Goal: Task Accomplishment & Management: Use online tool/utility

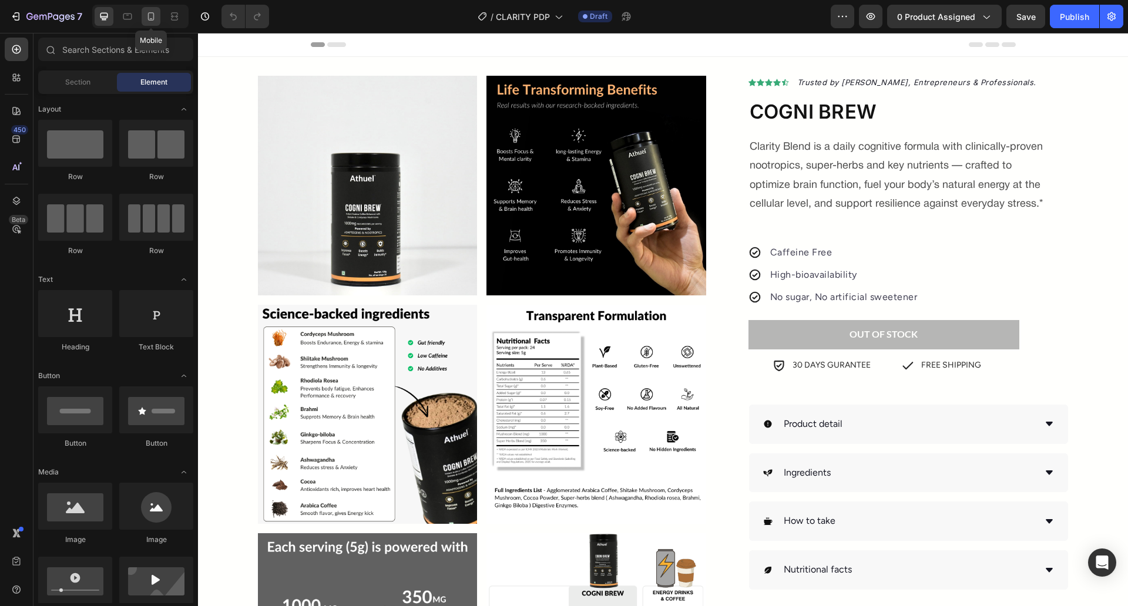
click at [146, 21] on icon at bounding box center [151, 17] width 12 height 12
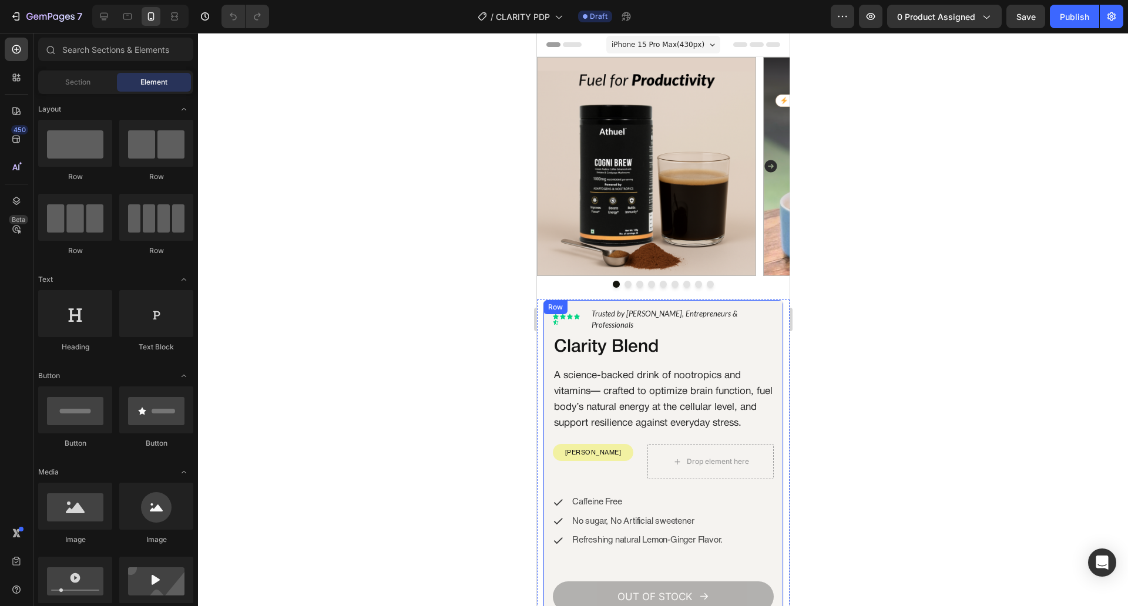
click at [748, 303] on div "Lorem ipsum dolor Text Block Icon Icon Icon Icon Icon Icon List Hoz Trusted by …" at bounding box center [662, 478] width 241 height 357
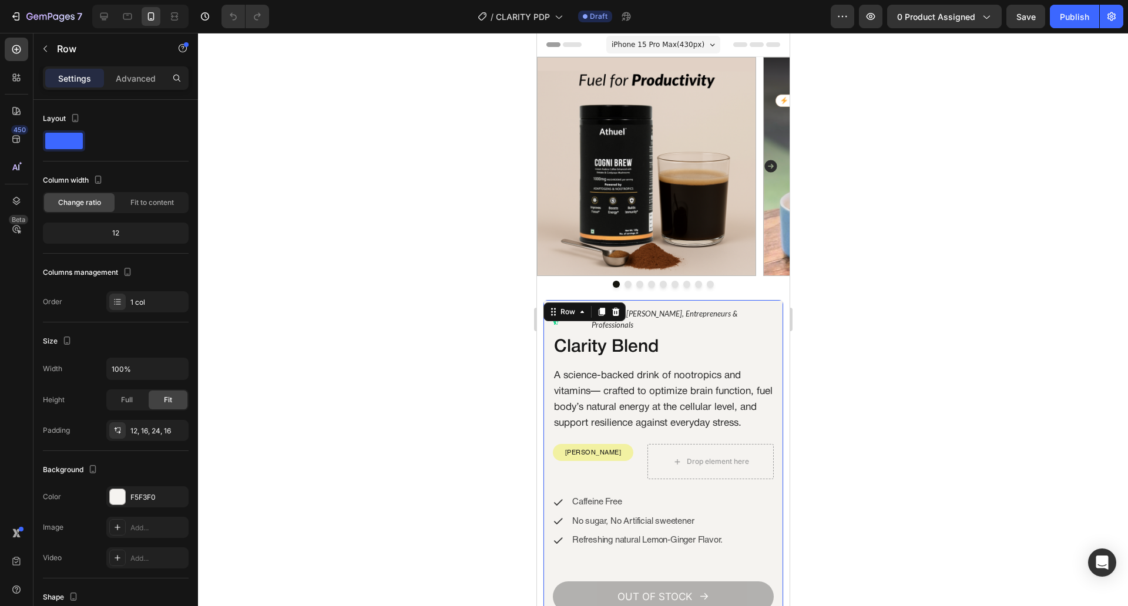
click at [356, 295] on div at bounding box center [663, 319] width 930 height 573
click at [548, 357] on div "Lorem ipsum dolor Text Block Icon Icon Icon Icon Icon Icon List Hoz Trusted by …" at bounding box center [662, 478] width 241 height 357
click at [499, 246] on div at bounding box center [663, 319] width 930 height 573
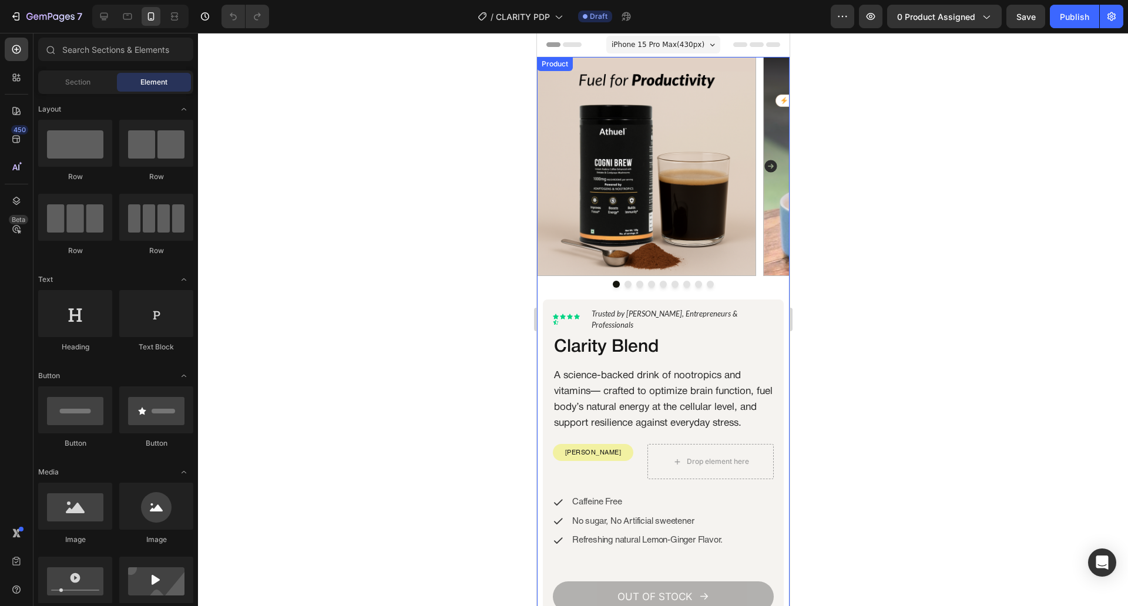
click at [545, 288] on div "Image Image Image Image Image Image Image Image Image Carousel" at bounding box center [662, 178] width 253 height 243
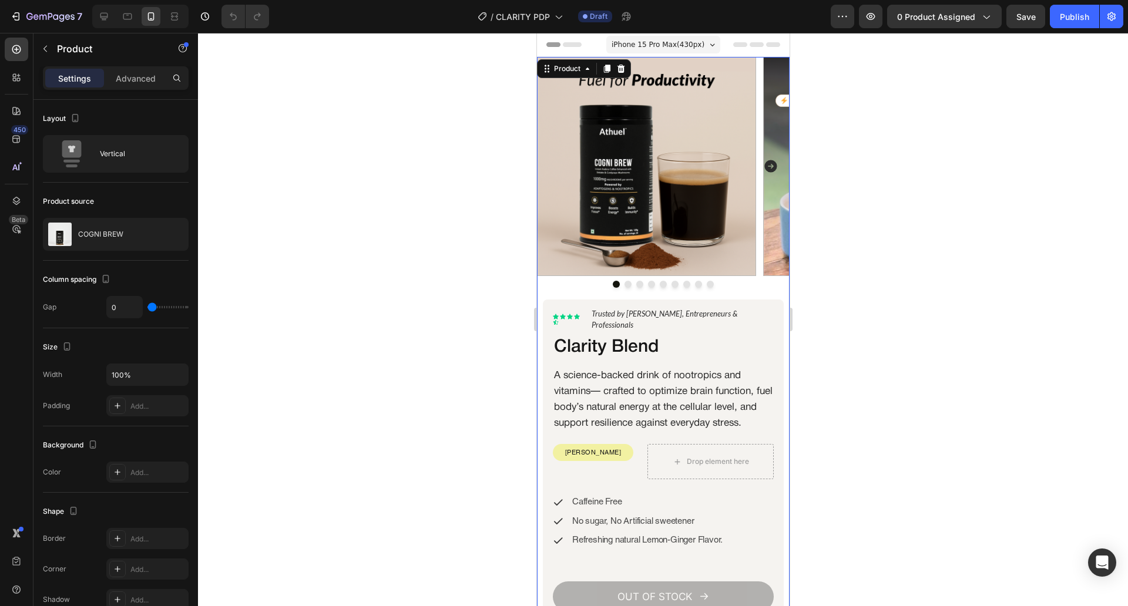
click at [421, 221] on div at bounding box center [663, 319] width 930 height 573
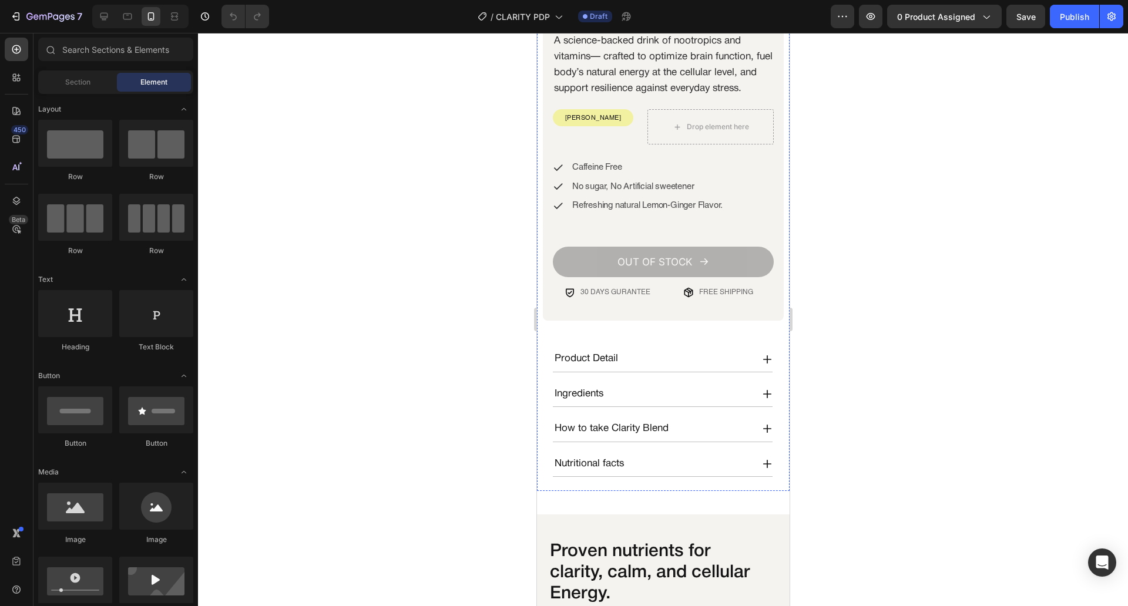
scroll to position [357, 0]
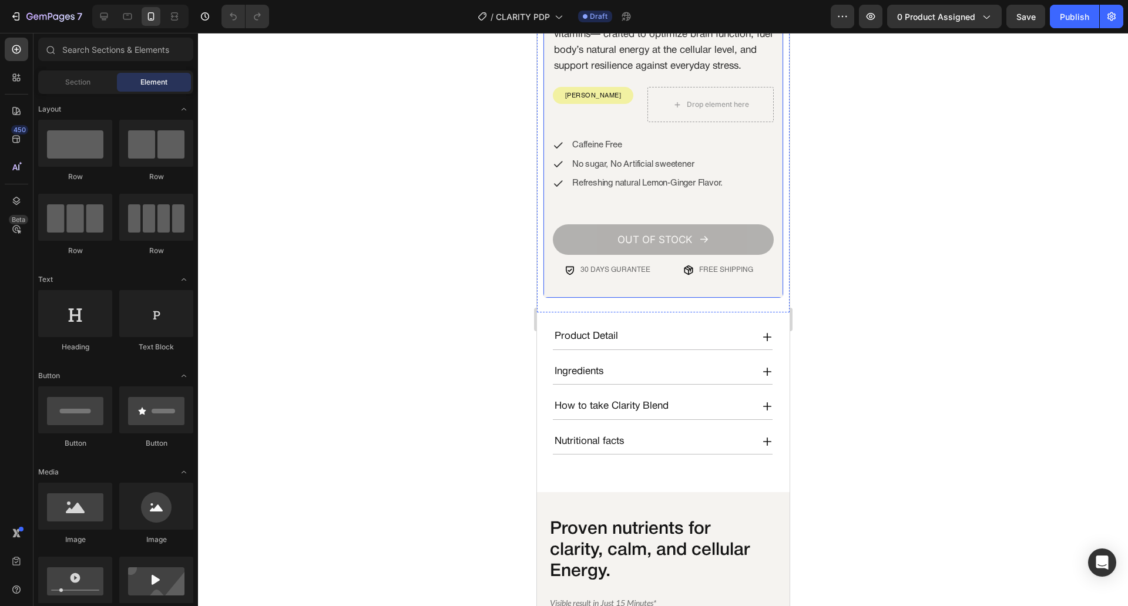
click at [580, 290] on div "Lorem ipsum dolor Text Block Icon Icon Icon Icon Icon Icon List Hoz Trusted by …" at bounding box center [662, 120] width 241 height 357
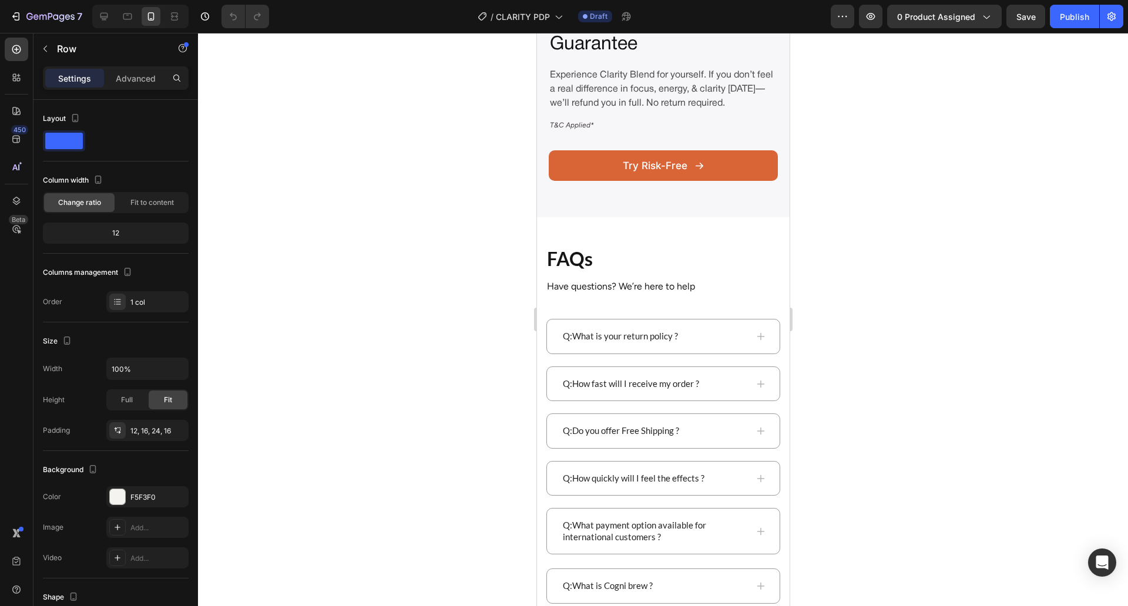
scroll to position [2628, 0]
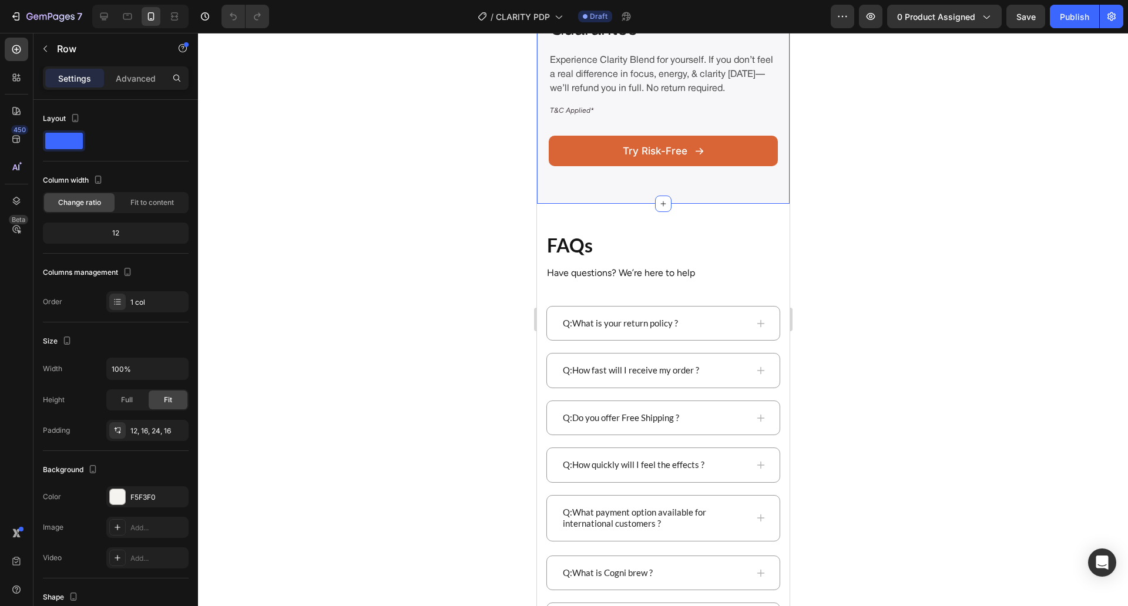
click at [538, 204] on div "Drop element here 30-Days Risk-Free Guarantee Heading Experience Clarity Blend …" at bounding box center [662, 64] width 253 height 280
click at [543, 204] on div "Drop element here 30-Days Risk-Free Guarantee Heading Experience Clarity Blend …" at bounding box center [662, 64] width 253 height 280
click at [351, 328] on div at bounding box center [663, 319] width 930 height 573
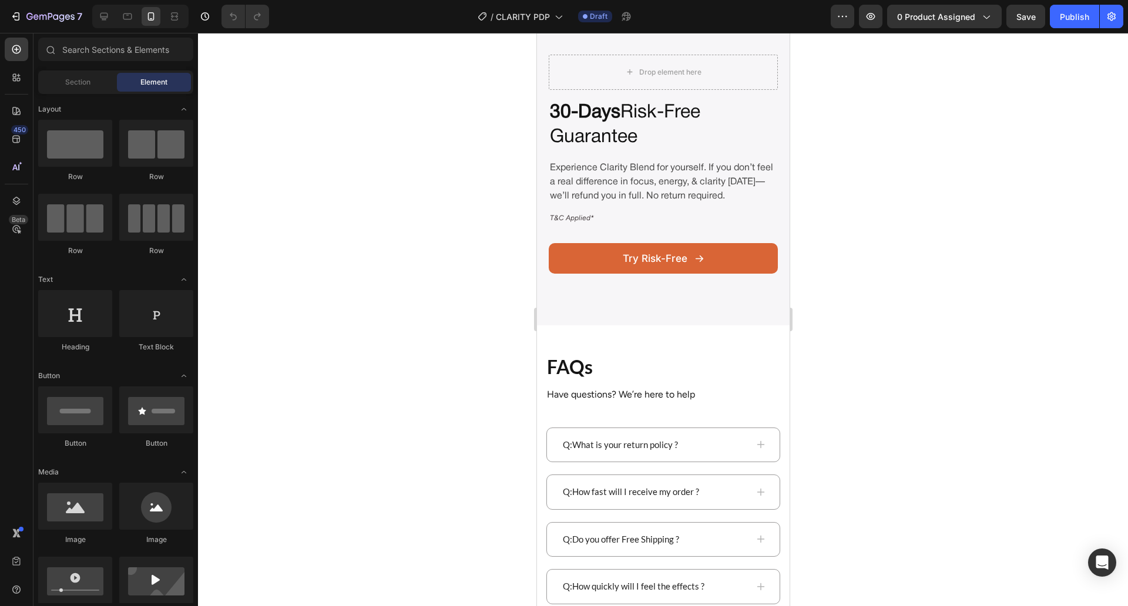
scroll to position [2834, 0]
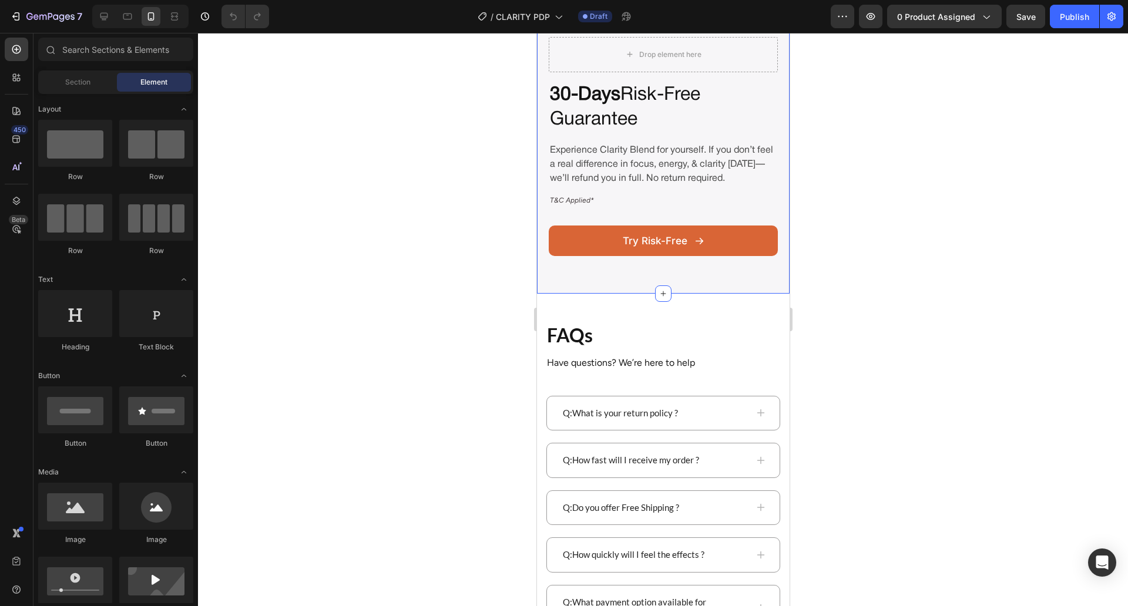
click at [575, 294] on div "Drop element here 30-Days Risk-Free Guarantee Heading Experience Clarity Blend …" at bounding box center [662, 154] width 253 height 280
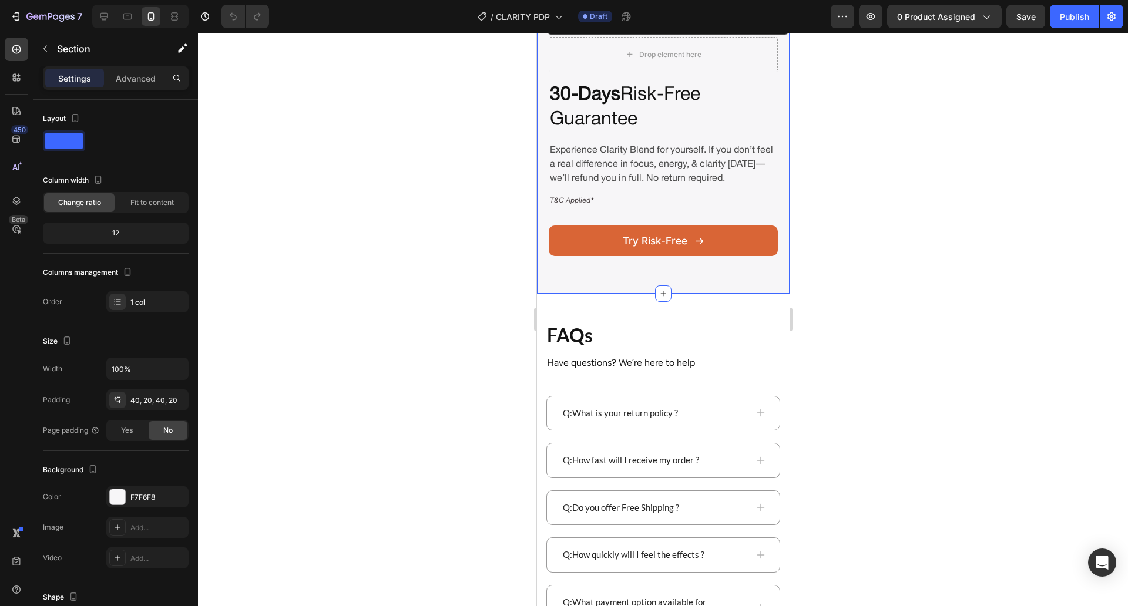
scroll to position [2728, 0]
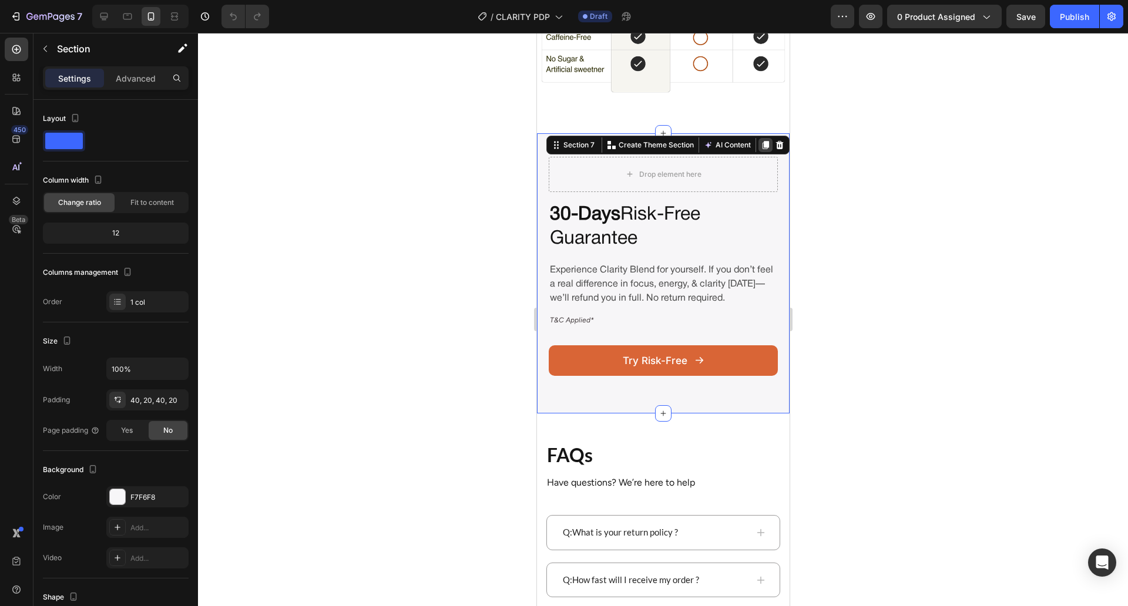
click at [758, 138] on div at bounding box center [765, 145] width 14 height 14
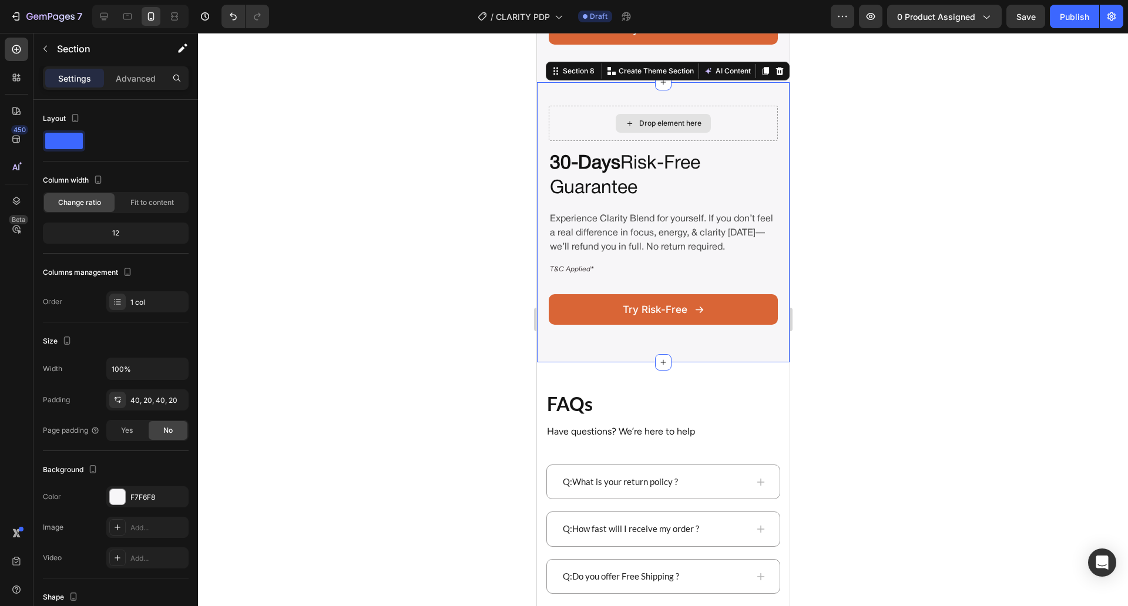
scroll to position [3068, 0]
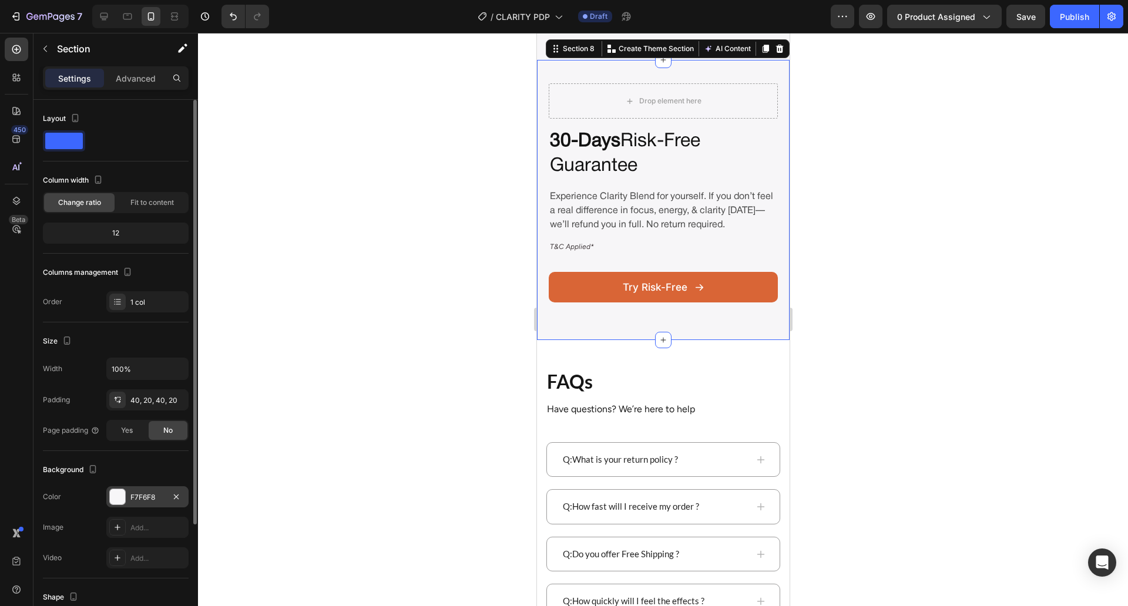
click at [152, 498] on div "F7F6F8" at bounding box center [147, 497] width 34 height 11
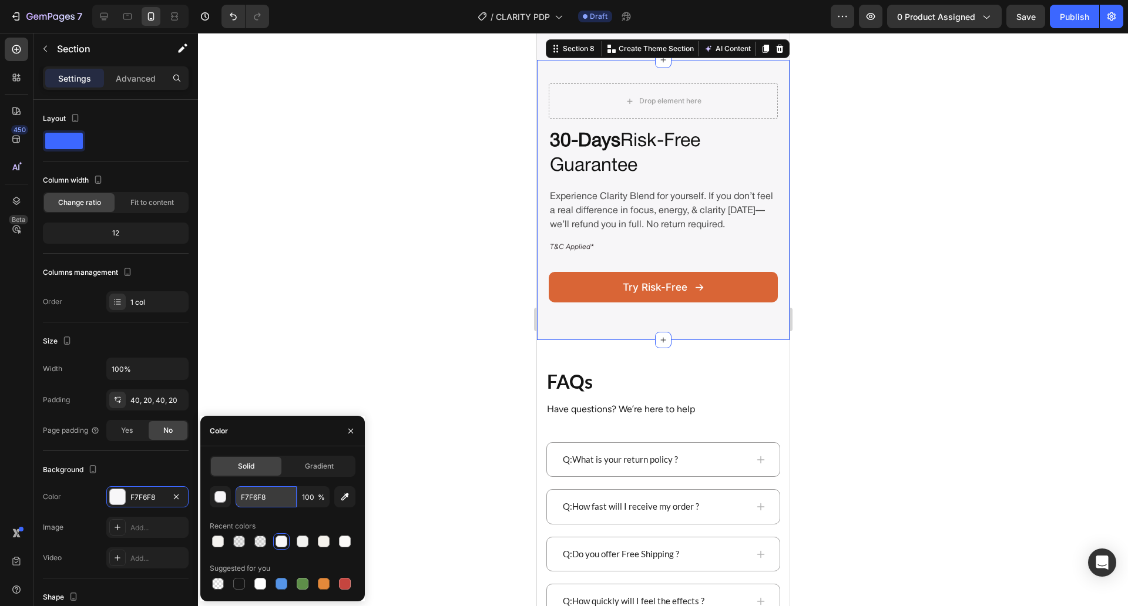
click at [268, 489] on input "F7F6F8" at bounding box center [266, 496] width 61 height 21
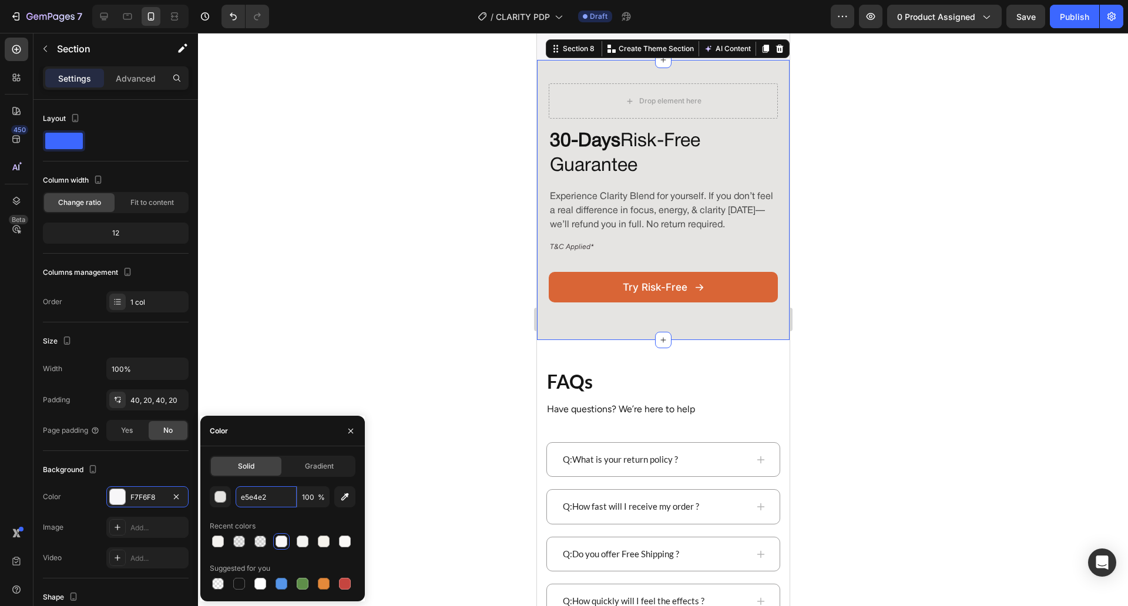
type input "E5E4E2"
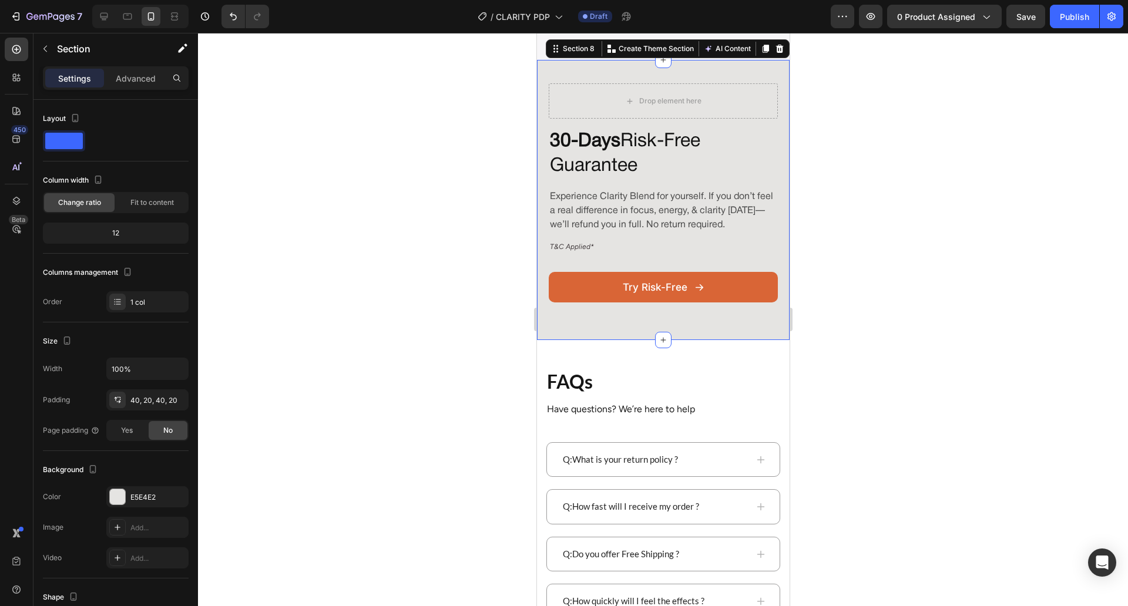
click at [335, 338] on div at bounding box center [663, 319] width 930 height 573
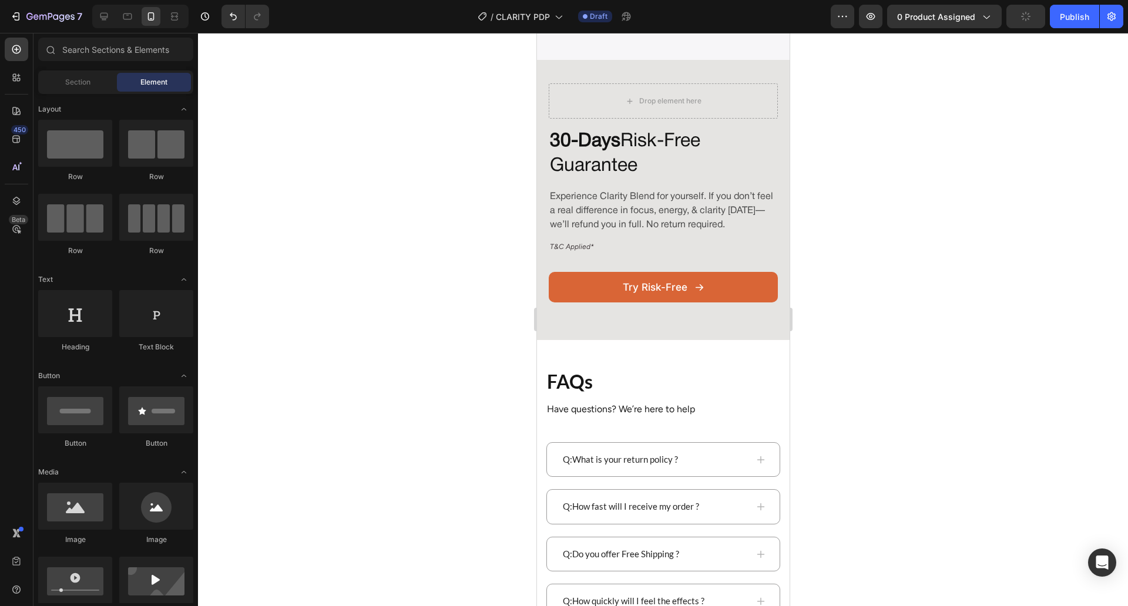
click at [842, 271] on div at bounding box center [663, 319] width 930 height 573
click at [855, 195] on div at bounding box center [663, 319] width 930 height 573
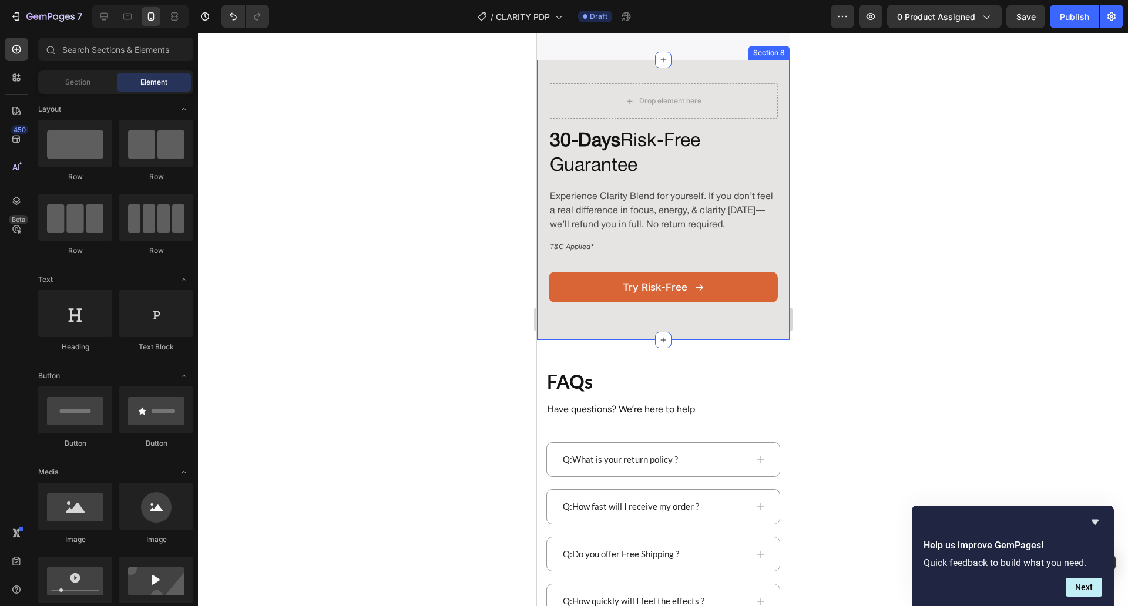
click at [543, 340] on div "Drop element here 30-Days Risk-Free Guarantee Heading Experience Clarity Blend …" at bounding box center [662, 200] width 253 height 280
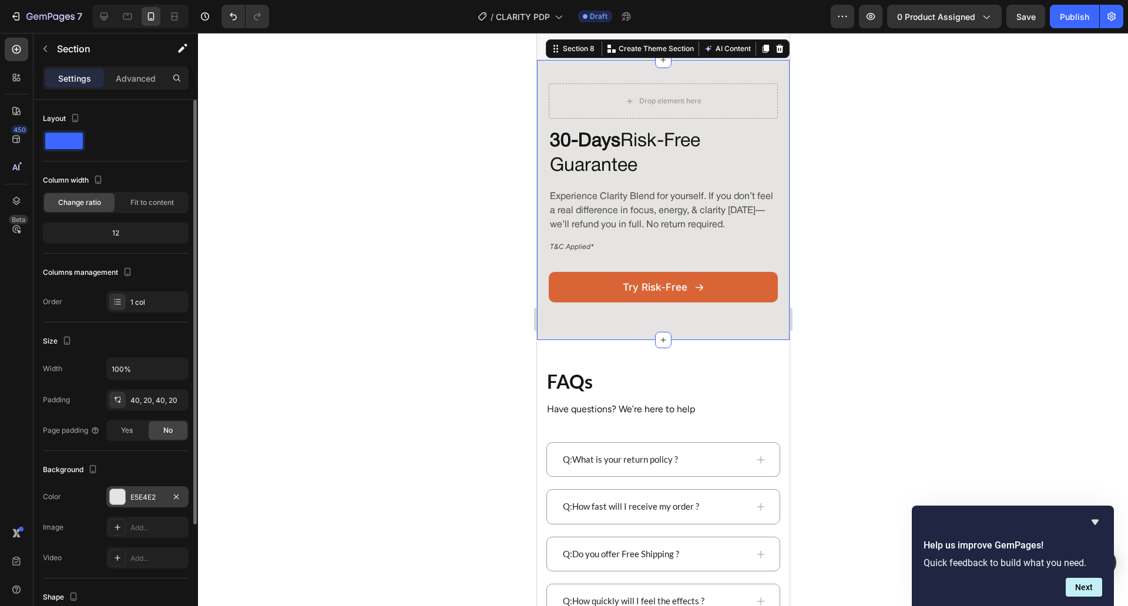
click at [143, 490] on div "E5E4E2" at bounding box center [147, 496] width 82 height 21
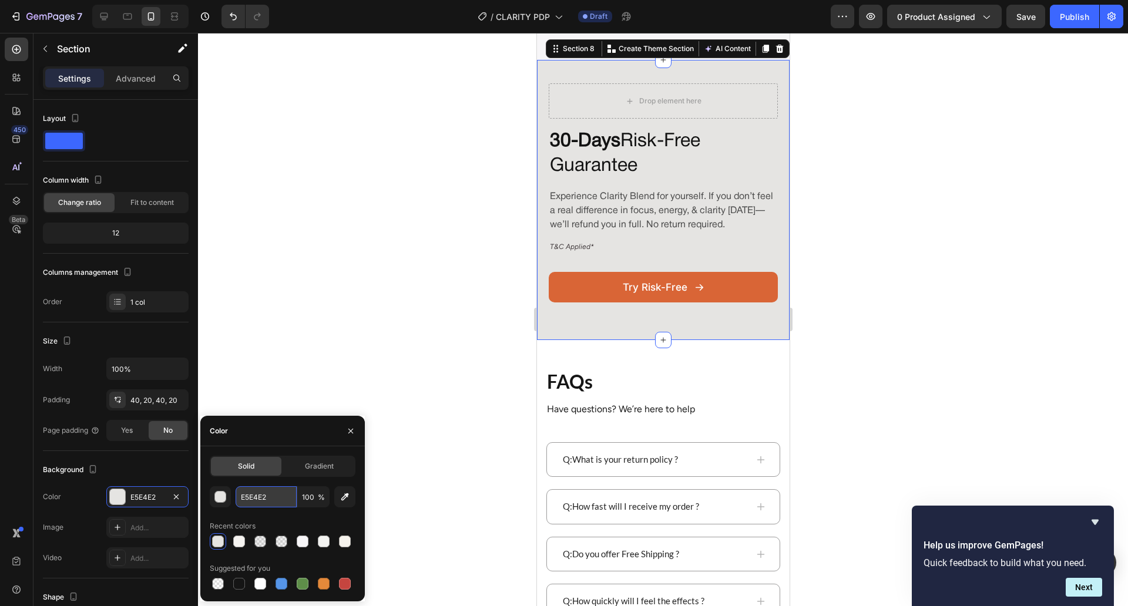
click at [246, 499] on input "E5E4E2" at bounding box center [266, 496] width 61 height 21
paste input "#fdfdfb"
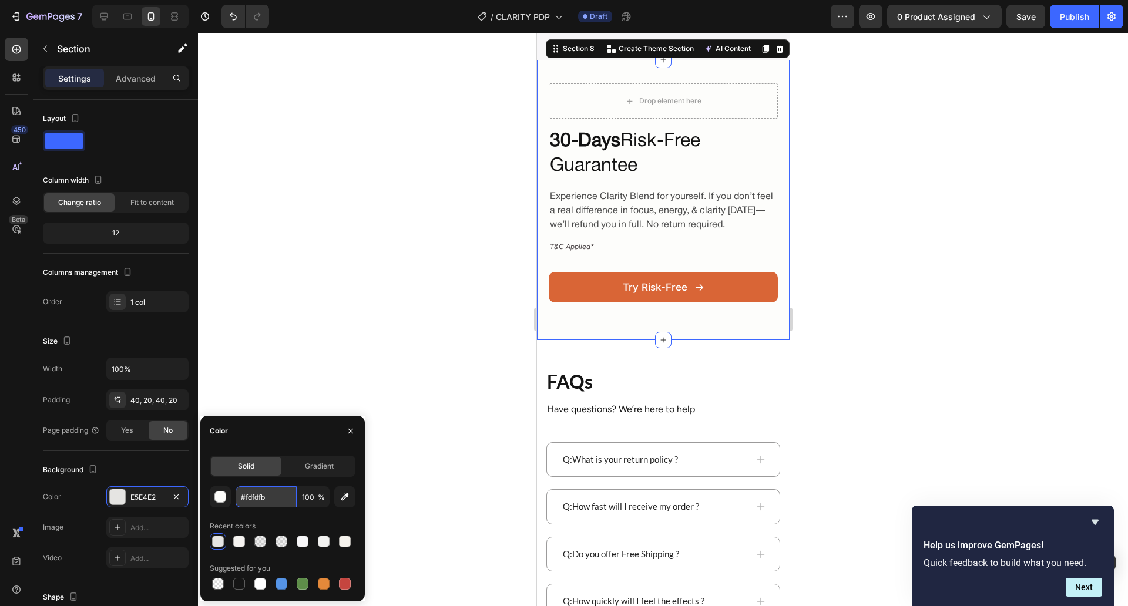
type input "FDFDFB"
click at [404, 184] on div at bounding box center [663, 319] width 930 height 573
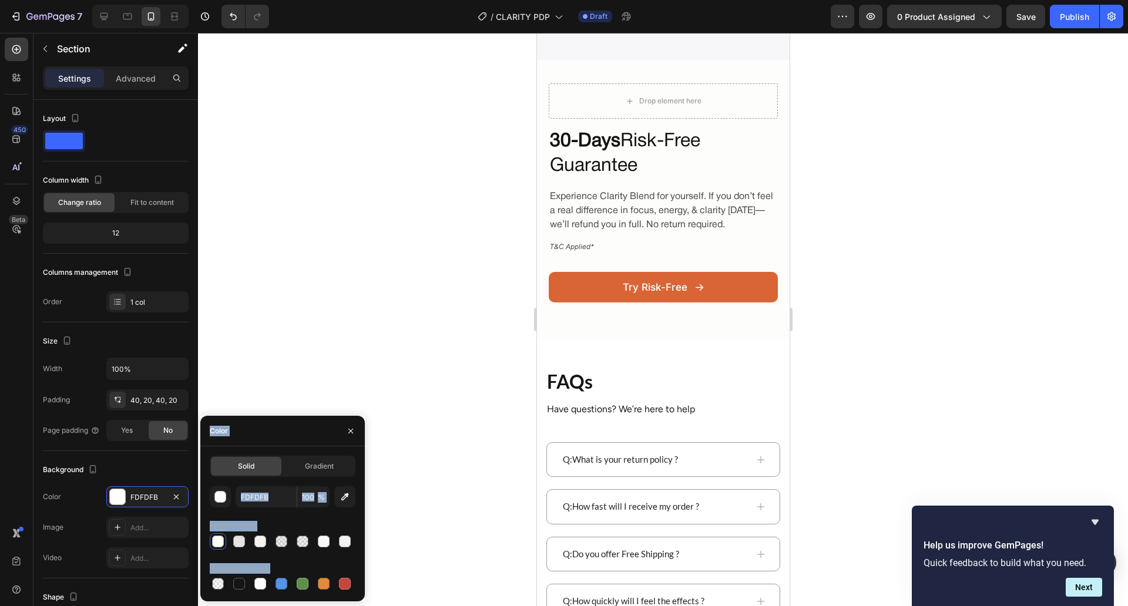
click at [404, 184] on div at bounding box center [663, 319] width 930 height 573
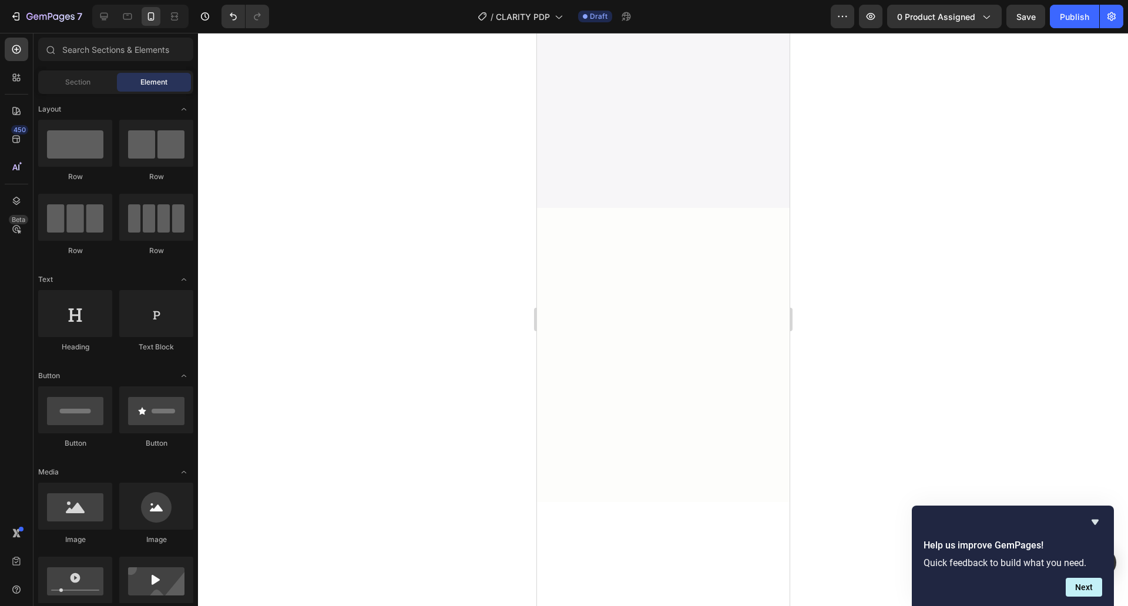
scroll to position [0, 0]
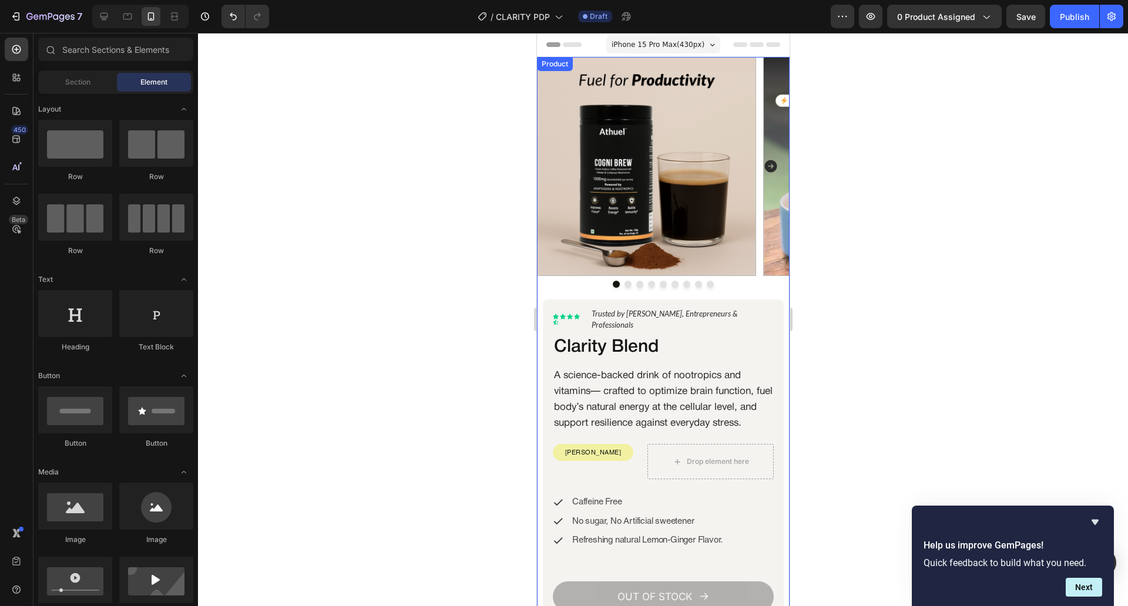
click at [545, 291] on div "Image Image Image Image Image Image Image Image Image Carousel" at bounding box center [662, 178] width 253 height 243
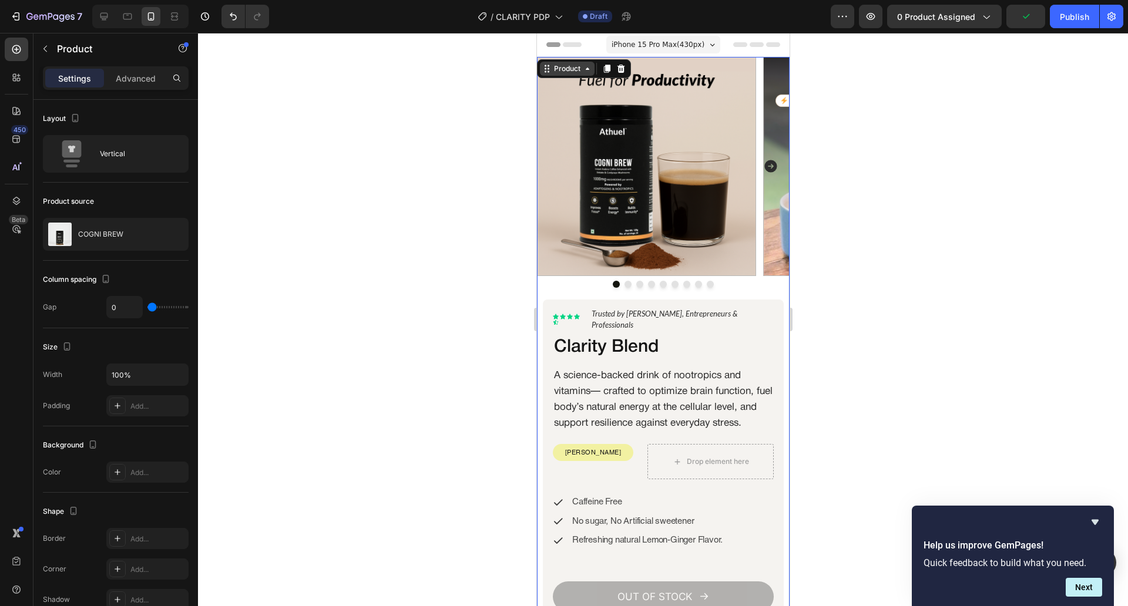
click at [572, 72] on div "Product" at bounding box center [566, 68] width 31 height 11
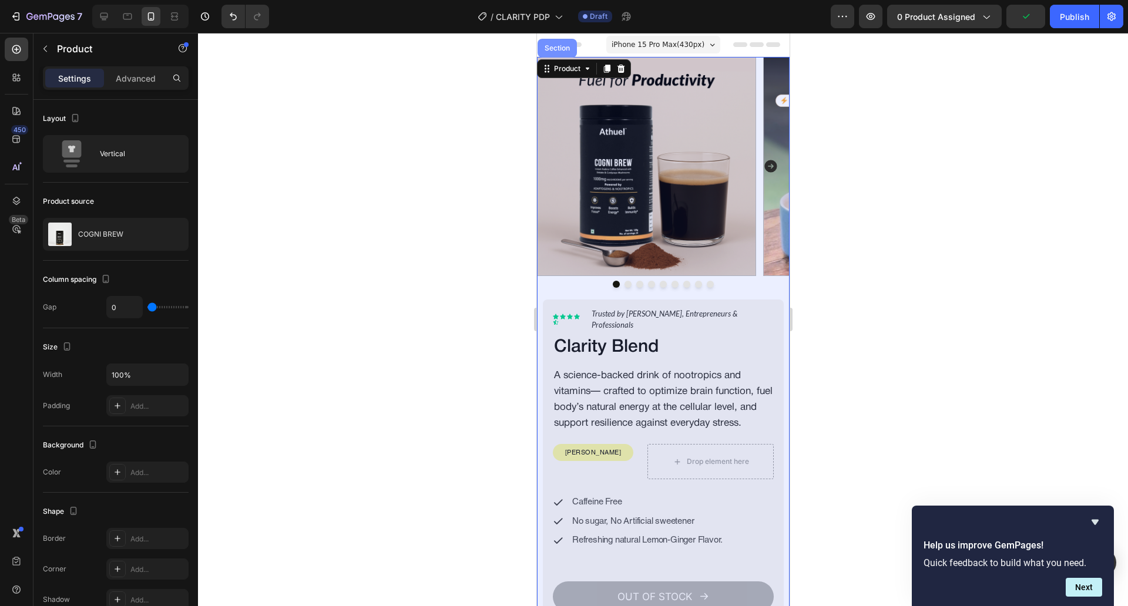
click at [552, 55] on div "Section" at bounding box center [556, 48] width 39 height 19
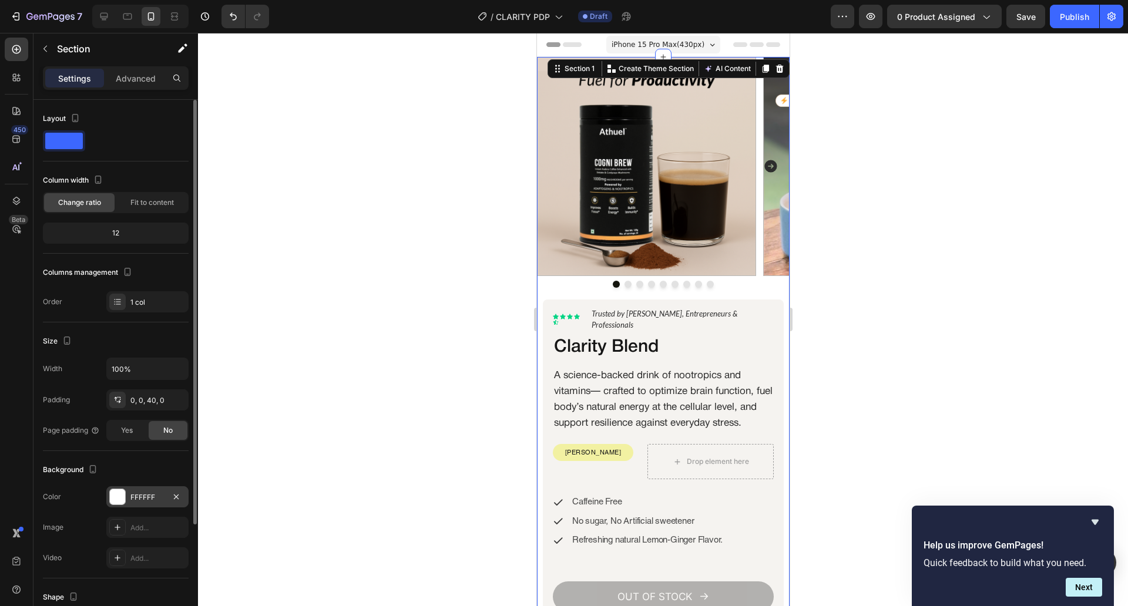
click at [134, 496] on div "FFFFFF" at bounding box center [147, 497] width 34 height 11
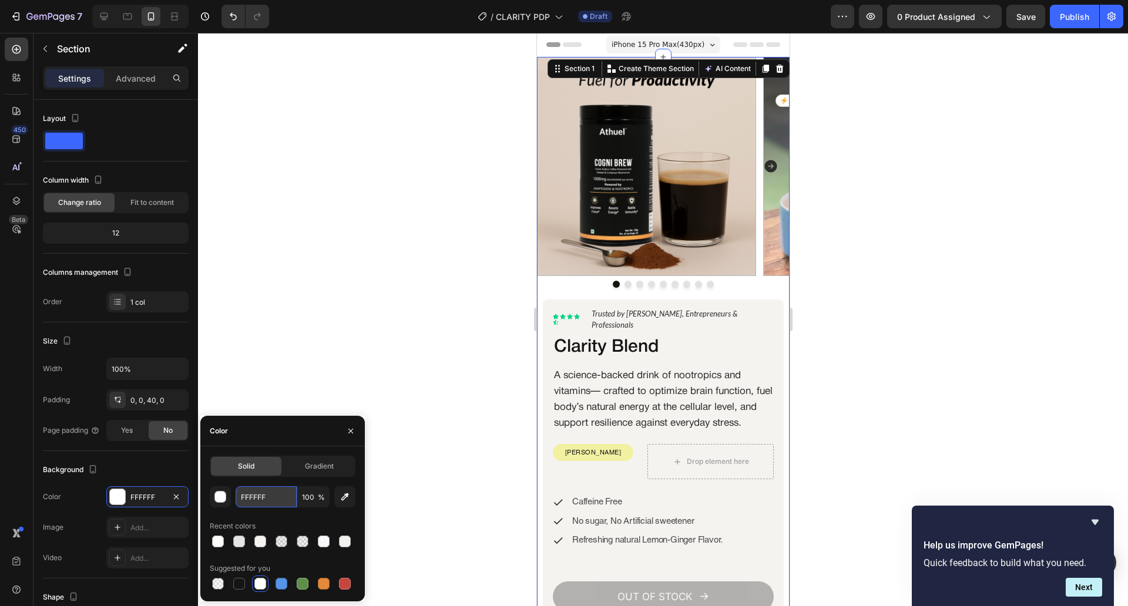
click at [250, 507] on input "FFFFFF" at bounding box center [266, 496] width 61 height 21
paste input "#fdfdfb"
type input "FDFDFB"
click at [378, 331] on div at bounding box center [663, 319] width 930 height 573
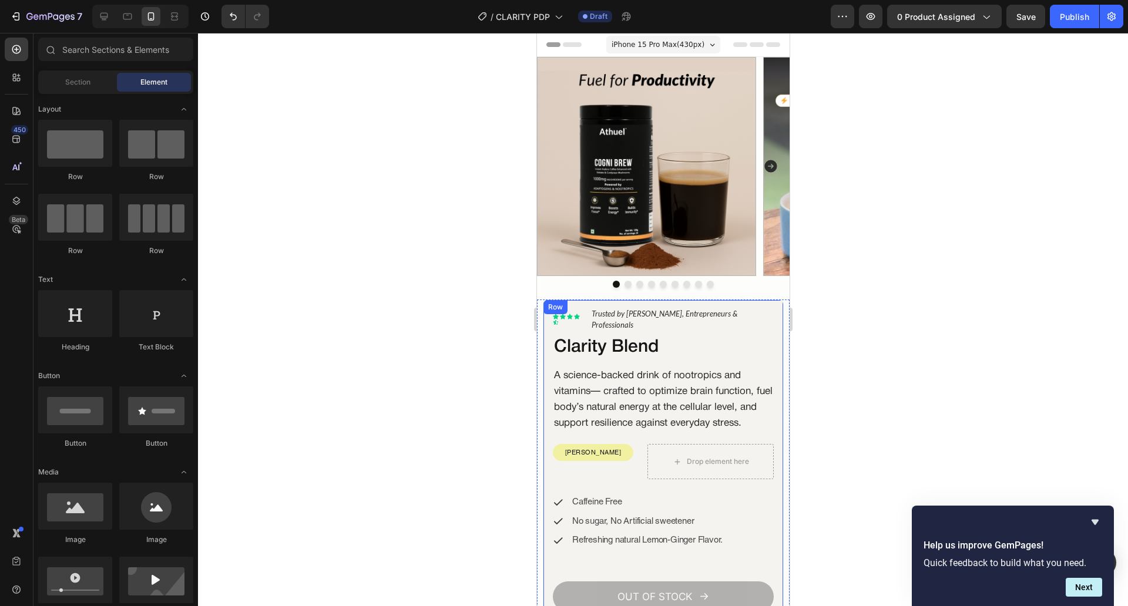
click at [549, 379] on div "Lorem ipsum dolor Text Block Icon Icon Icon Icon Icon Icon List Hoz Trusted by …" at bounding box center [662, 478] width 241 height 357
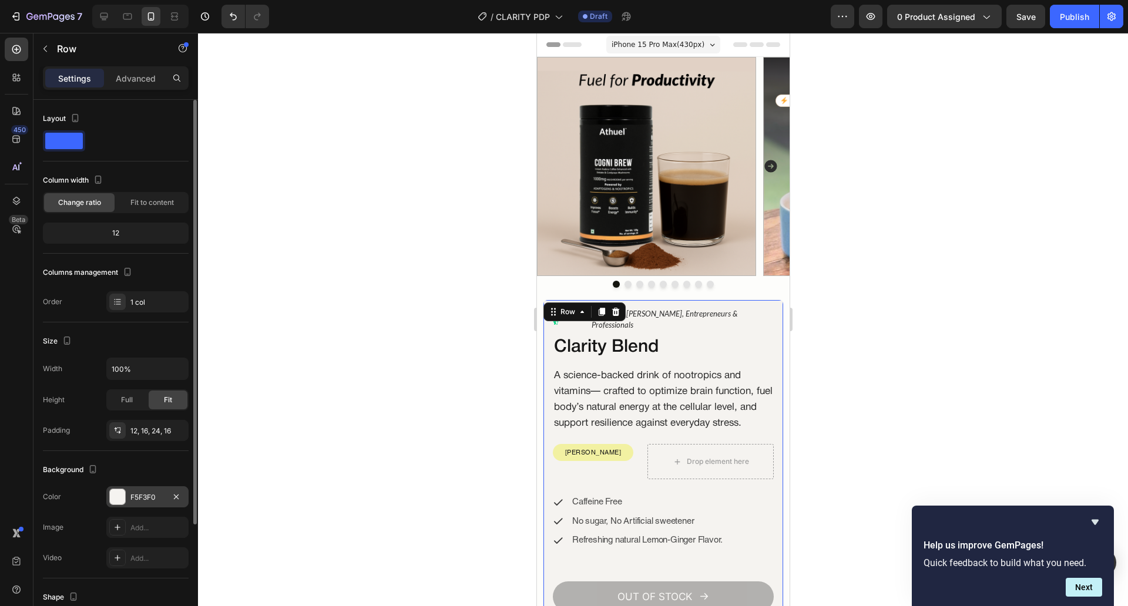
click at [159, 495] on div "F5F3F0" at bounding box center [147, 497] width 34 height 11
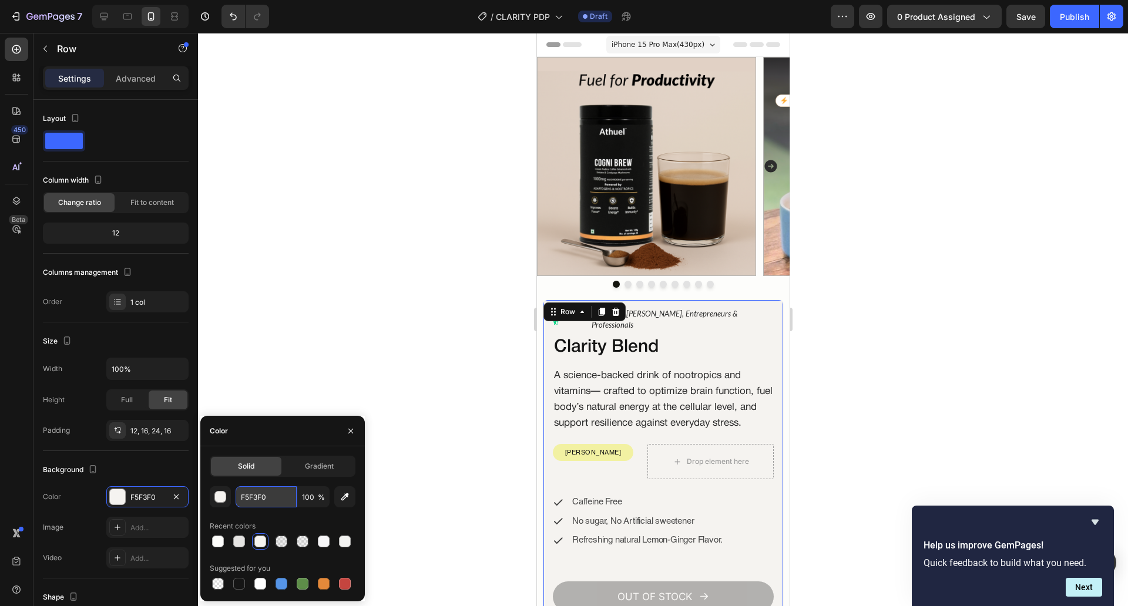
click at [273, 495] on input "F5F3F0" at bounding box center [266, 496] width 61 height 21
paste input "#fdfdfb"
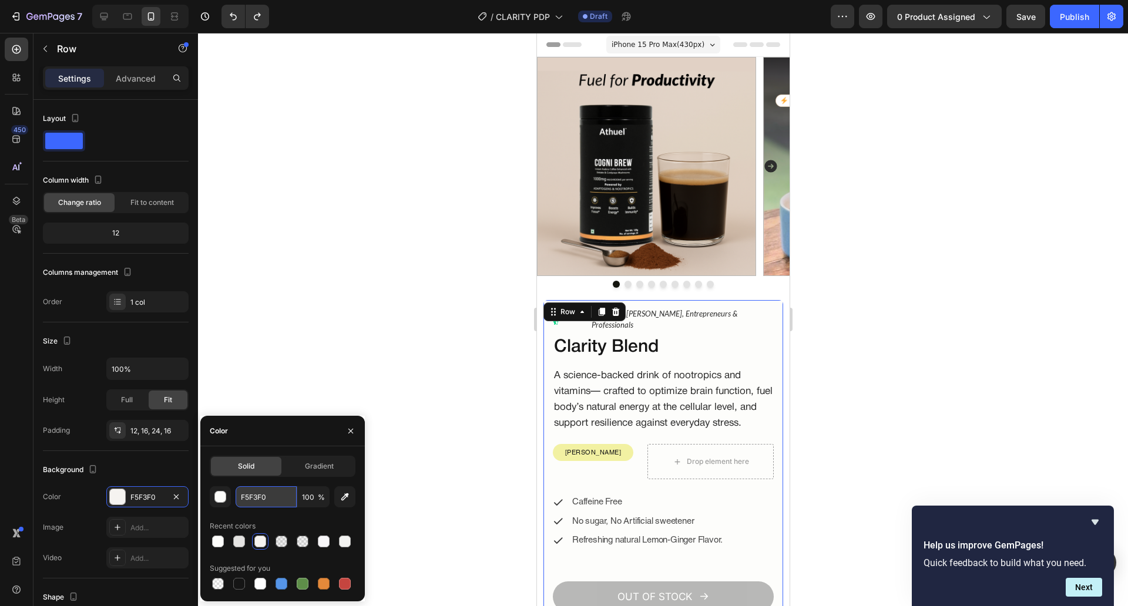
click at [273, 495] on input "F5F3F0" at bounding box center [266, 496] width 61 height 21
click at [324, 541] on div at bounding box center [324, 542] width 12 height 12
click at [289, 507] on input "F7F6F8" at bounding box center [266, 496] width 61 height 21
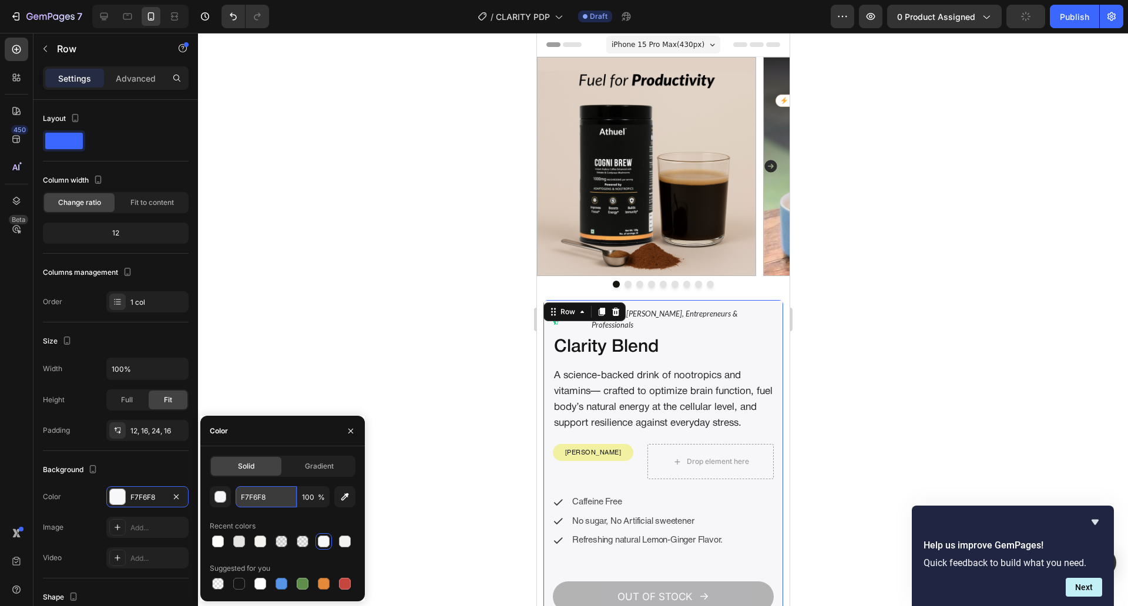
click at [289, 507] on input "F7F6F8" at bounding box center [266, 496] width 61 height 21
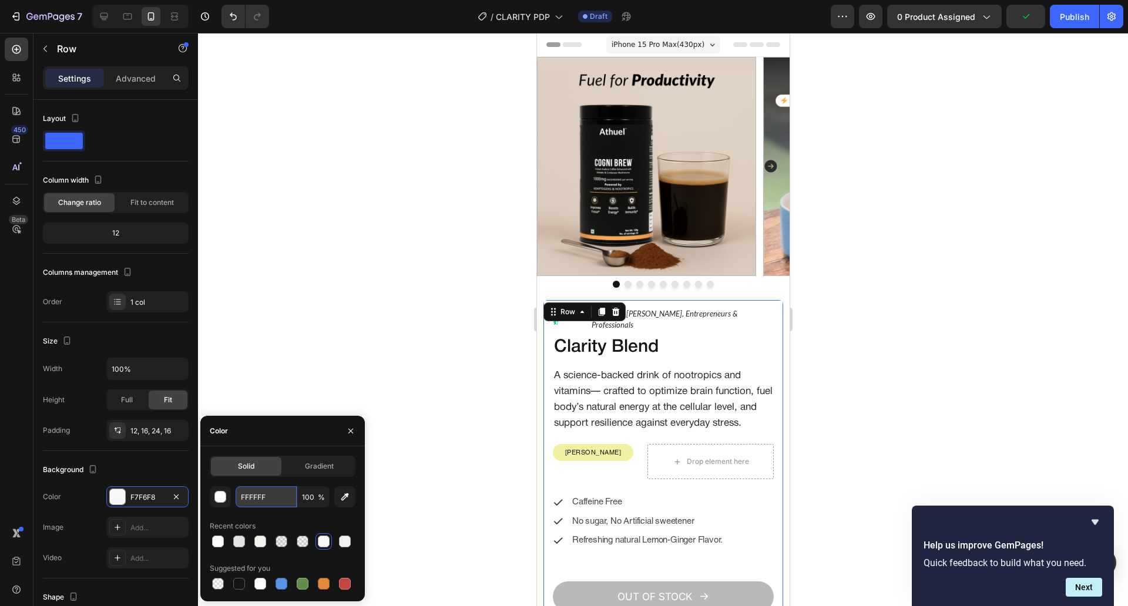
type input "FFFFFF"
click at [364, 342] on div at bounding box center [663, 319] width 930 height 573
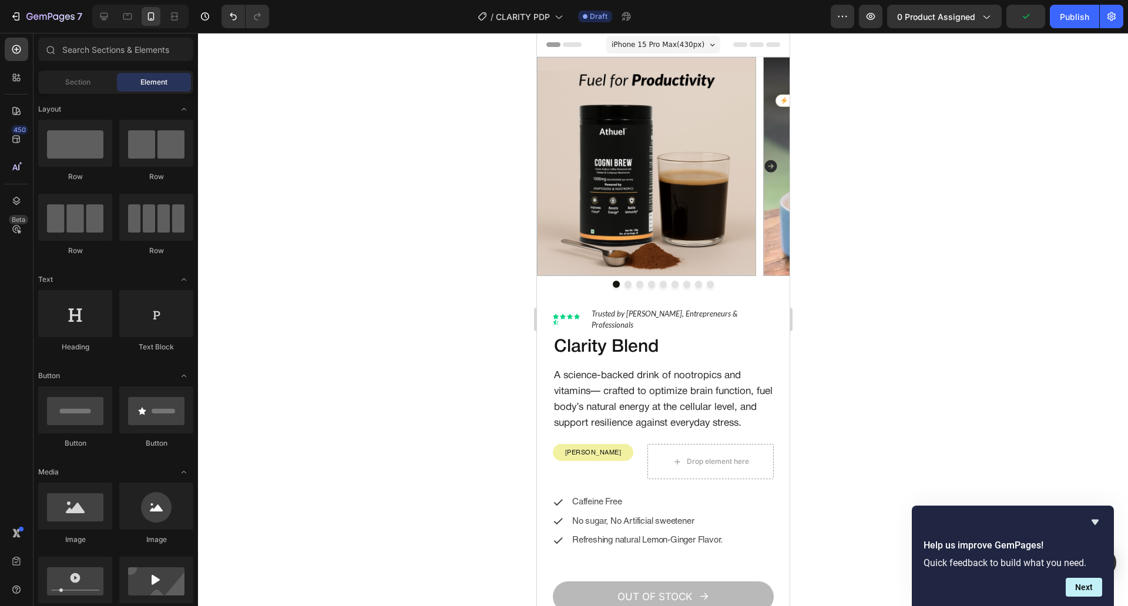
click at [364, 342] on div at bounding box center [663, 319] width 930 height 573
click at [545, 292] on div "Image Image Image Image Image Image Image Image Image Carousel" at bounding box center [662, 178] width 253 height 243
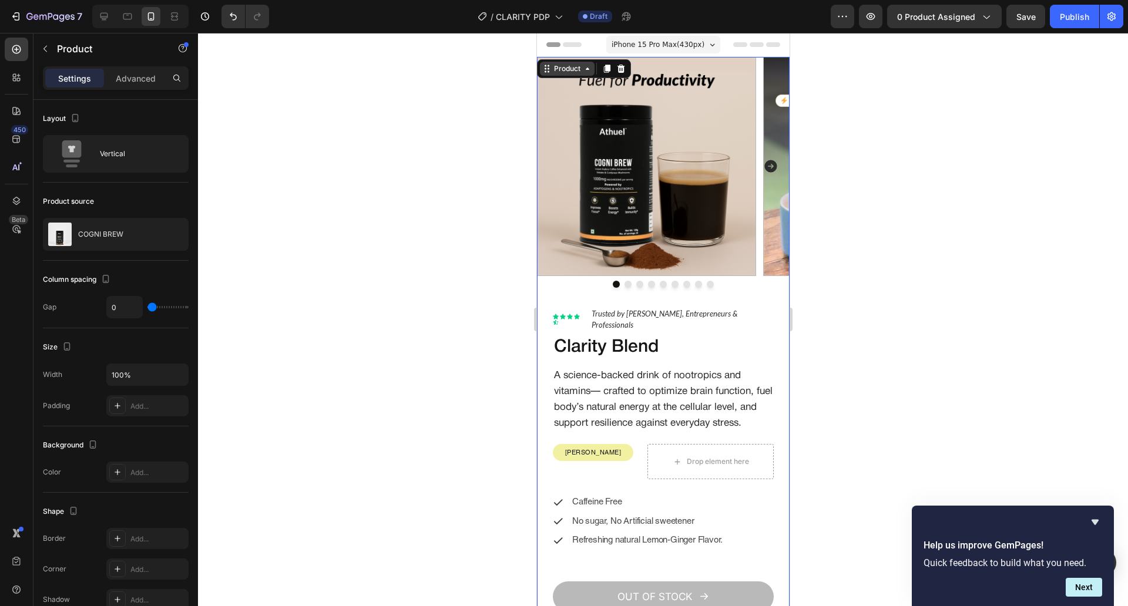
click at [587, 70] on icon at bounding box center [586, 68] width 9 height 9
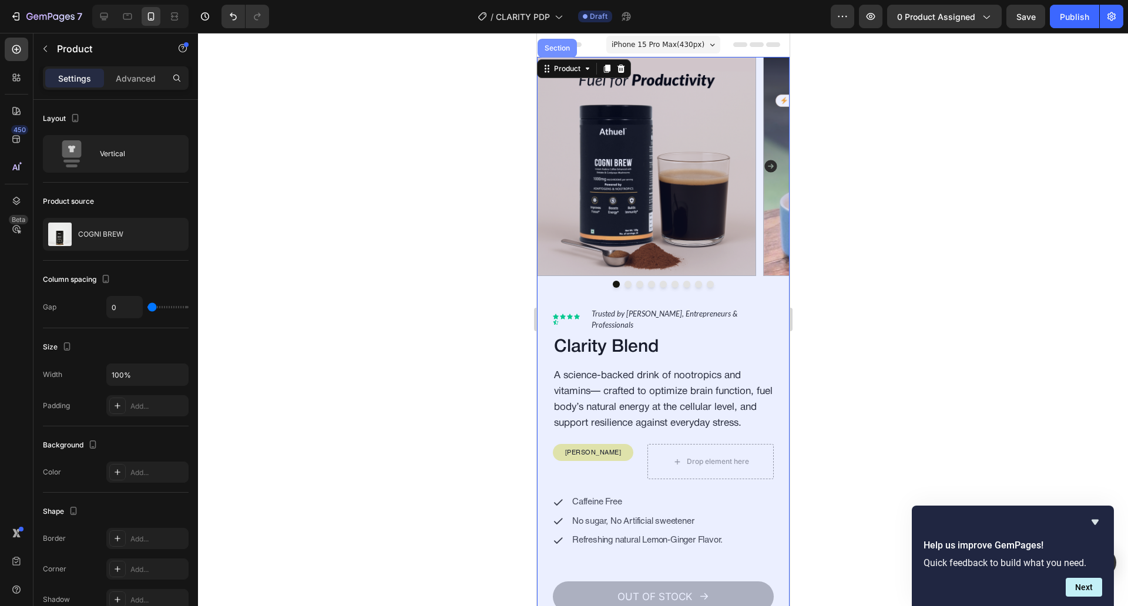
click at [575, 49] on div "Section" at bounding box center [556, 48] width 39 height 19
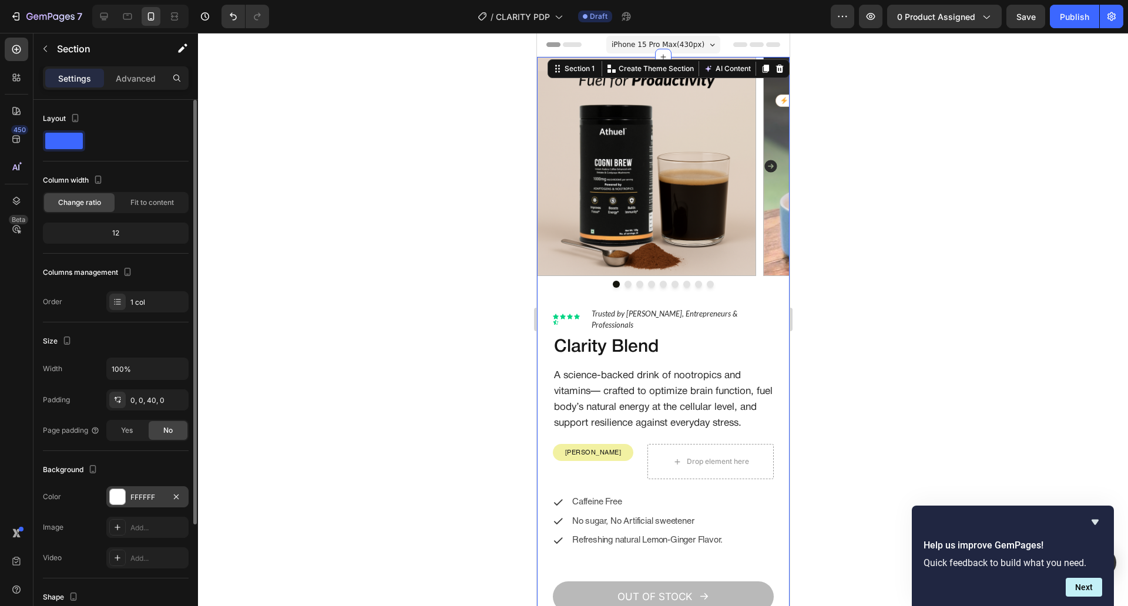
click at [125, 495] on div at bounding box center [117, 497] width 16 height 16
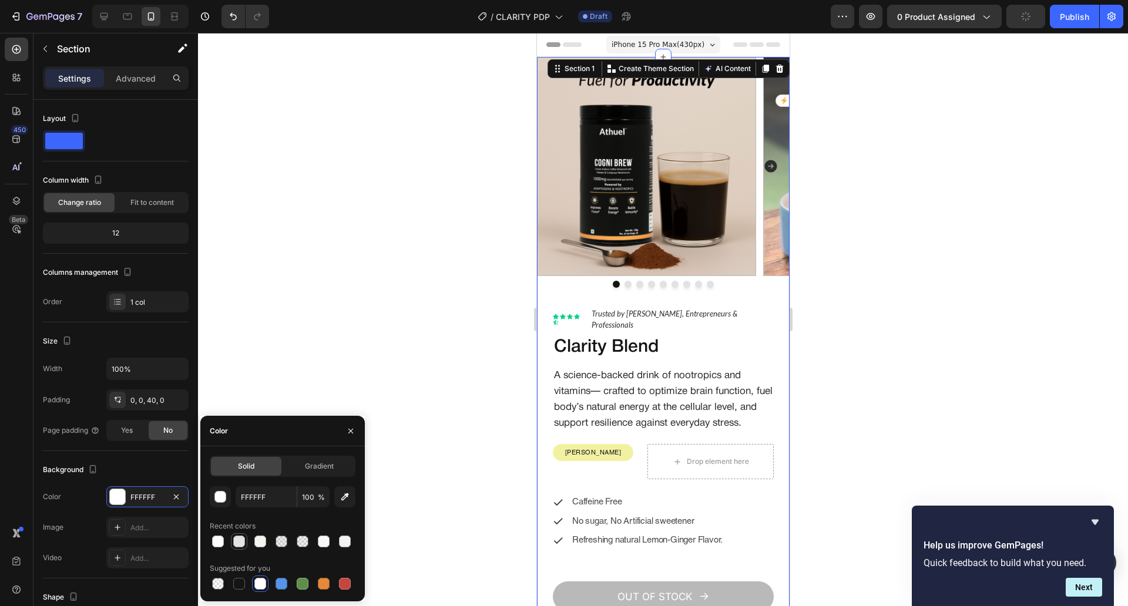
click at [245, 545] on div at bounding box center [239, 542] width 14 height 14
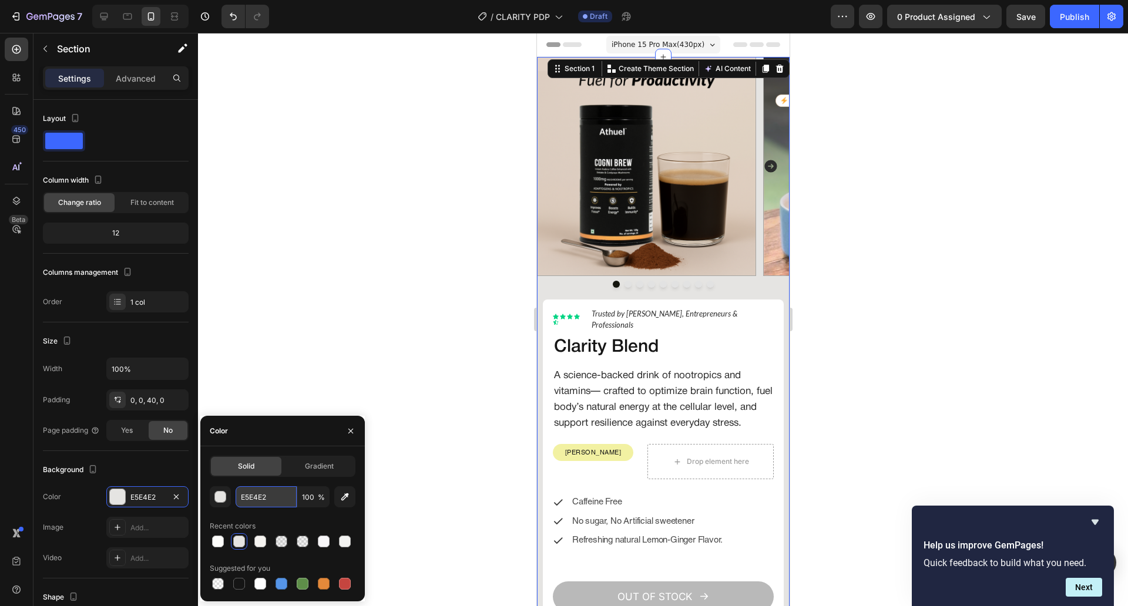
click at [281, 501] on input "E5E4E2" at bounding box center [266, 496] width 61 height 21
type input "FAFAFA"
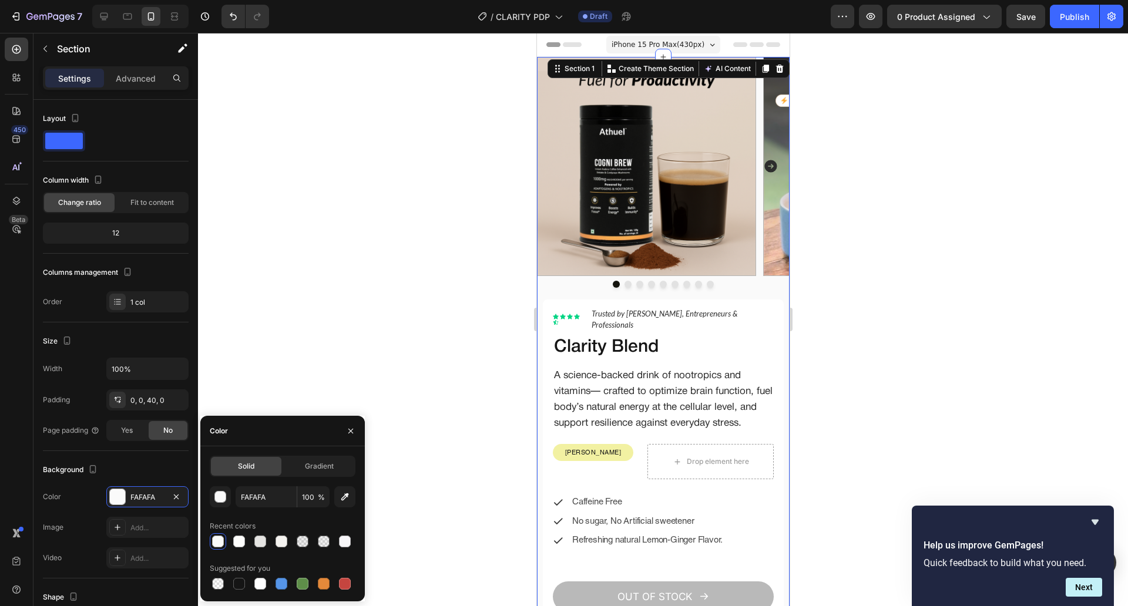
click at [395, 231] on div at bounding box center [663, 319] width 930 height 573
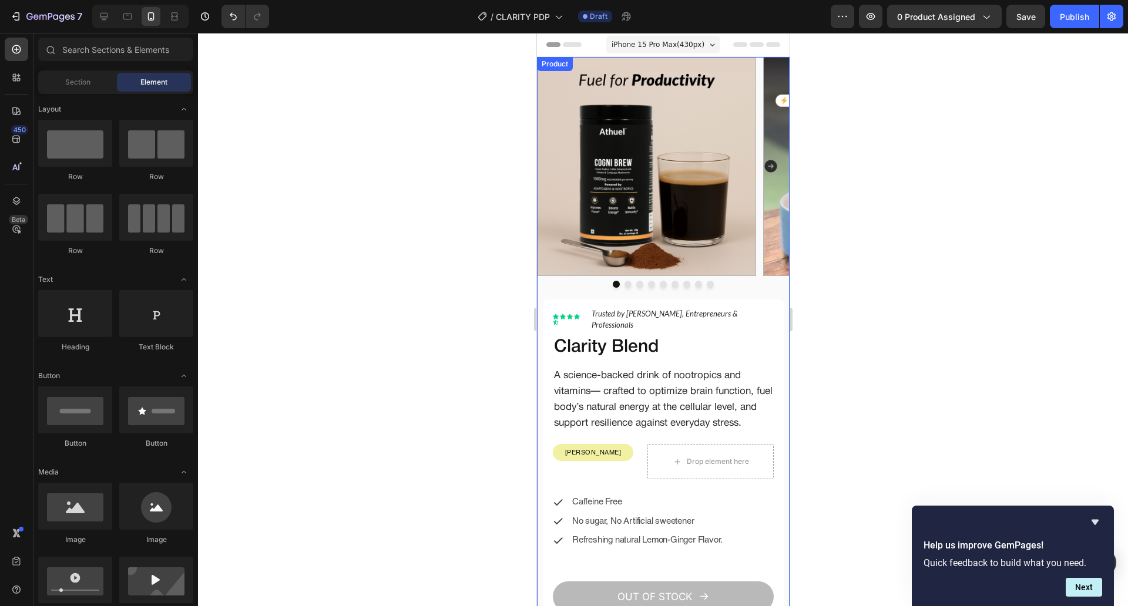
click at [538, 293] on div "Image Image Image Image Image Image Image Image Image Carousel" at bounding box center [662, 178] width 253 height 243
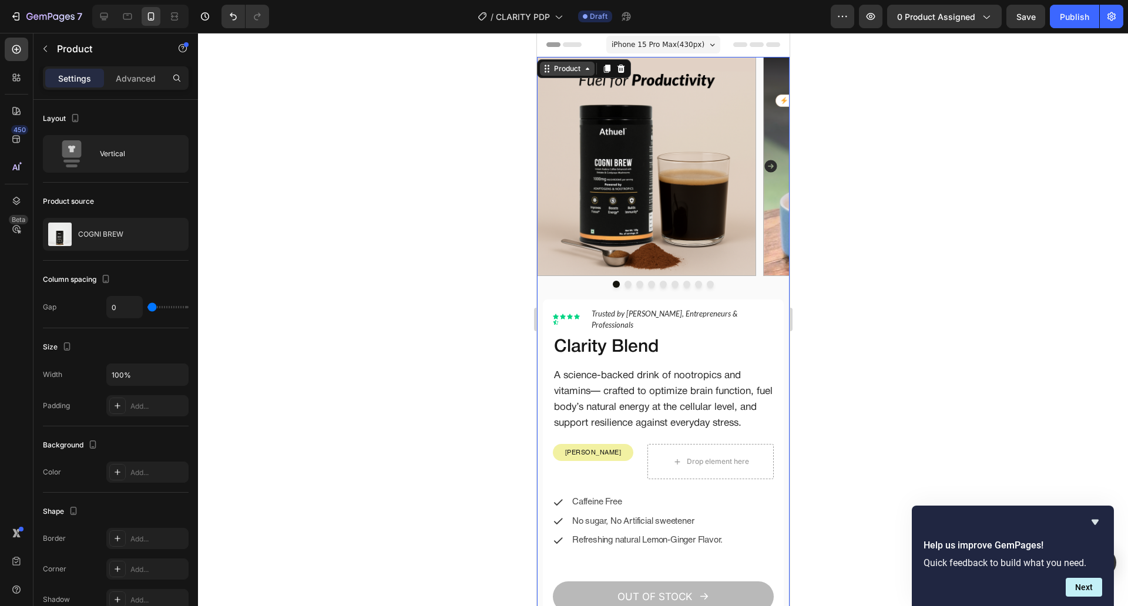
click at [577, 67] on div "Product" at bounding box center [566, 68] width 31 height 11
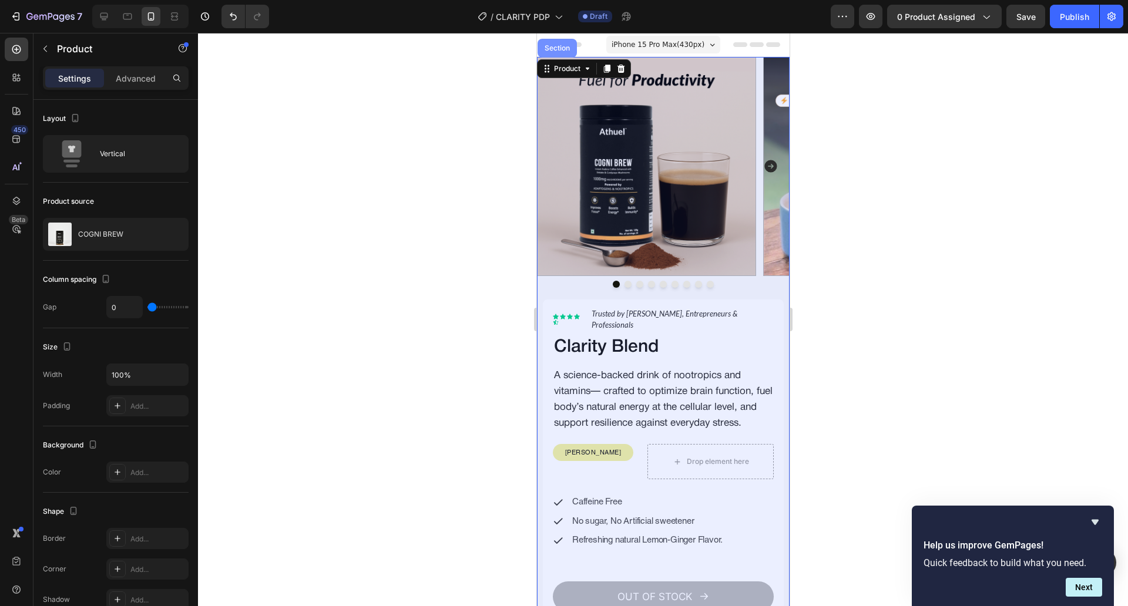
click at [546, 51] on div "Section" at bounding box center [557, 48] width 30 height 7
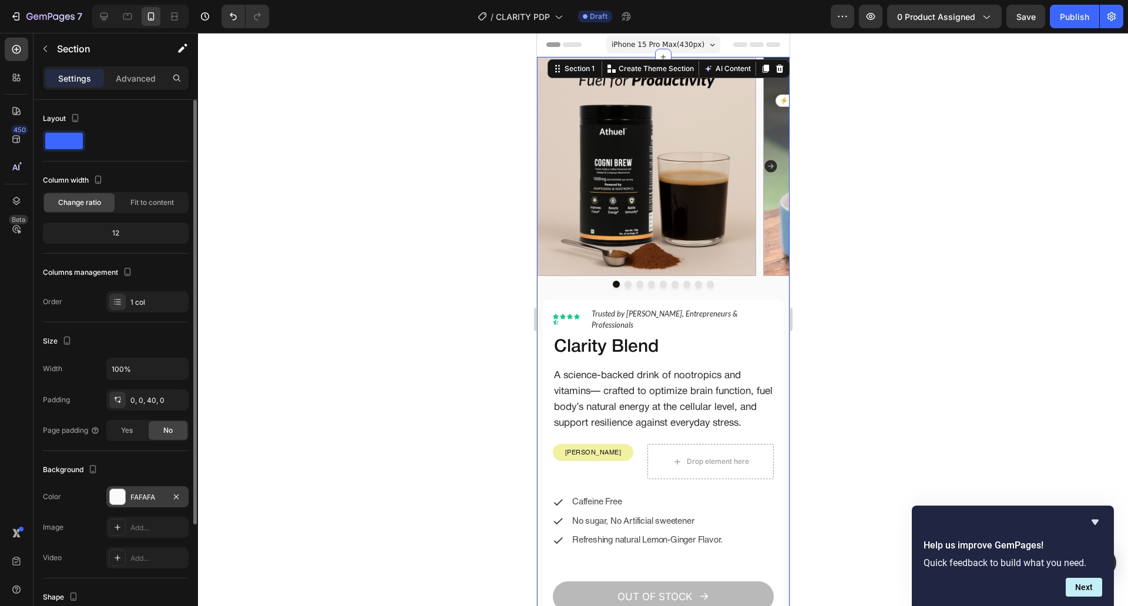
click at [131, 501] on div "FAFAFA" at bounding box center [147, 497] width 34 height 11
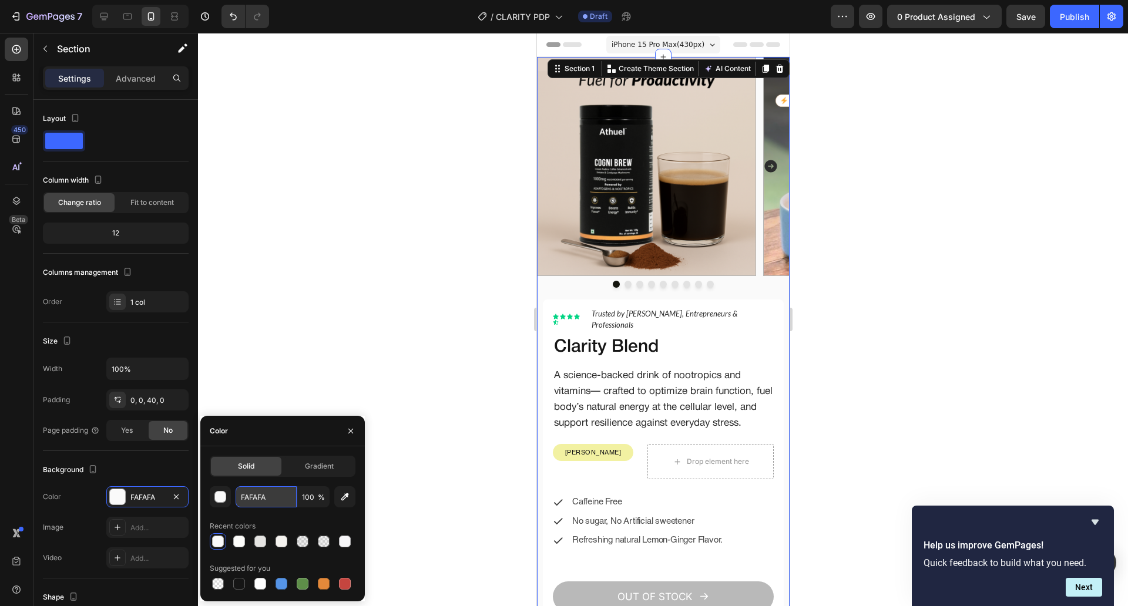
click at [271, 501] on input "FAFAFA" at bounding box center [266, 496] width 61 height 21
paste input "#f6f5f7"
type input "F6F5F7"
click at [401, 323] on div at bounding box center [663, 319] width 930 height 573
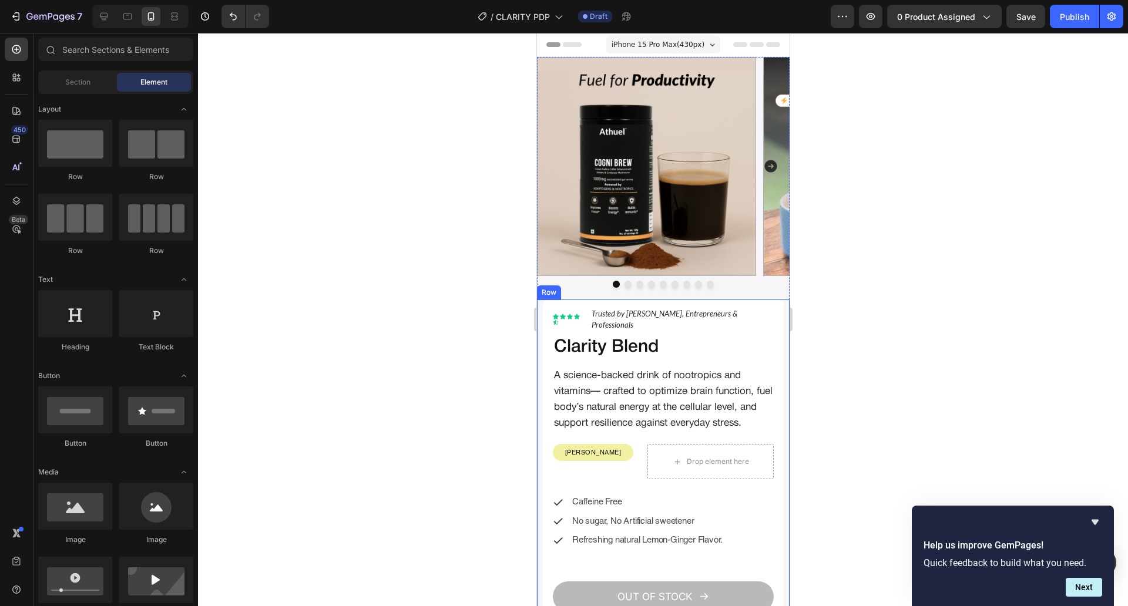
click at [539, 341] on div "Lorem ipsum dolor Text Block Icon Icon Icon Icon Icon Icon List Hoz Trusted by …" at bounding box center [662, 485] width 253 height 371
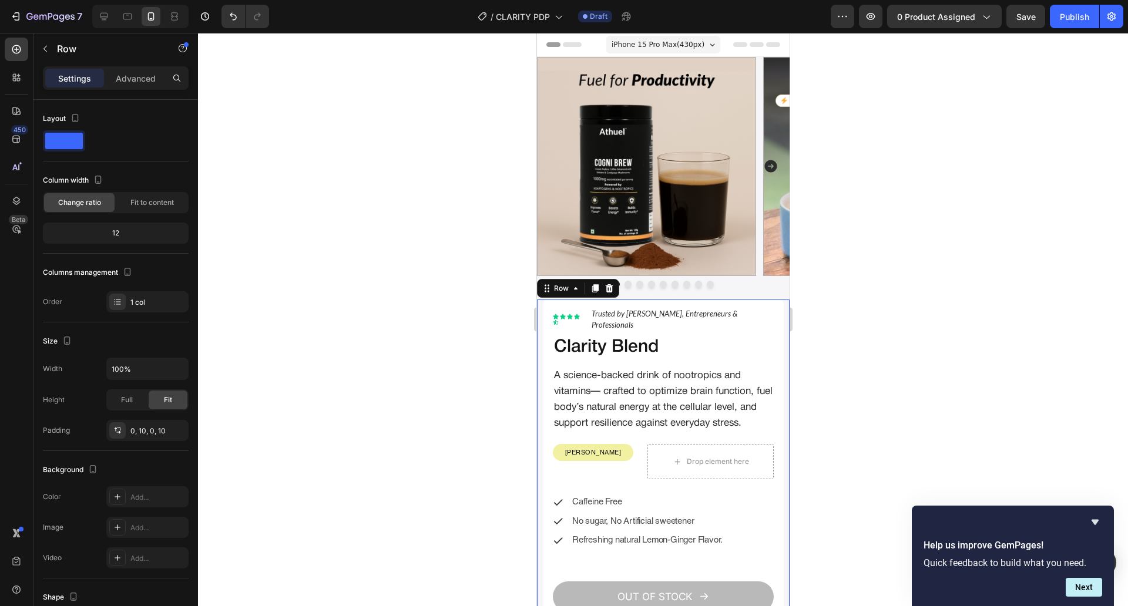
click at [129, 88] on div "Settings Advanced" at bounding box center [116, 77] width 146 height 23
click at [133, 82] on p "Advanced" at bounding box center [136, 78] width 40 height 12
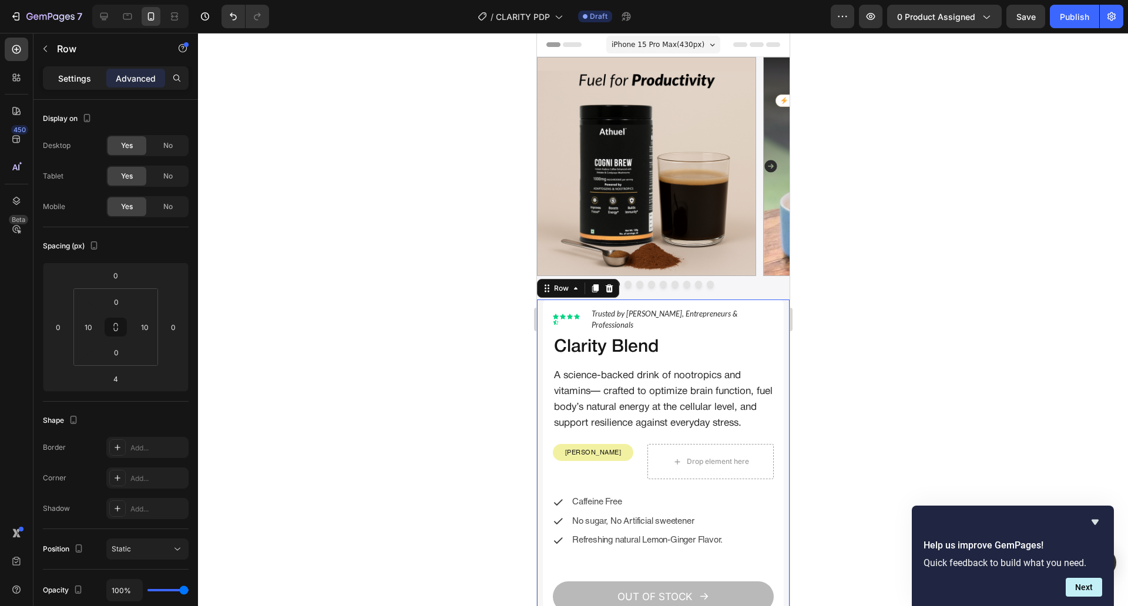
click at [58, 75] on div "Settings" at bounding box center [74, 78] width 59 height 19
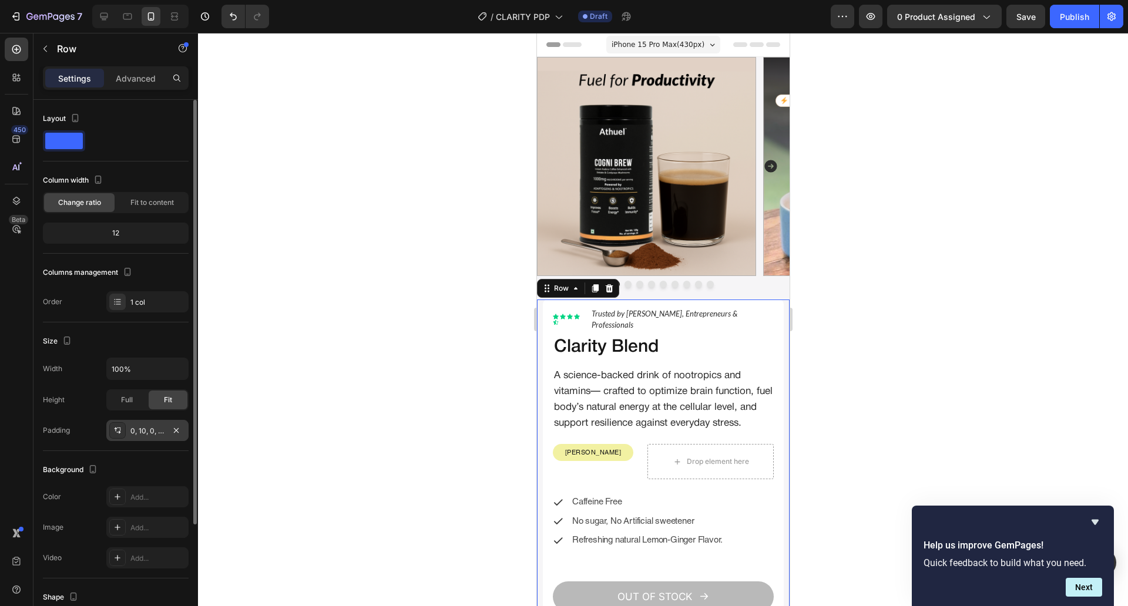
click at [129, 420] on div "0, 10, 0, 10" at bounding box center [147, 430] width 82 height 21
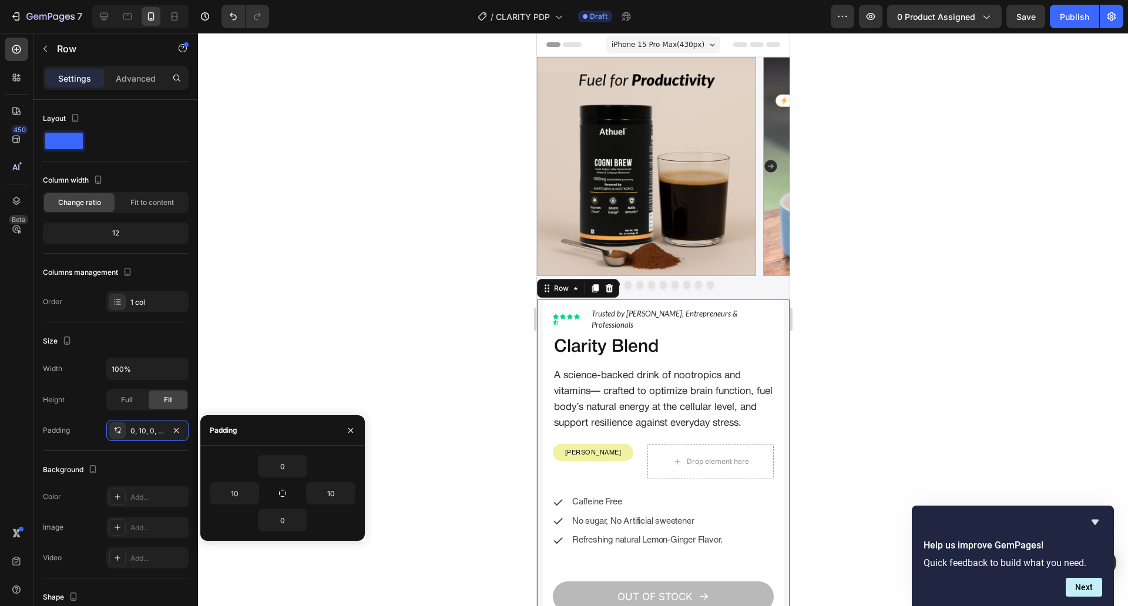
click at [237, 480] on div "0 10 10 0" at bounding box center [283, 493] width 146 height 76
click at [237, 491] on input "10" at bounding box center [234, 493] width 48 height 21
type input "12"
click at [339, 486] on input "10" at bounding box center [331, 493] width 48 height 21
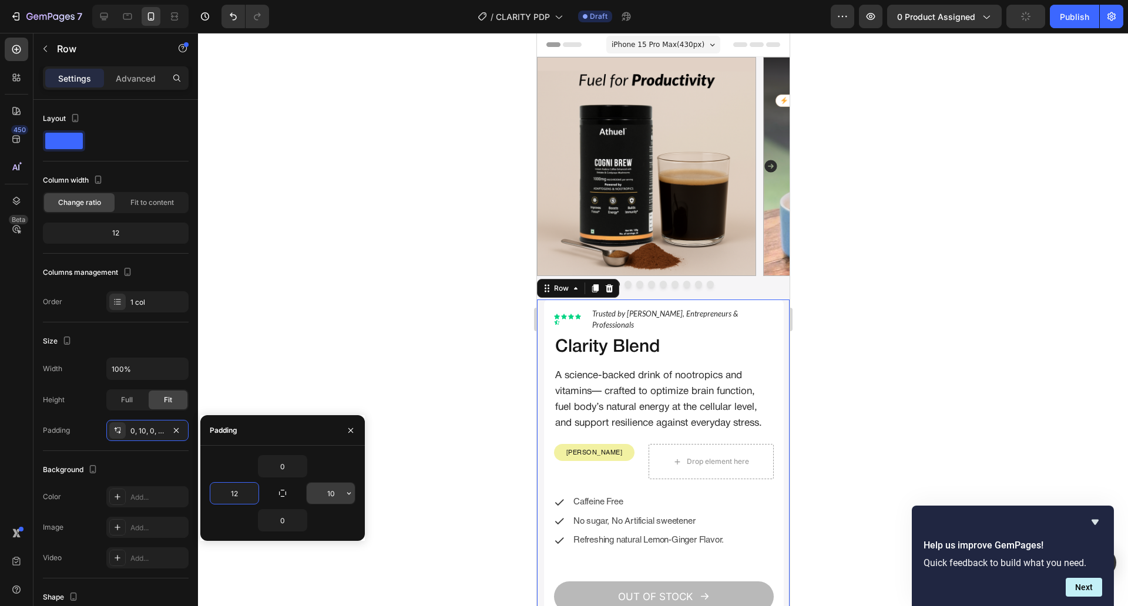
click at [339, 486] on input "10" at bounding box center [331, 493] width 48 height 21
type input "12"
click at [455, 360] on div at bounding box center [663, 319] width 930 height 573
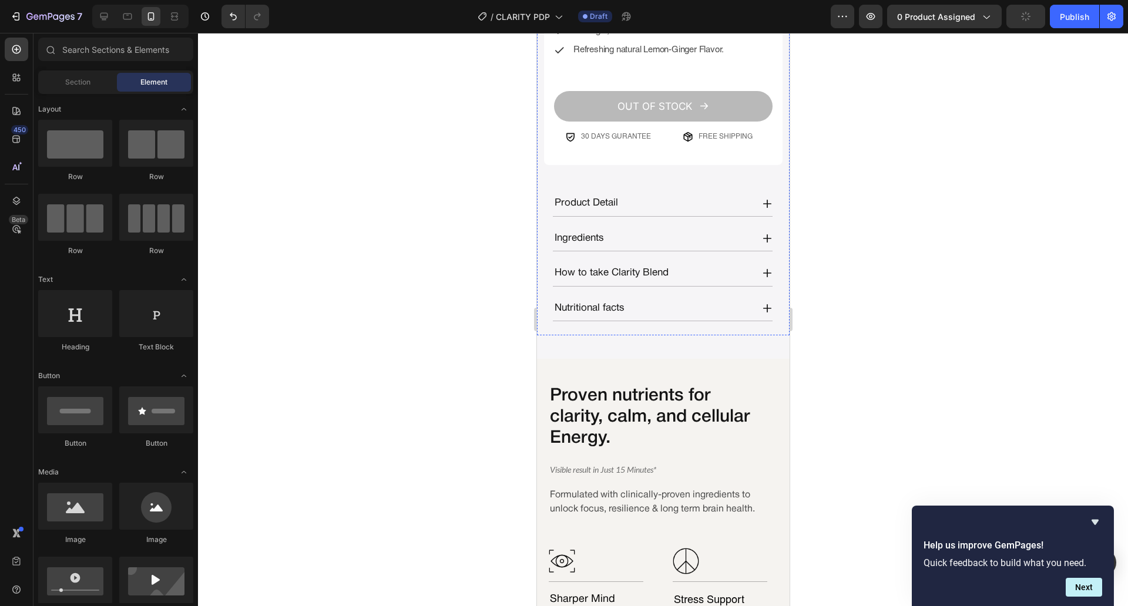
scroll to position [491, 0]
click at [838, 335] on div at bounding box center [663, 319] width 930 height 573
click at [750, 364] on div "Proven nutrients for clarity, calm, and cellular Energy. Heading Visible result…" at bounding box center [662, 594] width 253 height 473
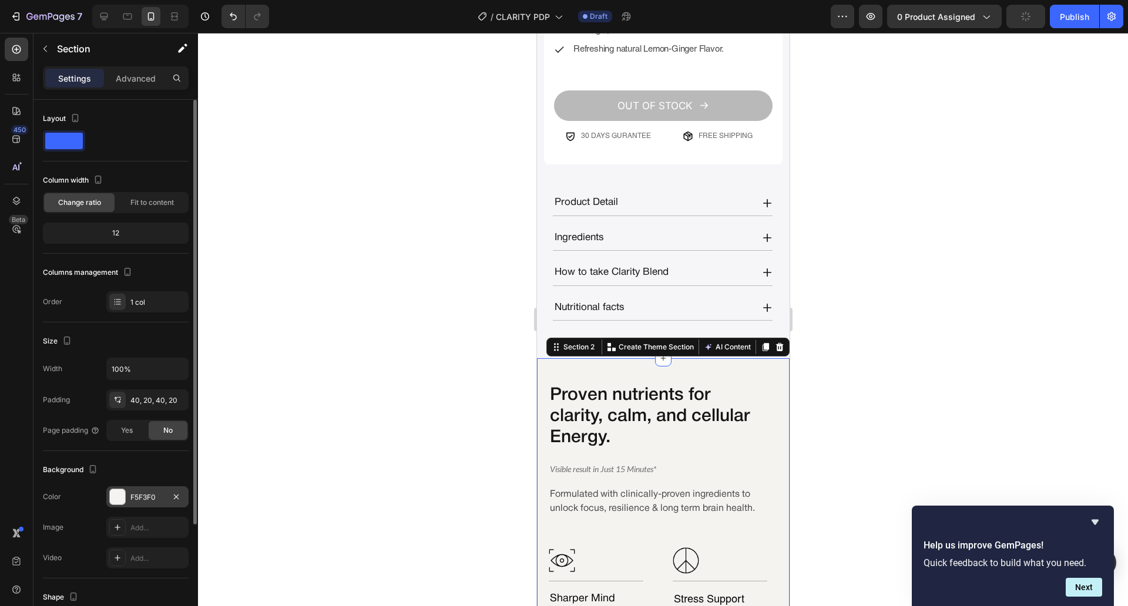
click at [124, 502] on div at bounding box center [117, 496] width 15 height 15
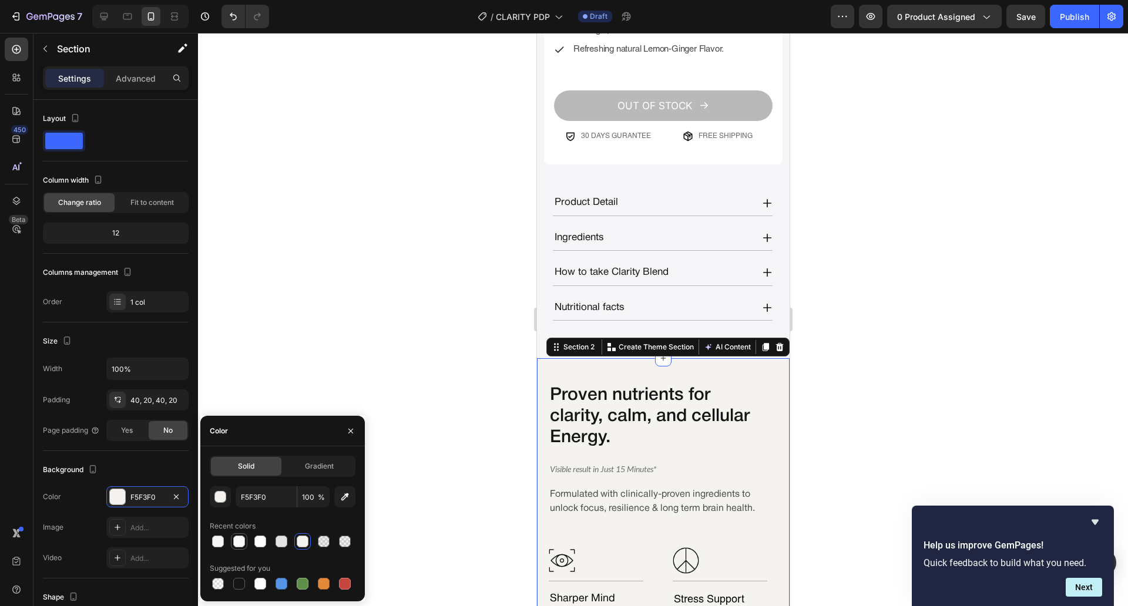
click at [241, 541] on div at bounding box center [239, 542] width 12 height 12
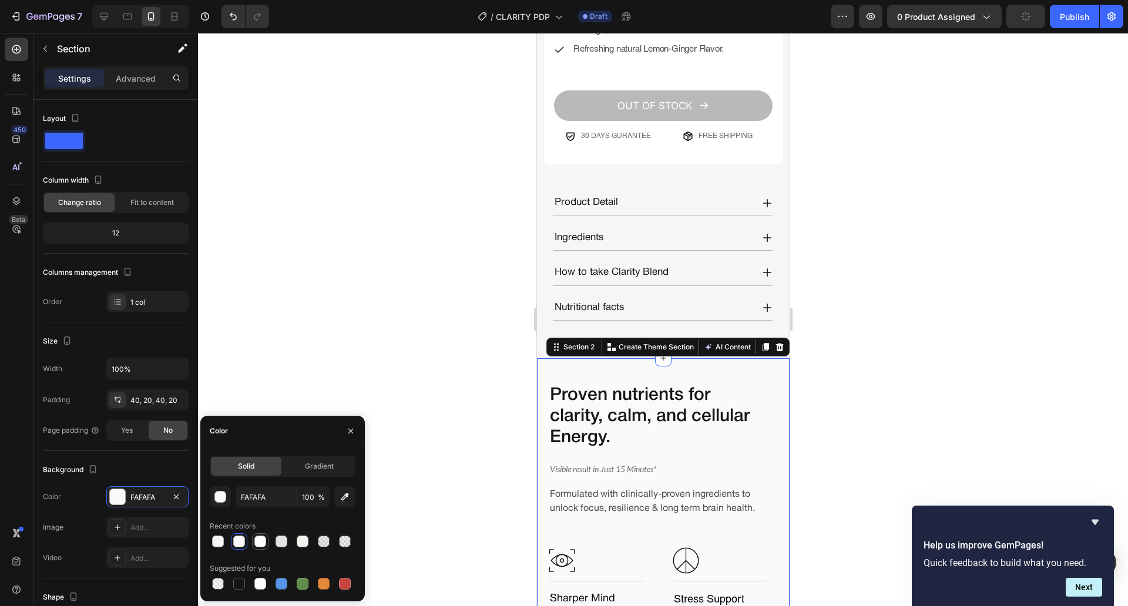
click at [257, 542] on div at bounding box center [260, 542] width 12 height 12
click at [297, 540] on div at bounding box center [303, 542] width 12 height 12
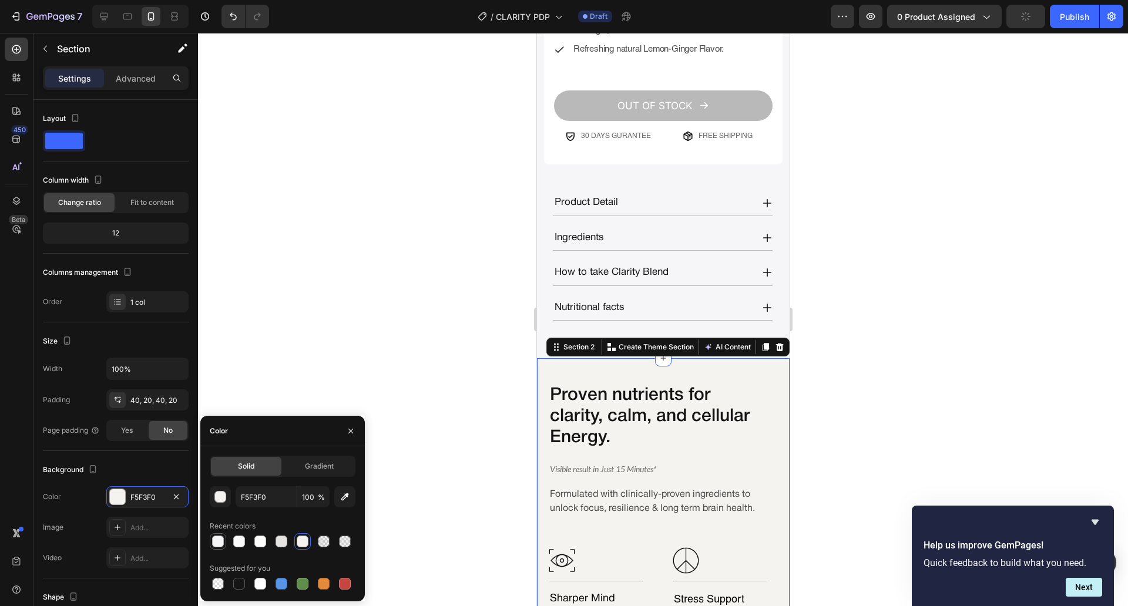
click at [220, 543] on div at bounding box center [218, 542] width 12 height 12
click at [263, 509] on div "F6F5F7 100 % Recent colors Suggested for you" at bounding box center [283, 539] width 146 height 106
click at [281, 495] on input "F6F5F7" at bounding box center [266, 496] width 61 height 21
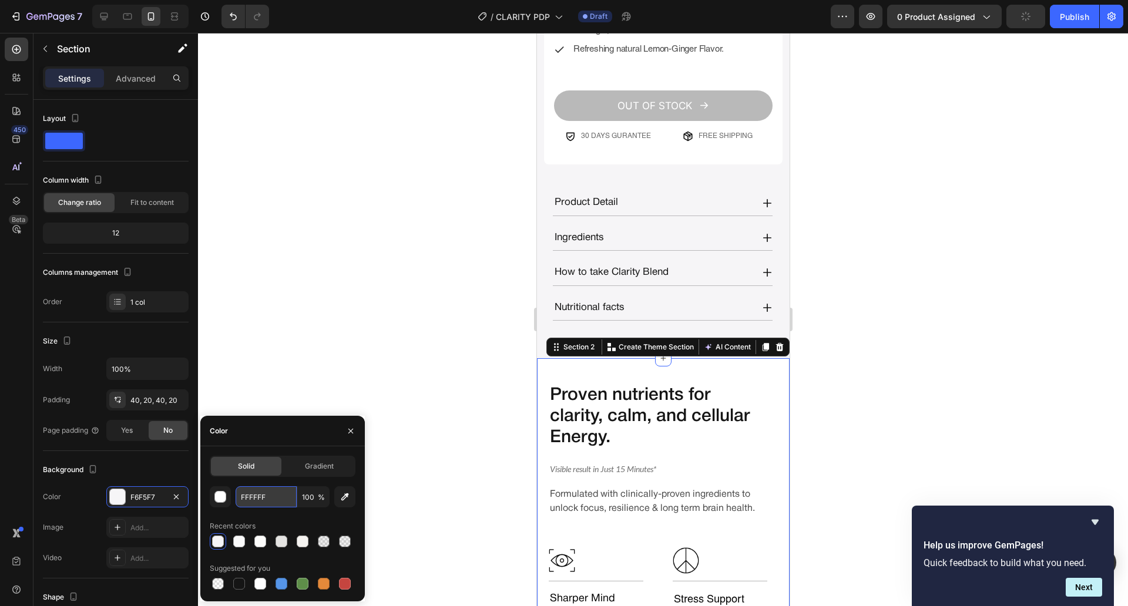
type input "FFFFFF"
click at [415, 327] on div at bounding box center [663, 319] width 930 height 573
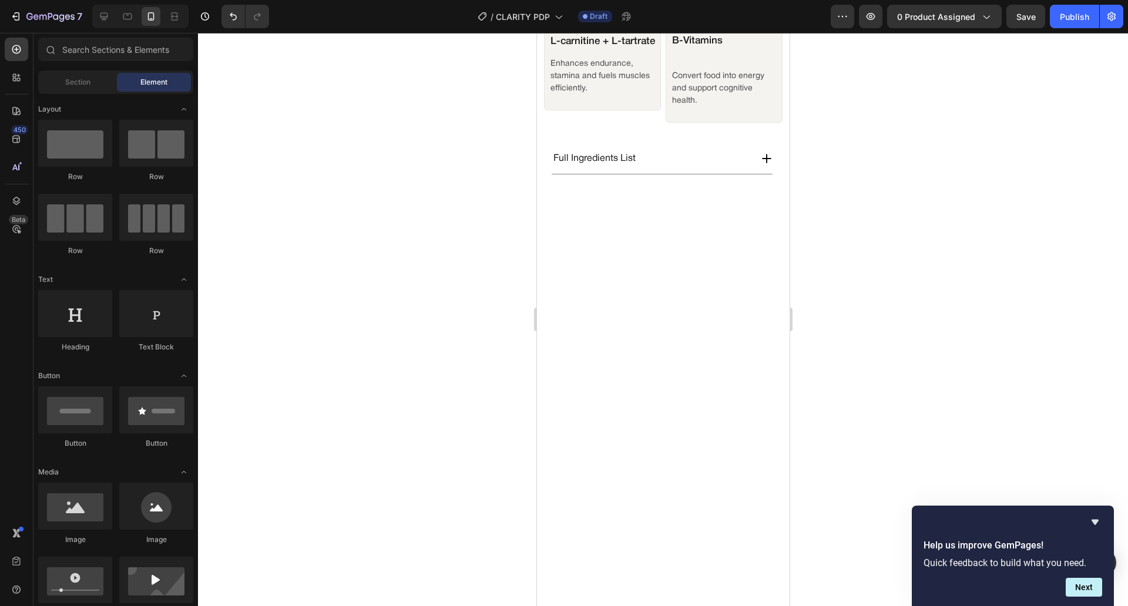
scroll to position [1588, 0]
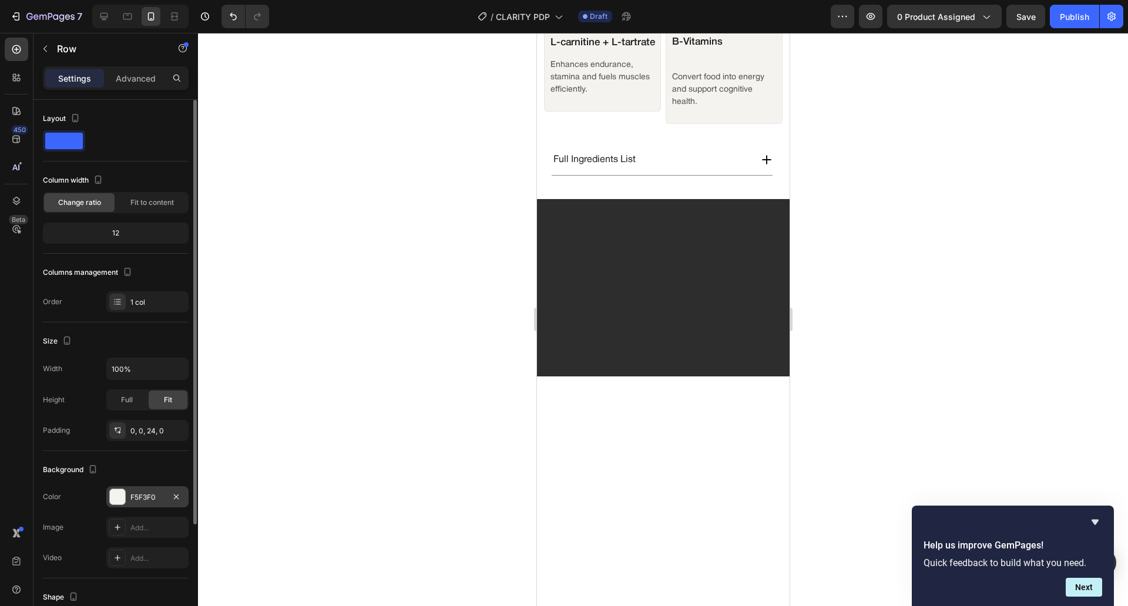
click at [155, 505] on div "F5F3F0" at bounding box center [147, 496] width 82 height 21
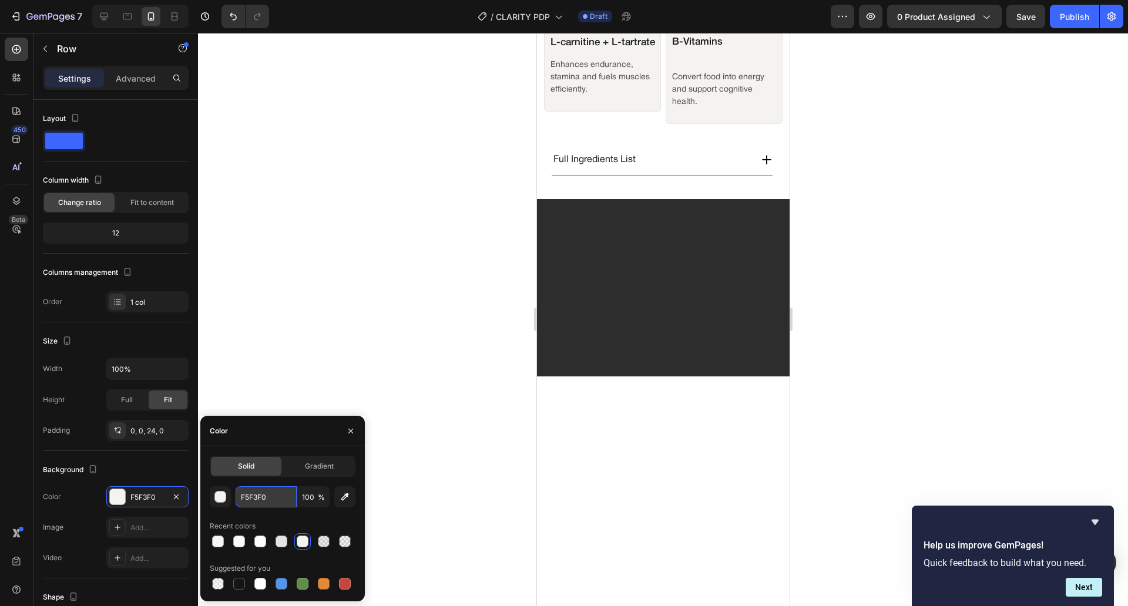
click at [260, 501] on input "F5F3F0" at bounding box center [266, 496] width 61 height 21
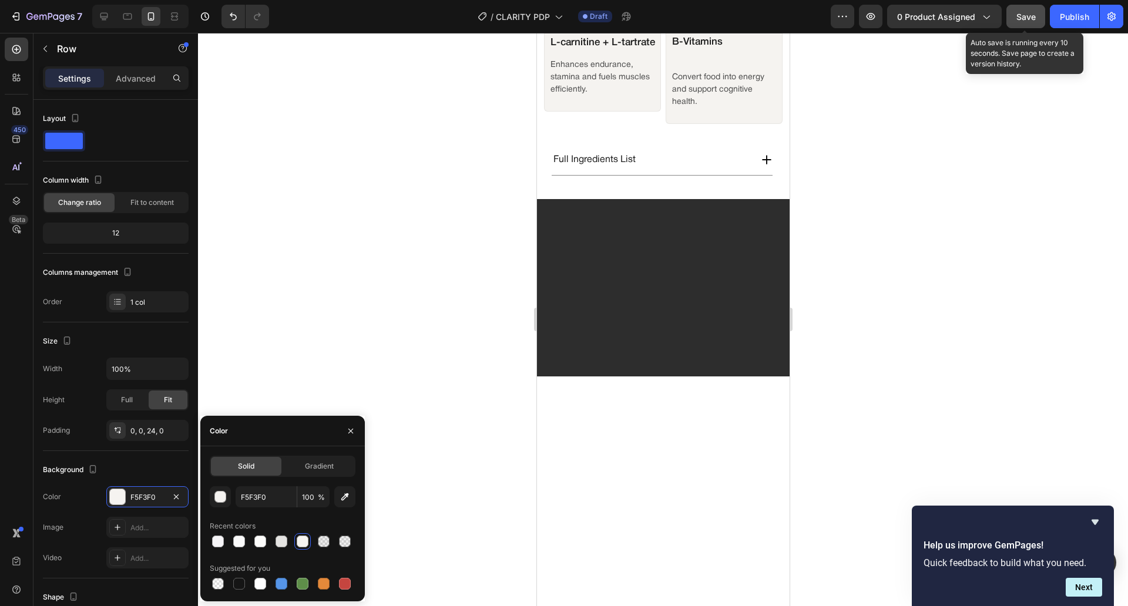
click at [1032, 26] on button "Save" at bounding box center [1025, 16] width 39 height 23
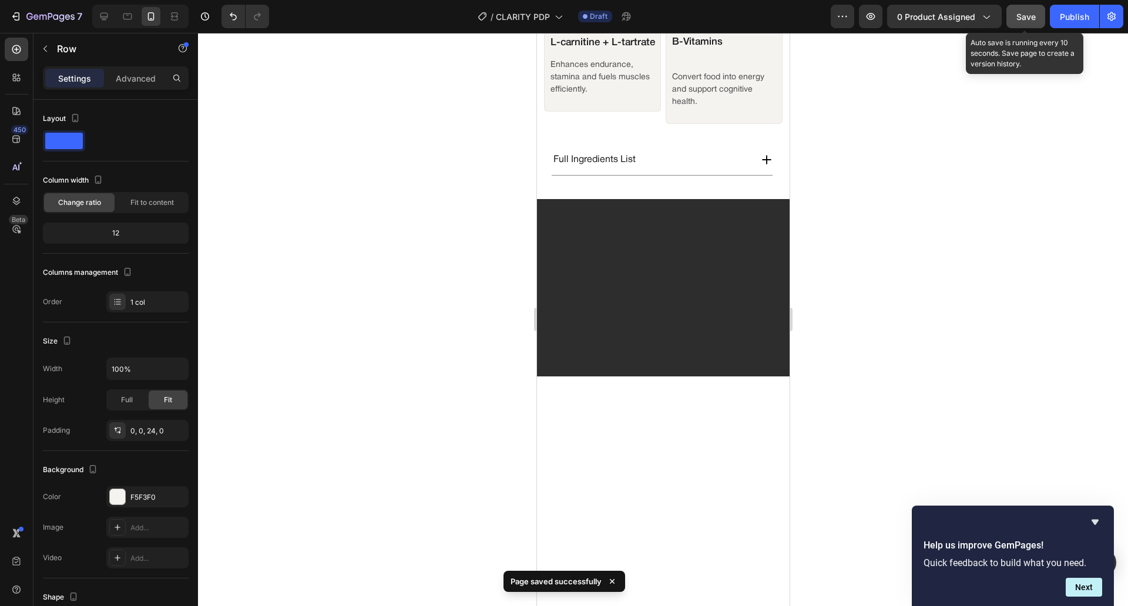
click at [1043, 12] on button "Save" at bounding box center [1025, 16] width 39 height 23
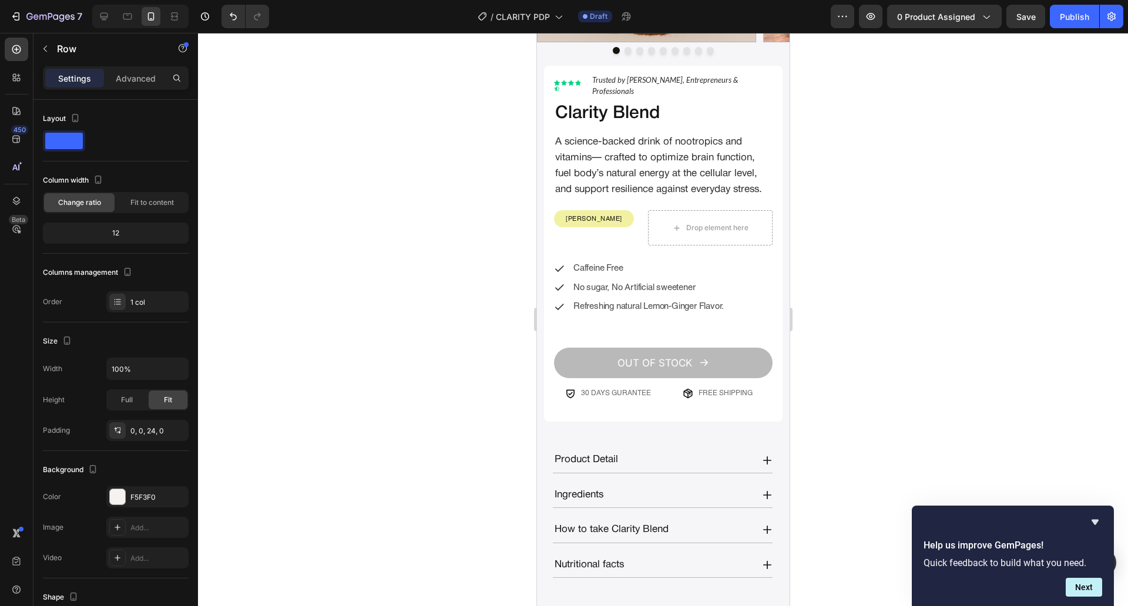
scroll to position [0, 0]
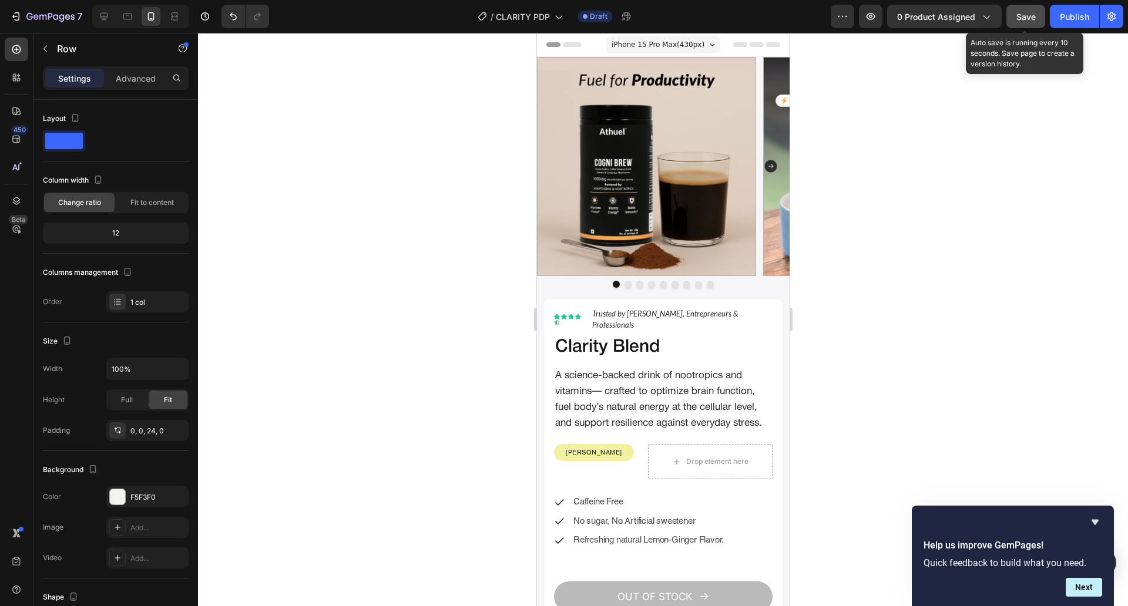
click at [1029, 16] on span "Save" at bounding box center [1025, 17] width 19 height 10
click at [1029, 16] on icon "button" at bounding box center [1026, 17] width 12 height 12
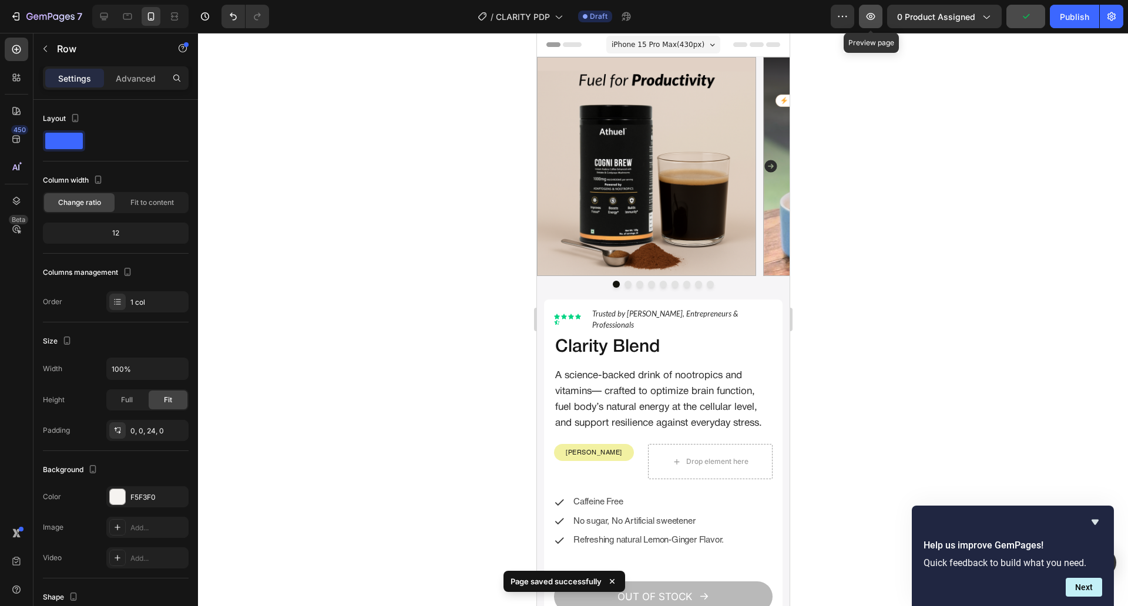
click at [874, 18] on icon "button" at bounding box center [871, 17] width 12 height 12
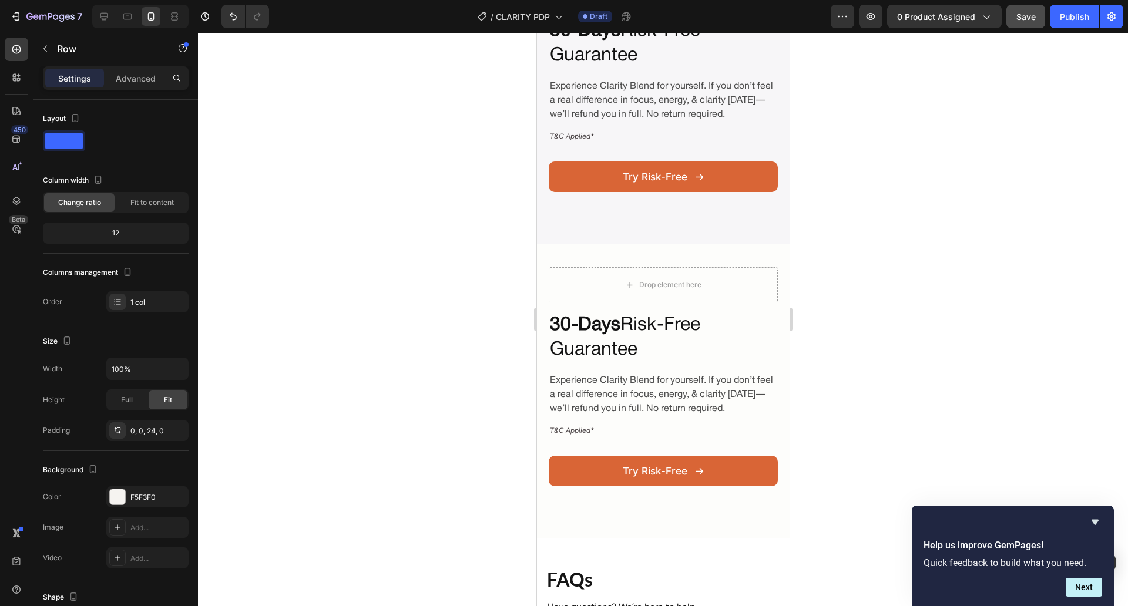
scroll to position [2861, 0]
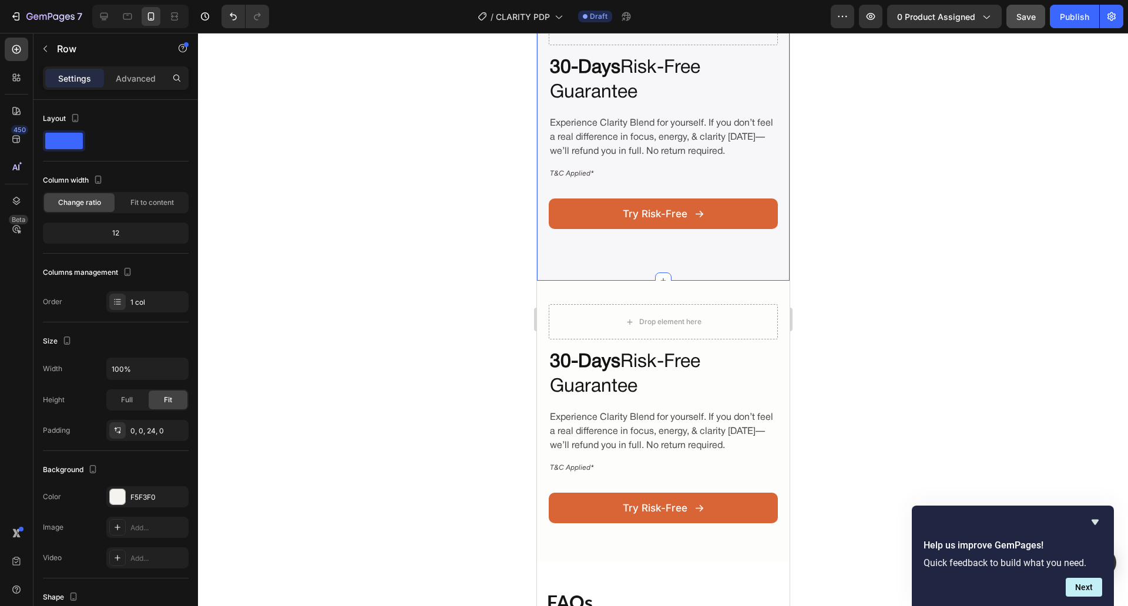
click at [587, 266] on div "Drop element here 30-Days Risk-Free Guarantee Heading Experience Clarity Blend …" at bounding box center [662, 133] width 253 height 294
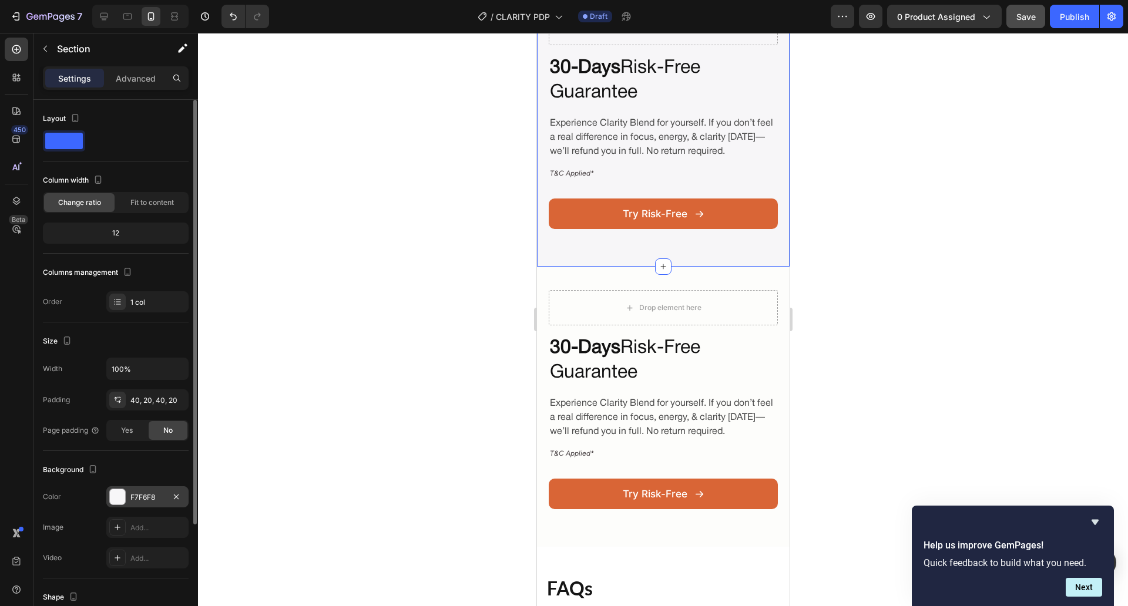
click at [153, 504] on div "F7F6F8" at bounding box center [147, 496] width 82 height 21
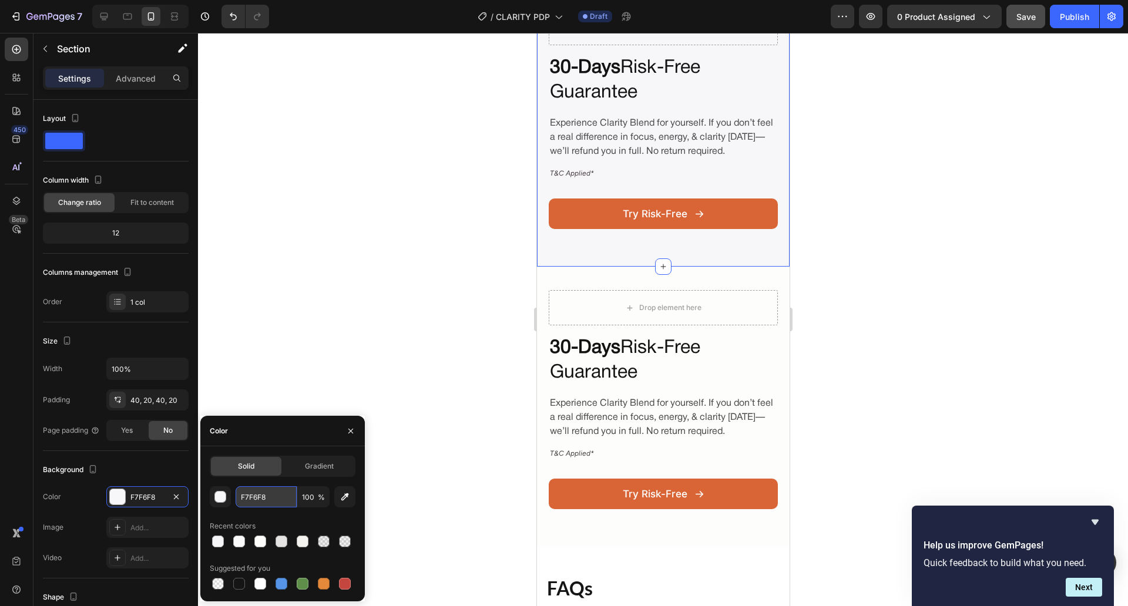
click at [285, 491] on input "F7F6F8" at bounding box center [266, 496] width 61 height 21
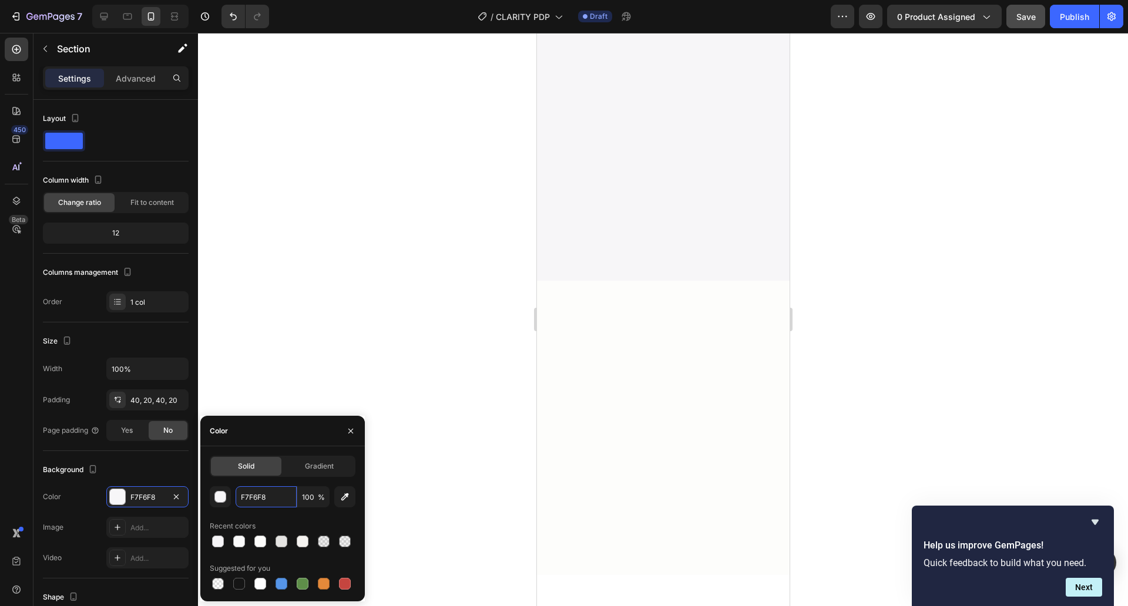
scroll to position [0, 0]
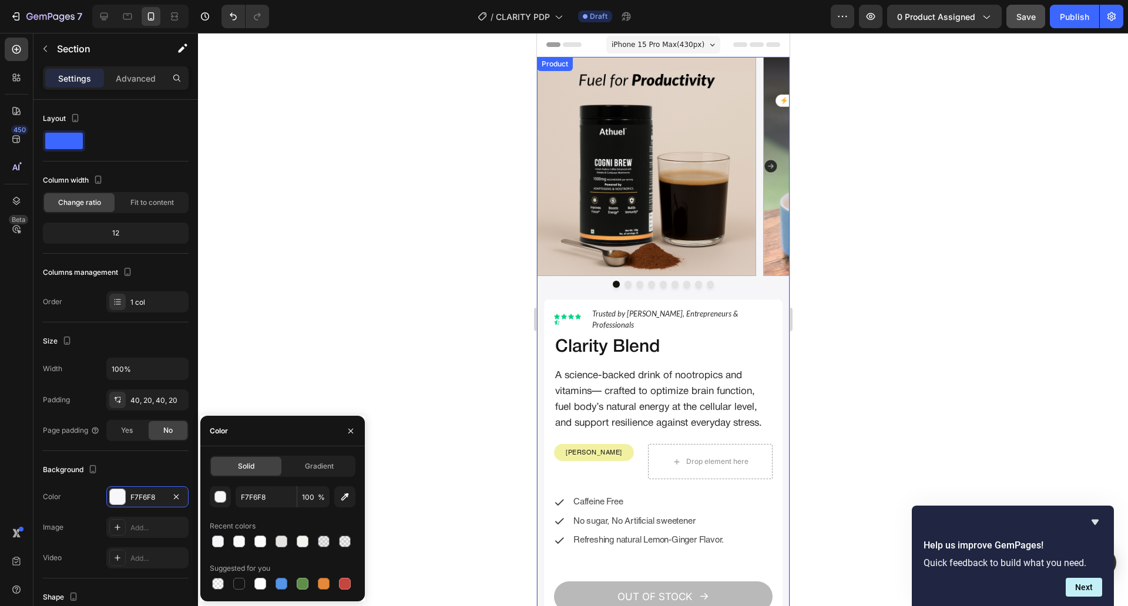
click at [539, 293] on div "Image Image Image Image Image Image Image Image Image Carousel" at bounding box center [662, 178] width 253 height 243
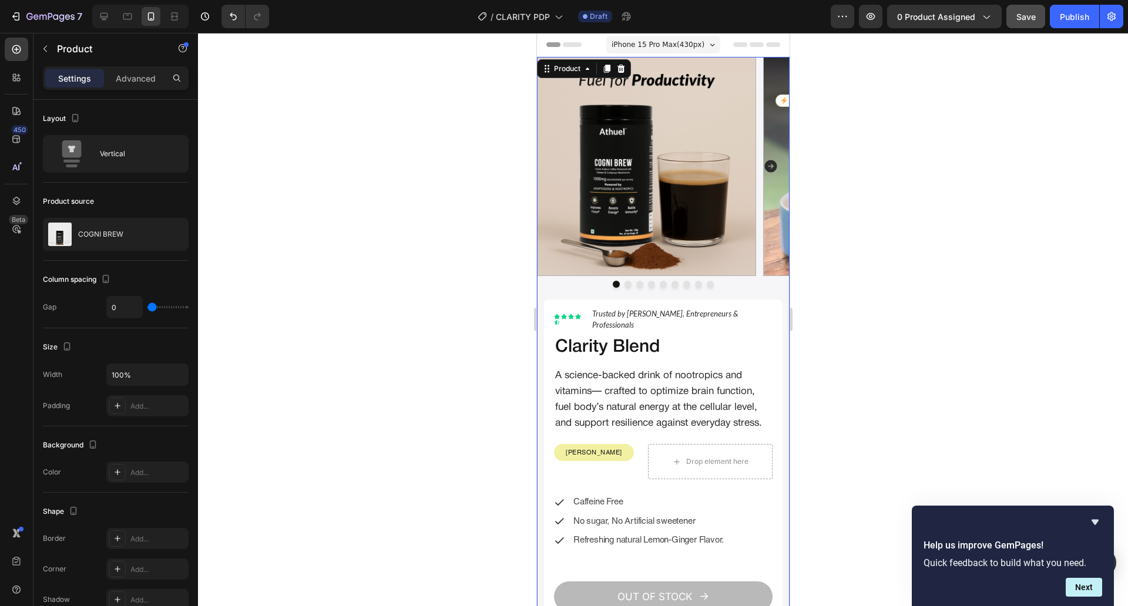
click at [587, 59] on div "Product" at bounding box center [583, 68] width 94 height 19
click at [582, 59] on div "Product" at bounding box center [583, 68] width 94 height 19
click at [579, 62] on div "Product" at bounding box center [566, 69] width 55 height 14
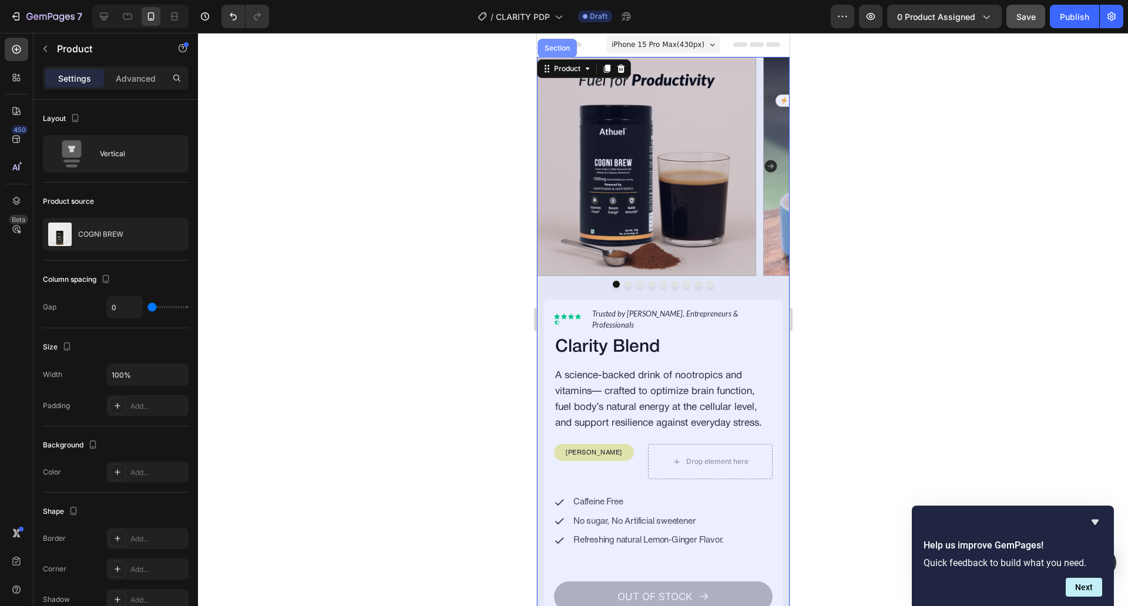
click at [561, 52] on div "Section" at bounding box center [556, 48] width 39 height 19
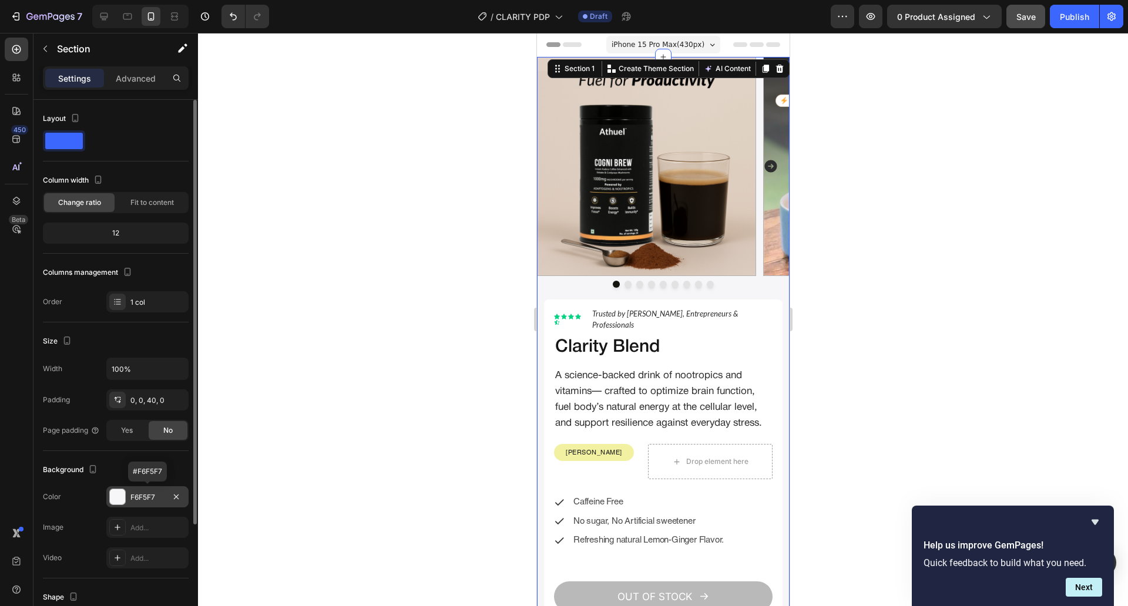
click at [157, 504] on div "F6F5F7" at bounding box center [147, 496] width 82 height 21
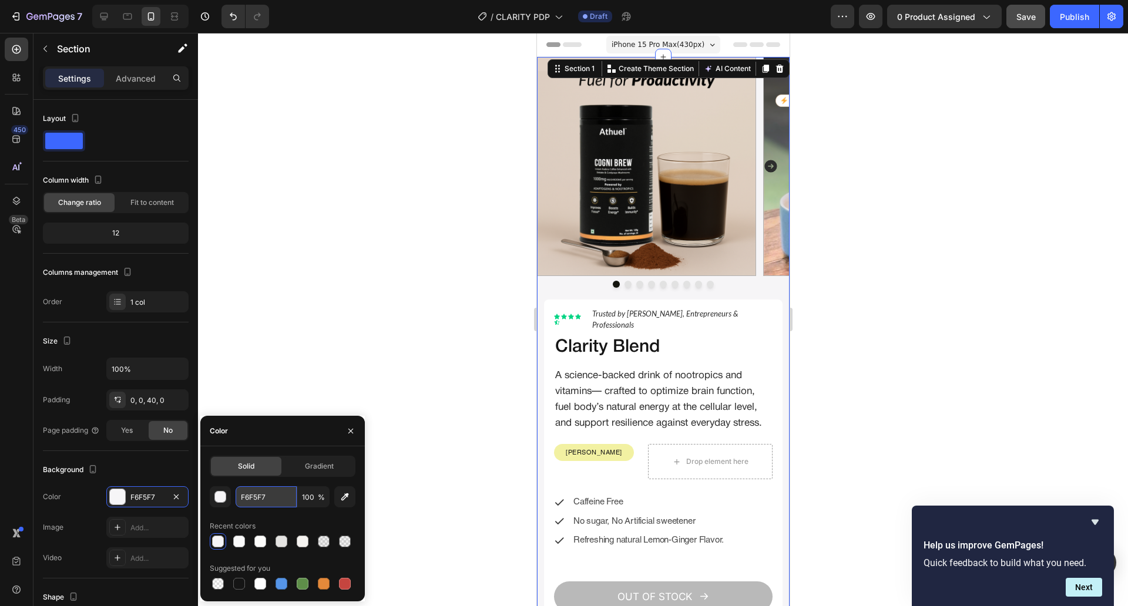
click at [279, 490] on input "F6F5F7" at bounding box center [266, 496] width 61 height 21
paste input "7F6F8"
type input "F6F5F7"
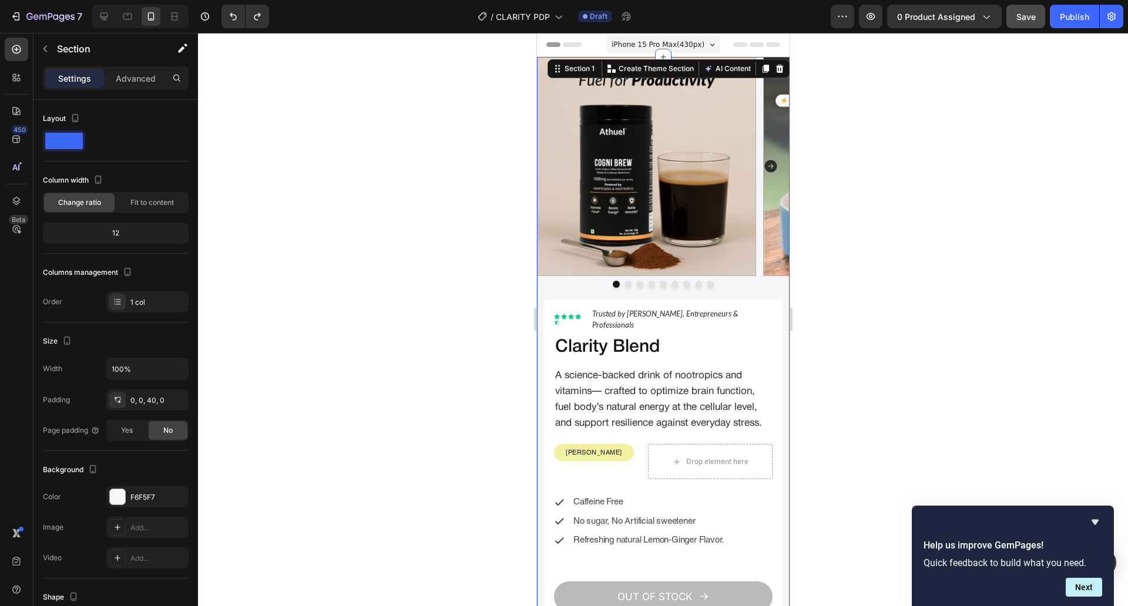
click at [359, 369] on div at bounding box center [663, 319] width 930 height 573
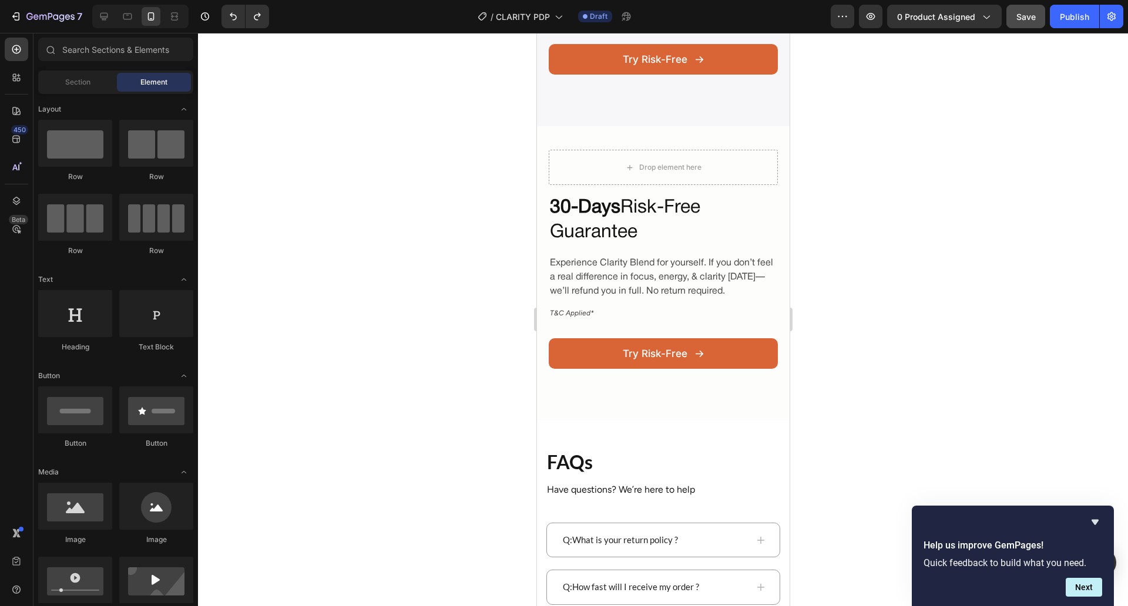
scroll to position [3014, 0]
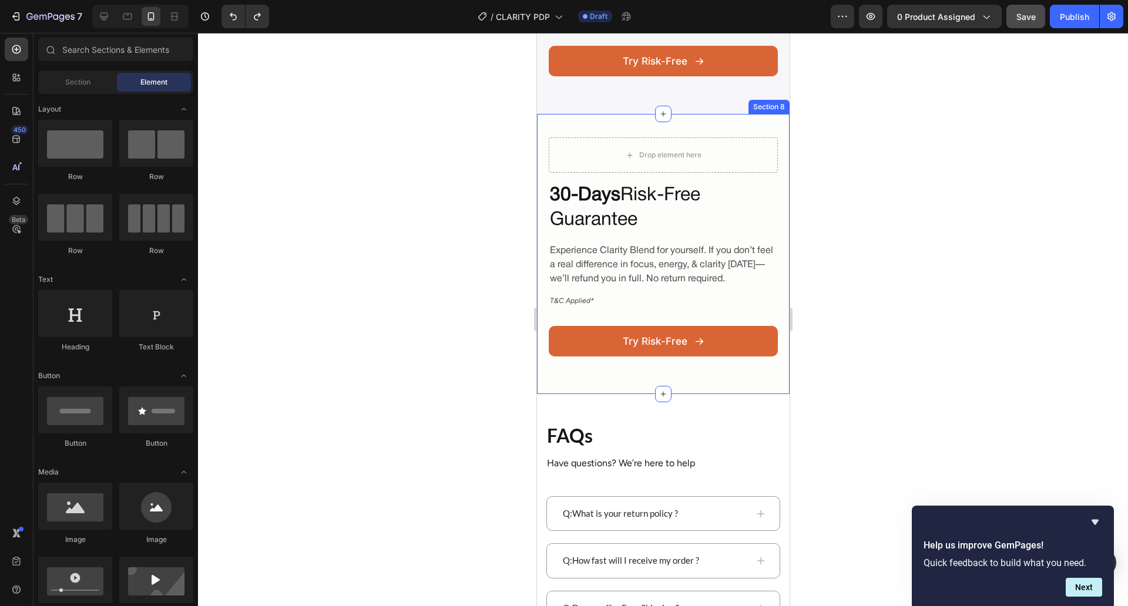
click at [540, 173] on div "Drop element here 30-Days Risk-Free Guarantee Heading Experience Clarity Blend …" at bounding box center [662, 254] width 253 height 280
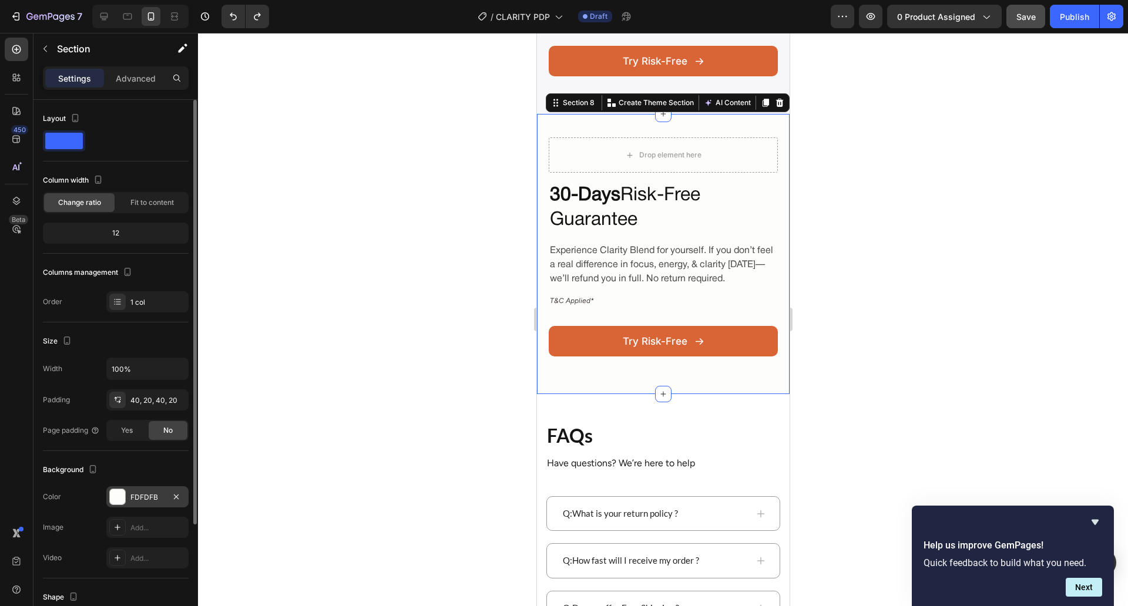
click at [152, 501] on div "FDFDFB" at bounding box center [147, 497] width 34 height 11
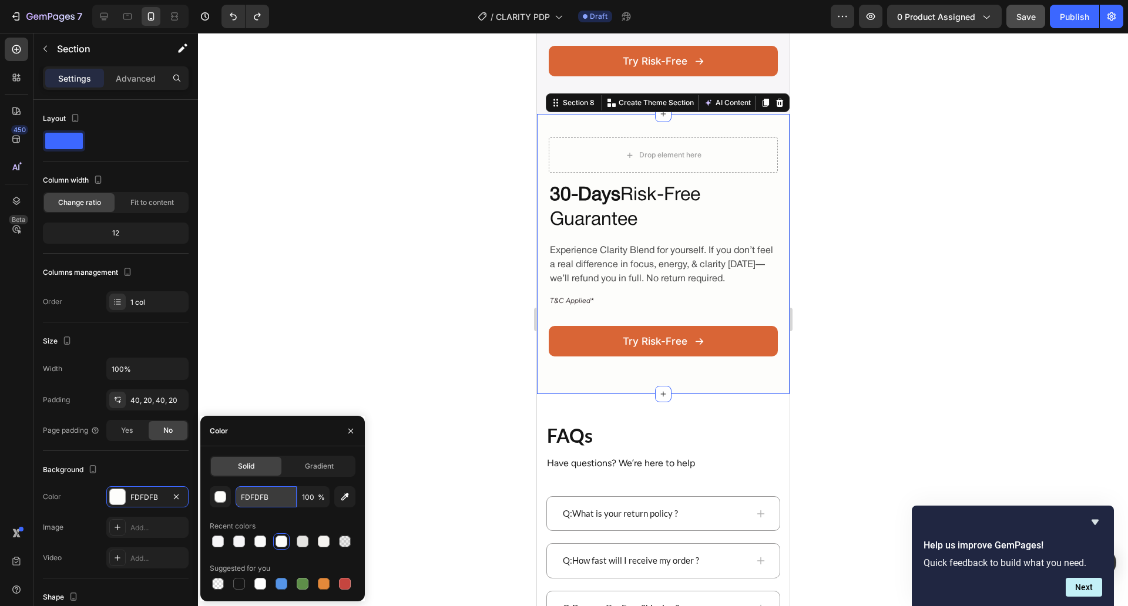
click at [268, 504] on input "FDFDFB" at bounding box center [266, 496] width 61 height 21
paste input "7F6F8"
type input "F7F6F8"
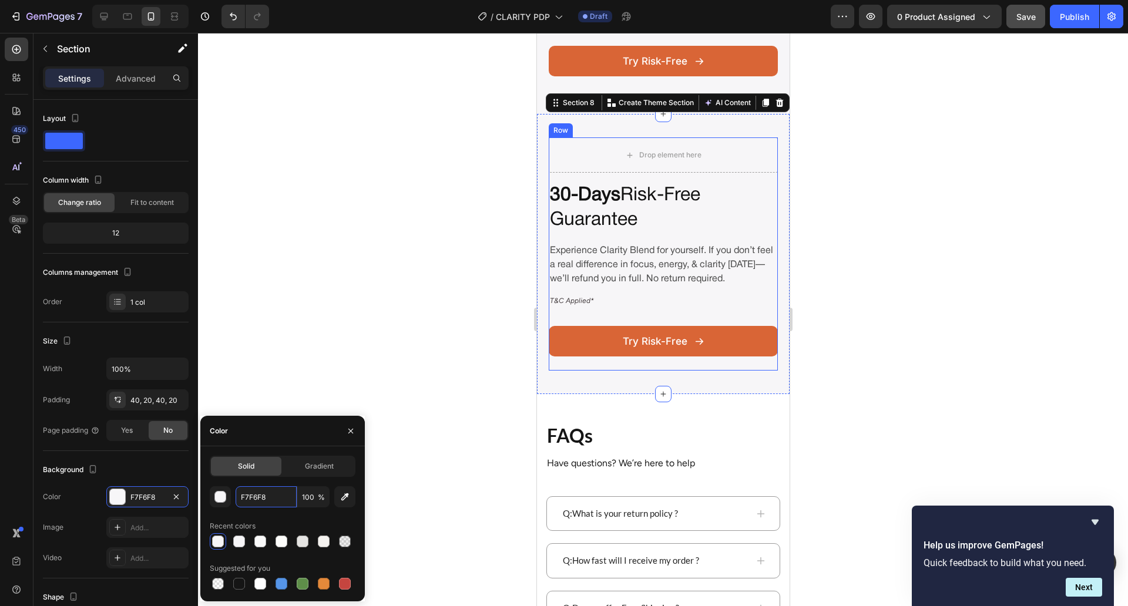
scroll to position [2843, 0]
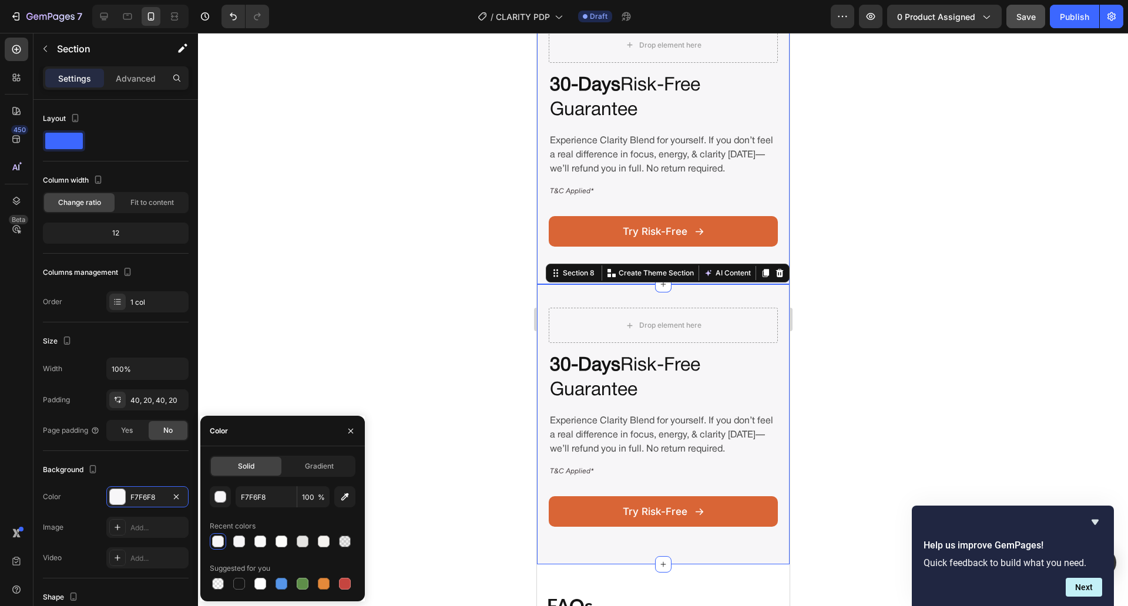
click at [545, 276] on div "Drop element here 30-Days Risk-Free Guarantee Heading Experience Clarity Blend …" at bounding box center [662, 144] width 253 height 280
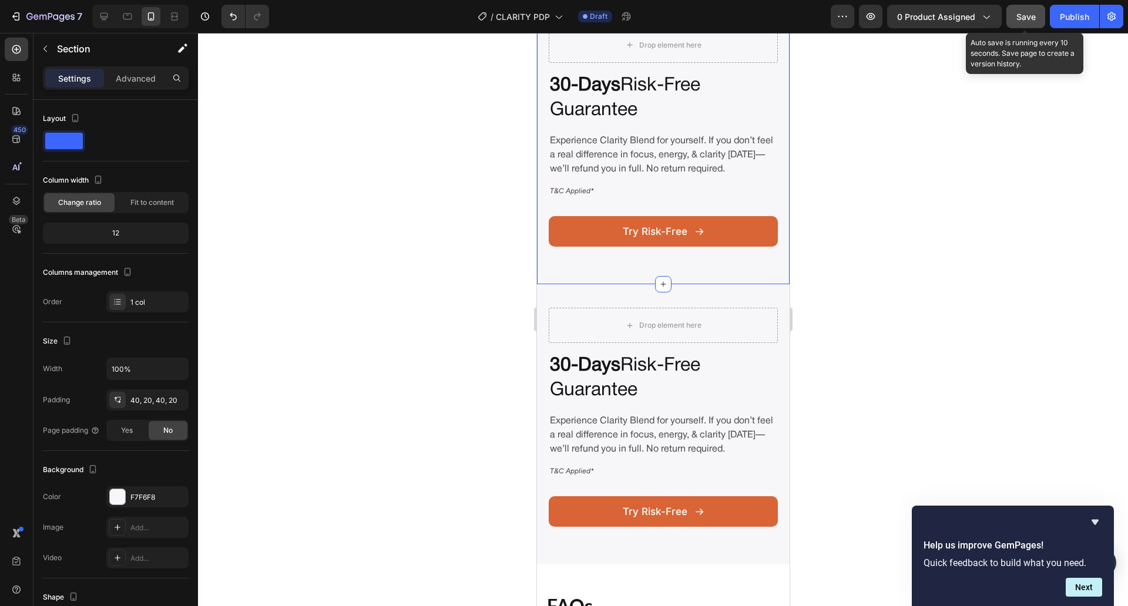
click at [1036, 15] on span "Save" at bounding box center [1025, 17] width 19 height 10
click at [928, 123] on div at bounding box center [663, 319] width 930 height 573
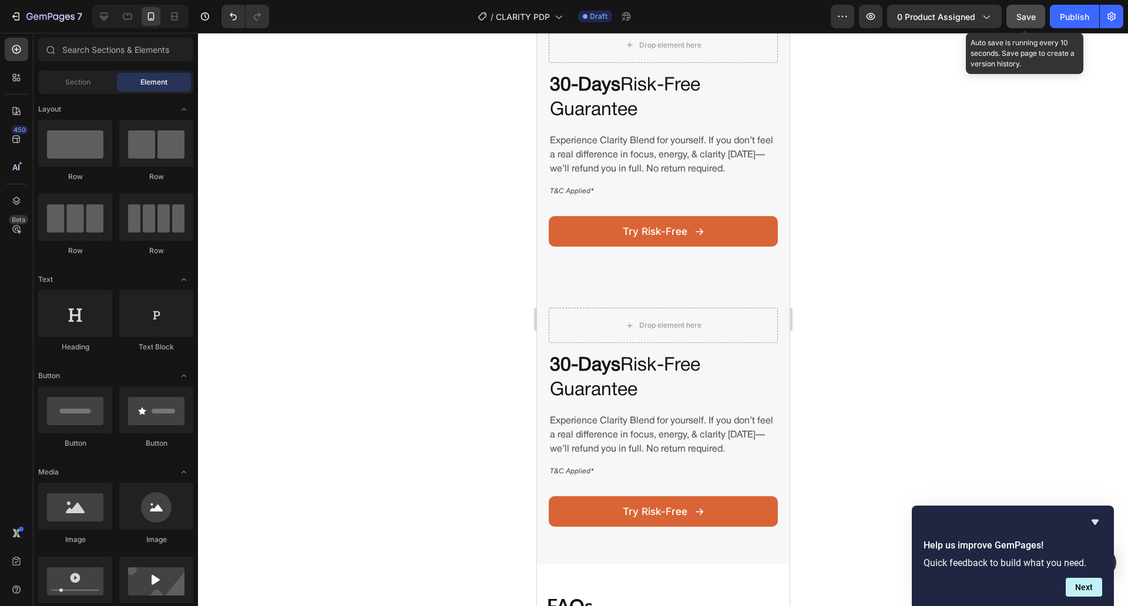
click at [1021, 16] on span "Save" at bounding box center [1025, 17] width 19 height 10
click at [600, 284] on div "Drop element here 30-Days Risk-Free Guarantee Heading Experience Clarity Blend …" at bounding box center [662, 144] width 253 height 280
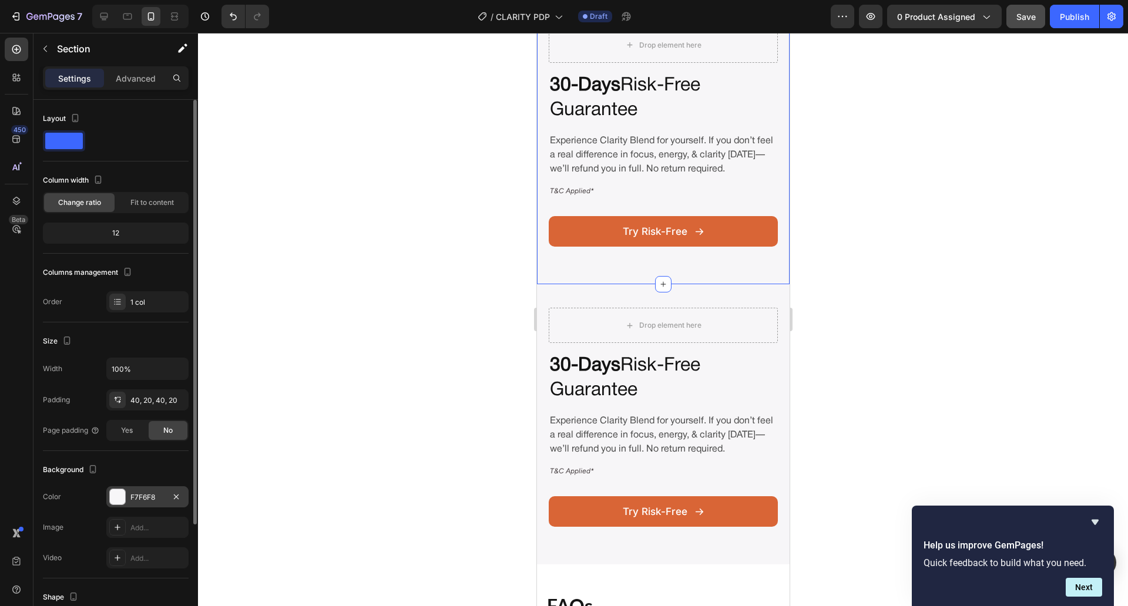
click at [154, 499] on div "F7F6F8" at bounding box center [147, 497] width 34 height 11
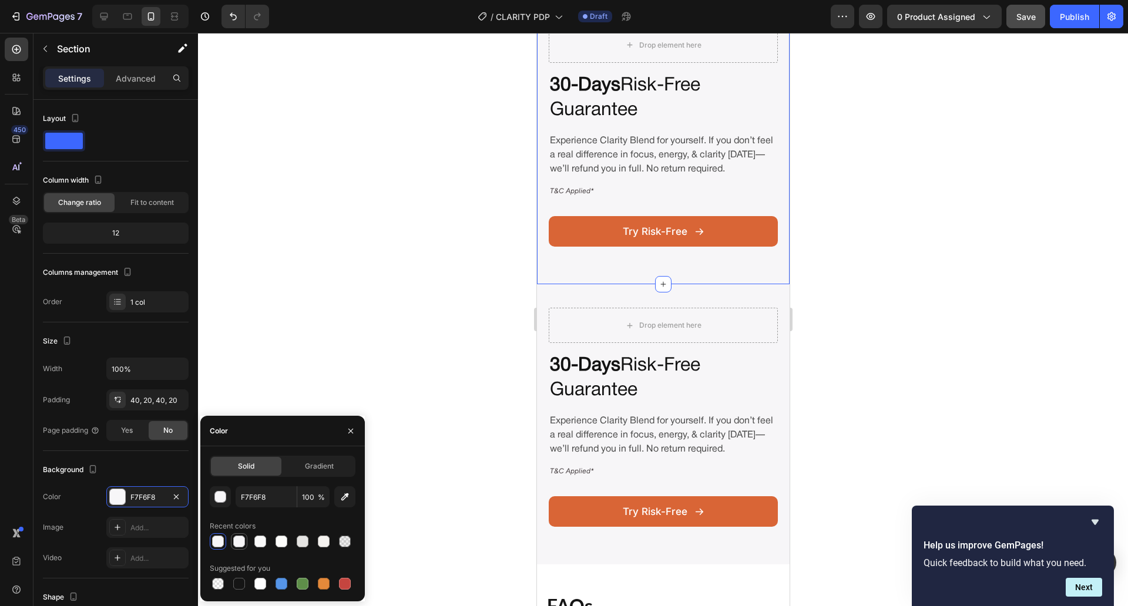
click at [236, 545] on div at bounding box center [239, 542] width 12 height 12
type input "F6F5F7"
click at [539, 483] on div "Drop element here 30-Days Risk-Free Guarantee Heading Experience Clarity Blend …" at bounding box center [662, 424] width 253 height 280
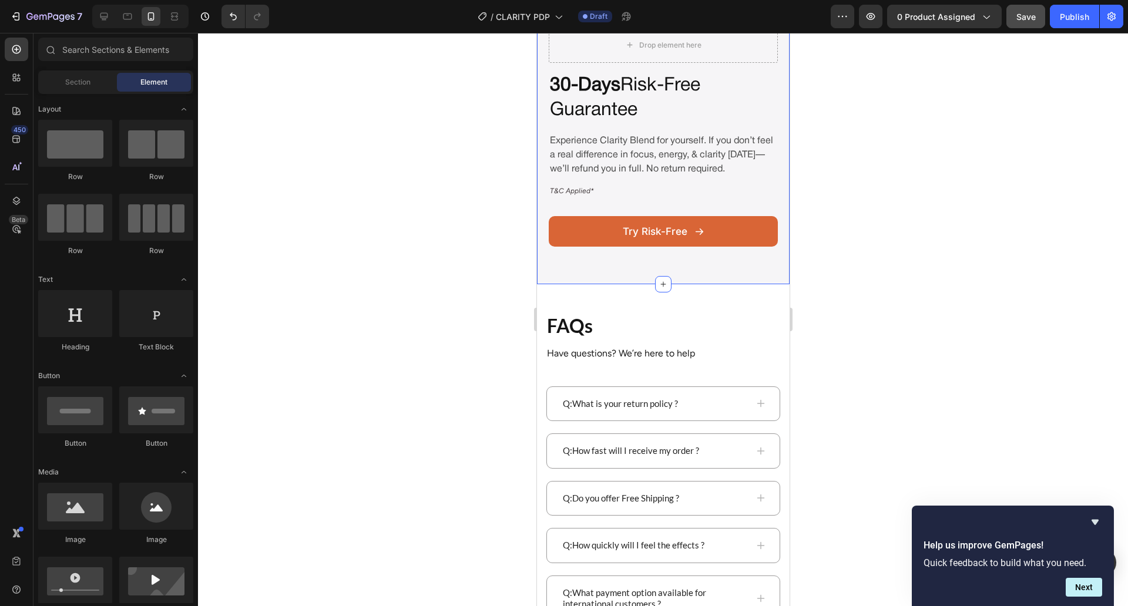
click at [580, 284] on div "Drop element here 30-Days Risk-Free Guarantee Heading Experience Clarity Blend …" at bounding box center [662, 144] width 253 height 280
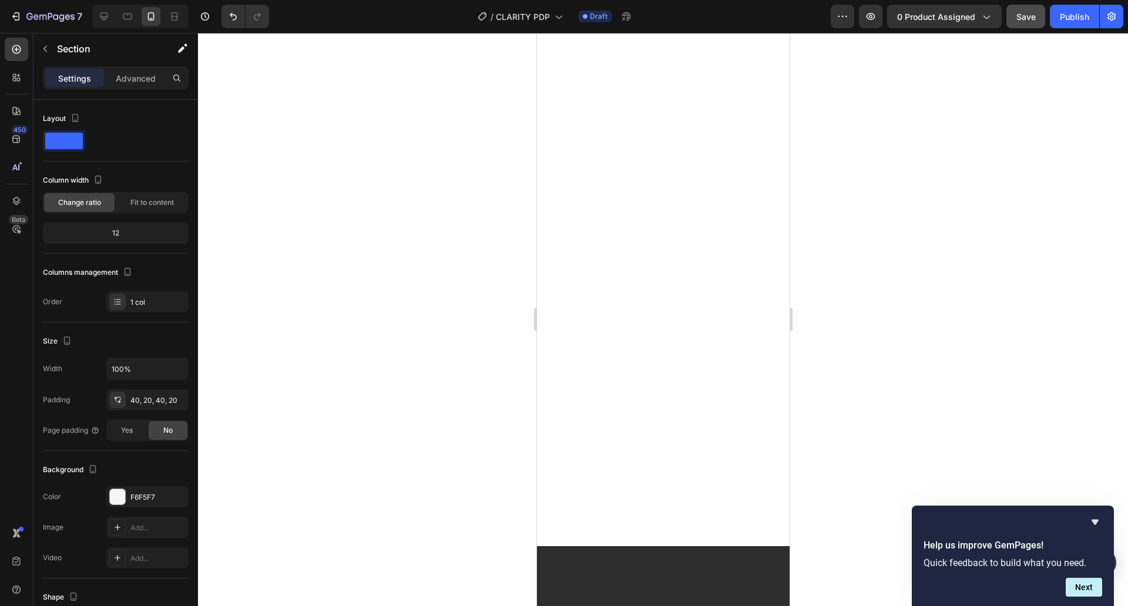
scroll to position [0, 0]
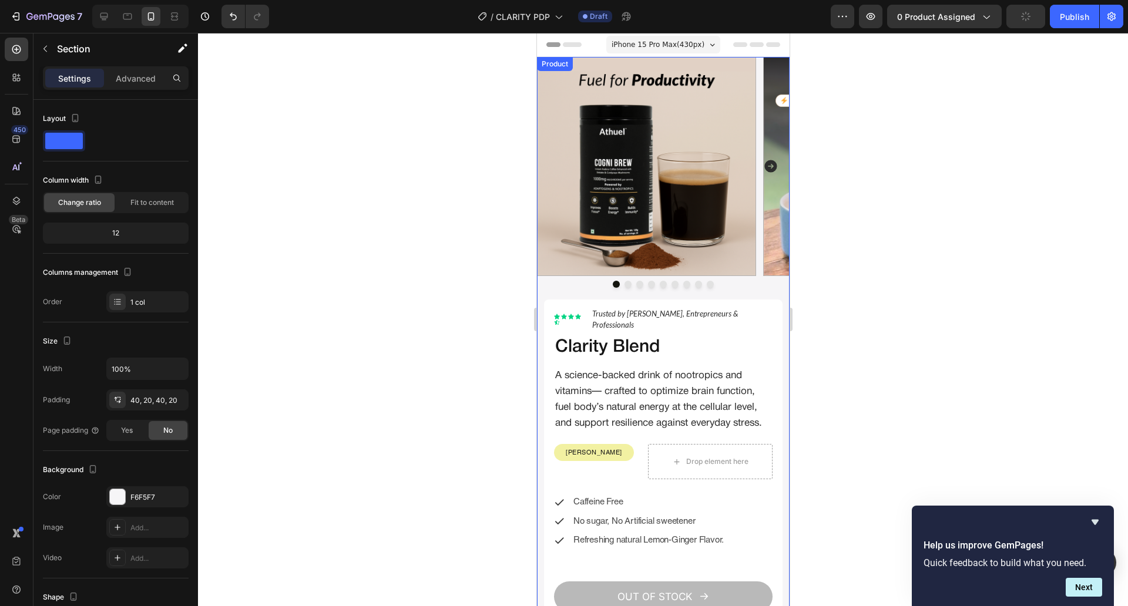
click at [576, 289] on div "Image Image Image Image Image Image Image Image Image Carousel" at bounding box center [662, 178] width 253 height 243
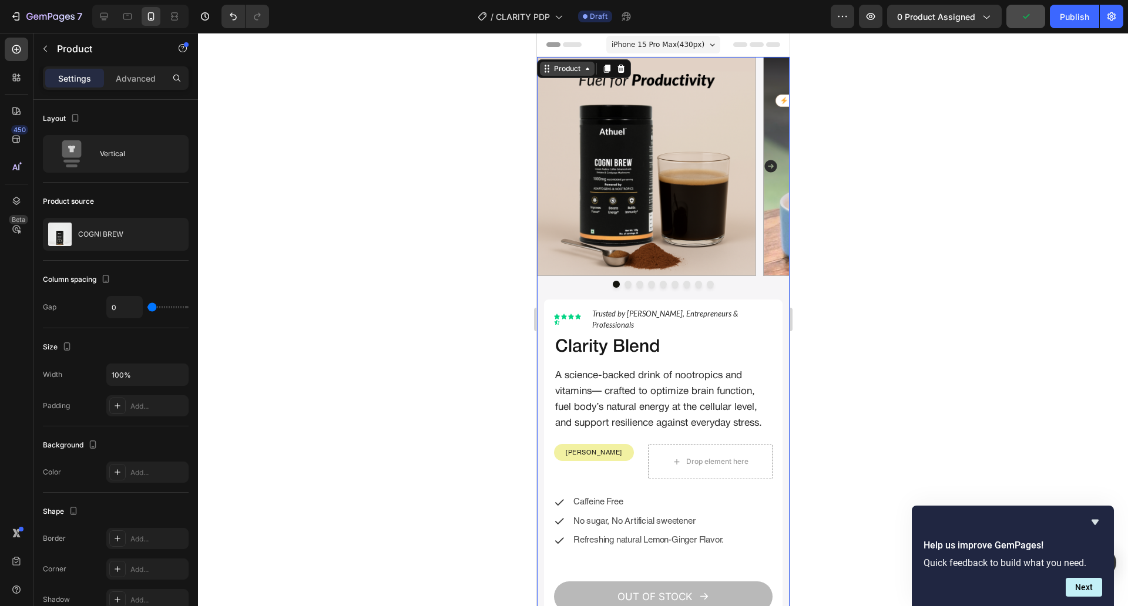
click at [577, 67] on div "Product" at bounding box center [566, 68] width 31 height 11
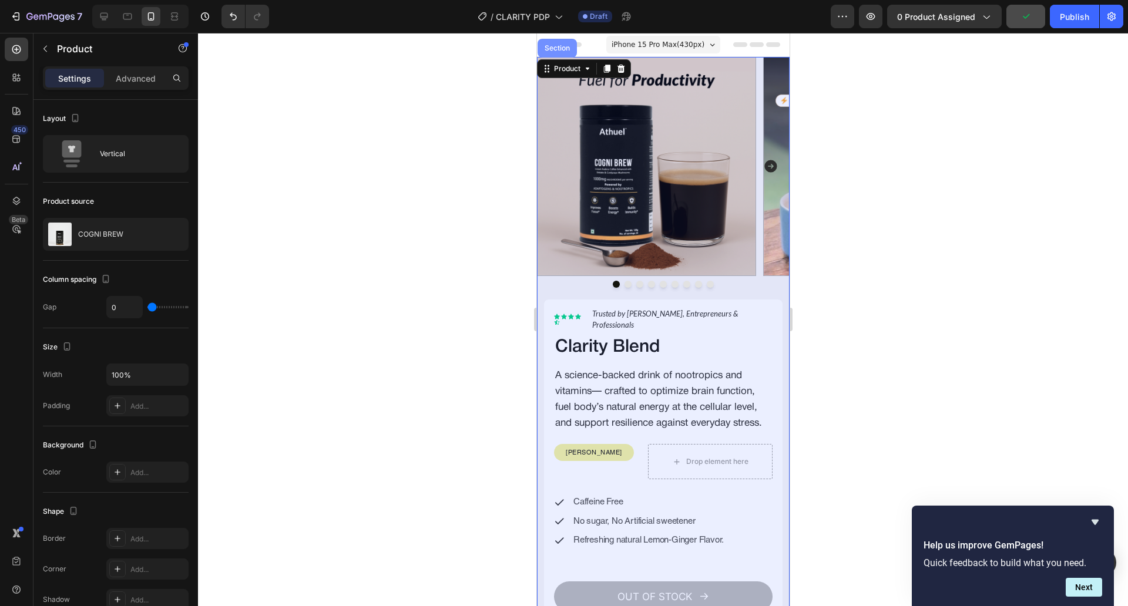
click at [555, 51] on div "Section" at bounding box center [557, 48] width 30 height 7
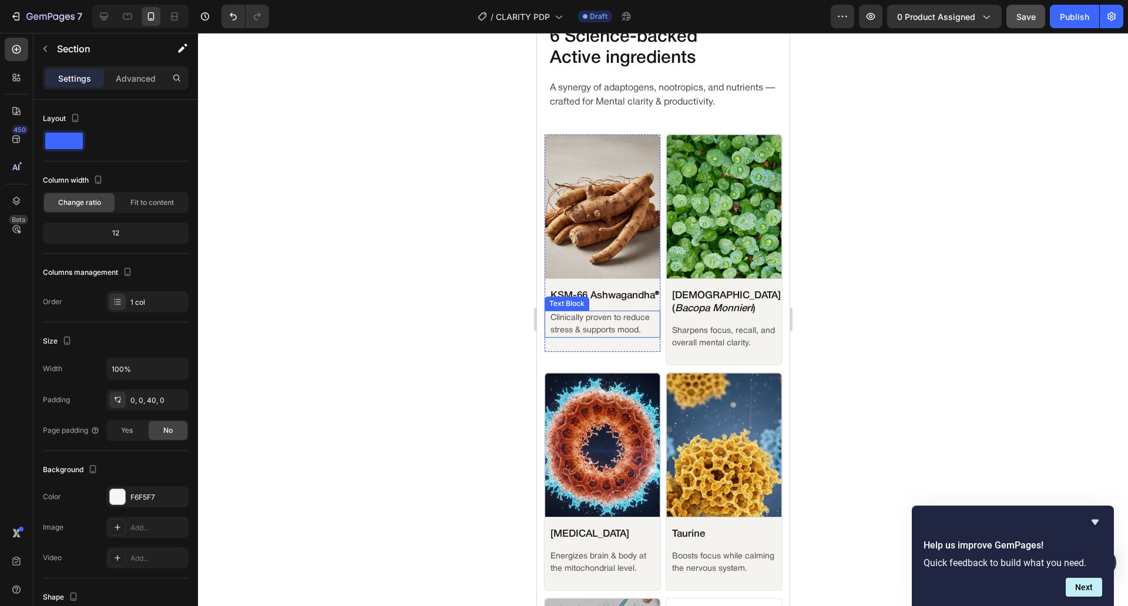
scroll to position [1054, 0]
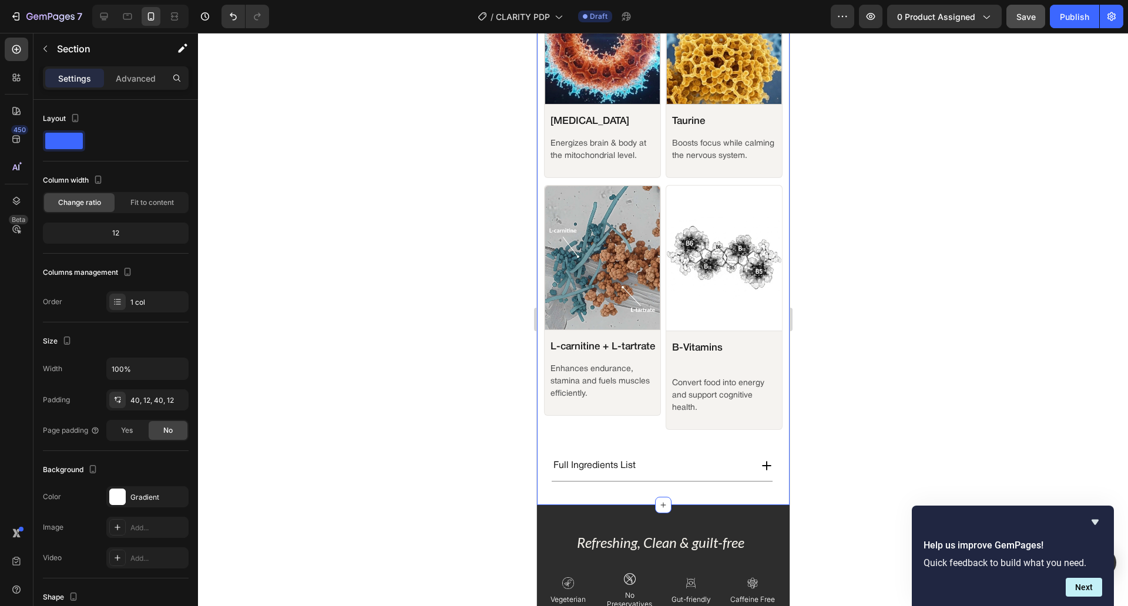
scroll to position [1714, 0]
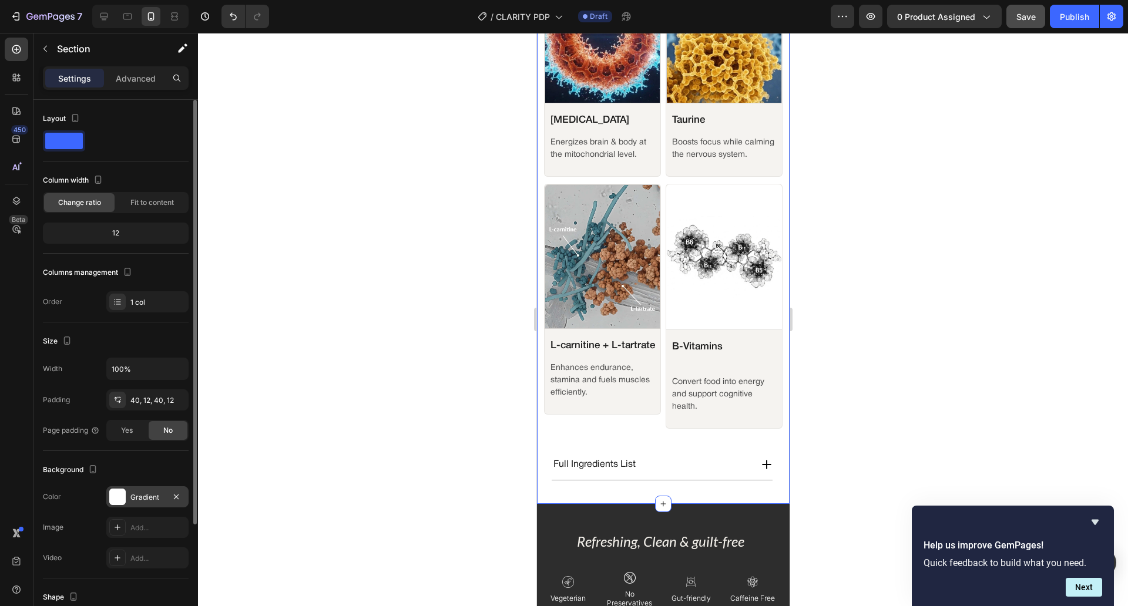
click at [118, 506] on div "Gradient" at bounding box center [147, 496] width 82 height 21
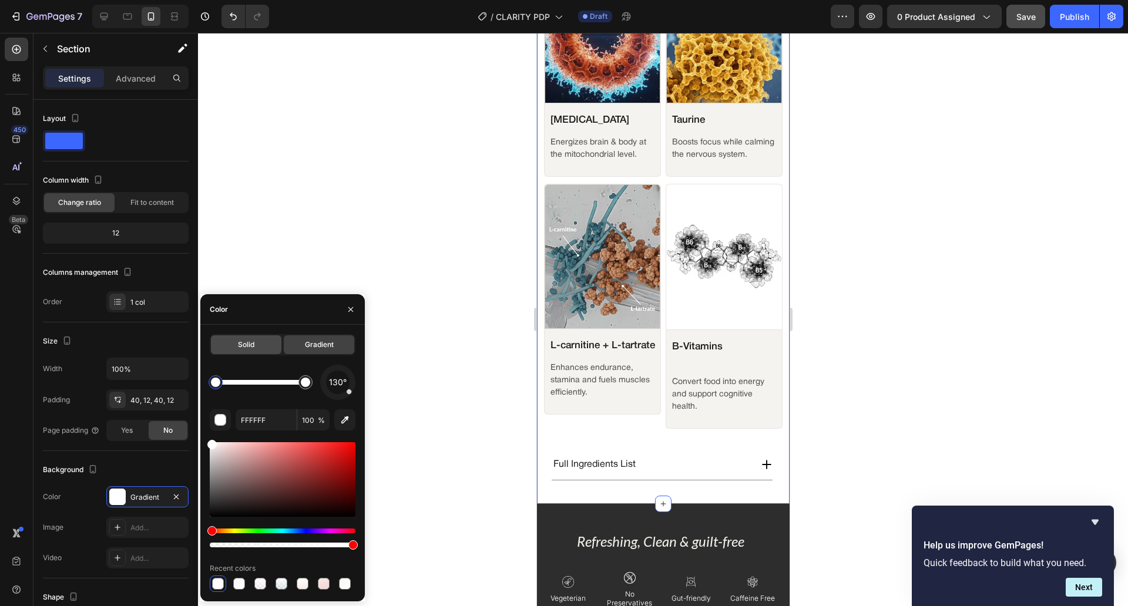
click at [251, 347] on span "Solid" at bounding box center [246, 345] width 16 height 11
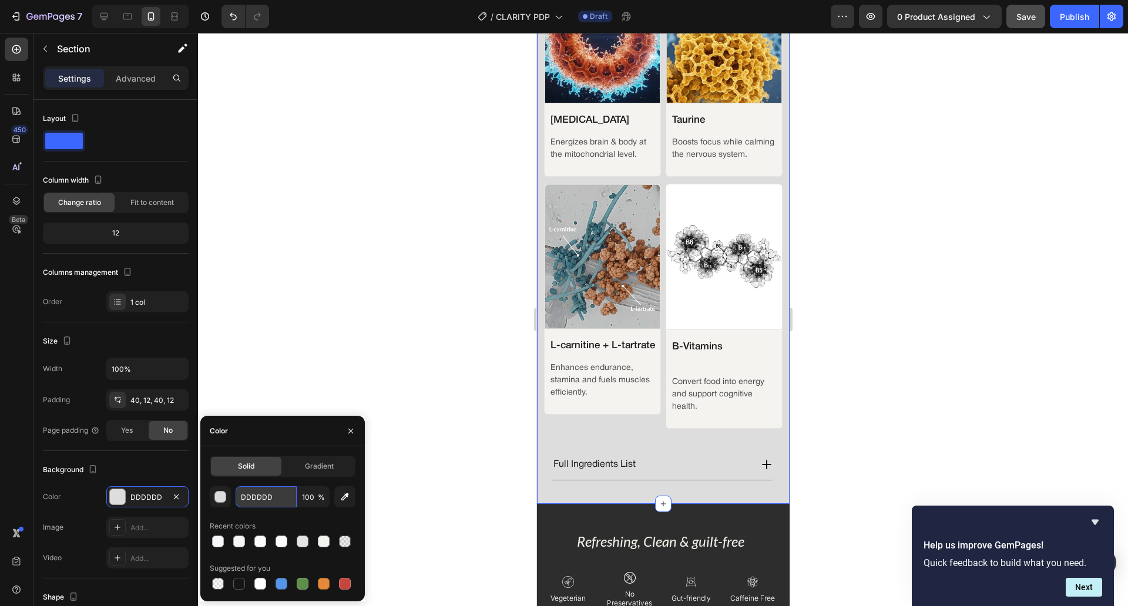
click at [263, 496] on input "DDDDDD" at bounding box center [266, 496] width 61 height 21
paste input "F7F6F8"
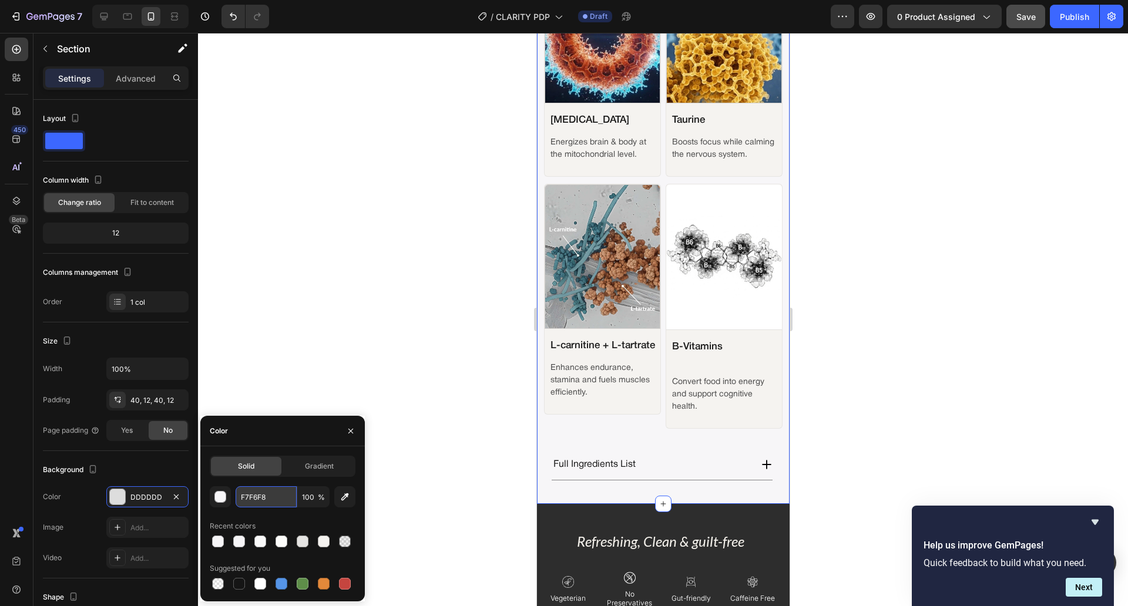
type input "F7F6F8"
click at [401, 334] on div at bounding box center [663, 319] width 930 height 573
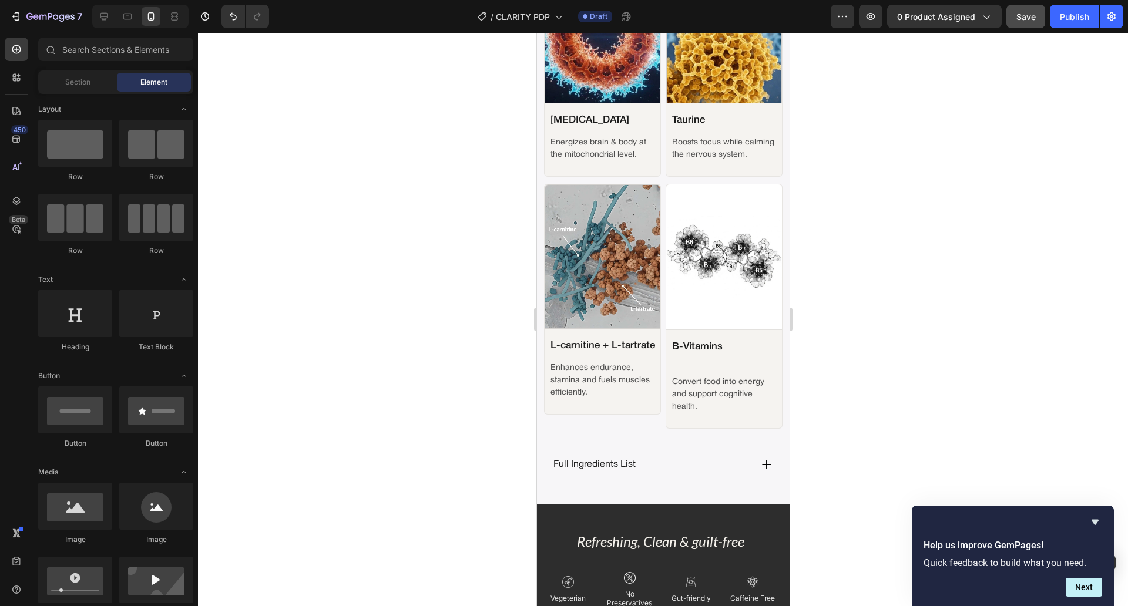
click at [401, 334] on div at bounding box center [663, 319] width 930 height 573
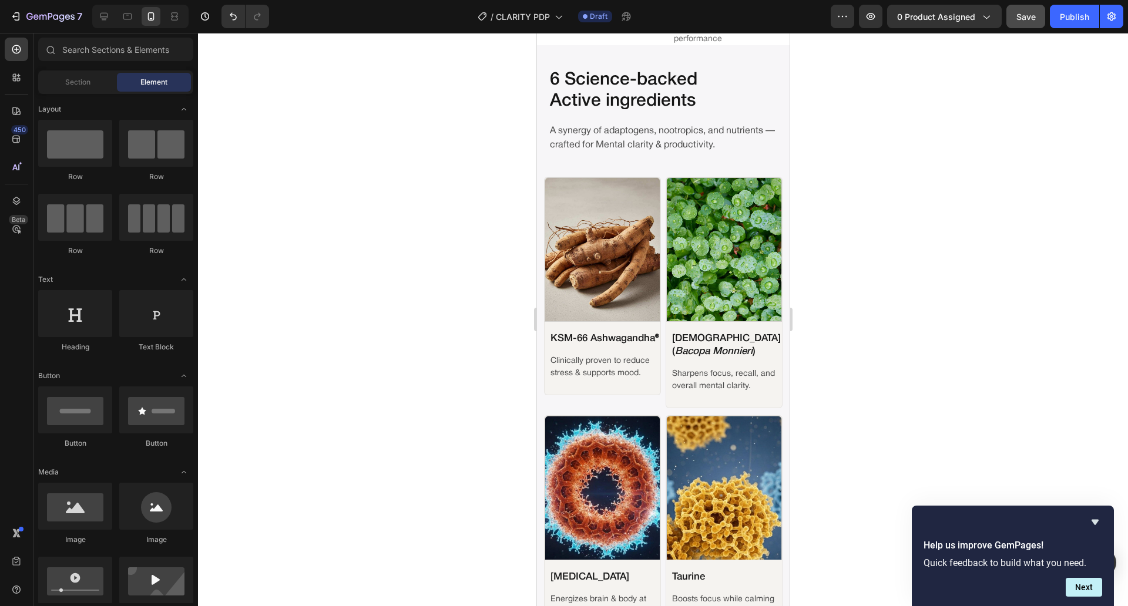
scroll to position [1203, 0]
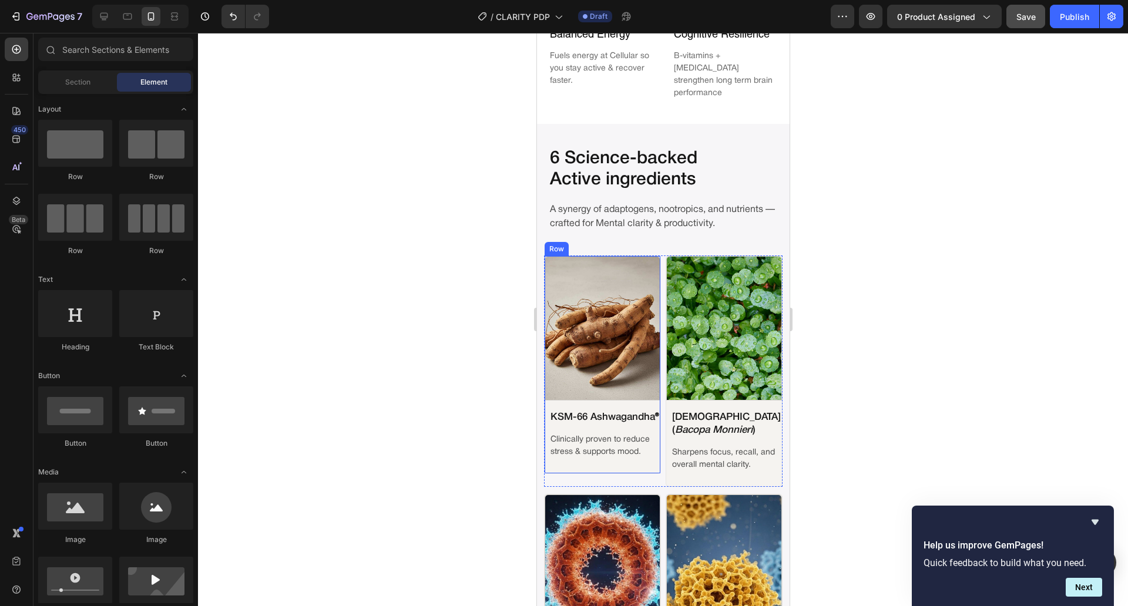
click at [639, 442] on div "Image KSM-66 Ashwagandha ® Text Block Clinically proven to reduce stress & supp…" at bounding box center [601, 365] width 117 height 219
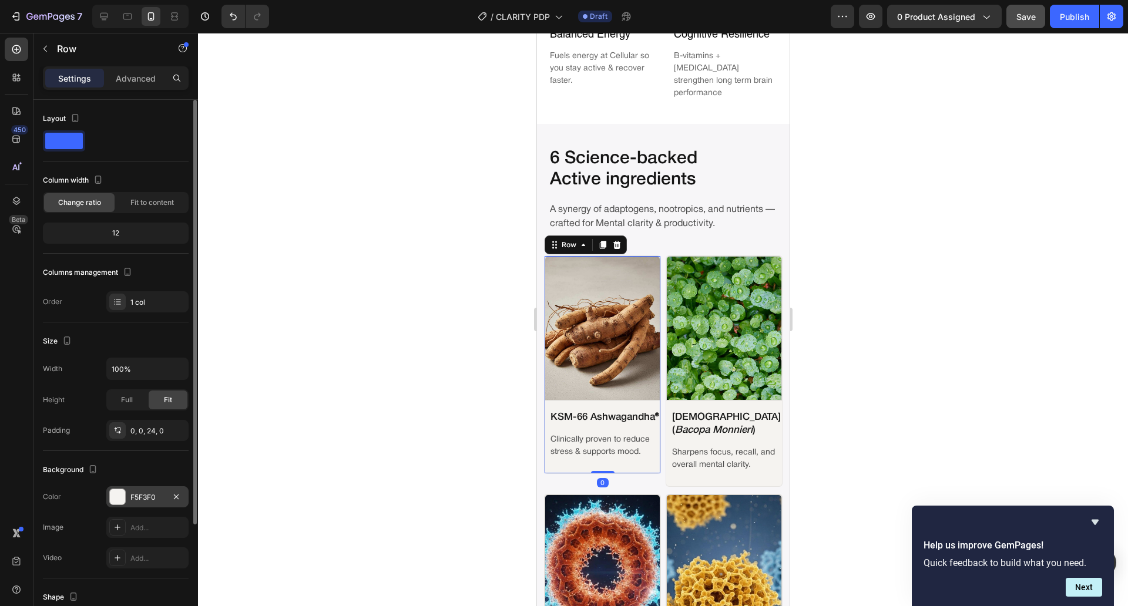
click at [154, 499] on div "F5F3F0" at bounding box center [147, 497] width 34 height 11
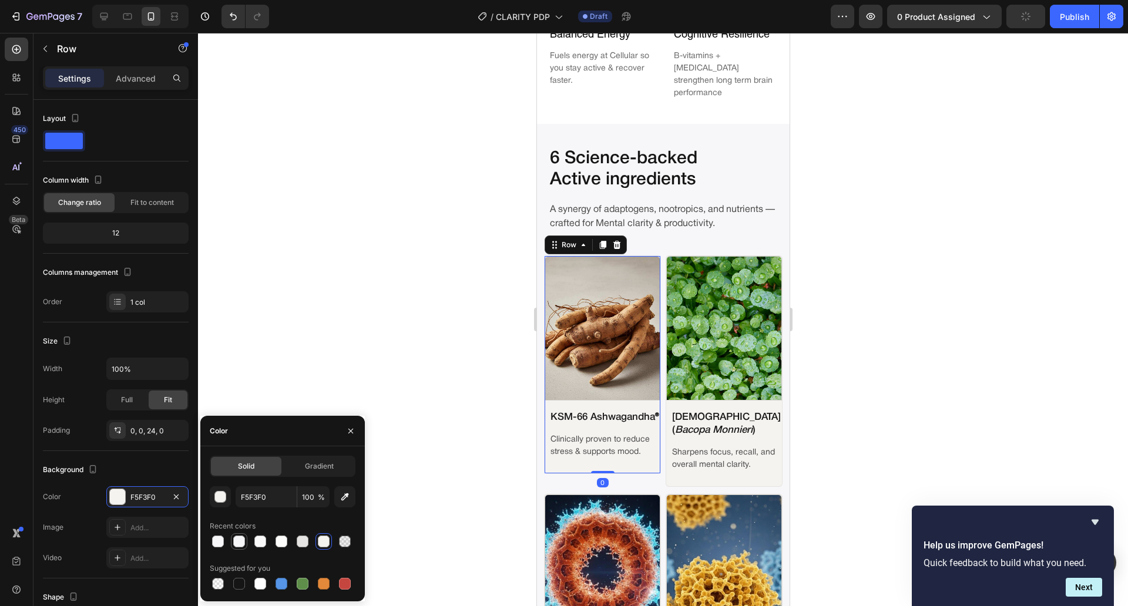
click at [237, 543] on div at bounding box center [239, 542] width 12 height 12
click at [281, 538] on div at bounding box center [282, 542] width 12 height 12
click at [327, 540] on div at bounding box center [324, 542] width 12 height 12
click at [284, 536] on div at bounding box center [282, 542] width 12 height 12
click at [245, 540] on div at bounding box center [239, 542] width 14 height 14
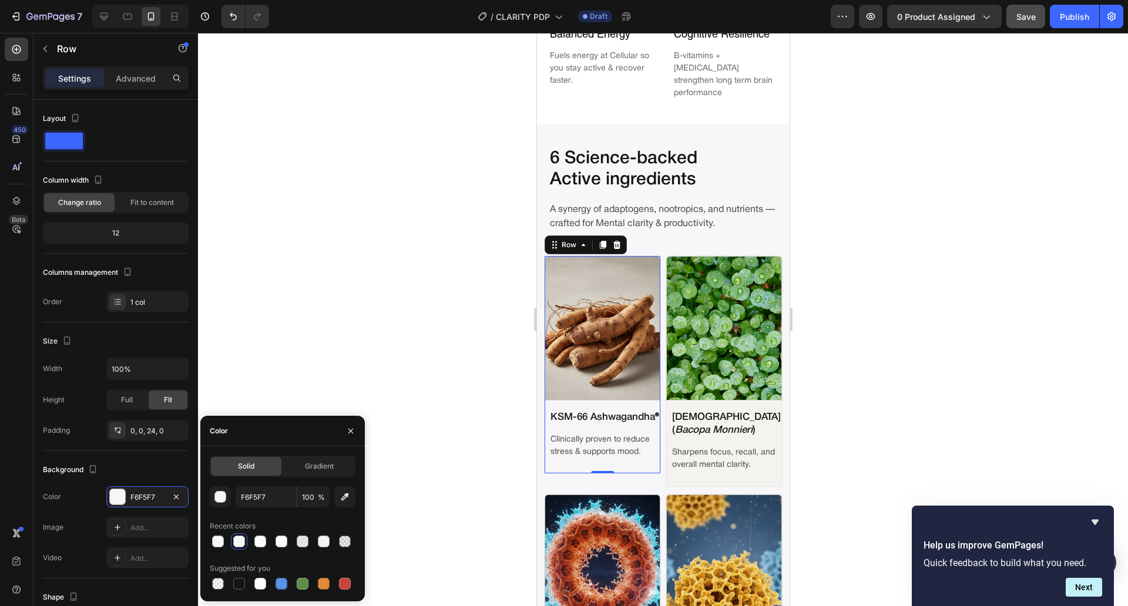
click at [226, 540] on div at bounding box center [283, 541] width 146 height 16
click at [219, 540] on div at bounding box center [218, 542] width 12 height 12
click at [281, 503] on input "F7F6F8" at bounding box center [266, 496] width 61 height 21
type input "FFFFFF"
click at [341, 367] on div at bounding box center [663, 319] width 930 height 573
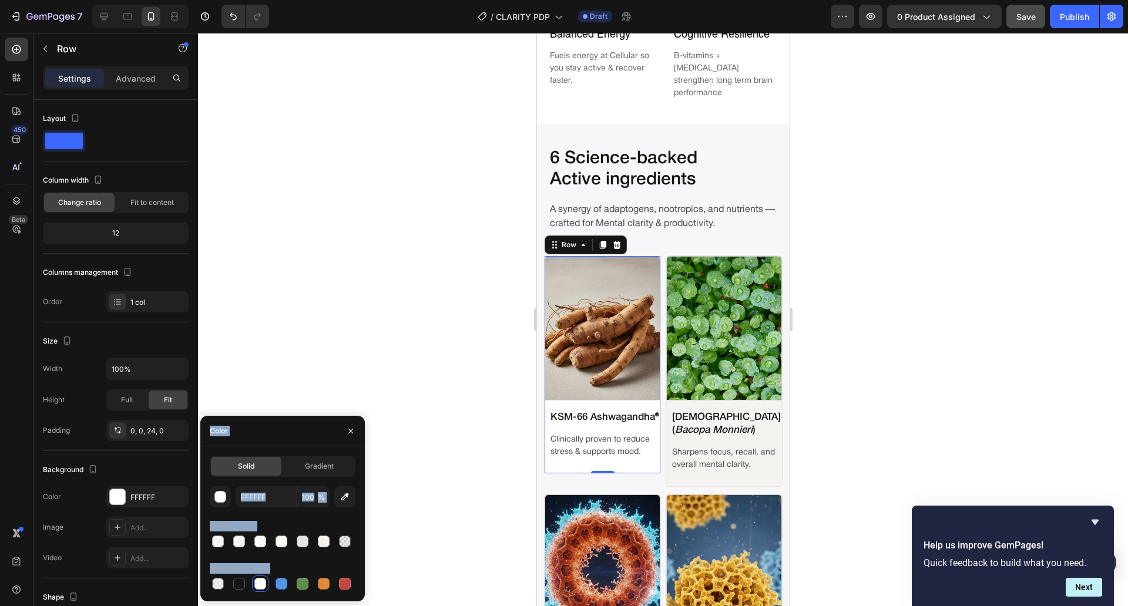
click at [341, 367] on div at bounding box center [663, 319] width 930 height 573
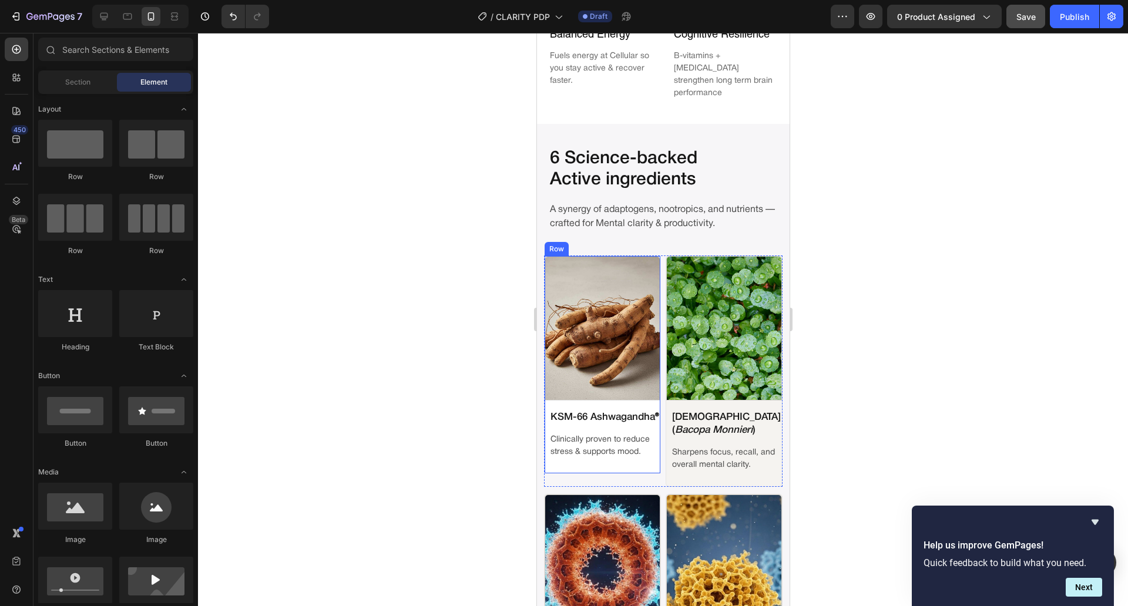
click at [565, 448] on div "Image KSM-66 Ashwagandha ® Text Block Clinically proven to reduce stress & supp…" at bounding box center [601, 365] width 117 height 219
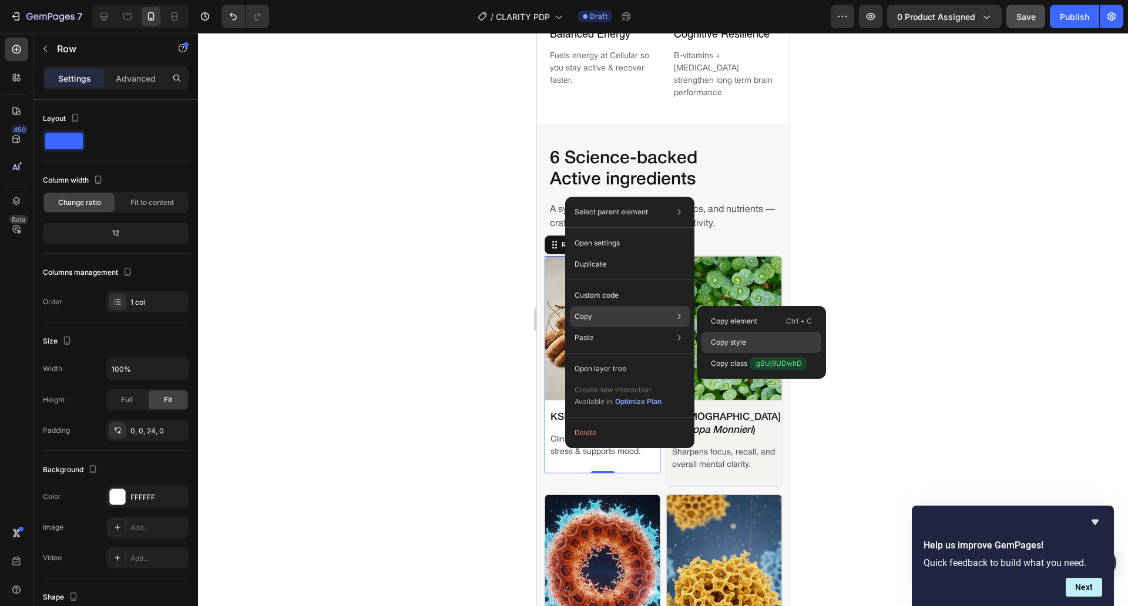
click at [761, 340] on div "Copy style" at bounding box center [761, 342] width 120 height 21
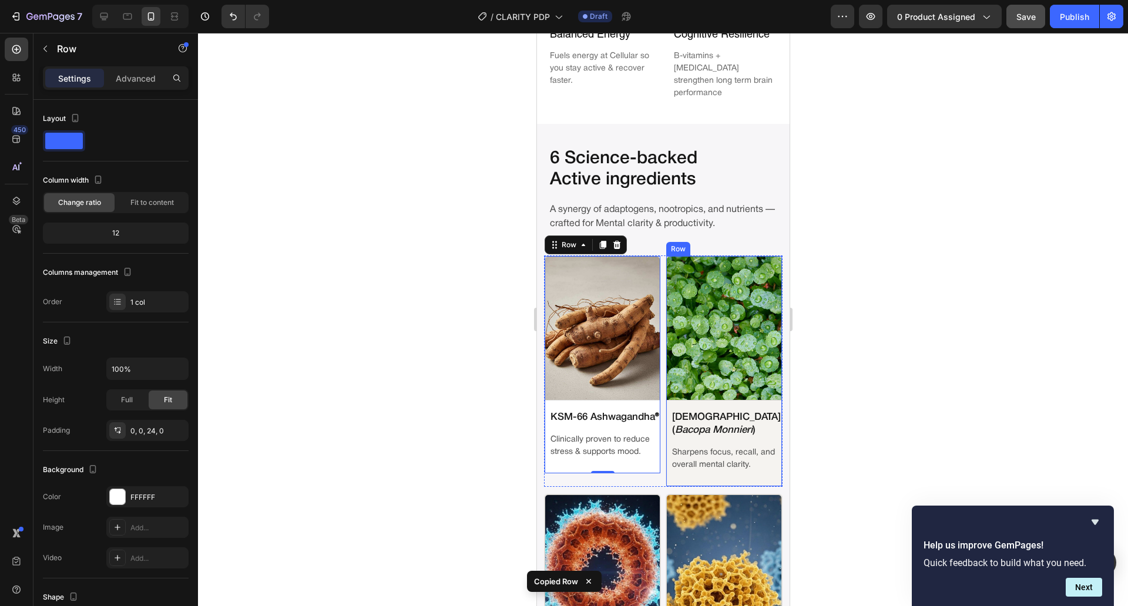
click at [686, 445] on div "Image Brahmi ( Bacopa Monnieri ) Text Block Sharpens focus, recall, and overall…" at bounding box center [723, 371] width 117 height 231
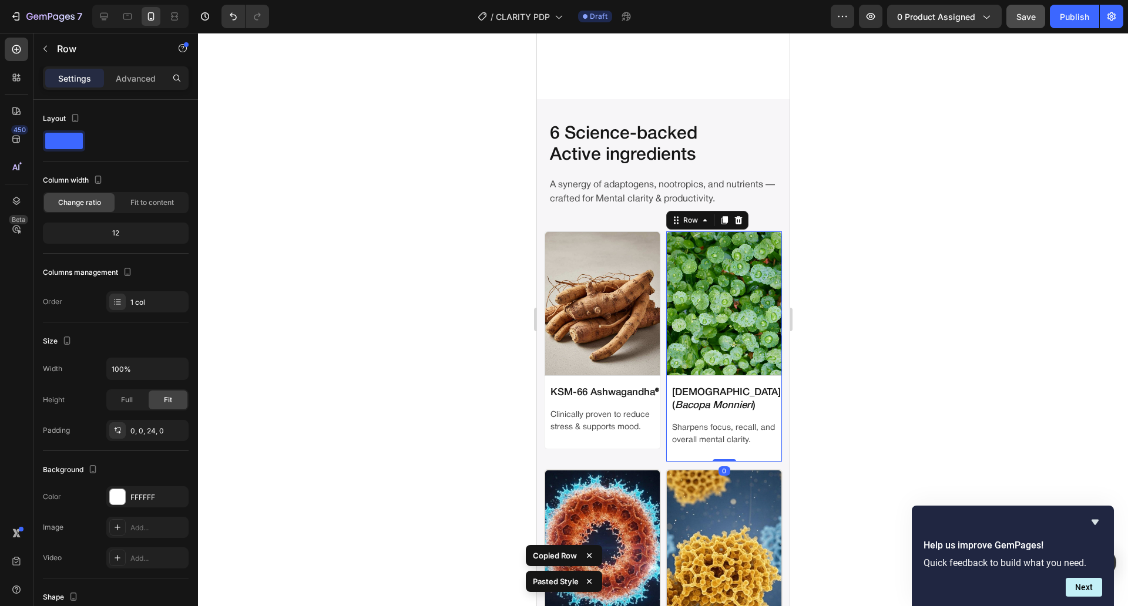
scroll to position [1463, 0]
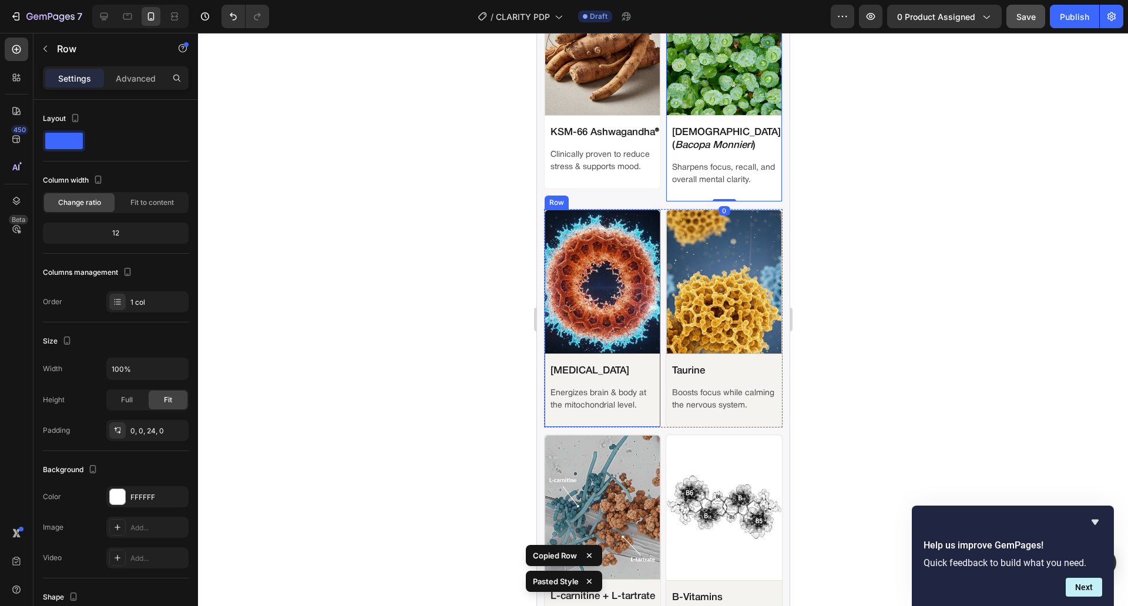
click at [610, 405] on div "Image Coenzyme Q10 Text Block Energizes brain & body at the mitochondrial level…" at bounding box center [601, 318] width 117 height 219
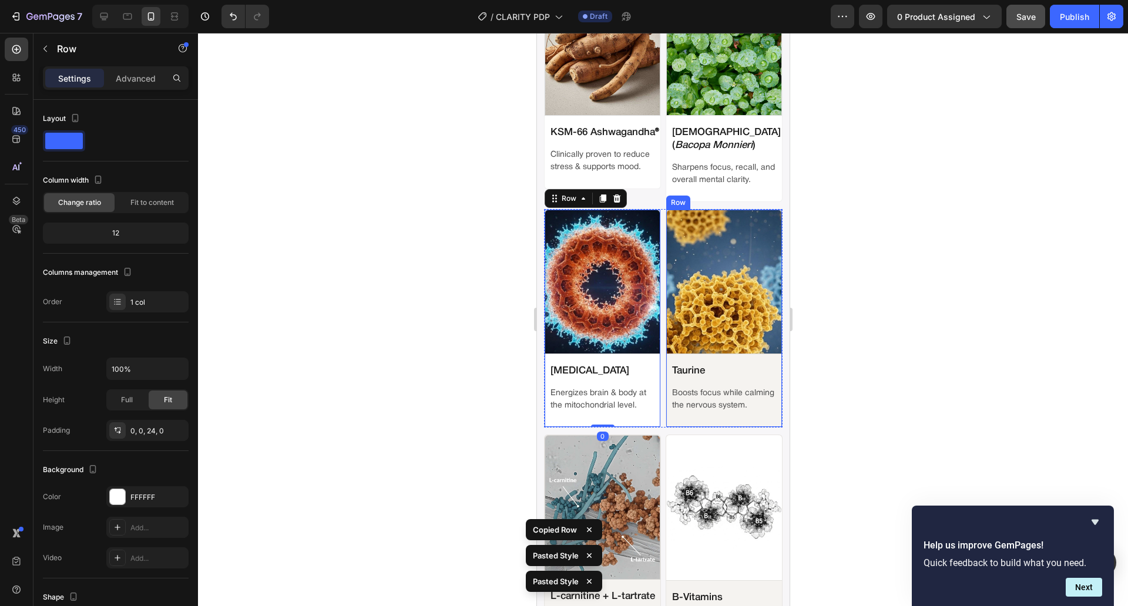
click at [670, 417] on div "Image Taurine Text Block Boosts focus while calming the nervous system. Text Bl…" at bounding box center [723, 318] width 117 height 219
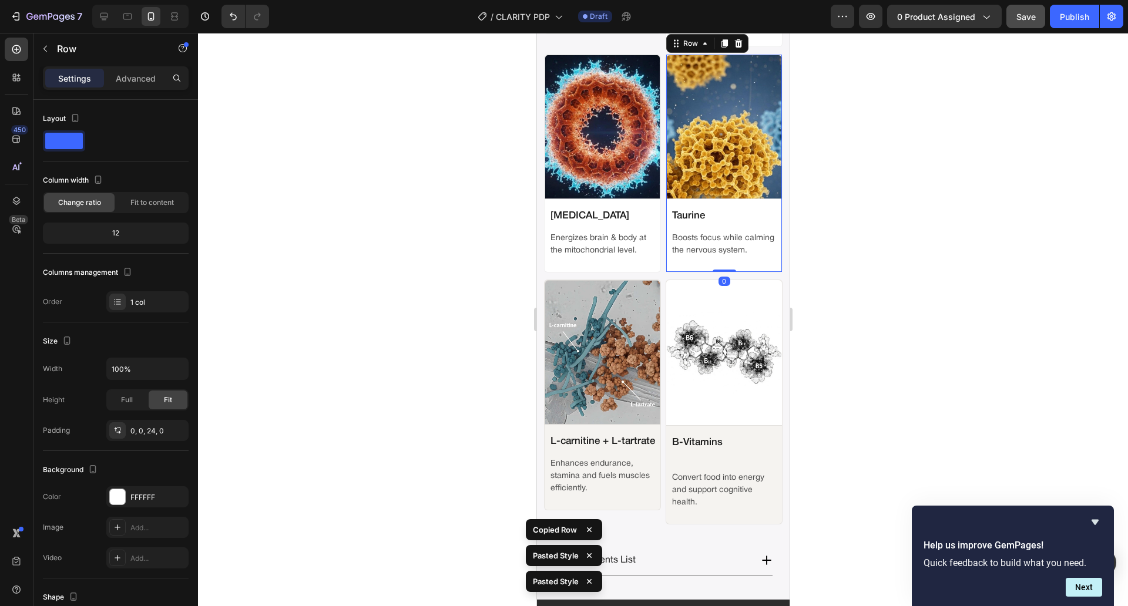
scroll to position [1691, 0]
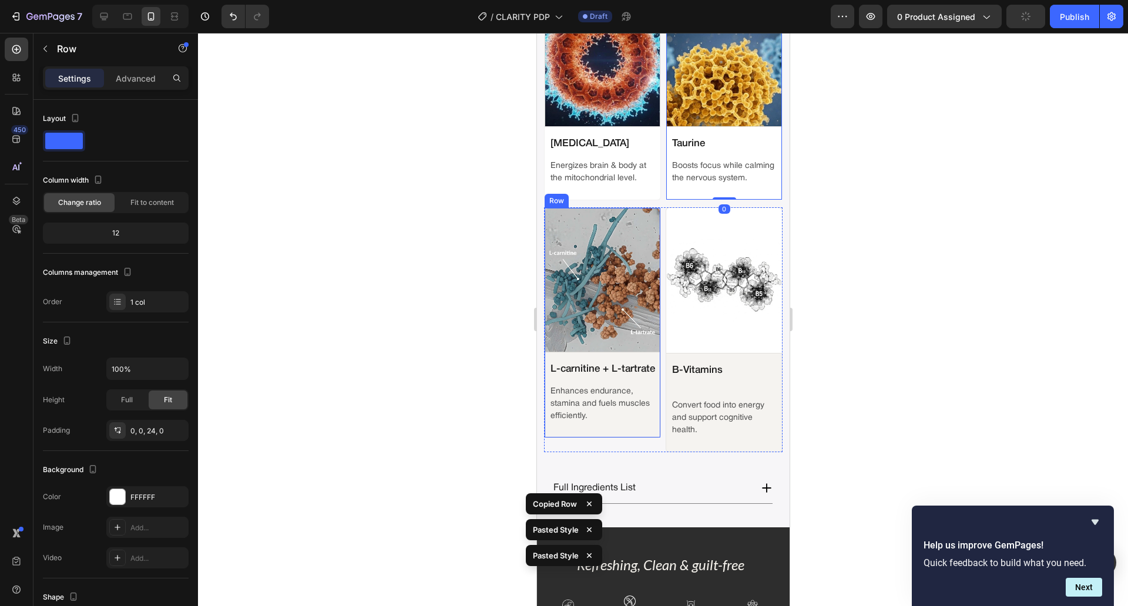
click at [644, 435] on div "Image L-carnitine + L-tartrate Text Block Enhances endurance, stamina and fuels…" at bounding box center [601, 322] width 117 height 231
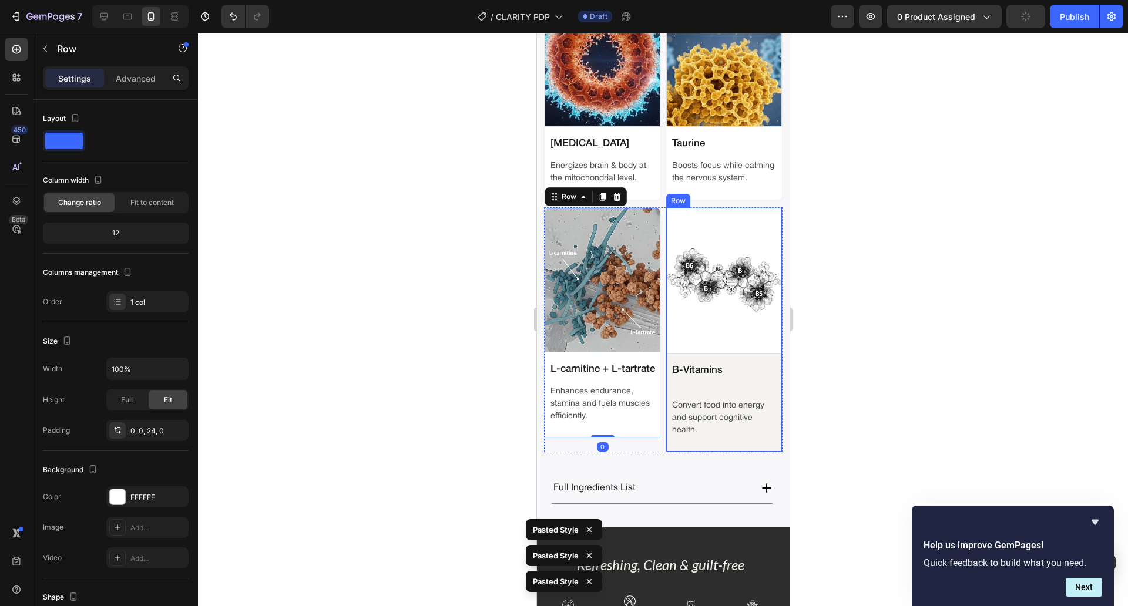
click at [682, 437] on div "Image B-Vitamins Text Block Convert food into energy and support cognitive heal…" at bounding box center [723, 329] width 117 height 244
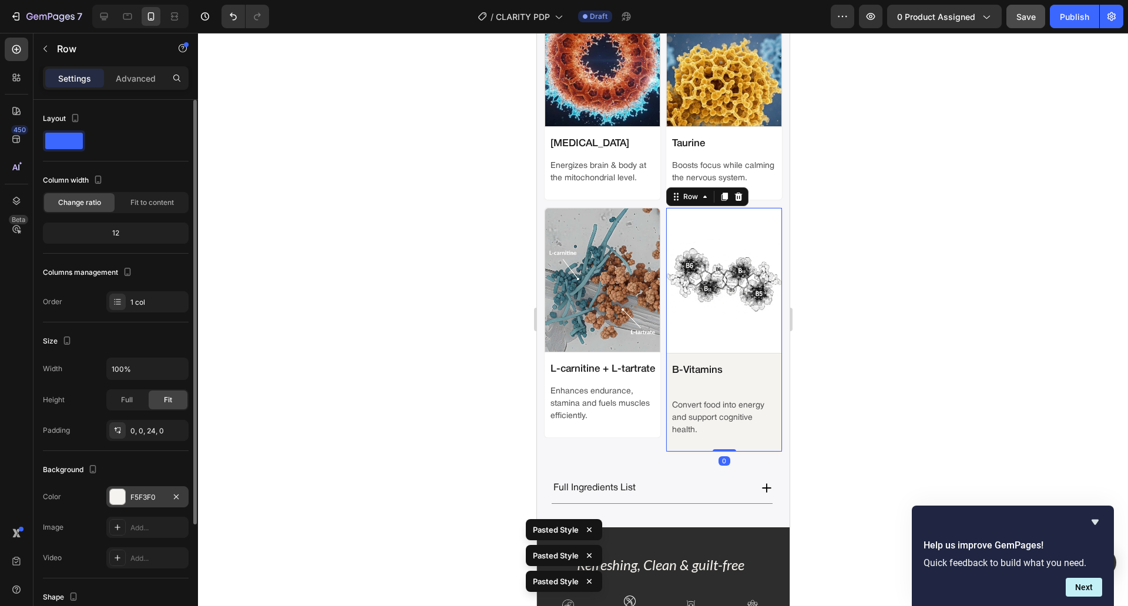
click at [157, 503] on div "F5F3F0" at bounding box center [147, 496] width 82 height 21
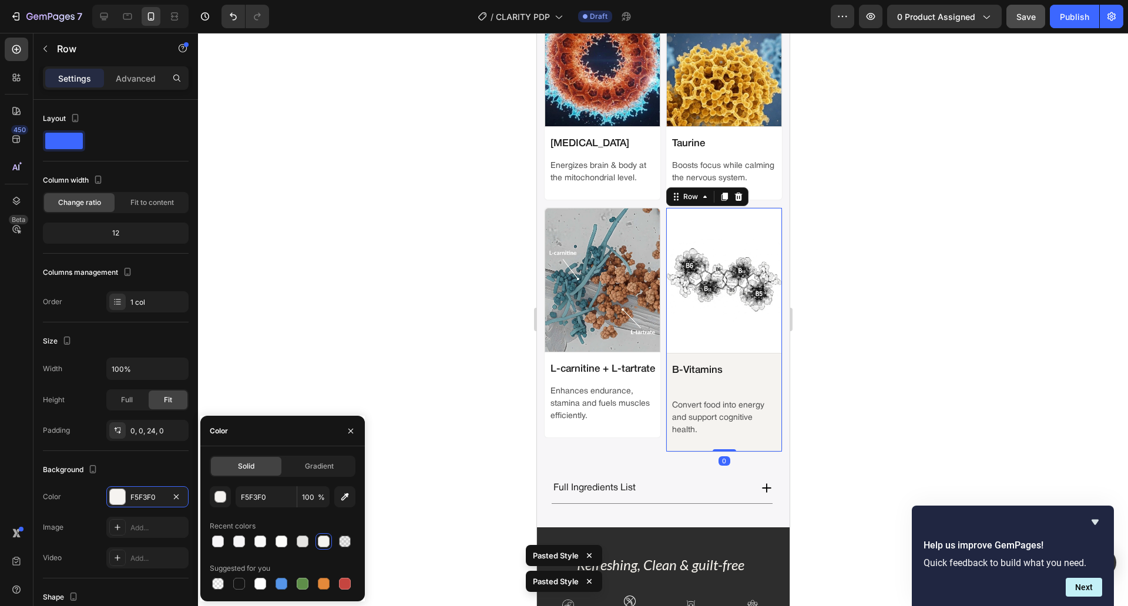
click at [253, 485] on div "Solid Gradient F5F3F0 100 % Recent colors Suggested for you" at bounding box center [283, 524] width 146 height 136
click at [255, 492] on input "F5F3F0" at bounding box center [266, 496] width 61 height 21
click at [434, 360] on div at bounding box center [663, 319] width 930 height 573
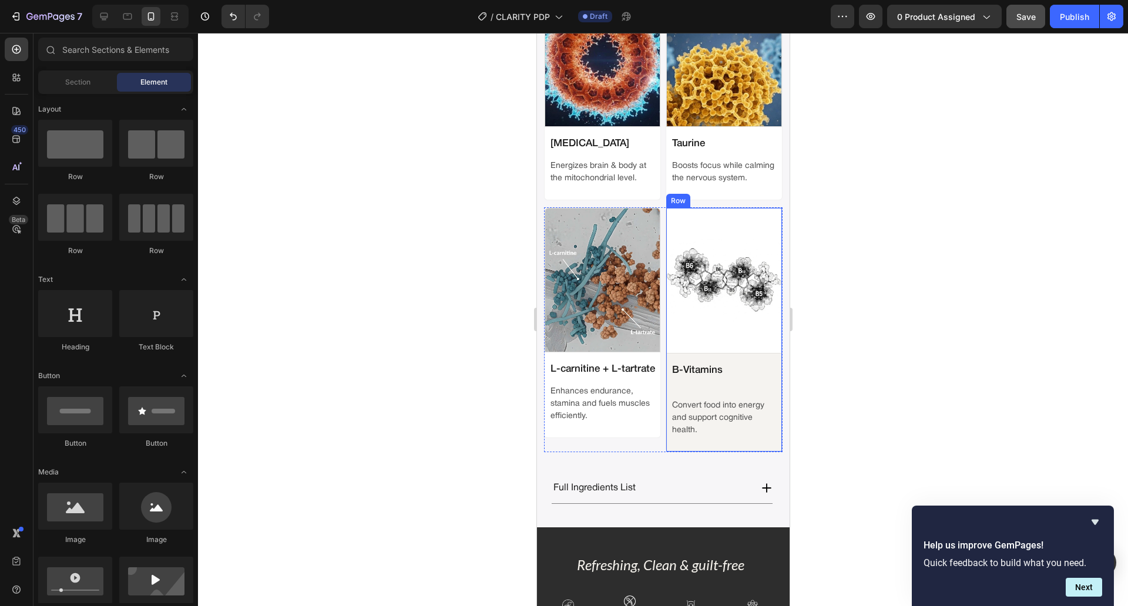
click at [677, 434] on div "Image B-Vitamins Text Block Convert food into energy and support cognitive heal…" at bounding box center [723, 329] width 117 height 244
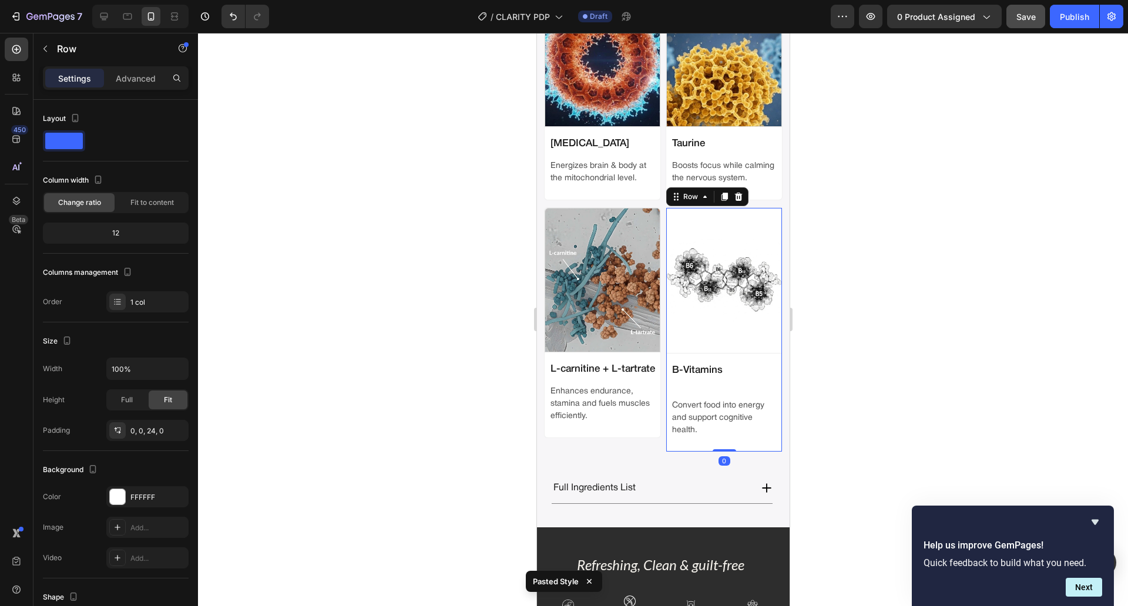
click at [431, 387] on div at bounding box center [663, 319] width 930 height 573
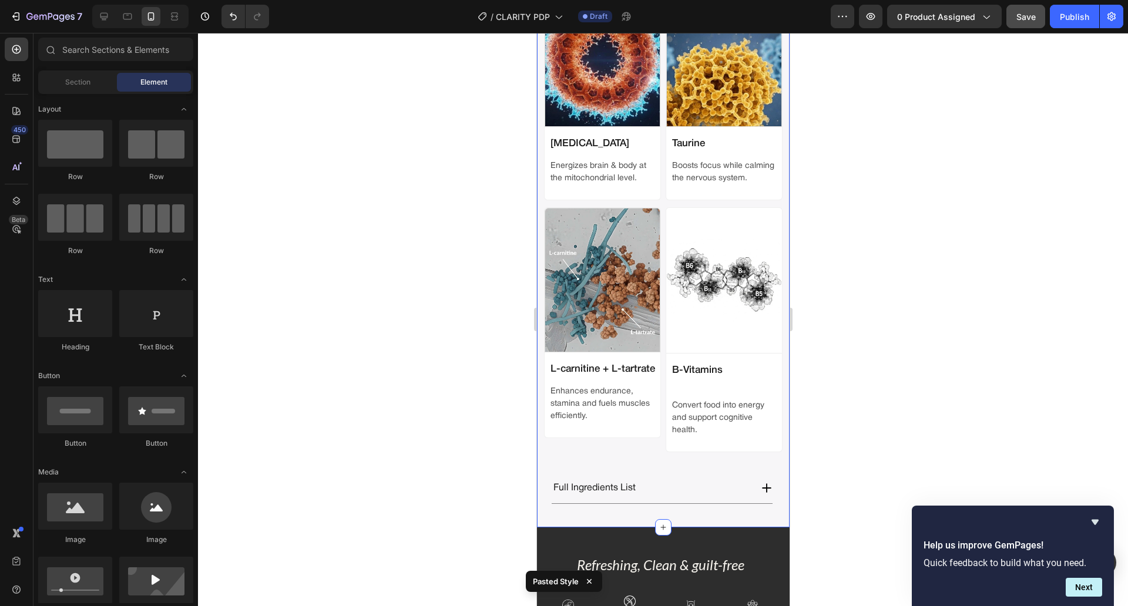
click at [539, 478] on div "Proven to enhance mental performance, energy & mood Text Block 6 Science-backed…" at bounding box center [662, 69] width 253 height 915
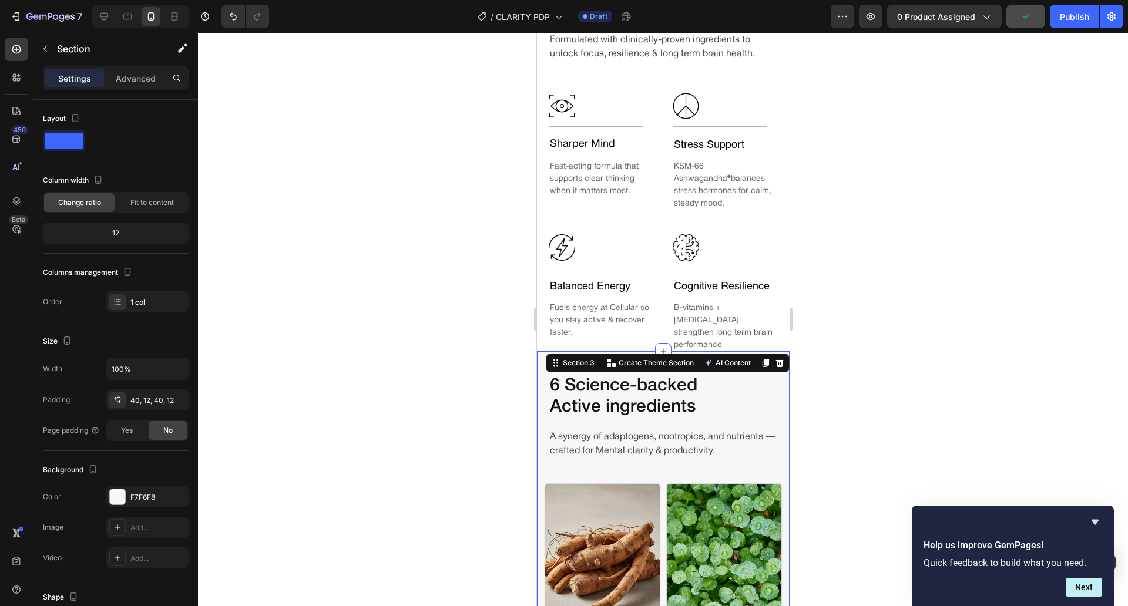
scroll to position [1039, 0]
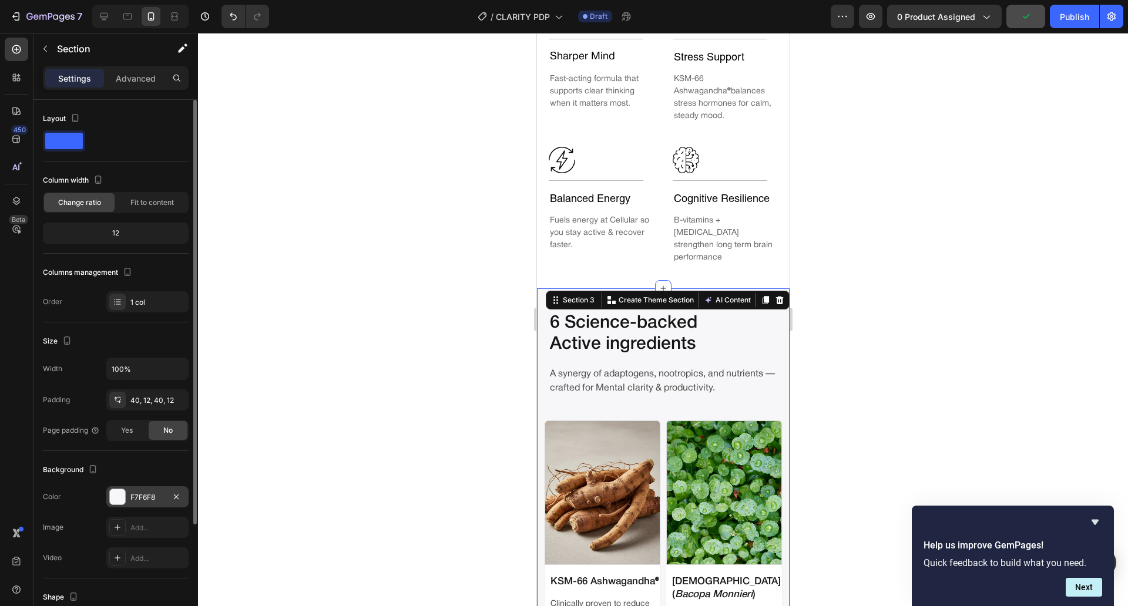
click at [141, 491] on div "F7F6F8" at bounding box center [147, 496] width 82 height 21
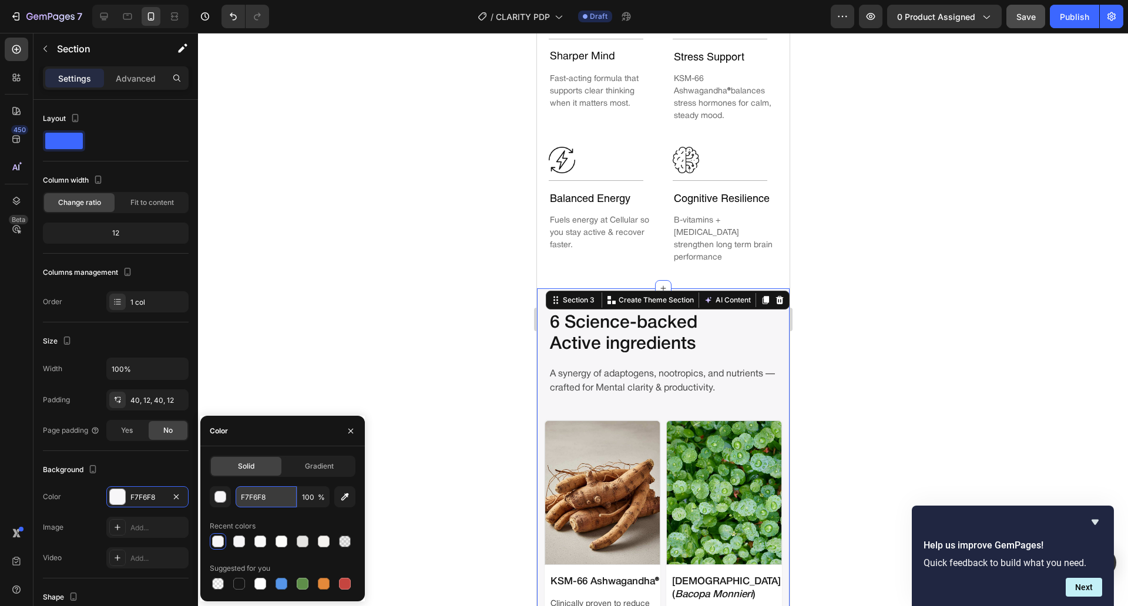
click at [258, 499] on input "F7F6F8" at bounding box center [266, 496] width 61 height 21
paste input "5F3F0"
type input "F5F3F0"
click at [422, 295] on div at bounding box center [663, 319] width 930 height 573
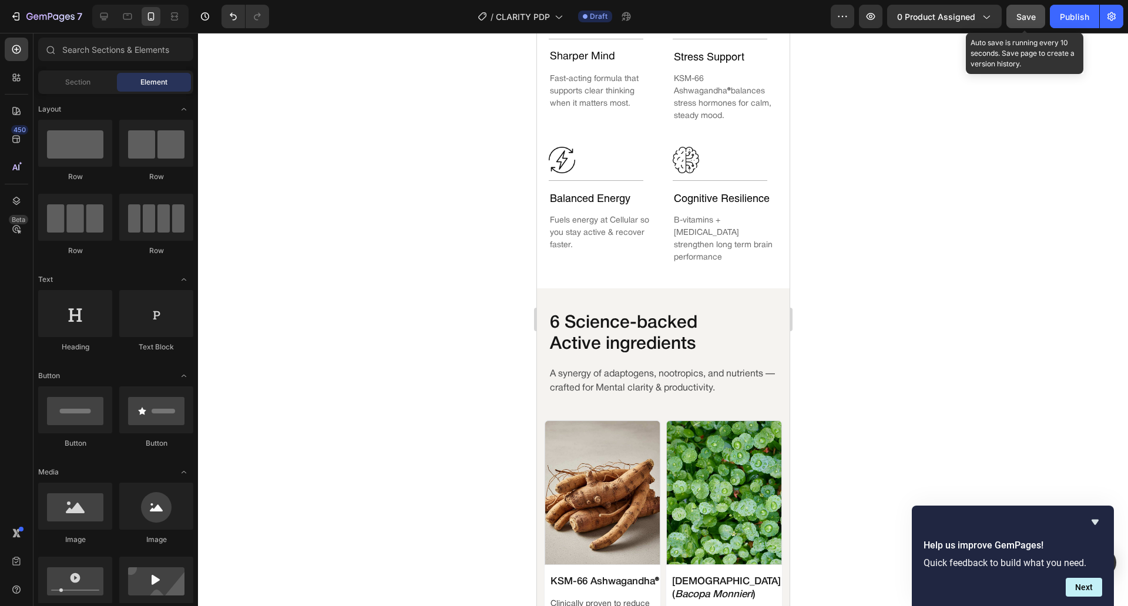
click at [1030, 12] on span "Save" at bounding box center [1025, 17] width 19 height 10
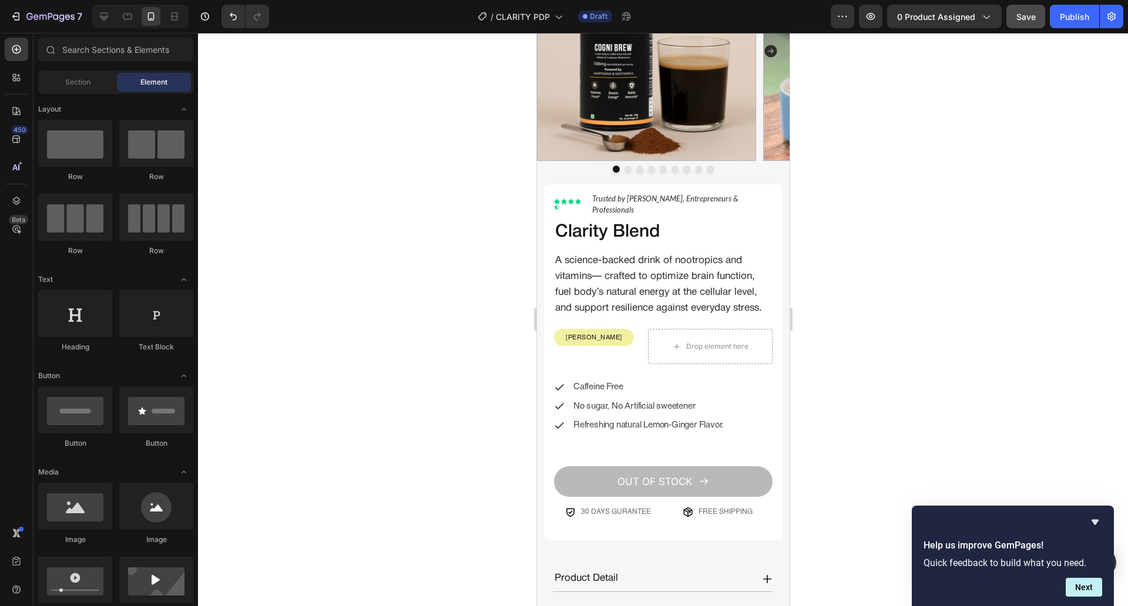
scroll to position [99, 0]
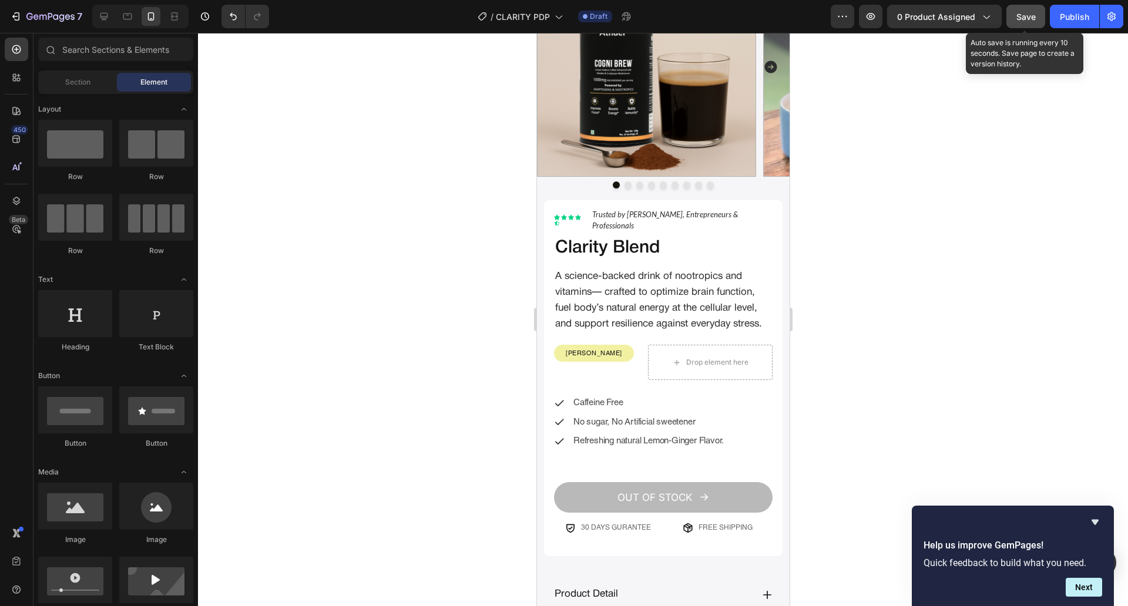
click at [1027, 22] on div "Save" at bounding box center [1025, 17] width 19 height 12
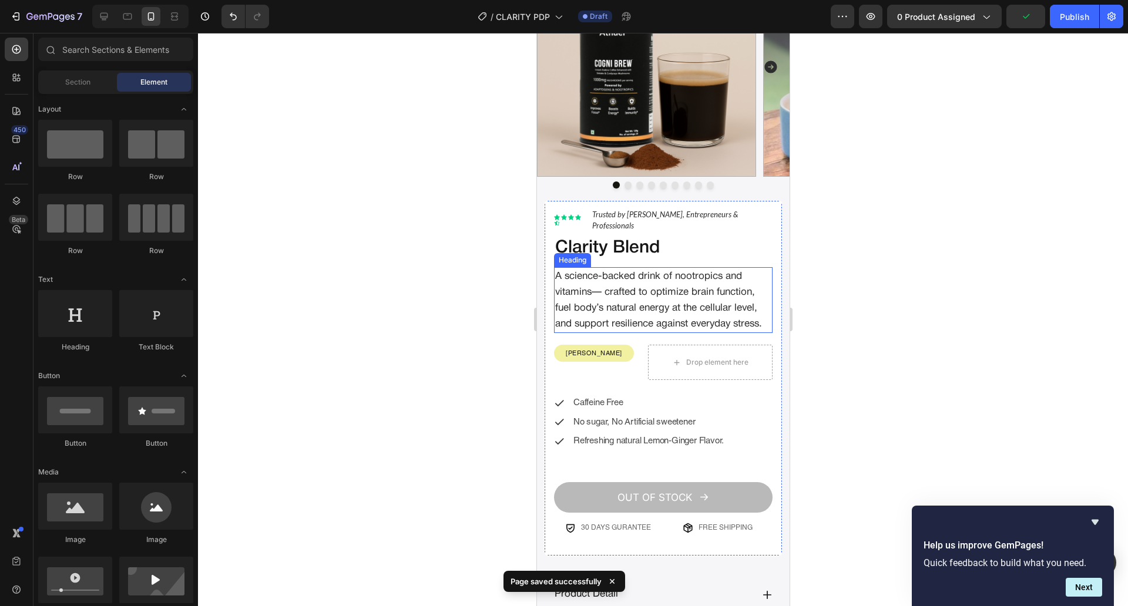
scroll to position [0, 0]
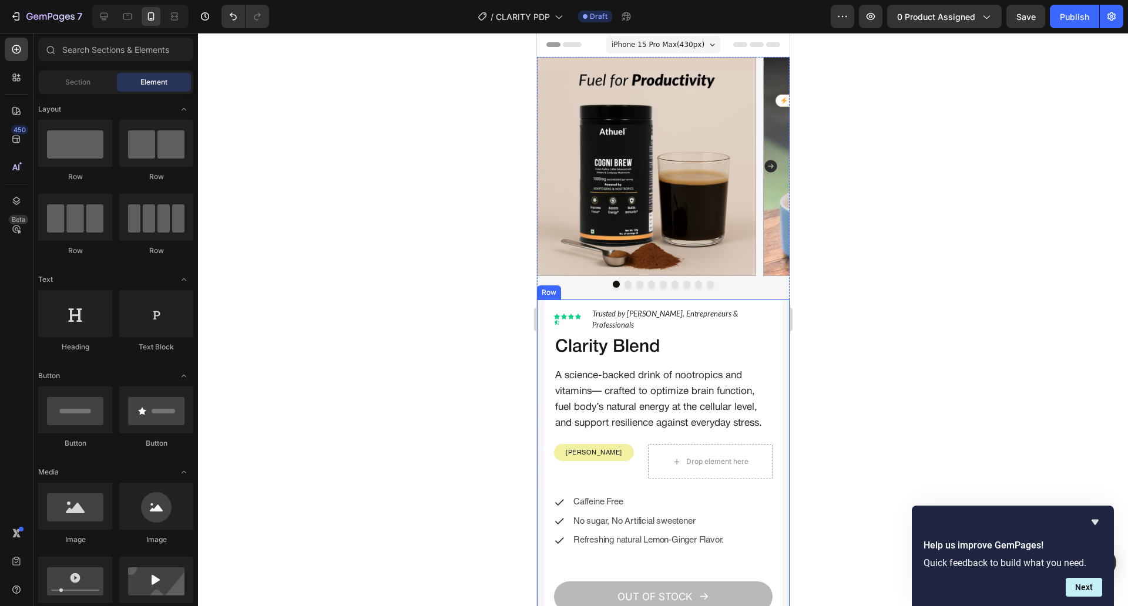
click at [538, 310] on div "Lorem ipsum dolor Text Block Icon Icon Icon Icon Icon Icon List Hoz Trusted by …" at bounding box center [662, 485] width 253 height 371
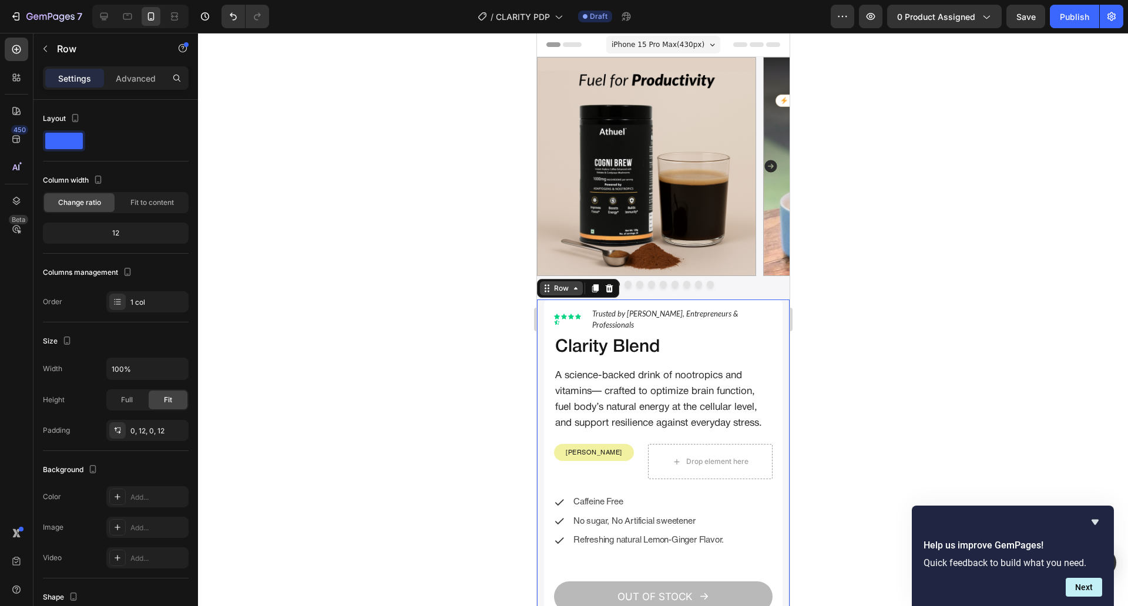
click at [555, 295] on div "Row" at bounding box center [560, 288] width 43 height 14
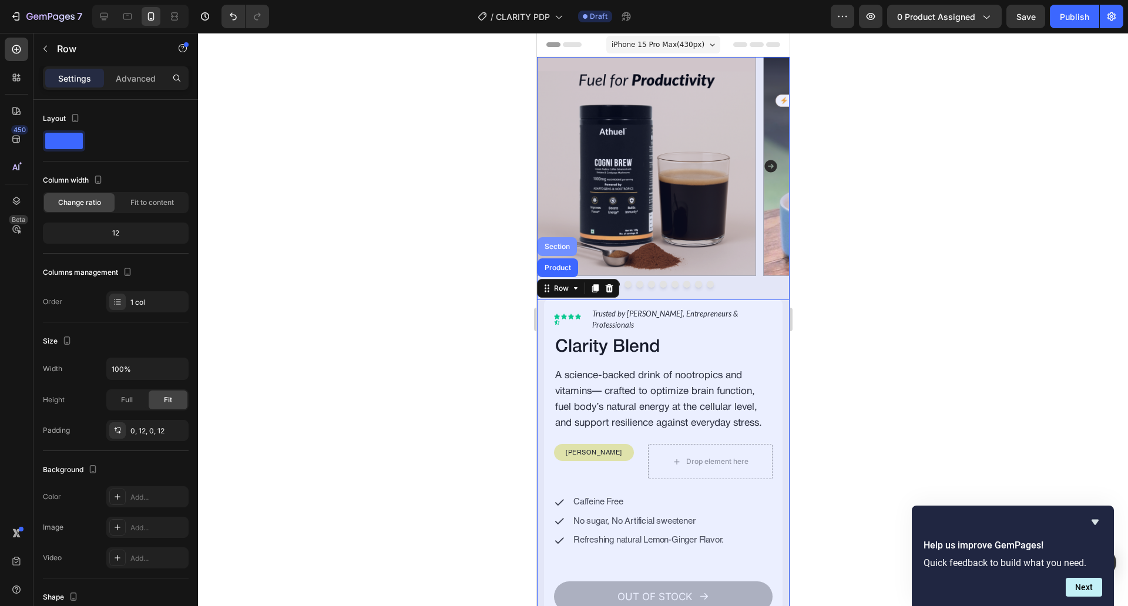
click at [560, 240] on div "Section" at bounding box center [556, 246] width 39 height 19
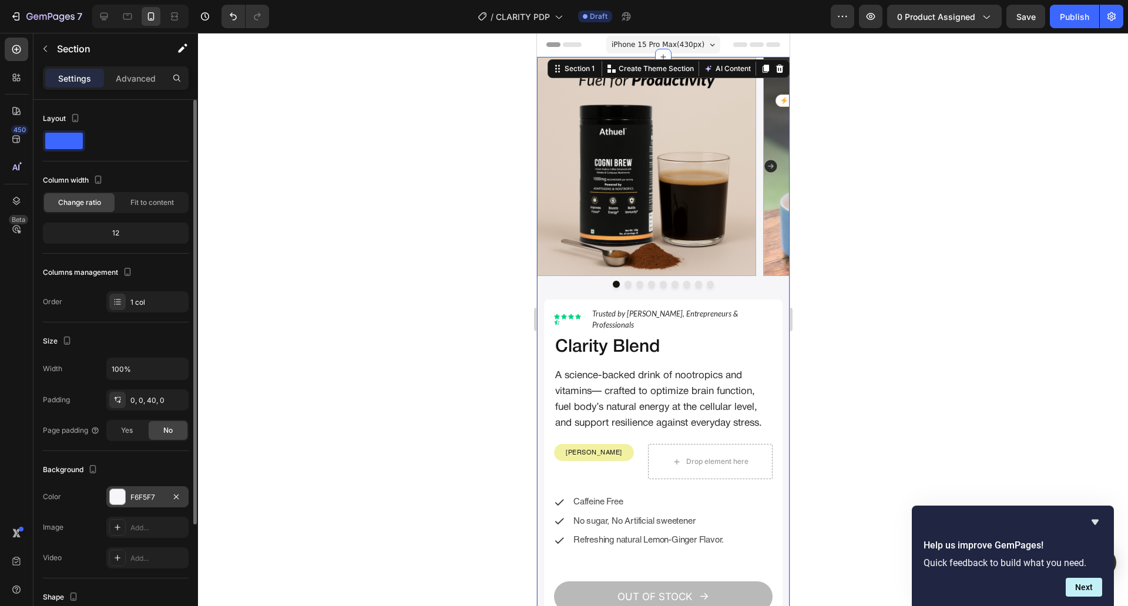
click at [139, 502] on div "F6F5F7" at bounding box center [147, 497] width 34 height 11
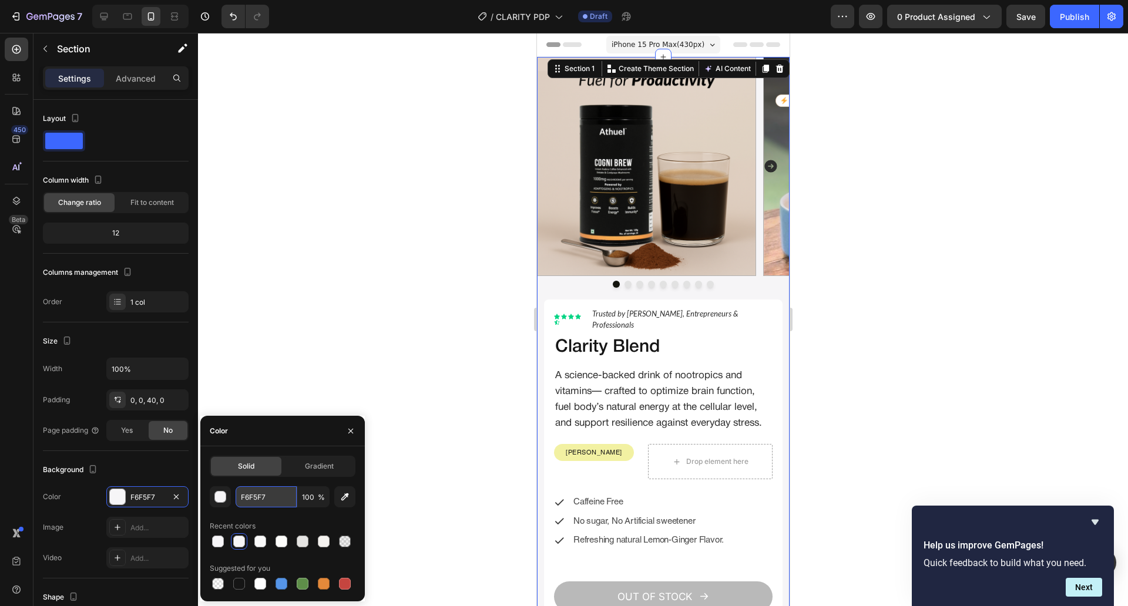
click at [283, 497] on input "F6F5F7" at bounding box center [266, 496] width 61 height 21
paste input "5F3F0"
type input "F5F3F0"
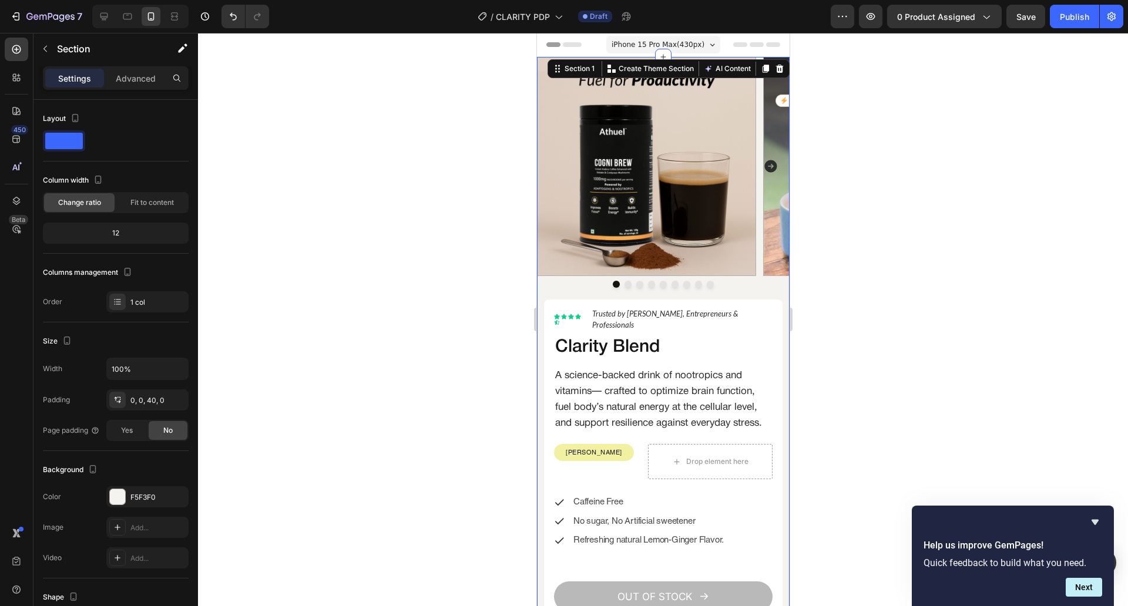
click at [356, 295] on div at bounding box center [663, 319] width 930 height 573
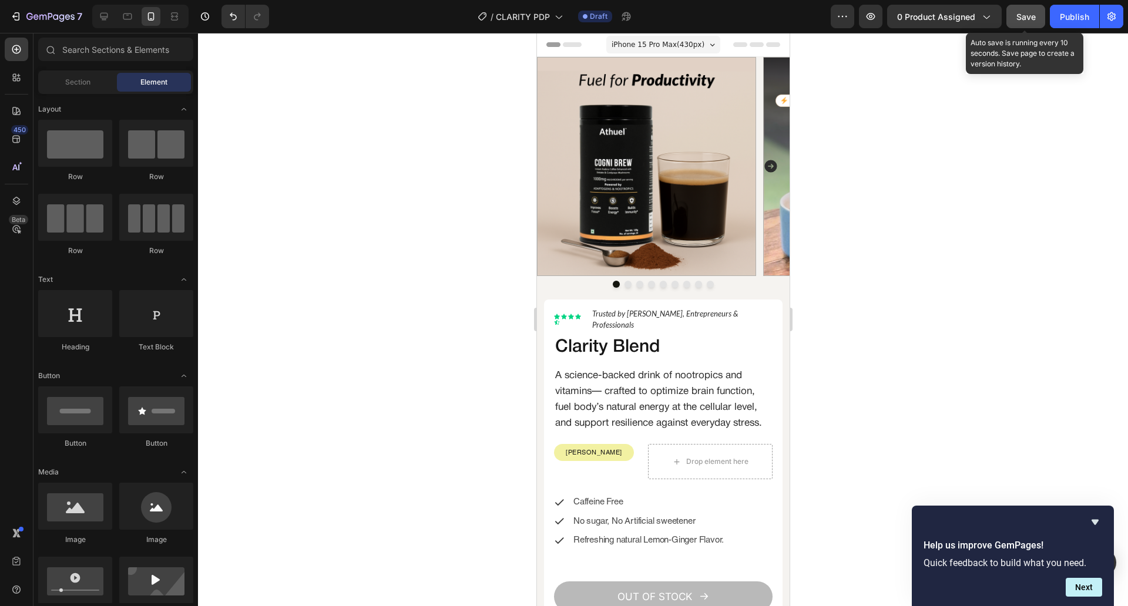
click at [1029, 8] on button "Save" at bounding box center [1025, 16] width 39 height 23
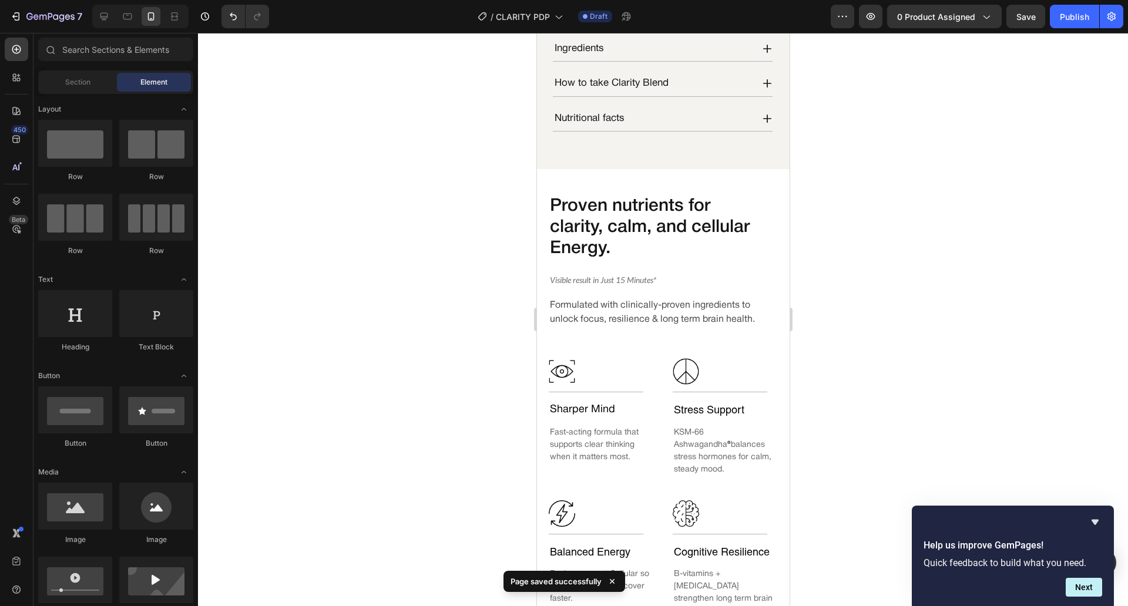
scroll to position [679, 0]
click at [554, 194] on div "Proven nutrients for clarity, calm, and cellular Energy. Heading Visible result…" at bounding box center [662, 406] width 253 height 473
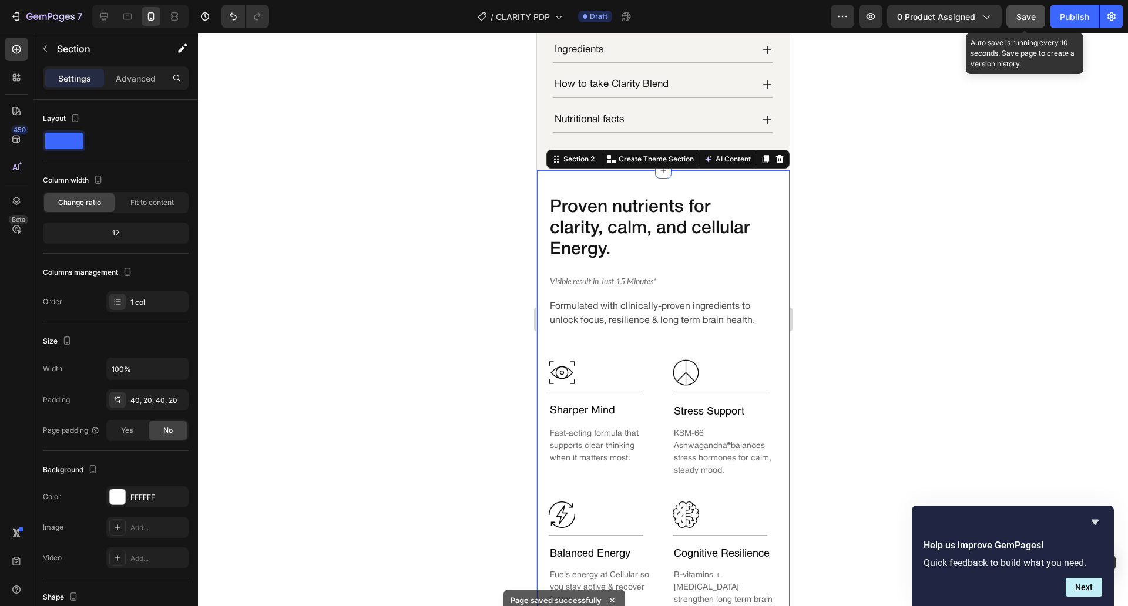
click at [1021, 16] on span "Save" at bounding box center [1025, 17] width 19 height 10
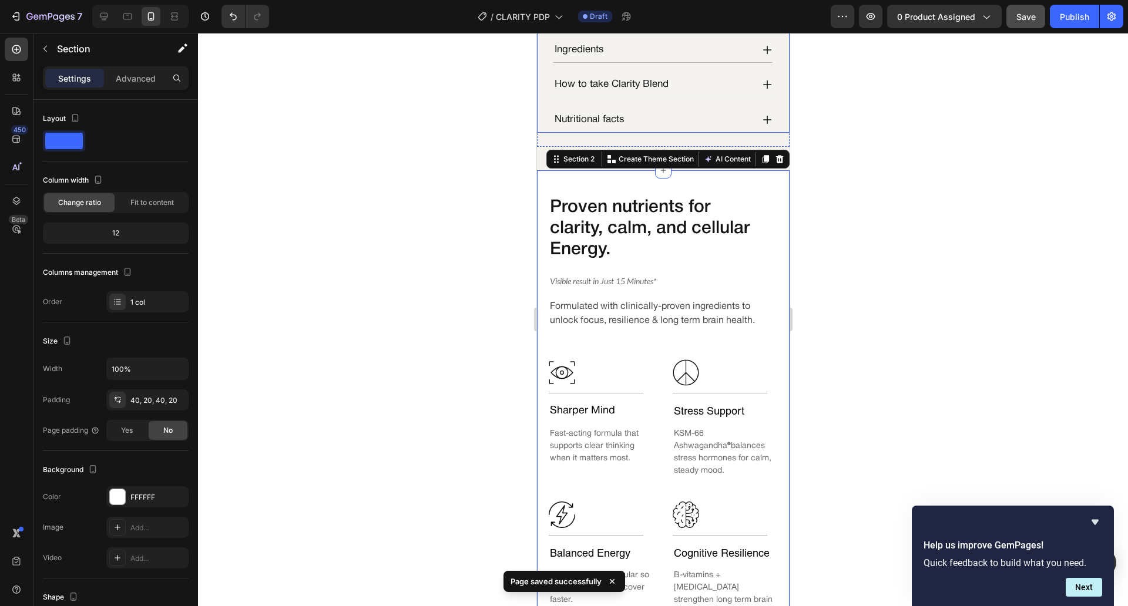
click at [711, 89] on div "How to take Clarity Blend" at bounding box center [652, 84] width 200 height 15
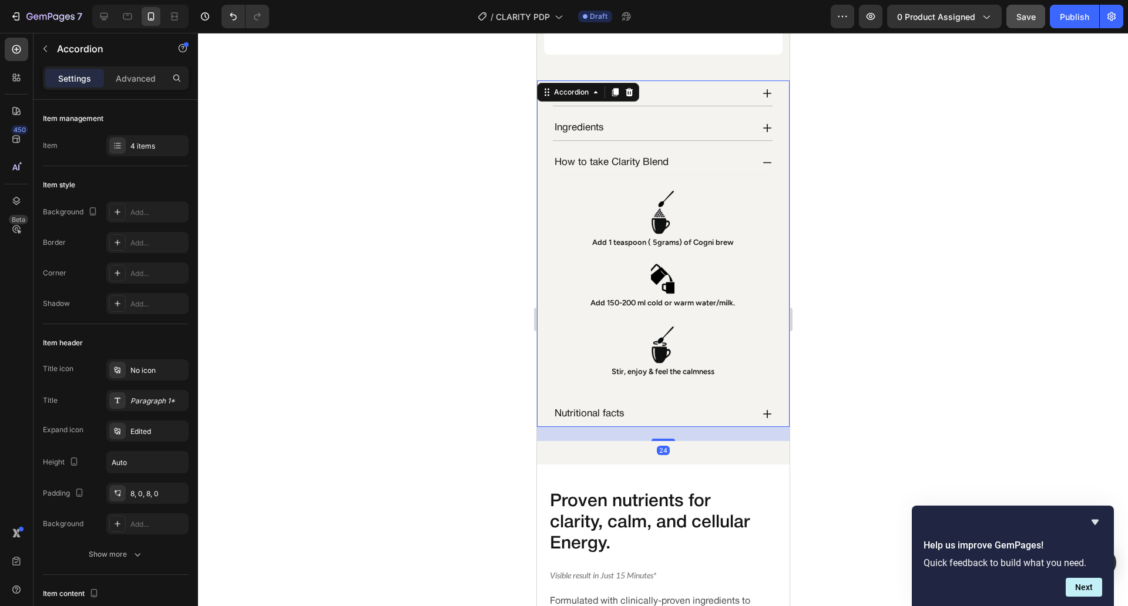
scroll to position [600, 0]
click at [747, 171] on div "How to take Clarity Blend" at bounding box center [662, 164] width 220 height 25
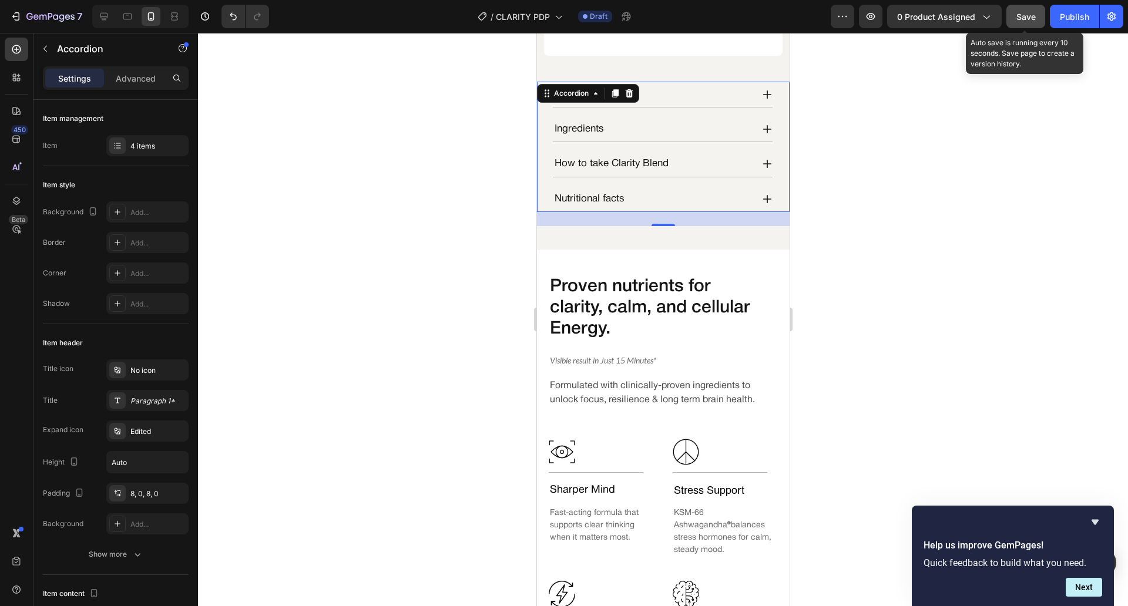
click at [1035, 17] on span "Save" at bounding box center [1025, 17] width 19 height 10
click at [807, 215] on div at bounding box center [663, 319] width 930 height 573
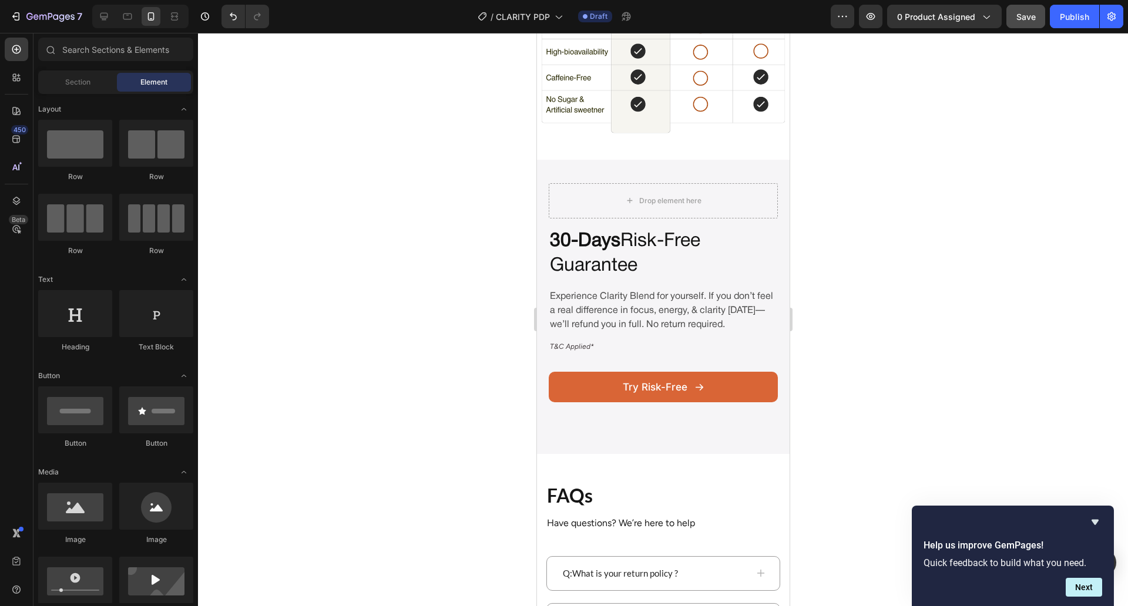
scroll to position [2688, 0]
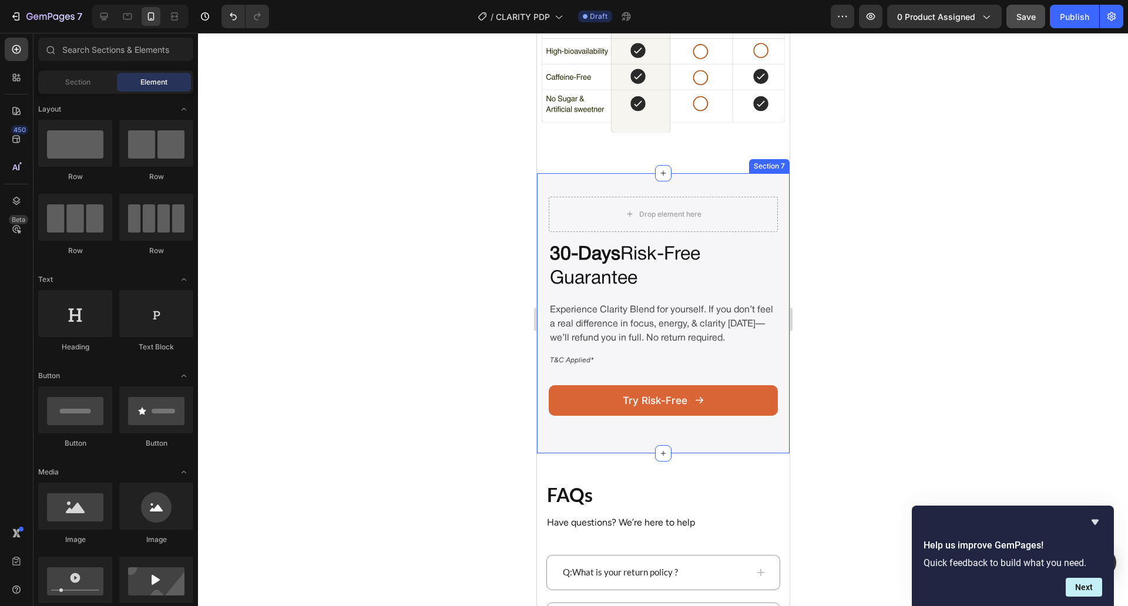
click at [639, 173] on div "Drop element here 30-Days Risk-Free Guarantee Heading Experience Clarity Blend …" at bounding box center [662, 313] width 253 height 280
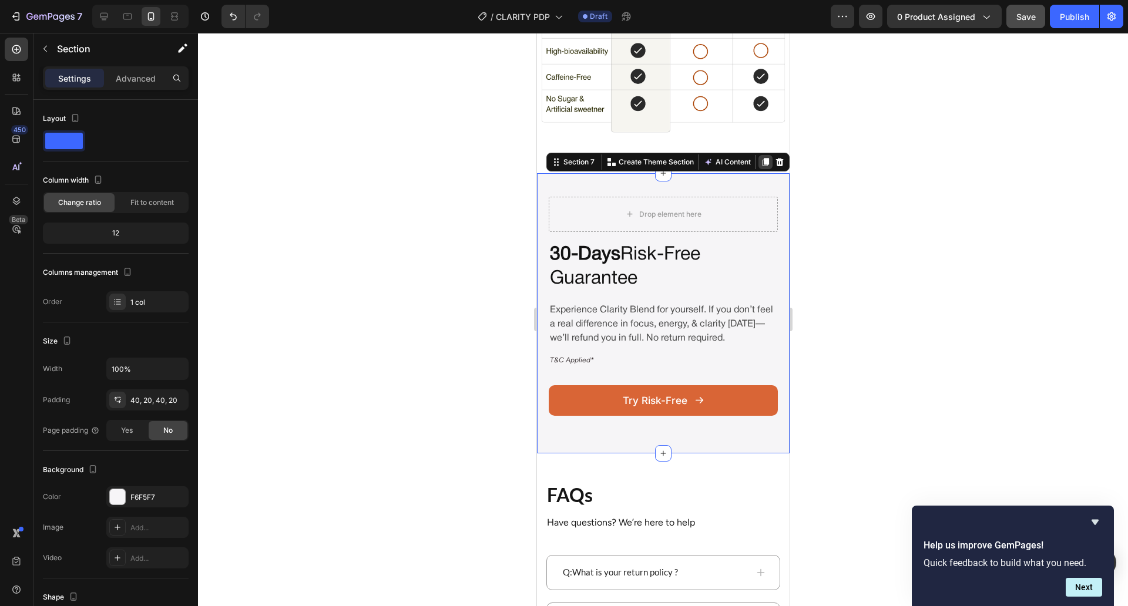
click at [760, 155] on div at bounding box center [765, 162] width 14 height 14
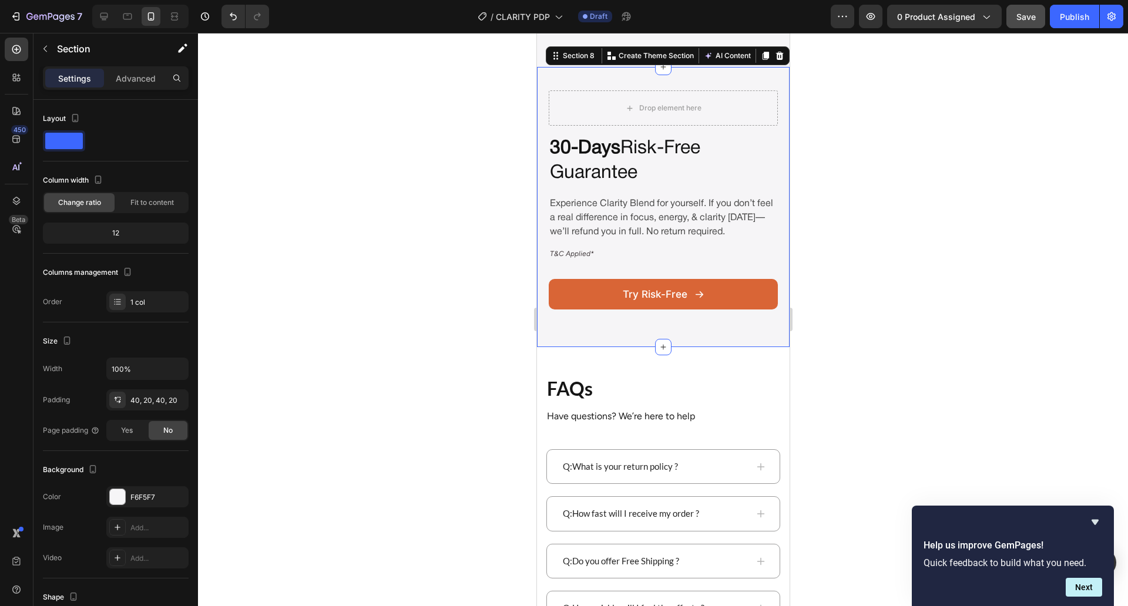
scroll to position [3068, 0]
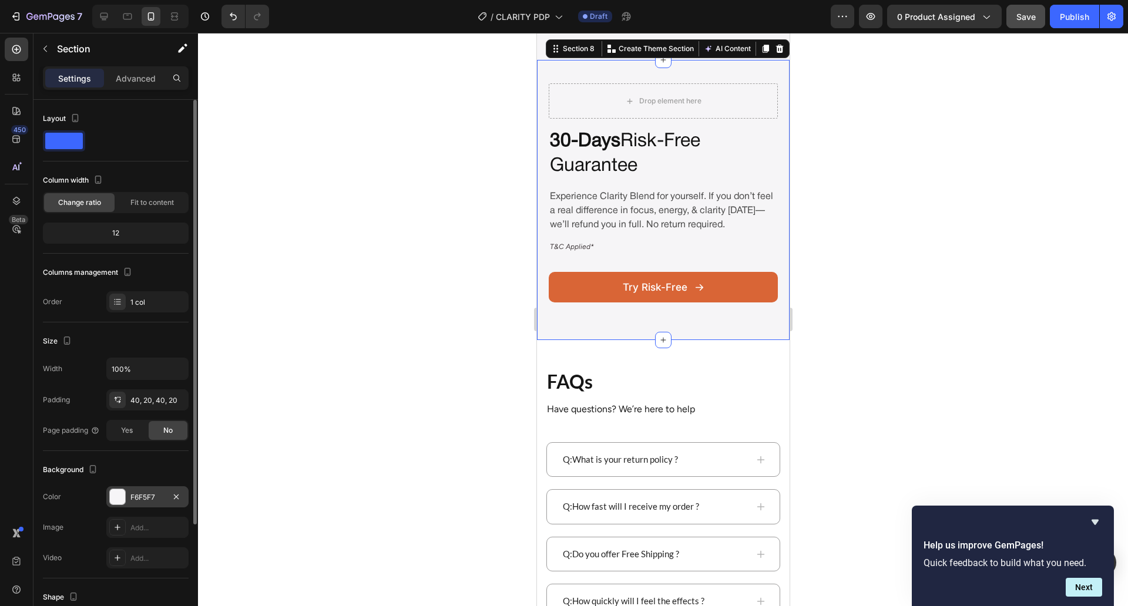
click at [109, 502] on div at bounding box center [117, 497] width 16 height 16
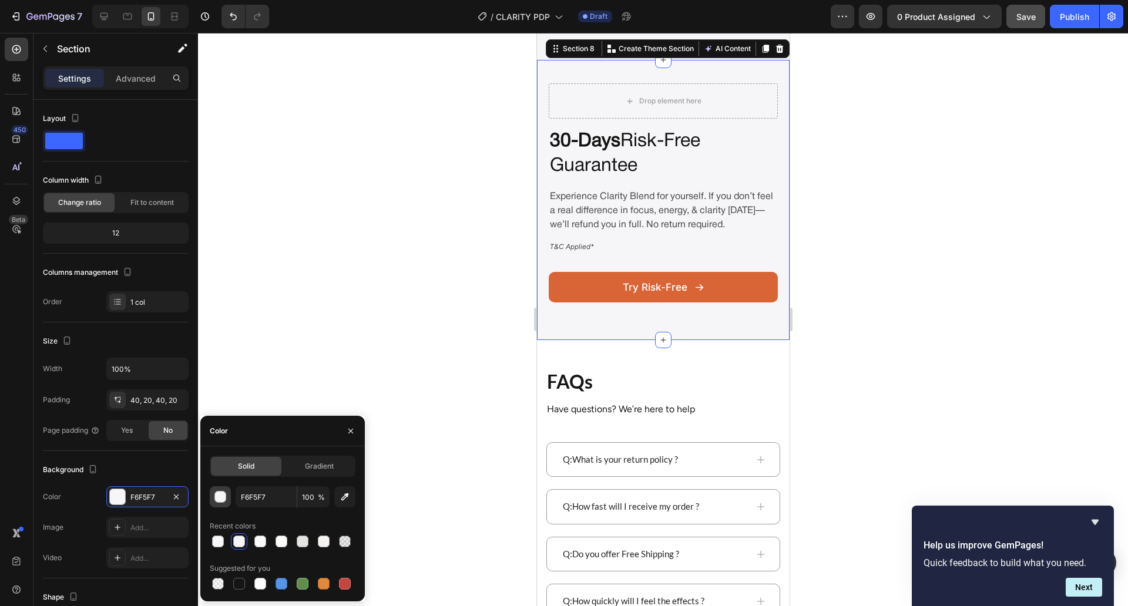
click at [222, 498] on div "button" at bounding box center [221, 498] width 12 height 12
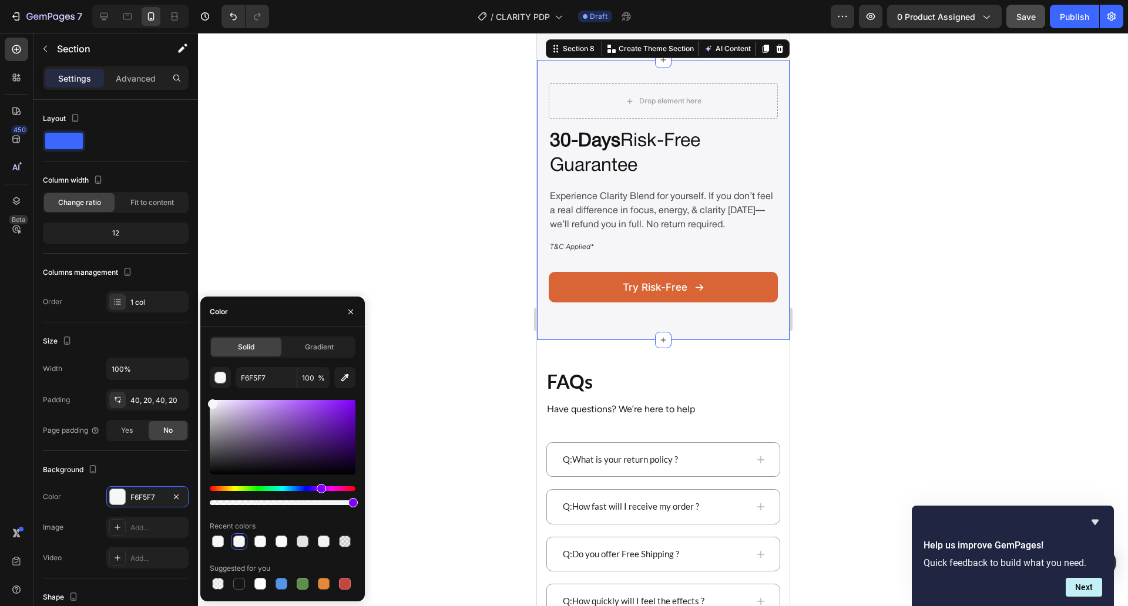
click at [380, 488] on div at bounding box center [663, 319] width 930 height 573
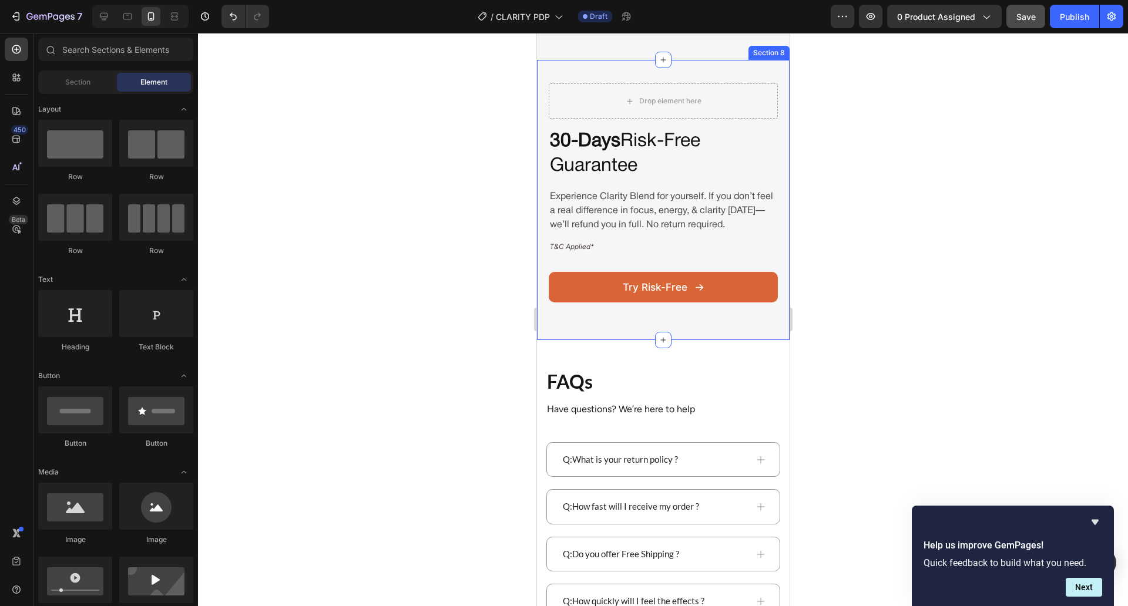
click at [546, 338] on div "Drop element here 30-Days Risk-Free Guarantee Heading Experience Clarity Blend …" at bounding box center [662, 200] width 253 height 280
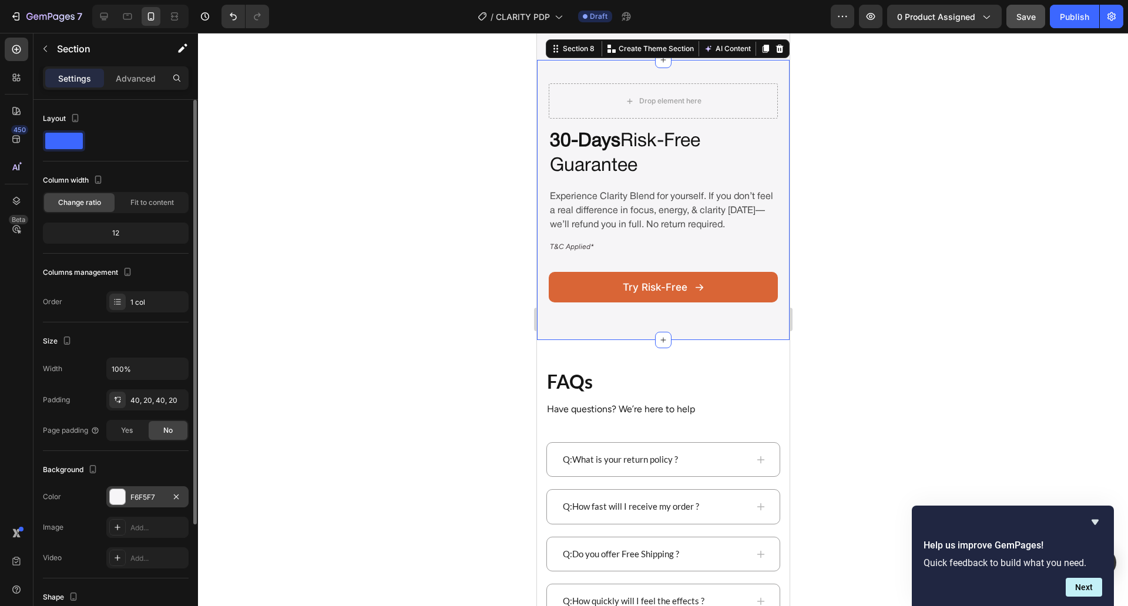
click at [110, 495] on div at bounding box center [117, 496] width 15 height 15
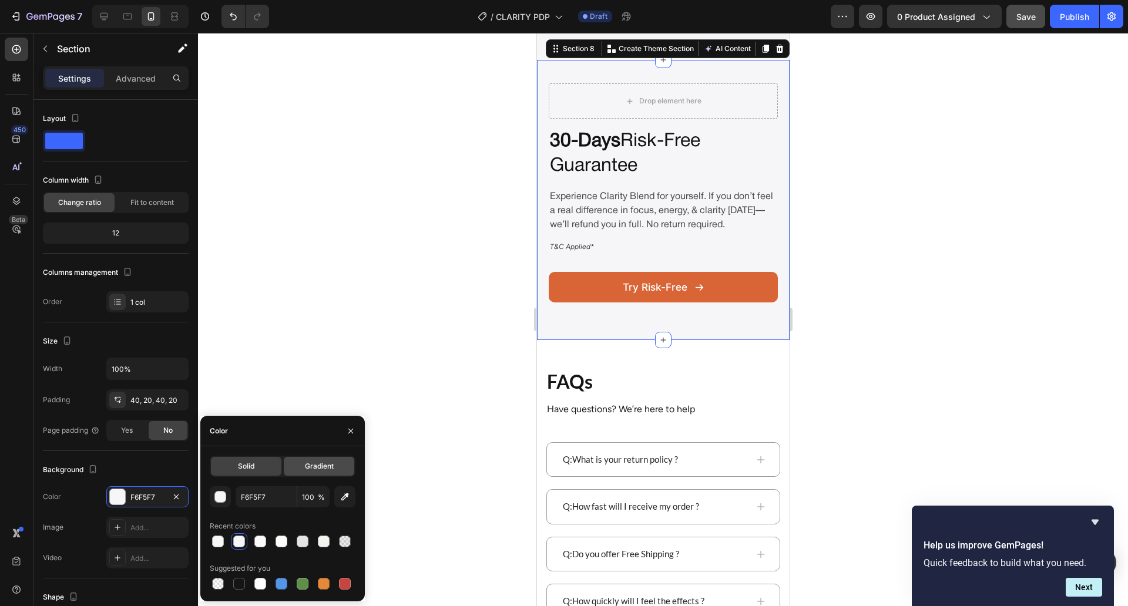
click at [321, 469] on span "Gradient" at bounding box center [319, 466] width 29 height 11
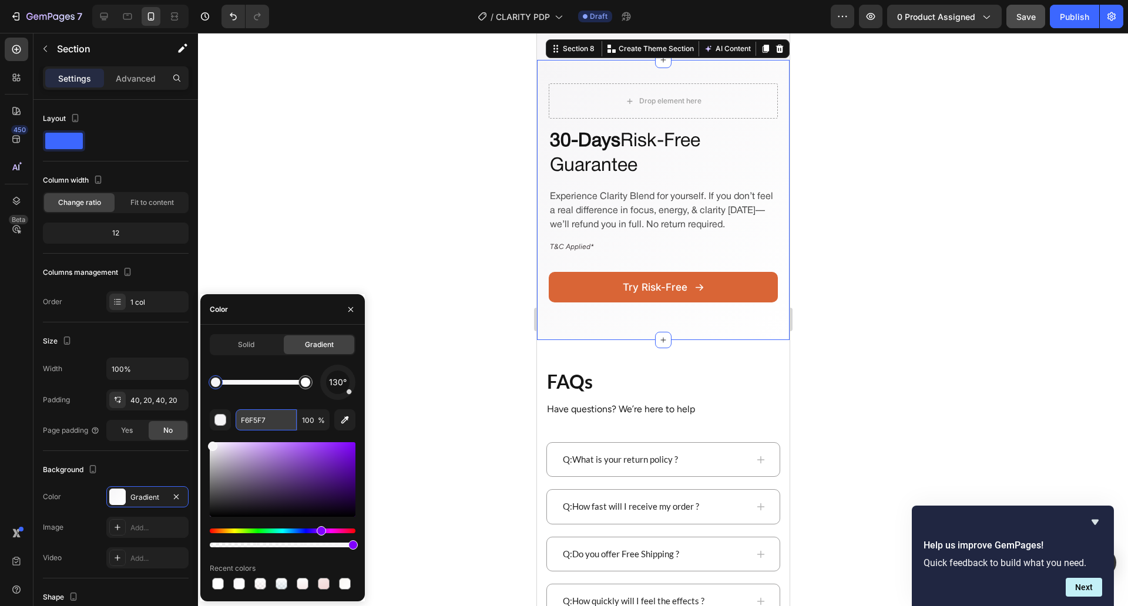
click at [240, 418] on input "F6F5F7" at bounding box center [266, 419] width 61 height 21
paste input "#a2a9d5"
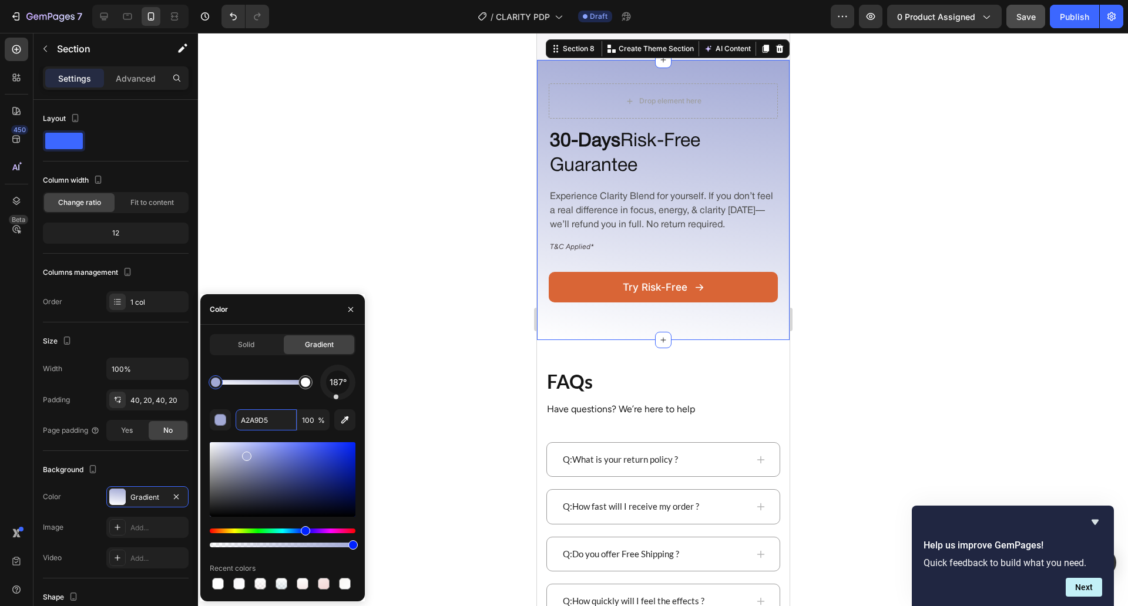
drag, startPoint x: 351, startPoint y: 391, endPoint x: 334, endPoint y: 409, distance: 24.9
click at [334, 409] on div "187° A2A9D5 100 % Recent colors" at bounding box center [283, 478] width 146 height 227
click at [303, 383] on div at bounding box center [305, 382] width 9 height 9
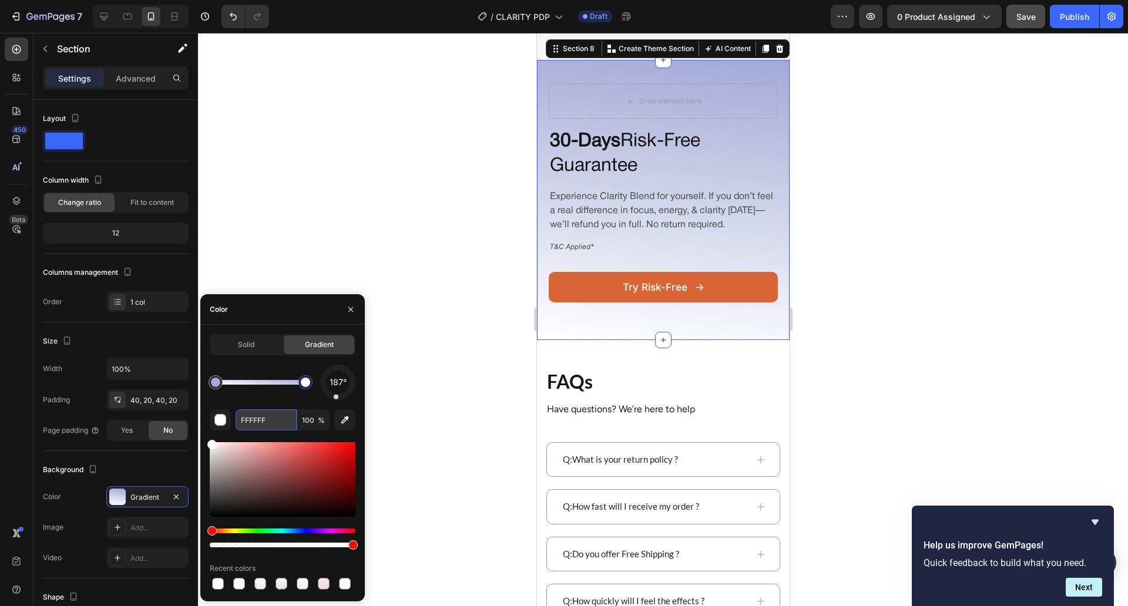
paste input "#c5e5f2"
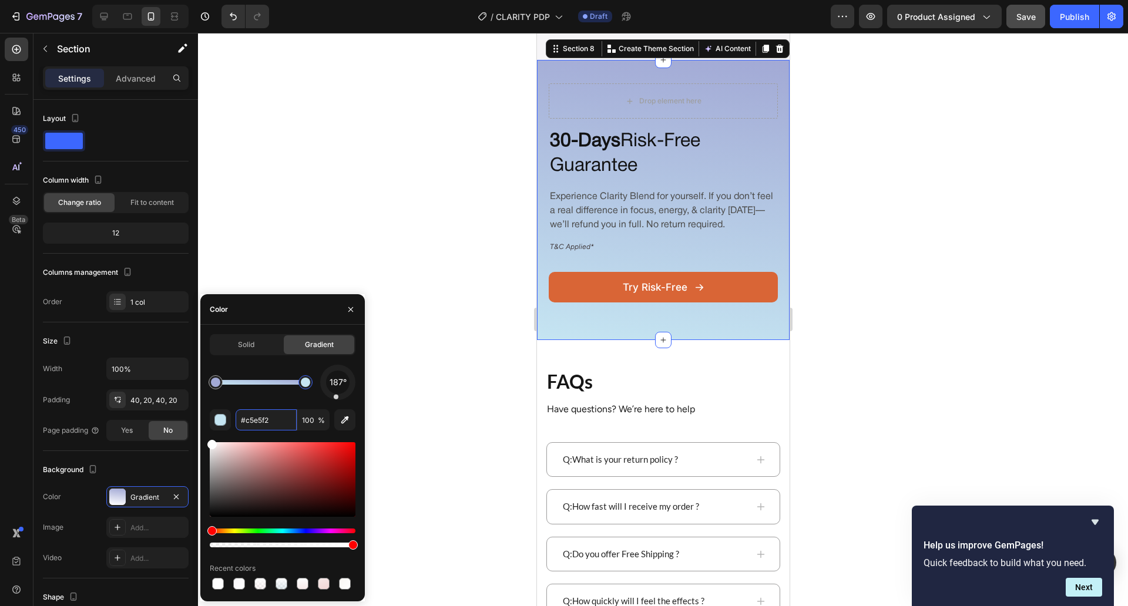
type input "C5E5F2"
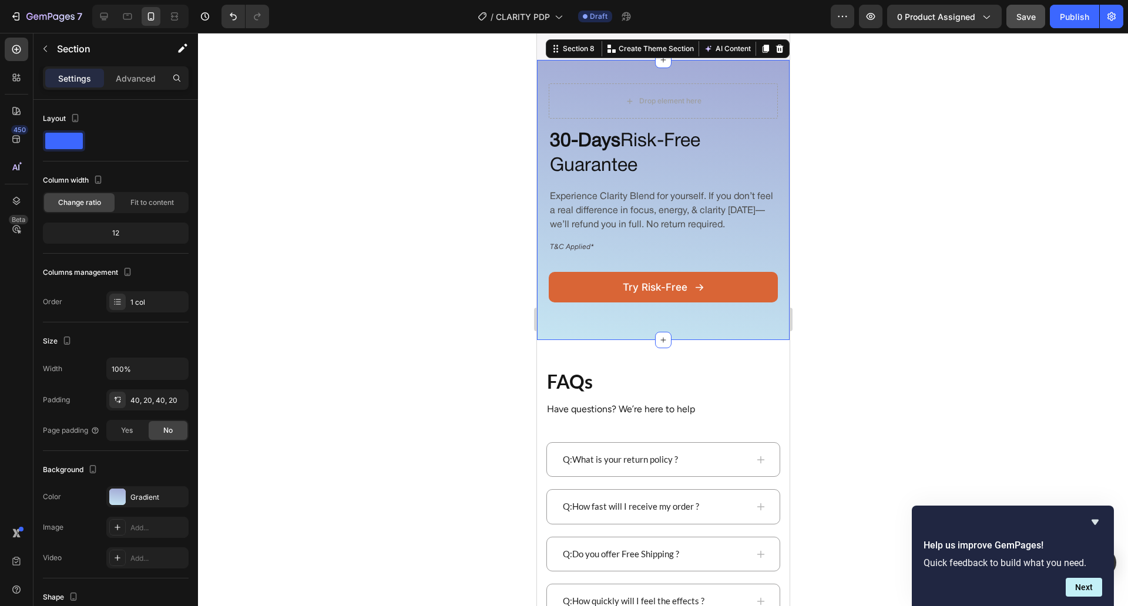
click at [429, 367] on div at bounding box center [663, 319] width 930 height 573
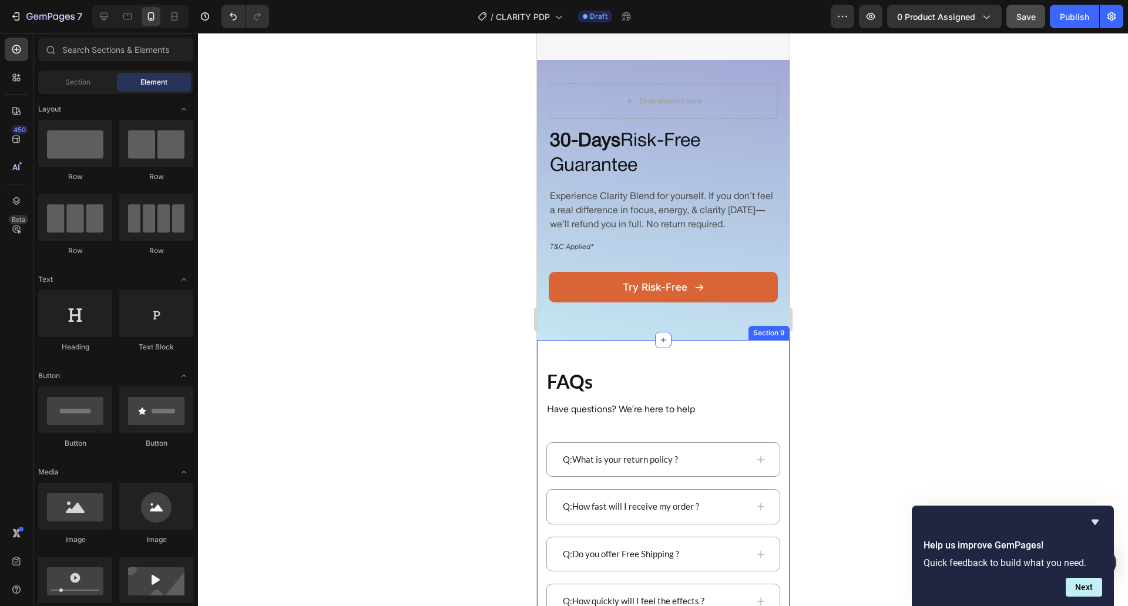
scroll to position [2942, 0]
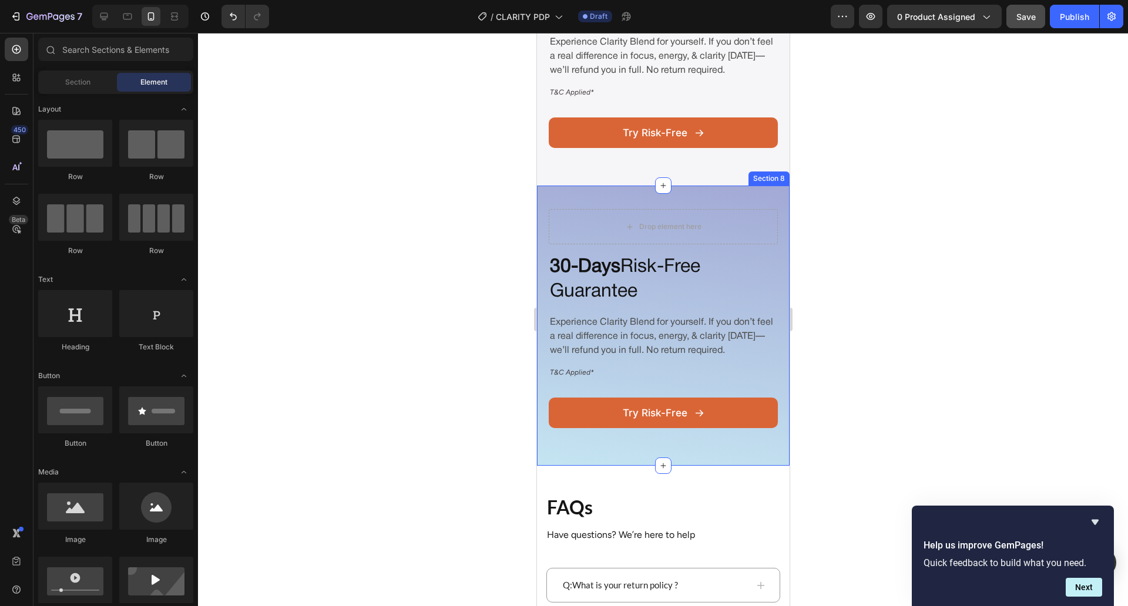
click at [759, 217] on div "Drop element here 30-Days Risk-Free Guarantee Heading Experience Clarity Blend …" at bounding box center [662, 326] width 253 height 280
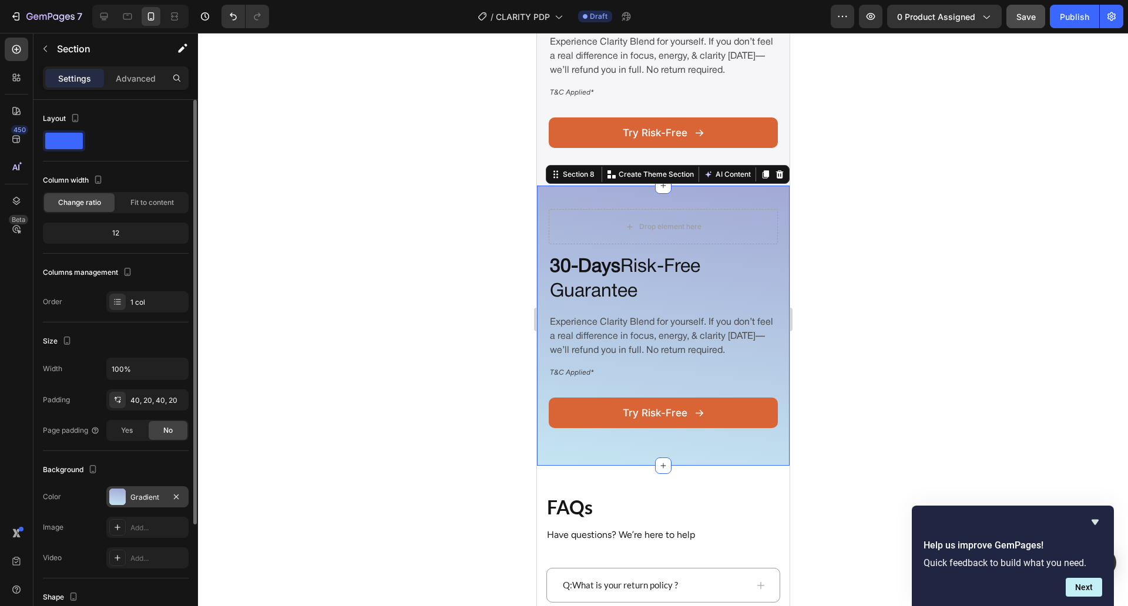
click at [136, 494] on div "Gradient" at bounding box center [147, 497] width 34 height 11
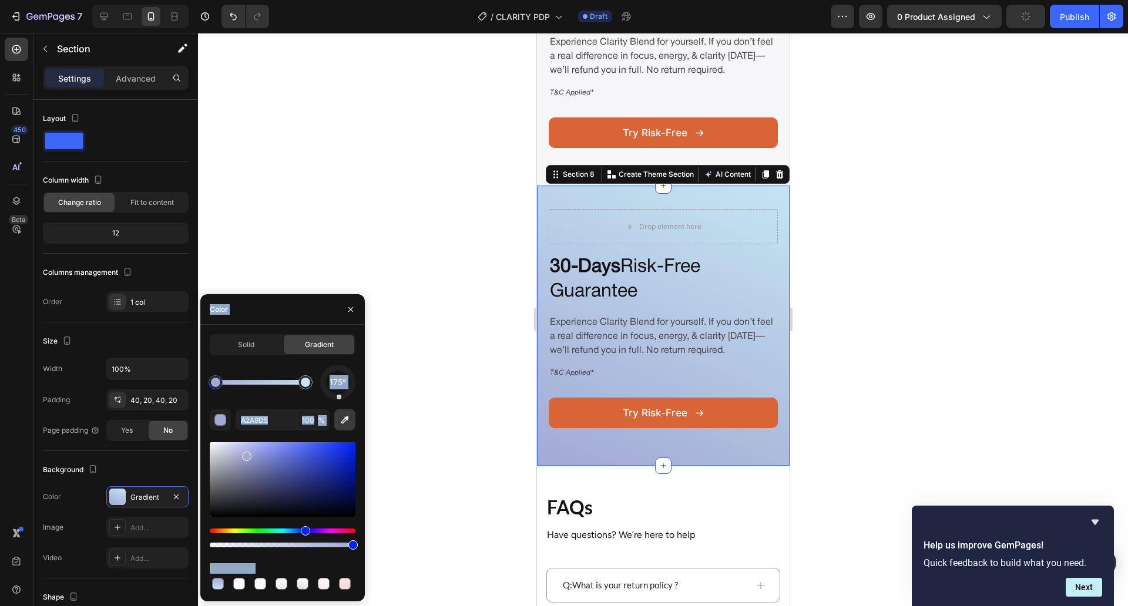
drag, startPoint x: 338, startPoint y: 397, endPoint x: 340, endPoint y: 411, distance: 14.9
click at [340, 411] on div "175° A2A9D5 100 % Recent colors" at bounding box center [283, 478] width 146 height 227
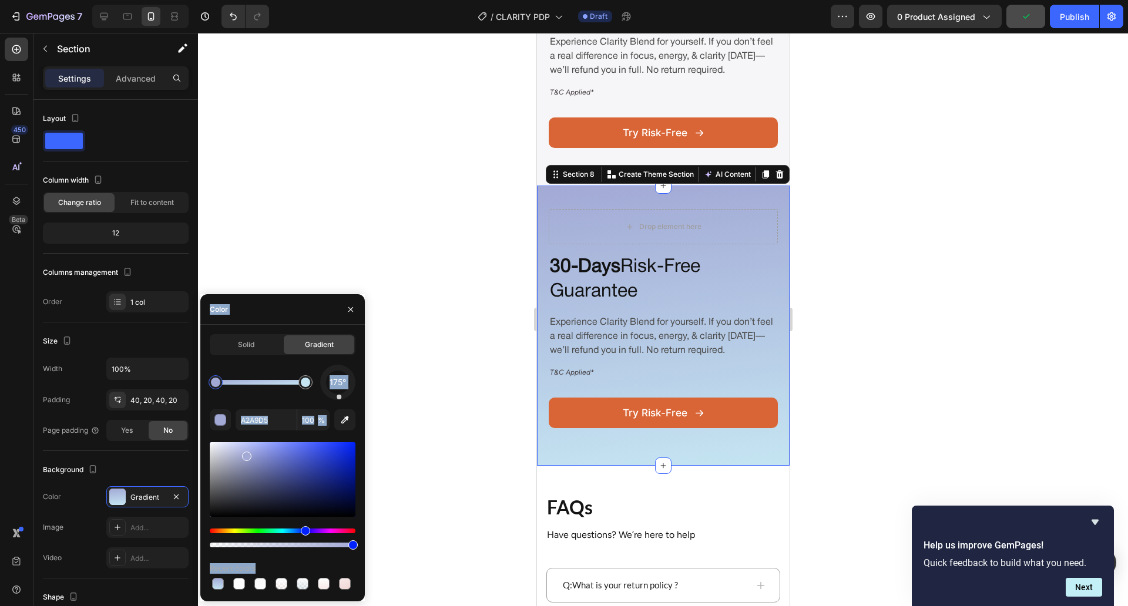
click at [463, 388] on div at bounding box center [663, 319] width 930 height 573
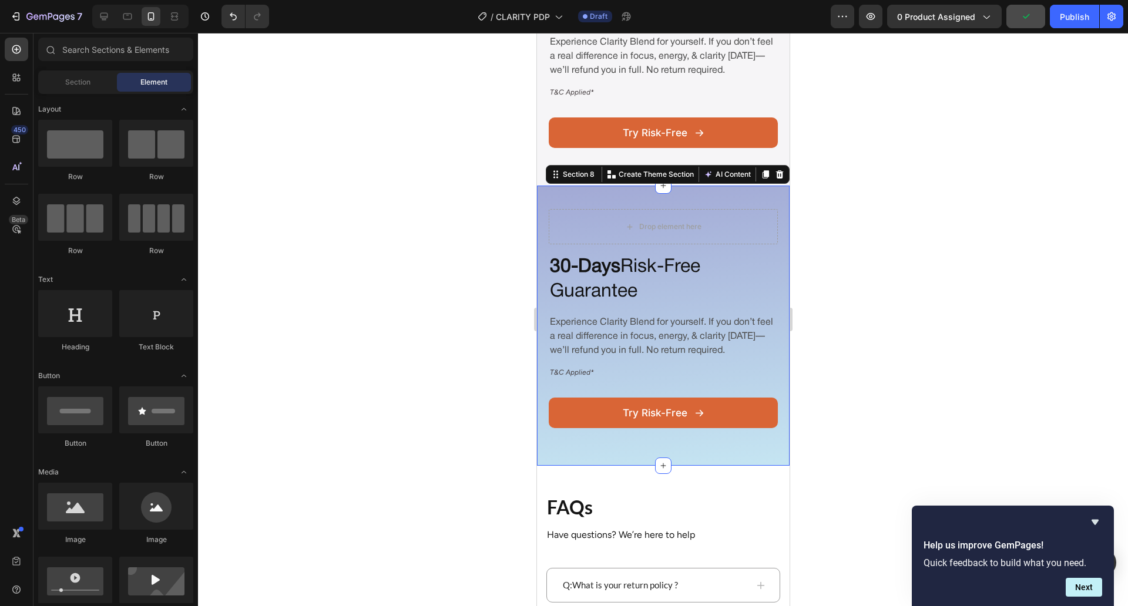
click at [463, 388] on div at bounding box center [663, 319] width 930 height 573
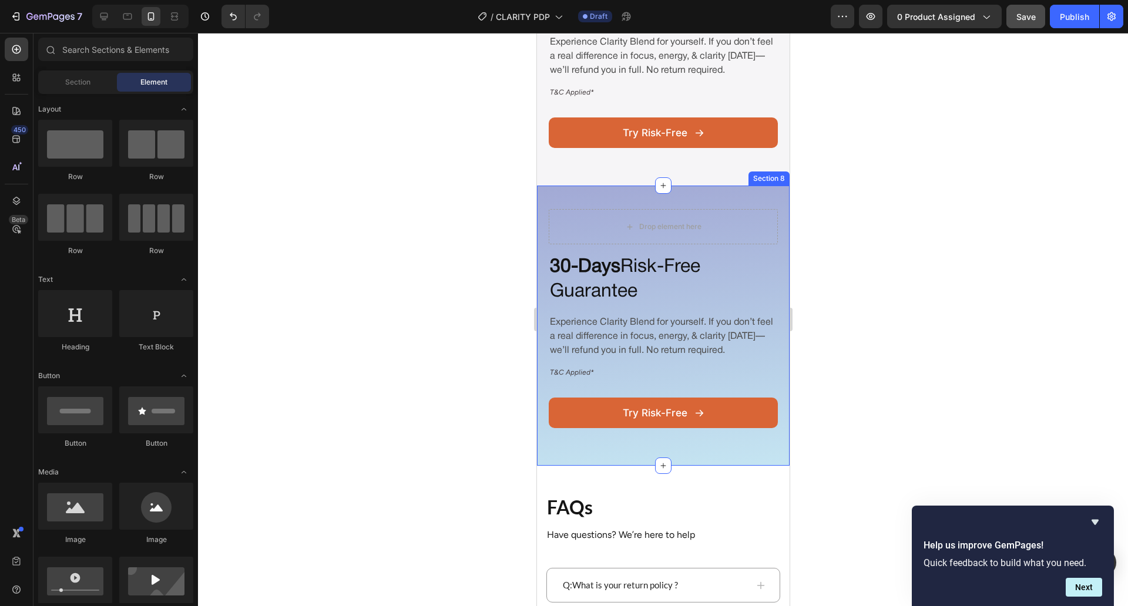
click at [563, 466] on div "Drop element here 30-Days Risk-Free Guarantee Heading Experience Clarity Blend …" at bounding box center [662, 326] width 253 height 280
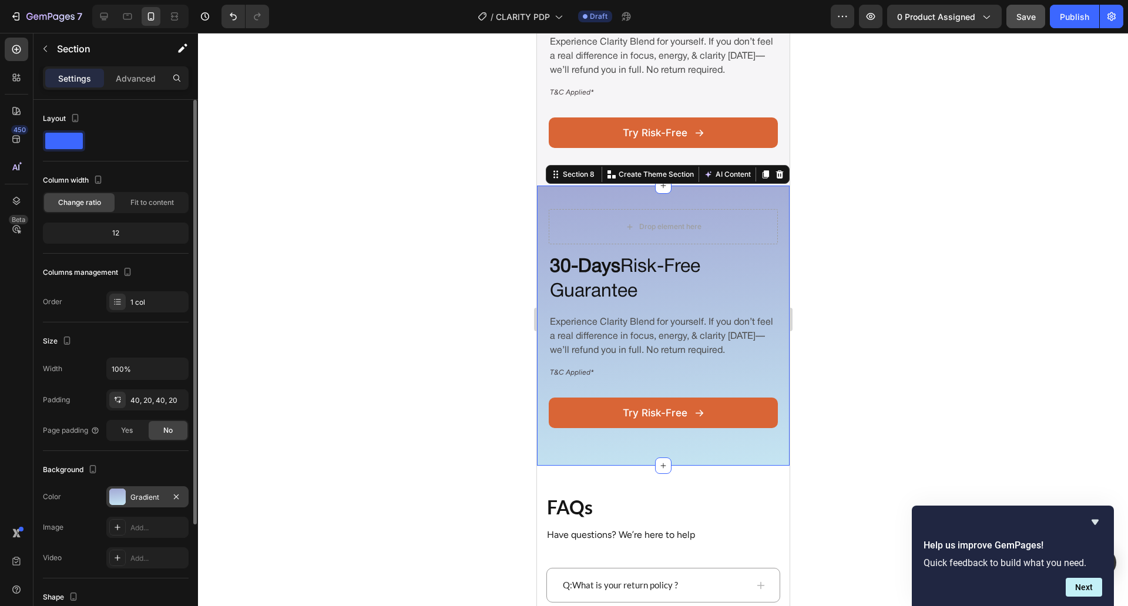
click at [126, 493] on div "Gradient" at bounding box center [147, 496] width 82 height 21
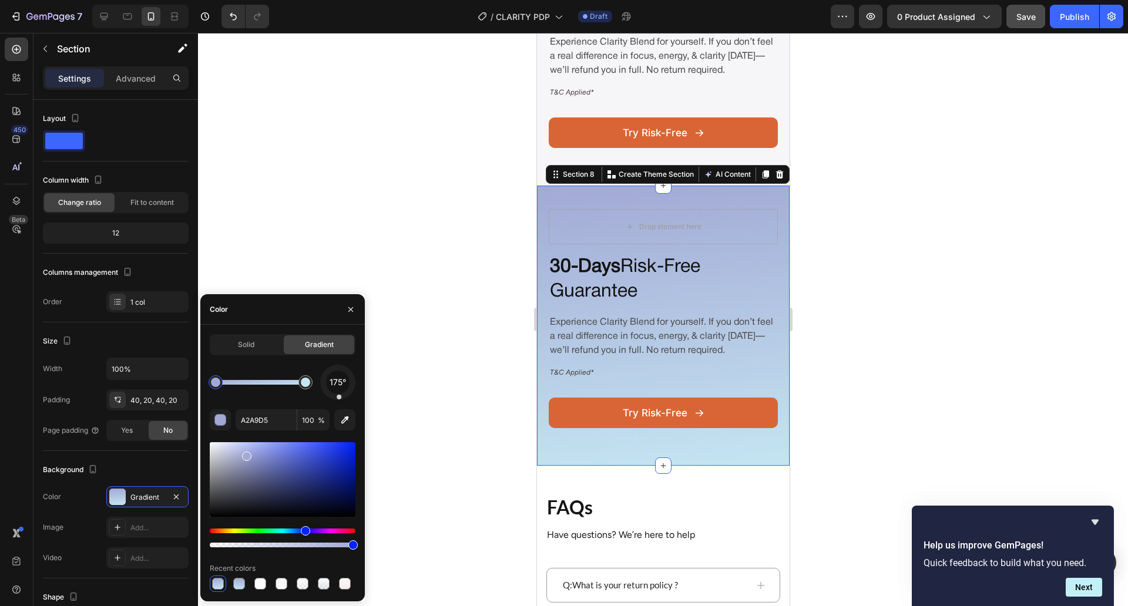
click at [216, 387] on div at bounding box center [216, 382] width 14 height 14
type input "C5E5F2"
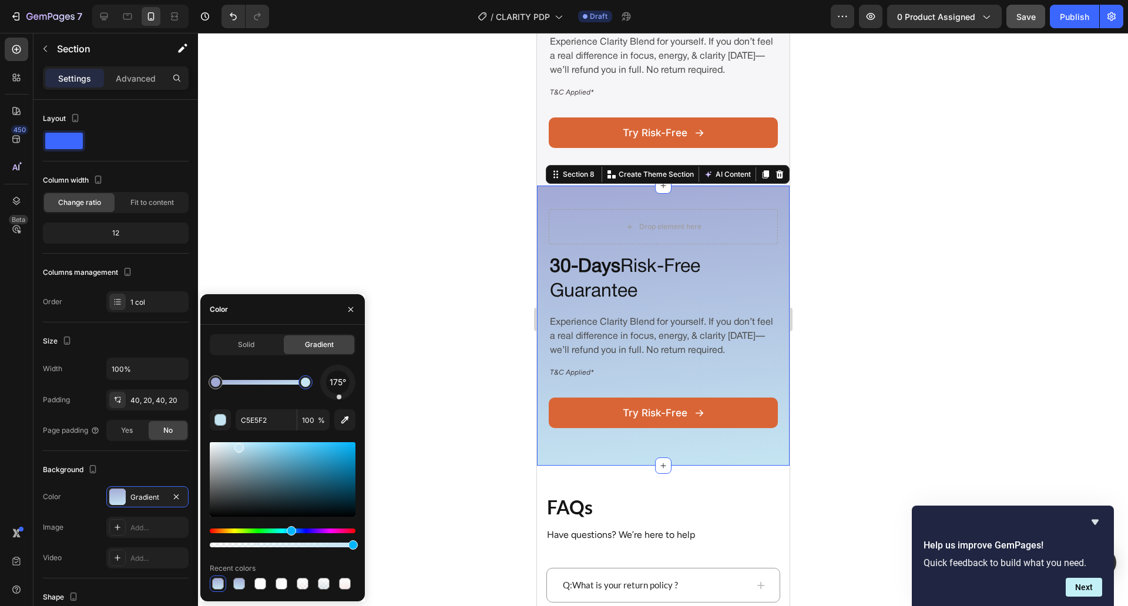
click at [304, 381] on div at bounding box center [305, 382] width 9 height 9
click at [260, 419] on input "C5E5F2" at bounding box center [266, 419] width 61 height 21
click at [260, 348] on div "Solid" at bounding box center [246, 344] width 70 height 19
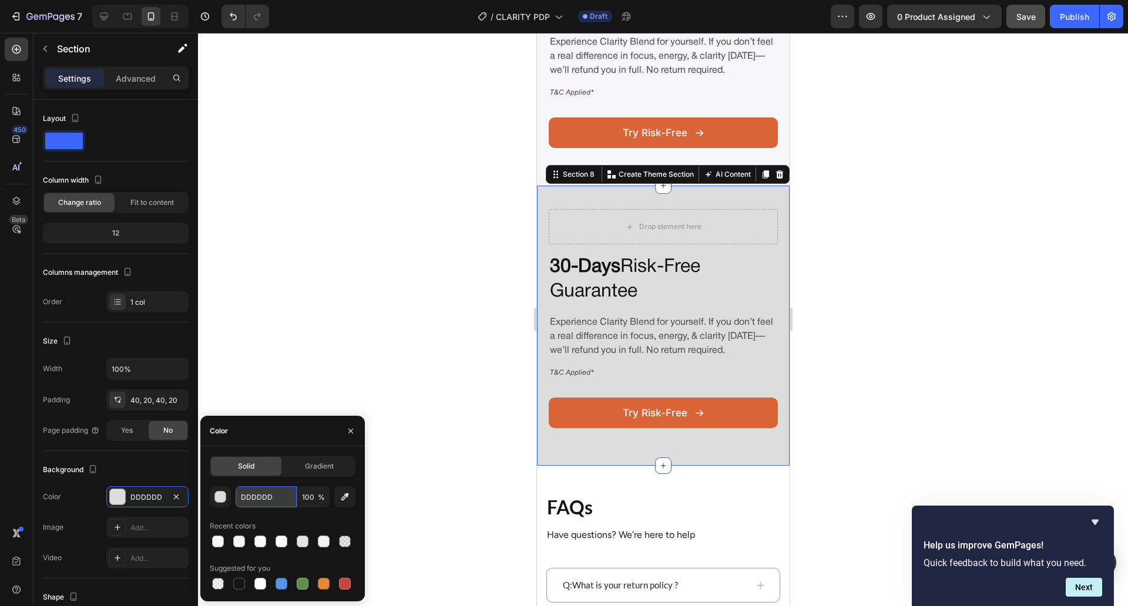
click at [280, 493] on input "DDDDDD" at bounding box center [266, 496] width 61 height 21
paste input "C5E5F2"
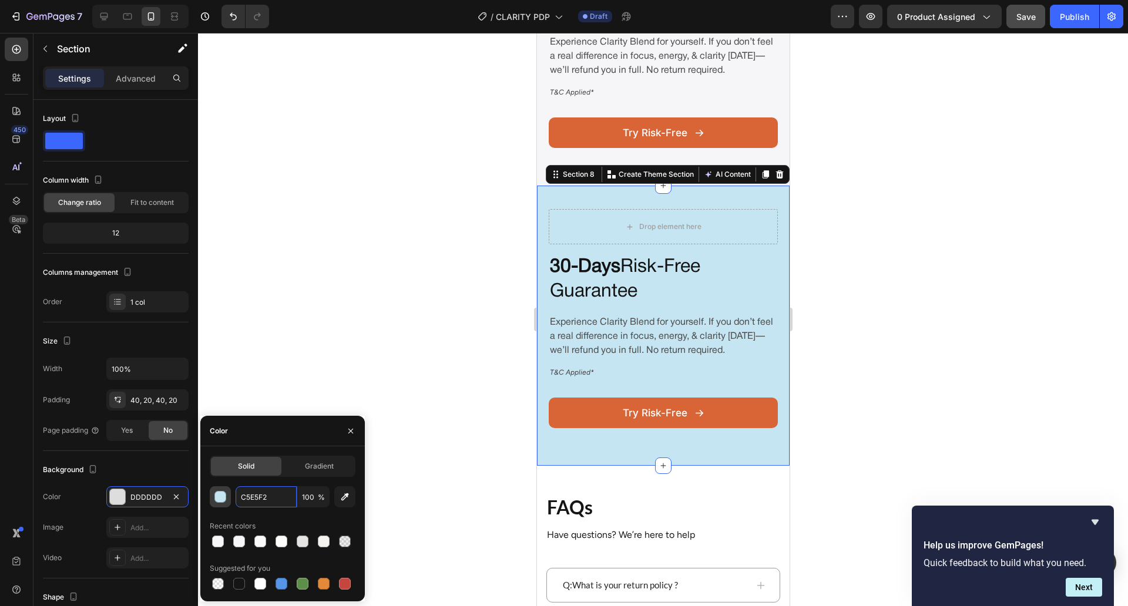
type input "C5E5F2"
click at [221, 498] on div "button" at bounding box center [221, 498] width 12 height 12
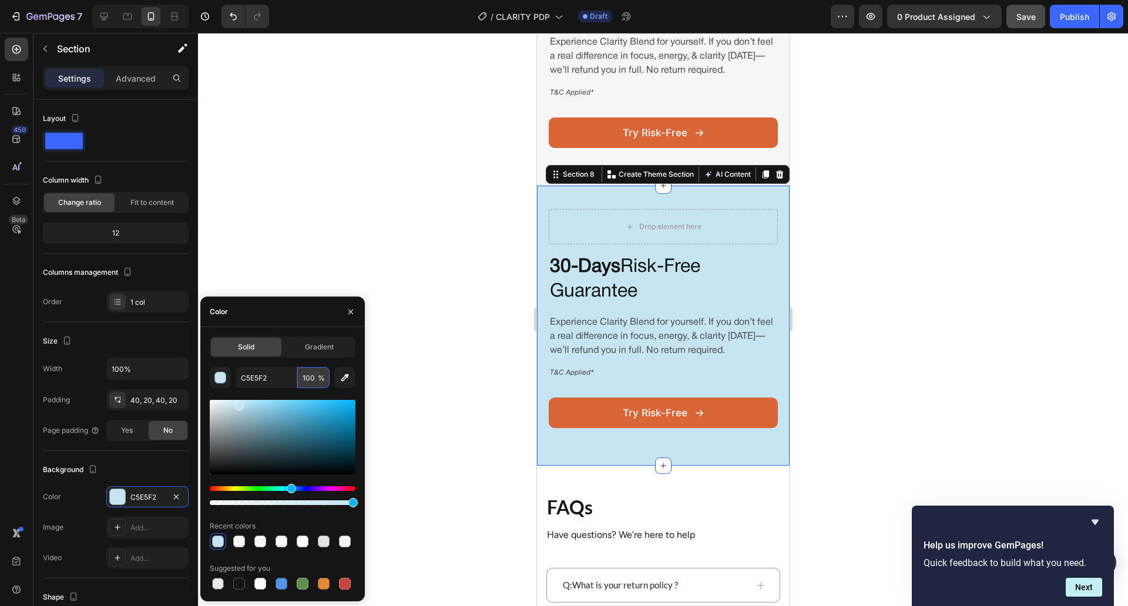
click at [307, 387] on input "100" at bounding box center [313, 377] width 32 height 21
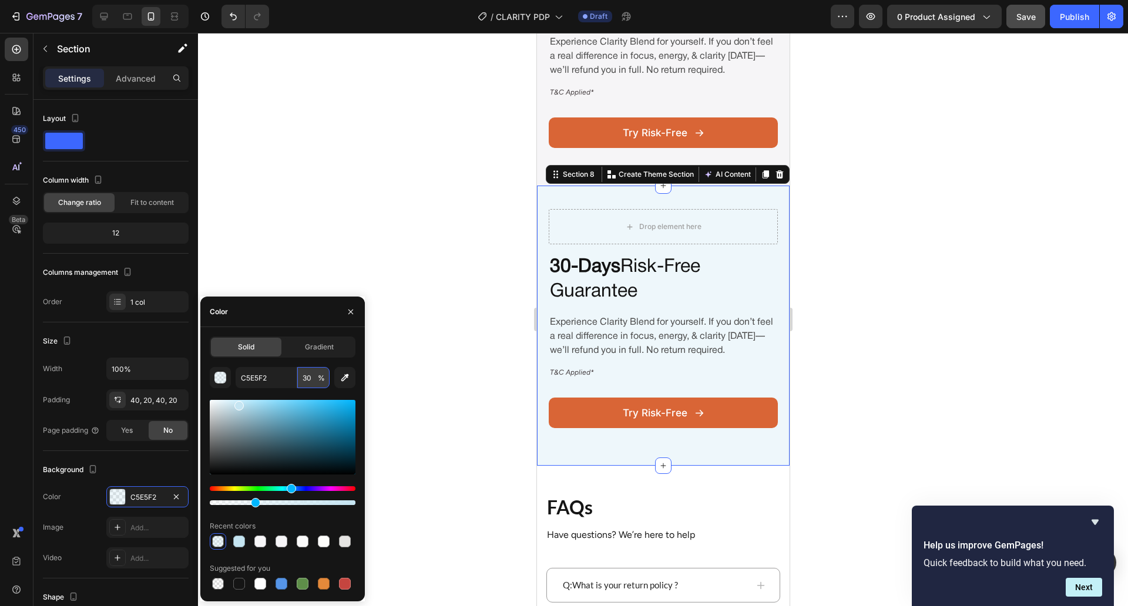
click at [307, 387] on input "30" at bounding box center [313, 377] width 32 height 21
click at [307, 387] on input "40" at bounding box center [313, 377] width 32 height 21
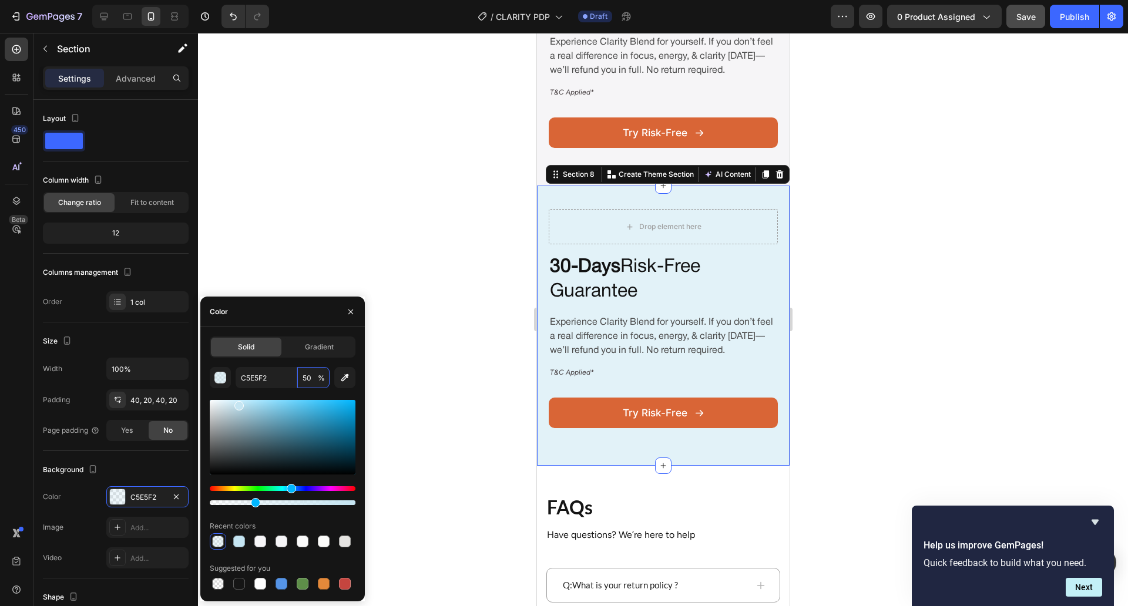
type input "5"
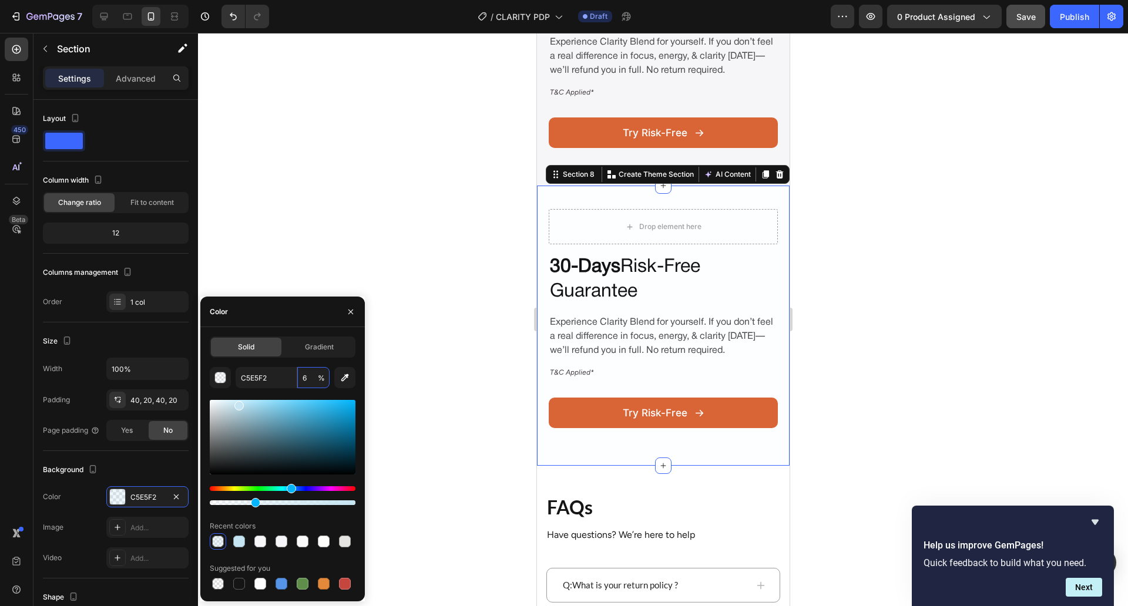
type input "60"
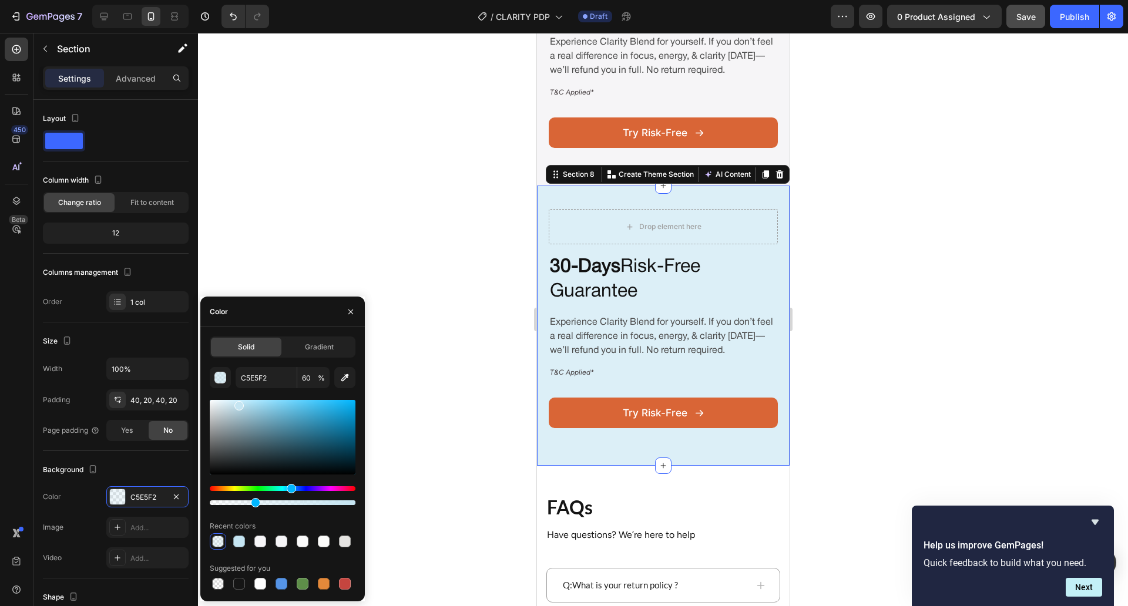
click at [446, 217] on div at bounding box center [663, 319] width 930 height 573
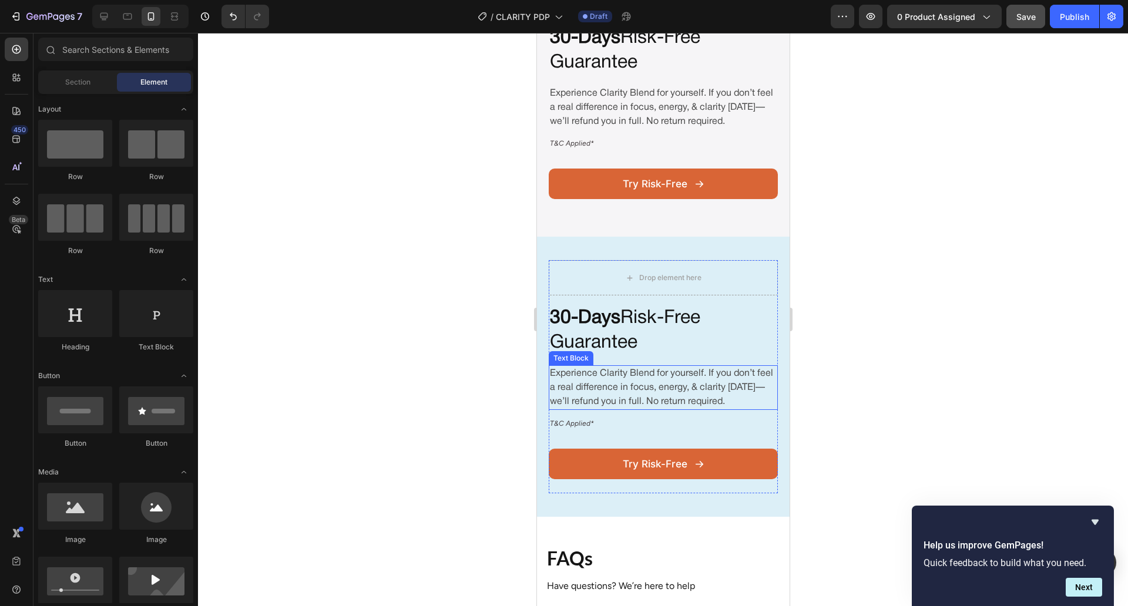
scroll to position [2867, 0]
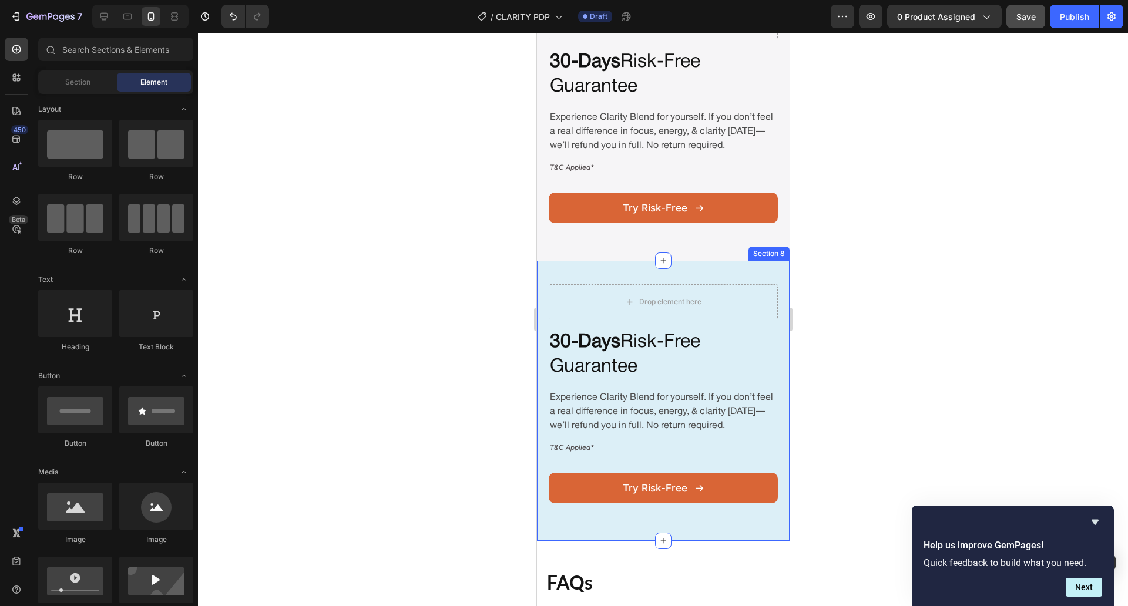
click at [761, 291] on div "Drop element here 30-Days Risk-Free Guarantee Heading Experience Clarity Blend …" at bounding box center [662, 401] width 253 height 280
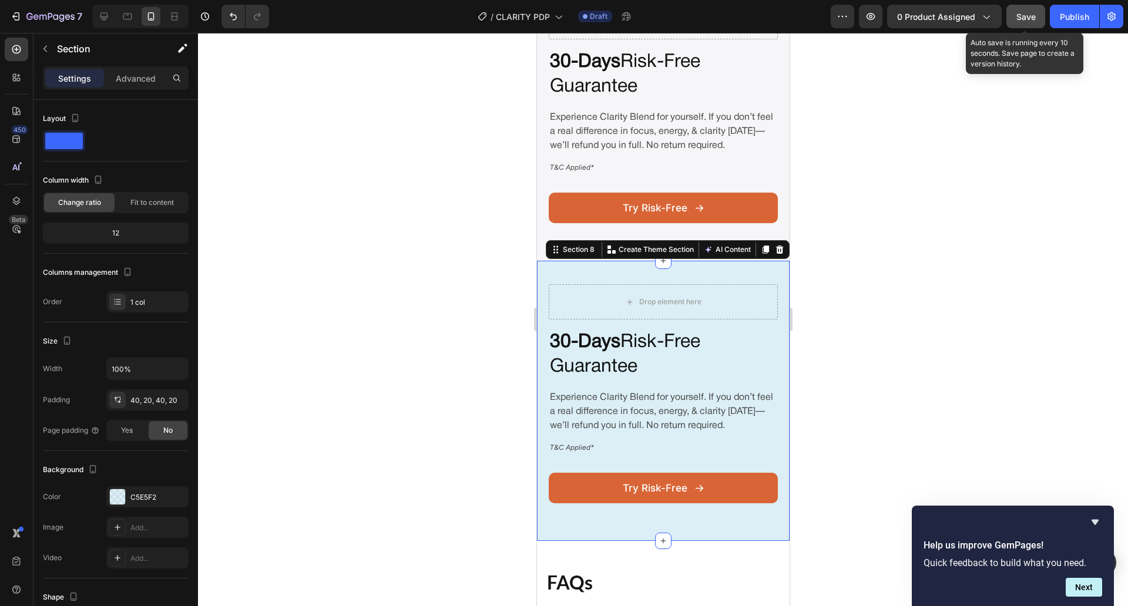
click at [1026, 14] on span "Save" at bounding box center [1025, 17] width 19 height 10
click at [540, 379] on div "Drop element here 30-Days Risk-Free Guarantee Heading Experience Clarity Blend …" at bounding box center [662, 401] width 253 height 280
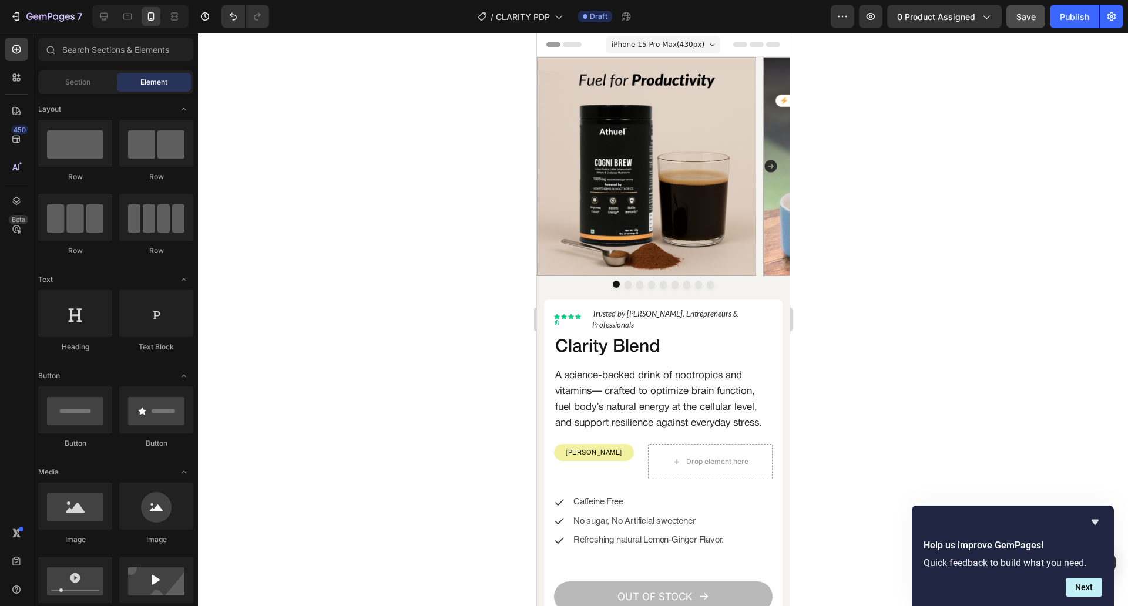
scroll to position [96, 0]
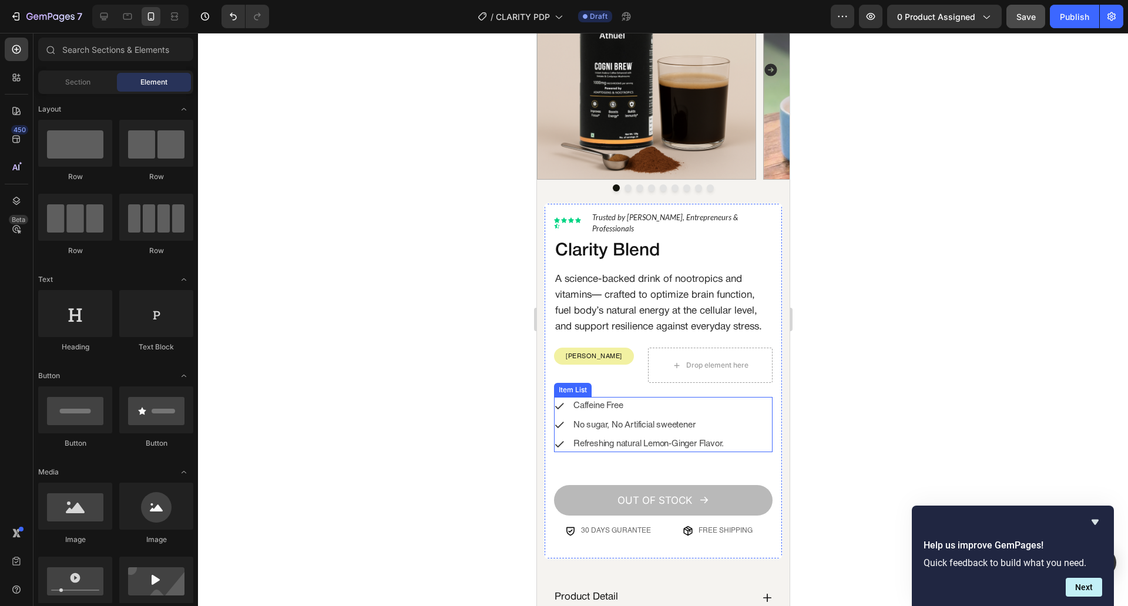
click at [736, 431] on div "Caffeine Free No sugar, No Artificial sweetener Refreshing natural Lemon-Ginger…" at bounding box center [662, 424] width 219 height 55
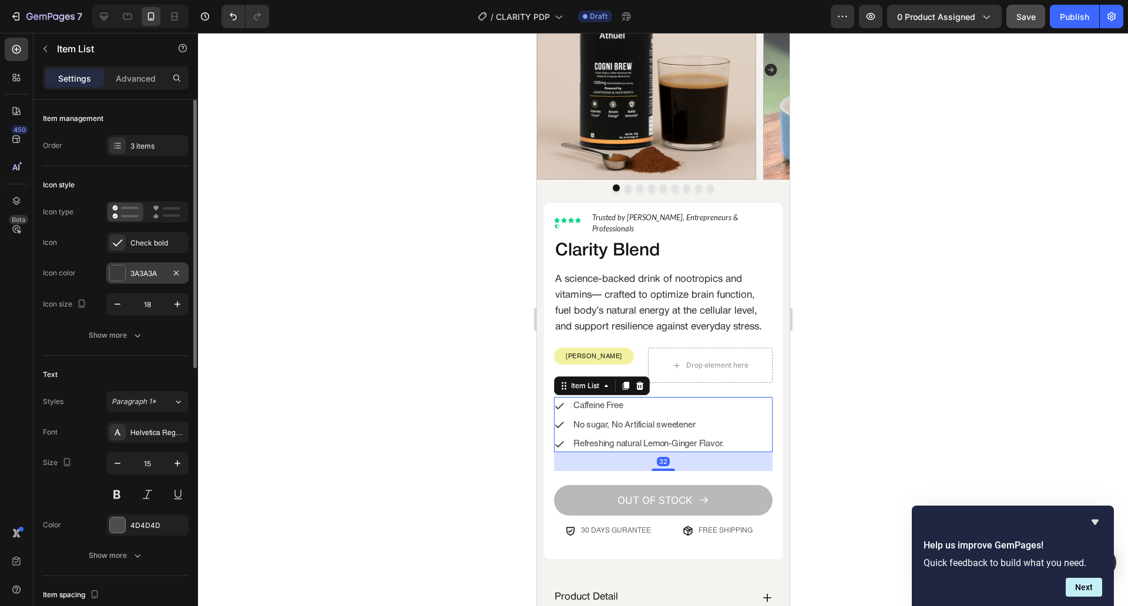
click at [138, 275] on div "3A3A3A" at bounding box center [147, 273] width 34 height 11
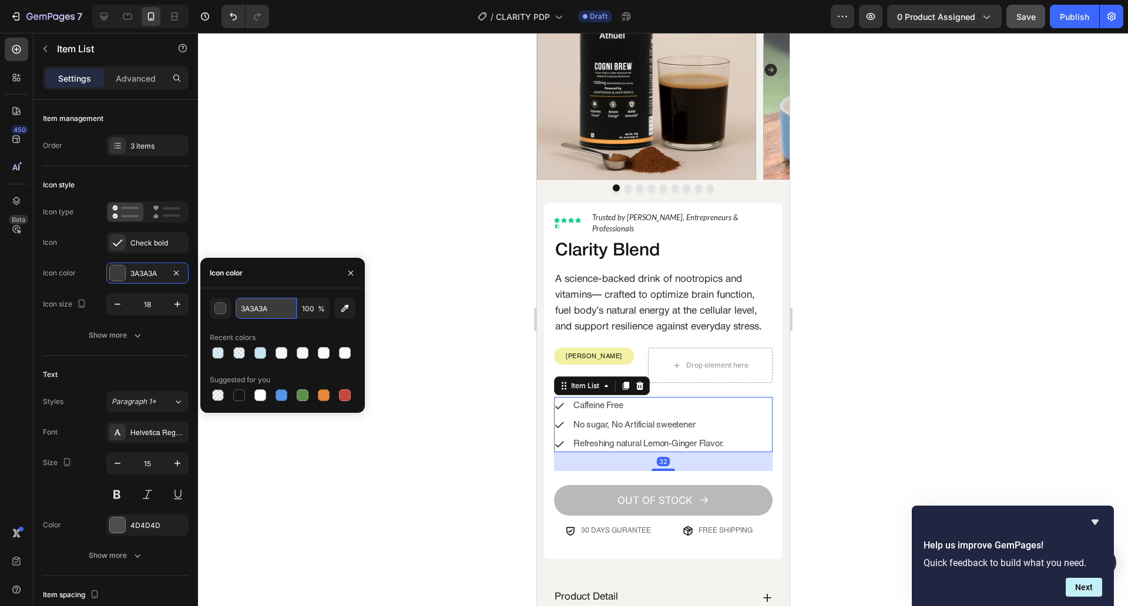
click at [291, 317] on input "3A3A3A" at bounding box center [266, 308] width 61 height 21
paste input "#a2a9d5"
type input "#a2a9d5"
click at [466, 403] on div at bounding box center [663, 319] width 930 height 573
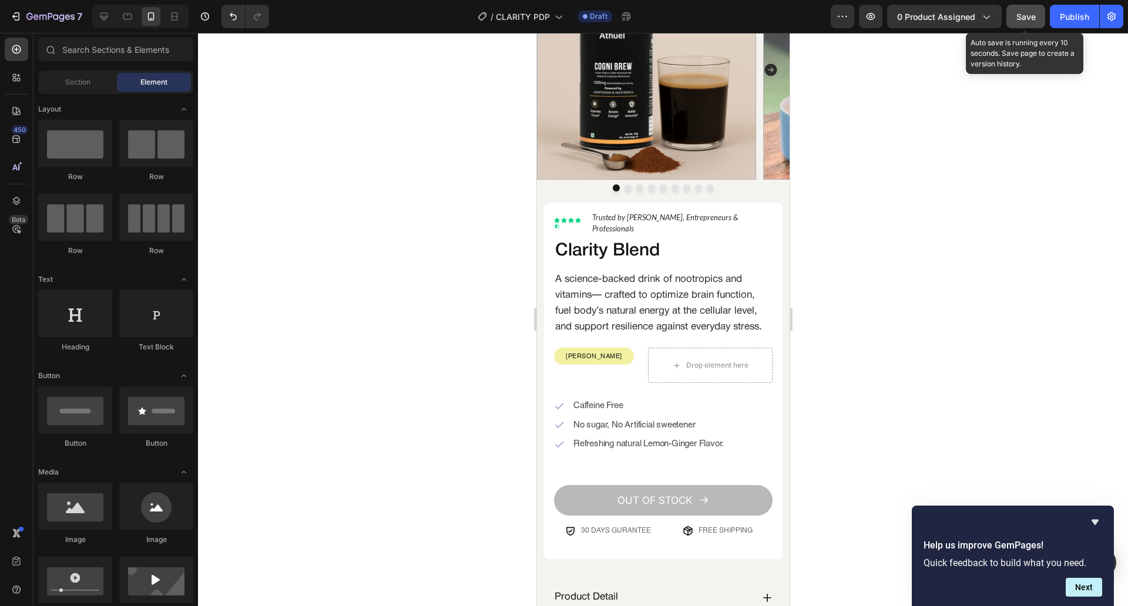
click at [1026, 12] on span "Save" at bounding box center [1025, 17] width 19 height 10
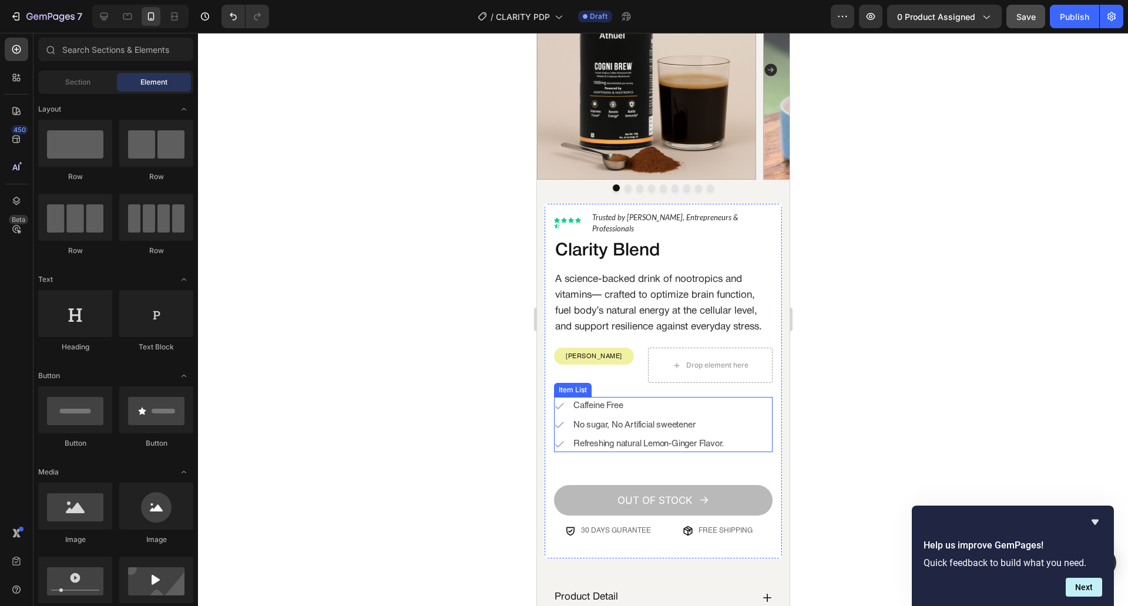
click at [744, 416] on div "Caffeine Free No sugar, No Artificial sweetener Refreshing natural Lemon-Ginger…" at bounding box center [662, 424] width 219 height 55
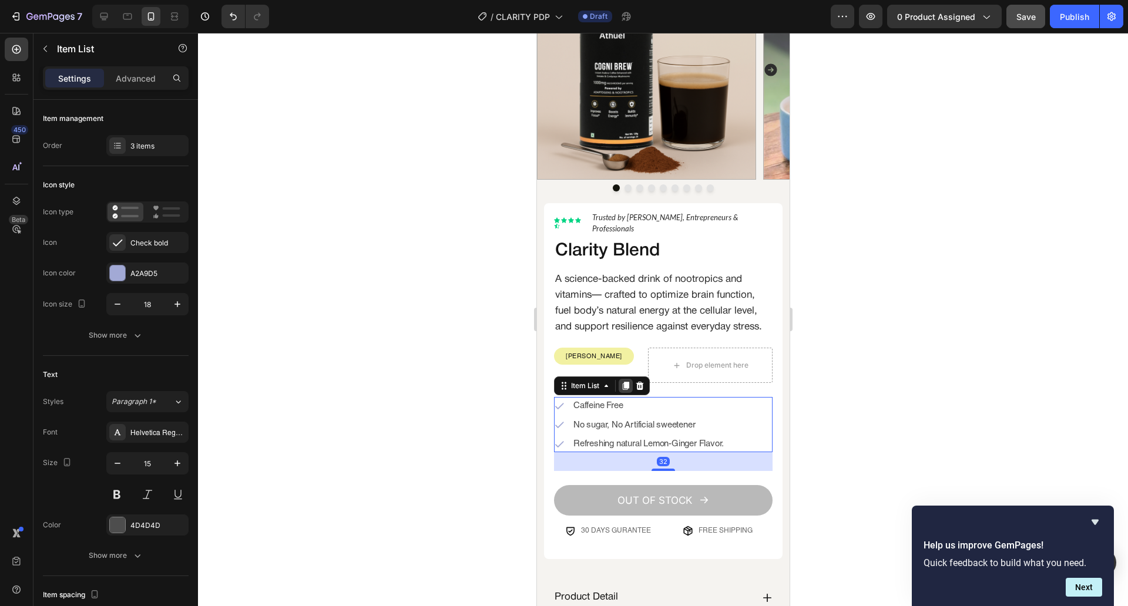
click at [627, 393] on div at bounding box center [625, 386] width 14 height 14
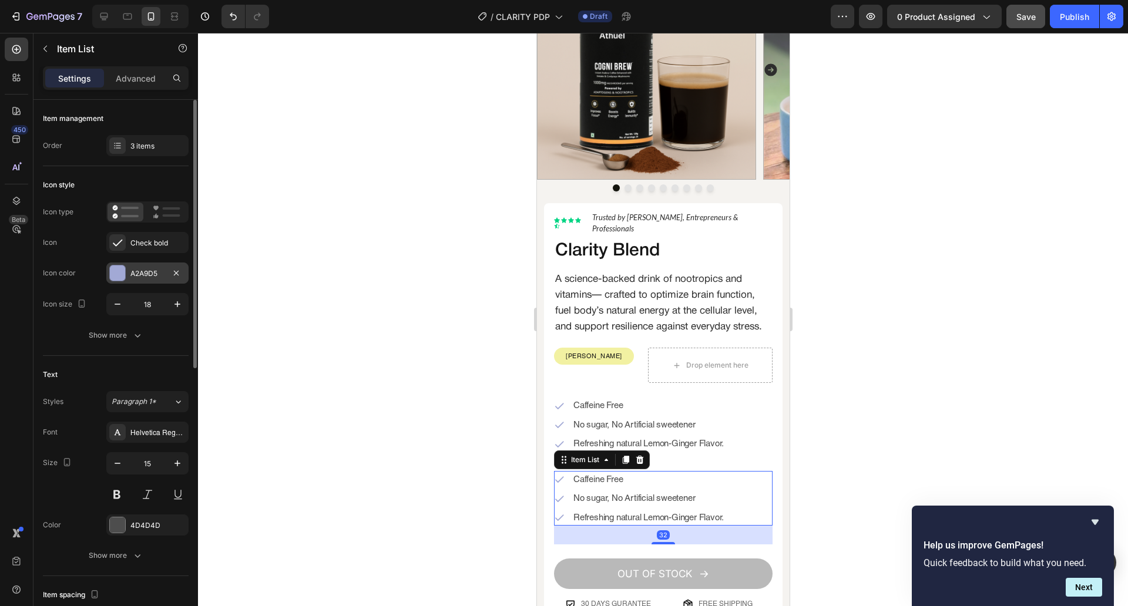
click at [145, 272] on div "A2A9D5" at bounding box center [147, 273] width 34 height 11
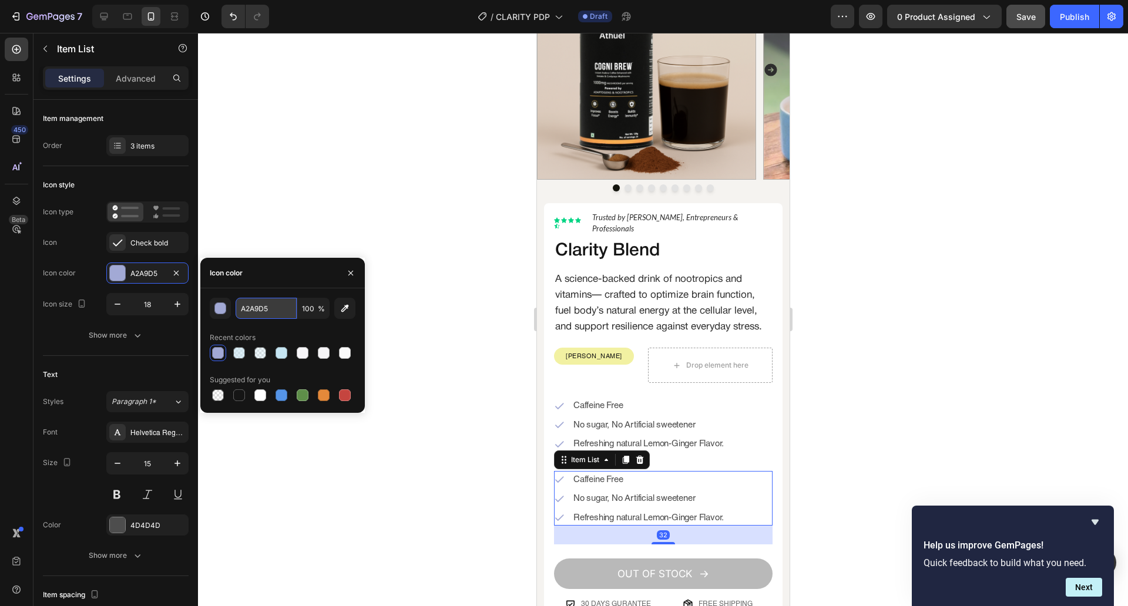
click at [278, 311] on input "A2A9D5" at bounding box center [266, 308] width 61 height 21
paste input "#45697f"
type input "45697F"
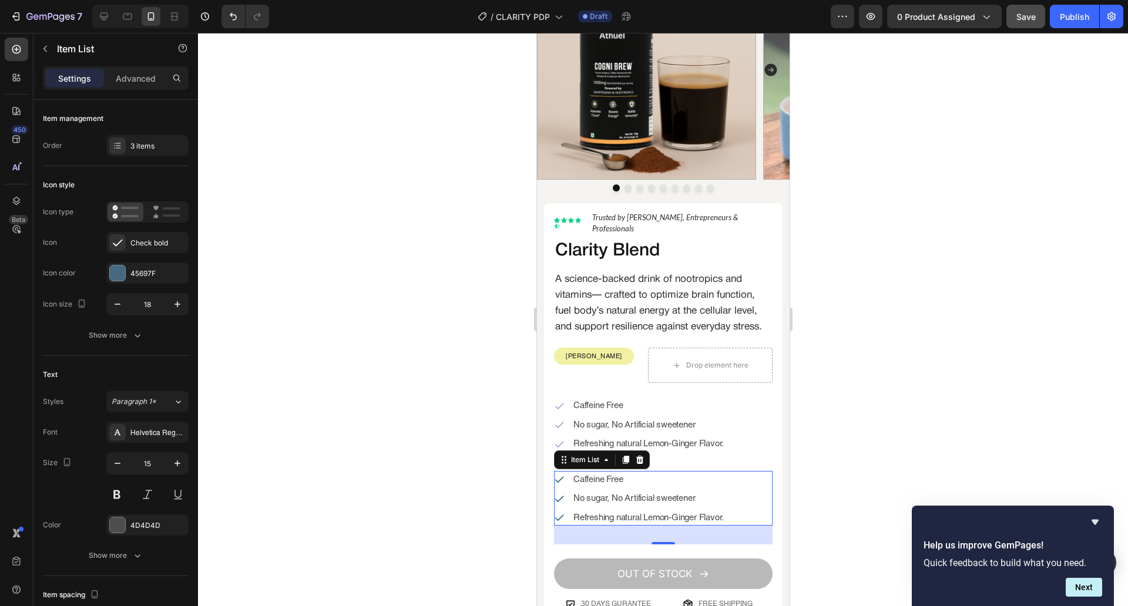
click at [375, 478] on div at bounding box center [663, 319] width 930 height 573
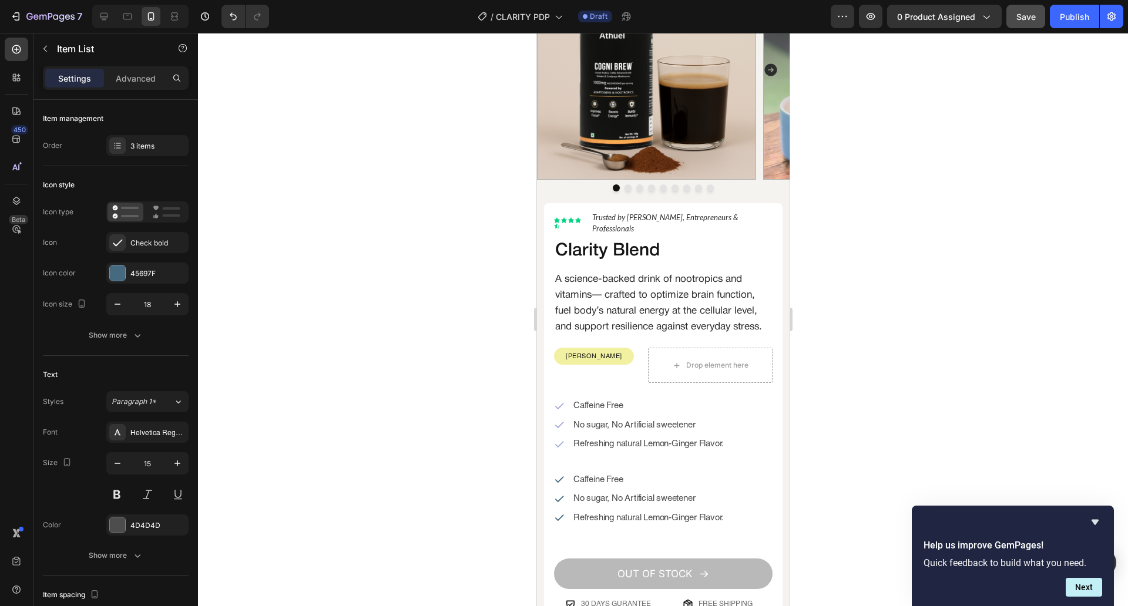
click at [375, 478] on div at bounding box center [663, 319] width 930 height 573
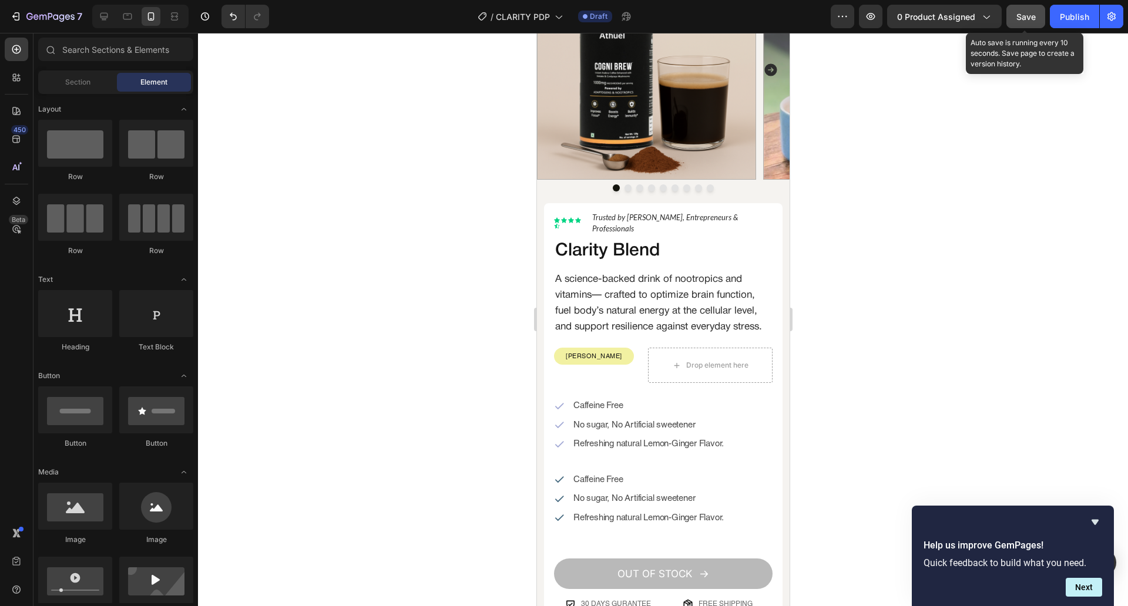
click at [1032, 17] on span "Save" at bounding box center [1025, 17] width 19 height 10
click at [1032, 17] on button "Save" at bounding box center [1025, 16] width 39 height 23
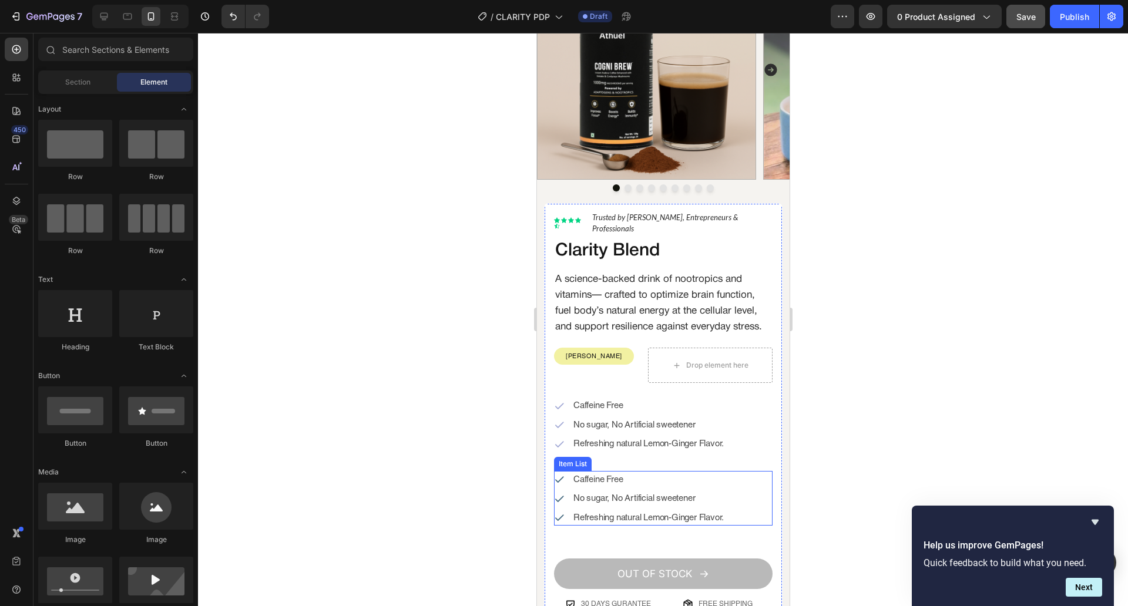
click at [740, 496] on div "Caffeine Free No sugar, No Artificial sweetener Refreshing natural Lemon-Ginger…" at bounding box center [662, 498] width 219 height 55
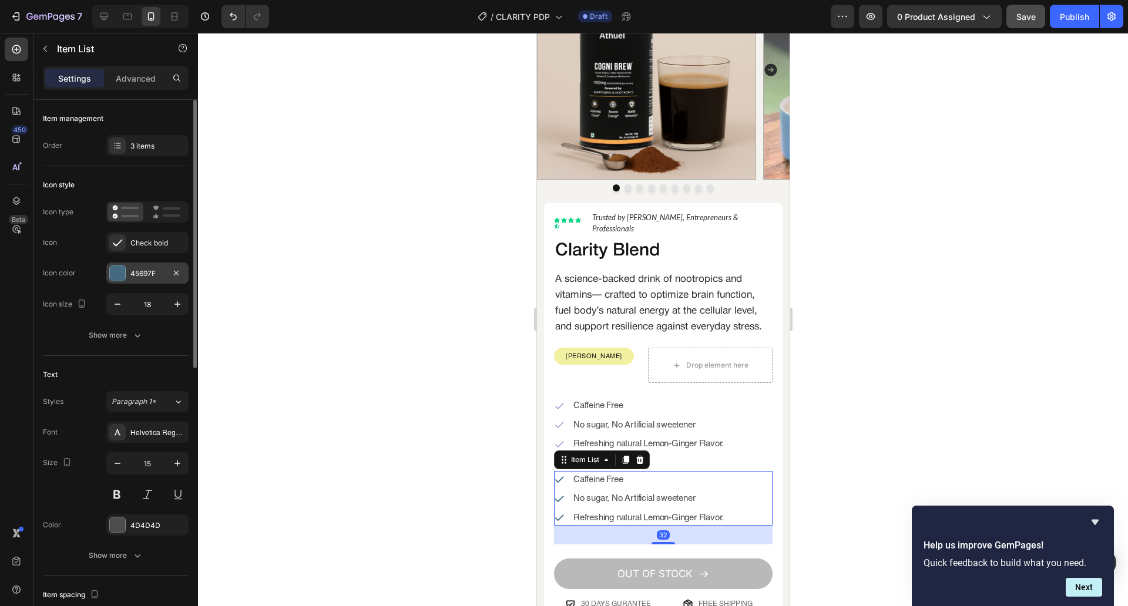
click at [139, 263] on div "45697F" at bounding box center [147, 273] width 82 height 21
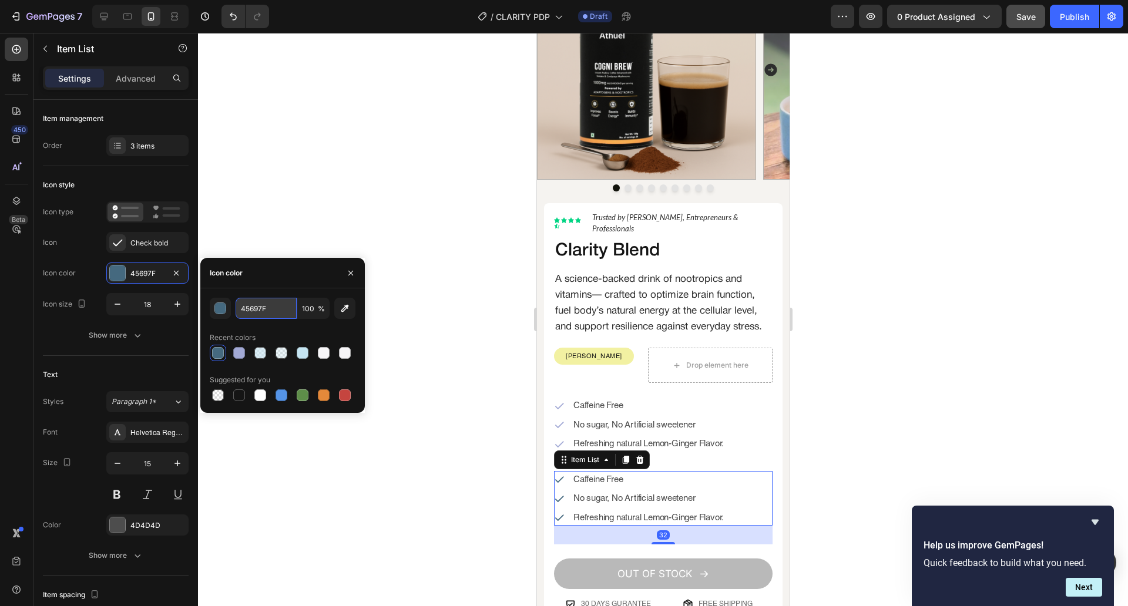
click at [281, 307] on input "45697F" at bounding box center [266, 308] width 61 height 21
paste input "#c5e5f2"
type input "C5E5F2"
click at [409, 491] on div at bounding box center [663, 319] width 930 height 573
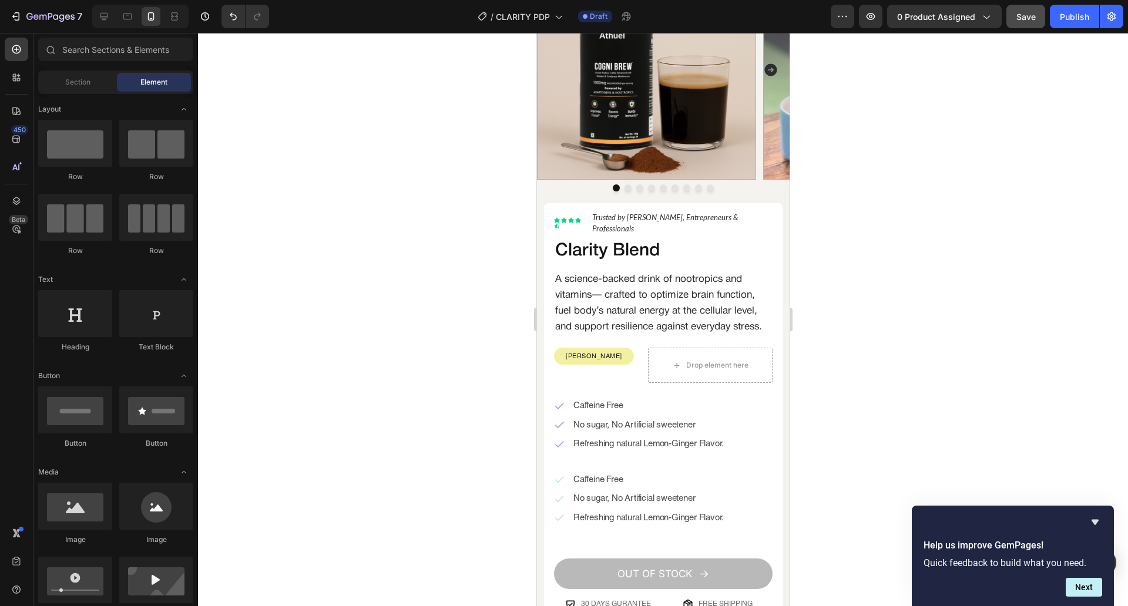
click at [409, 491] on div at bounding box center [663, 319] width 930 height 573
click at [1042, 11] on button "Save" at bounding box center [1025, 16] width 39 height 23
click at [1099, 522] on icon "Hide survey" at bounding box center [1095, 522] width 14 height 14
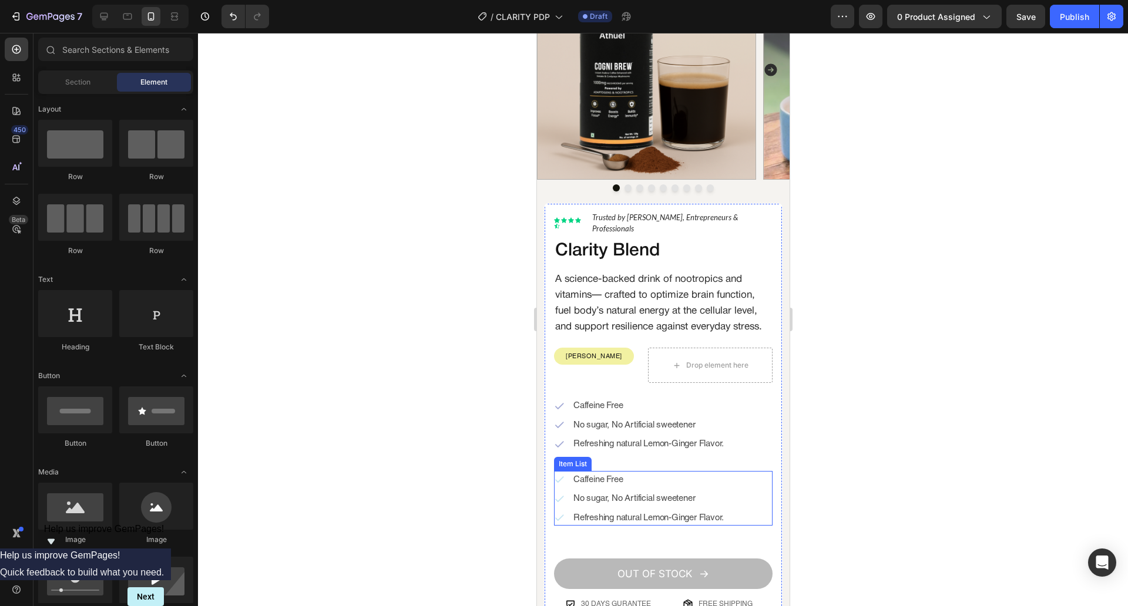
click at [741, 485] on div "Caffeine Free No sugar, No Artificial sweetener Refreshing natural Lemon-Ginger…" at bounding box center [662, 498] width 219 height 55
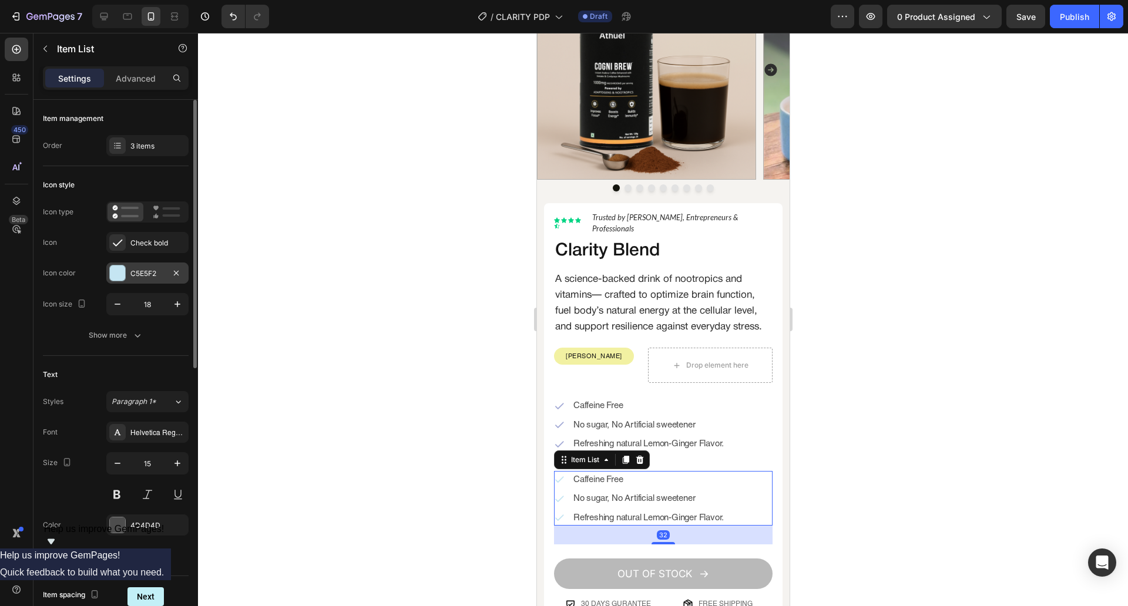
click at [141, 276] on div "C5E5F2" at bounding box center [147, 273] width 34 height 11
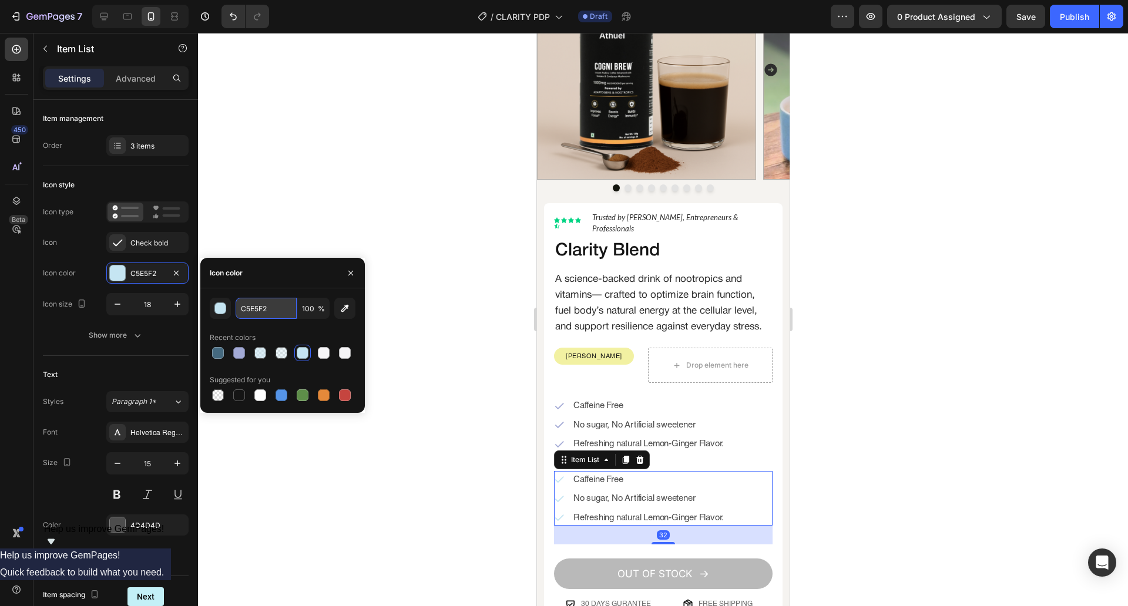
click at [276, 307] on input "C5E5F2" at bounding box center [266, 308] width 61 height 21
paste input "text"
click at [283, 315] on input "text" at bounding box center [266, 308] width 61 height 21
paste input "text"
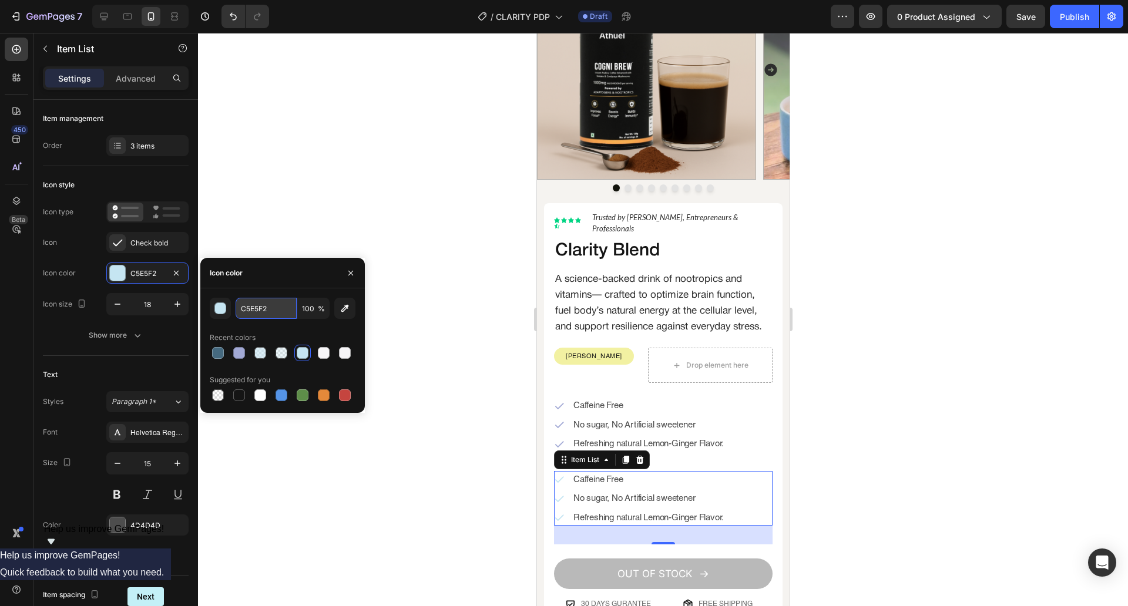
paste input "#b6d0e5"
type input "B6D0E5"
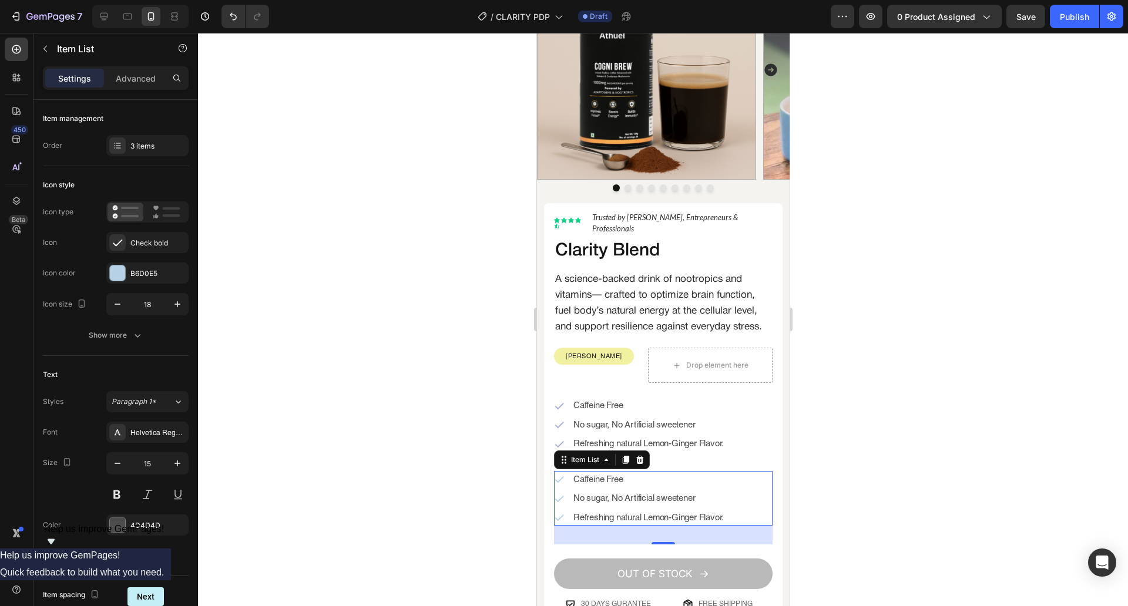
click at [394, 437] on div at bounding box center [663, 319] width 930 height 573
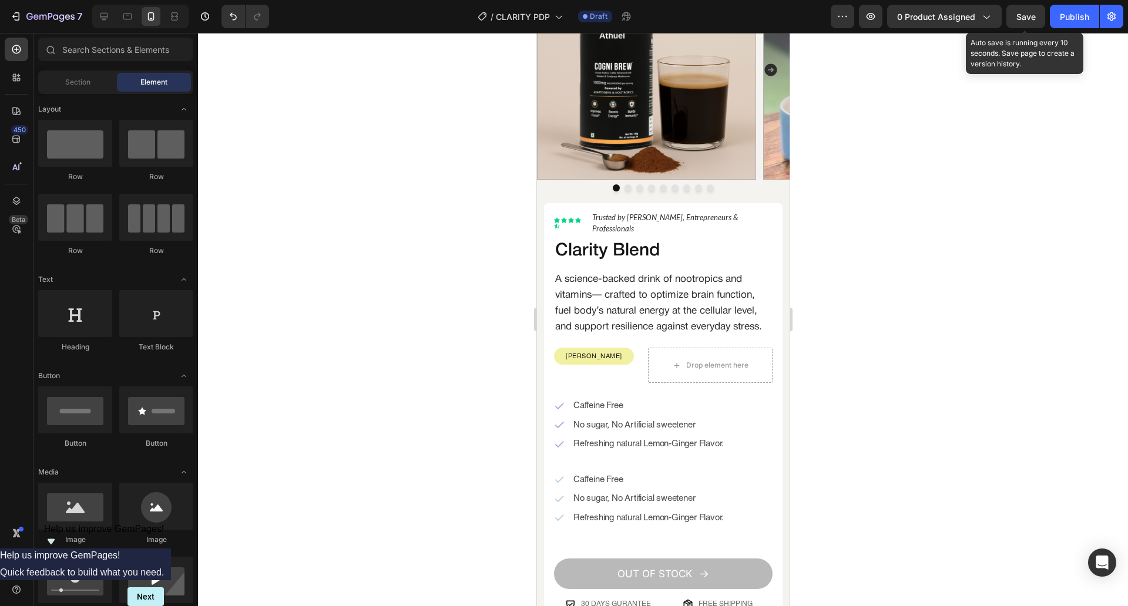
click at [1035, 19] on span "Save" at bounding box center [1025, 17] width 19 height 10
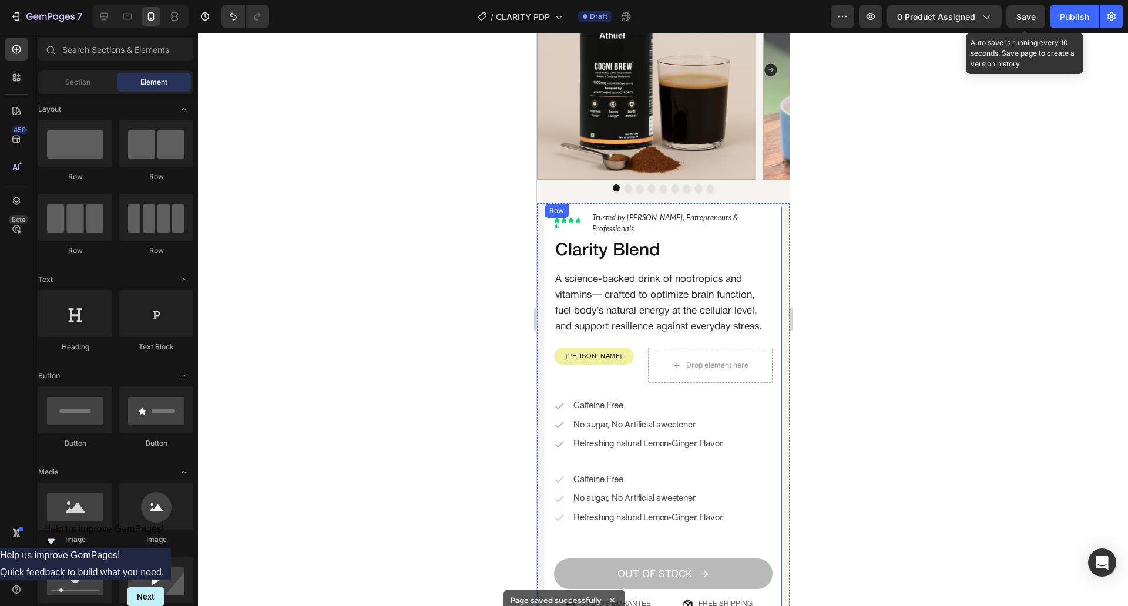
click at [754, 533] on div "Lorem ipsum dolor Text Block Icon Icon Icon Icon Icon Icon List Hoz Trusted by …" at bounding box center [662, 415] width 219 height 408
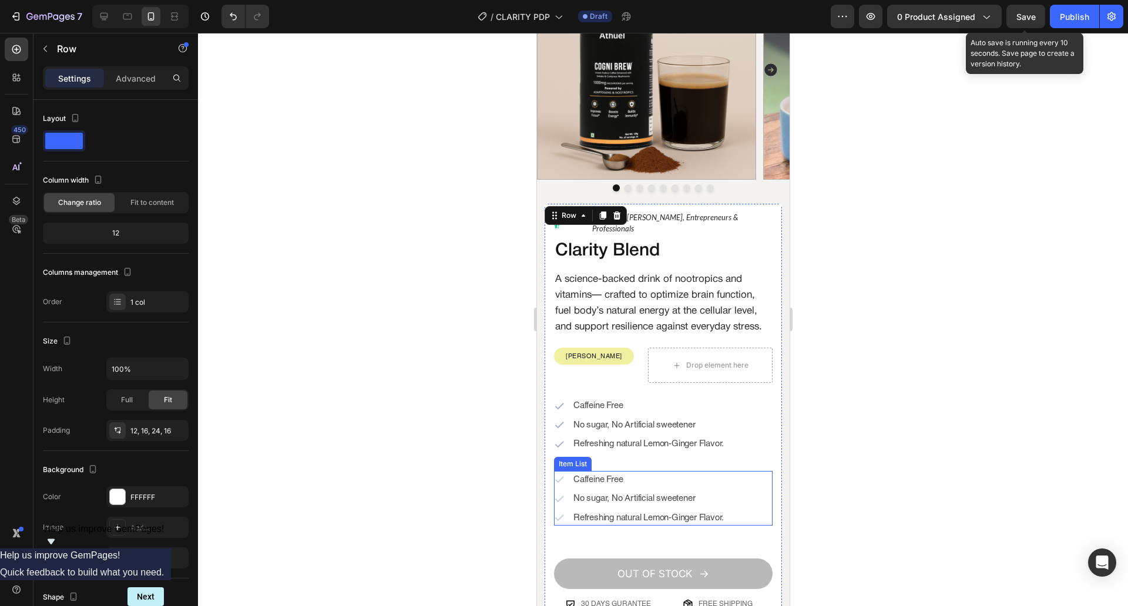
click at [752, 516] on div "Caffeine Free No sugar, No Artificial sweetener Refreshing natural Lemon-Ginger…" at bounding box center [662, 498] width 219 height 55
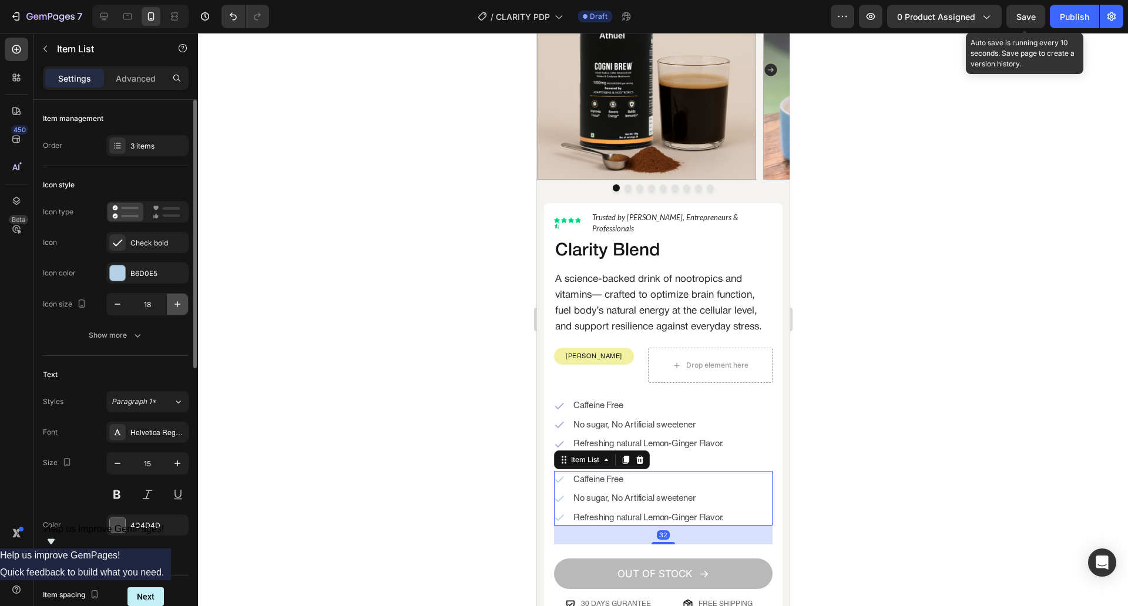
click at [177, 312] on button "button" at bounding box center [177, 304] width 21 height 21
type input "20"
click at [132, 335] on icon "button" at bounding box center [138, 336] width 12 height 12
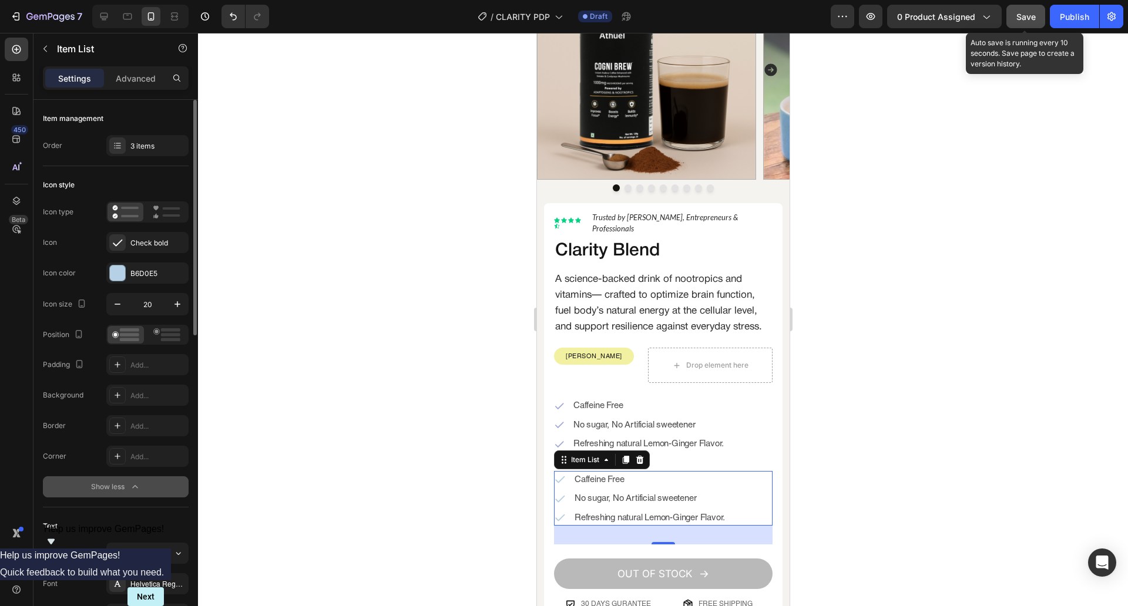
click at [1043, 19] on button "Save" at bounding box center [1025, 16] width 39 height 23
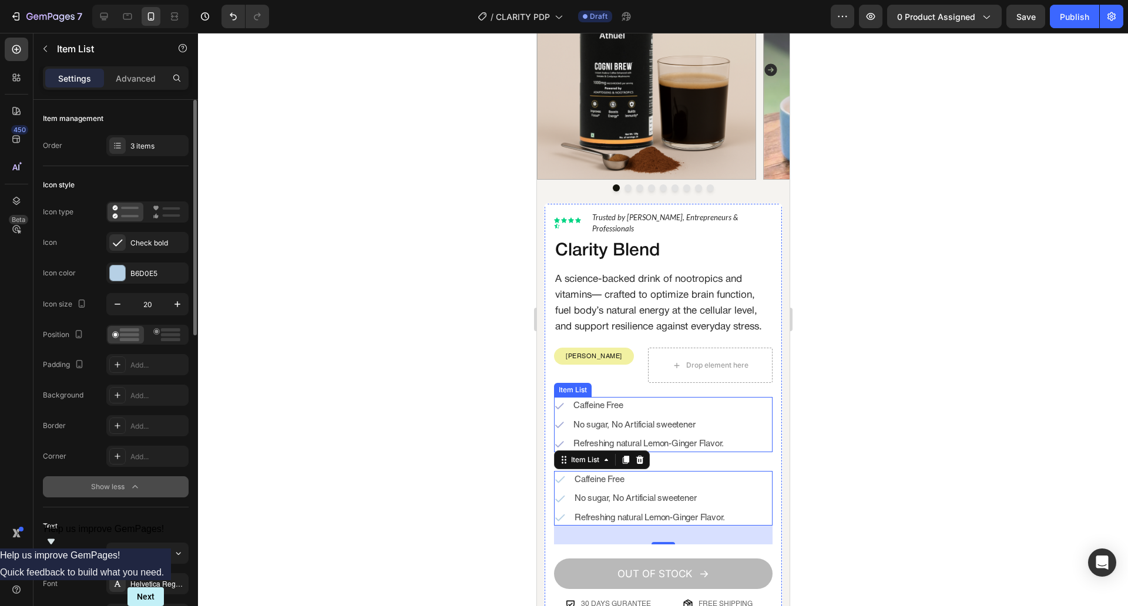
click at [743, 424] on div "Caffeine Free No sugar, No Artificial sweetener Refreshing natural Lemon-Ginger…" at bounding box center [662, 424] width 219 height 55
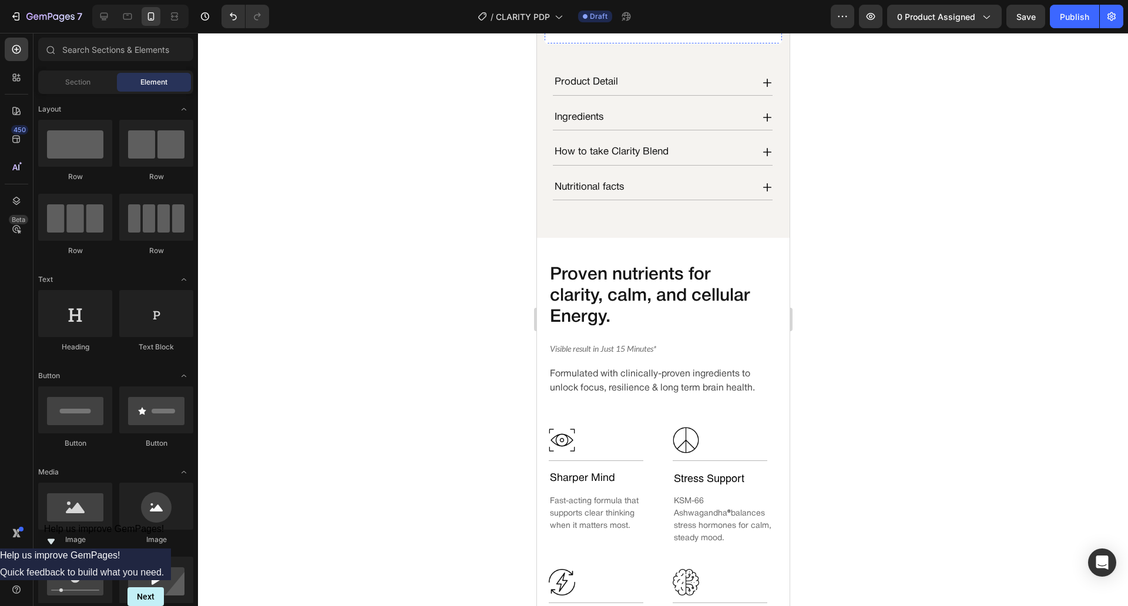
scroll to position [616, 0]
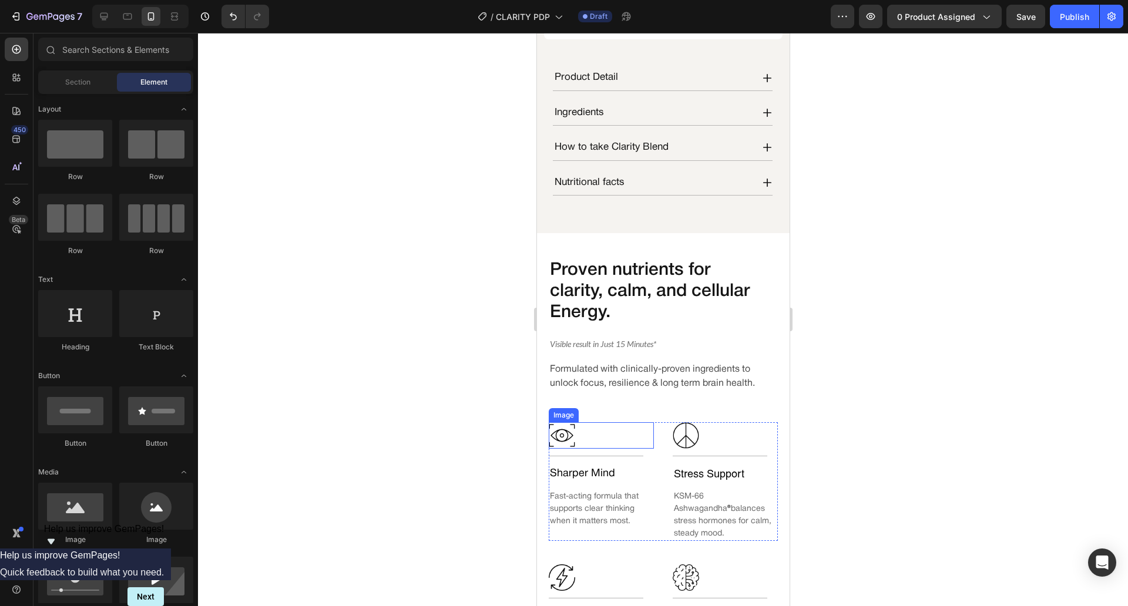
click at [560, 436] on img at bounding box center [561, 435] width 26 height 26
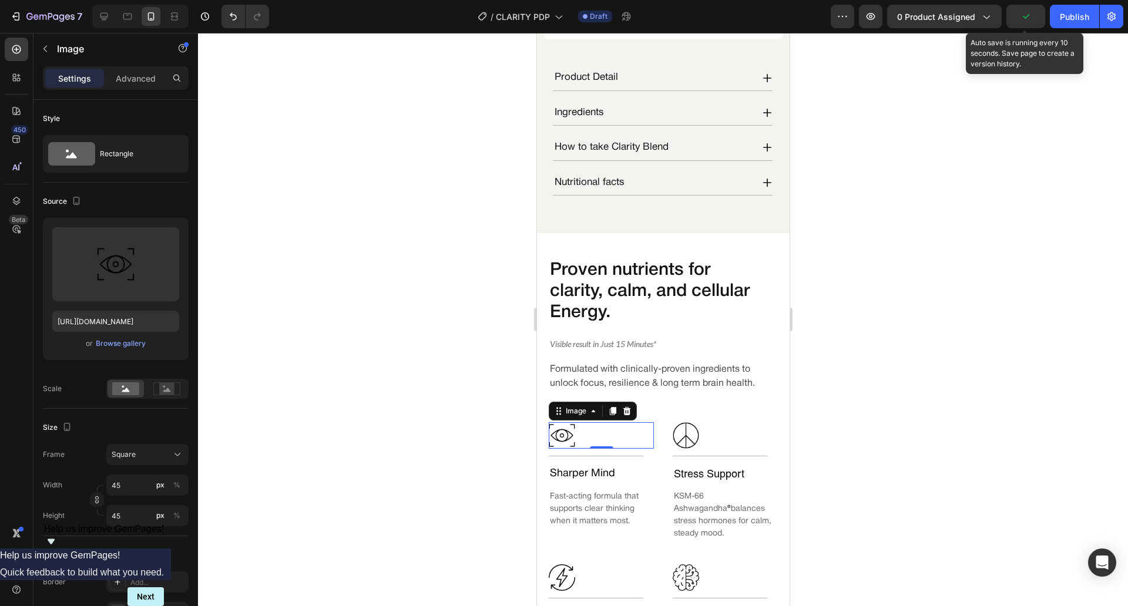
click at [1026, 22] on icon "button" at bounding box center [1026, 17] width 12 height 12
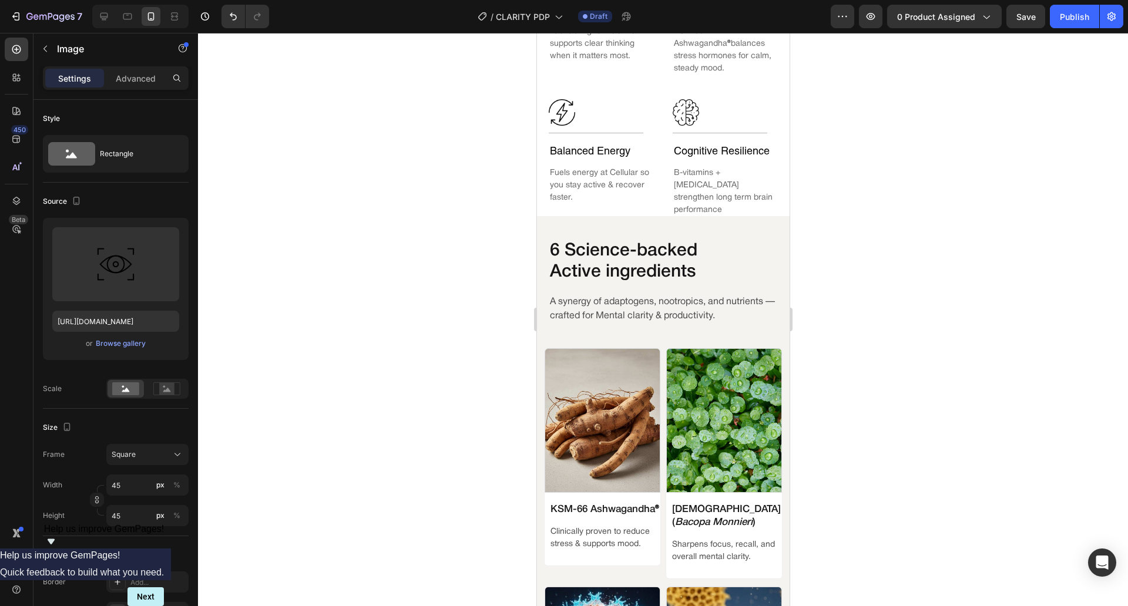
scroll to position [1084, 0]
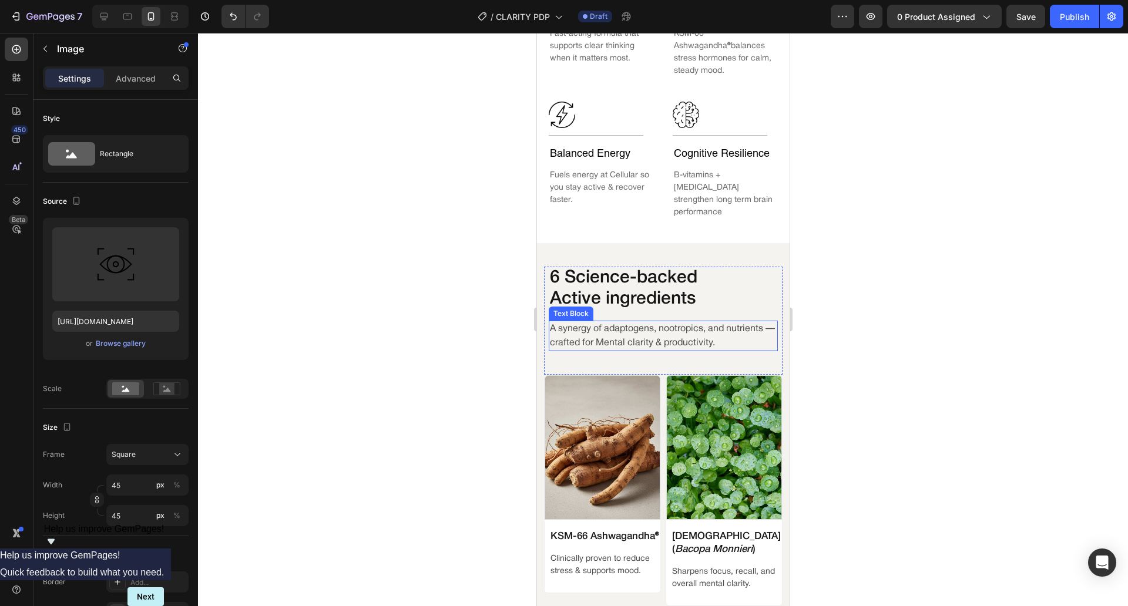
click at [740, 322] on p "A synergy of adaptogens, nootropics, and nutrients — crafted for Mental clarity…" at bounding box center [662, 336] width 227 height 28
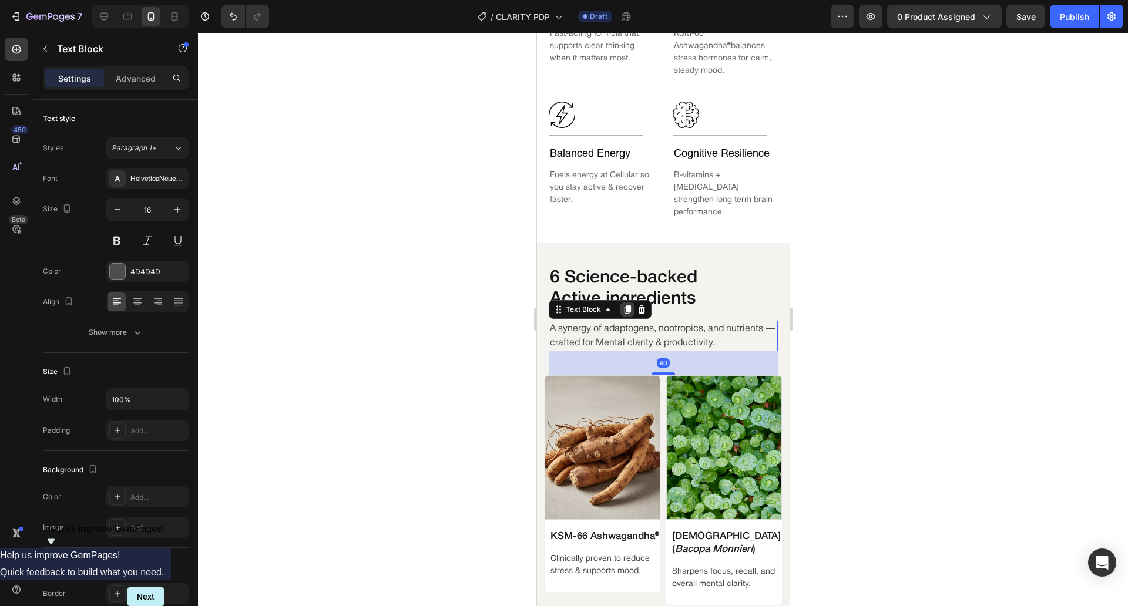
click at [630, 303] on div at bounding box center [627, 310] width 14 height 14
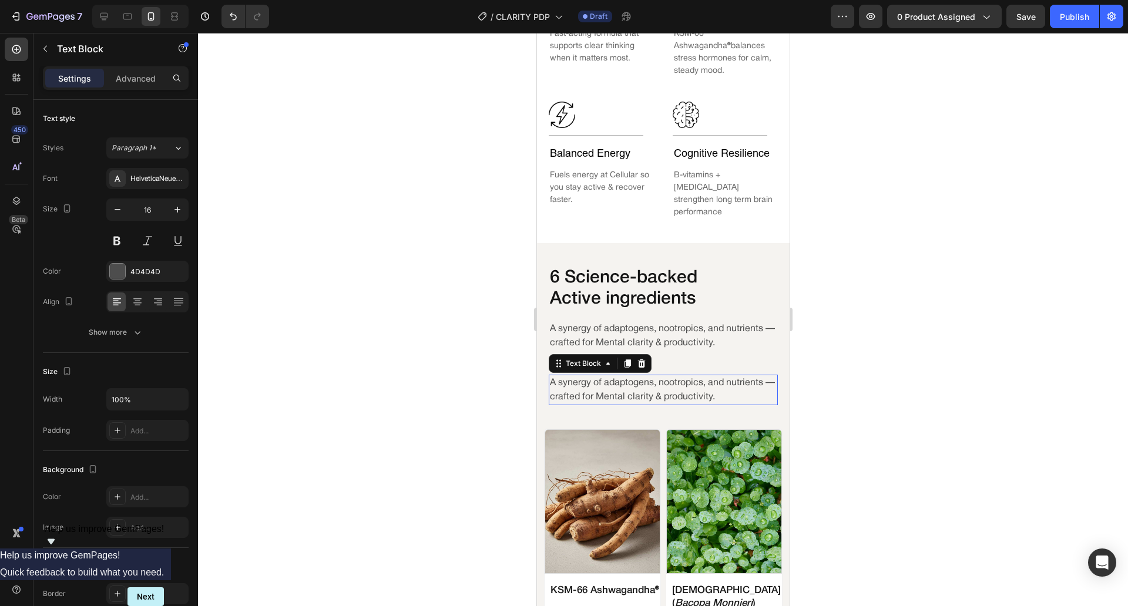
click at [607, 376] on p "A synergy of adaptogens, nootropics, and nutrients — crafted for Mental clarity…" at bounding box center [662, 390] width 227 height 28
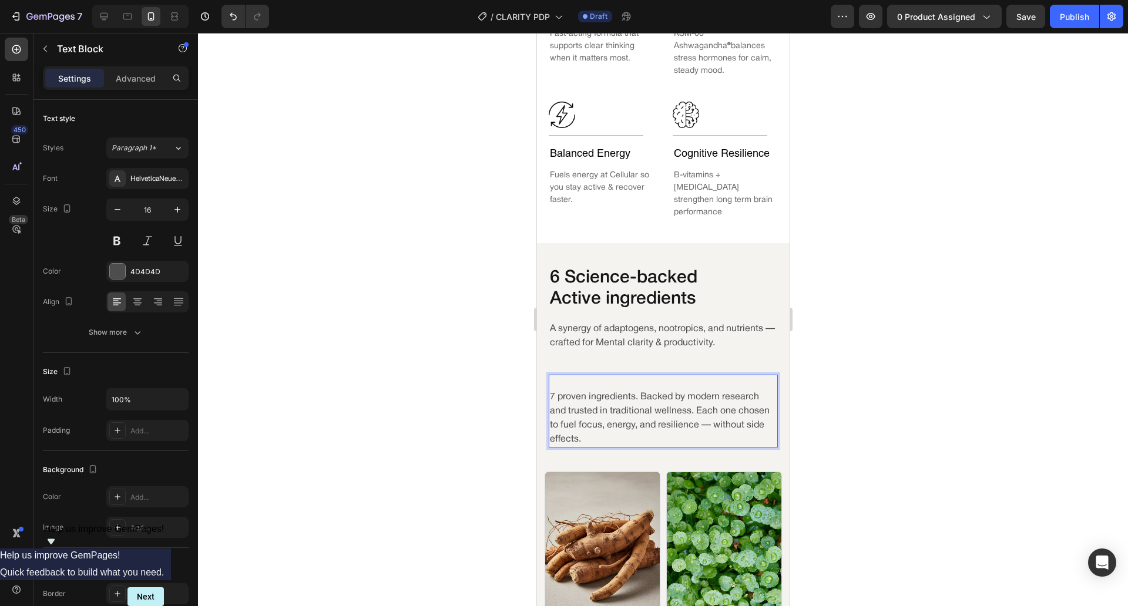
click at [553, 390] on p "7 proven ingredients. Backed by modern research and trusted in traditional well…" at bounding box center [662, 418] width 227 height 56
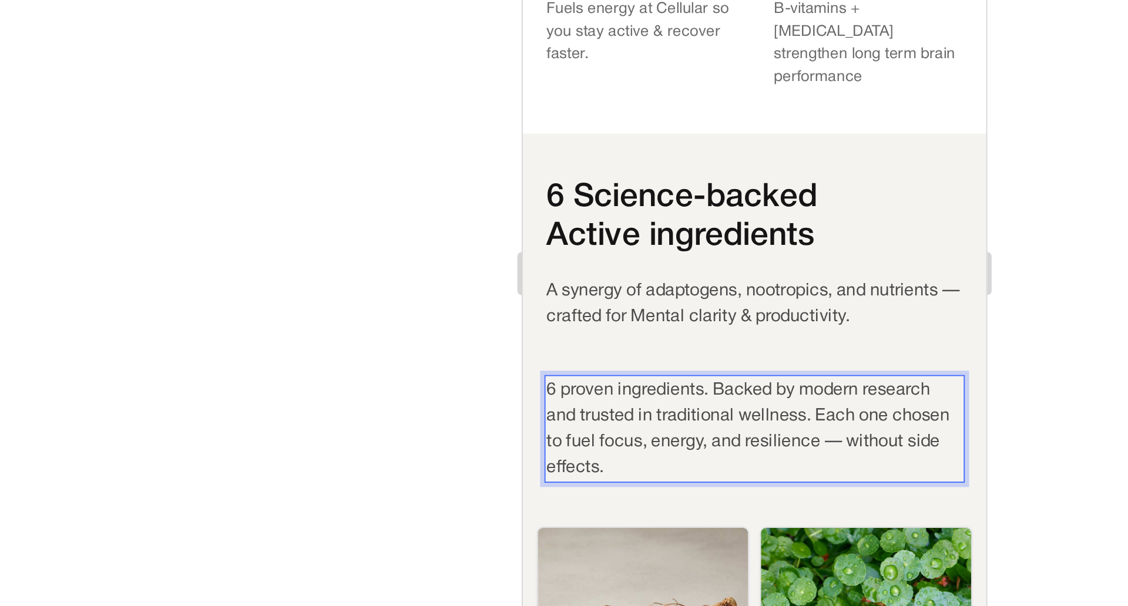
click at [626, 91] on p "6 proven ingredients. Backed by modern research and trusted in traditional well…" at bounding box center [648, 119] width 227 height 56
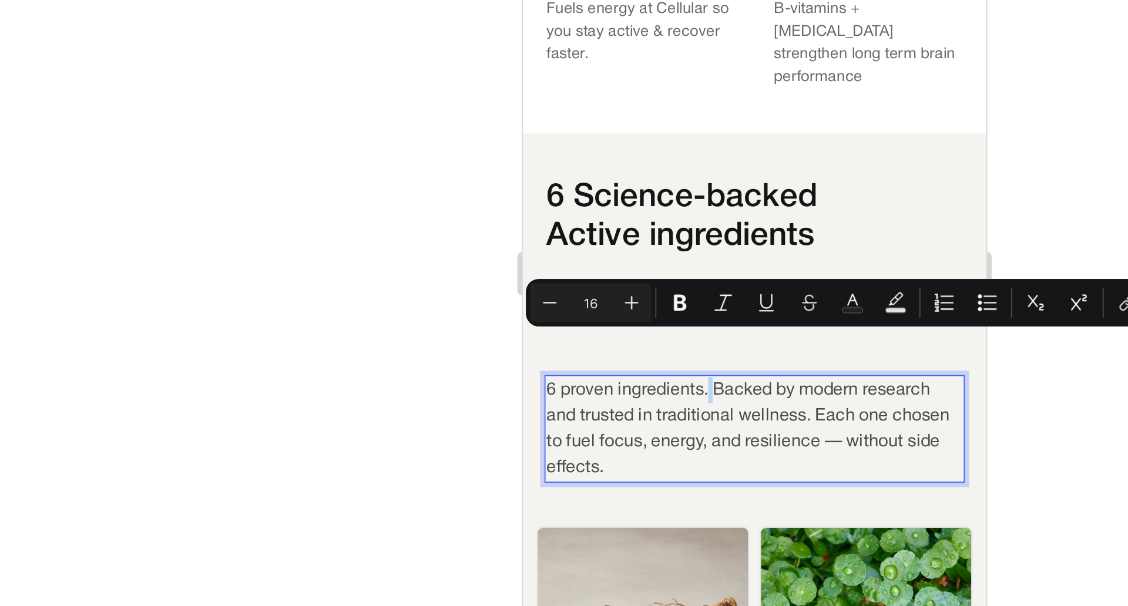
click at [623, 91] on p "6 proven ingredients. Backed by modern research and trusted in traditional well…" at bounding box center [648, 119] width 227 height 56
click at [499, 372] on div at bounding box center [663, 319] width 930 height 573
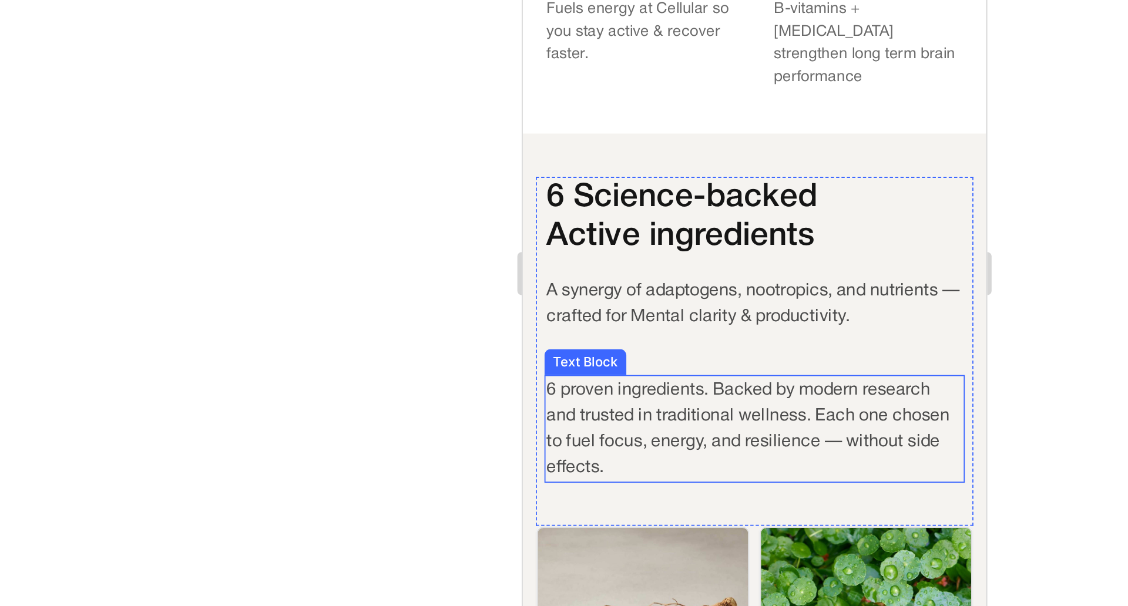
click at [677, 91] on p "6 proven ingredients. Backed by modern research and trusted in traditional well…" at bounding box center [648, 119] width 227 height 56
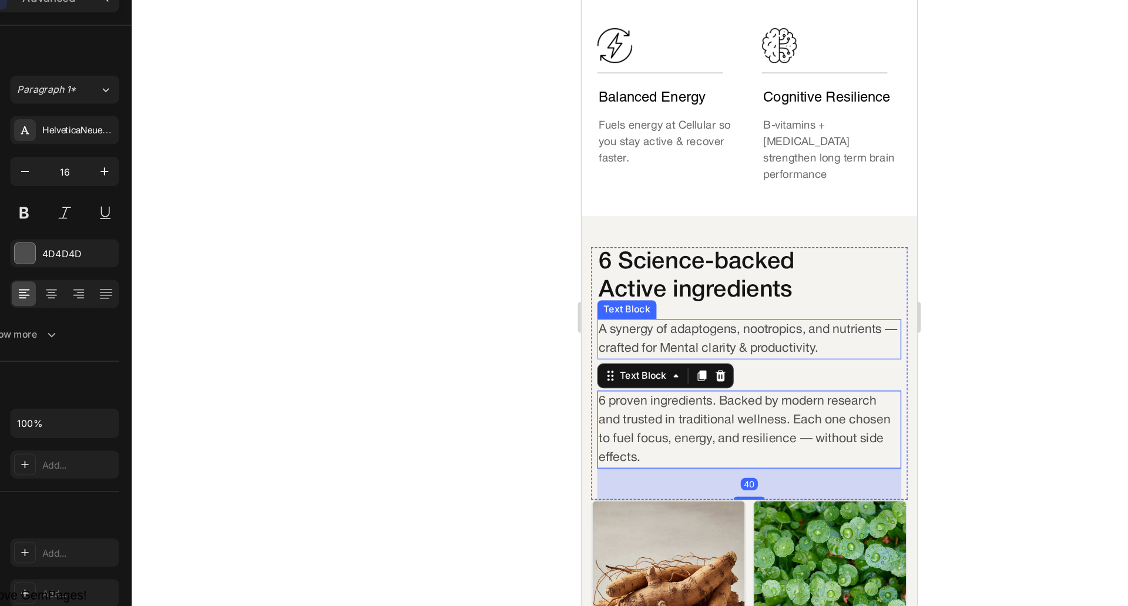
click at [779, 230] on div "A synergy of adaptogens, nootropics, and nutrients — crafted for Mental clarity…" at bounding box center [707, 240] width 229 height 31
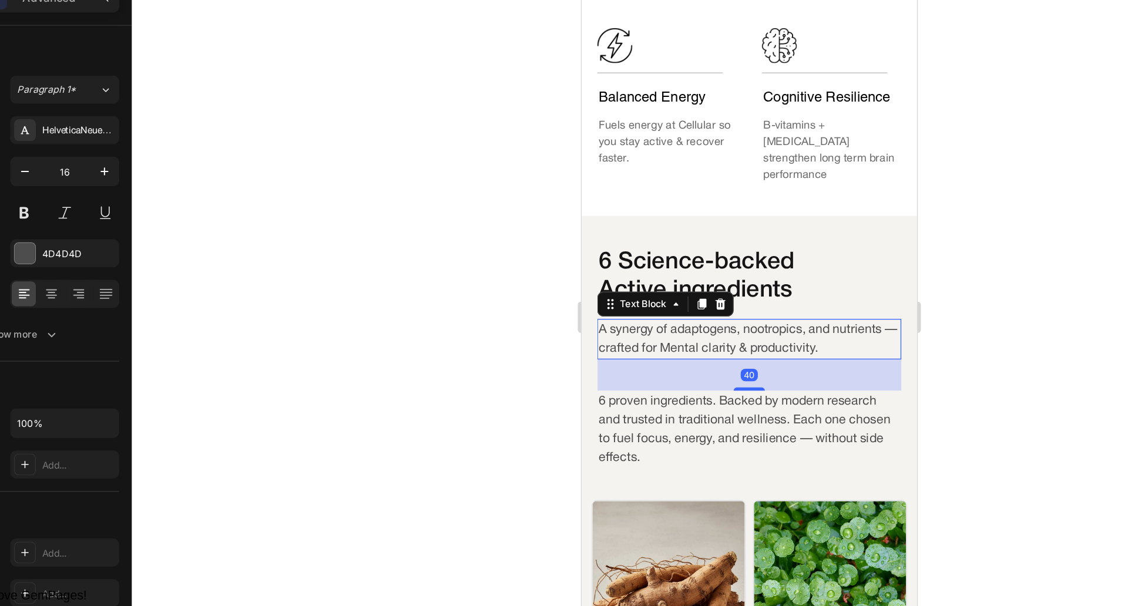
click at [779, 230] on div "A synergy of adaptogens, nootropics, and nutrients — crafted for Mental clarity…" at bounding box center [707, 240] width 229 height 31
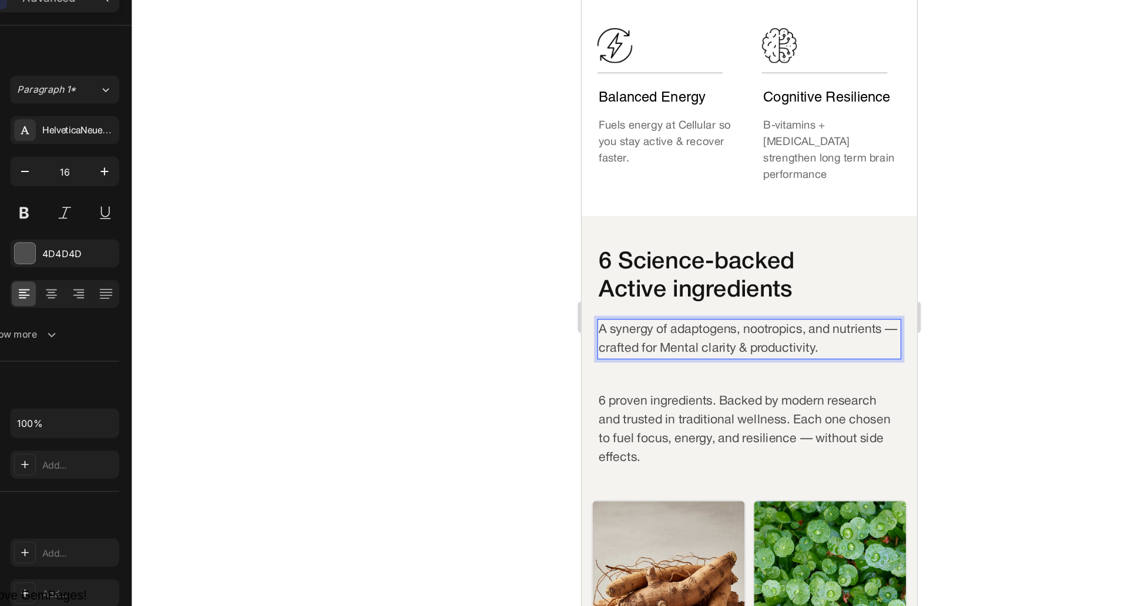
click at [779, 230] on div "A synergy of adaptogens, nootropics, and nutrients — crafted for Mental clarity…" at bounding box center [707, 240] width 229 height 31
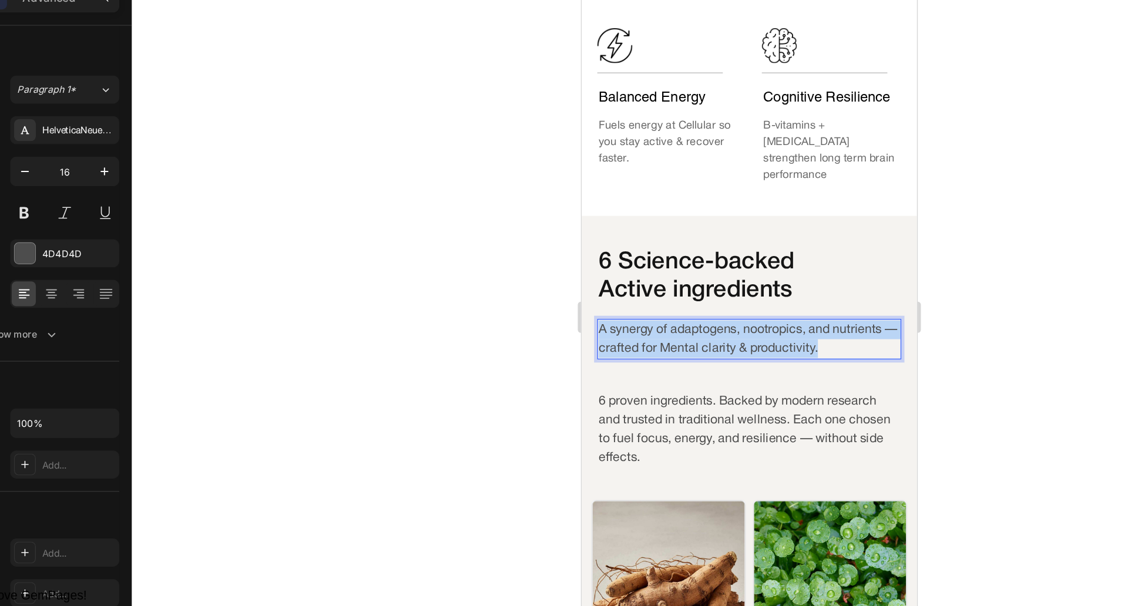
click at [779, 230] on div "A synergy of adaptogens, nootropics, and nutrients — crafted for Mental clarity…" at bounding box center [707, 240] width 229 height 31
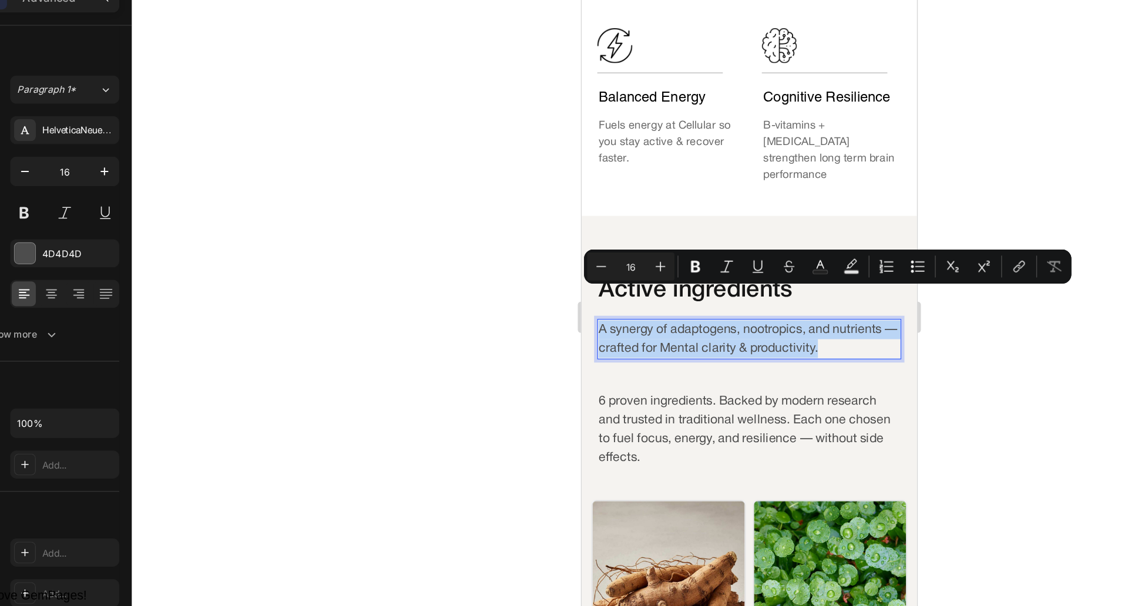
copy p "A synergy of adaptogens, nootropics, and nutrients — crafted for Mental clarity…"
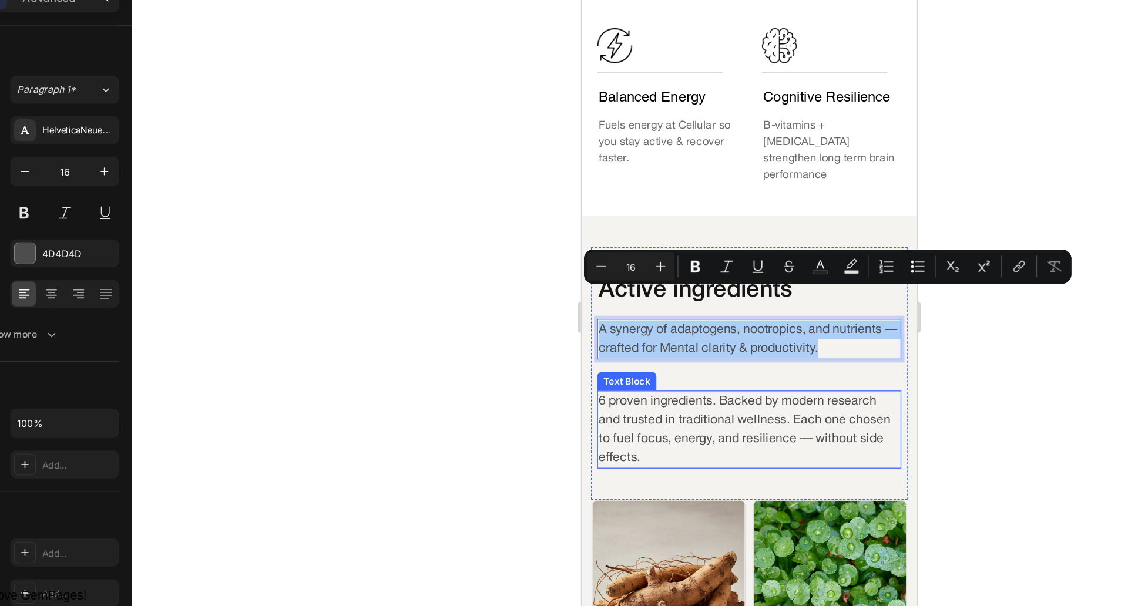
click at [498, 337] on div at bounding box center [663, 319] width 930 height 573
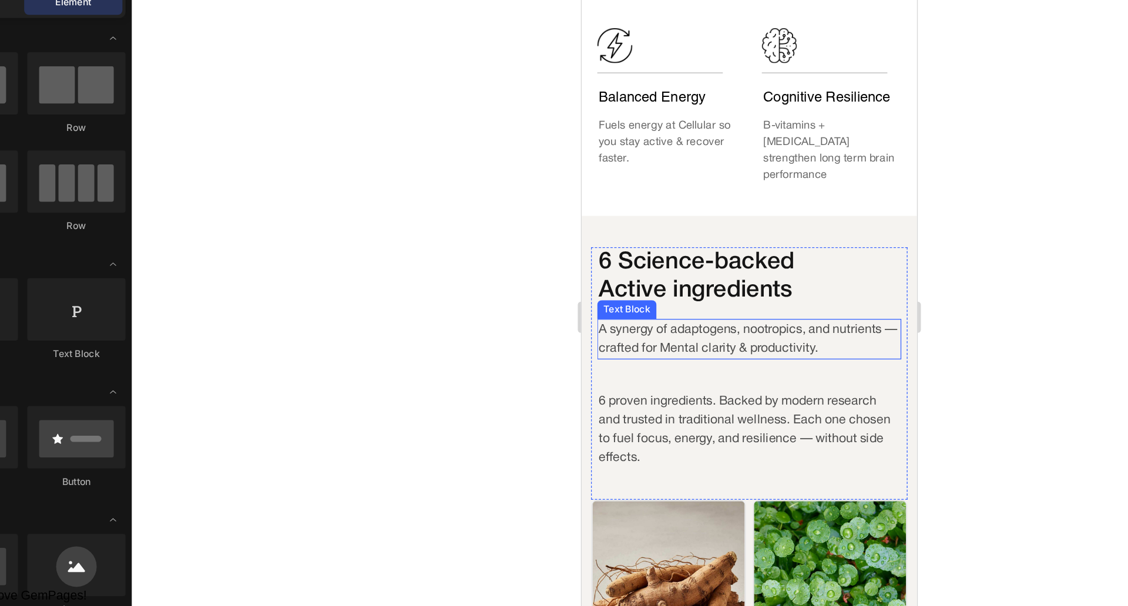
click at [669, 226] on p "A synergy of adaptogens, nootropics, and nutrients — crafted for Mental clarity…" at bounding box center [707, 240] width 227 height 28
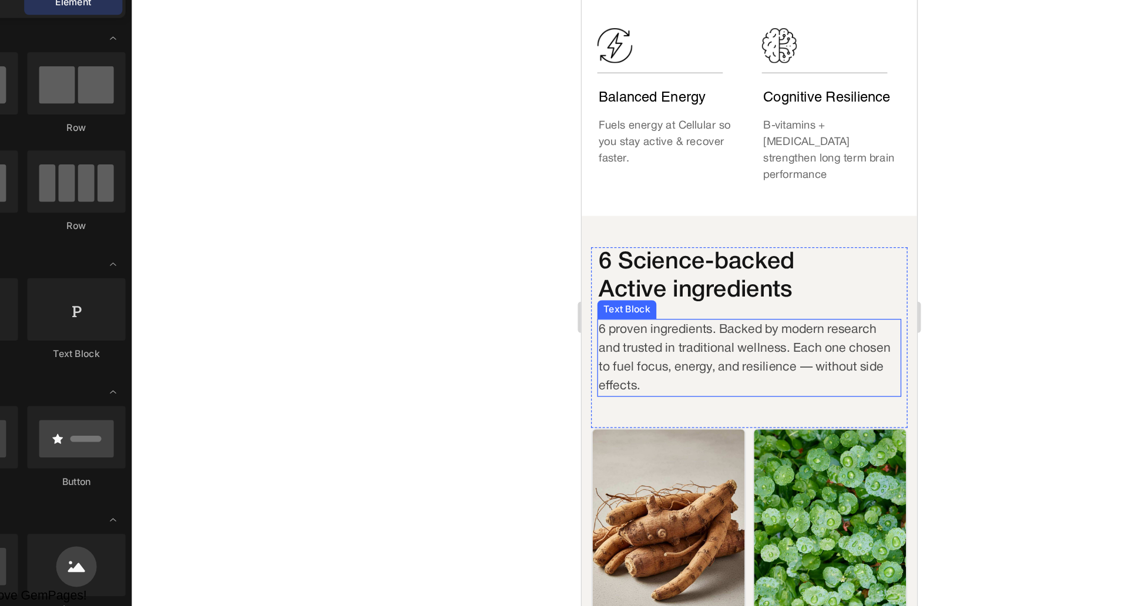
click at [758, 254] on p "6 proven ingredients. Backed by modern research and trusted in traditional well…" at bounding box center [707, 254] width 227 height 56
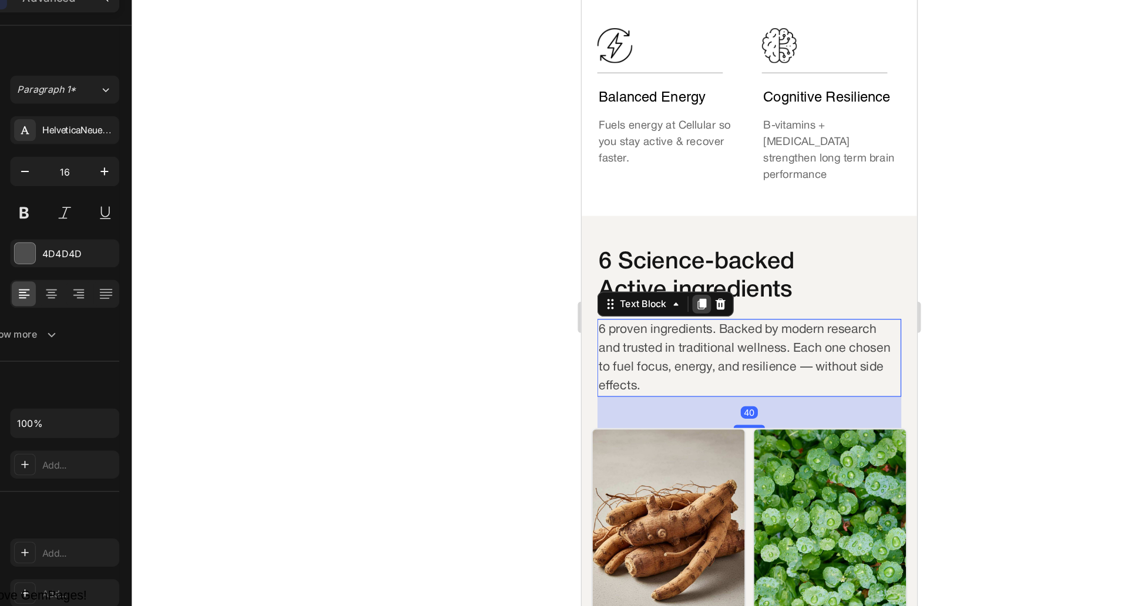
click at [670, 207] on div at bounding box center [671, 214] width 14 height 14
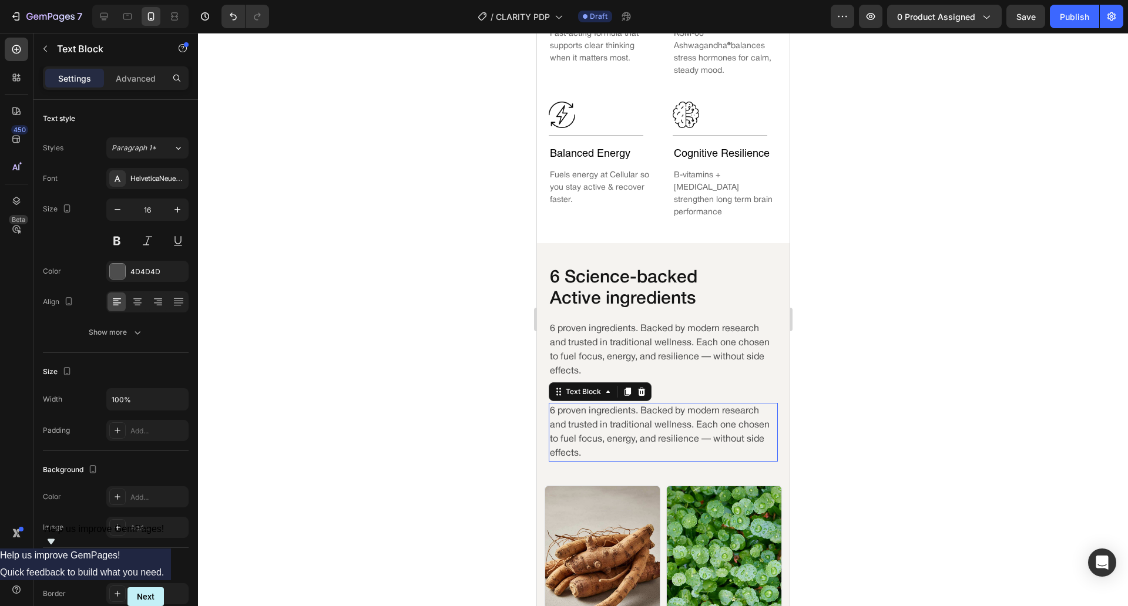
click at [636, 404] on p "6 proven ingredients. Backed by modern research and trusted in traditional well…" at bounding box center [662, 432] width 227 height 56
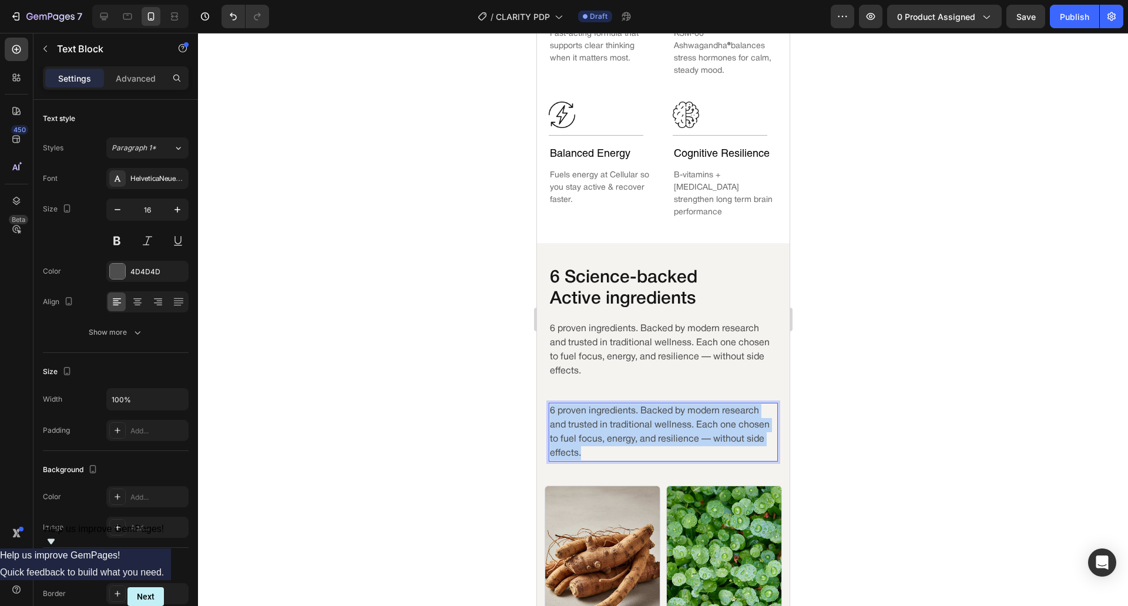
click at [636, 404] on p "6 proven ingredients. Backed by modern research and trusted in traditional well…" at bounding box center [662, 432] width 227 height 56
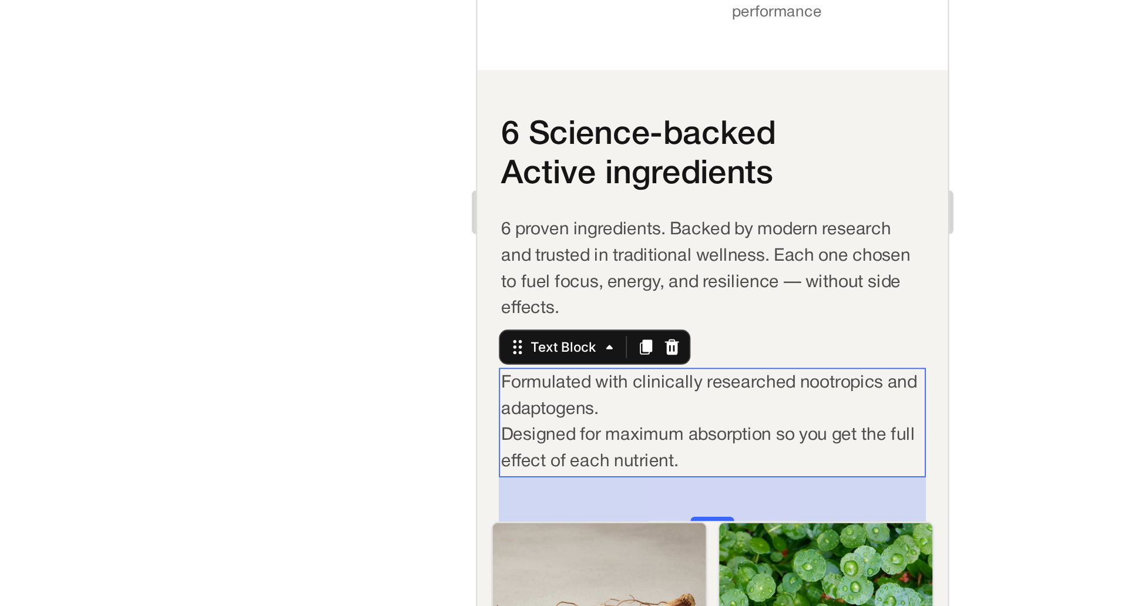
click at [471, 422] on div at bounding box center [663, 319] width 930 height 573
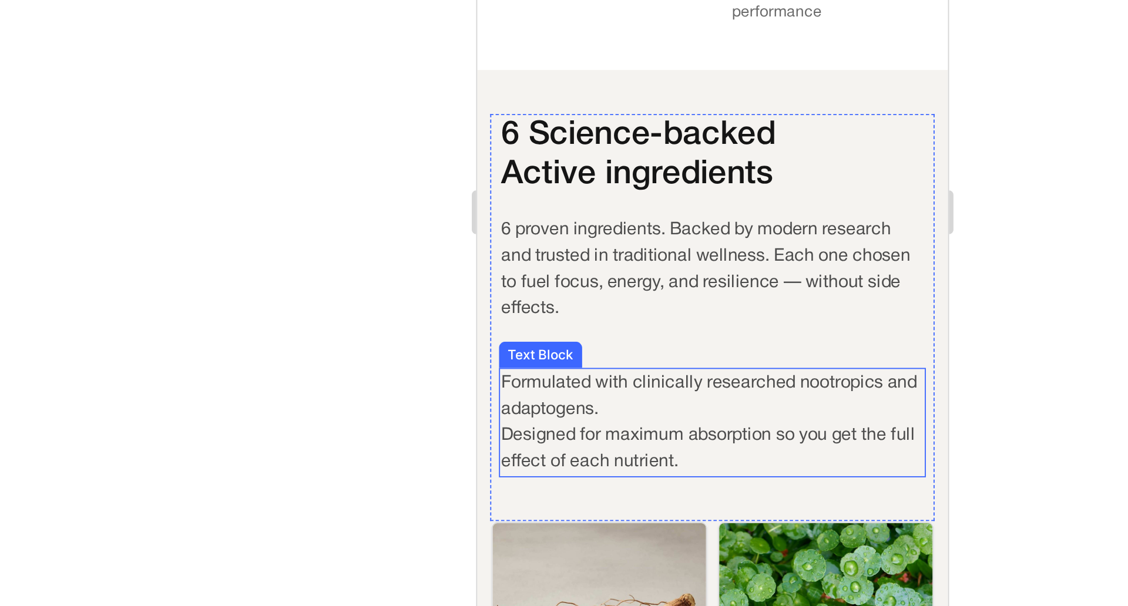
click at [492, 78] on p "Designed for maximum absorption so you get the full effect of each nutrient." at bounding box center [602, 92] width 227 height 28
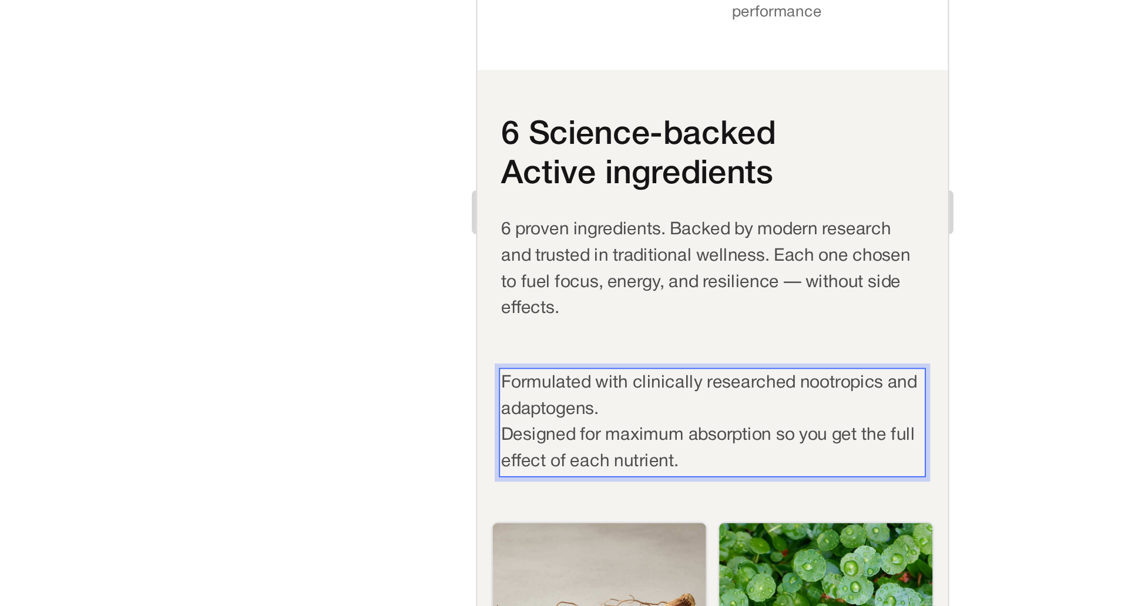
click at [490, 78] on p "Designed for maximum absorption so you get the full effect of each nutrient." at bounding box center [602, 92] width 227 height 28
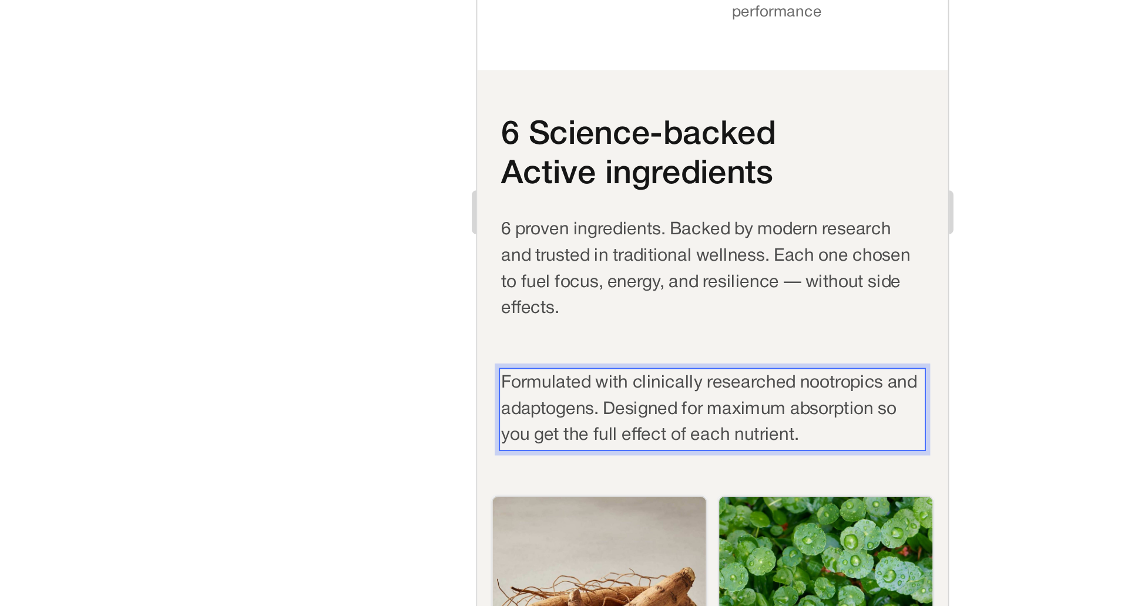
click at [488, 408] on div at bounding box center [663, 319] width 930 height 573
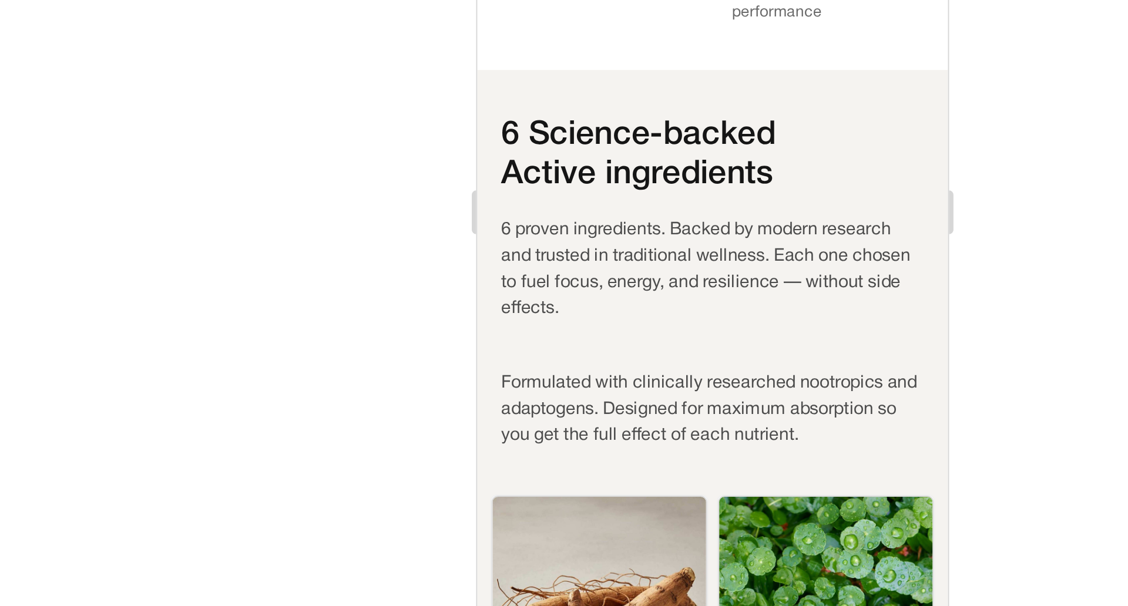
scroll to position [0, 0]
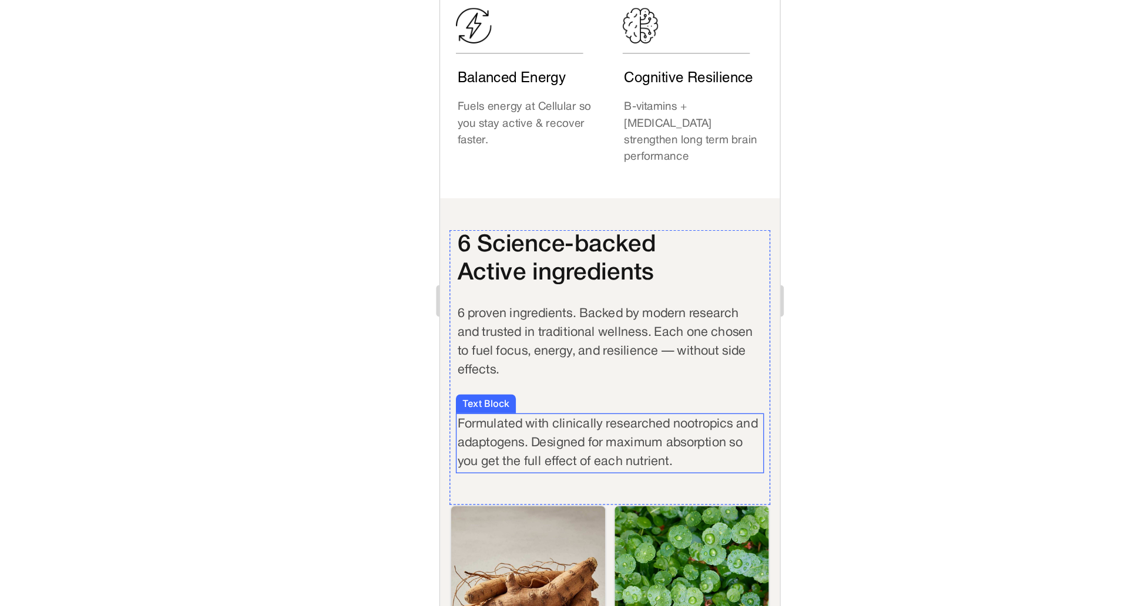
click at [555, 300] on p "Formulated with clinically researched nootropics and adaptogens. Designed for m…" at bounding box center [565, 308] width 227 height 42
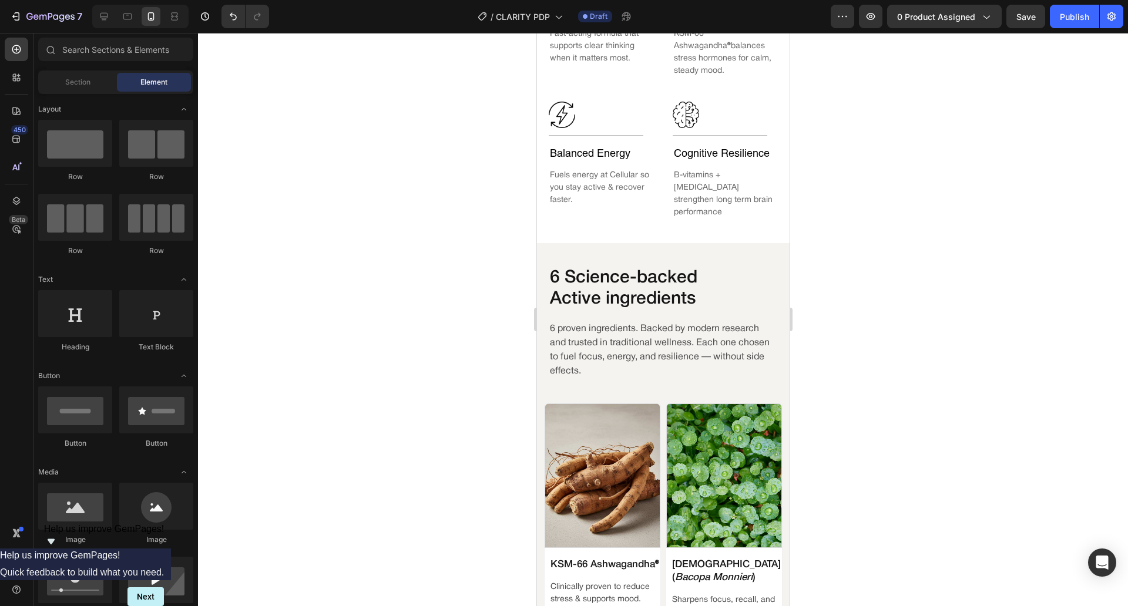
click at [869, 307] on div at bounding box center [663, 319] width 930 height 573
click at [671, 322] on p "6 proven ingredients. Backed by modern research and trusted in traditional well…" at bounding box center [662, 350] width 227 height 56
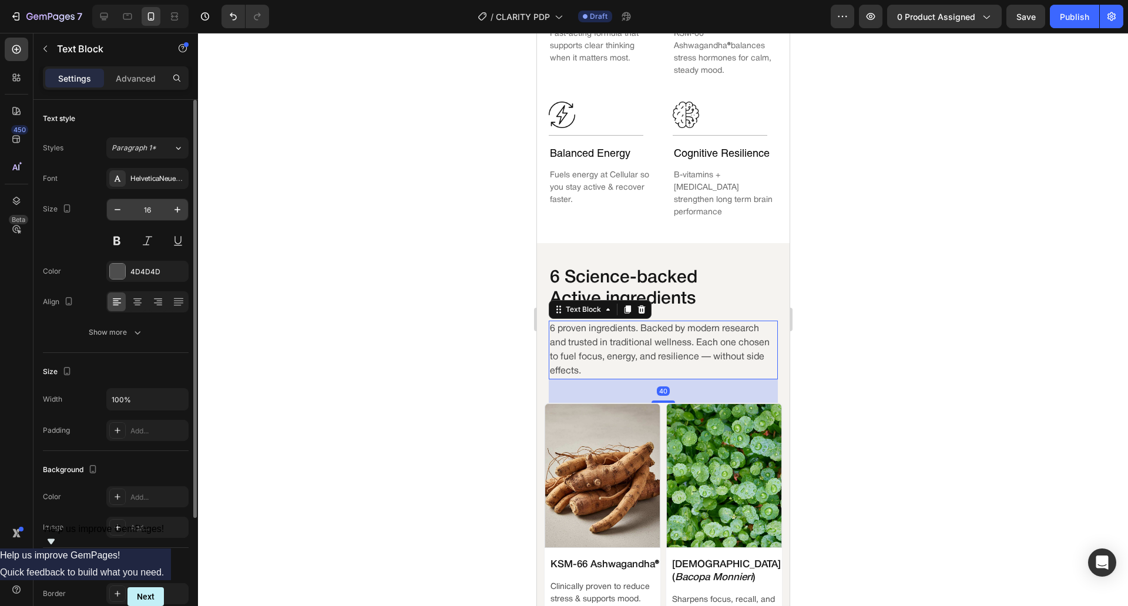
click at [183, 220] on div "16" at bounding box center [147, 210] width 82 height 22
click at [174, 211] on icon "button" at bounding box center [178, 210] width 12 height 12
type input "17"
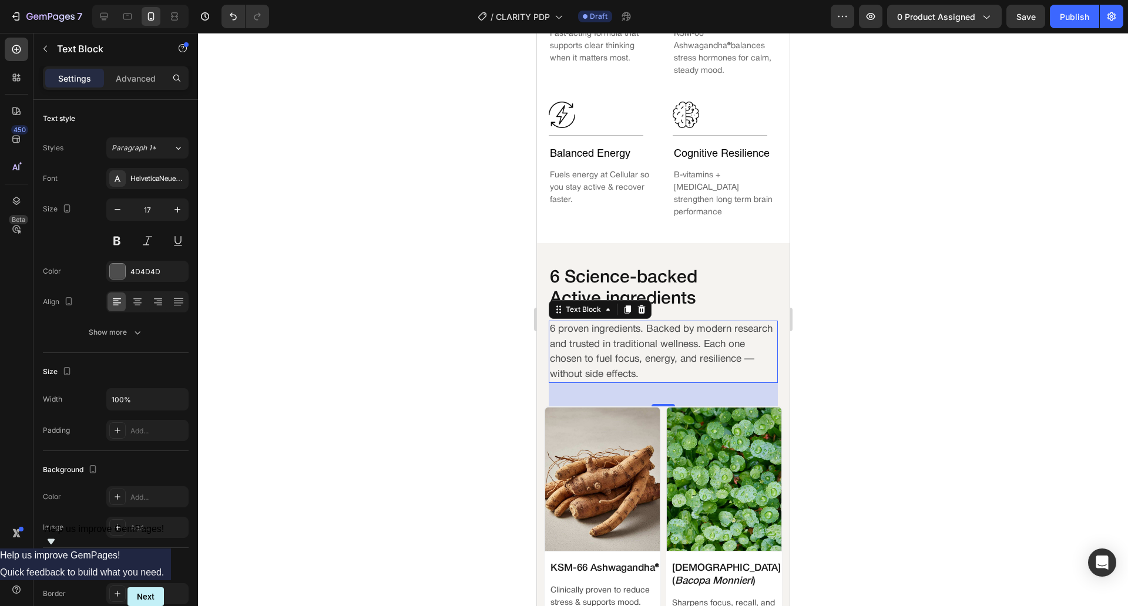
click at [382, 344] on div at bounding box center [663, 319] width 930 height 573
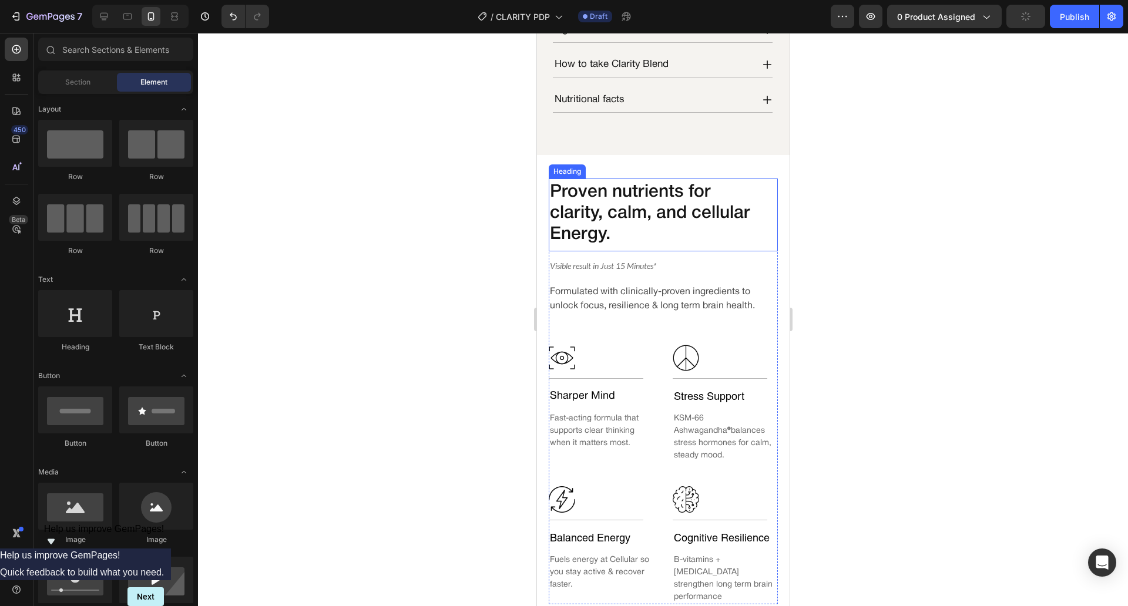
scroll to position [637, 0]
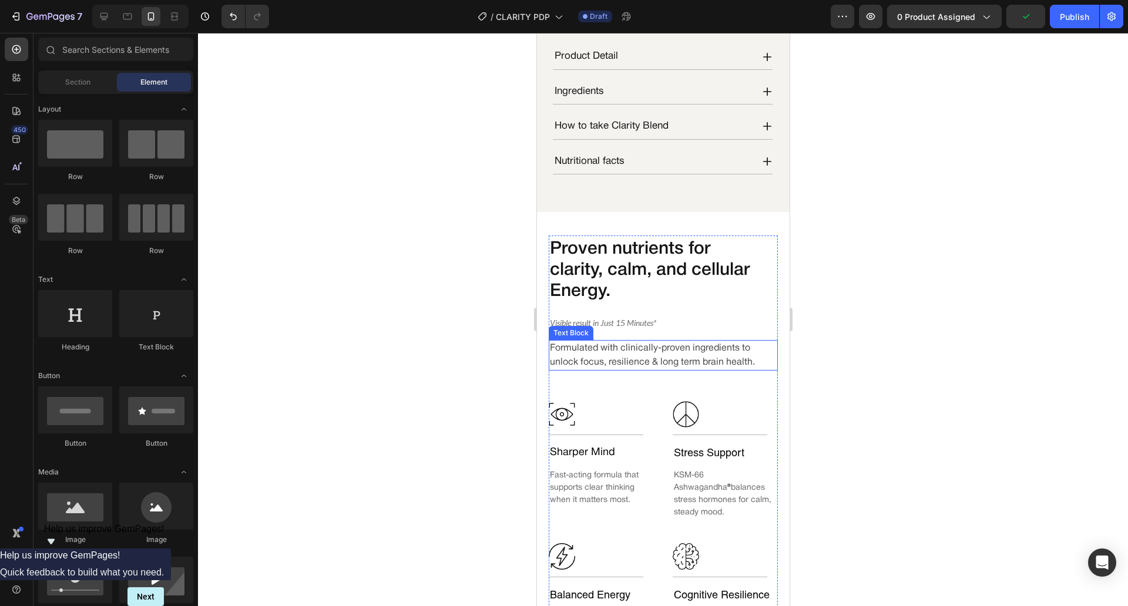
click at [649, 367] on p "Formulated with clinically-proven ingredients to unlock focus, resilience & lon…" at bounding box center [660, 355] width 222 height 28
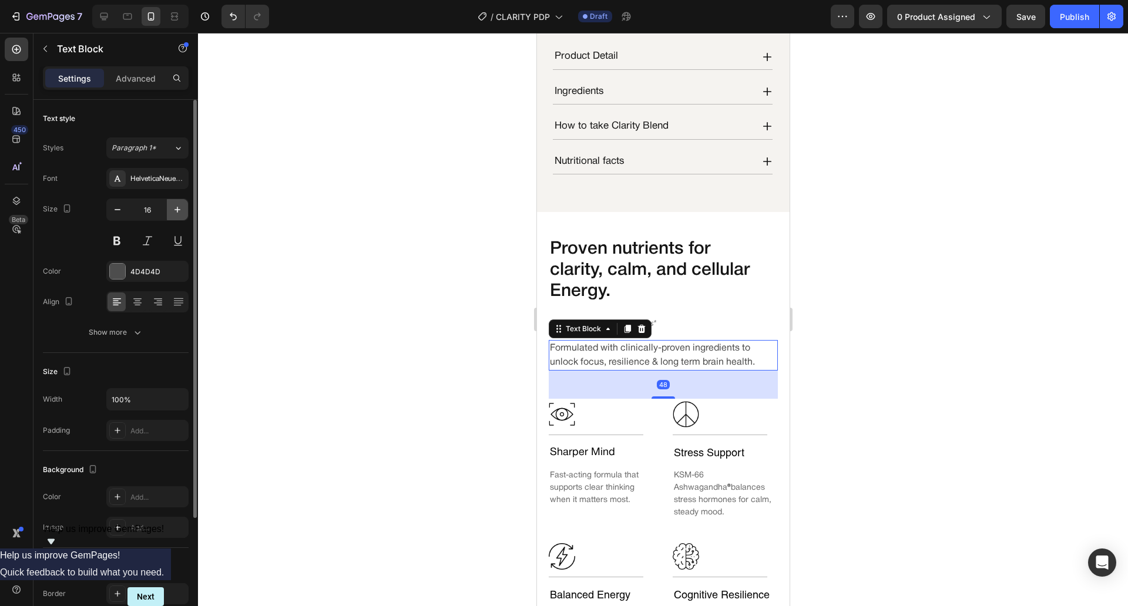
click at [178, 216] on button "button" at bounding box center [177, 209] width 21 height 21
type input "17"
click at [424, 314] on div at bounding box center [663, 319] width 930 height 573
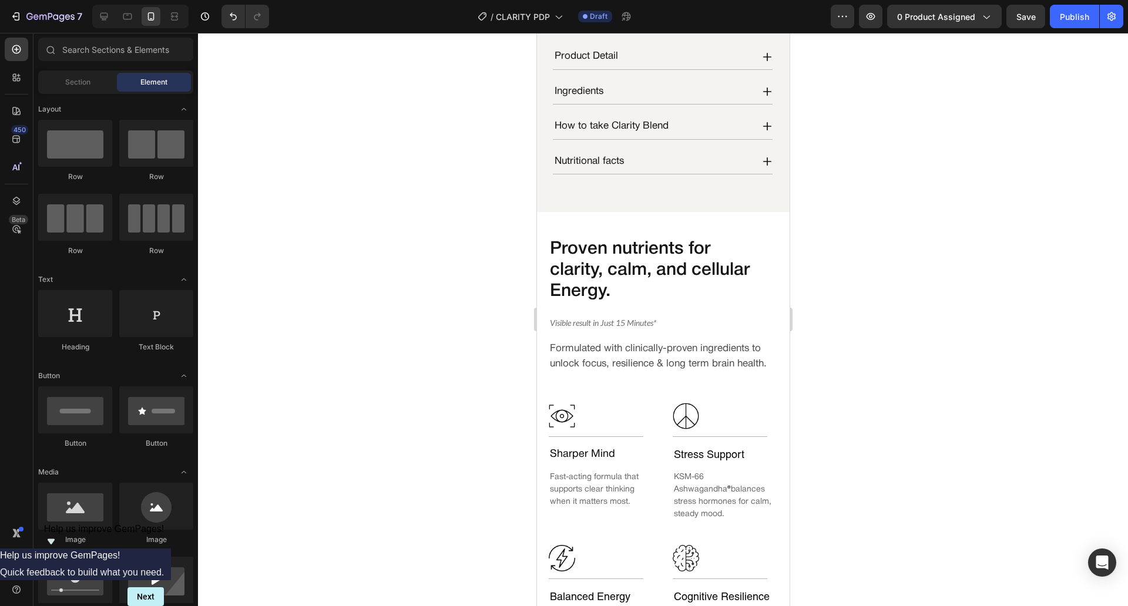
scroll to position [760, 0]
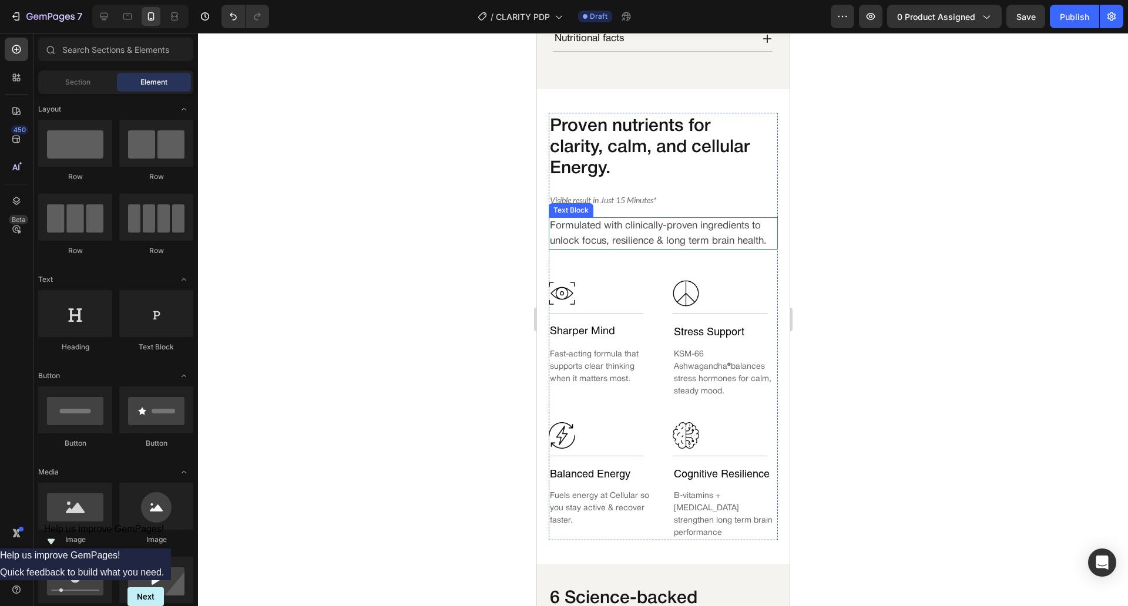
click at [659, 248] on p "Formulated with clinically-proven ingredients to unlock focus, resilience & lon…" at bounding box center [660, 234] width 222 height 30
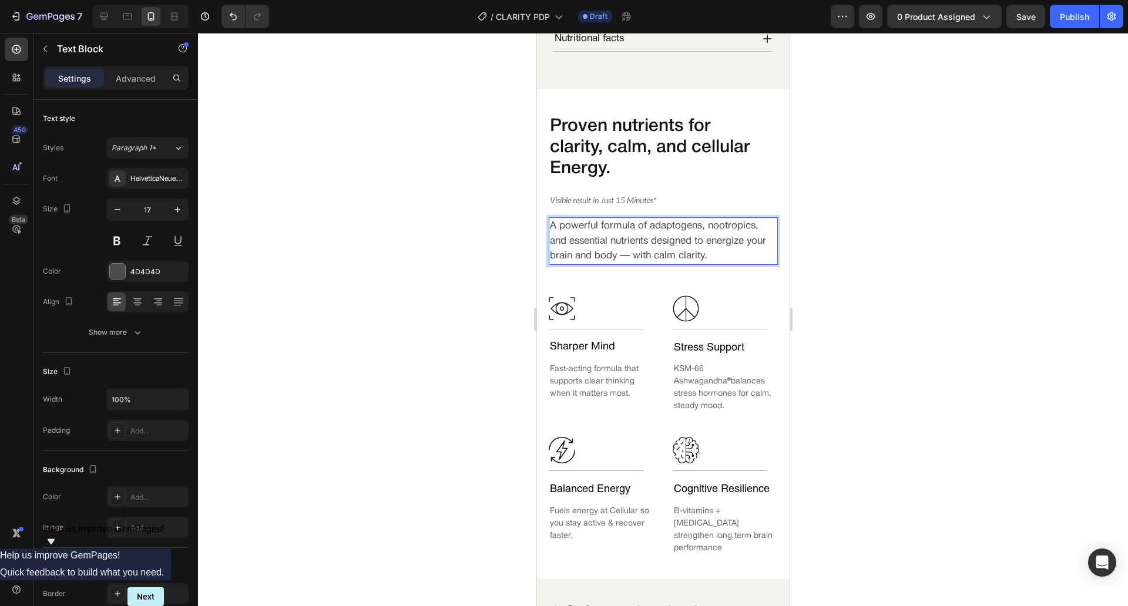
click at [468, 235] on div at bounding box center [663, 319] width 930 height 573
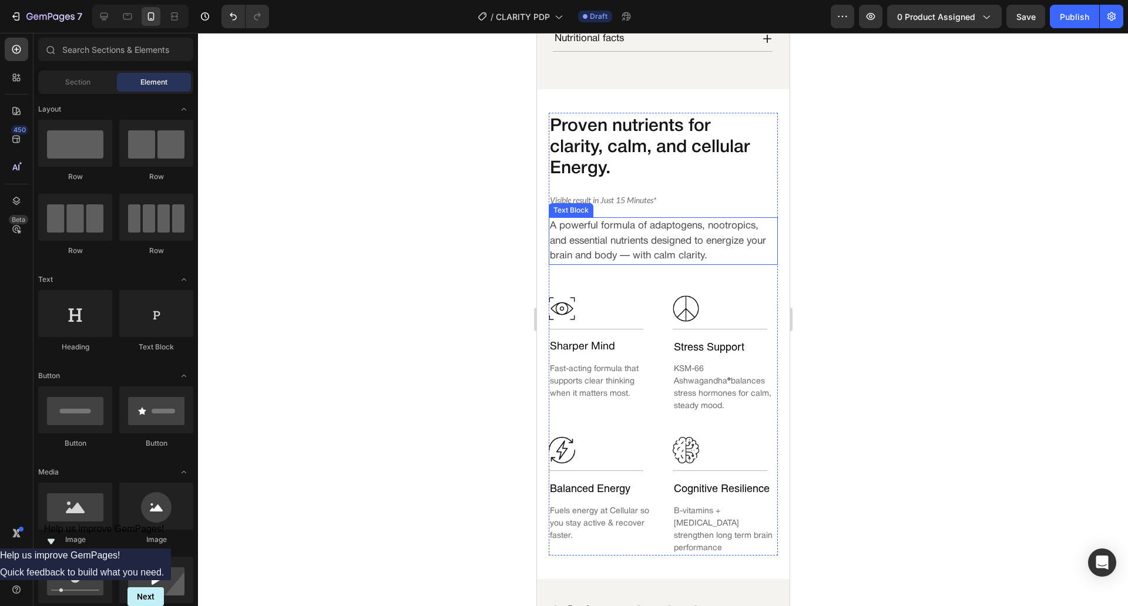
click at [689, 235] on p "A powerful formula of adaptogens, nootropics, and essential nutrients designed …" at bounding box center [660, 241] width 222 height 45
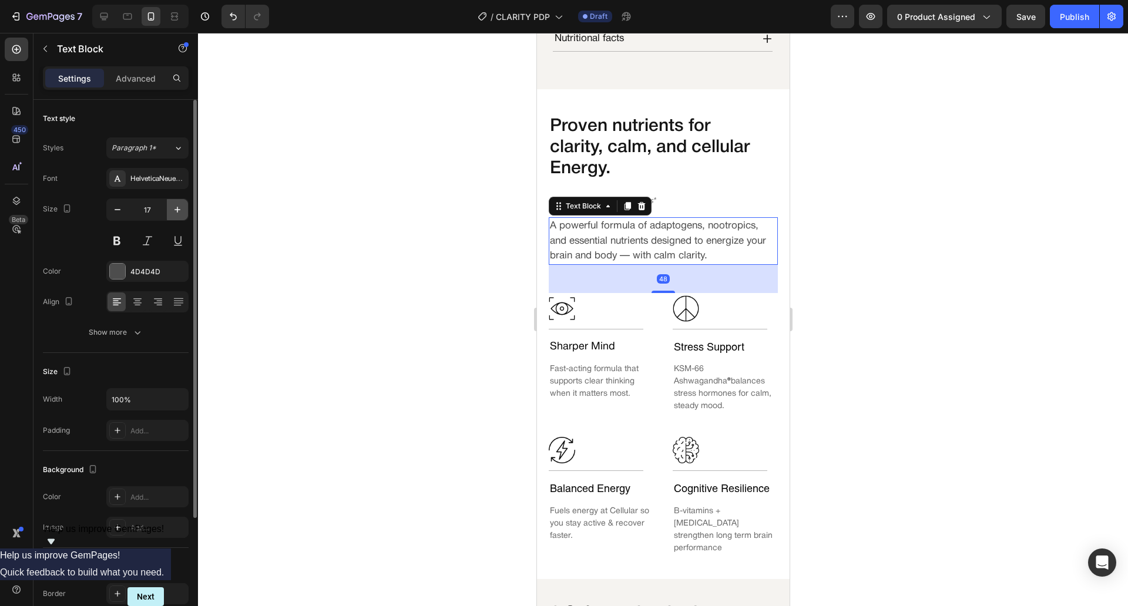
click at [177, 211] on icon "button" at bounding box center [178, 210] width 12 height 12
type input "18"
click at [118, 278] on div at bounding box center [117, 271] width 15 height 15
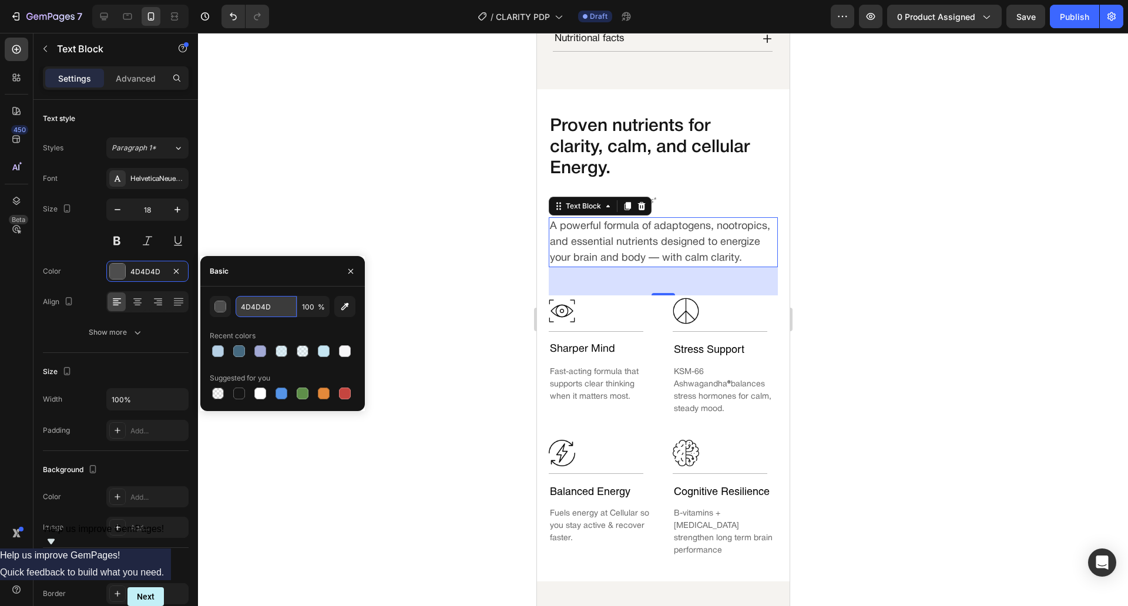
click at [283, 313] on input "4D4D4D" at bounding box center [266, 306] width 61 height 21
type input "3D3D3D"
click at [380, 214] on div at bounding box center [663, 319] width 930 height 573
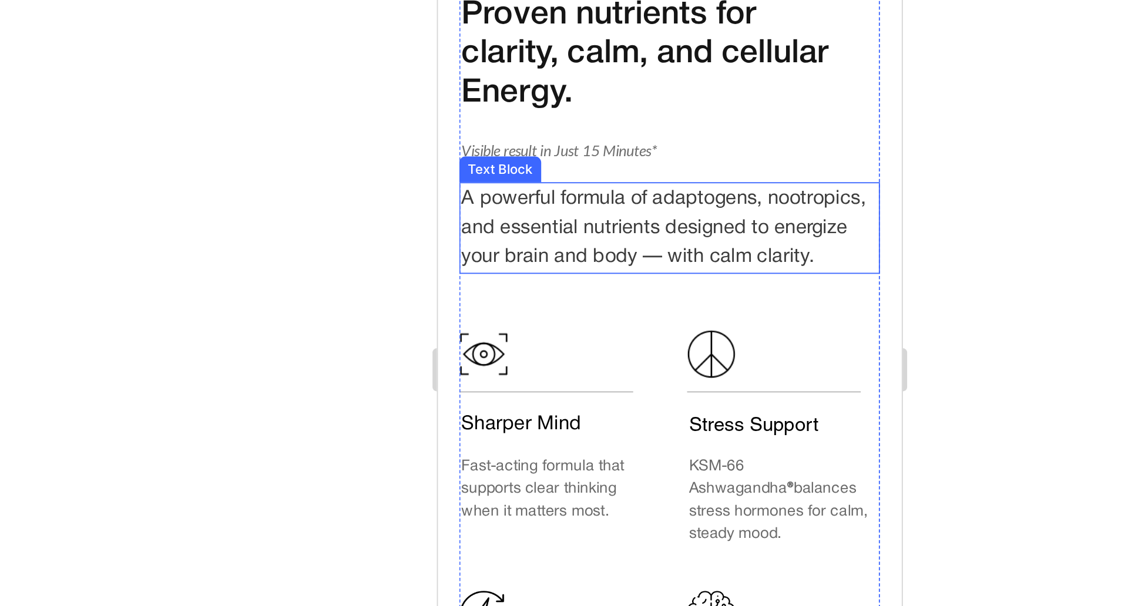
click at [606, 45] on p "A powerful formula of adaptogens, nootropics, and essential nutrients designed …" at bounding box center [561, 53] width 222 height 48
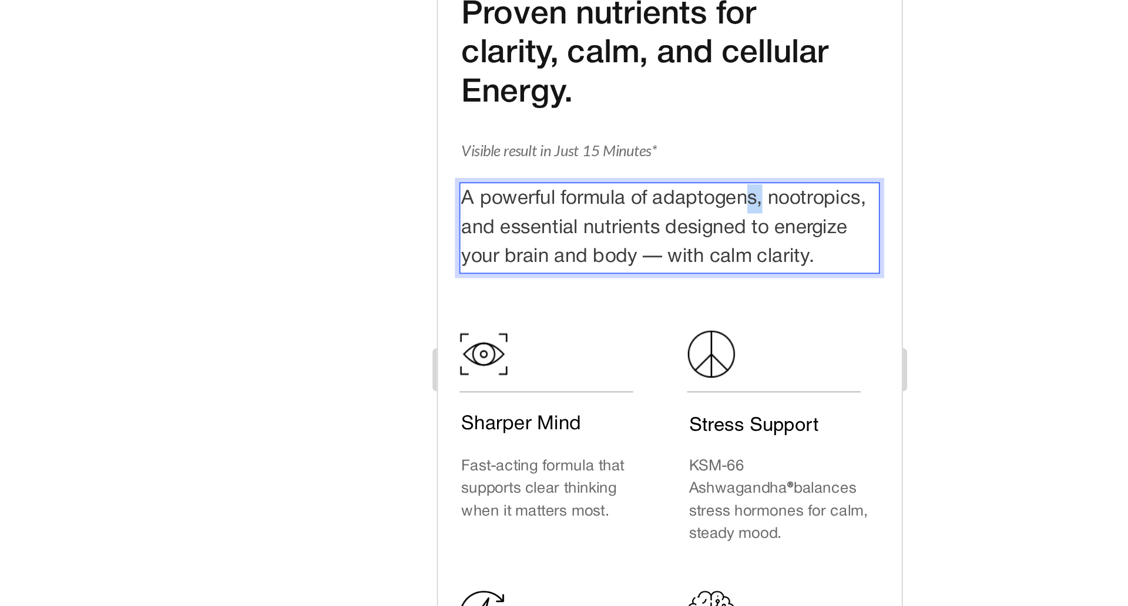
drag, startPoint x: 617, startPoint y: 42, endPoint x: 610, endPoint y: 46, distance: 8.5
click at [610, 46] on p "A powerful formula of adaptogens, nootropics, and essential nutrients designed …" at bounding box center [561, 53] width 222 height 48
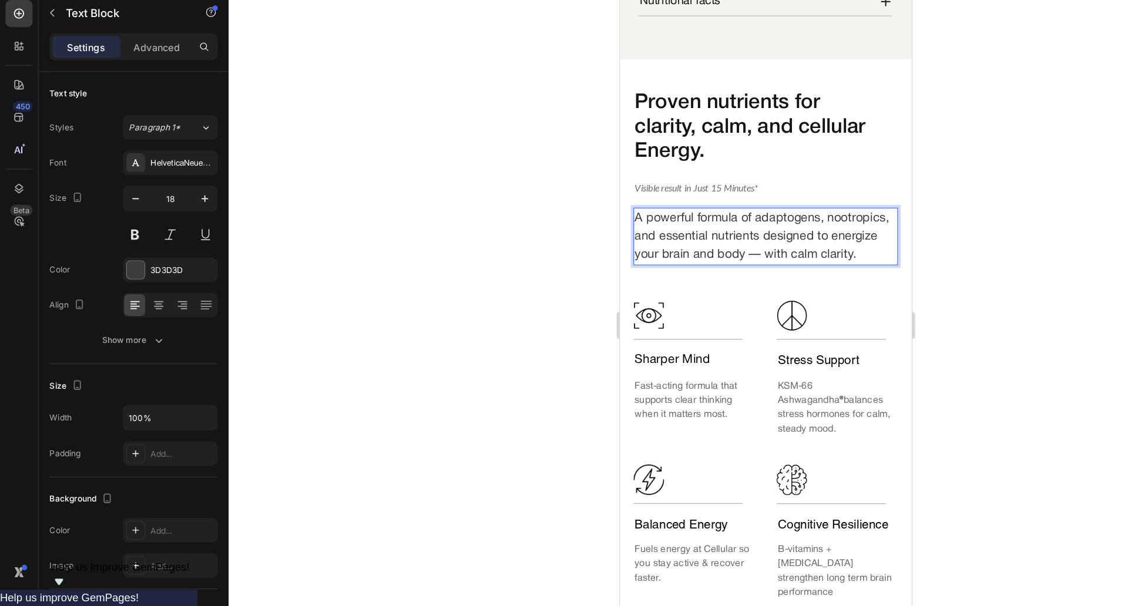
click at [818, 255] on div at bounding box center [663, 319] width 930 height 573
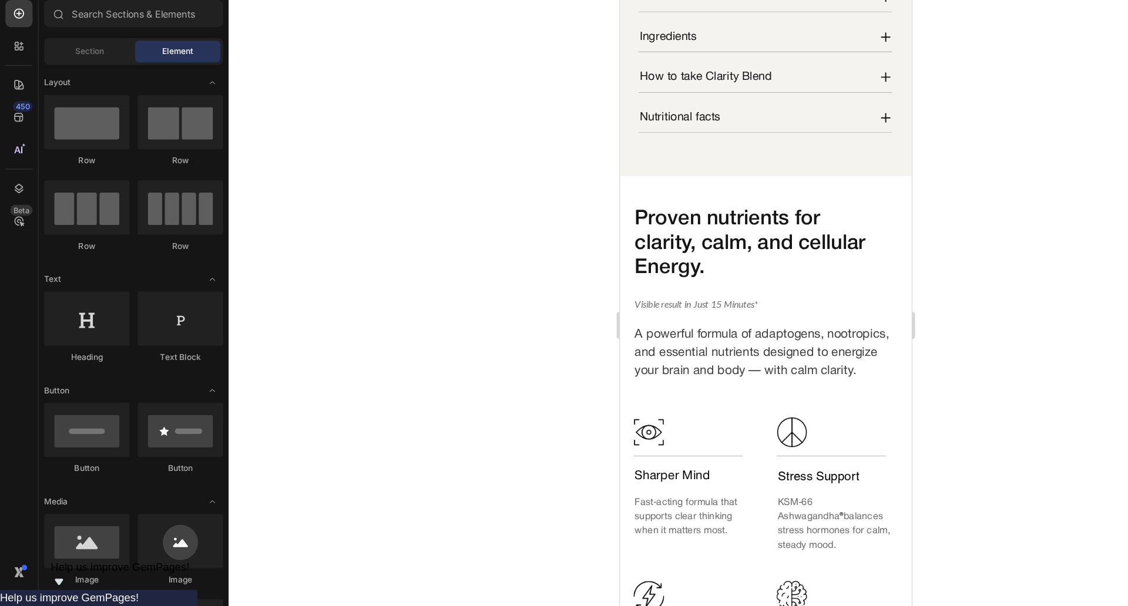
scroll to position [781, 0]
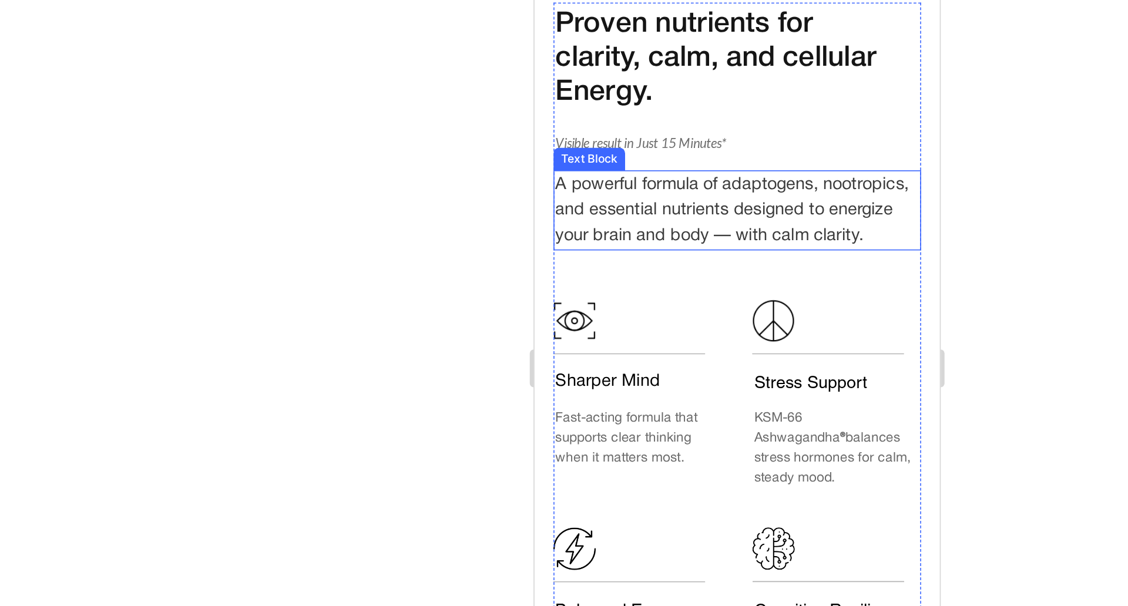
click at [670, 86] on p "A powerful formula of adaptogens, nootropics, and essential nutrients designed …" at bounding box center [657, 97] width 222 height 48
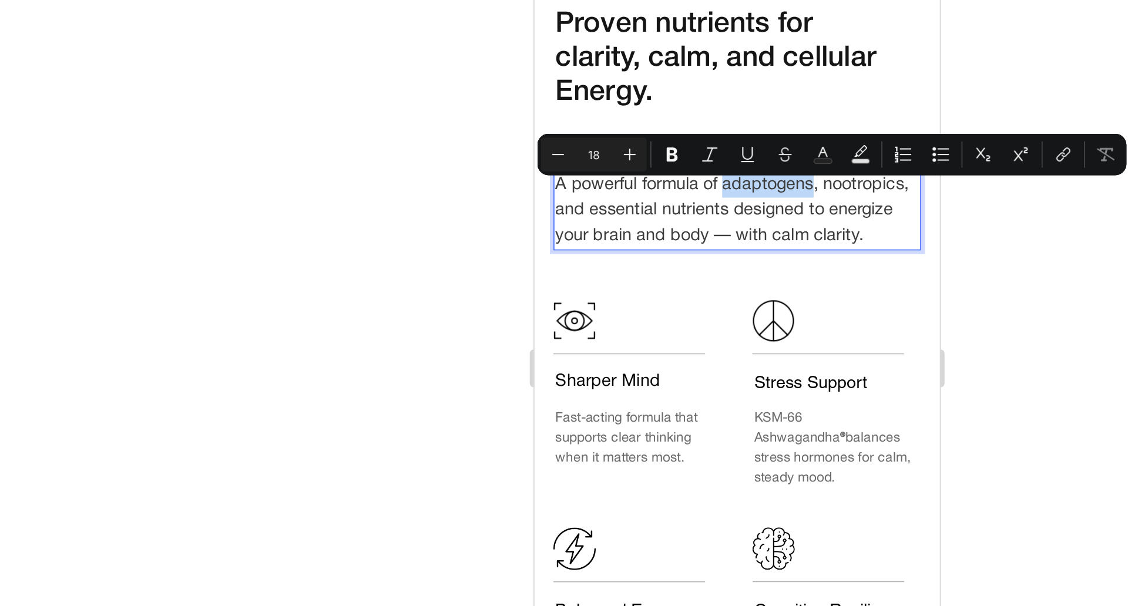
click at [642, 84] on p "A powerful formula of adaptogens, nootropics, and essential nutrients designed …" at bounding box center [657, 97] width 222 height 48
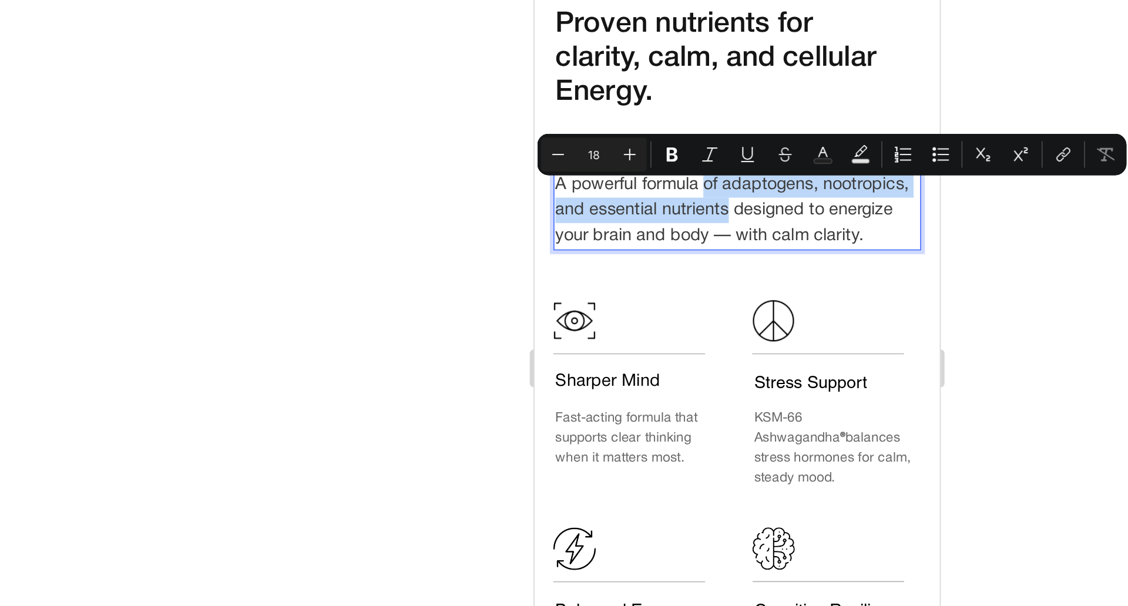
drag, startPoint x: 642, startPoint y: 84, endPoint x: 703, endPoint y: 103, distance: 63.5
click at [703, 103] on p "A powerful formula of adaptogens, nootropics, and essential nutrients designed …" at bounding box center [657, 97] width 222 height 48
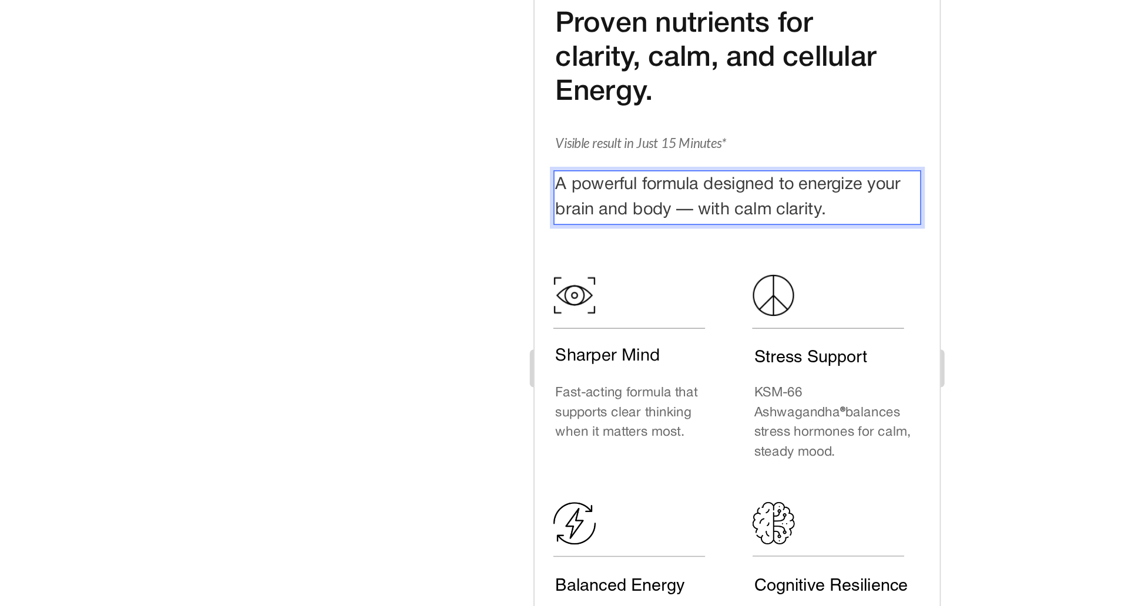
click at [452, 241] on div at bounding box center [663, 319] width 930 height 573
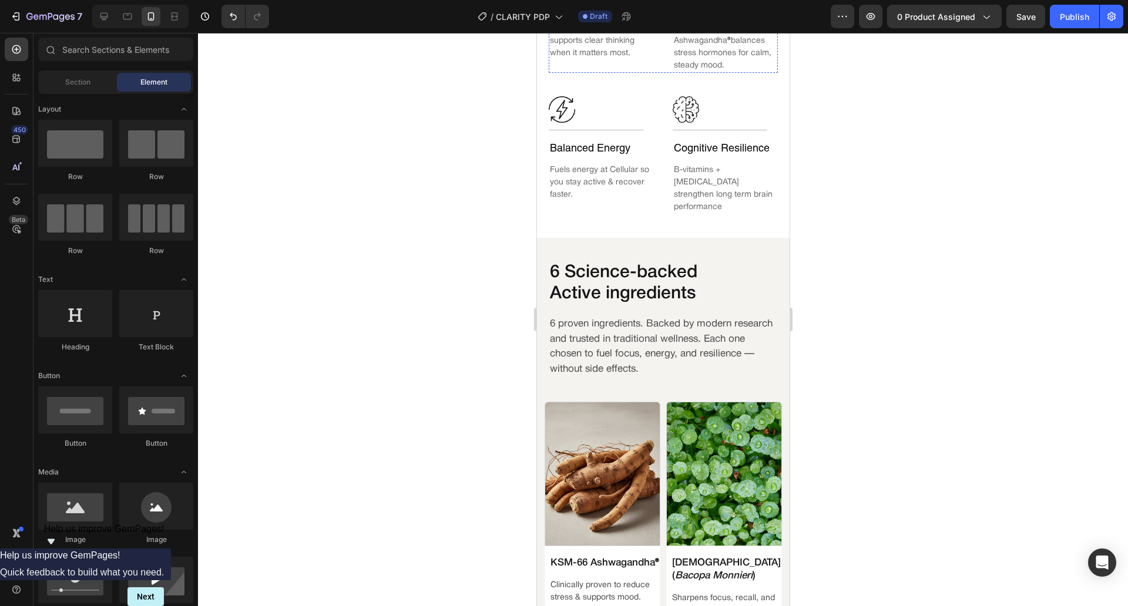
scroll to position [1107, 0]
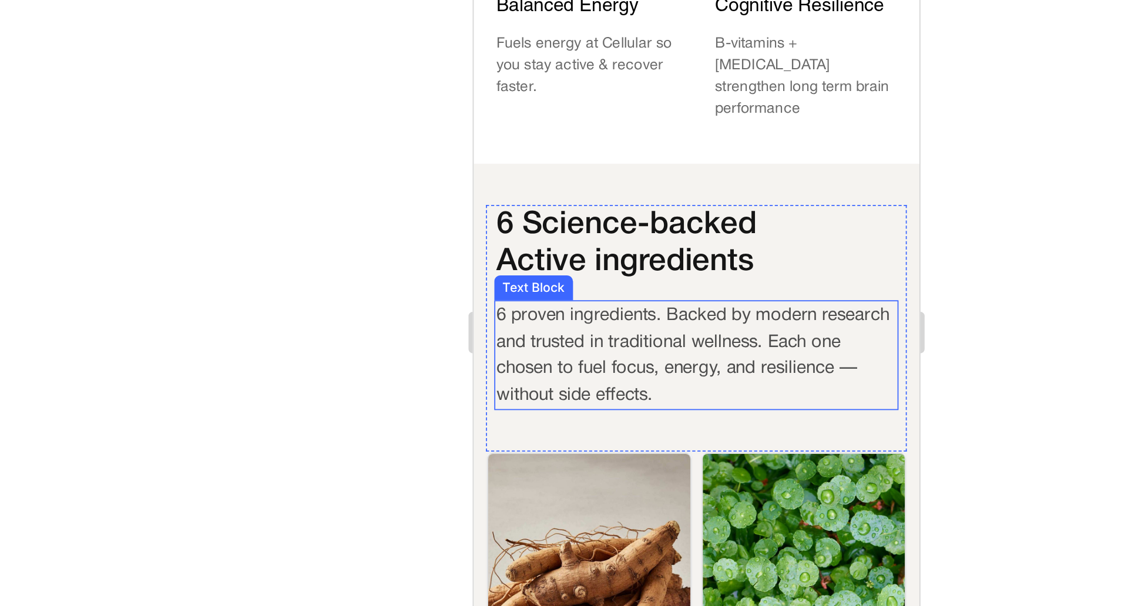
click at [580, 97] on p "6 proven ingredients. Backed by modern research and trusted in traditional well…" at bounding box center [599, 127] width 227 height 60
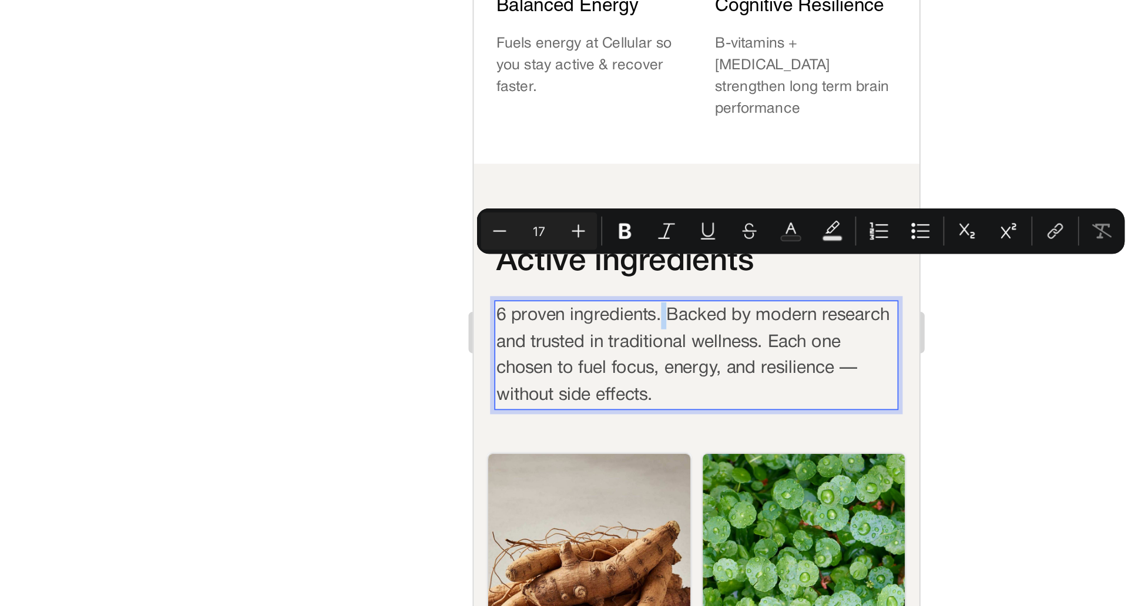
click at [582, 97] on p "6 proven ingredients. Backed by modern research and trusted in traditional well…" at bounding box center [599, 127] width 227 height 60
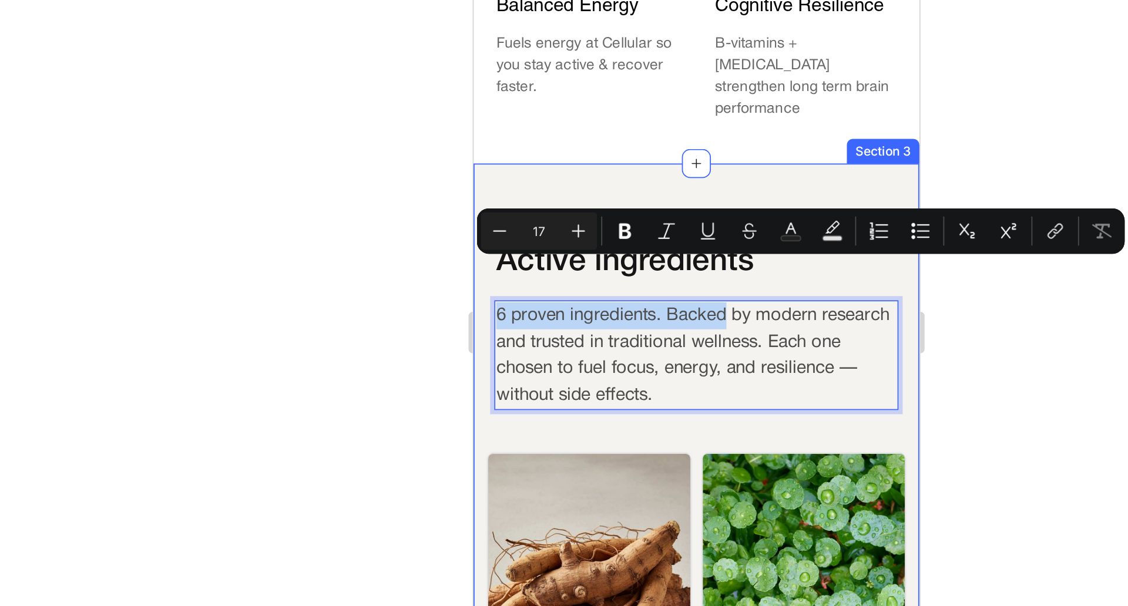
drag, startPoint x: 582, startPoint y: 77, endPoint x: 476, endPoint y: 85, distance: 105.5
click at [476, 85] on div "Proven to enhance mental performance, energy & mood Text Block 6 Science-backed…" at bounding box center [599, 491] width 253 height 947
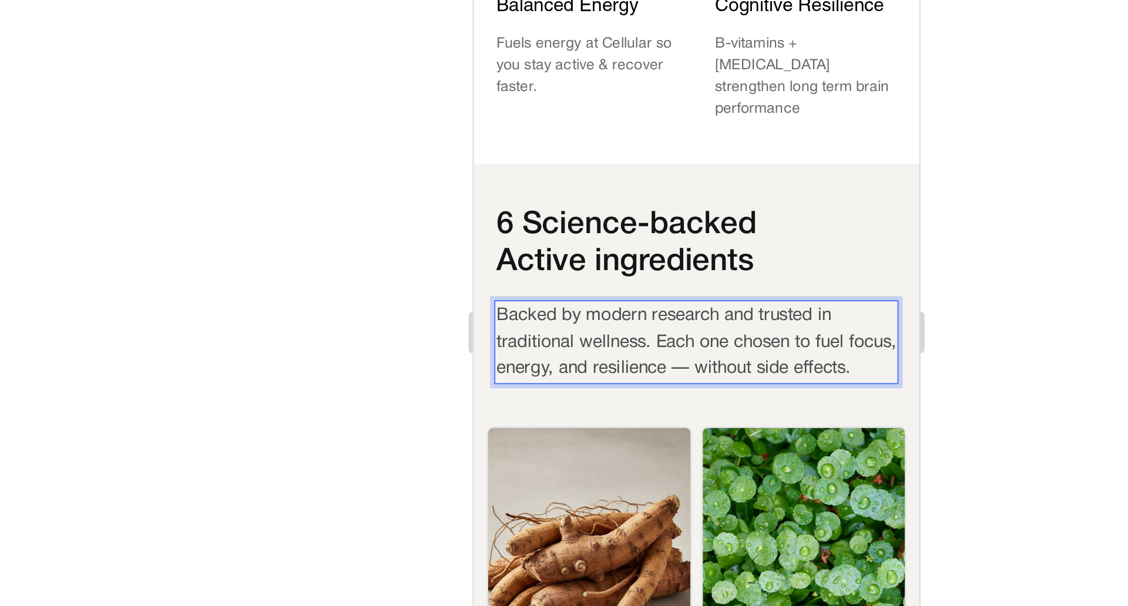
click at [489, 97] on p "Backed by modern research and trusted in traditional wellness. Each one chosen …" at bounding box center [599, 119] width 227 height 45
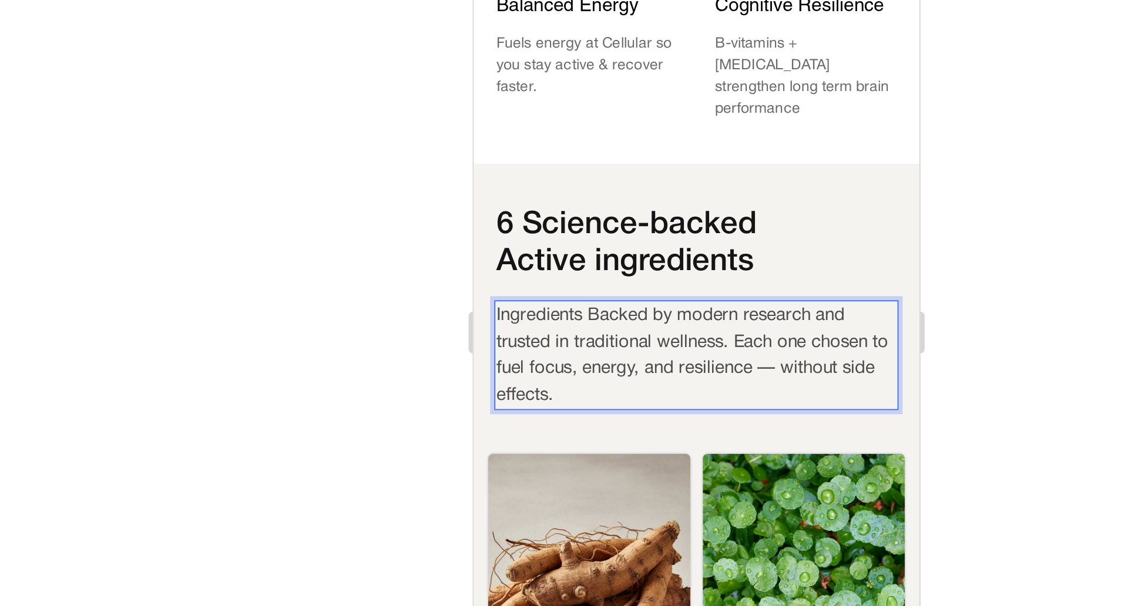
click at [550, 97] on p "Ingredients Backed by modern research and trusted in traditional wellness. Each…" at bounding box center [599, 127] width 227 height 60
click at [545, 97] on p "Ingredients Backed by modern research and trusted in traditional wellness. Each…" at bounding box center [599, 127] width 227 height 60
click at [808, 284] on div at bounding box center [663, 319] width 930 height 573
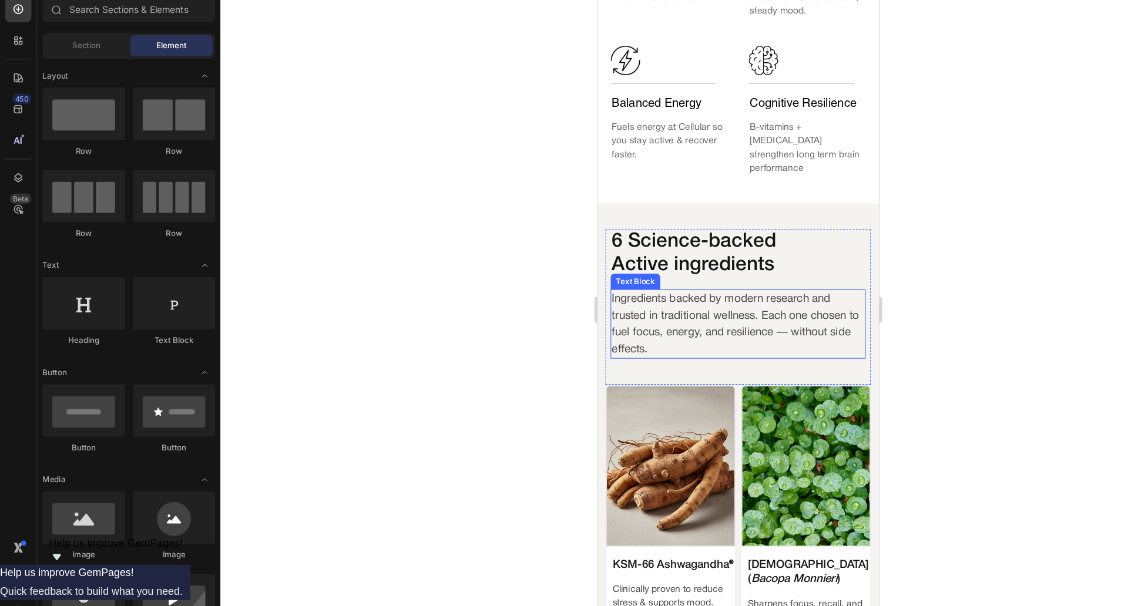
click at [721, 265] on p "Ingredients backed by modern research and trusted in traditional wellness. Each…" at bounding box center [723, 291] width 227 height 60
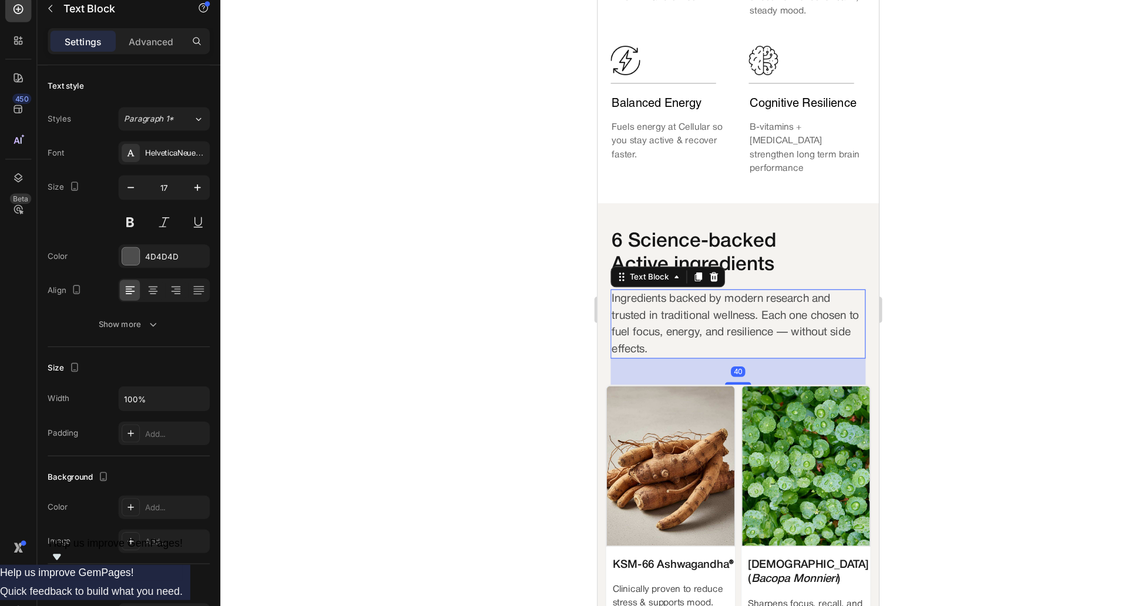
click at [418, 292] on div at bounding box center [663, 319] width 930 height 573
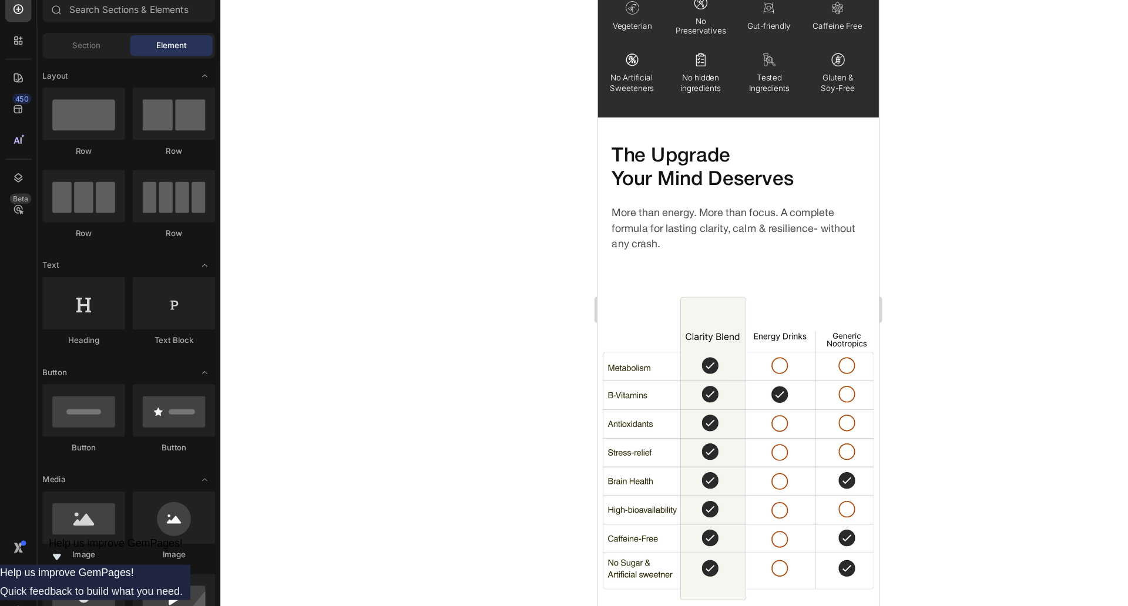
scroll to position [2286, 0]
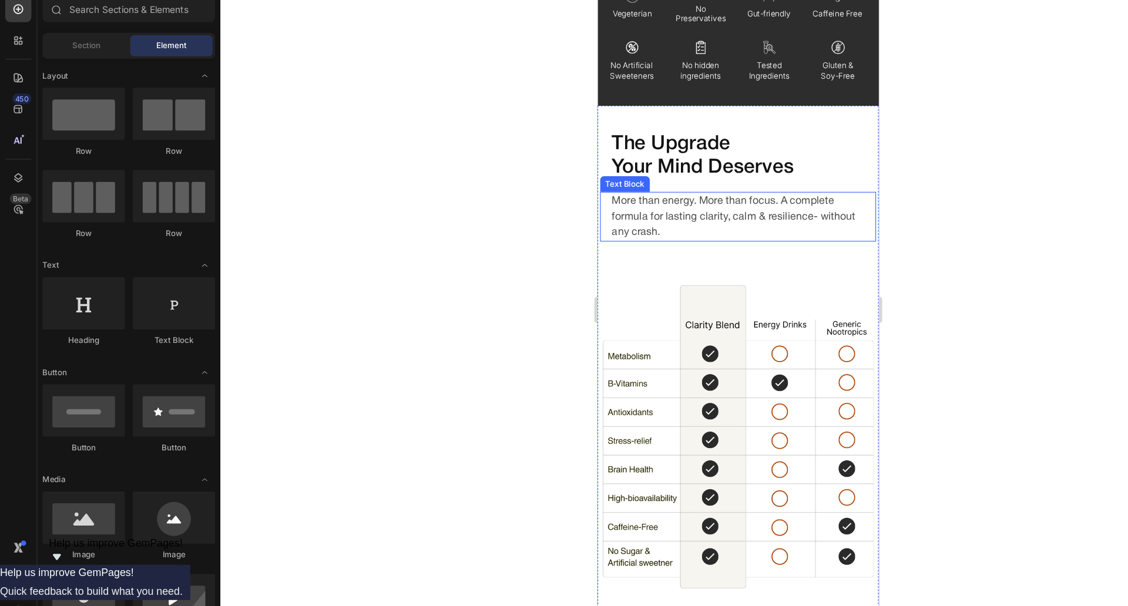
click at [660, 200] on p "More than energy. More than focus. A complete formula for lasting clarity, calm…" at bounding box center [723, 194] width 227 height 42
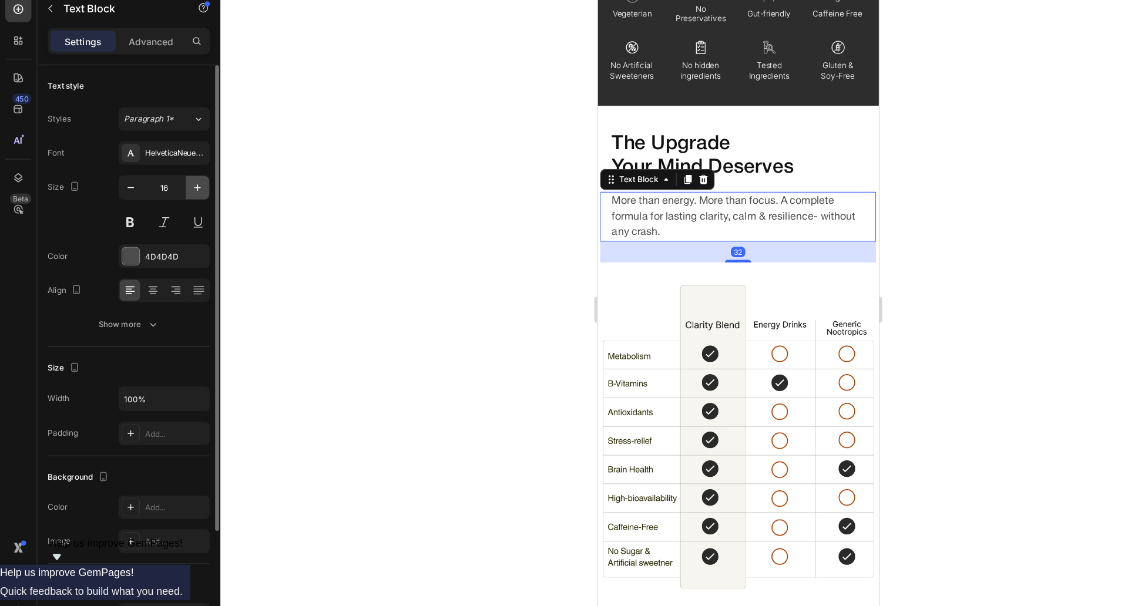
click at [177, 207] on icon "button" at bounding box center [178, 210] width 12 height 12
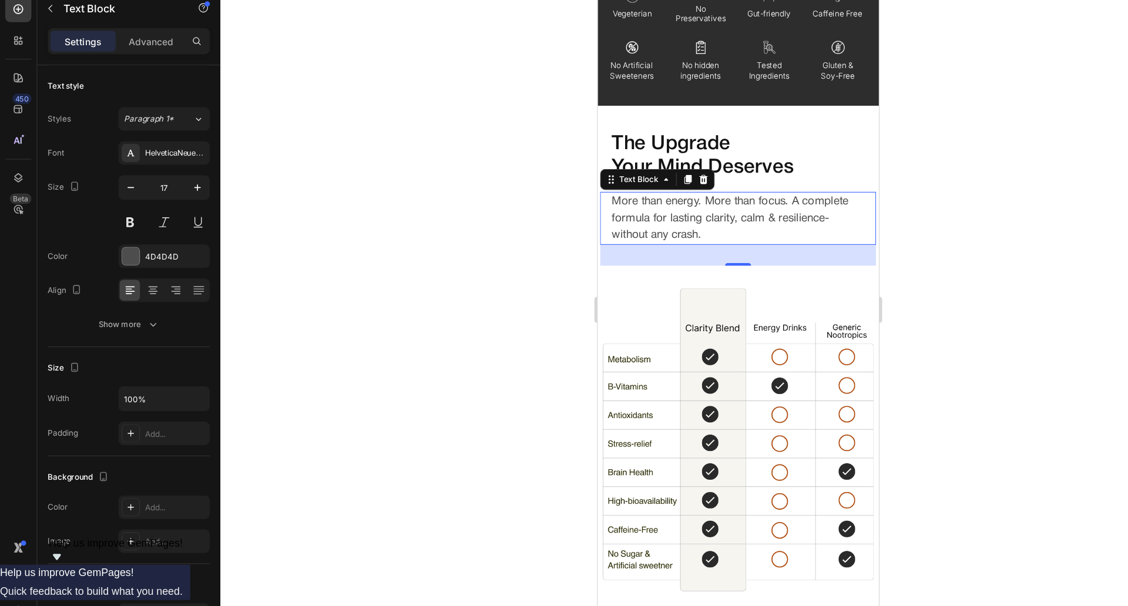
click at [425, 238] on div at bounding box center [663, 319] width 930 height 573
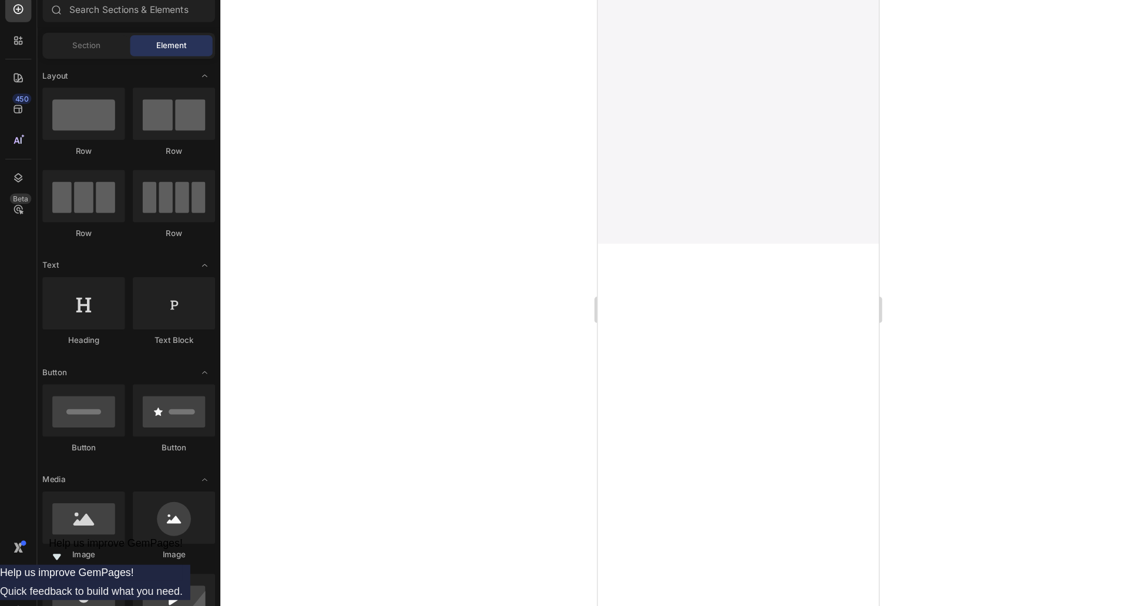
scroll to position [1685, 0]
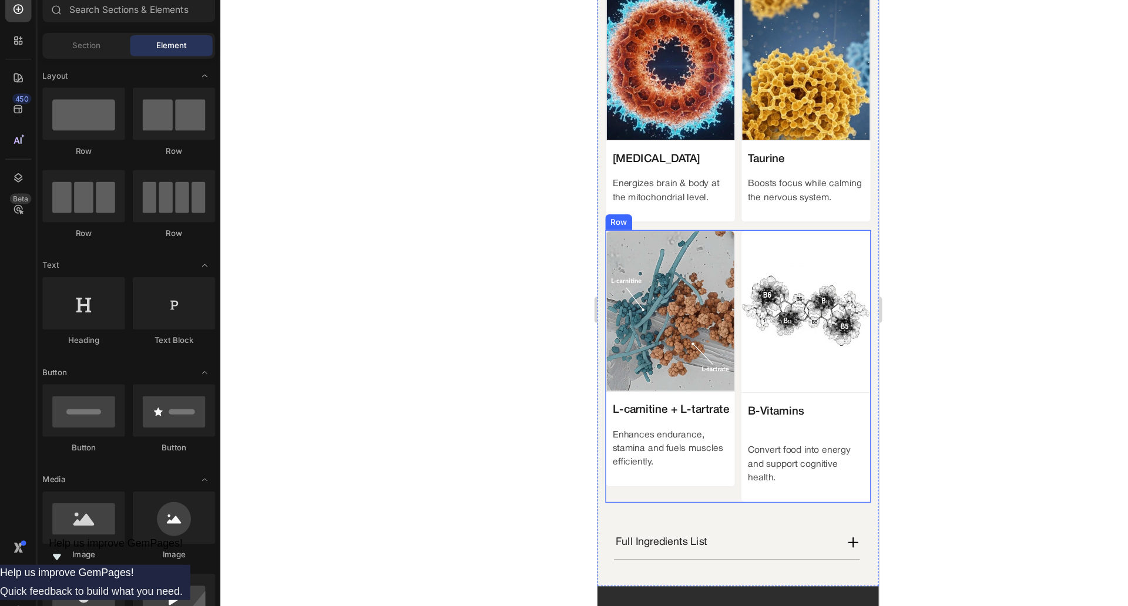
click at [1045, 14] on button "Save" at bounding box center [1025, 16] width 39 height 23
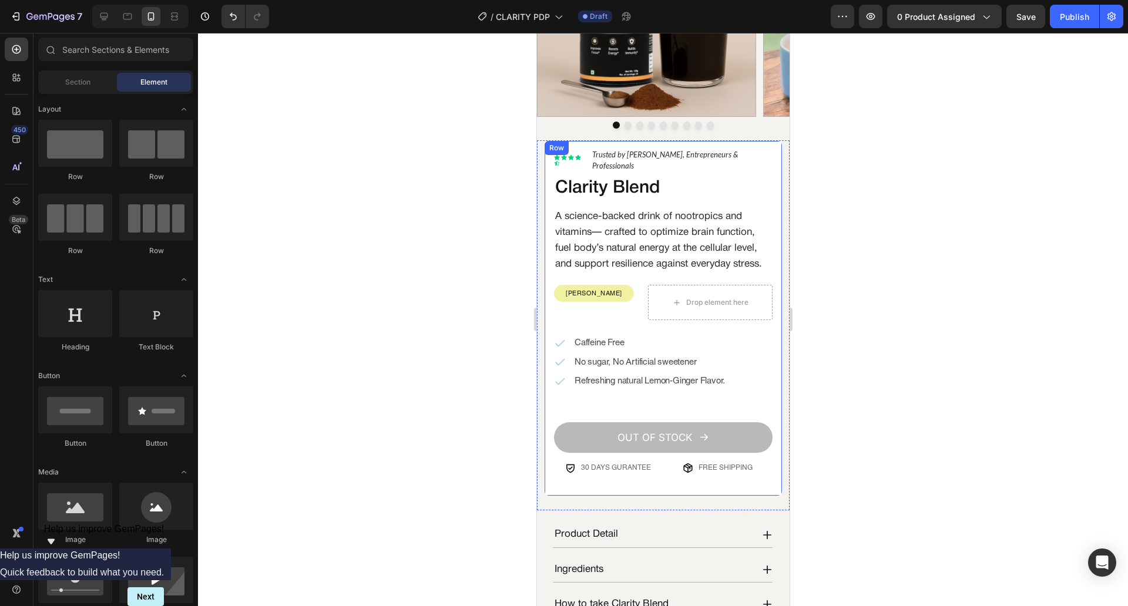
scroll to position [159, 0]
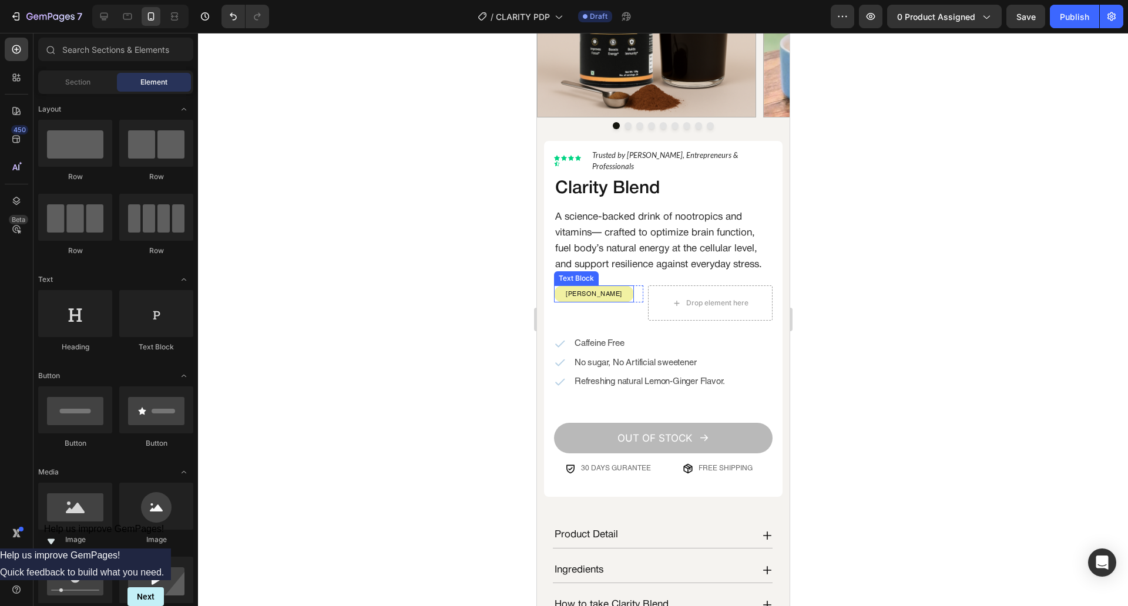
click at [462, 309] on div at bounding box center [663, 319] width 930 height 573
click at [654, 271] on h2 "A science-backed drink of nootropics and vitamins— crafted to optimize brain fu…" at bounding box center [662, 241] width 219 height 66
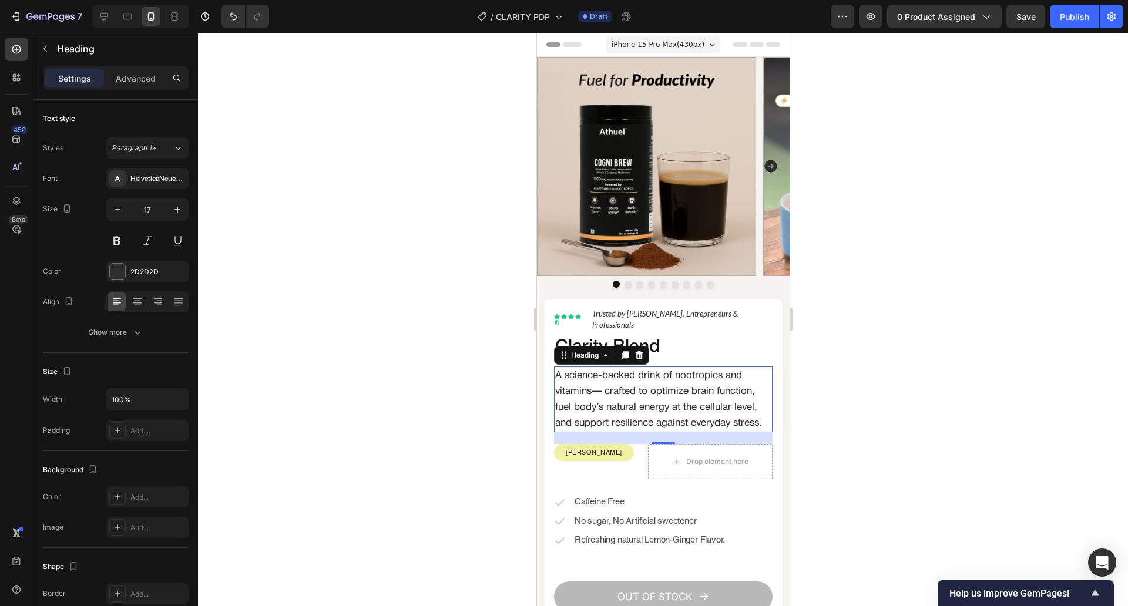
scroll to position [159, 0]
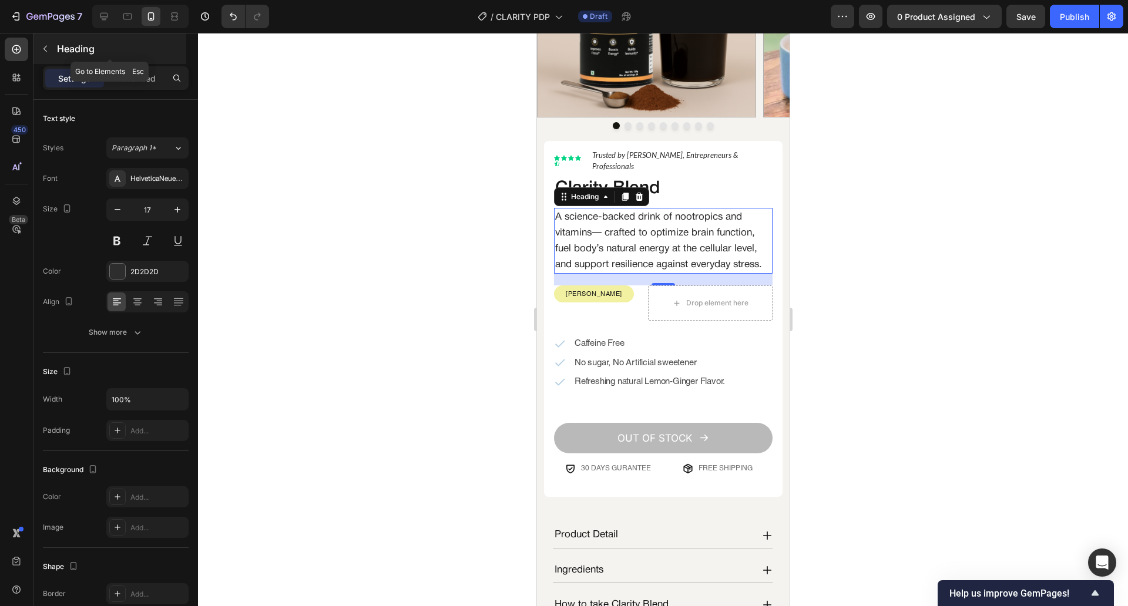
click at [41, 51] on icon "button" at bounding box center [45, 48] width 9 height 9
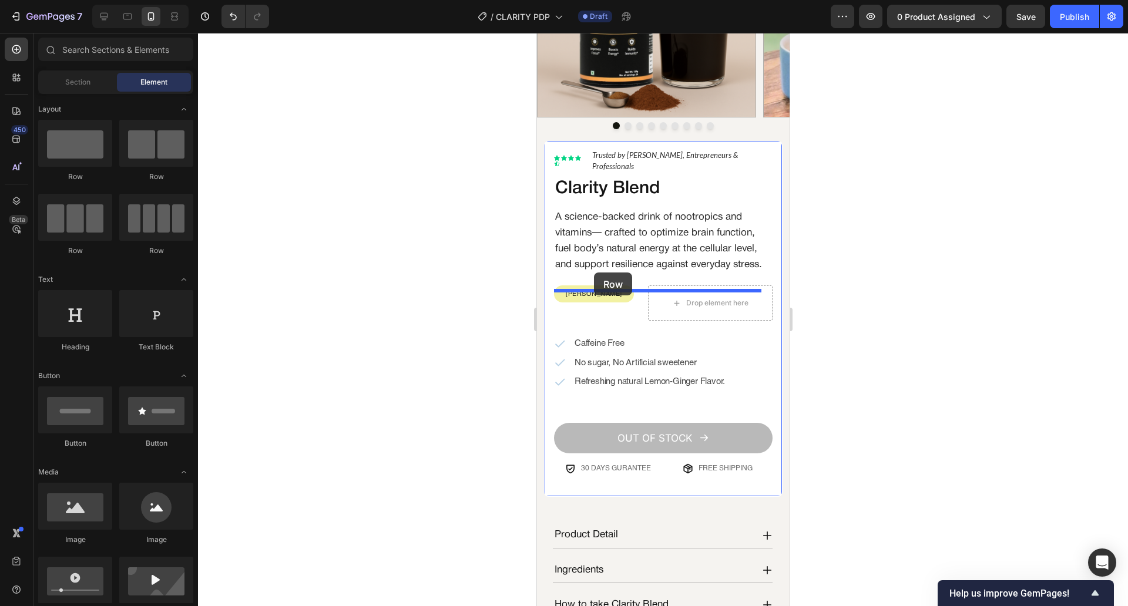
drag, startPoint x: 628, startPoint y: 246, endPoint x: 593, endPoint y: 273, distance: 43.6
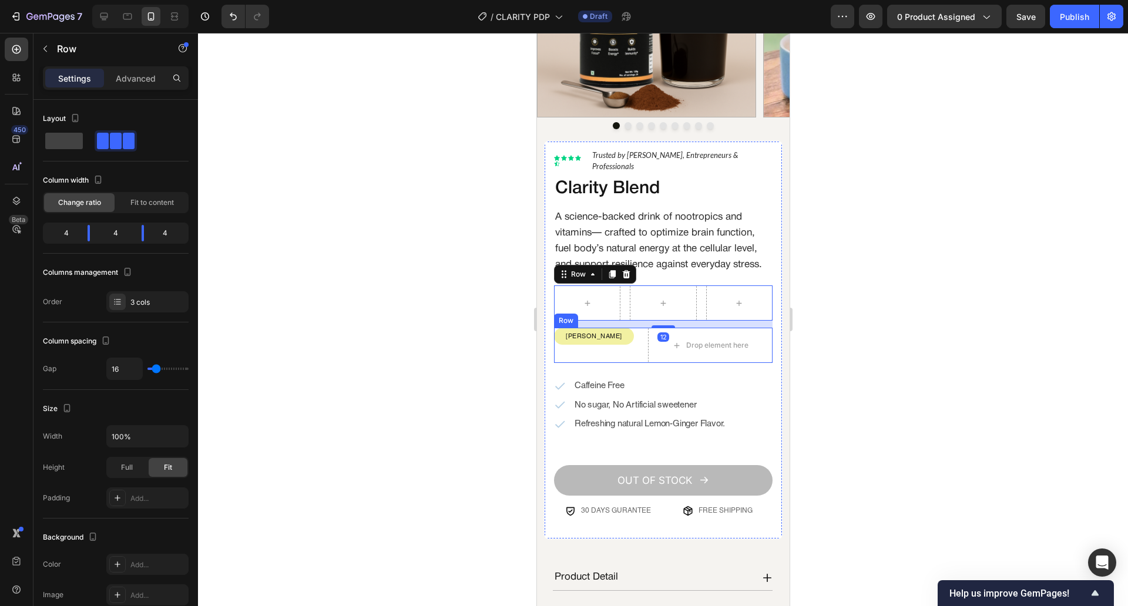
click at [639, 353] on div "[PERSON_NAME] Text Block Row Drop element here Row" at bounding box center [662, 345] width 219 height 35
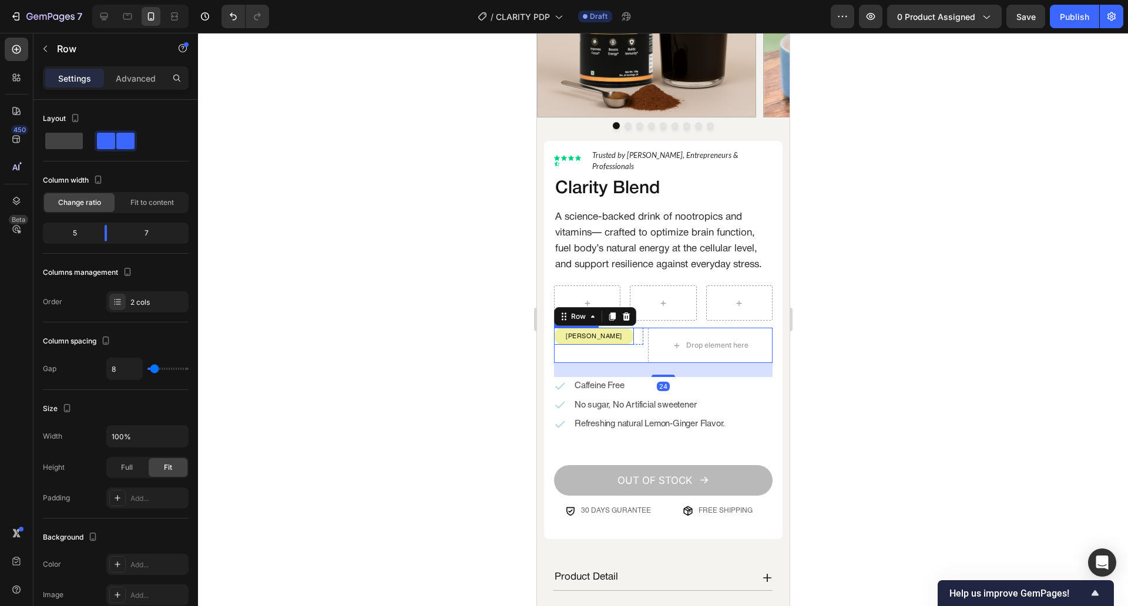
click at [619, 343] on p "[PERSON_NAME]" at bounding box center [594, 336] width 78 height 14
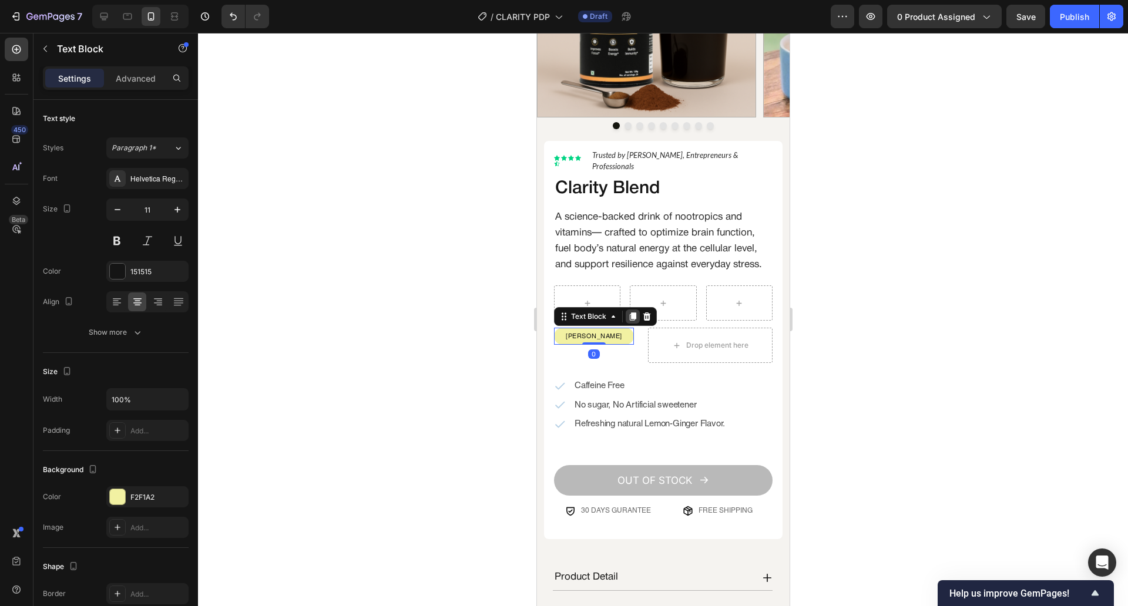
click at [634, 321] on icon at bounding box center [631, 316] width 9 height 9
drag, startPoint x: 569, startPoint y: 341, endPoint x: 567, endPoint y: 311, distance: 30.0
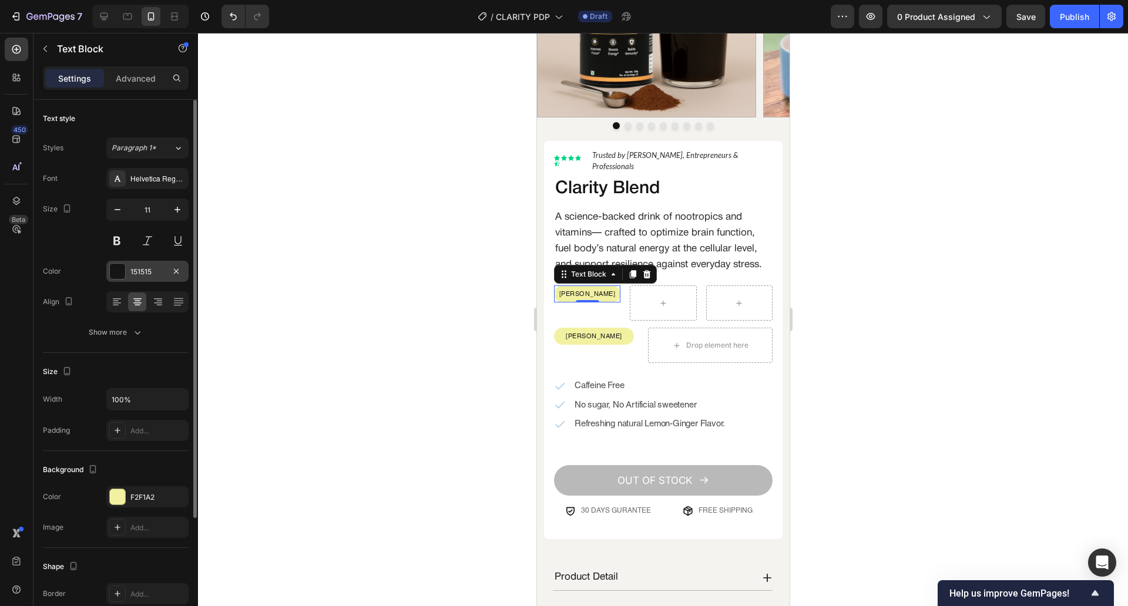
click at [147, 270] on div "151515" at bounding box center [147, 272] width 34 height 11
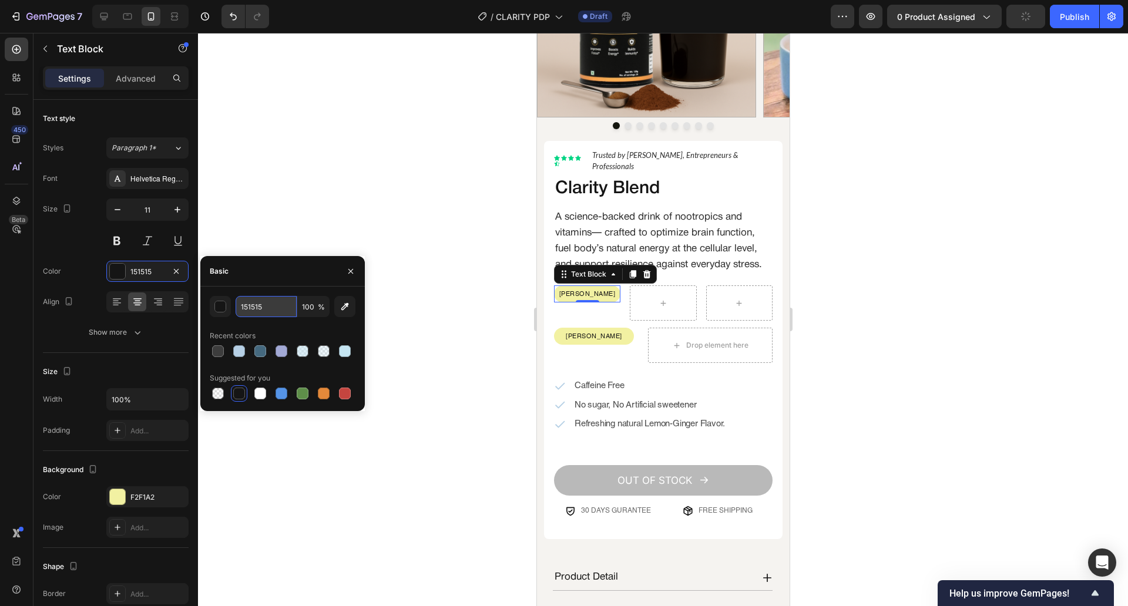
click at [286, 307] on input "151515" at bounding box center [266, 306] width 61 height 21
paste input "#f7f6f"
type input "F7F6F5"
click at [327, 247] on div at bounding box center [663, 319] width 930 height 573
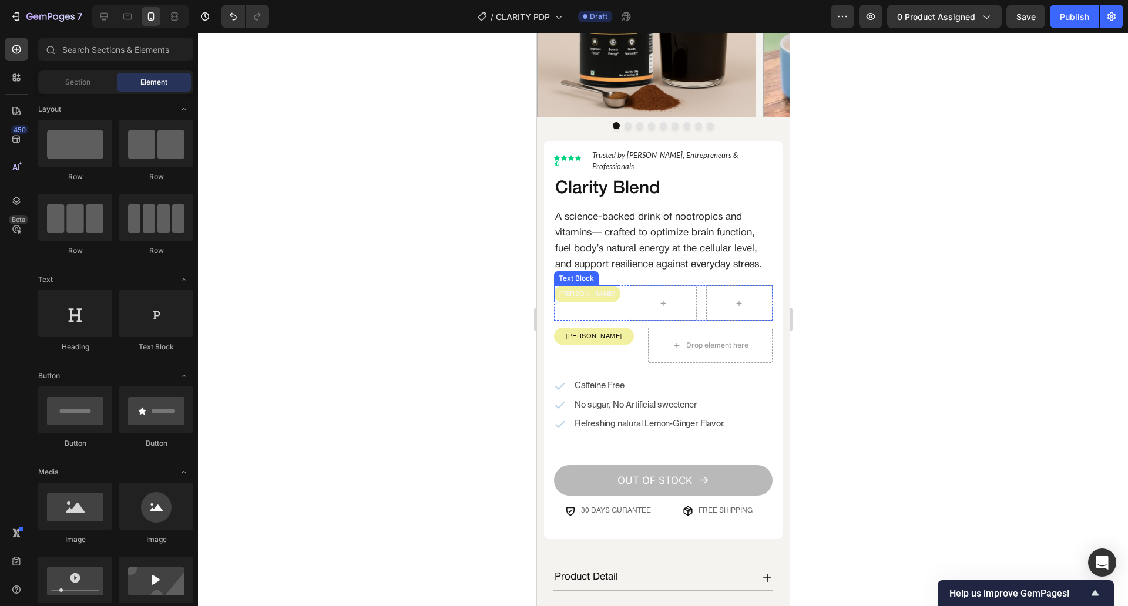
click at [565, 300] on p "[PERSON_NAME]" at bounding box center [587, 294] width 64 height 14
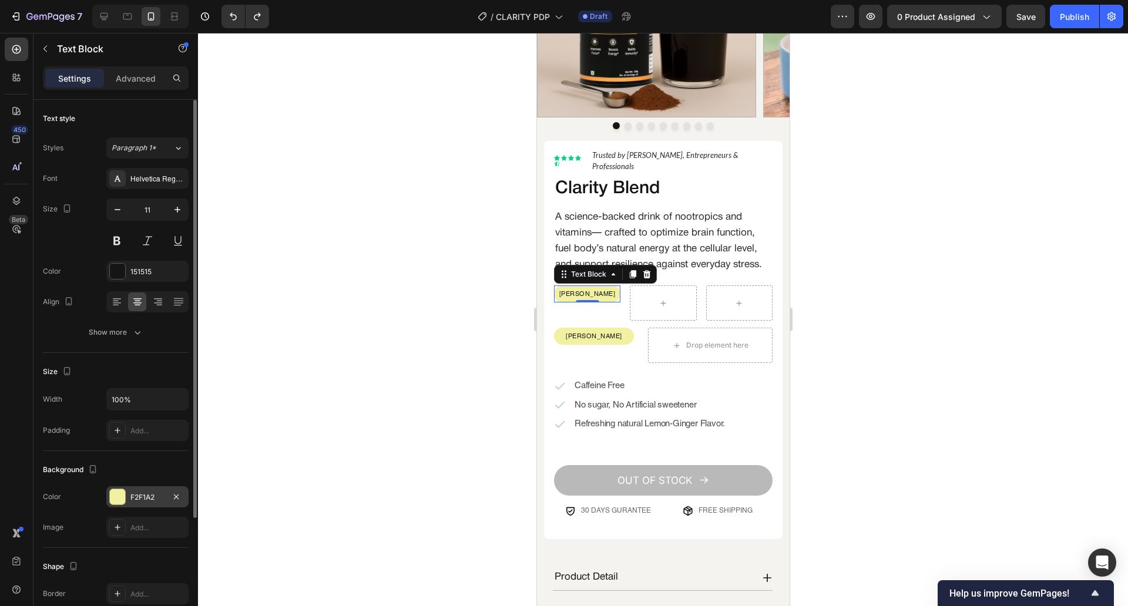
click at [151, 506] on div "F2F1A2" at bounding box center [147, 496] width 82 height 21
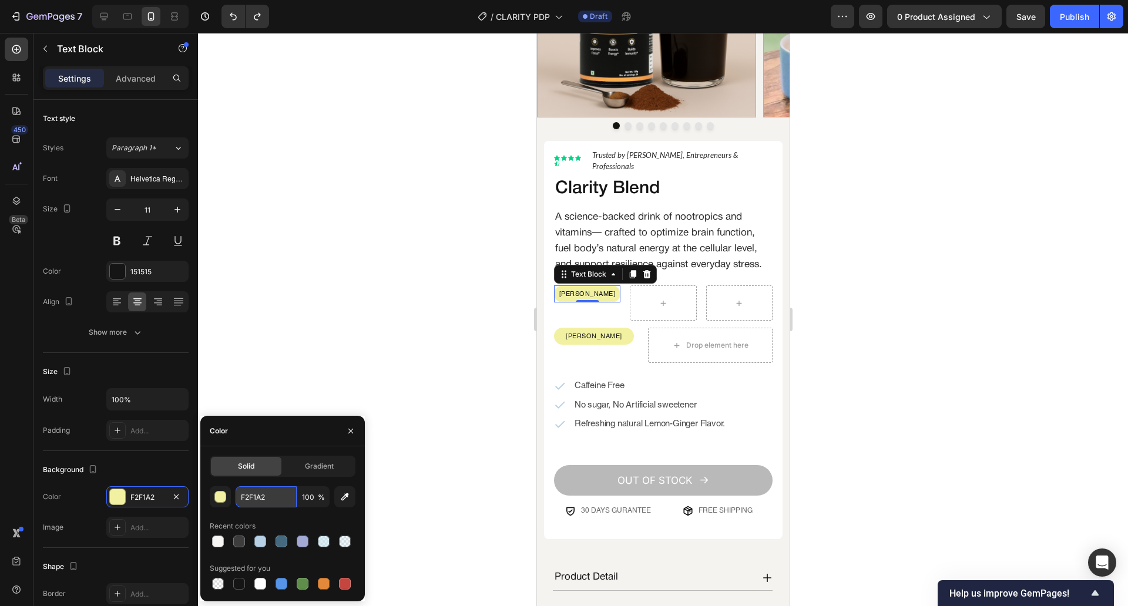
click at [271, 499] on input "F2F1A2" at bounding box center [266, 496] width 61 height 21
paste input "#f7f6f5"
type input "#f7f6f5"
click at [358, 364] on div at bounding box center [663, 319] width 930 height 573
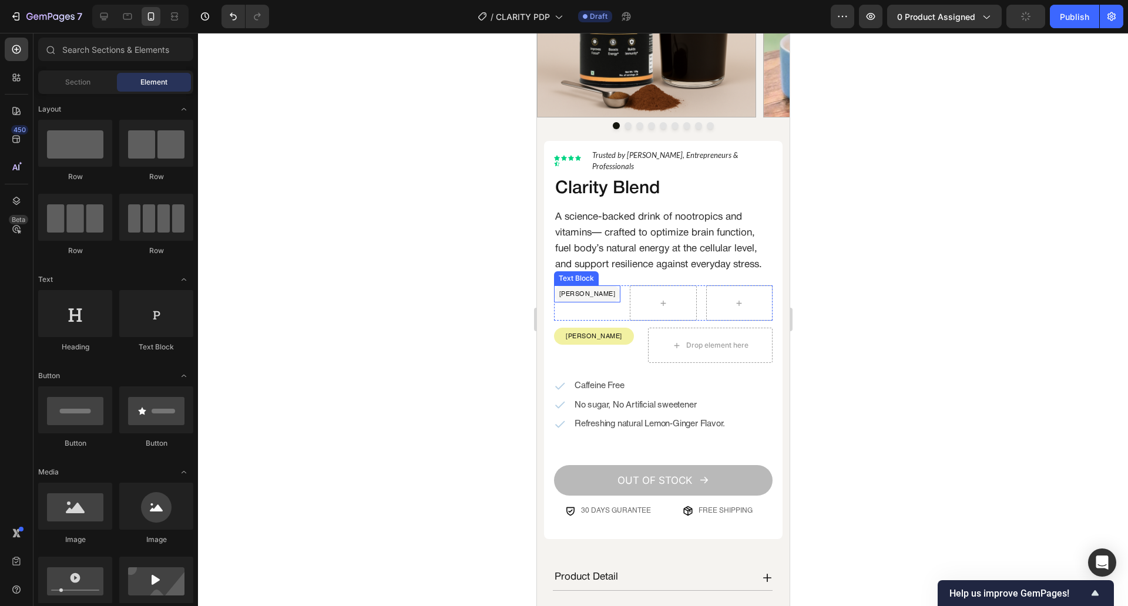
click at [607, 298] on p "[PERSON_NAME]" at bounding box center [587, 294] width 64 height 14
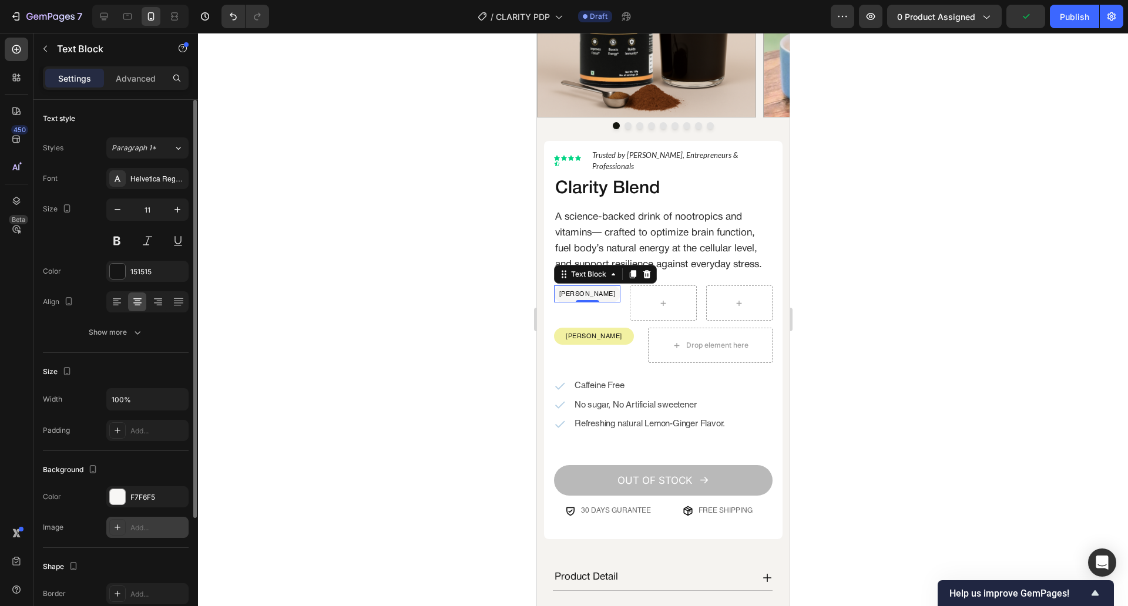
scroll to position [156, 0]
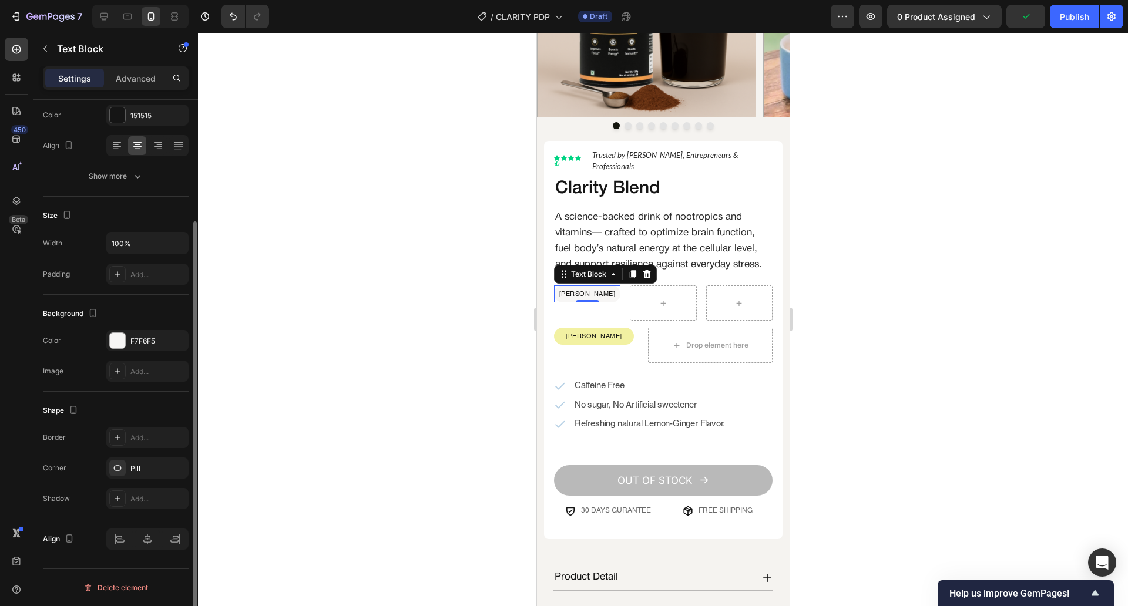
click at [137, 479] on div "Border Add... Corner Pill Shadow Add..." at bounding box center [116, 468] width 146 height 82
click at [180, 470] on icon "button" at bounding box center [176, 468] width 9 height 9
click at [154, 468] on div "Add..." at bounding box center [157, 469] width 55 height 11
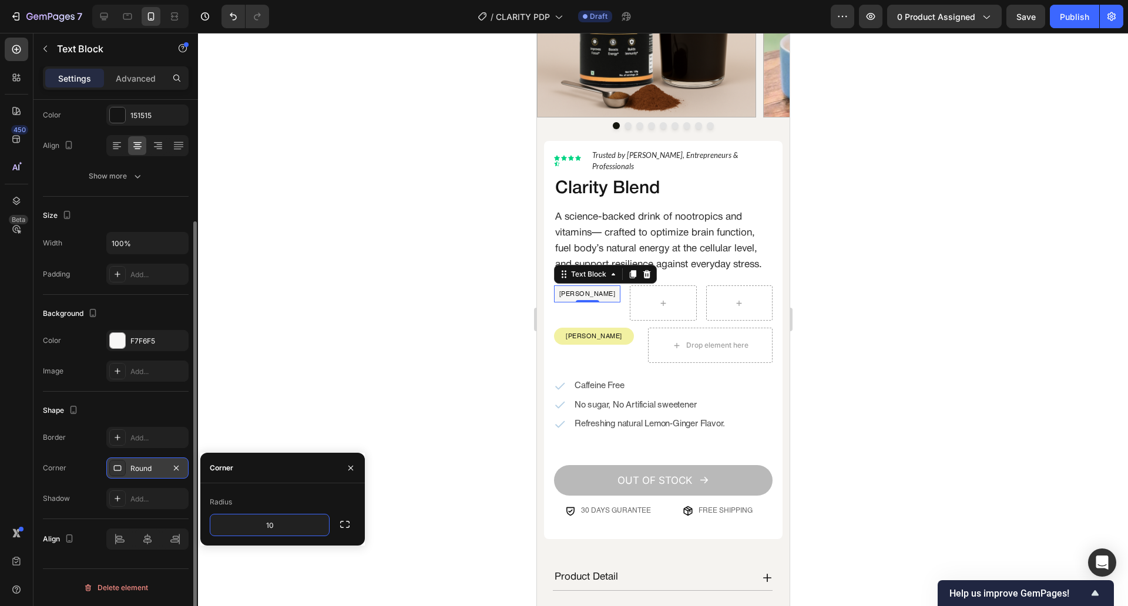
type input "10"
click at [397, 355] on div at bounding box center [663, 319] width 930 height 573
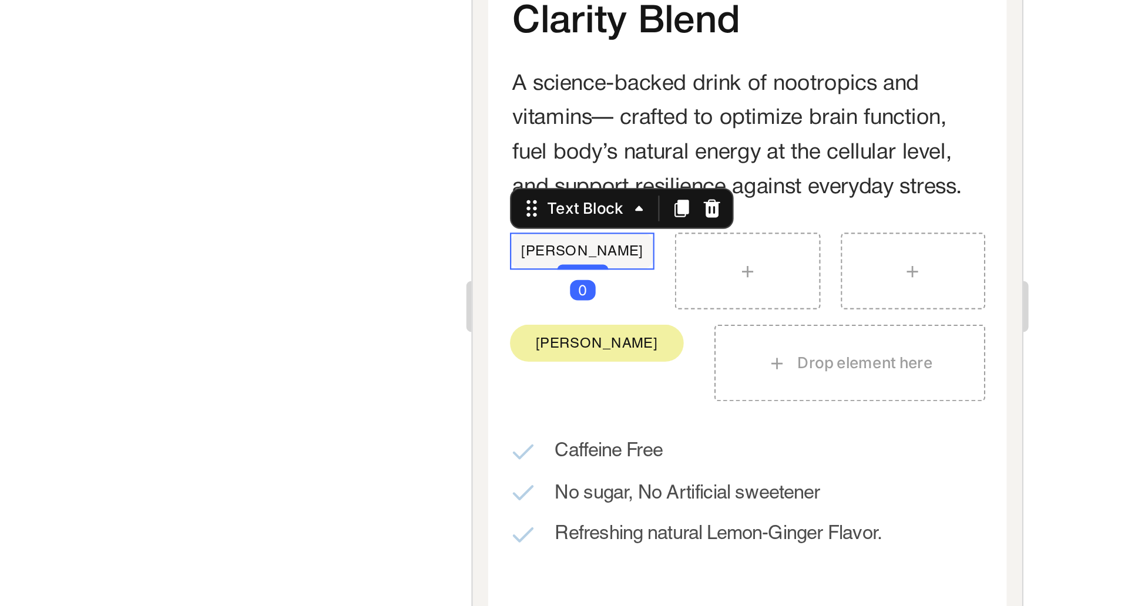
scroll to position [0, 0]
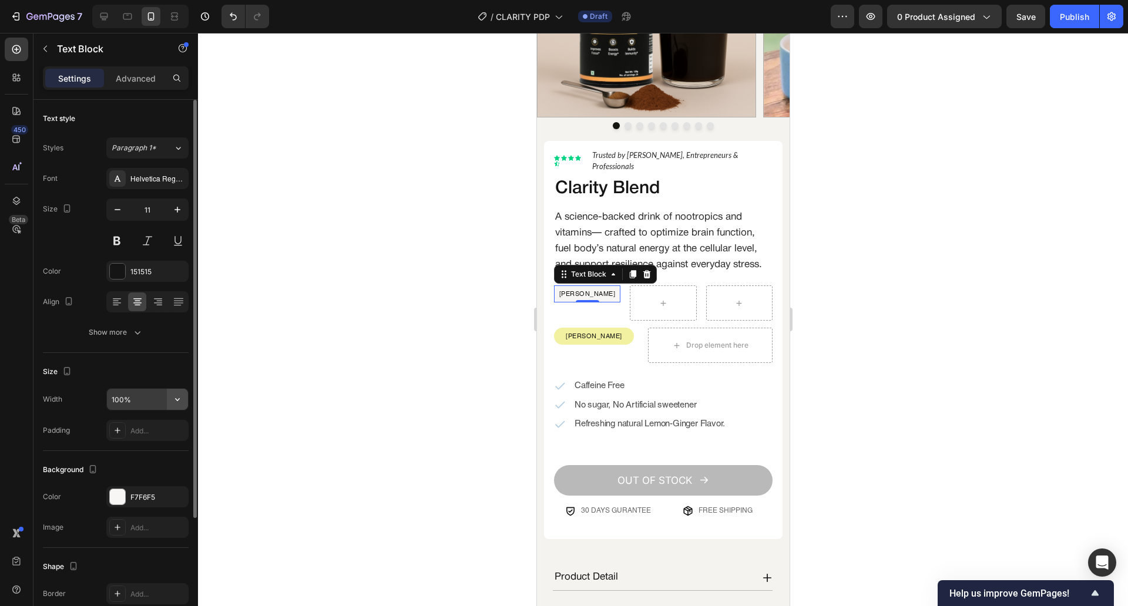
click at [187, 405] on button "button" at bounding box center [177, 399] width 21 height 21
click at [156, 377] on div "Size" at bounding box center [116, 371] width 146 height 19
click at [316, 337] on div at bounding box center [663, 319] width 930 height 573
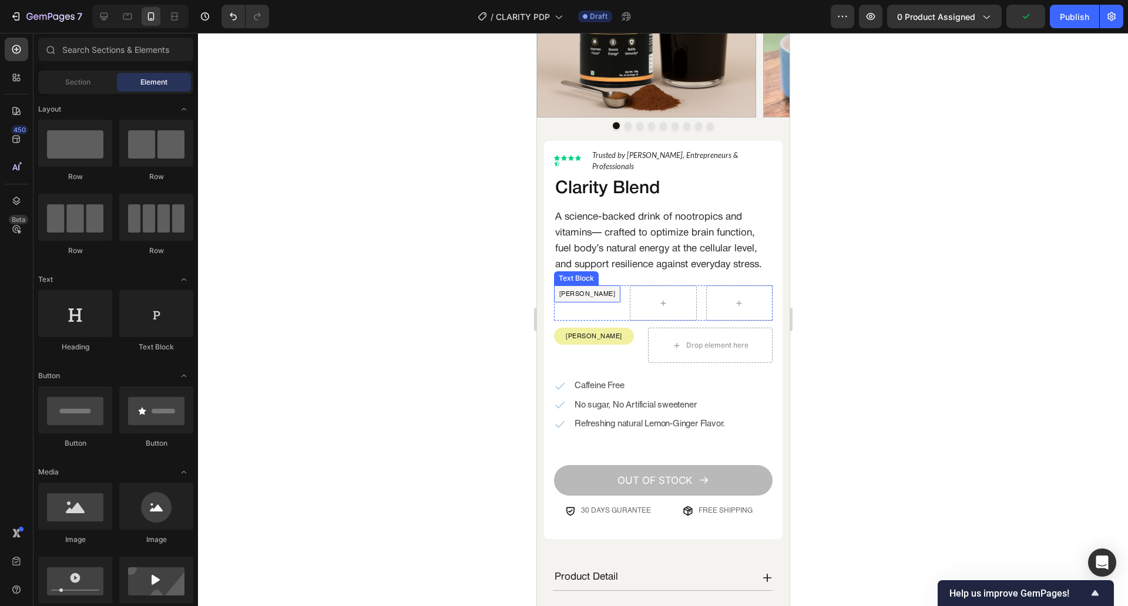
click at [604, 301] on p "[PERSON_NAME]" at bounding box center [587, 294] width 64 height 14
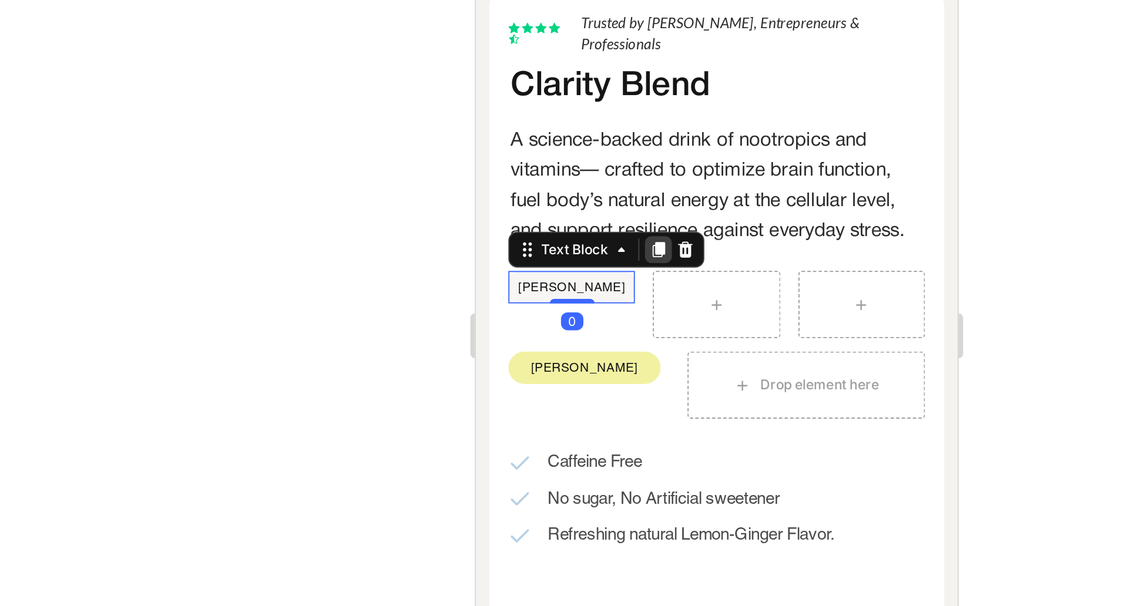
click at [567, 33] on icon at bounding box center [570, 30] width 9 height 9
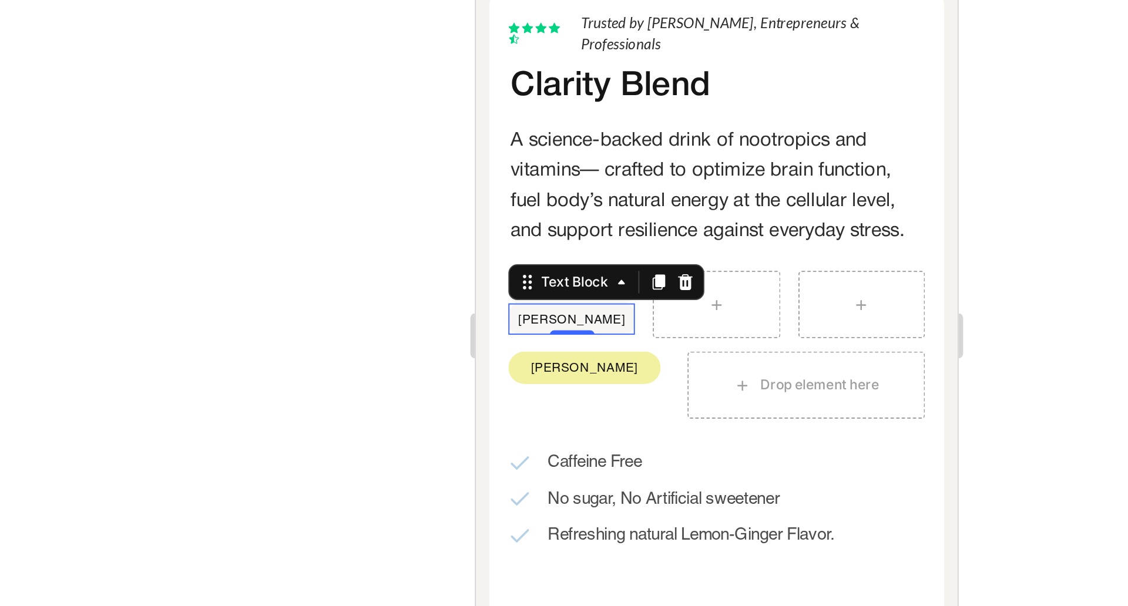
scroll to position [156, 0]
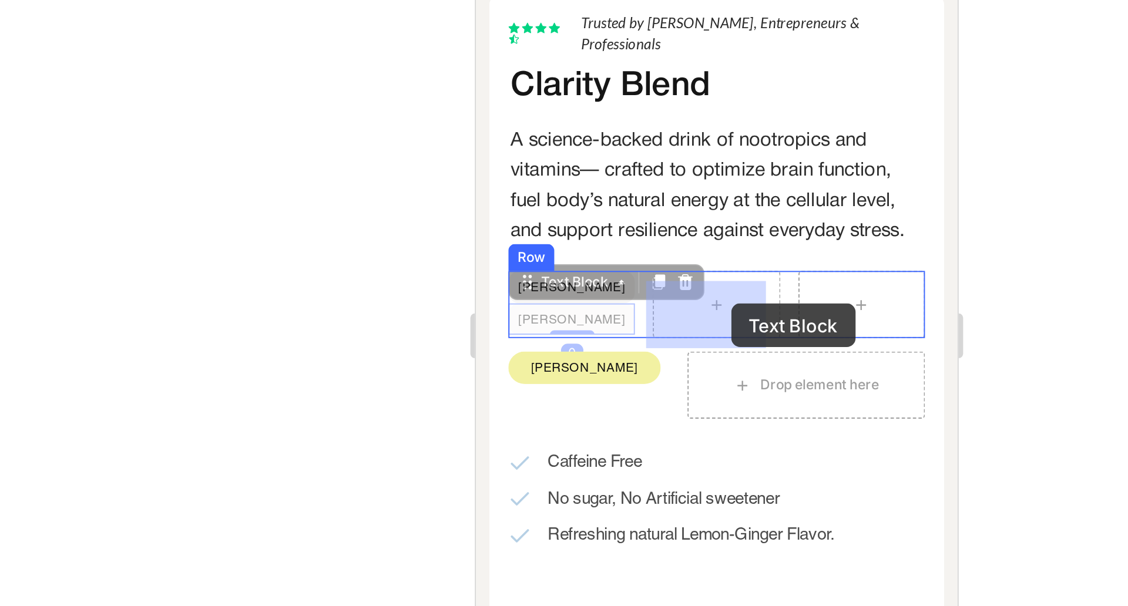
drag, startPoint x: 503, startPoint y: 58, endPoint x: 609, endPoint y: 59, distance: 105.8
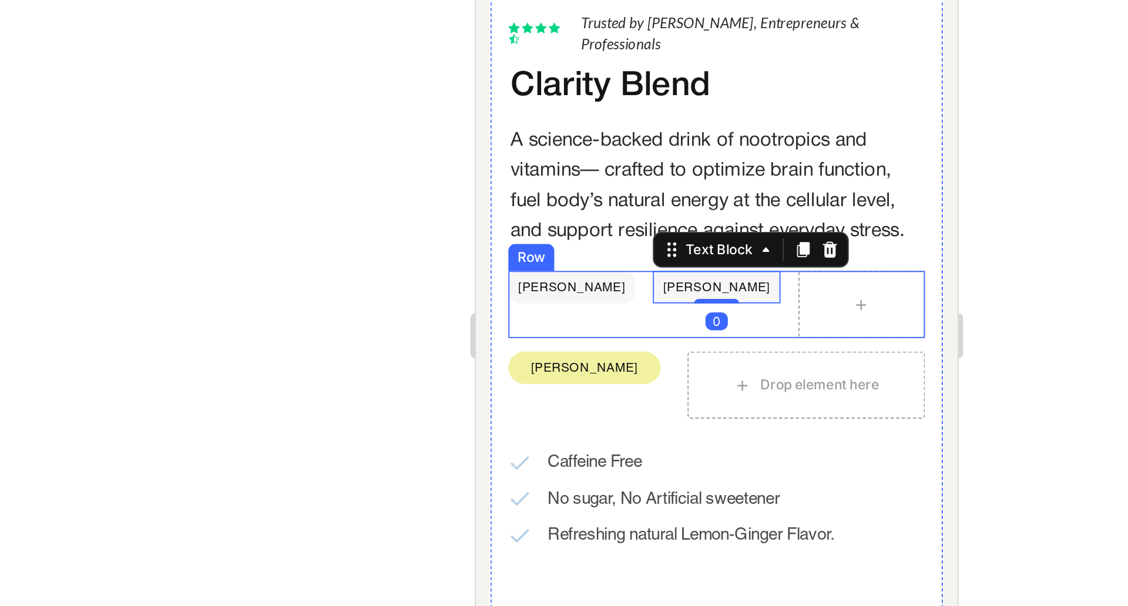
click at [644, 48] on div at bounding box center [677, 59] width 66 height 35
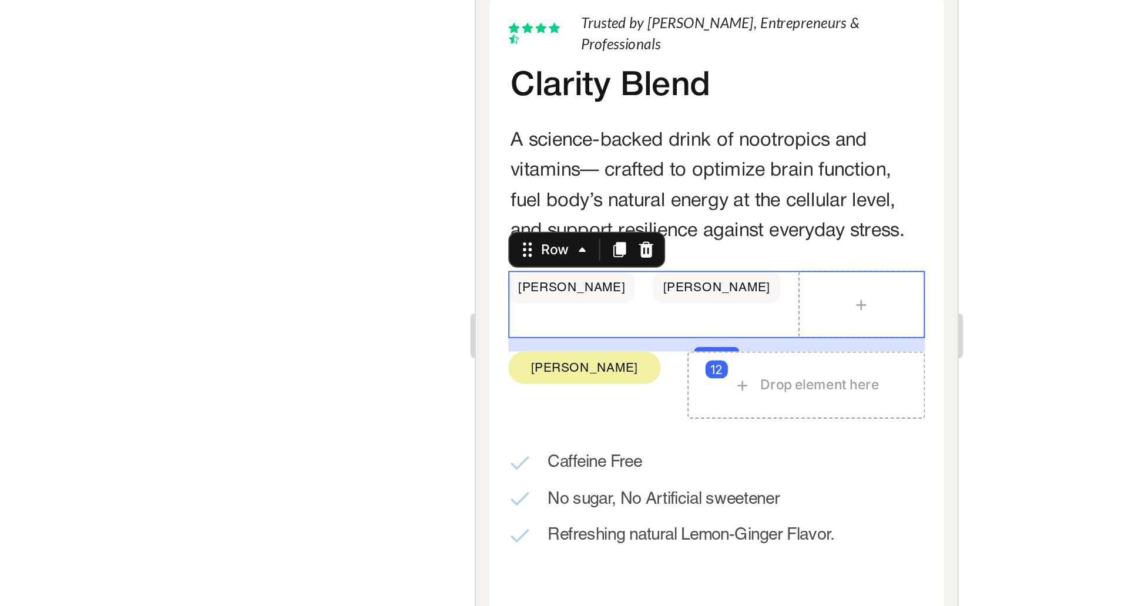
scroll to position [0, 0]
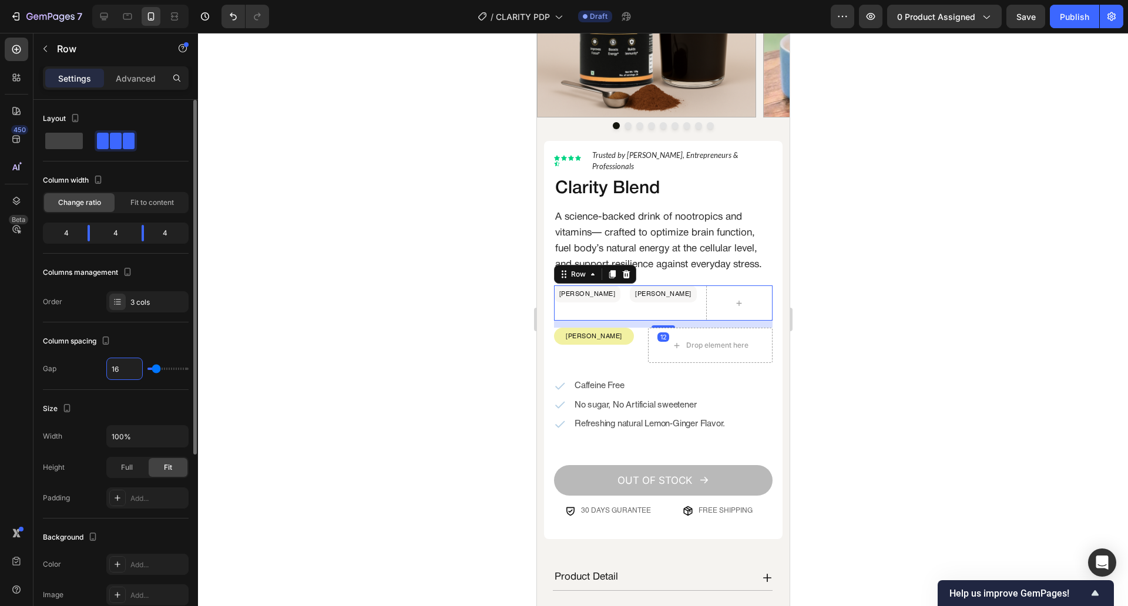
click at [123, 372] on input "16" at bounding box center [124, 368] width 35 height 21
type input "1"
type input "12"
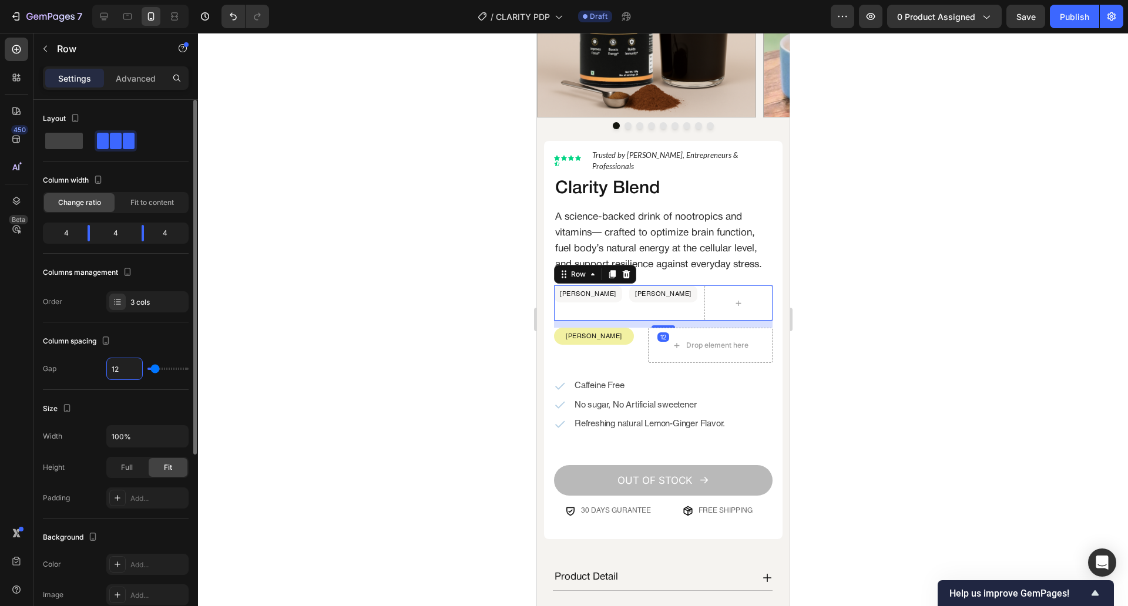
type input "12"
click at [384, 331] on div at bounding box center [663, 319] width 930 height 573
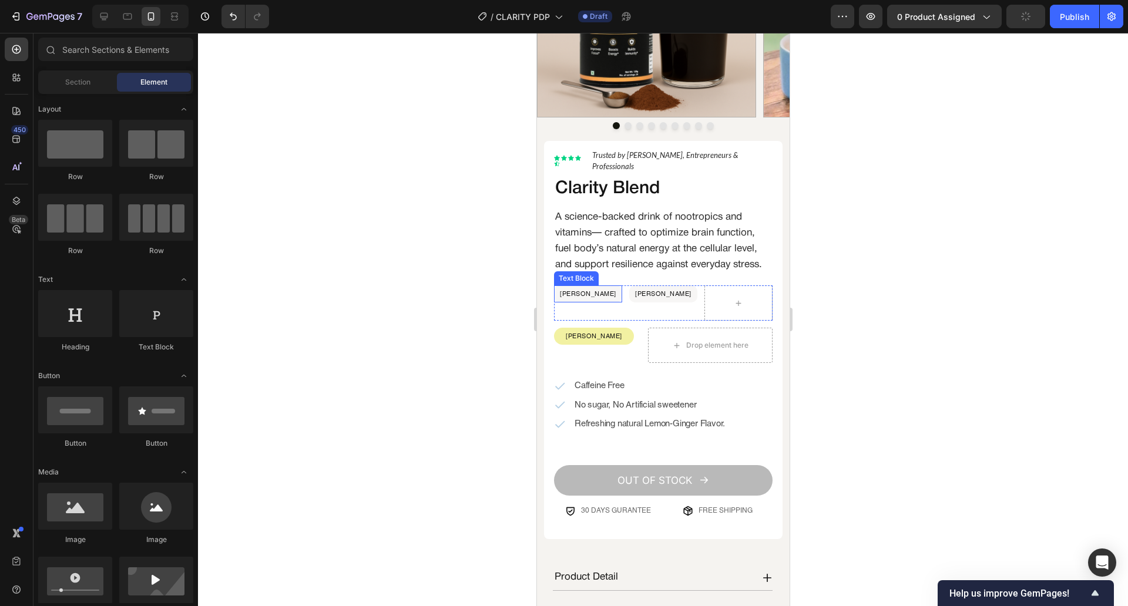
click at [590, 301] on p "[PERSON_NAME]" at bounding box center [588, 294] width 66 height 14
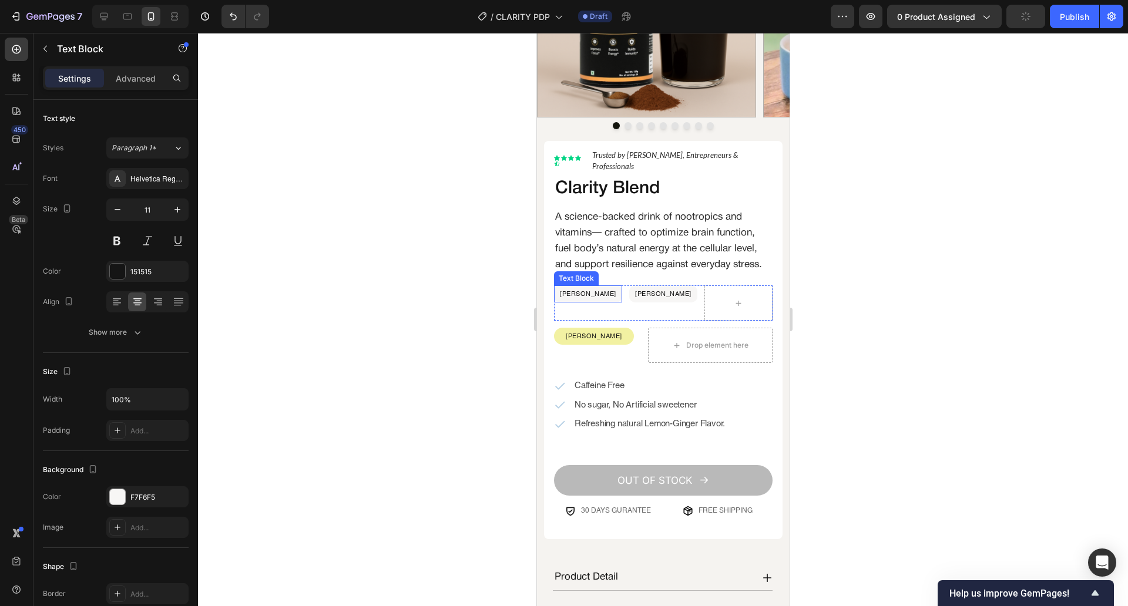
click at [590, 301] on p "[PERSON_NAME]" at bounding box center [588, 294] width 66 height 14
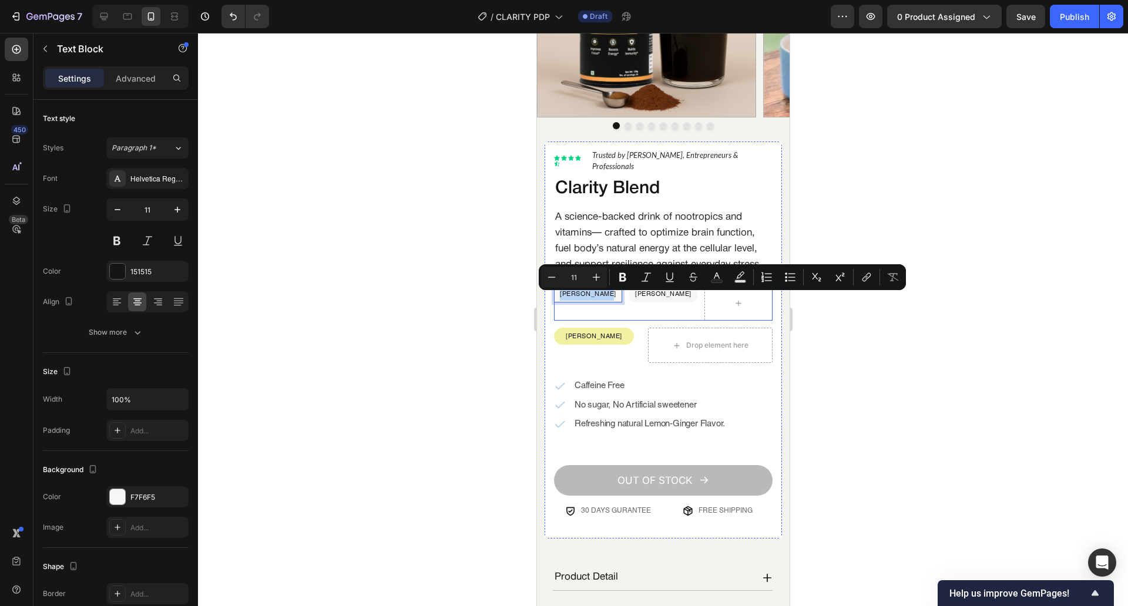
click at [616, 313] on div "LEMON GINGER Text Block 0" at bounding box center [587, 303] width 68 height 35
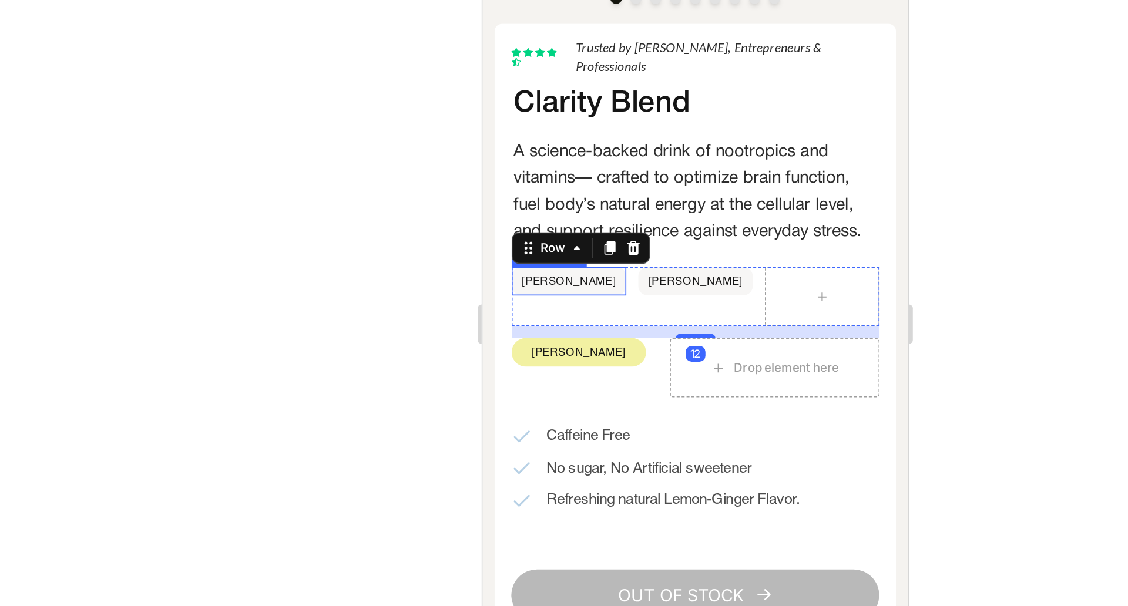
click at [534, 103] on p "[PERSON_NAME]" at bounding box center [533, 103] width 66 height 14
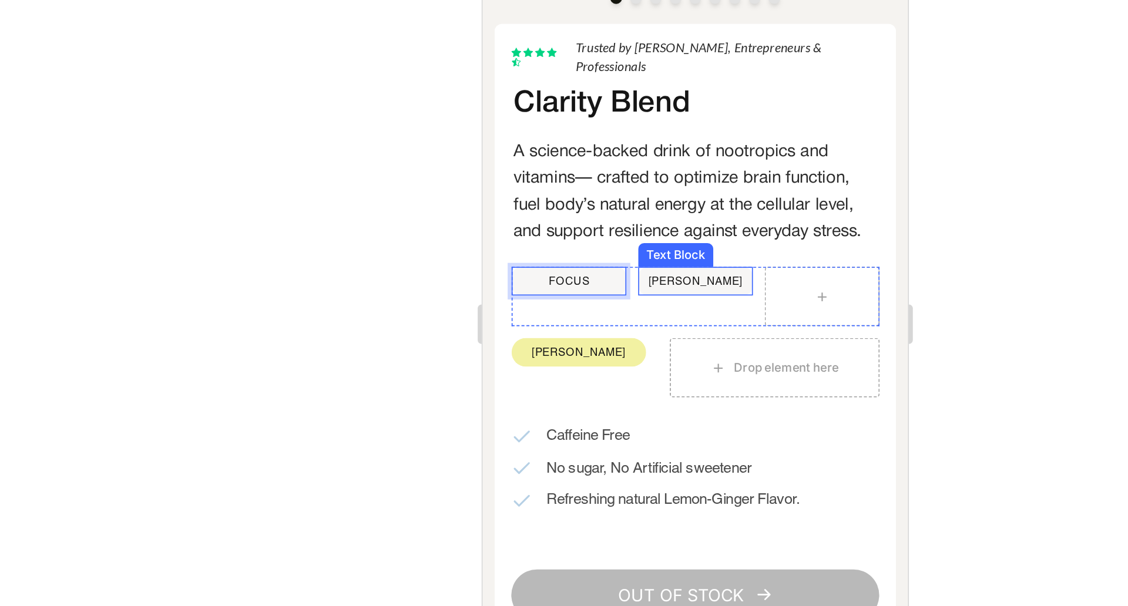
click at [591, 109] on p "[PERSON_NAME]" at bounding box center [608, 103] width 66 height 14
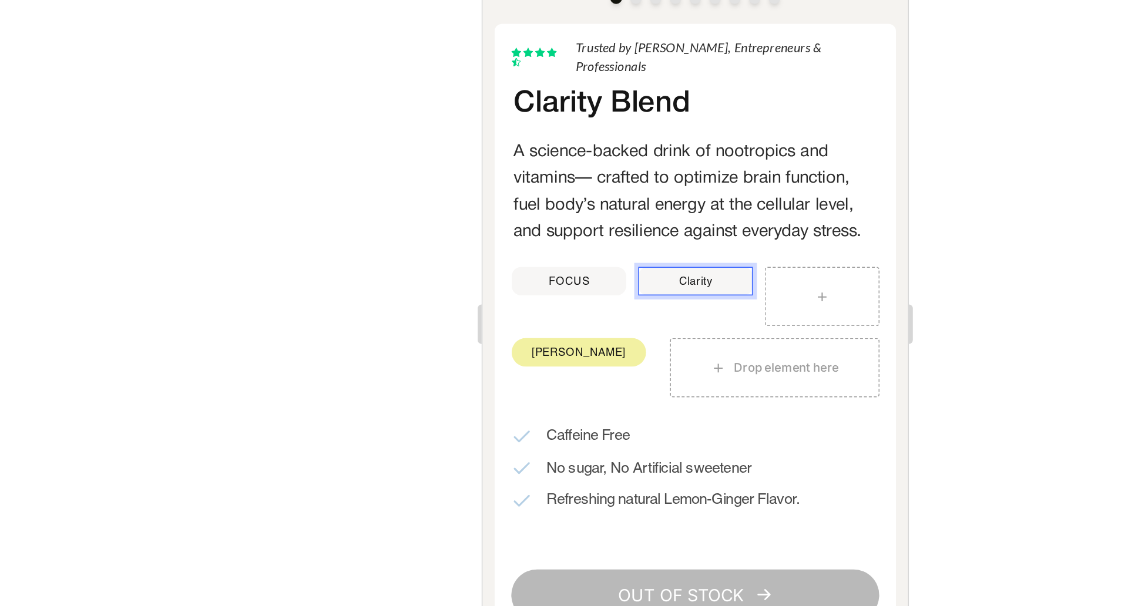
click at [591, 109] on p "Clarity" at bounding box center [608, 103] width 66 height 14
click at [634, 126] on div "CLARITY Text Block 0" at bounding box center [608, 112] width 68 height 35
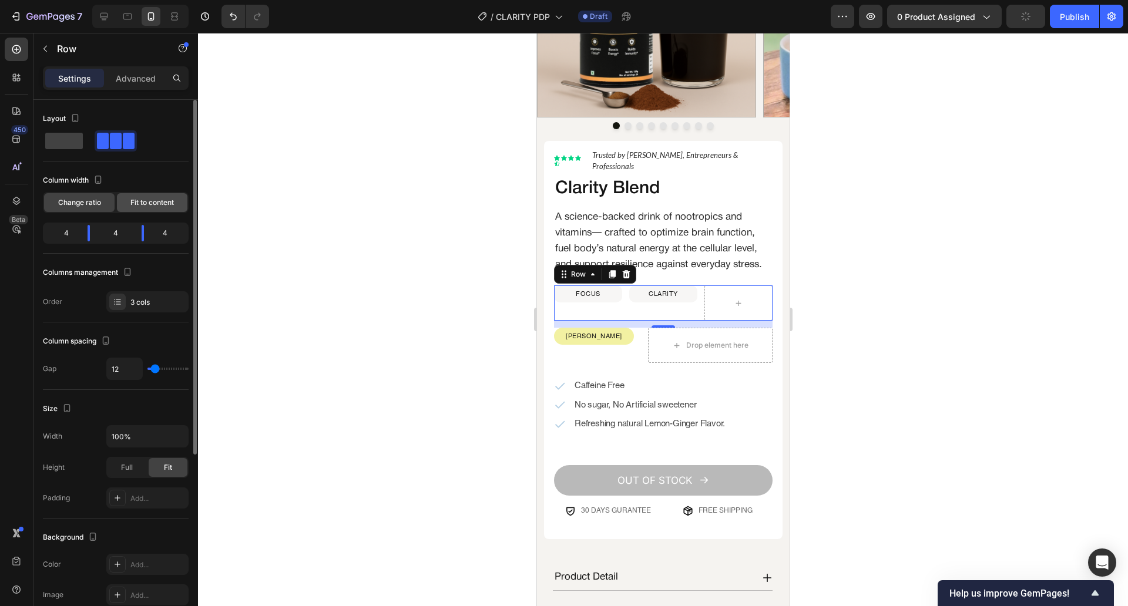
click at [157, 196] on div "Fit to content" at bounding box center [152, 202] width 70 height 19
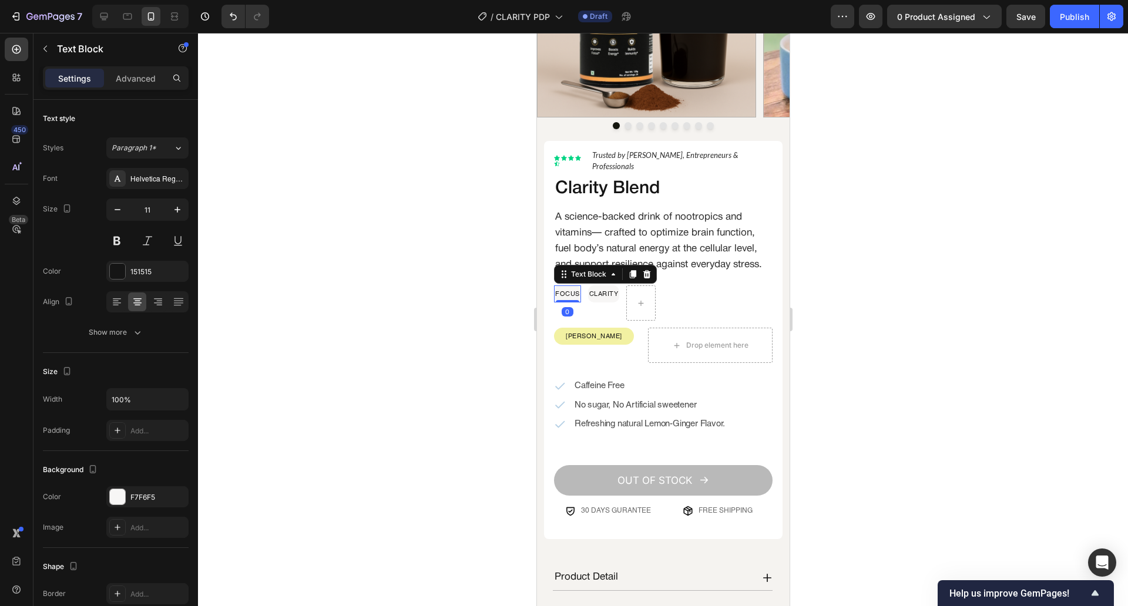
click at [385, 311] on div at bounding box center [663, 319] width 930 height 573
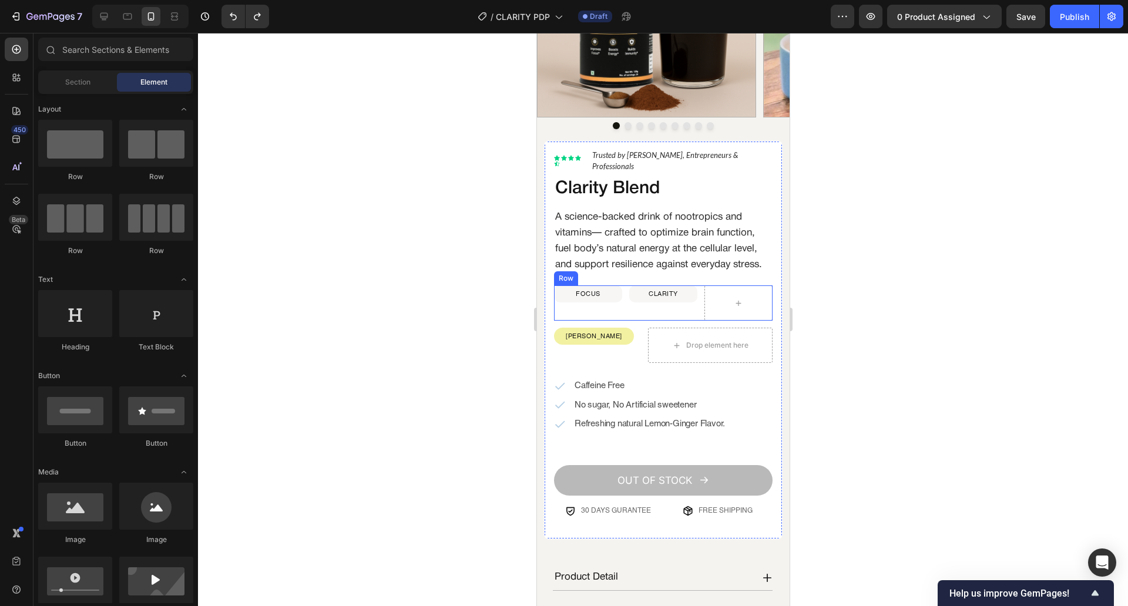
click at [629, 307] on div "CLARITY Text Block" at bounding box center [663, 303] width 68 height 35
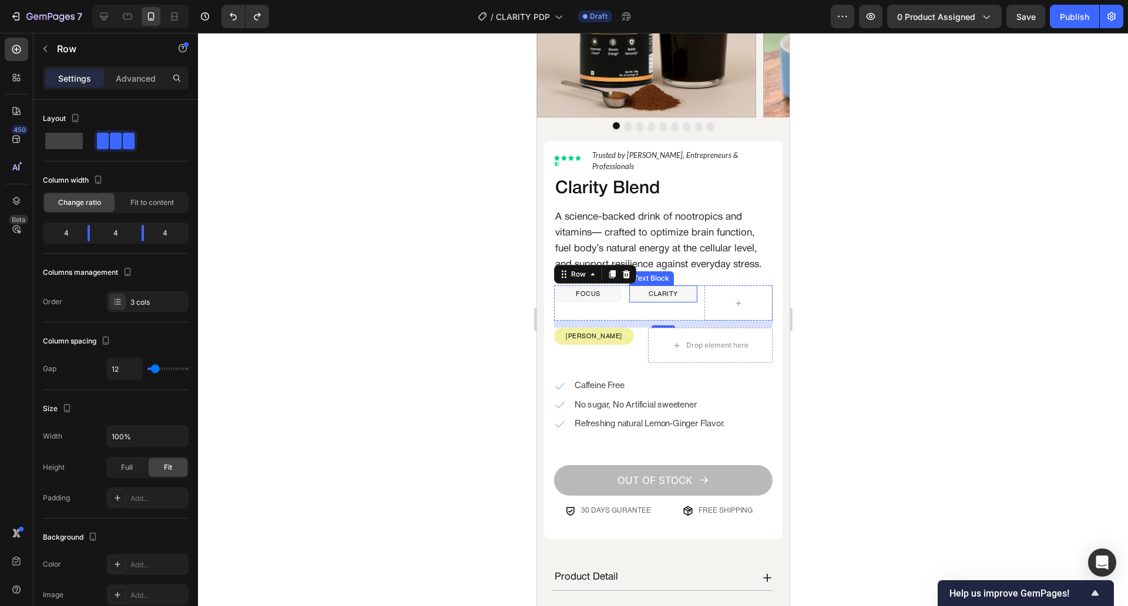
click at [647, 302] on div "CLARITY" at bounding box center [663, 294] width 68 height 16
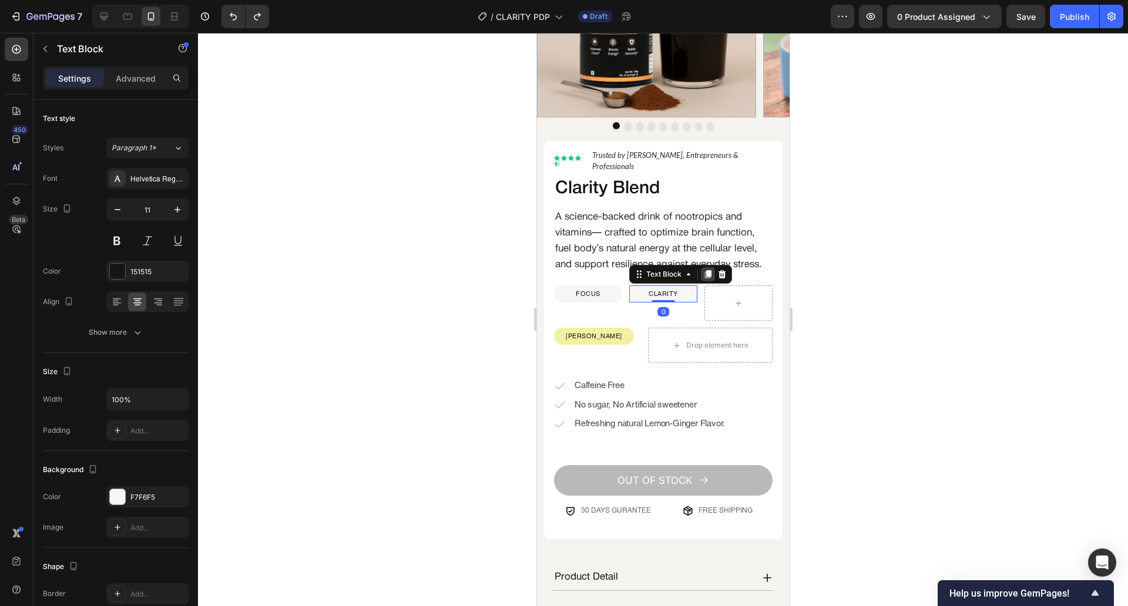
click at [704, 279] on icon at bounding box center [707, 275] width 6 height 8
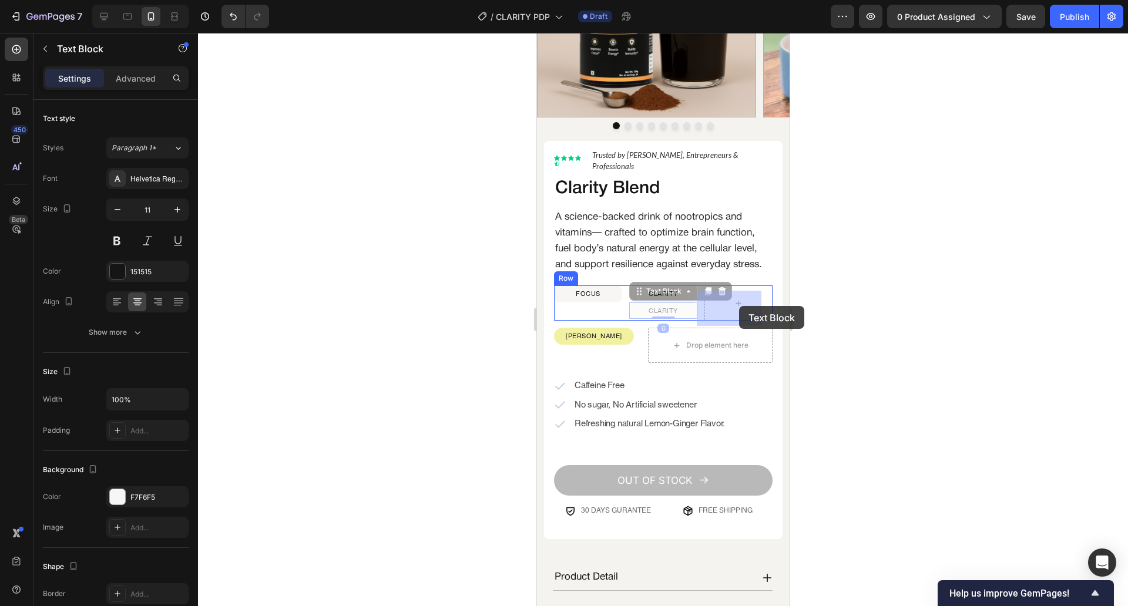
drag, startPoint x: 637, startPoint y: 301, endPoint x: 733, endPoint y: 306, distance: 96.5
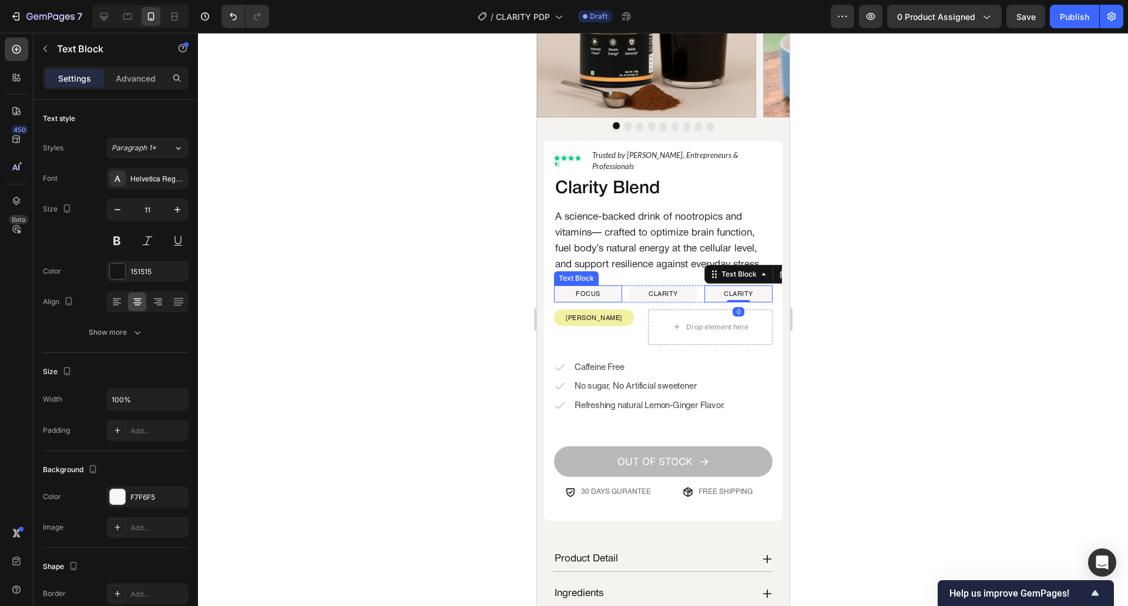
click at [463, 277] on div at bounding box center [663, 319] width 930 height 573
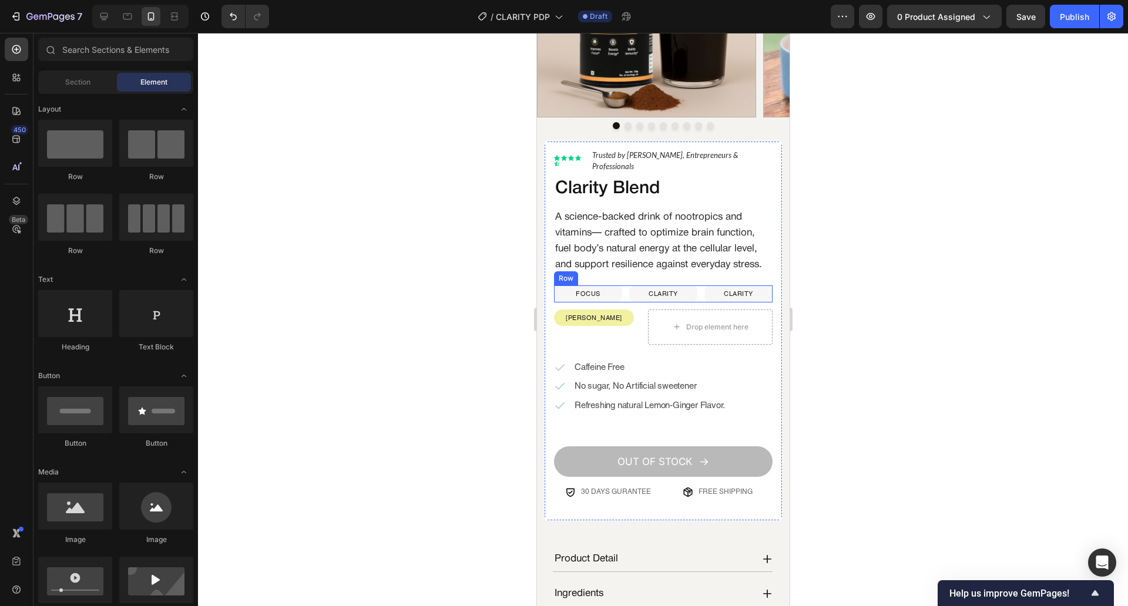
click at [693, 302] on div "FOCUS Text Block CLARITY Text Block CLARITY Text Block Row" at bounding box center [662, 294] width 219 height 16
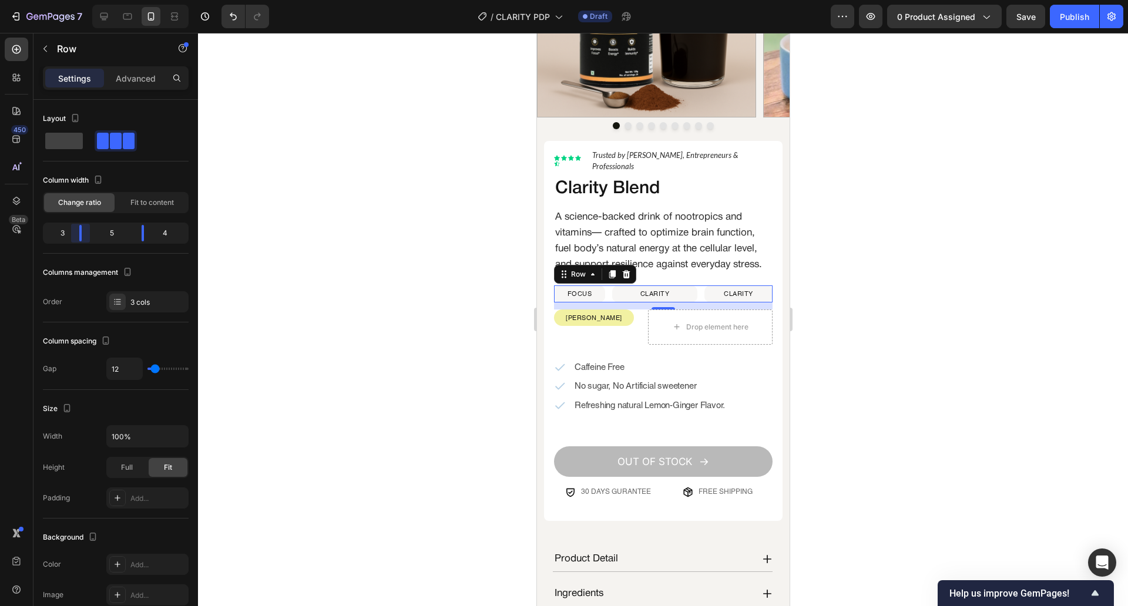
click at [79, 0] on body "7 Version history / CLARITY PDP Draft Preview 0 product assigned Save Publish 4…" at bounding box center [564, 0] width 1128 height 0
drag, startPoint x: 138, startPoint y: 230, endPoint x: 122, endPoint y: 230, distance: 16.4
click at [122, 0] on body "7 Version history / CLARITY PDP Draft Preview 0 product assigned Save Publish 4…" at bounding box center [564, 0] width 1128 height 0
click at [716, 301] on p "CLARITY" at bounding box center [721, 294] width 100 height 14
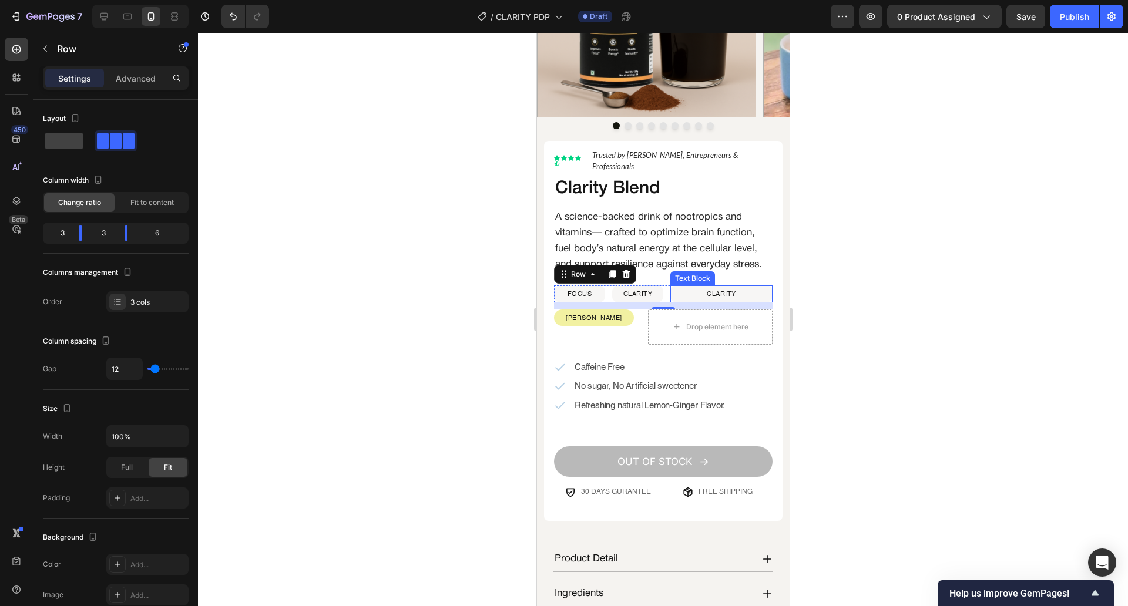
click at [716, 301] on p "CLARITY" at bounding box center [721, 294] width 100 height 14
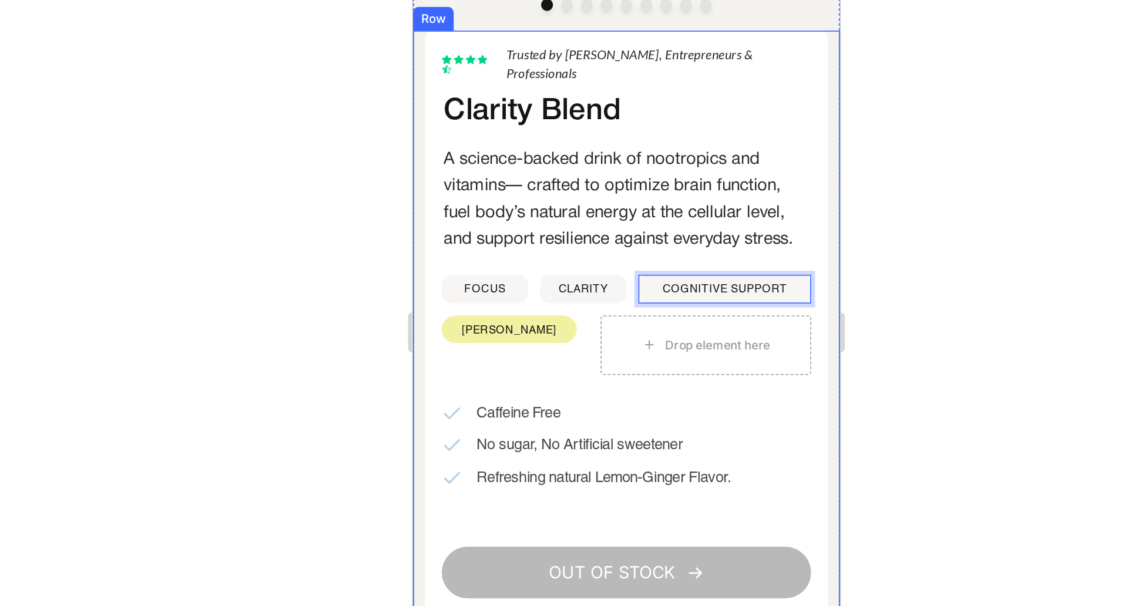
click at [827, 292] on div at bounding box center [663, 319] width 930 height 573
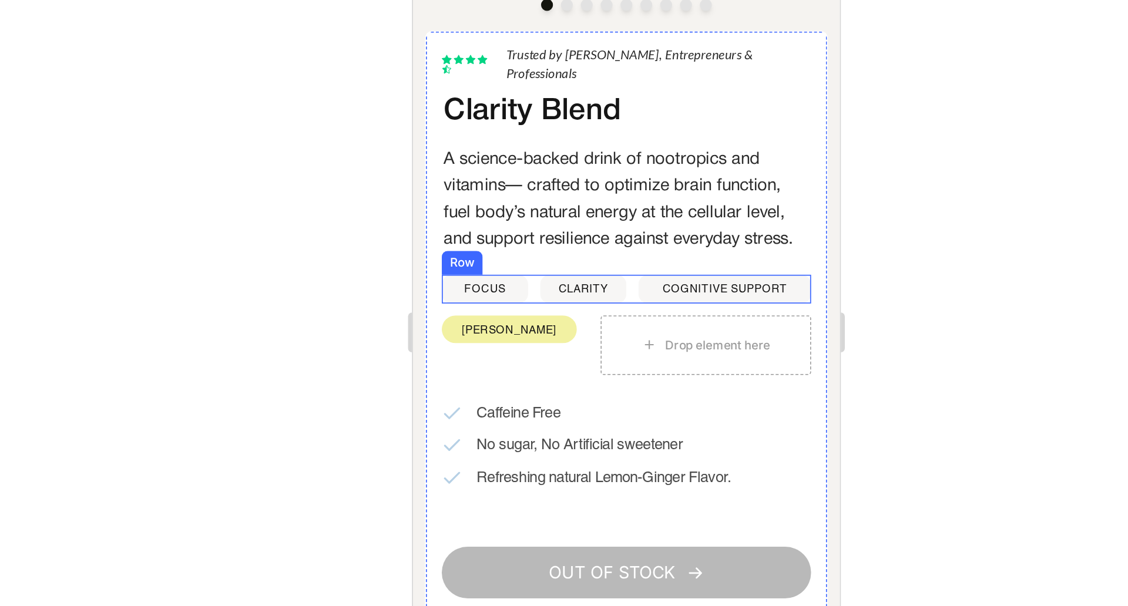
click at [538, 117] on div "FOCUS Text Block CLARITY Text Block COGNITIVE SUPPORT Text Block Row" at bounding box center [538, 109] width 219 height 16
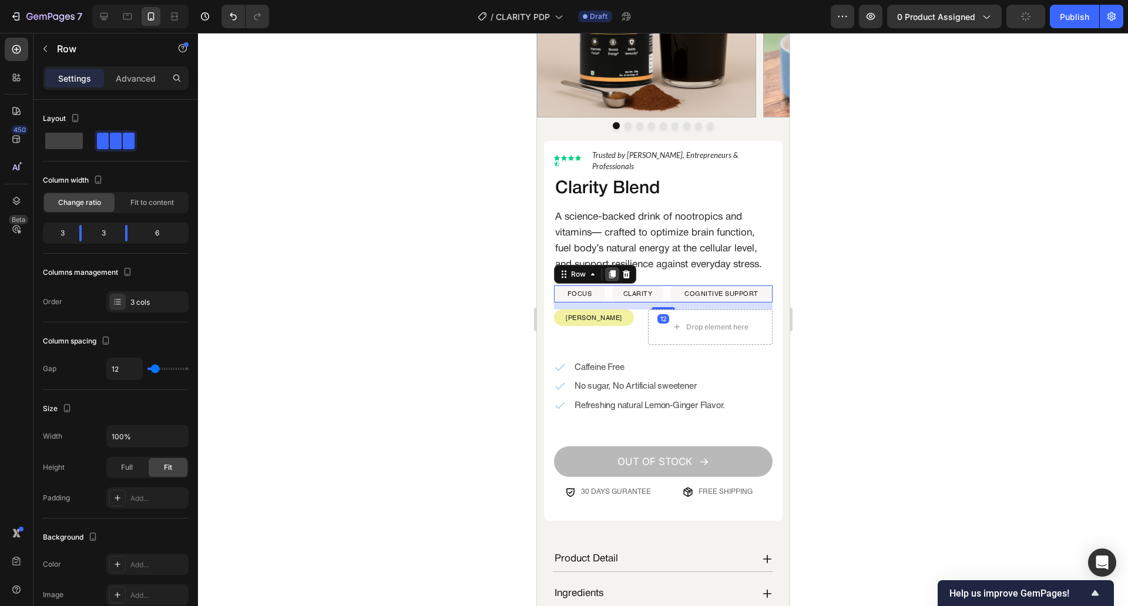
click at [612, 279] on icon at bounding box center [612, 275] width 6 height 8
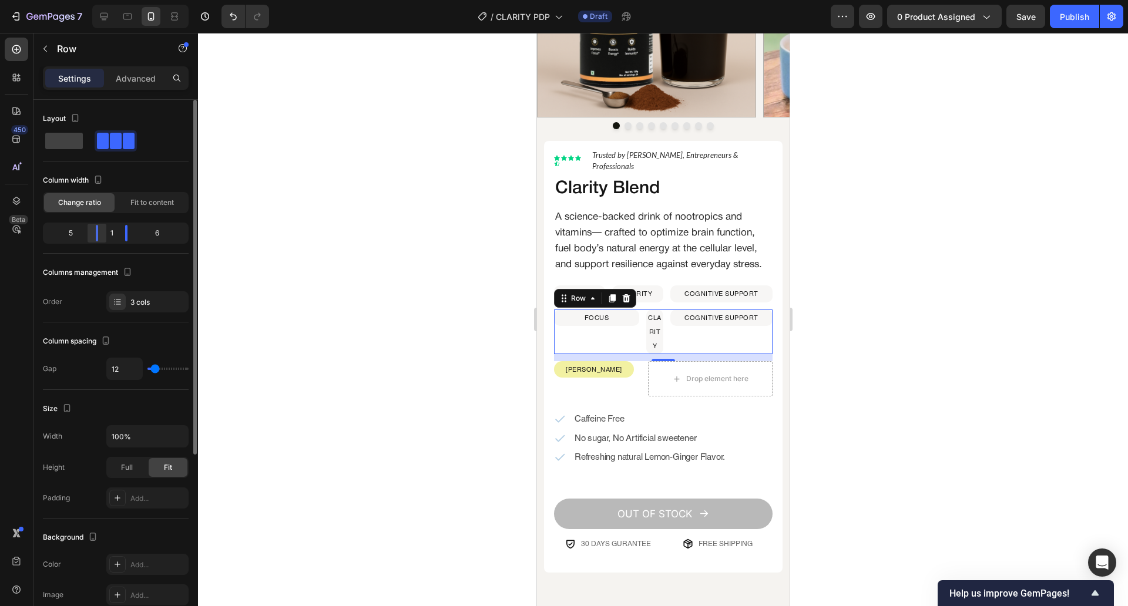
drag, startPoint x: 86, startPoint y: 234, endPoint x: 104, endPoint y: 235, distance: 18.2
click at [104, 0] on body "7 Version history / CLARITY PDP Draft Preview 0 product assigned Save Publish 4…" at bounding box center [564, 0] width 1128 height 0
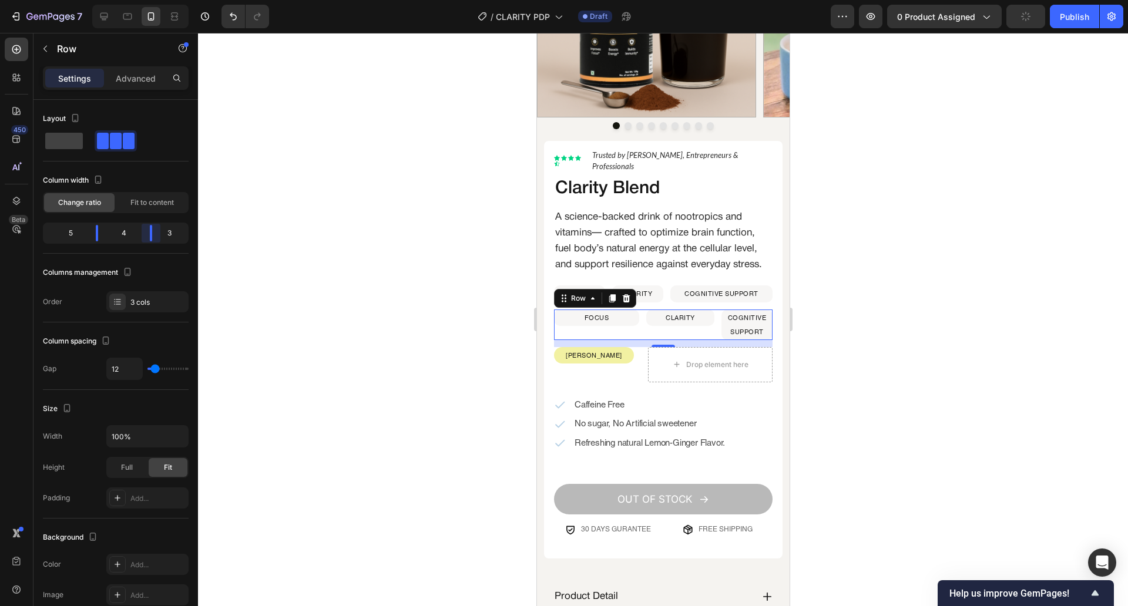
drag, startPoint x: 135, startPoint y: 227, endPoint x: 370, endPoint y: 336, distance: 258.4
click at [150, 0] on body "7 Version history / CLARITY PDP Draft Preview 0 product assigned Publish 450 Be…" at bounding box center [564, 0] width 1128 height 0
click at [600, 325] on p "FOCUS" at bounding box center [596, 318] width 83 height 14
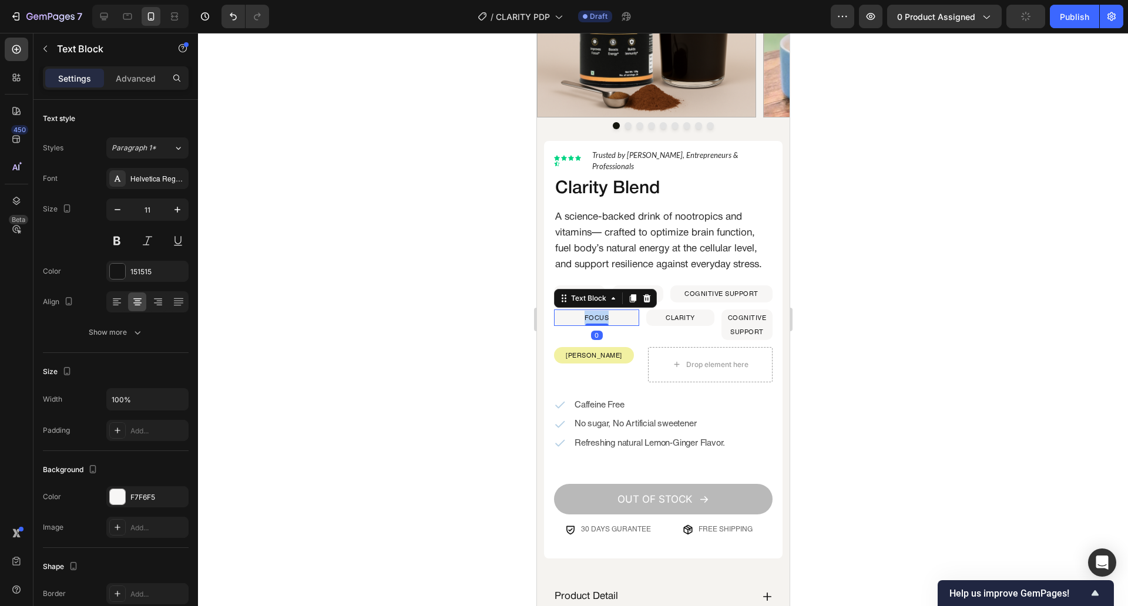
click at [600, 325] on p "FOCUS" at bounding box center [596, 318] width 83 height 14
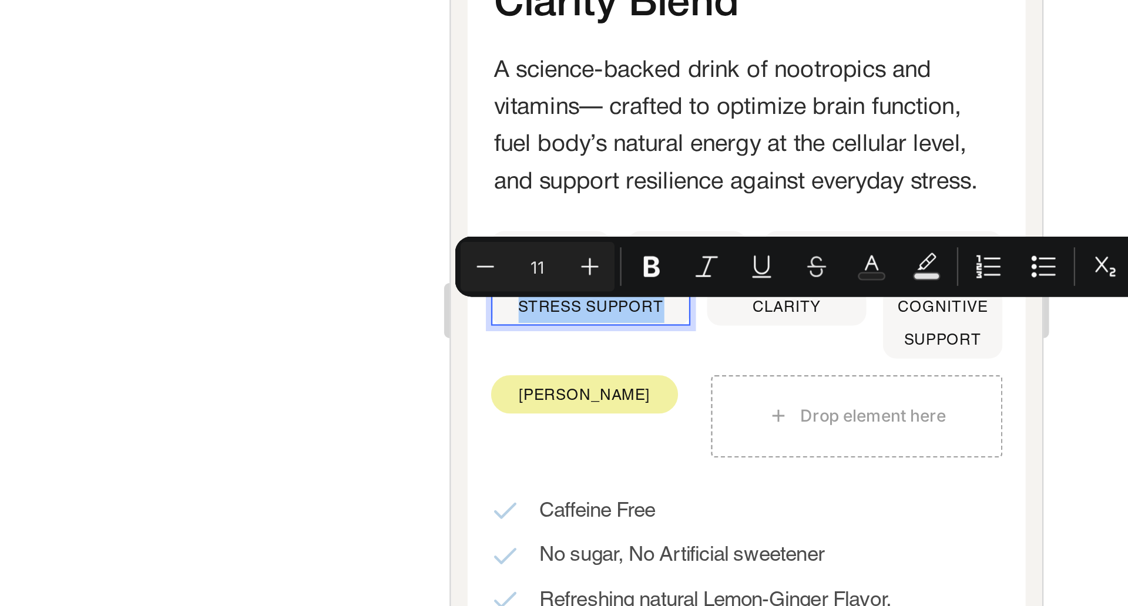
click at [465, 324] on div at bounding box center [663, 319] width 930 height 573
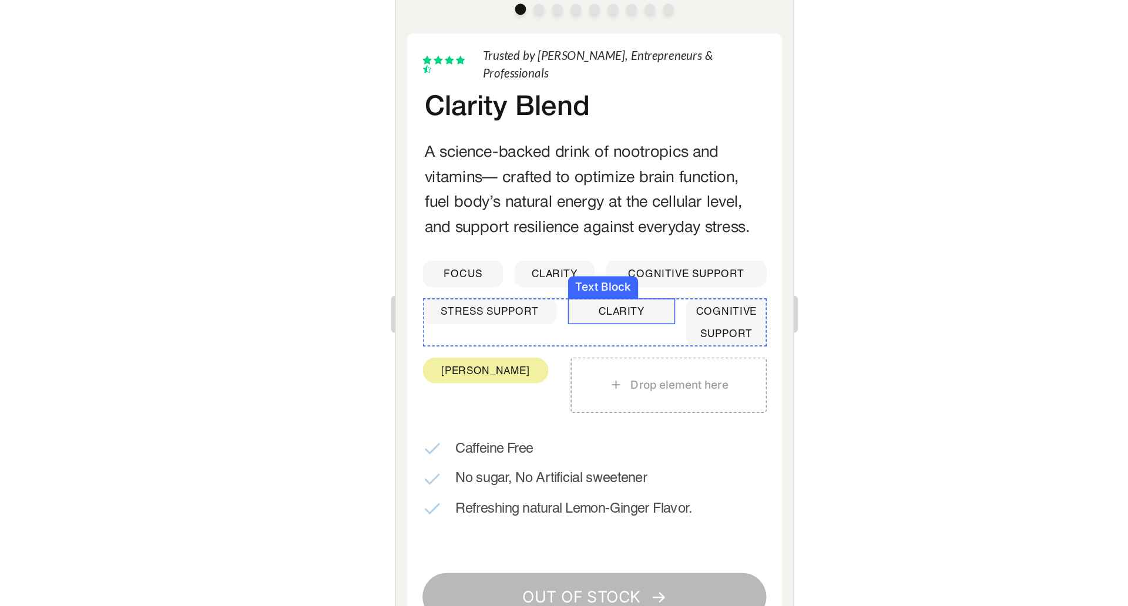
click at [518, 156] on p "CLARITY" at bounding box center [538, 149] width 66 height 14
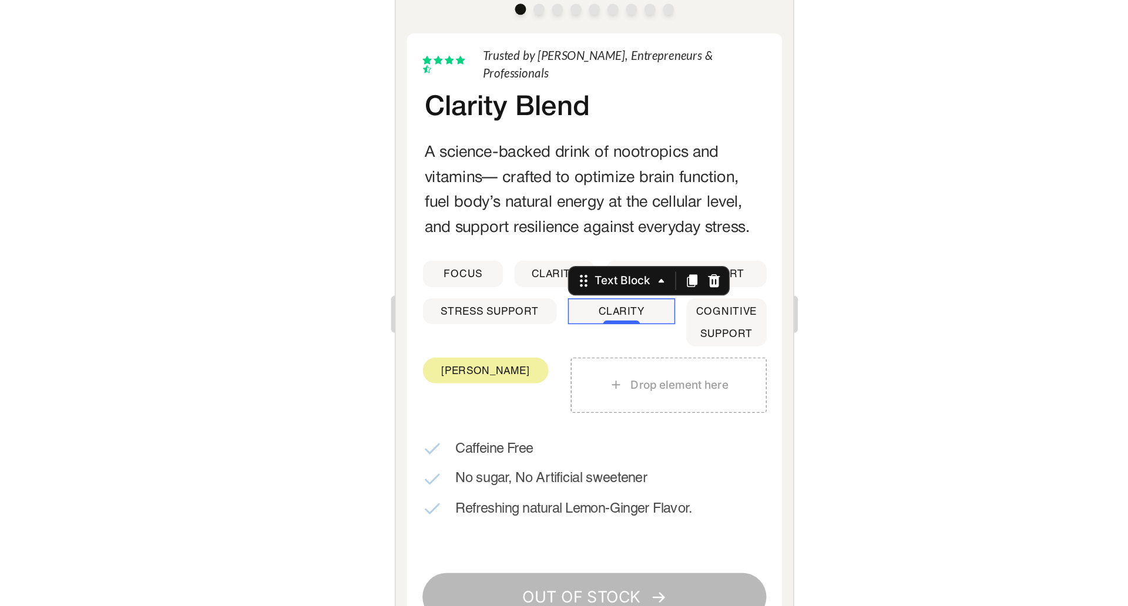
click at [518, 156] on p "CLARITY" at bounding box center [538, 149] width 66 height 14
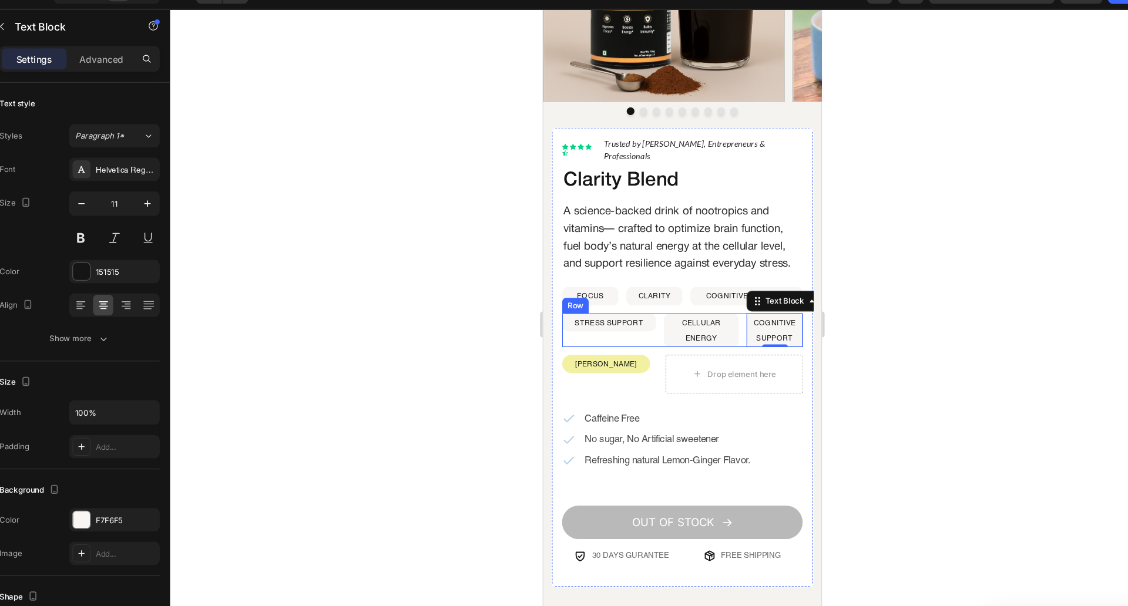
click at [642, 312] on div "STRESS SUPPORT Text Block CELLULAR ENERGY Text Block COGNITIVE SUPPORT Text Blo…" at bounding box center [669, 301] width 219 height 31
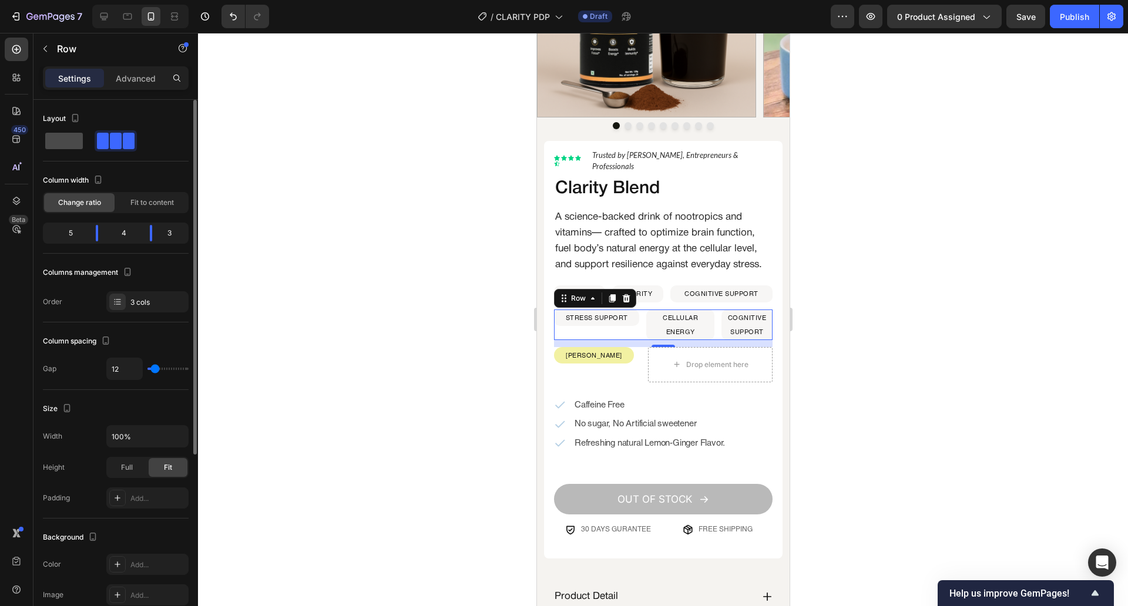
click at [75, 138] on span at bounding box center [64, 141] width 38 height 16
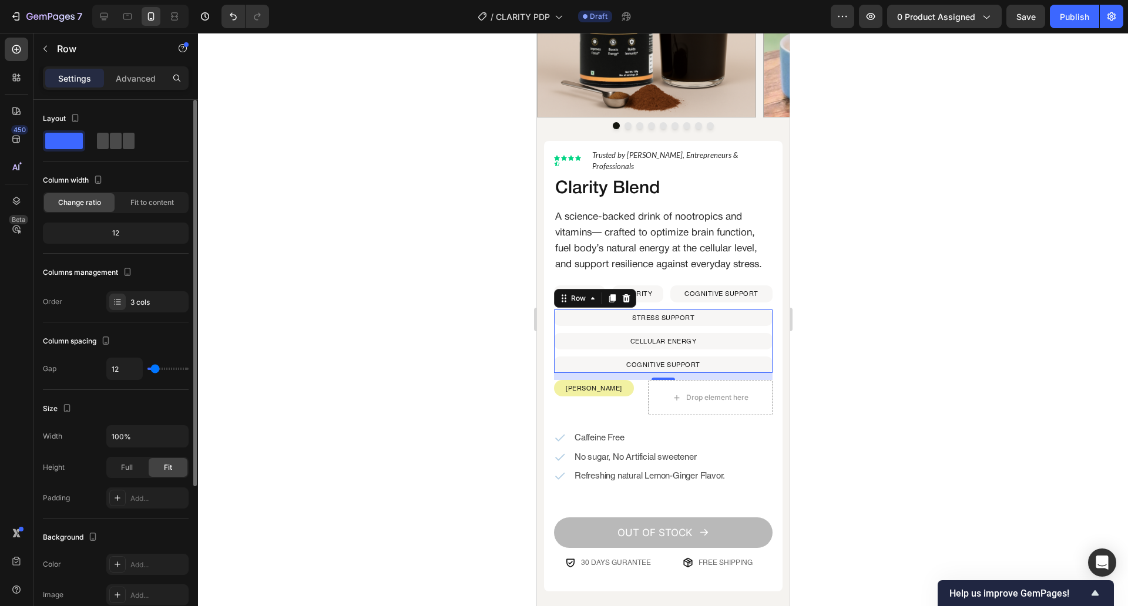
click at [129, 133] on span at bounding box center [129, 141] width 12 height 16
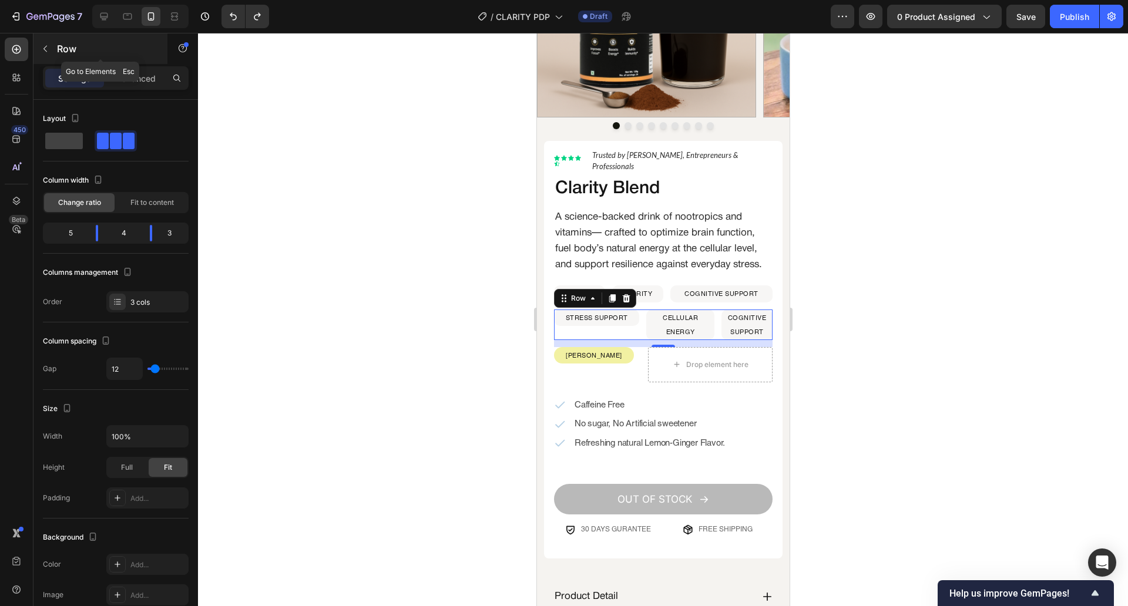
click at [47, 58] on button "button" at bounding box center [45, 48] width 19 height 19
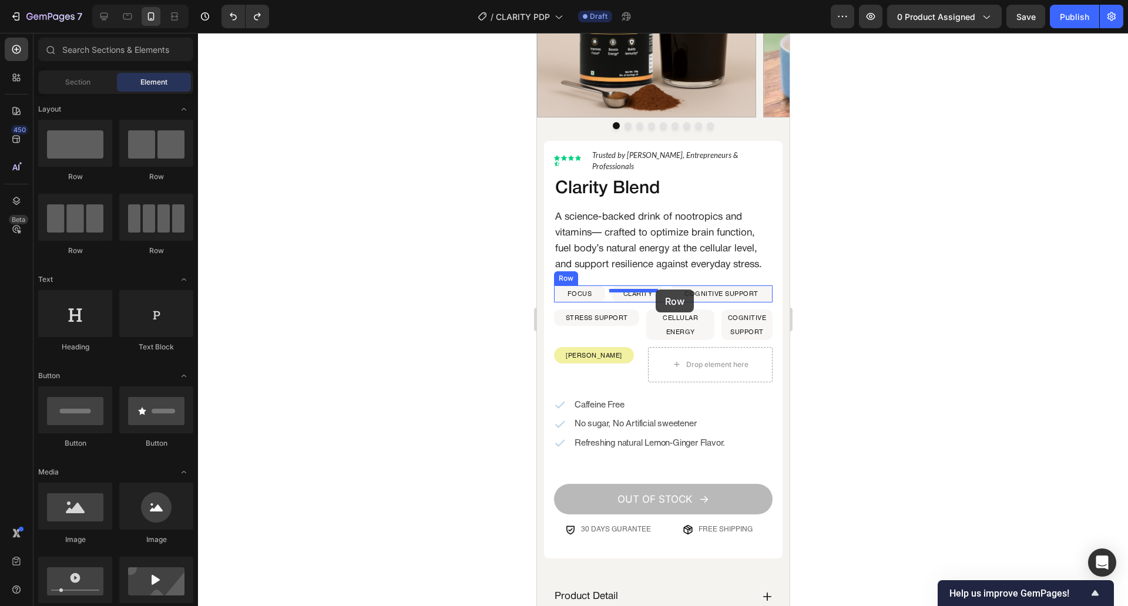
drag, startPoint x: 625, startPoint y: 259, endPoint x: 655, endPoint y: 290, distance: 42.8
click at [640, 371] on div "[PERSON_NAME] Text Block Row Drop element here Row" at bounding box center [662, 364] width 219 height 35
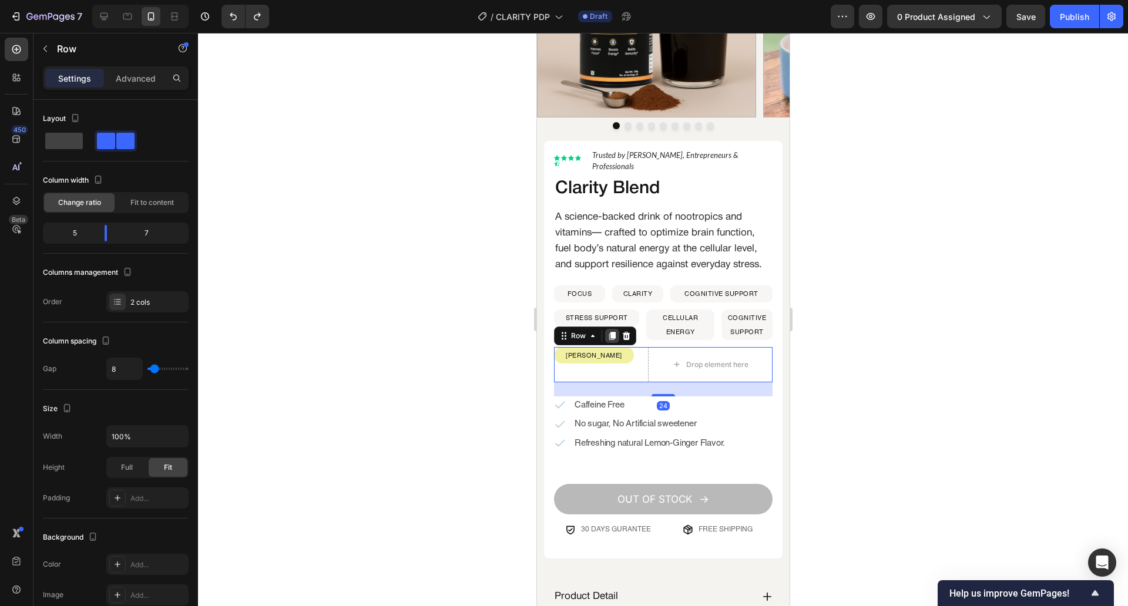
click at [607, 336] on icon at bounding box center [611, 335] width 9 height 9
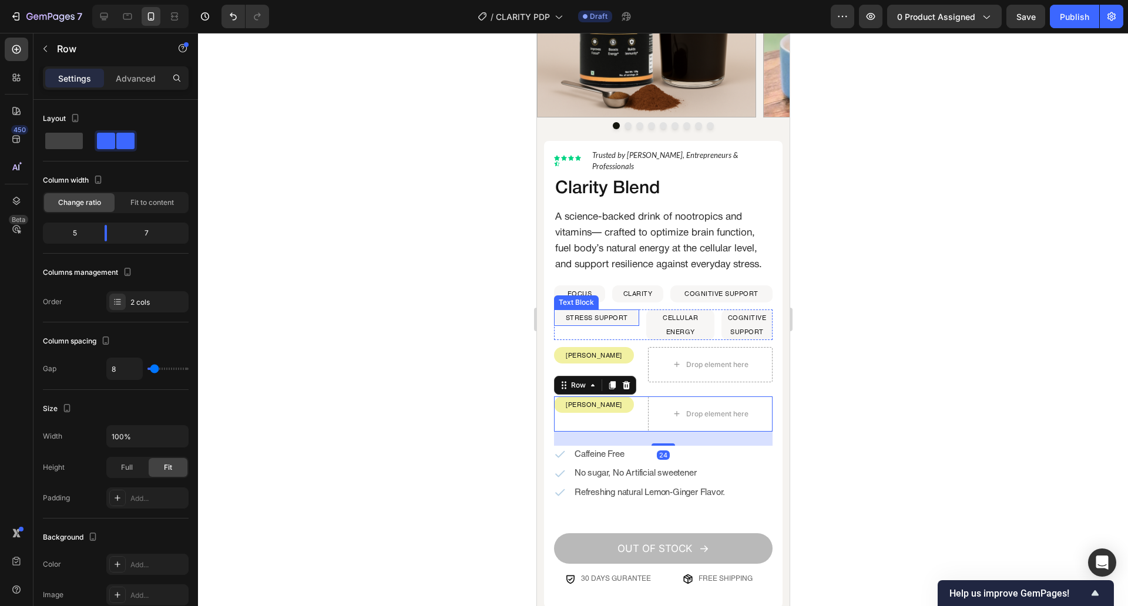
click at [605, 325] on p "STRESS SUPPORT" at bounding box center [596, 318] width 83 height 14
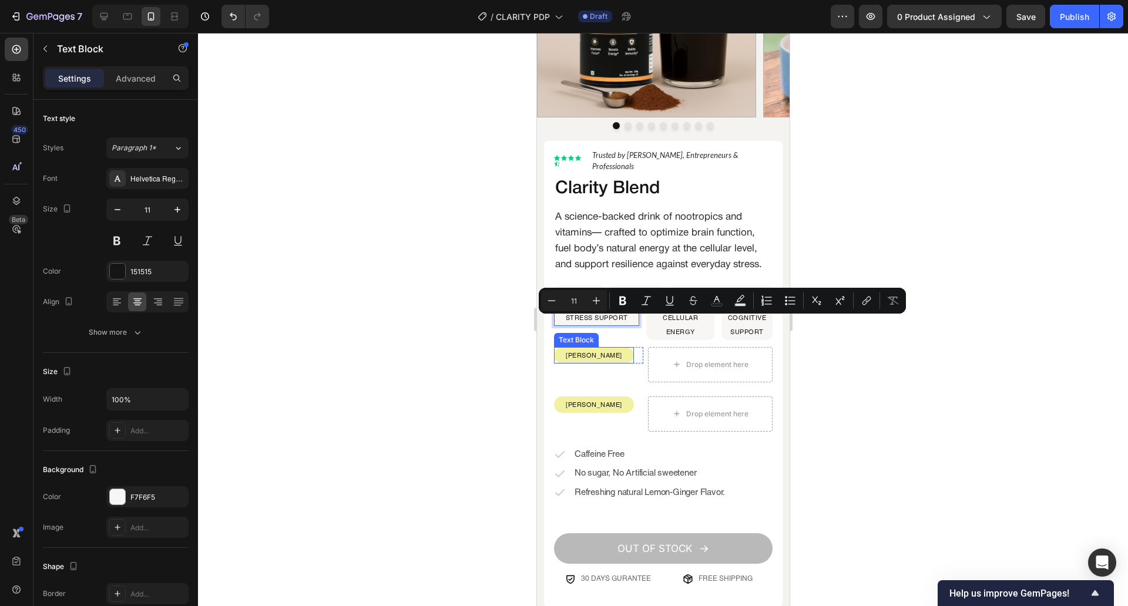
click at [591, 362] on p "[PERSON_NAME]" at bounding box center [594, 355] width 78 height 14
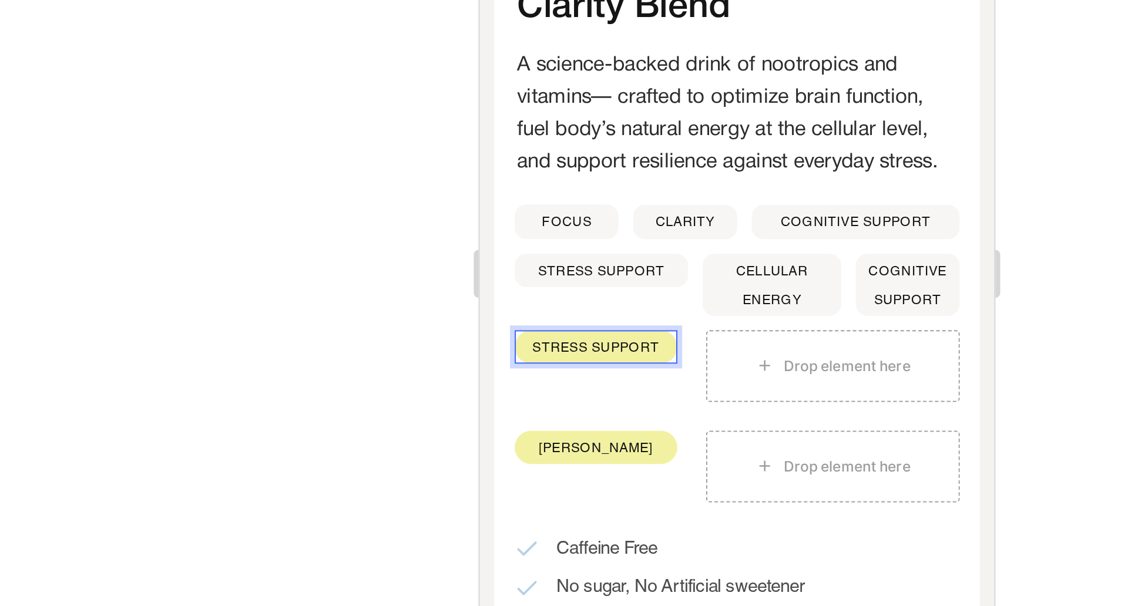
click at [496, 356] on div at bounding box center [663, 319] width 930 height 573
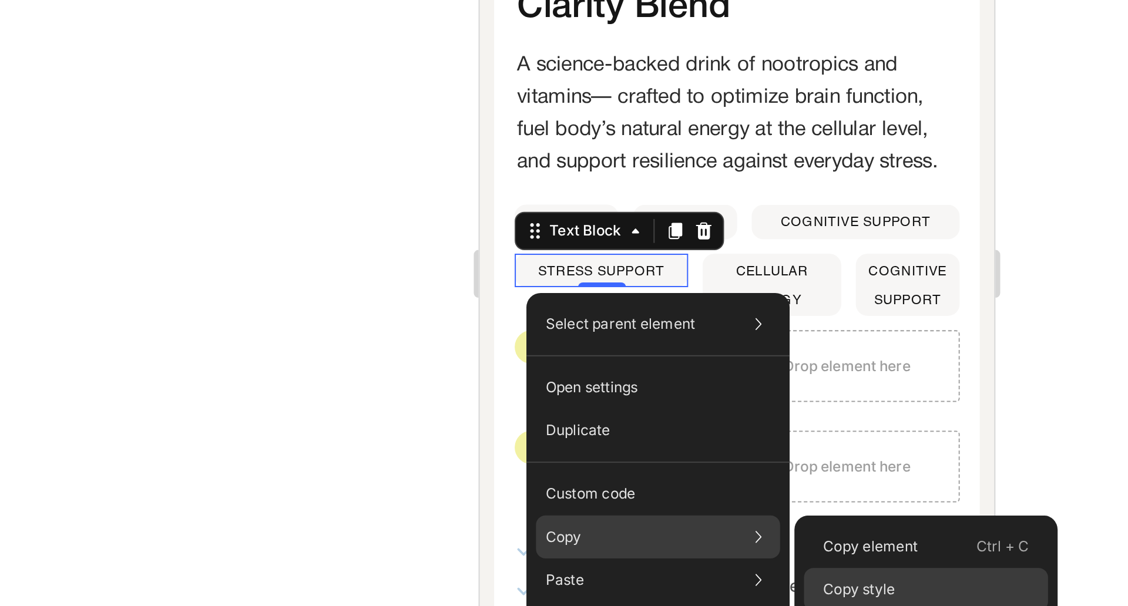
click at [743, 474] on div "Copy style" at bounding box center [756, 474] width 120 height 21
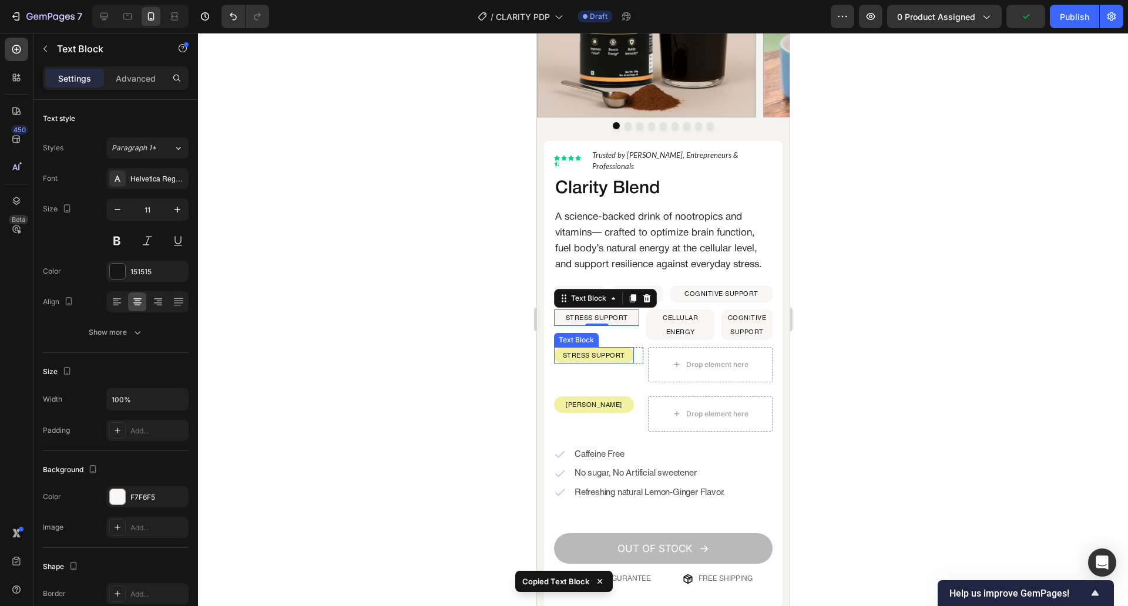
click at [599, 362] on p "STRESS SUPPORT" at bounding box center [594, 355] width 78 height 14
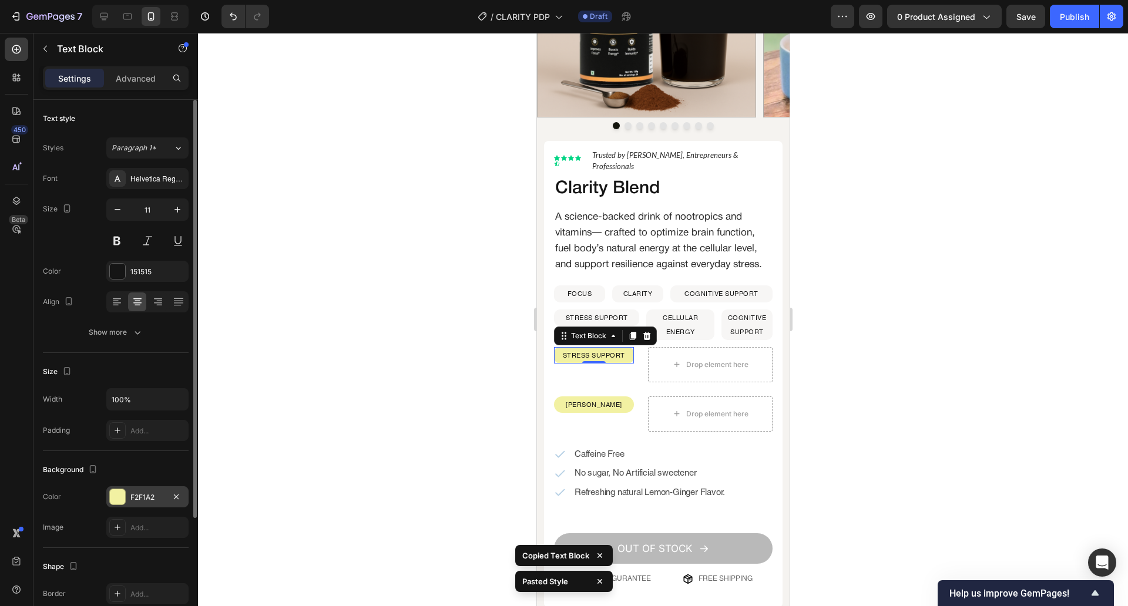
click at [143, 499] on div "F2F1A2" at bounding box center [147, 497] width 34 height 11
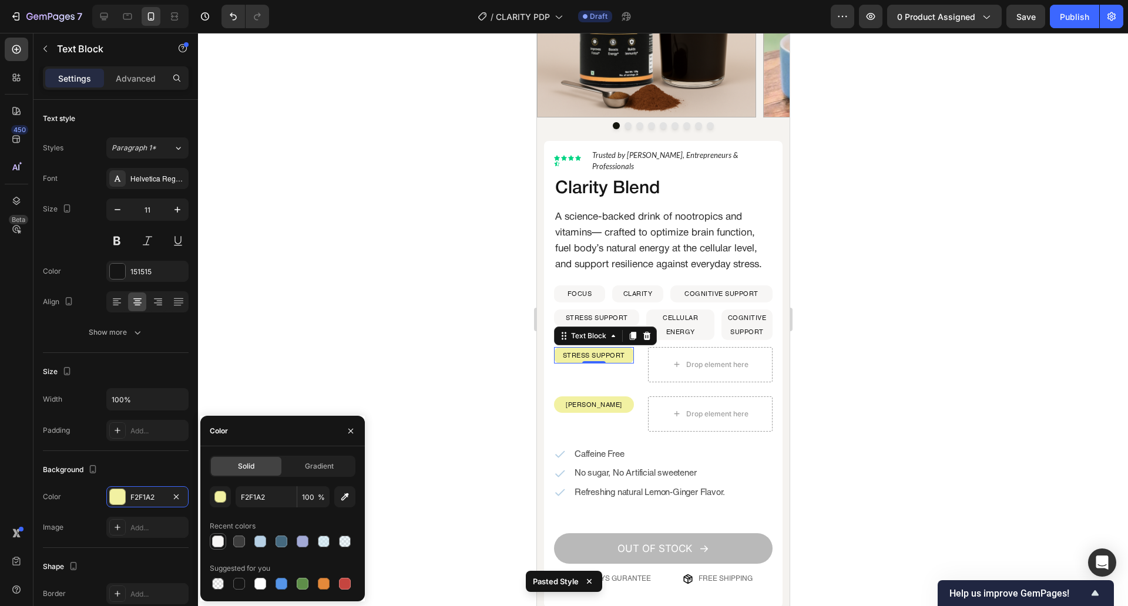
click at [222, 539] on div at bounding box center [218, 542] width 12 height 12
type input "F7F6F5"
click at [340, 352] on div at bounding box center [663, 319] width 930 height 573
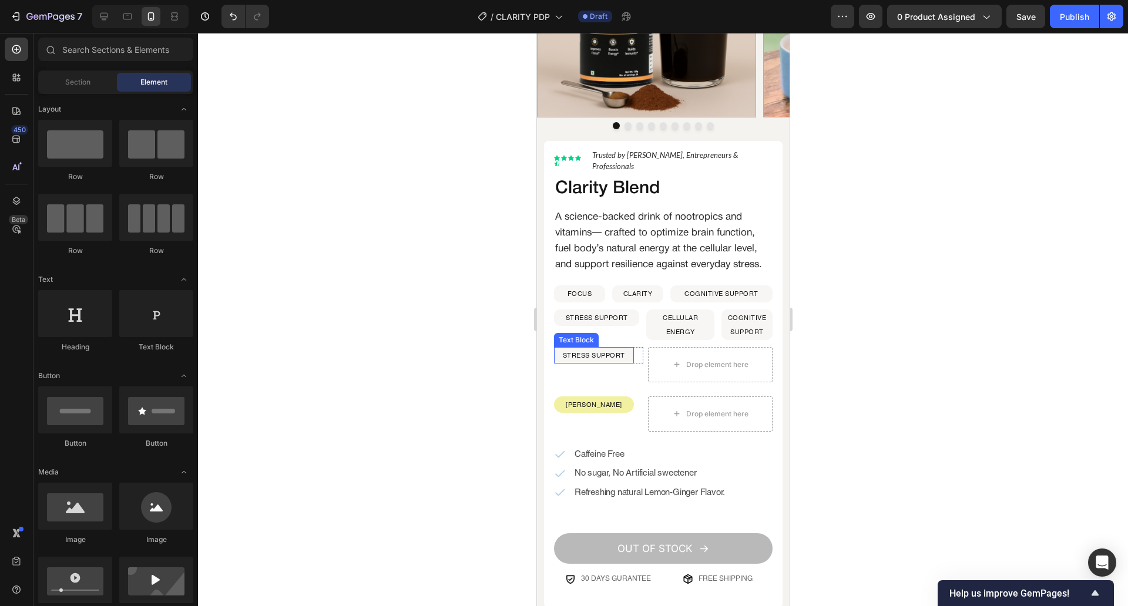
click at [624, 362] on p "STRESS SUPPORT" at bounding box center [594, 355] width 78 height 14
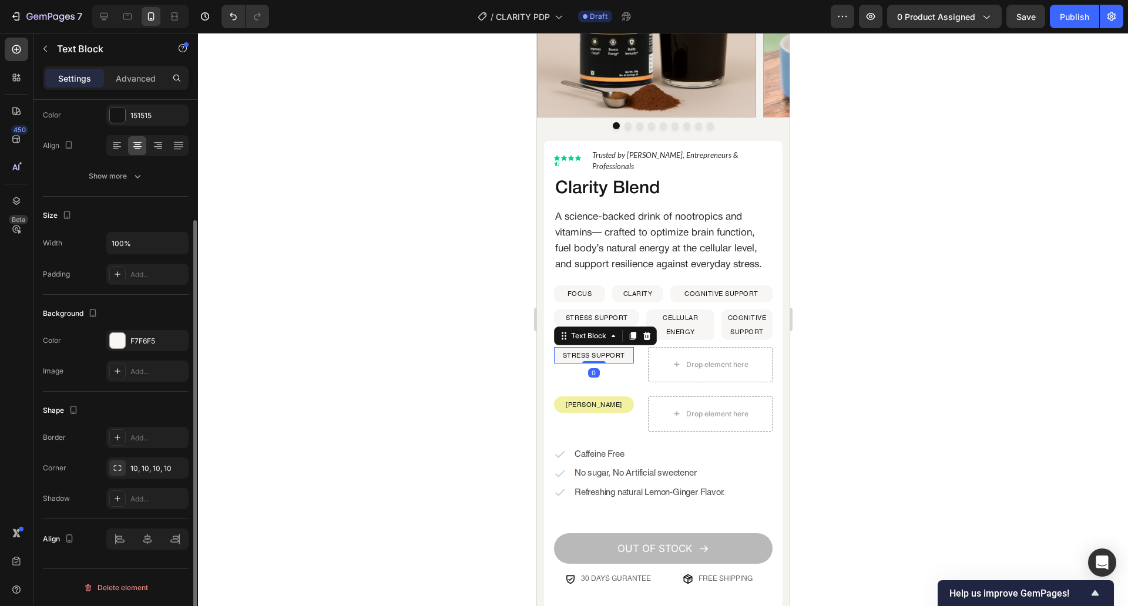
scroll to position [156, 0]
click at [680, 357] on div "Drop element here" at bounding box center [709, 364] width 125 height 35
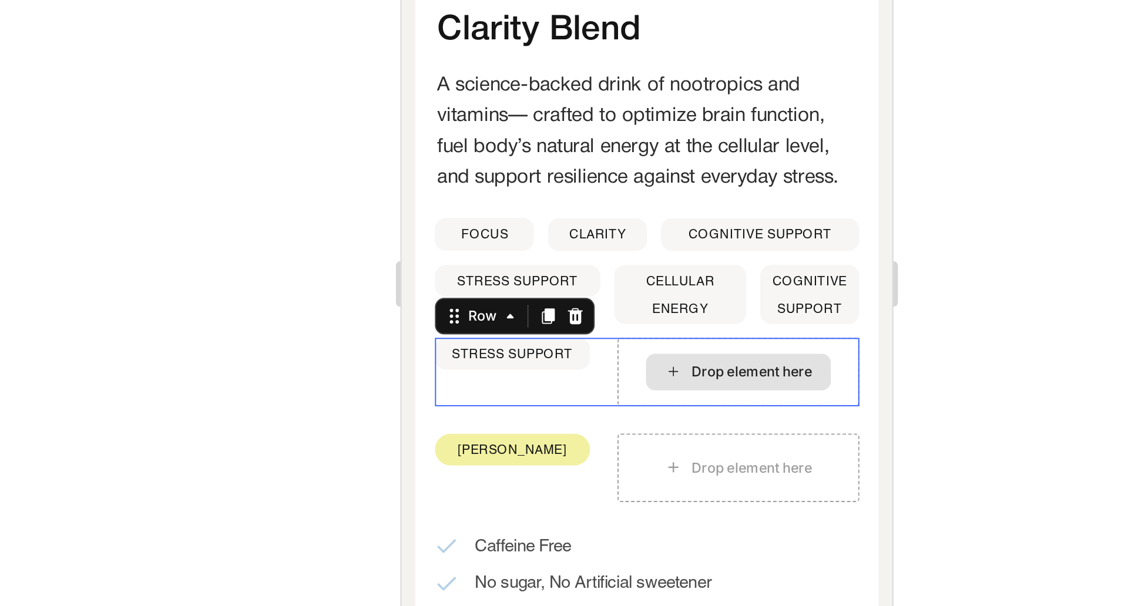
scroll to position [0, 0]
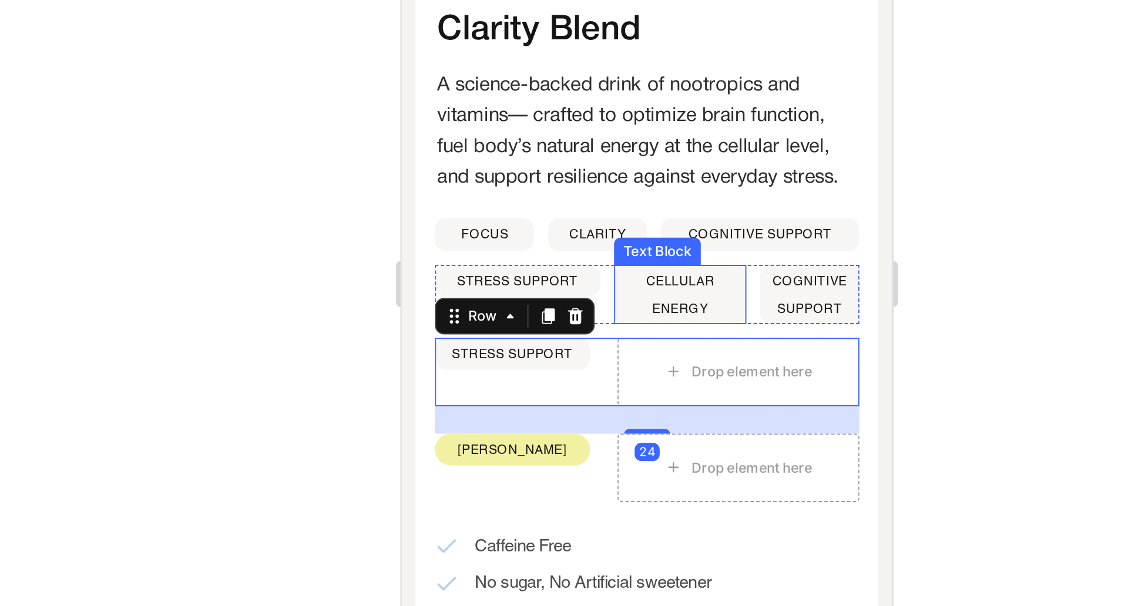
click at [551, 33] on p "CELLULAR ENERGY" at bounding box center [544, 19] width 66 height 28
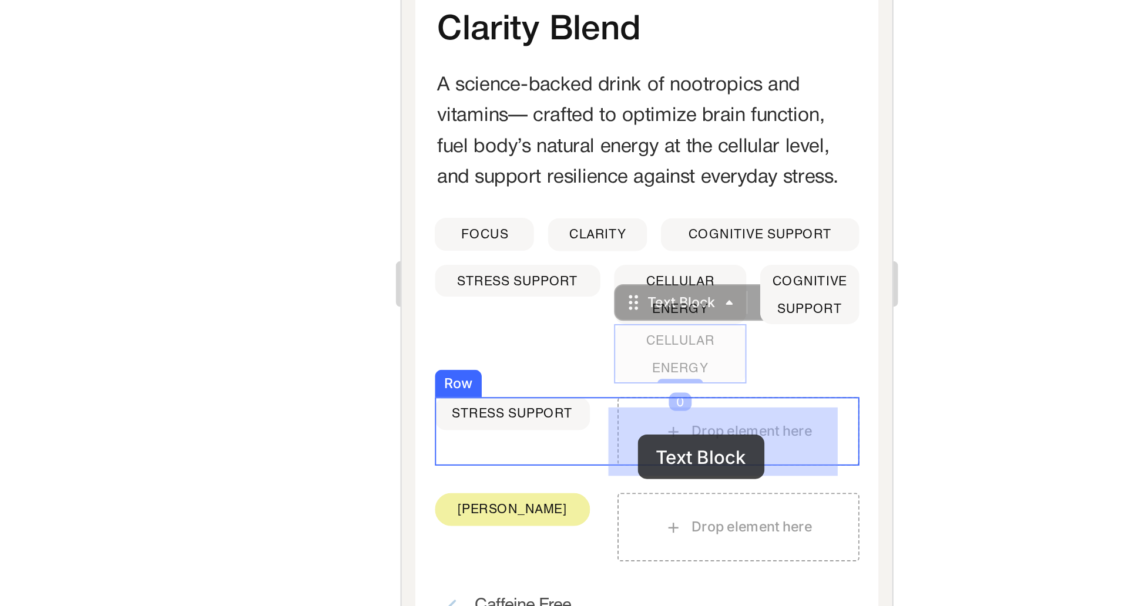
drag, startPoint x: 520, startPoint y: 35, endPoint x: 522, endPoint y: 92, distance: 57.0
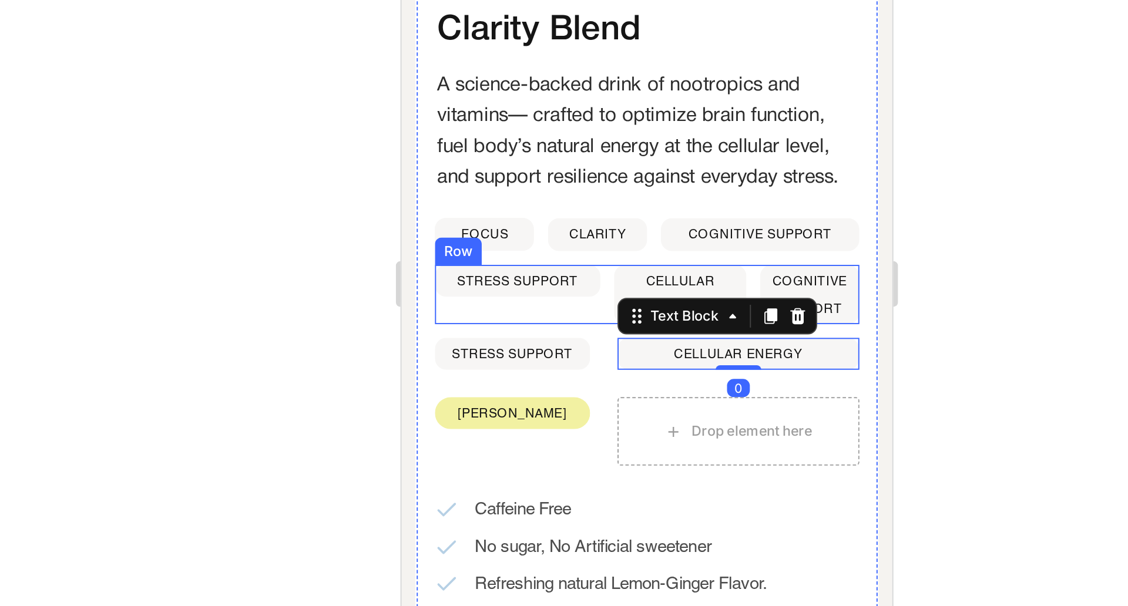
click at [502, 20] on div "STRESS SUPPORT Text Block CELLULAR ENERGY Text Block COGNITIVE SUPPORT Text Blo…" at bounding box center [527, 19] width 219 height 31
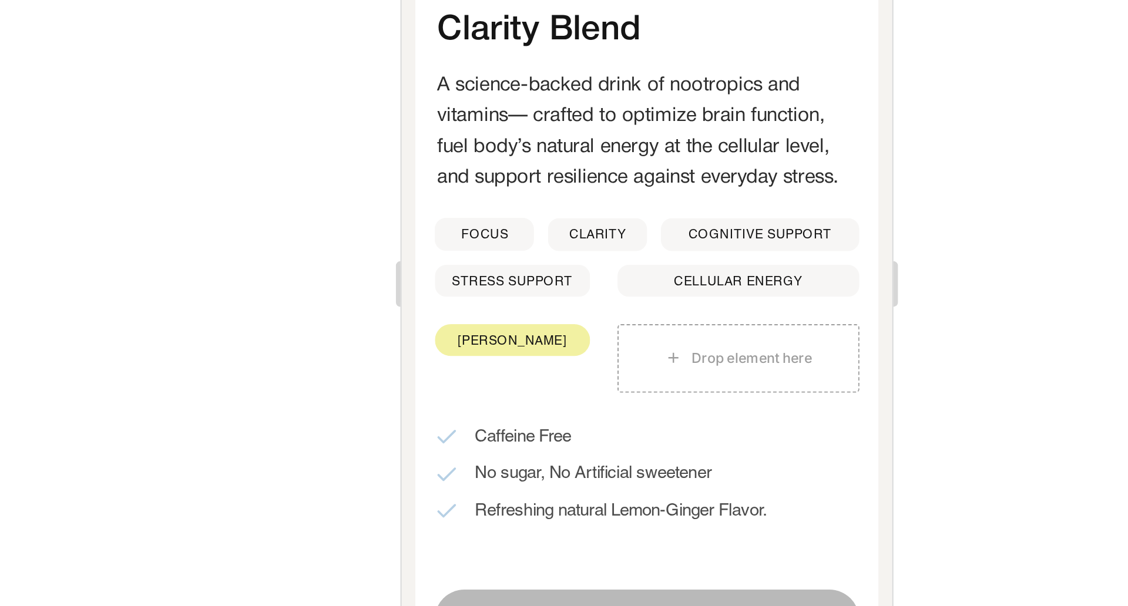
click at [502, 20] on div "STRESS SUPPORT Text Block Row CELLULAR ENERGY Text Block Row" at bounding box center [527, 12] width 219 height 16
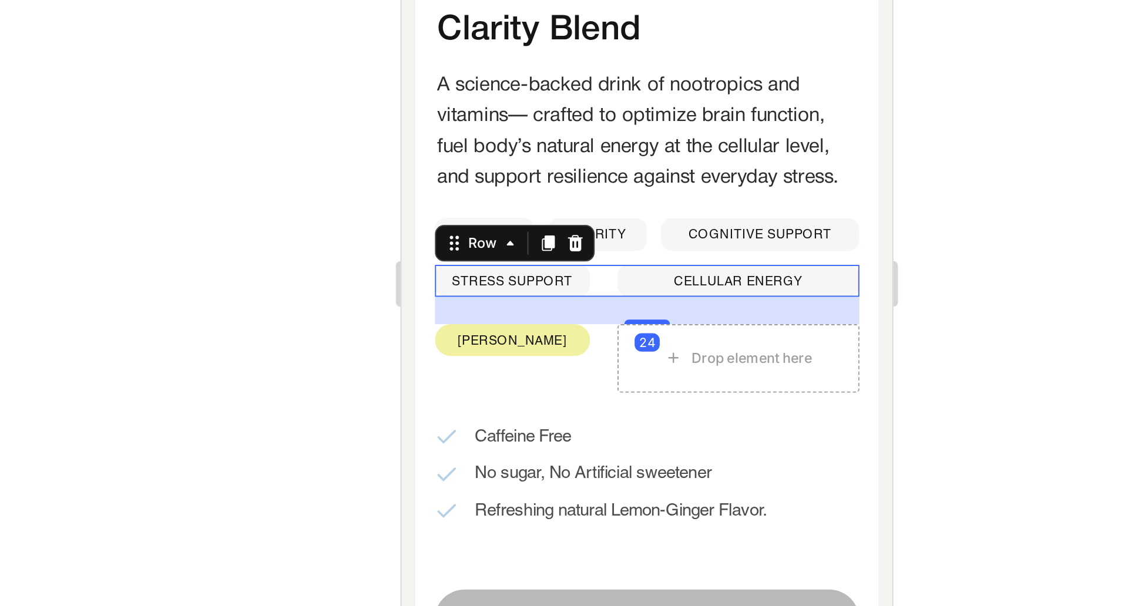
click at [502, 20] on div "STRESS SUPPORT Text Block Row CELLULAR ENERGY Text Block Row 24" at bounding box center [527, 12] width 219 height 16
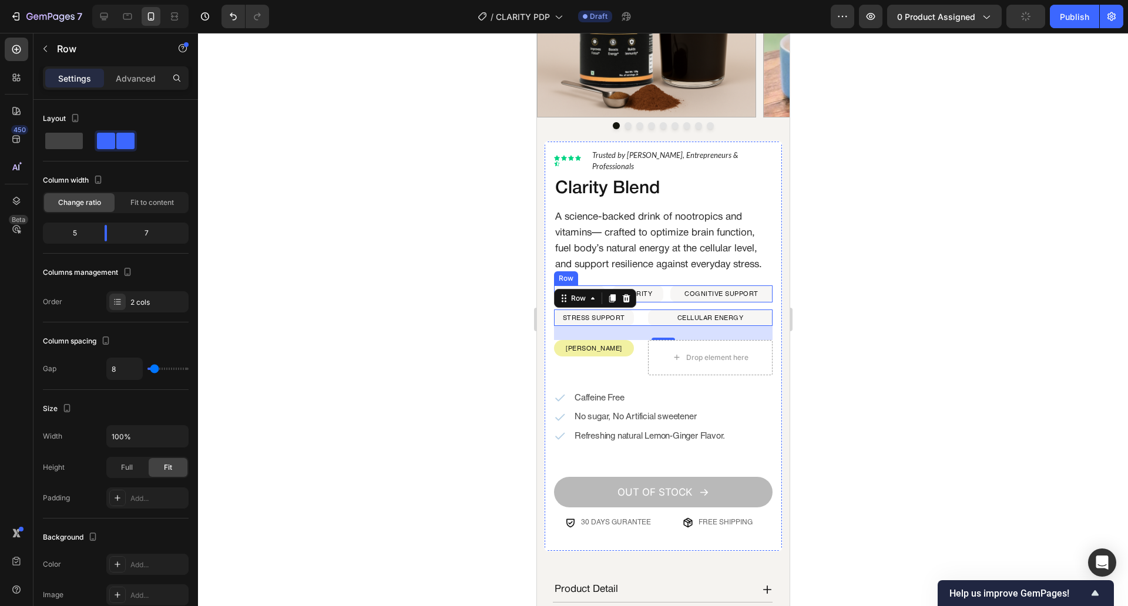
click at [662, 294] on div "FOCUS Text Block CLARITY Text Block COGNITIVE SUPPORT Text Block Row" at bounding box center [662, 294] width 219 height 16
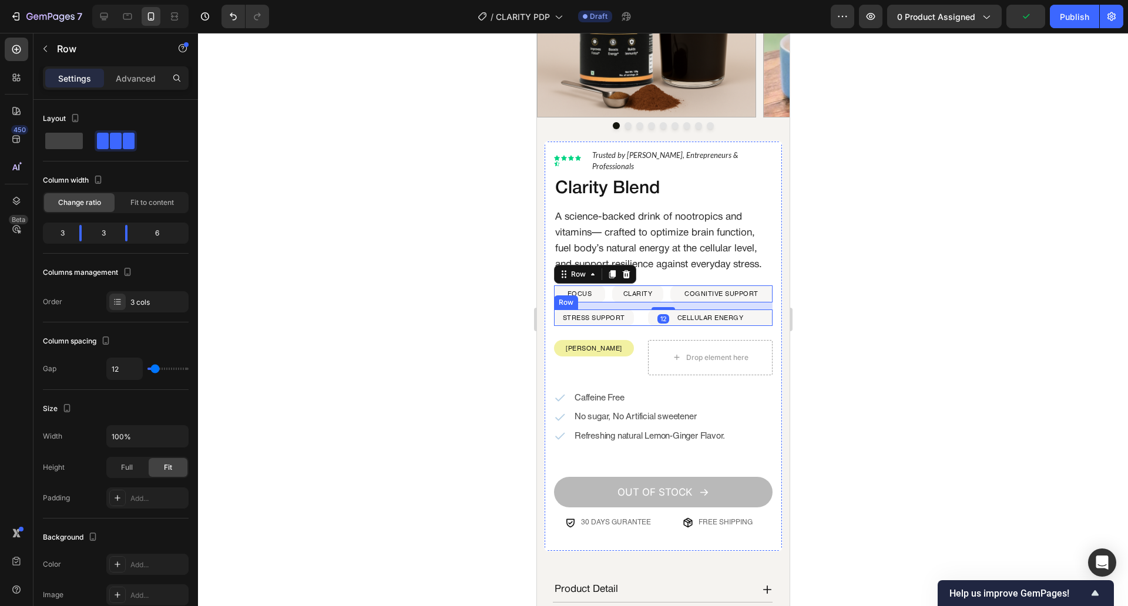
click at [638, 325] on div "STRESS SUPPORT Text Block Row CELLULAR ENERGY Text Block Row" at bounding box center [662, 318] width 219 height 16
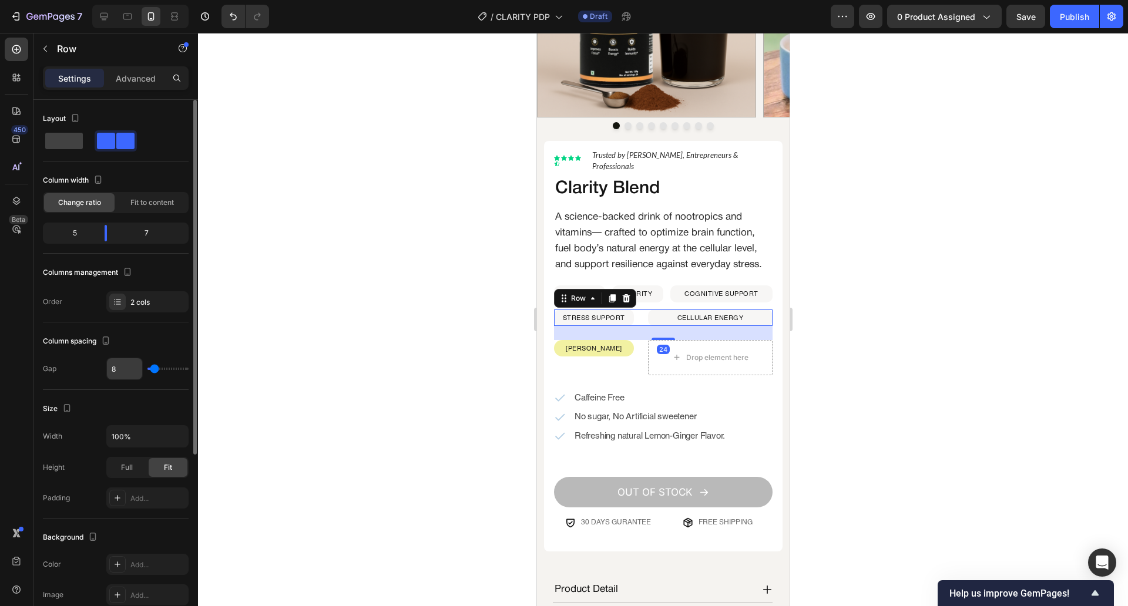
click at [122, 363] on input "8" at bounding box center [124, 368] width 35 height 21
click at [345, 380] on div at bounding box center [663, 319] width 930 height 573
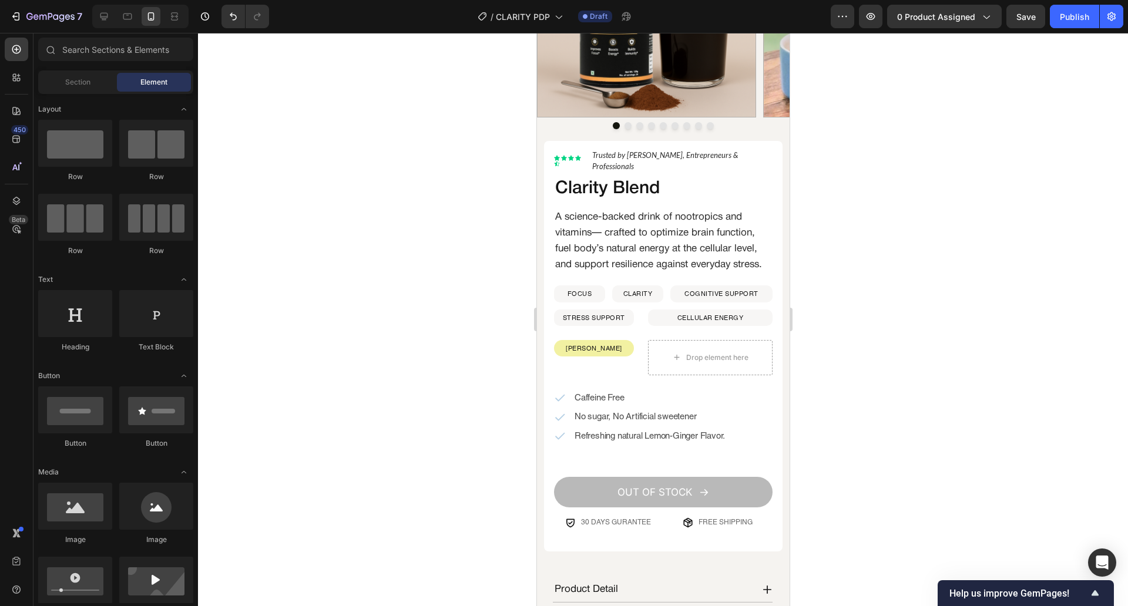
click at [345, 380] on div at bounding box center [663, 319] width 930 height 573
click at [633, 326] on div "STRESS SUPPORT Text Block Row" at bounding box center [597, 318] width 89 height 16
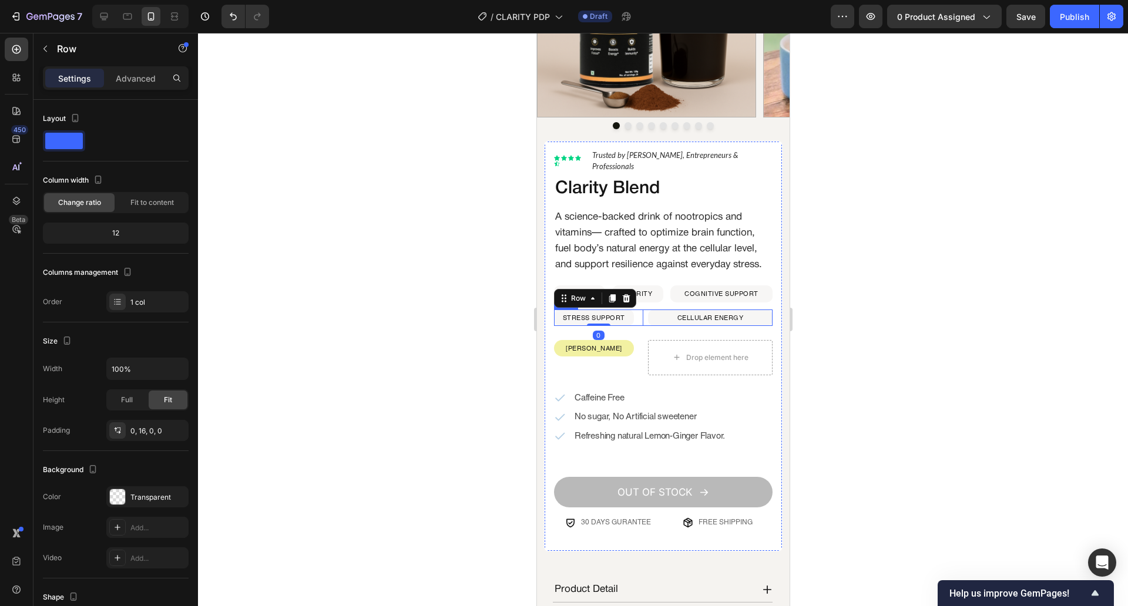
click at [640, 326] on div "STRESS SUPPORT Text Block Row 0 CELLULAR ENERGY Text Block Row" at bounding box center [662, 318] width 219 height 16
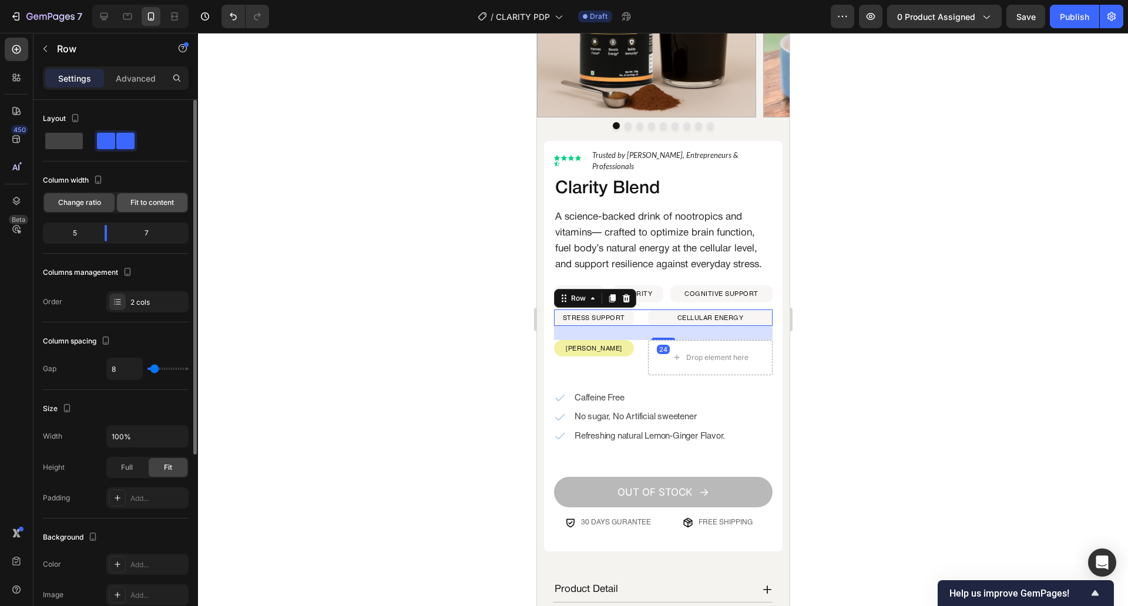
click at [156, 202] on span "Fit to content" at bounding box center [151, 202] width 43 height 11
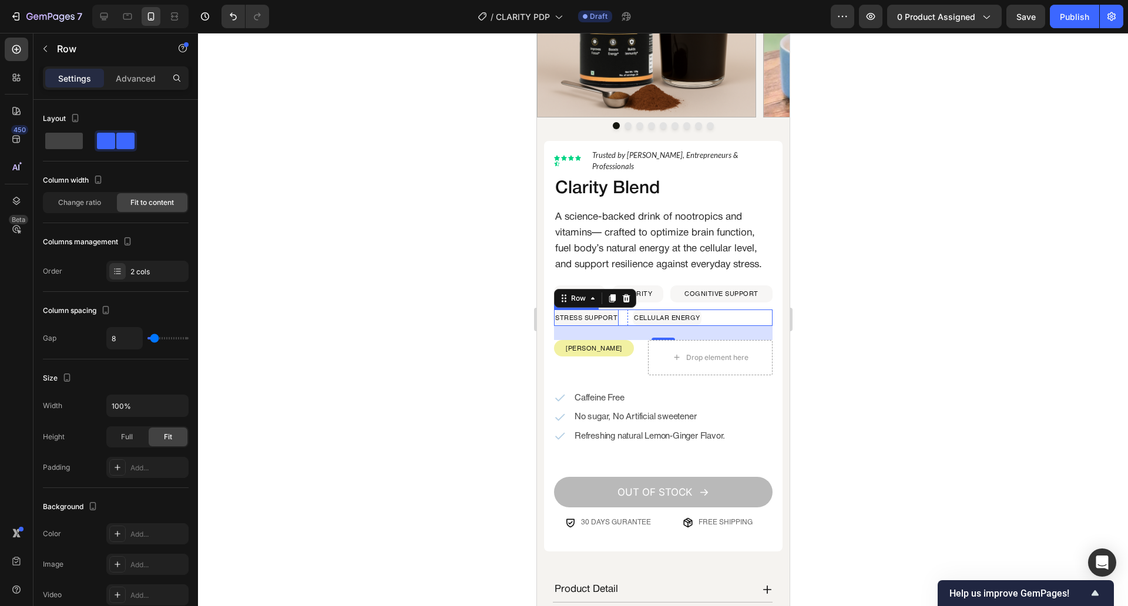
click at [602, 322] on p "STRESS SUPPORT" at bounding box center [586, 318] width 62 height 14
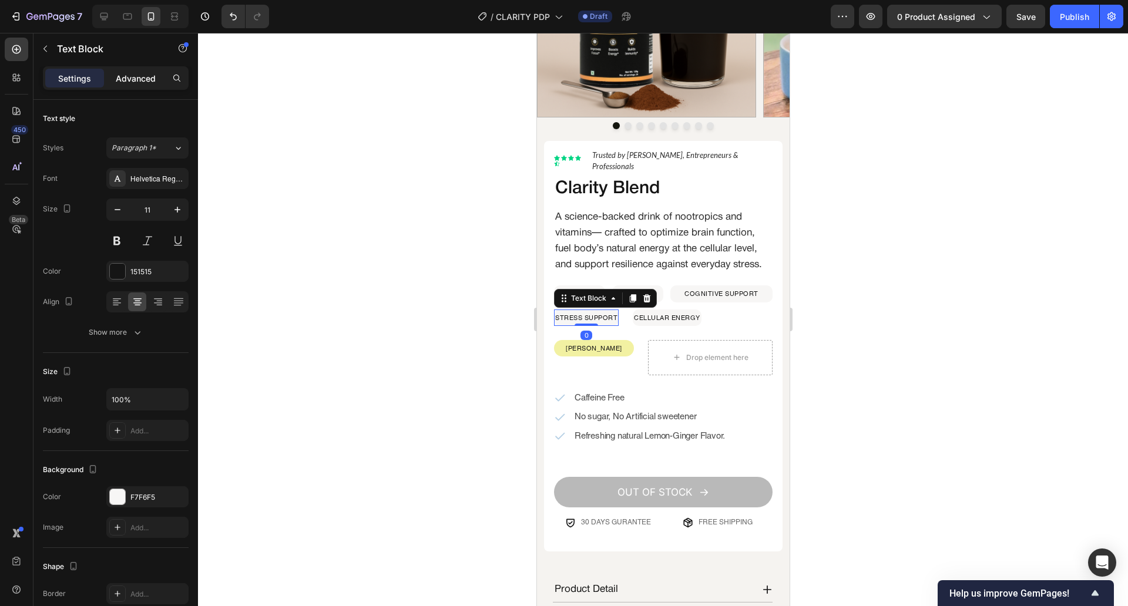
click at [138, 87] on div "Advanced" at bounding box center [135, 78] width 59 height 19
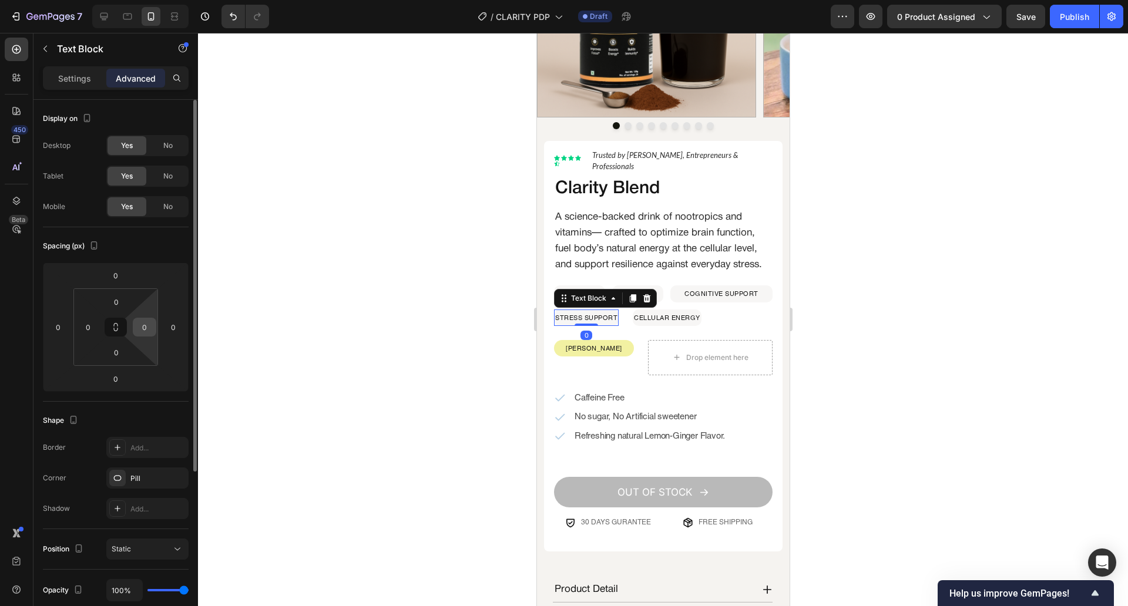
click at [145, 331] on input "0" at bounding box center [145, 327] width 18 height 18
type input "12"
click at [93, 327] on input "0" at bounding box center [88, 327] width 18 height 18
type input "012"
click at [344, 331] on div at bounding box center [663, 319] width 930 height 573
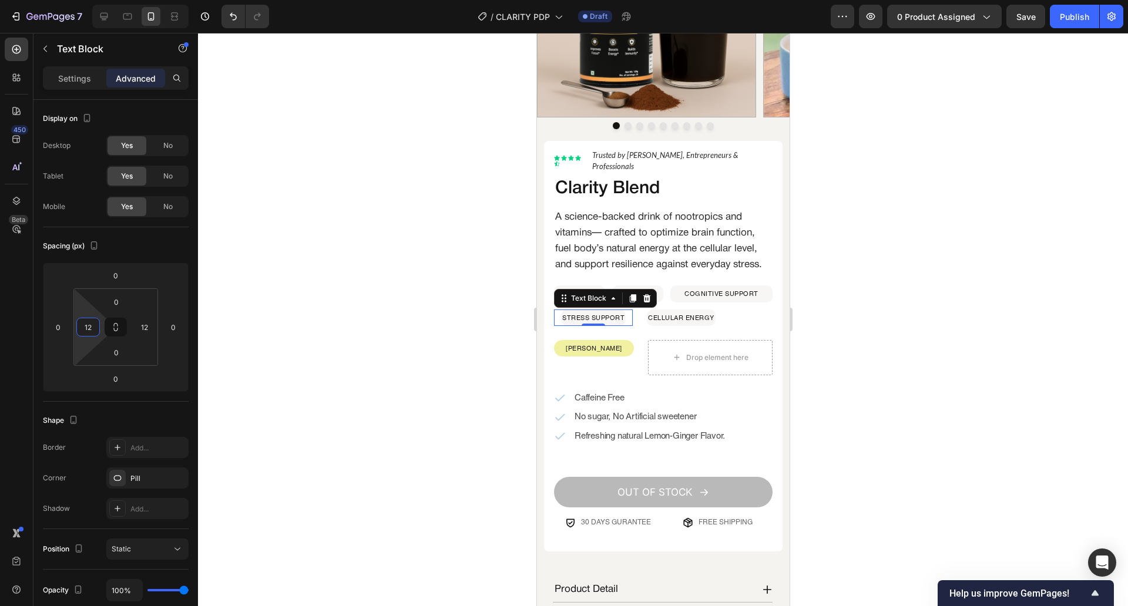
click at [344, 331] on div at bounding box center [663, 319] width 930 height 573
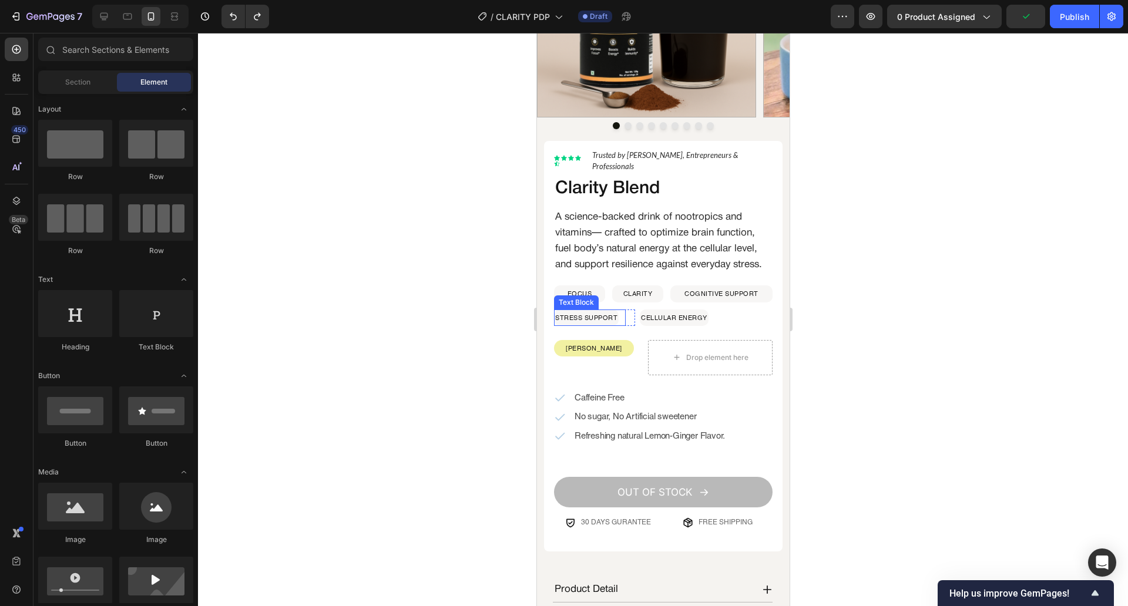
click at [594, 322] on p "STRESS SUPPORT" at bounding box center [586, 318] width 62 height 14
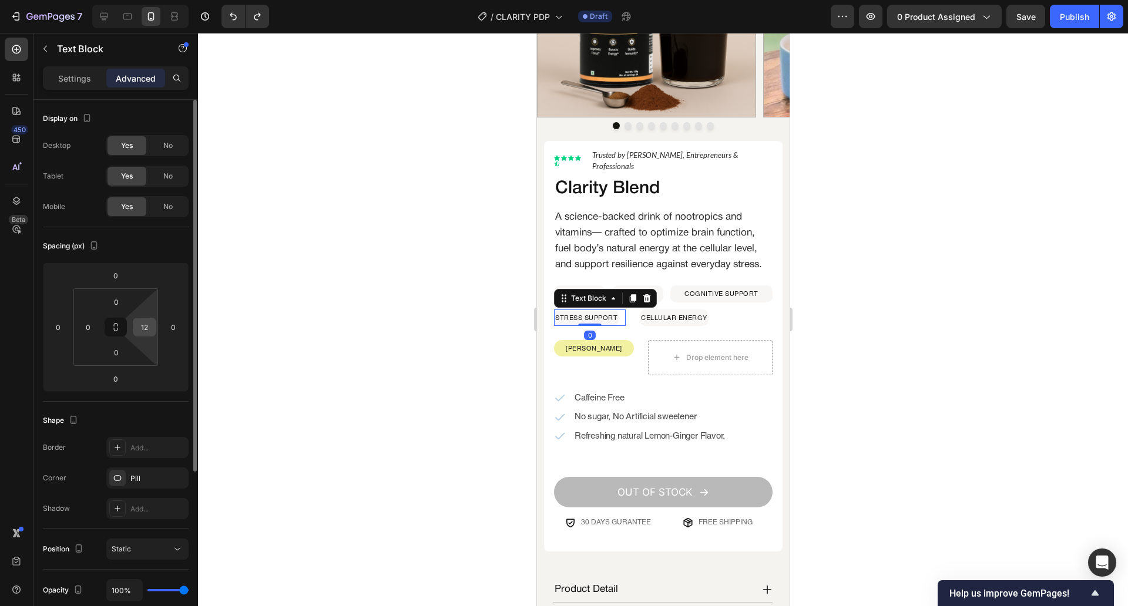
click at [150, 322] on input "12" at bounding box center [145, 327] width 18 height 18
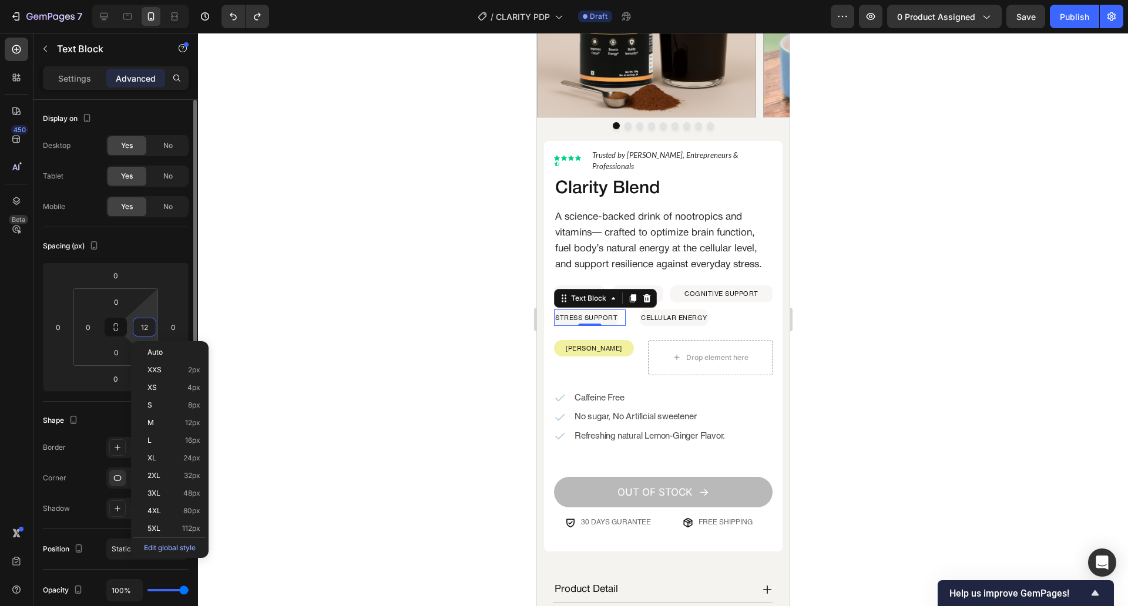
type input "0"
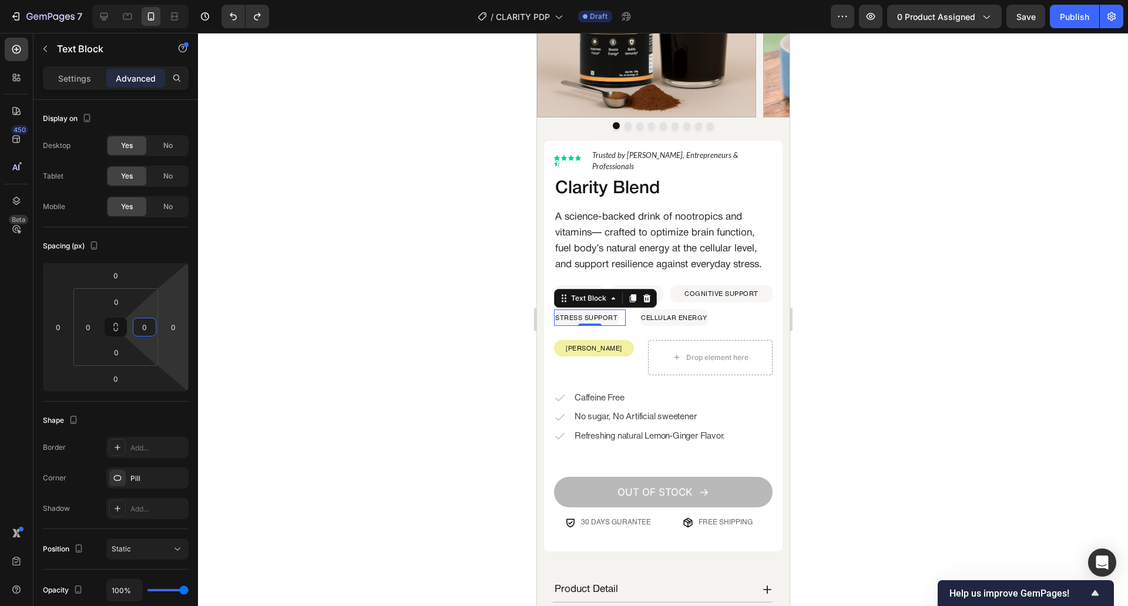
click at [273, 310] on div at bounding box center [663, 319] width 930 height 573
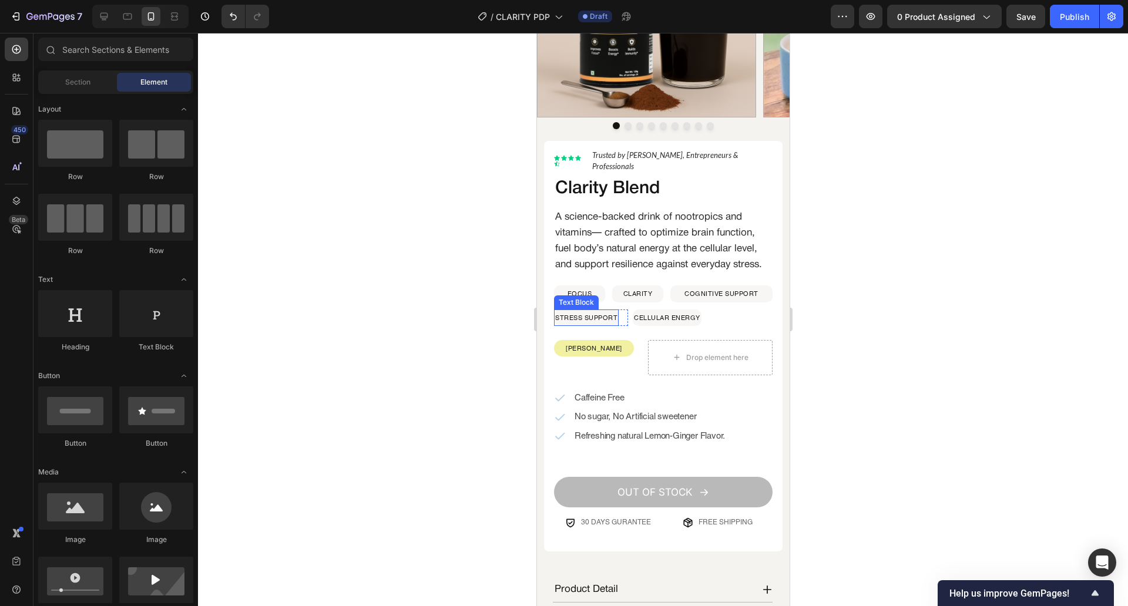
click at [567, 324] on p "STRESS SUPPORT" at bounding box center [586, 318] width 62 height 14
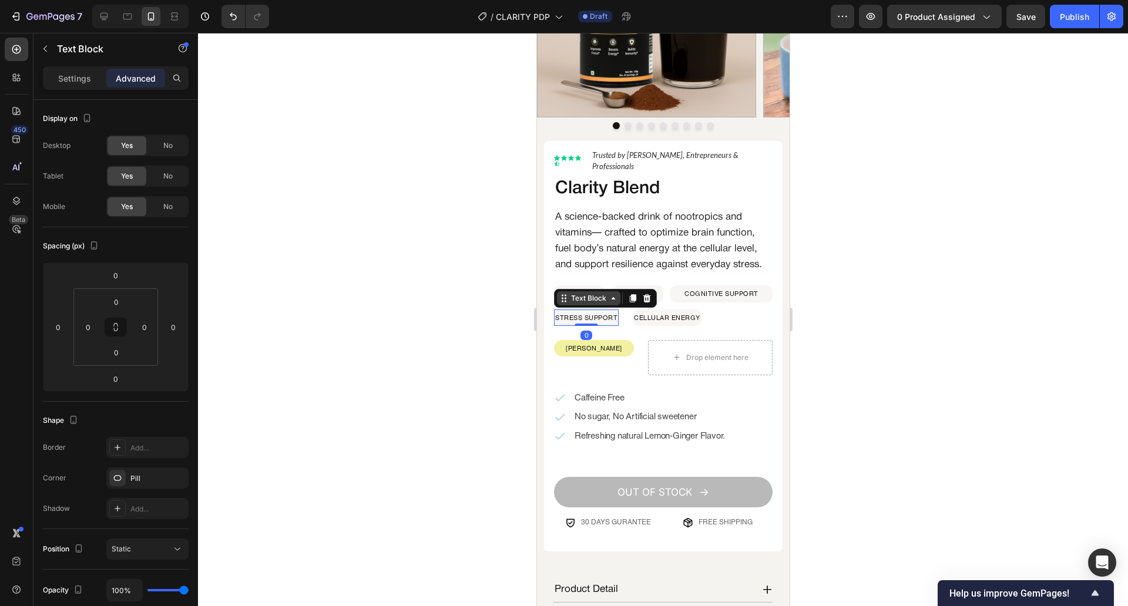
click at [575, 301] on div "Text Block" at bounding box center [588, 298] width 40 height 11
click at [588, 281] on div "Row 1 col" at bounding box center [577, 277] width 36 height 7
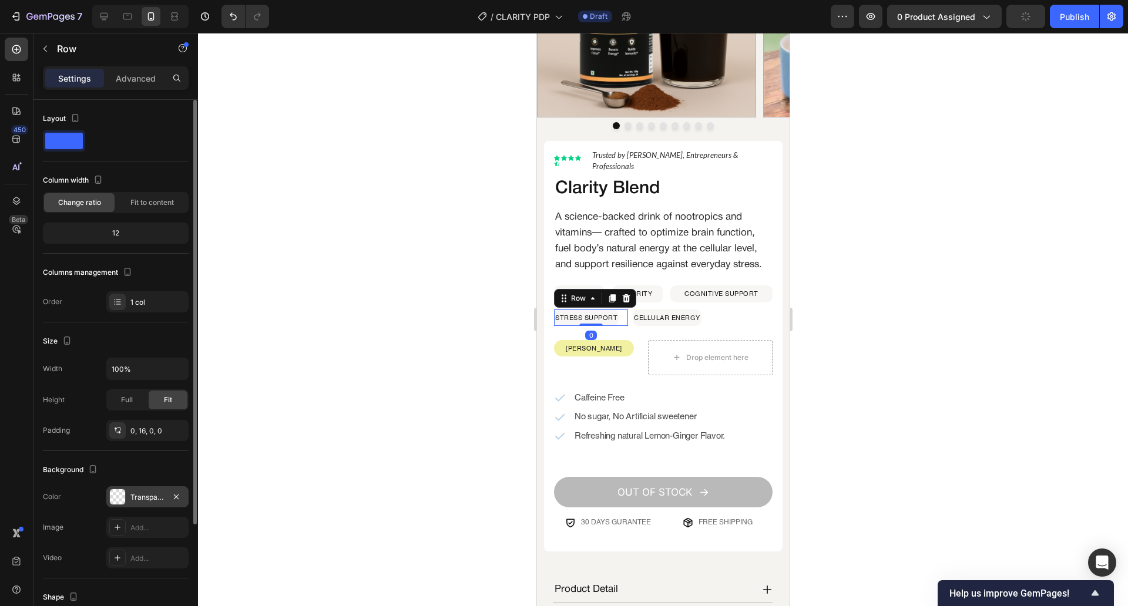
click at [115, 501] on div at bounding box center [117, 496] width 15 height 15
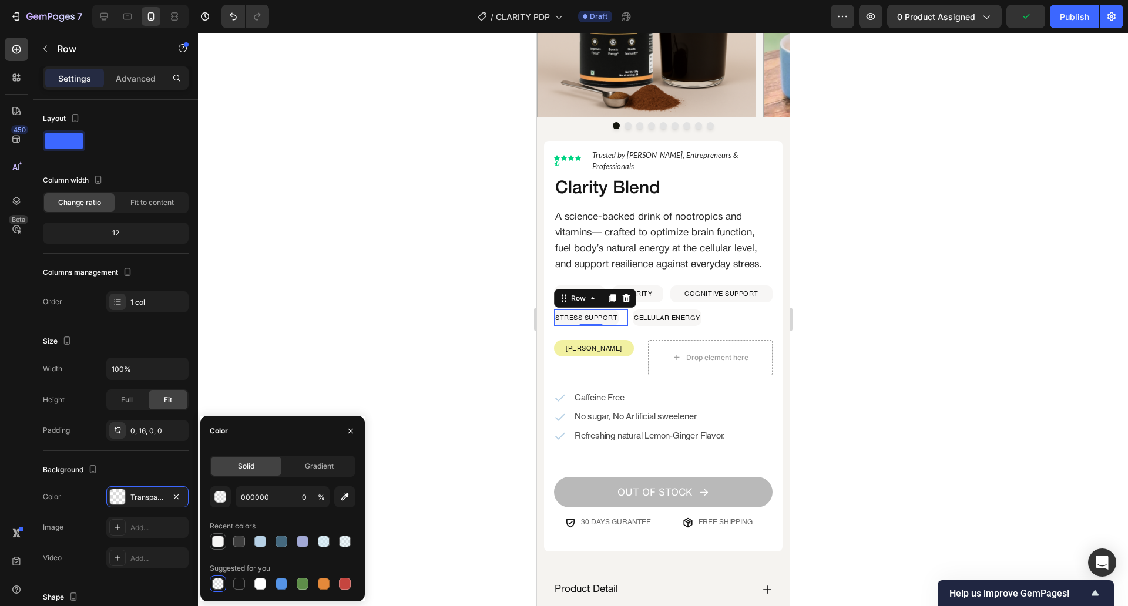
click at [214, 541] on div at bounding box center [218, 542] width 12 height 12
type input "F7F6F5"
type input "100"
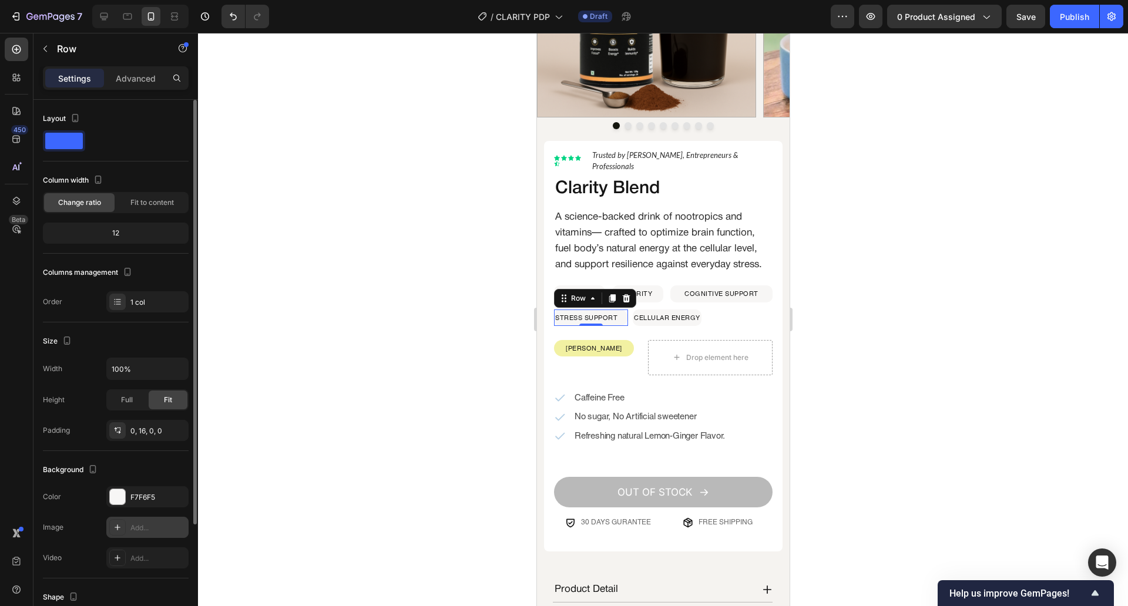
click at [153, 522] on div "Add..." at bounding box center [147, 527] width 82 height 21
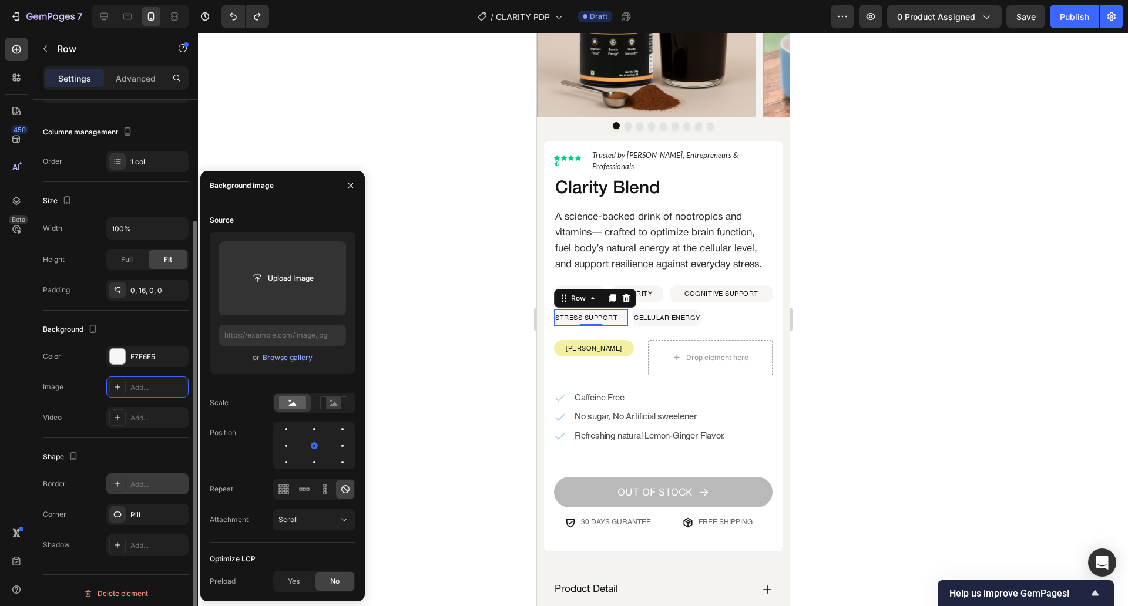
scroll to position [146, 0]
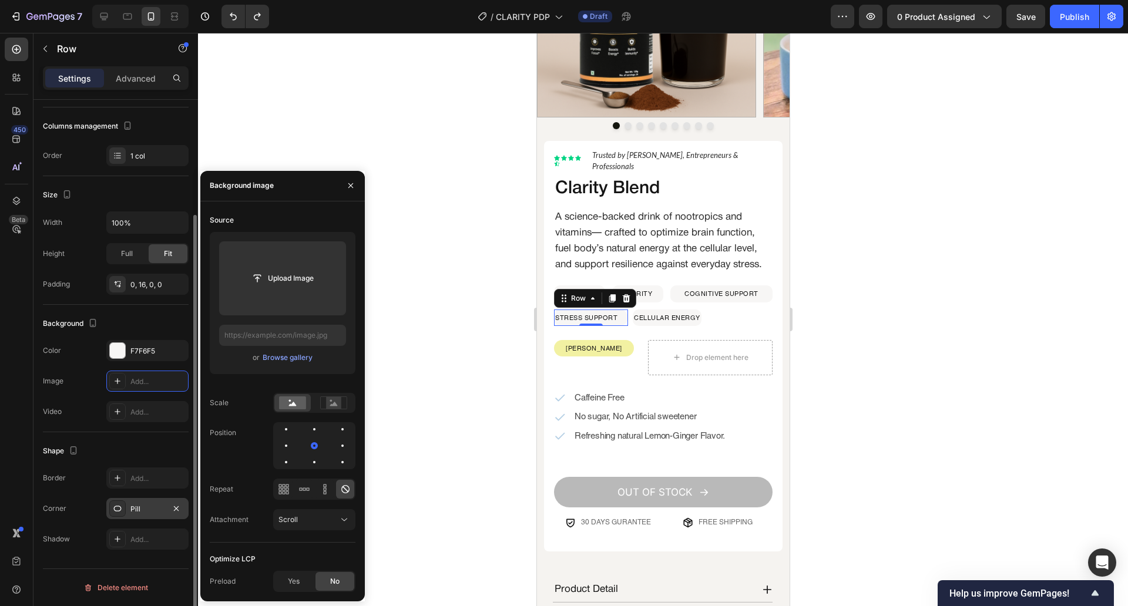
click at [139, 516] on div "Pill" at bounding box center [147, 508] width 82 height 21
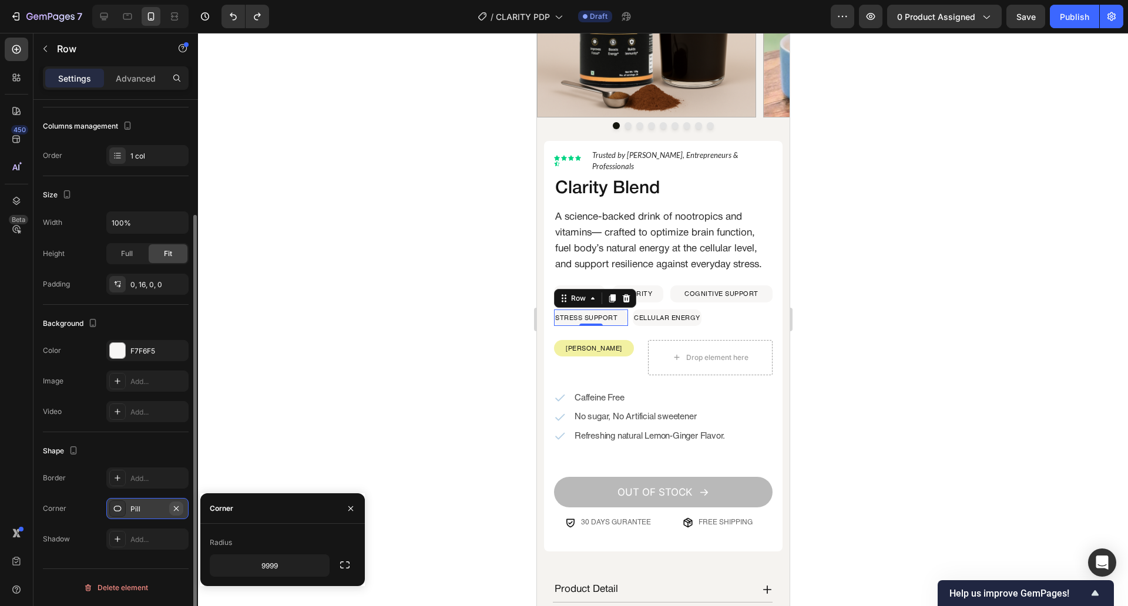
click at [180, 505] on icon "button" at bounding box center [176, 508] width 9 height 9
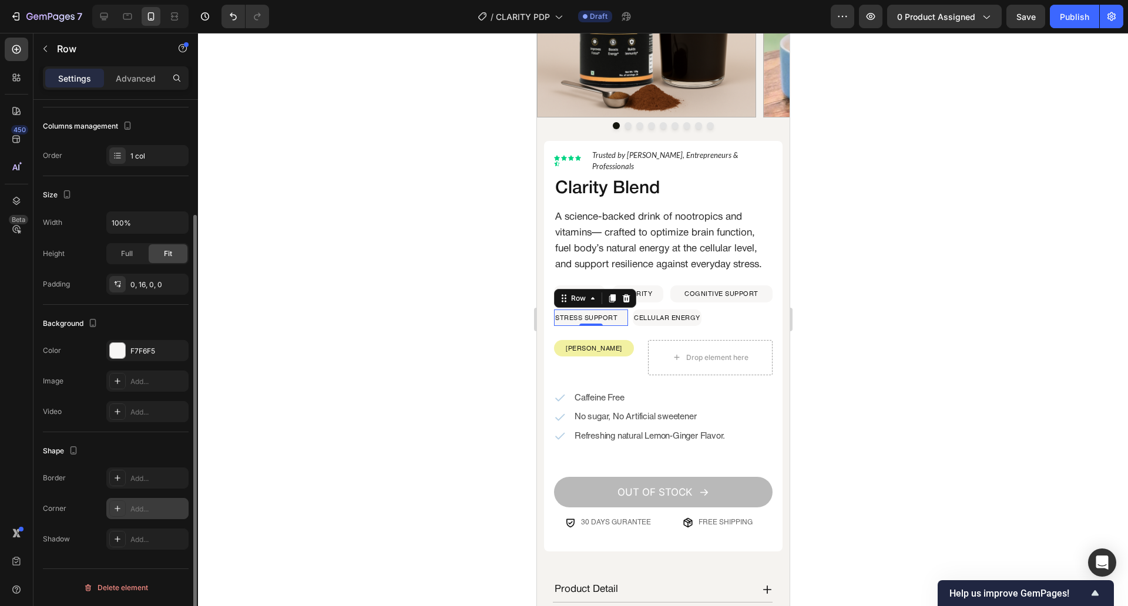
click at [156, 493] on div "Border Add... Corner Add... Shadow Add..." at bounding box center [116, 509] width 146 height 82
click at [149, 499] on div "Add..." at bounding box center [147, 508] width 82 height 21
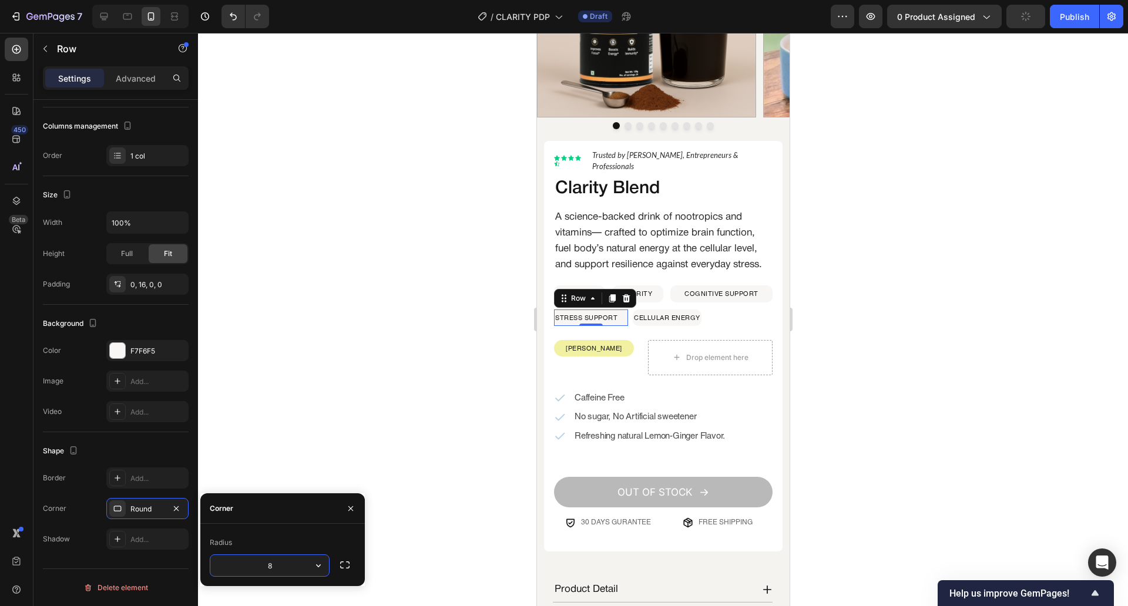
click at [287, 564] on input "8" at bounding box center [269, 565] width 119 height 21
type input "10"
click at [379, 415] on div at bounding box center [663, 319] width 930 height 573
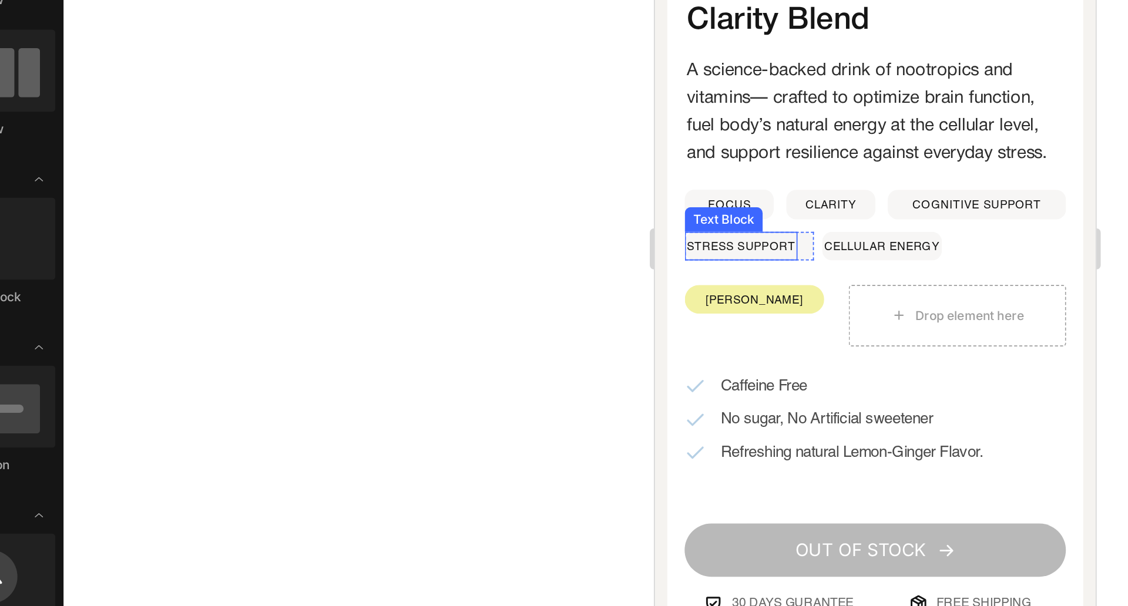
click at [717, 39] on p "STRESS SUPPORT" at bounding box center [703, 34] width 62 height 14
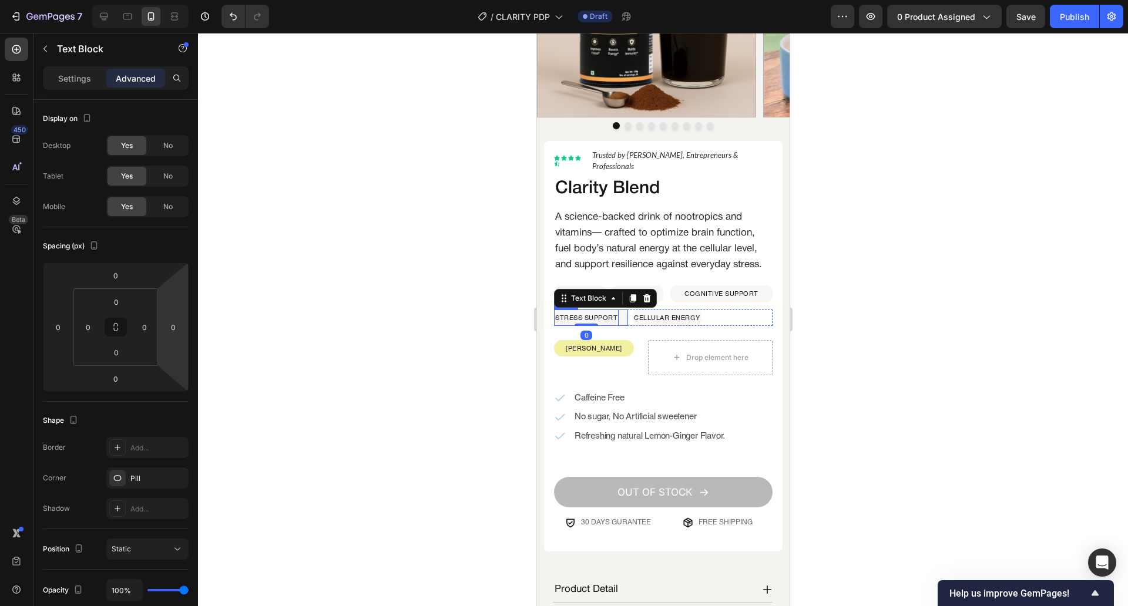
click at [622, 326] on div "STRESS SUPPORT Text Block 0 Row" at bounding box center [590, 318] width 74 height 16
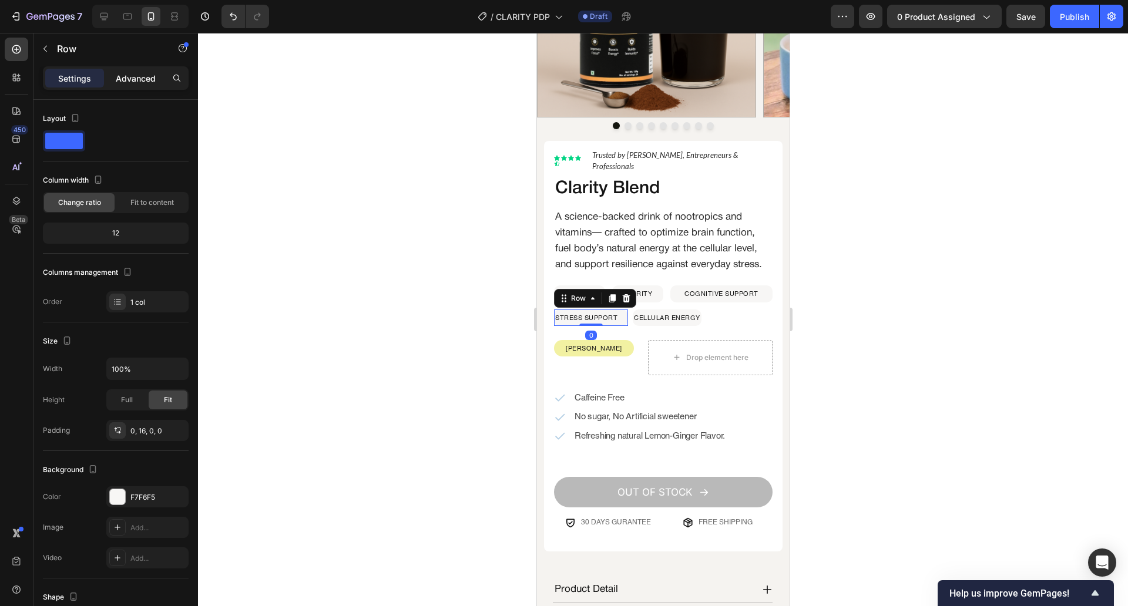
click at [123, 83] on p "Advanced" at bounding box center [136, 78] width 40 height 12
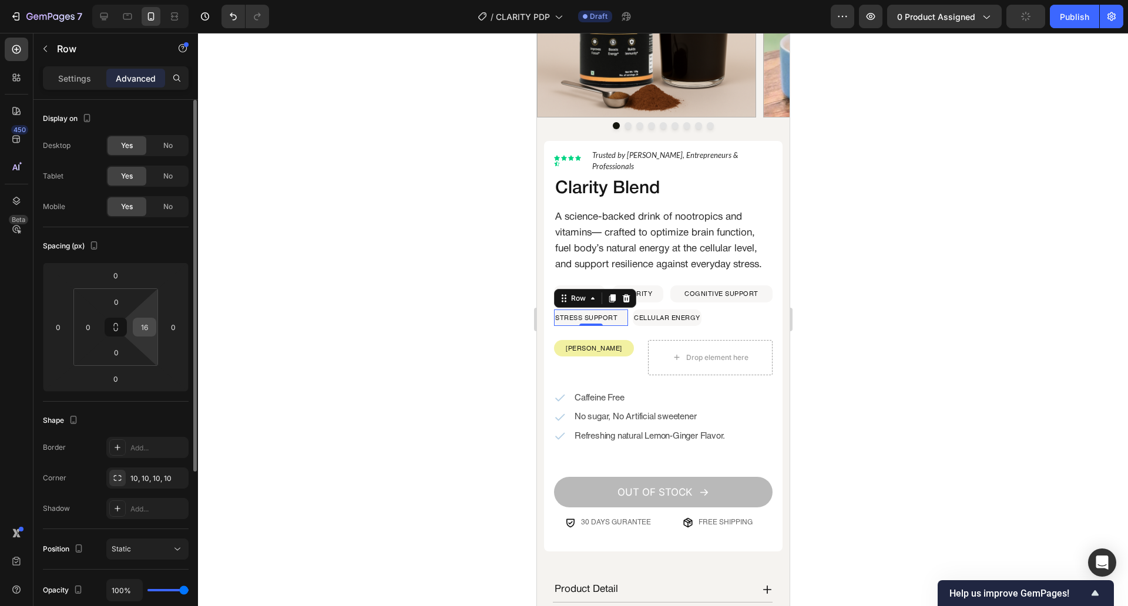
click at [147, 322] on input "16" at bounding box center [145, 327] width 18 height 18
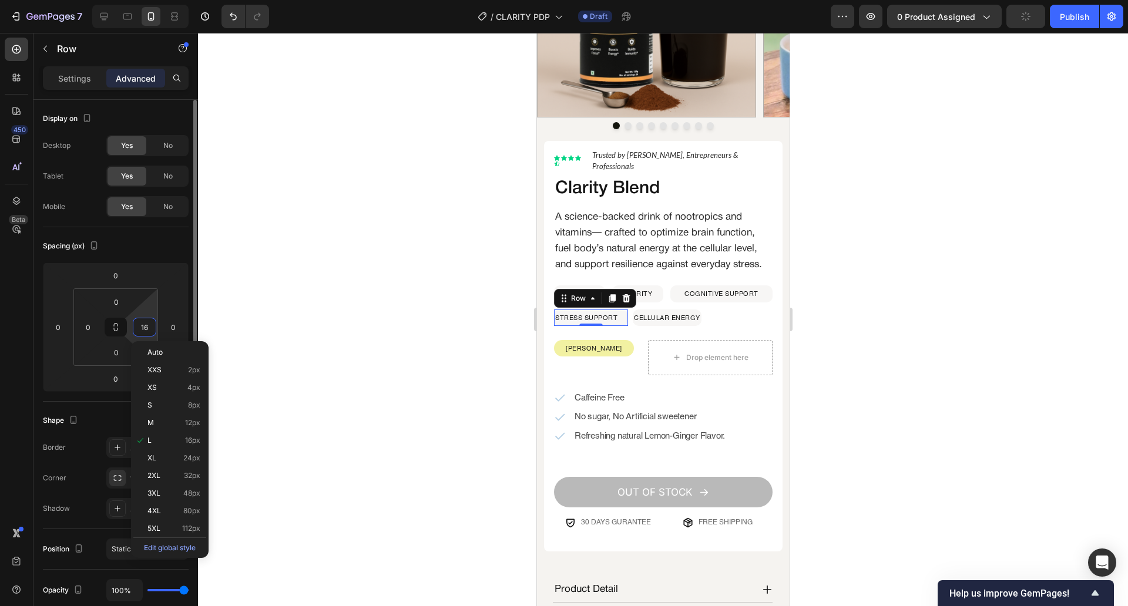
type input "0"
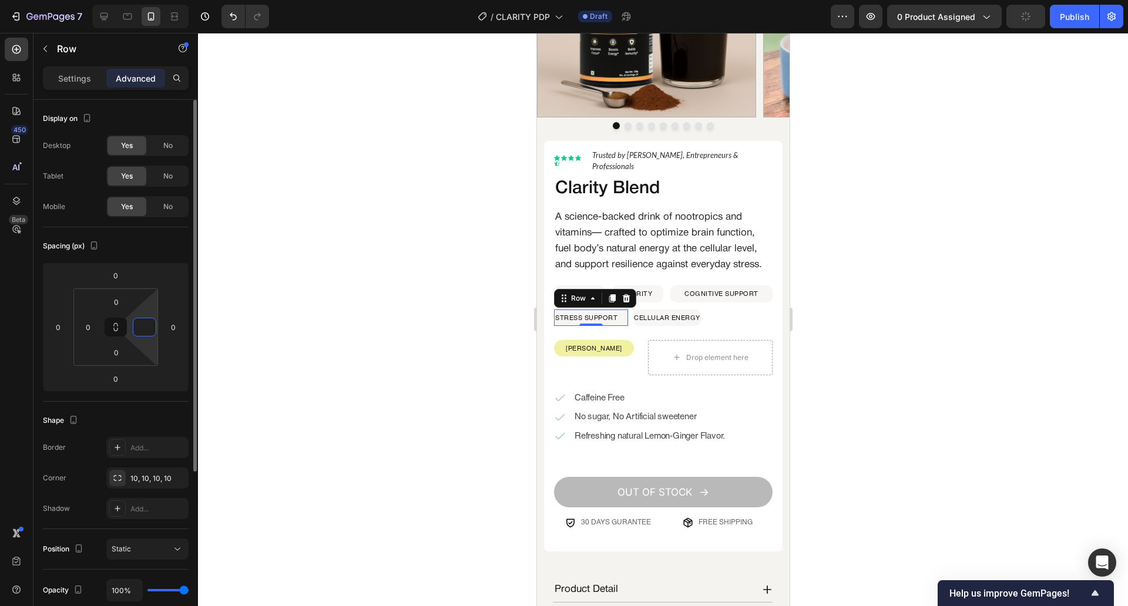
type input "0"
click at [313, 310] on div at bounding box center [663, 319] width 930 height 573
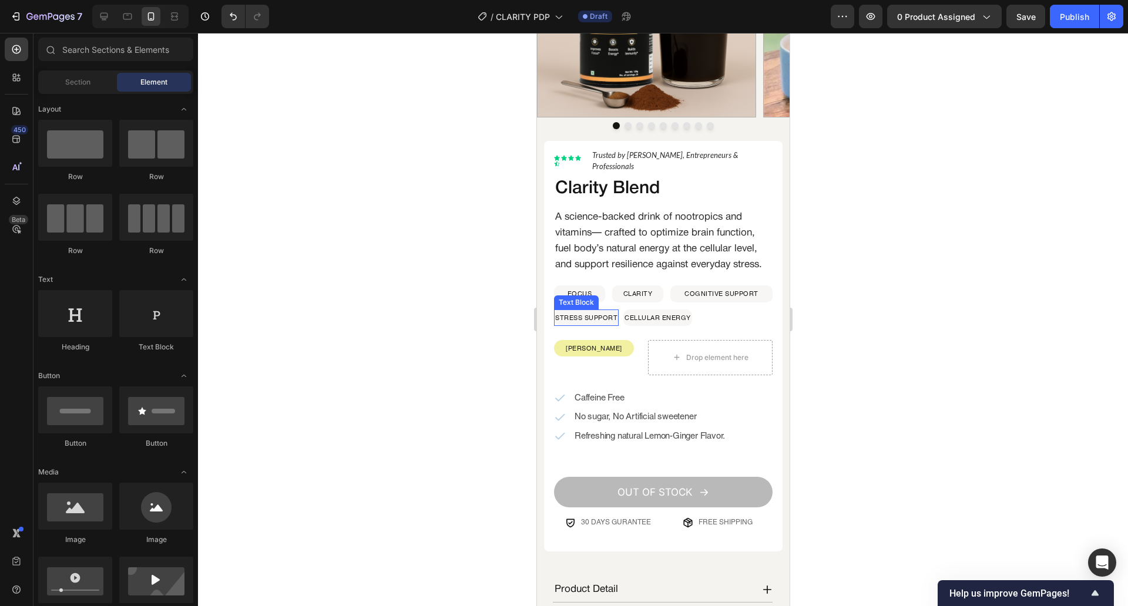
click at [595, 325] on p "STRESS SUPPORT" at bounding box center [586, 318] width 62 height 14
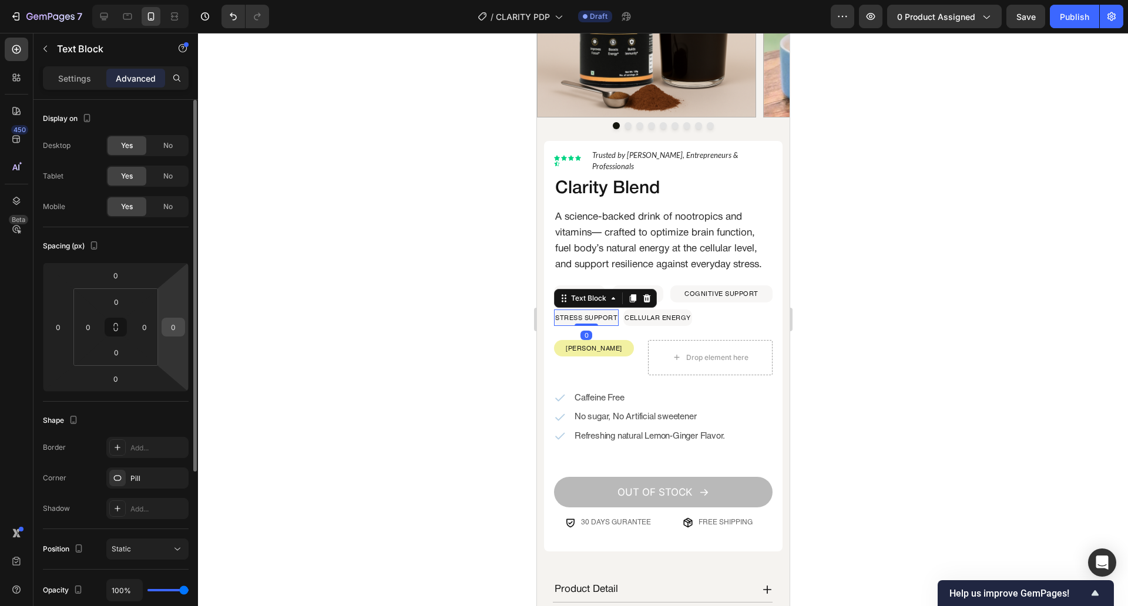
click at [162, 325] on div "0" at bounding box center [173, 327] width 23 height 19
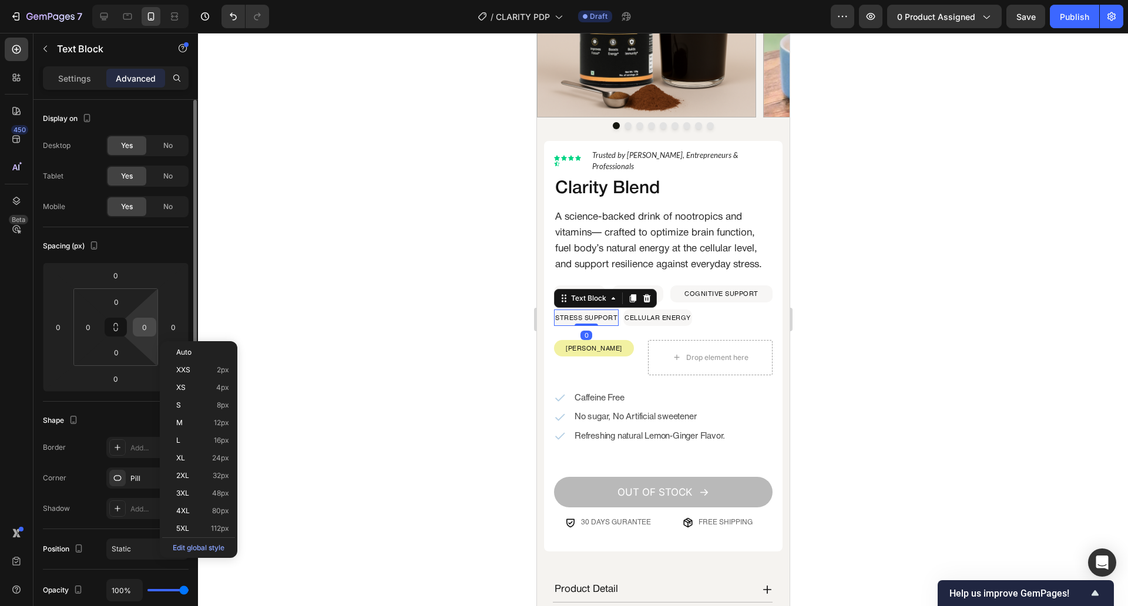
click at [155, 326] on div "0" at bounding box center [144, 327] width 23 height 19
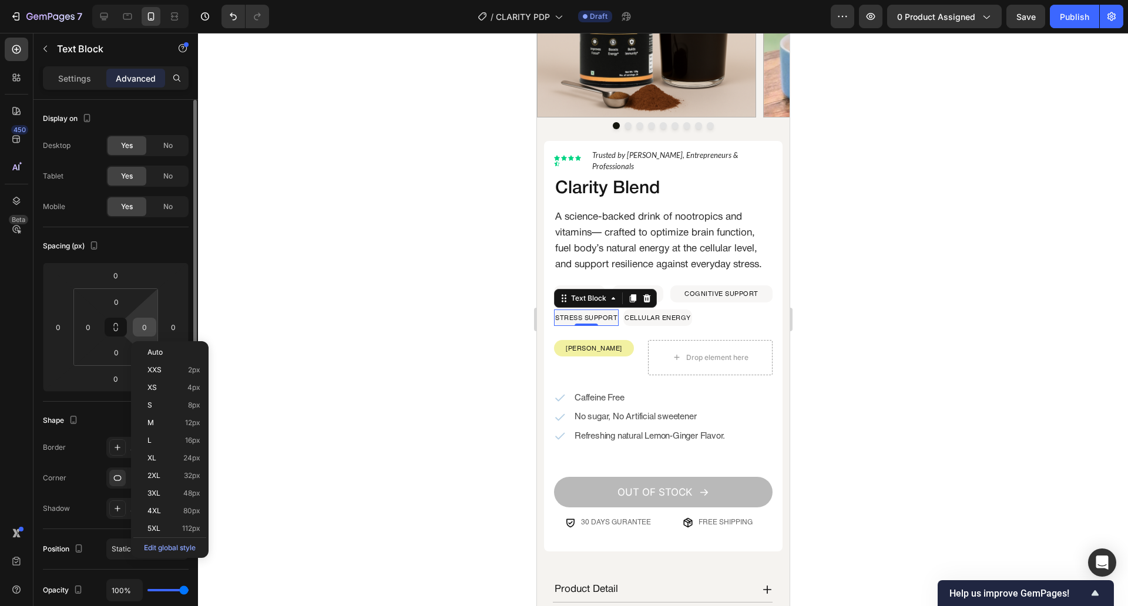
click at [147, 326] on input "0" at bounding box center [145, 327] width 18 height 18
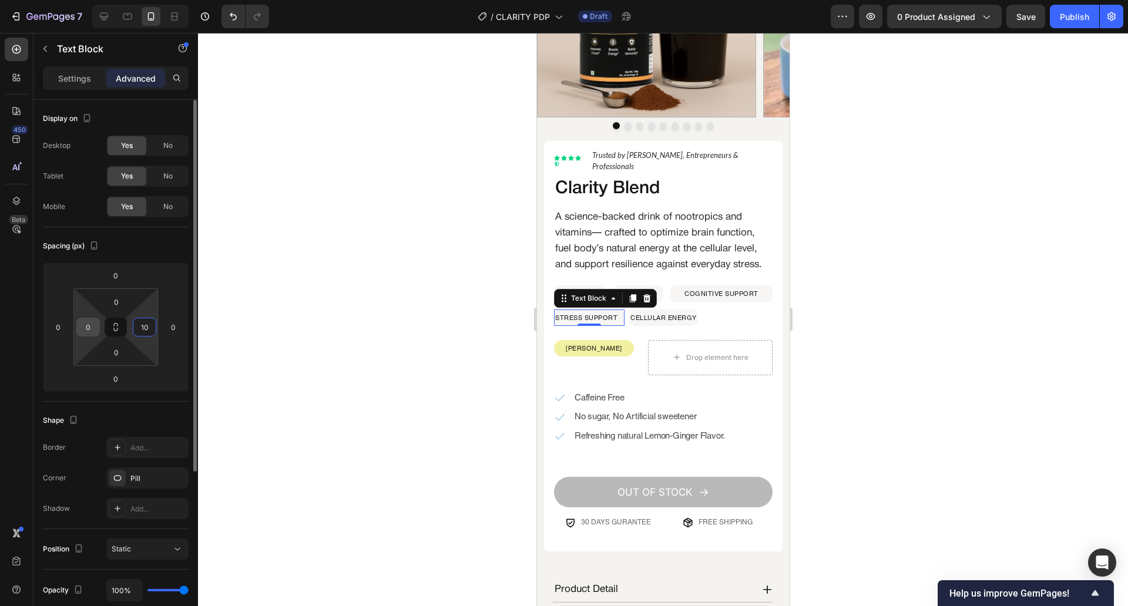
type input "10"
click at [95, 330] on input "0" at bounding box center [88, 327] width 18 height 18
type input "10"
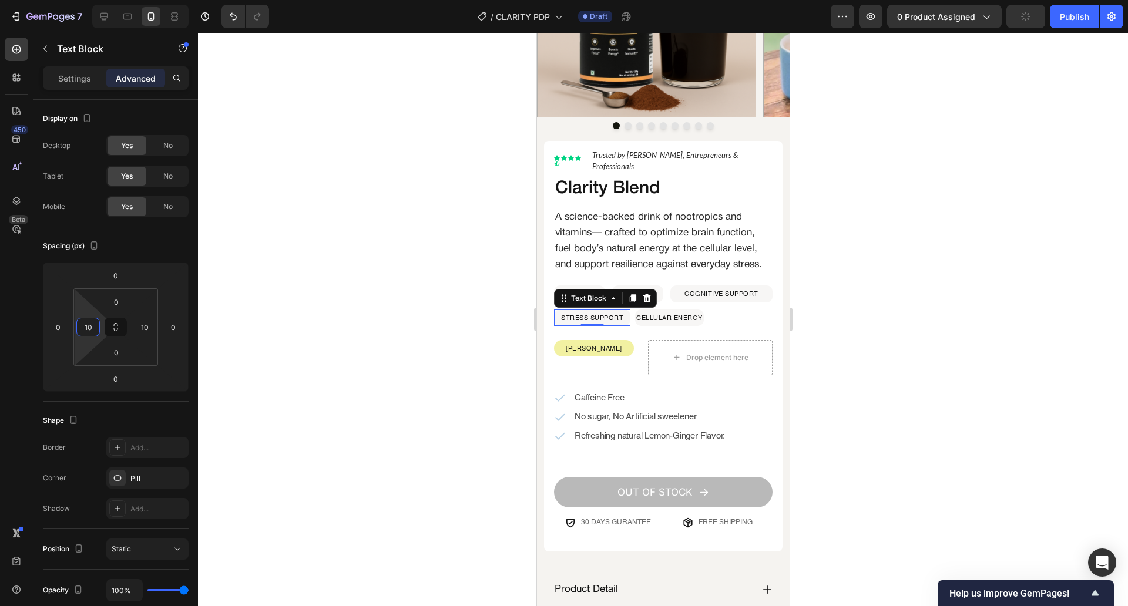
click at [373, 324] on div at bounding box center [663, 319] width 930 height 573
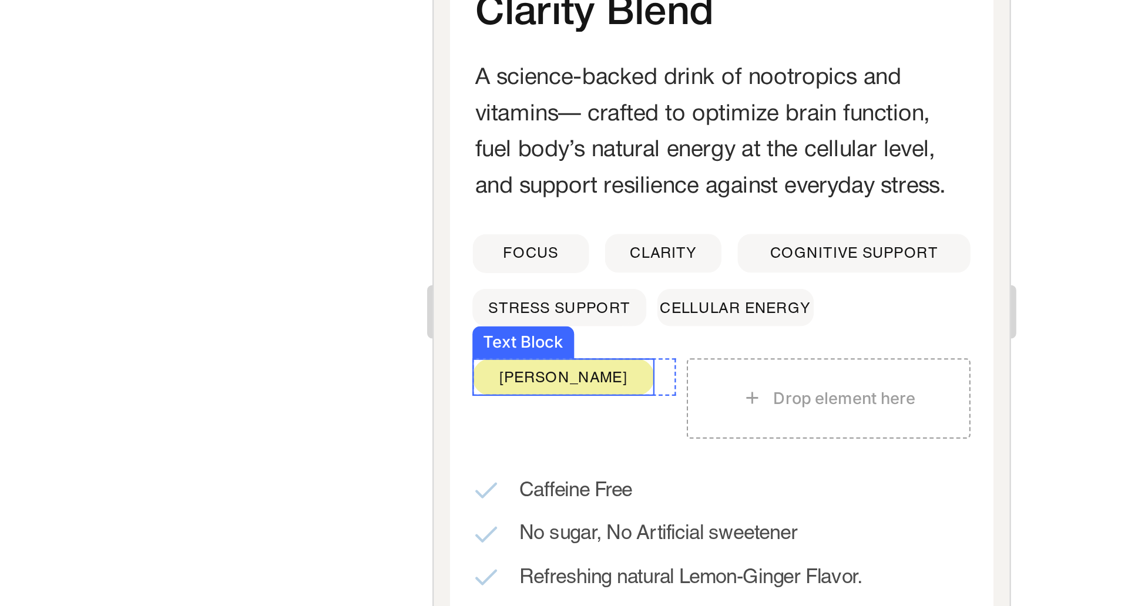
click at [451, 284] on div at bounding box center [663, 319] width 930 height 573
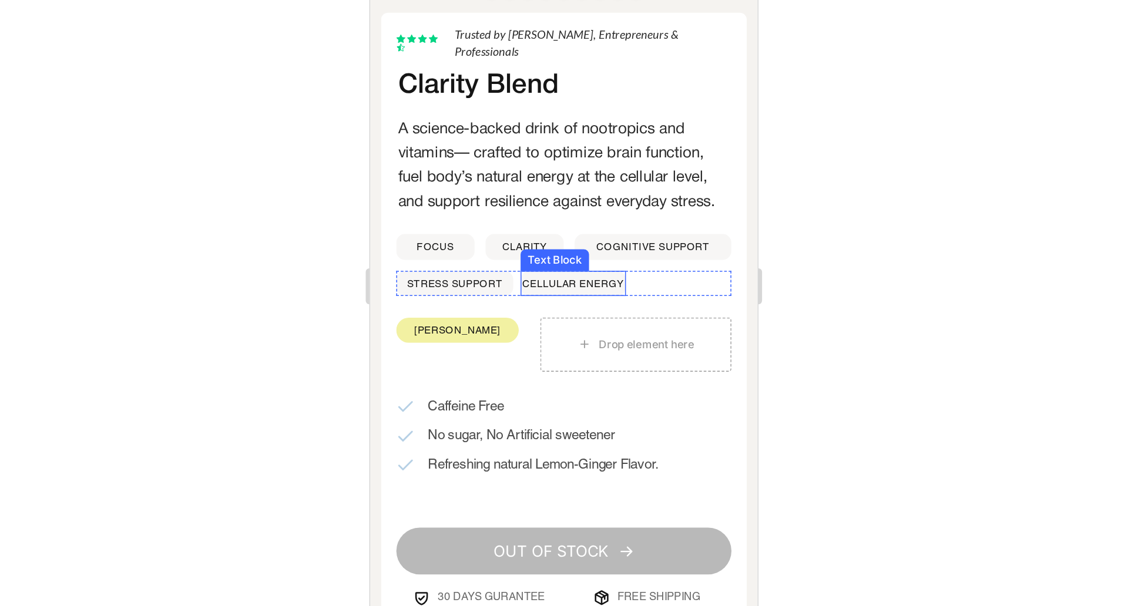
click at [471, 139] on p "CELLULAR ENERGY" at bounding box center [502, 132] width 66 height 14
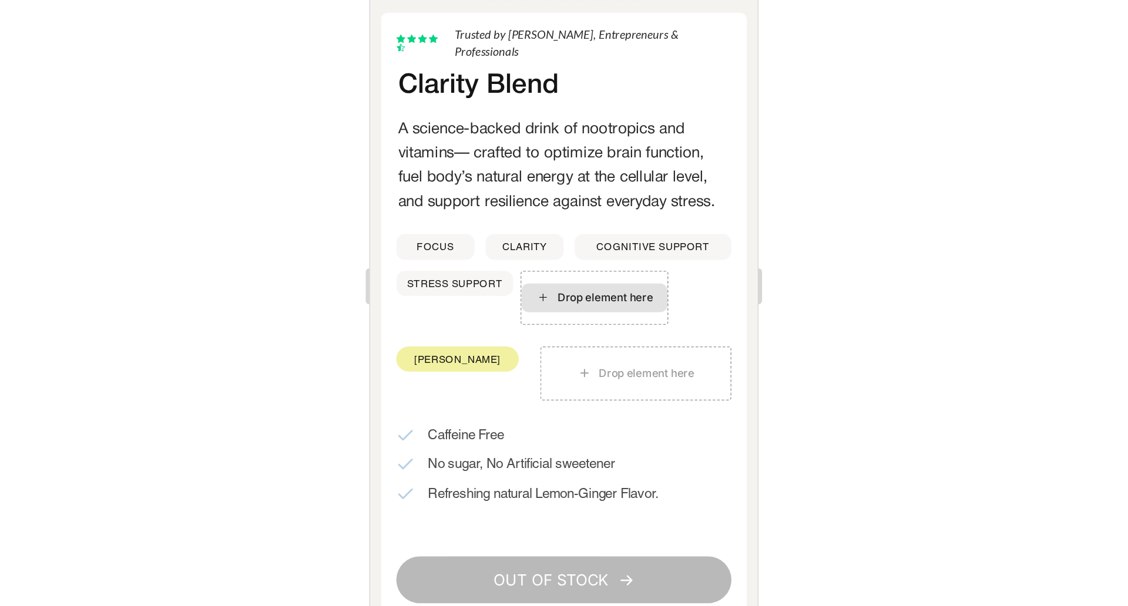
scroll to position [0, 0]
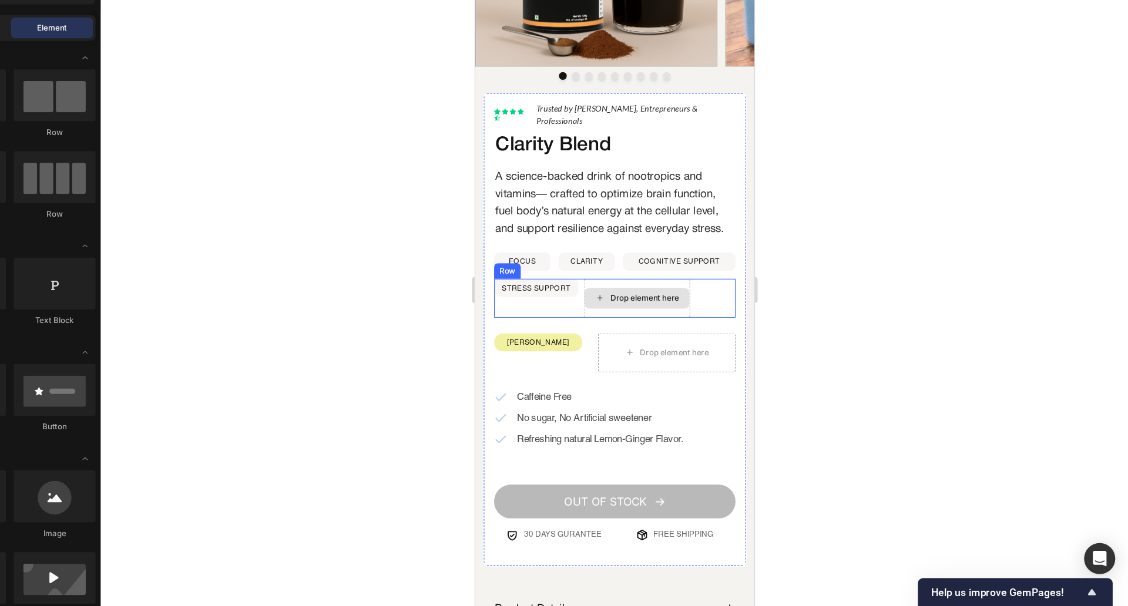
click at [579, 265] on div "Drop element here" at bounding box center [620, 267] width 95 height 19
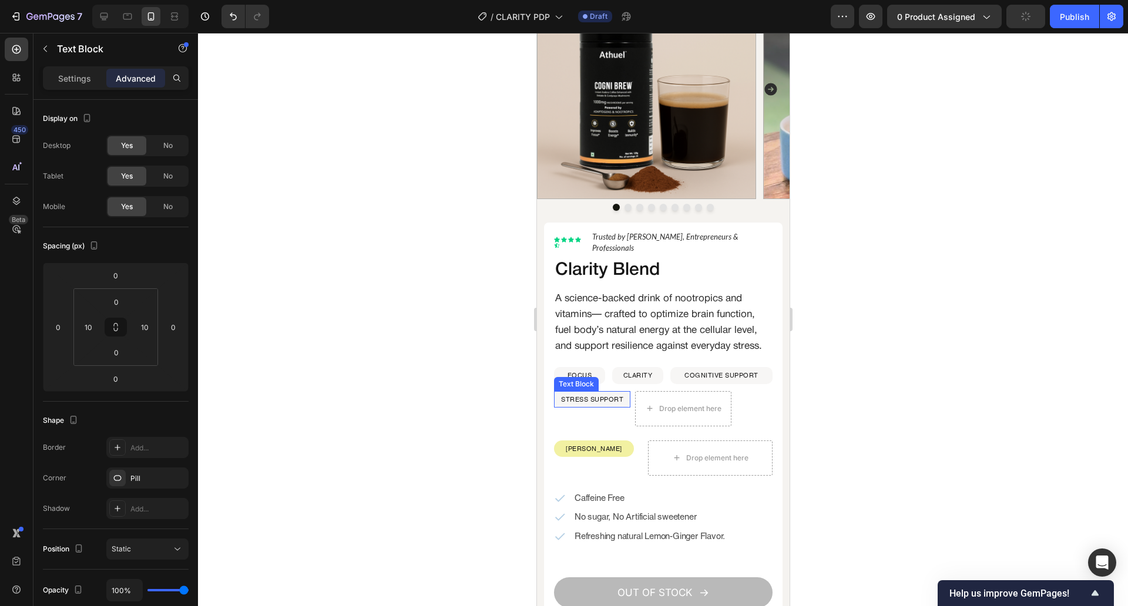
click at [620, 400] on p "STRESS SUPPORT" at bounding box center [591, 399] width 62 height 14
click at [483, 415] on div at bounding box center [663, 319] width 930 height 573
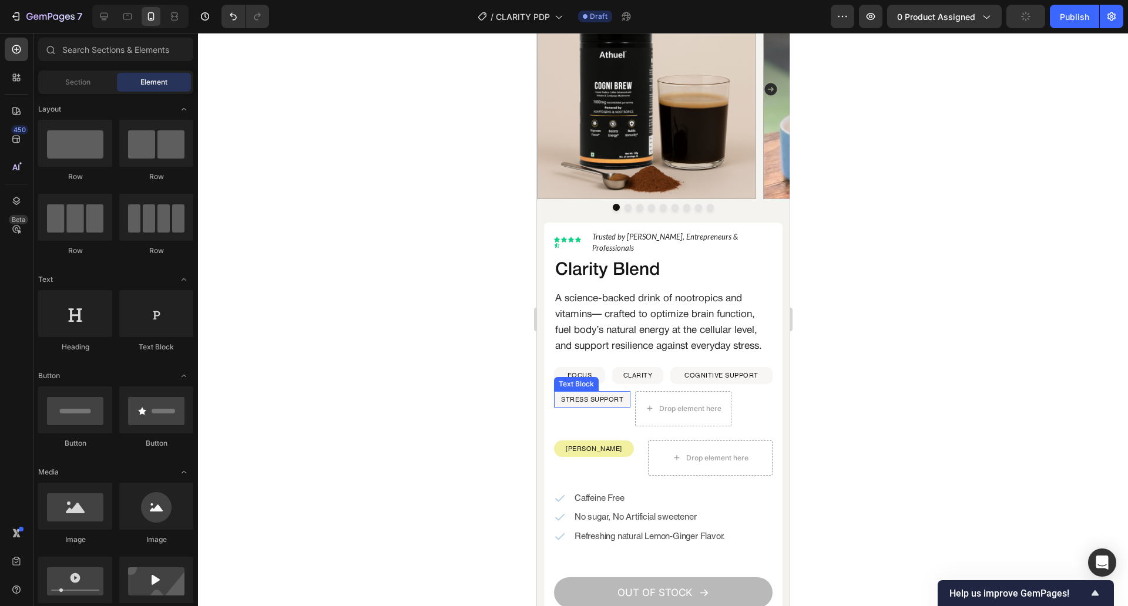
click at [580, 405] on p "STRESS SUPPORT" at bounding box center [591, 399] width 62 height 14
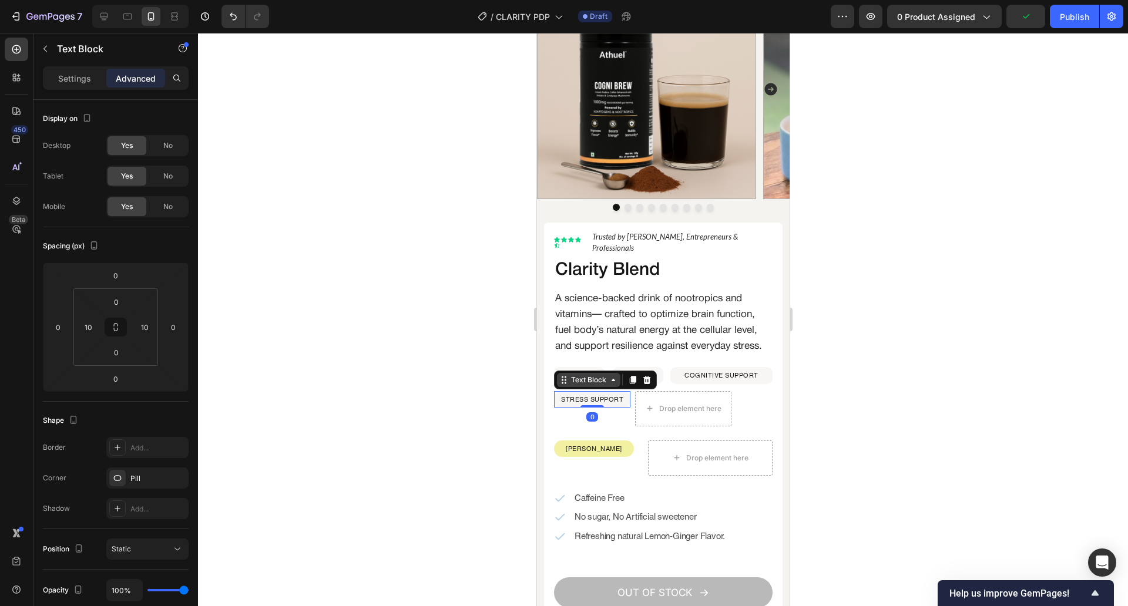
click at [596, 378] on div "Text Block" at bounding box center [587, 380] width 63 height 14
click at [585, 362] on div "Row 1 col" at bounding box center [577, 359] width 36 height 7
click at [611, 384] on icon at bounding box center [612, 380] width 6 height 8
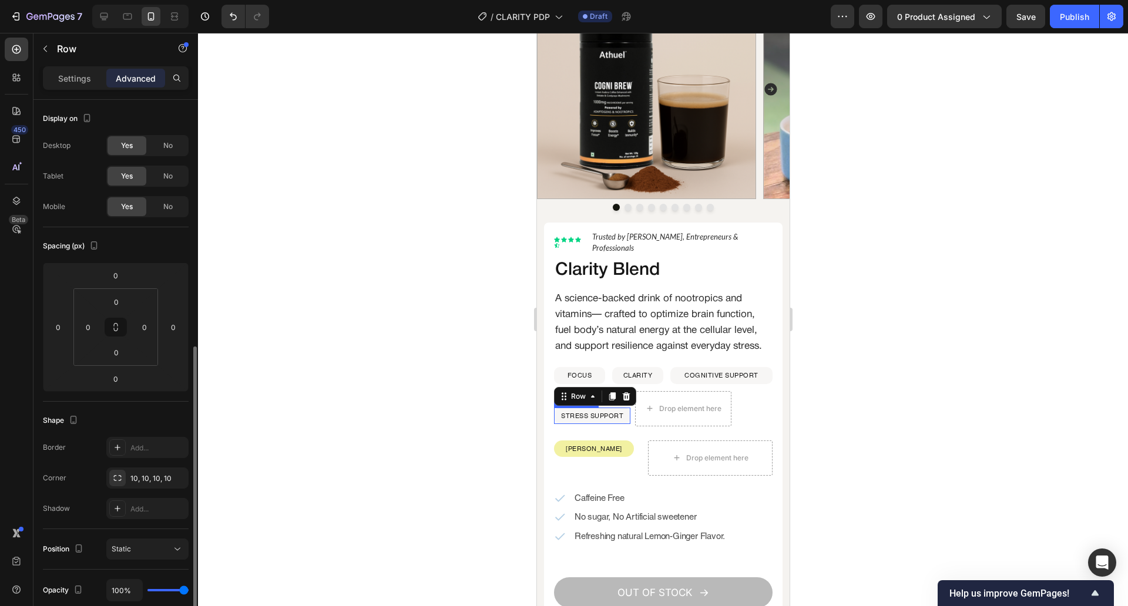
scroll to position [146, 0]
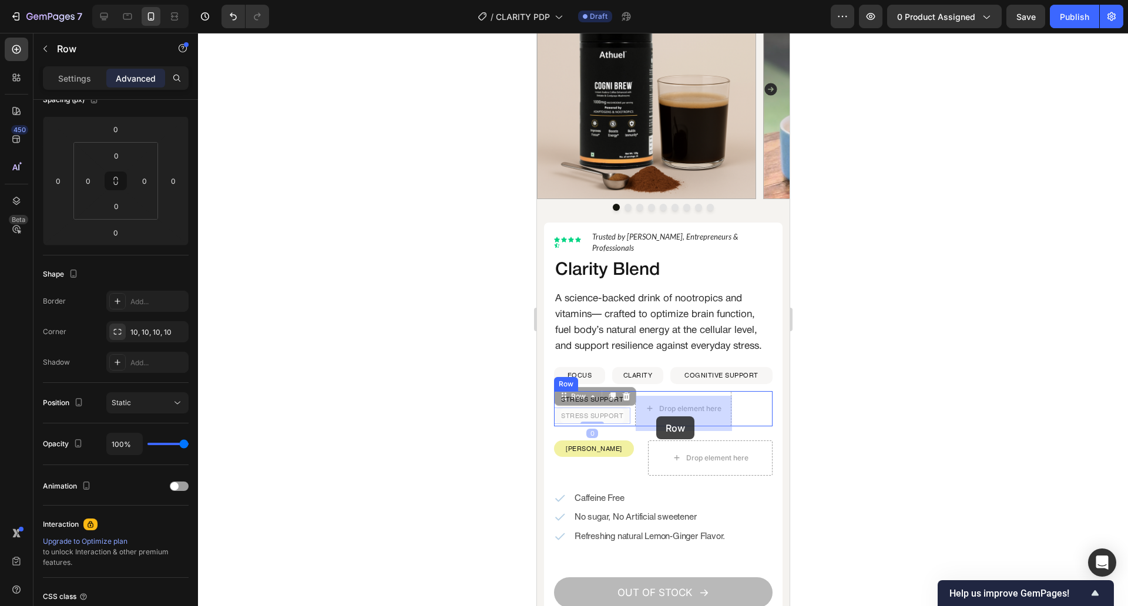
drag, startPoint x: 560, startPoint y: 400, endPoint x: 654, endPoint y: 417, distance: 95.4
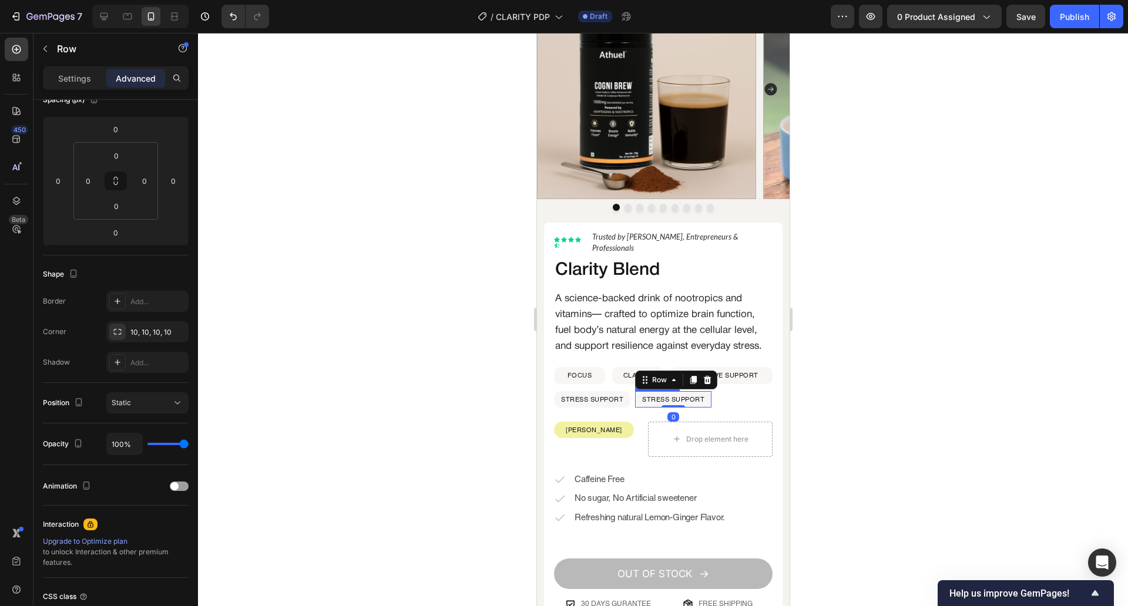
click at [677, 406] on p "STRESS SUPPORT" at bounding box center [673, 399] width 62 height 14
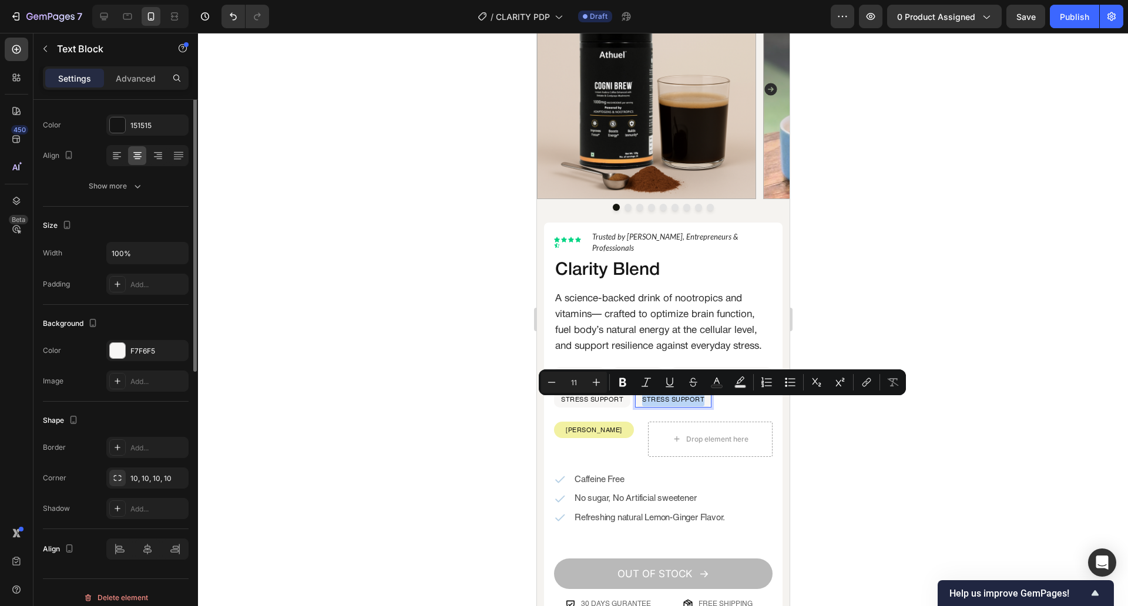
scroll to position [0, 0]
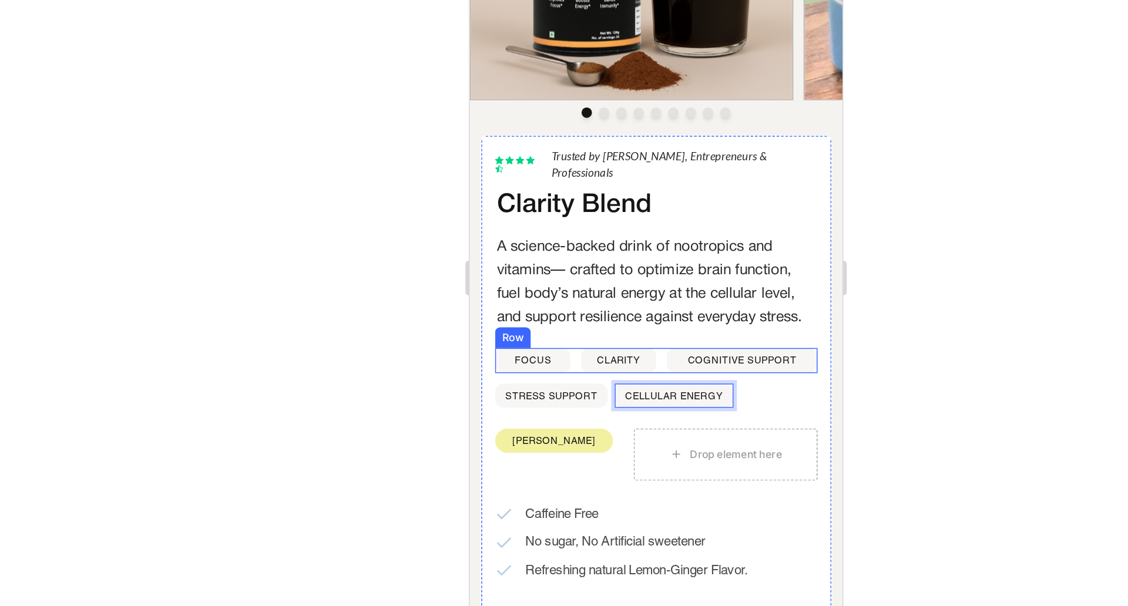
click at [591, 197] on div "FOCUS Text Block CLARITY Text Block COGNITIVE SUPPORT Text Block Row" at bounding box center [595, 198] width 219 height 16
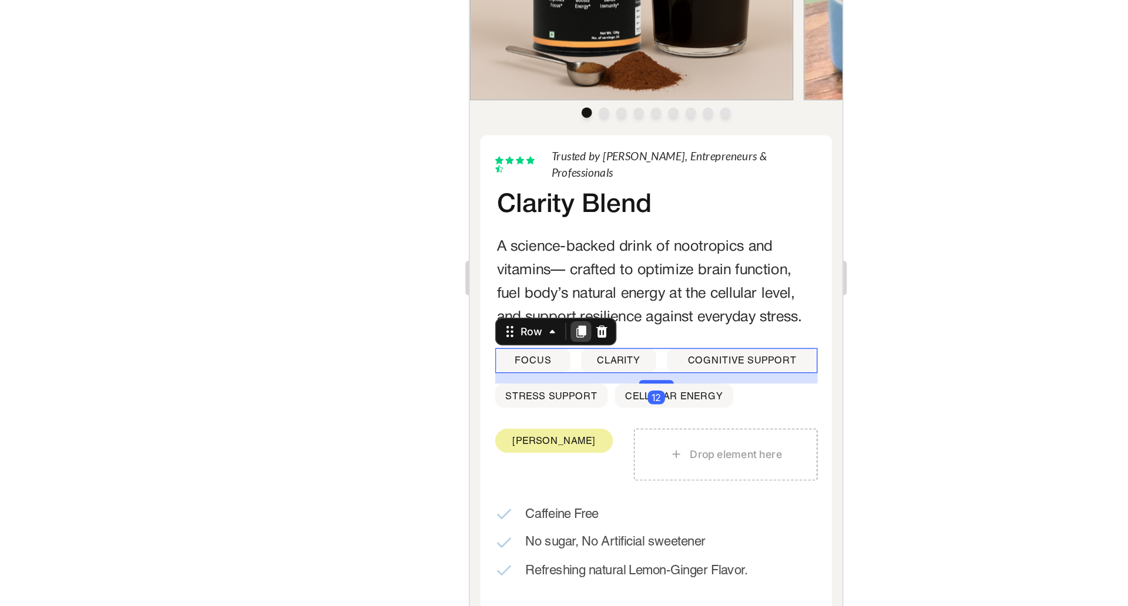
click at [541, 183] on icon at bounding box center [544, 179] width 6 height 8
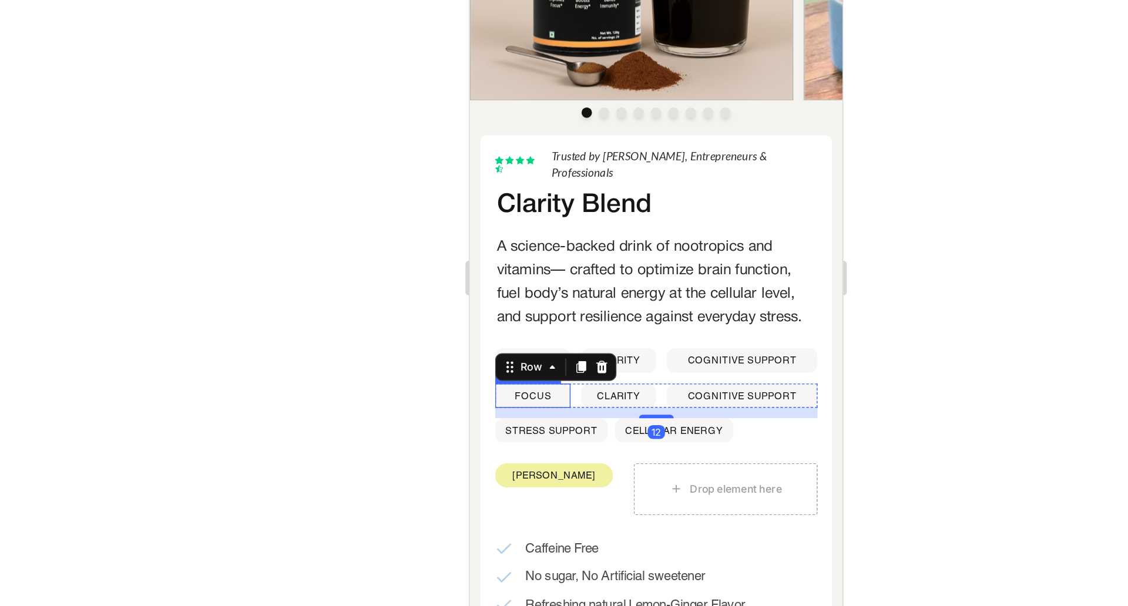
click at [521, 227] on p "FOCUS" at bounding box center [511, 222] width 49 height 14
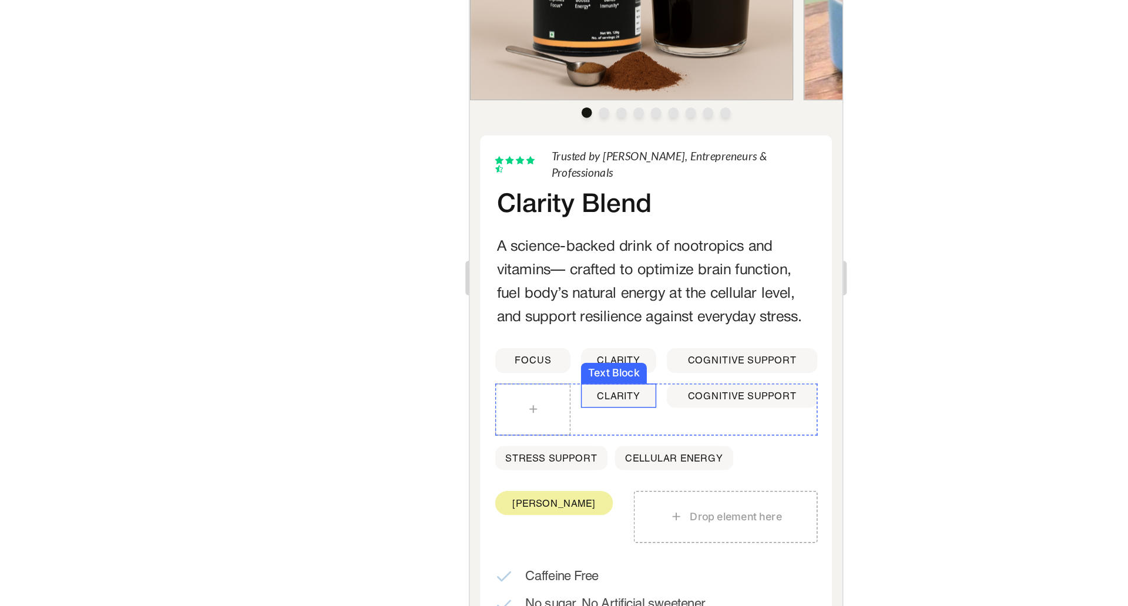
click at [554, 226] on p "CLARITY" at bounding box center [569, 222] width 49 height 14
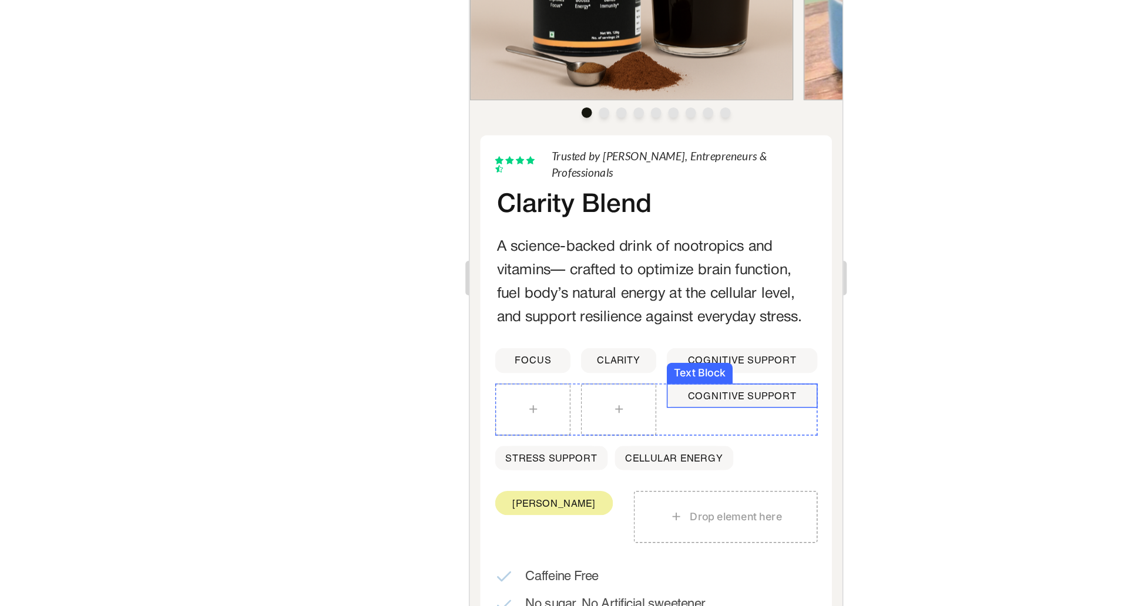
click at [607, 226] on p "COGNITIVE SUPPORT" at bounding box center [653, 222] width 100 height 14
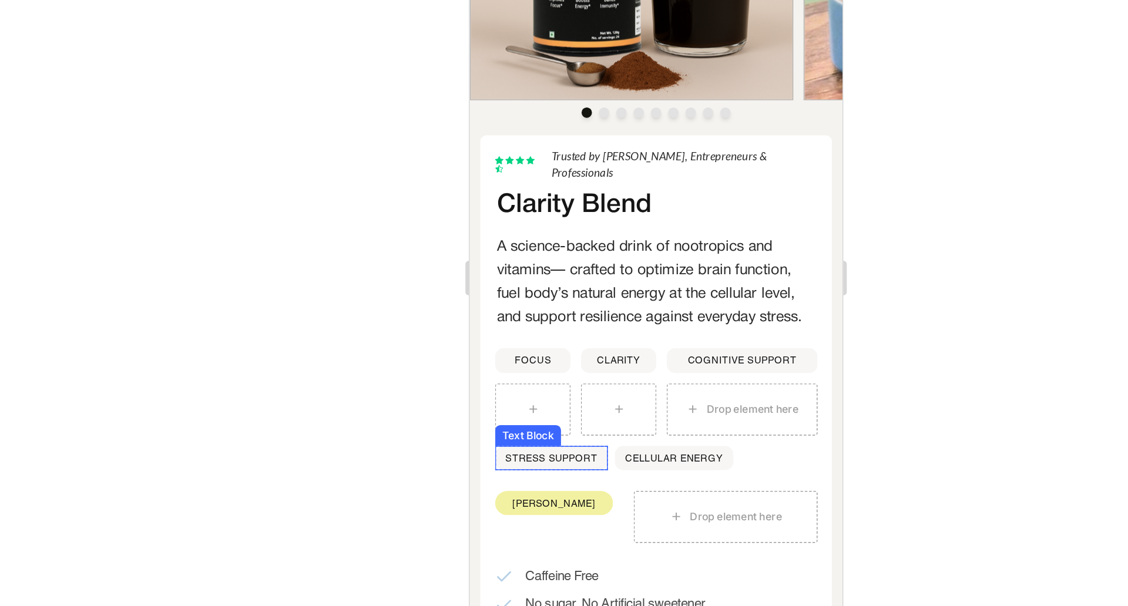
click at [559, 263] on div "STRESS SUPPORT Text Block" at bounding box center [524, 264] width 76 height 16
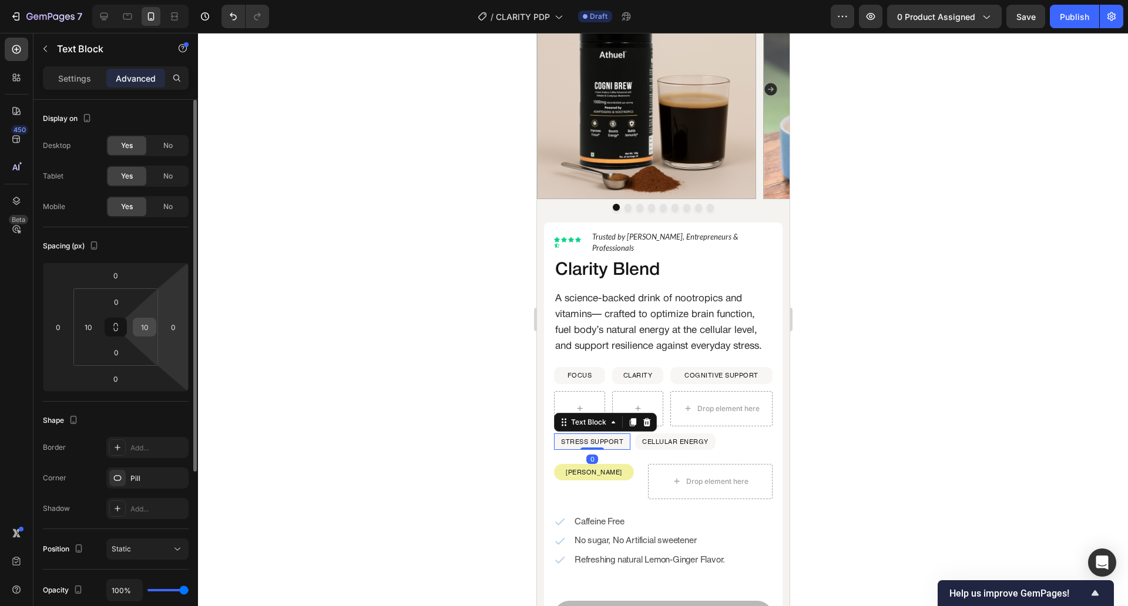
click at [149, 320] on input "10" at bounding box center [145, 327] width 18 height 18
type input "14"
click at [91, 324] on input "10" at bounding box center [88, 327] width 18 height 18
type input "14"
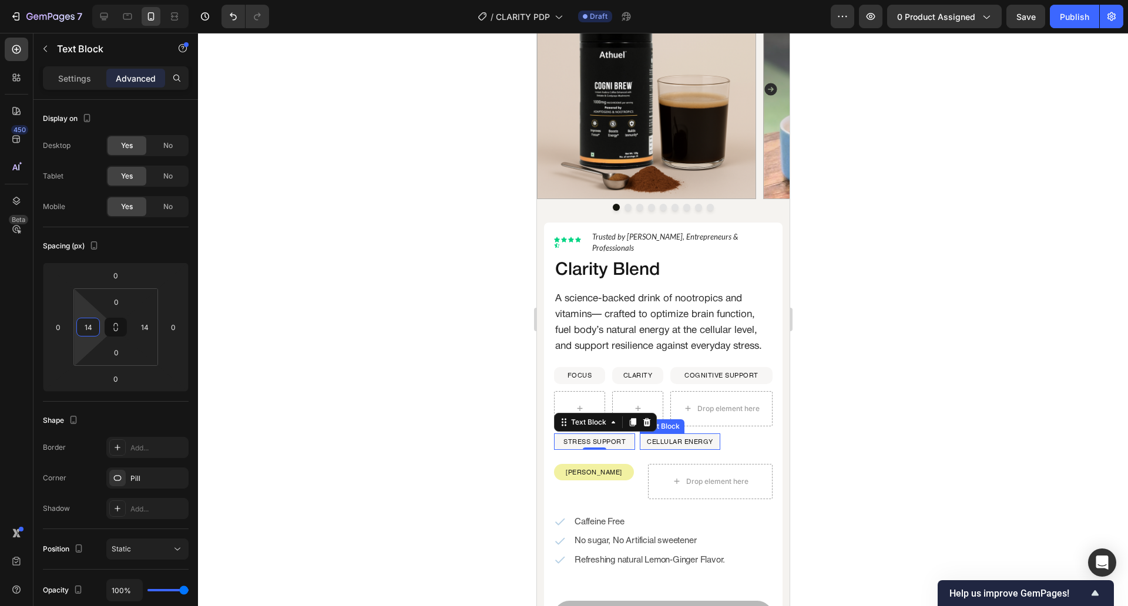
click at [680, 449] on p "CELLULAR ENERGY" at bounding box center [679, 442] width 66 height 14
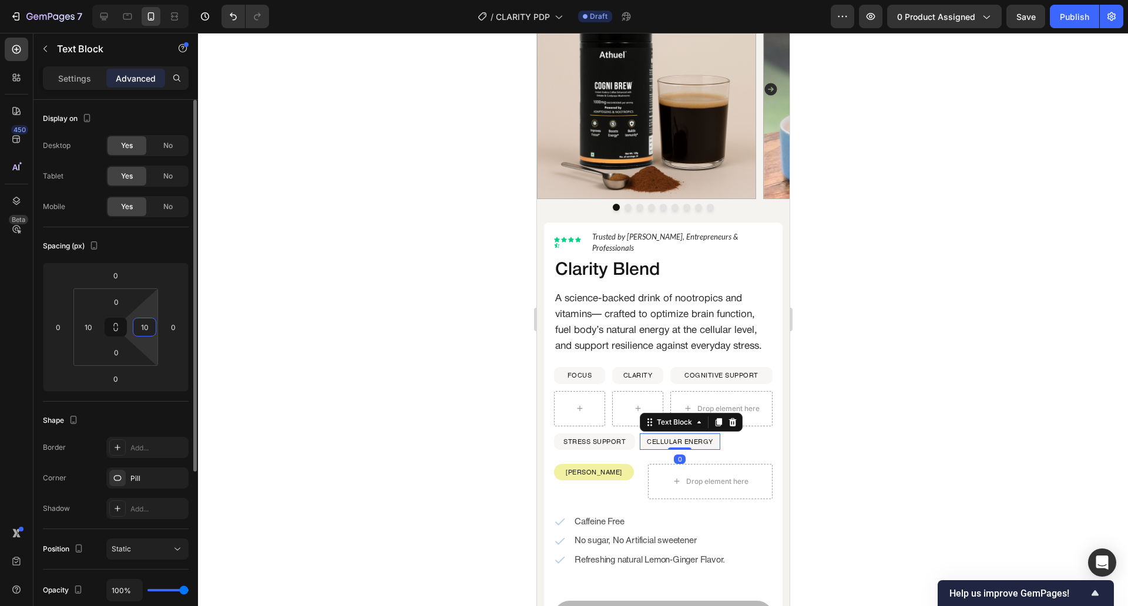
click at [142, 320] on input "10" at bounding box center [145, 327] width 18 height 18
type input "14"
click at [82, 323] on input "10" at bounding box center [88, 327] width 18 height 18
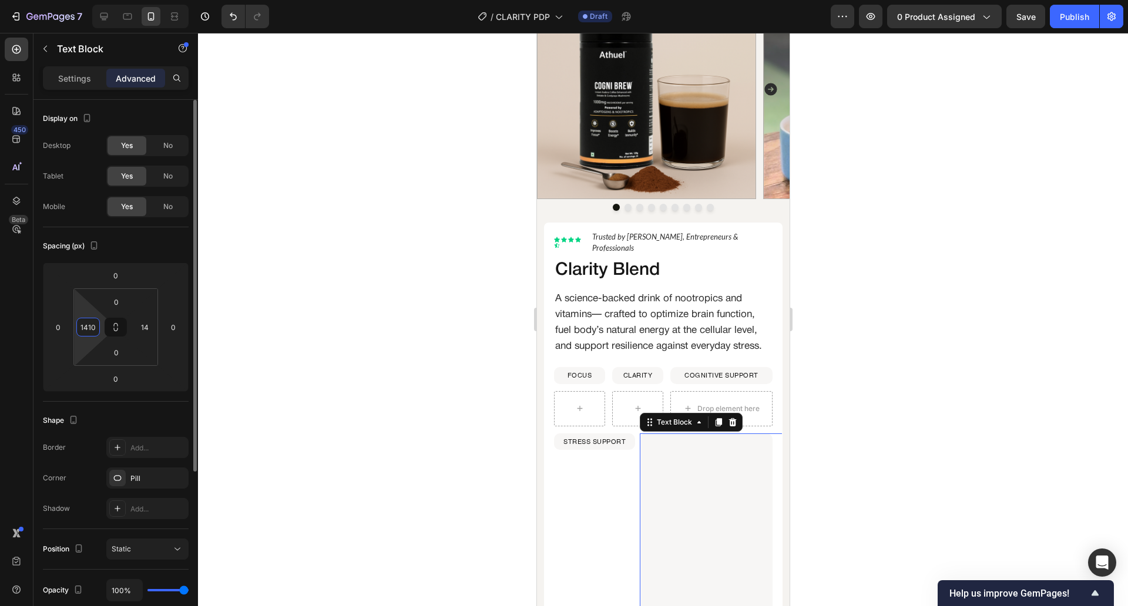
click at [82, 323] on input "1410" at bounding box center [88, 327] width 18 height 18
type input "14"
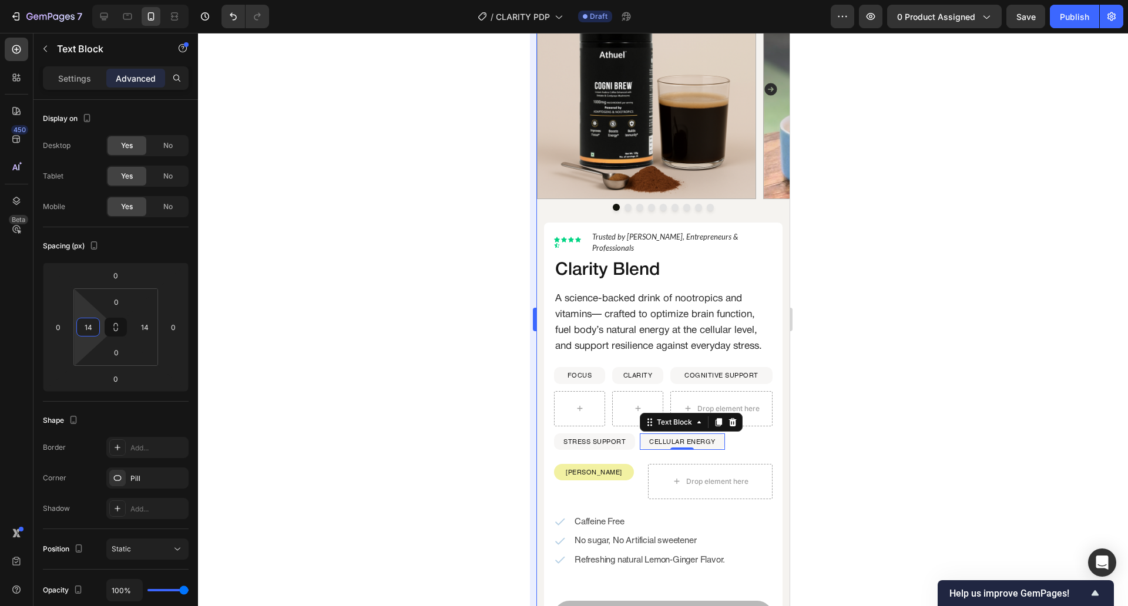
click at [373, 391] on div at bounding box center [663, 319] width 930 height 573
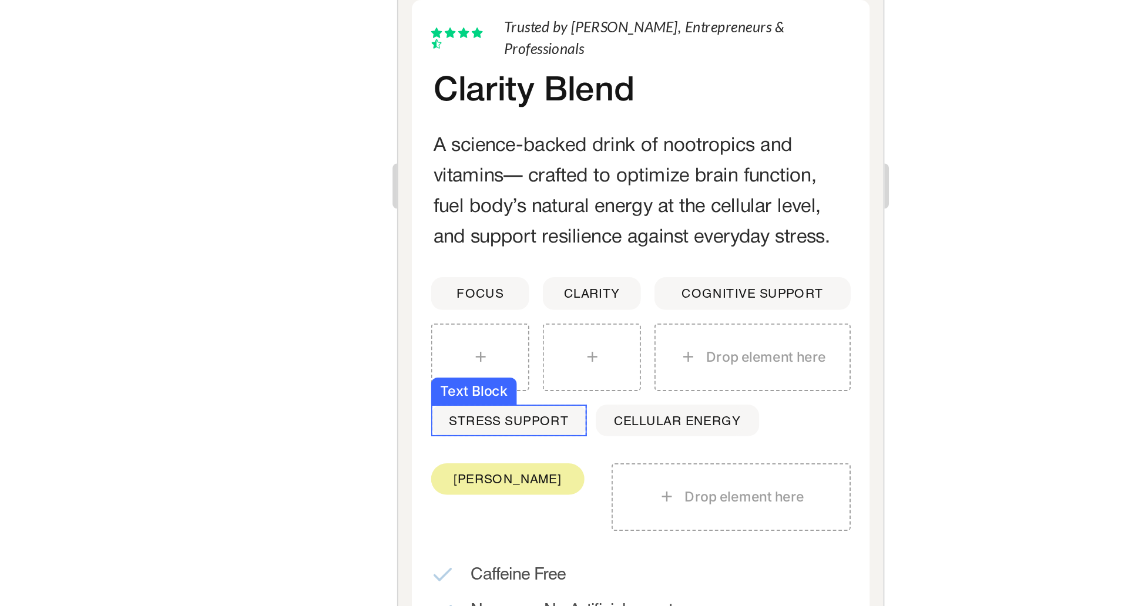
click at [491, 49] on div "STRESS SUPPORT Text Block" at bounding box center [454, 44] width 81 height 16
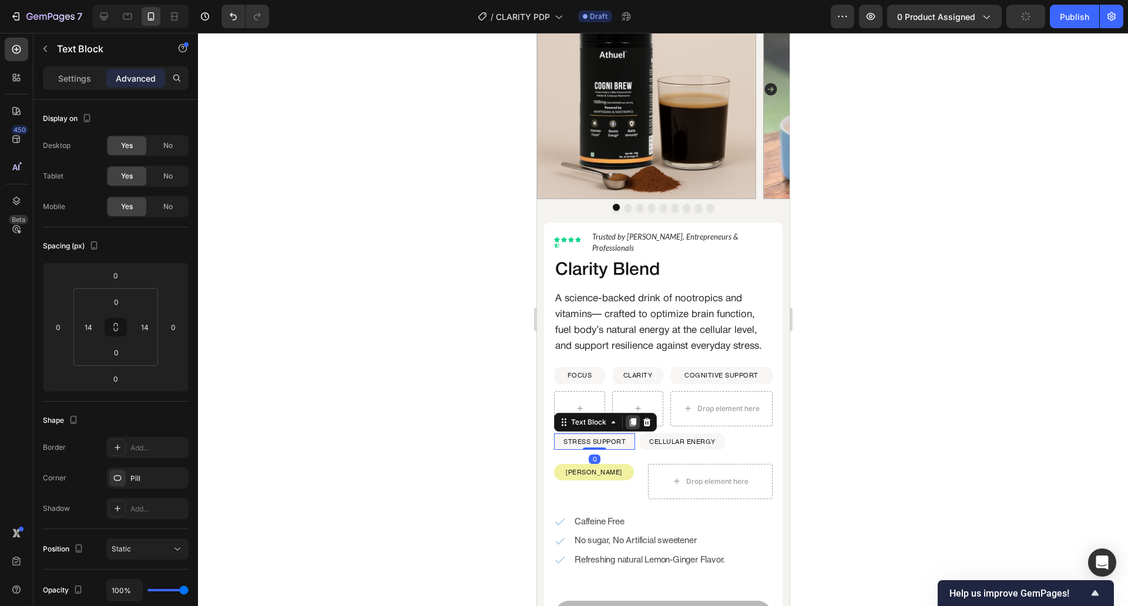
click at [634, 424] on icon at bounding box center [632, 422] width 6 height 8
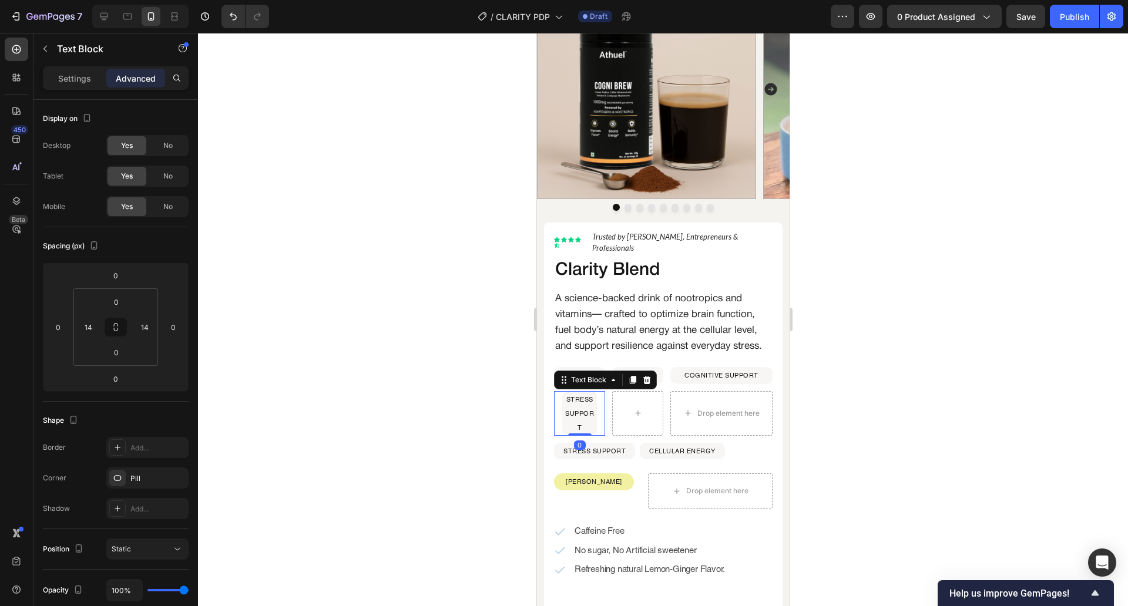
click at [571, 405] on p "STRESS SUPPORT" at bounding box center [579, 413] width 32 height 43
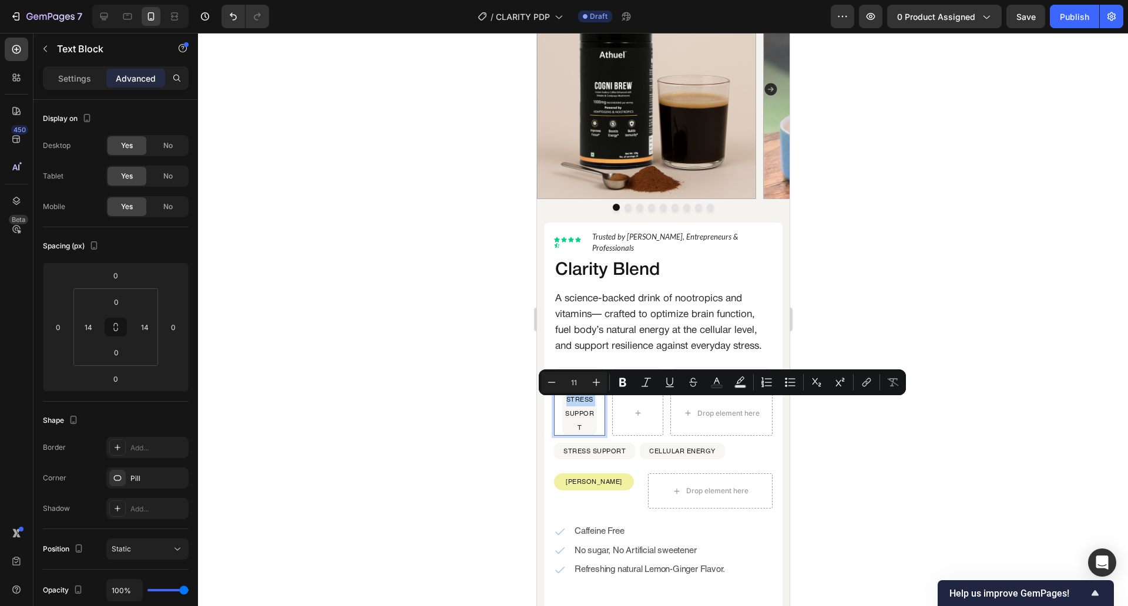
click at [571, 405] on p "STRESS SUPPORT" at bounding box center [579, 413] width 32 height 43
drag, startPoint x: 580, startPoint y: 434, endPoint x: 563, endPoint y: 405, distance: 33.4
click at [563, 405] on p "STRESS SUPPORT" at bounding box center [579, 413] width 32 height 43
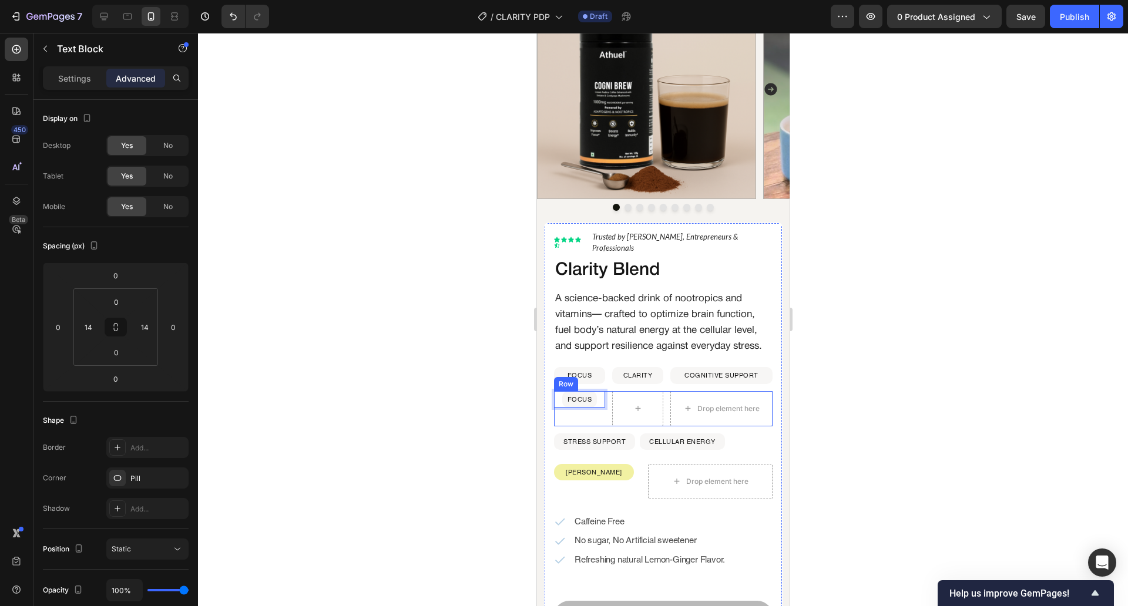
click at [600, 426] on div "FOCUS Text Block 0" at bounding box center [578, 408] width 51 height 35
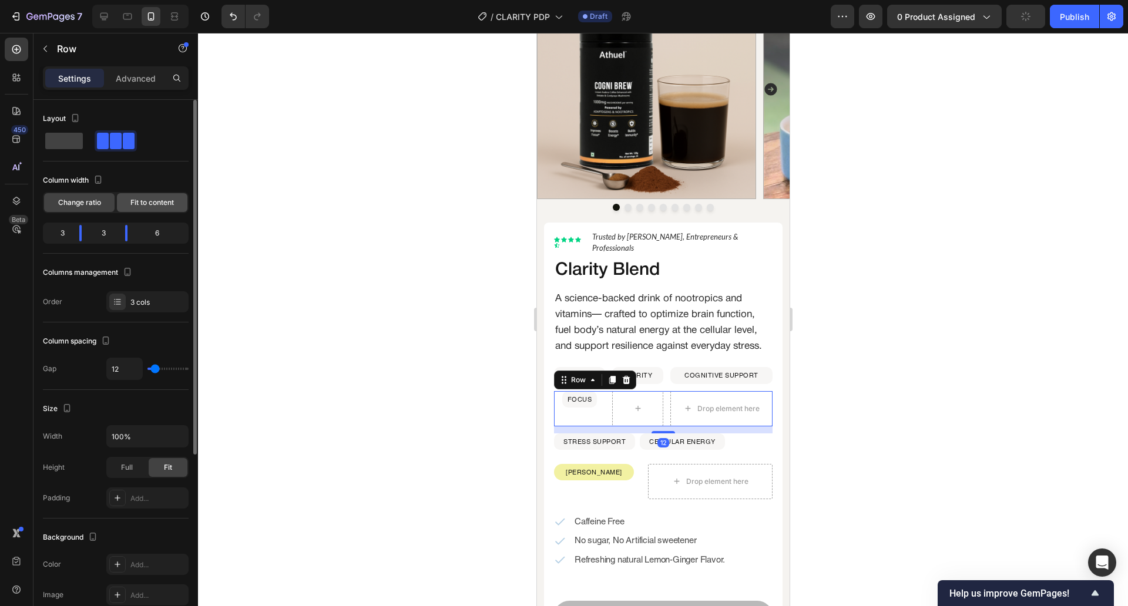
click at [147, 210] on div "Fit to content" at bounding box center [152, 202] width 70 height 19
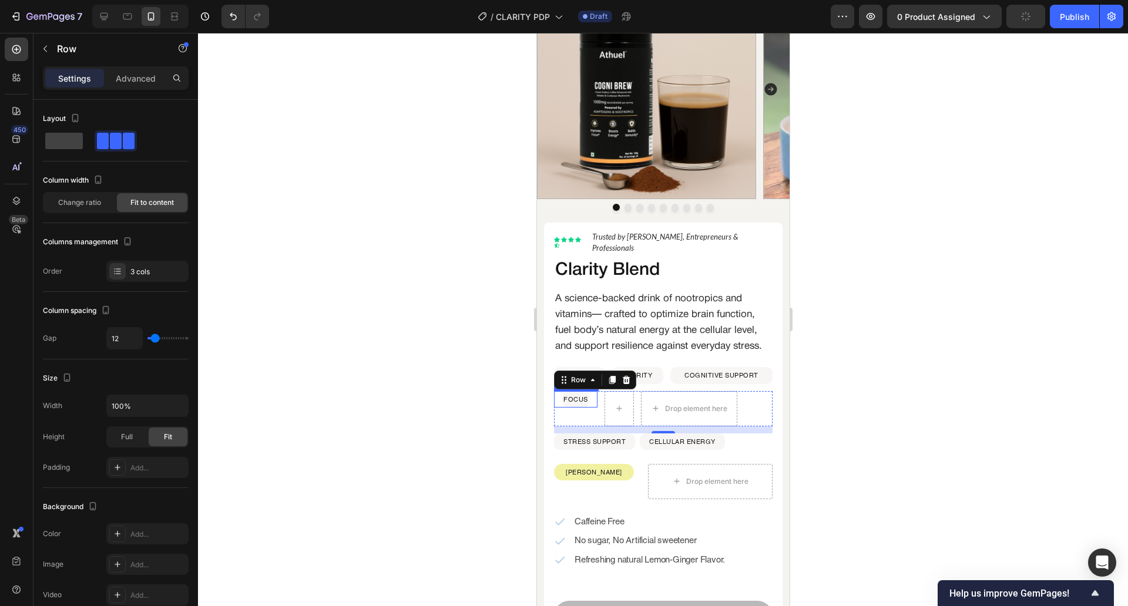
click at [577, 397] on p "FOCUS" at bounding box center [575, 399] width 25 height 14
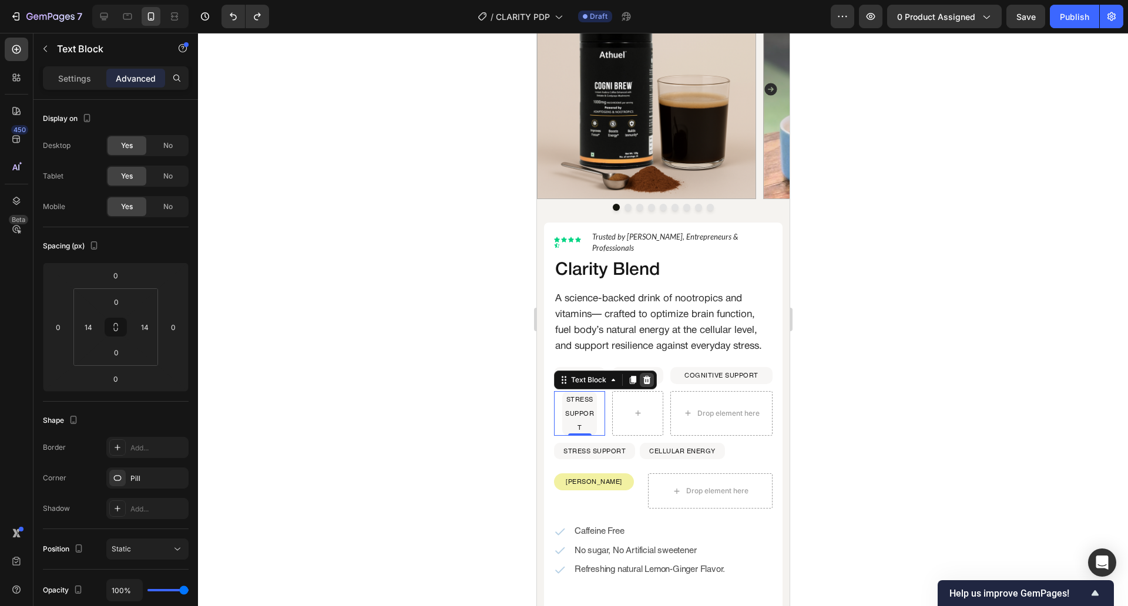
click at [650, 378] on div at bounding box center [646, 380] width 14 height 14
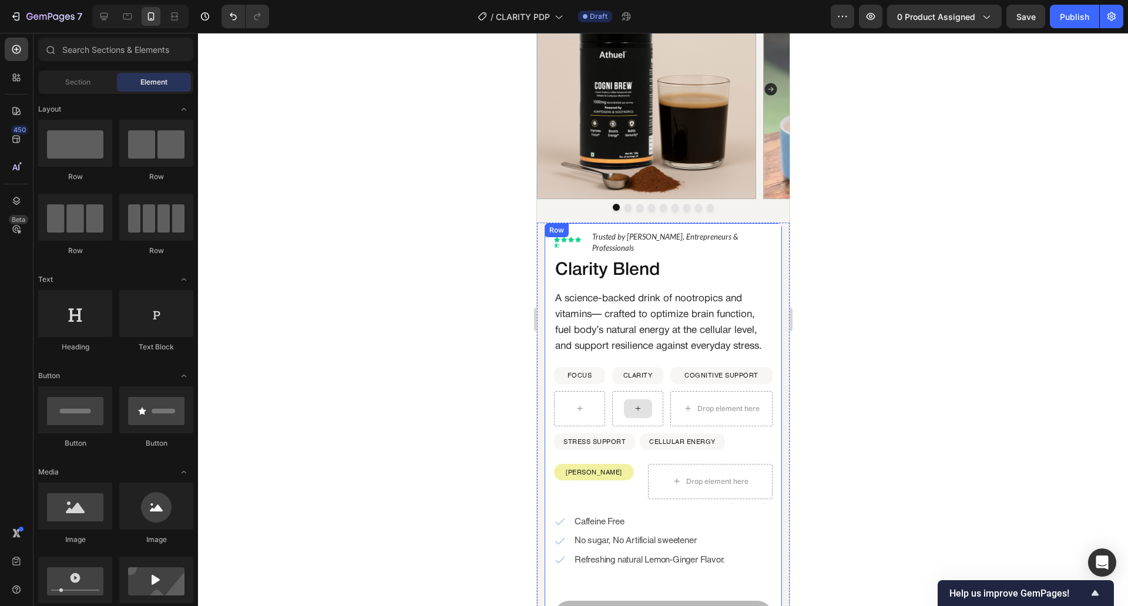
click at [618, 449] on p "STRESS SUPPORT" at bounding box center [594, 442] width 62 height 14
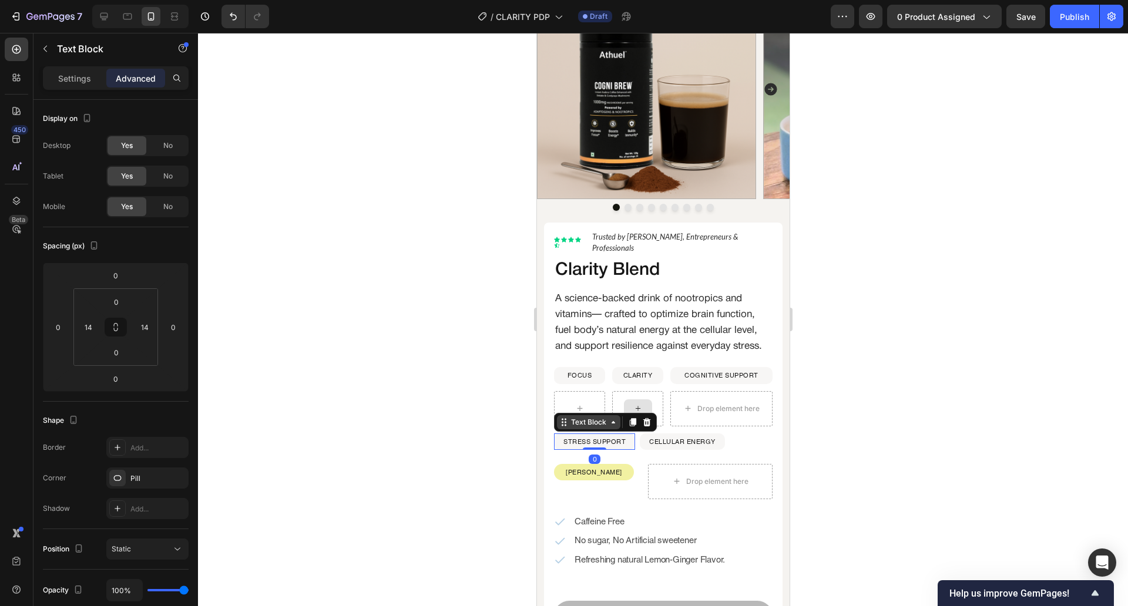
click at [583, 422] on div "Text Block" at bounding box center [588, 422] width 40 height 11
click at [583, 398] on div "Row 1 col" at bounding box center [576, 401] width 45 height 19
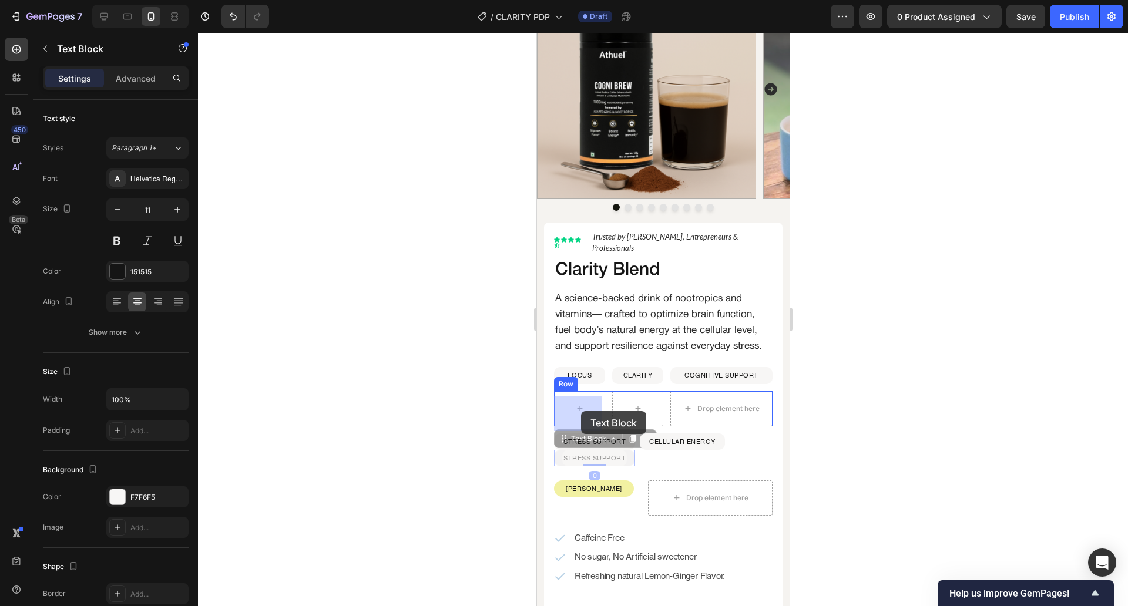
drag, startPoint x: 616, startPoint y: 462, endPoint x: 580, endPoint y: 411, distance: 61.6
click at [647, 466] on div "CELLULAR ENERGY Text Block Row" at bounding box center [681, 450] width 85 height 33
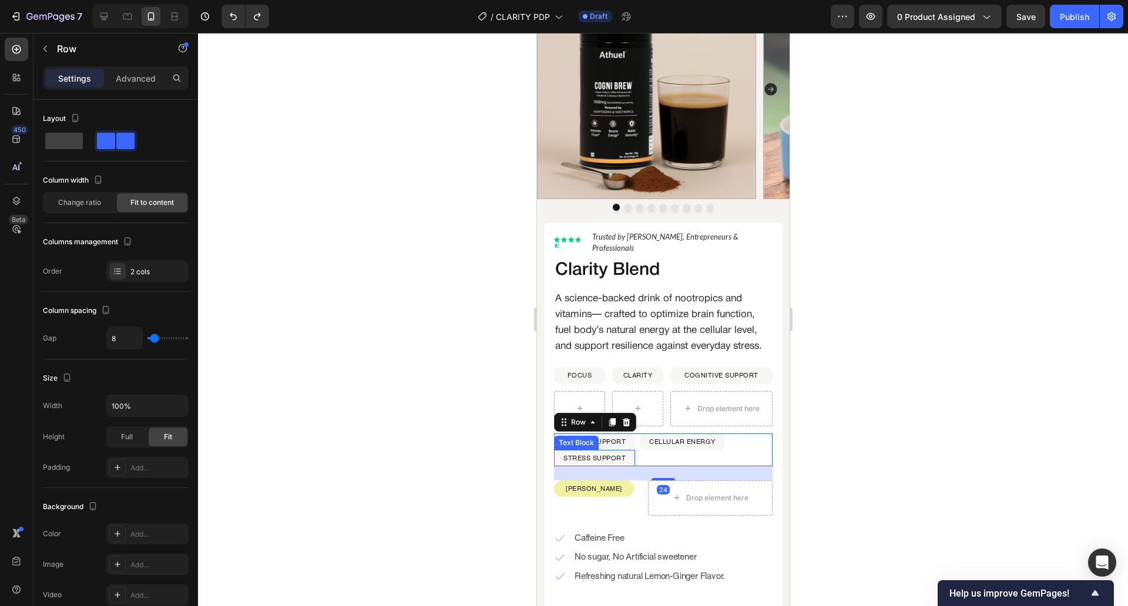
click at [629, 464] on div "STRESS SUPPORT Text Block" at bounding box center [593, 458] width 81 height 16
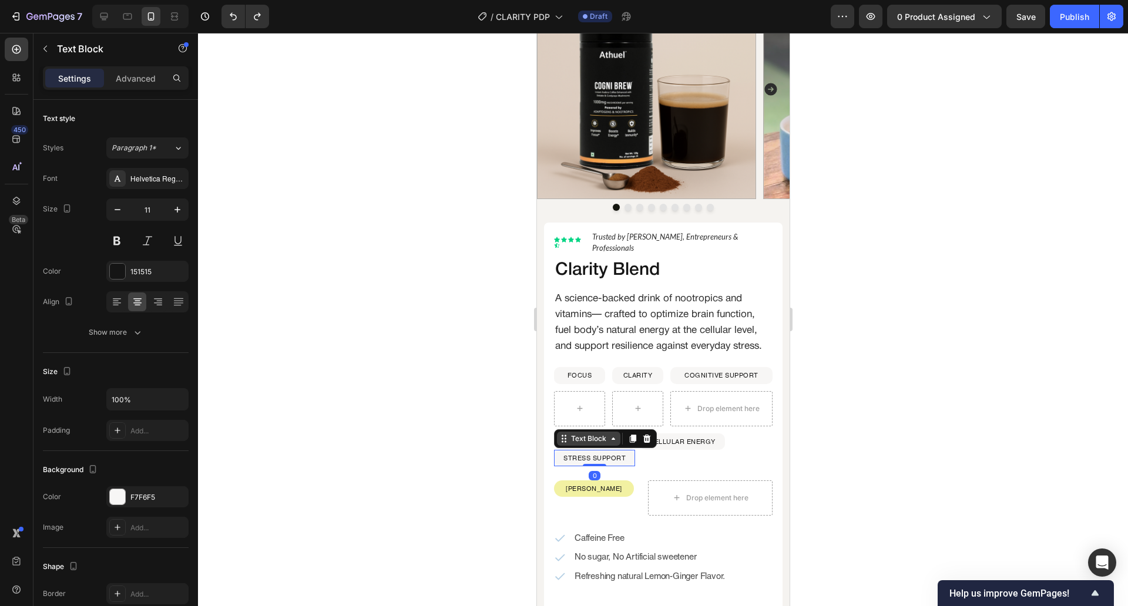
click at [576, 444] on div "Text Block" at bounding box center [588, 439] width 40 height 11
click at [570, 418] on div "Row 1 col" at bounding box center [576, 418] width 45 height 19
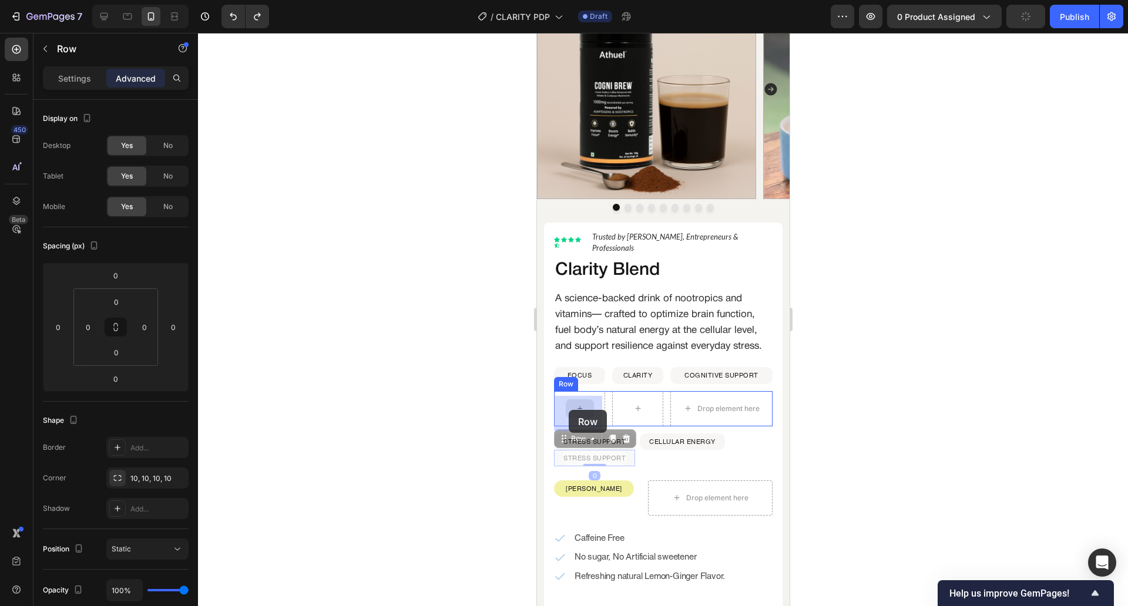
drag, startPoint x: 567, startPoint y: 438, endPoint x: 568, endPoint y: 410, distance: 27.6
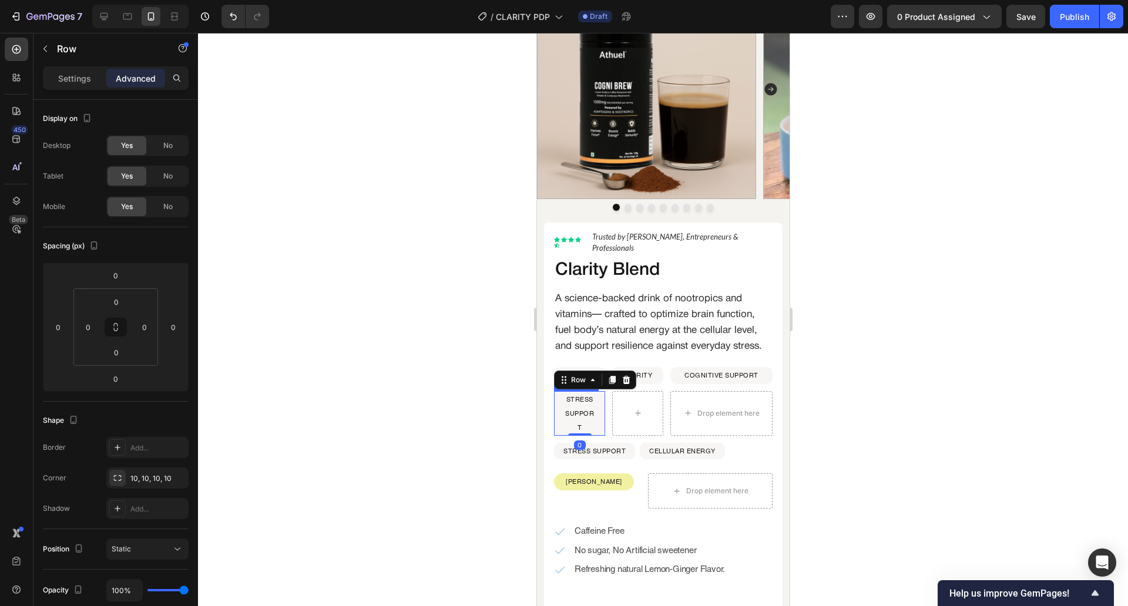
click at [568, 410] on p "STRESS SUPPORT" at bounding box center [579, 413] width 32 height 43
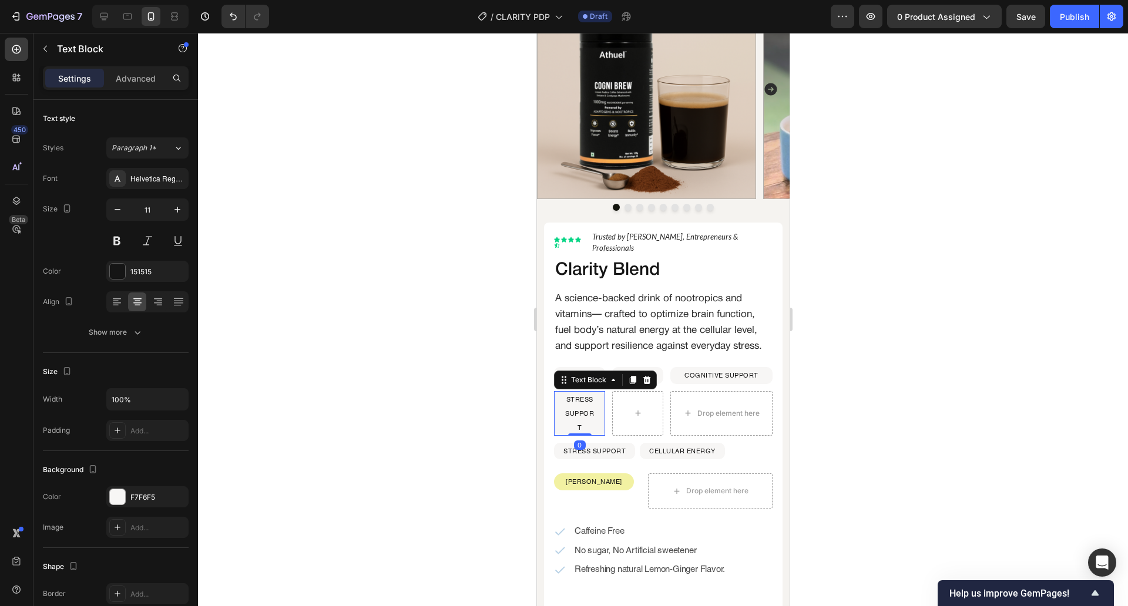
click at [568, 410] on p "STRESS SUPPORT" at bounding box center [579, 413] width 32 height 43
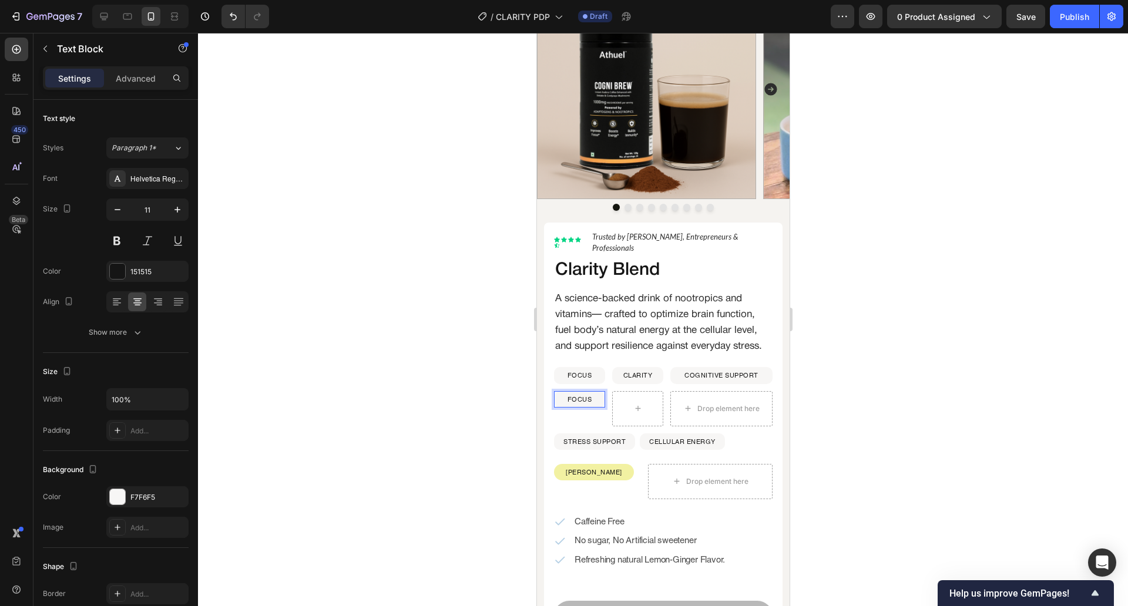
click at [473, 393] on div at bounding box center [663, 319] width 930 height 573
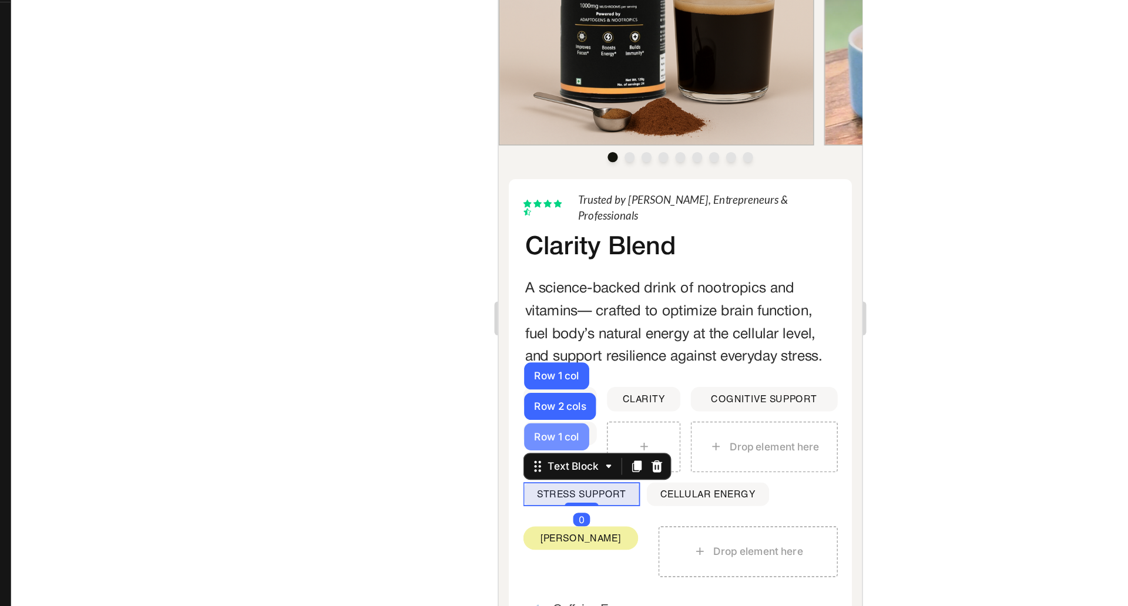
click at [545, 271] on div "Row 1 col" at bounding box center [538, 275] width 45 height 19
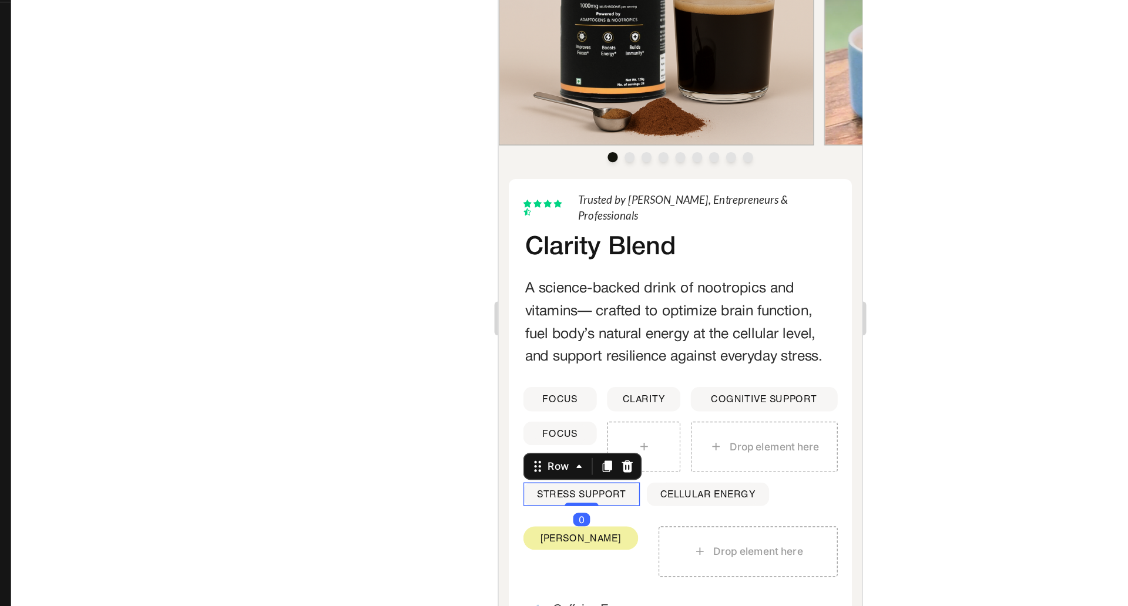
click at [578, 303] on div at bounding box center [573, 296] width 14 height 14
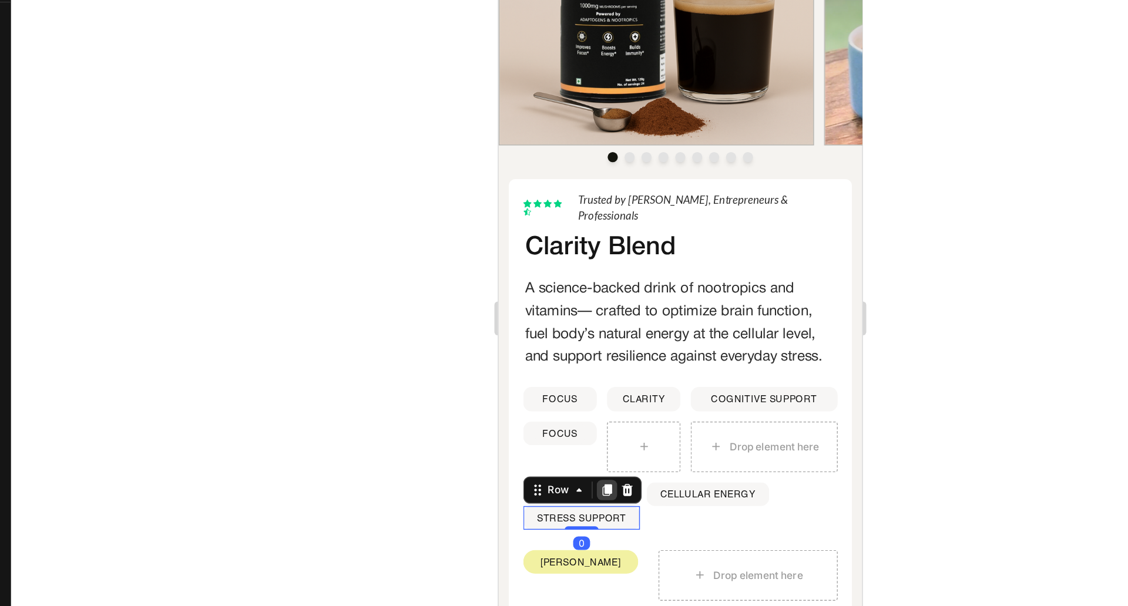
click at [576, 311] on div at bounding box center [573, 312] width 14 height 14
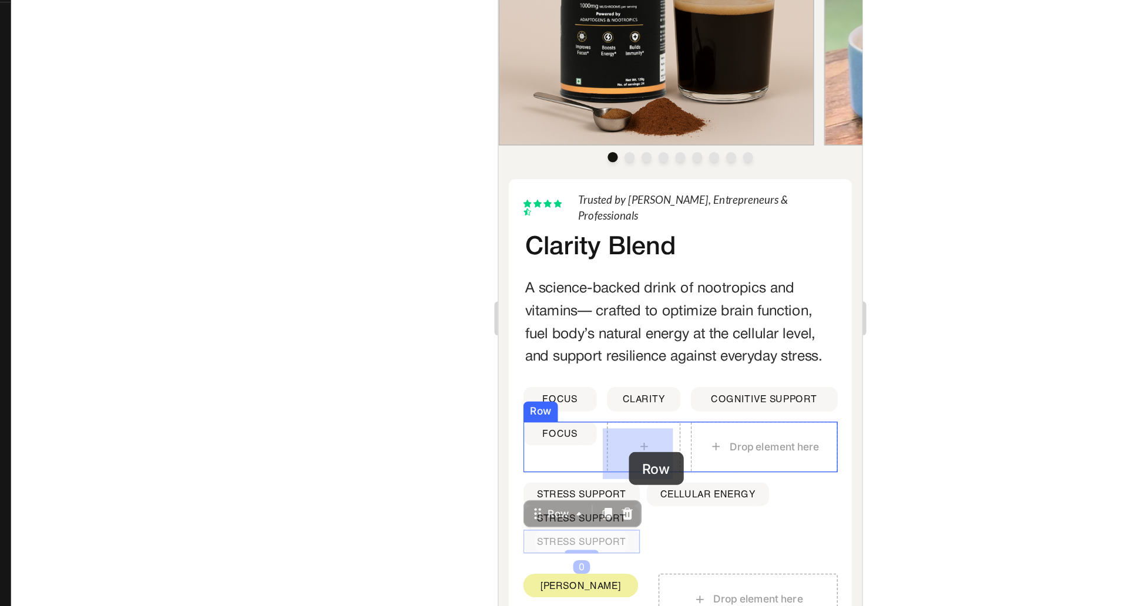
drag, startPoint x: 526, startPoint y: 332, endPoint x: 589, endPoint y: 286, distance: 77.8
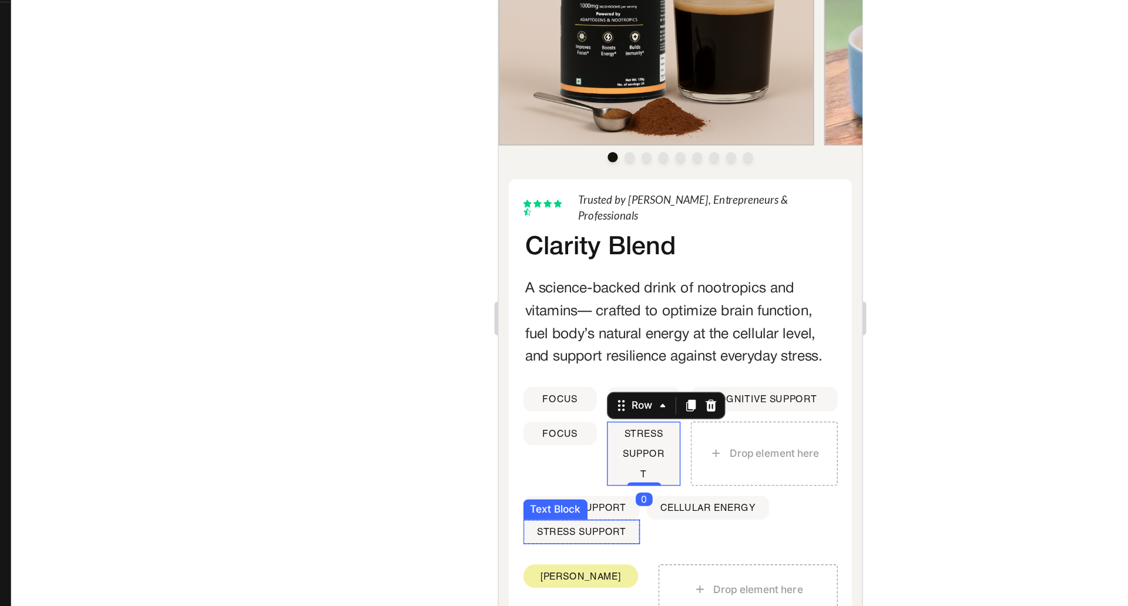
click at [525, 348] on p "STRESS SUPPORT" at bounding box center [556, 341] width 62 height 14
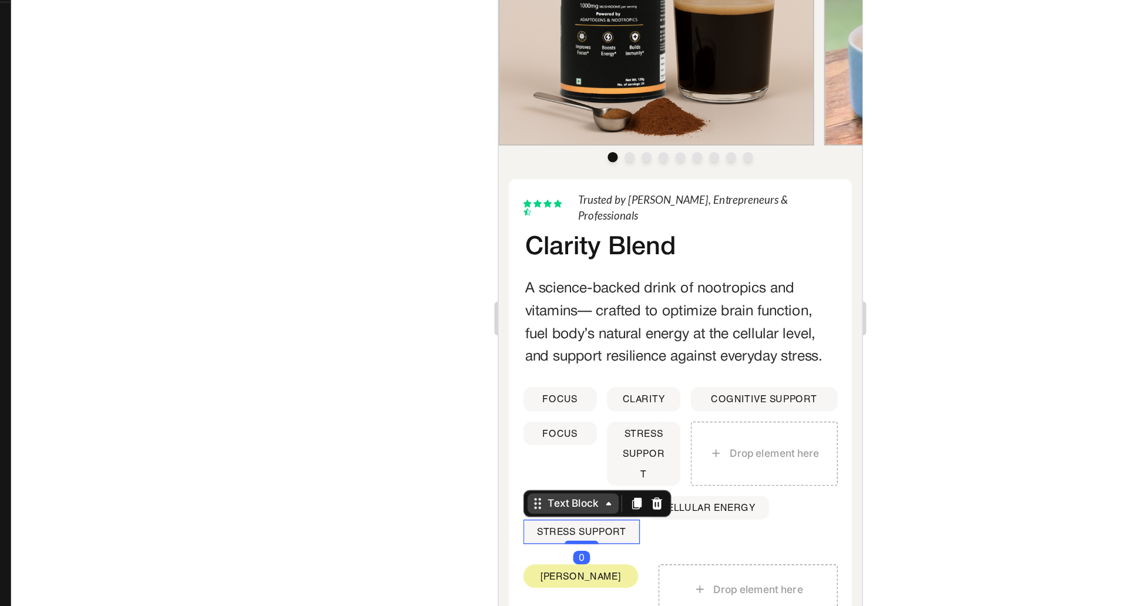
click at [545, 327] on div "Text Block" at bounding box center [550, 322] width 40 height 11
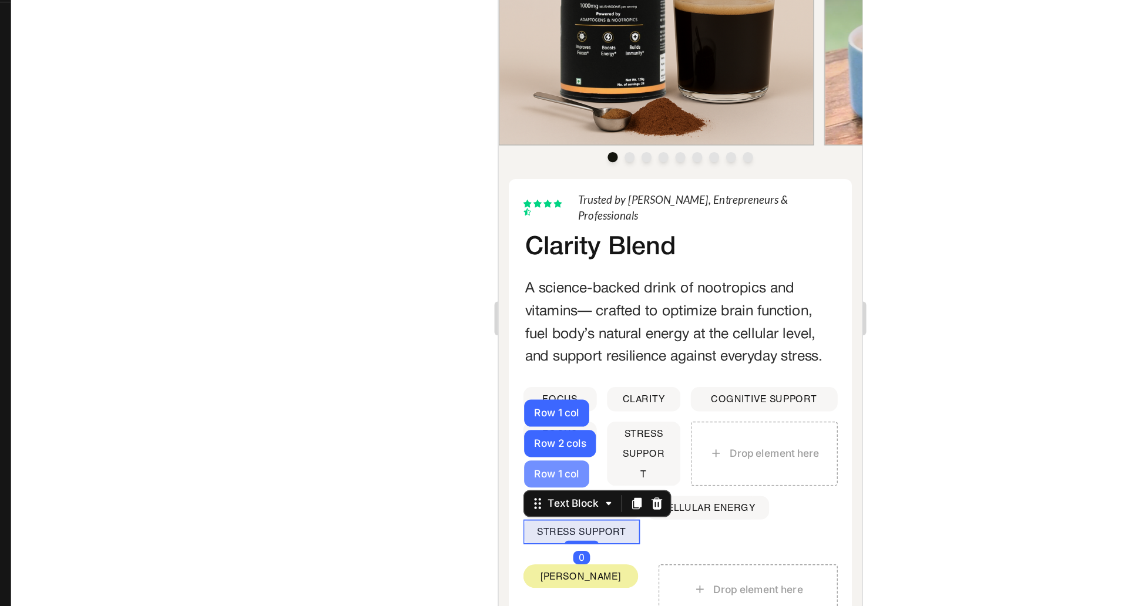
click at [535, 305] on div "Row 1 col" at bounding box center [538, 301] width 36 height 7
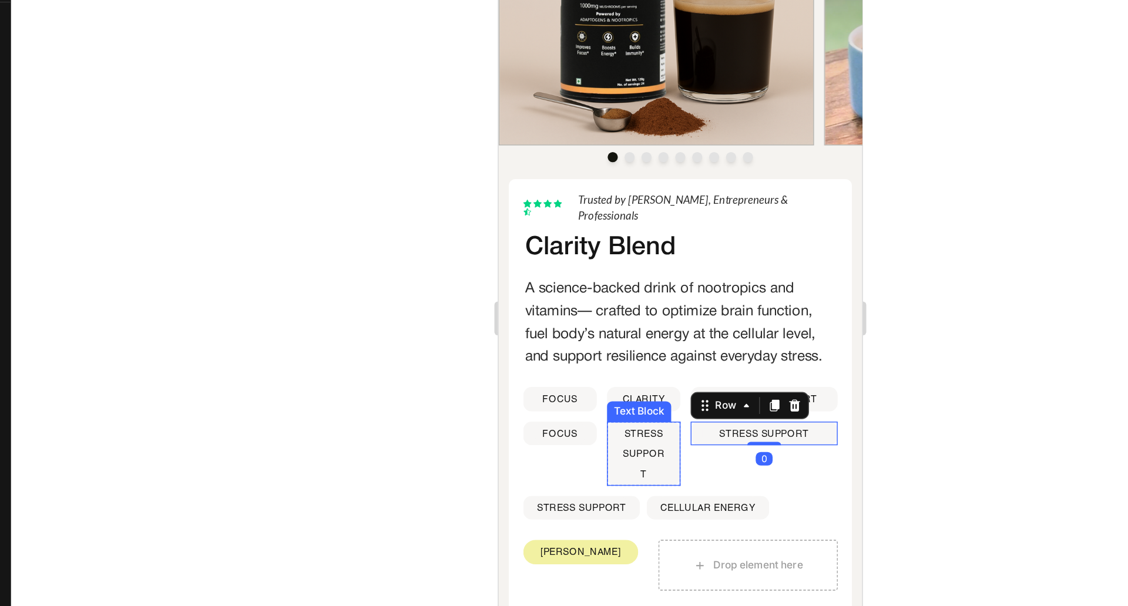
click at [598, 292] on p "STRESS SUPPORT" at bounding box center [599, 287] width 32 height 43
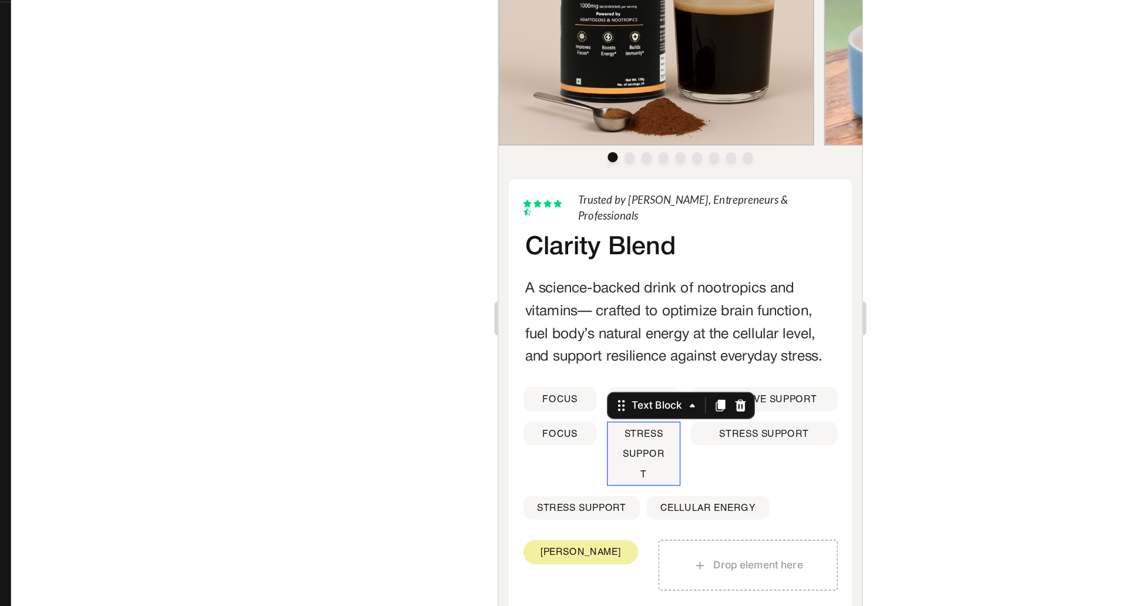
click at [598, 292] on p "STRESS SUPPORT" at bounding box center [599, 287] width 32 height 43
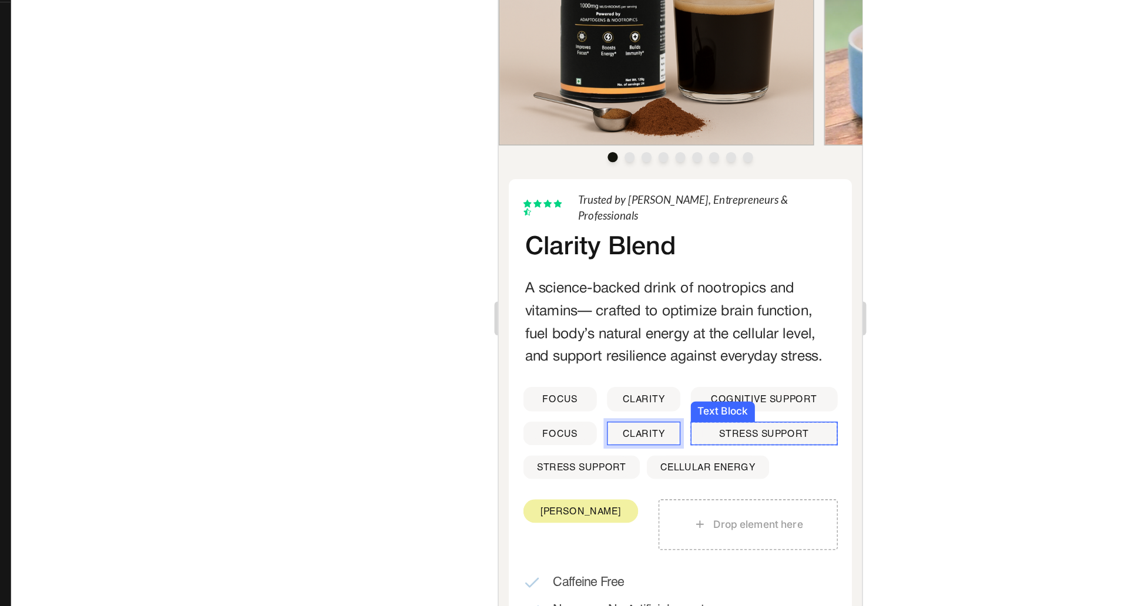
click at [666, 277] on p "STRESS SUPPORT" at bounding box center [682, 273] width 83 height 14
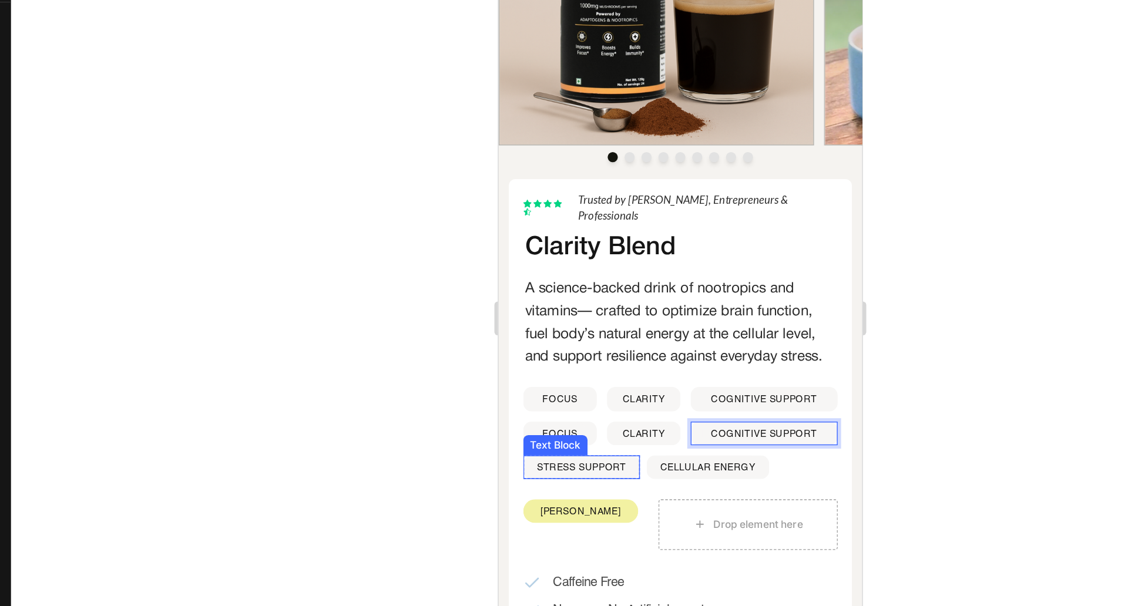
click at [565, 300] on p "STRESS SUPPORT" at bounding box center [556, 297] width 62 height 14
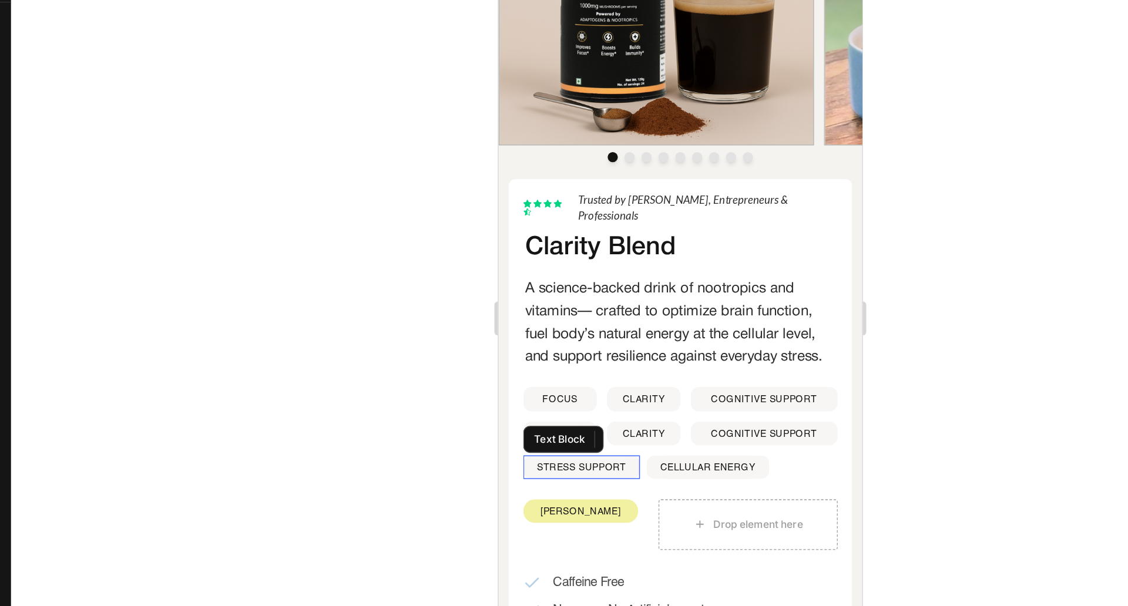
click at [565, 300] on p "STRESS SUPPORT" at bounding box center [556, 297] width 62 height 14
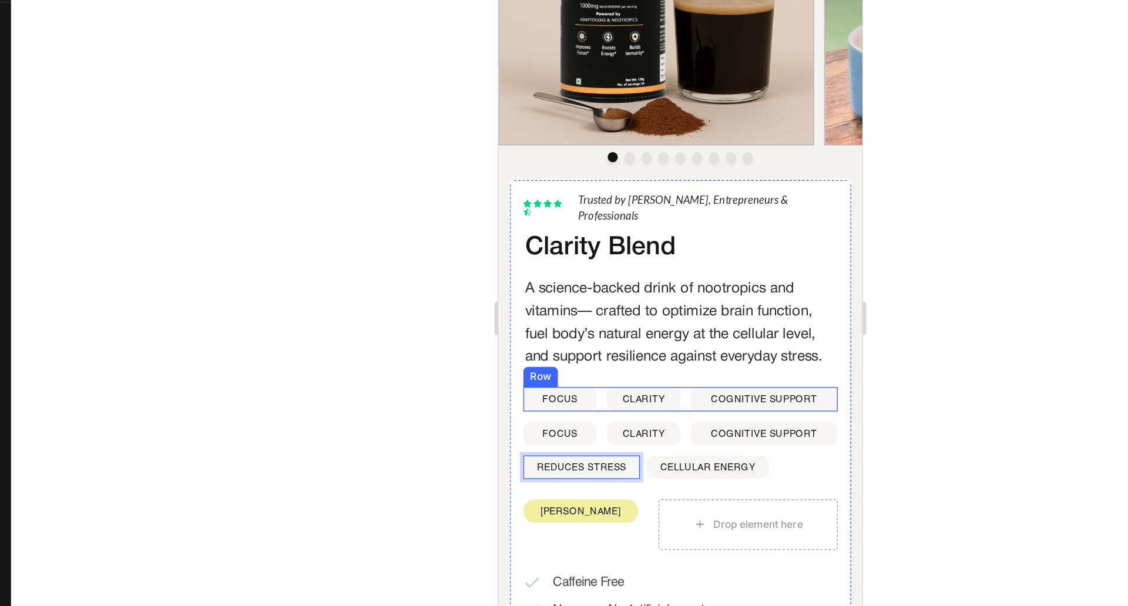
click at [624, 249] on div "FOCUS Text Block CLARITY Text Block COGNITIVE SUPPORT Text Block Row" at bounding box center [624, 249] width 219 height 16
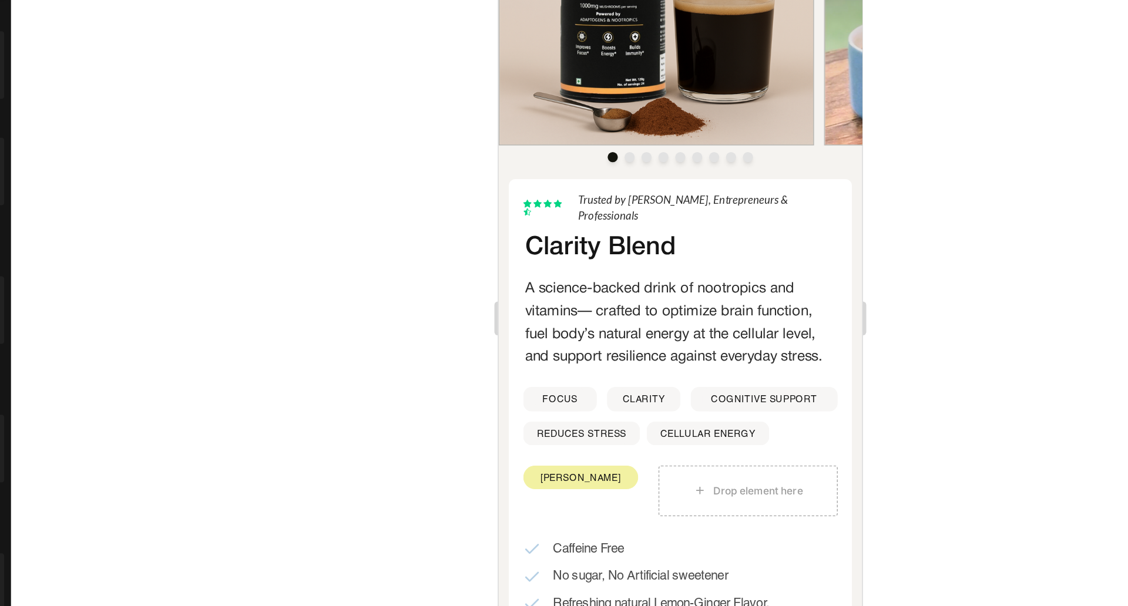
click at [853, 389] on div at bounding box center [663, 319] width 930 height 573
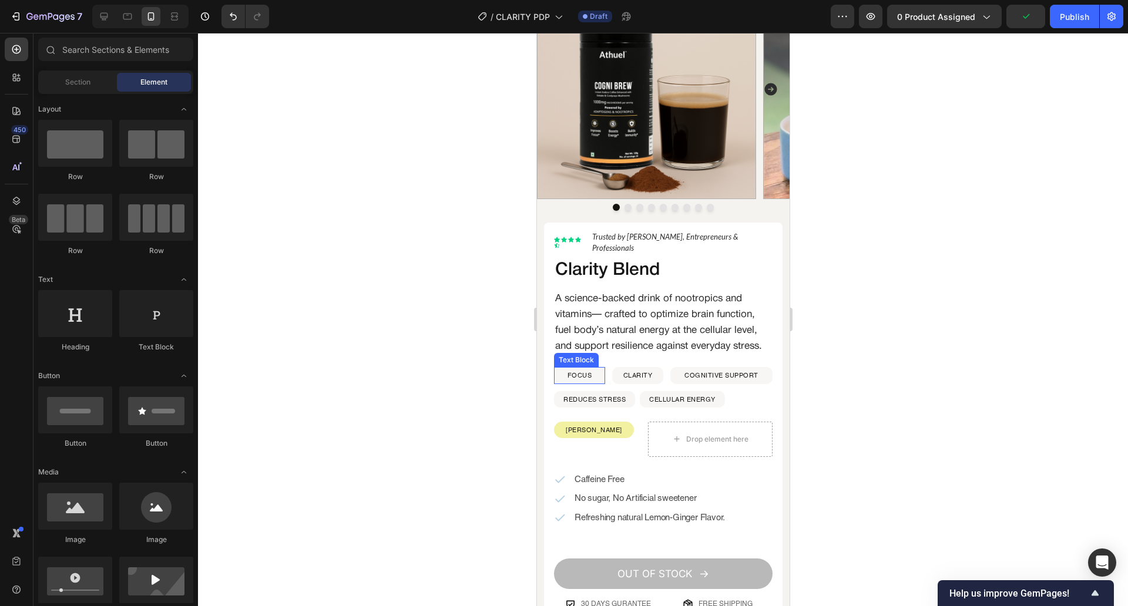
click at [586, 382] on p "FOCUS" at bounding box center [579, 375] width 32 height 14
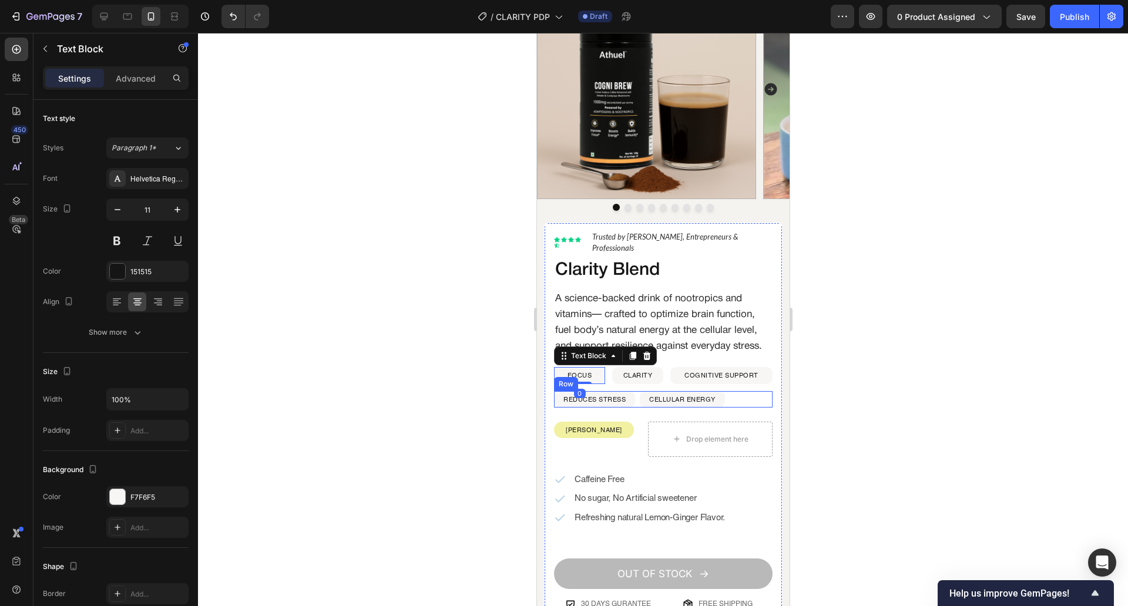
click at [748, 407] on div "REDUCES STRESS Text Block Row CELLULAR ENERGY Text Block Row Row" at bounding box center [662, 399] width 219 height 16
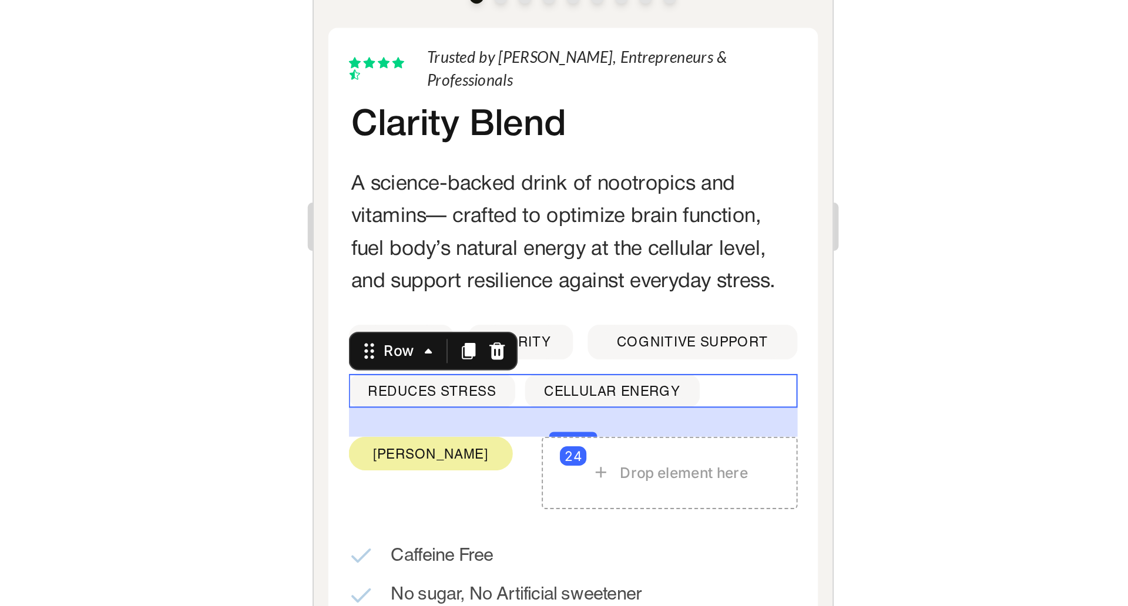
click at [820, 395] on div at bounding box center [663, 319] width 930 height 573
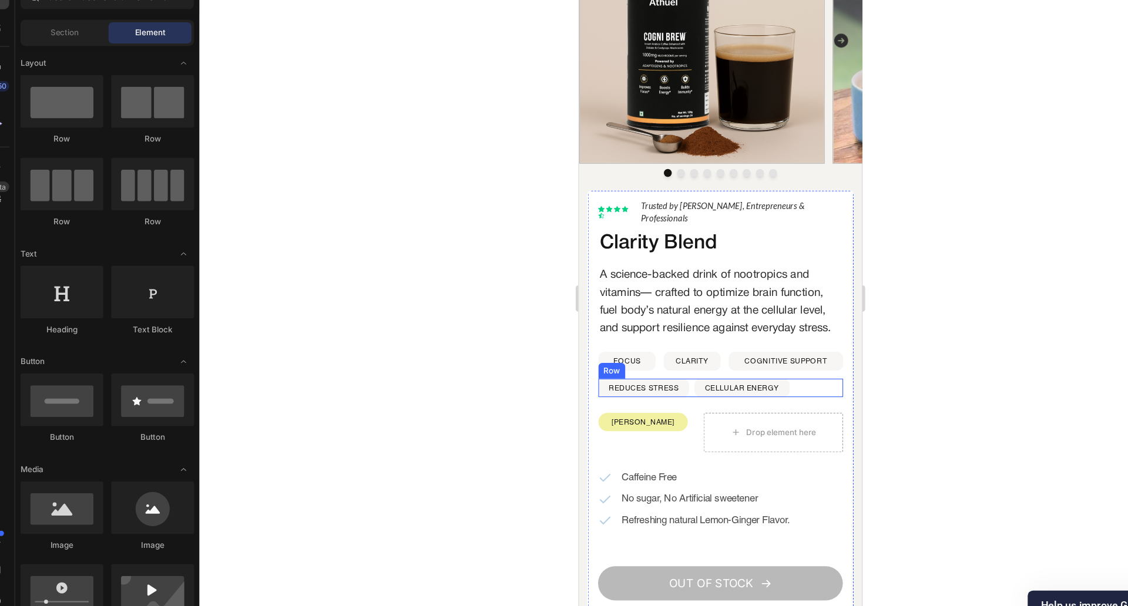
click at [852, 410] on div at bounding box center [663, 319] width 930 height 573
click at [827, 370] on div at bounding box center [663, 319] width 930 height 573
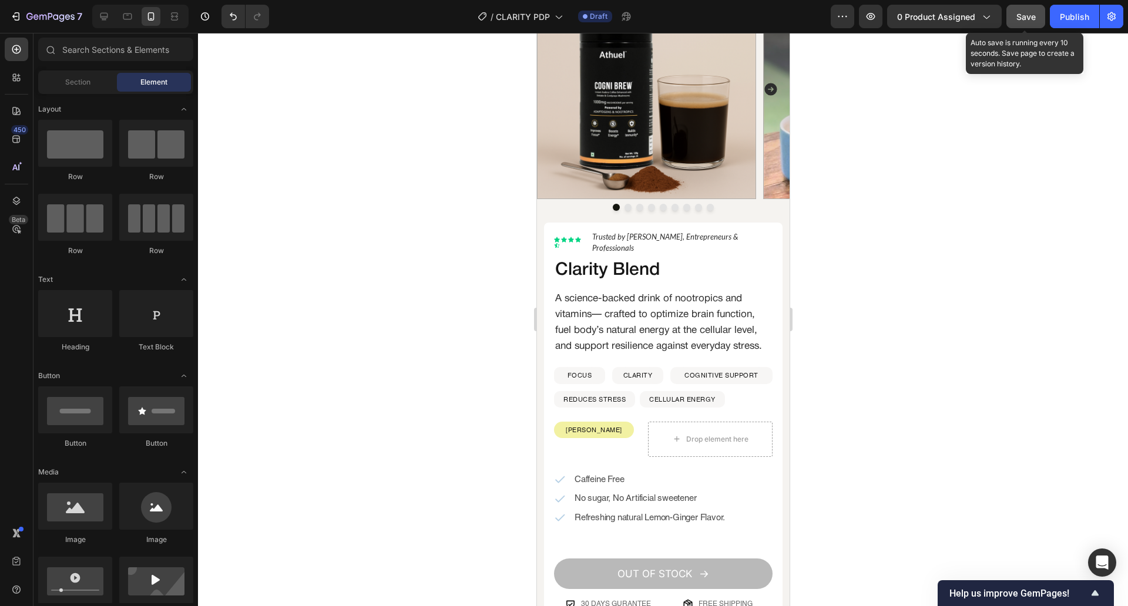
click at [1024, 15] on span "Save" at bounding box center [1025, 17] width 19 height 10
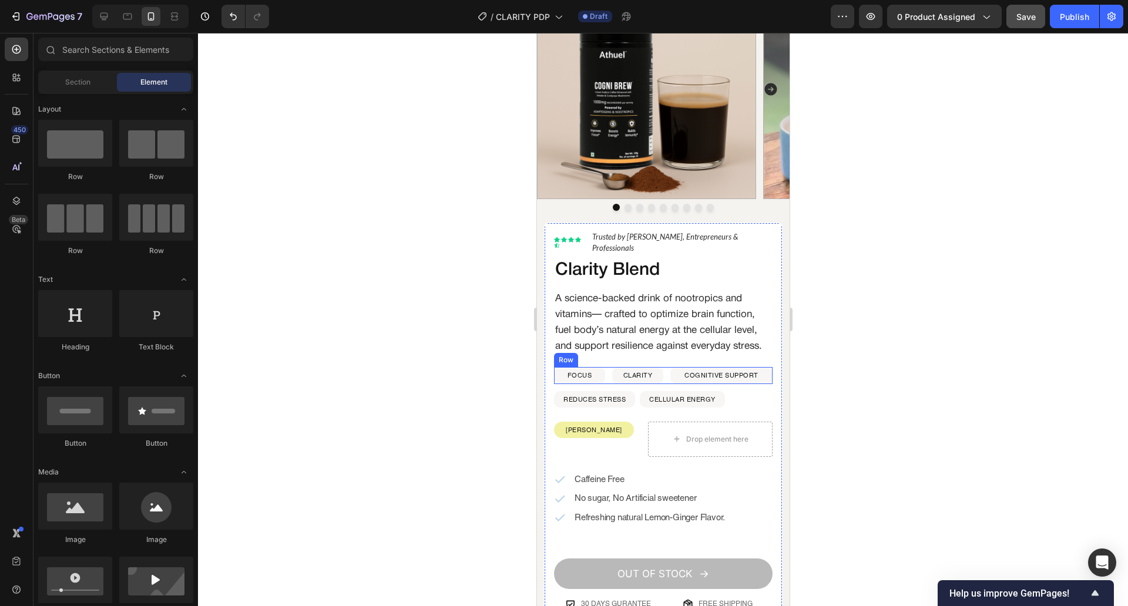
click at [604, 384] on div "FOCUS Text Block Row CLARITY Text Block Row COGNITIVE SUPPORT Text Block Row Row" at bounding box center [662, 375] width 219 height 16
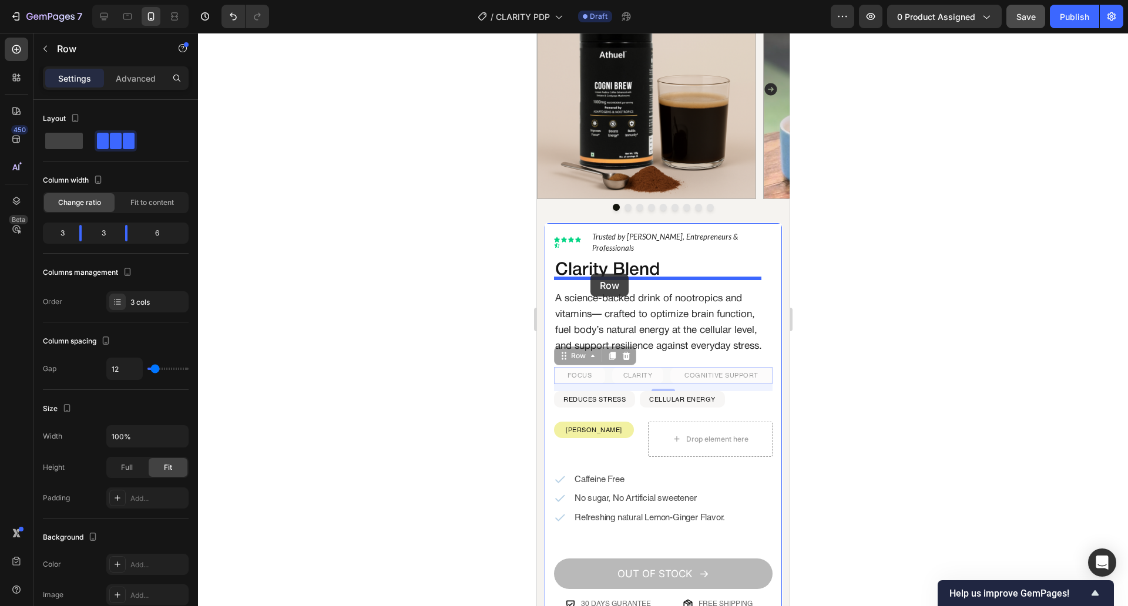
drag, startPoint x: 570, startPoint y: 361, endPoint x: 590, endPoint y: 274, distance: 89.7
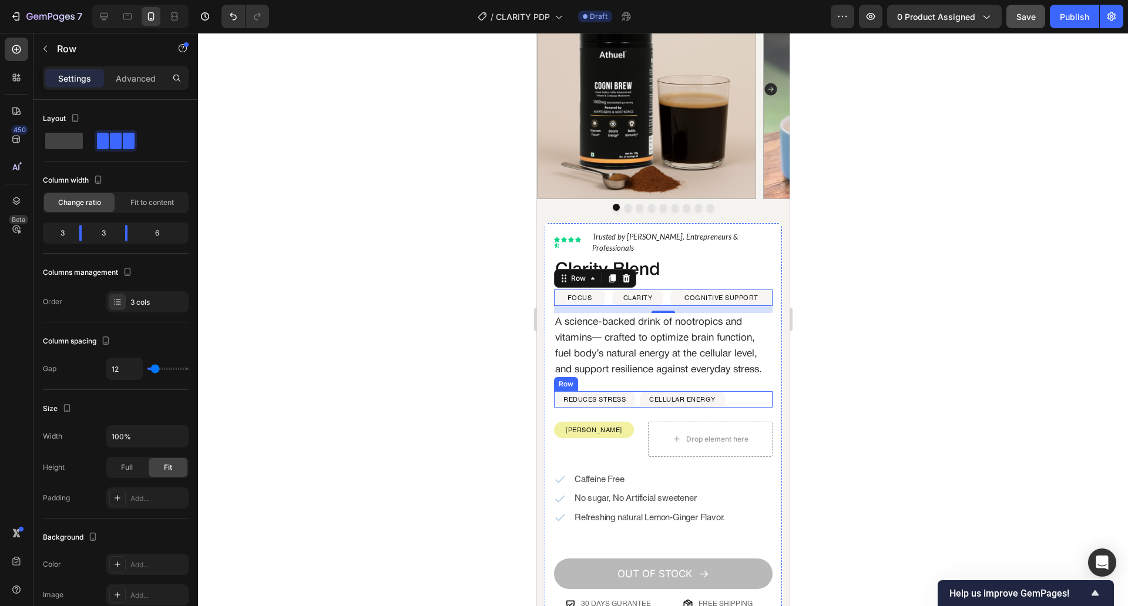
click at [637, 405] on div "REDUCES STRESS Text Block Row CELLULAR ENERGY Text Block Row Row" at bounding box center [662, 399] width 219 height 16
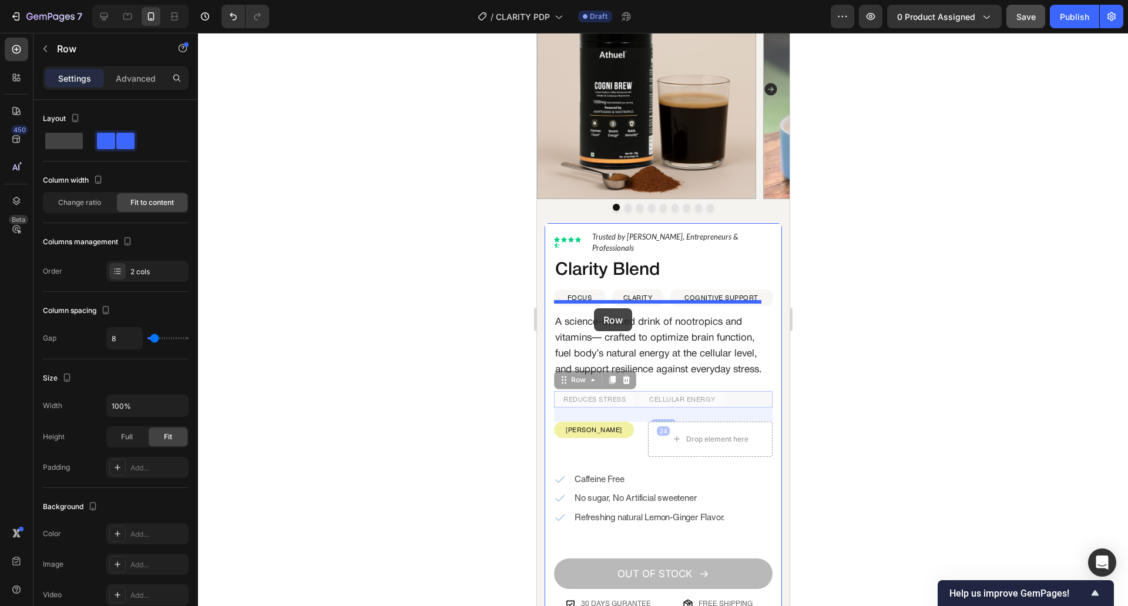
drag, startPoint x: 568, startPoint y: 388, endPoint x: 593, endPoint y: 308, distance: 83.8
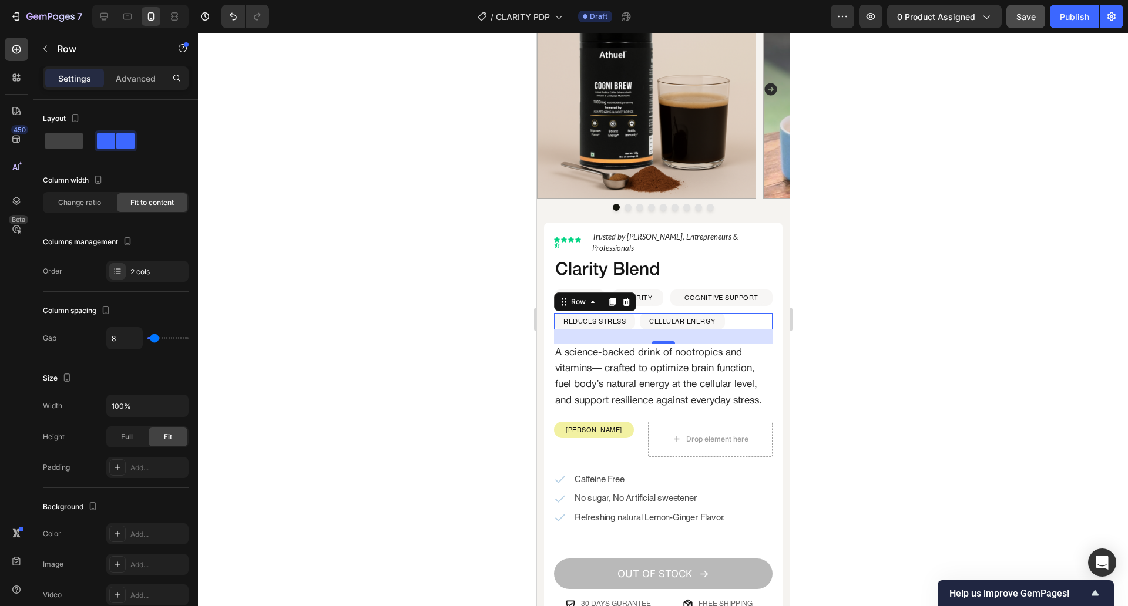
click at [433, 323] on div at bounding box center [663, 319] width 930 height 573
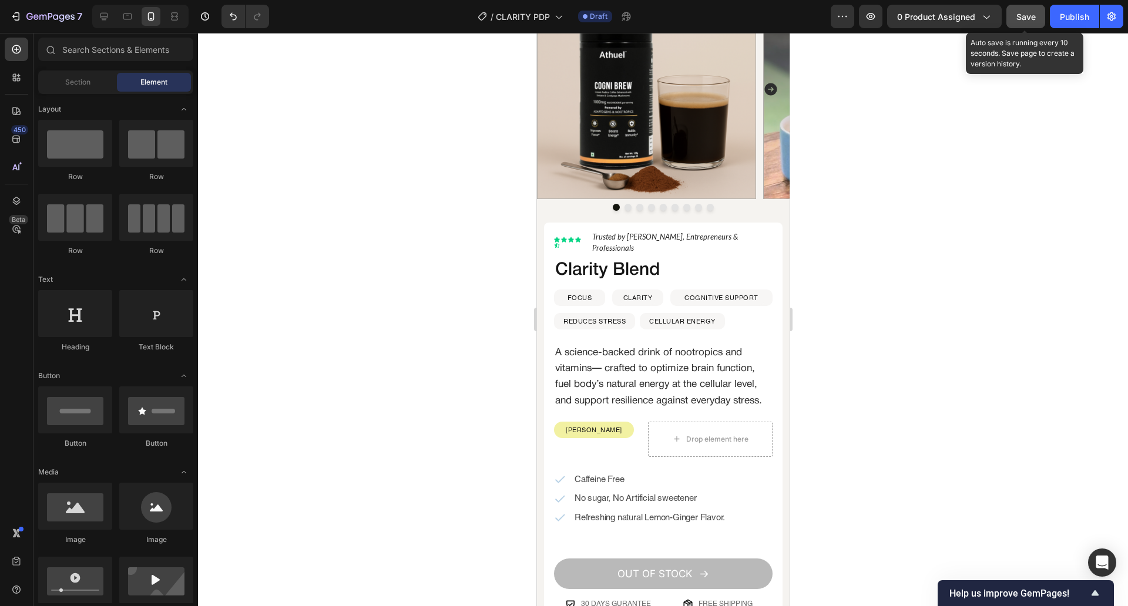
click at [1026, 24] on button "Save" at bounding box center [1025, 16] width 39 height 23
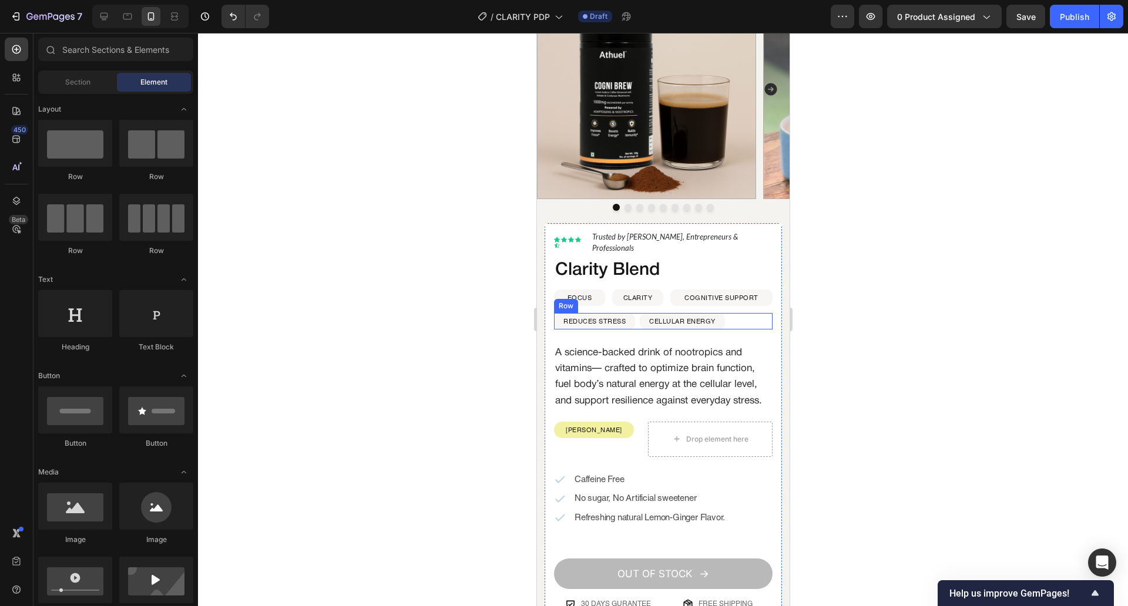
click at [638, 313] on div "REDUCES STRESS Text Block Row CELLULAR ENERGY Text Block Row Row" at bounding box center [662, 321] width 219 height 16
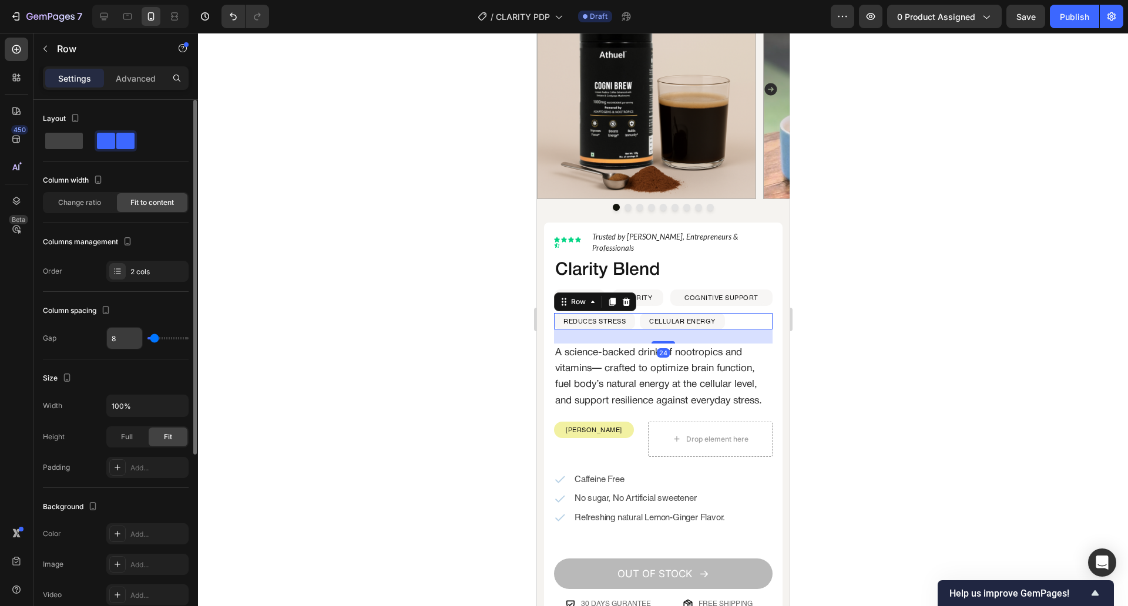
click at [113, 342] on input "8" at bounding box center [124, 338] width 35 height 21
type input "1"
type input "10"
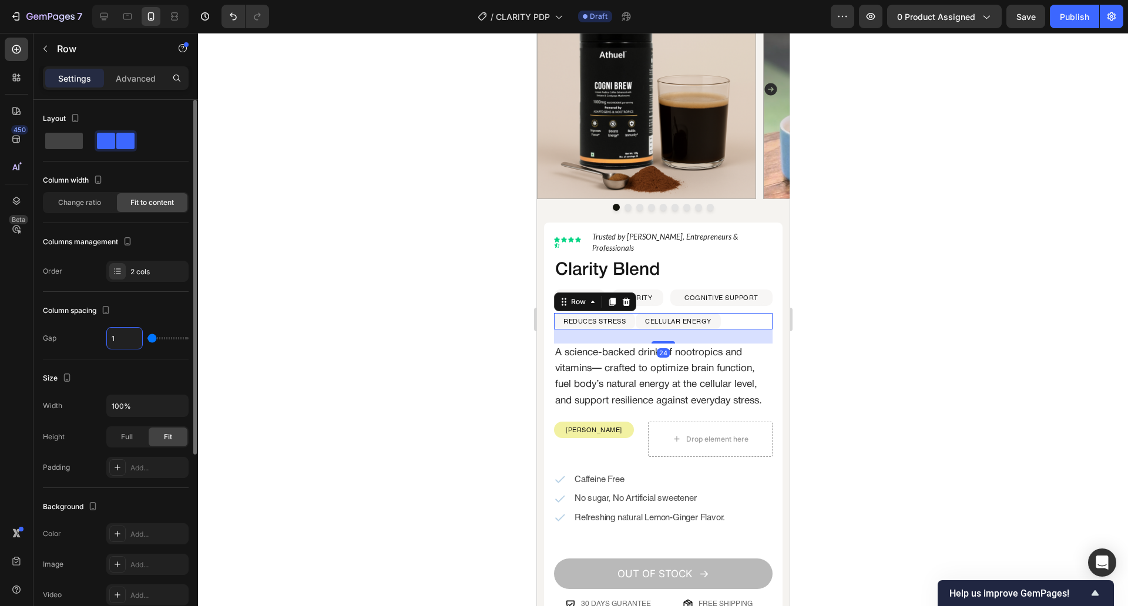
type input "10"
click at [659, 290] on div "FOCUS Text Block Row CLARITY Text Block Row COGNITIVE SUPPORT Text Block Row Row" at bounding box center [662, 298] width 219 height 16
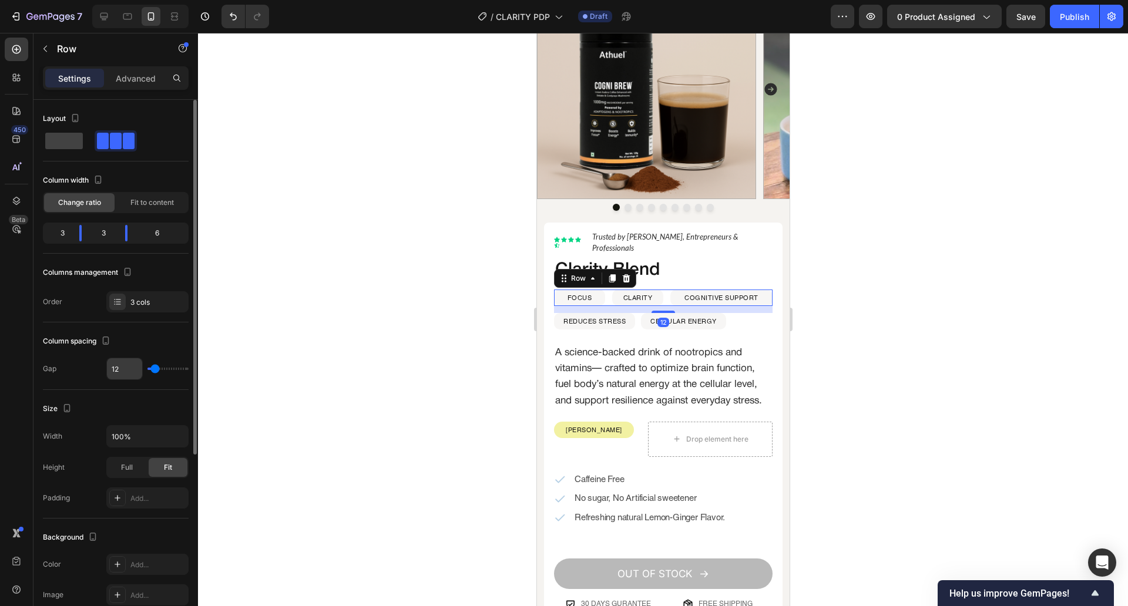
click at [122, 368] on input "12" at bounding box center [124, 368] width 35 height 21
type input "1"
type input "10"
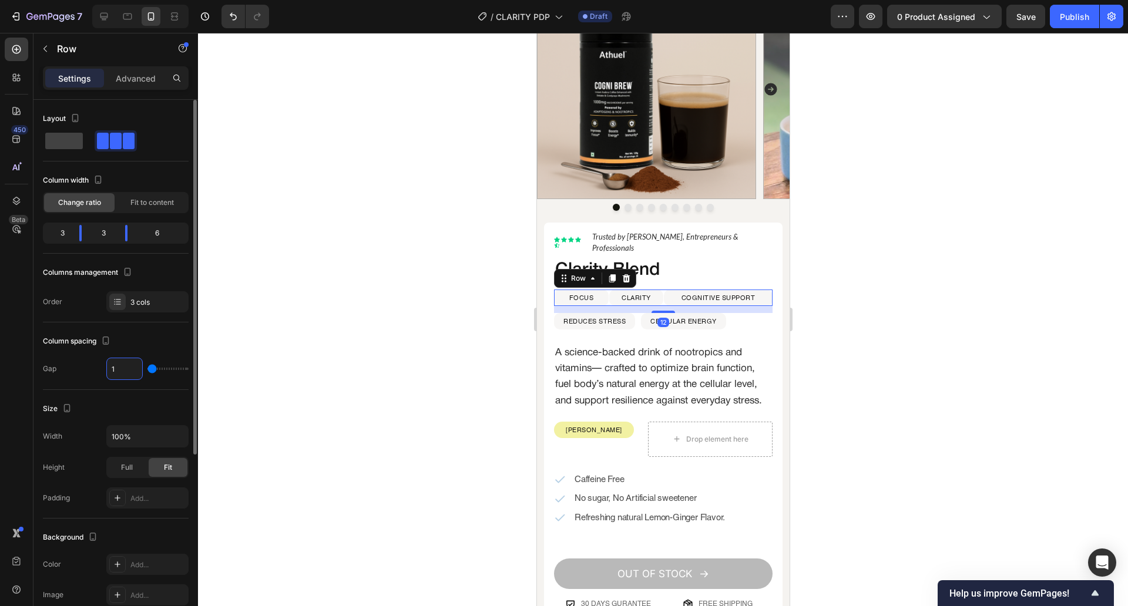
type input "10"
click at [300, 330] on div at bounding box center [663, 319] width 930 height 573
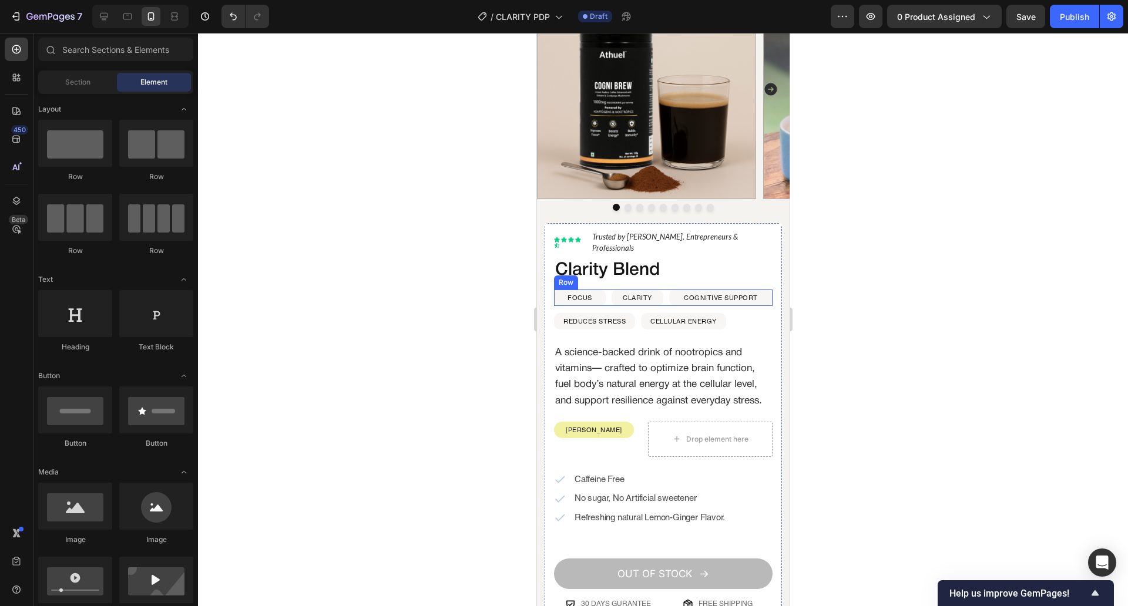
click at [661, 290] on div "FOCUS Text Block Row CLARITY Text Block Row COGNITIVE SUPPORT Text Block Row Row" at bounding box center [662, 298] width 219 height 16
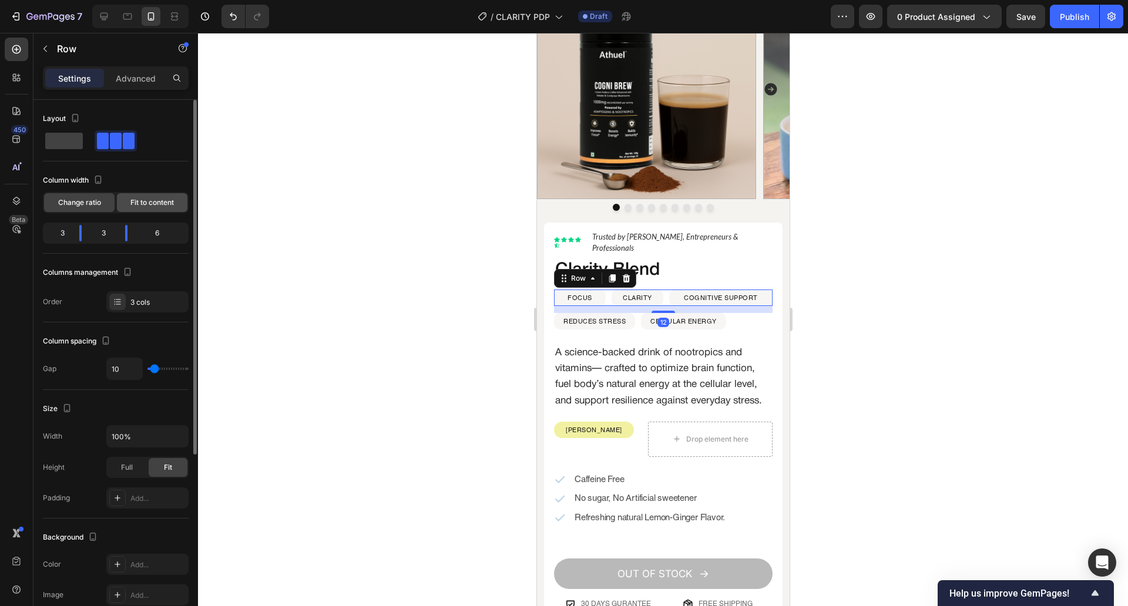
click at [150, 208] on div "Fit to content" at bounding box center [152, 202] width 70 height 19
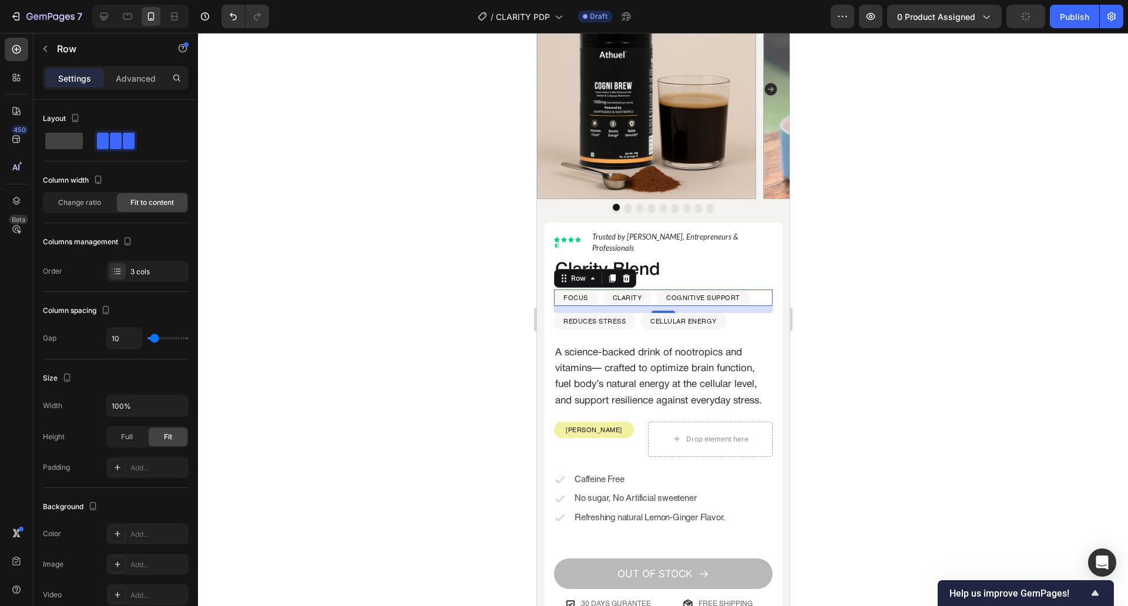
click at [428, 333] on div at bounding box center [663, 319] width 930 height 573
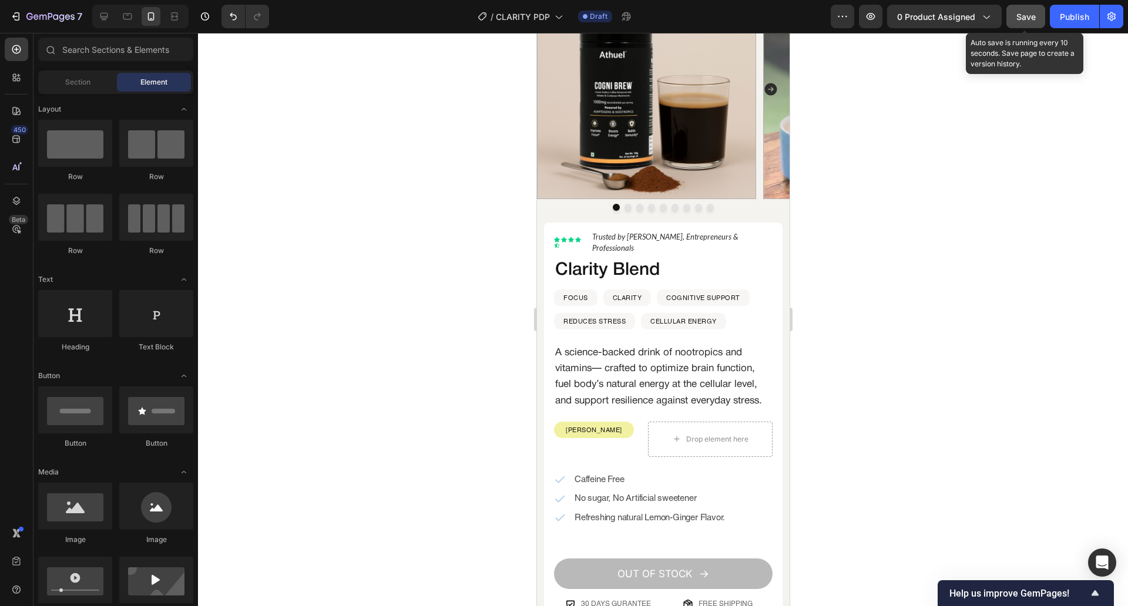
click at [1028, 9] on button "Save" at bounding box center [1025, 16] width 39 height 23
click at [983, 297] on div at bounding box center [663, 319] width 930 height 573
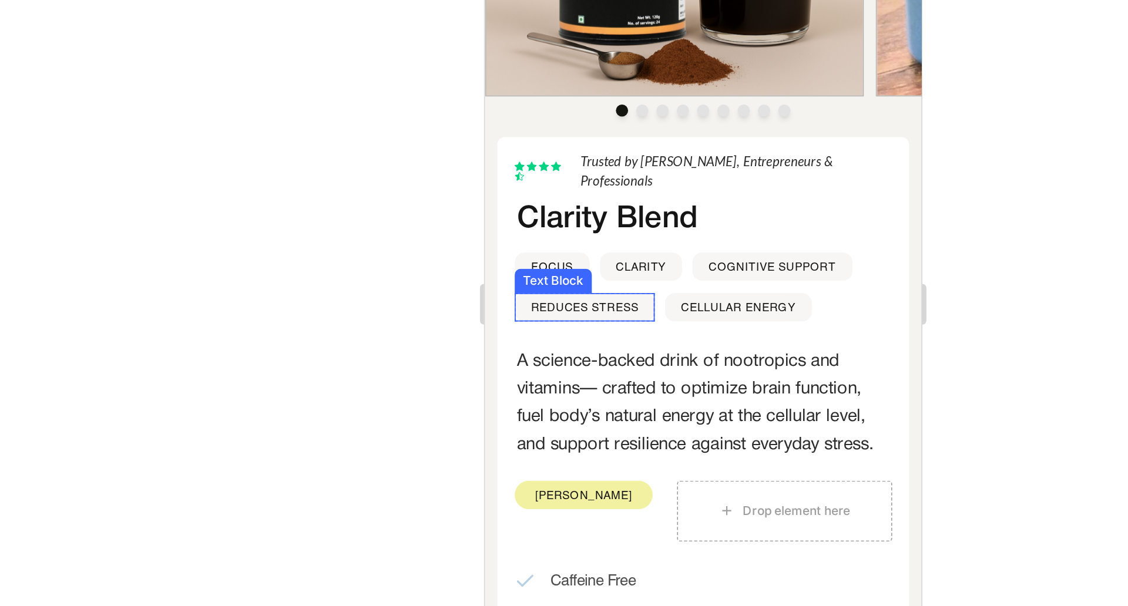
click at [545, 91] on p "REDUCES STRESS" at bounding box center [542, 98] width 62 height 14
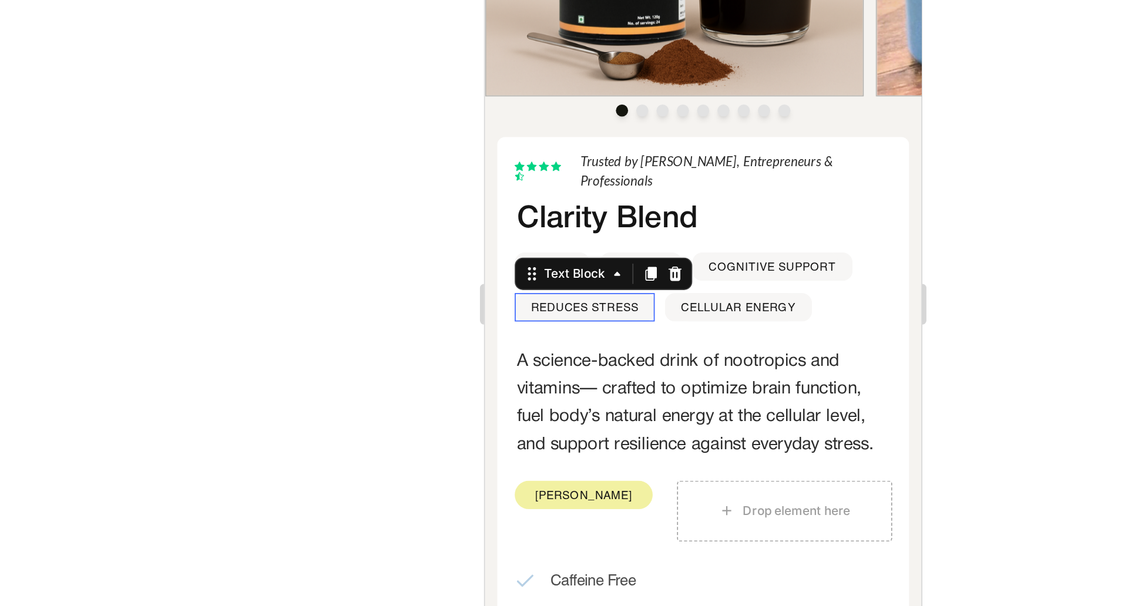
click at [545, 91] on p "REDUCES STRESS" at bounding box center [542, 98] width 62 height 14
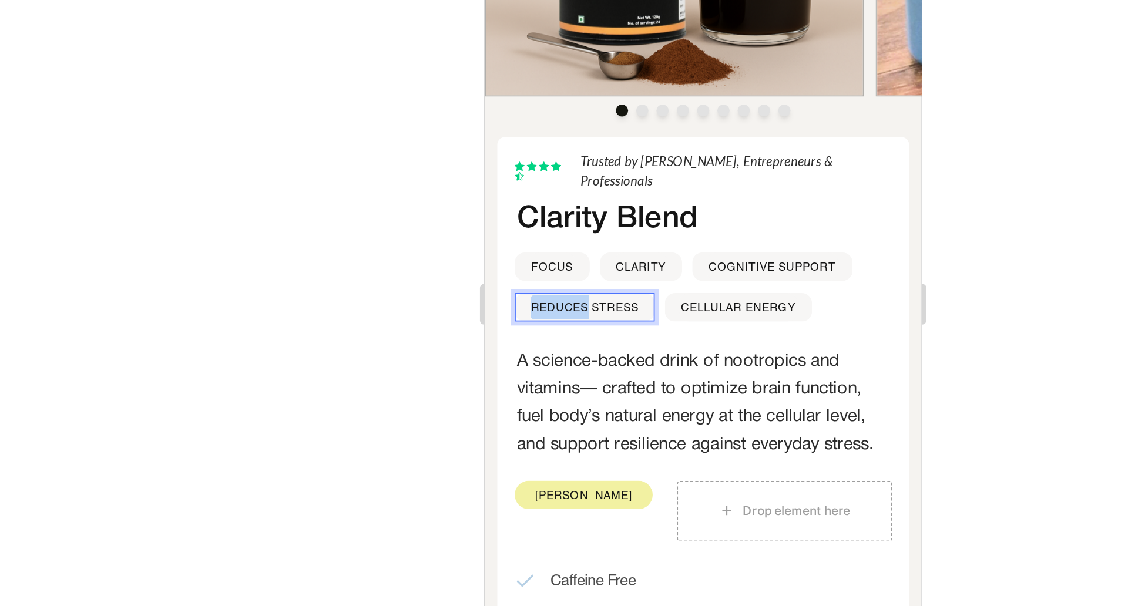
drag, startPoint x: 545, startPoint y: 86, endPoint x: 504, endPoint y: 86, distance: 41.1
click at [504, 90] on div "REDUCES STRESS Text Block 0" at bounding box center [541, 98] width 81 height 16
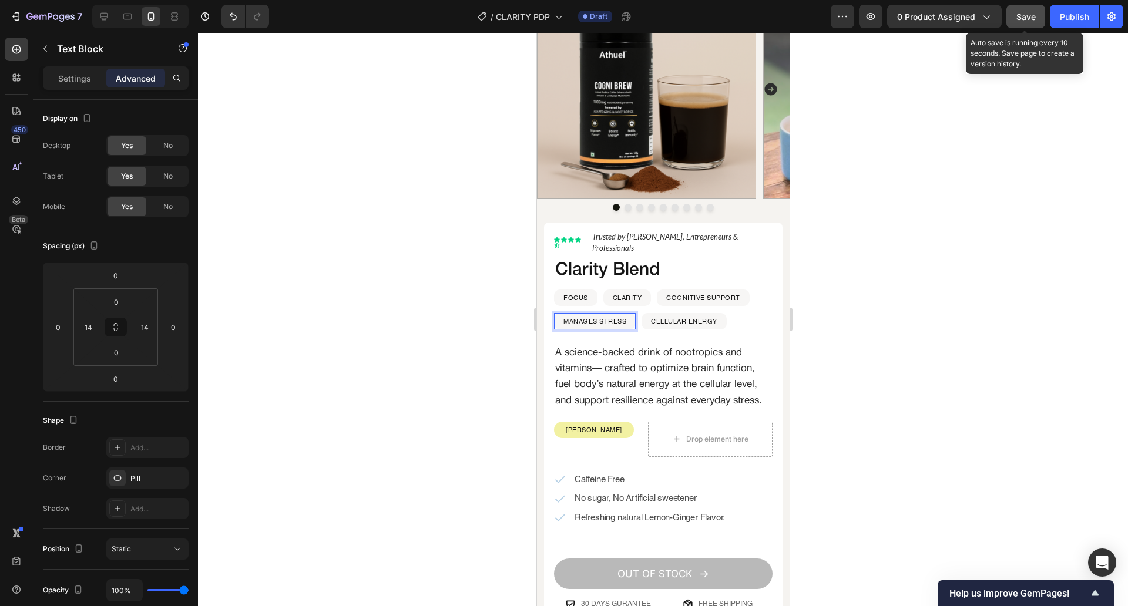
click at [1038, 23] on button "Save" at bounding box center [1025, 16] width 39 height 23
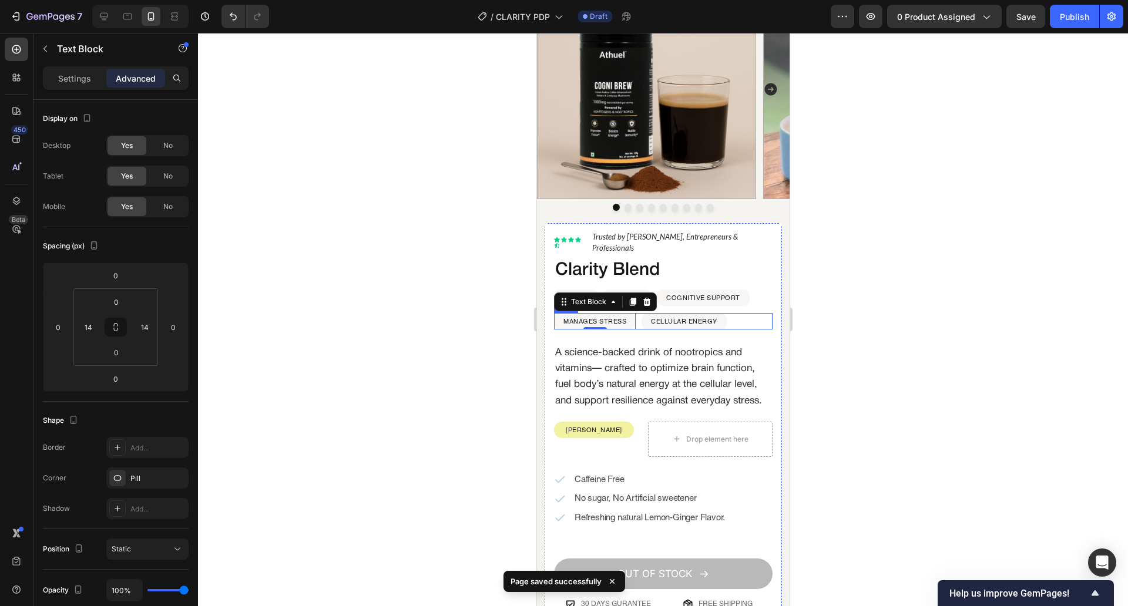
click at [757, 313] on div "MANAGES STRESS Text Block 0 Row CELLULAR ENERGY Text Block Row Row" at bounding box center [662, 321] width 219 height 16
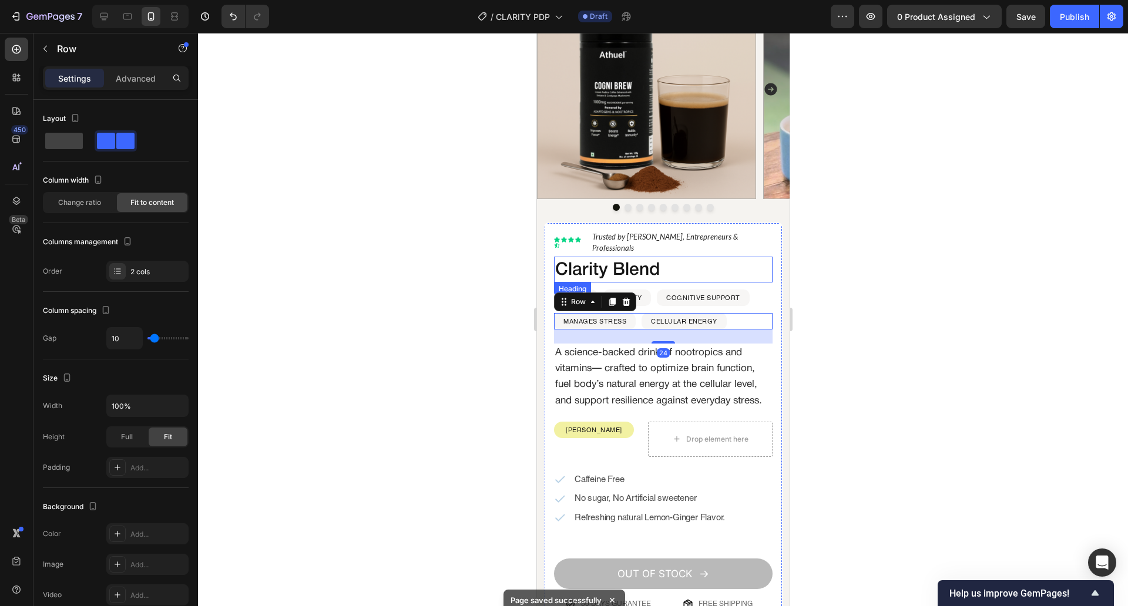
click at [604, 259] on h2 "Clarity Blend" at bounding box center [658, 270] width 210 height 23
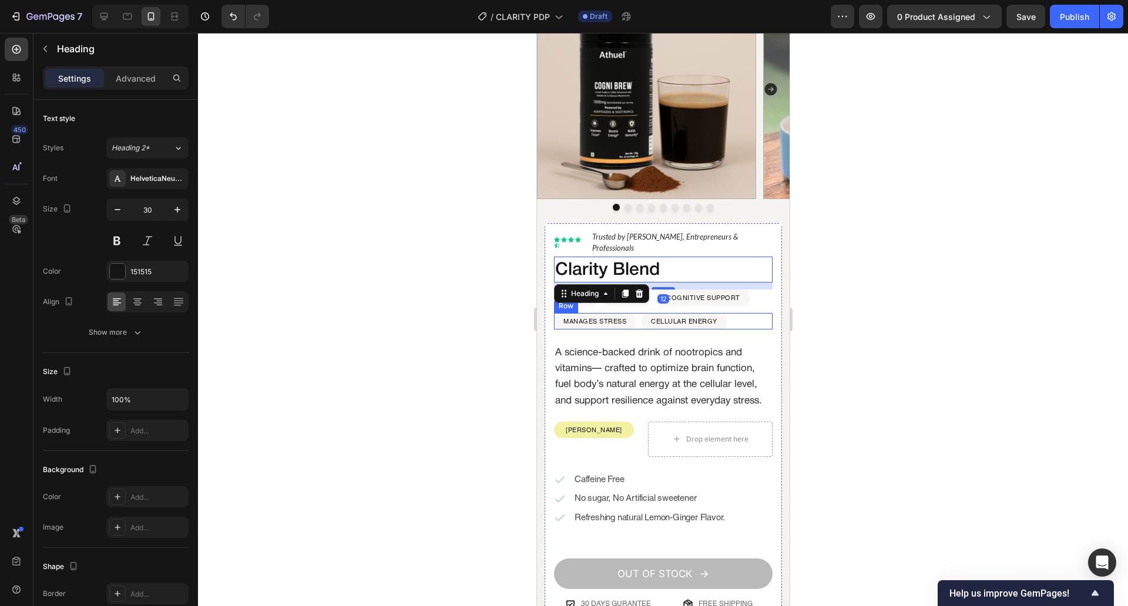
click at [738, 313] on div "MANAGES STRESS Text Block Row CELLULAR ENERGY Text Block Row Row" at bounding box center [662, 321] width 219 height 16
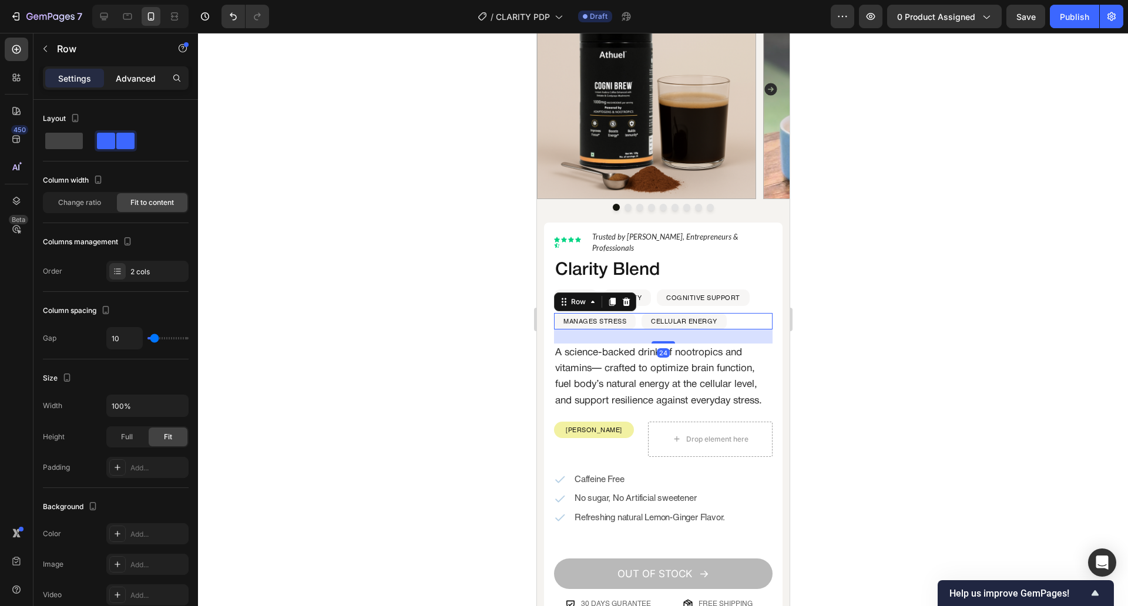
click at [120, 86] on div "Advanced" at bounding box center [135, 78] width 59 height 19
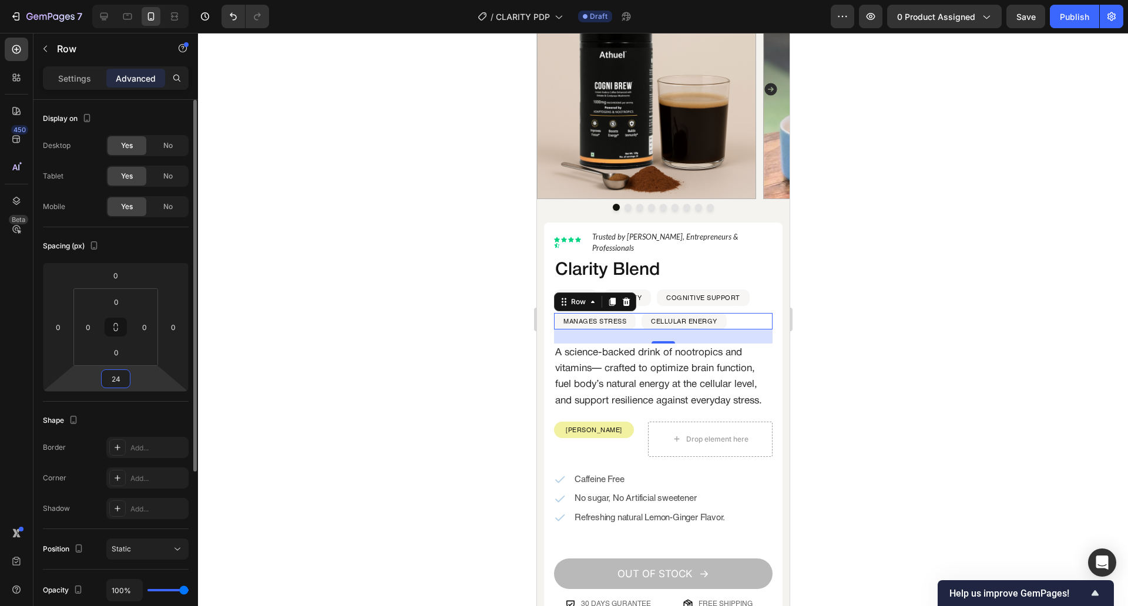
click at [122, 380] on input "24" at bounding box center [115, 379] width 23 height 18
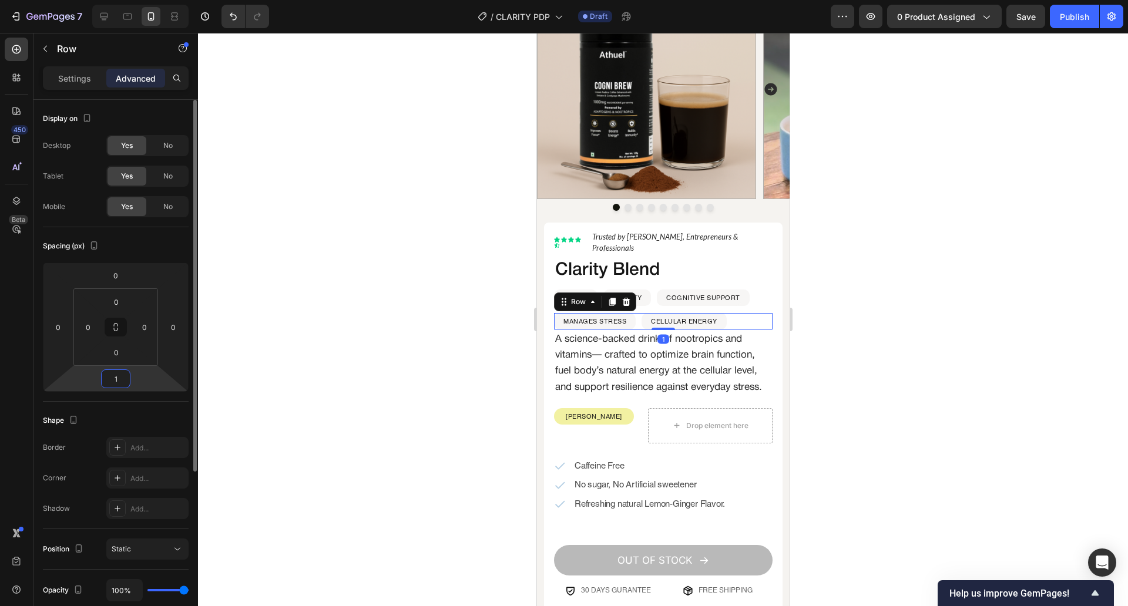
type input "16"
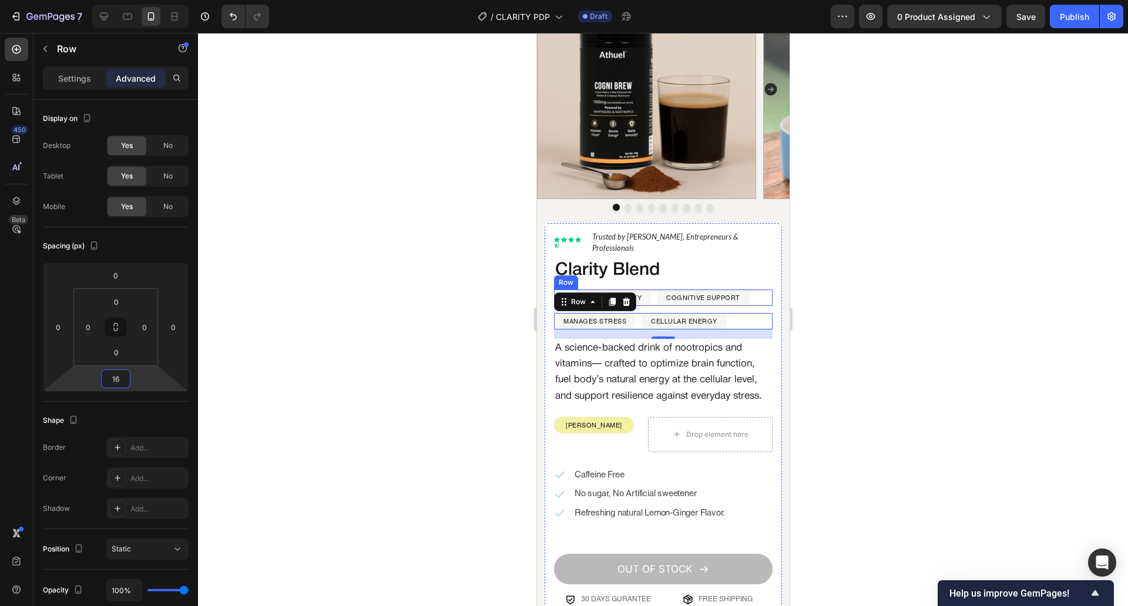
click at [751, 290] on div "FOCUS Text Block Row CLARITY Text Block Row COGNITIVE SUPPORT Text Block Row Row" at bounding box center [662, 298] width 219 height 16
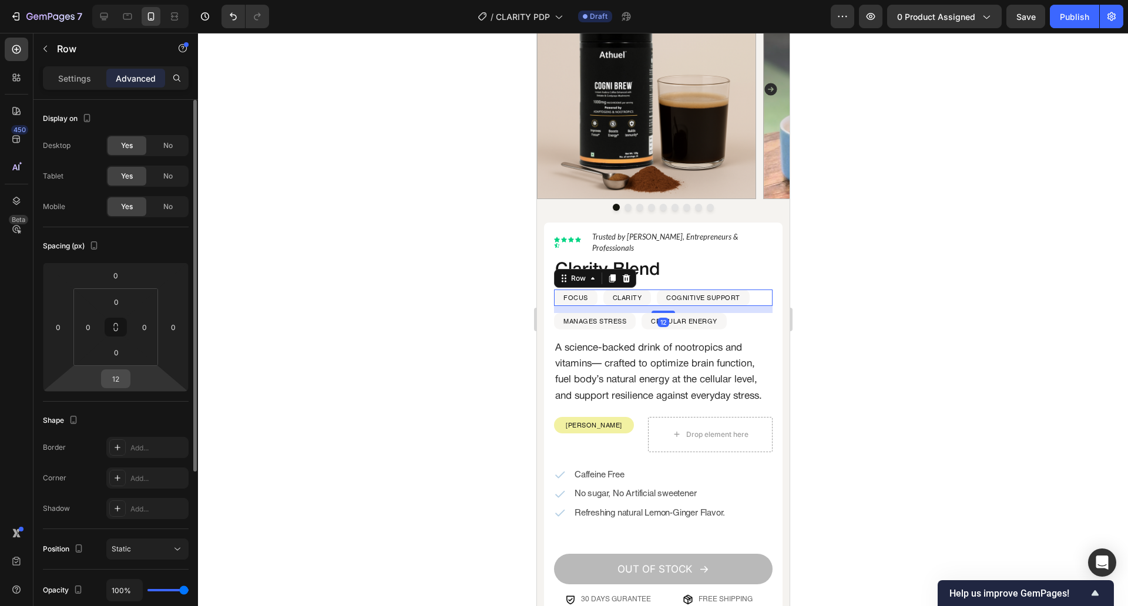
click at [119, 380] on input "12" at bounding box center [115, 379] width 23 height 18
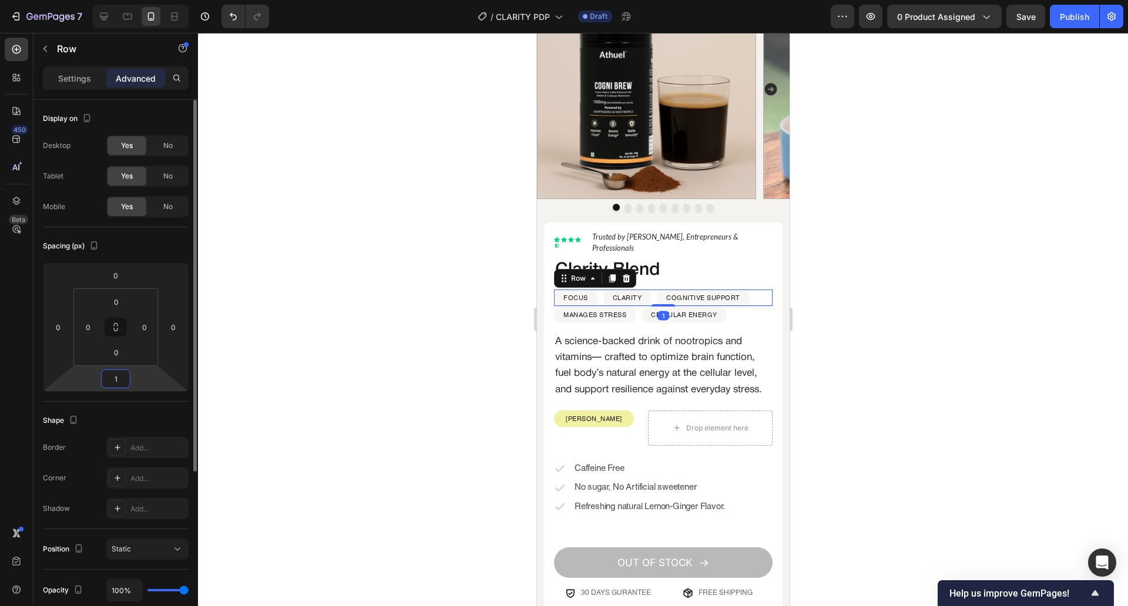
type input "10"
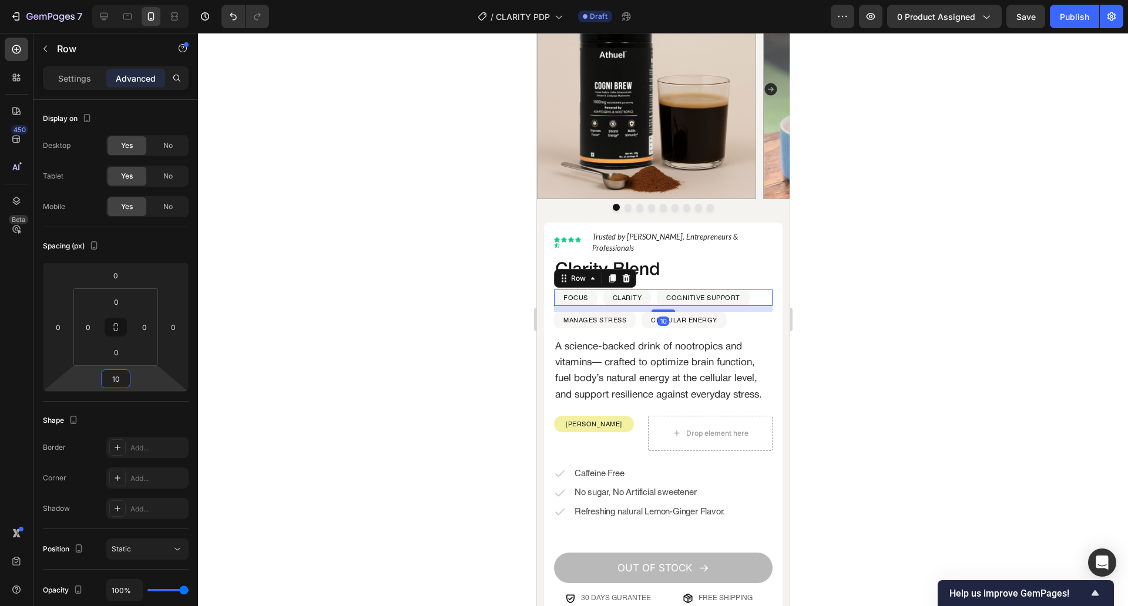
click at [375, 297] on div at bounding box center [663, 319] width 930 height 573
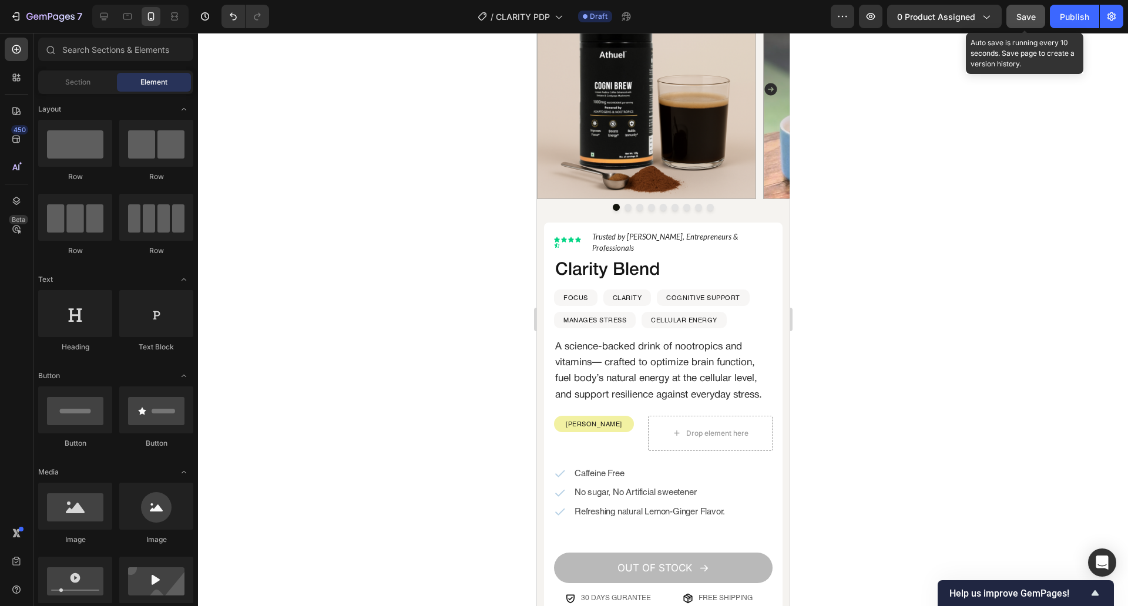
click at [1025, 23] on button "Save" at bounding box center [1025, 16] width 39 height 23
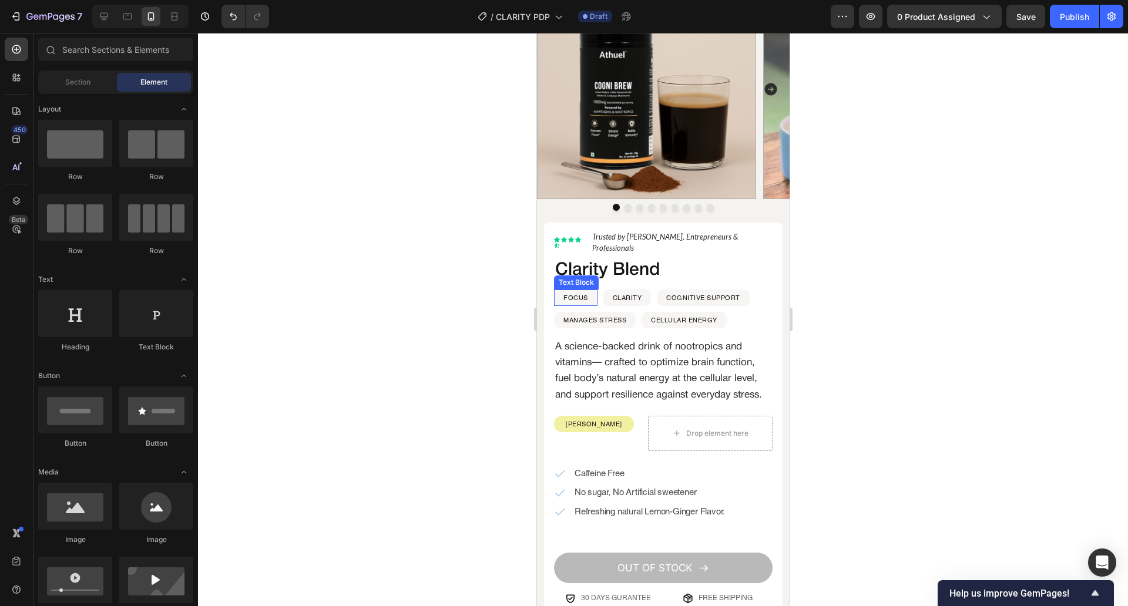
click at [576, 291] on p "FOCUS" at bounding box center [575, 298] width 25 height 14
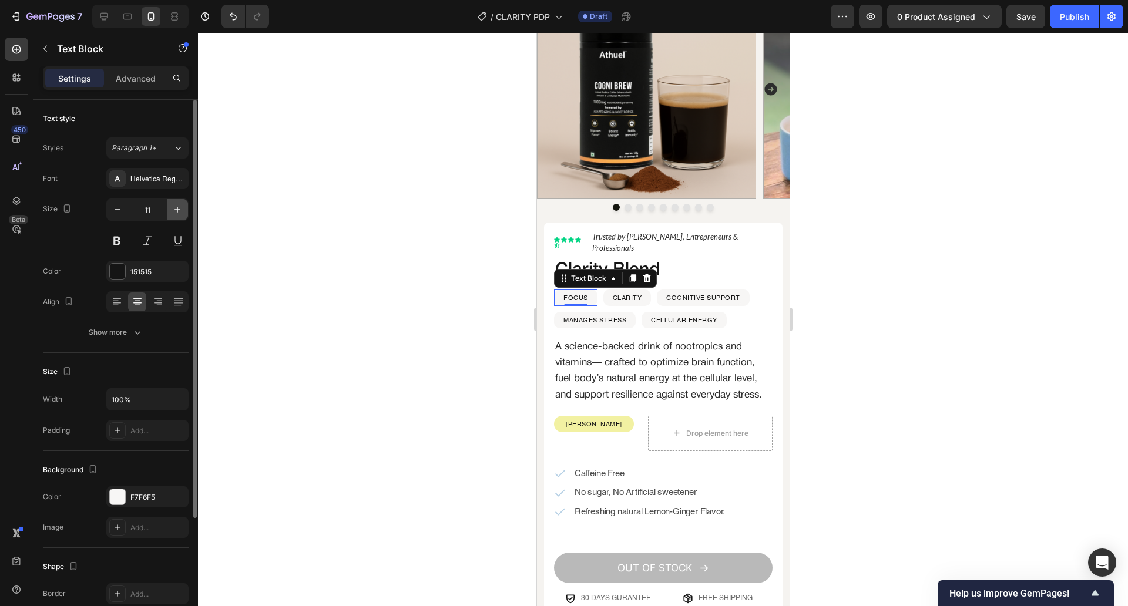
click at [178, 214] on icon "button" at bounding box center [178, 210] width 12 height 12
type input "12"
click at [158, 178] on div "Helvetica Regular" at bounding box center [157, 179] width 55 height 11
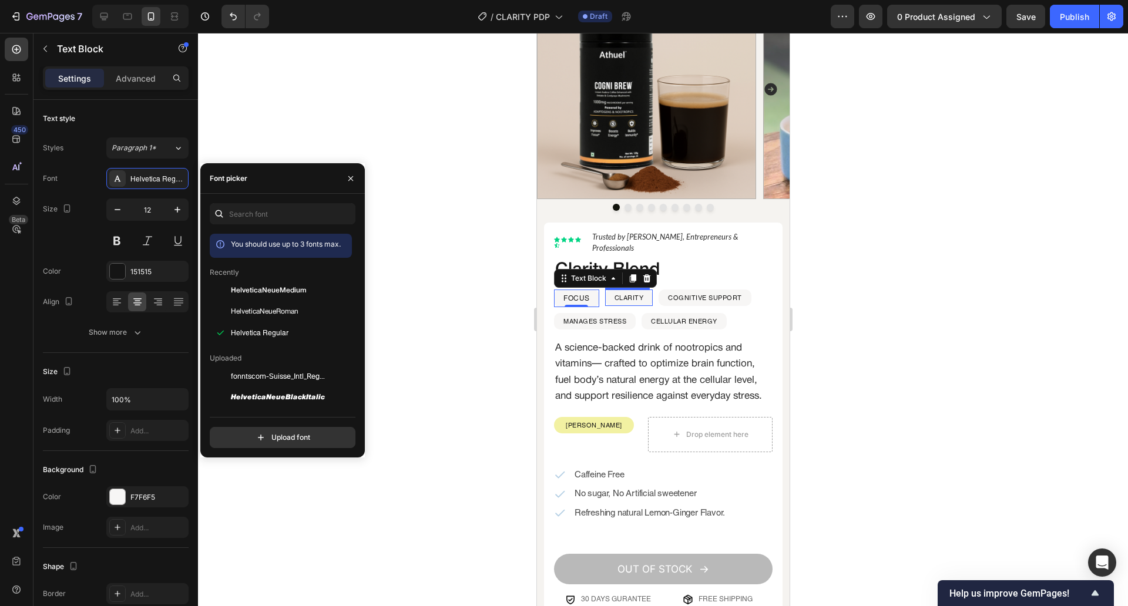
click at [613, 290] on div "CLARITY" at bounding box center [629, 298] width 32 height 16
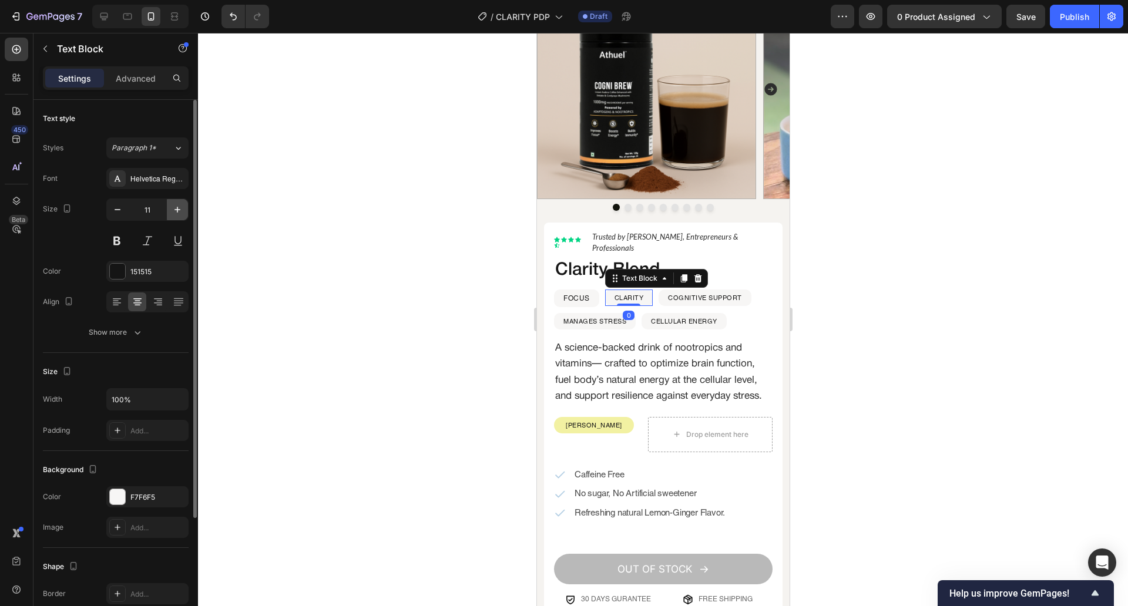
click at [168, 212] on button "button" at bounding box center [177, 209] width 21 height 21
type input "12"
click at [690, 291] on p "COGNITIVE SUPPORT" at bounding box center [707, 298] width 74 height 14
click at [177, 210] on icon "button" at bounding box center [178, 210] width 12 height 12
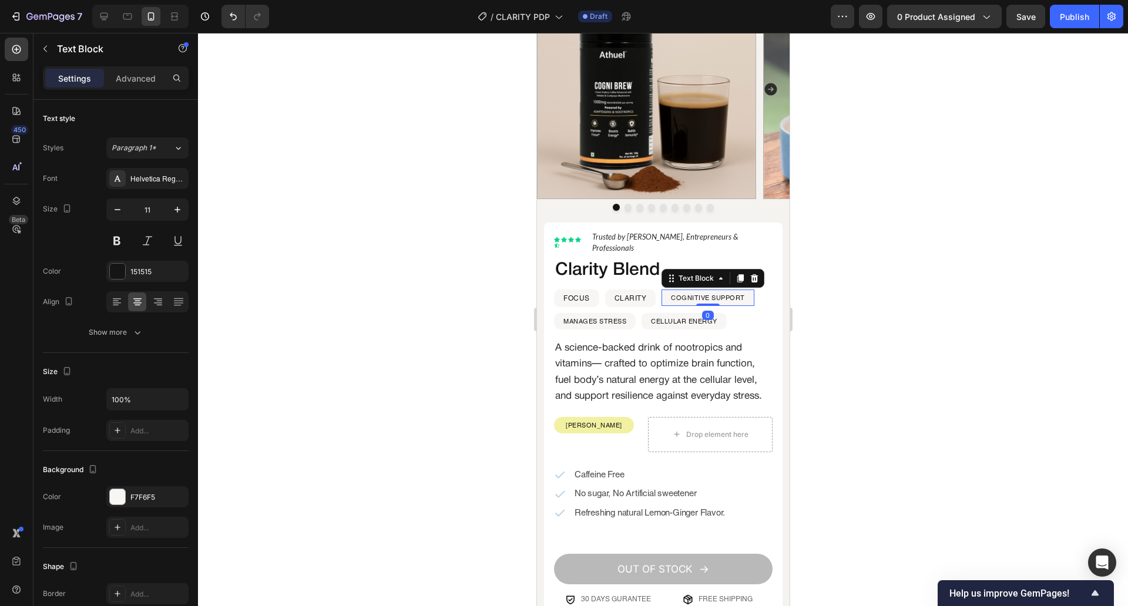
type input "12"
click at [569, 314] on p "MANAGES STRESS" at bounding box center [594, 321] width 63 height 14
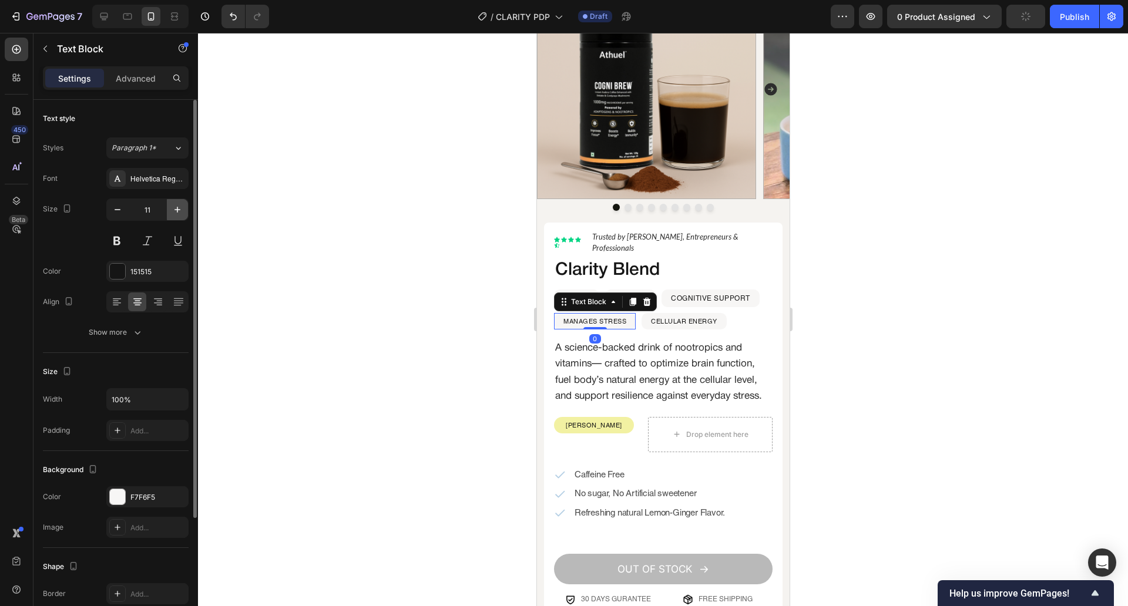
click at [177, 214] on icon "button" at bounding box center [178, 210] width 12 height 12
type input "12"
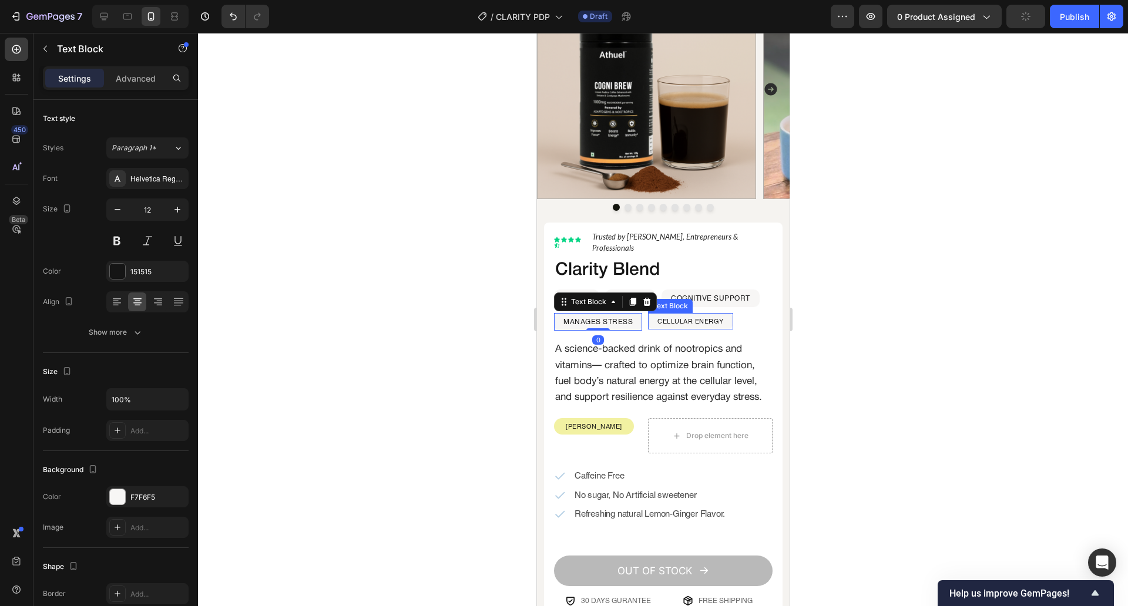
click at [674, 314] on p "CELLULAR ENERGY" at bounding box center [690, 321] width 66 height 14
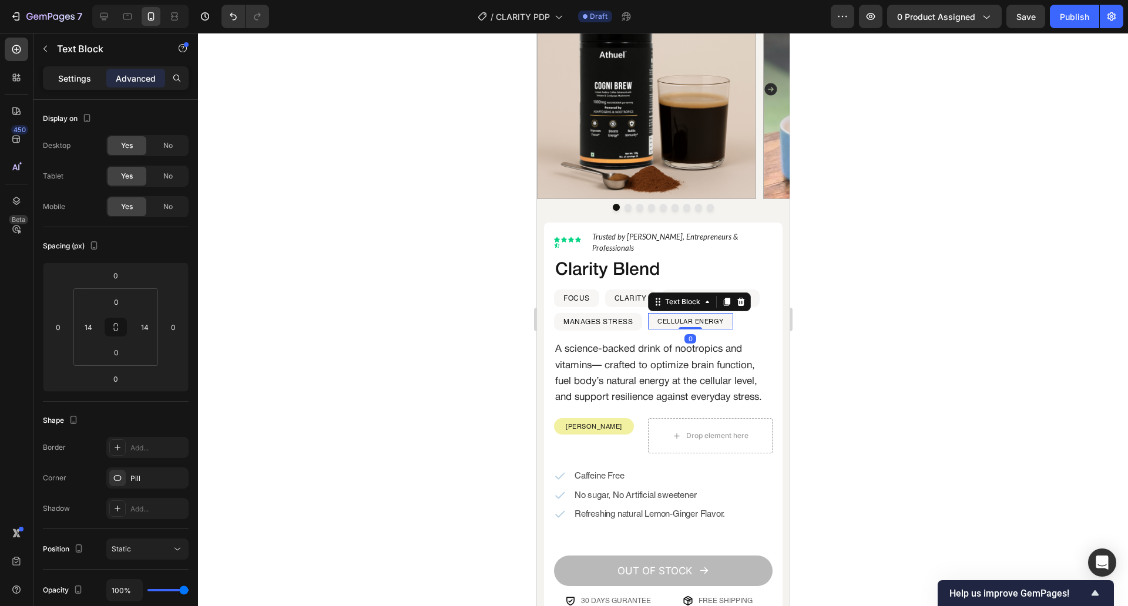
click at [76, 71] on div "Settings" at bounding box center [74, 78] width 59 height 19
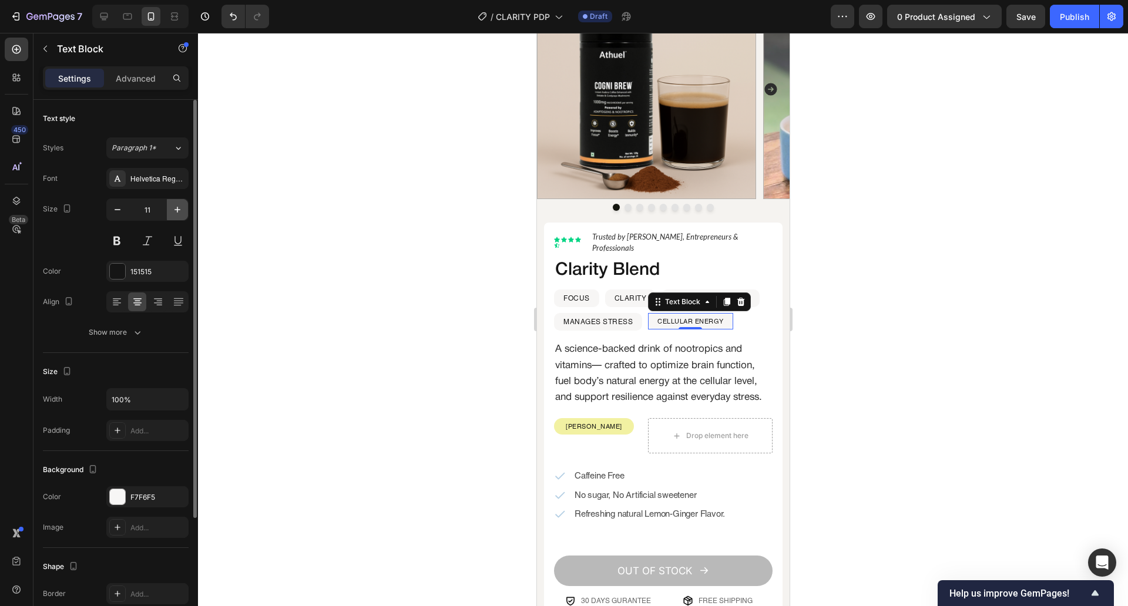
click at [174, 205] on icon "button" at bounding box center [178, 210] width 12 height 12
type input "12"
click at [362, 275] on div at bounding box center [663, 319] width 930 height 573
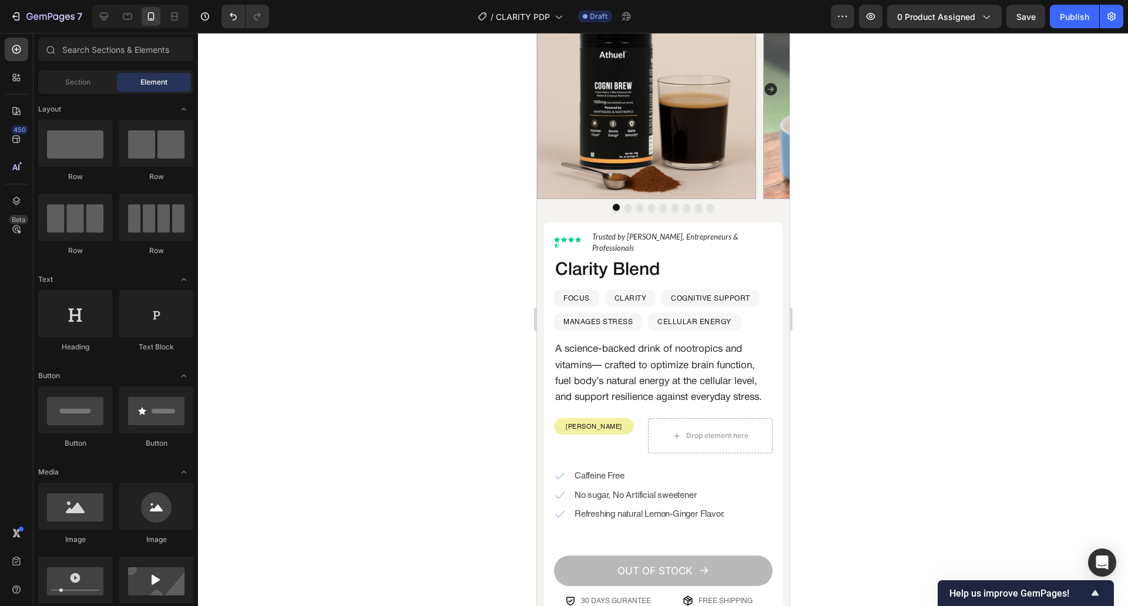
click at [1026, 31] on div "7 Version history / CLARITY PDP Draft Preview 0 product assigned Save Publish" at bounding box center [564, 16] width 1128 height 33
click at [1028, 19] on span "Save" at bounding box center [1025, 17] width 19 height 10
click at [746, 314] on div "MANAGES STRESS Text Block Row CELLULAR ENERGY Text Block Row Row" at bounding box center [662, 322] width 219 height 18
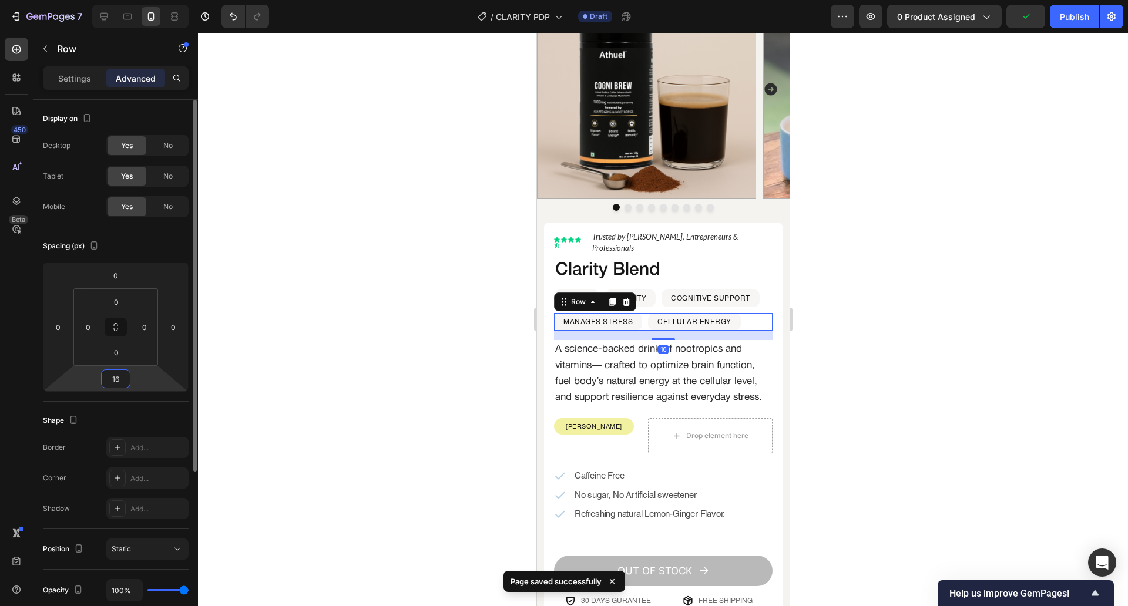
click at [113, 386] on input "16" at bounding box center [115, 379] width 23 height 18
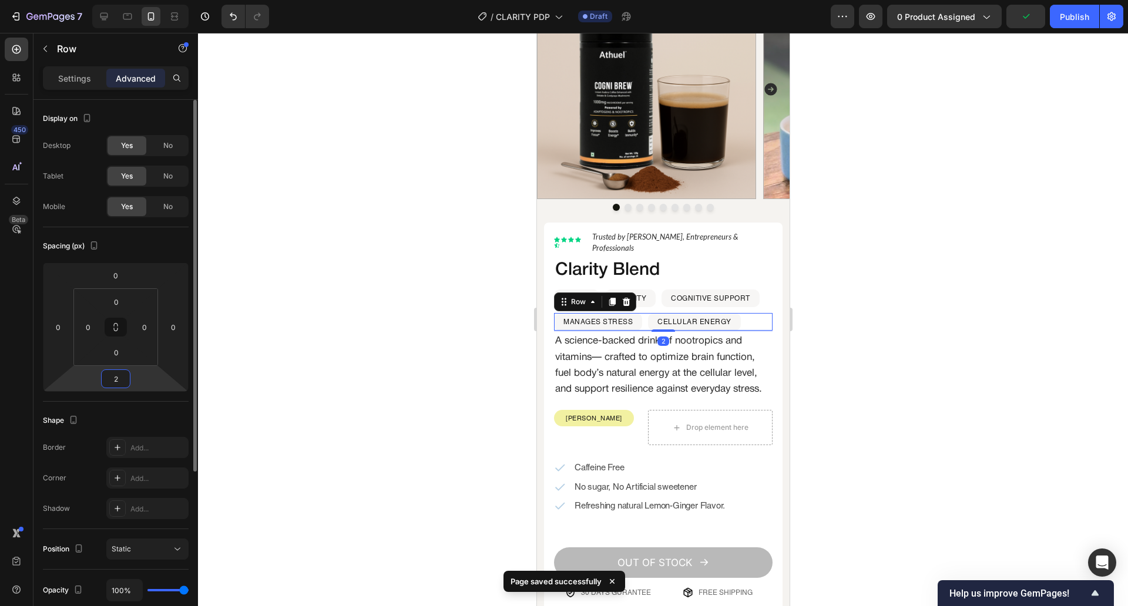
type input "20"
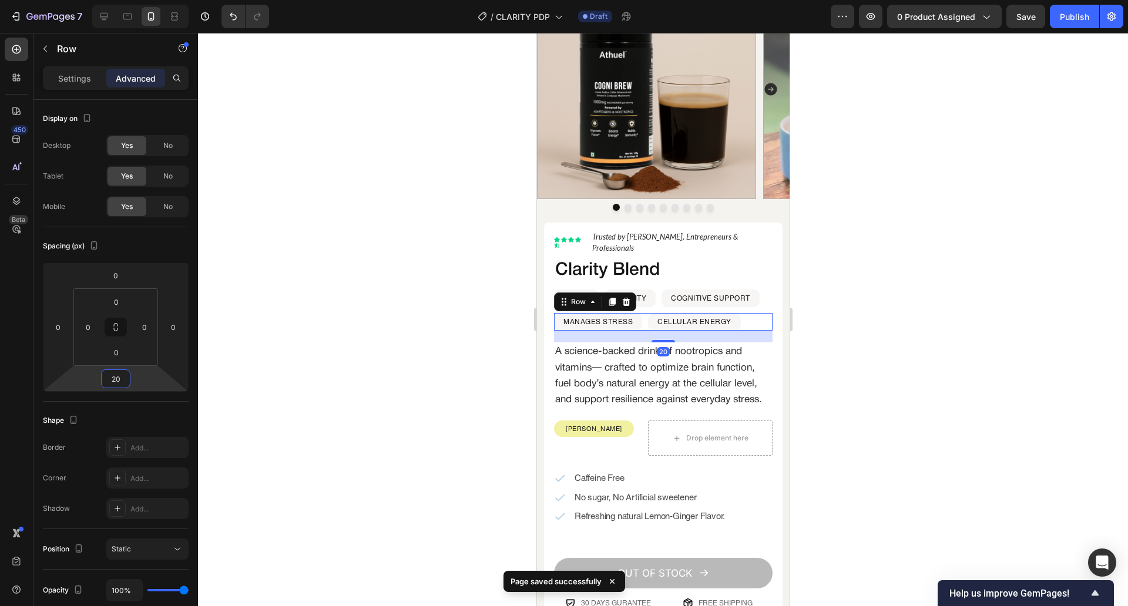
click at [311, 338] on div at bounding box center [663, 319] width 930 height 573
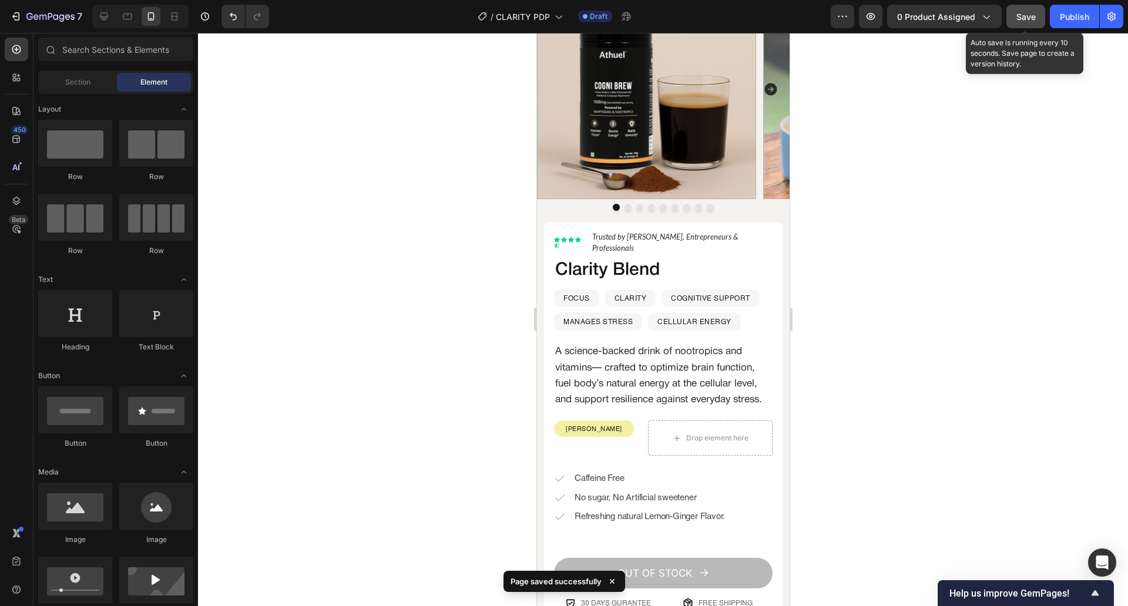
click at [1021, 26] on button "Save" at bounding box center [1025, 16] width 39 height 23
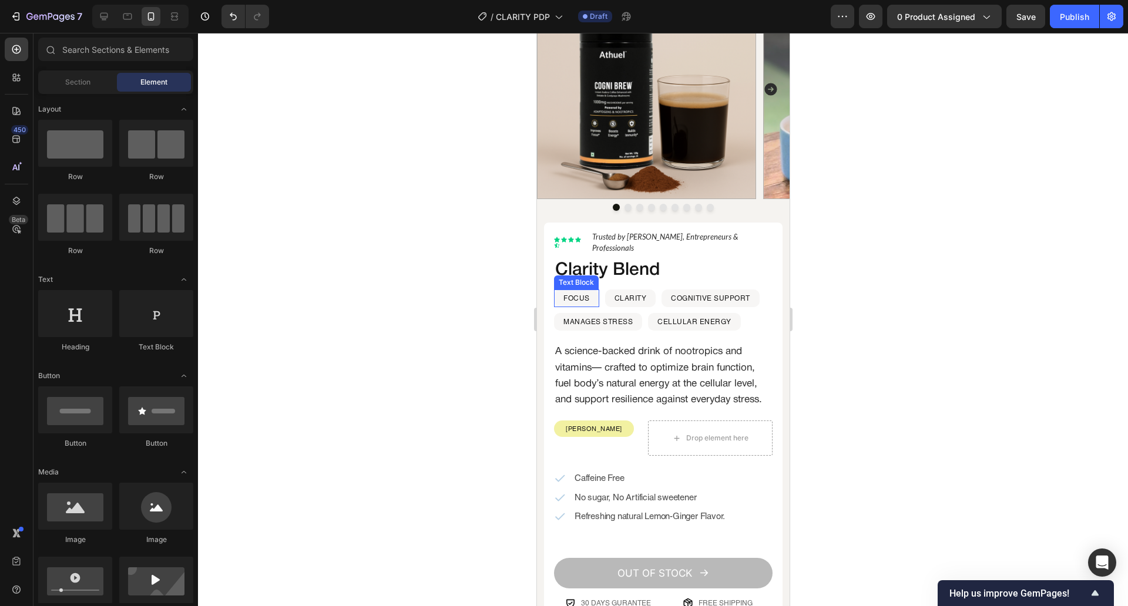
click at [585, 291] on p "FOCUS" at bounding box center [576, 298] width 26 height 15
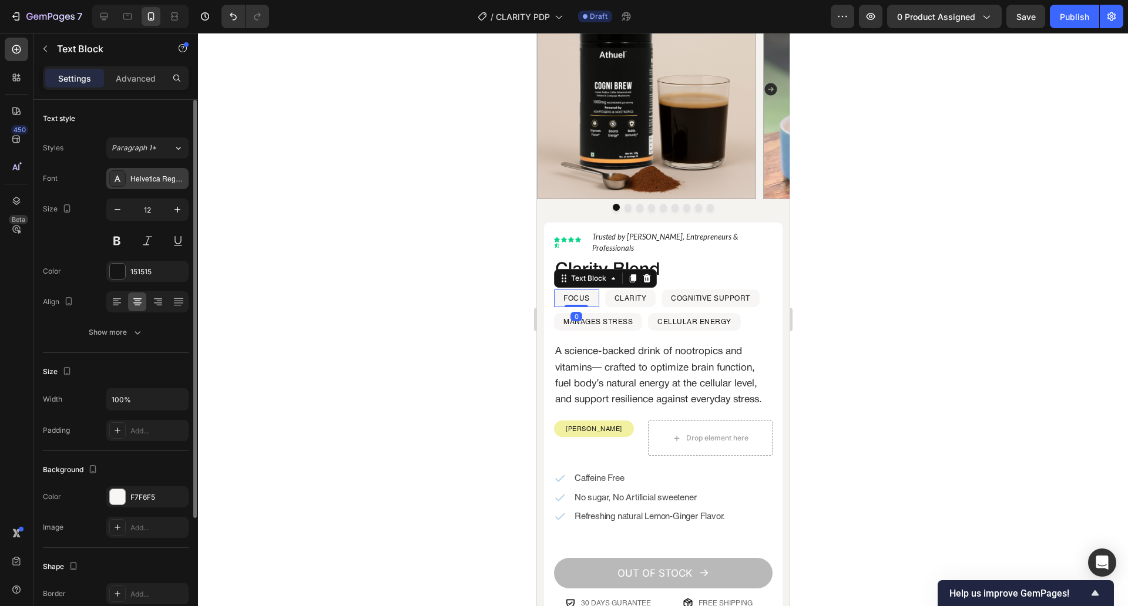
click at [147, 174] on div "Helvetica Regular" at bounding box center [157, 179] width 55 height 11
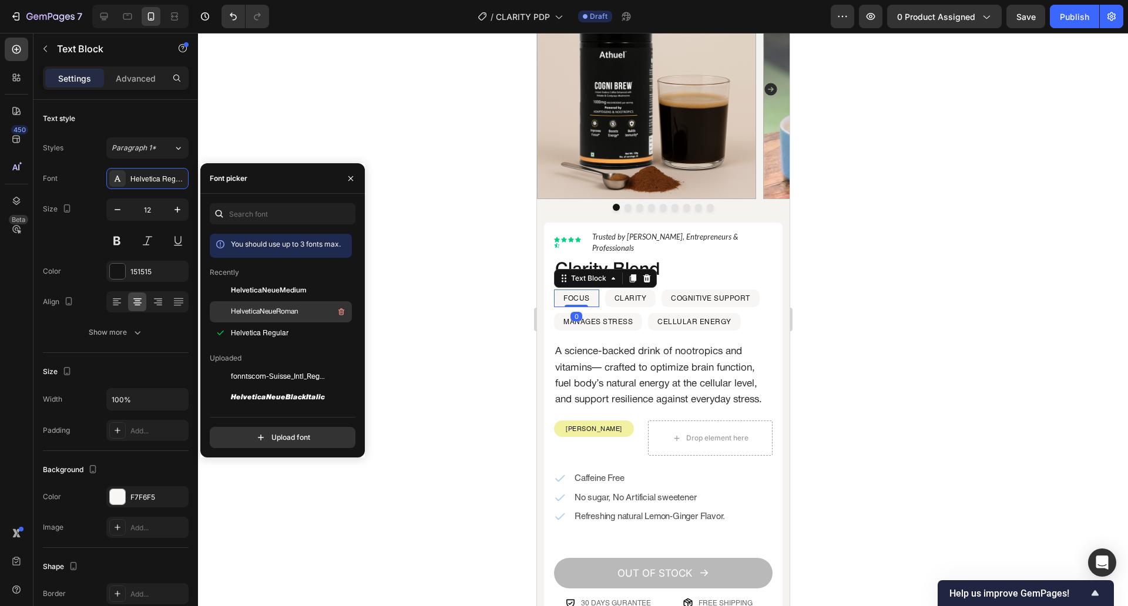
click at [284, 312] on span "HelveticaNeueRoman" at bounding box center [265, 312] width 68 height 11
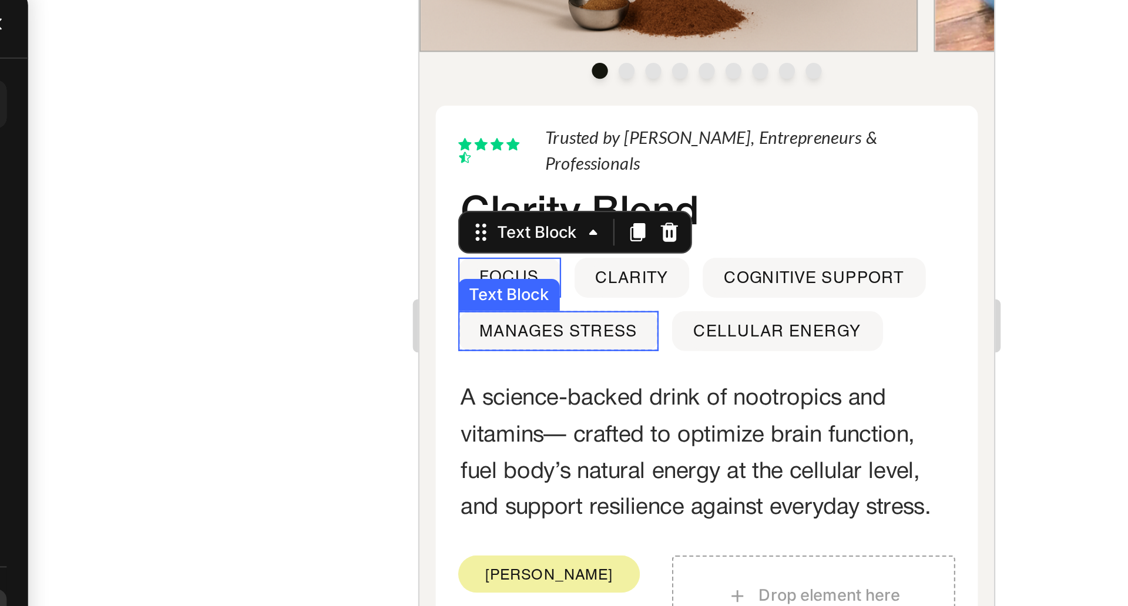
click at [499, 303] on div at bounding box center [663, 319] width 930 height 573
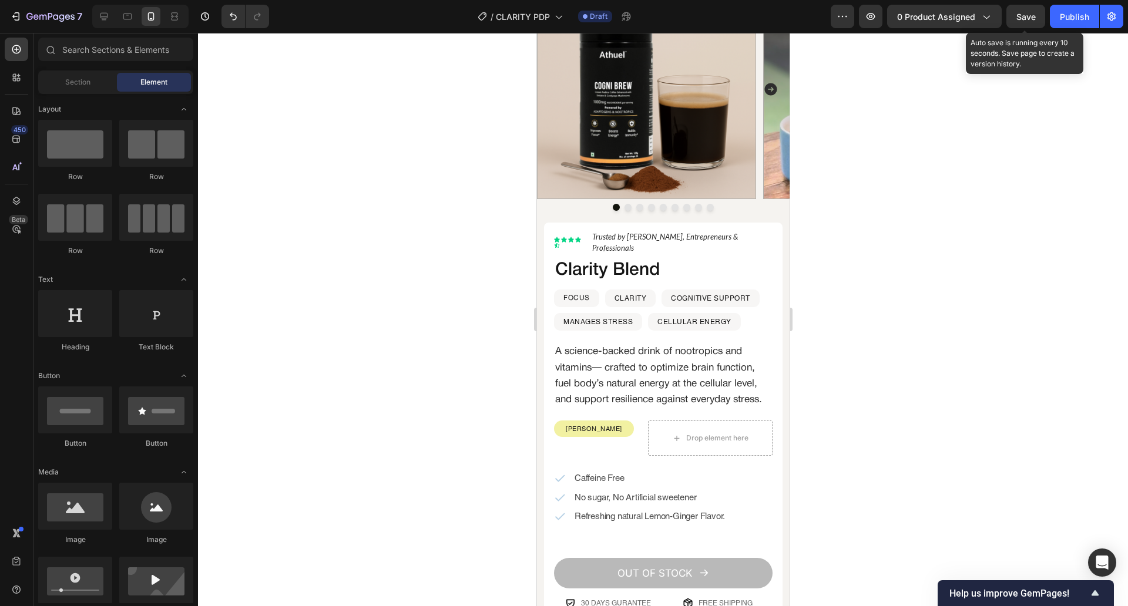
click at [1029, 19] on span "Save" at bounding box center [1025, 17] width 19 height 10
click at [1029, 19] on icon "button" at bounding box center [1026, 17] width 12 height 12
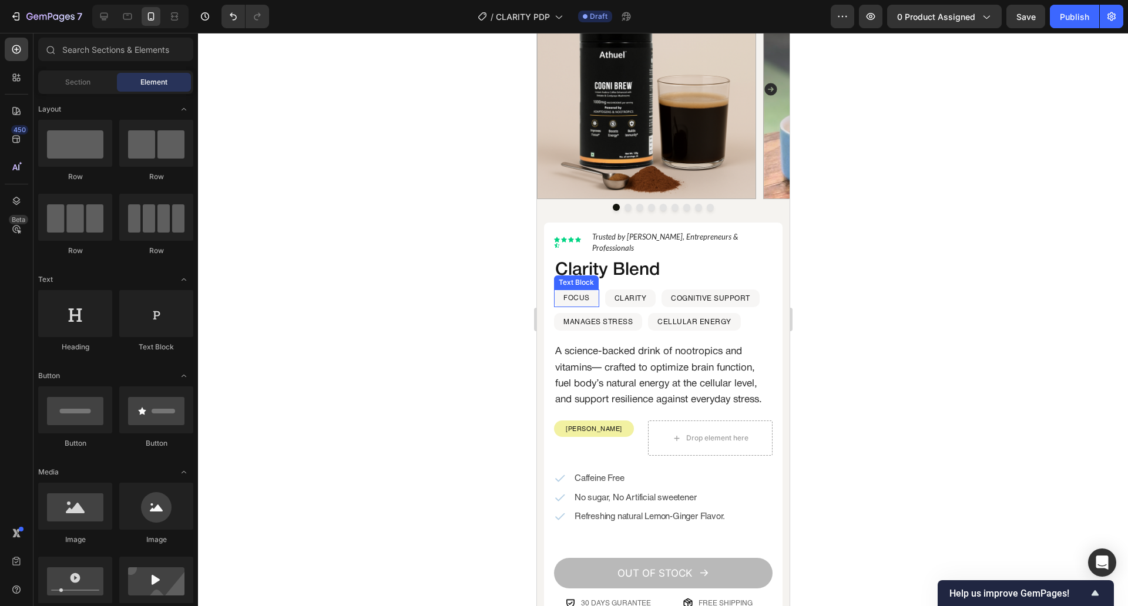
click at [573, 291] on p "FOCUS" at bounding box center [576, 298] width 26 height 15
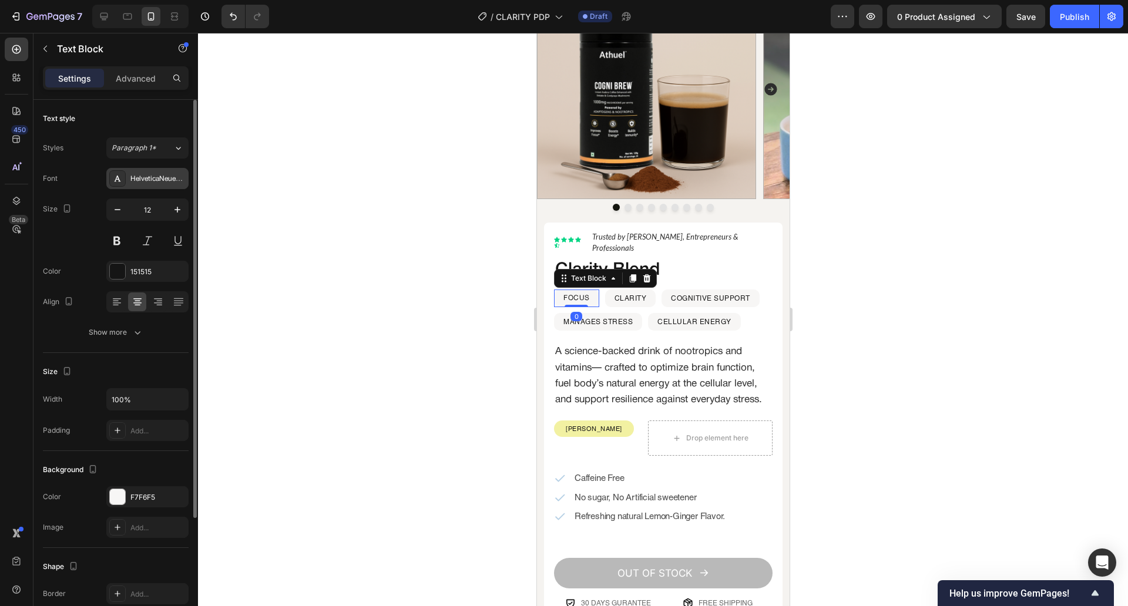
click at [160, 184] on div "HelveticaNeueRoman" at bounding box center [157, 179] width 55 height 11
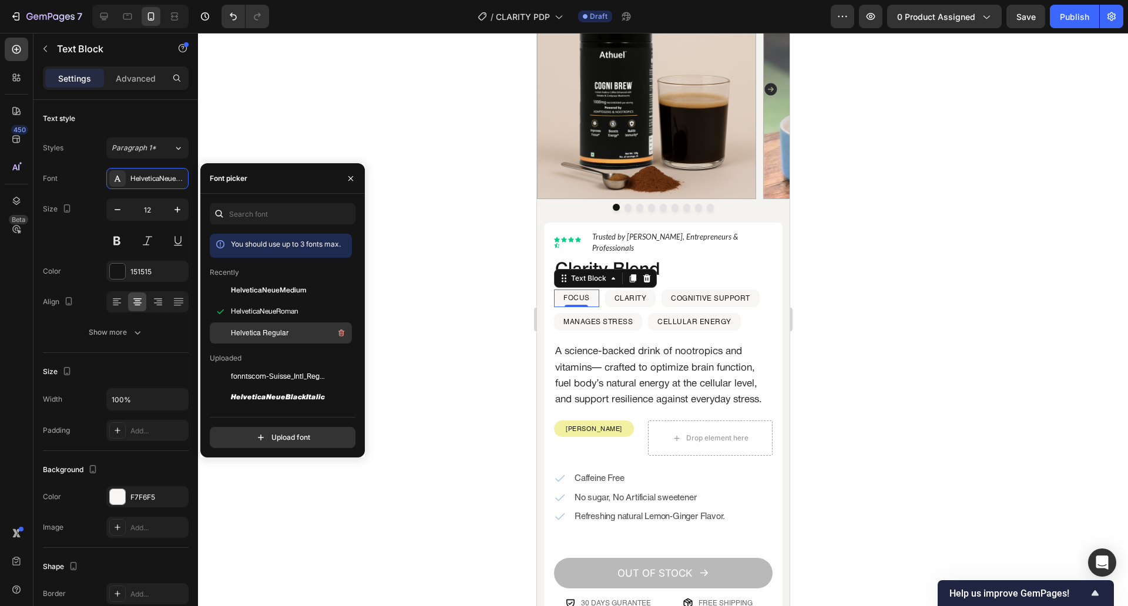
click at [250, 326] on div "Helvetica Regular" at bounding box center [290, 333] width 119 height 14
click at [135, 93] on div "Settings Advanced" at bounding box center [115, 82] width 164 height 33
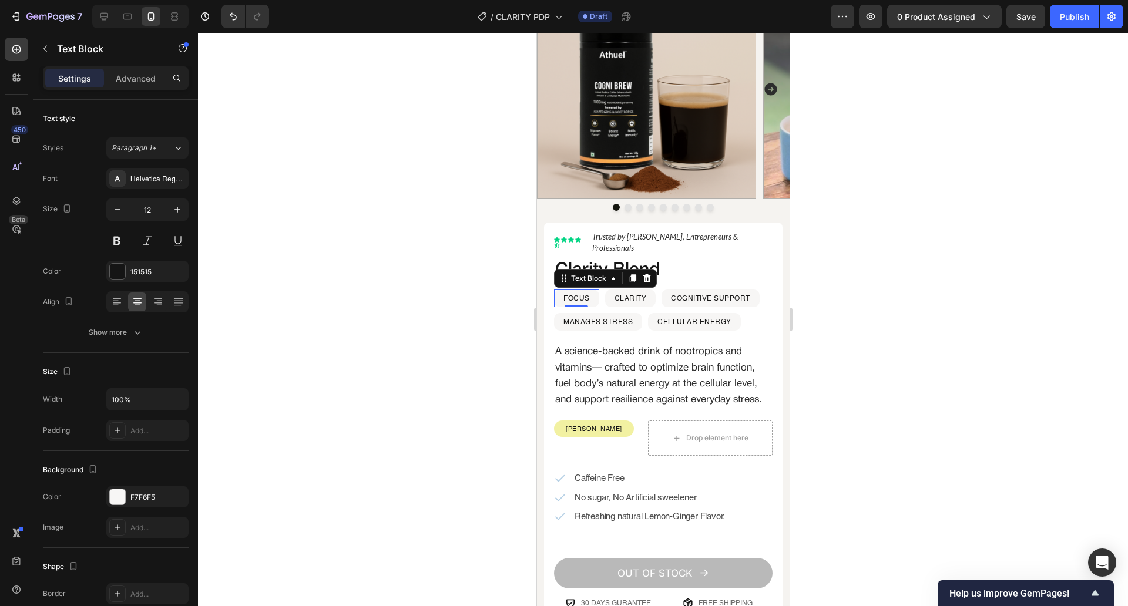
click at [139, 88] on div "Settings Advanced" at bounding box center [116, 77] width 146 height 23
click at [153, 76] on p "Advanced" at bounding box center [136, 78] width 40 height 12
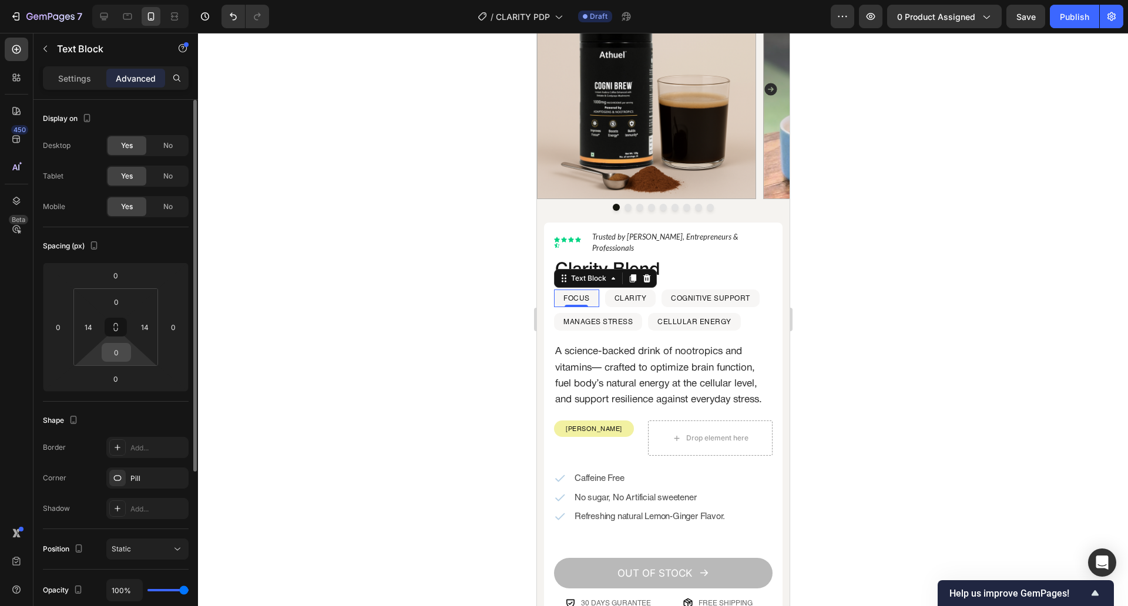
click at [115, 354] on input "0" at bounding box center [116, 353] width 23 height 18
type input "0"
click at [295, 345] on div at bounding box center [663, 319] width 930 height 573
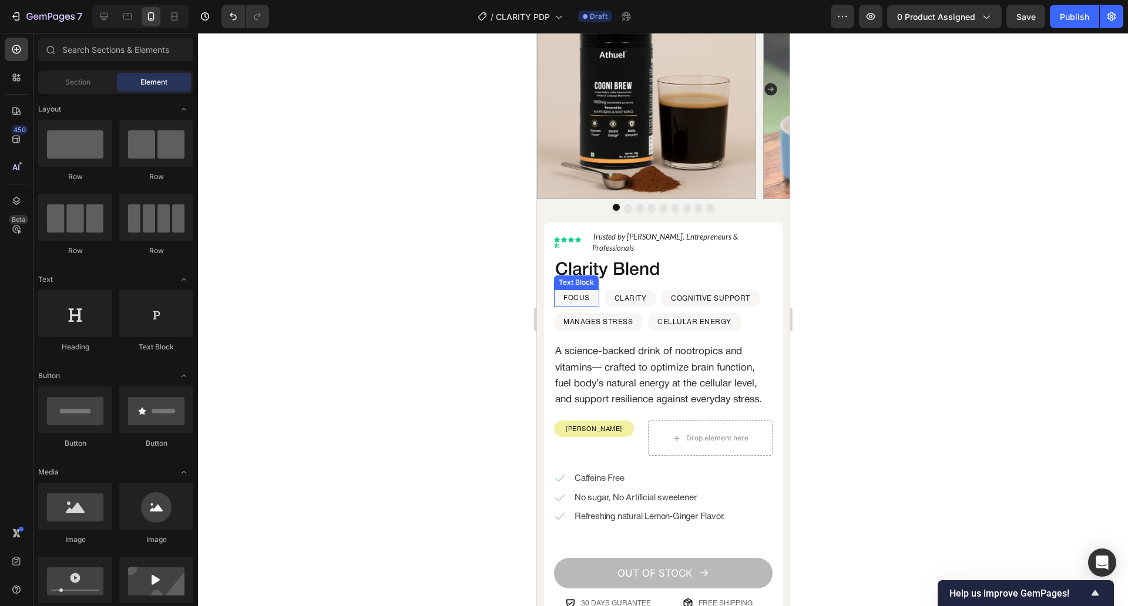
click at [577, 291] on p "FOCUS" at bounding box center [576, 298] width 26 height 15
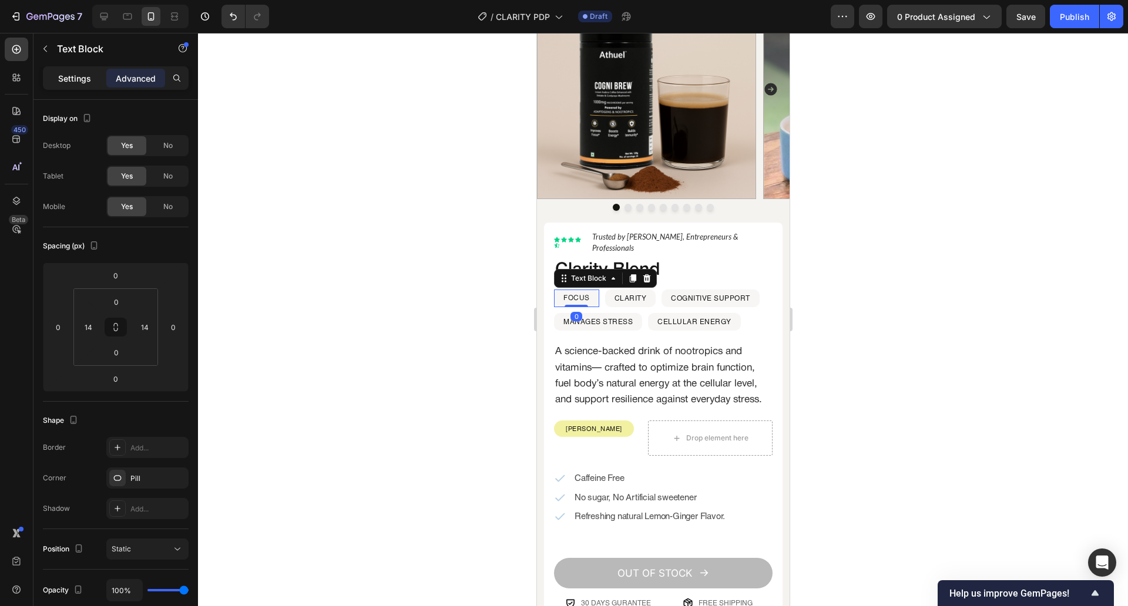
click at [75, 83] on p "Settings" at bounding box center [74, 78] width 33 height 12
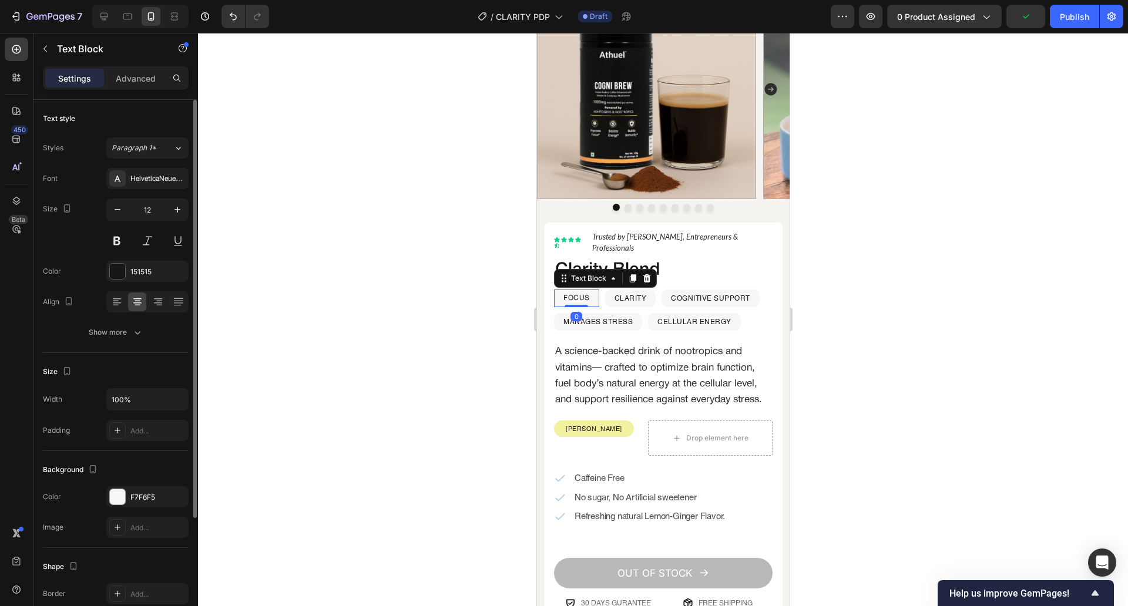
click at [165, 189] on div "HelveticaNeueRoman" at bounding box center [147, 178] width 82 height 21
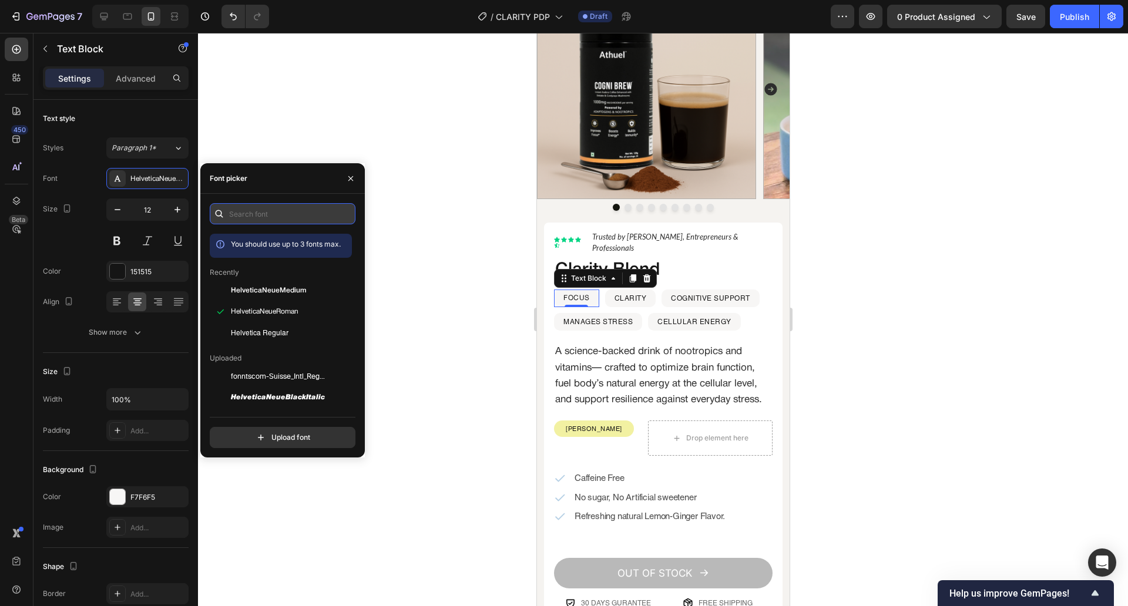
click at [300, 220] on input "text" at bounding box center [283, 213] width 146 height 21
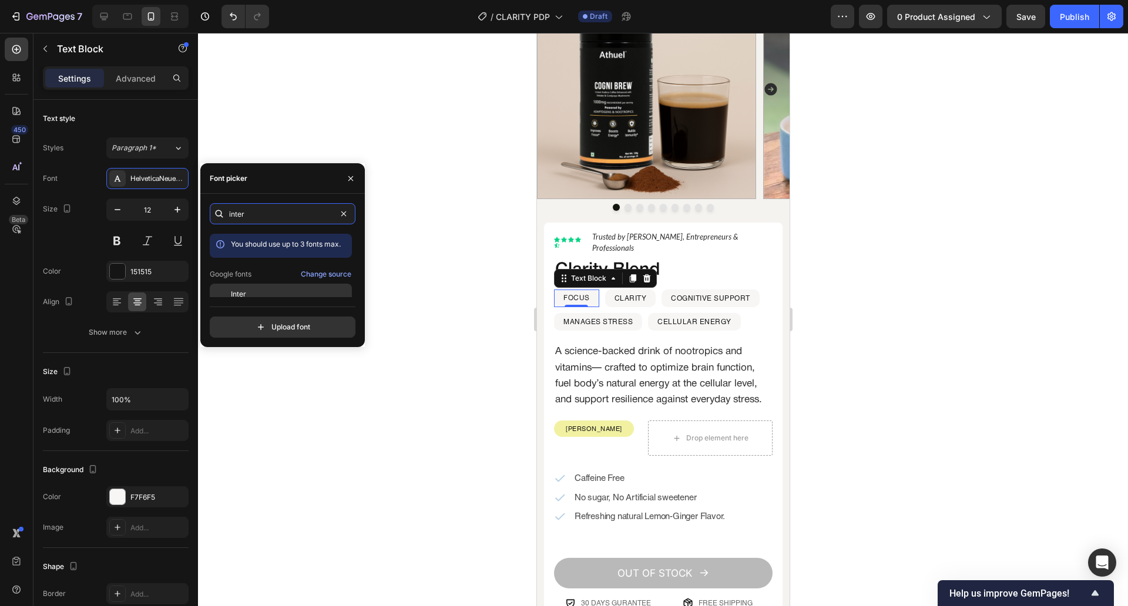
type input "inter"
click at [258, 290] on div "Inter" at bounding box center [290, 294] width 119 height 11
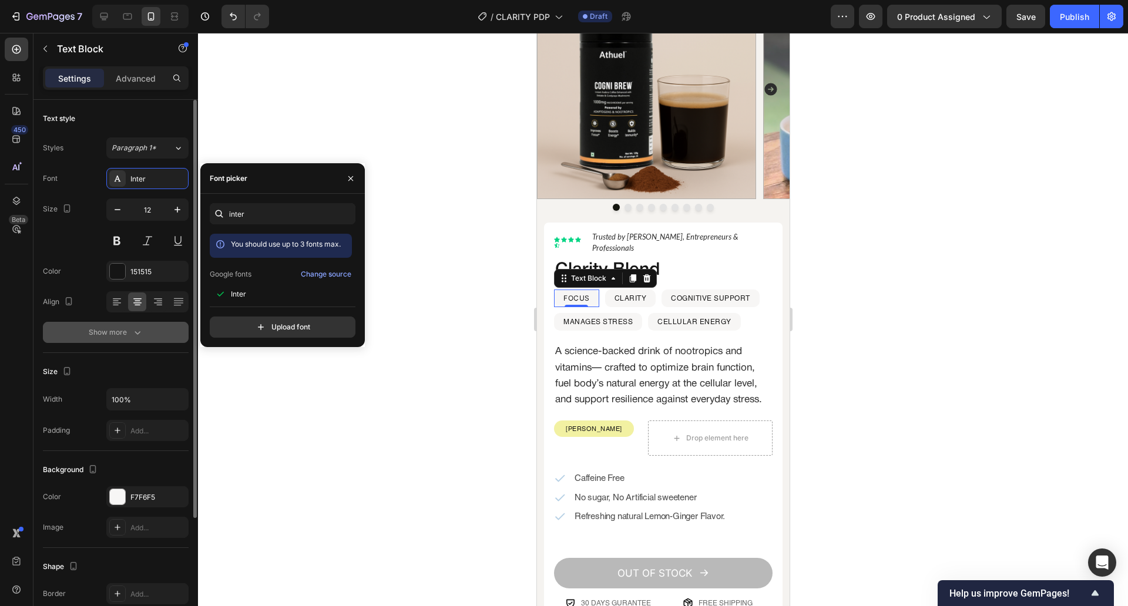
click at [132, 333] on icon "button" at bounding box center [138, 333] width 12 height 12
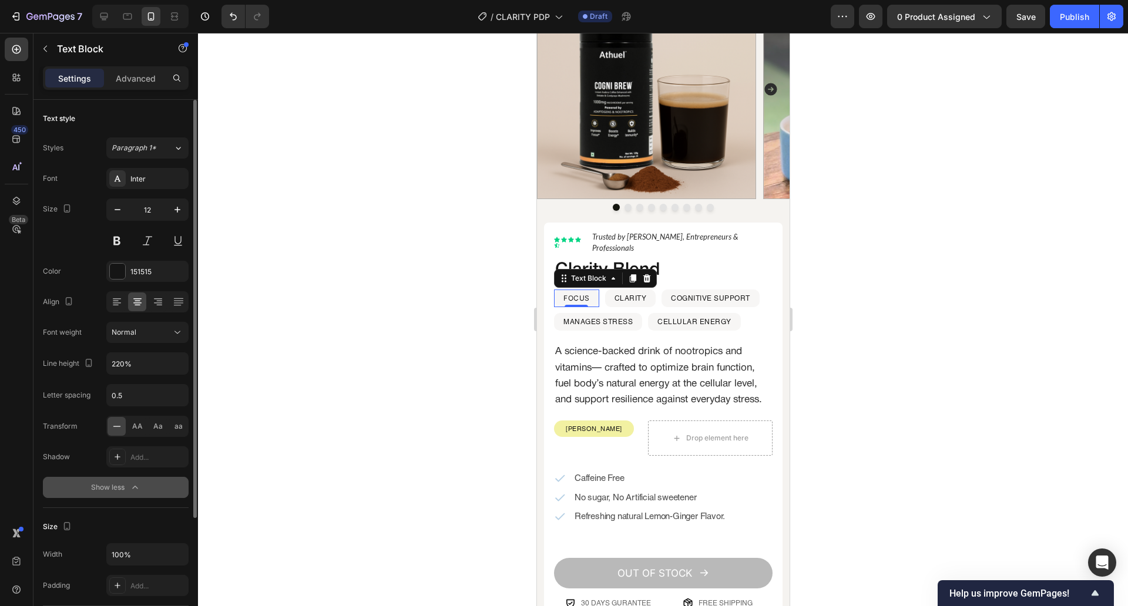
click at [132, 333] on span "Normal" at bounding box center [124, 332] width 25 height 9
click at [132, 448] on span "Medium" at bounding box center [125, 450] width 27 height 11
click at [350, 337] on div at bounding box center [663, 319] width 930 height 573
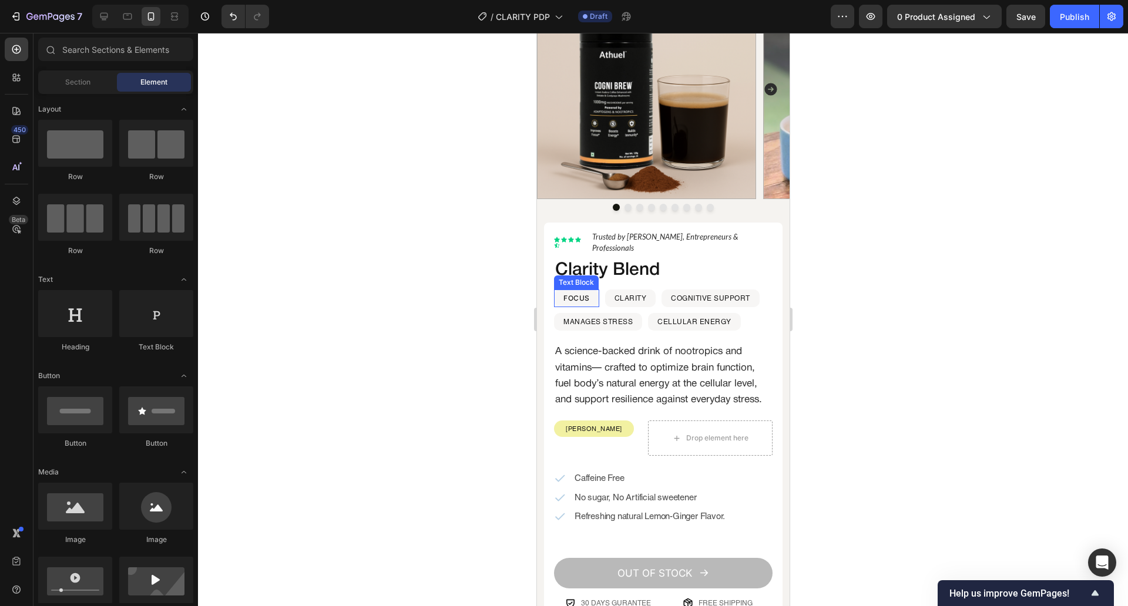
click at [581, 291] on p "FOCUS" at bounding box center [576, 298] width 26 height 15
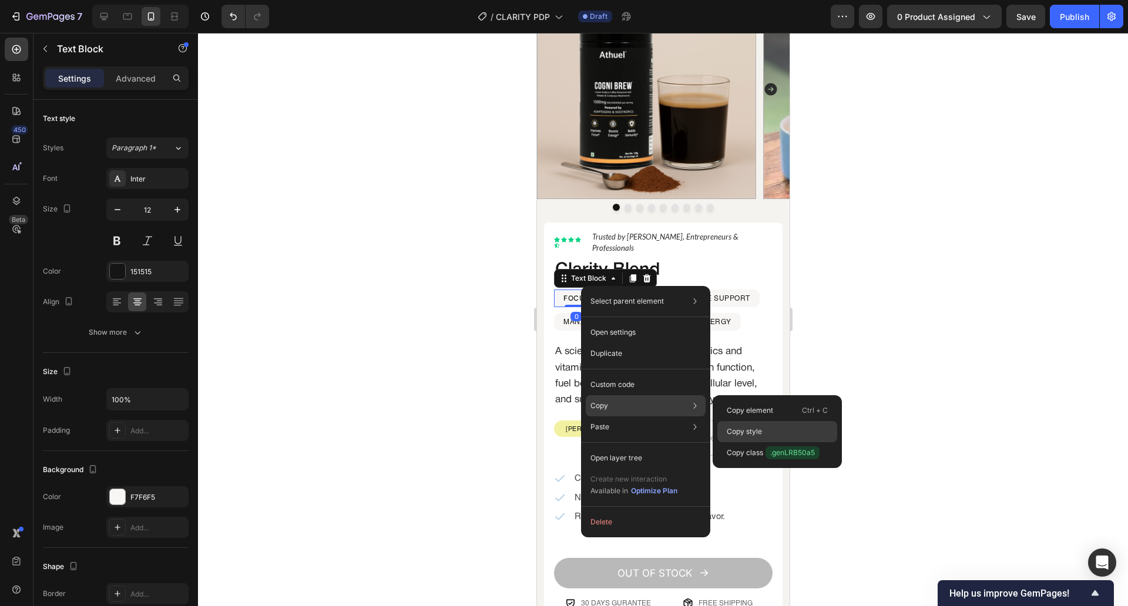
click at [749, 423] on div "Copy style" at bounding box center [777, 431] width 120 height 21
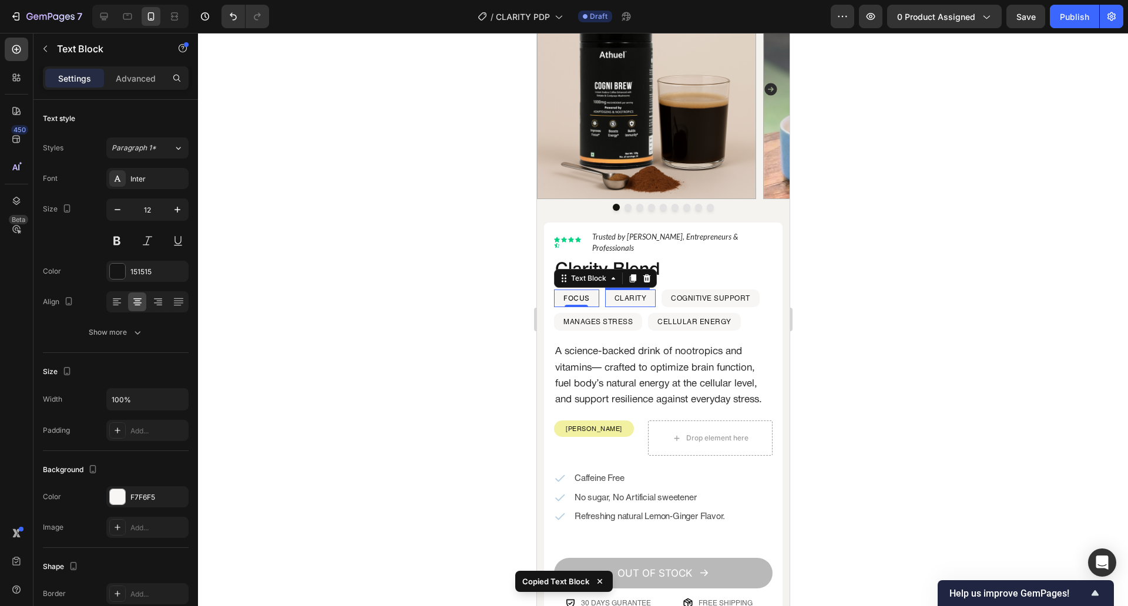
click at [637, 291] on p "CLARITY" at bounding box center [630, 298] width 32 height 15
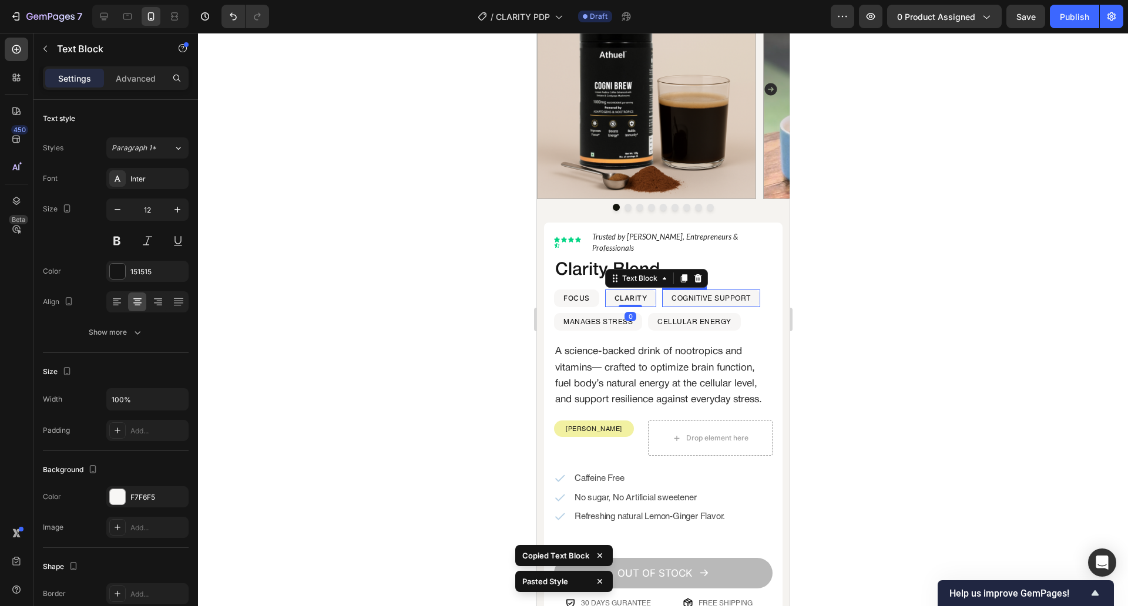
click at [704, 291] on p "COGNITIVE SUPPORT" at bounding box center [710, 298] width 79 height 15
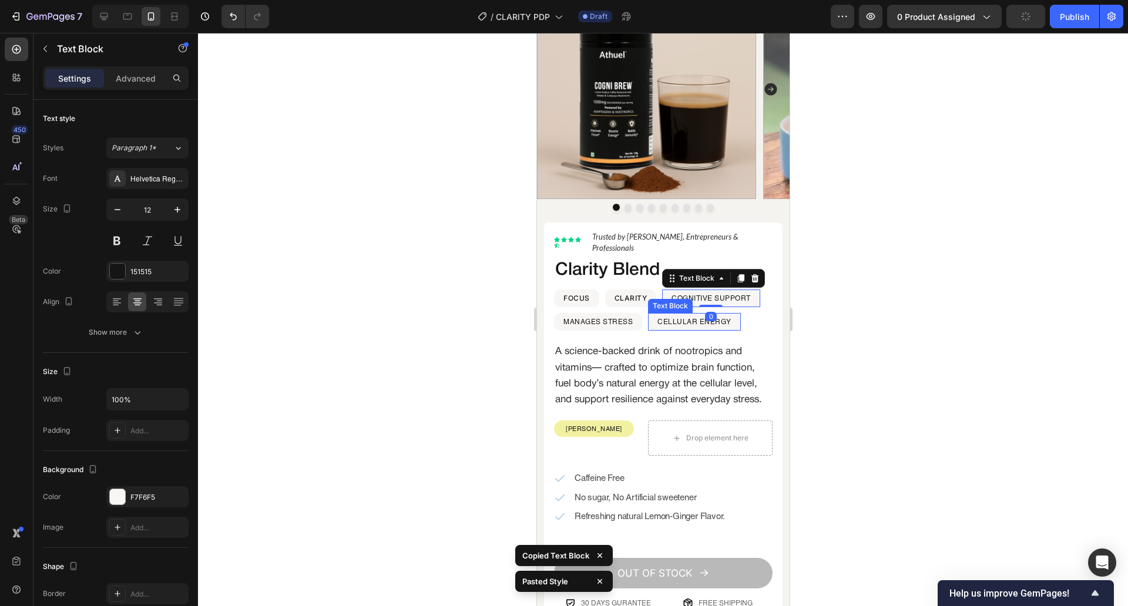
click at [678, 315] on p "CELLULAR ENERGY" at bounding box center [694, 321] width 74 height 15
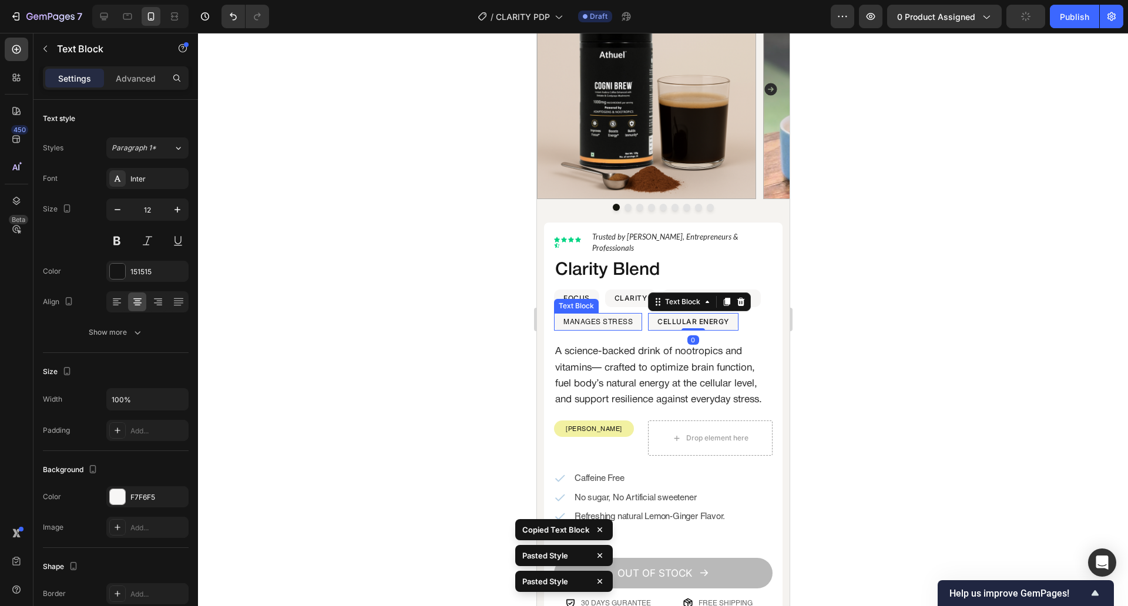
click at [610, 314] on p "MANAGES STRESS" at bounding box center [597, 321] width 69 height 15
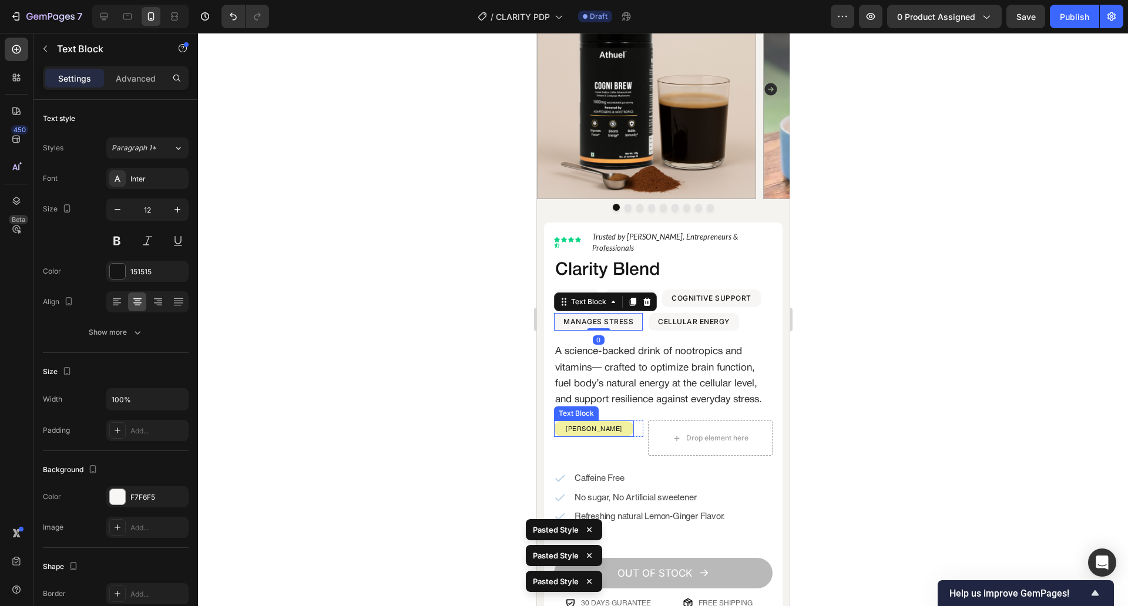
click at [583, 431] on p "[PERSON_NAME]" at bounding box center [594, 429] width 78 height 14
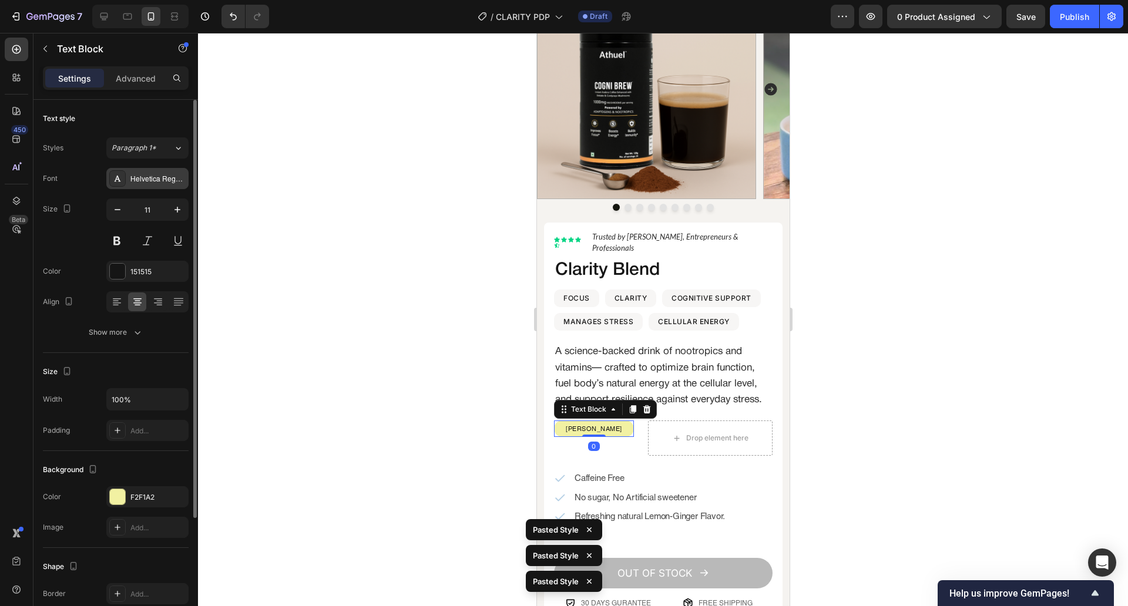
click at [163, 172] on div "Helvetica Regular" at bounding box center [147, 178] width 82 height 21
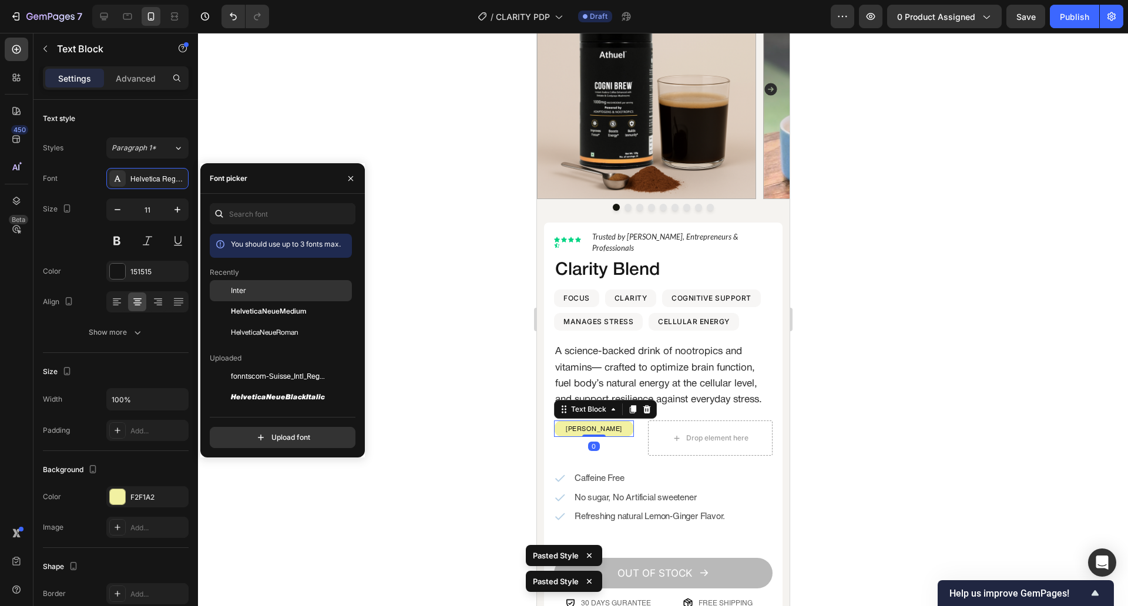
click at [268, 284] on div "Inter" at bounding box center [281, 290] width 142 height 21
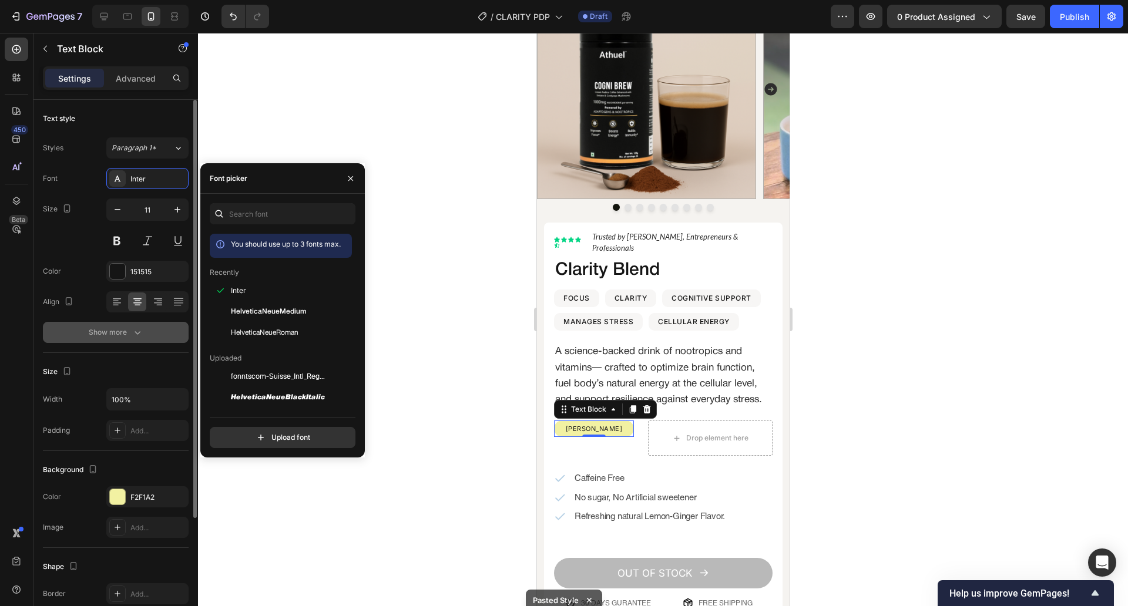
click at [142, 325] on button "Show more" at bounding box center [116, 332] width 146 height 21
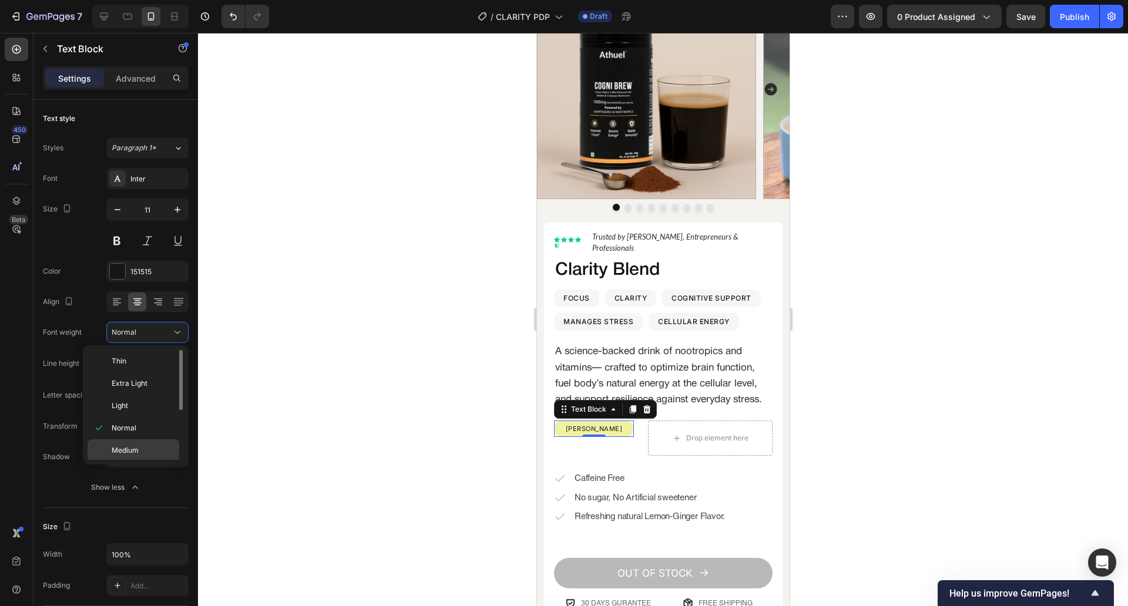
click at [129, 445] on span "Medium" at bounding box center [125, 450] width 27 height 11
click at [374, 441] on div at bounding box center [663, 319] width 930 height 573
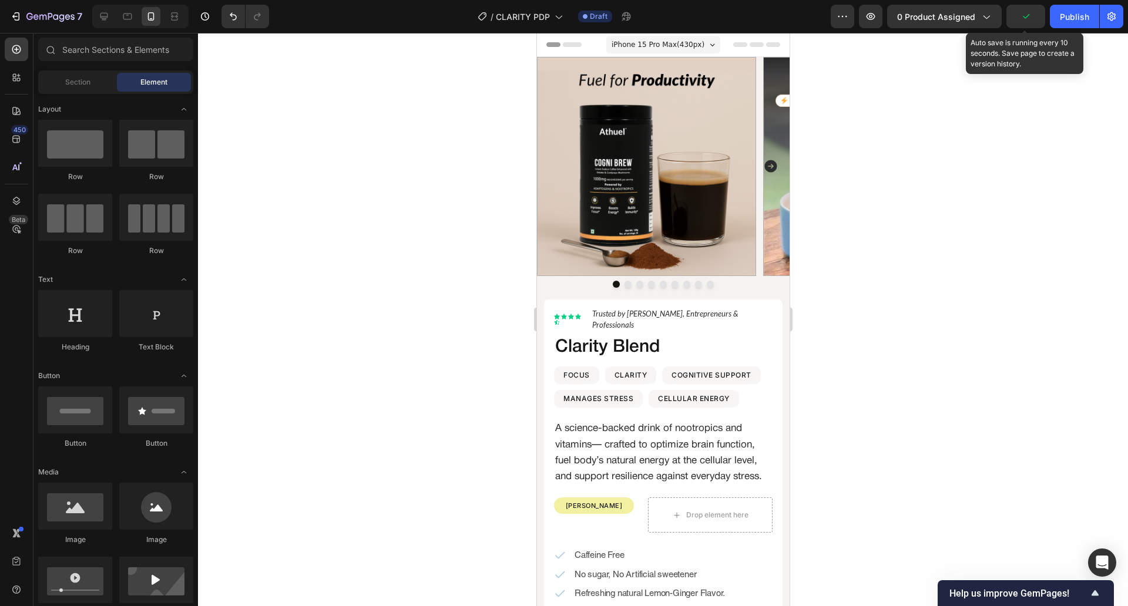
click at [1026, 15] on icon "button" at bounding box center [1026, 17] width 12 height 12
click at [571, 378] on div "Text Block" at bounding box center [576, 383] width 40 height 11
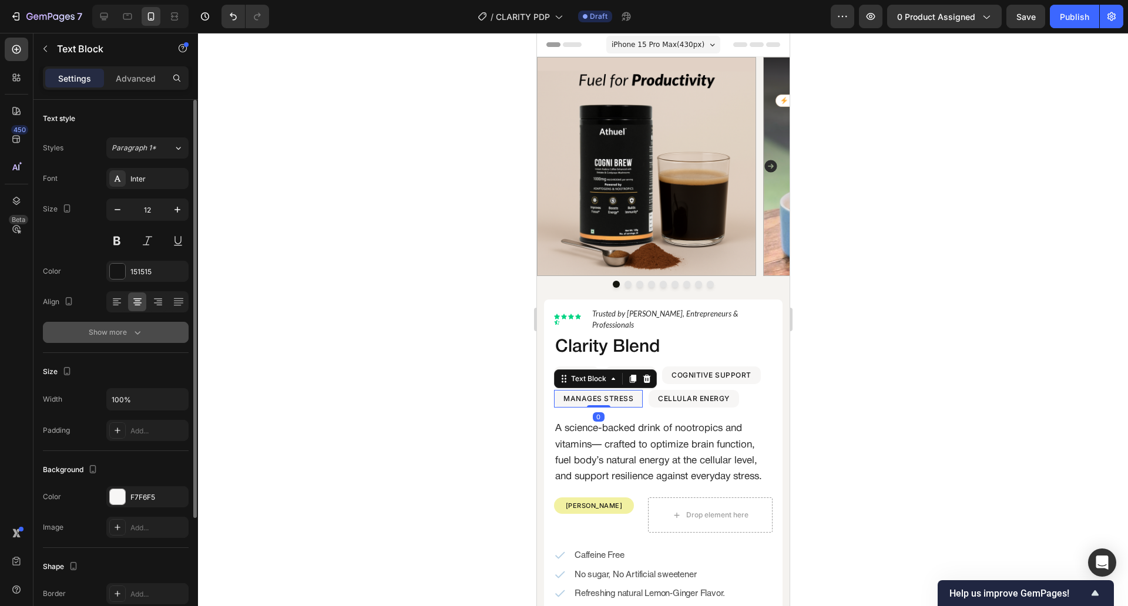
click at [143, 327] on icon "button" at bounding box center [138, 333] width 12 height 12
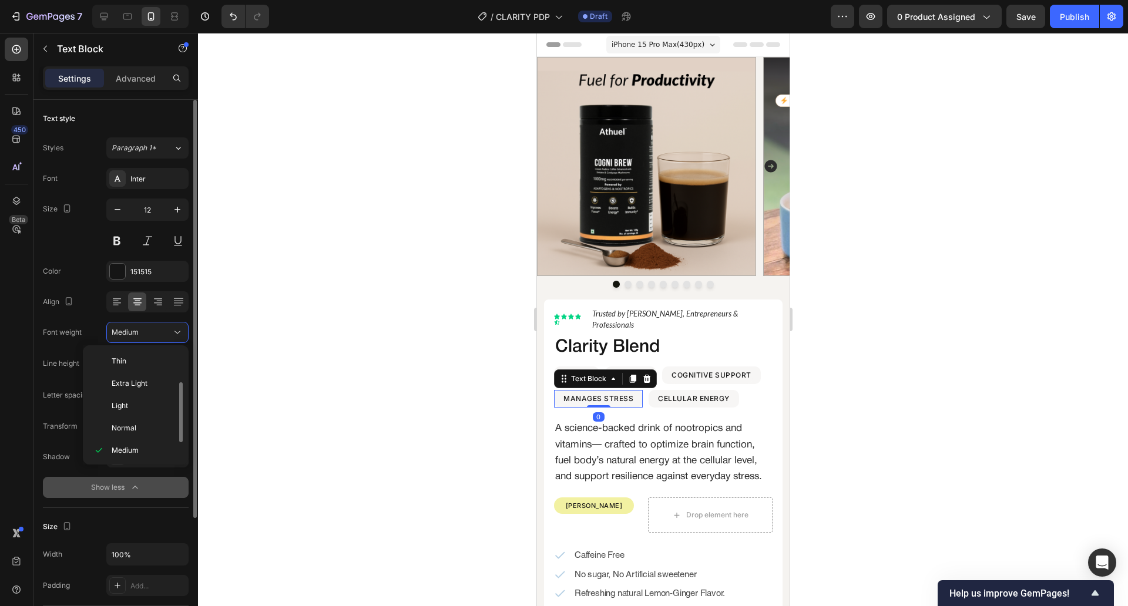
scroll to position [21, 0]
click at [142, 412] on div "Normal" at bounding box center [134, 407] width 92 height 22
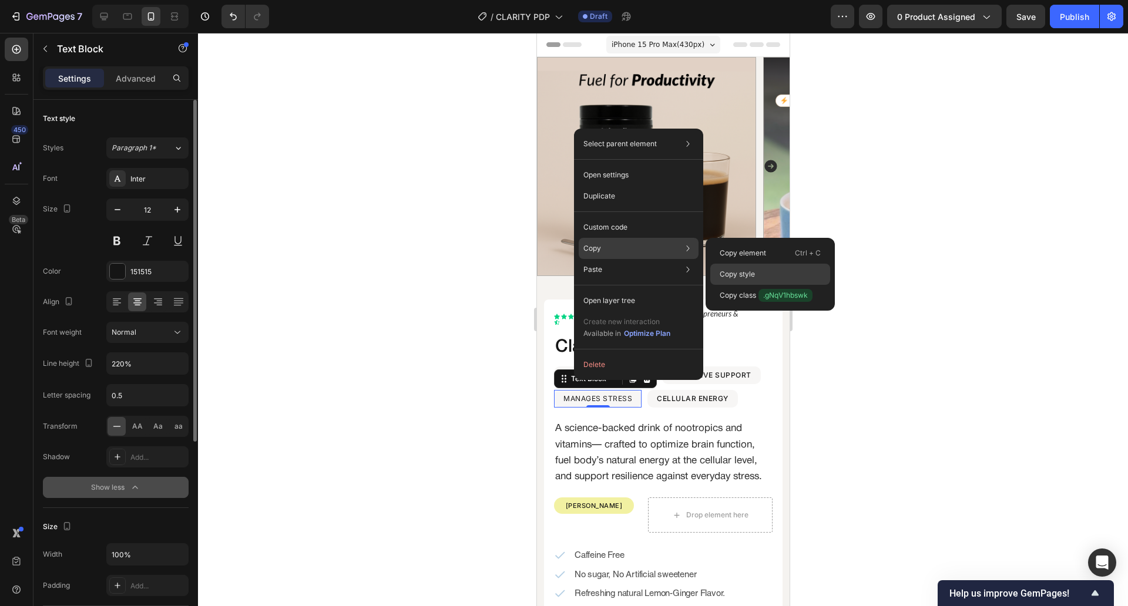
click at [770, 280] on div "Copy style" at bounding box center [770, 274] width 120 height 21
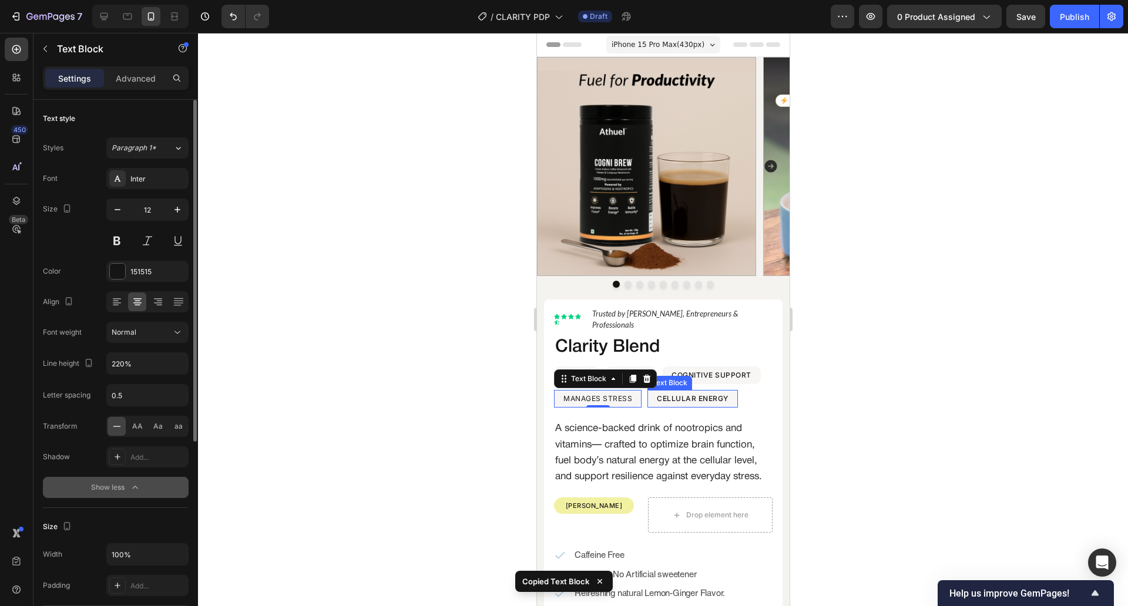
click at [717, 391] on p "CELLULAR ENERGY" at bounding box center [692, 398] width 72 height 15
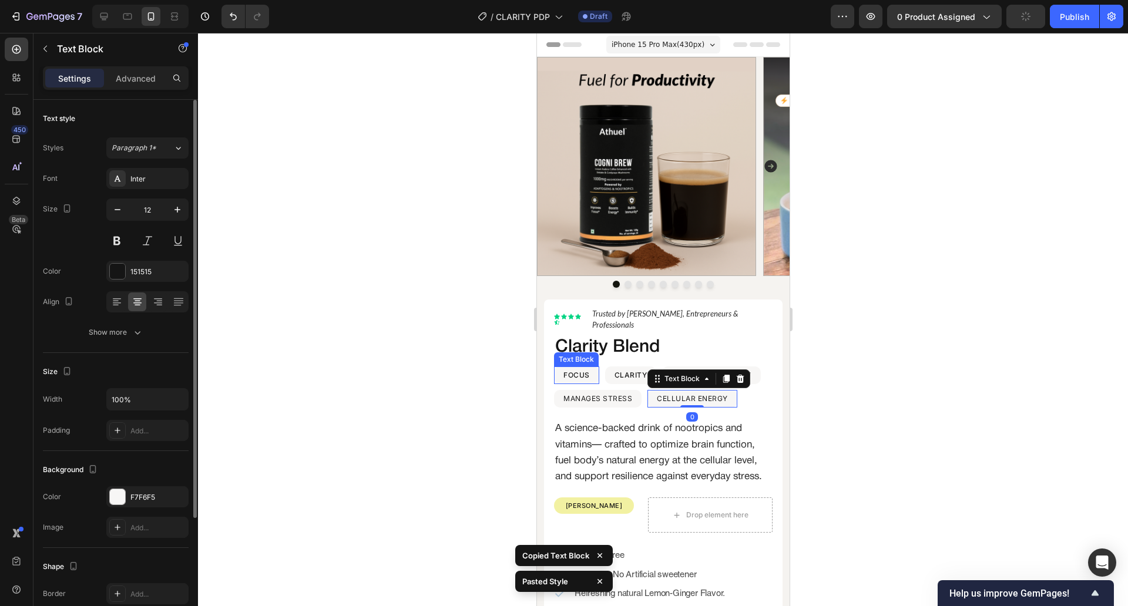
click at [581, 368] on p "FOCUS" at bounding box center [576, 375] width 26 height 15
click at [624, 368] on p "CLARITY" at bounding box center [630, 375] width 33 height 15
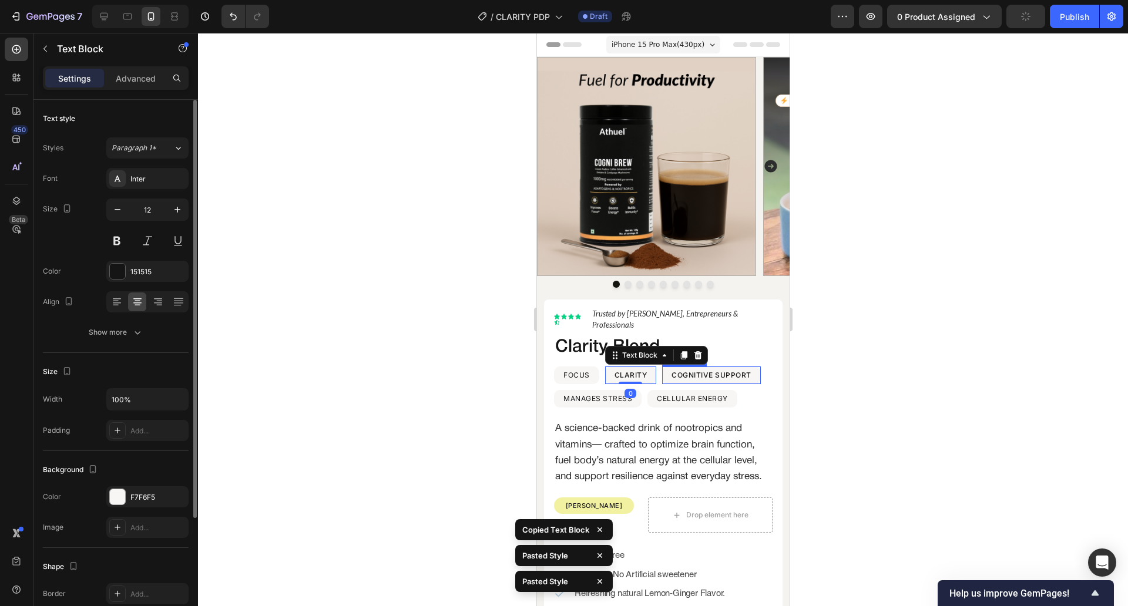
click at [665, 367] on div "COGNITIVE SUPPORT Text Block" at bounding box center [710, 376] width 99 height 18
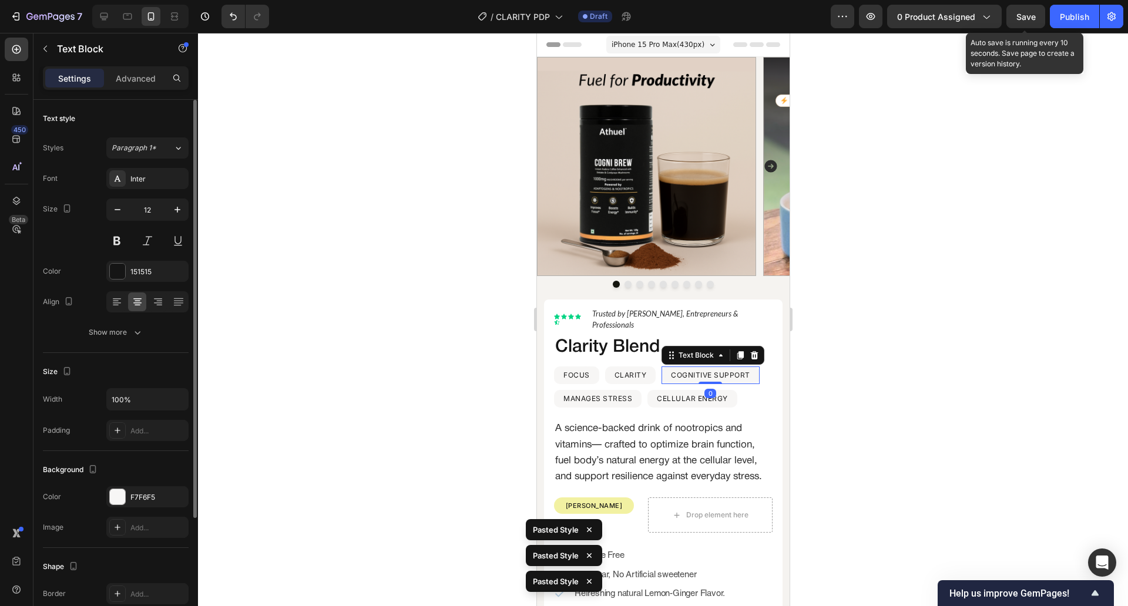
click at [1025, 16] on span "Save" at bounding box center [1025, 17] width 19 height 10
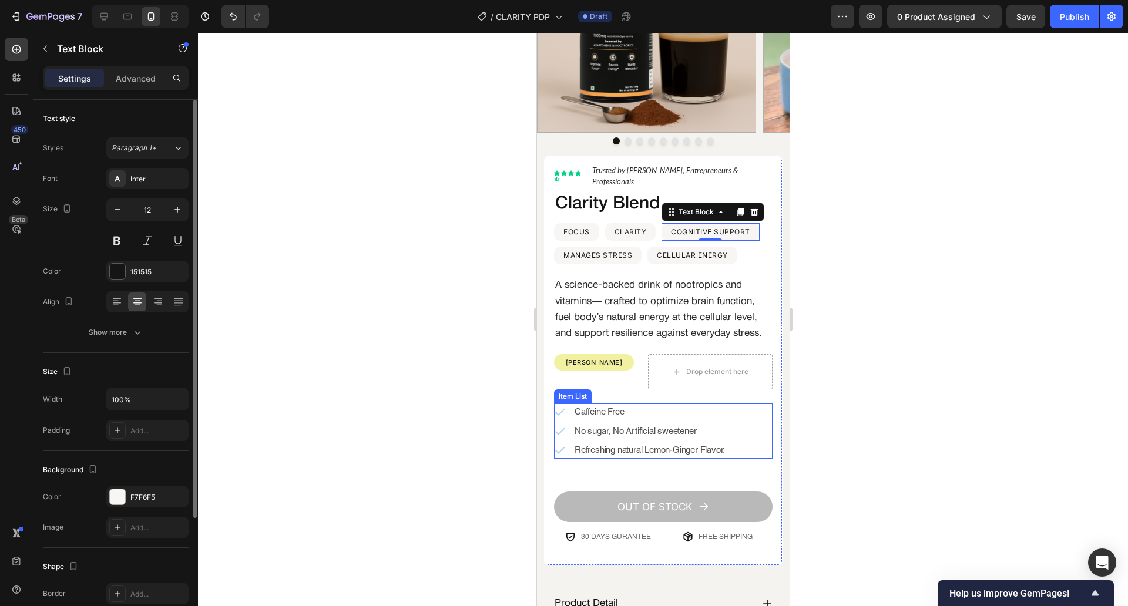
scroll to position [144, 0]
click at [694, 450] on span "Refreshing natural Lemon-Ginger Flavor." at bounding box center [649, 449] width 150 height 10
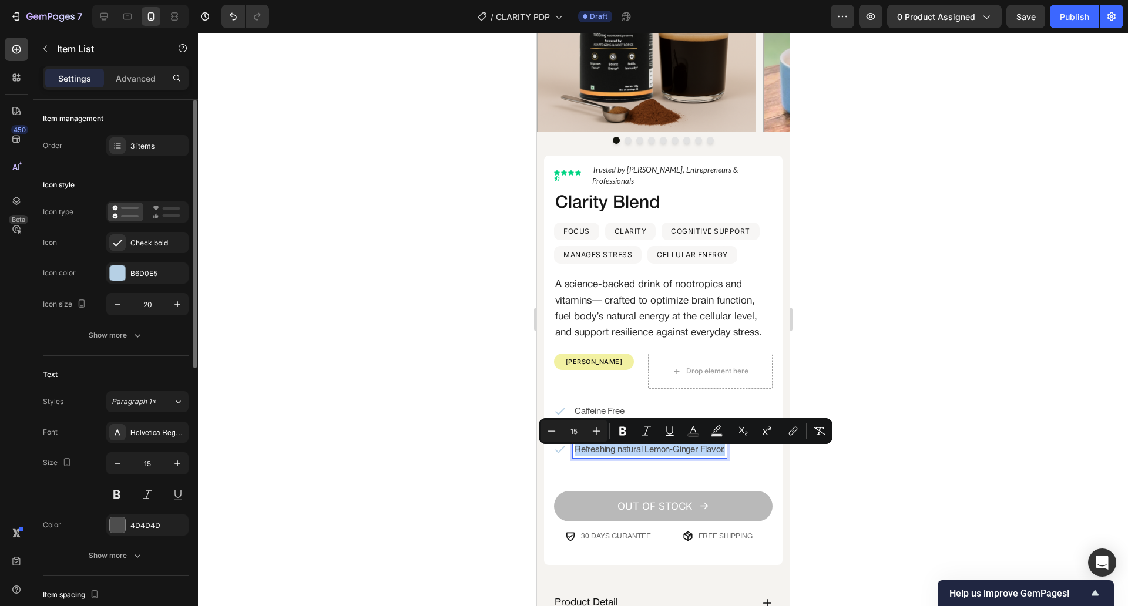
copy span "Refreshing natural Lemon-Ginger Flavor."
click at [595, 367] on p "[PERSON_NAME]" at bounding box center [594, 362] width 78 height 14
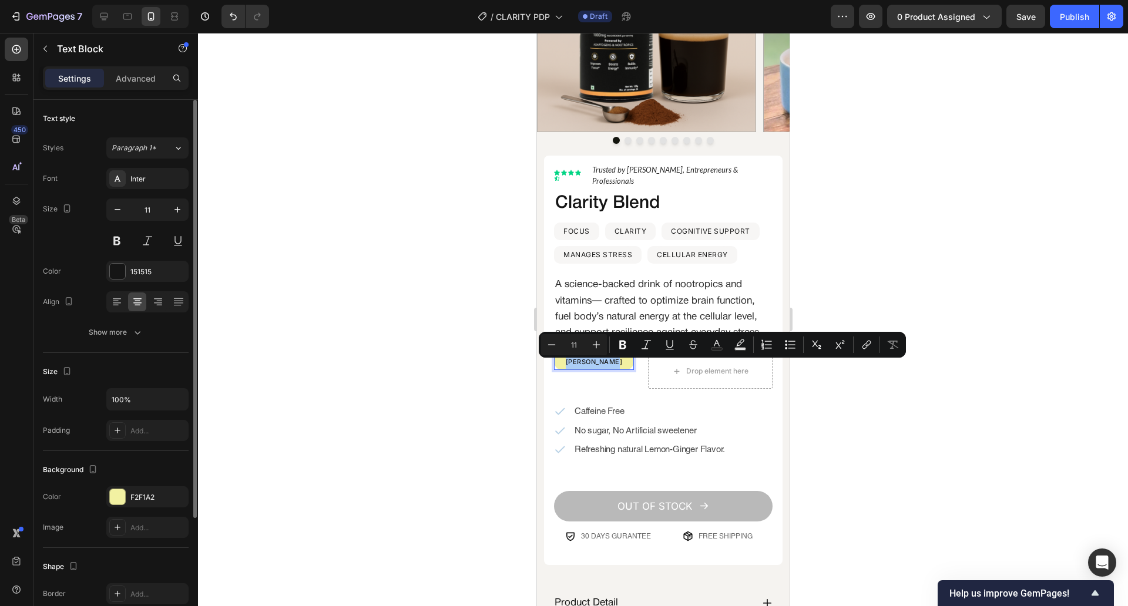
click at [435, 384] on div at bounding box center [663, 319] width 930 height 573
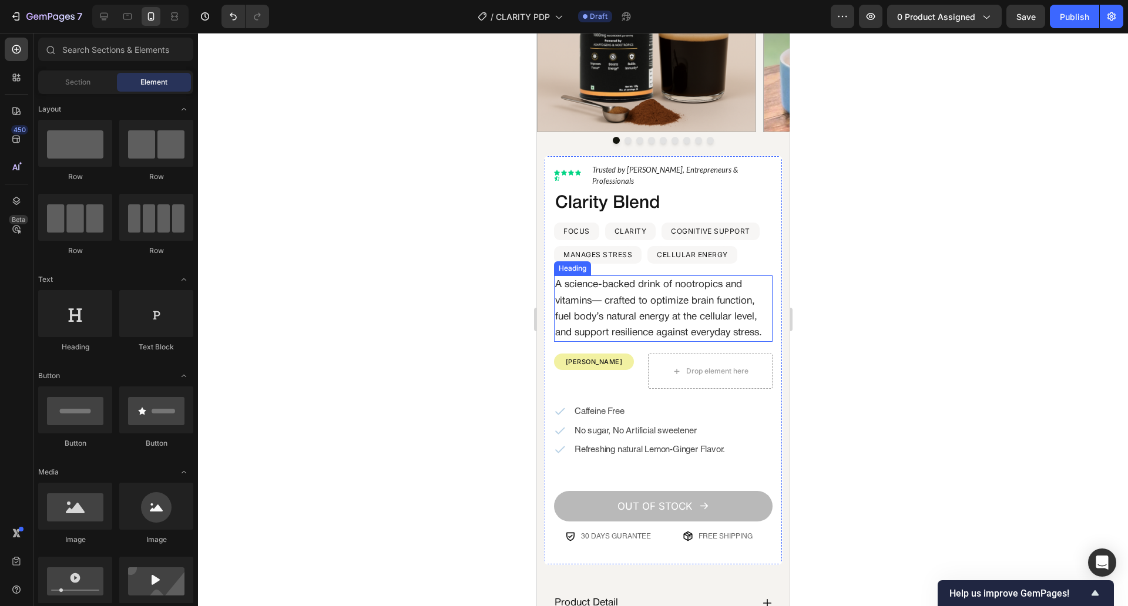
click at [627, 328] on h2 "A science-backed drink of nootropics and vitamins— crafted to optimize brain fu…" at bounding box center [662, 309] width 219 height 66
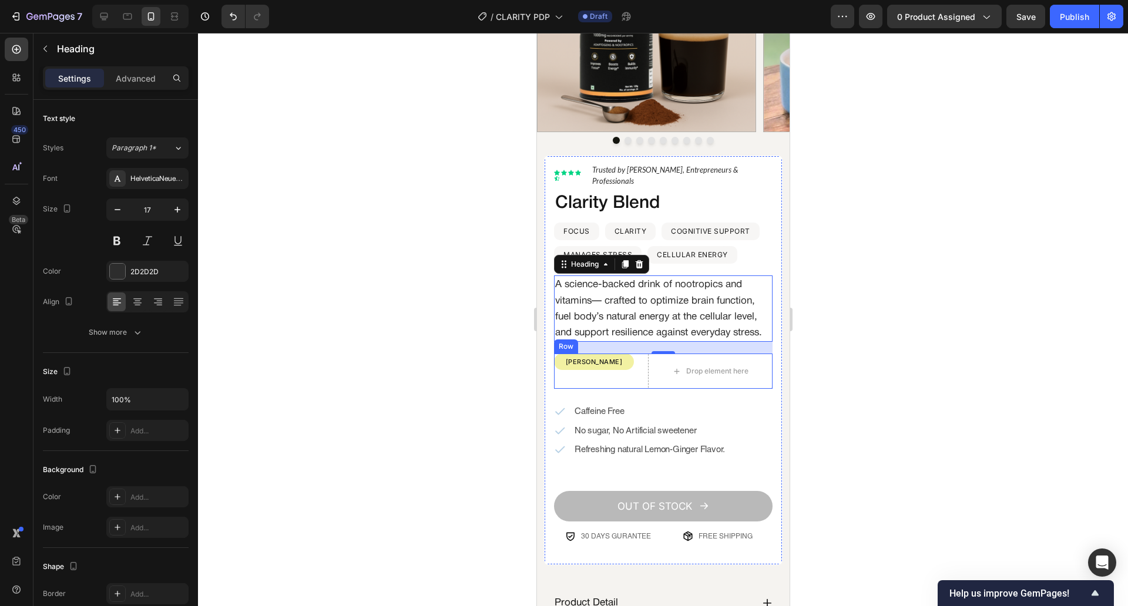
click at [636, 374] on div "[PERSON_NAME] Text Block Row" at bounding box center [597, 371] width 89 height 35
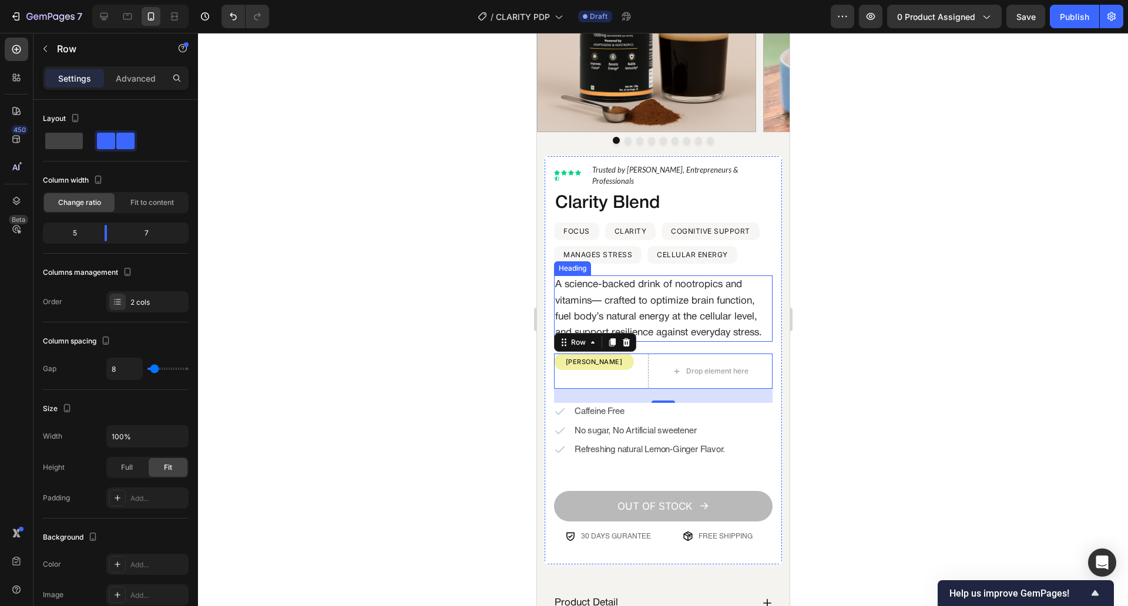
click at [654, 329] on h2 "A science-backed drink of nootropics and vitamins— crafted to optimize brain fu…" at bounding box center [662, 309] width 219 height 66
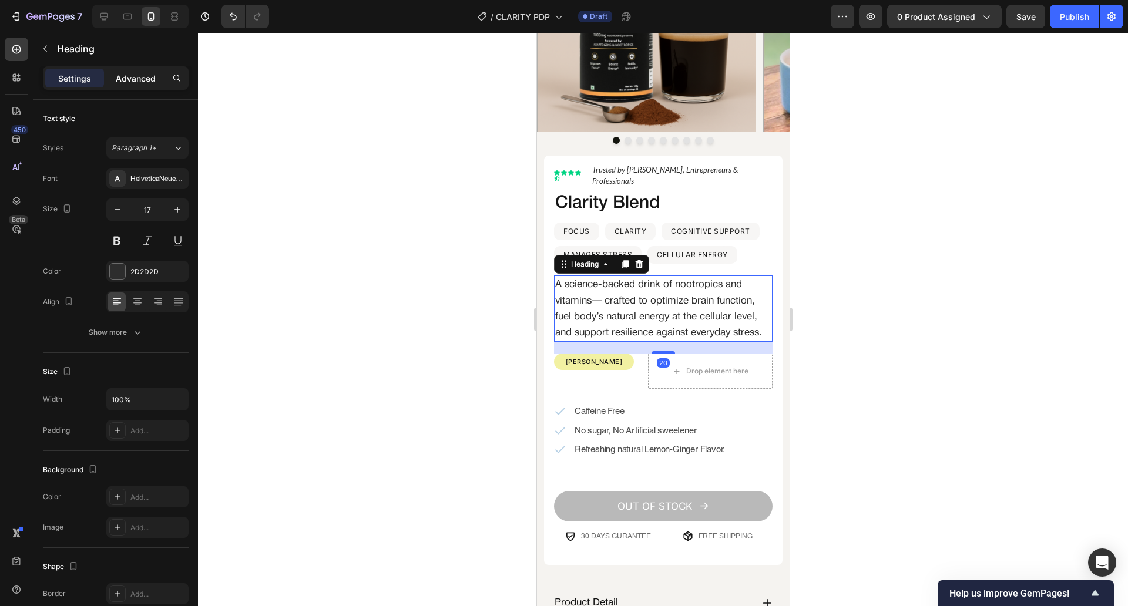
click at [135, 72] on p "Advanced" at bounding box center [136, 78] width 40 height 12
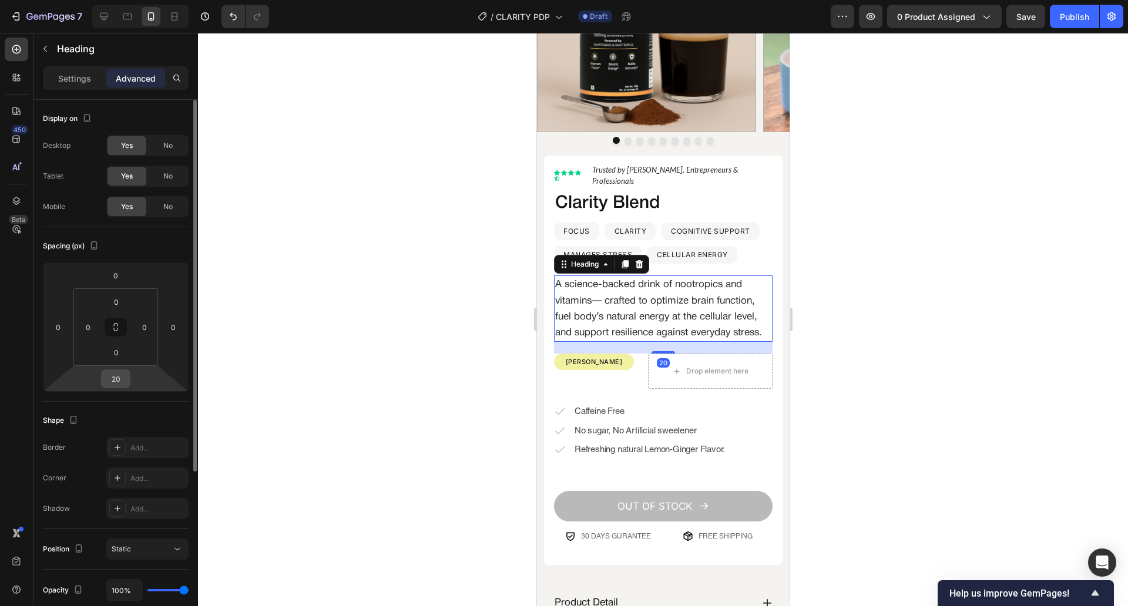
click at [110, 383] on input "20" at bounding box center [115, 379] width 23 height 18
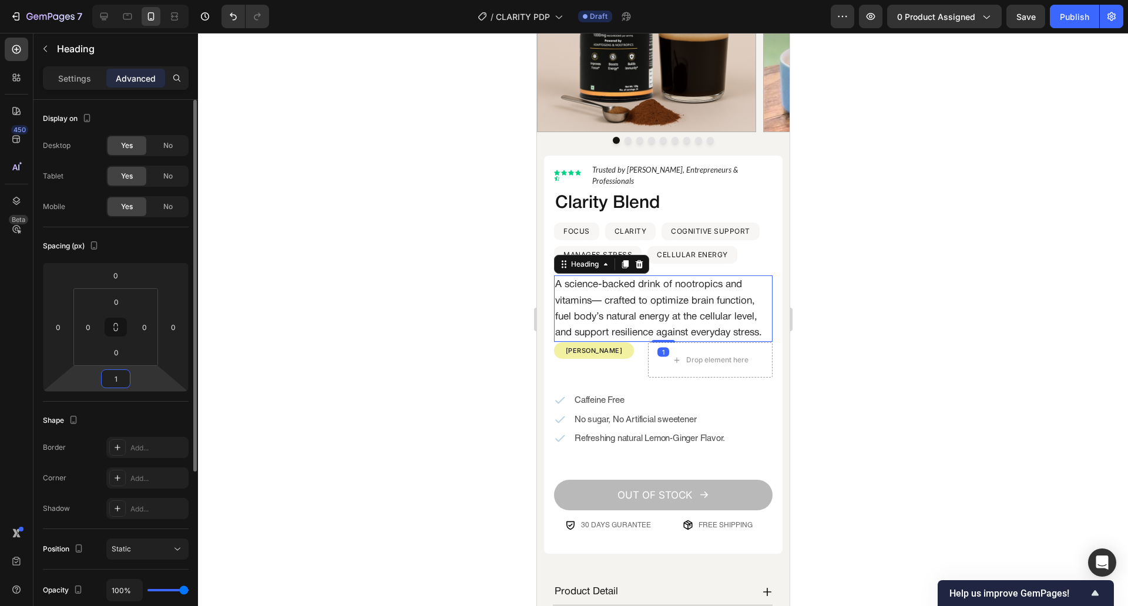
type input "16"
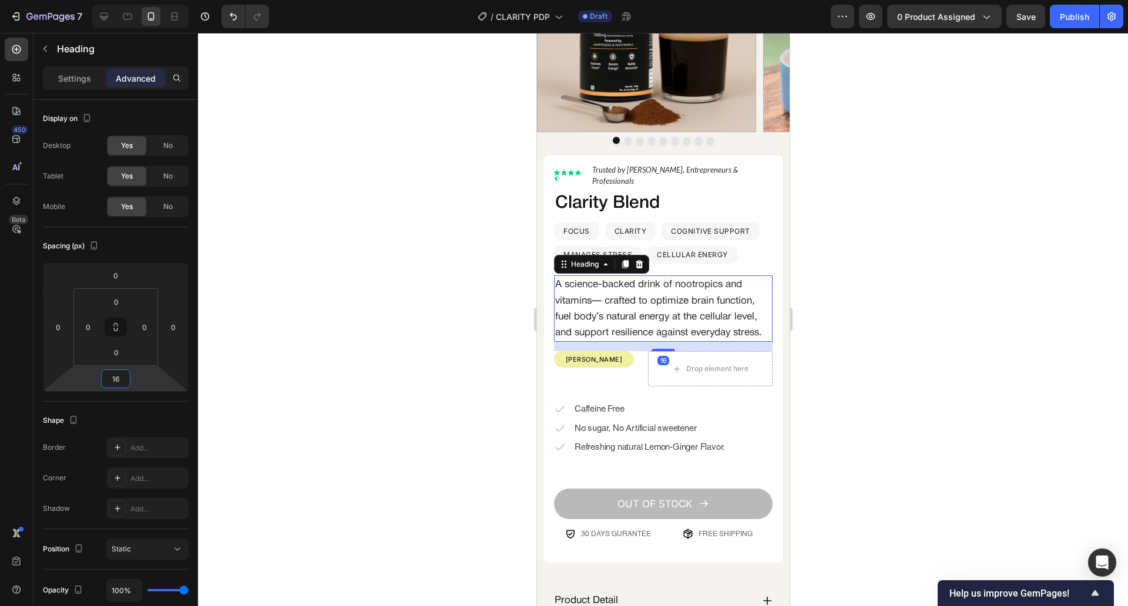
click at [373, 258] on div at bounding box center [663, 319] width 930 height 573
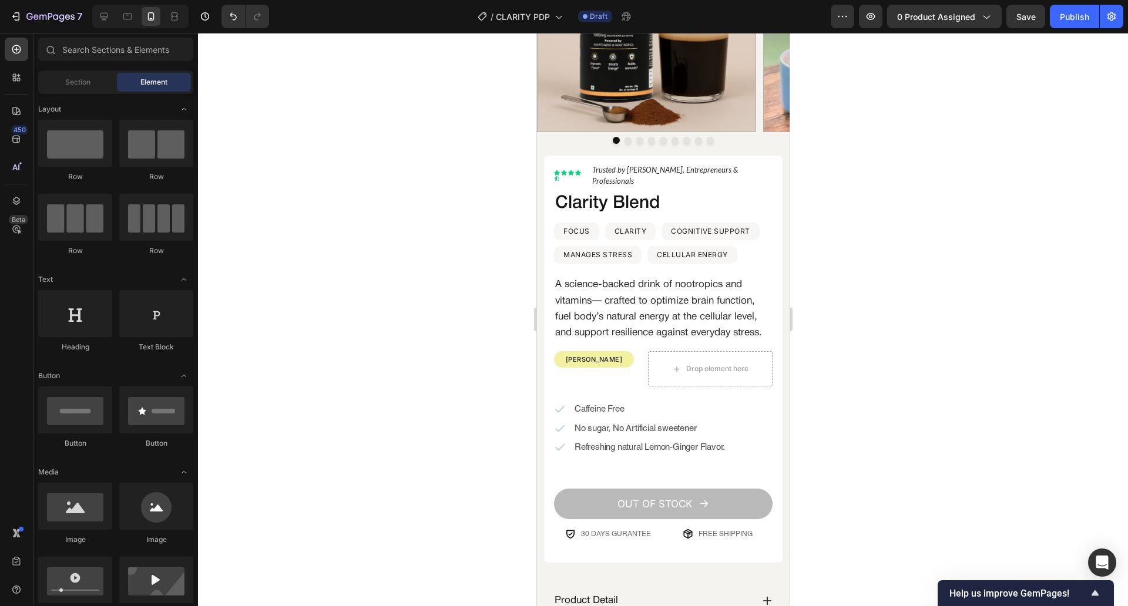
click at [1035, 28] on div "7 Version history / CLARITY PDP Draft Preview 0 product assigned Save Publish" at bounding box center [564, 16] width 1128 height 33
click at [1033, 26] on button "Save" at bounding box center [1025, 16] width 39 height 23
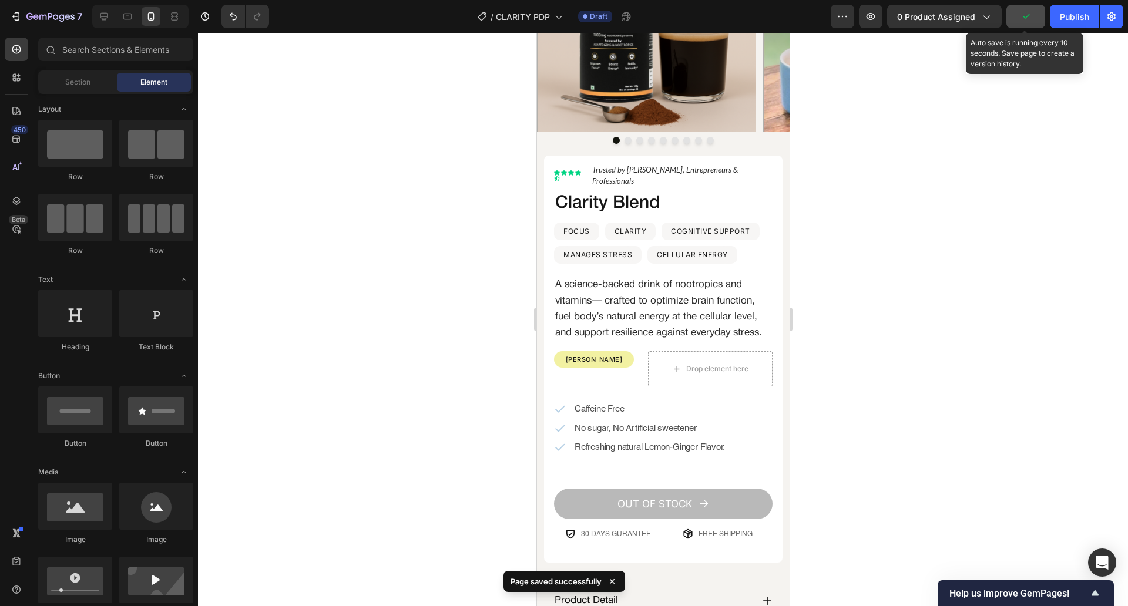
click at [1033, 26] on button "button" at bounding box center [1025, 16] width 39 height 23
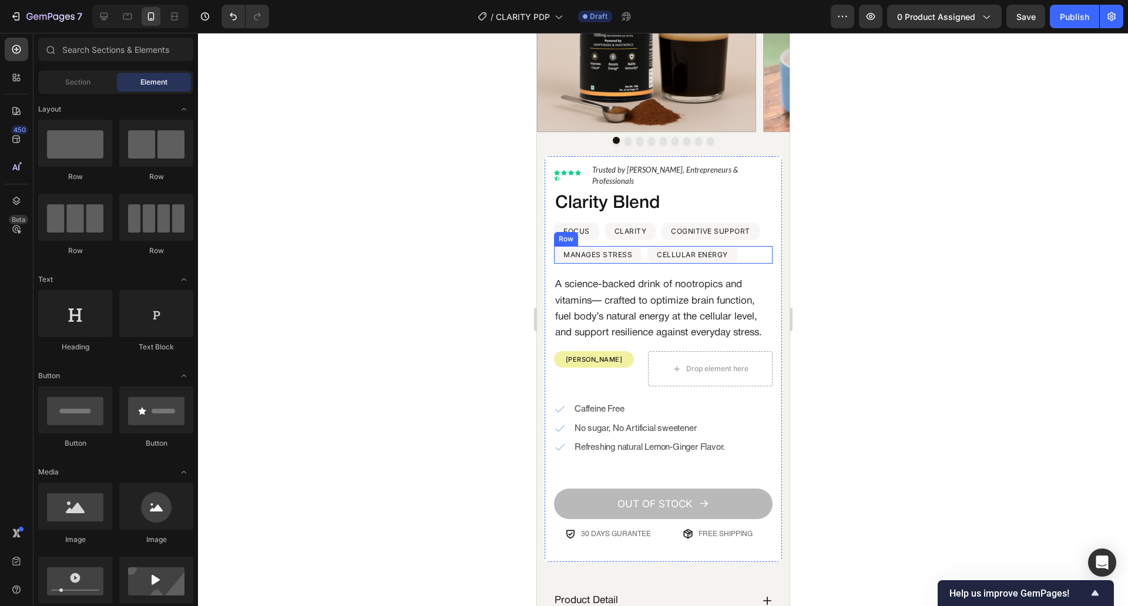
click at [642, 246] on div "MANAGES STRESS Text Block Row CELLULAR ENERGY Text Block Row Row" at bounding box center [662, 255] width 219 height 18
click at [642, 249] on div "MANAGES STRESS Text Block Row CELLULAR ENERGY Text Block Row Row" at bounding box center [662, 255] width 219 height 18
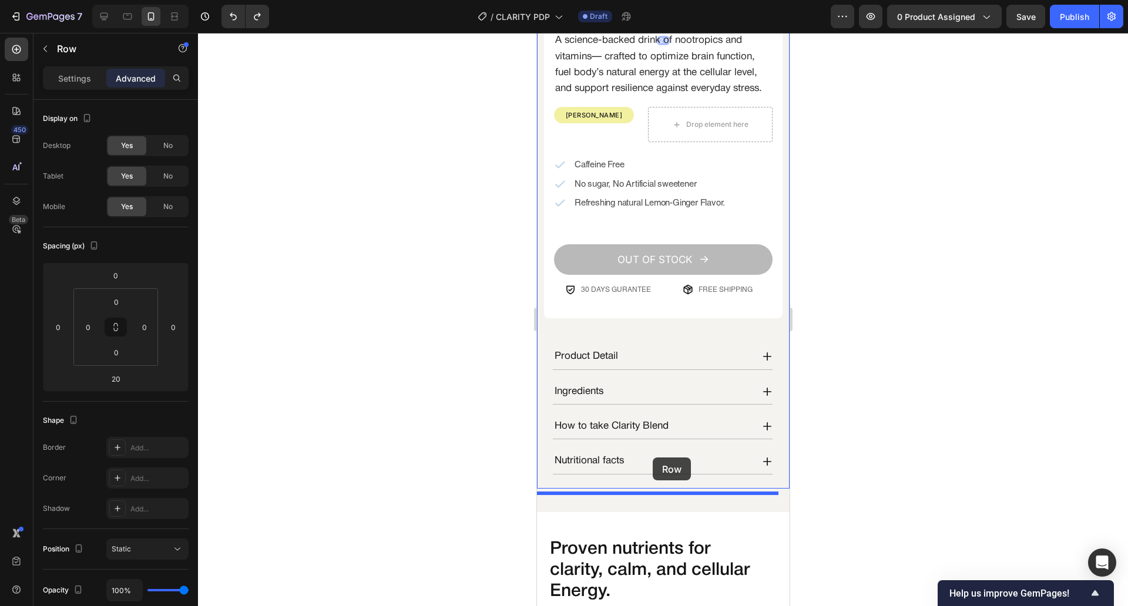
drag, startPoint x: 560, startPoint y: 220, endPoint x: 652, endPoint y: 458, distance: 254.4
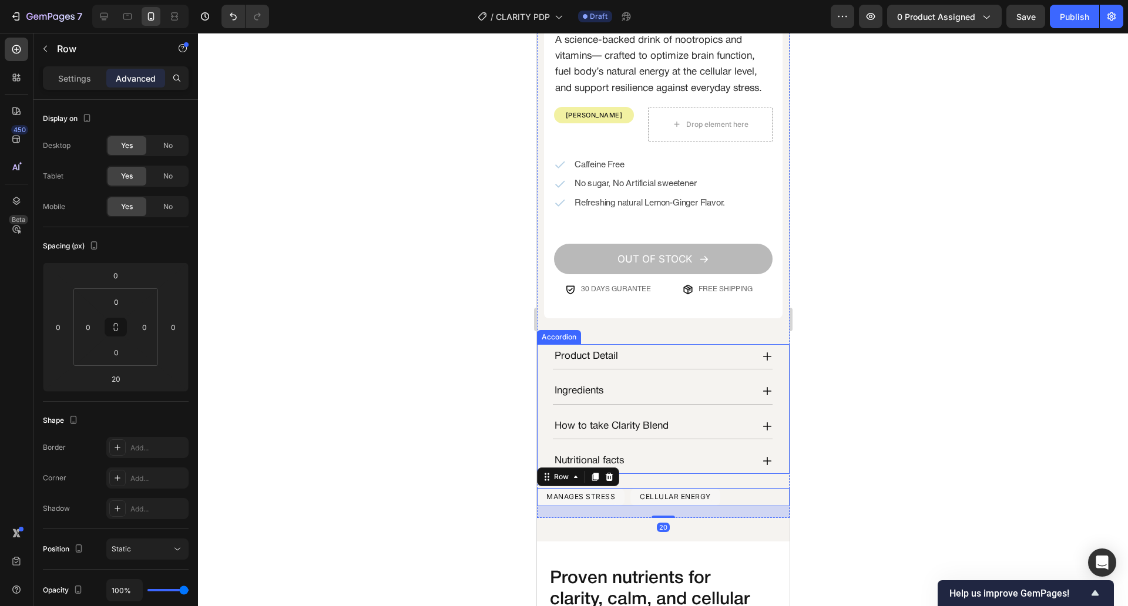
scroll to position [0, 0]
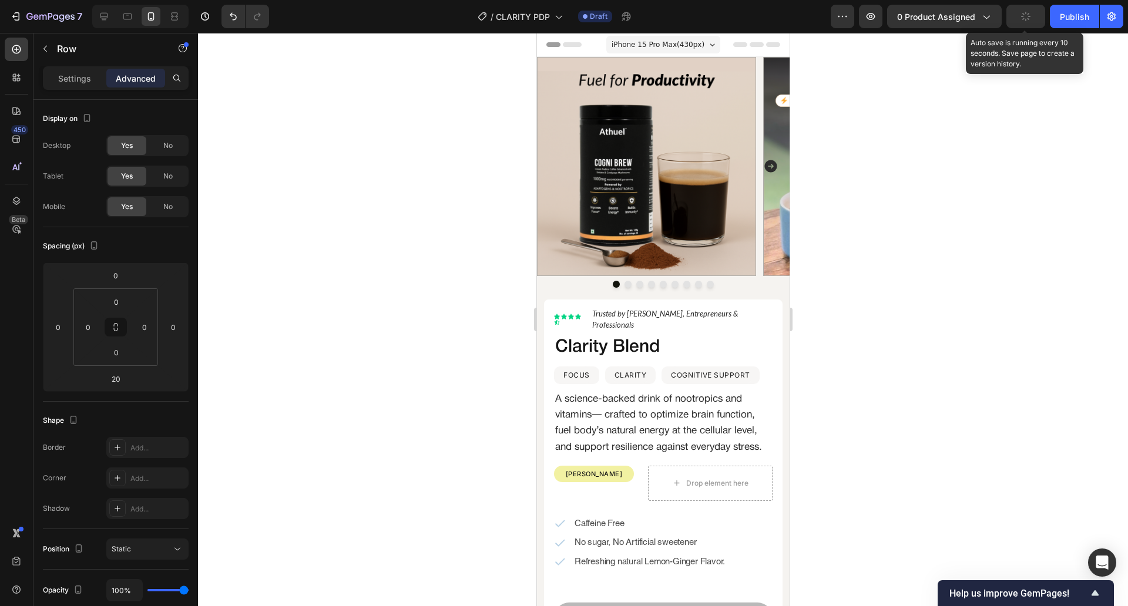
click at [1025, 16] on icon "button" at bounding box center [1025, 16] width 9 height 9
click at [1025, 30] on div "7 Version history / CLARITY PDP Draft Preview 0 product assigned Save Publish" at bounding box center [564, 16] width 1128 height 33
click at [1028, 16] on span "Save" at bounding box center [1025, 17] width 19 height 10
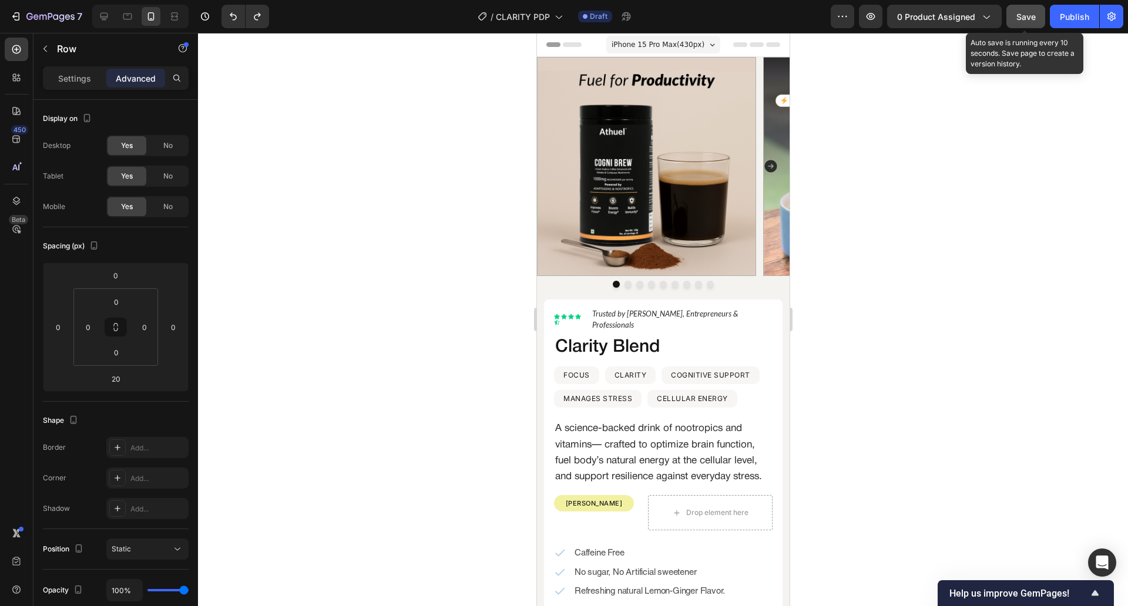
click at [1022, 26] on button "Save" at bounding box center [1025, 16] width 39 height 23
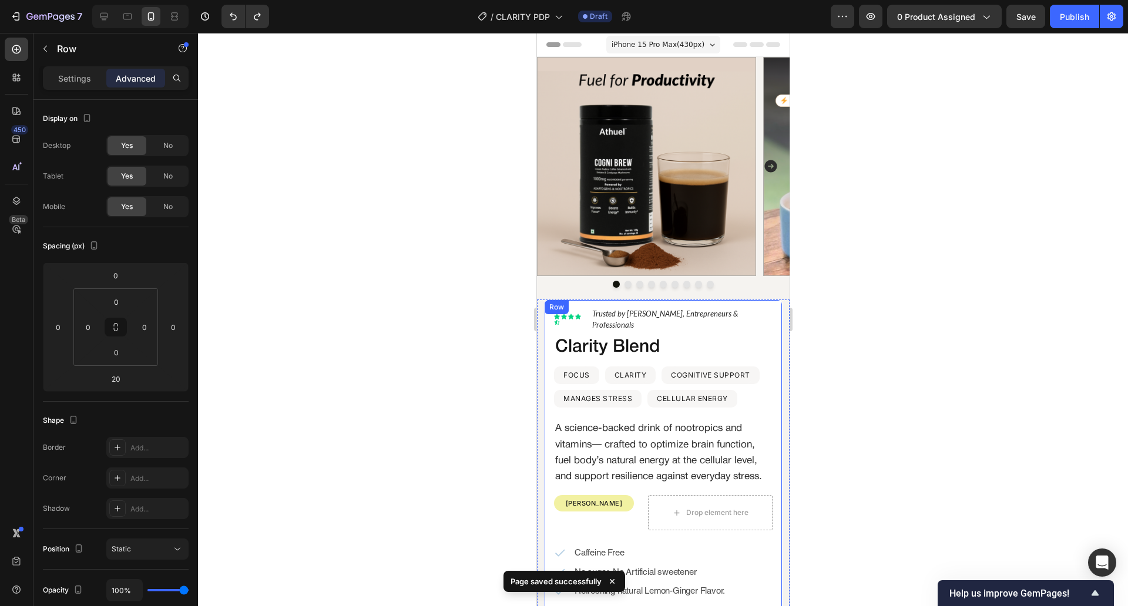
scroll to position [153, 0]
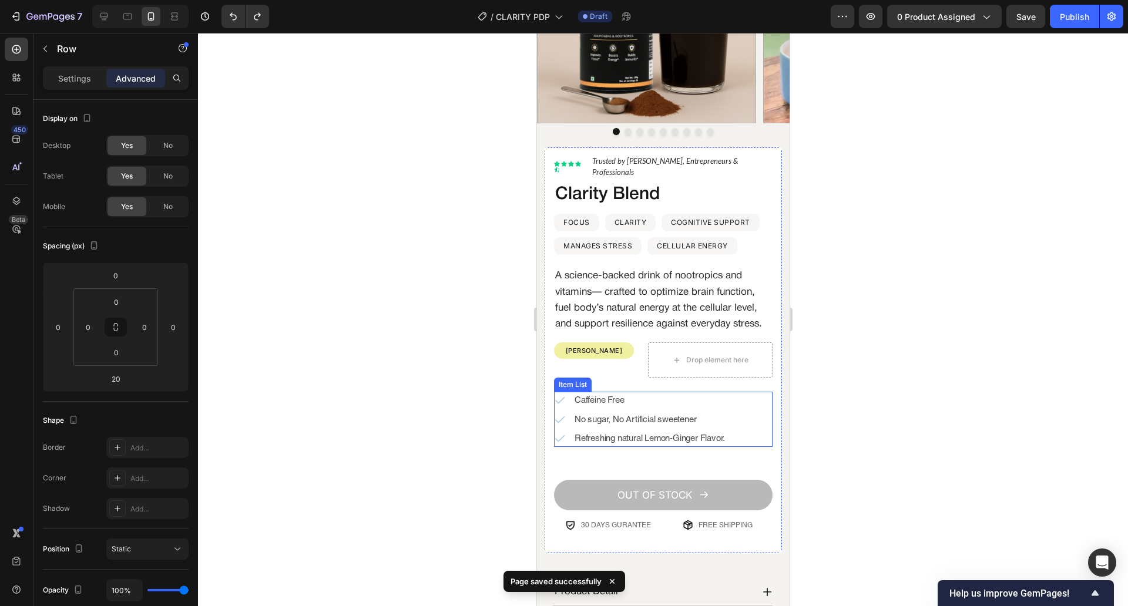
click at [568, 402] on div "Caffeine Free" at bounding box center [639, 400] width 173 height 17
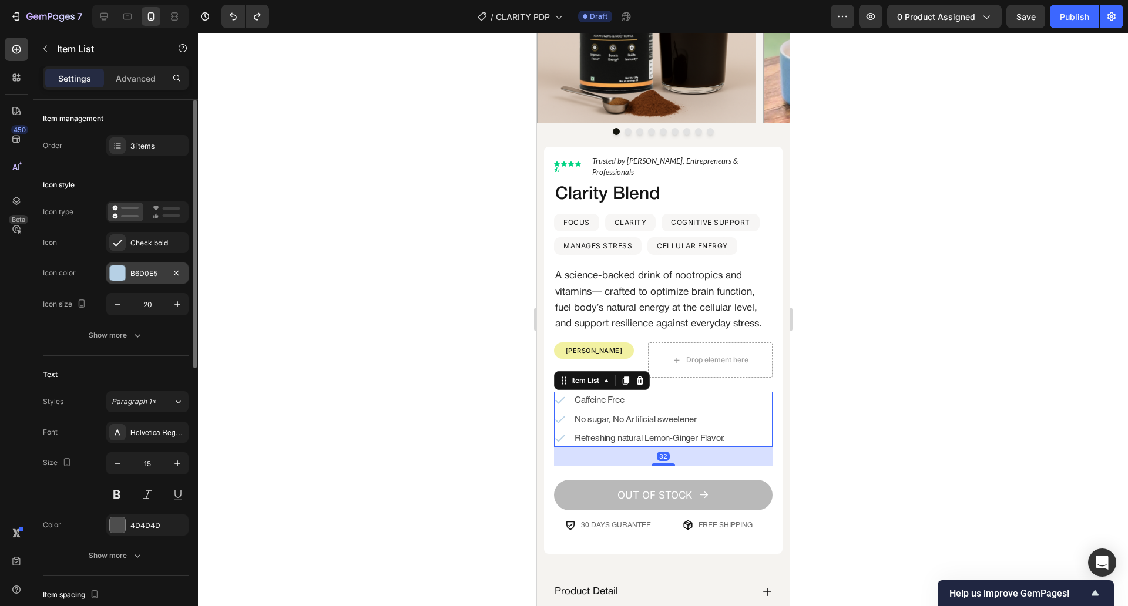
click at [149, 266] on div "B6D0E5" at bounding box center [147, 273] width 82 height 21
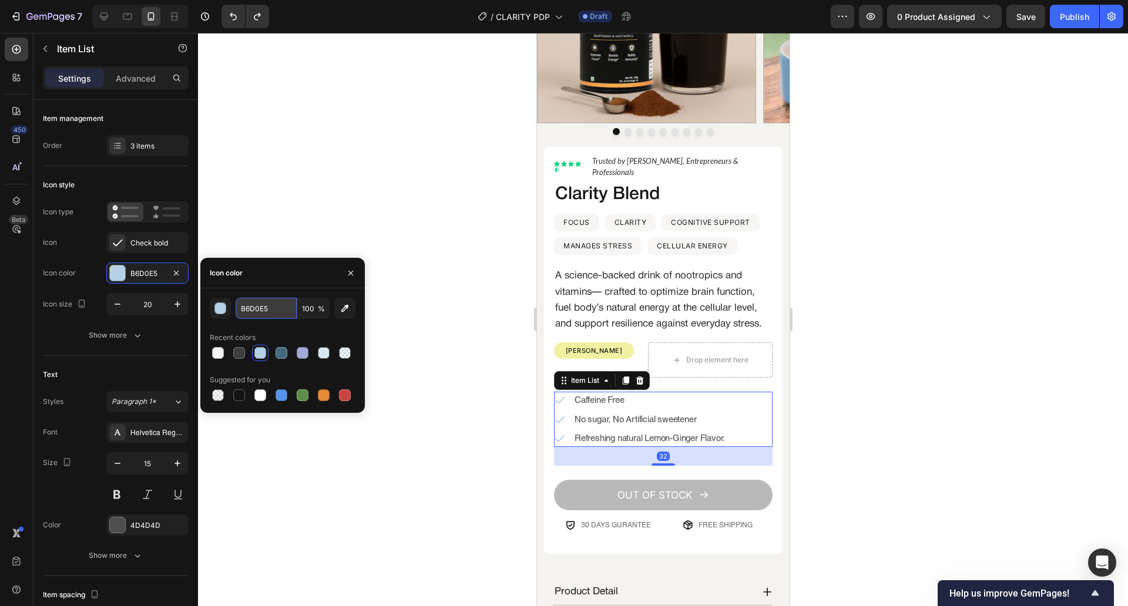
click at [263, 308] on input "B6D0E5" at bounding box center [266, 308] width 61 height 21
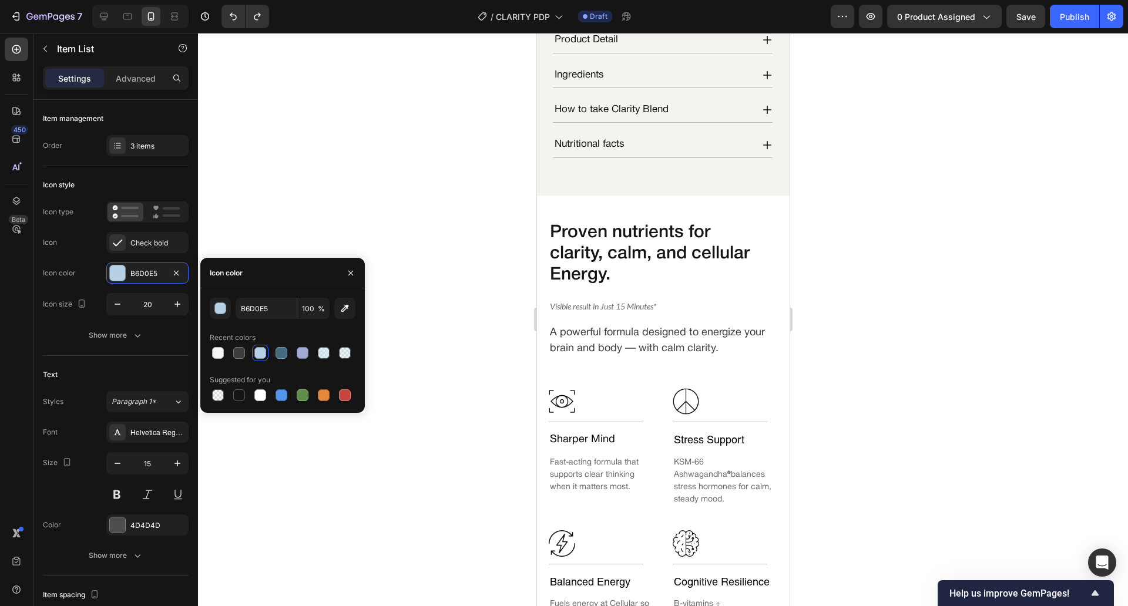
click at [486, 372] on div at bounding box center [663, 319] width 930 height 573
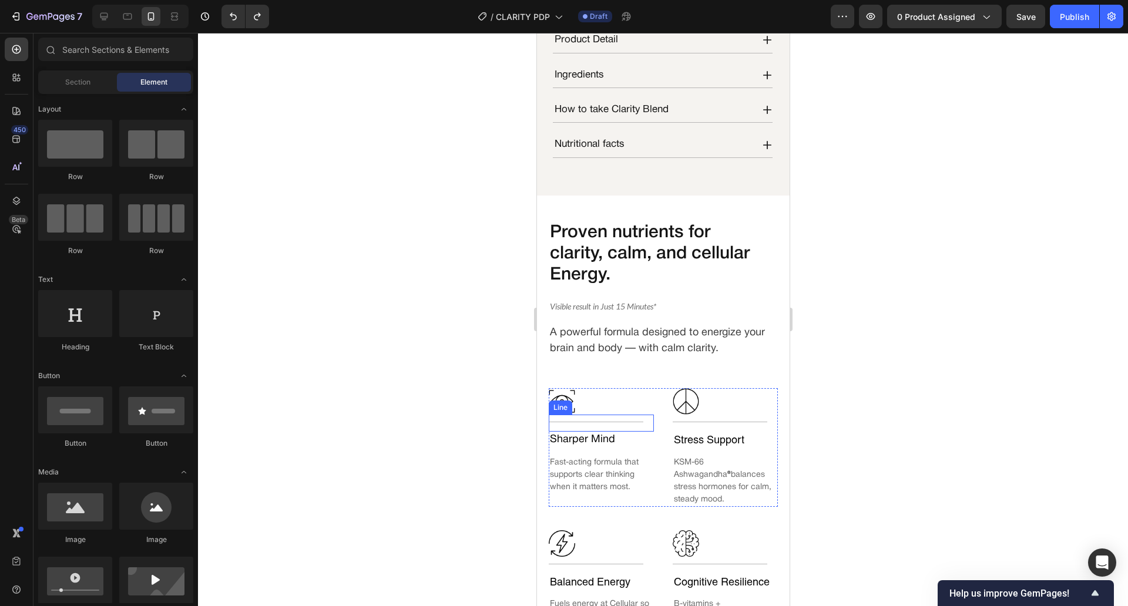
click at [620, 432] on div "Title Line" at bounding box center [600, 423] width 105 height 17
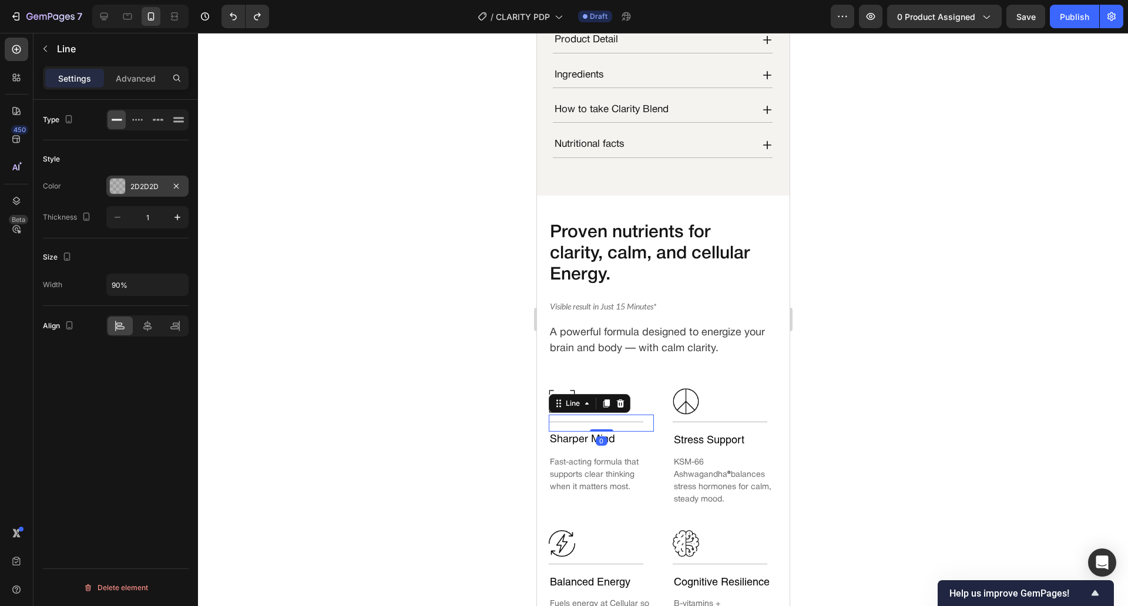
click at [143, 188] on div "2D2D2D" at bounding box center [147, 187] width 34 height 11
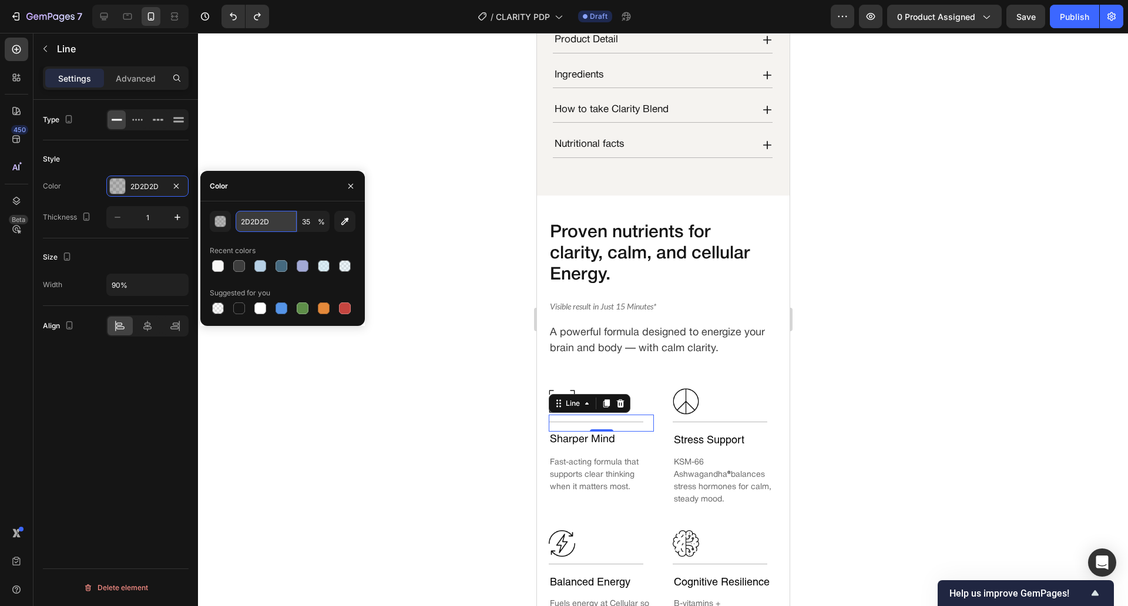
click at [274, 226] on input "2D2D2D" at bounding box center [266, 221] width 61 height 21
paste input "B6D0E5"
type input "B6D0E5"
click at [256, 264] on div at bounding box center [283, 266] width 146 height 16
click at [313, 219] on input "35" at bounding box center [313, 221] width 32 height 21
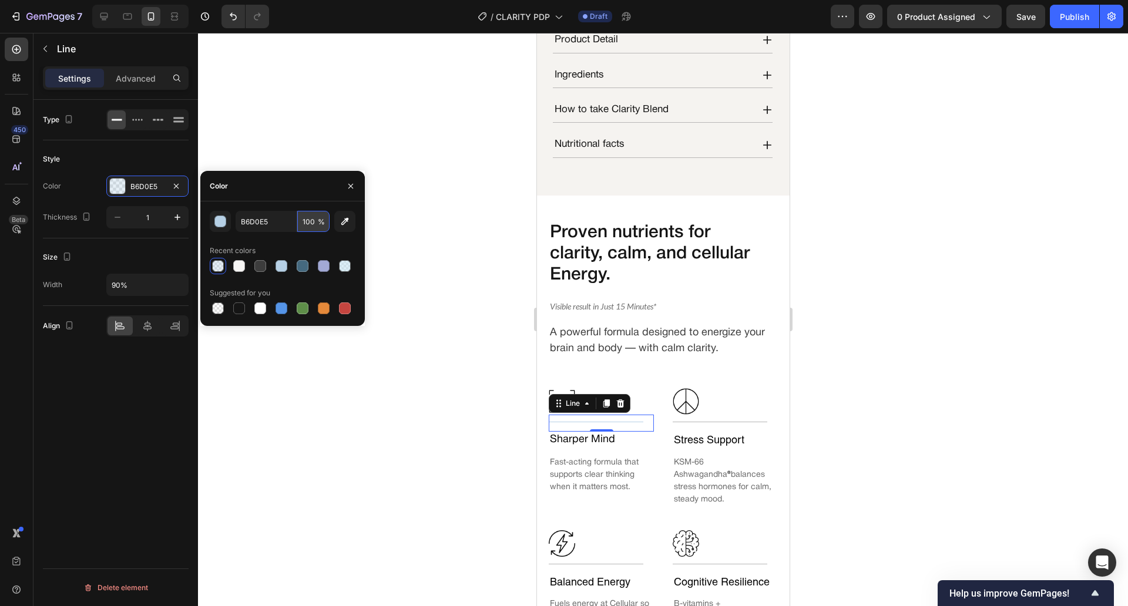
type input "100"
click at [451, 438] on div at bounding box center [663, 319] width 930 height 573
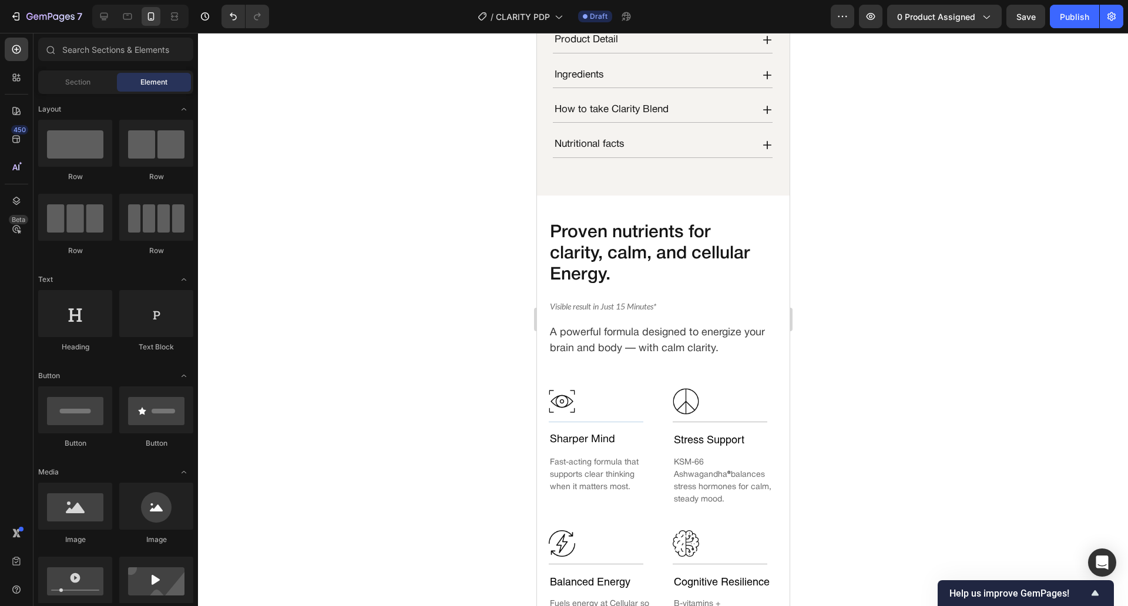
click at [451, 438] on div at bounding box center [663, 319] width 930 height 573
click at [584, 432] on div "Title Line" at bounding box center [600, 423] width 105 height 17
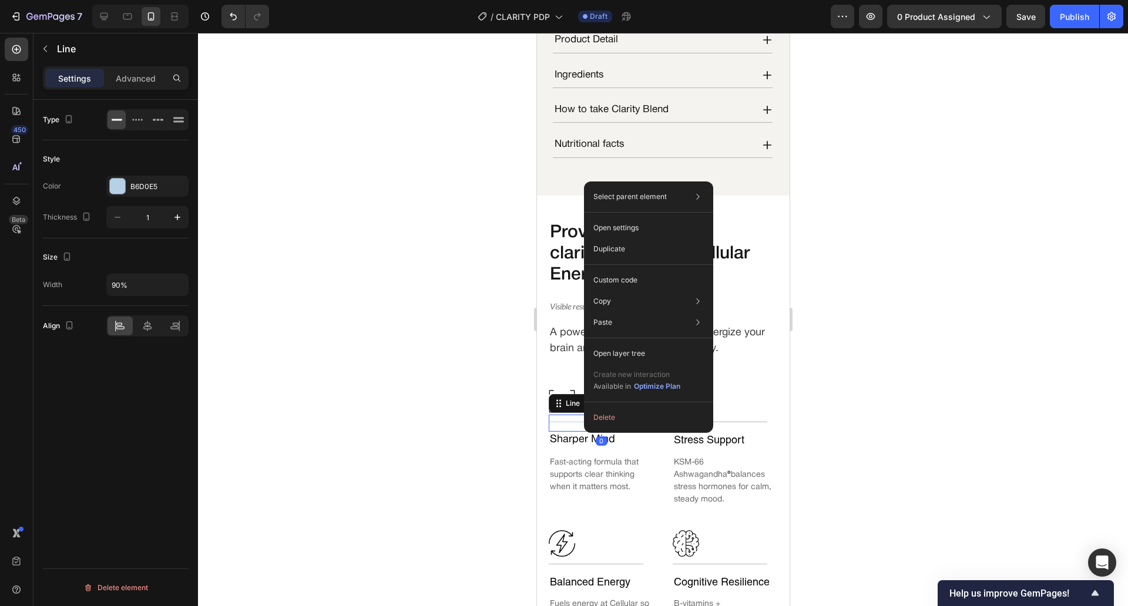
click at [937, 244] on div at bounding box center [663, 319] width 930 height 573
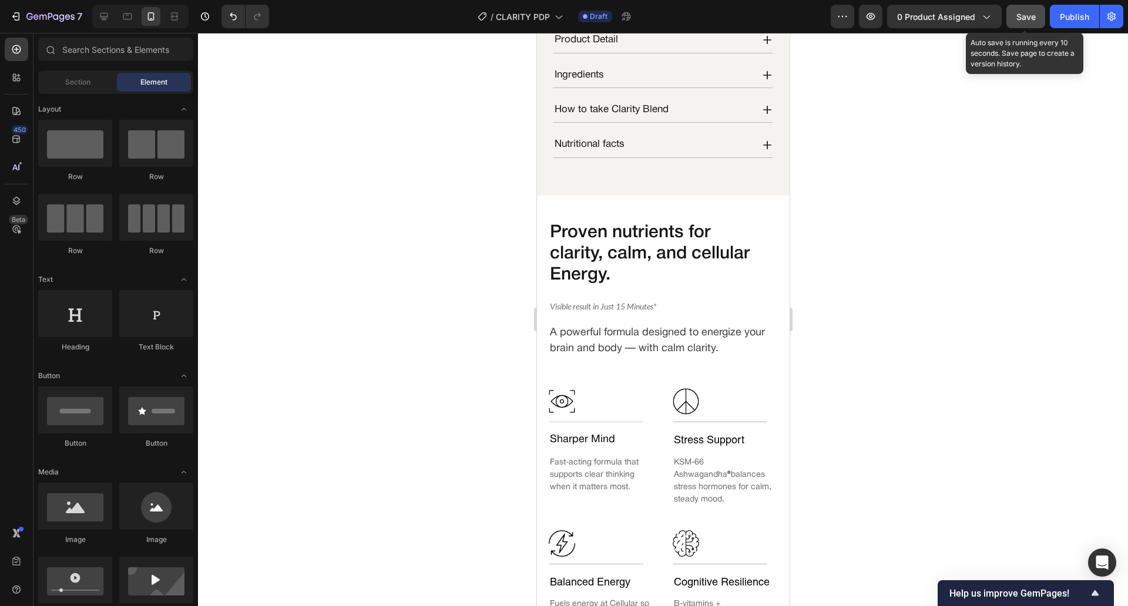
click at [1013, 19] on button "Save" at bounding box center [1025, 16] width 39 height 23
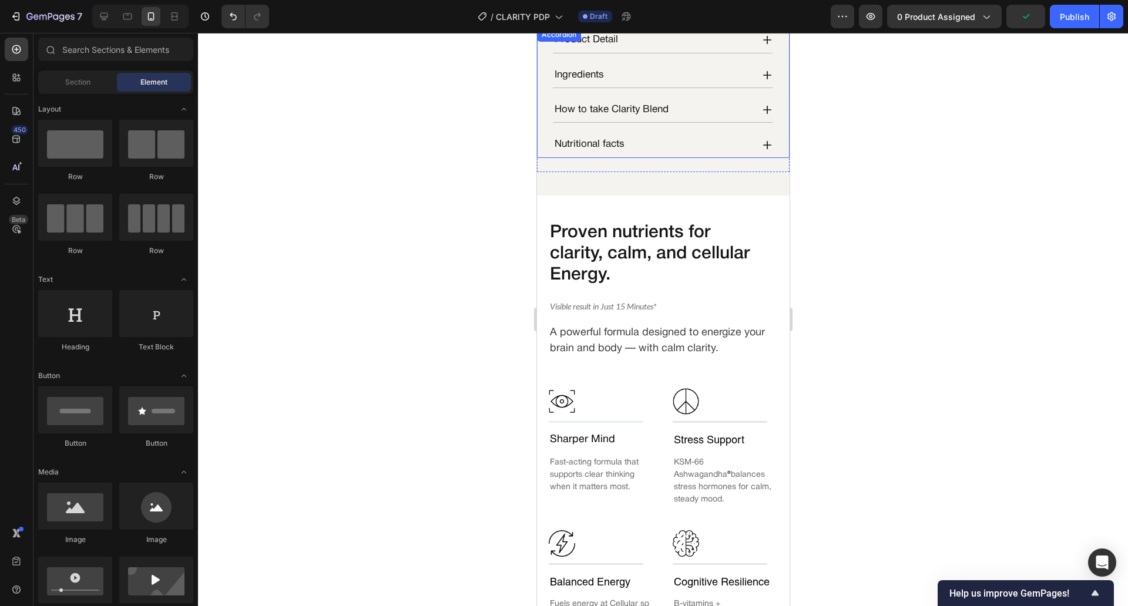
click at [689, 147] on div "Nutritional facts" at bounding box center [652, 144] width 200 height 15
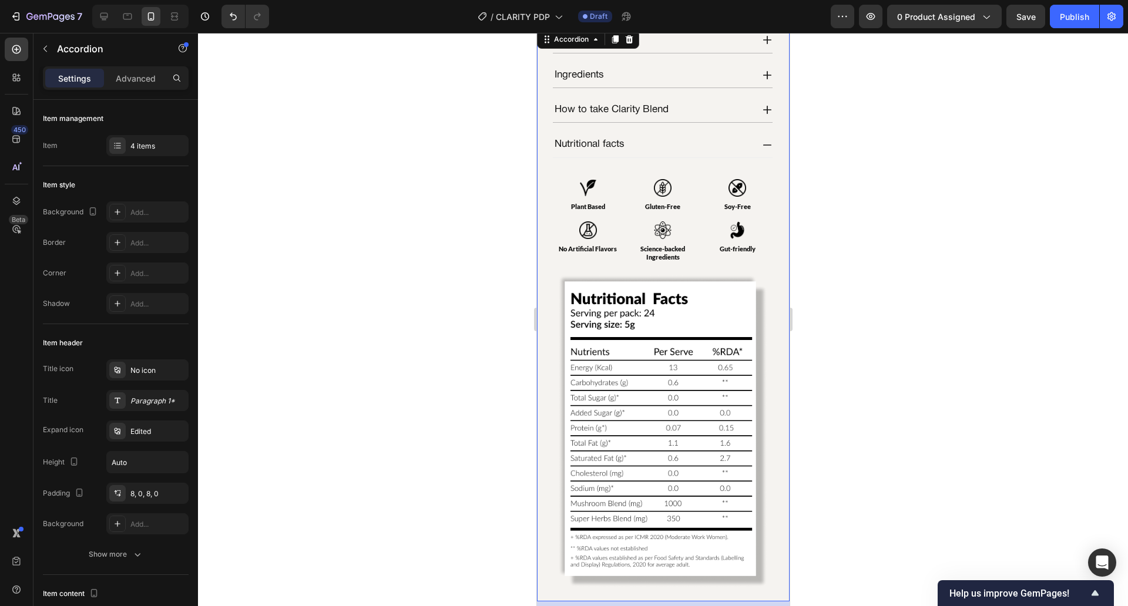
click at [743, 142] on div "Nutritional facts" at bounding box center [662, 144] width 220 height 25
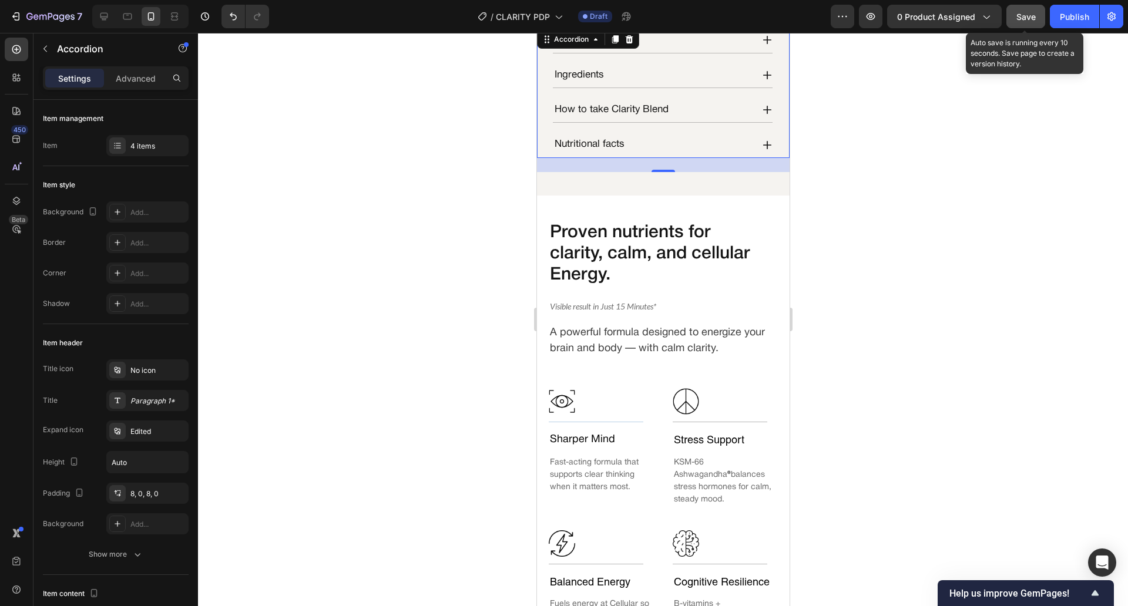
click at [1036, 5] on button "Save" at bounding box center [1025, 16] width 39 height 23
click at [1036, 5] on button "button" at bounding box center [1025, 16] width 39 height 23
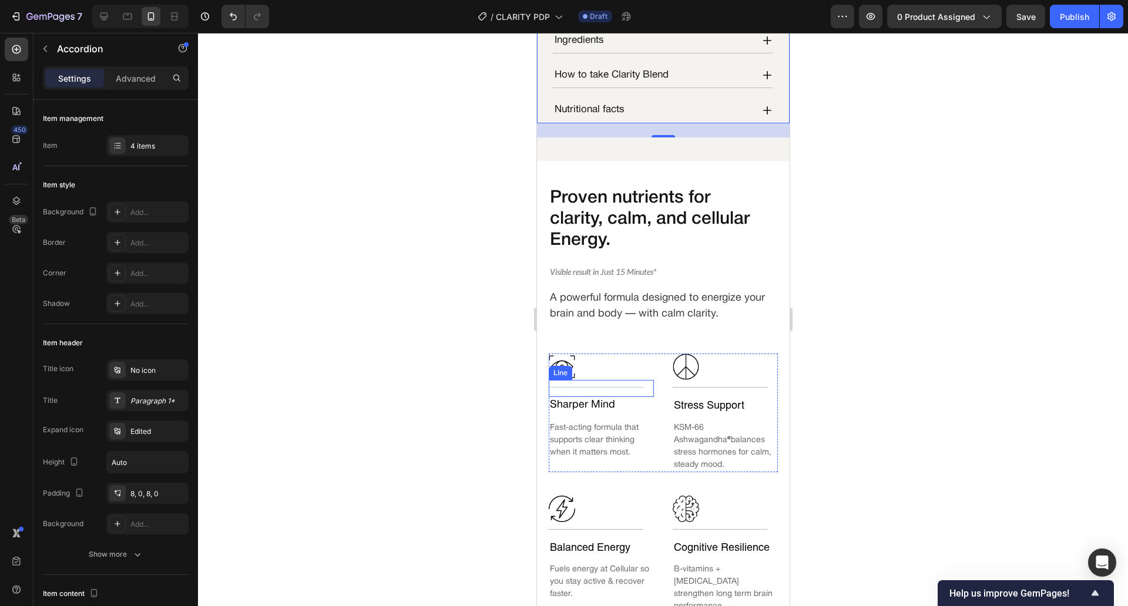
scroll to position [758, 0]
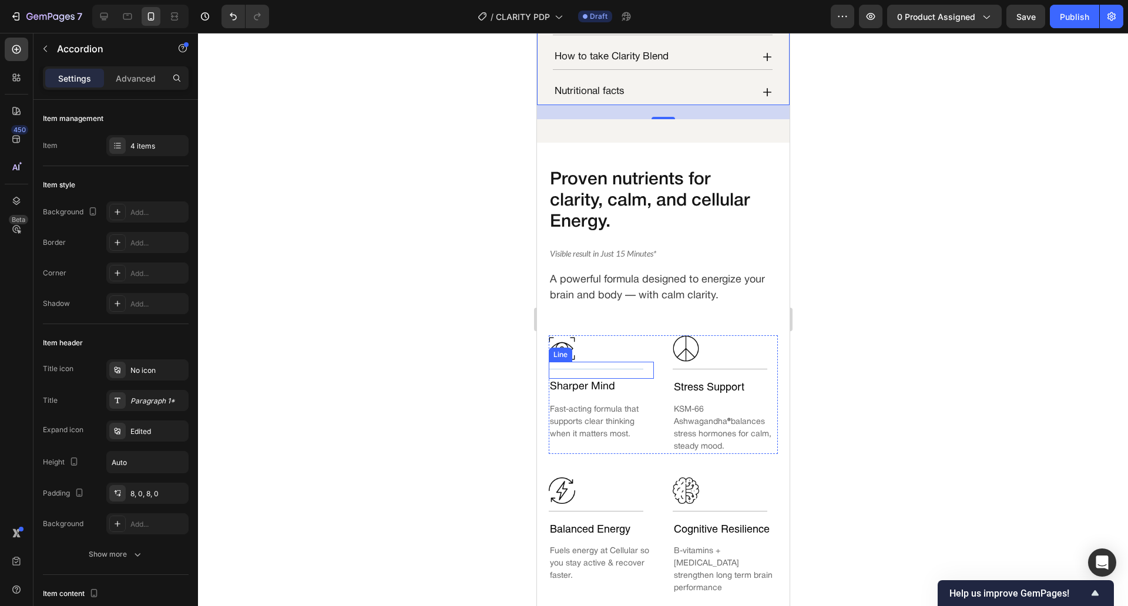
click at [613, 373] on div "Title Line" at bounding box center [600, 370] width 105 height 17
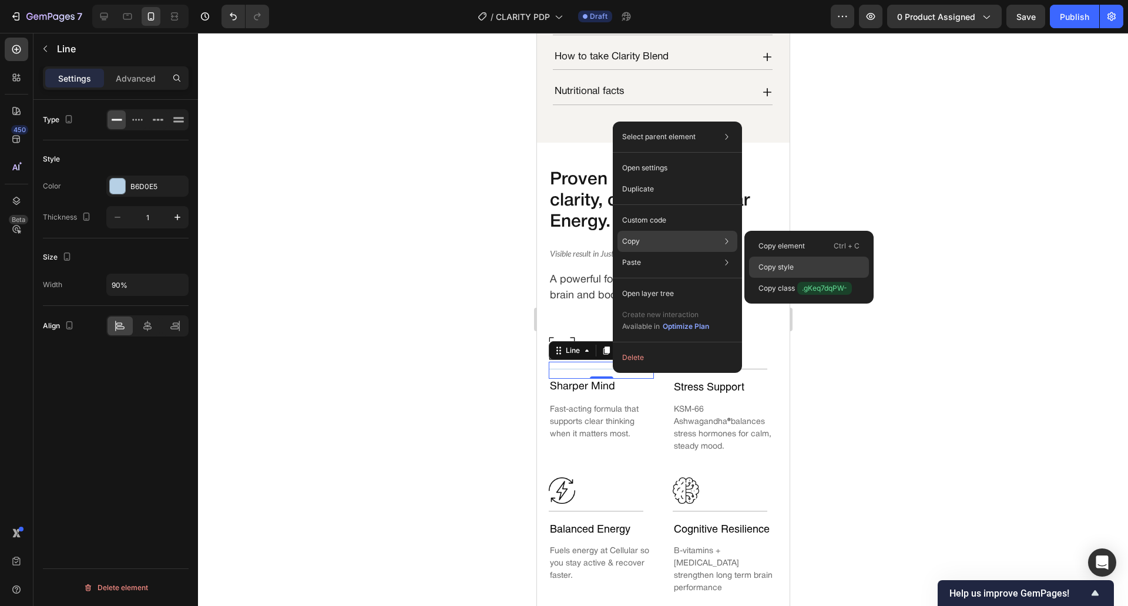
click at [775, 257] on div "Copy style" at bounding box center [809, 267] width 120 height 21
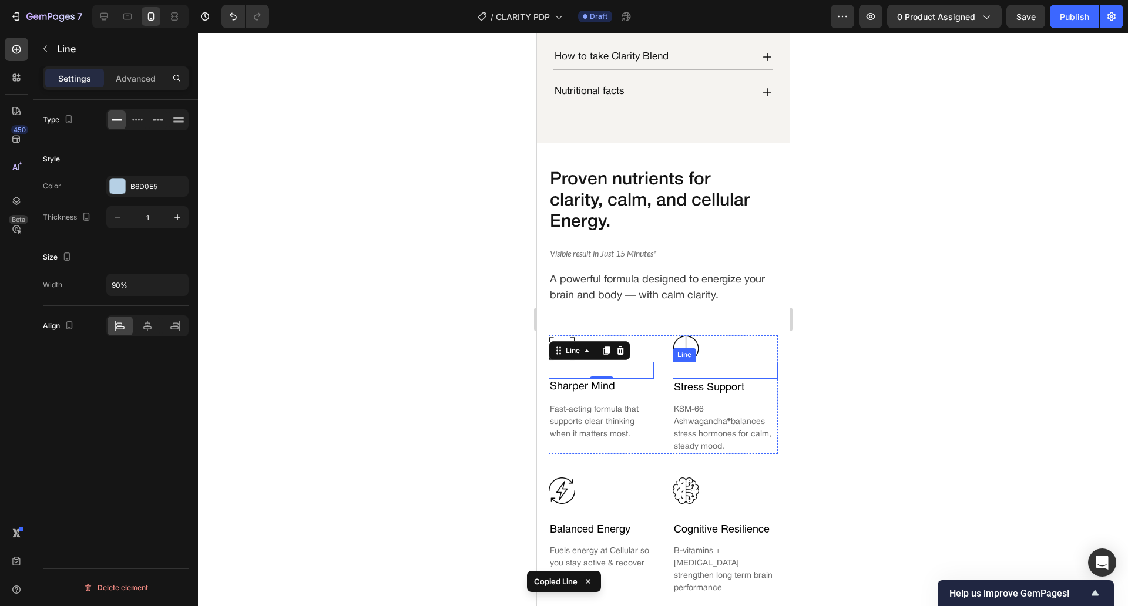
click at [757, 376] on div "Title Line" at bounding box center [724, 370] width 105 height 17
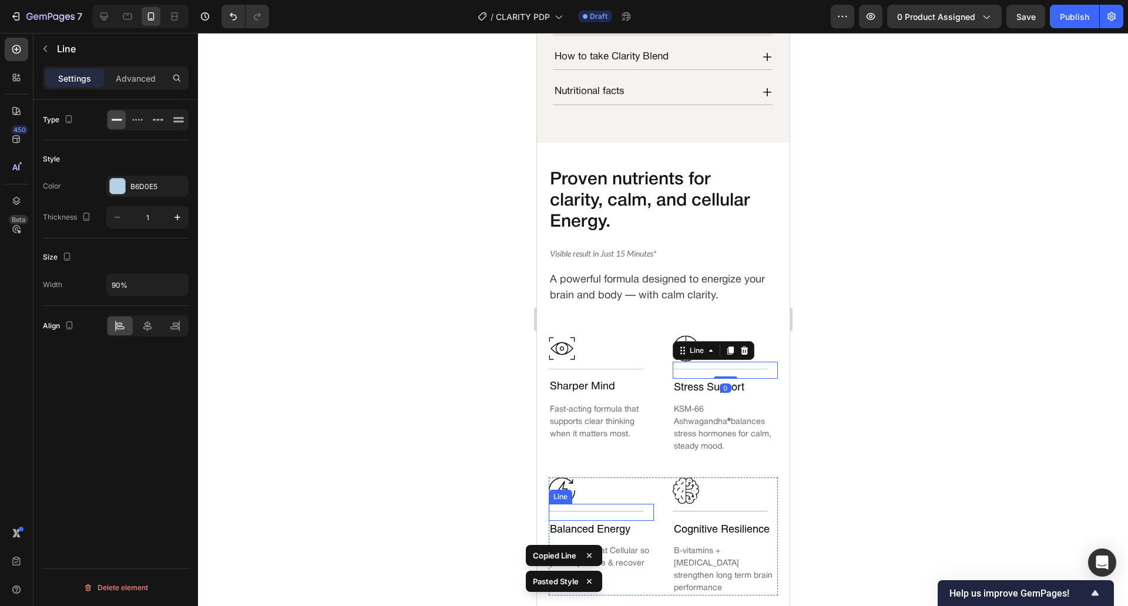
click at [627, 511] on div at bounding box center [595, 511] width 95 height 1
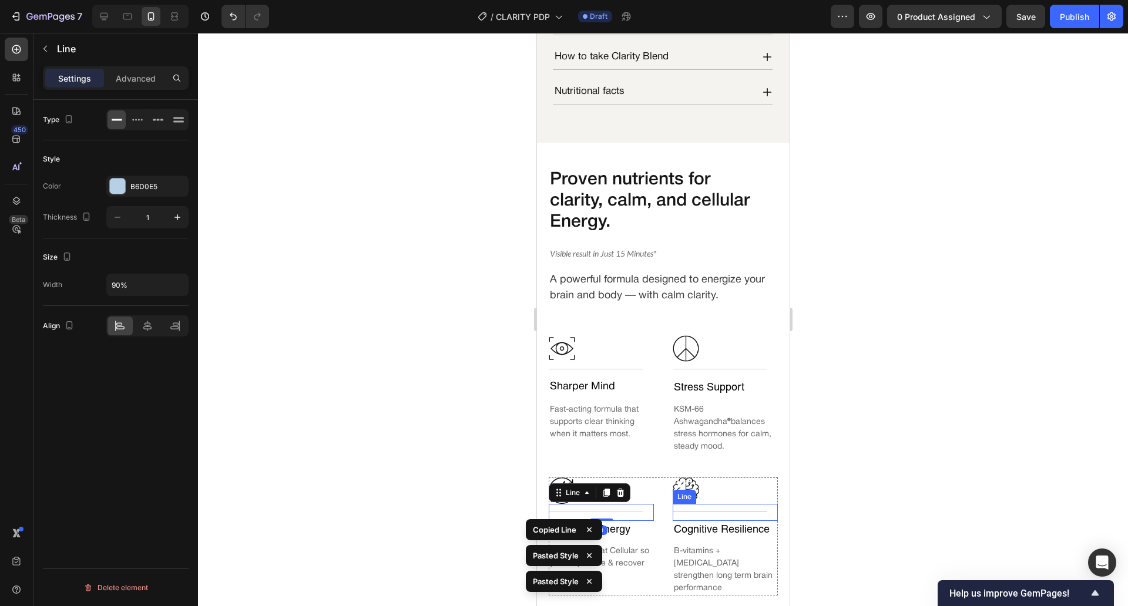
click at [698, 504] on div "Title Line" at bounding box center [724, 512] width 105 height 17
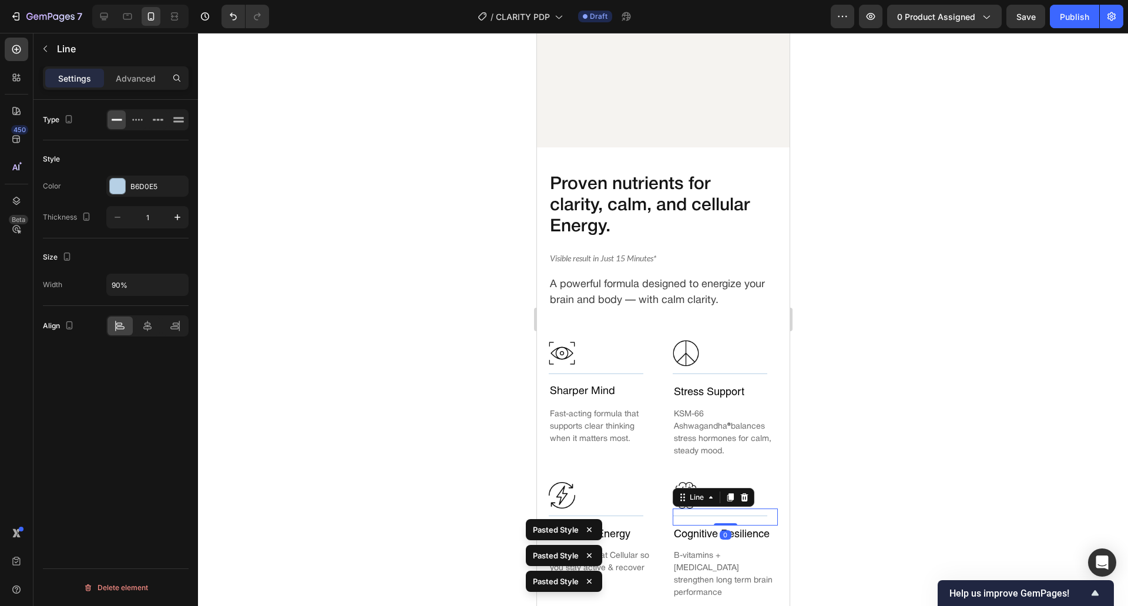
scroll to position [1143, 0]
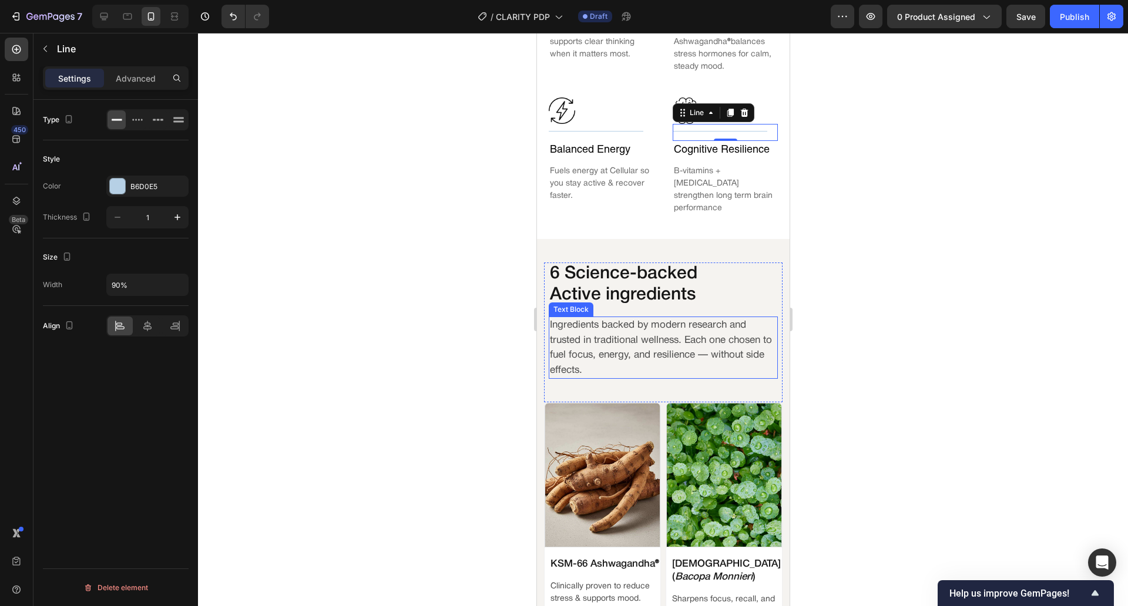
click at [741, 318] on p "Ingredients backed by modern research and trusted in traditional wellness. Each…" at bounding box center [662, 348] width 227 height 60
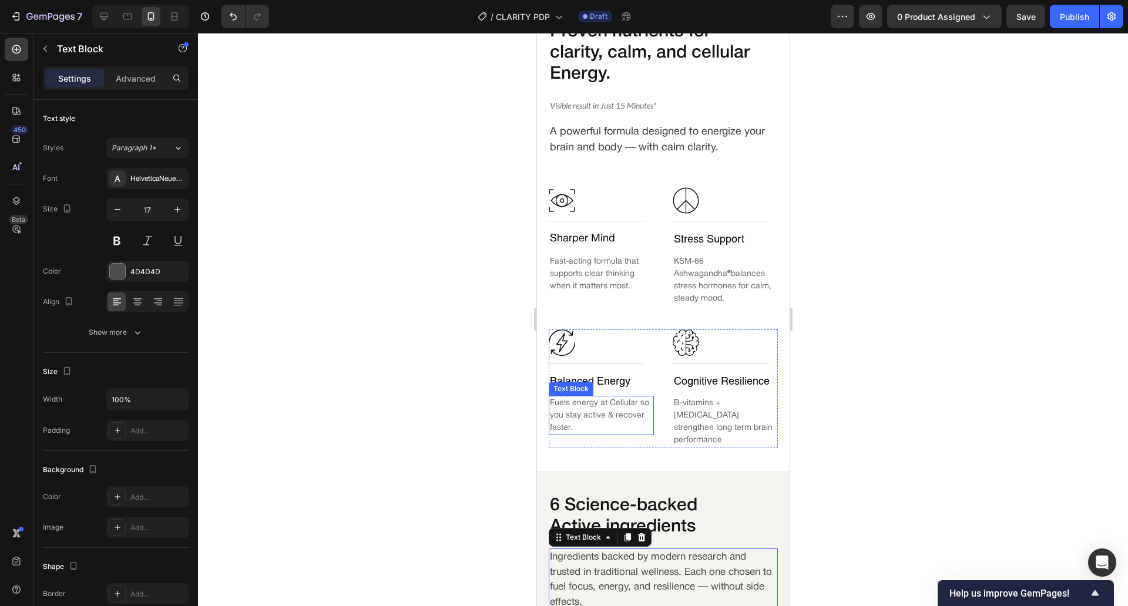
scroll to position [910, 0]
click at [580, 156] on p "A powerful formula designed to energize your brain and body — with calm clarity." at bounding box center [660, 141] width 222 height 32
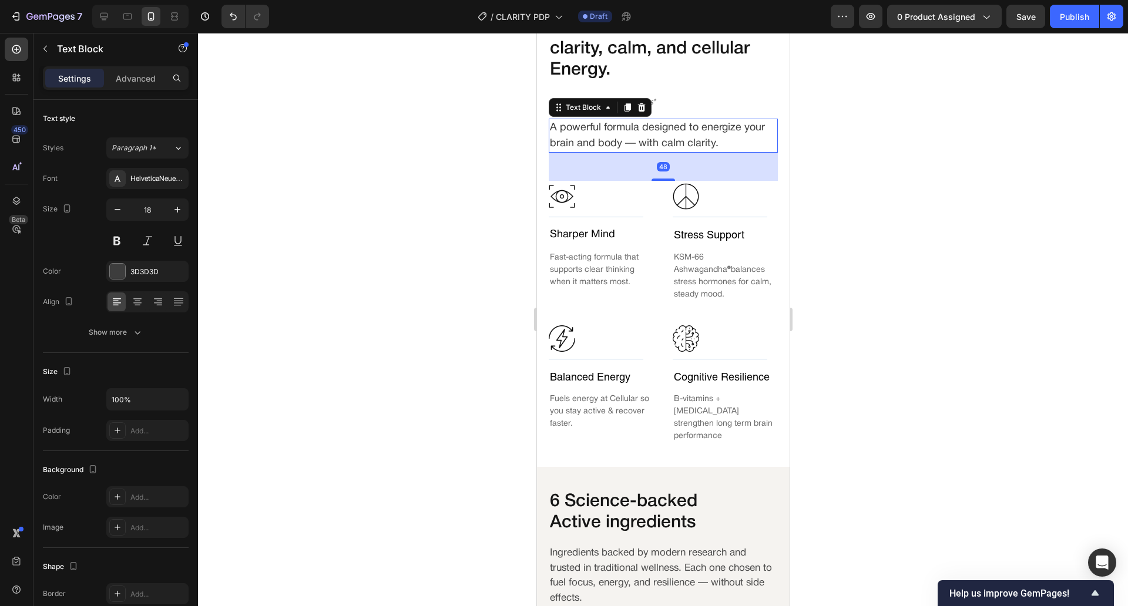
scroll to position [828, 0]
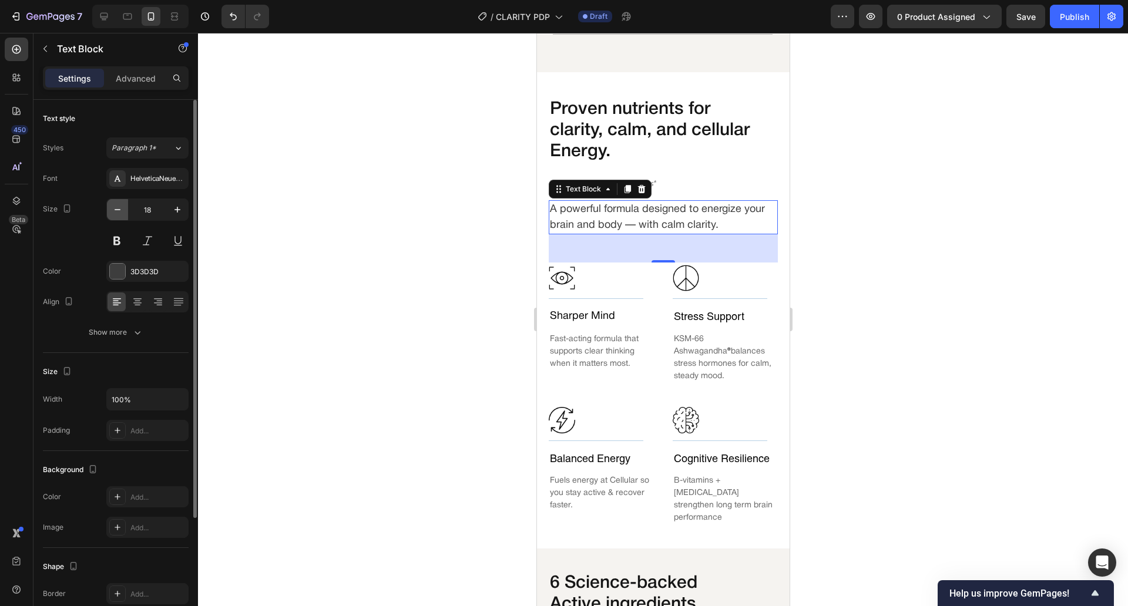
click at [119, 217] on button "button" at bounding box center [117, 209] width 21 height 21
type input "17"
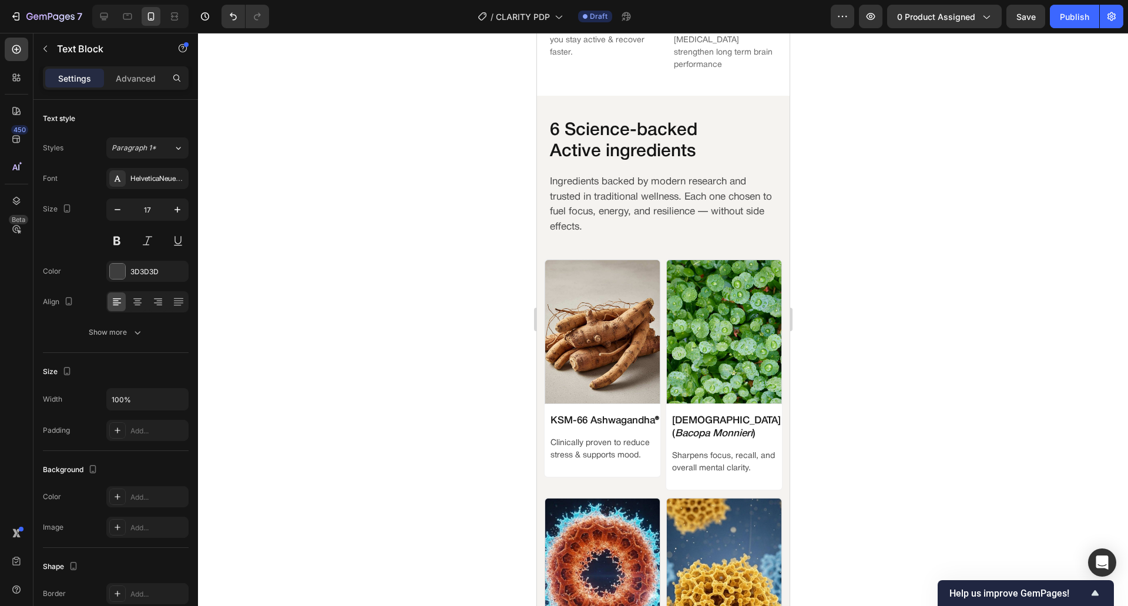
scroll to position [1285, 0]
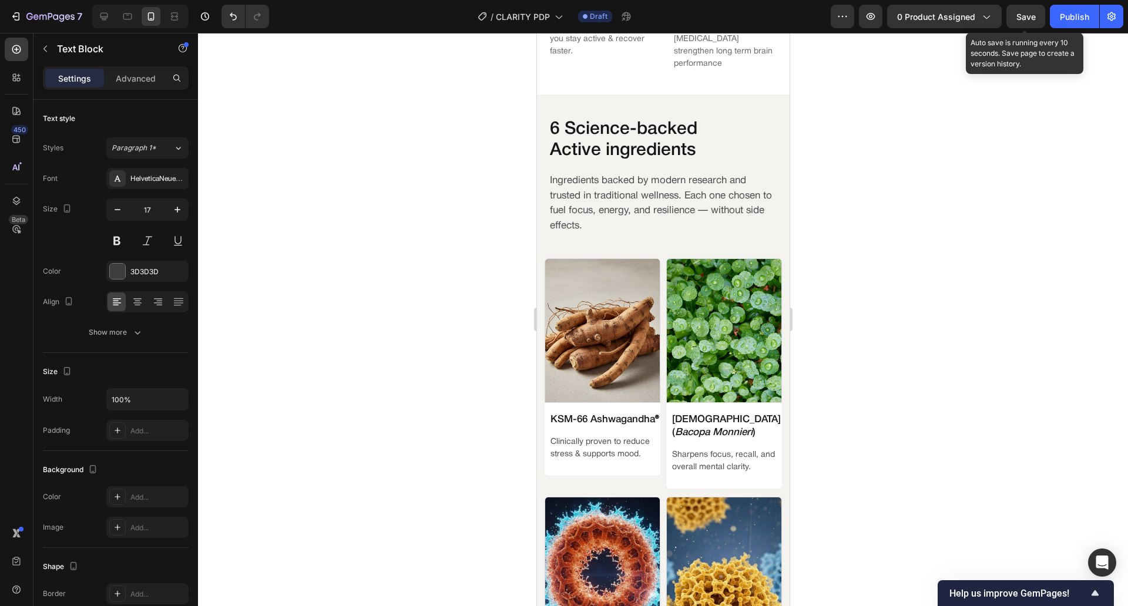
click at [1027, 21] on span "Save" at bounding box center [1025, 17] width 19 height 10
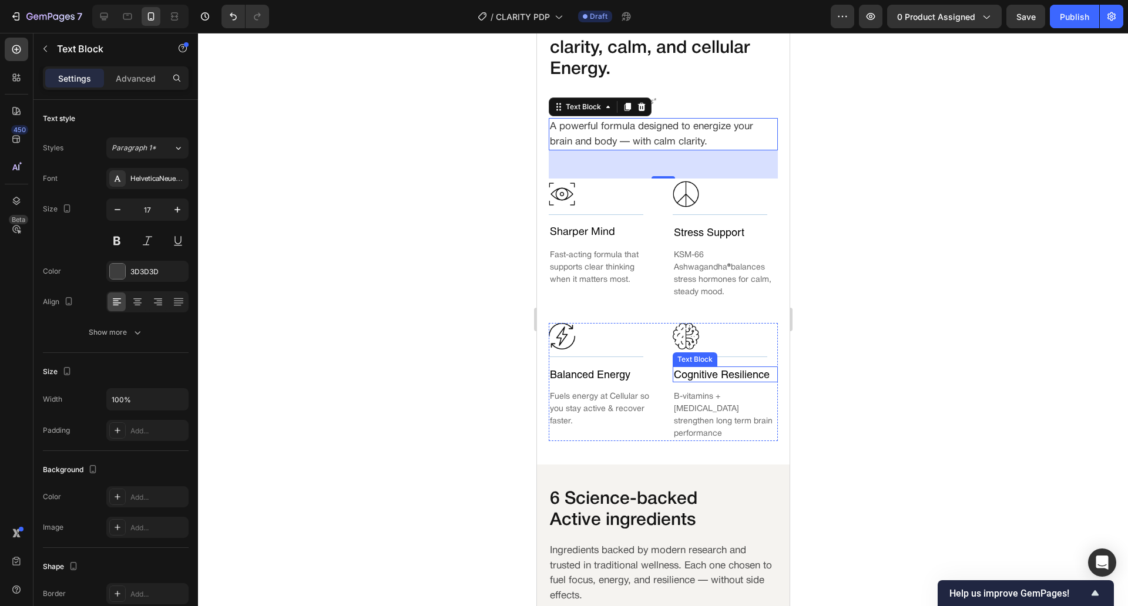
scroll to position [0, 0]
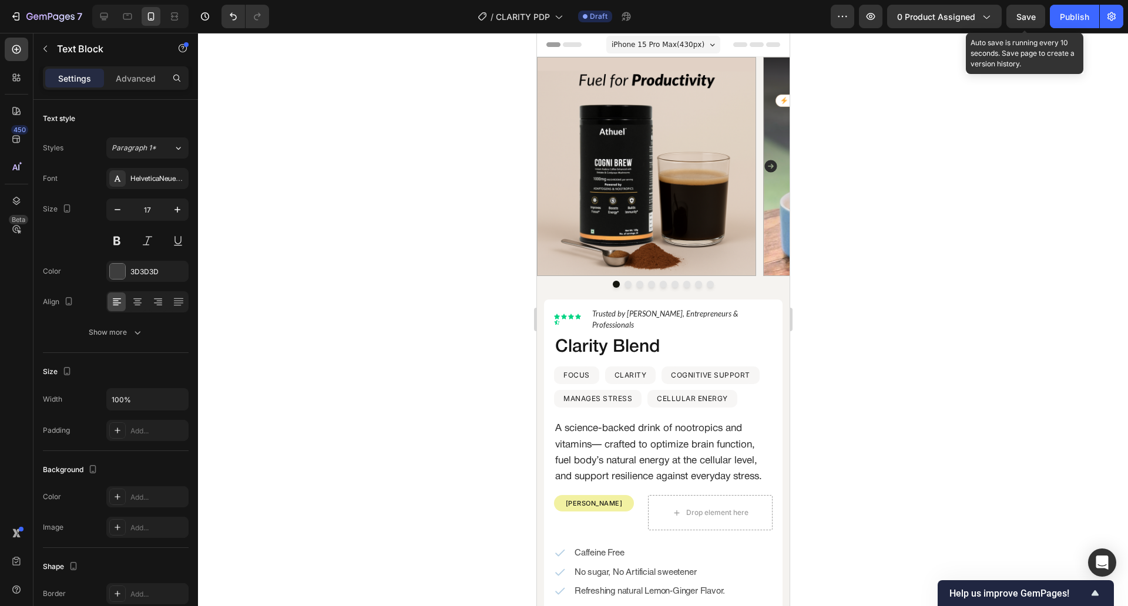
click at [1036, 14] on span "Save" at bounding box center [1025, 17] width 19 height 10
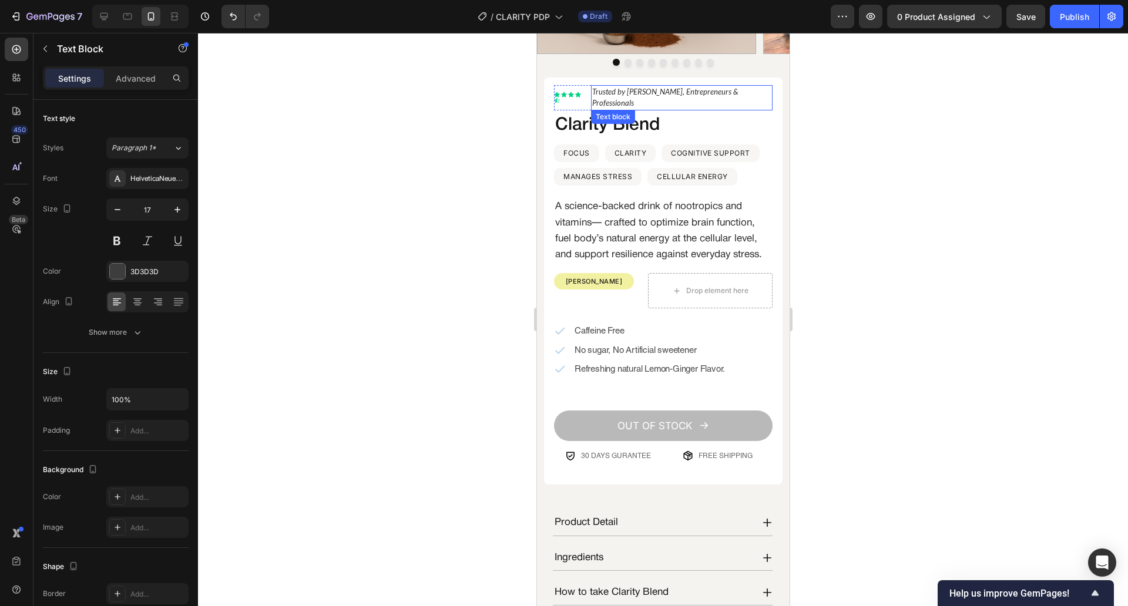
scroll to position [143, 0]
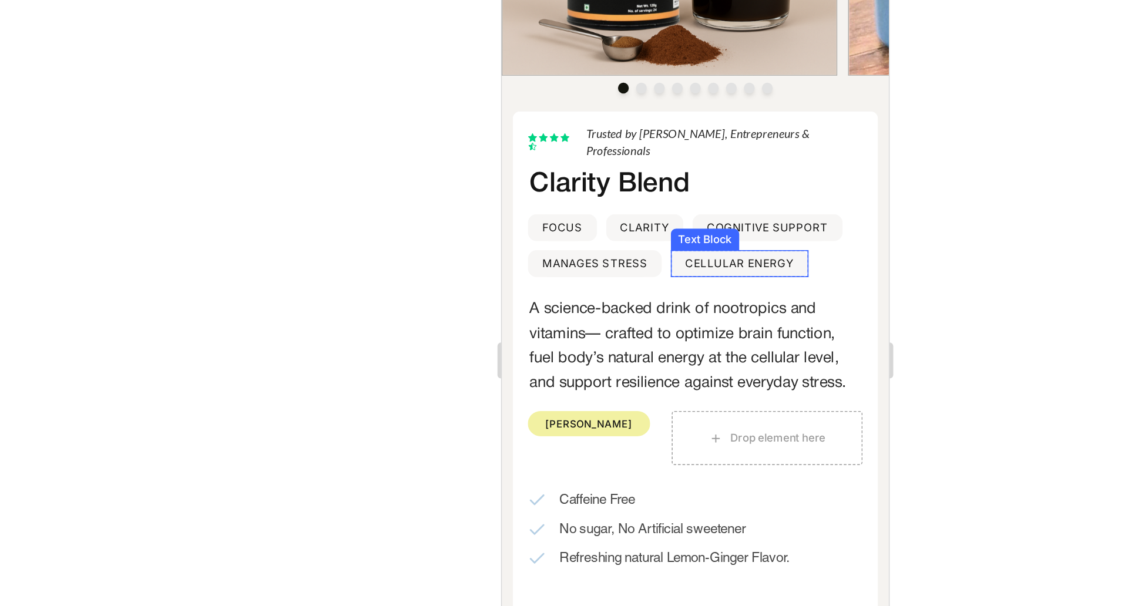
click at [629, 137] on p "CELLULAR ENERGY" at bounding box center [656, 144] width 71 height 15
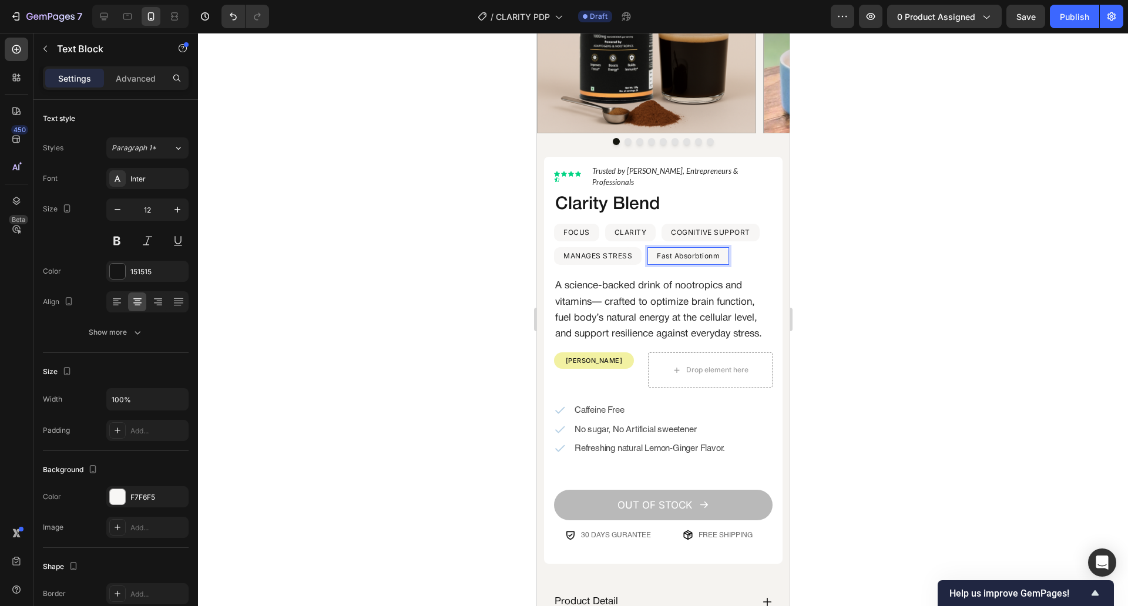
click at [697, 248] on p "Fast Absorbtionm" at bounding box center [687, 255] width 63 height 15
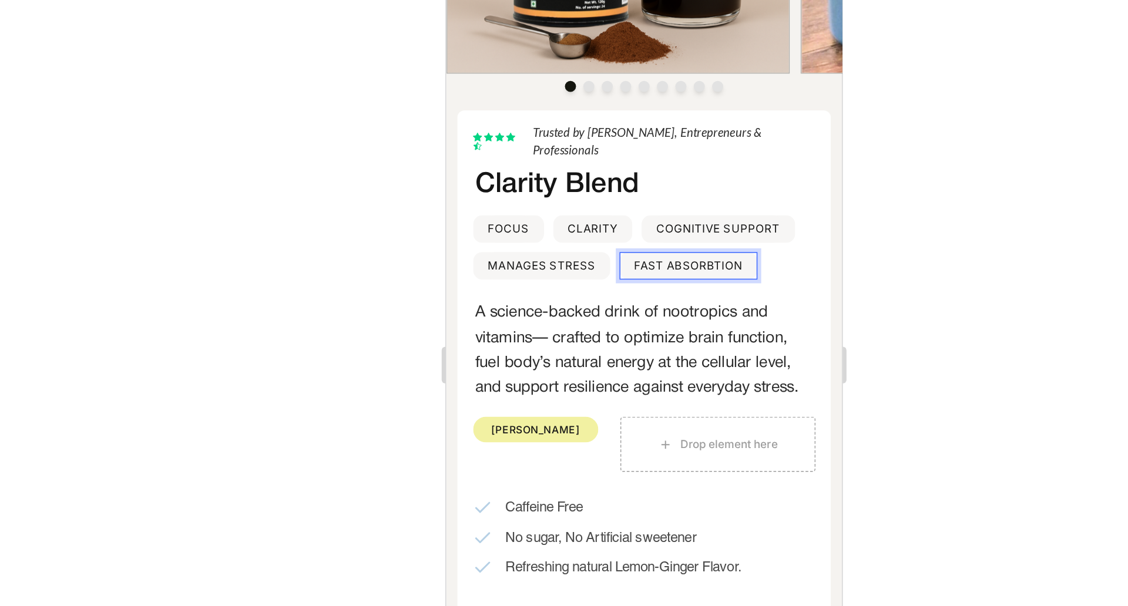
click at [606, 132] on p "FAST ABSORBTION" at bounding box center [599, 139] width 69 height 15
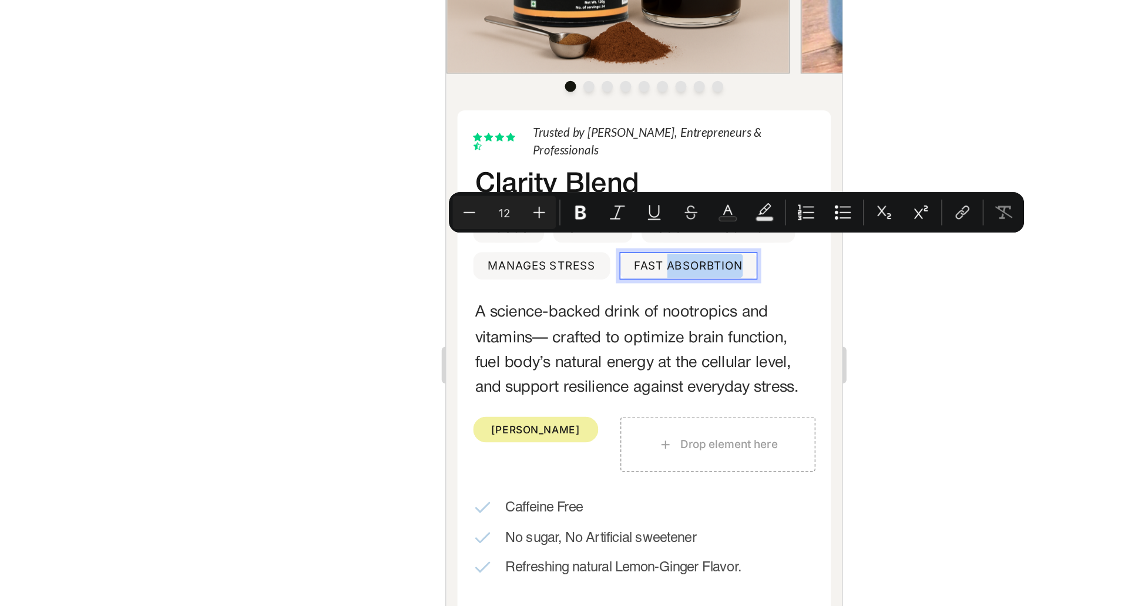
click at [642, 131] on div "FAST ABSORBTION Text Block 0" at bounding box center [600, 140] width 88 height 18
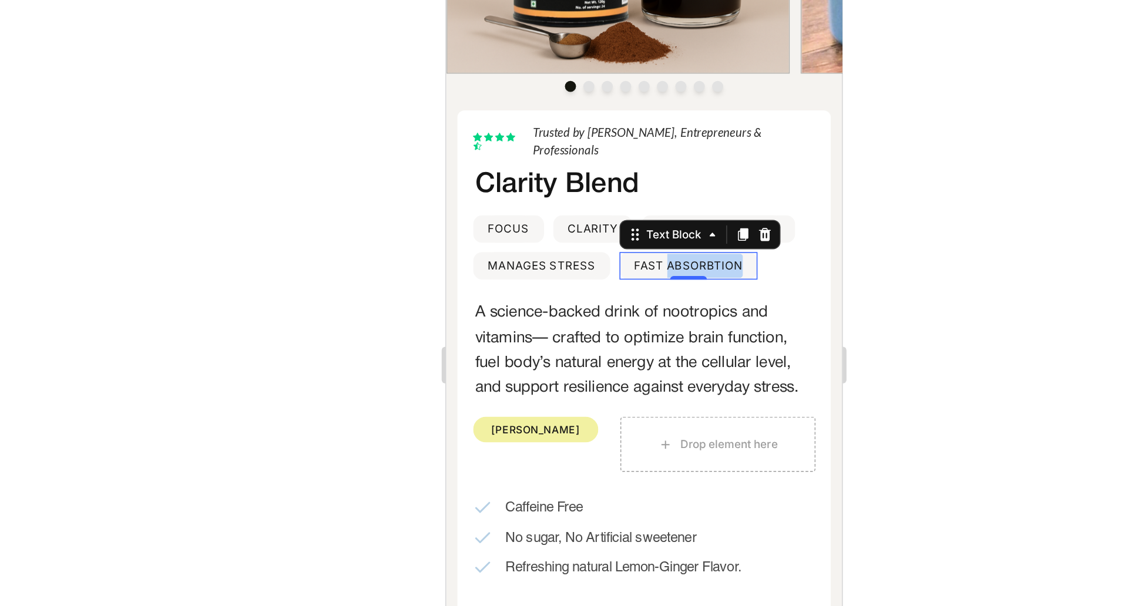
click at [609, 132] on p "FAST ABSORBTION" at bounding box center [599, 139] width 69 height 15
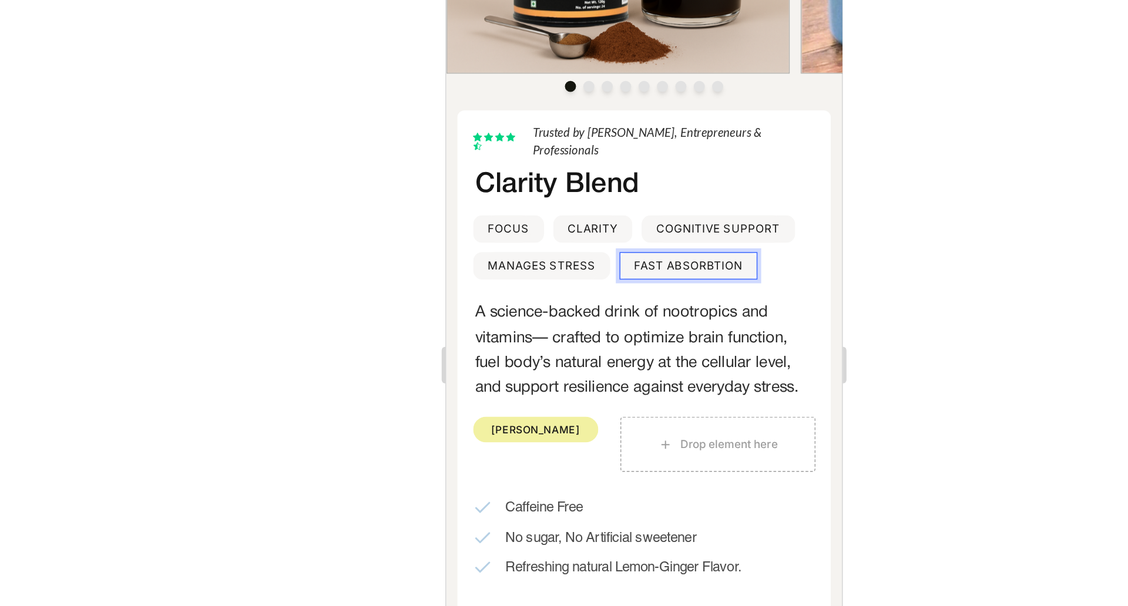
click at [614, 132] on p "FAST ABSORBTION" at bounding box center [599, 139] width 69 height 15
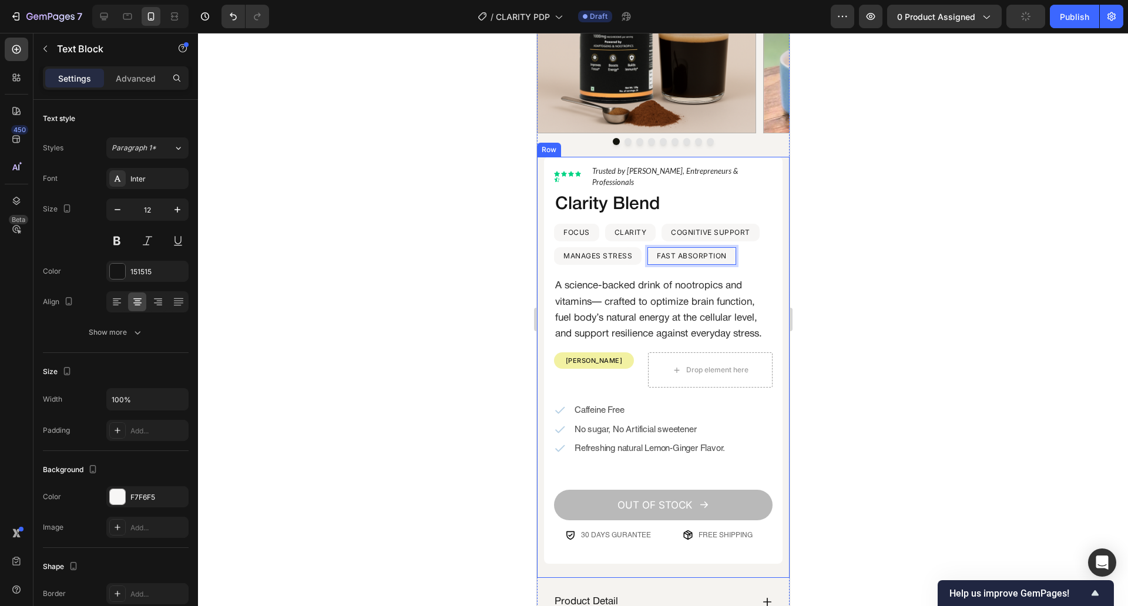
click at [797, 250] on div at bounding box center [663, 319] width 930 height 573
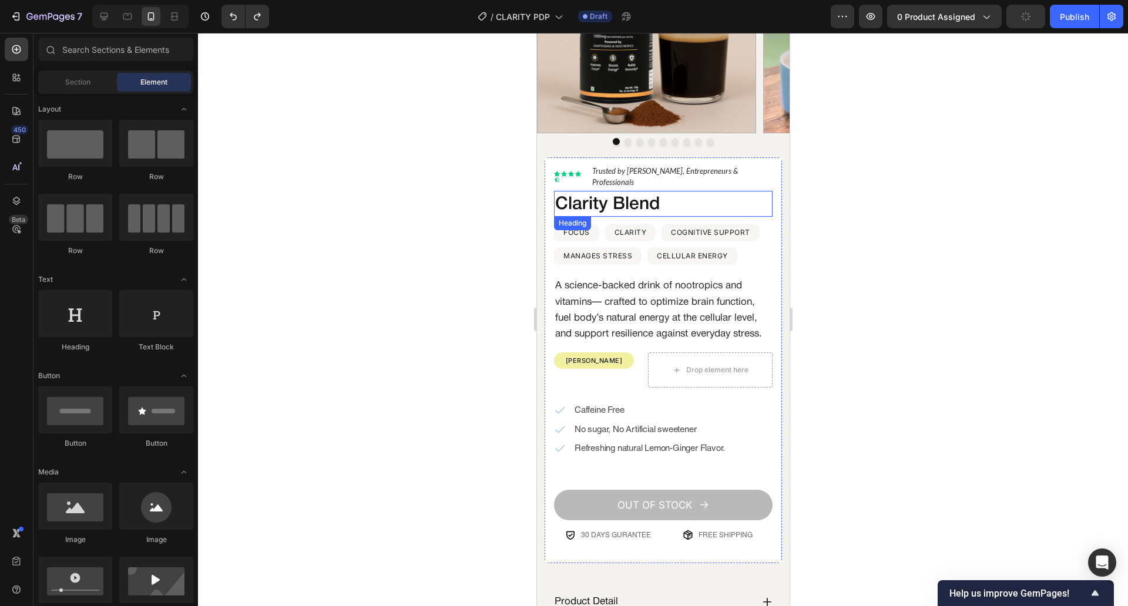
scroll to position [293, 0]
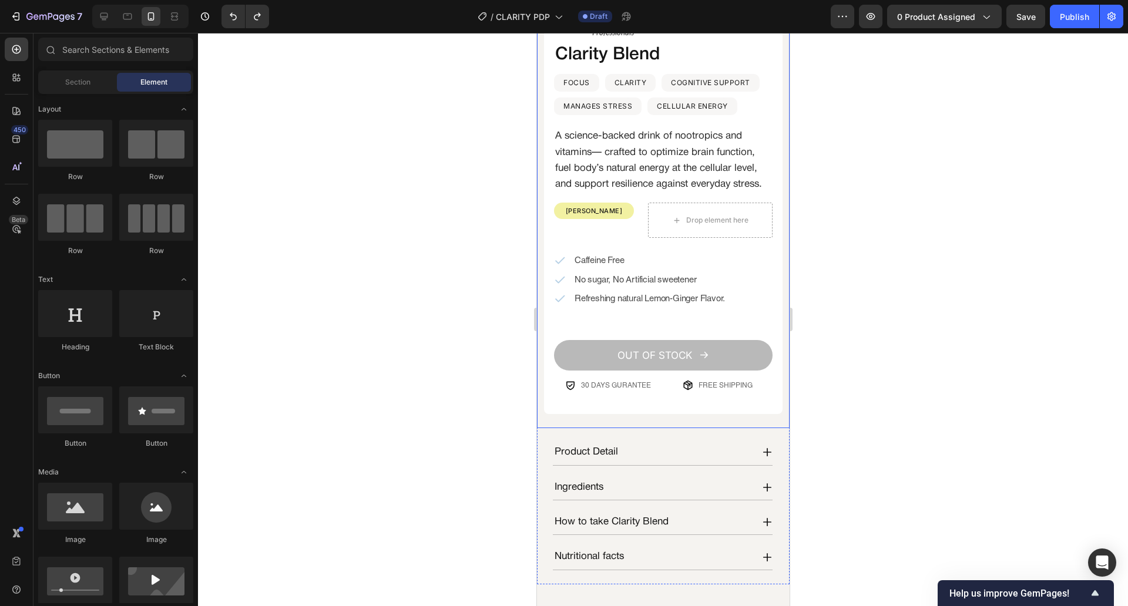
click at [541, 260] on div "Lorem ipsum dolor Text Block Icon Icon Icon Icon Icon Icon List Hoz Trusted by …" at bounding box center [662, 218] width 253 height 422
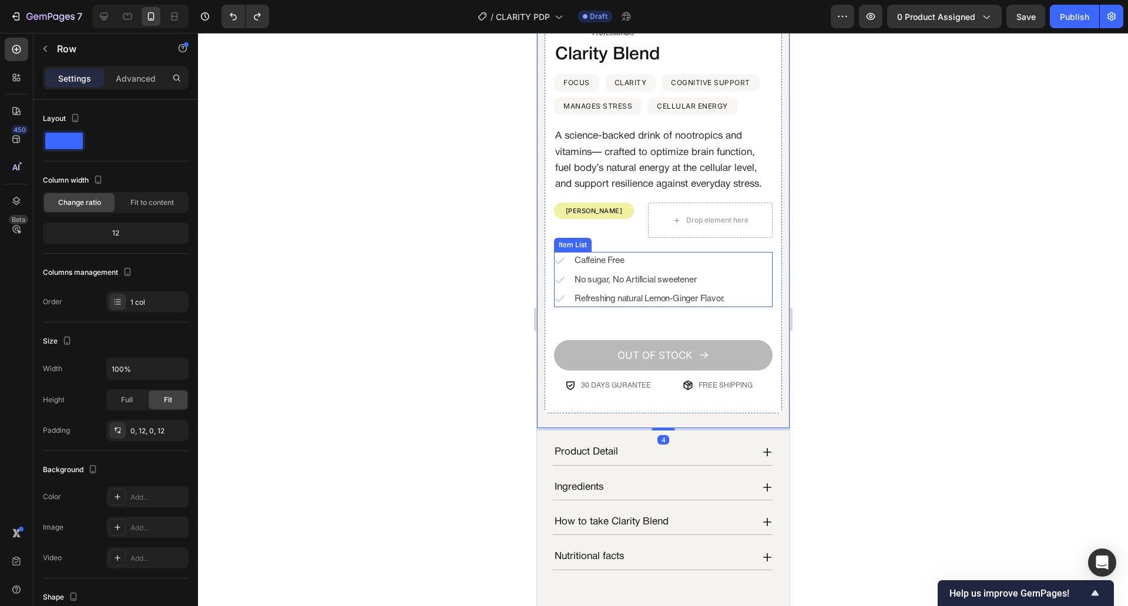
scroll to position [0, 0]
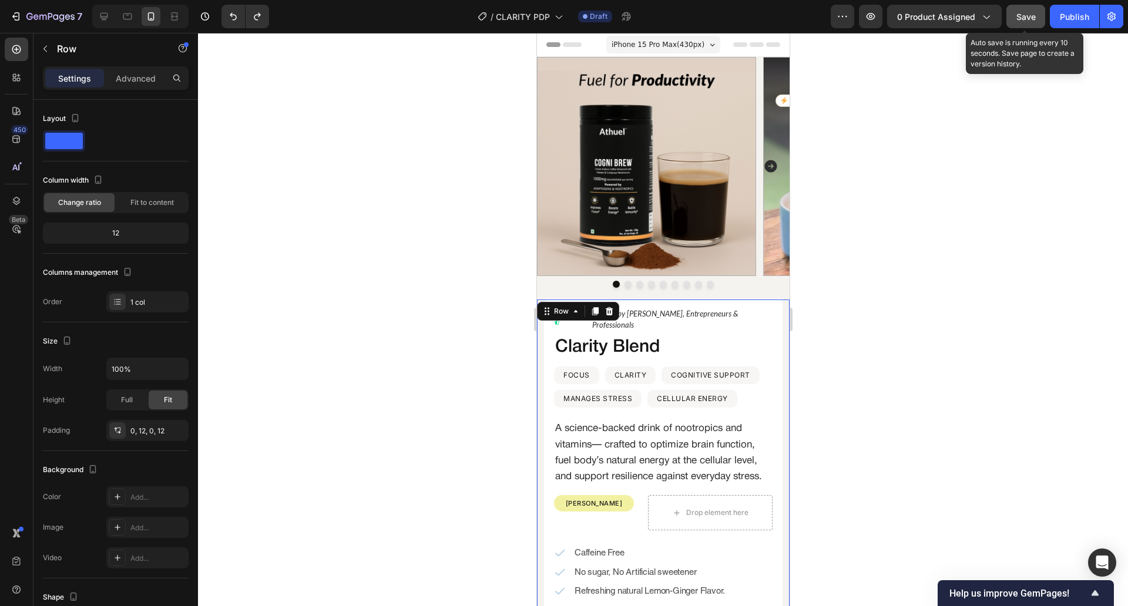
click at [1025, 17] on span "Save" at bounding box center [1025, 17] width 19 height 10
click at [538, 295] on div "Image Image Image Image Image Image Image Image Image Carousel" at bounding box center [662, 178] width 253 height 243
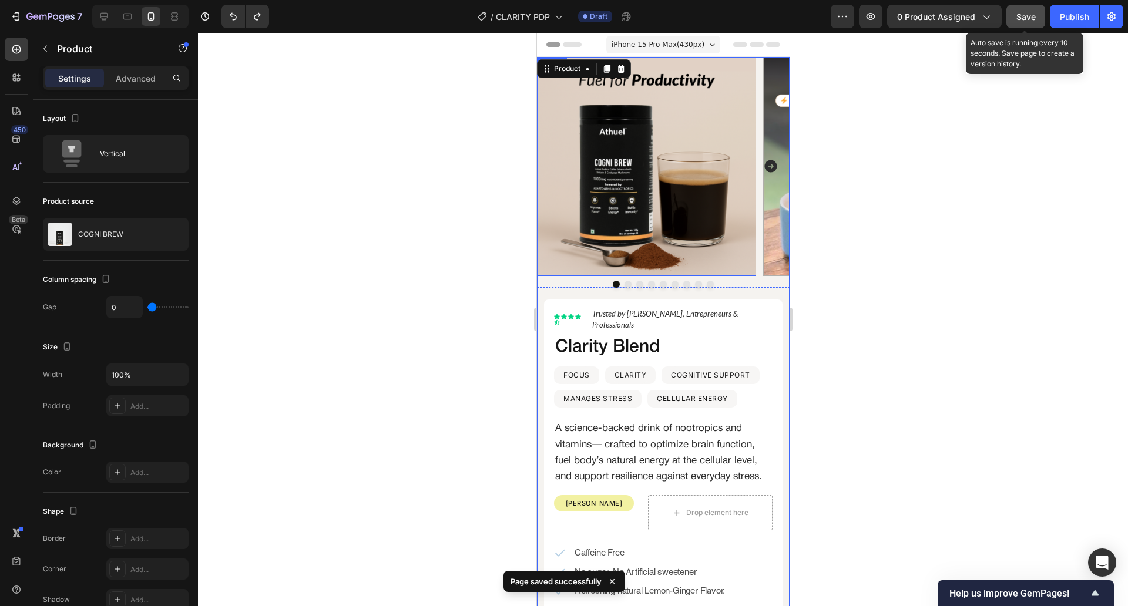
click at [481, 280] on div at bounding box center [663, 319] width 930 height 573
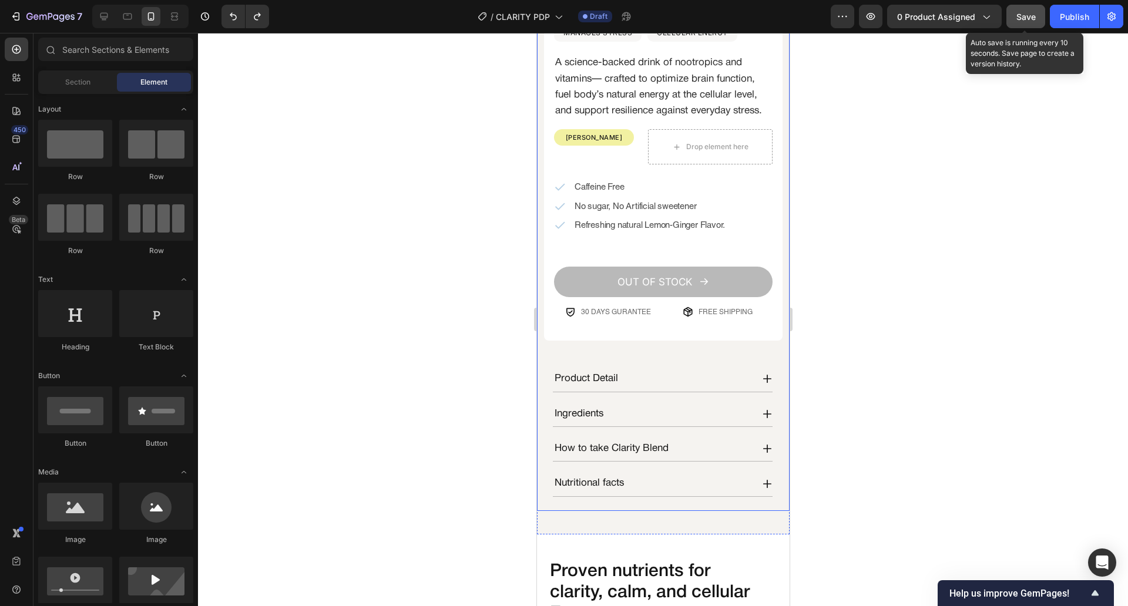
scroll to position [544, 0]
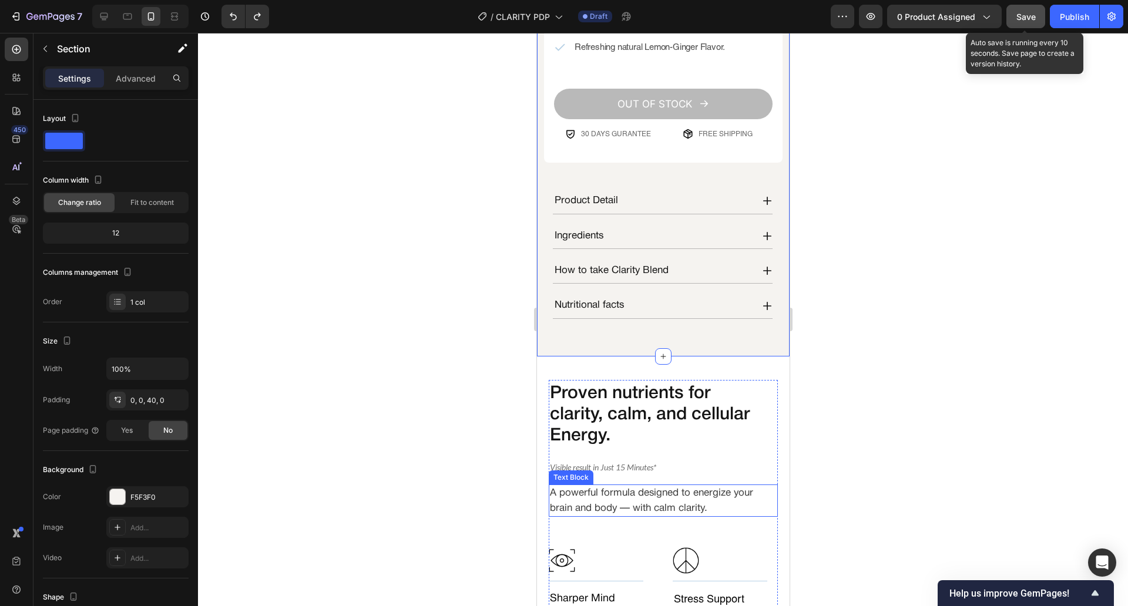
click at [652, 486] on p "A powerful formula designed to energize your brain and body — with calm clarity." at bounding box center [660, 501] width 222 height 30
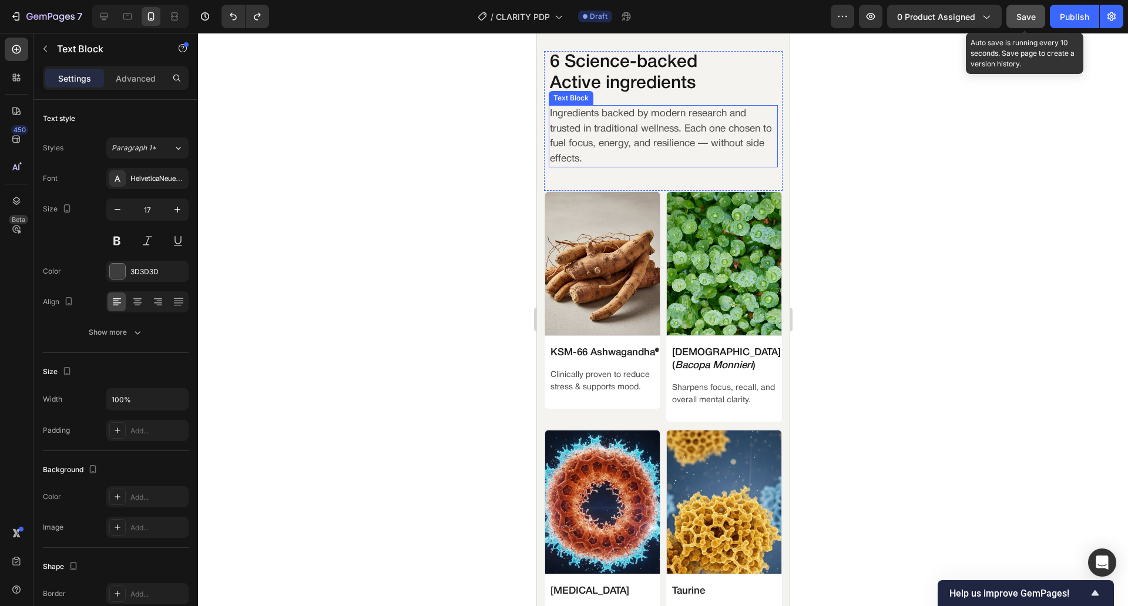
scroll to position [1241, 0]
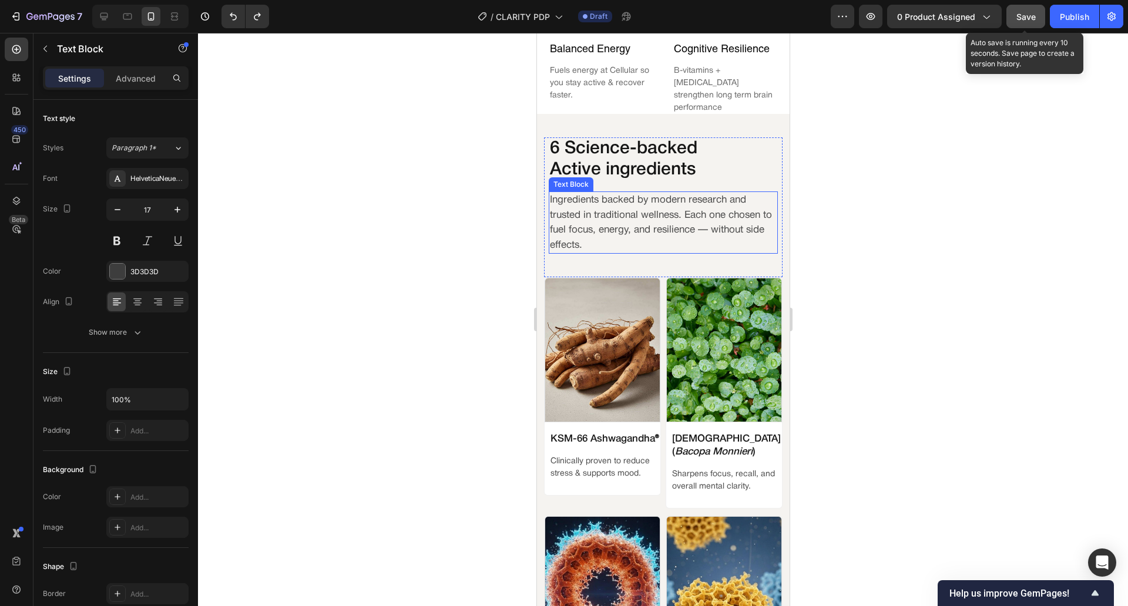
click at [605, 227] on p "Ingredients backed by modern research and trusted in traditional wellness. Each…" at bounding box center [662, 223] width 227 height 60
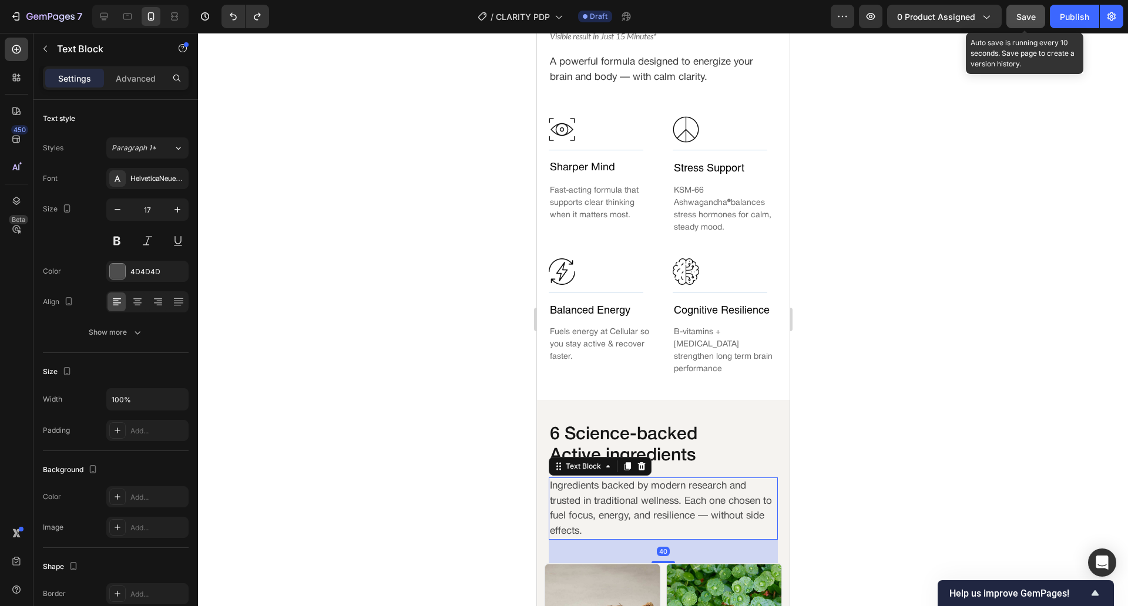
scroll to position [975, 0]
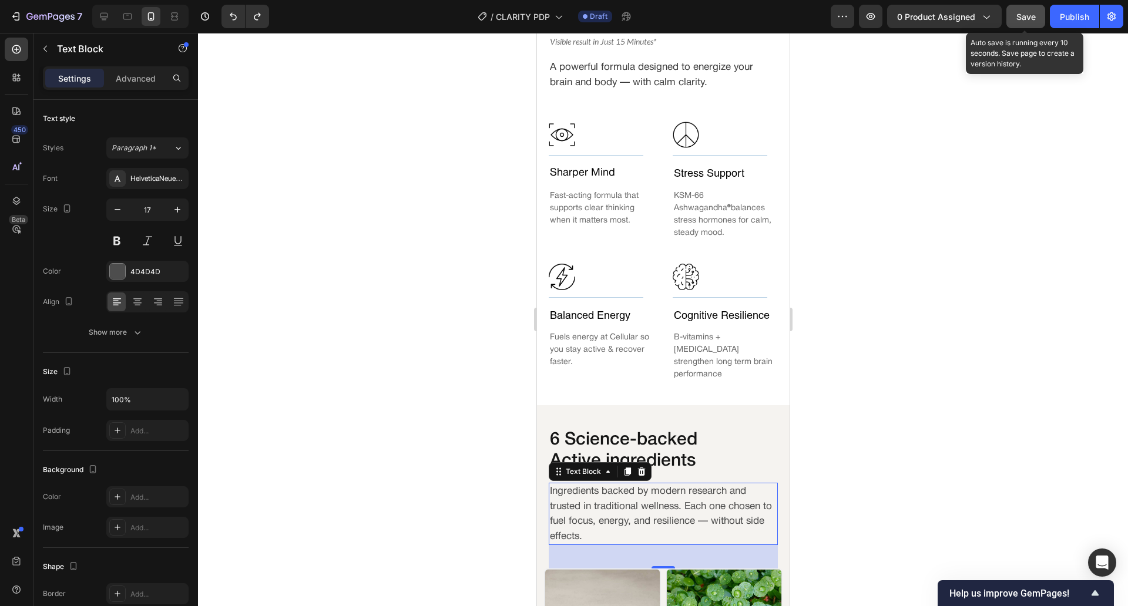
click at [566, 90] on p "A powerful formula designed to energize your brain and body — with calm clarity." at bounding box center [660, 75] width 222 height 30
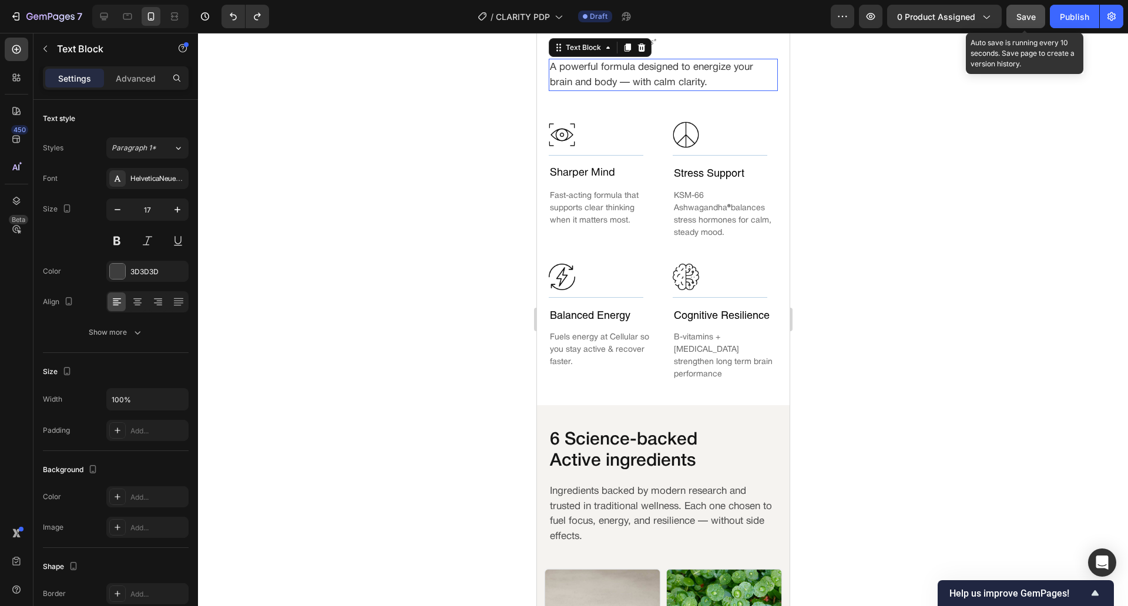
scroll to position [819, 0]
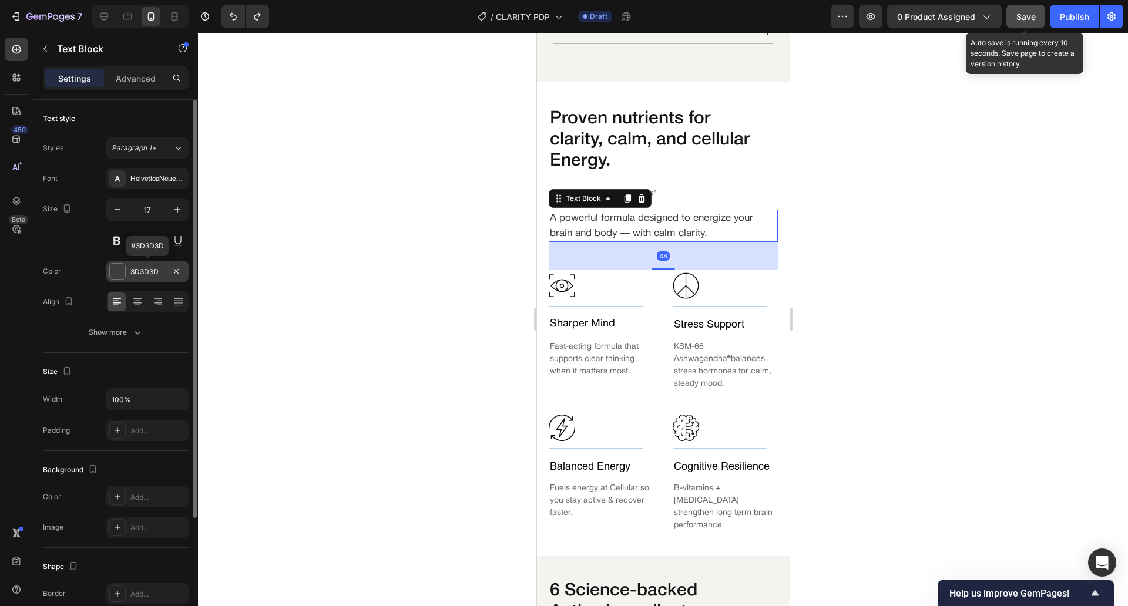
click at [122, 274] on div at bounding box center [117, 271] width 15 height 15
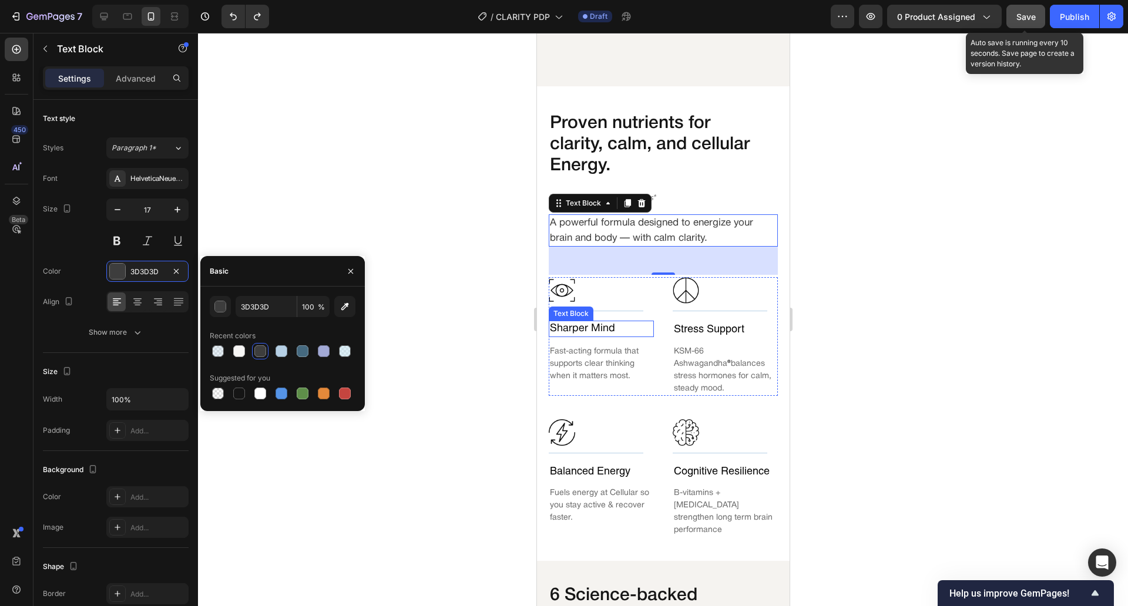
scroll to position [1247, 0]
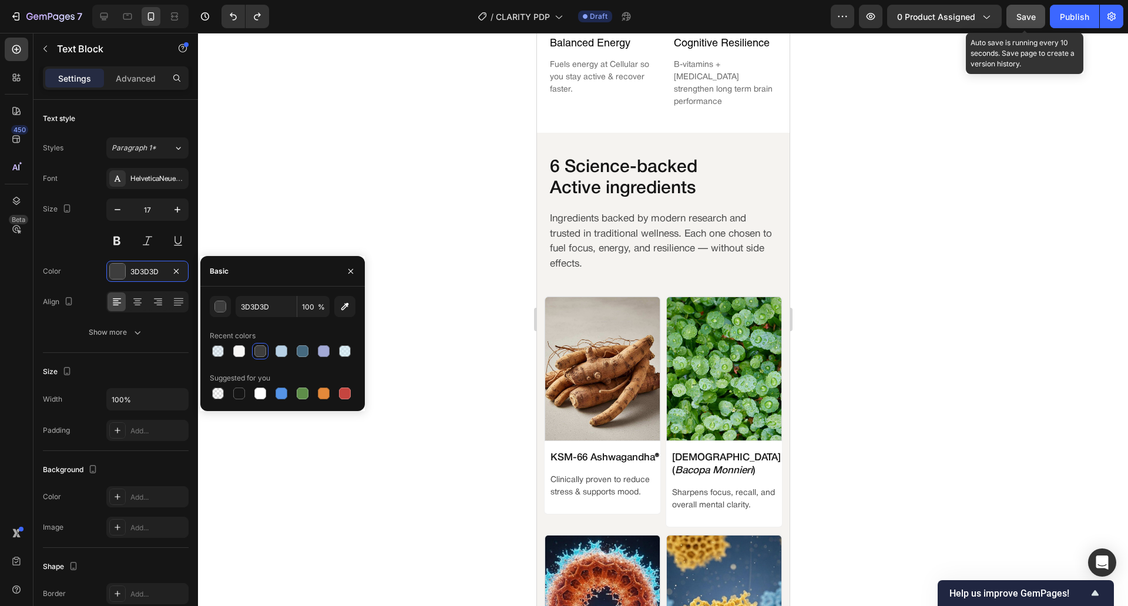
click at [456, 315] on div at bounding box center [663, 319] width 930 height 573
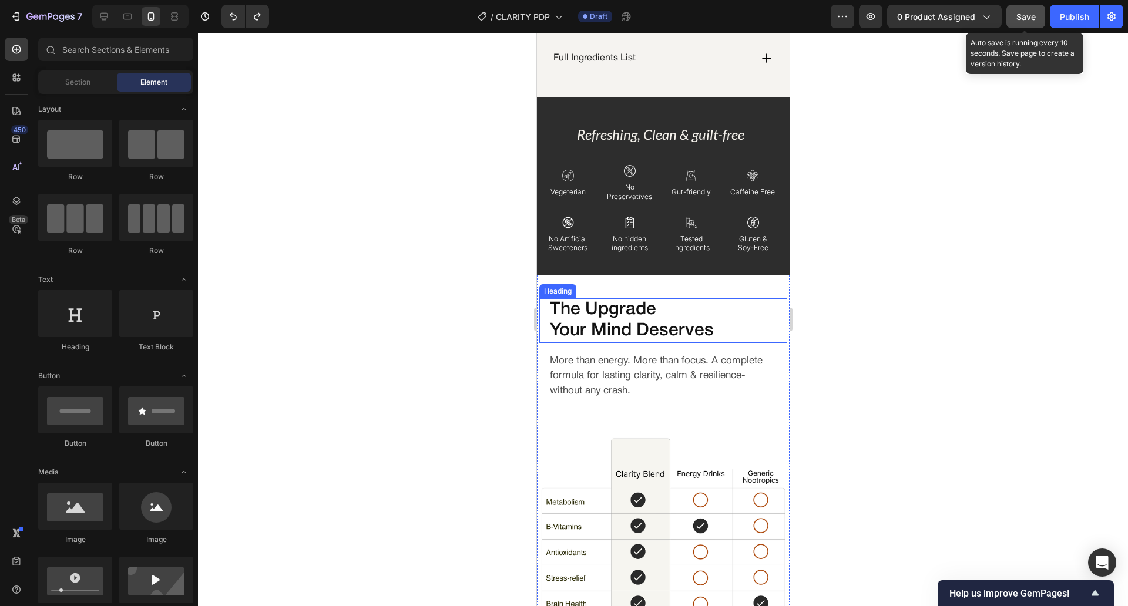
scroll to position [2206, 0]
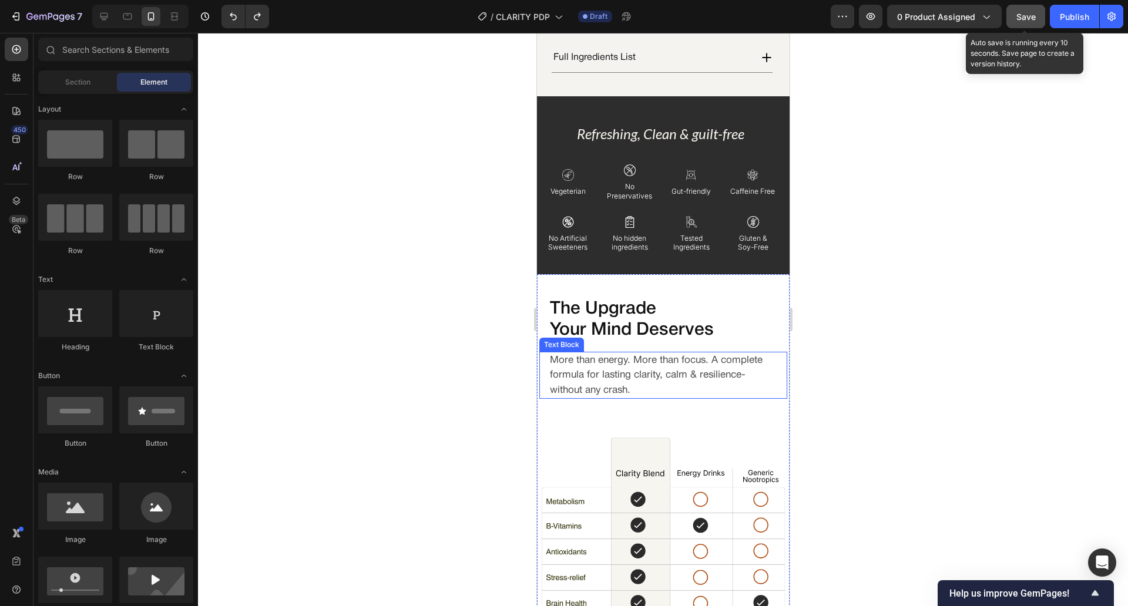
click at [596, 354] on p "More than energy. More than focus. A complete formula for lasting clarity, calm…" at bounding box center [662, 375] width 227 height 45
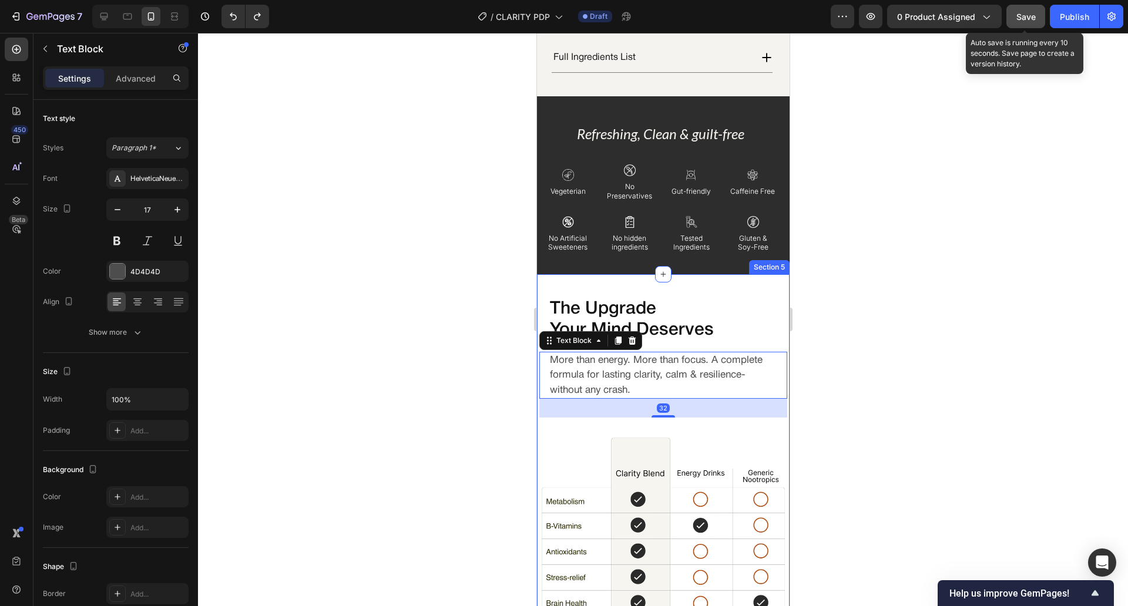
click at [618, 274] on div "The Upgrade Your Mind Deserves Heading More than energy. More than focus. A com…" at bounding box center [662, 512] width 253 height 477
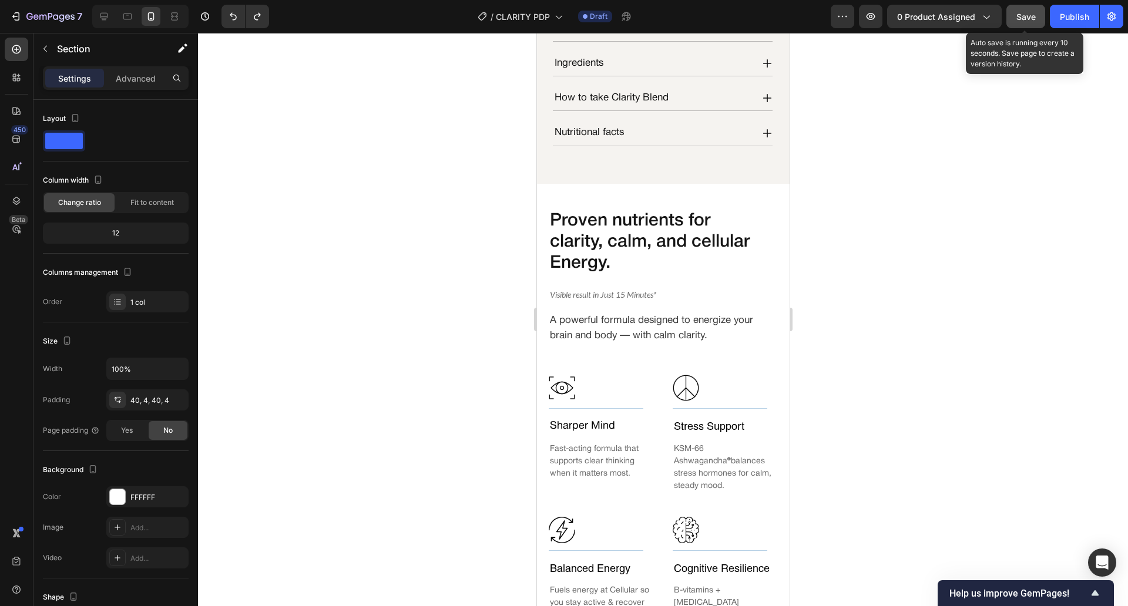
scroll to position [624, 0]
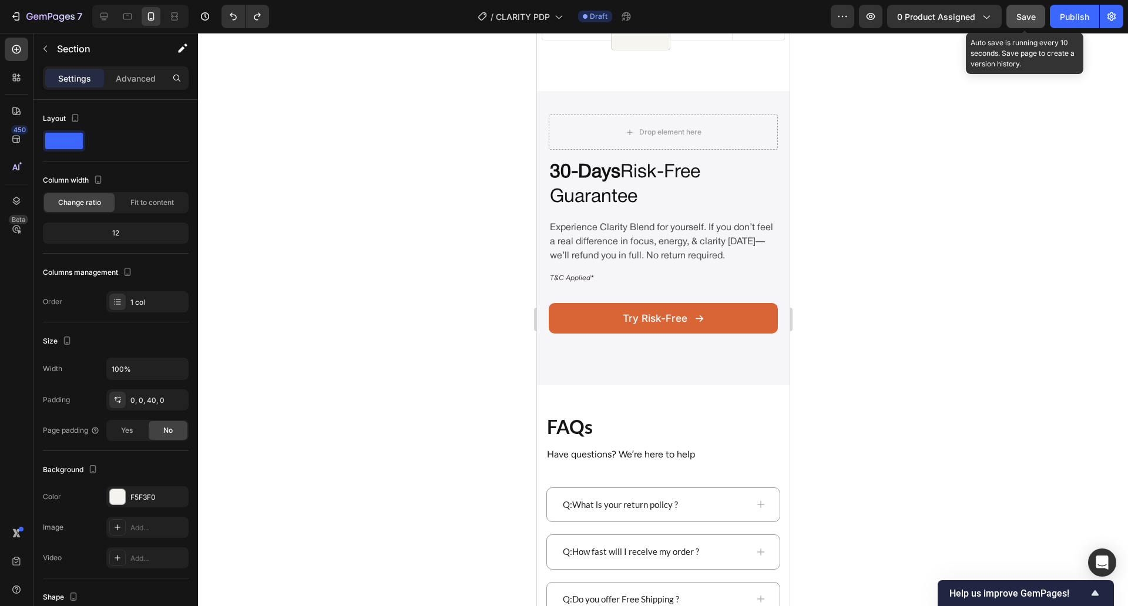
scroll to position [2861, 0]
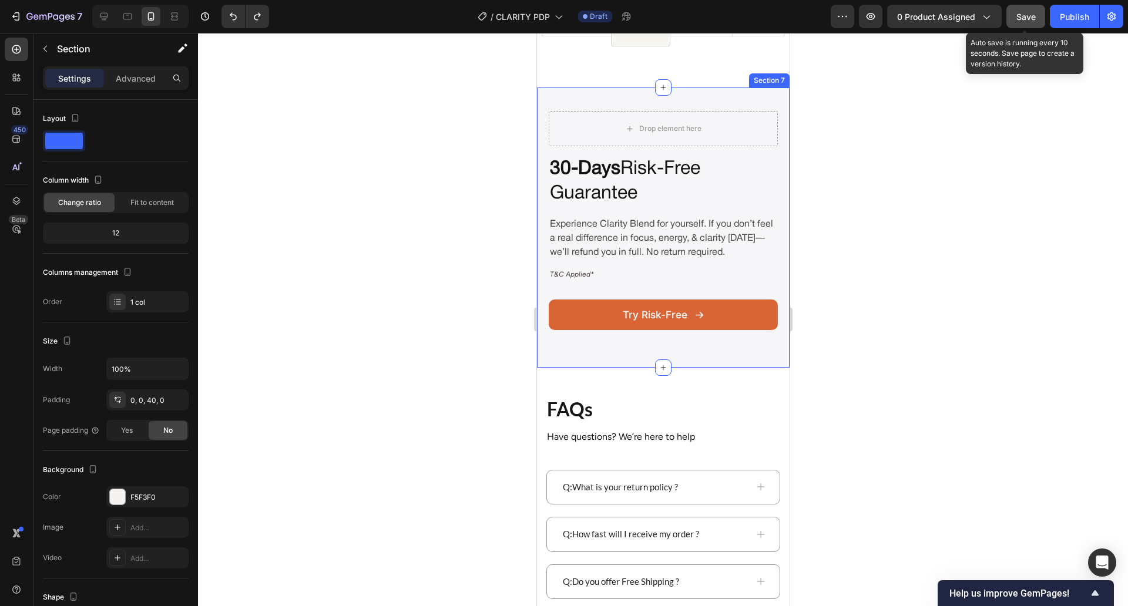
click at [570, 352] on div "Drop element here 30-Days Risk-Free Guarantee Heading Experience Clarity Blend …" at bounding box center [662, 228] width 253 height 280
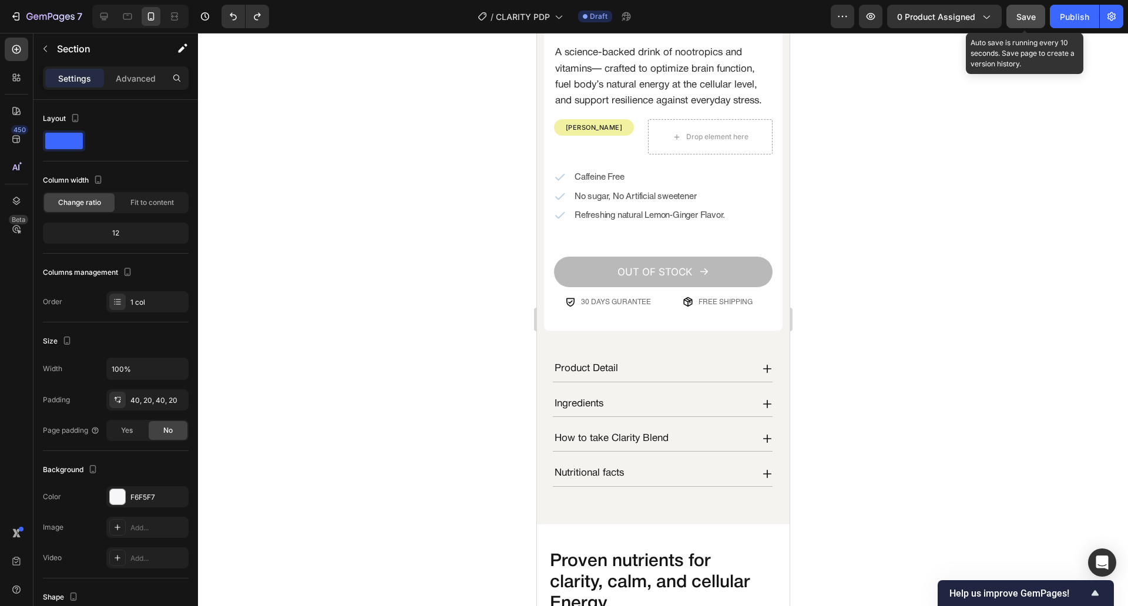
scroll to position [0, 0]
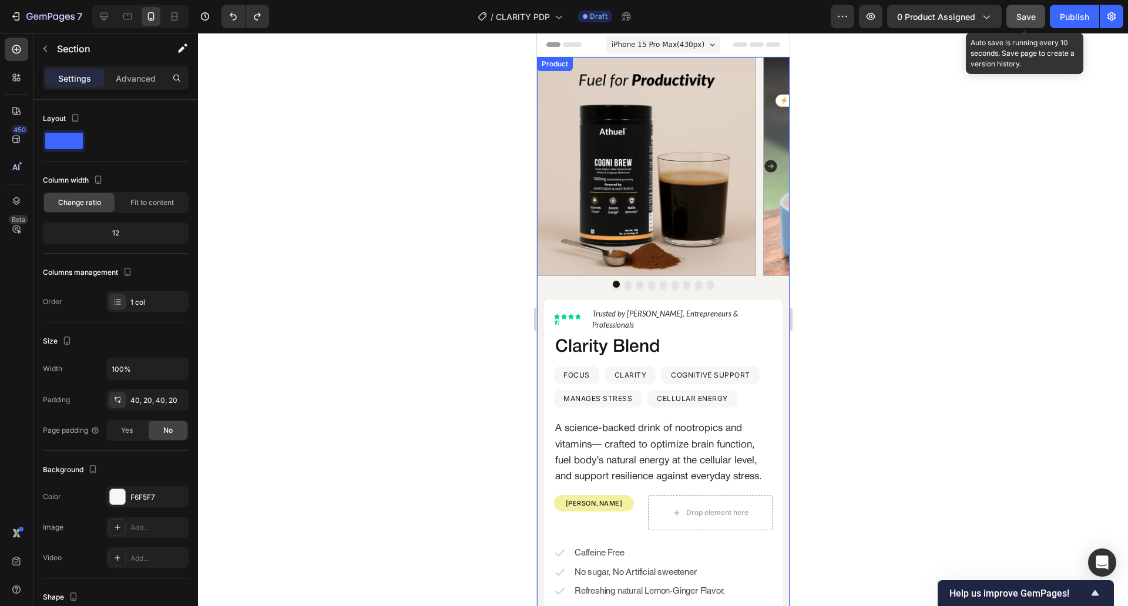
click at [545, 292] on div "Image Image Image Image Image Image Image Image Image Carousel" at bounding box center [662, 178] width 253 height 243
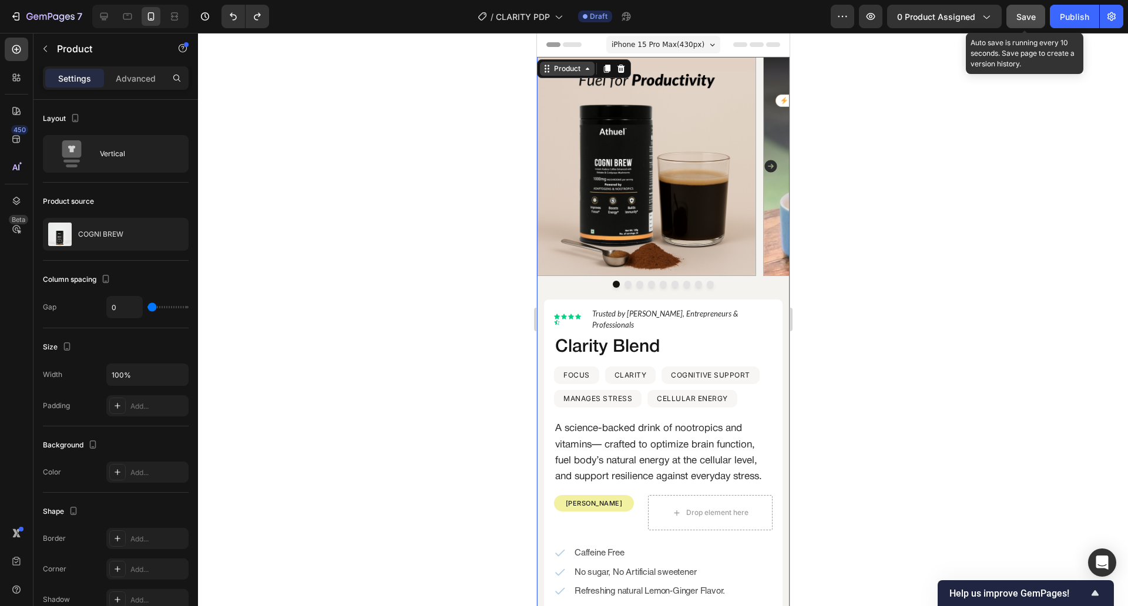
click at [570, 62] on div "Product" at bounding box center [566, 69] width 55 height 14
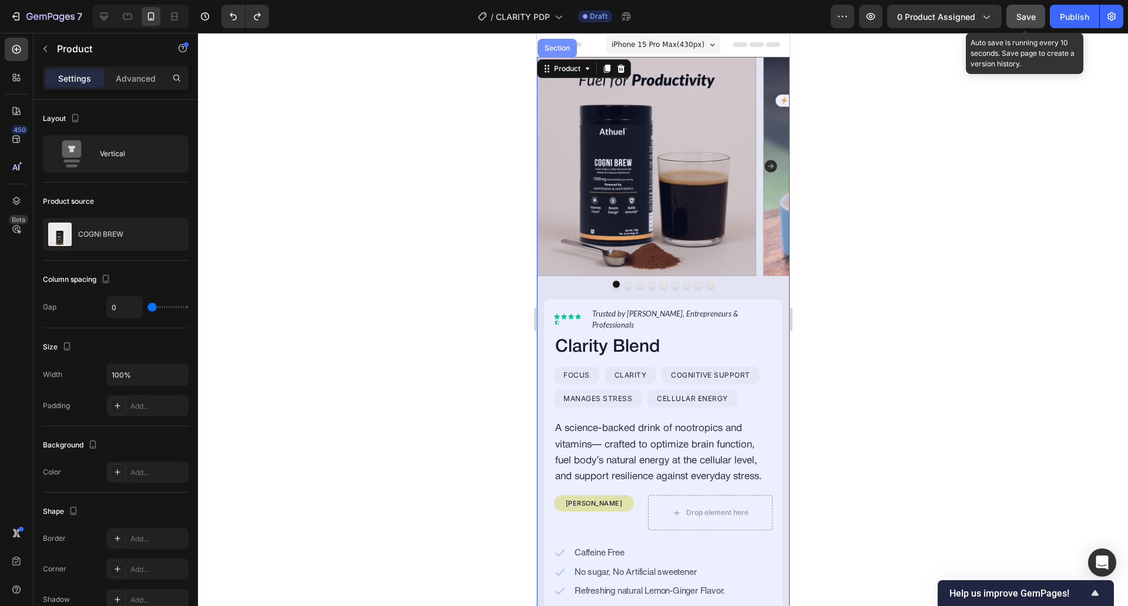
click at [565, 52] on div "Section" at bounding box center [556, 48] width 39 height 19
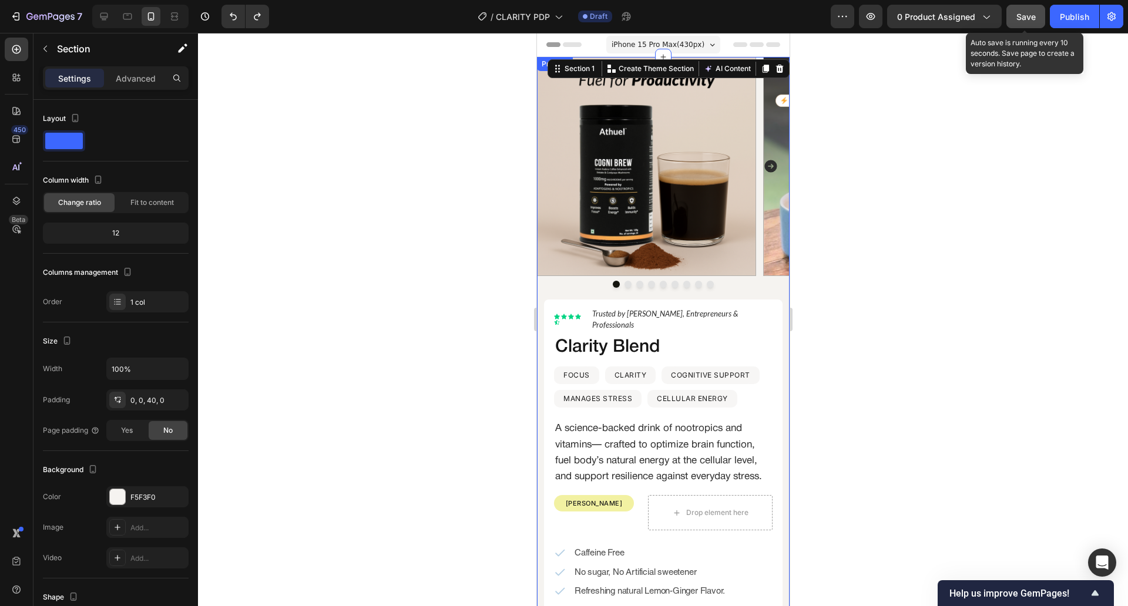
click at [542, 291] on div "Image Image Image Image Image Image Image Image Image Carousel" at bounding box center [662, 178] width 253 height 243
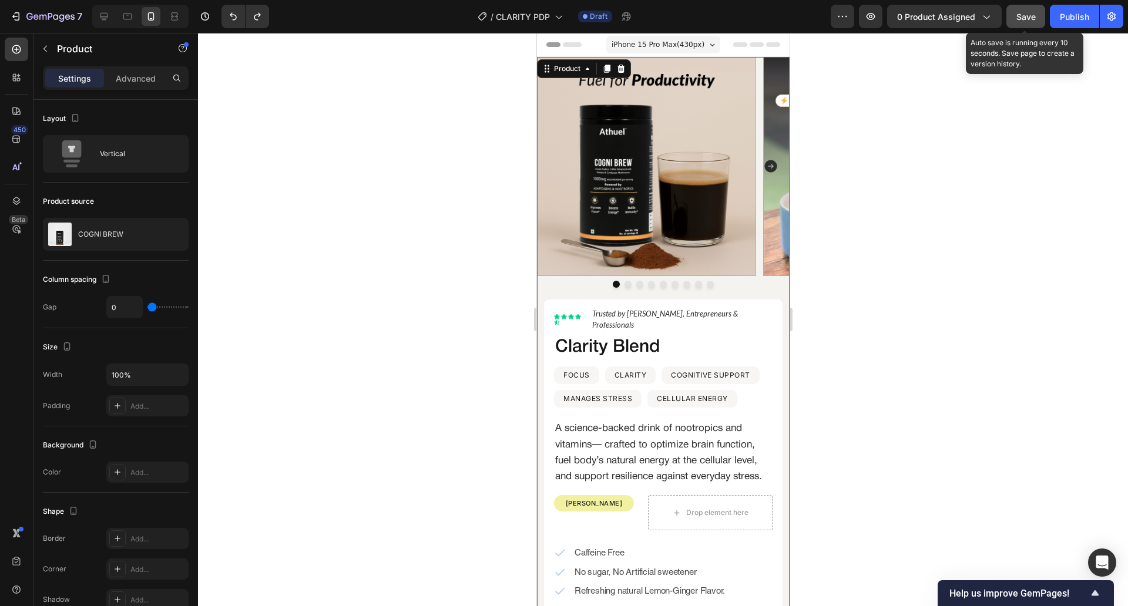
click at [485, 288] on div at bounding box center [663, 319] width 930 height 573
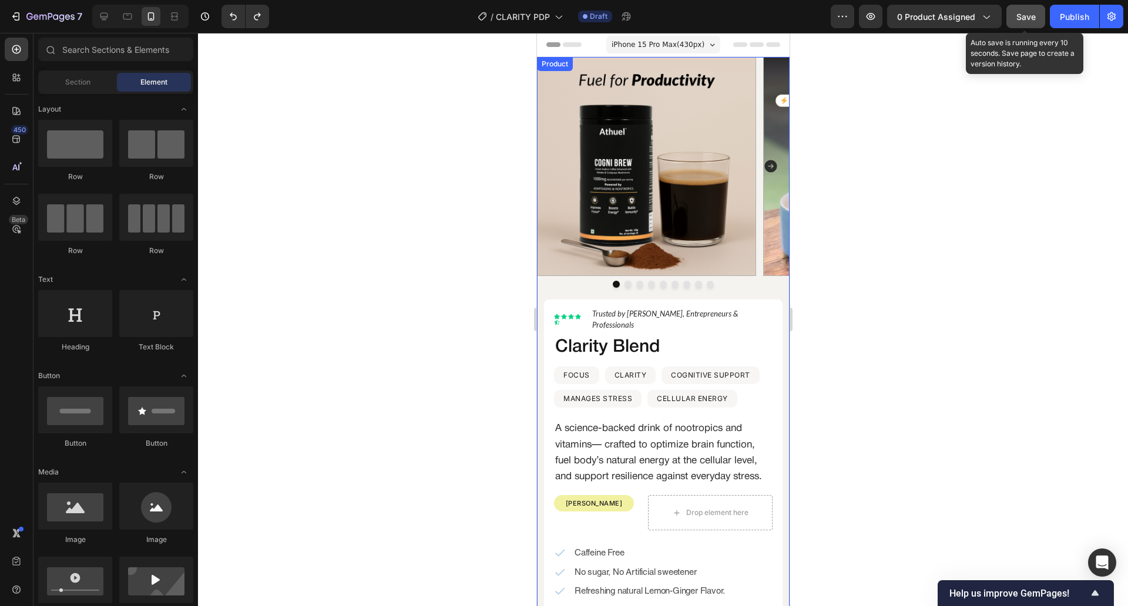
click at [543, 290] on div "Image Image Image Image Image Image Image Image Image Carousel" at bounding box center [662, 178] width 253 height 243
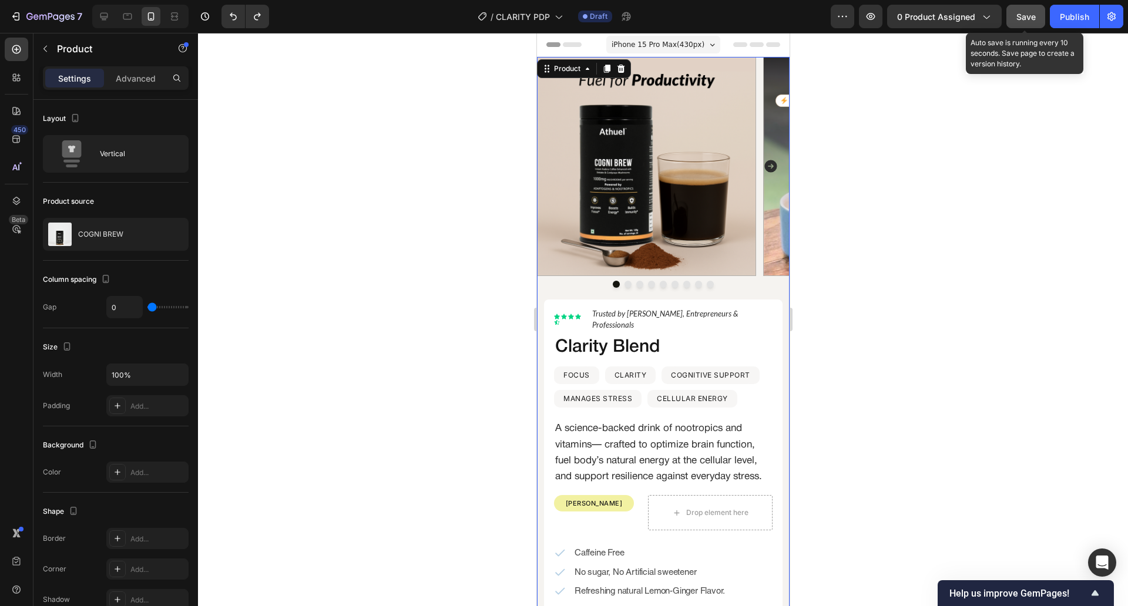
click at [431, 271] on div at bounding box center [663, 319] width 930 height 573
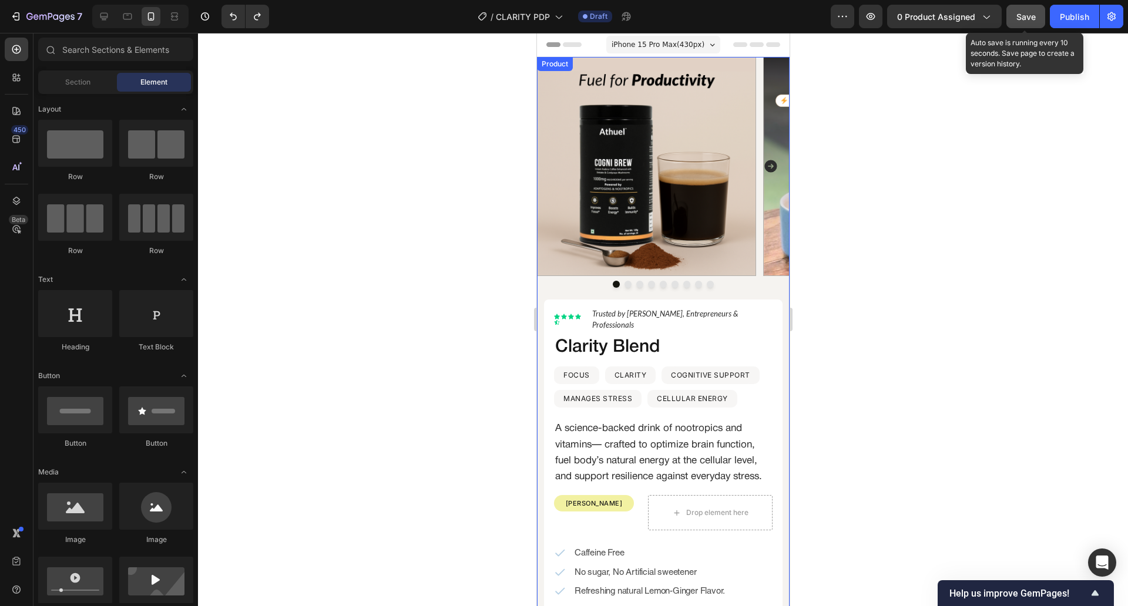
click at [540, 295] on div "Image Image Image Image Image Image Image Image Image Carousel" at bounding box center [662, 178] width 253 height 243
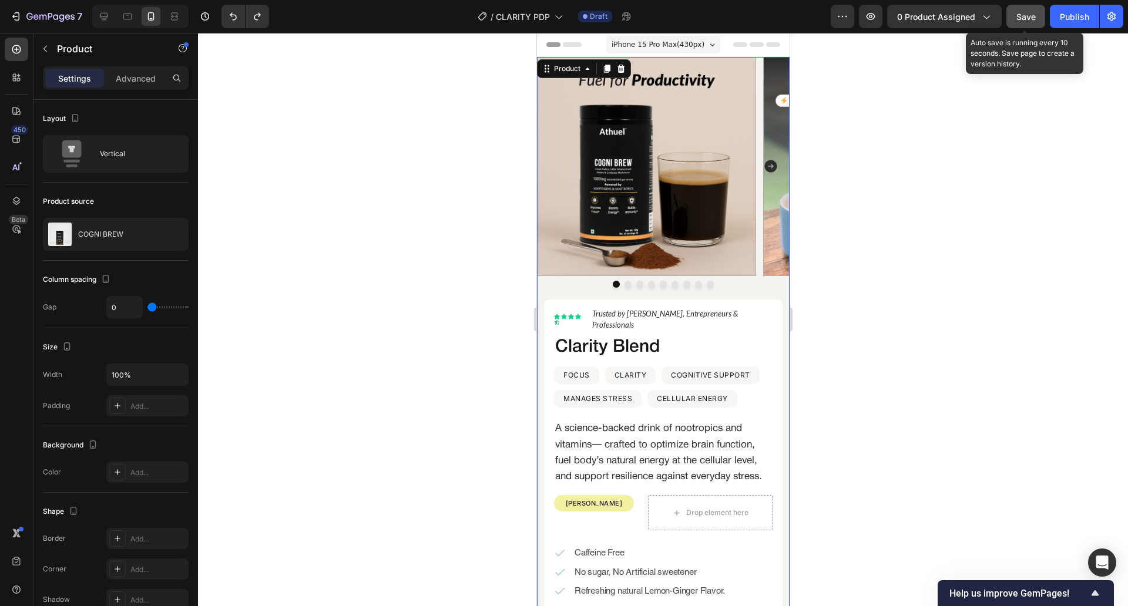
click at [432, 263] on div at bounding box center [663, 319] width 930 height 573
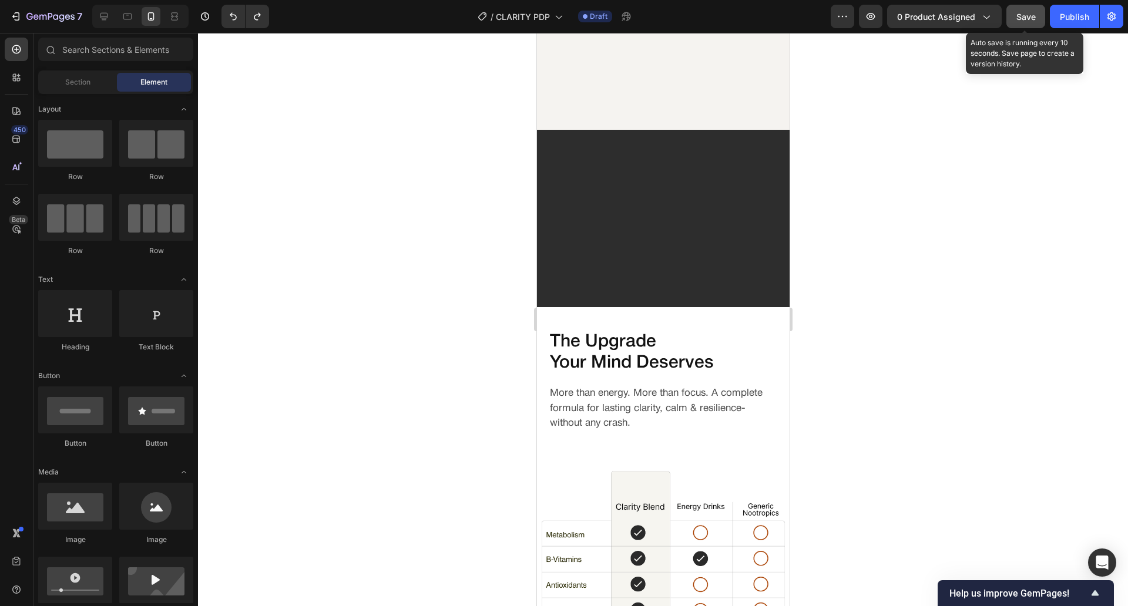
scroll to position [2516, 0]
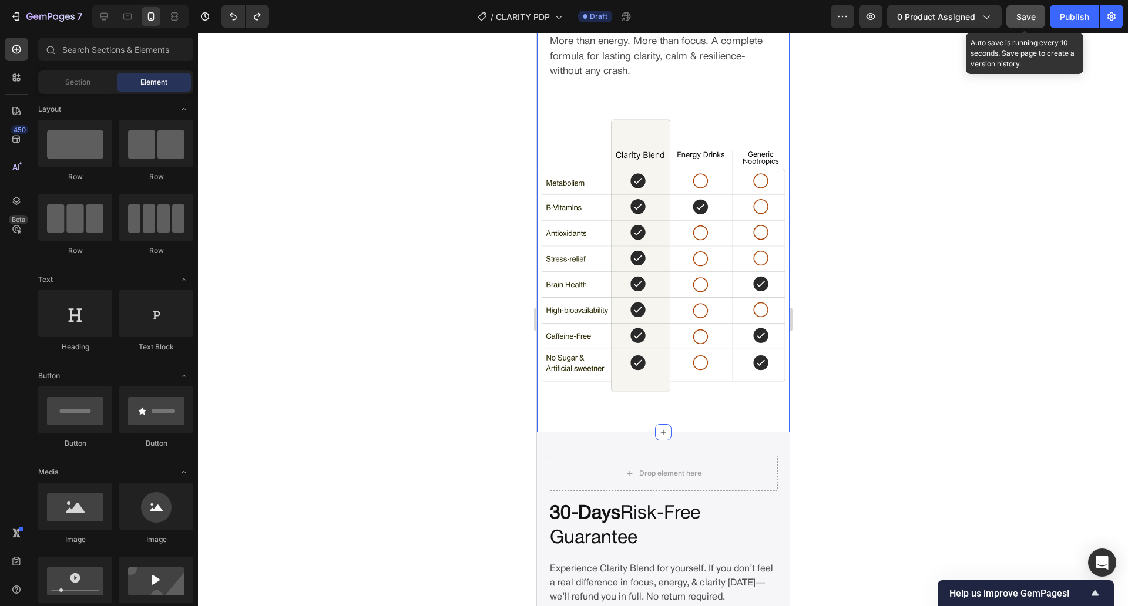
click at [632, 413] on div "The Upgrade Your Mind Deserves Heading More than energy. More than focus. A com…" at bounding box center [662, 193] width 253 height 477
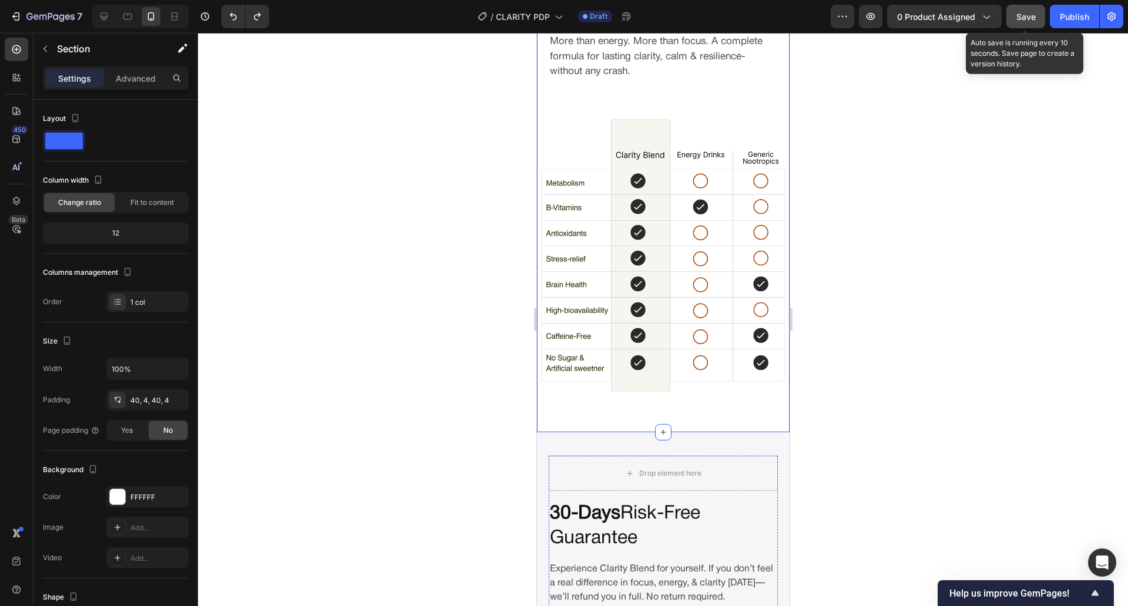
scroll to position [2776, 0]
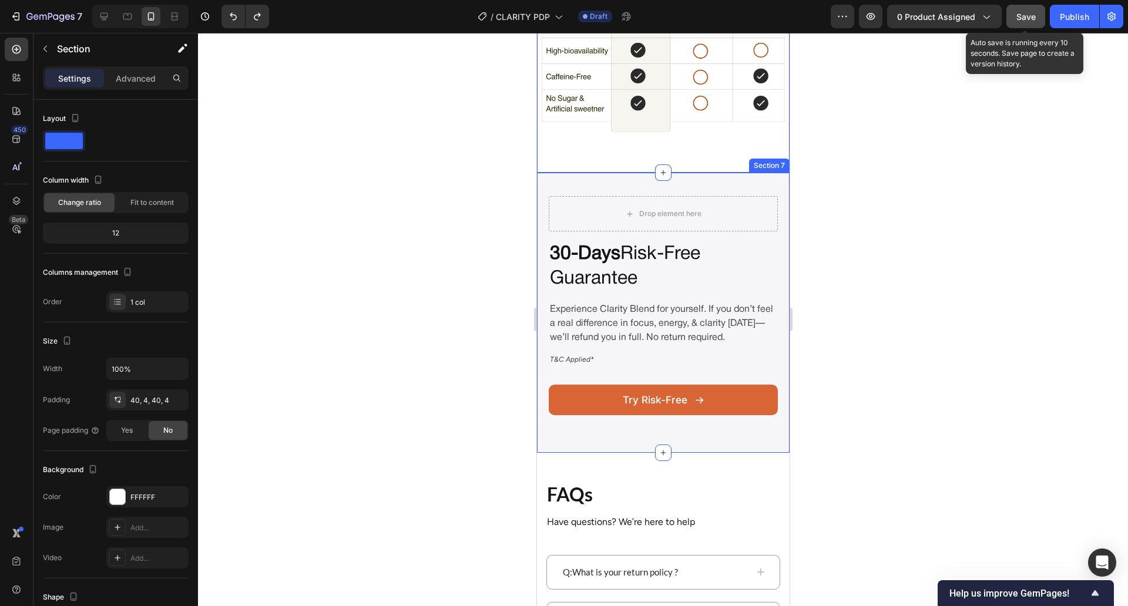
click at [569, 449] on div "Drop element here 30-Days Risk-Free Guarantee Heading Experience Clarity Blend …" at bounding box center [662, 313] width 253 height 280
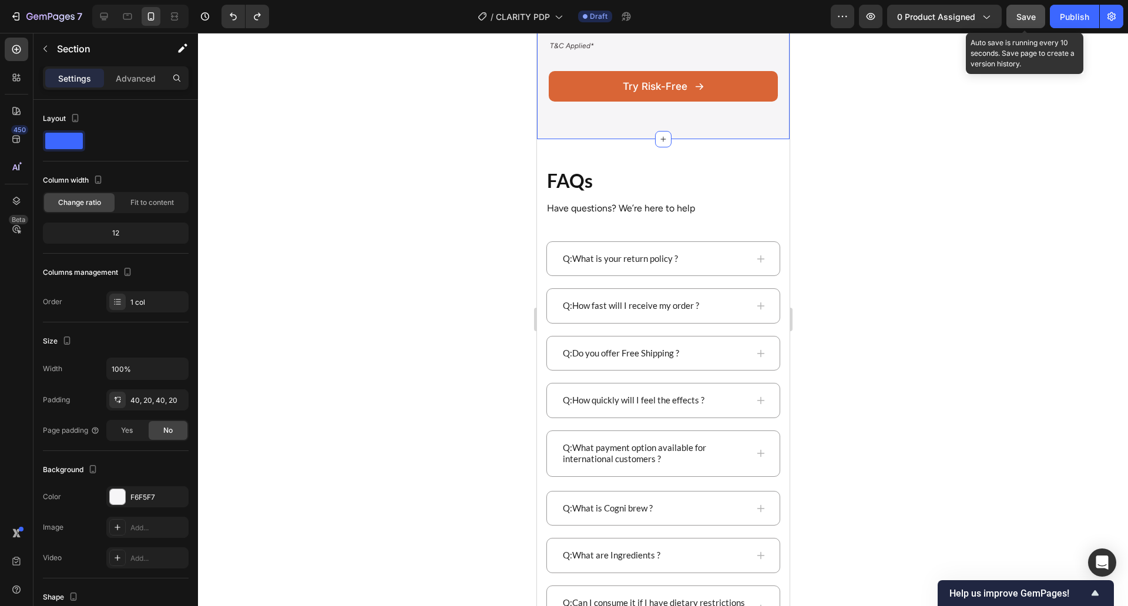
scroll to position [3076, 0]
click at [543, 437] on div "FAQs Heading Have questions? We’re here to help Text block Row Q:What is your r…" at bounding box center [662, 457] width 253 height 636
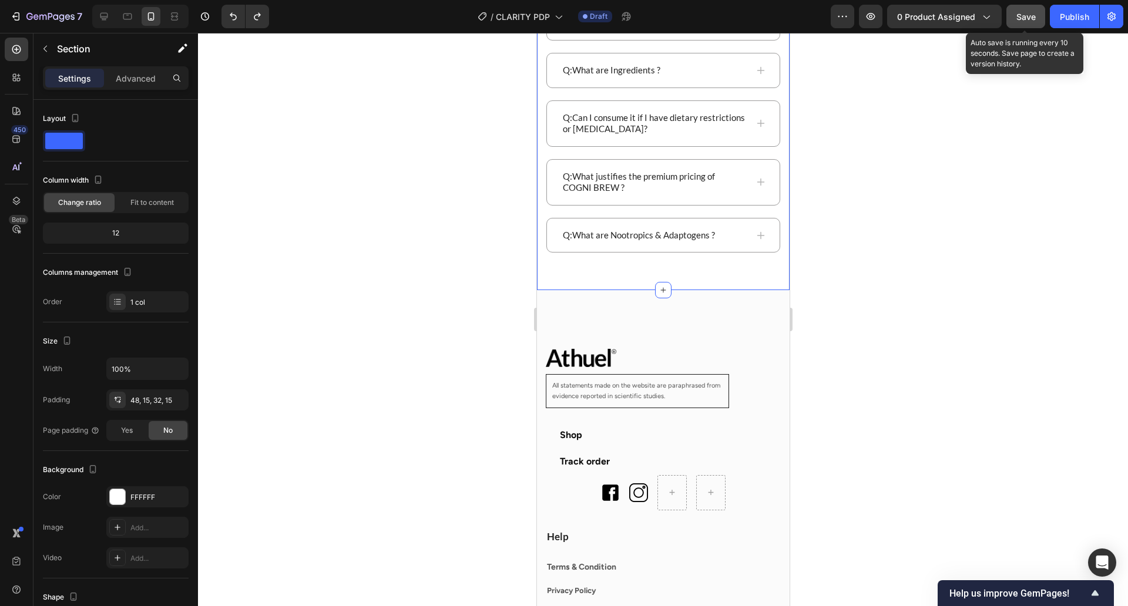
scroll to position [3575, 0]
drag, startPoint x: 546, startPoint y: 436, endPoint x: 642, endPoint y: 345, distance: 132.1
click at [546, 436] on link "Shop" at bounding box center [570, 435] width 51 height 26
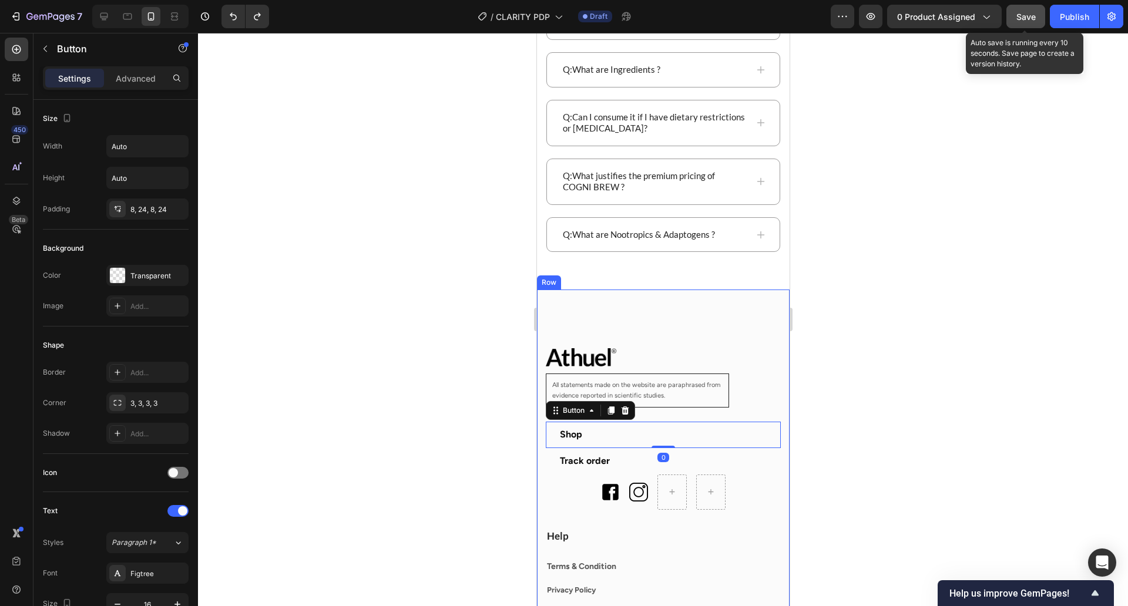
click at [538, 303] on div "Image All statements made on the website are paraphrased from evidence reported…" at bounding box center [662, 590] width 253 height 600
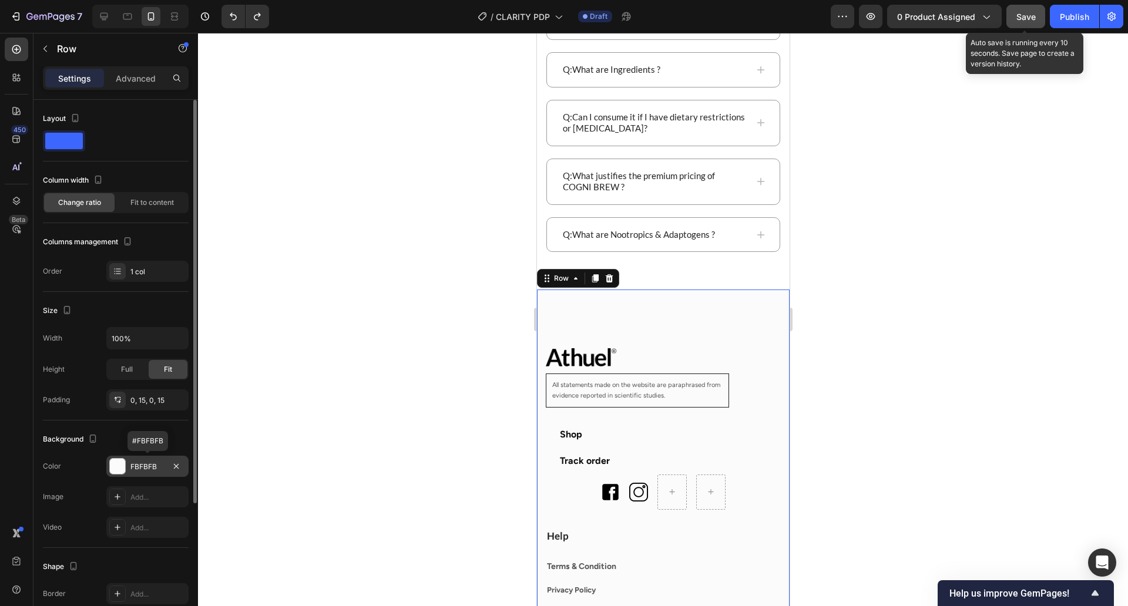
click at [120, 466] on div at bounding box center [117, 466] width 15 height 15
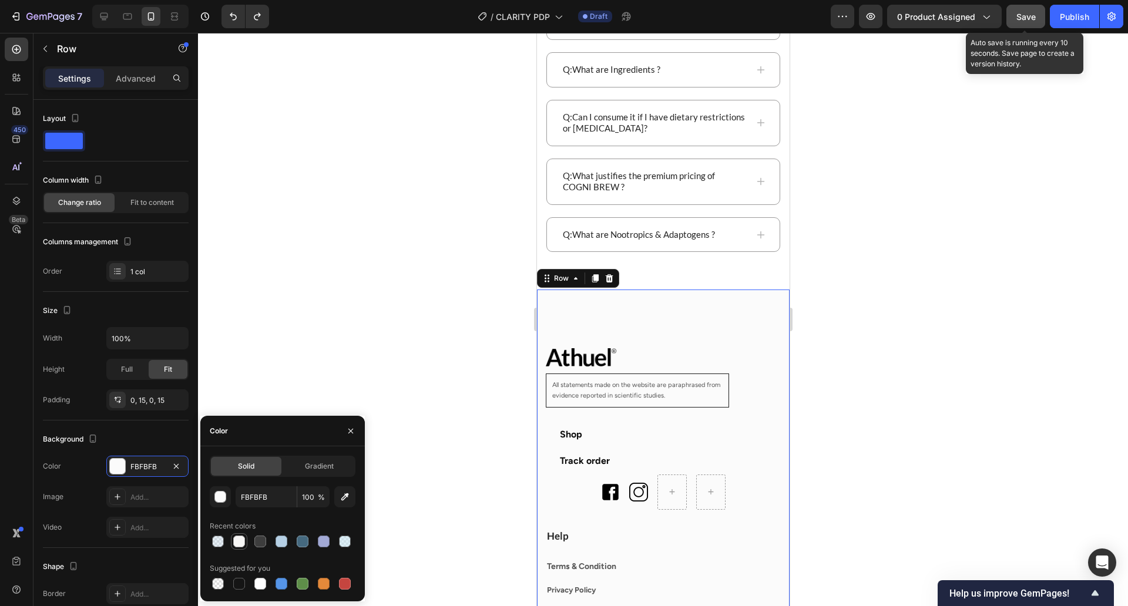
click at [234, 543] on div at bounding box center [239, 542] width 12 height 12
type input "F7F6F5"
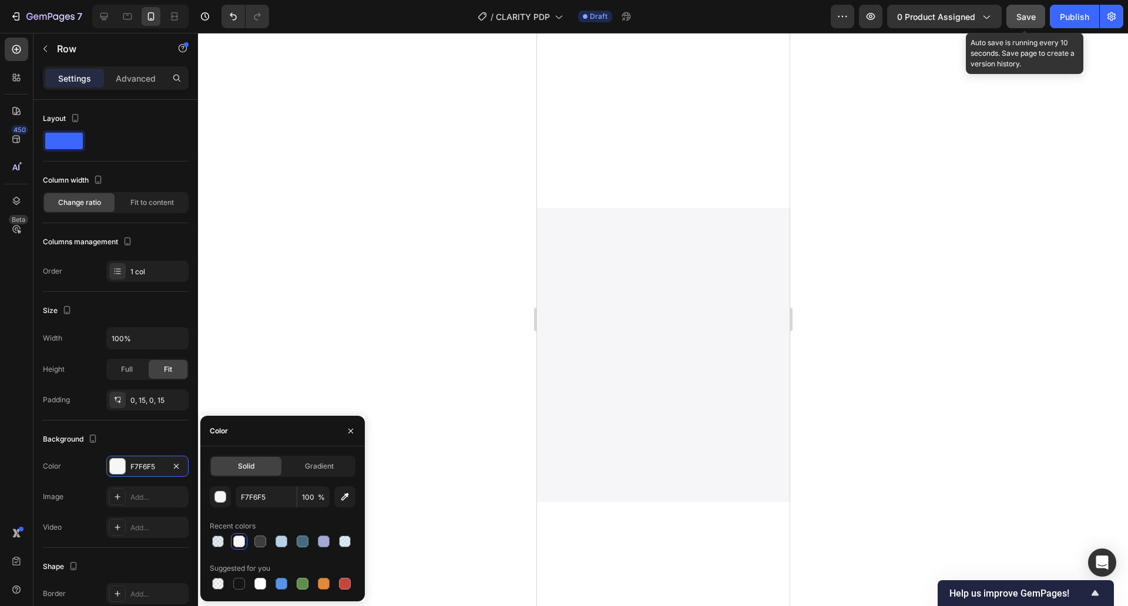
scroll to position [563, 0]
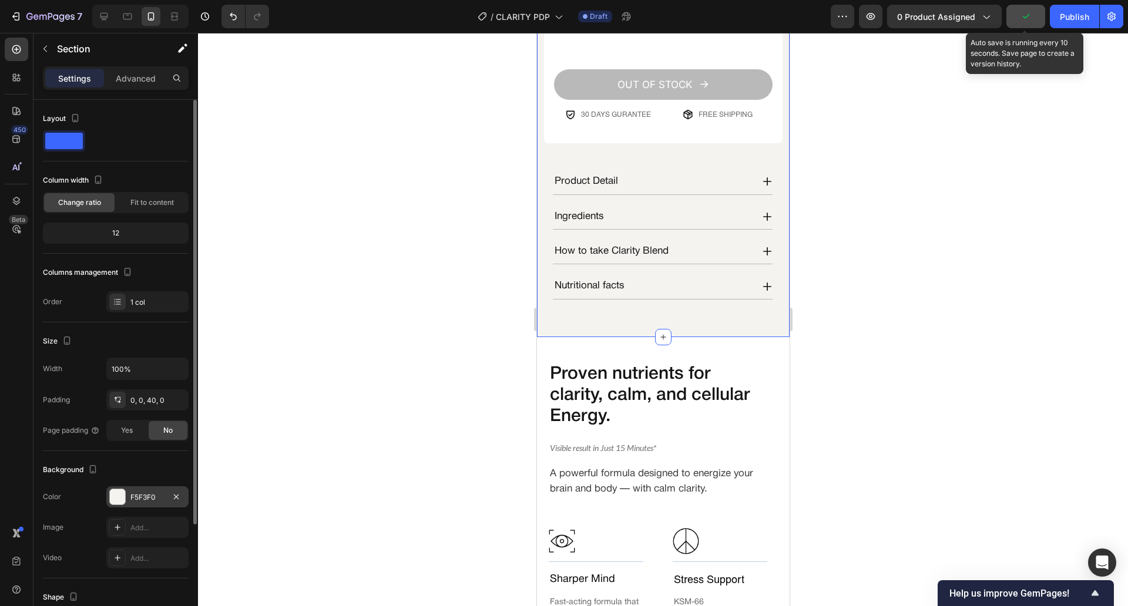
click at [145, 505] on div "F5F3F0" at bounding box center [147, 496] width 82 height 21
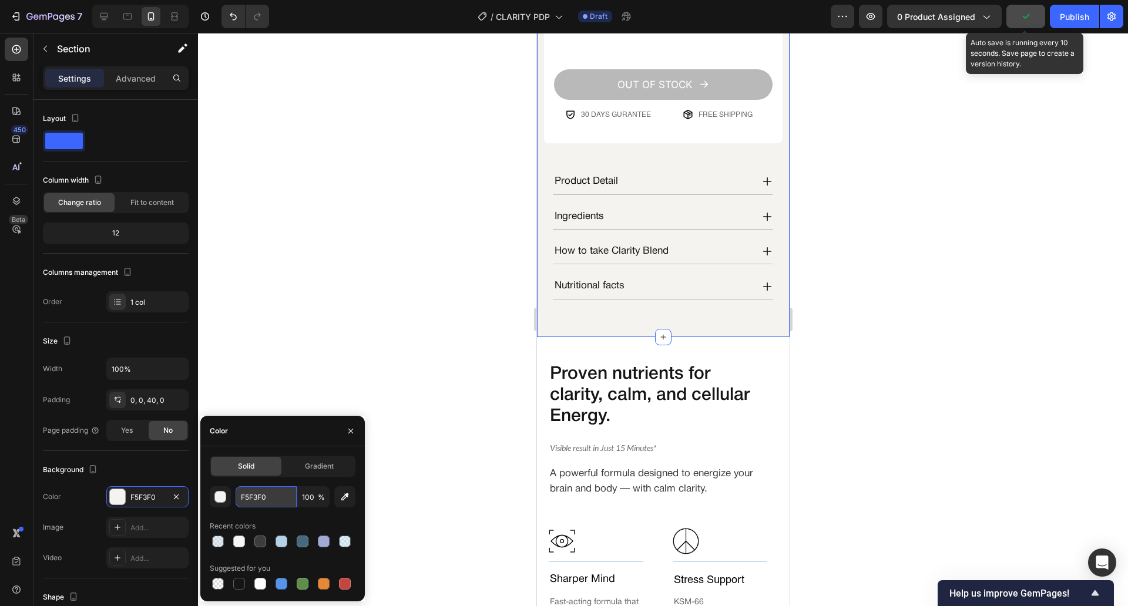
click at [262, 493] on input "F5F3F0" at bounding box center [266, 496] width 61 height 21
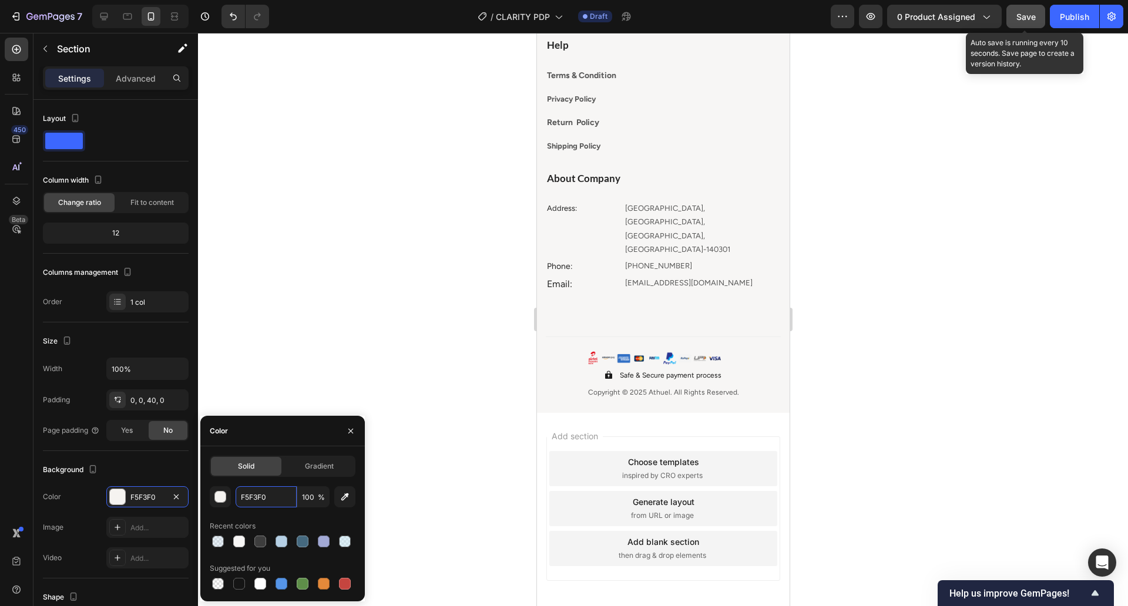
scroll to position [3924, 0]
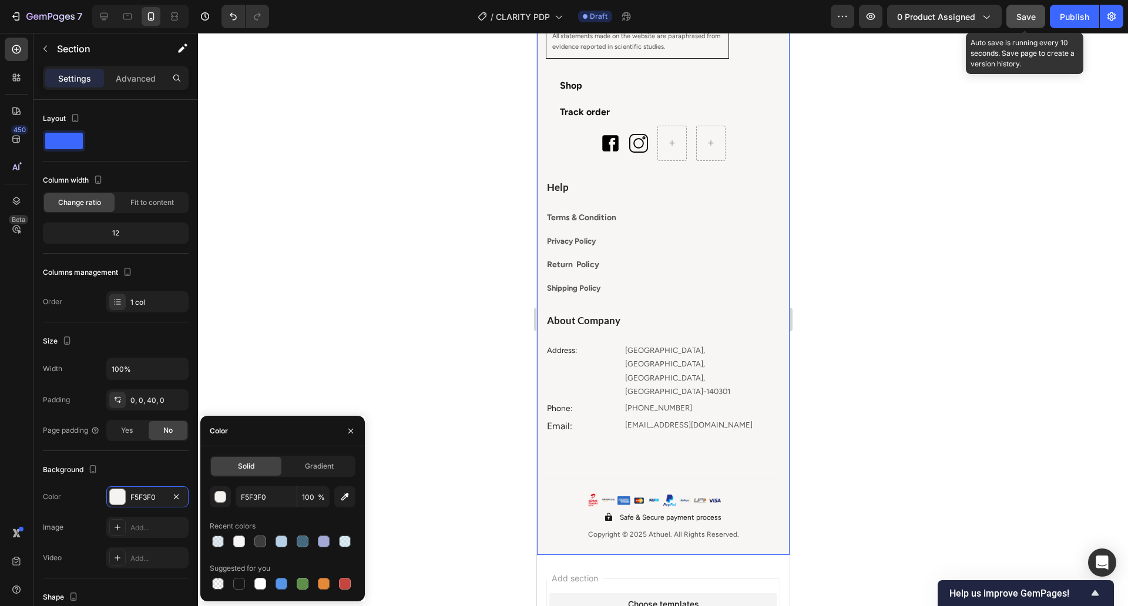
click at [542, 476] on div "Image All statements made on the website are paraphrased from evidence reported…" at bounding box center [662, 248] width 253 height 614
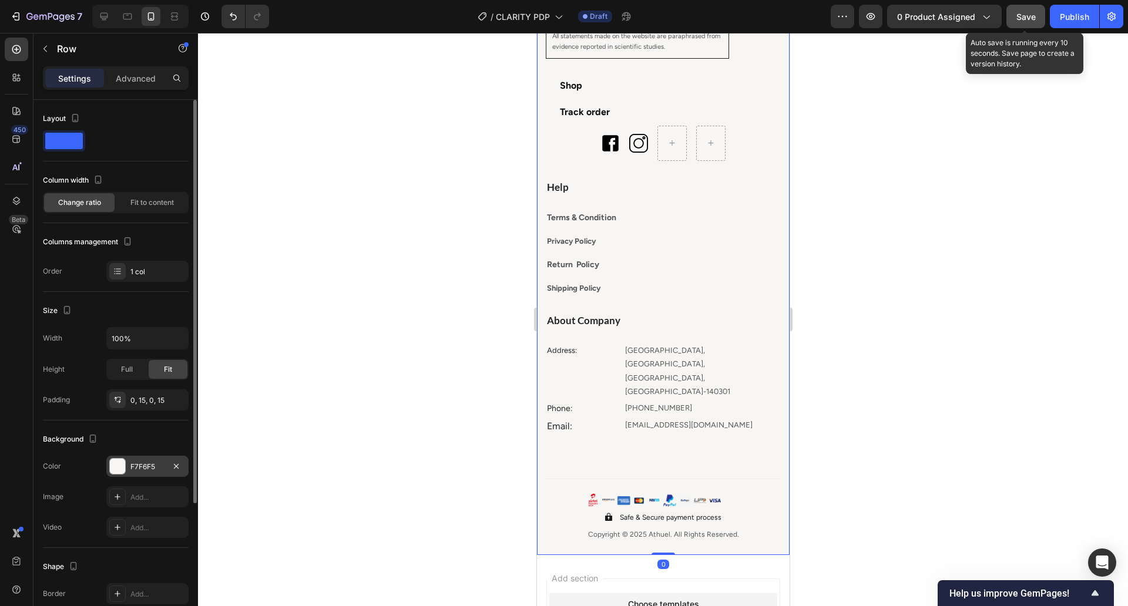
click at [142, 471] on div "F7F6F5" at bounding box center [147, 467] width 34 height 11
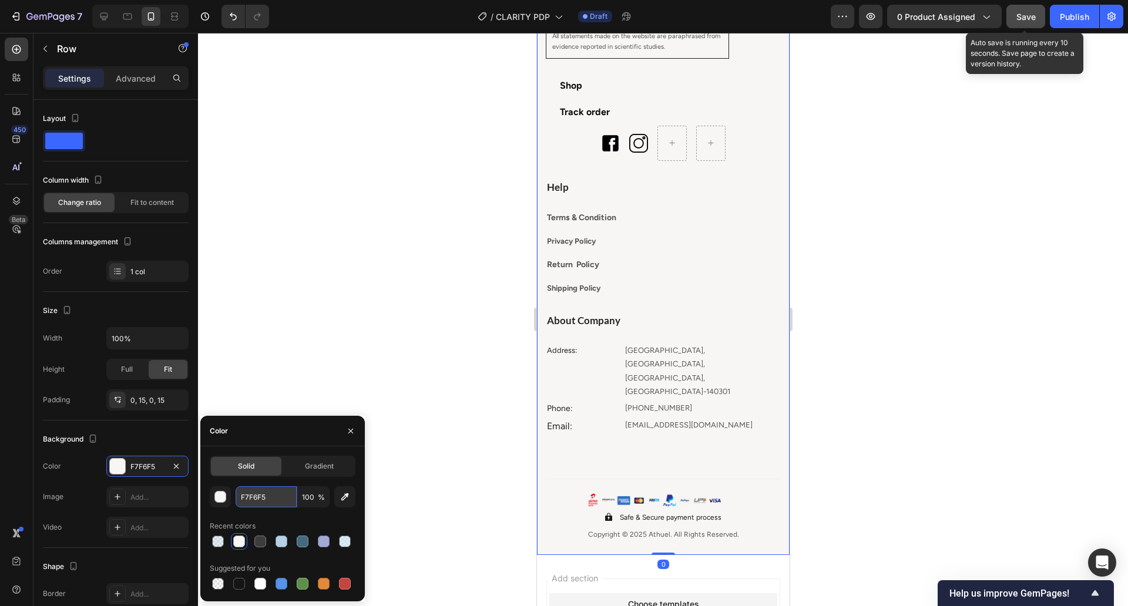
click at [253, 494] on input "F7F6F5" at bounding box center [266, 496] width 61 height 21
paste input "5F3F0"
type input "F5F3F0"
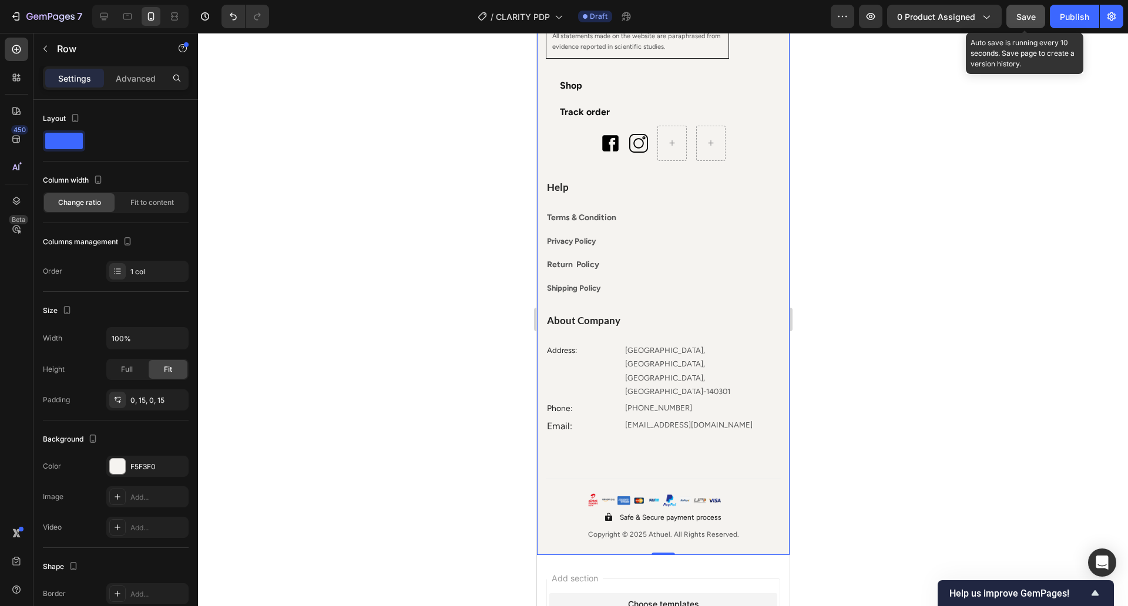
click at [465, 458] on div at bounding box center [663, 319] width 930 height 573
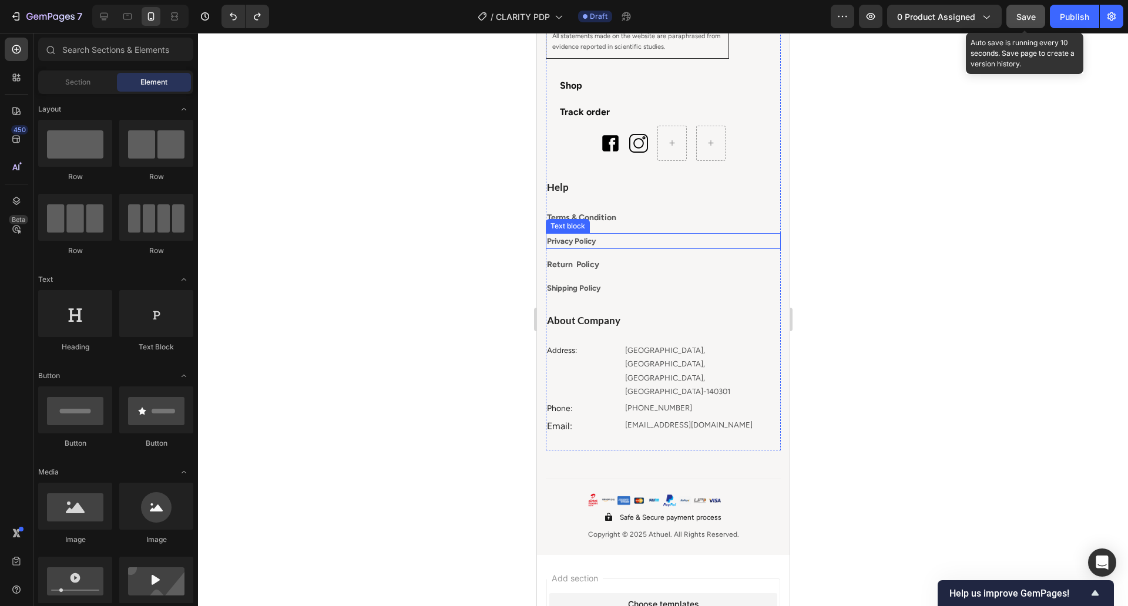
scroll to position [3673, 0]
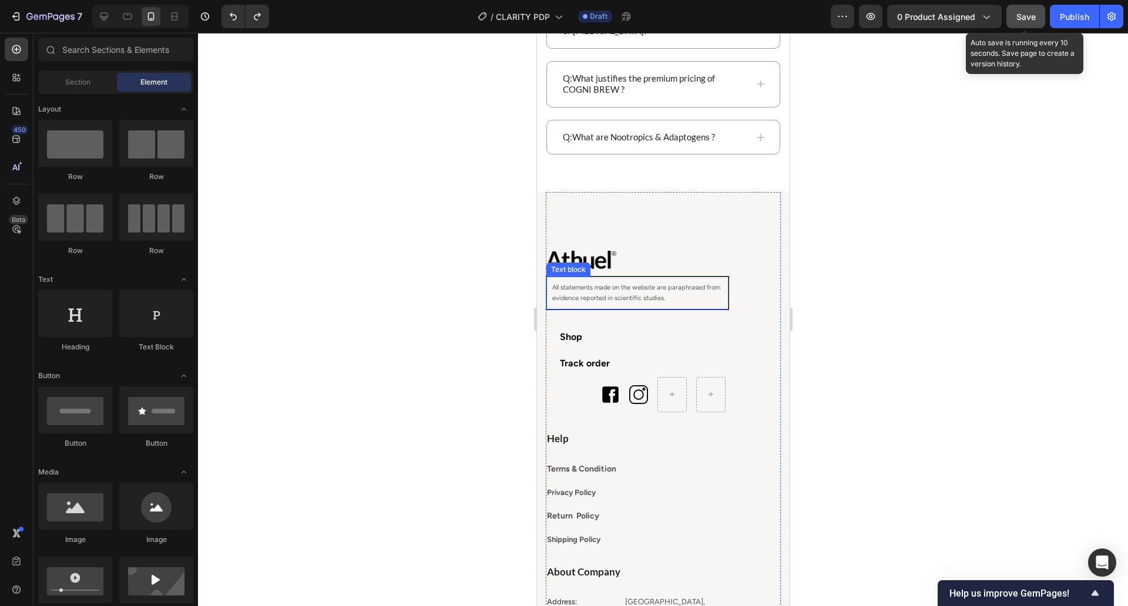
click at [684, 286] on span "All statements made on the website are paraphrased from evidence reported in sc…" at bounding box center [636, 293] width 168 height 18
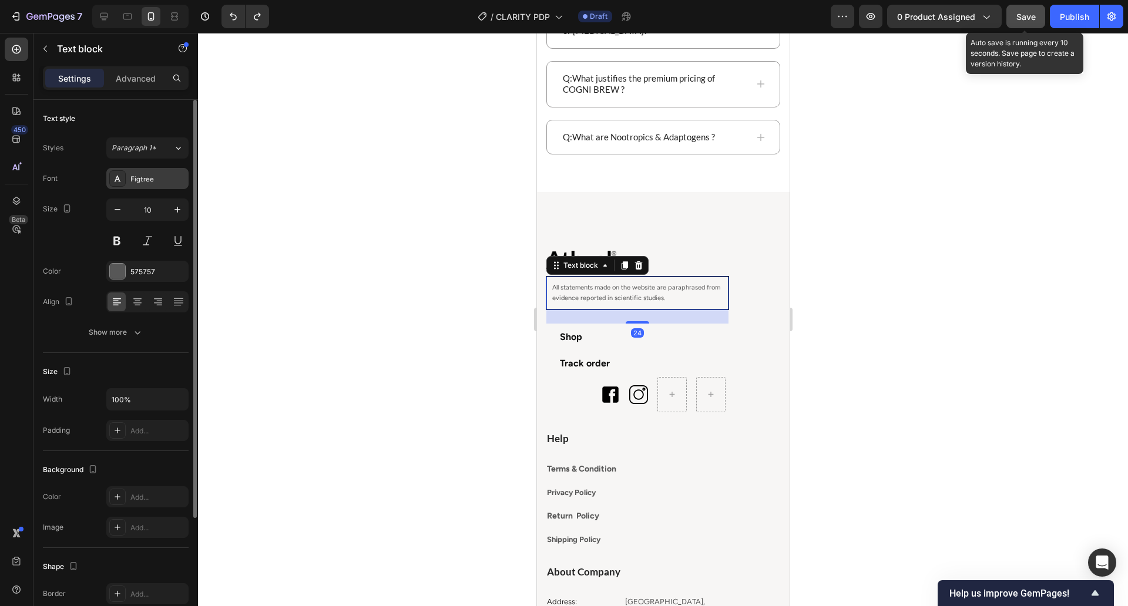
click at [162, 177] on div "Figtree" at bounding box center [157, 179] width 55 height 11
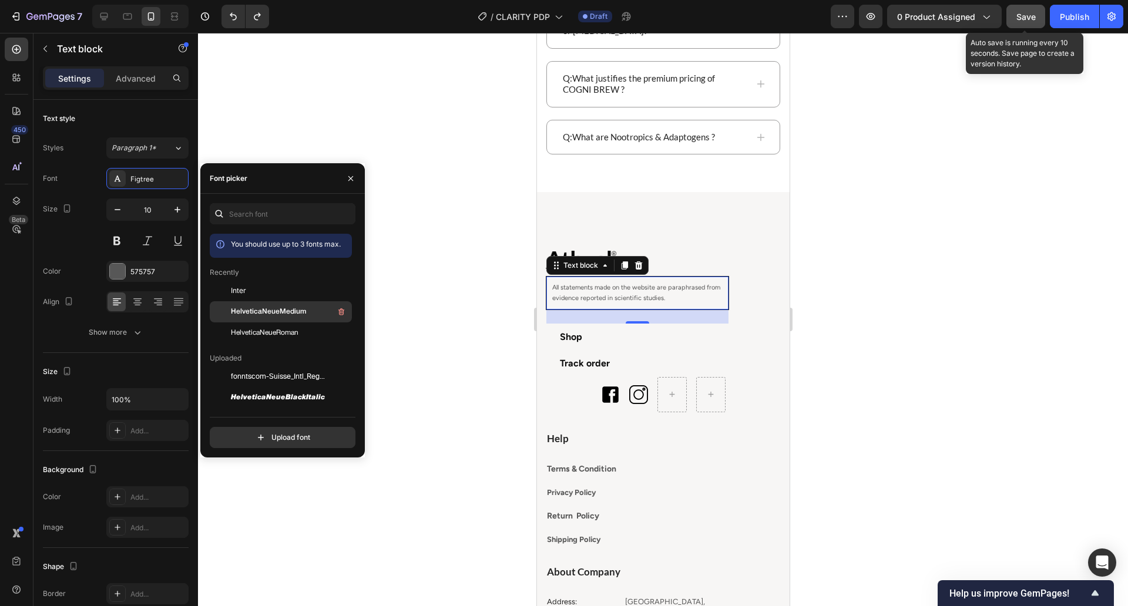
click at [287, 305] on div "HelveticaNeueMedium" at bounding box center [290, 312] width 119 height 14
drag, startPoint x: 281, startPoint y: 325, endPoint x: 70, endPoint y: 261, distance: 220.4
click at [281, 326] on div "HelveticaNeueRoman" at bounding box center [290, 333] width 119 height 14
click at [611, 292] on p "All statements made on the website are paraphrased from evidence reported in sc…" at bounding box center [637, 294] width 170 height 22
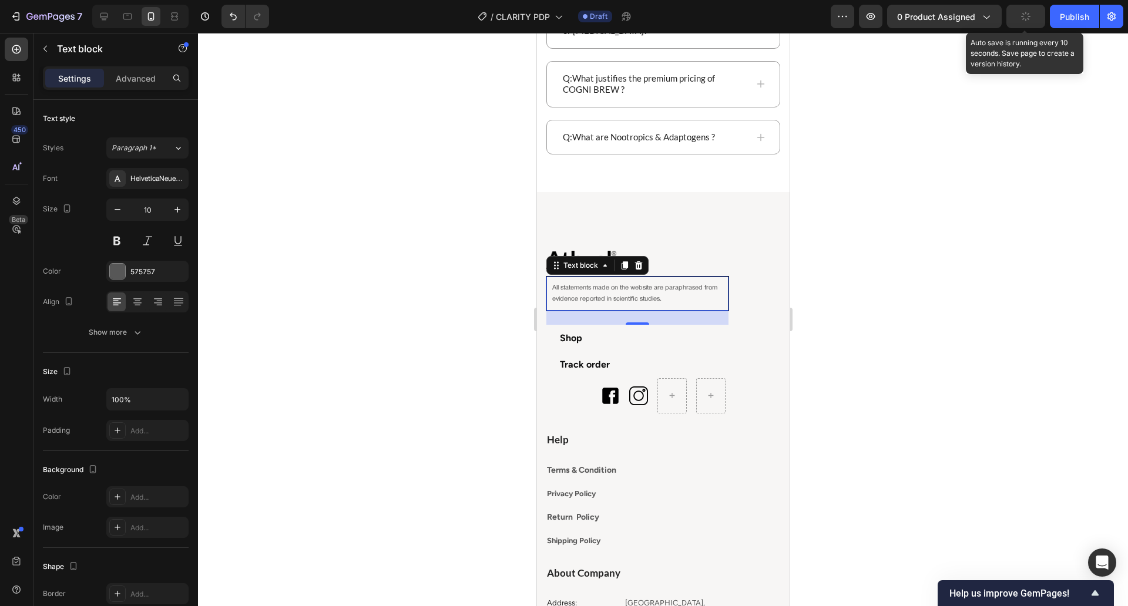
click at [611, 292] on p "All statements made on the website are paraphrased from evidence reported in sc…" at bounding box center [637, 294] width 170 height 22
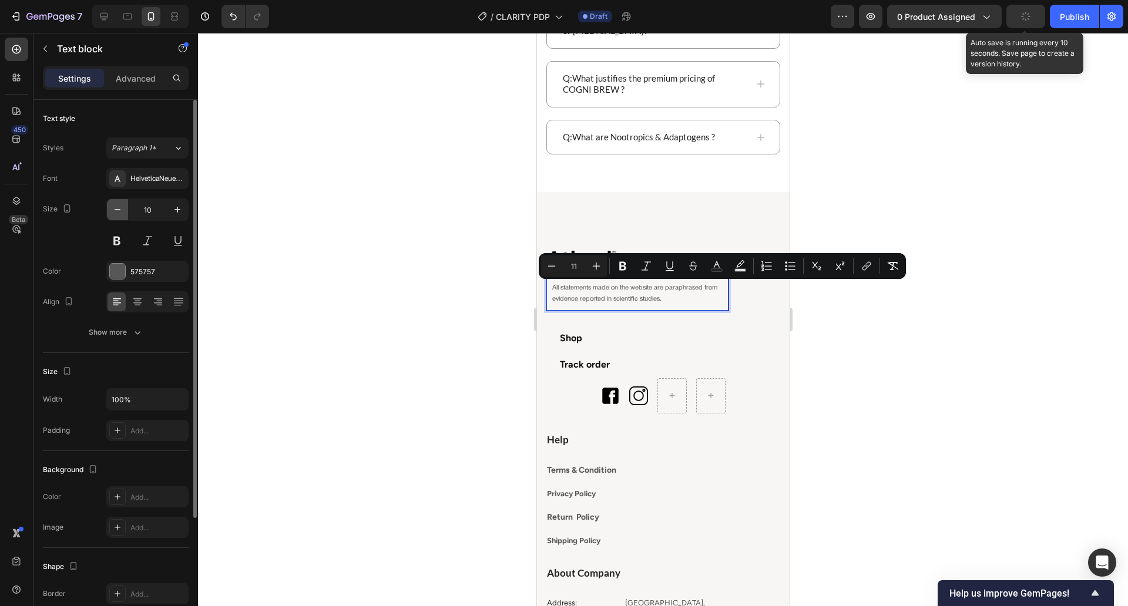
click at [116, 204] on icon "button" at bounding box center [118, 210] width 12 height 12
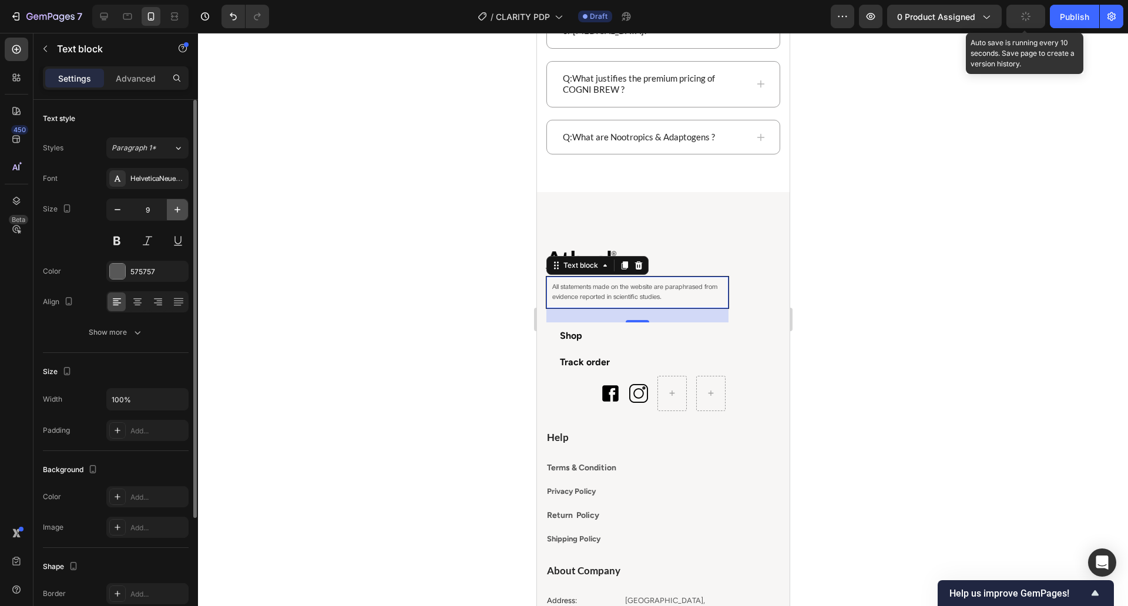
click at [170, 207] on button "button" at bounding box center [177, 209] width 21 height 21
click at [579, 286] on span "All statements made on the website are paraphrased from evidence reported in sc…" at bounding box center [634, 293] width 165 height 17
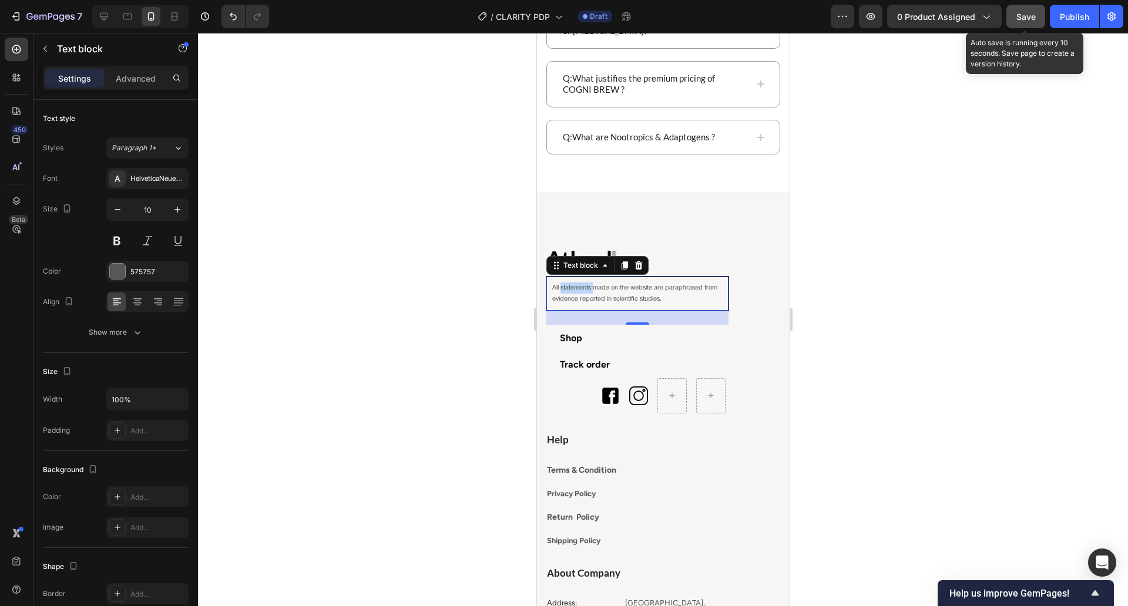
click at [579, 286] on span "All statements made on the website are paraphrased from evidence reported in sc…" at bounding box center [634, 293] width 165 height 17
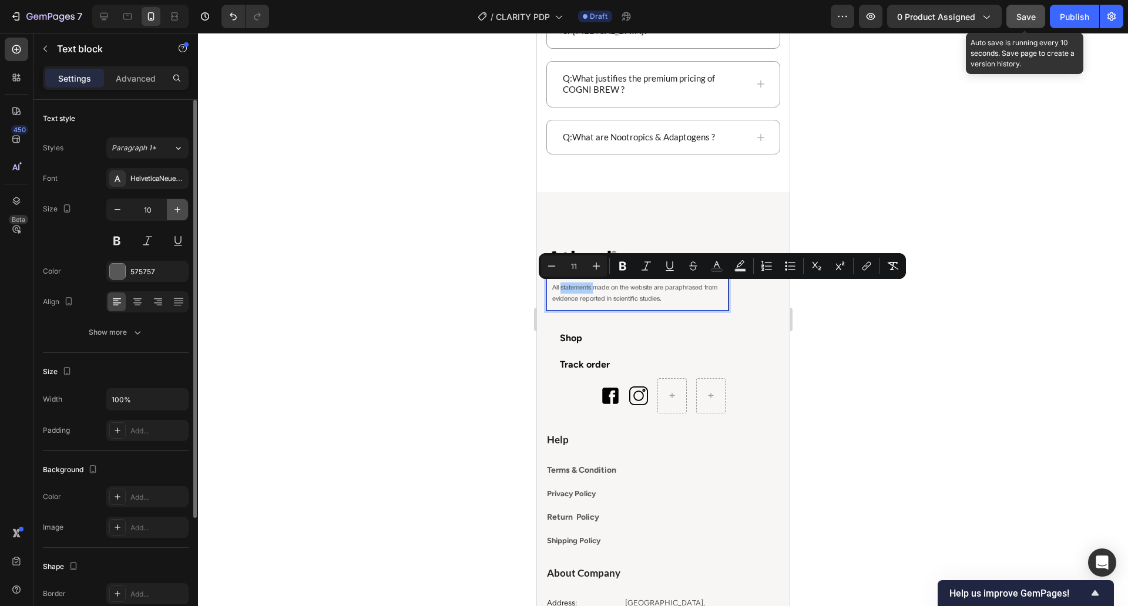
click at [179, 208] on icon "button" at bounding box center [178, 210] width 12 height 12
type input "11"
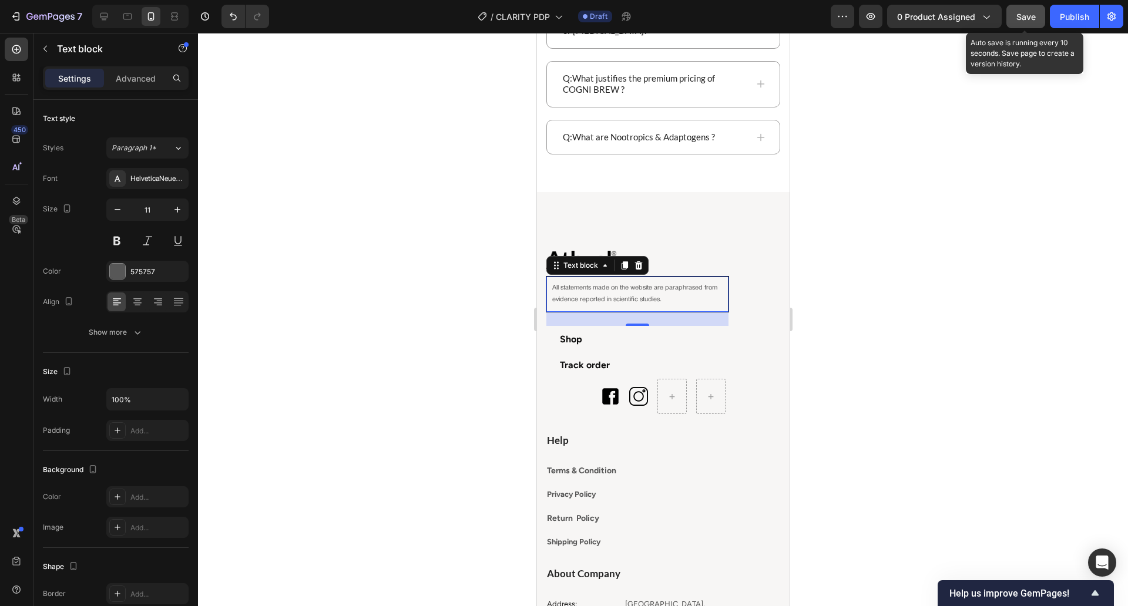
click at [327, 266] on div at bounding box center [663, 319] width 930 height 573
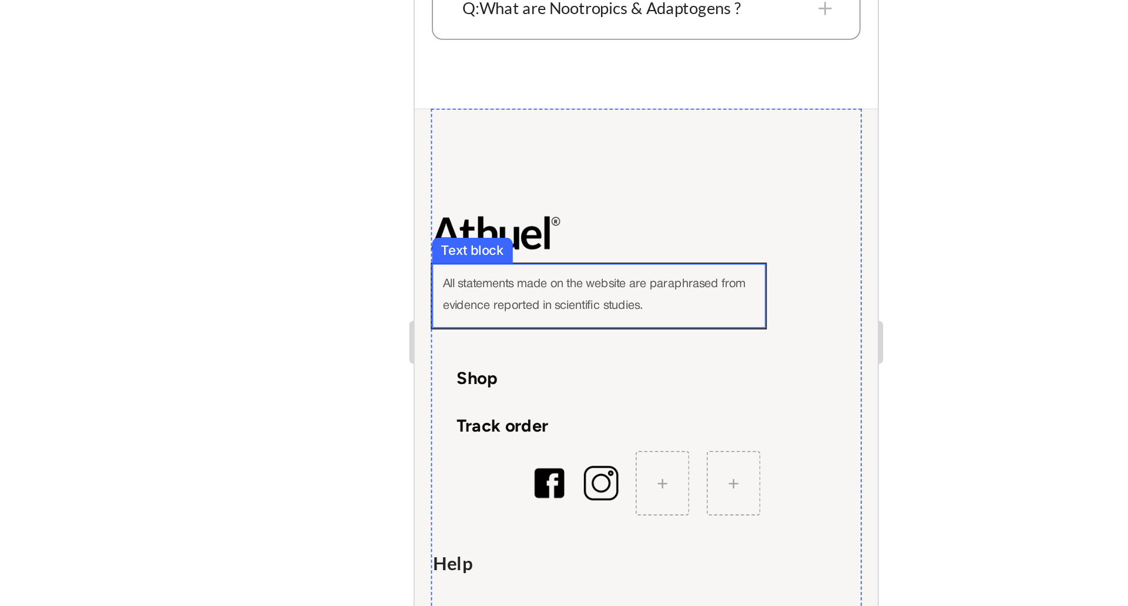
click at [560, 76] on p "All statements made on the website are paraphrased from evidence reported in sc…" at bounding box center [514, 78] width 170 height 23
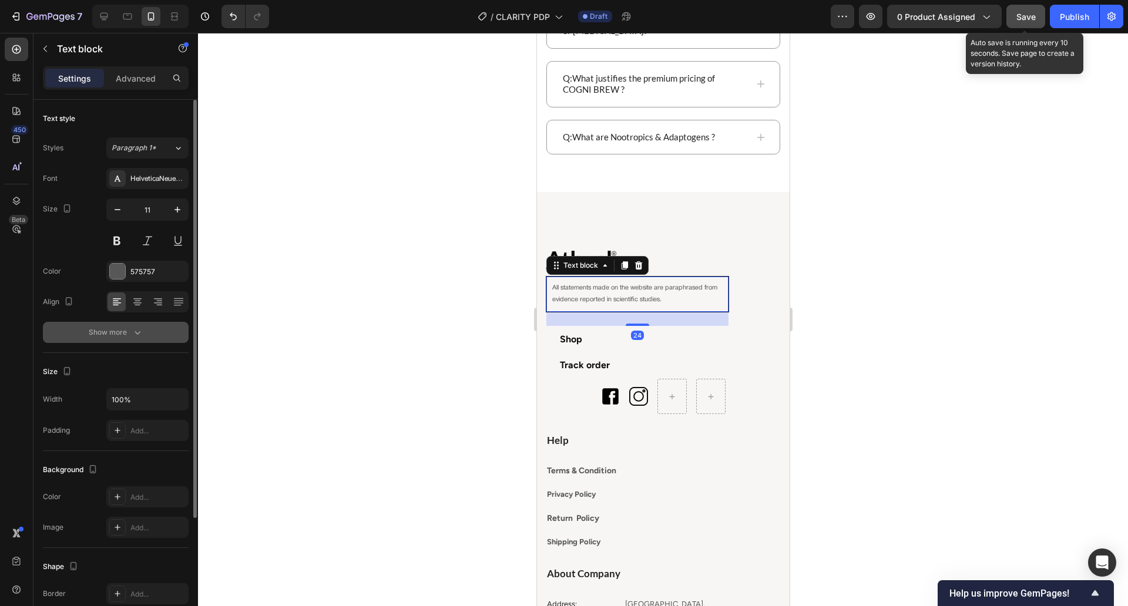
click at [142, 335] on icon "button" at bounding box center [138, 333] width 12 height 12
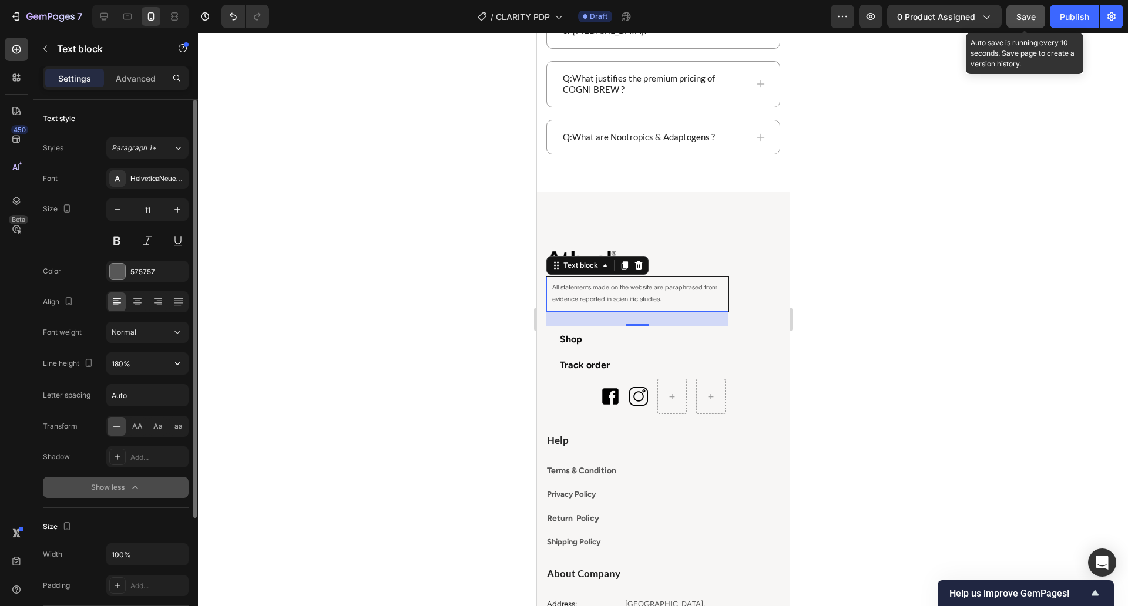
click at [147, 376] on div "Font HelveticaNeueRoman Size 11 Color 575757 Align Font weight Normal Line heig…" at bounding box center [116, 333] width 146 height 330
click at [170, 355] on button "button" at bounding box center [177, 363] width 21 height 21
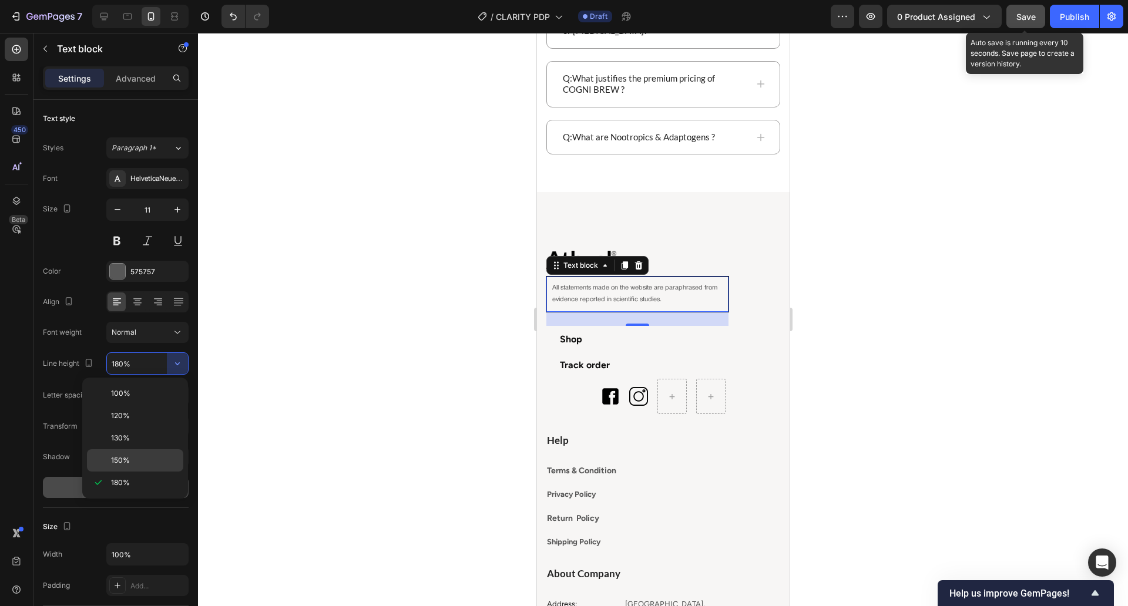
click at [136, 455] on p "150%" at bounding box center [144, 460] width 67 height 11
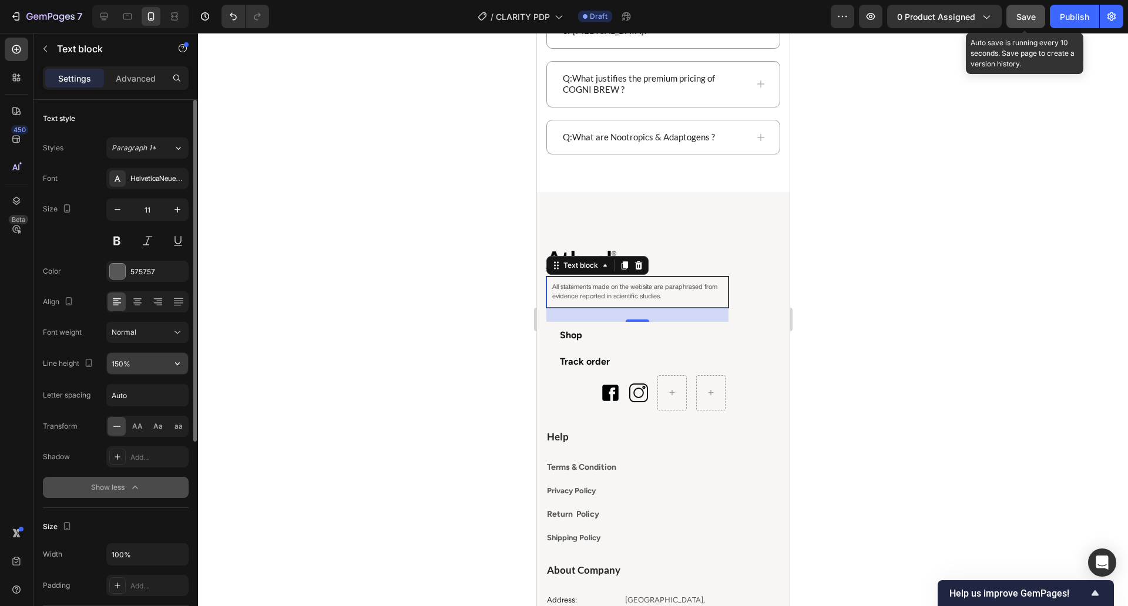
click at [126, 362] on input "150%" at bounding box center [147, 363] width 81 height 21
type input "160%"
click at [543, 212] on div "Image All statements made on the website are paraphrased from evidence reported…" at bounding box center [662, 499] width 253 height 614
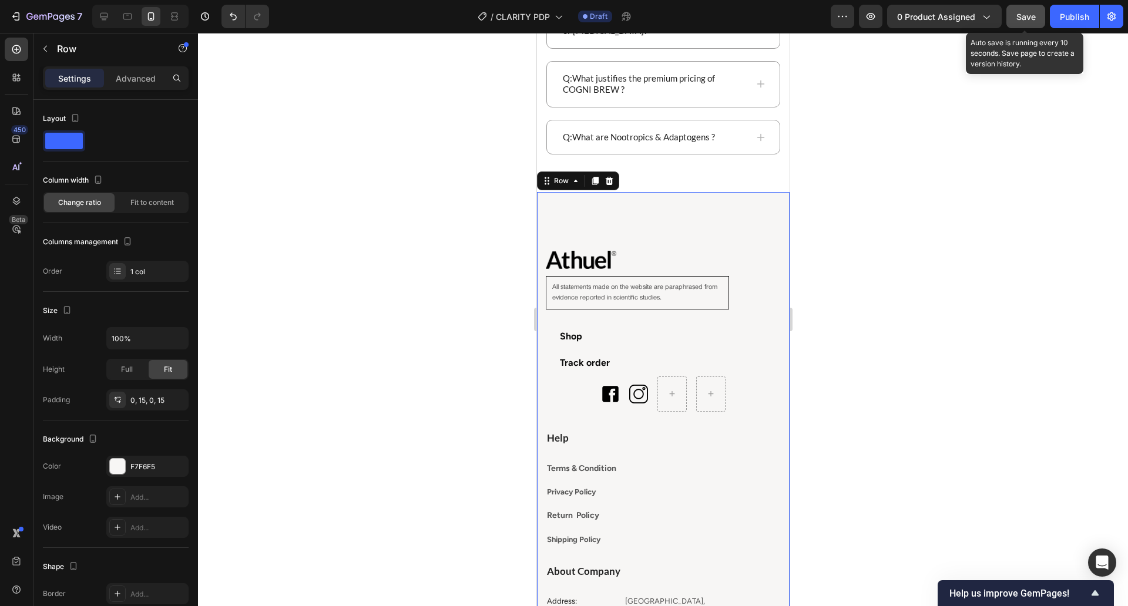
click at [386, 236] on div at bounding box center [663, 319] width 930 height 573
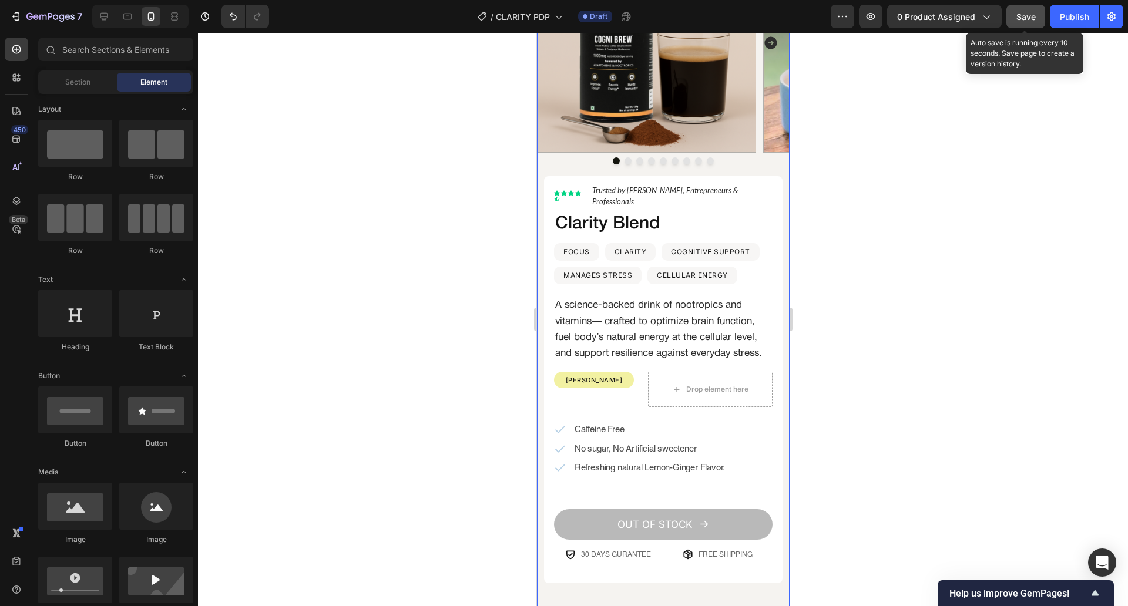
scroll to position [132, 0]
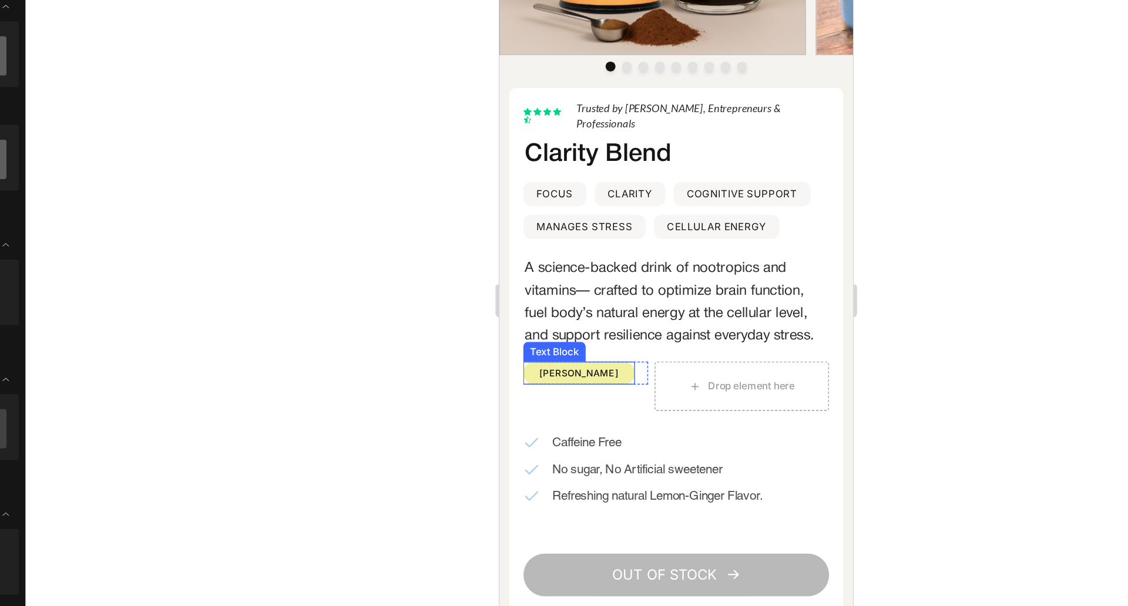
click at [586, 240] on p "[PERSON_NAME]" at bounding box center [556, 238] width 78 height 14
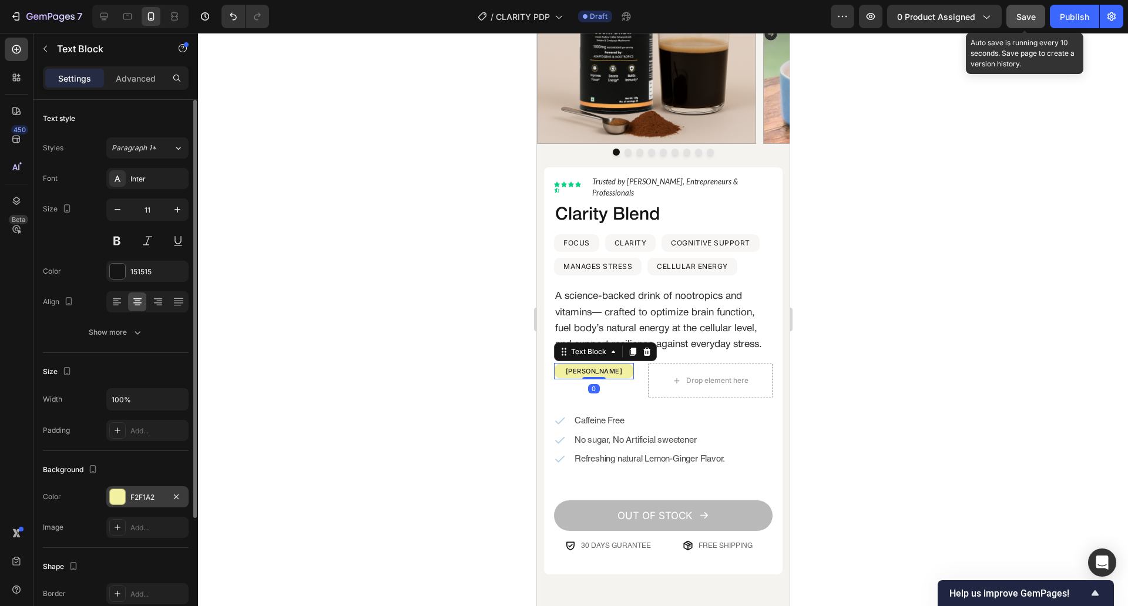
click at [157, 497] on div "F2F1A2" at bounding box center [147, 497] width 34 height 11
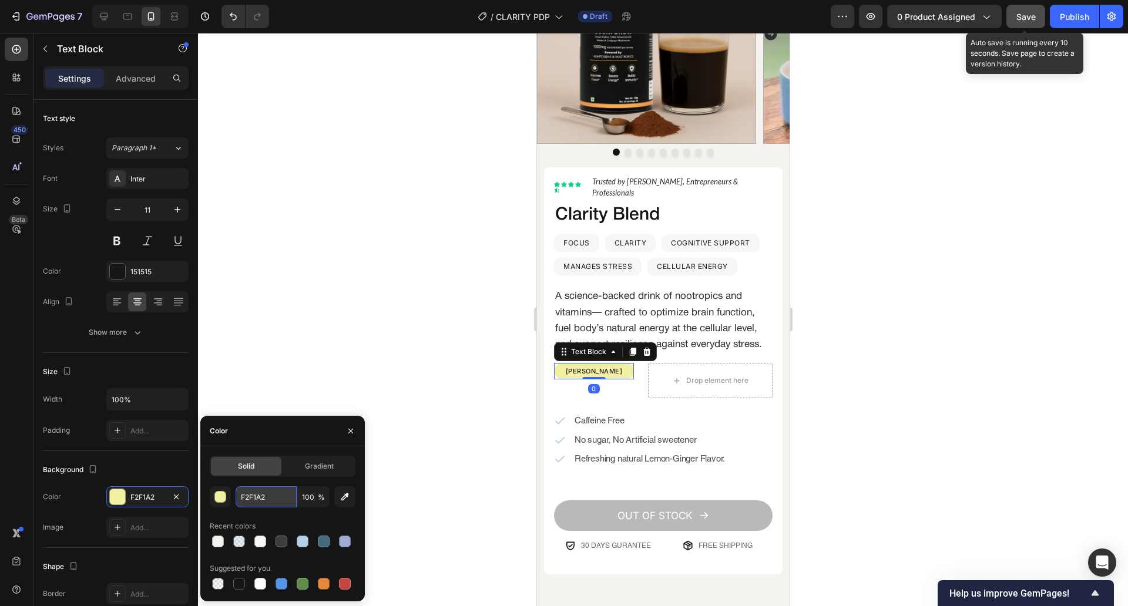
click at [254, 493] on input "F2F1A2" at bounding box center [266, 496] width 61 height 21
click at [411, 339] on div at bounding box center [663, 319] width 930 height 573
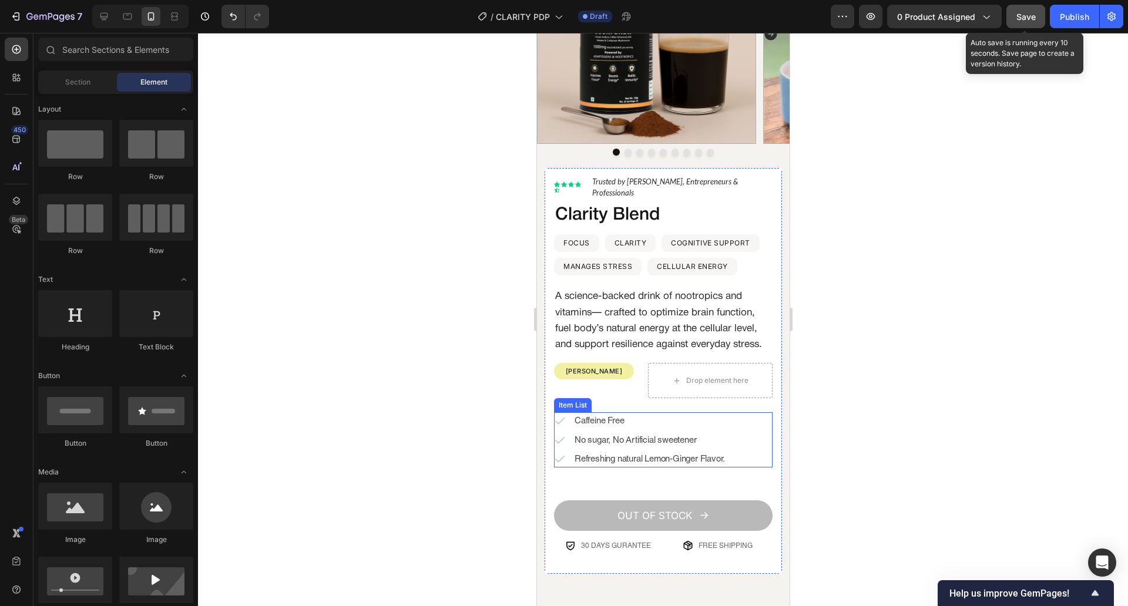
click at [629, 464] on span "Refreshing natural Lemon-Ginger Flavor." at bounding box center [649, 459] width 150 height 10
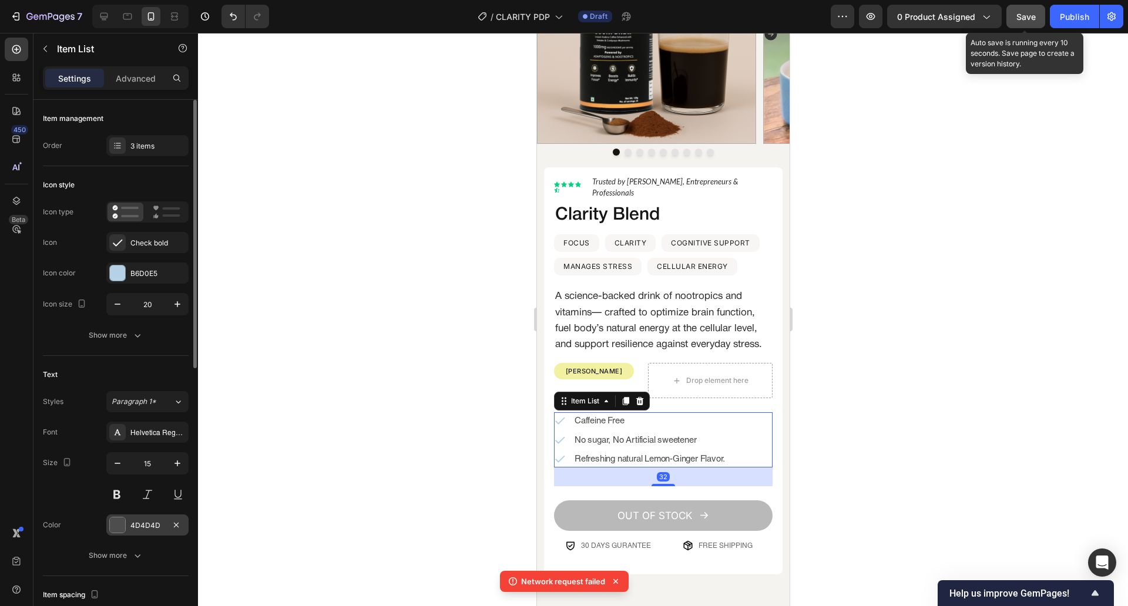
click at [119, 517] on div at bounding box center [117, 525] width 16 height 16
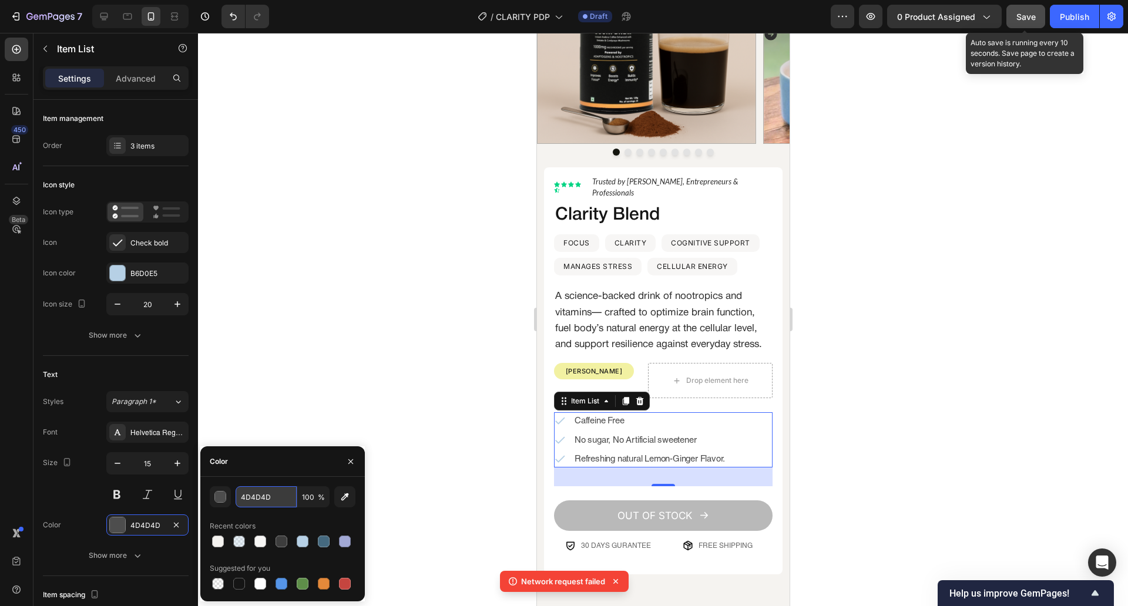
click at [268, 499] on input "4D4D4D" at bounding box center [266, 496] width 61 height 21
paste input "F2F1A2"
type input "4D4D4D"
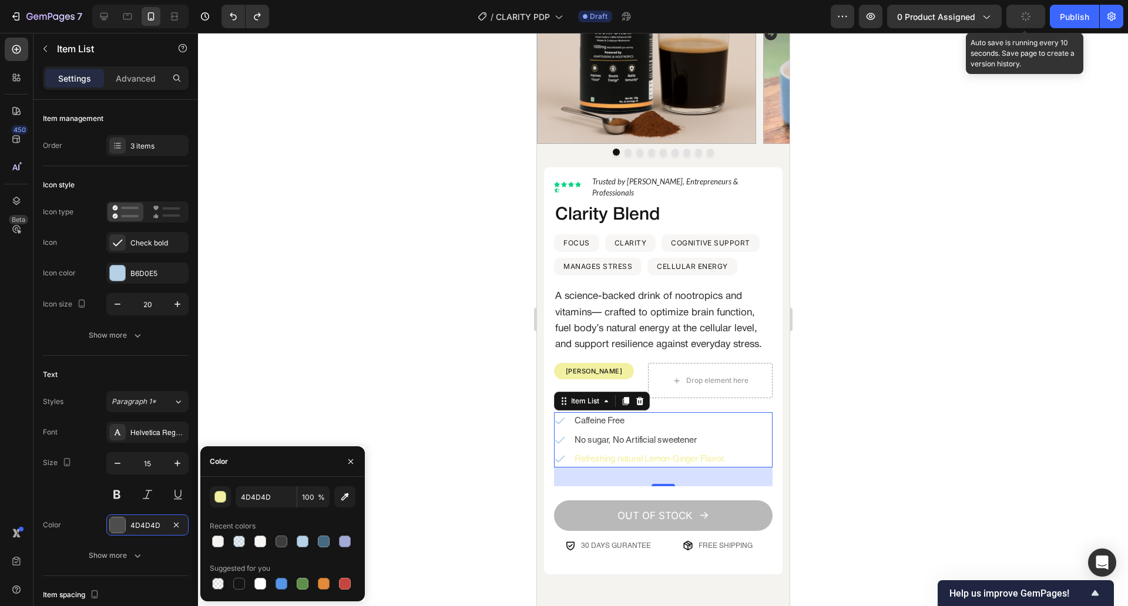
click at [372, 384] on div at bounding box center [663, 319] width 930 height 573
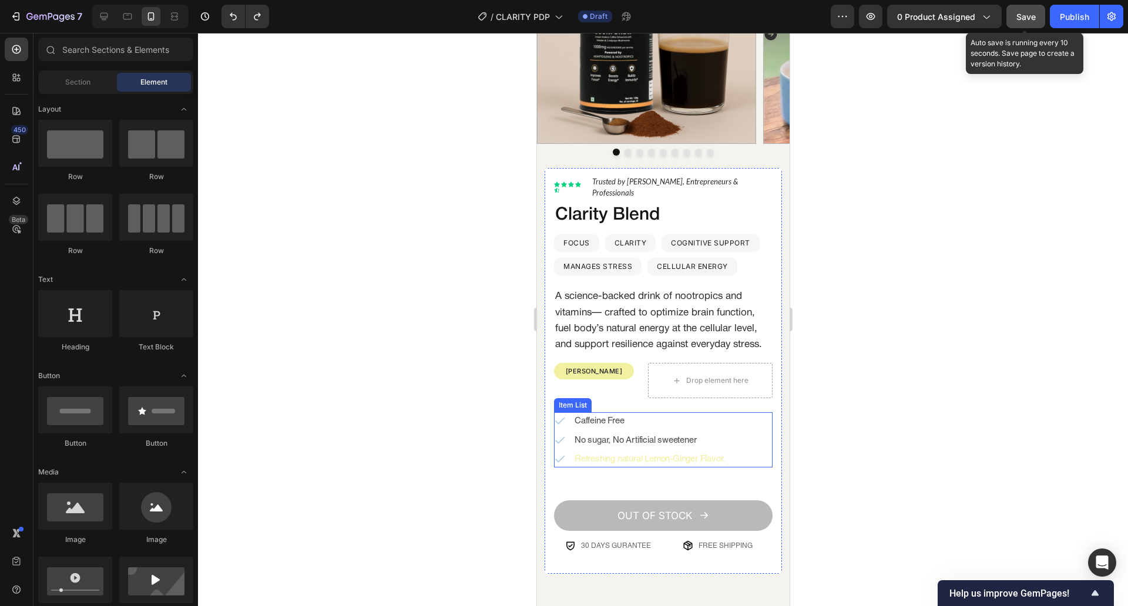
click at [649, 458] on span "Refreshing natural Lemon-Ginger Flavor." at bounding box center [649, 459] width 150 height 10
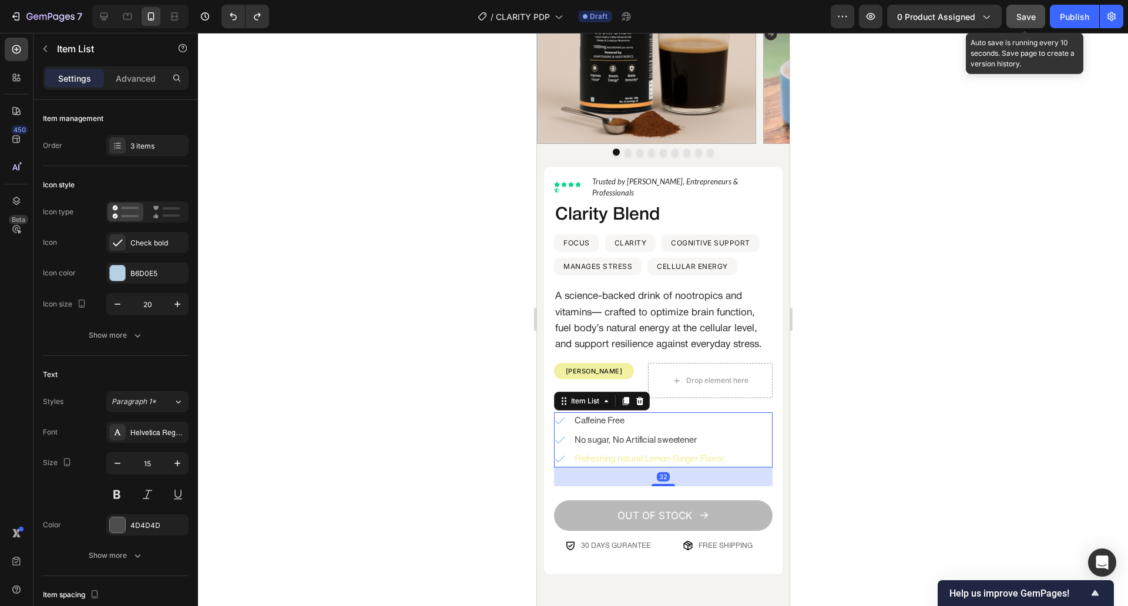
click at [448, 481] on div at bounding box center [663, 319] width 930 height 573
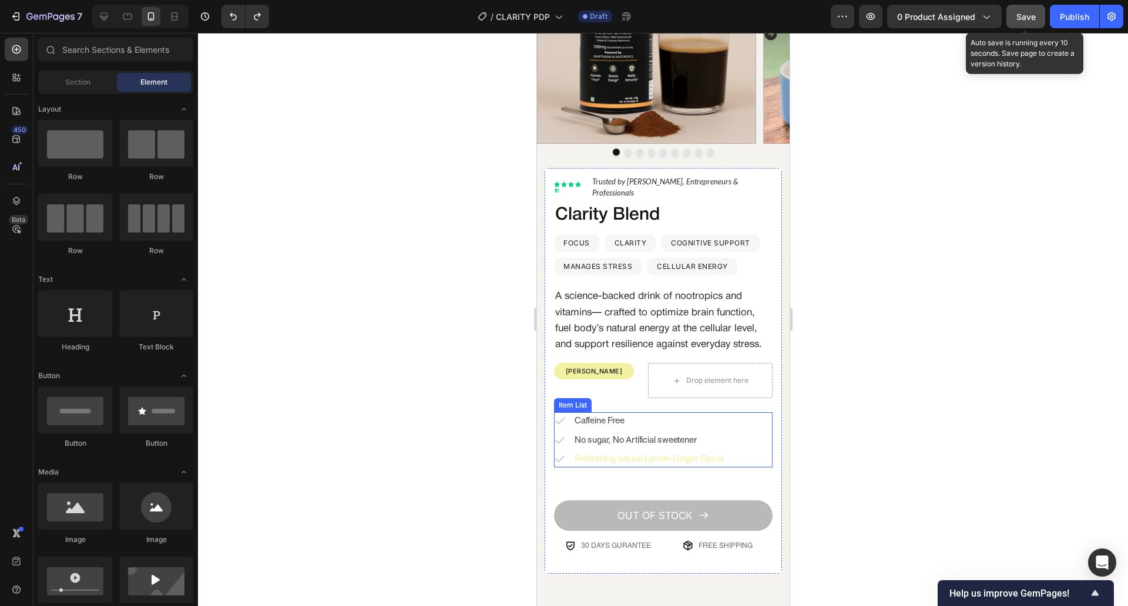
click at [639, 462] on span "Refreshing natural Lemon-Ginger Flavor." at bounding box center [649, 459] width 150 height 10
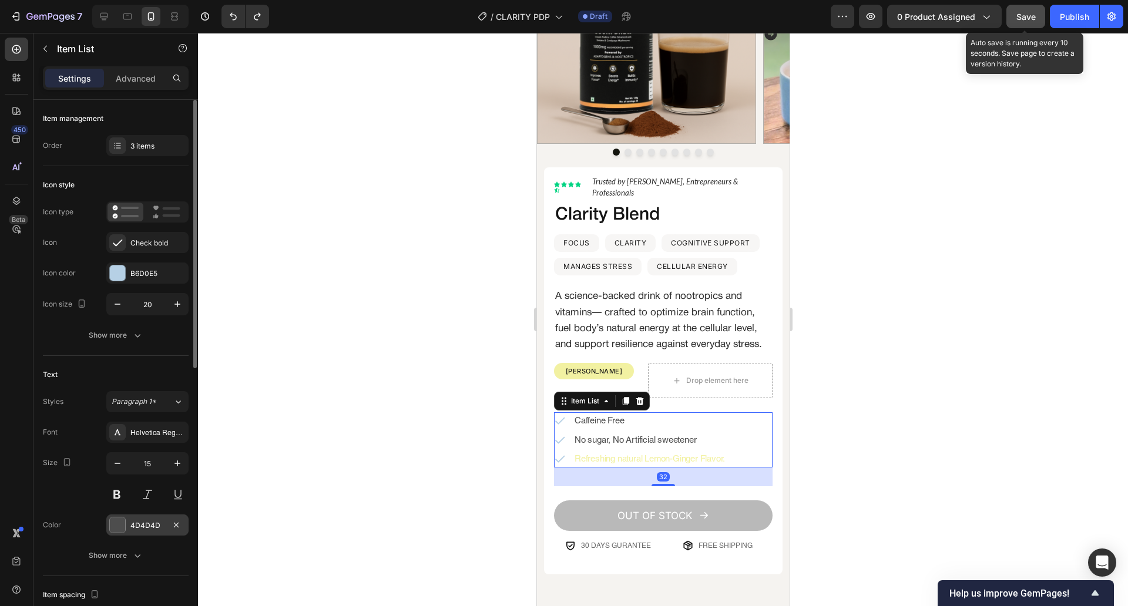
click at [122, 522] on div at bounding box center [117, 525] width 15 height 15
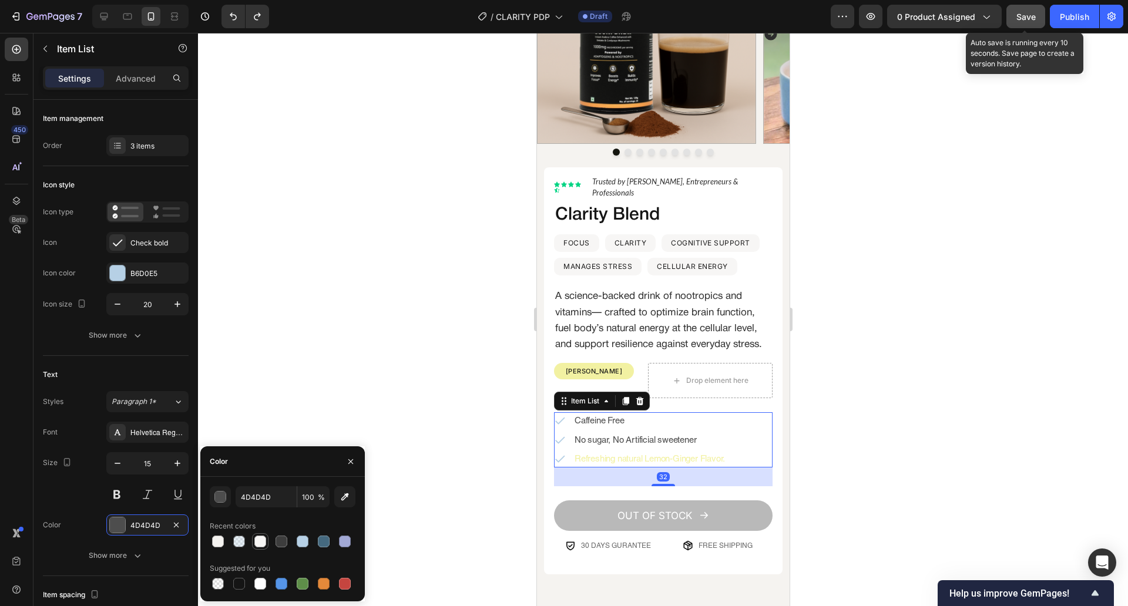
click at [263, 536] on div at bounding box center [260, 542] width 12 height 12
click at [280, 537] on div at bounding box center [282, 542] width 12 height 12
type input "3D3D3D"
click at [350, 404] on div at bounding box center [663, 319] width 930 height 573
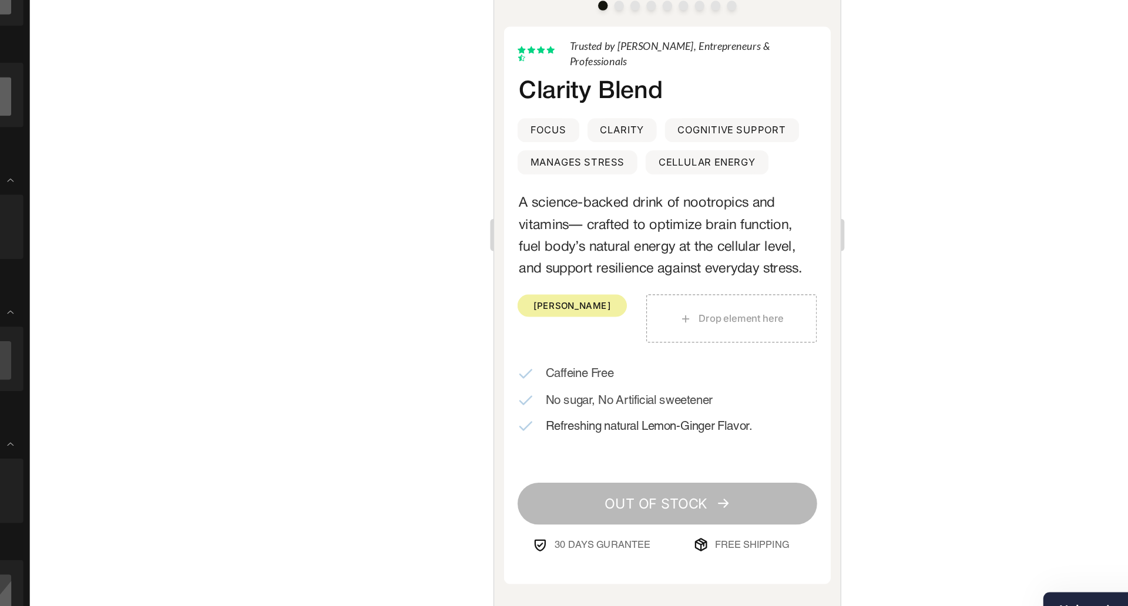
click at [818, 337] on div at bounding box center [663, 319] width 930 height 573
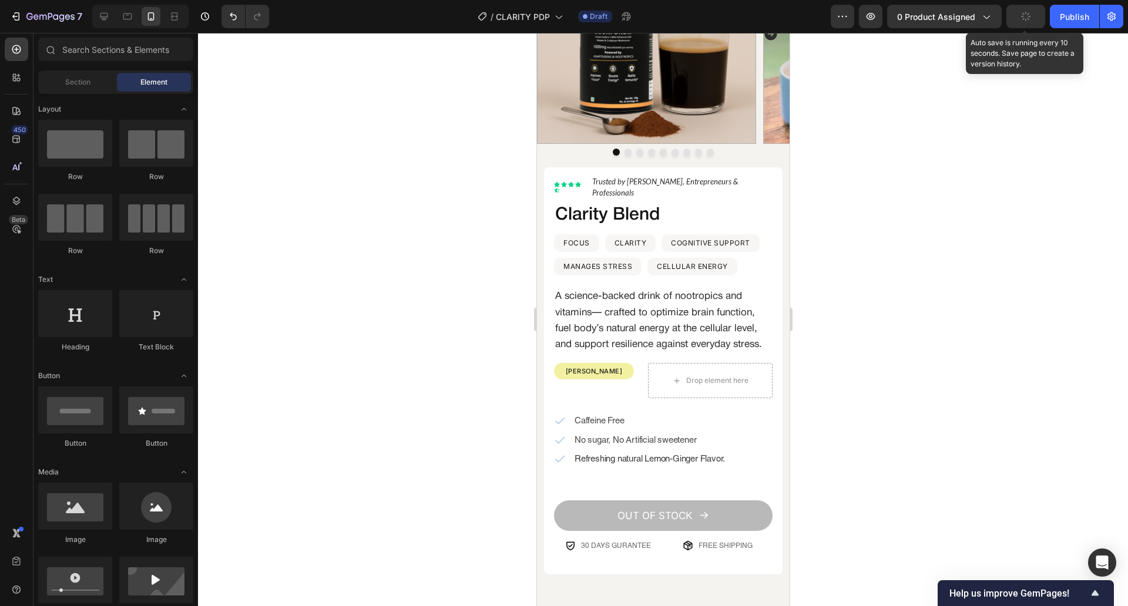
click at [696, 273] on div "Lorem ipsum dolor Text Block Icon Icon Icon Icon Icon Icon List Hoz Trusted by …" at bounding box center [662, 367] width 219 height 385
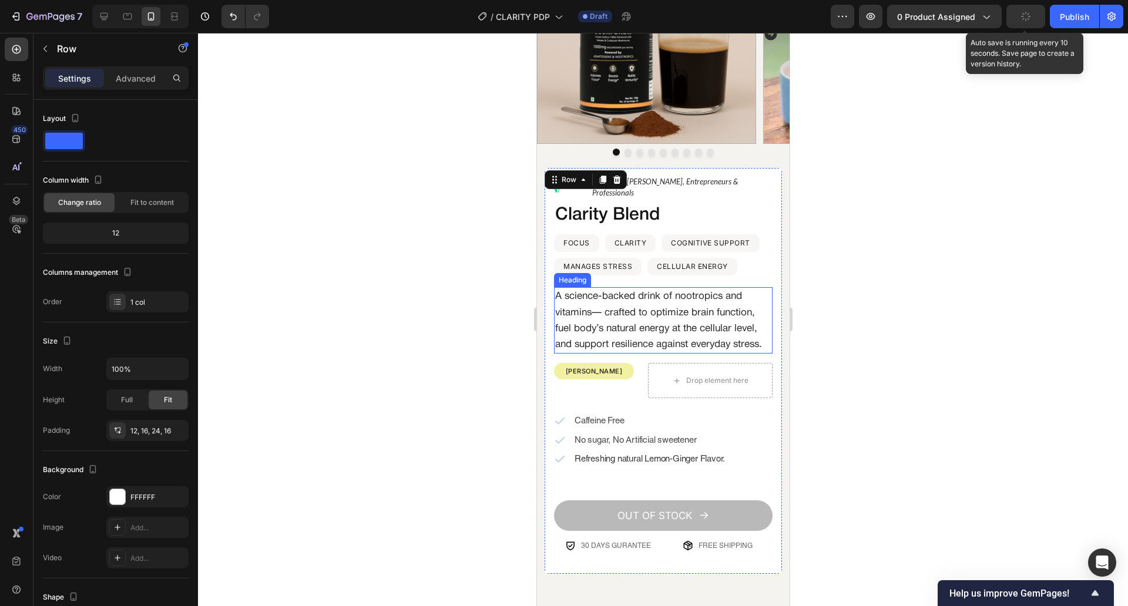
click at [674, 302] on h2 "A science-backed drink of nootropics and vitamins— crafted to optimize brain fu…" at bounding box center [662, 320] width 219 height 66
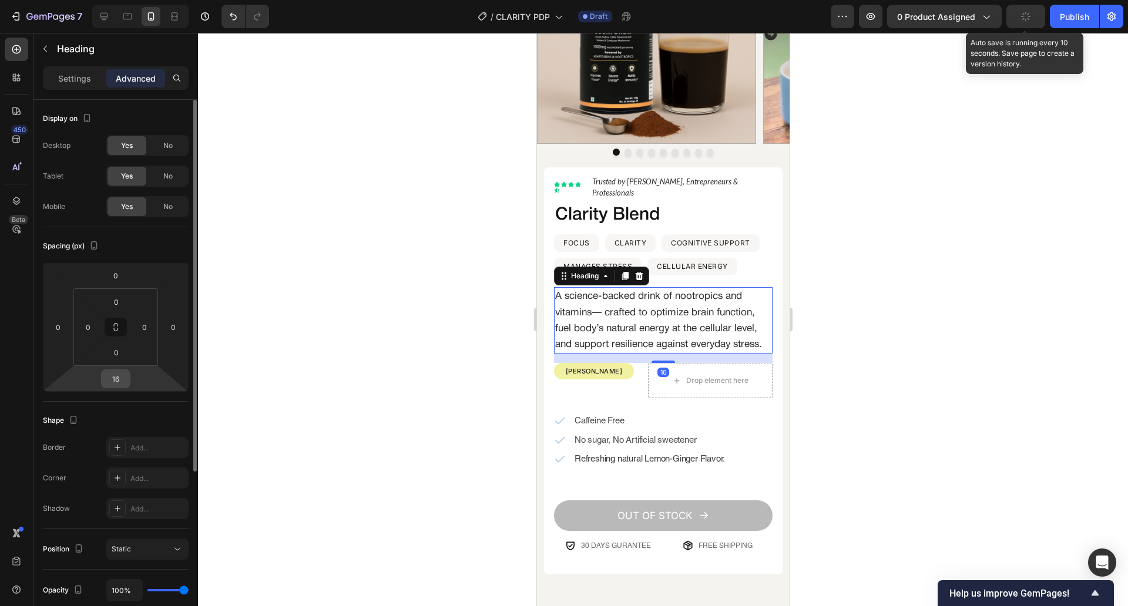
click at [117, 385] on input "16" at bounding box center [115, 379] width 23 height 18
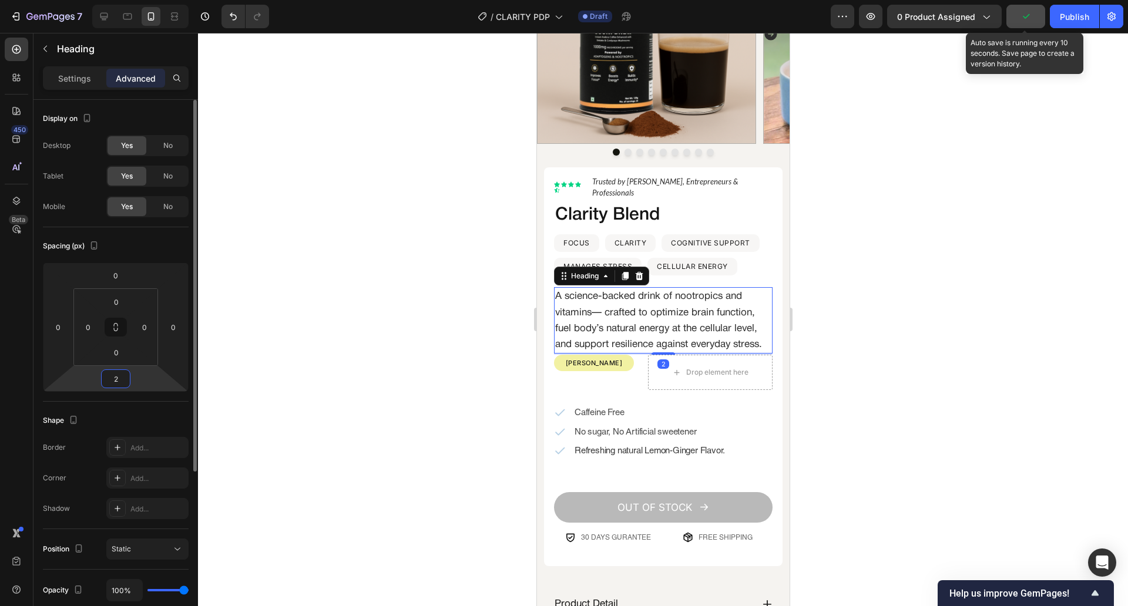
type input "20"
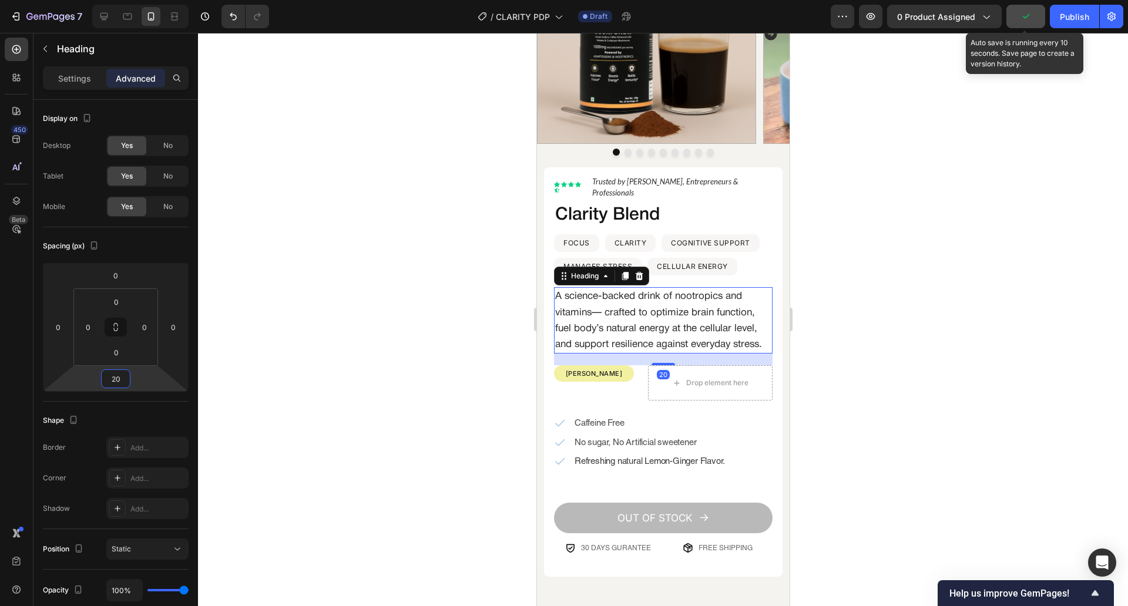
click at [325, 361] on div at bounding box center [663, 319] width 930 height 573
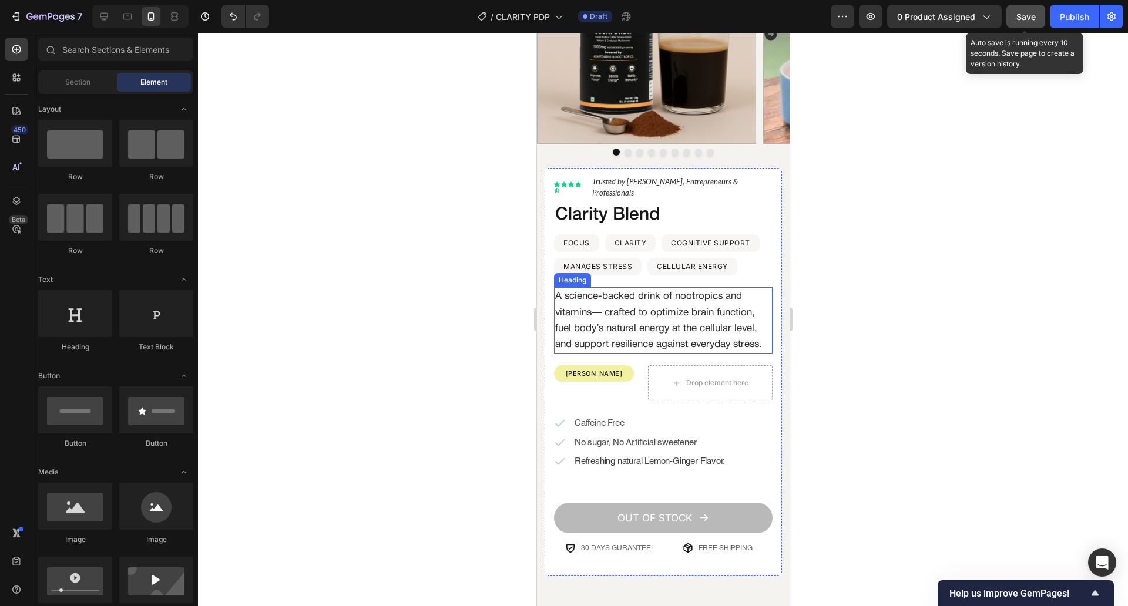
scroll to position [0, 0]
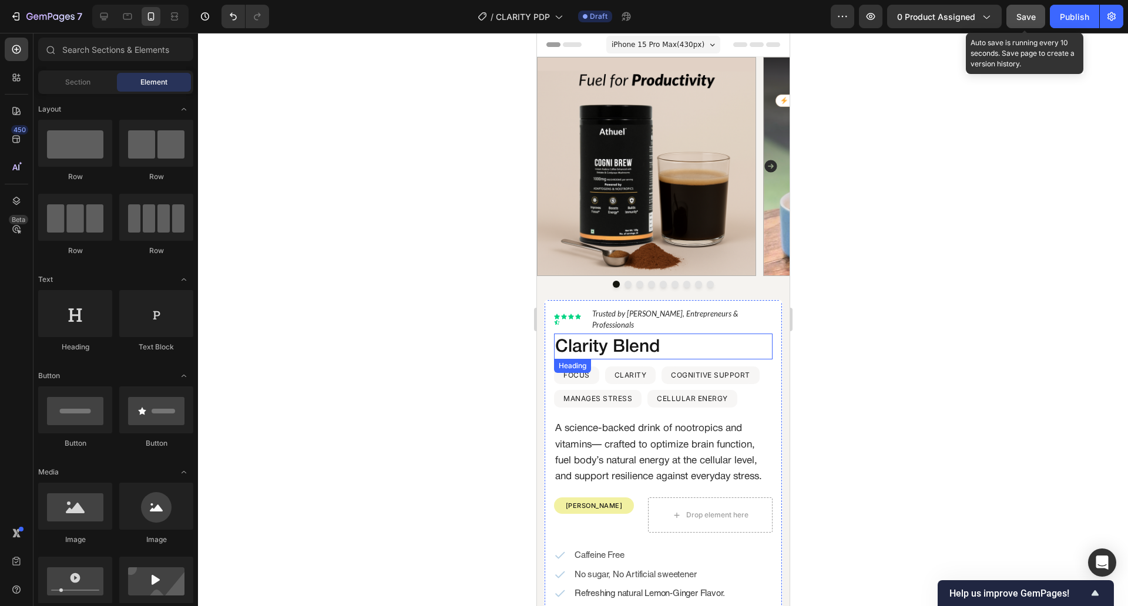
click at [702, 340] on h2 "Clarity Blend" at bounding box center [658, 347] width 210 height 23
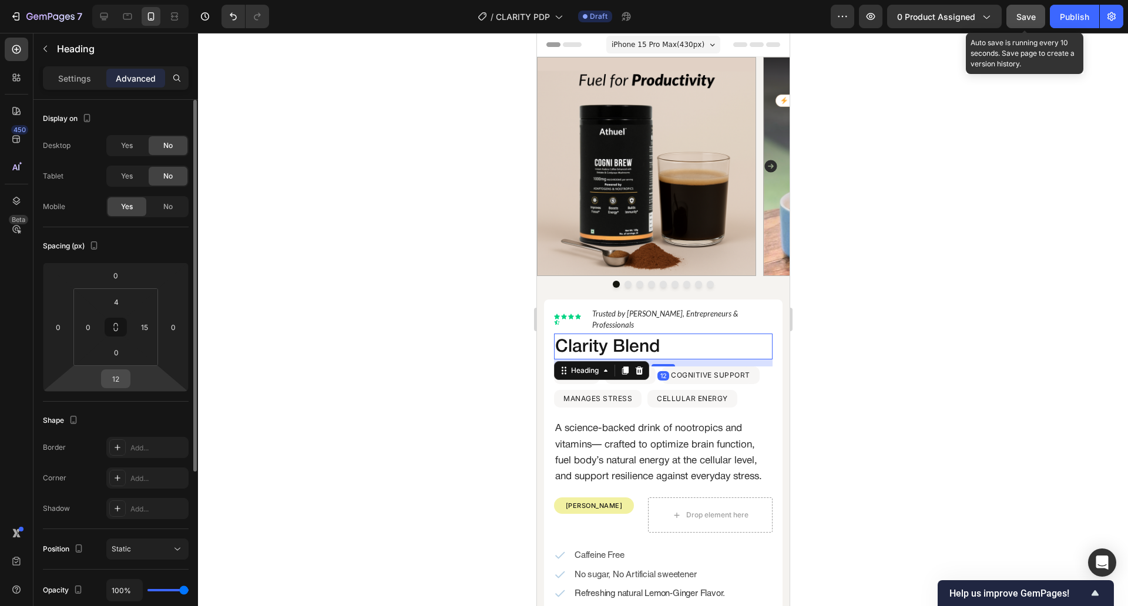
click at [125, 382] on input "12" at bounding box center [115, 379] width 23 height 18
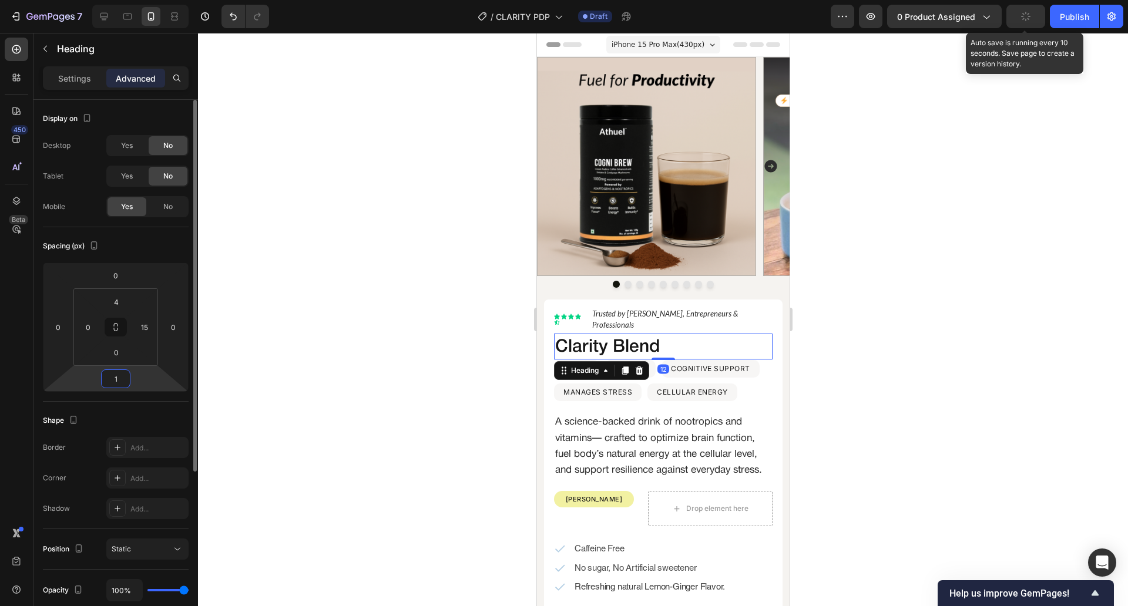
type input "14"
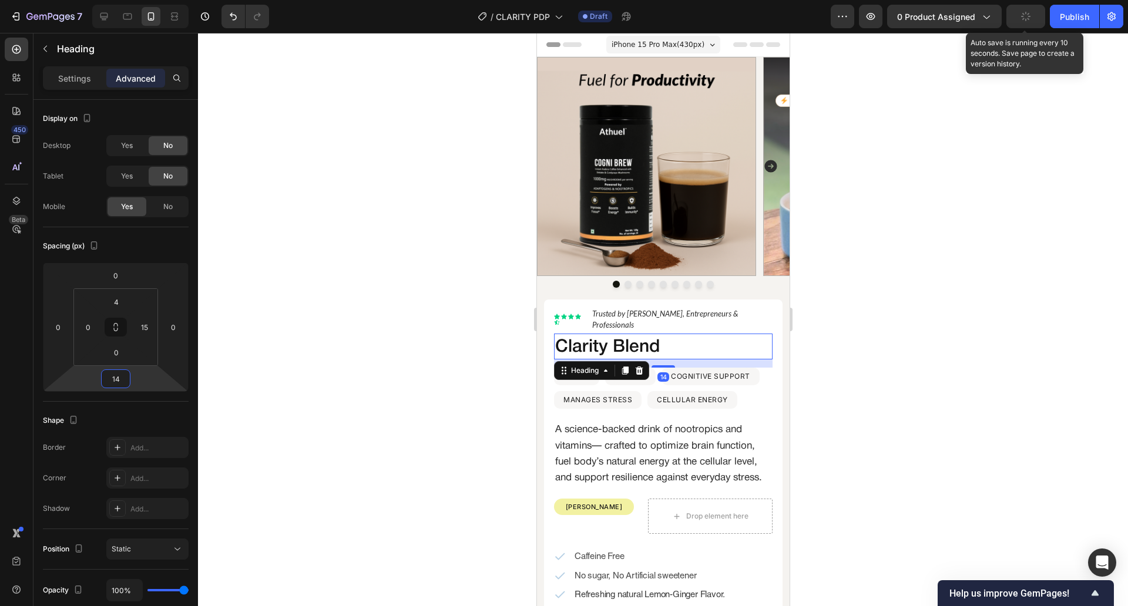
click at [425, 283] on div at bounding box center [663, 319] width 930 height 573
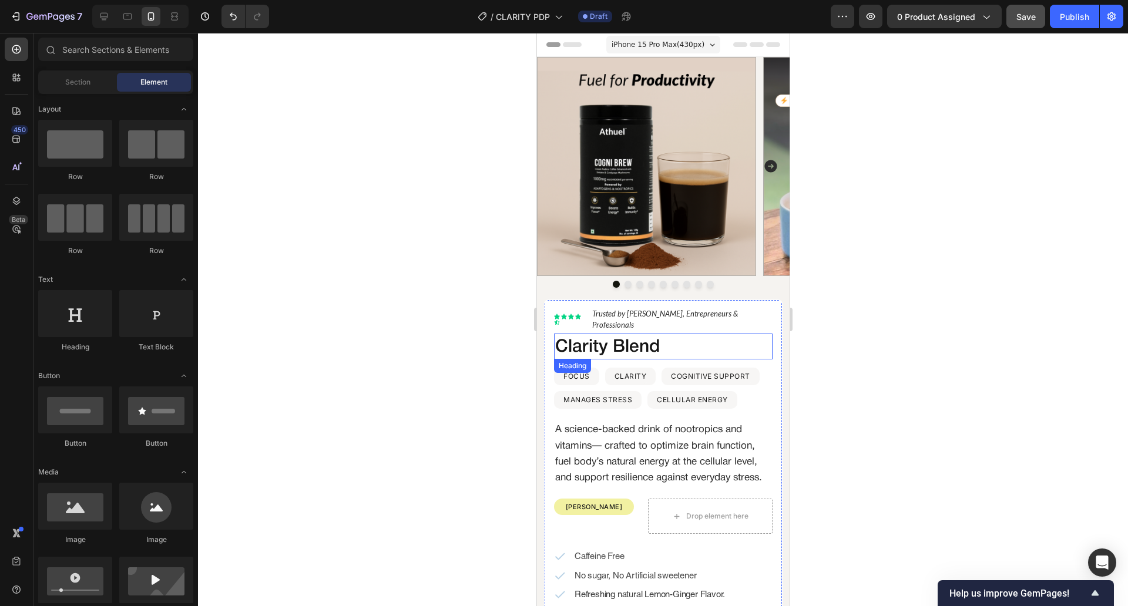
click at [610, 340] on span "Clarity Blend" at bounding box center [607, 348] width 105 height 16
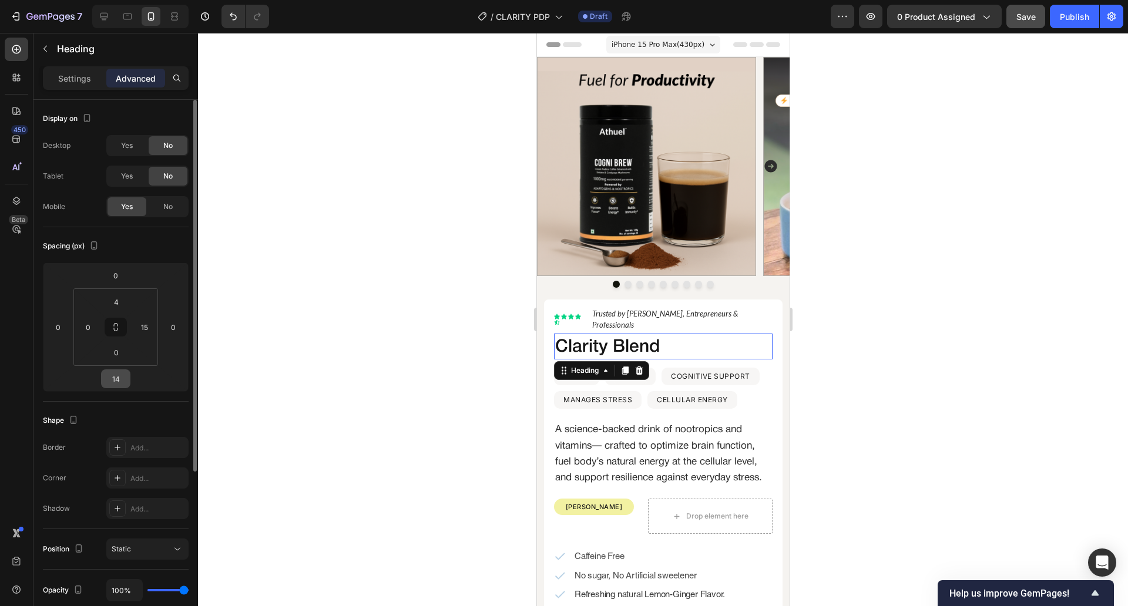
click at [108, 378] on input "14" at bounding box center [115, 379] width 23 height 18
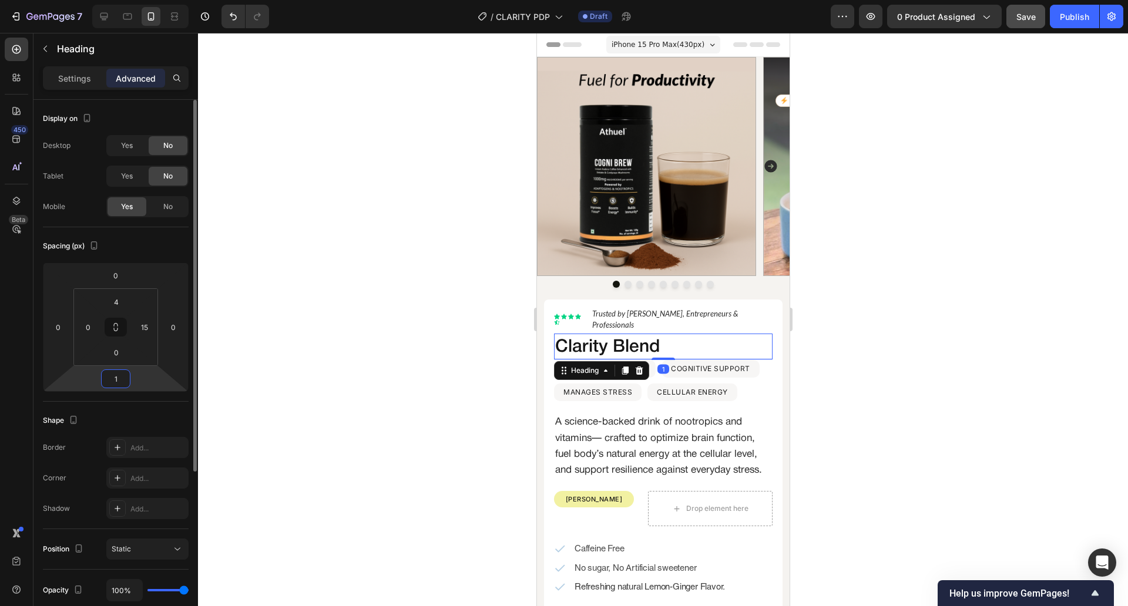
type input "12"
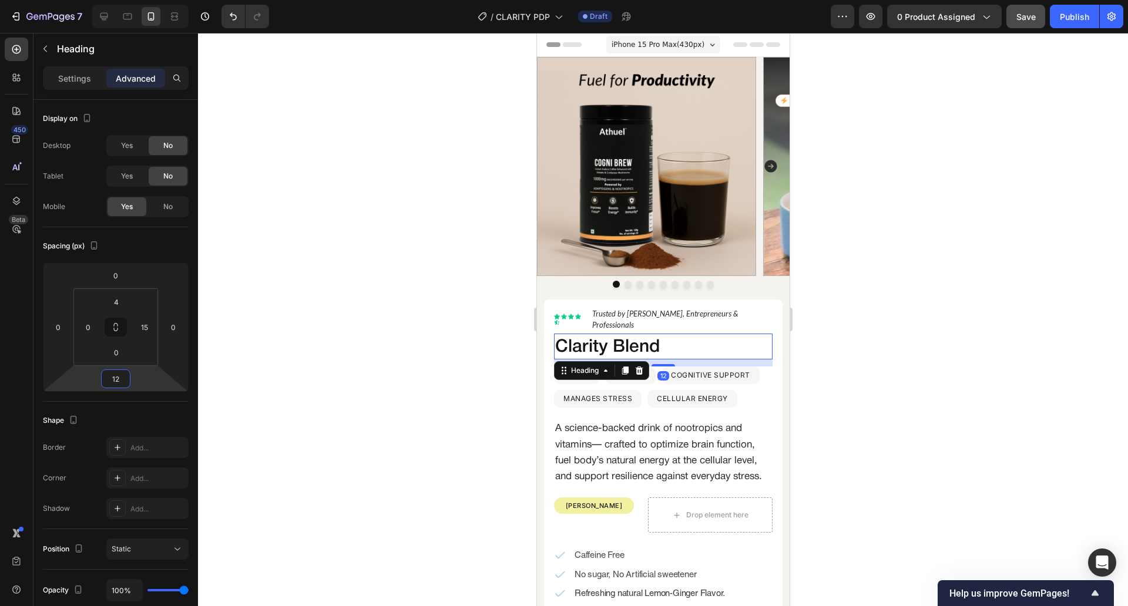
click at [332, 350] on div at bounding box center [663, 319] width 930 height 573
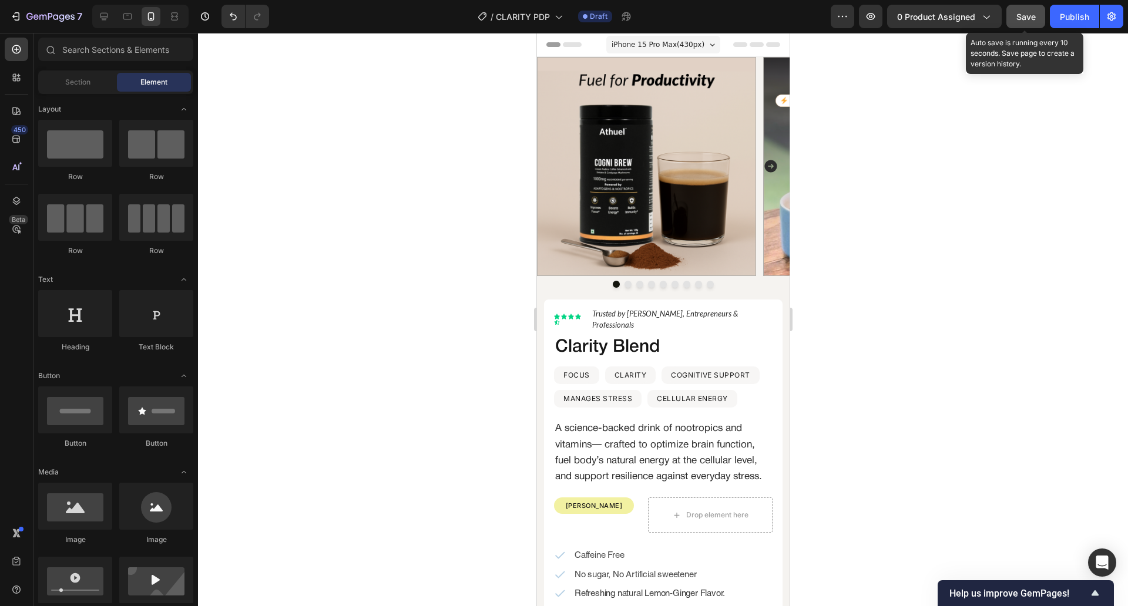
click at [1014, 9] on button "Save" at bounding box center [1025, 16] width 39 height 23
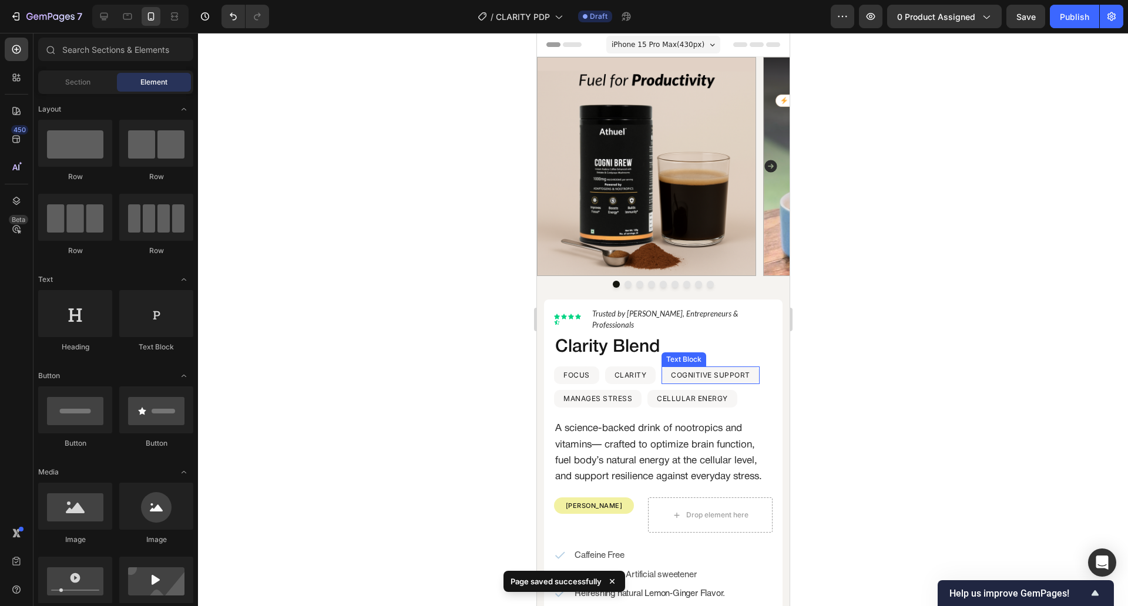
click at [717, 368] on p "COGNITIVE SUPPORT" at bounding box center [709, 375] width 79 height 15
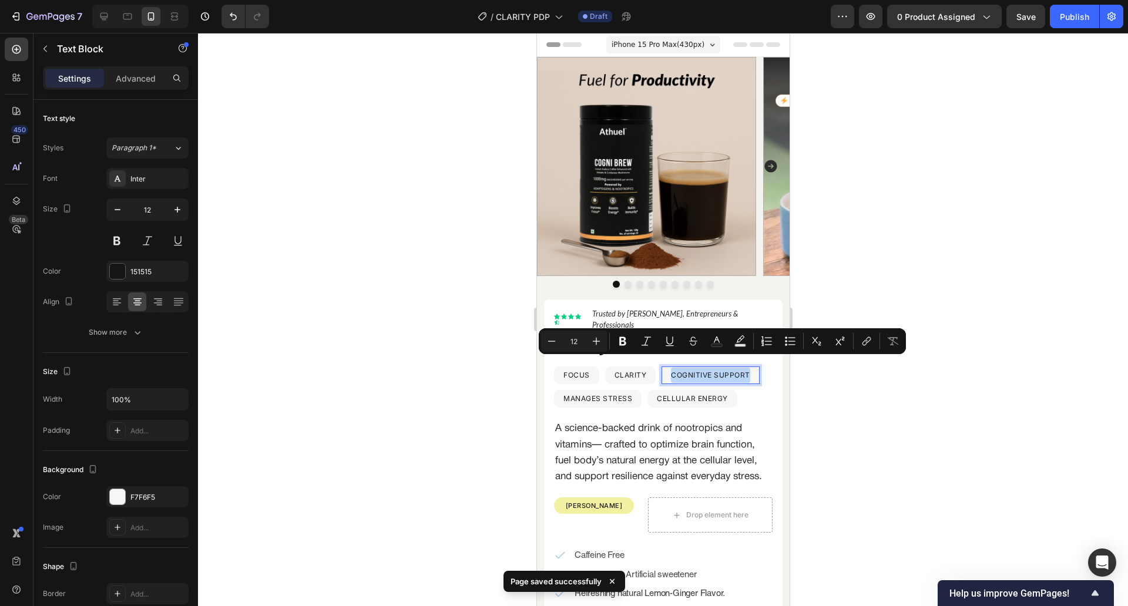
click at [864, 330] on div "Minus 12 Plus Bold Italic Underline Strikethrough Text Color Text Background Co…" at bounding box center [722, 341] width 367 height 26
click at [884, 267] on div at bounding box center [663, 319] width 930 height 573
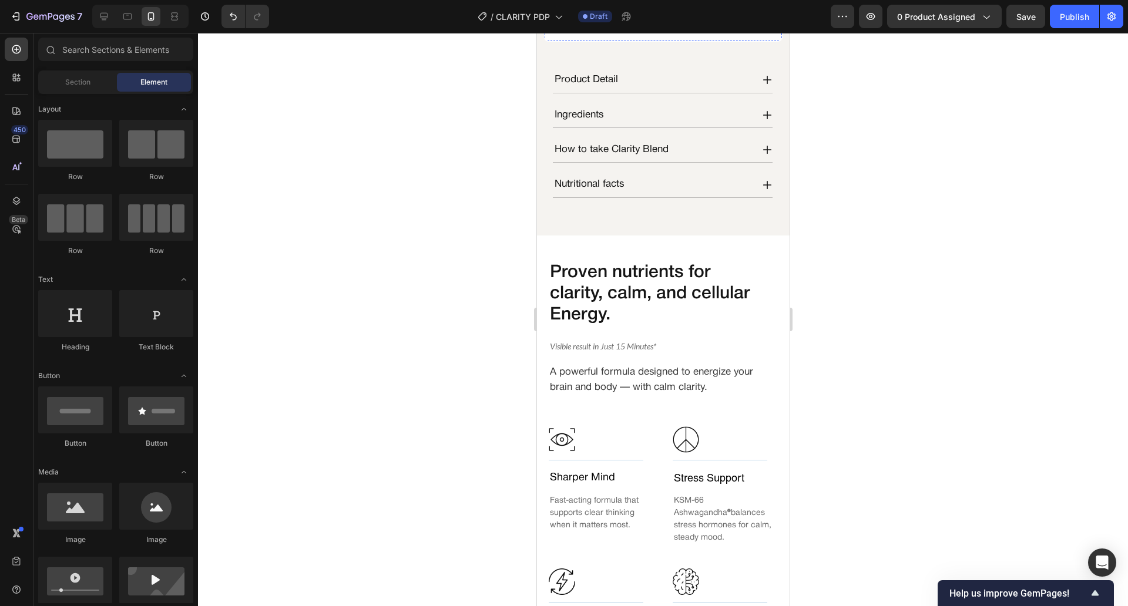
scroll to position [670, 0]
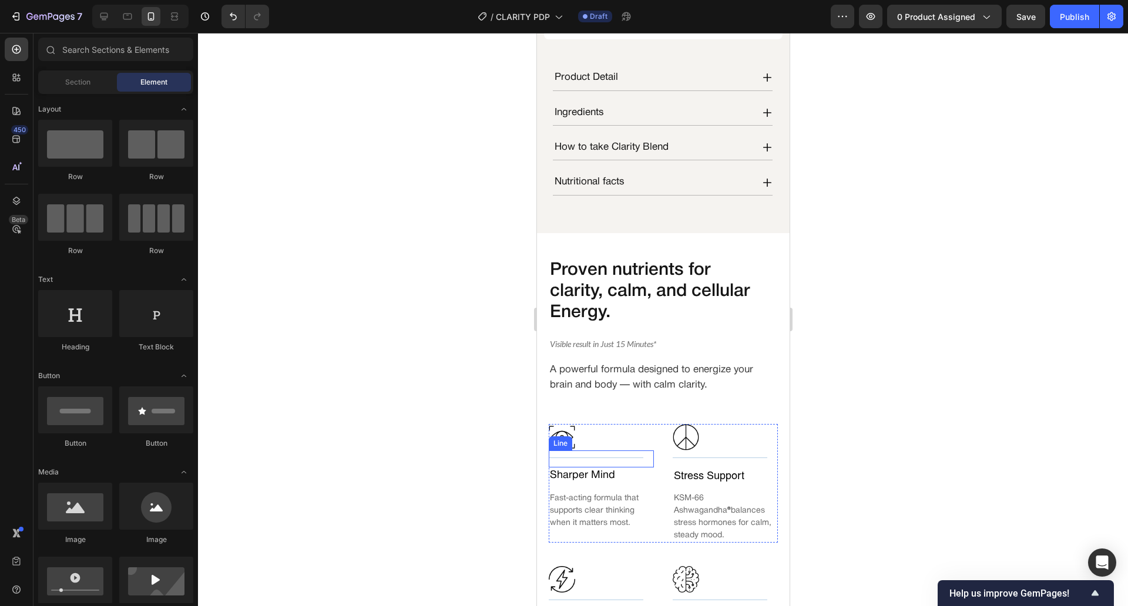
click at [596, 467] on div "Title Line" at bounding box center [600, 459] width 105 height 17
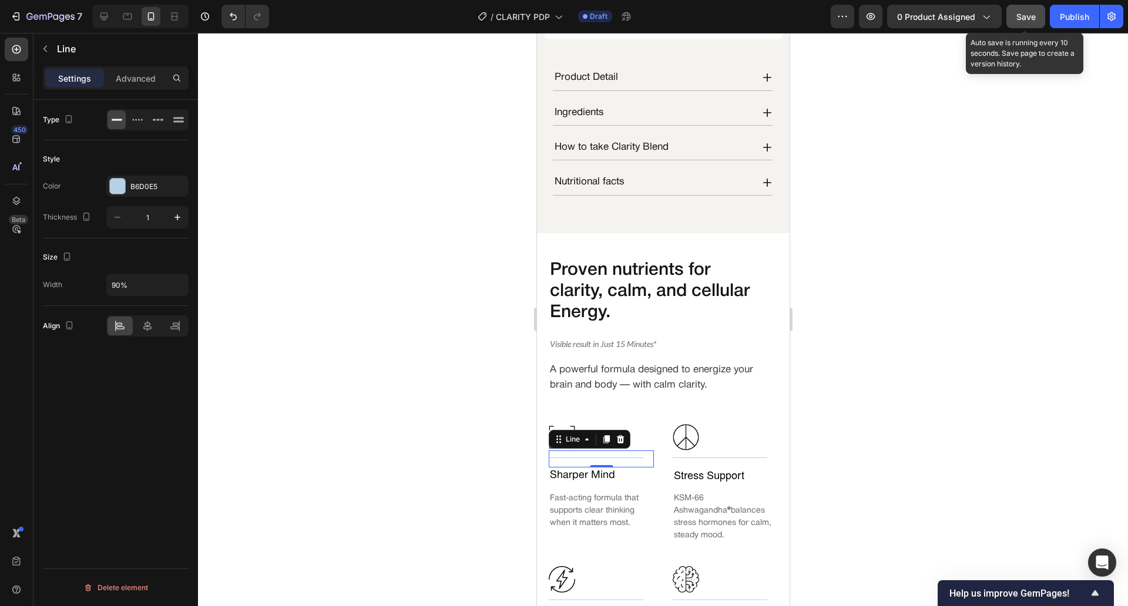
click at [1037, 5] on button "Save" at bounding box center [1025, 16] width 39 height 23
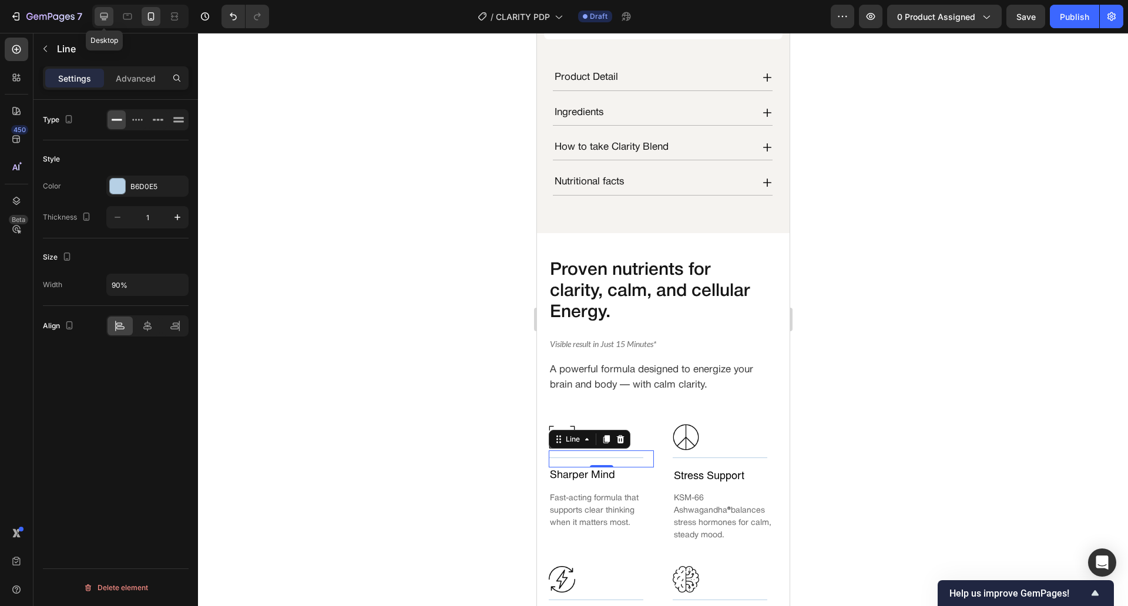
click at [104, 19] on icon at bounding box center [104, 17] width 8 height 8
type input "2"
type input "100%"
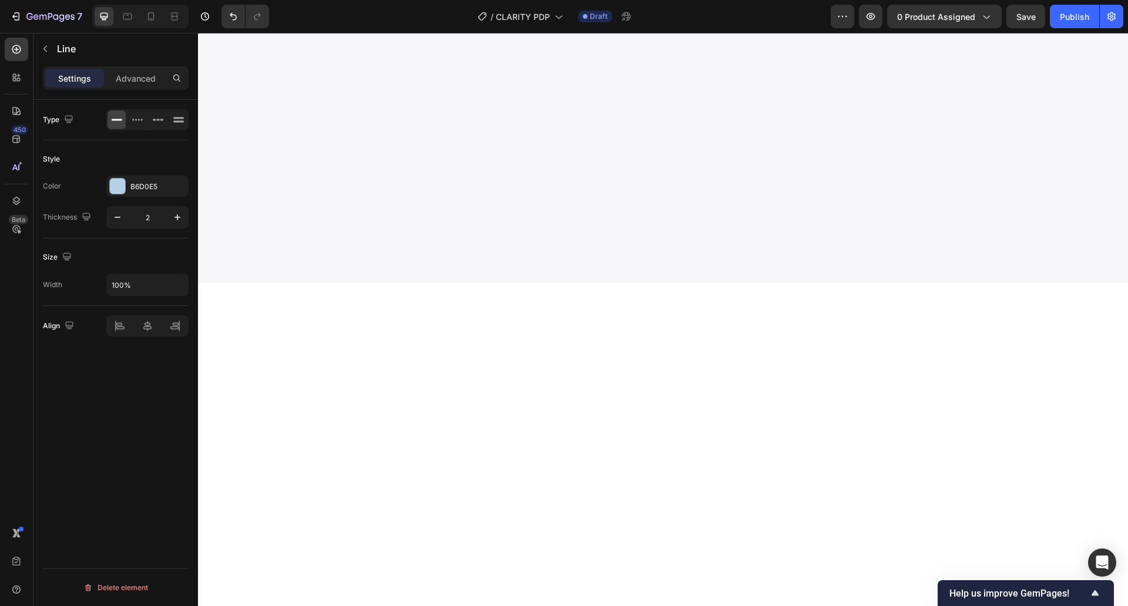
click at [111, 13] on div at bounding box center [104, 16] width 19 height 19
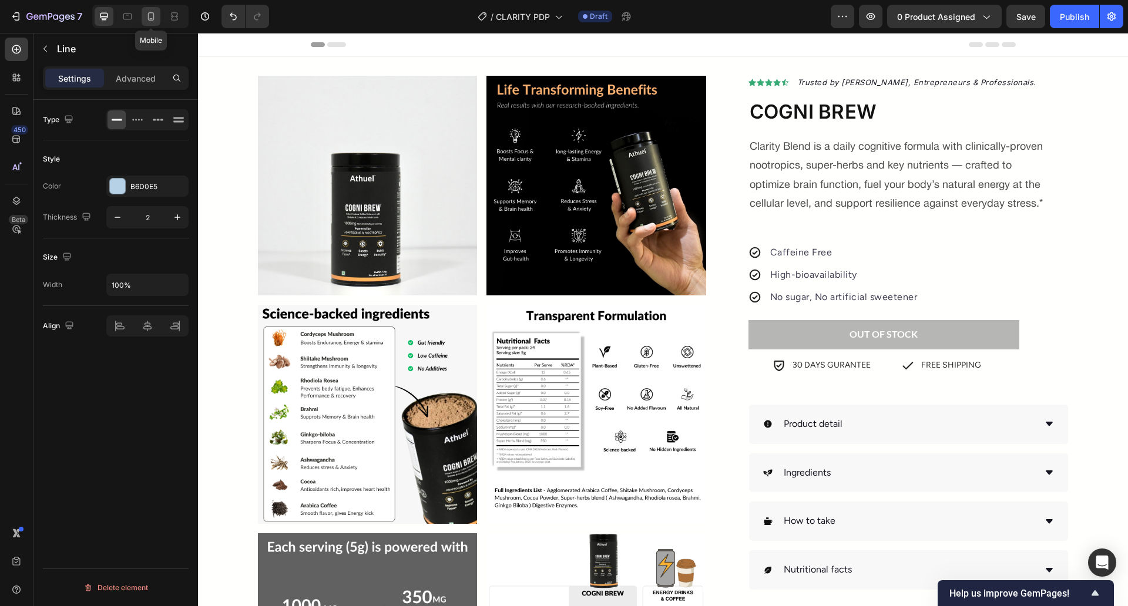
click at [149, 16] on icon at bounding box center [151, 17] width 12 height 12
type input "1"
type input "90%"
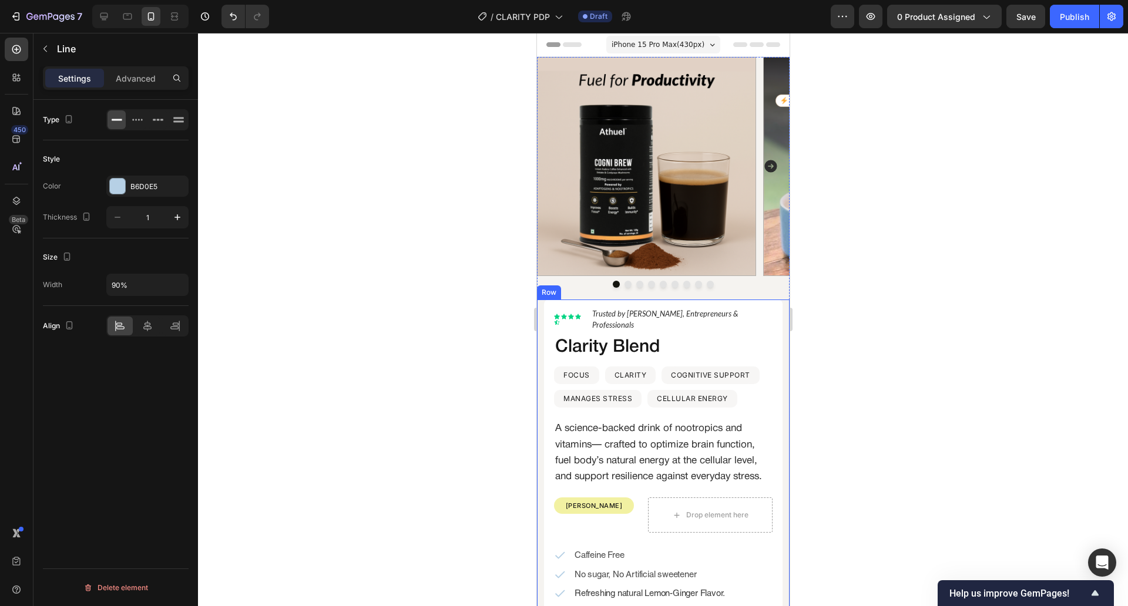
click at [771, 319] on div "Lorem ipsum dolor Text Block Icon Icon Icon Icon Icon Icon List Hoz Trusted by …" at bounding box center [662, 512] width 253 height 424
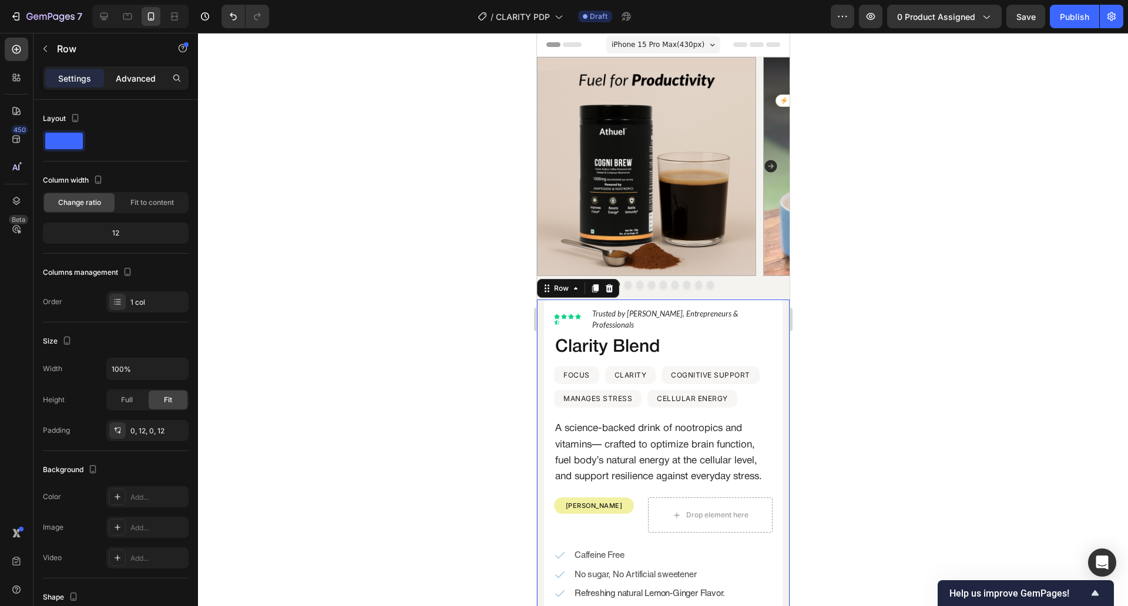
click at [149, 78] on p "Advanced" at bounding box center [136, 78] width 40 height 12
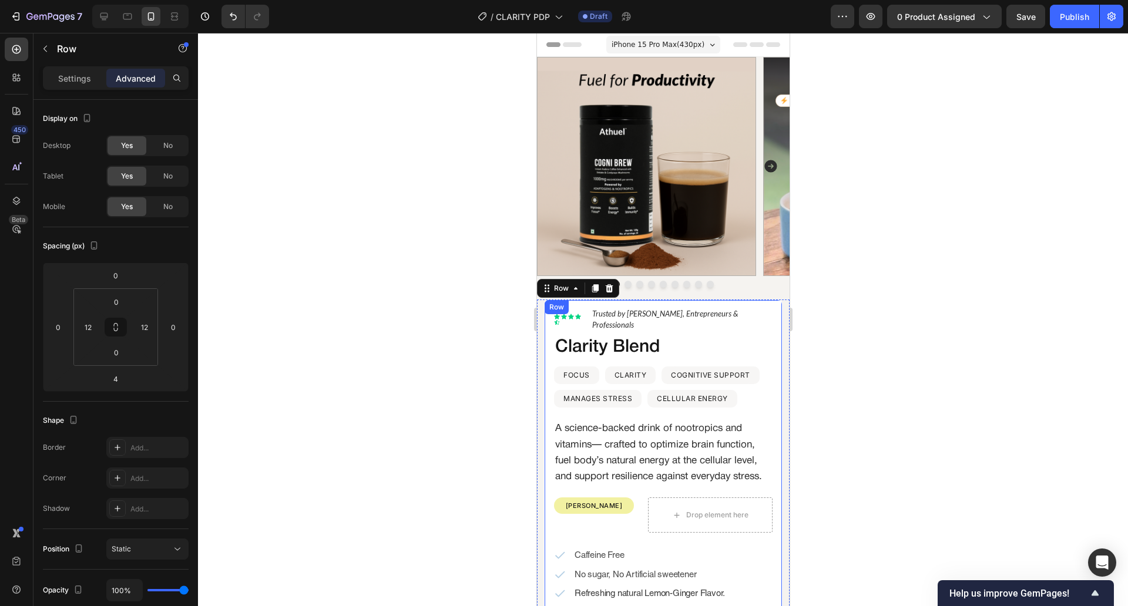
click at [549, 340] on div "Lorem ipsum dolor Text Block Icon Icon Icon Icon Icon Icon List Hoz Trusted by …" at bounding box center [662, 505] width 239 height 410
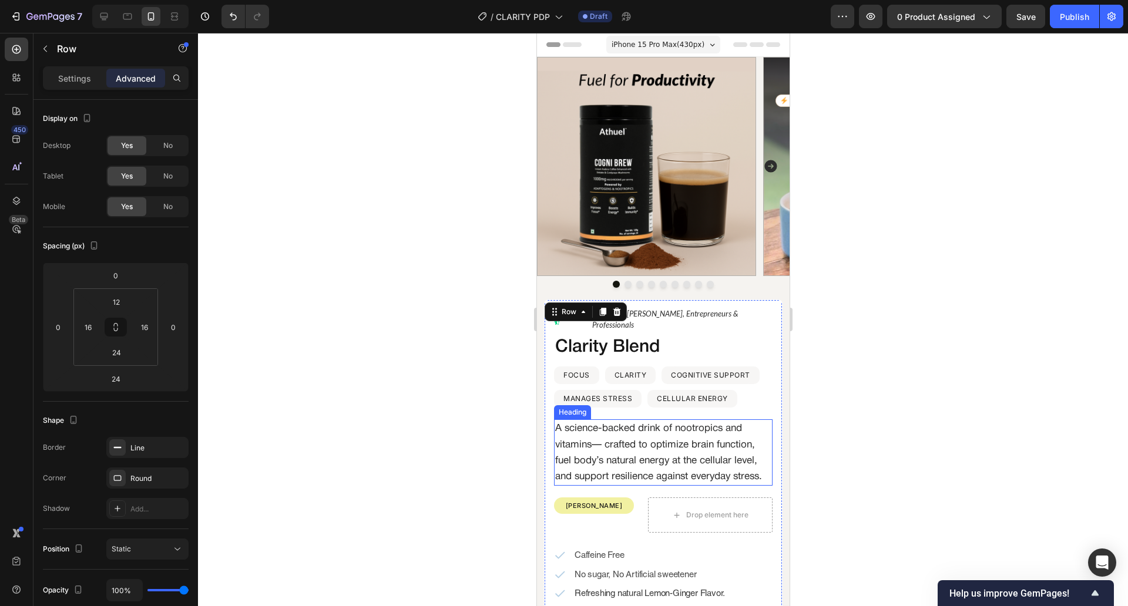
click at [627, 419] on h2 "A science-backed drink of nootropics and vitamins— crafted to optimize brain fu…" at bounding box center [662, 452] width 219 height 66
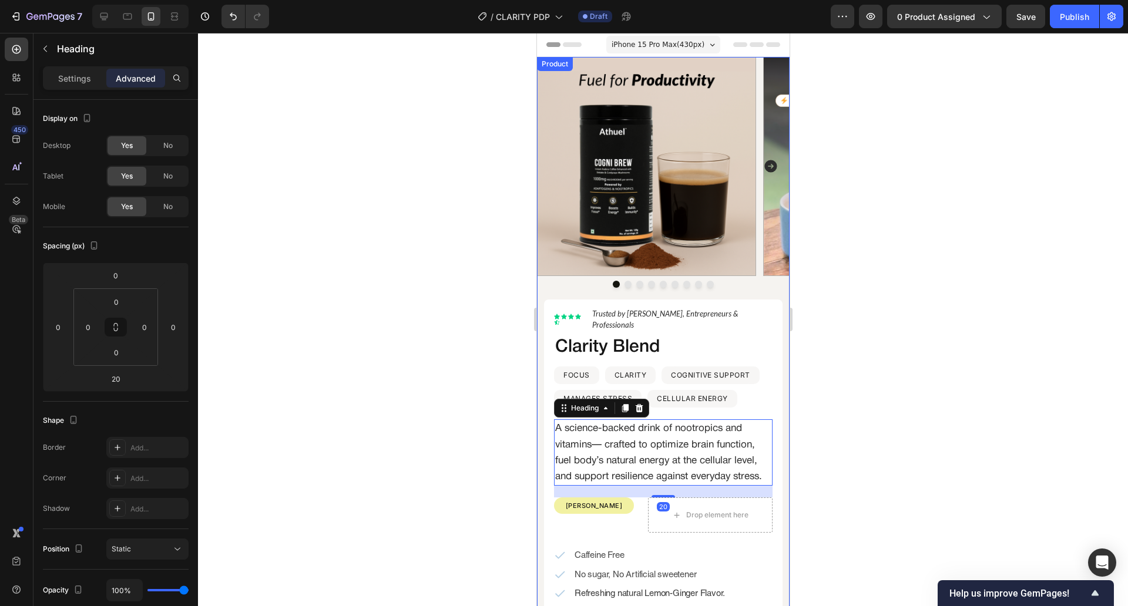
click at [546, 290] on div "Image Image Image Image Image Image Image Image Image Carousel" at bounding box center [662, 178] width 253 height 243
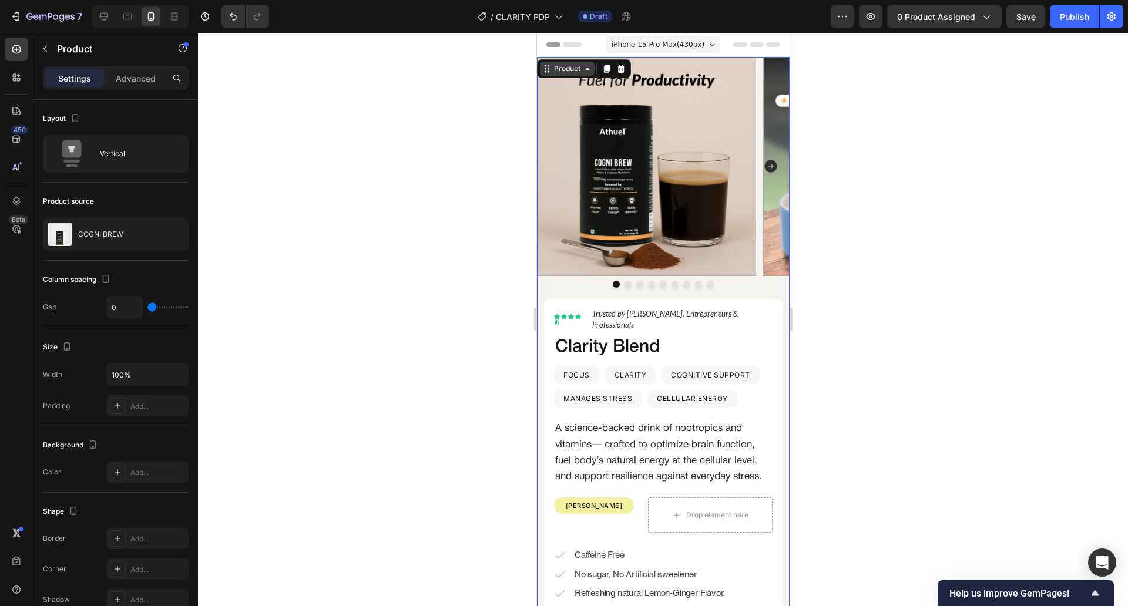
click at [585, 69] on icon at bounding box center [587, 69] width 4 height 2
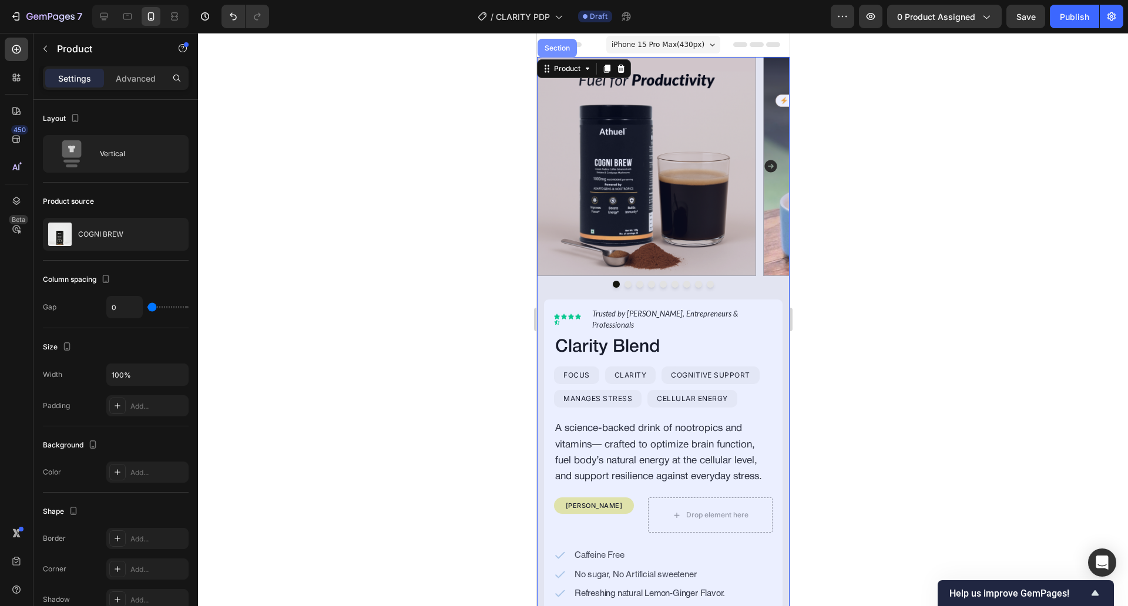
click at [565, 51] on div "Section" at bounding box center [557, 48] width 30 height 7
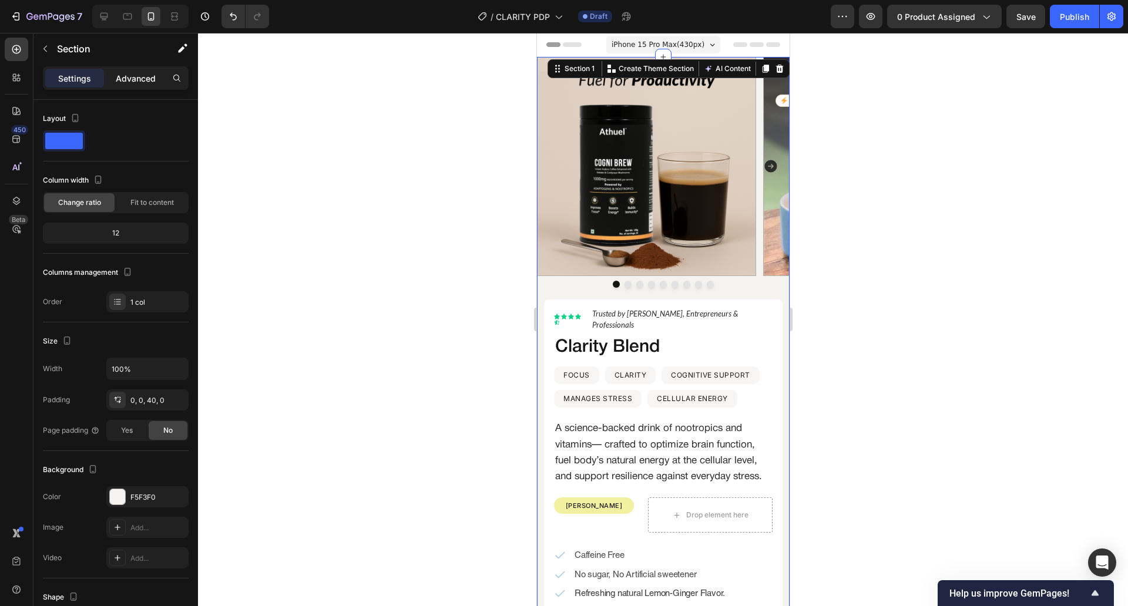
click at [131, 83] on p "Advanced" at bounding box center [136, 78] width 40 height 12
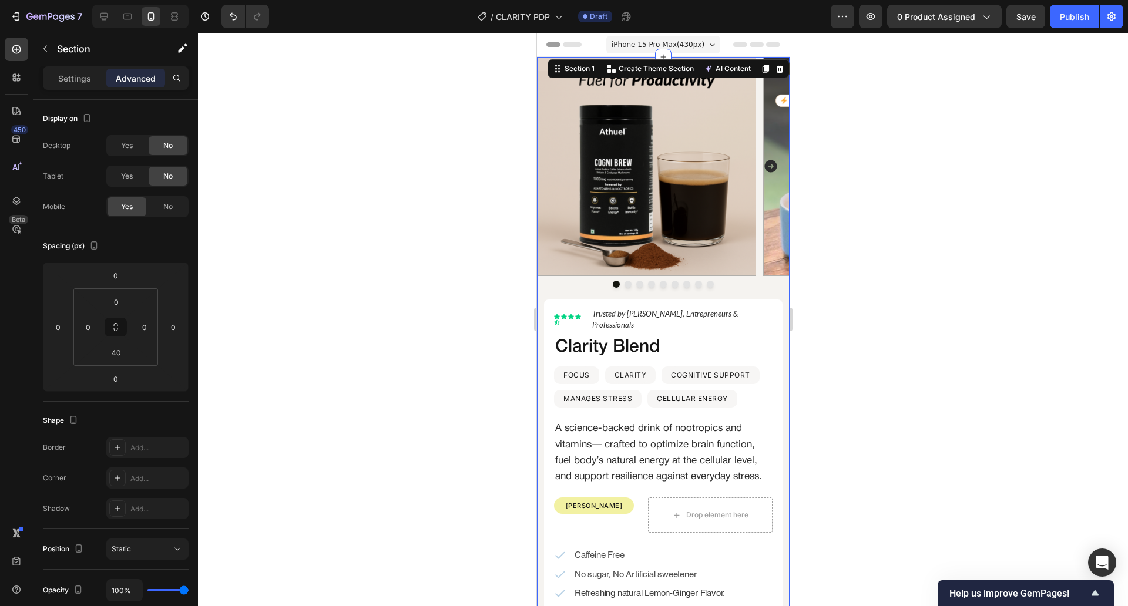
click at [508, 422] on div at bounding box center [663, 319] width 930 height 573
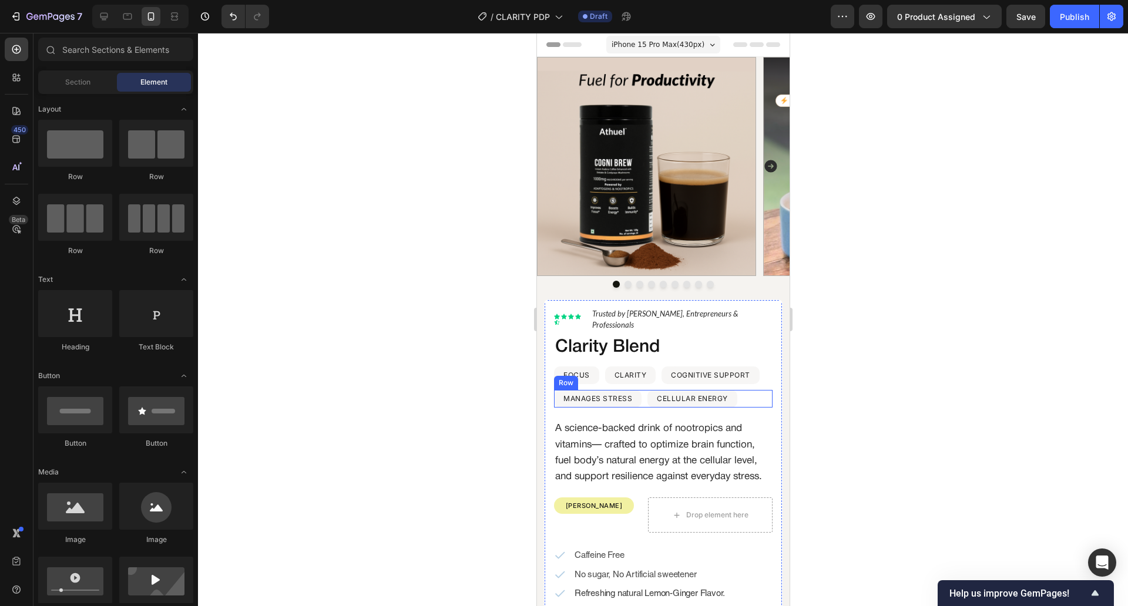
click at [643, 390] on div "MANAGES STRESS Text Block Row CELLULAR ENERGY Text Block Row Row" at bounding box center [662, 399] width 219 height 18
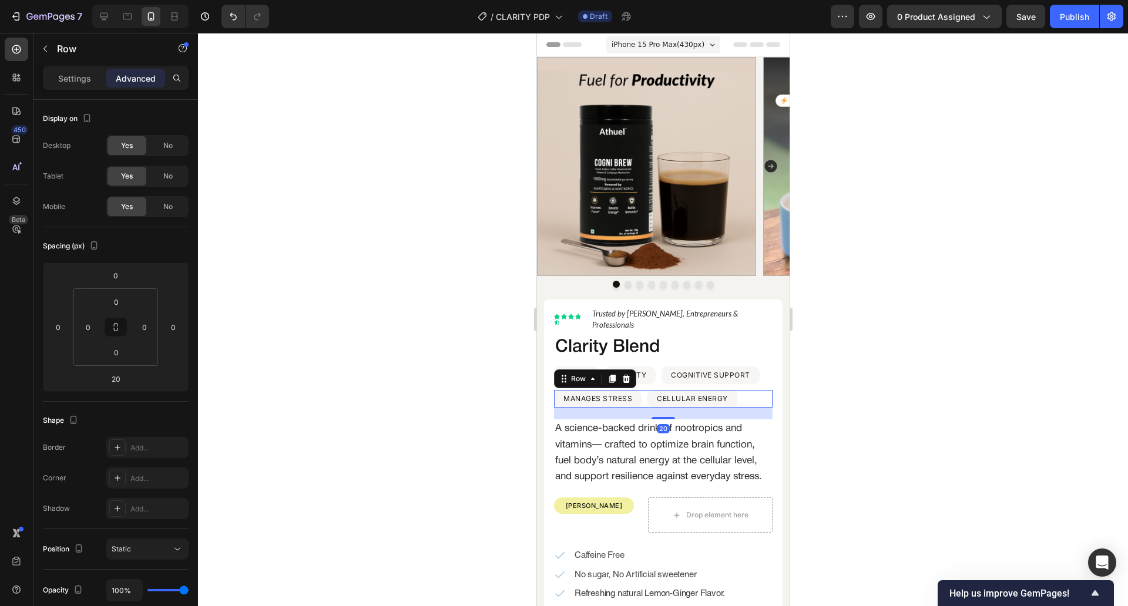
click at [451, 350] on div at bounding box center [663, 319] width 930 height 573
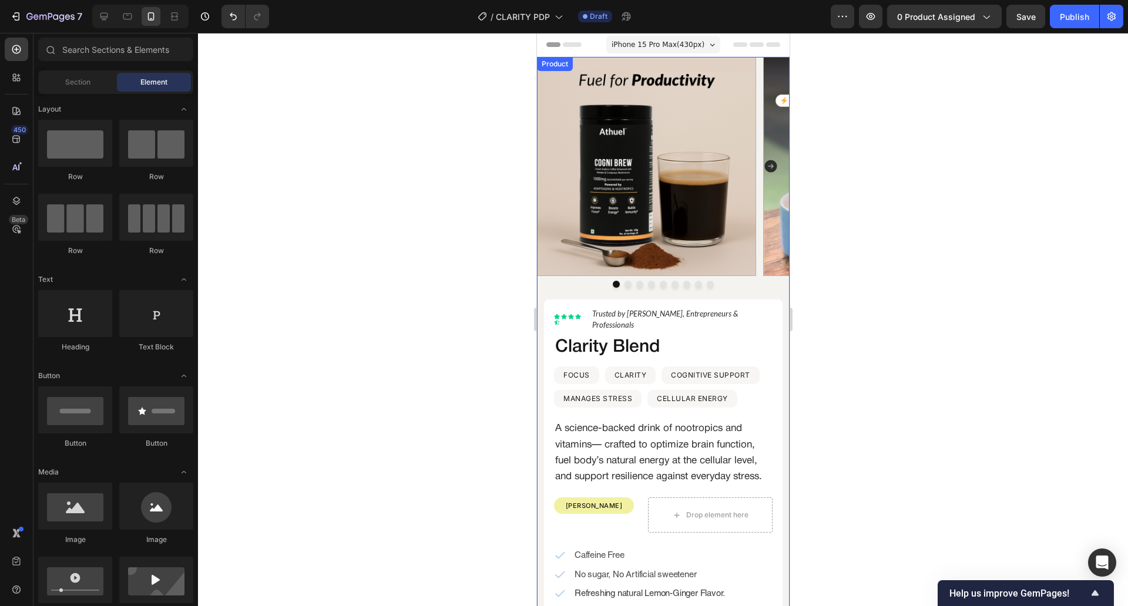
click at [538, 296] on div "Image Image Image Image Image Image Image Image Image Carousel" at bounding box center [662, 178] width 253 height 243
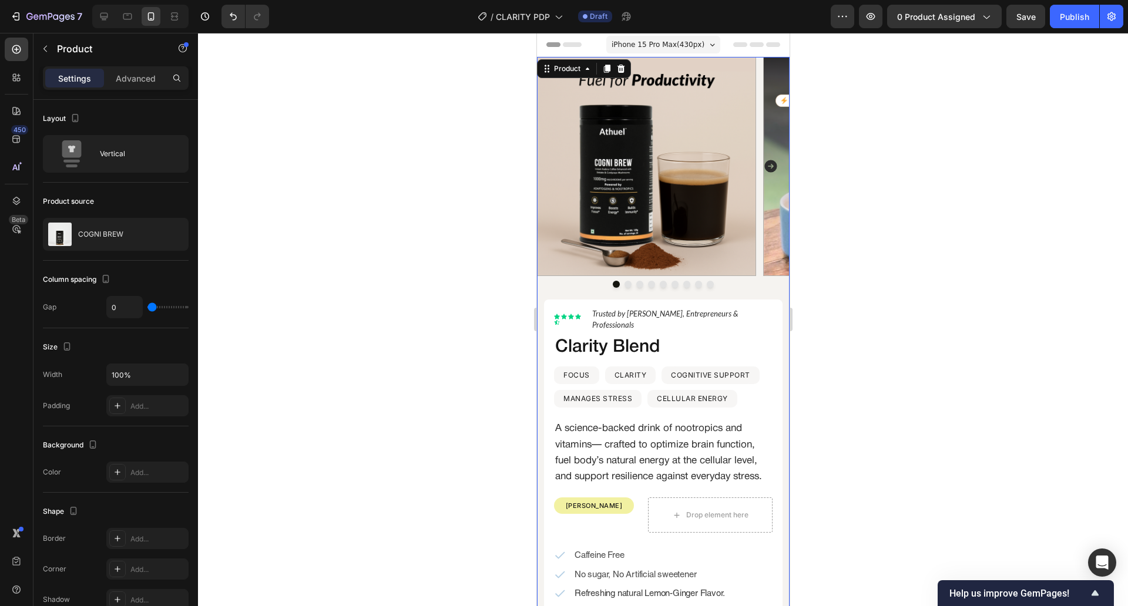
click at [399, 261] on div at bounding box center [663, 319] width 930 height 573
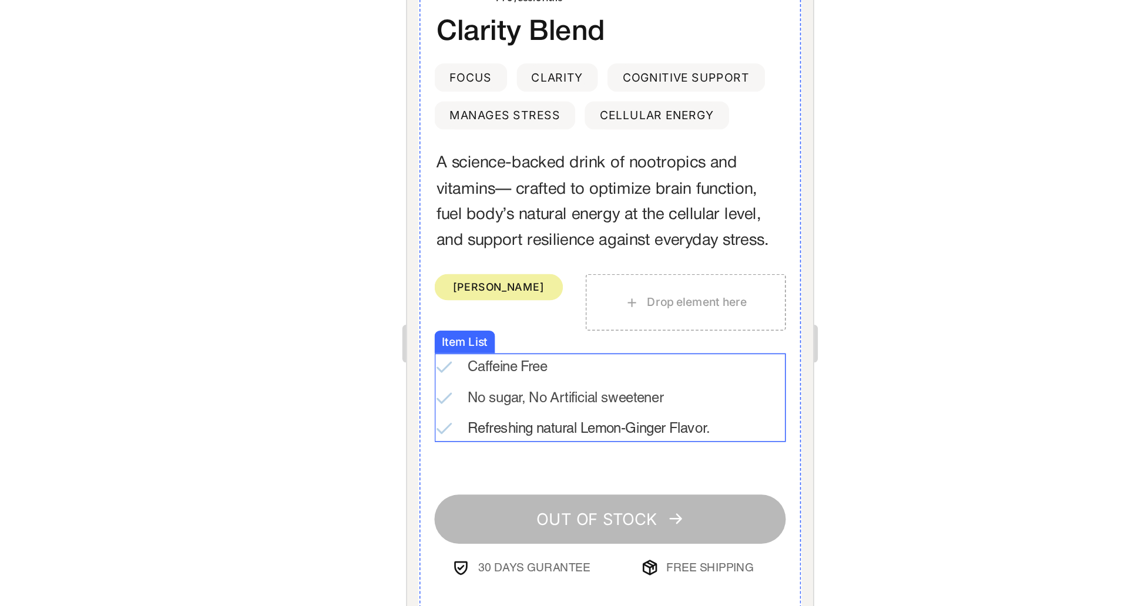
scroll to position [261, 0]
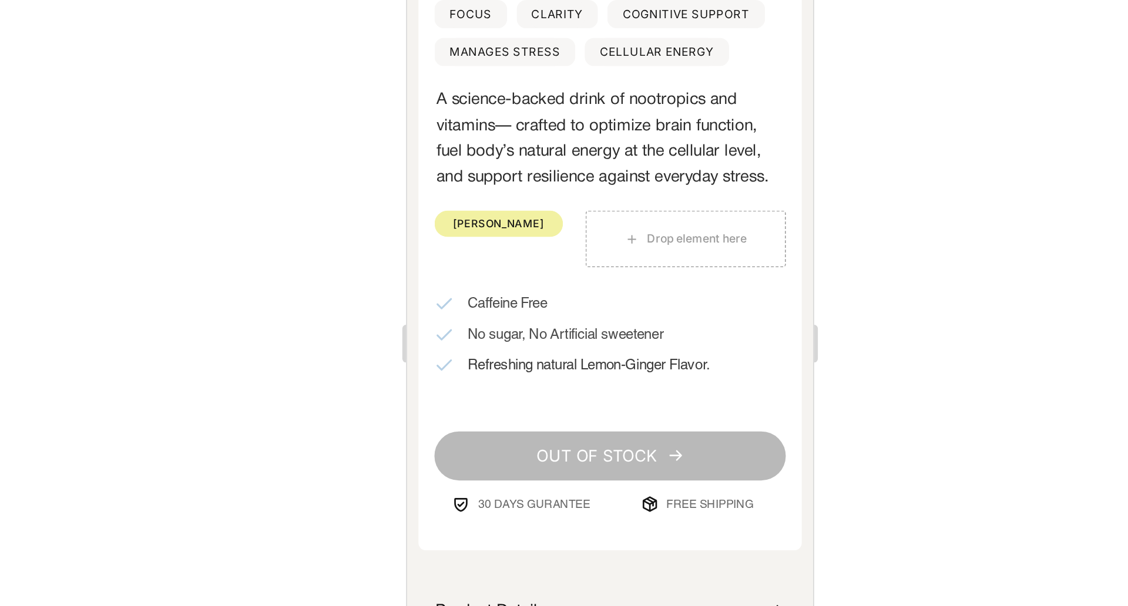
click at [458, 328] on div at bounding box center [663, 319] width 930 height 573
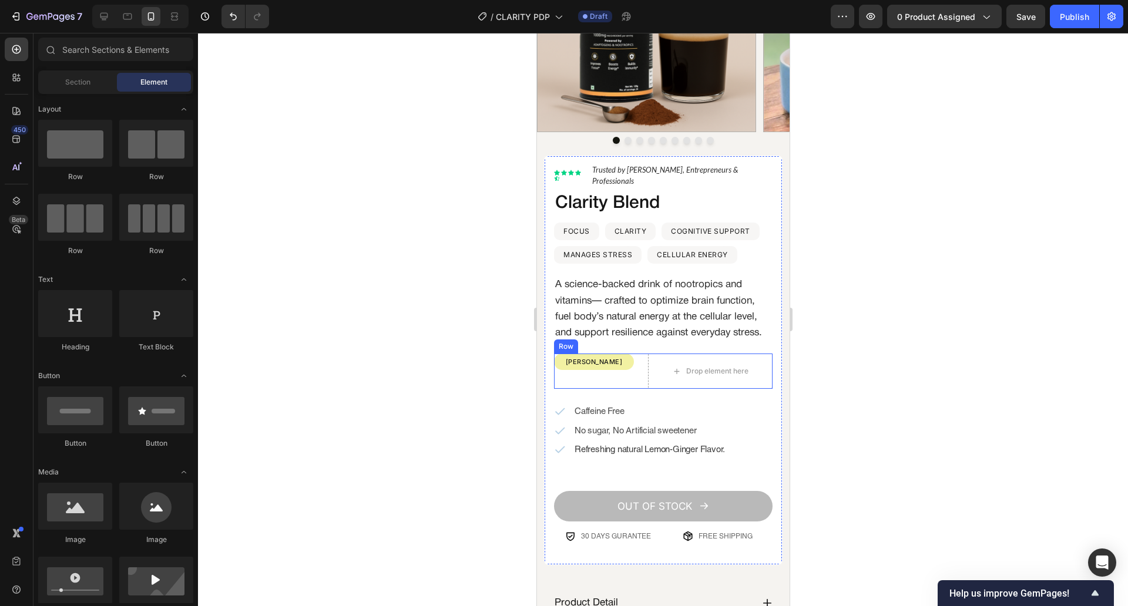
scroll to position [347, 0]
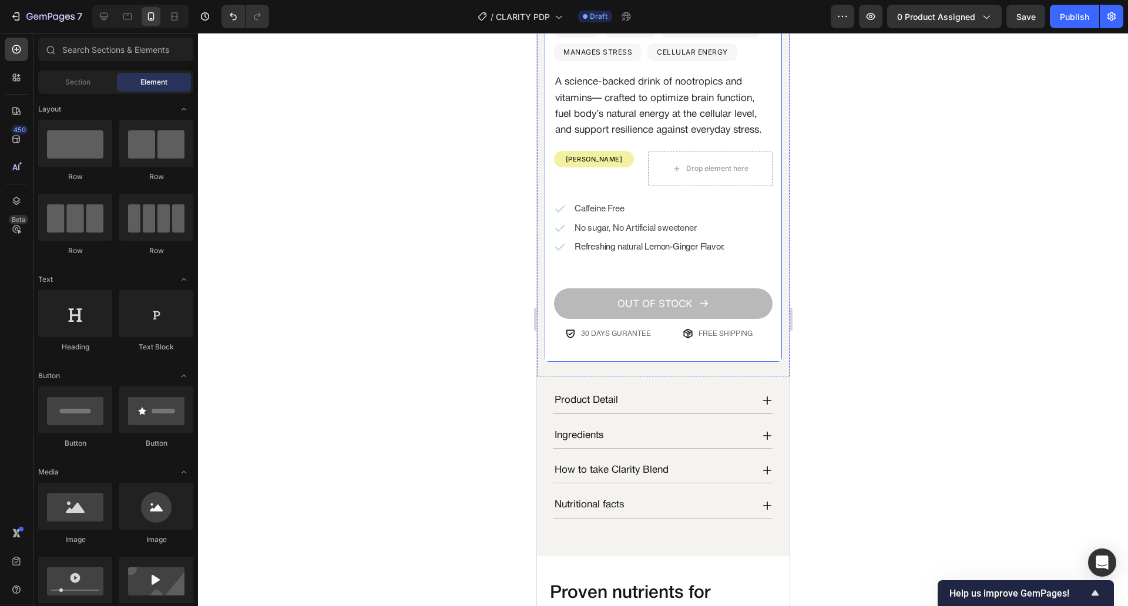
click at [654, 355] on div "Lorem ipsum dolor Text Block Icon Icon Icon Icon Icon Icon List Hoz Trusted by …" at bounding box center [662, 158] width 239 height 410
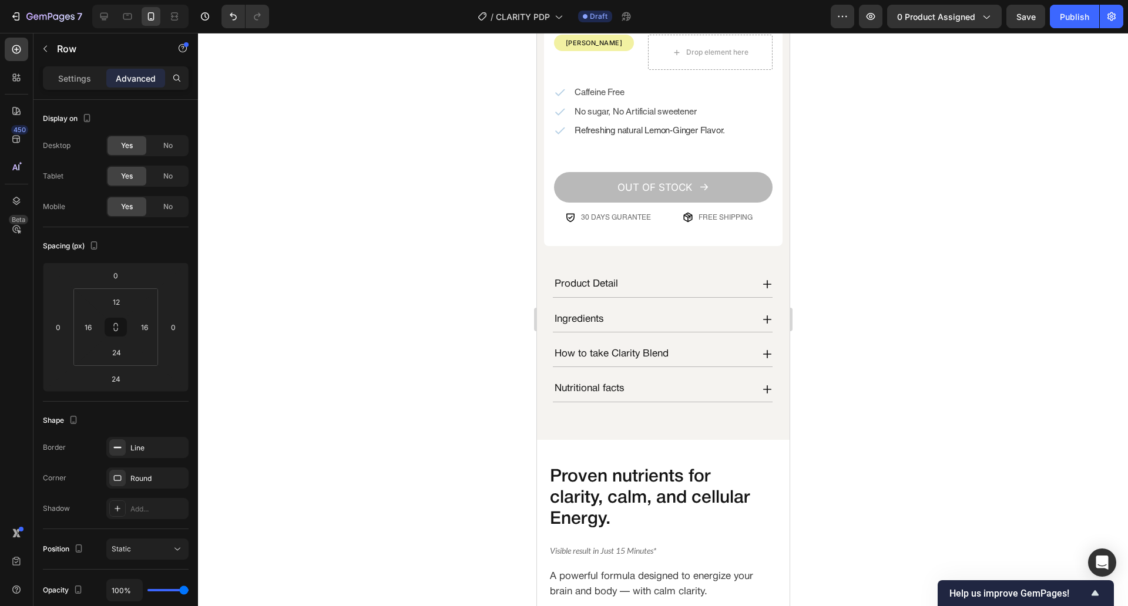
scroll to position [438, 0]
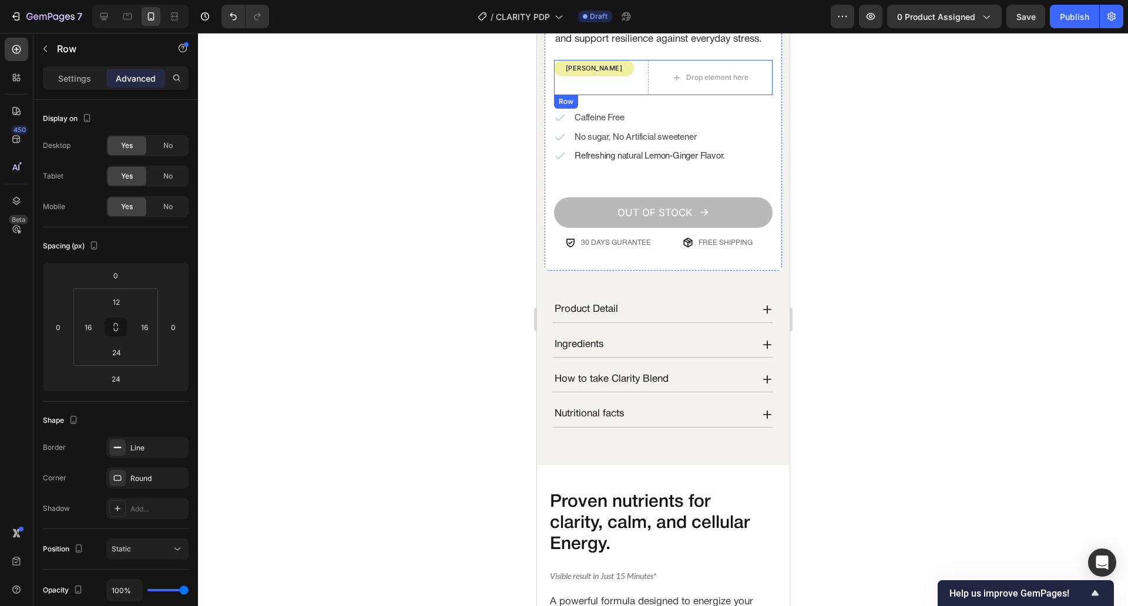
click at [637, 82] on div "[PERSON_NAME] Text Block Row" at bounding box center [597, 77] width 89 height 35
drag, startPoint x: 577, startPoint y: 108, endPoint x: 639, endPoint y: 79, distance: 68.1
click at [607, 108] on icon at bounding box center [611, 106] width 9 height 9
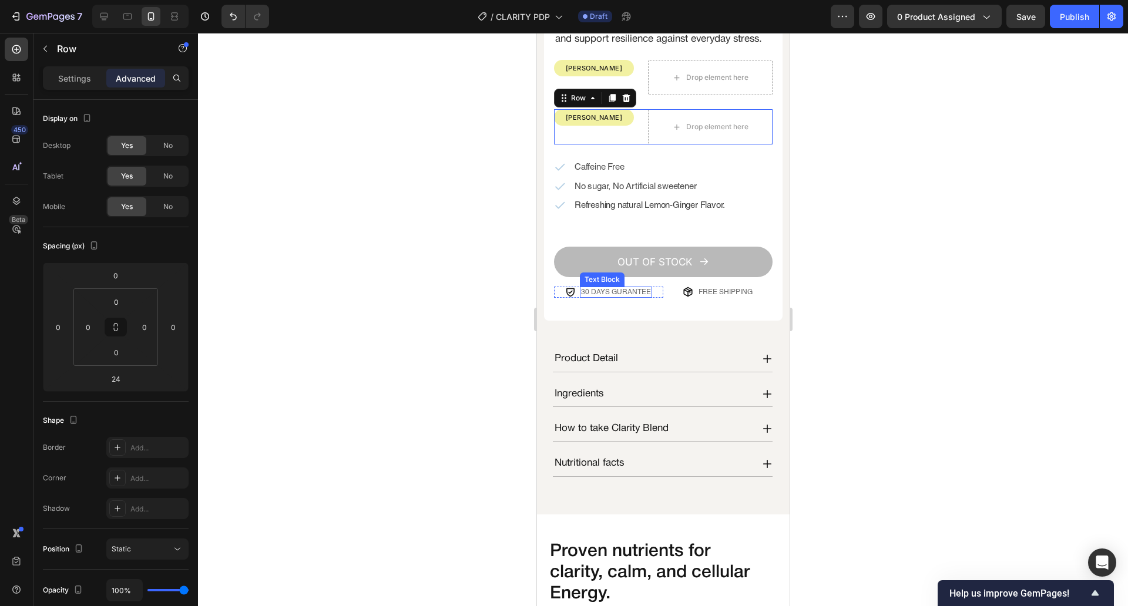
drag, startPoint x: 607, startPoint y: 108, endPoint x: 617, endPoint y: 298, distance: 190.6
click at [624, 99] on icon at bounding box center [626, 98] width 8 height 8
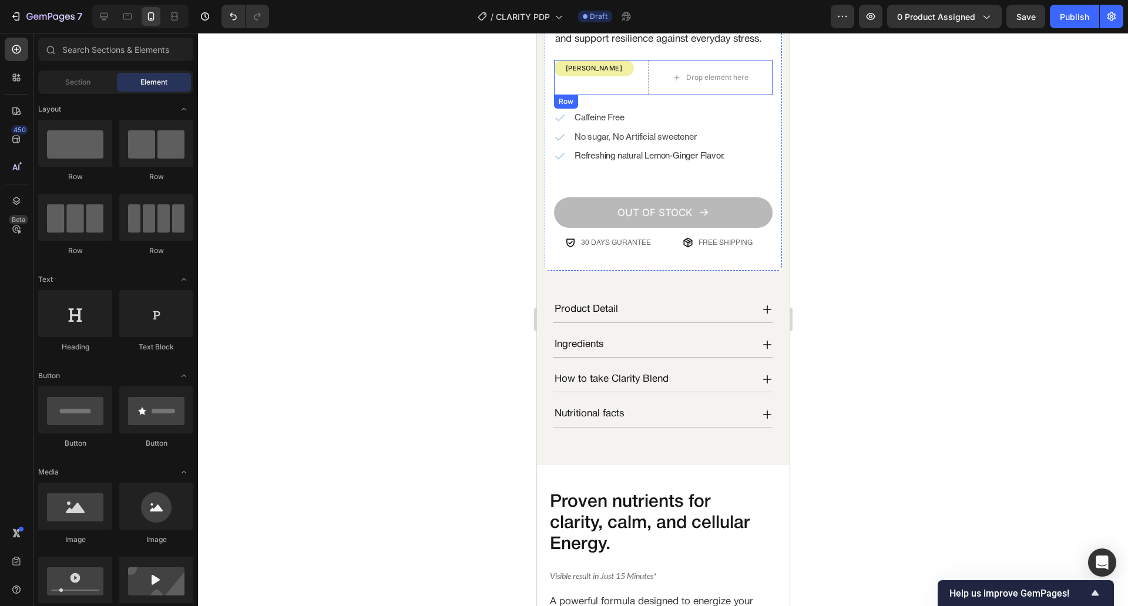
click at [640, 89] on div "[PERSON_NAME] Text Block Row Drop element here Row" at bounding box center [662, 77] width 219 height 35
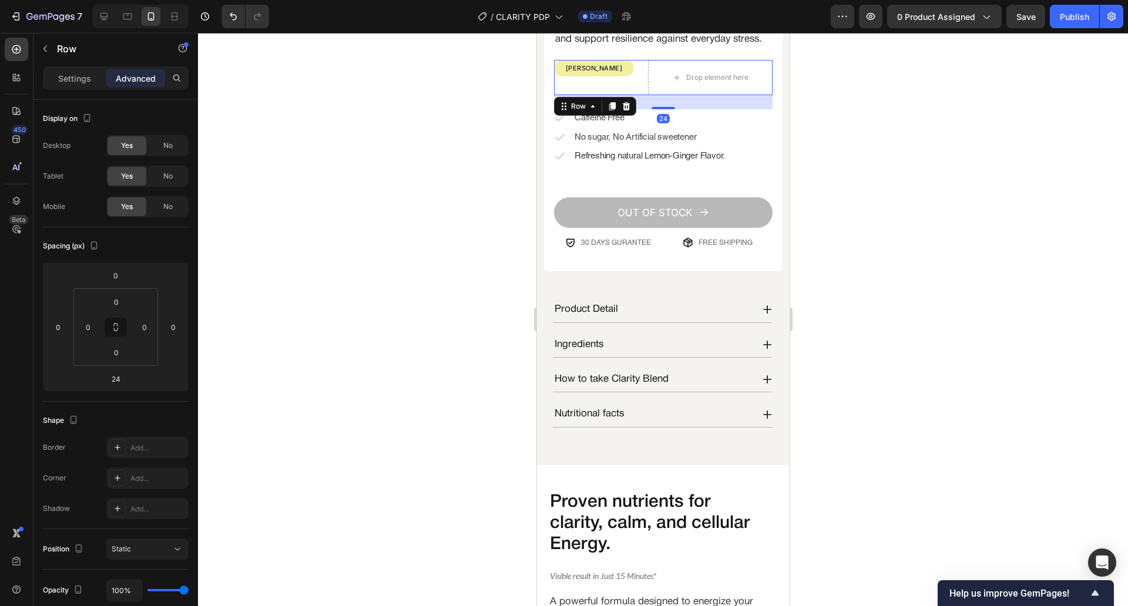
drag, startPoint x: 640, startPoint y: 89, endPoint x: 582, endPoint y: 124, distance: 67.7
click at [653, 161] on div "Lorem ipsum dolor Text Block Icon Icon Icon Icon Icon Icon List Hoz Trusted by …" at bounding box center [662, 64] width 219 height 388
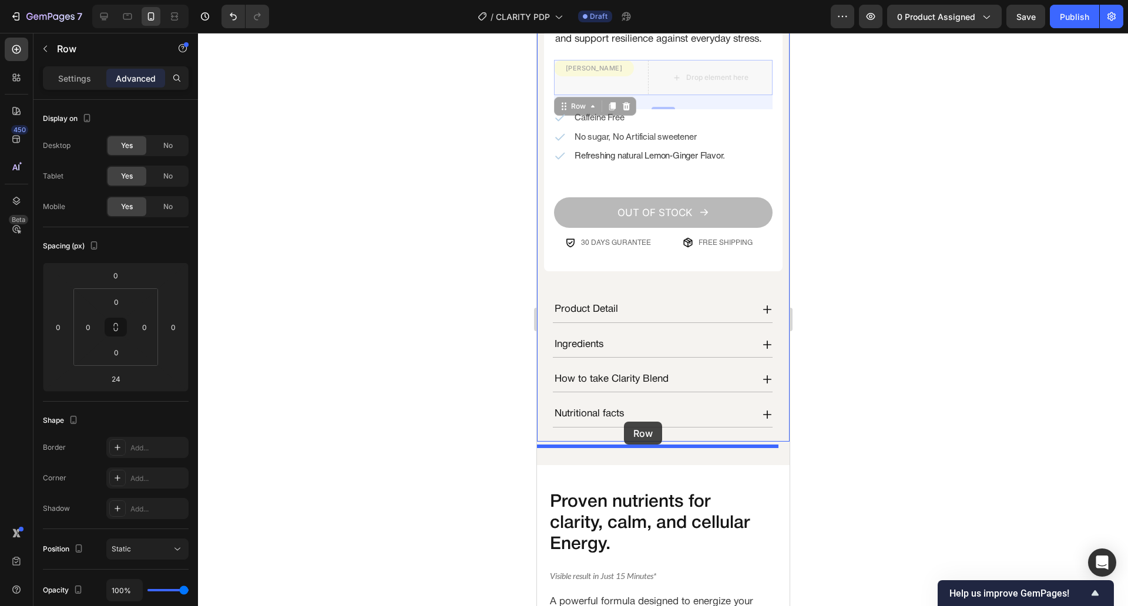
drag, startPoint x: 579, startPoint y: 116, endPoint x: 1428, endPoint y: 197, distance: 852.7
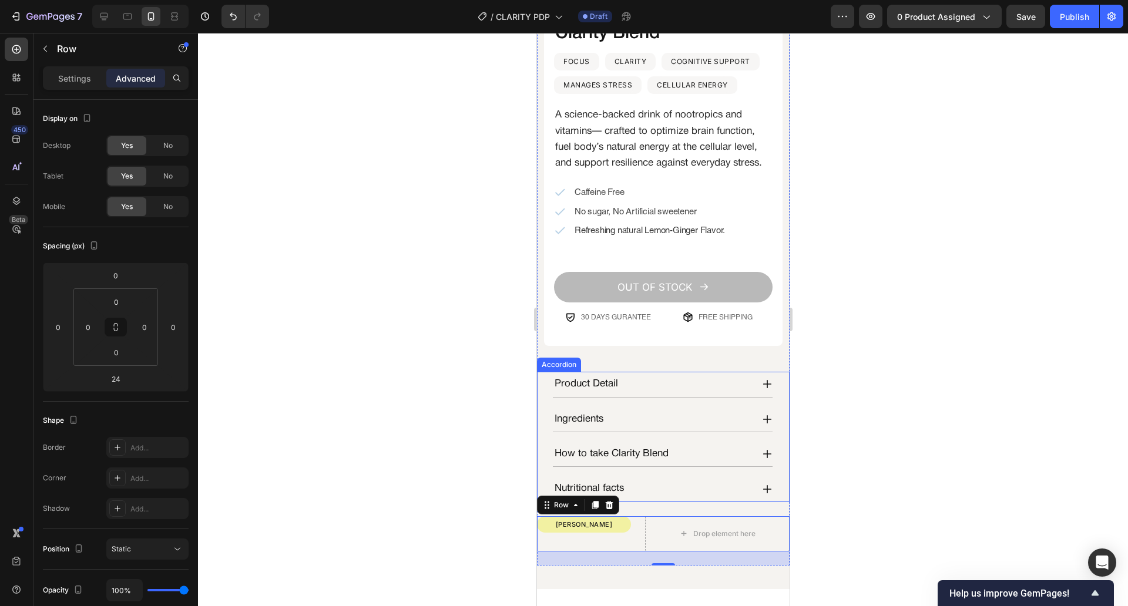
scroll to position [333, 0]
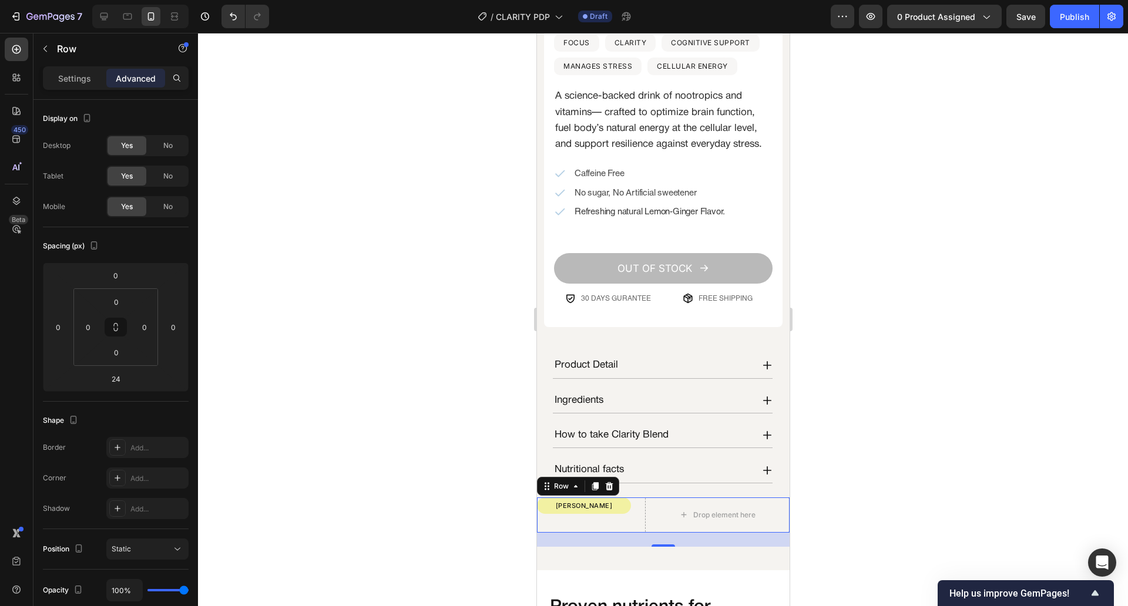
click at [636, 509] on div "[PERSON_NAME] Text Block Row Drop element here Row 24" at bounding box center [662, 515] width 253 height 35
click at [614, 510] on p "[PERSON_NAME]" at bounding box center [584, 506] width 92 height 14
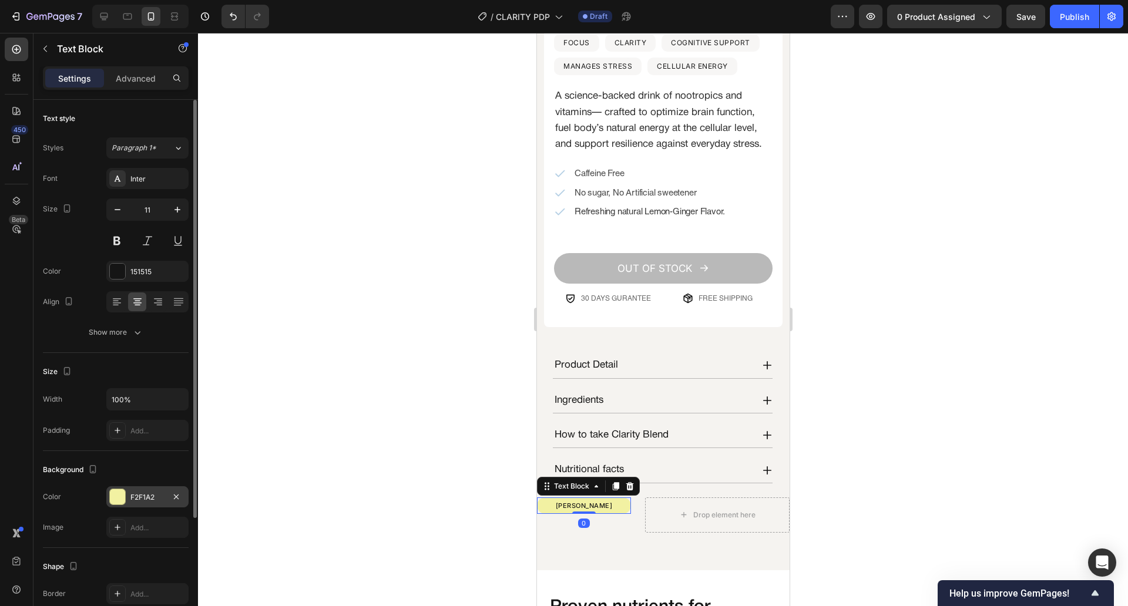
click at [140, 491] on div "F2F1A2" at bounding box center [147, 496] width 82 height 21
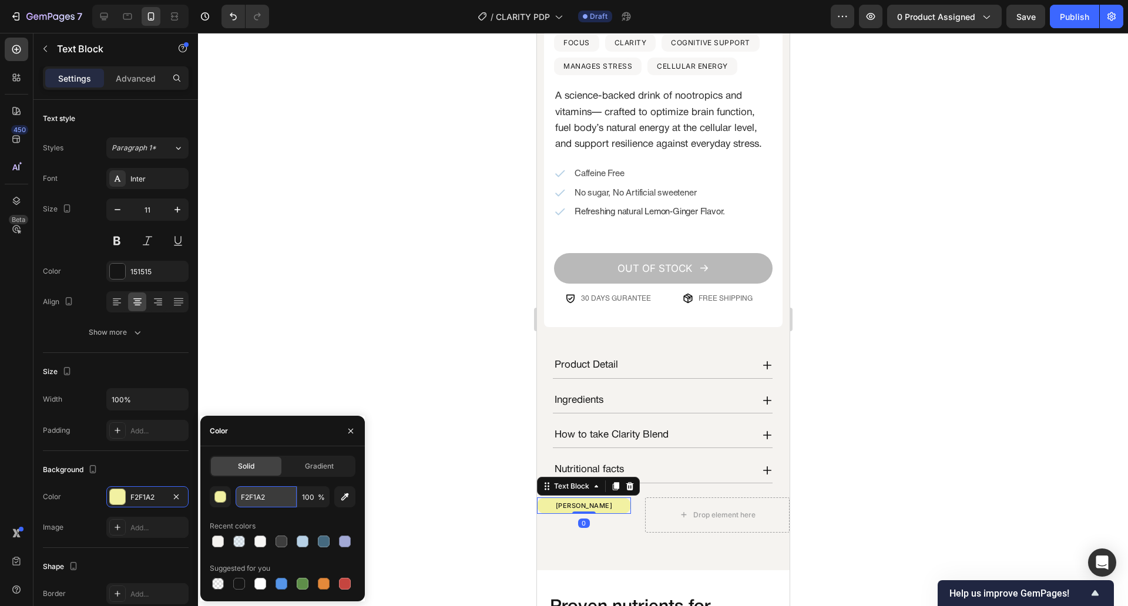
click at [260, 502] on input "F2F1A2" at bounding box center [266, 496] width 61 height 21
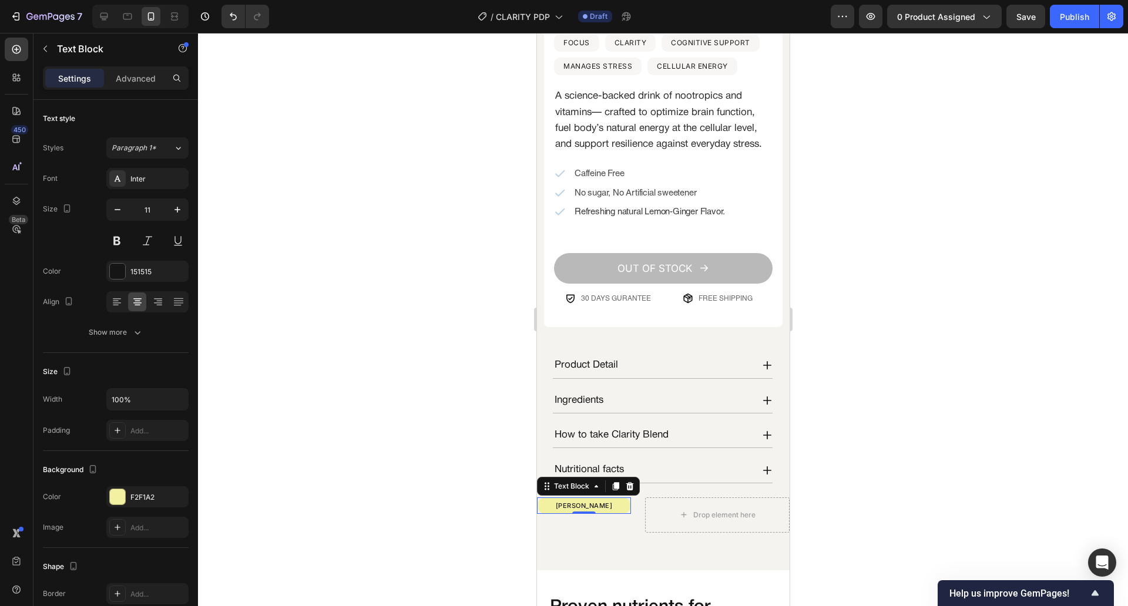
click at [401, 361] on div at bounding box center [663, 319] width 930 height 573
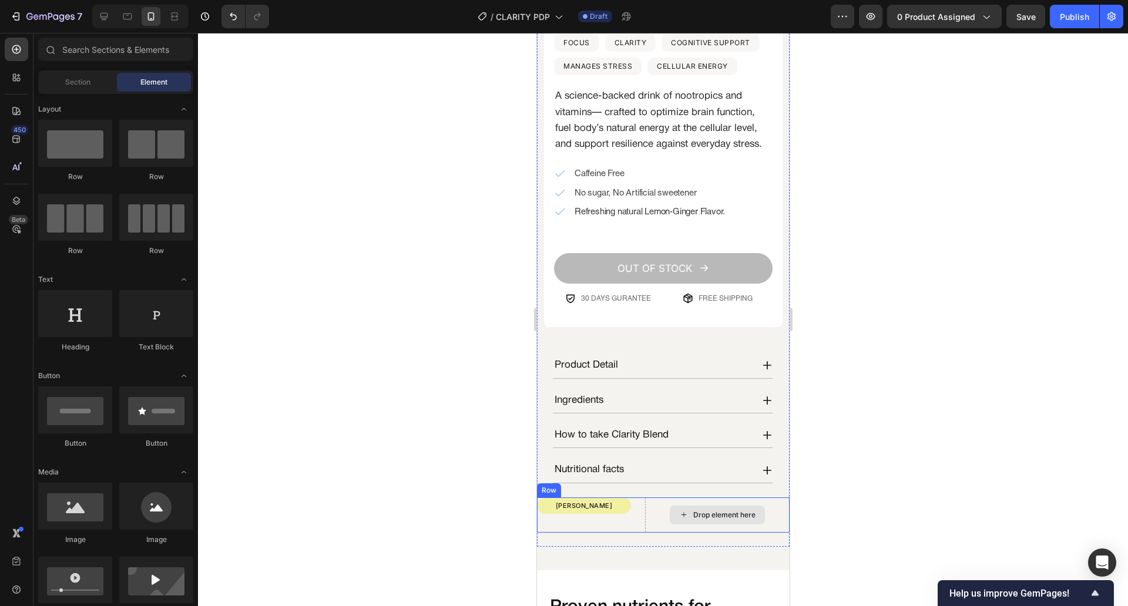
click at [644, 526] on div "Drop element here" at bounding box center [716, 515] width 145 height 35
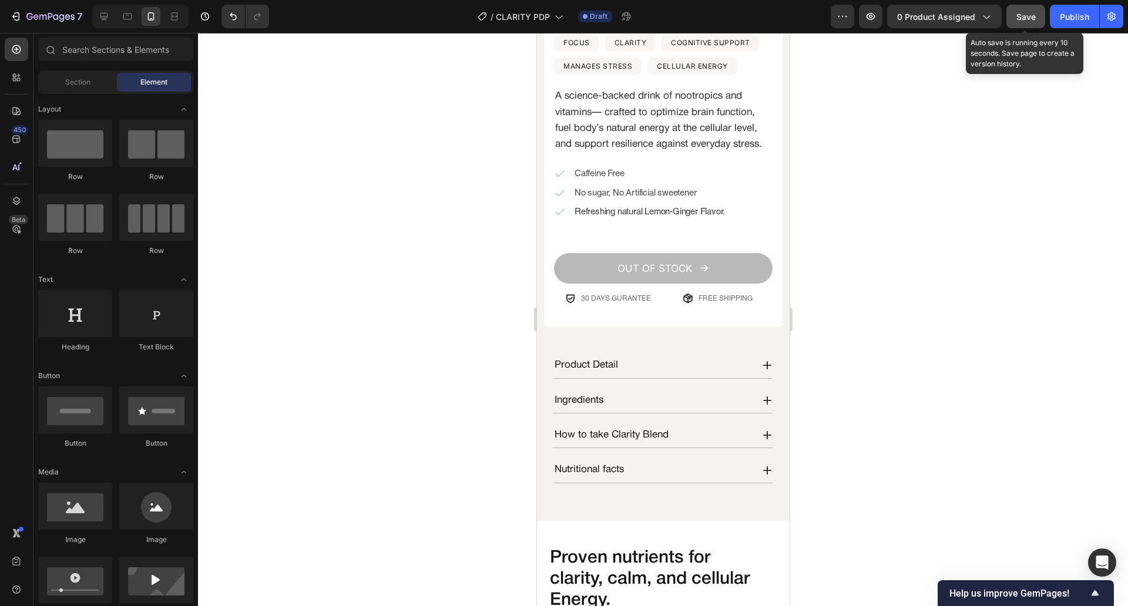
click at [1023, 28] on button "Save" at bounding box center [1025, 16] width 39 height 23
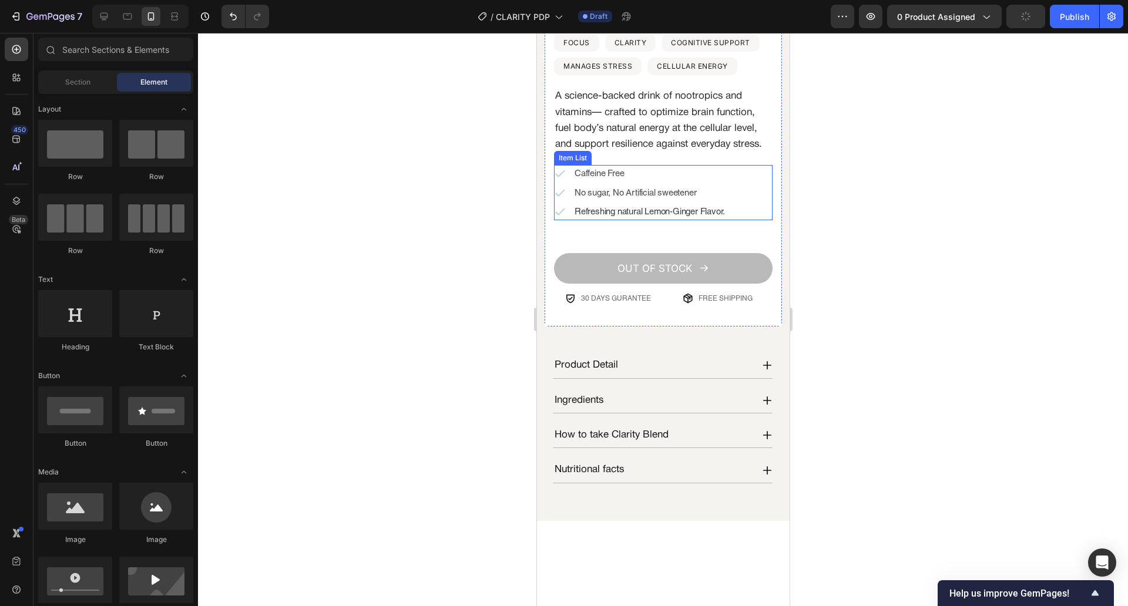
scroll to position [221, 0]
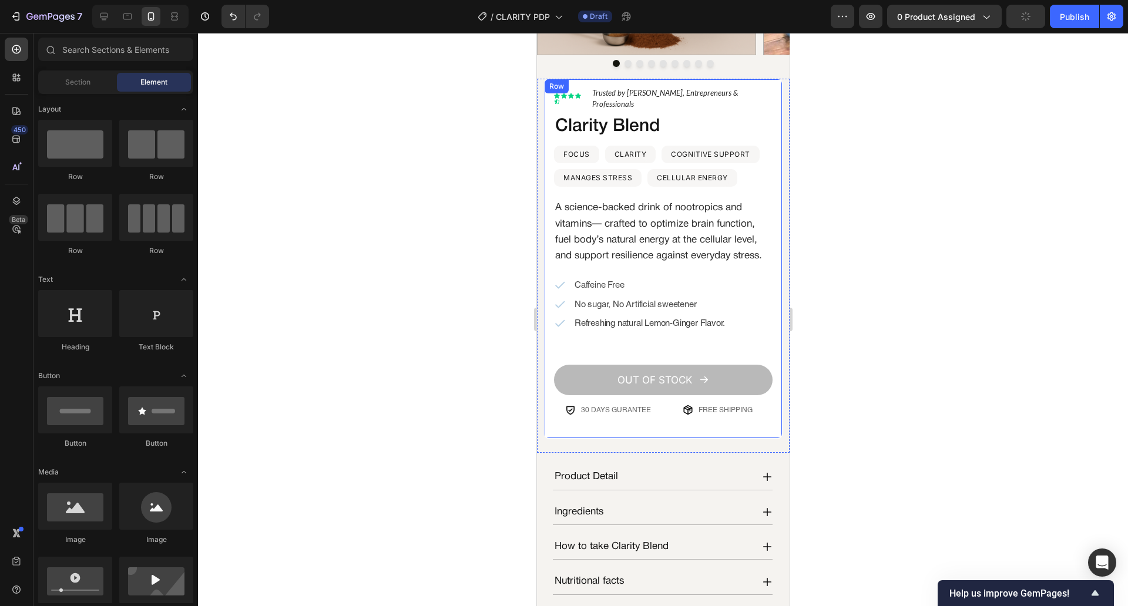
click at [763, 164] on div "Lorem ipsum dolor Text Block Icon Icon Icon Icon Icon Icon List Hoz Trusted by …" at bounding box center [662, 259] width 239 height 361
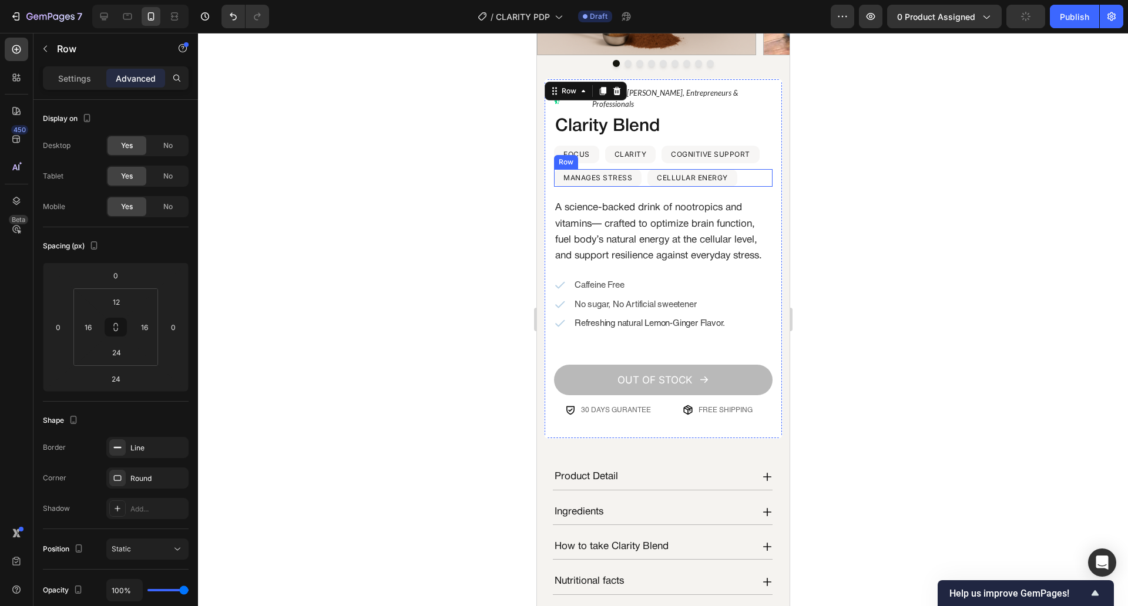
click at [750, 169] on div "MANAGES STRESS Text Block Row CELLULAR ENERGY Text Block Row Row" at bounding box center [662, 178] width 219 height 18
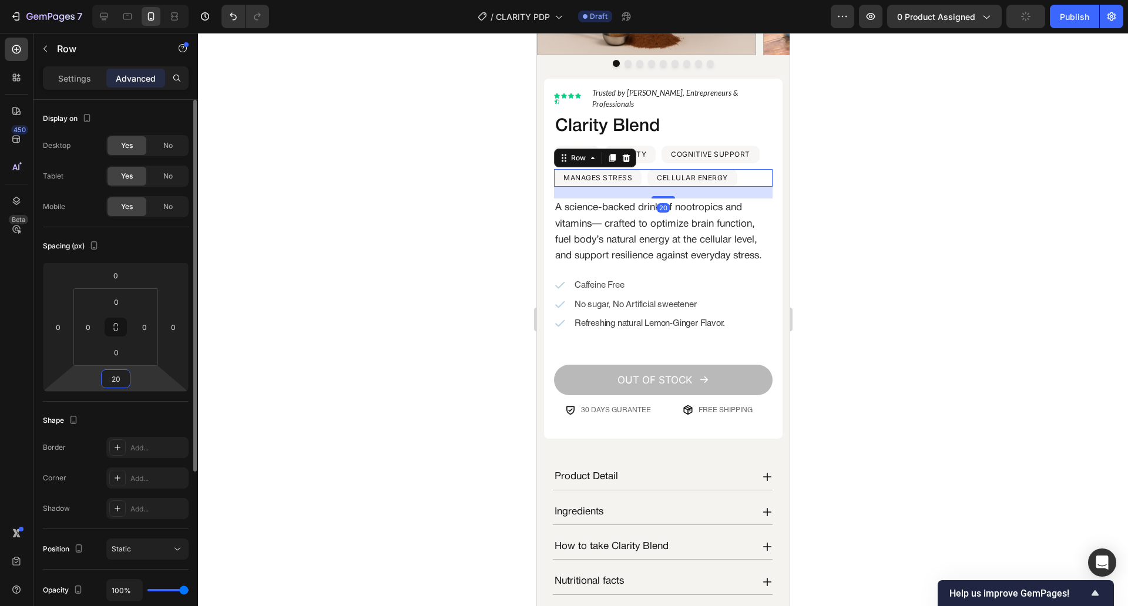
click at [116, 382] on input "20" at bounding box center [115, 379] width 23 height 18
type input "22"
click at [304, 306] on div at bounding box center [663, 319] width 930 height 573
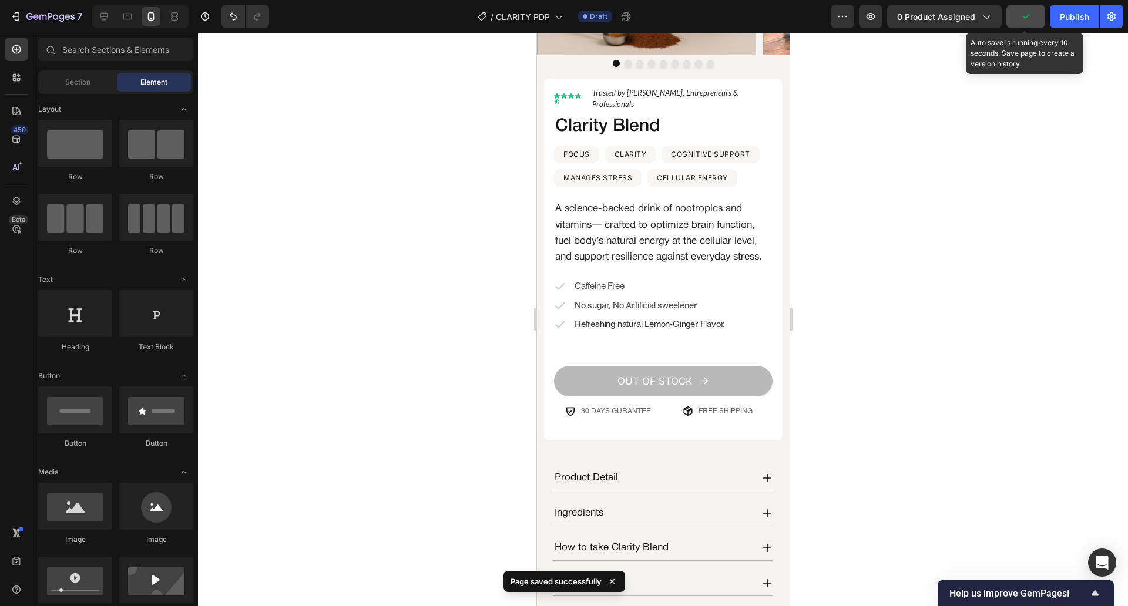
click at [1040, 16] on button "button" at bounding box center [1025, 16] width 39 height 23
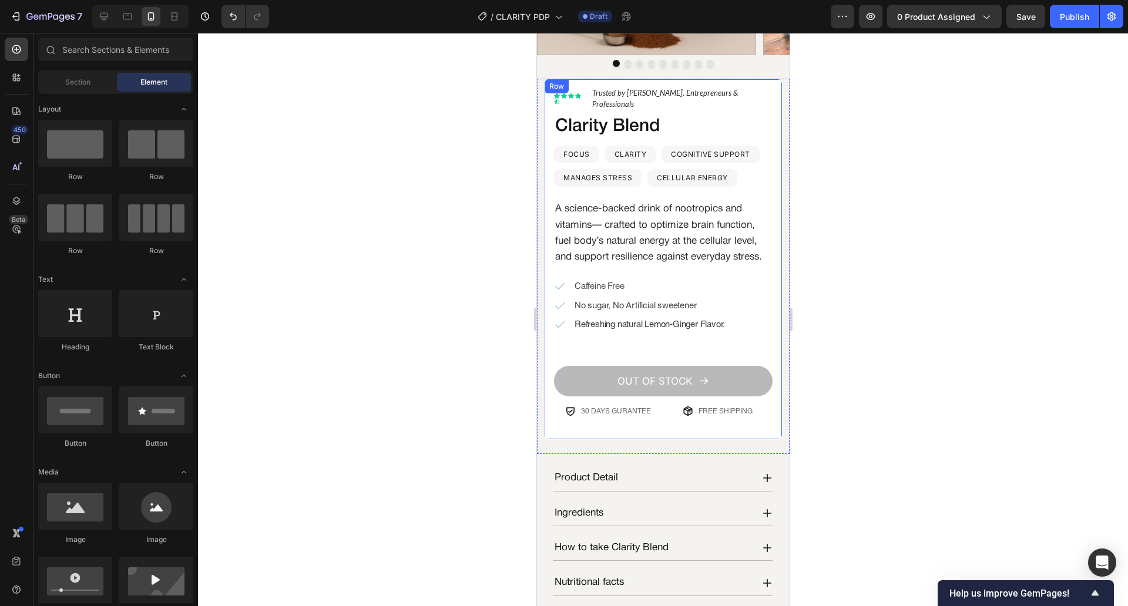
click at [766, 87] on div "Lorem ipsum dolor Text Block Icon Icon Icon Icon Icon Icon List Hoz Trusted by …" at bounding box center [662, 260] width 239 height 362
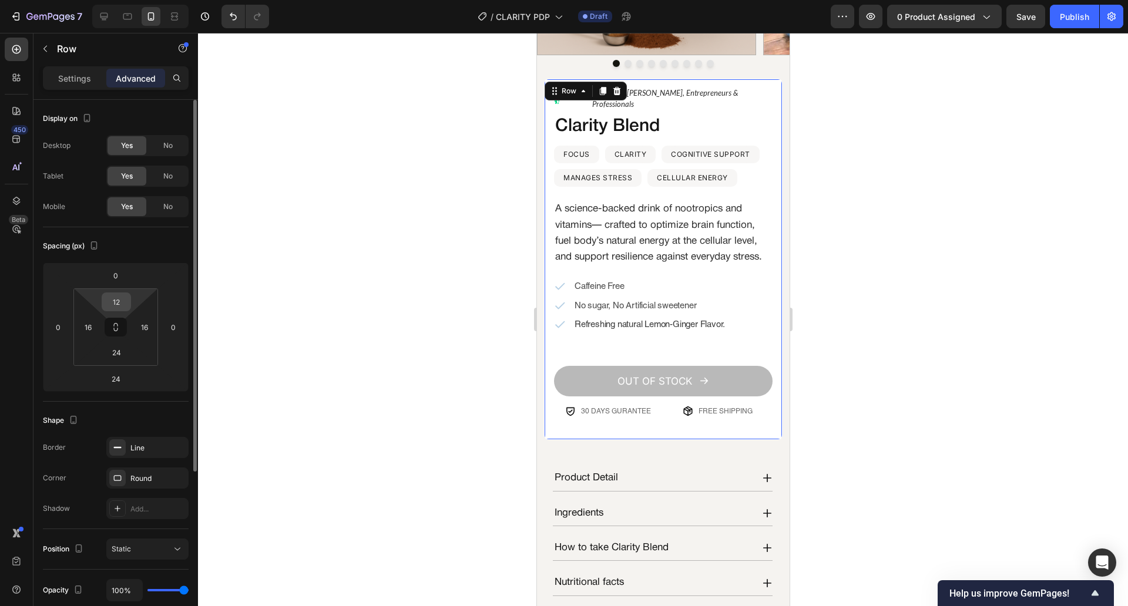
click at [113, 297] on input "12" at bounding box center [116, 302] width 23 height 18
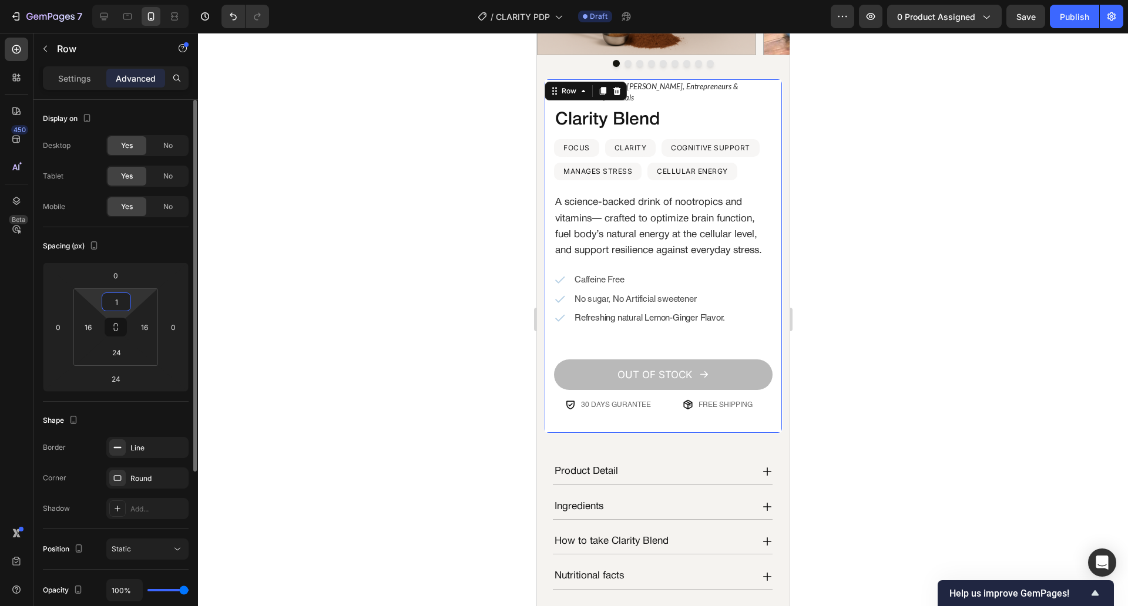
type input "16"
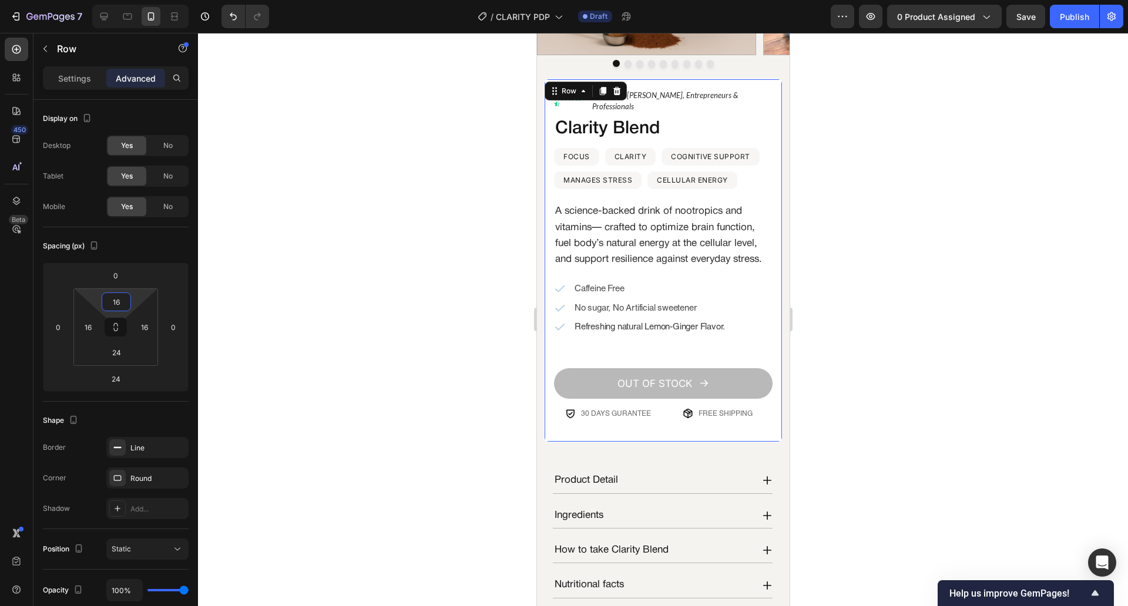
click at [927, 110] on div at bounding box center [663, 319] width 930 height 573
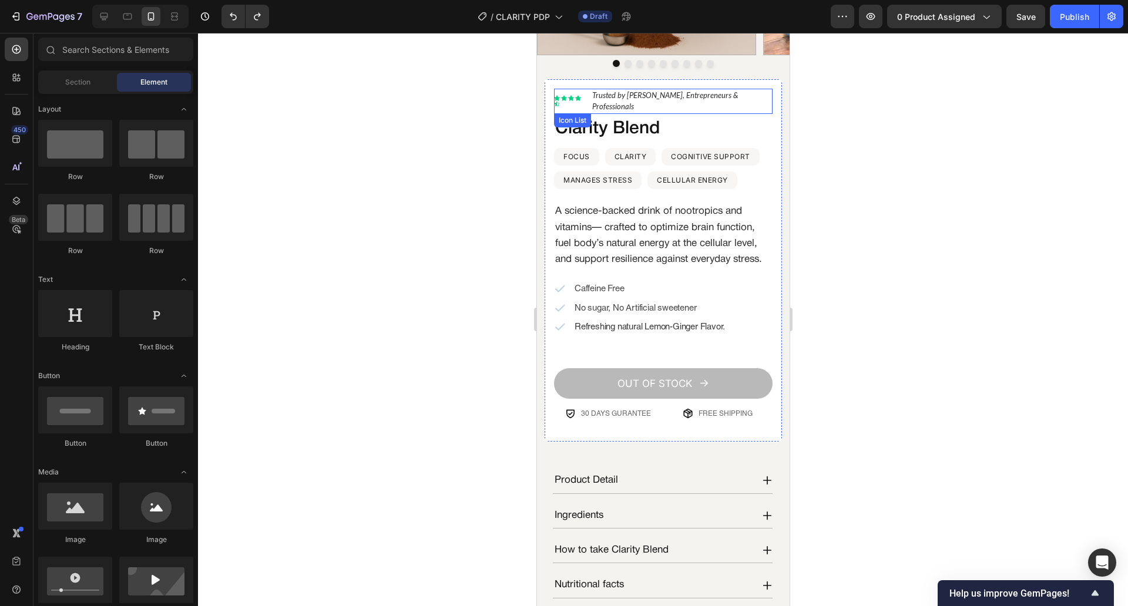
click at [755, 98] on div "Icon Icon Icon Icon Icon Icon List Hoz Trusted by Athletes, Entrepreneurs & Pro…" at bounding box center [662, 101] width 219 height 25
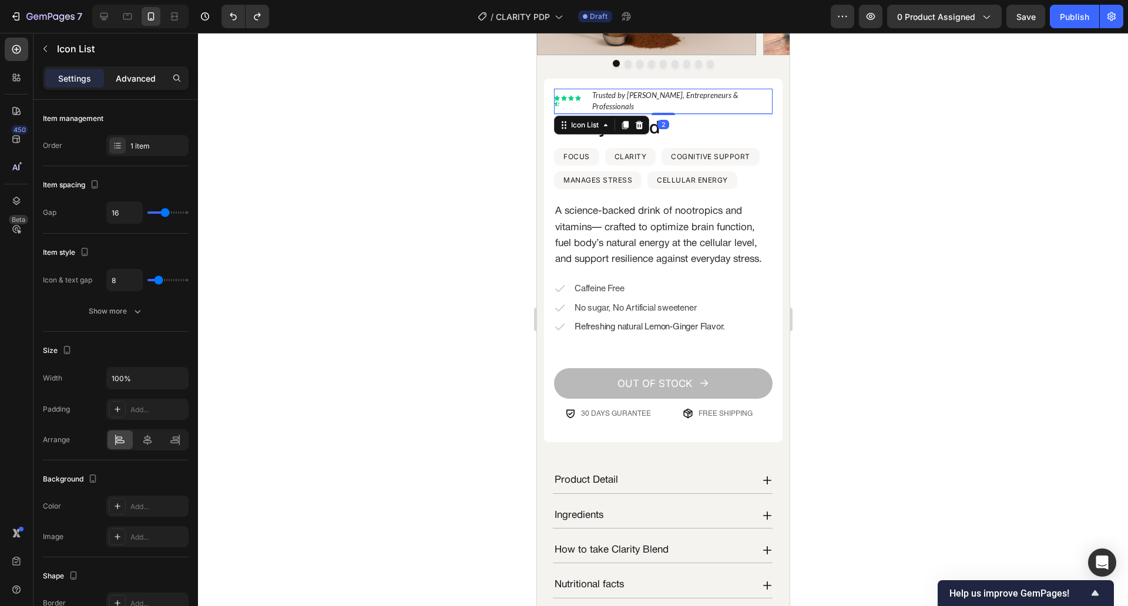
click at [139, 84] on p "Advanced" at bounding box center [136, 78] width 40 height 12
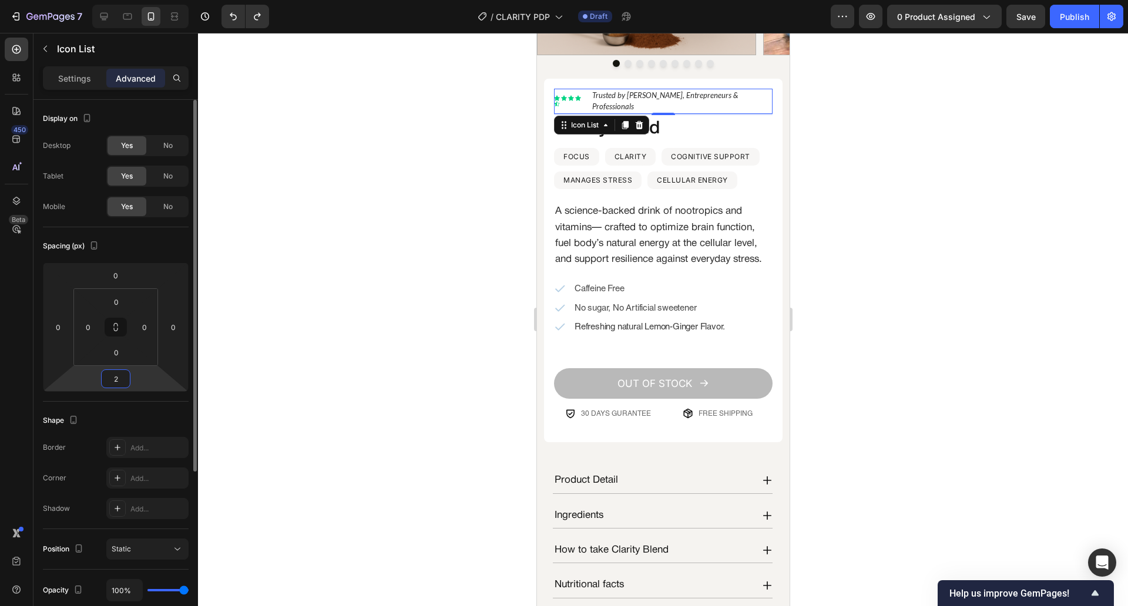
click at [121, 371] on input "2" at bounding box center [115, 379] width 23 height 18
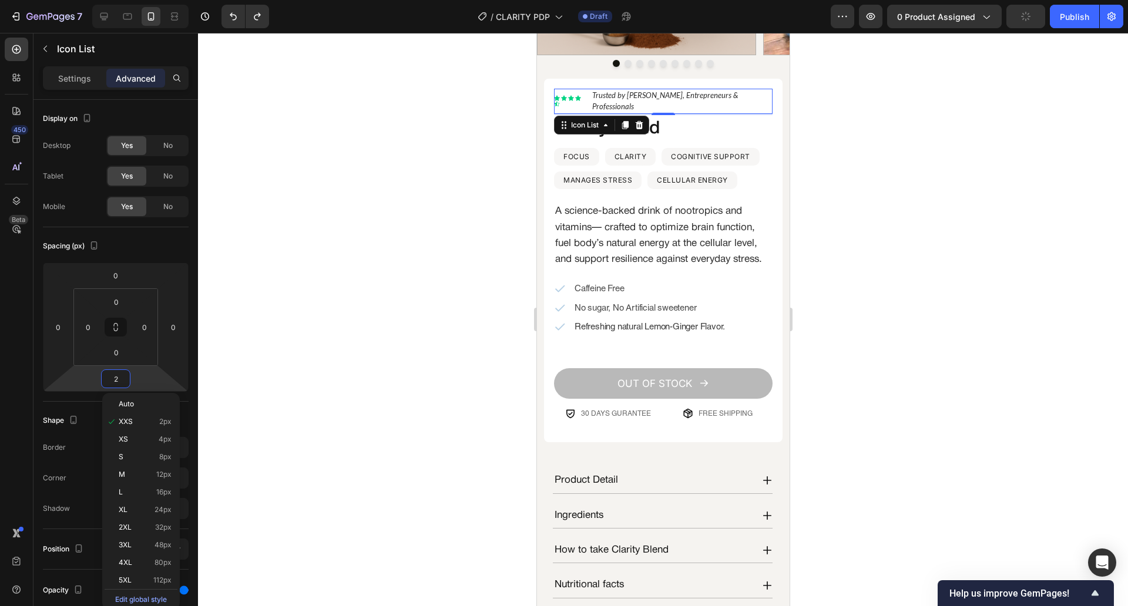
click at [132, 453] on p "S 8px" at bounding box center [145, 457] width 53 height 8
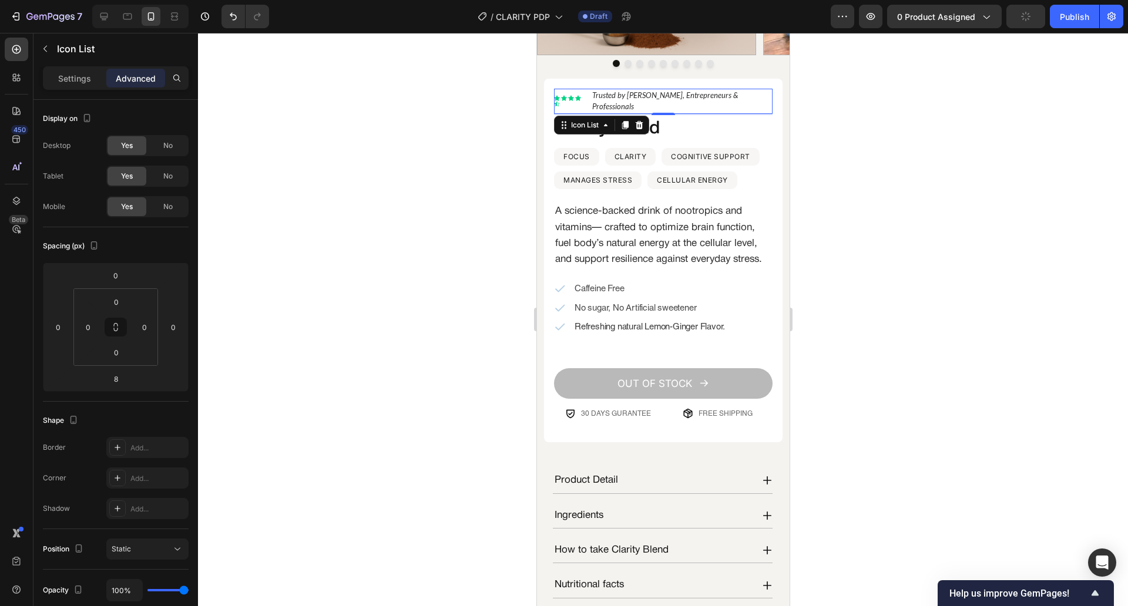
click at [324, 314] on div at bounding box center [663, 319] width 930 height 573
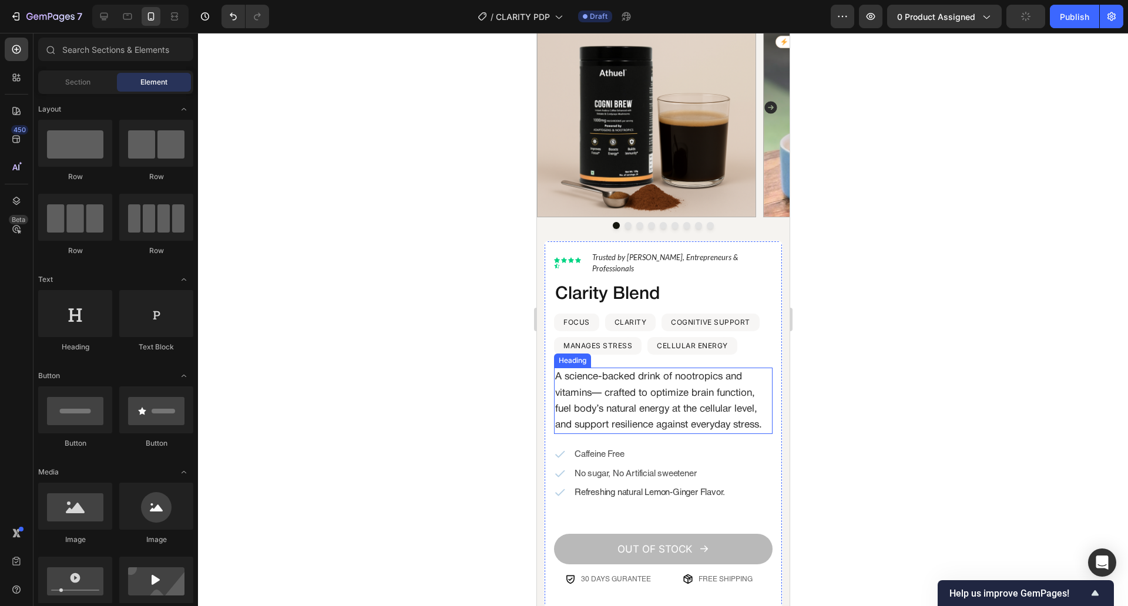
scroll to position [56, 0]
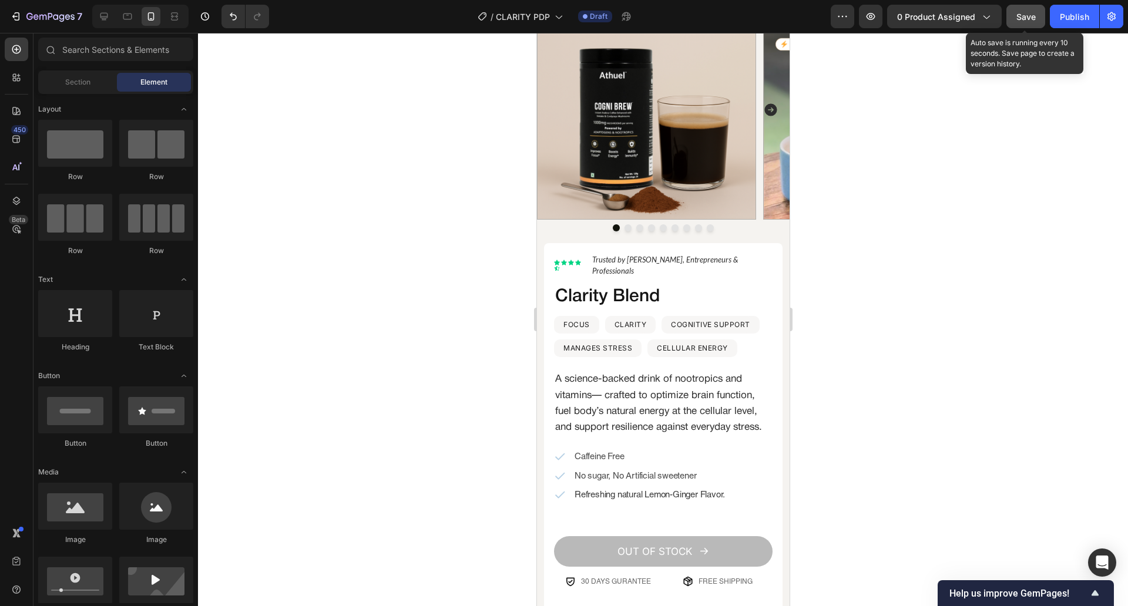
click at [1020, 26] on button "Save" at bounding box center [1025, 16] width 39 height 23
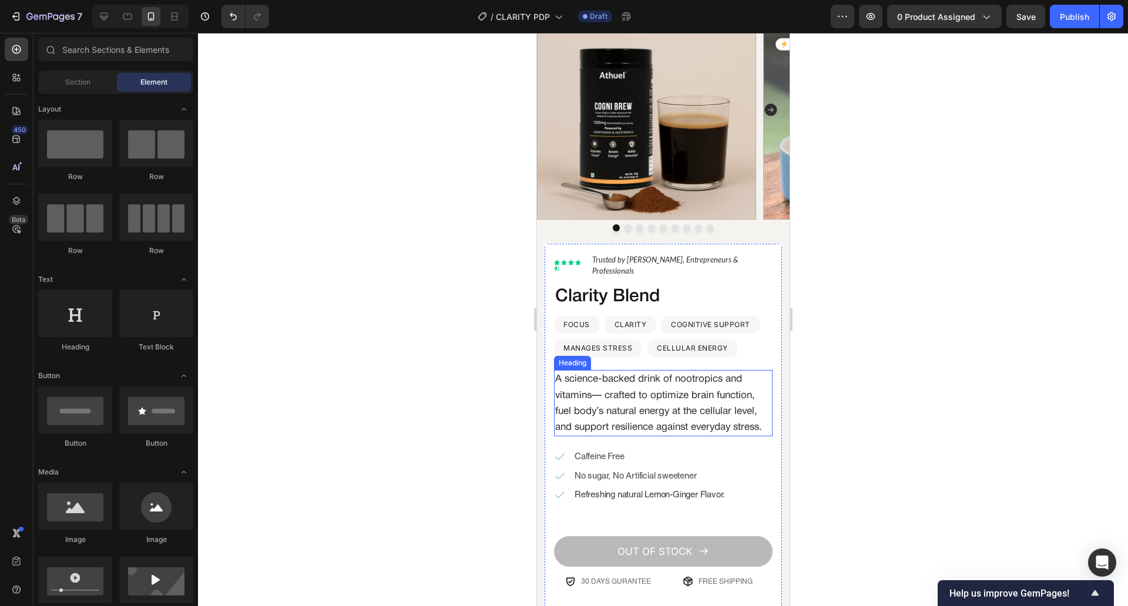
click at [614, 393] on h2 "A science-backed drink of nootropics and vitamins— crafted to optimize brain fu…" at bounding box center [662, 403] width 219 height 66
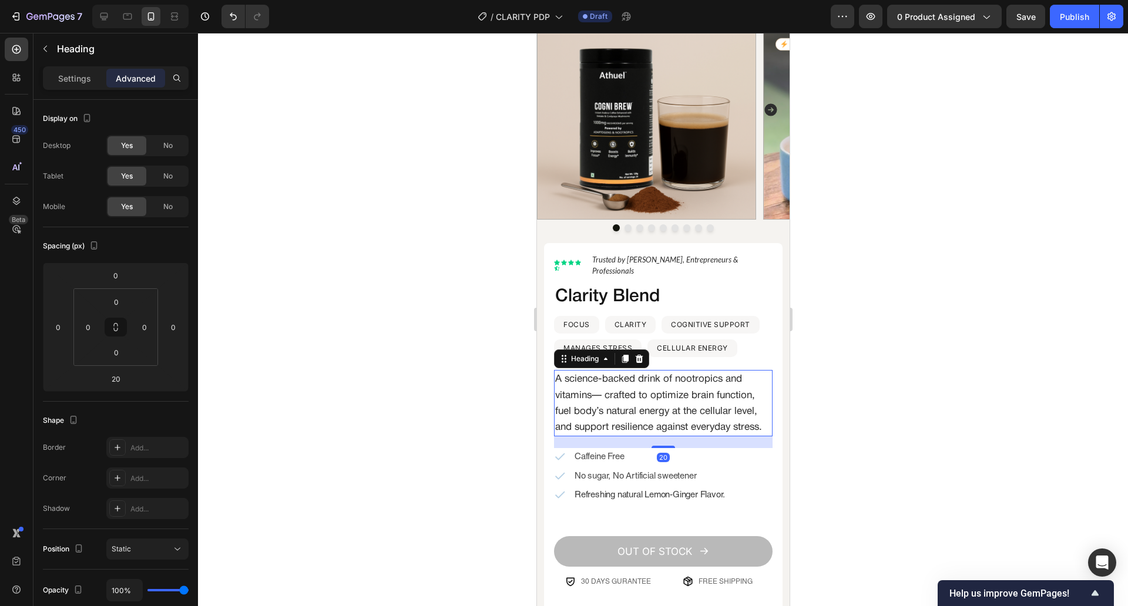
click at [79, 89] on div "Settings Advanced" at bounding box center [116, 77] width 146 height 23
click at [85, 83] on p "Settings" at bounding box center [74, 78] width 33 height 12
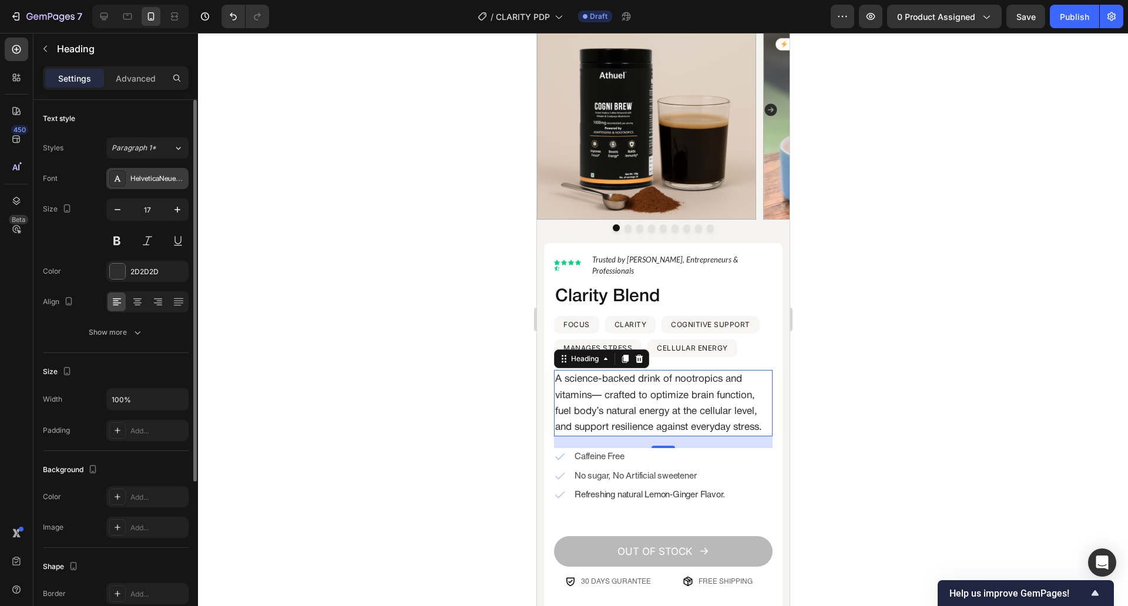
click at [142, 179] on div "HelveticaNeueRoman" at bounding box center [157, 179] width 55 height 11
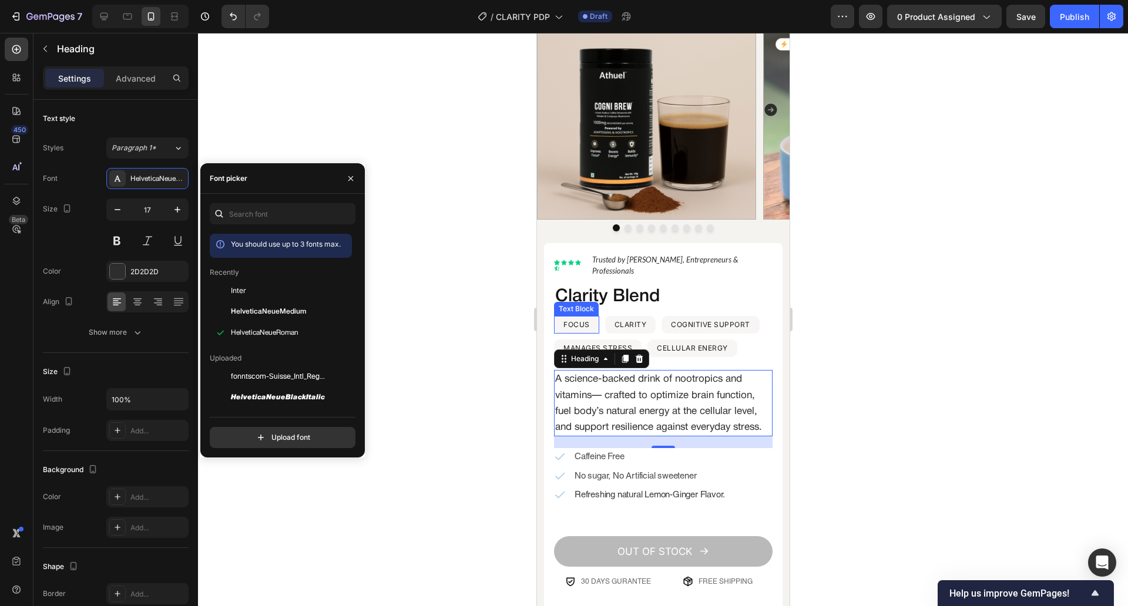
click at [572, 317] on p "FOCUS" at bounding box center [576, 324] width 26 height 15
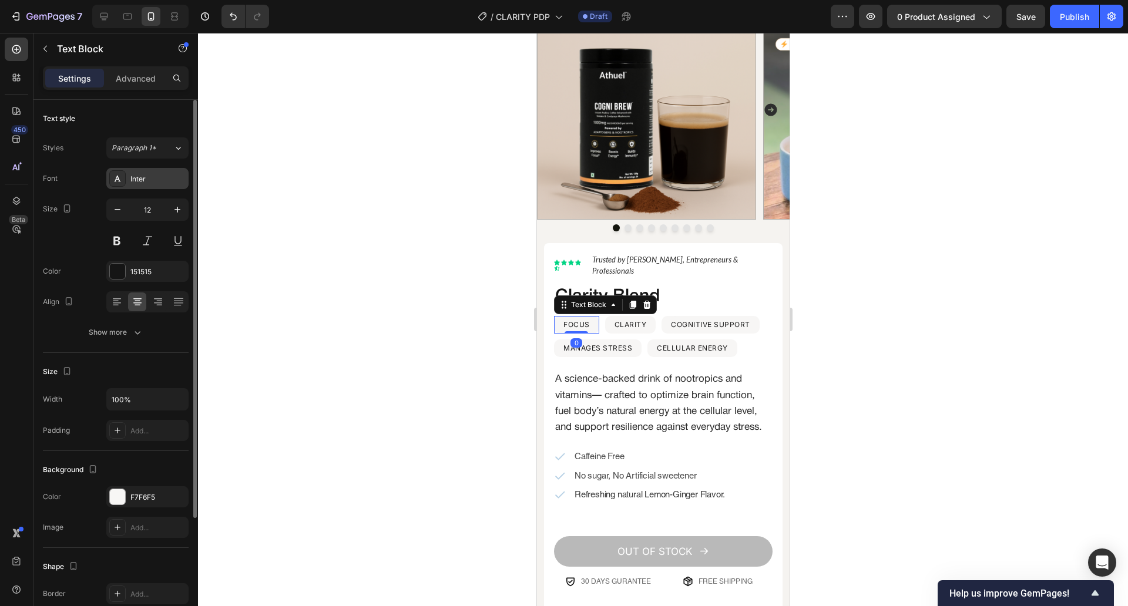
click at [162, 183] on div "Inter" at bounding box center [157, 179] width 55 height 11
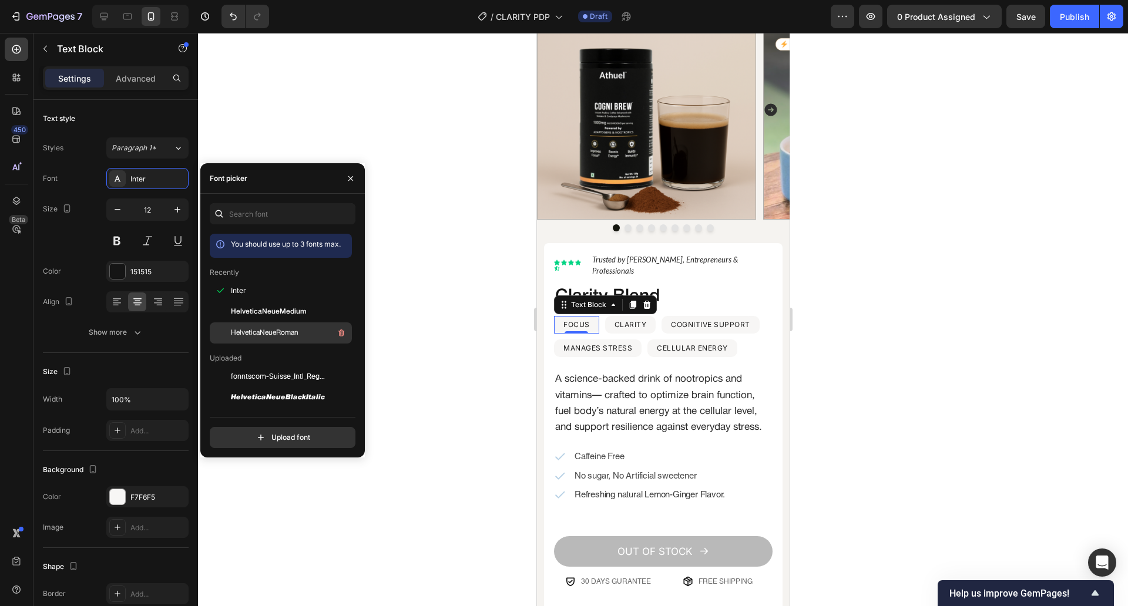
click at [263, 329] on span "HelveticaNeueRoman" at bounding box center [265, 333] width 68 height 11
click at [406, 332] on div at bounding box center [663, 319] width 930 height 573
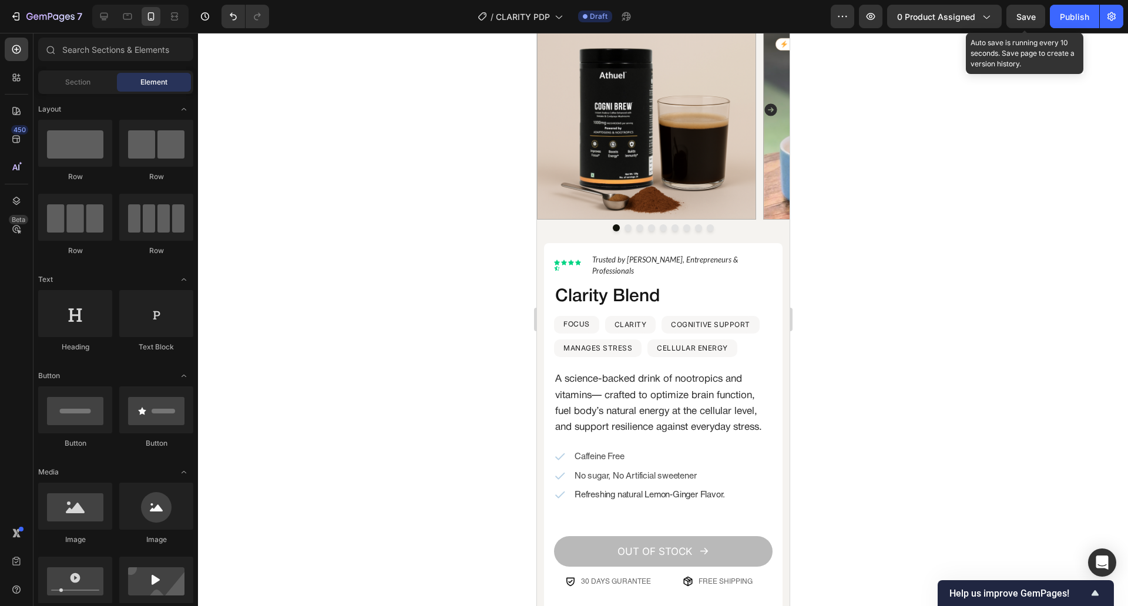
click at [1029, 12] on span "Save" at bounding box center [1025, 17] width 19 height 10
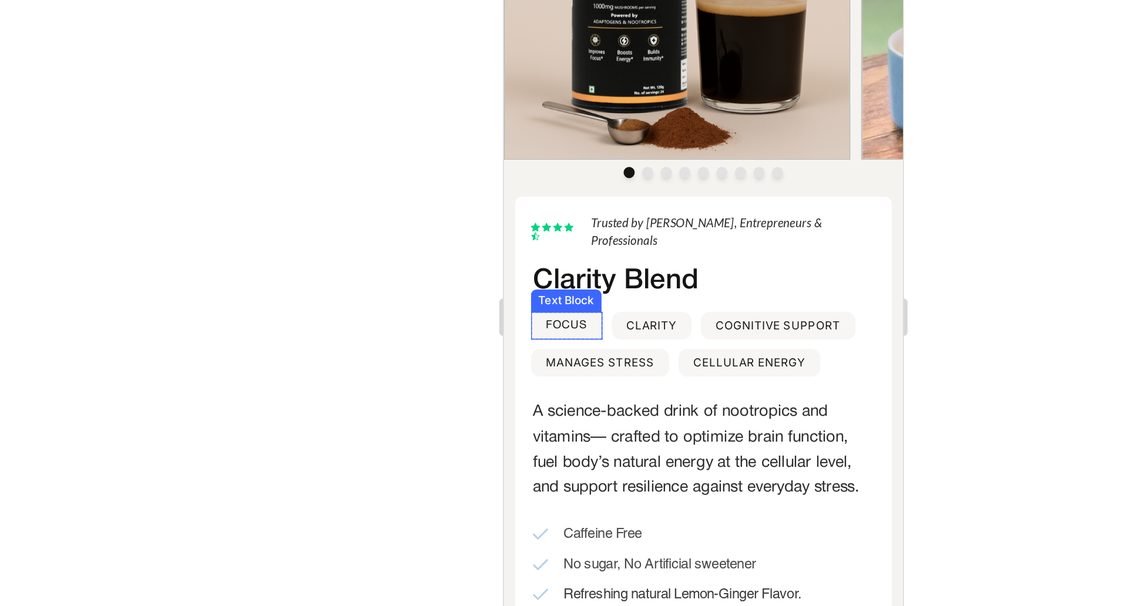
click at [552, 149] on p "FOCUS" at bounding box center [542, 156] width 26 height 15
click at [584, 149] on p "CLARITY" at bounding box center [591, 156] width 32 height 15
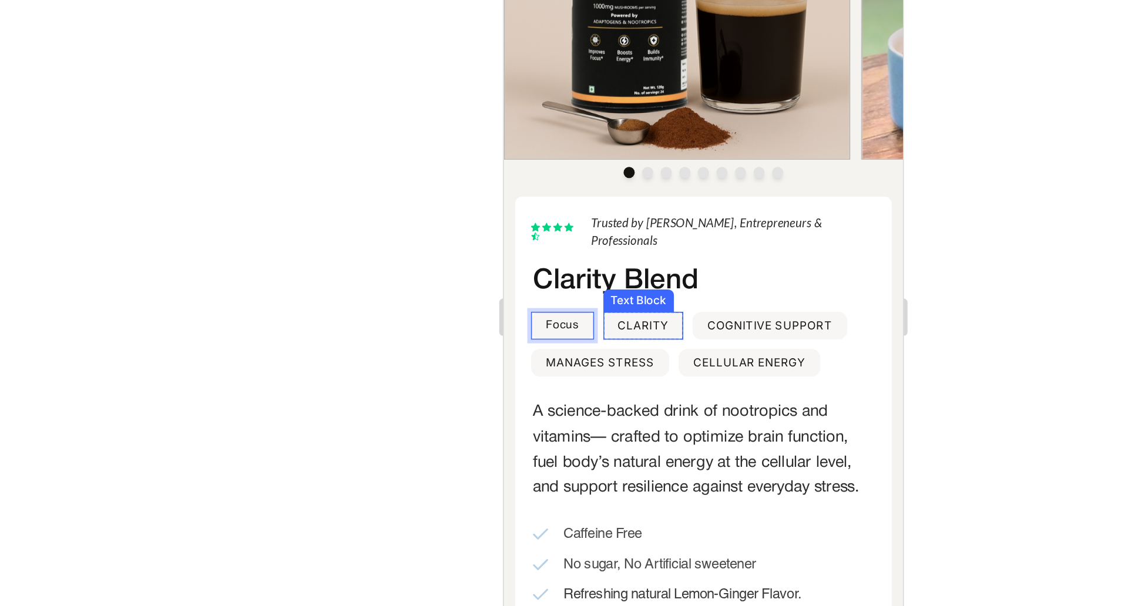
click at [584, 149] on p "CLARITY" at bounding box center [591, 156] width 32 height 15
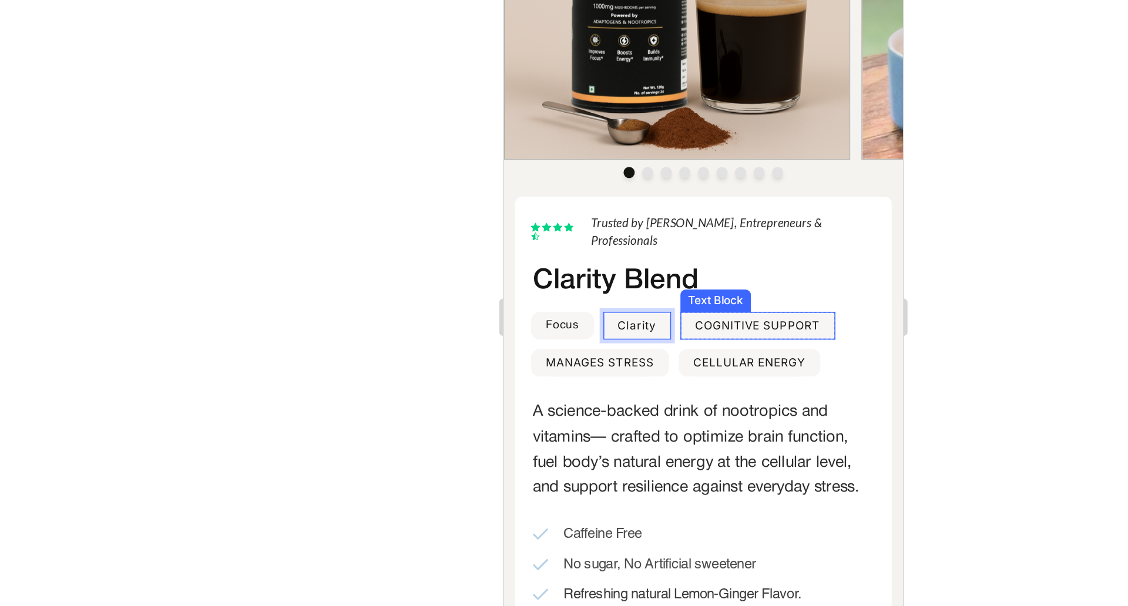
click at [647, 149] on p "COGNITIVE SUPPORT" at bounding box center [663, 156] width 79 height 15
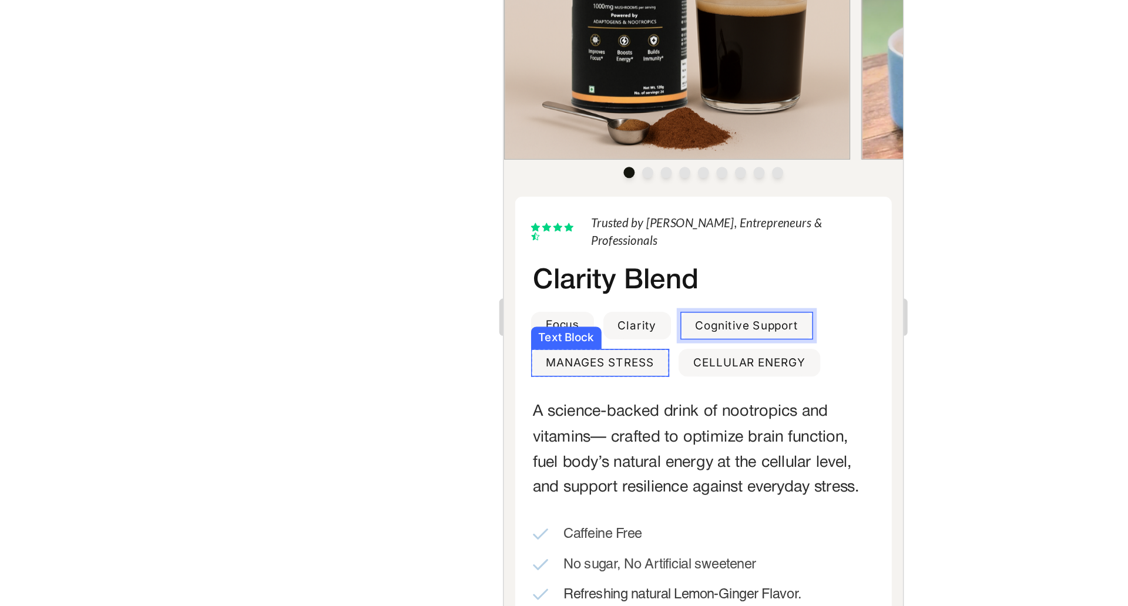
click at [565, 173] on p "MANAGES STRESS" at bounding box center [563, 180] width 69 height 15
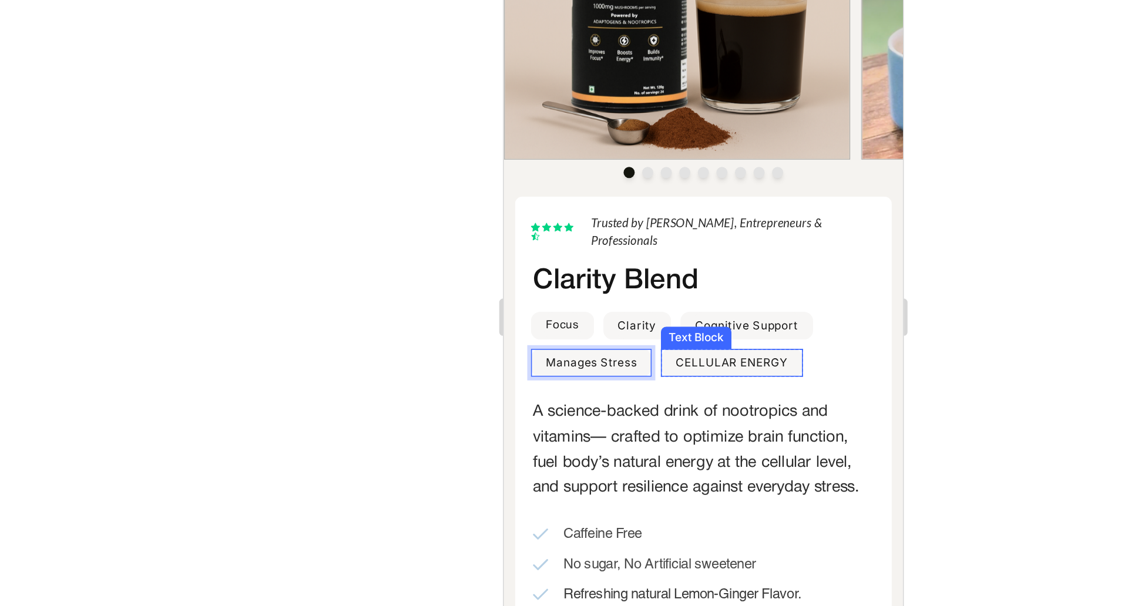
click at [615, 173] on p "CELLULAR ENERGY" at bounding box center [647, 180] width 71 height 15
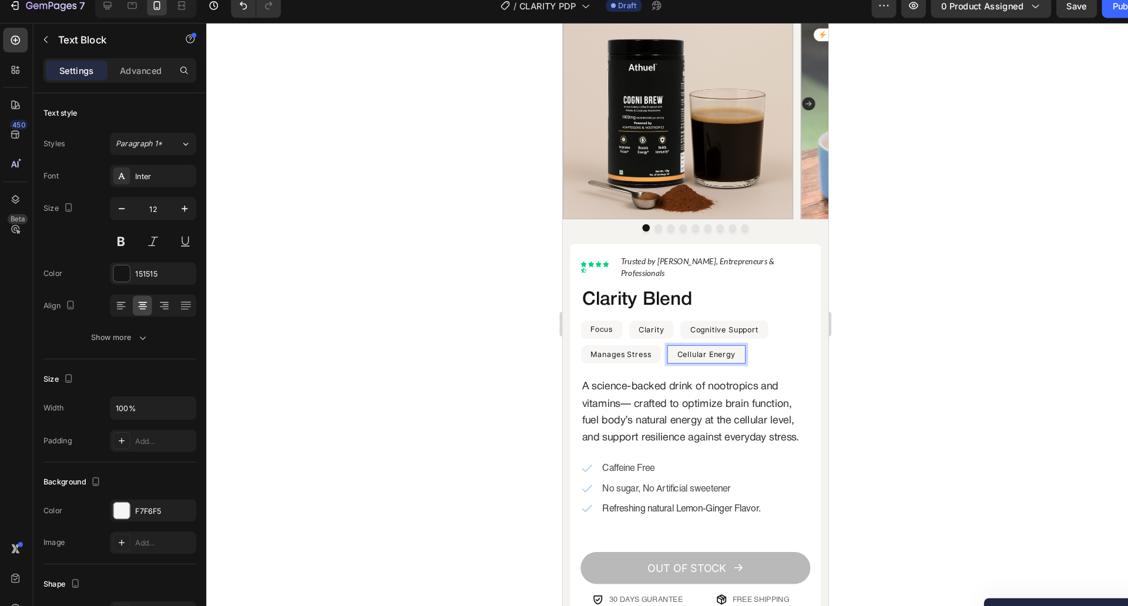
click at [513, 322] on div at bounding box center [663, 319] width 930 height 573
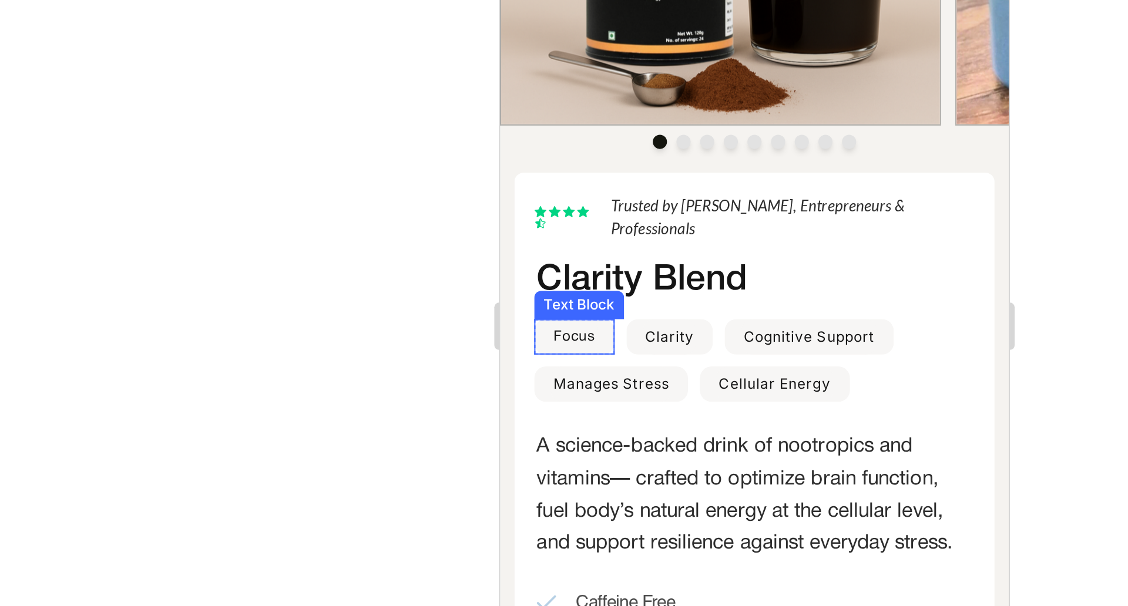
click at [545, 34] on p "Focus" at bounding box center [536, 41] width 21 height 15
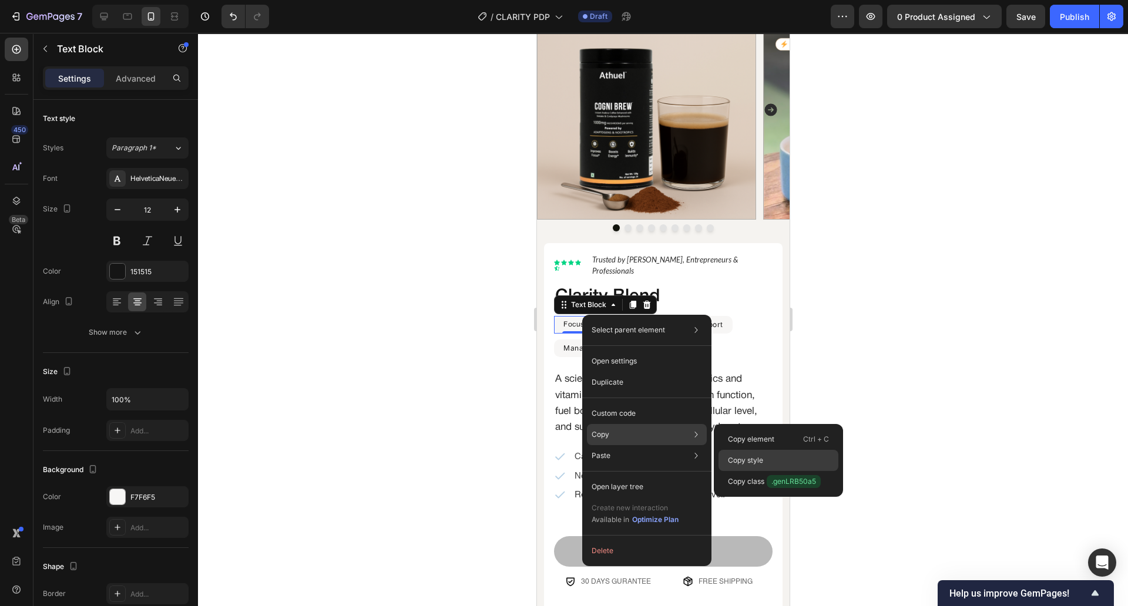
click at [743, 455] on p "Copy style" at bounding box center [745, 460] width 35 height 11
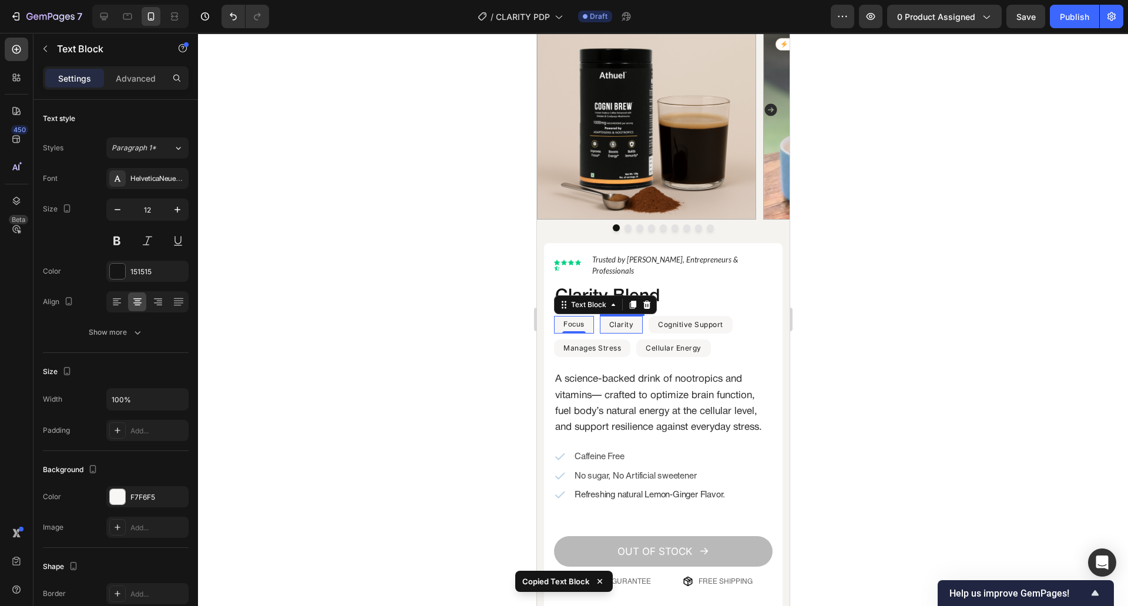
click at [632, 317] on p "Clarity" at bounding box center [621, 324] width 25 height 15
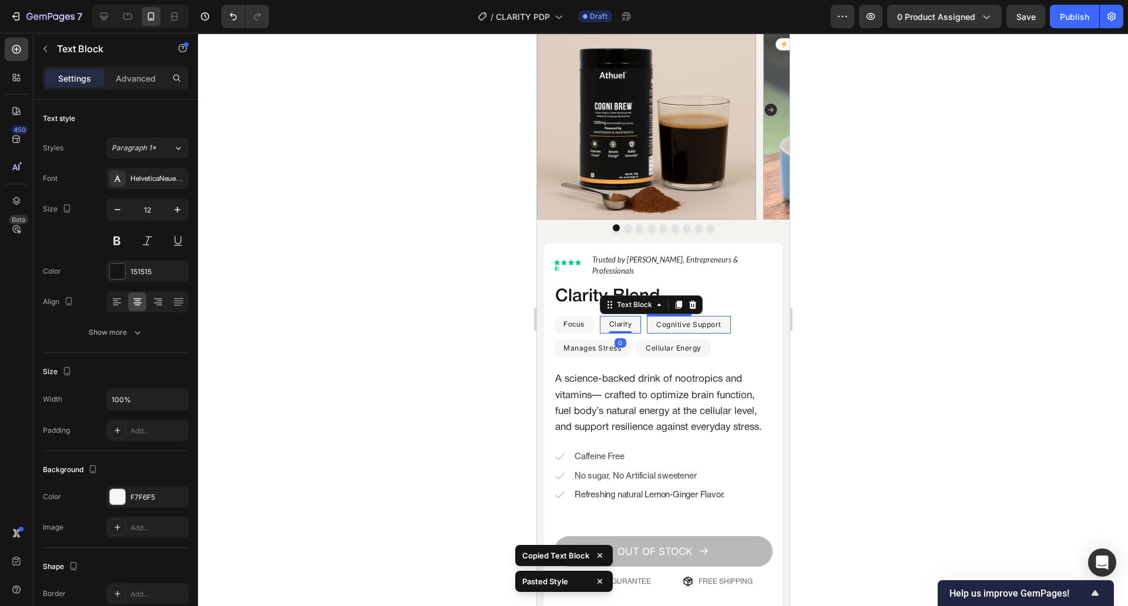
click at [697, 317] on p "Cognitive Support" at bounding box center [688, 324] width 65 height 15
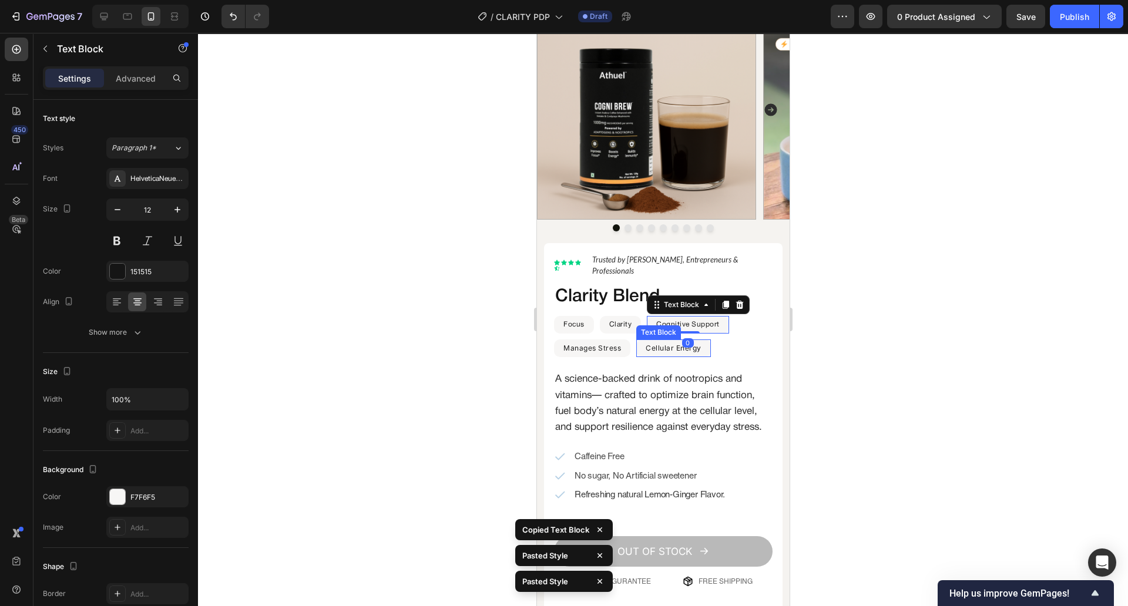
click at [674, 341] on p "Cellular Energy" at bounding box center [673, 348] width 56 height 15
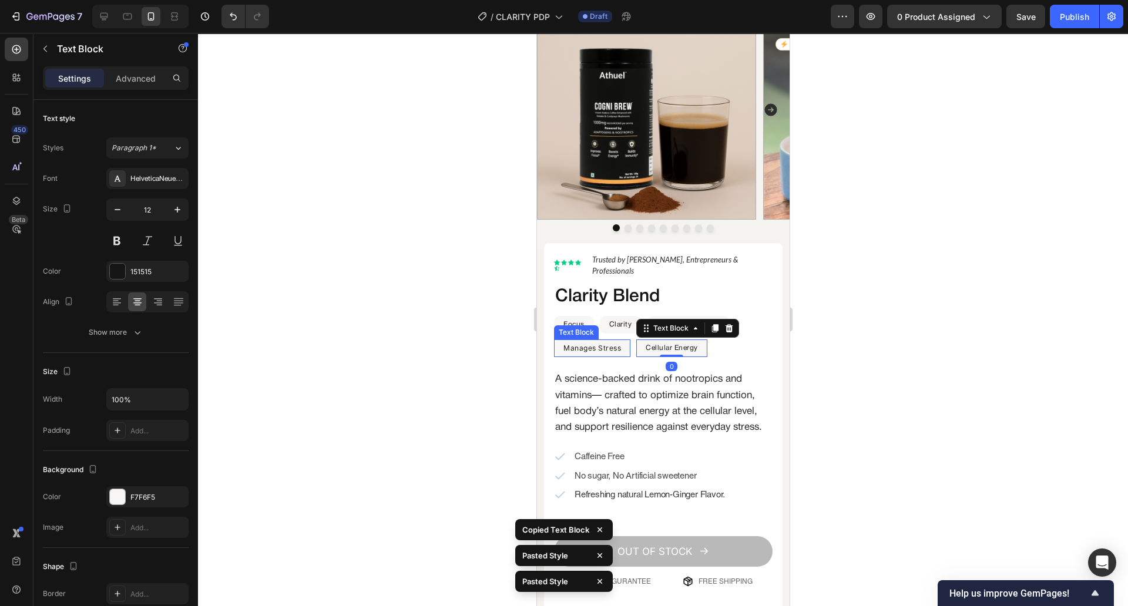
click at [592, 341] on p "Manages Stress" at bounding box center [592, 348] width 58 height 15
click at [495, 338] on div at bounding box center [663, 319] width 930 height 573
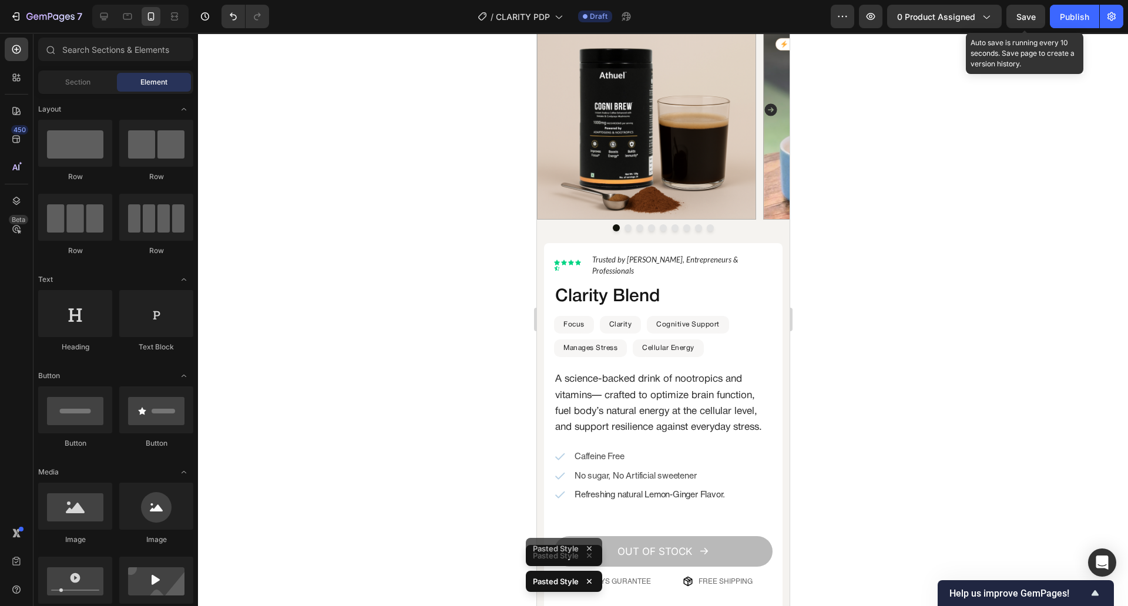
click at [1016, 18] on span "Save" at bounding box center [1025, 17] width 19 height 10
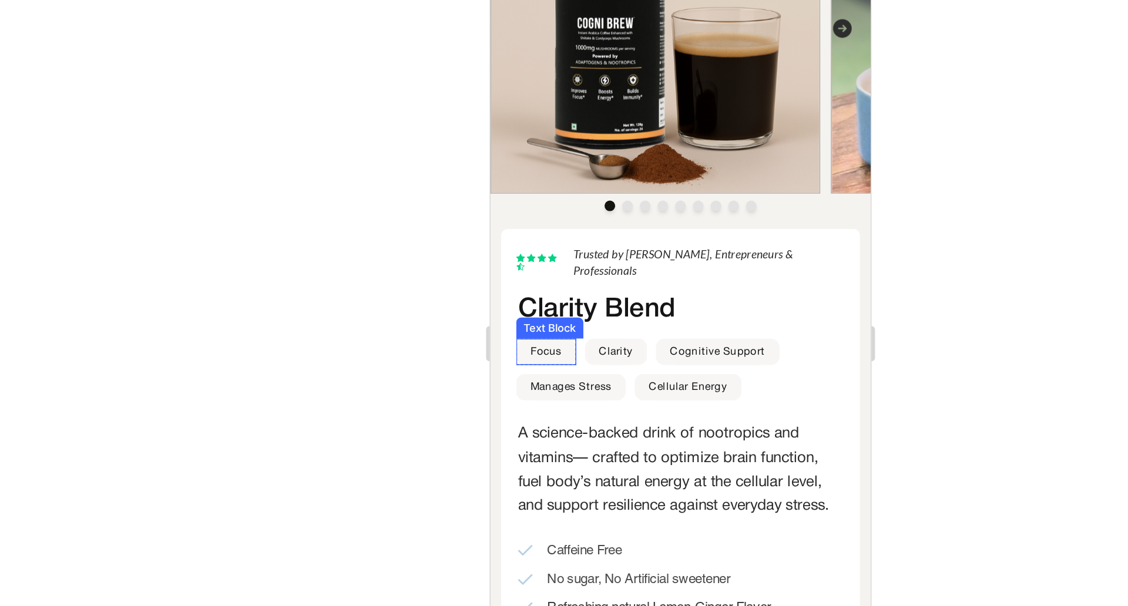
click at [536, 197] on p "Focus" at bounding box center [526, 204] width 21 height 15
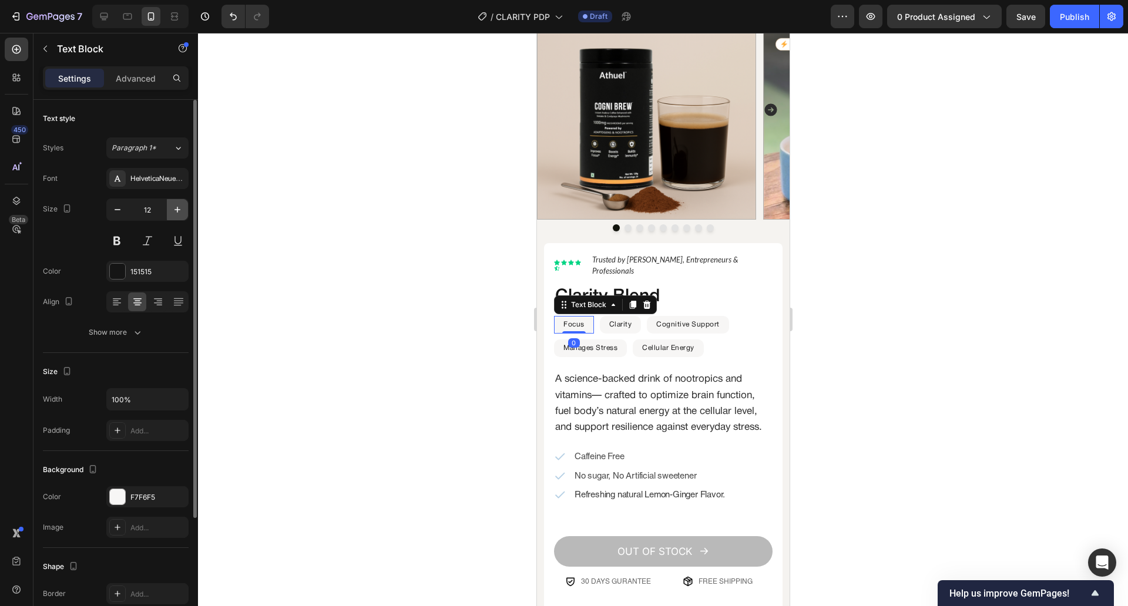
click at [187, 212] on button "button" at bounding box center [177, 209] width 21 height 21
type input "13"
click at [619, 317] on p "Clarity" at bounding box center [621, 324] width 23 height 15
click at [184, 213] on button "button" at bounding box center [177, 209] width 21 height 21
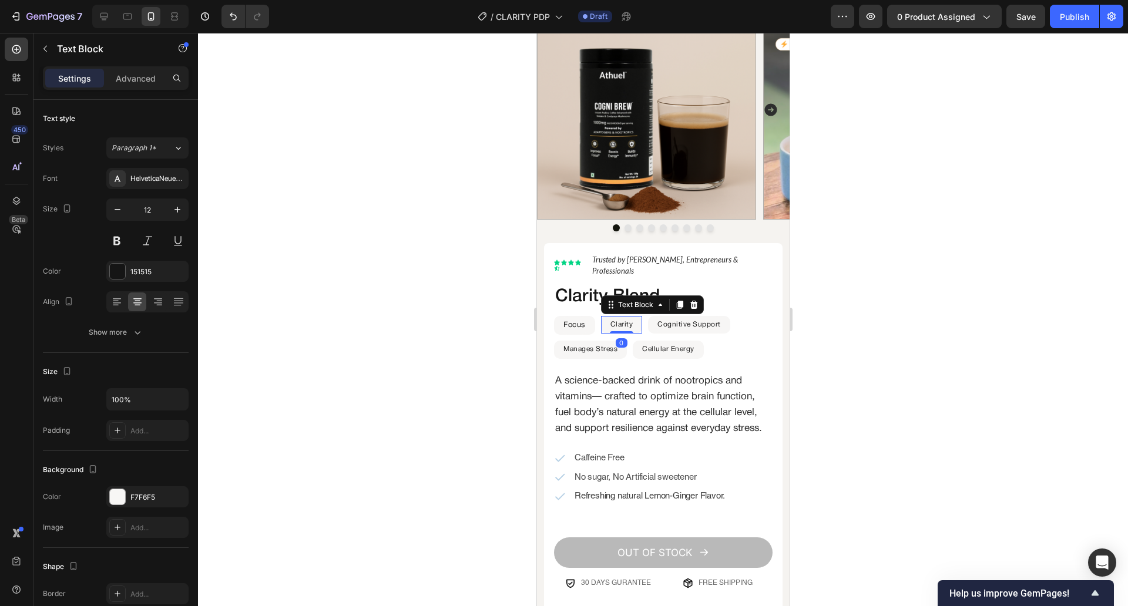
type input "13"
click at [682, 317] on p "Cognitive Support" at bounding box center [689, 324] width 63 height 15
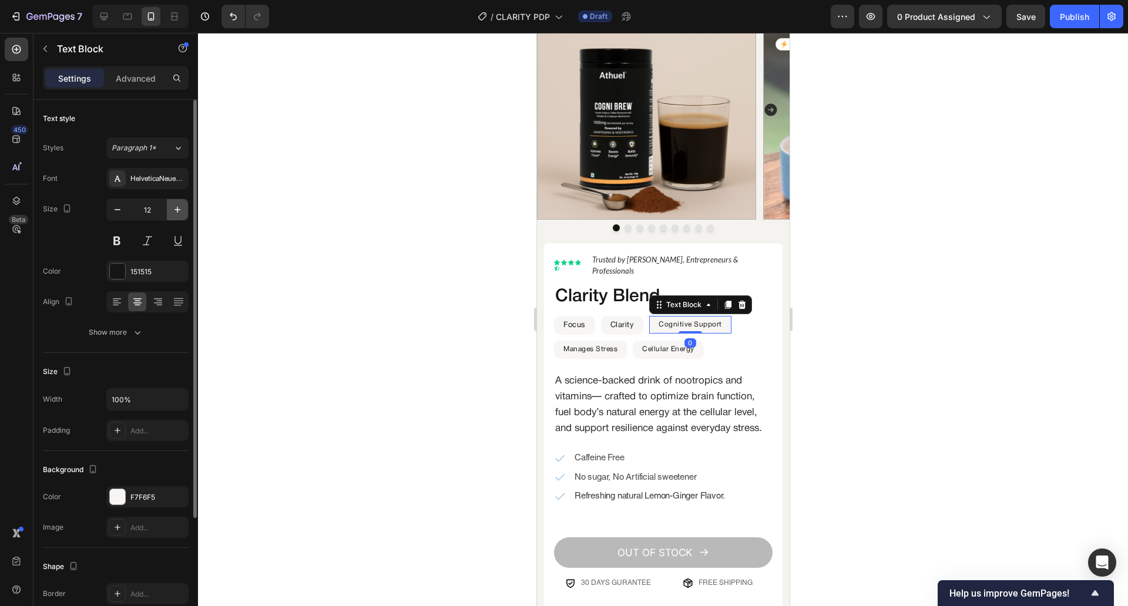
click at [179, 216] on button "button" at bounding box center [177, 209] width 21 height 21
type input "13"
click at [590, 342] on p "Manages Stress" at bounding box center [590, 349] width 54 height 15
click at [186, 215] on button "button" at bounding box center [177, 209] width 21 height 21
type input "13"
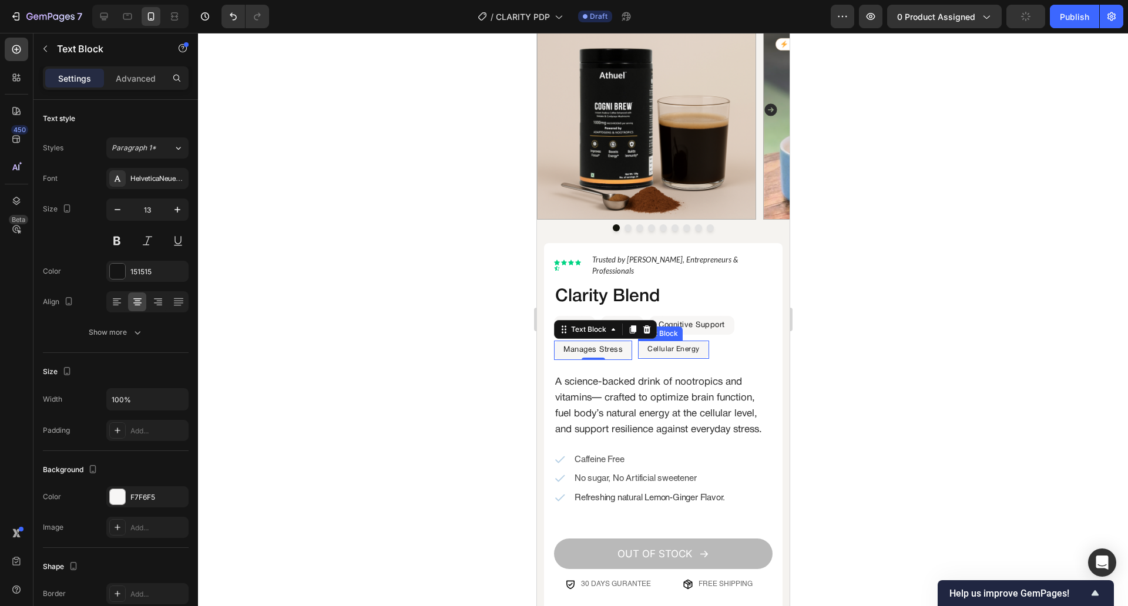
click at [675, 342] on p "Cellular Energy" at bounding box center [673, 349] width 52 height 15
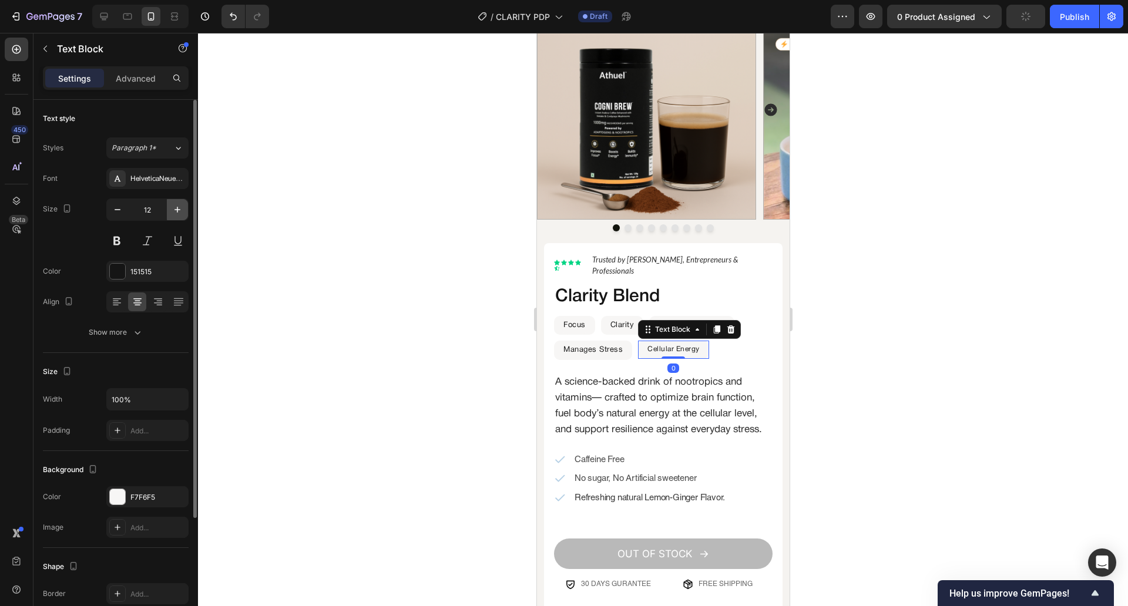
click at [176, 211] on icon "button" at bounding box center [178, 210] width 12 height 12
type input "13"
click at [818, 169] on div at bounding box center [663, 319] width 930 height 573
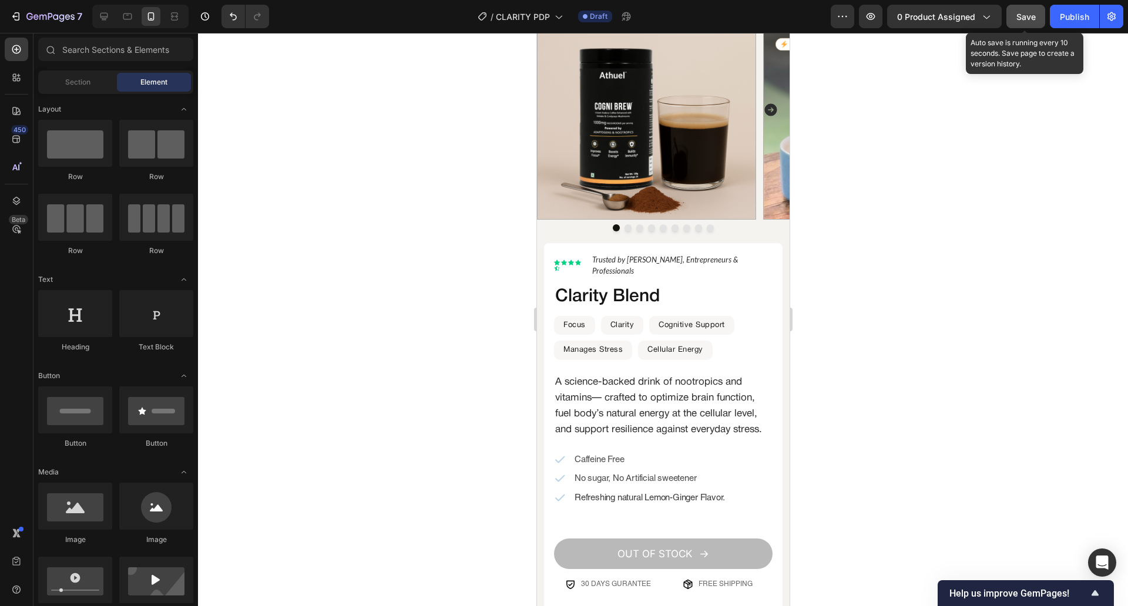
click at [1025, 25] on button "Save" at bounding box center [1025, 16] width 39 height 23
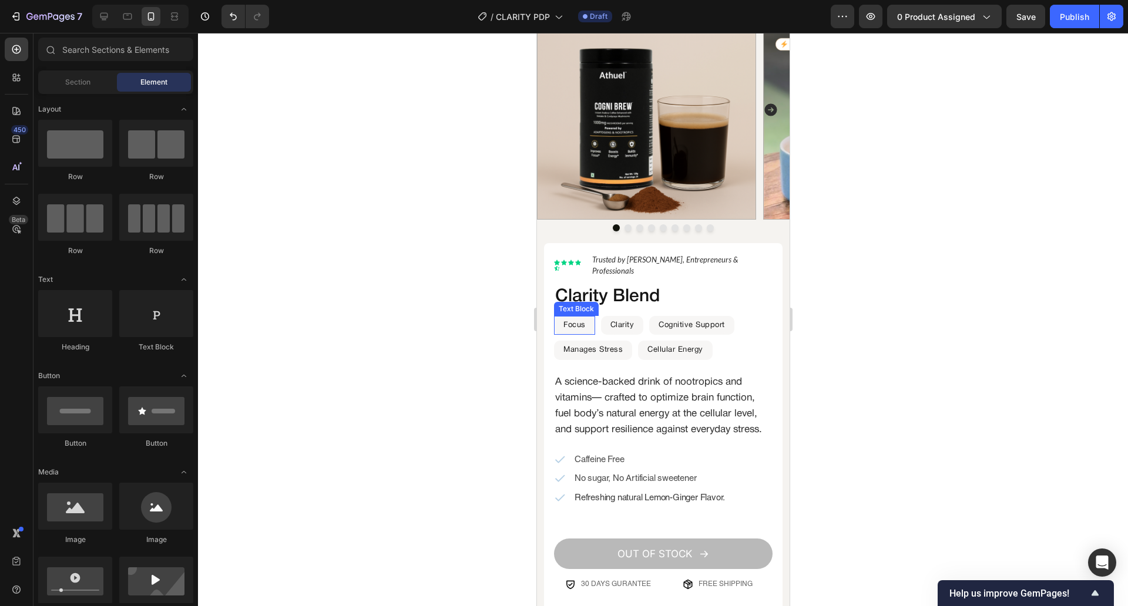
click at [587, 318] on div "Focus Text Block" at bounding box center [573, 325] width 41 height 19
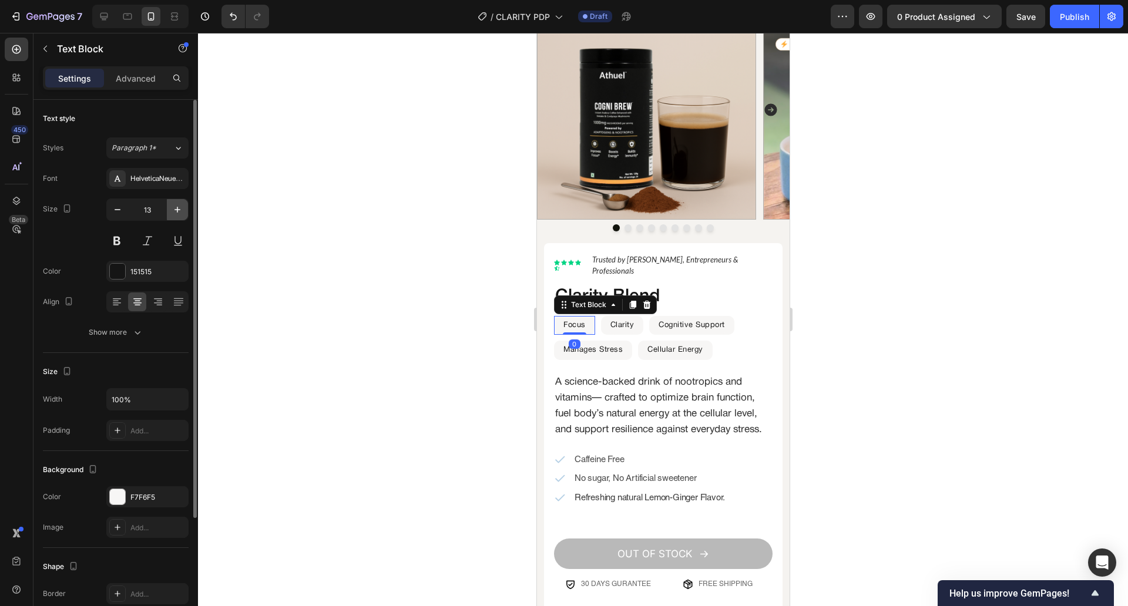
click at [170, 217] on button "button" at bounding box center [177, 209] width 21 height 21
type input "14"
click at [141, 330] on icon "button" at bounding box center [138, 333] width 12 height 12
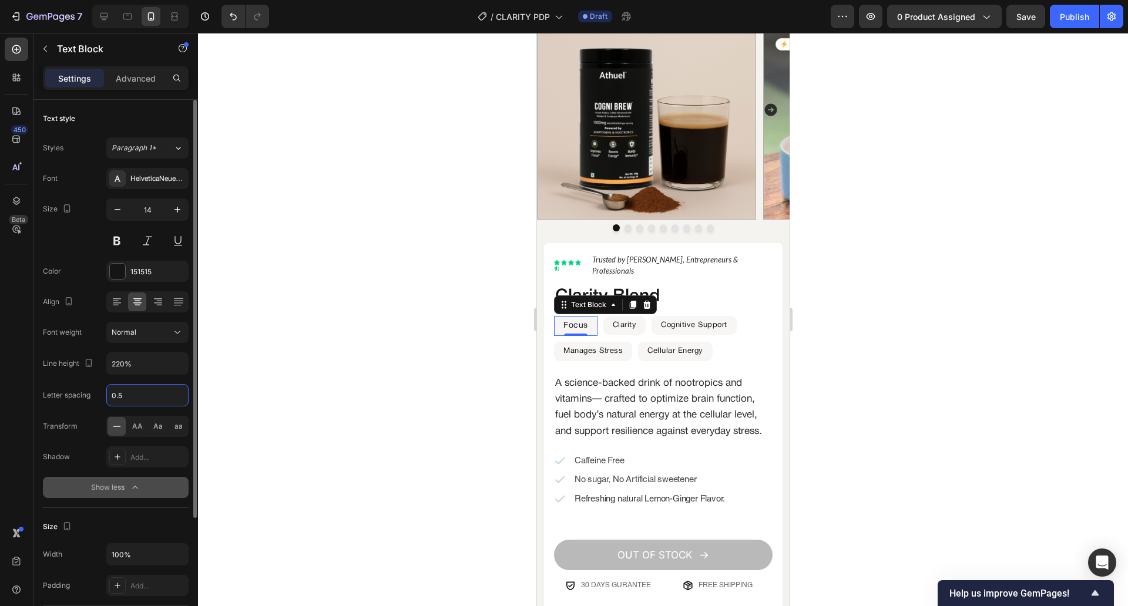
click at [138, 391] on input "0.5" at bounding box center [147, 395] width 81 height 21
type input "1"
click at [256, 357] on div at bounding box center [663, 319] width 930 height 573
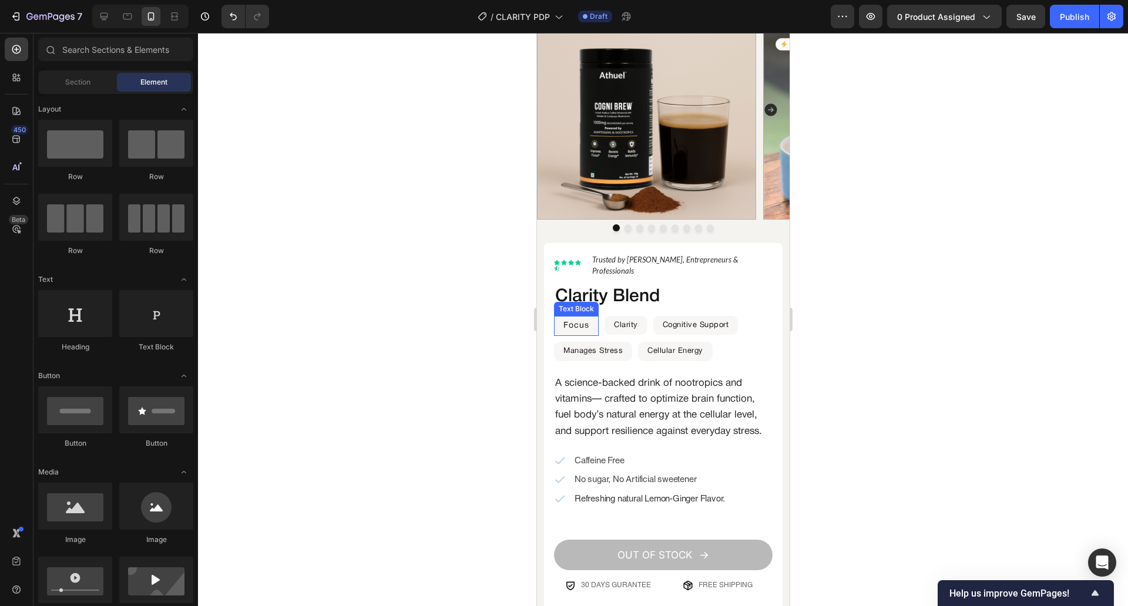
click at [575, 317] on p "Focus" at bounding box center [576, 326] width 26 height 18
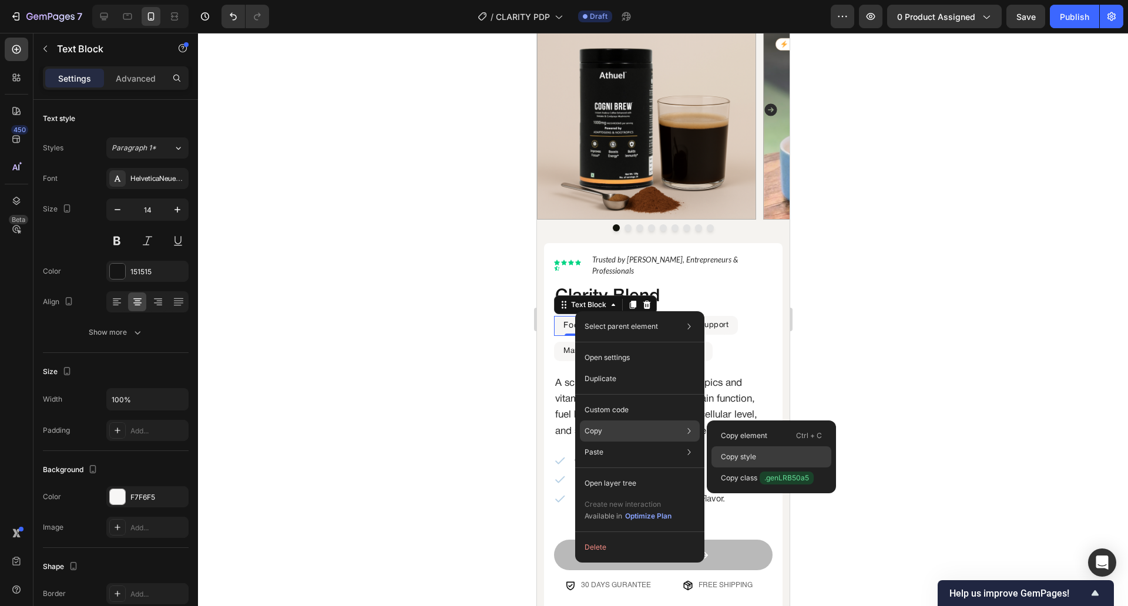
click at [723, 456] on p "Copy style" at bounding box center [738, 457] width 35 height 11
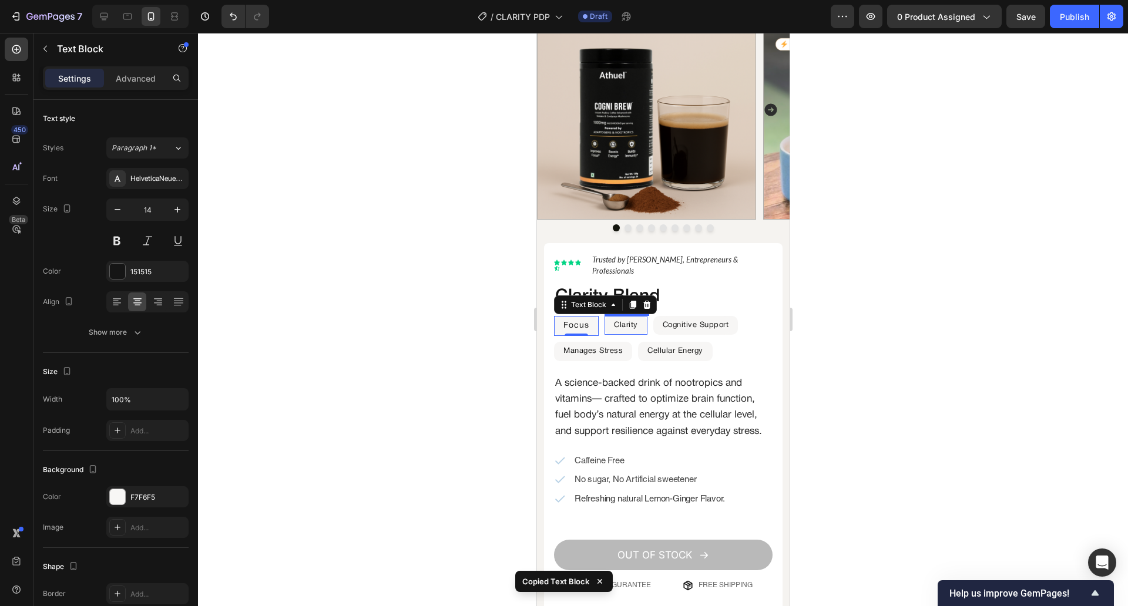
click at [636, 317] on p "Clarity" at bounding box center [625, 325] width 24 height 17
type input "14"
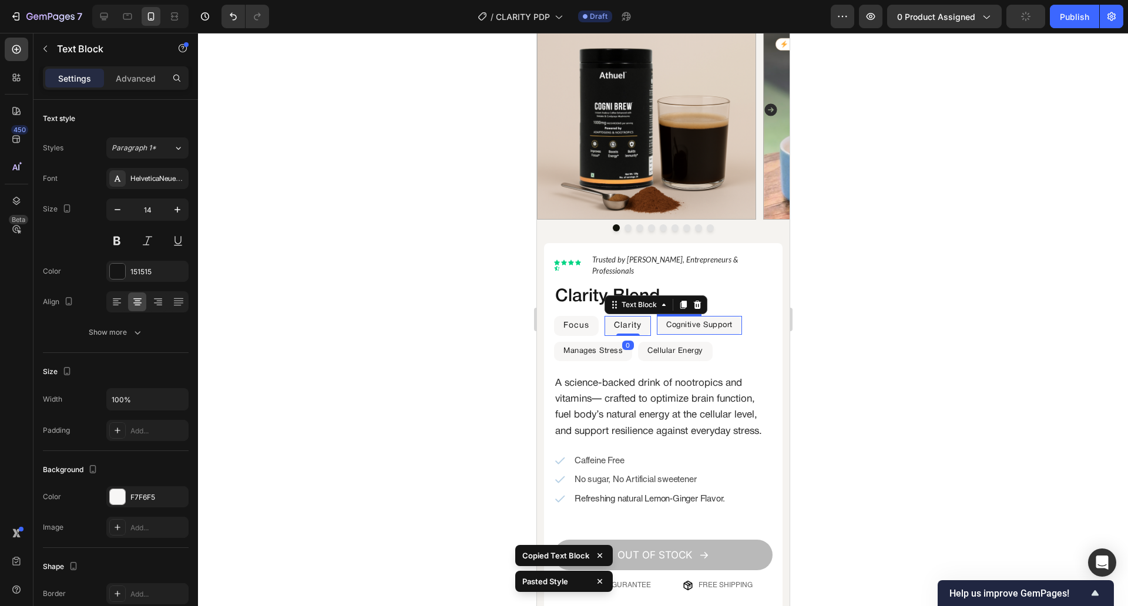
click at [694, 317] on p "Cognitive Support" at bounding box center [699, 325] width 66 height 17
type input "14"
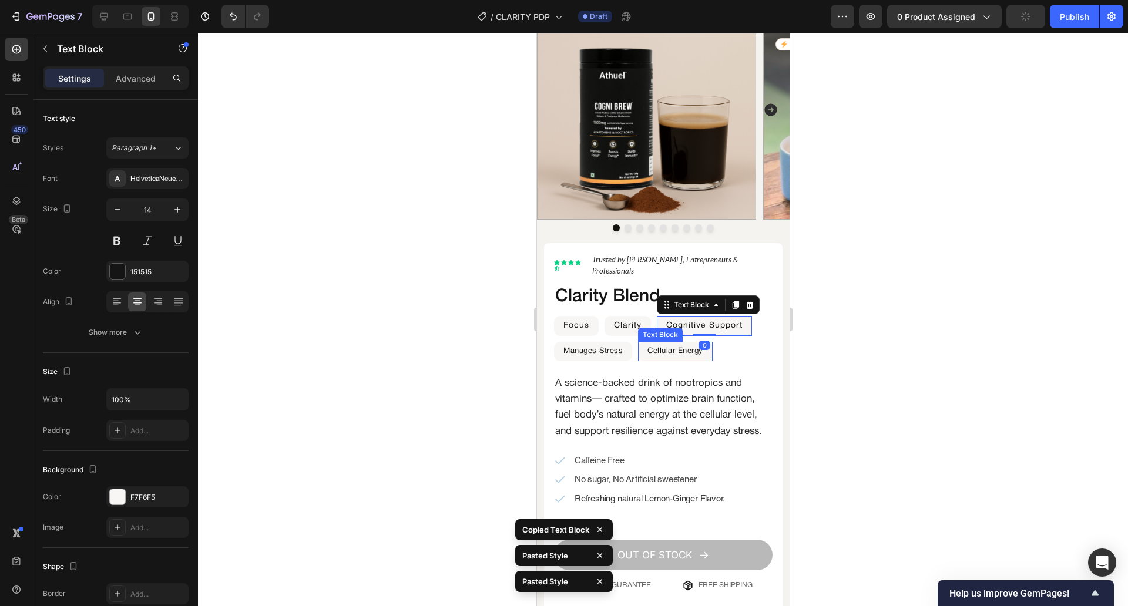
click at [672, 343] on p "Cellular Energy" at bounding box center [675, 351] width 56 height 17
type input "14"
click at [569, 343] on p "Manages Stress" at bounding box center [592, 351] width 59 height 17
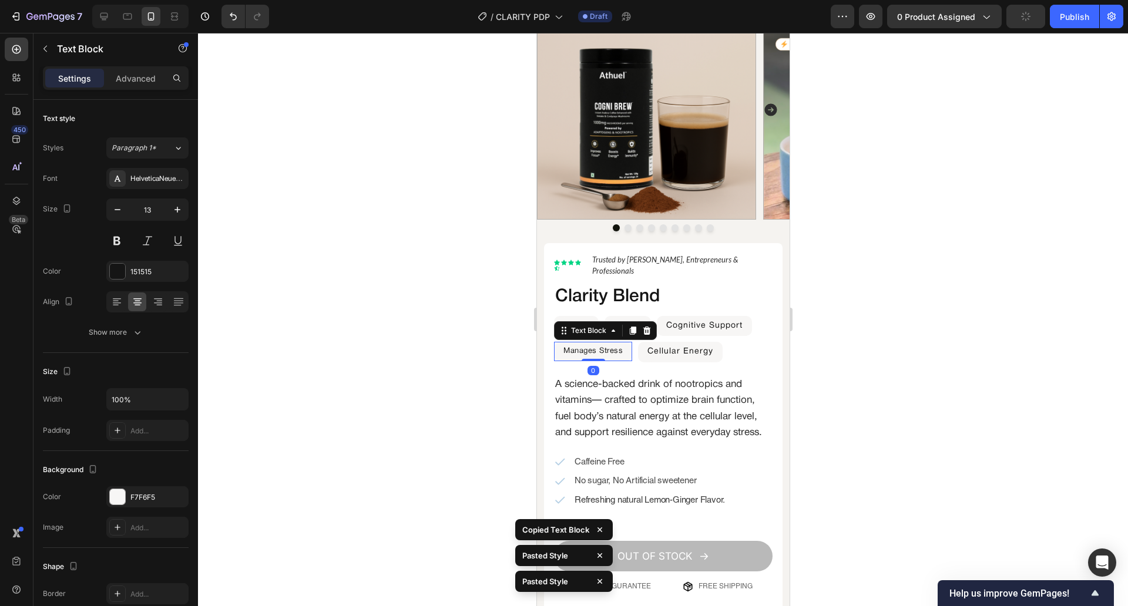
type input "14"
click at [948, 138] on div at bounding box center [663, 319] width 930 height 573
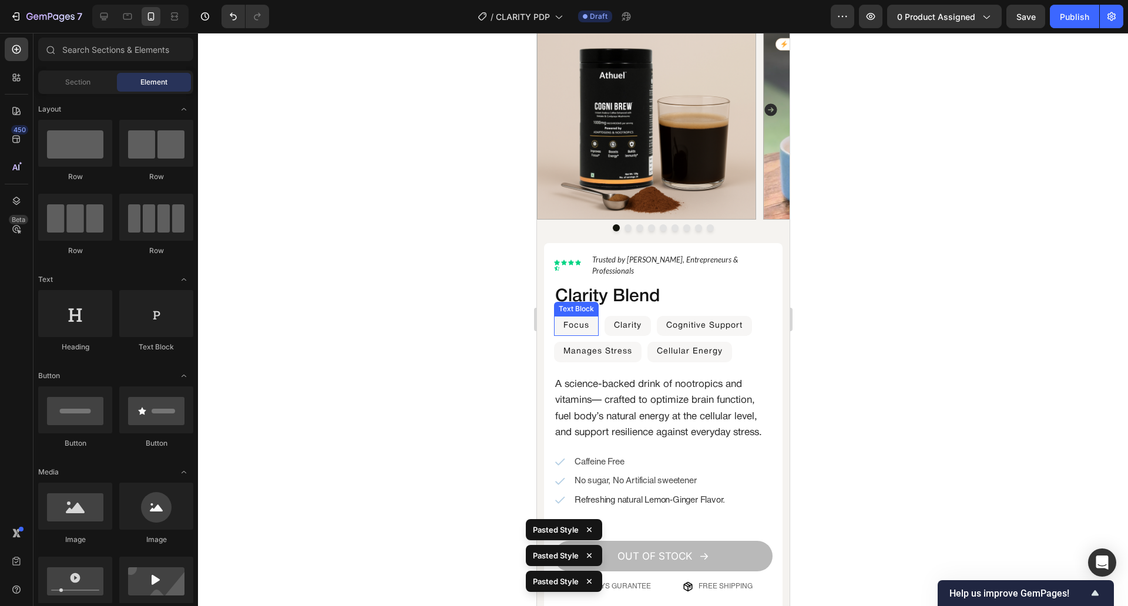
click at [587, 317] on p "Focus" at bounding box center [576, 326] width 26 height 18
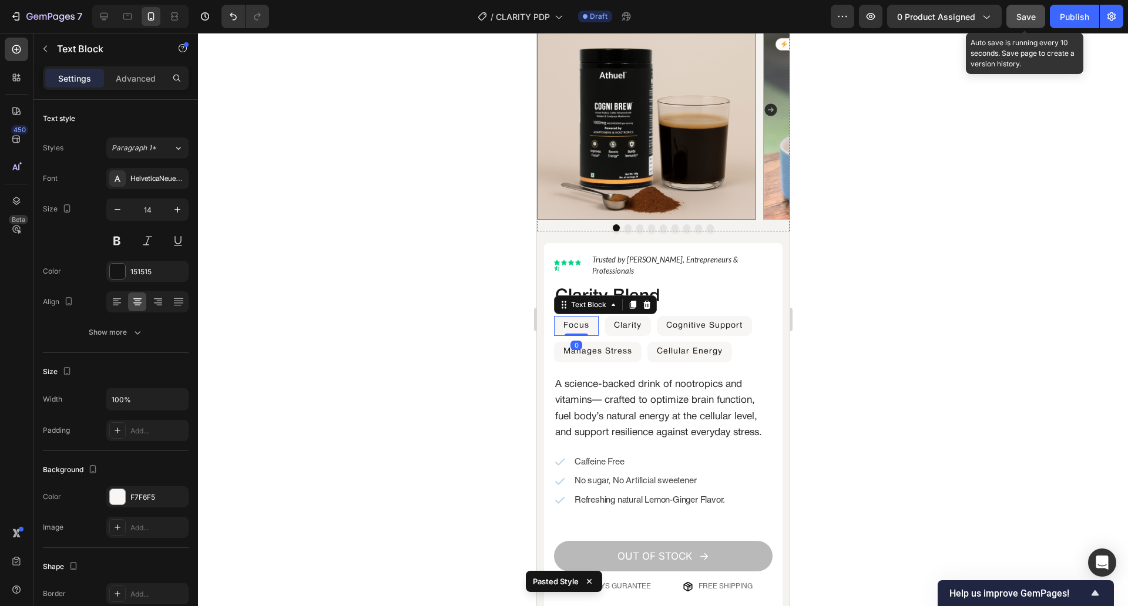
click at [1016, 9] on button "Save" at bounding box center [1025, 16] width 39 height 23
click at [1016, 9] on button "button" at bounding box center [1025, 16] width 39 height 23
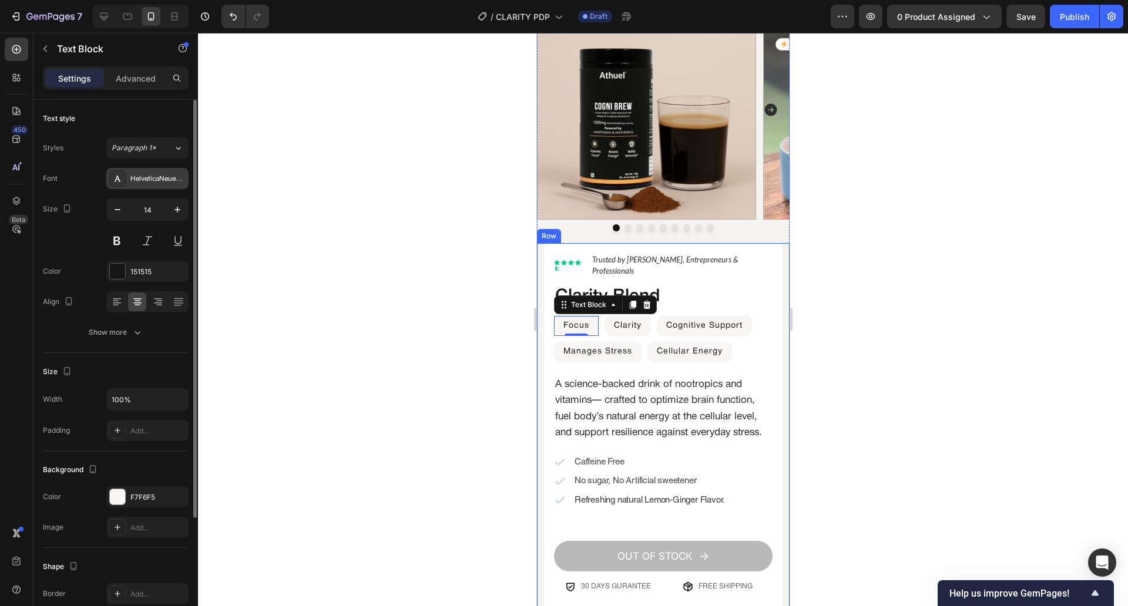
click at [150, 174] on div "HelveticaNeueRoman" at bounding box center [157, 179] width 55 height 11
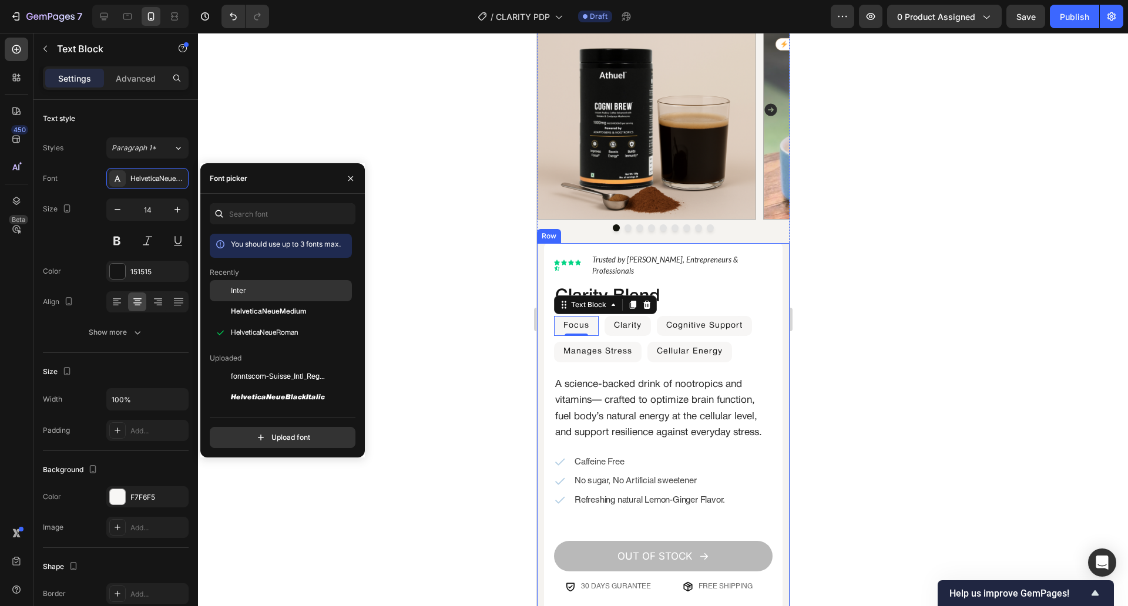
click at [290, 300] on div "Inter" at bounding box center [281, 290] width 142 height 21
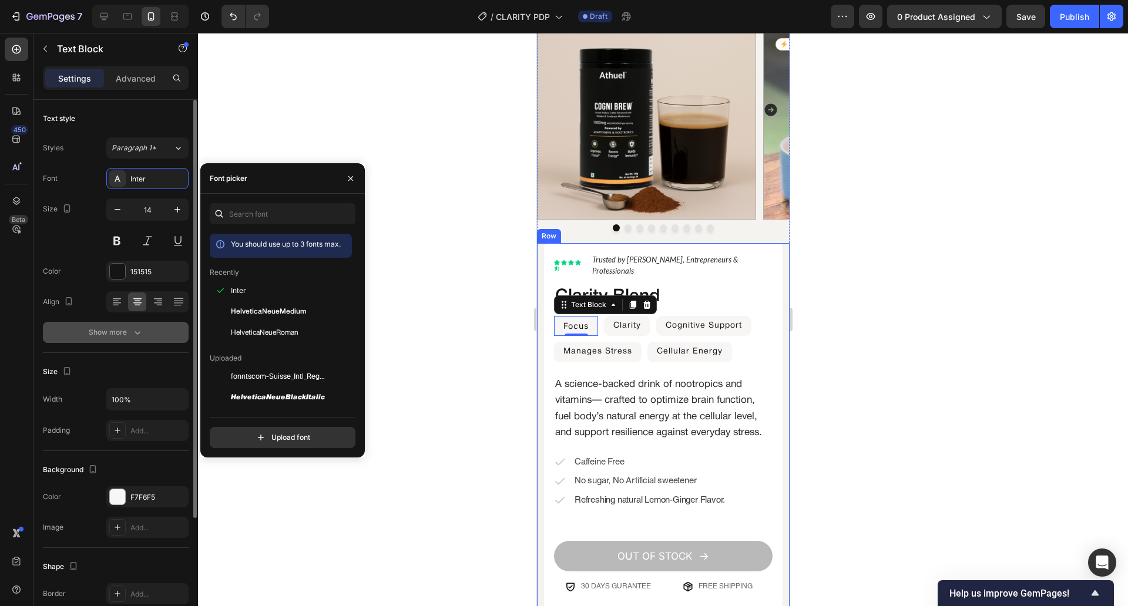
click at [133, 341] on button "Show more" at bounding box center [116, 332] width 146 height 21
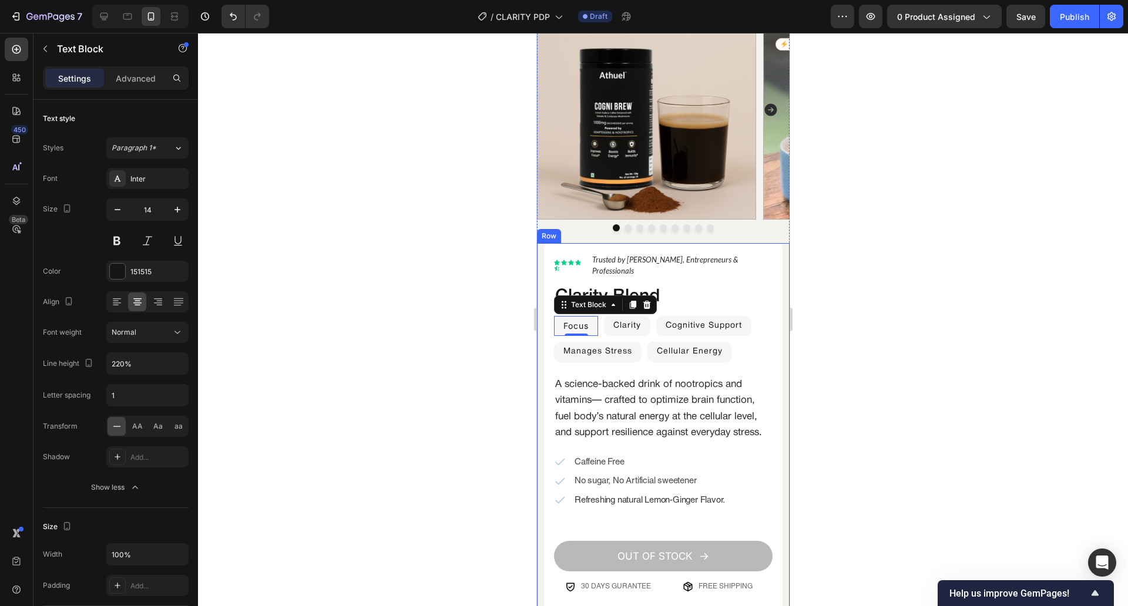
click at [385, 366] on div at bounding box center [663, 319] width 930 height 573
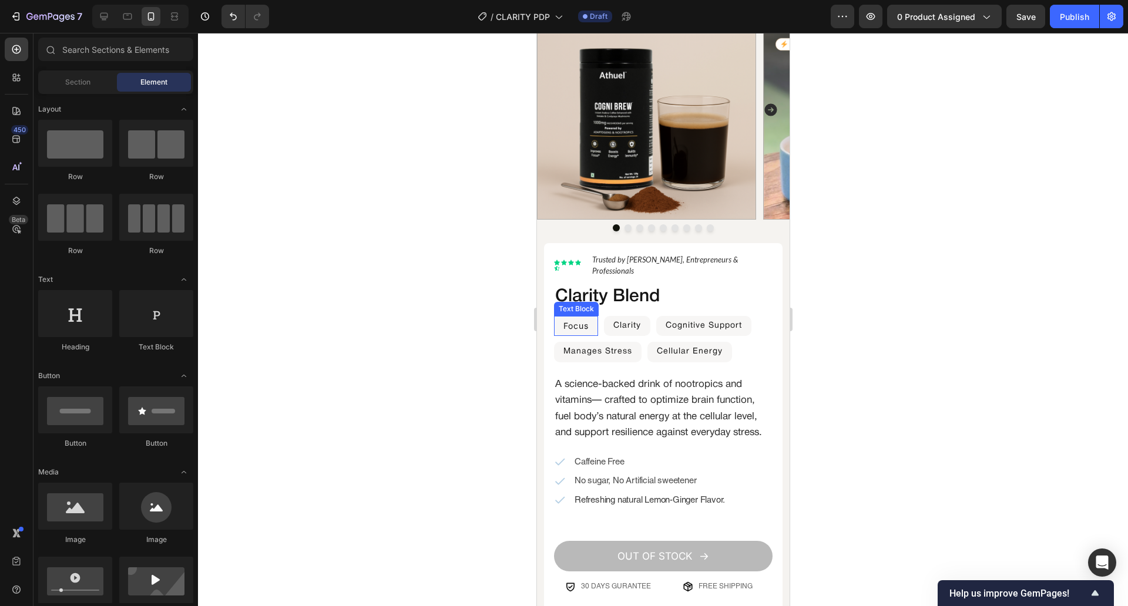
click at [570, 317] on p "Focus" at bounding box center [575, 326] width 25 height 18
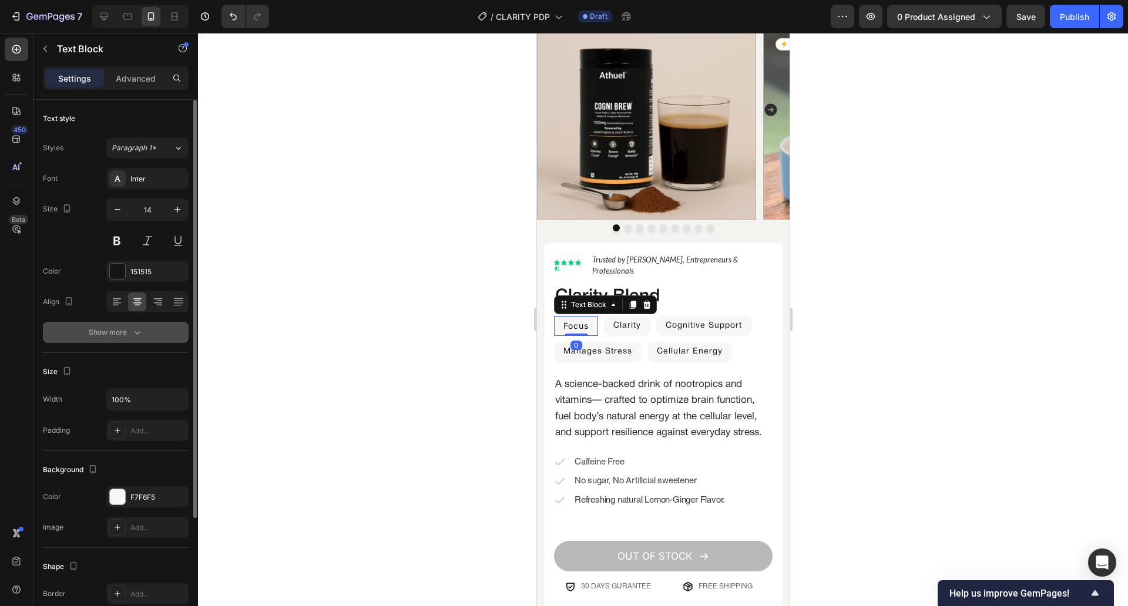
click at [150, 326] on button "Show more" at bounding box center [116, 332] width 146 height 21
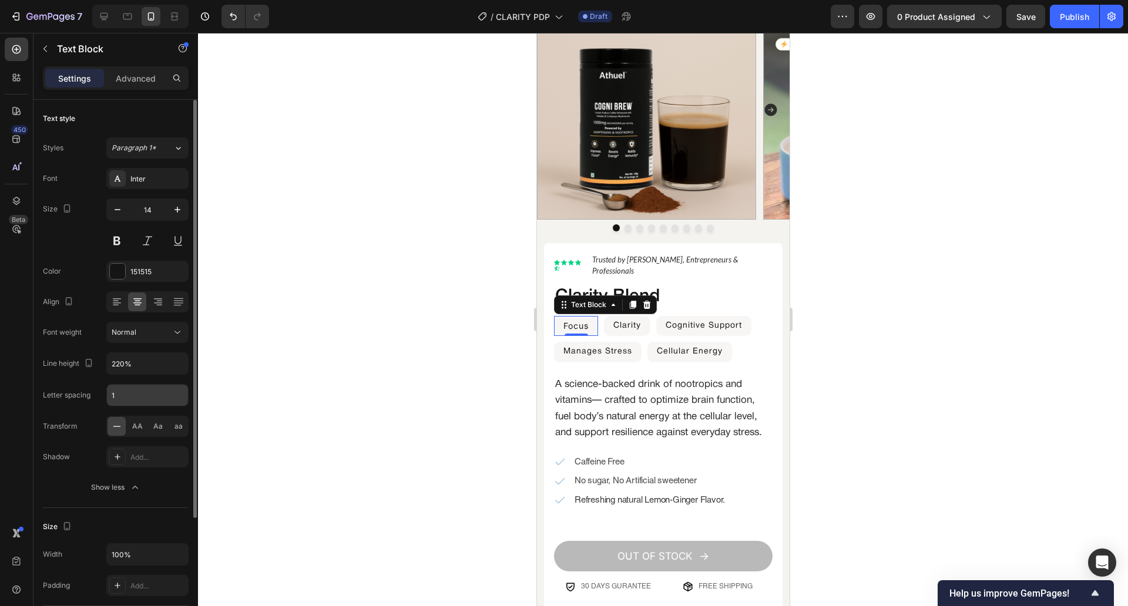
click at [133, 390] on input "1" at bounding box center [147, 395] width 81 height 21
type input "0.5"
click at [308, 342] on div at bounding box center [663, 319] width 930 height 573
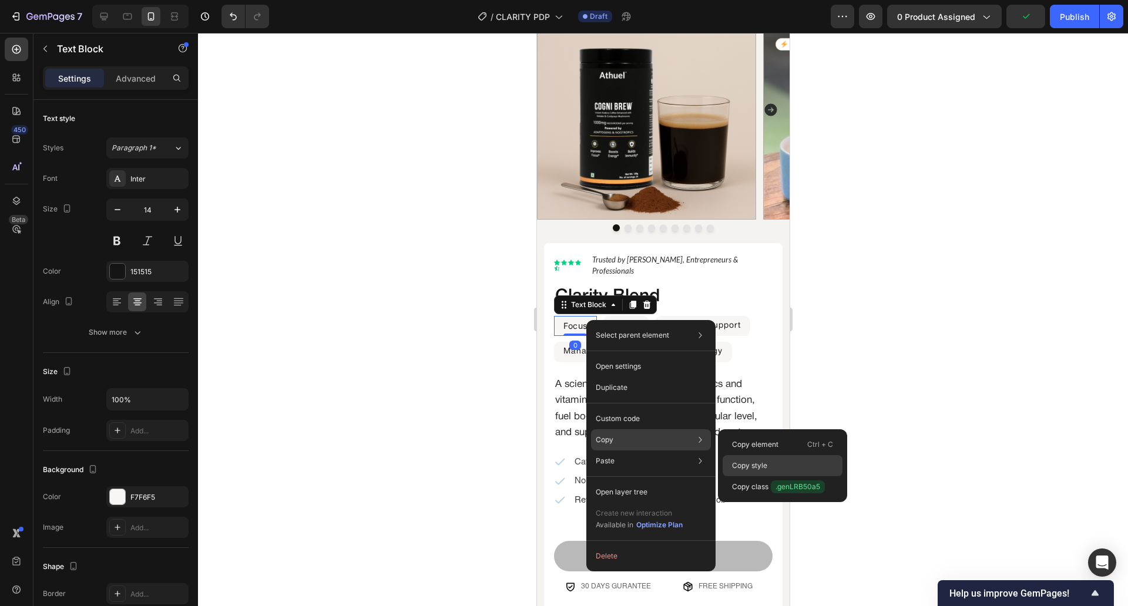
click at [770, 461] on div "Copy style" at bounding box center [783, 465] width 120 height 21
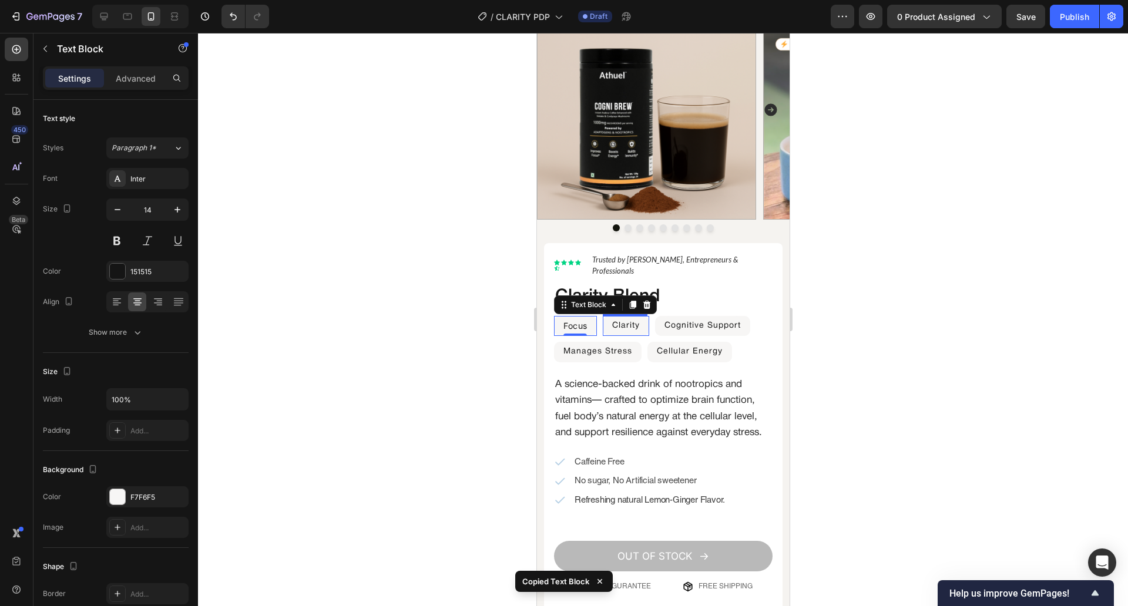
click at [626, 317] on p "Clarity" at bounding box center [626, 326] width 28 height 18
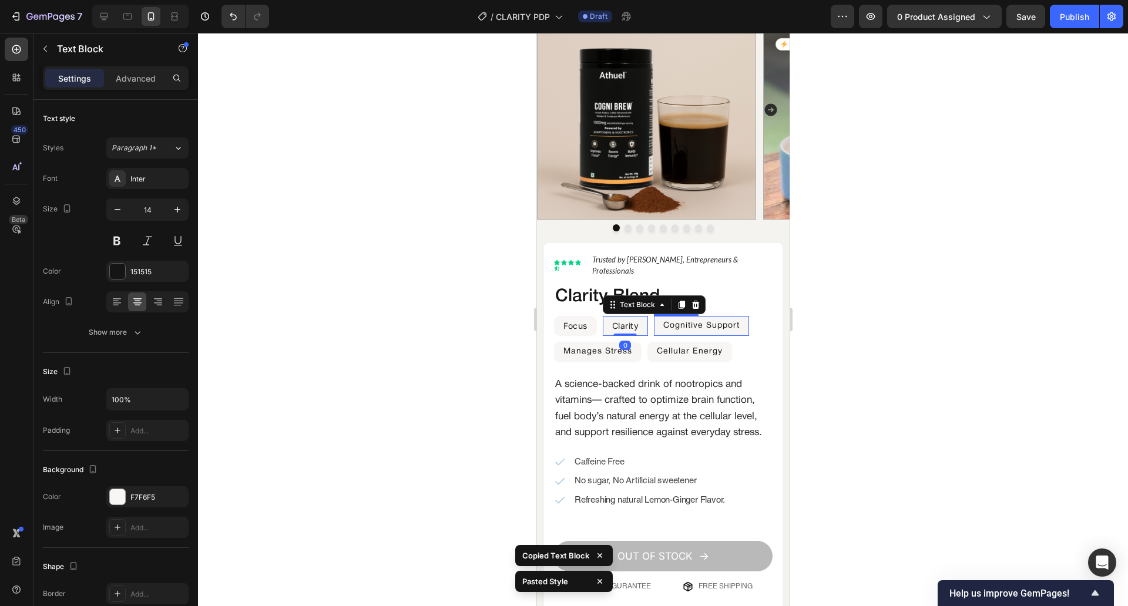
click at [690, 317] on p "Cognitive Support" at bounding box center [701, 326] width 76 height 18
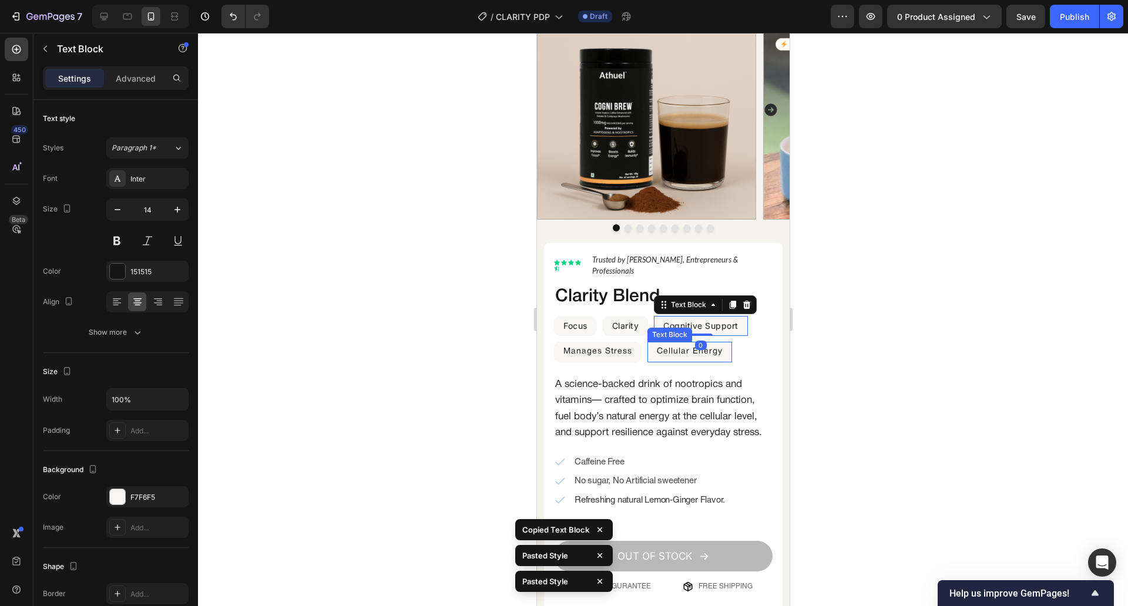
click at [674, 343] on p "Cellular Energy" at bounding box center [689, 352] width 66 height 18
click at [603, 344] on p "Manages Stress" at bounding box center [597, 352] width 69 height 18
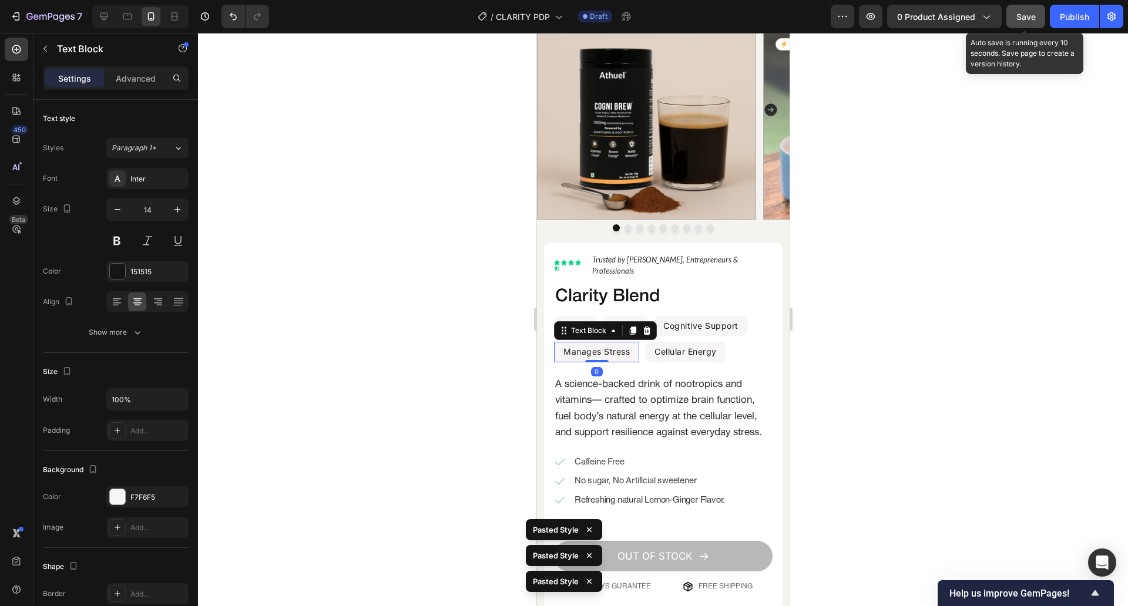
click at [1023, 24] on button "Save" at bounding box center [1025, 16] width 39 height 23
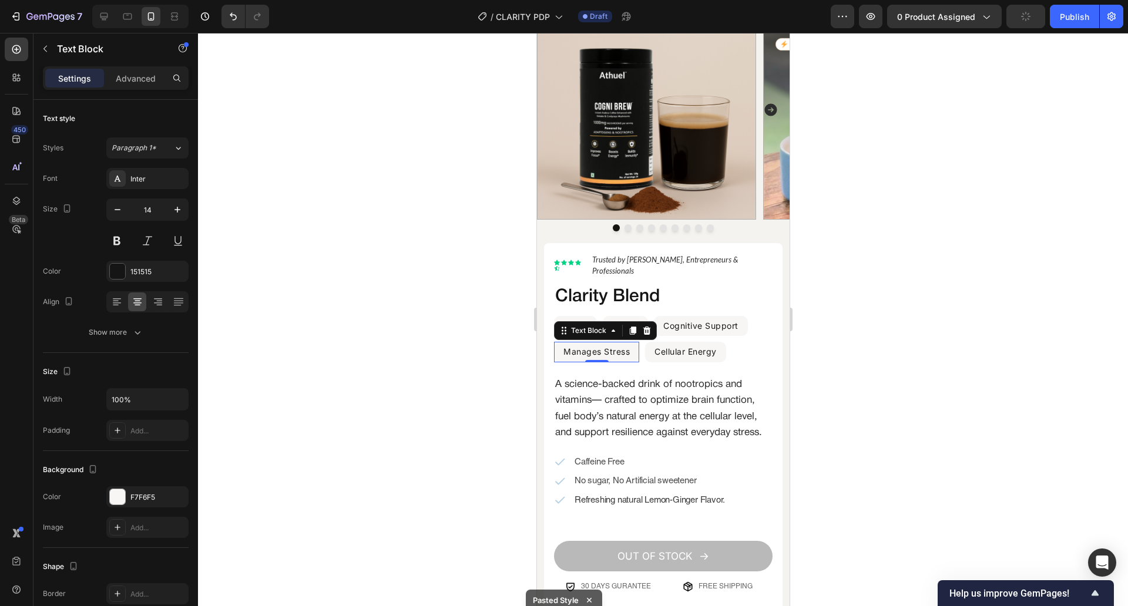
click at [869, 283] on div at bounding box center [663, 319] width 930 height 573
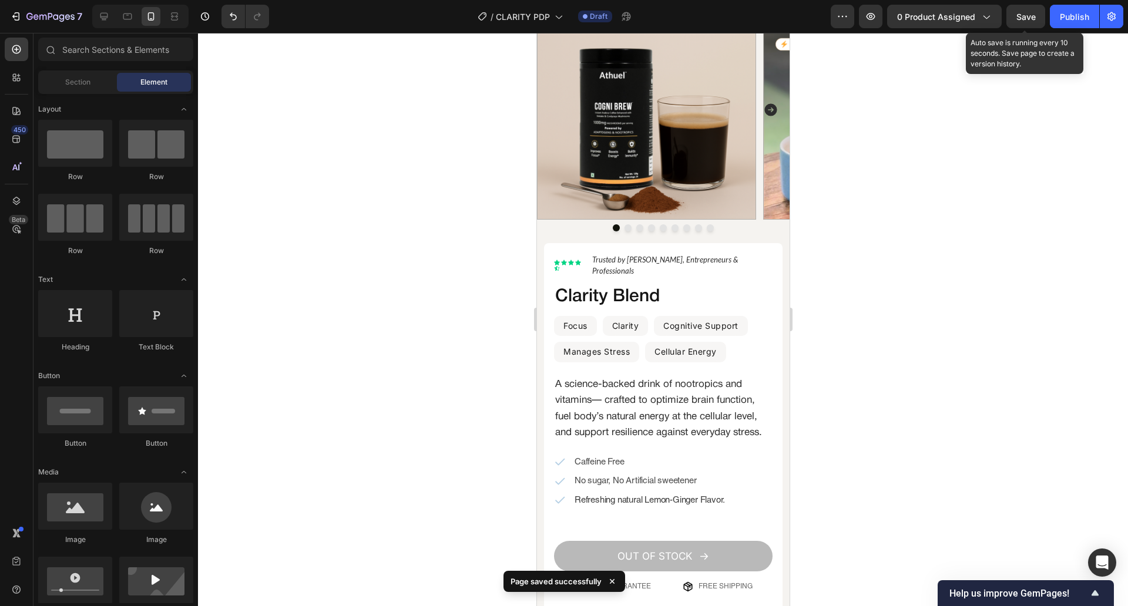
click at [1026, 21] on span "Save" at bounding box center [1025, 17] width 19 height 10
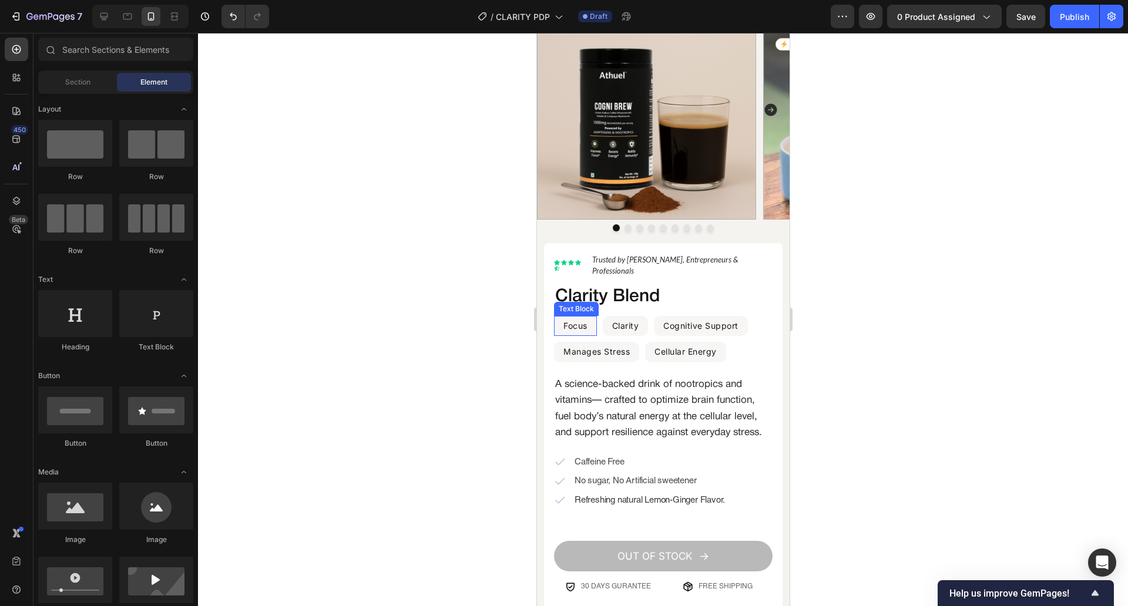
click at [592, 316] on div "Focus Text Block" at bounding box center [574, 326] width 43 height 21
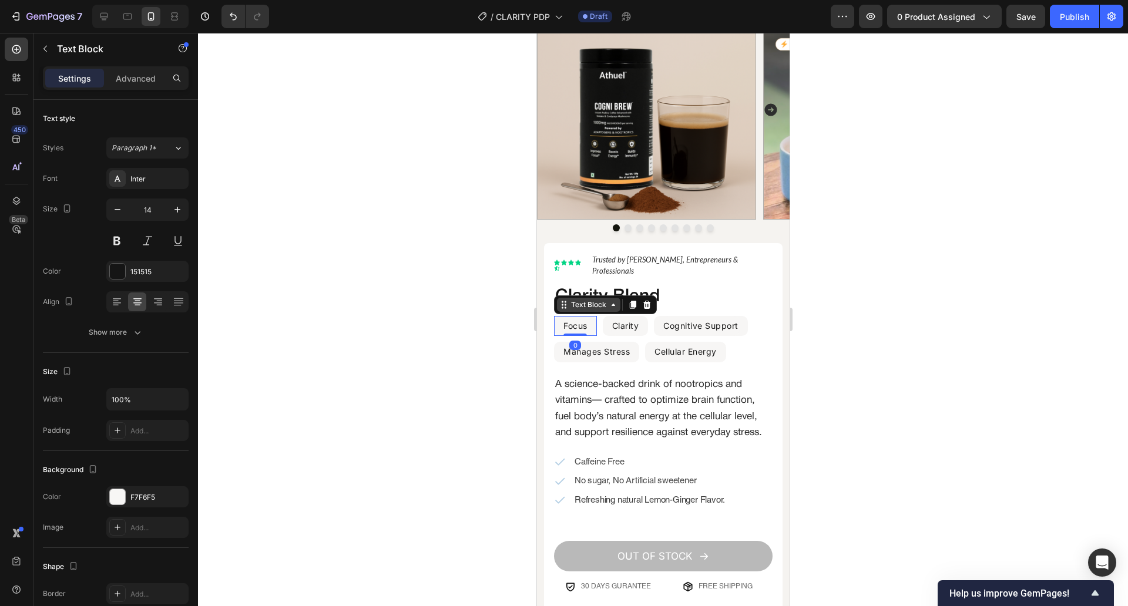
click at [565, 304] on icon at bounding box center [565, 305] width 2 height 2
click at [579, 303] on div "Text [STREET_ADDRESS]" at bounding box center [604, 304] width 103 height 19
click at [580, 323] on div "Row 1 col" at bounding box center [576, 326] width 45 height 19
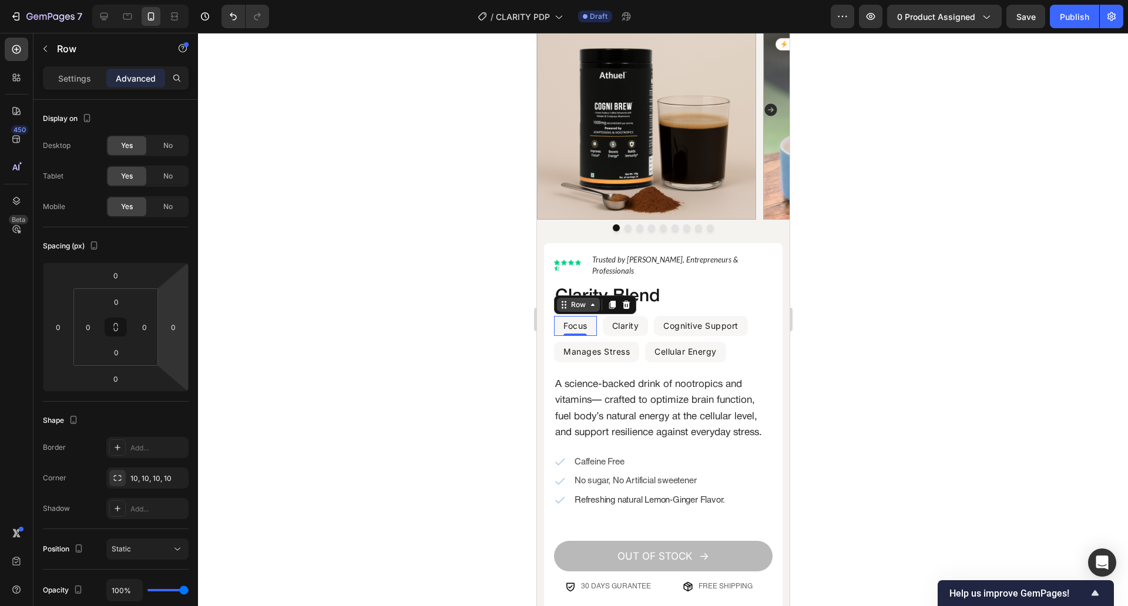
click at [576, 300] on div "Row" at bounding box center [577, 305] width 19 height 11
click at [486, 326] on div at bounding box center [663, 319] width 930 height 573
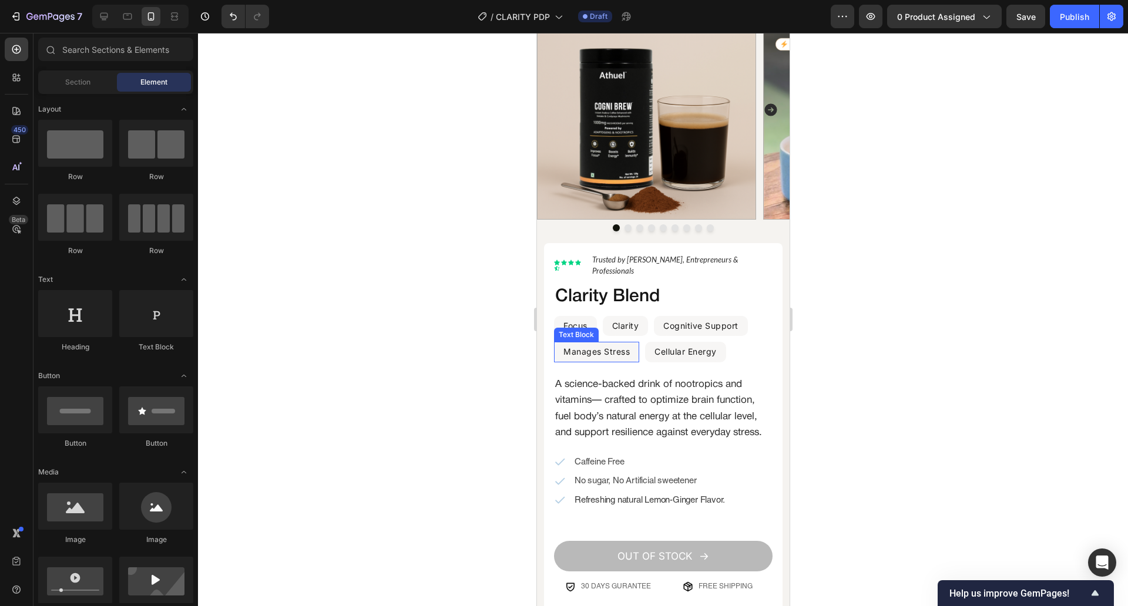
click at [583, 344] on p "Manages Stress" at bounding box center [596, 352] width 66 height 18
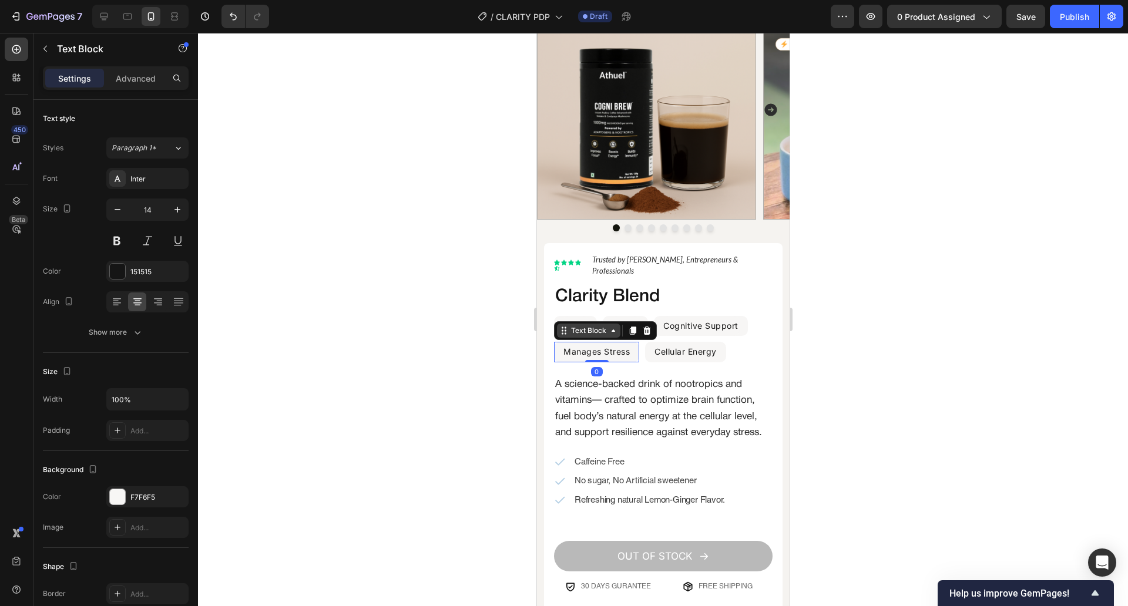
click at [613, 326] on icon at bounding box center [612, 330] width 9 height 9
click at [589, 309] on div "Row 1 col" at bounding box center [576, 310] width 45 height 19
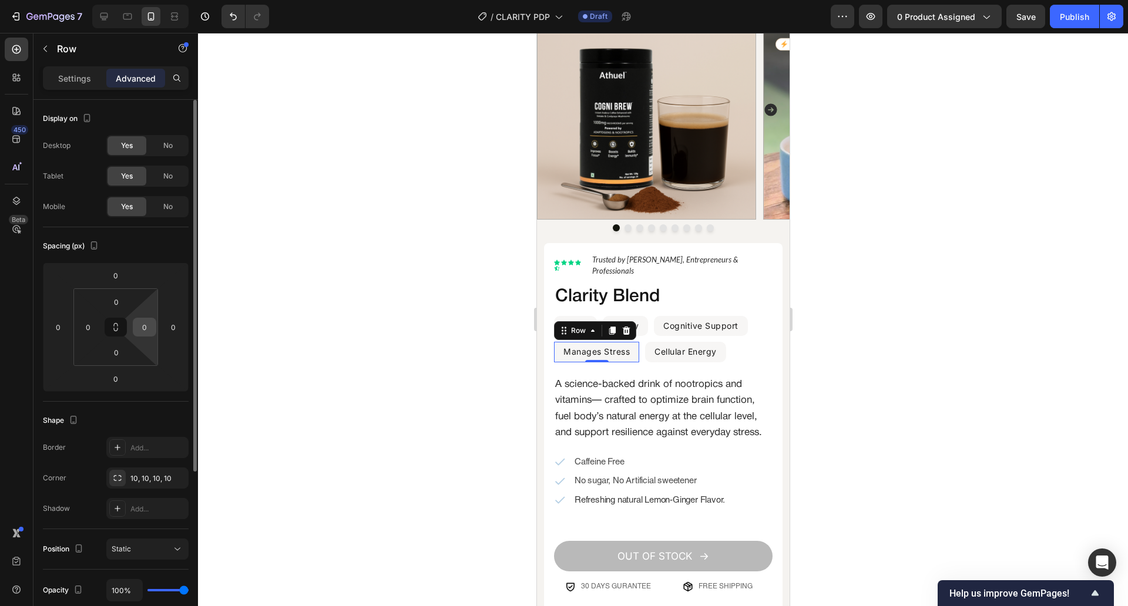
click at [155, 326] on div "0" at bounding box center [144, 327] width 23 height 19
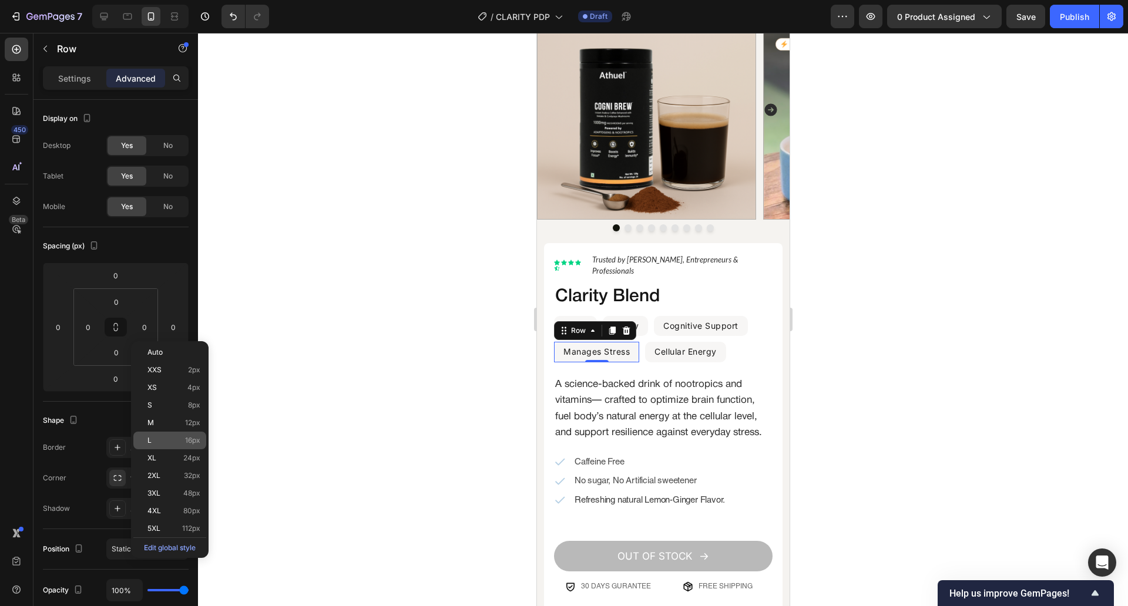
click at [173, 441] on p "L 16px" at bounding box center [173, 440] width 53 height 8
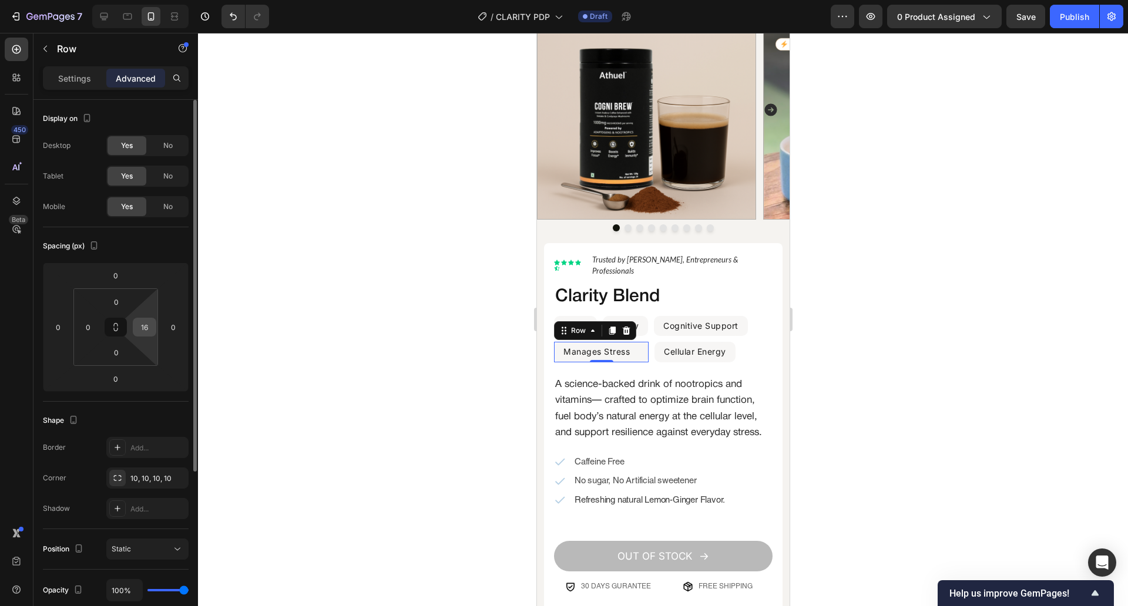
click at [150, 333] on input "16" at bounding box center [145, 327] width 18 height 18
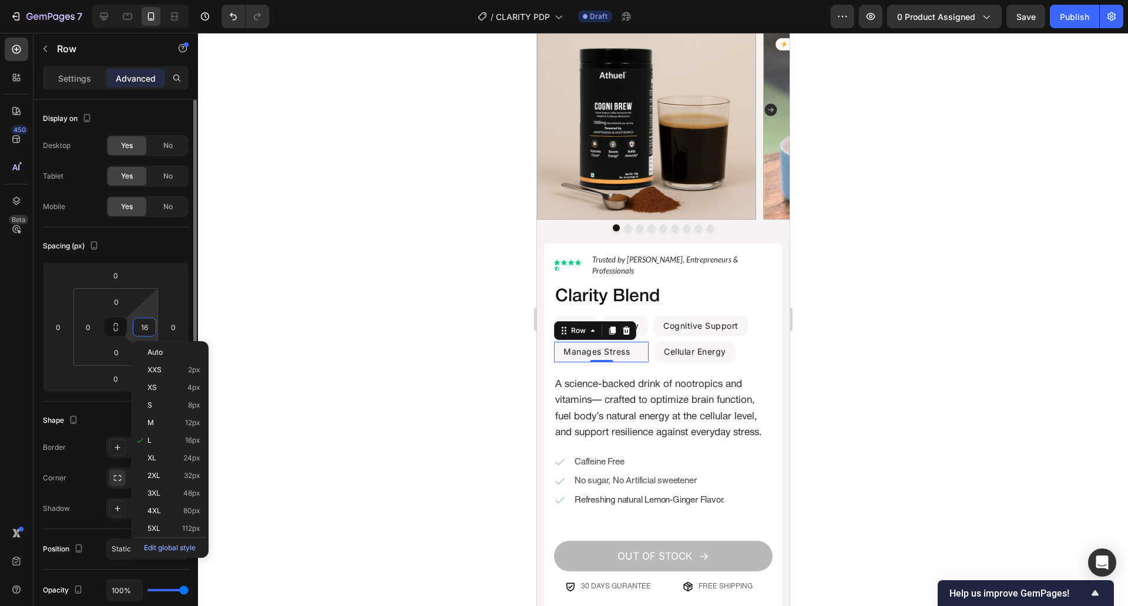
type input "0"
click at [290, 331] on div at bounding box center [663, 319] width 930 height 573
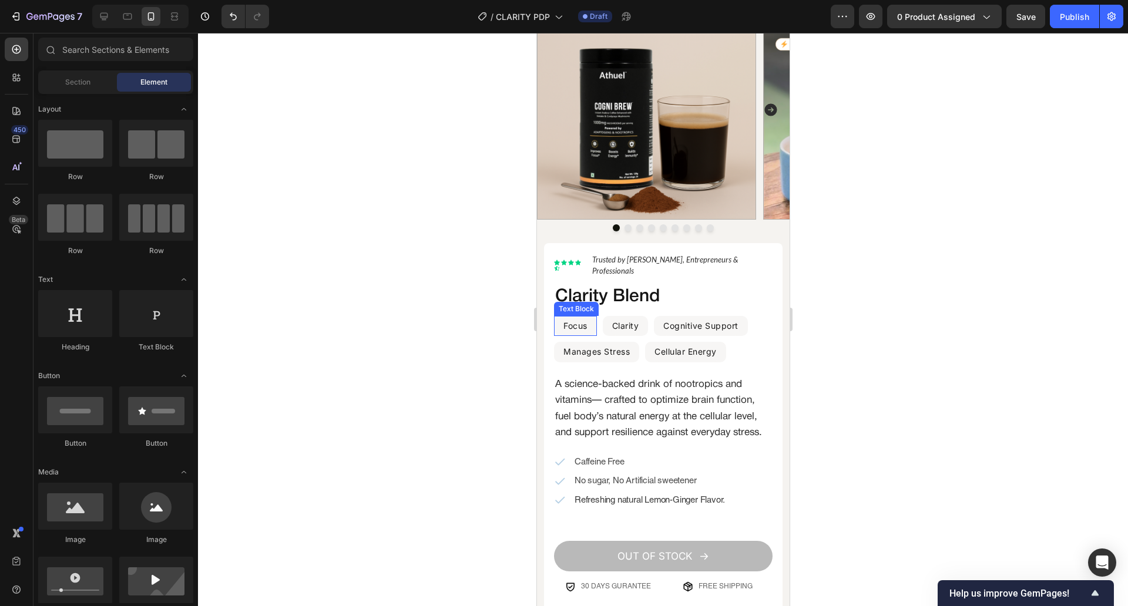
click at [585, 318] on p "Focus" at bounding box center [575, 326] width 24 height 18
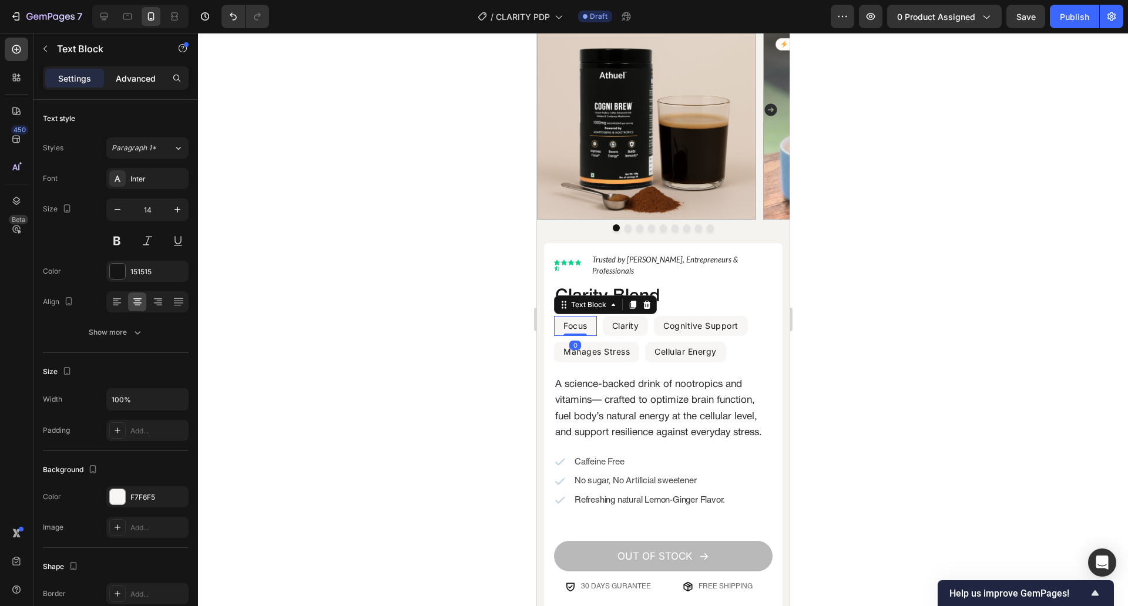
click at [146, 69] on div "Advanced" at bounding box center [135, 78] width 59 height 19
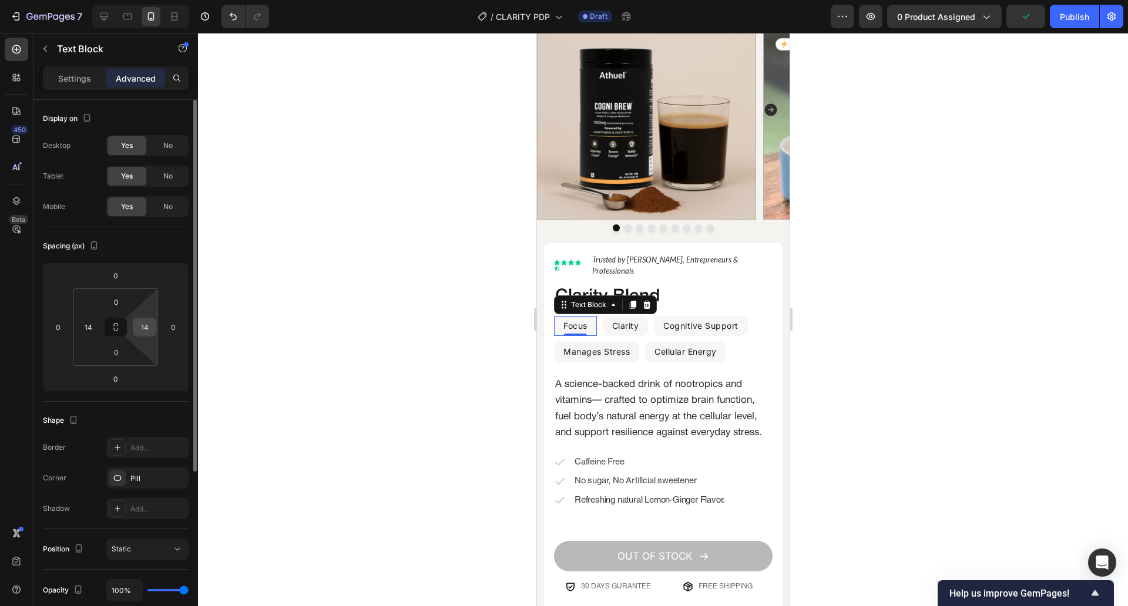
click at [149, 326] on input "14" at bounding box center [145, 327] width 18 height 18
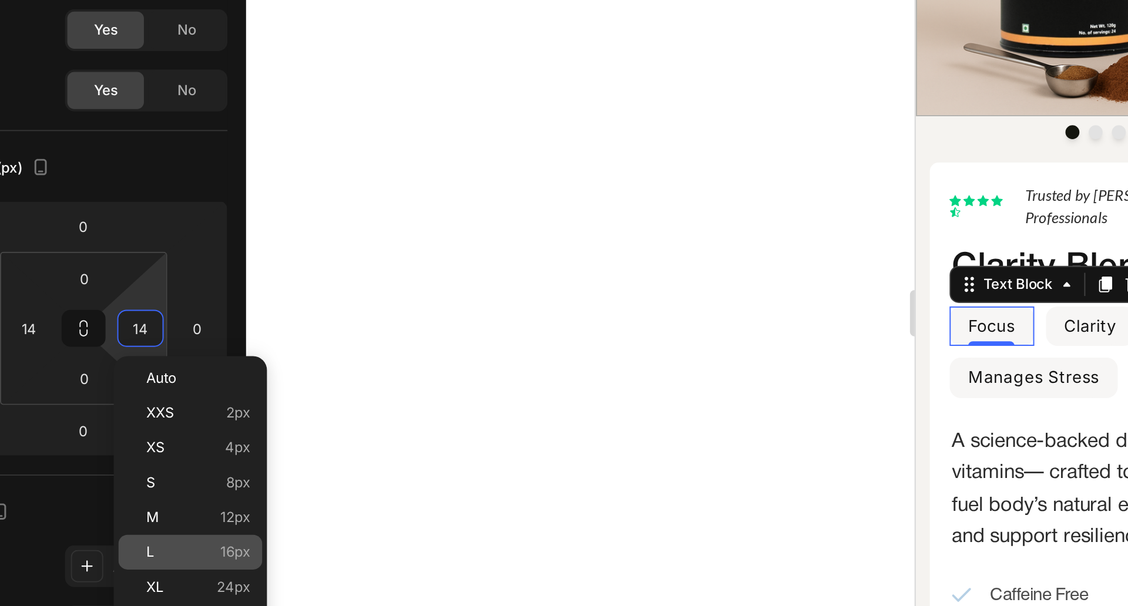
click at [169, 439] on p "L 16px" at bounding box center [173, 440] width 53 height 8
type input "16"
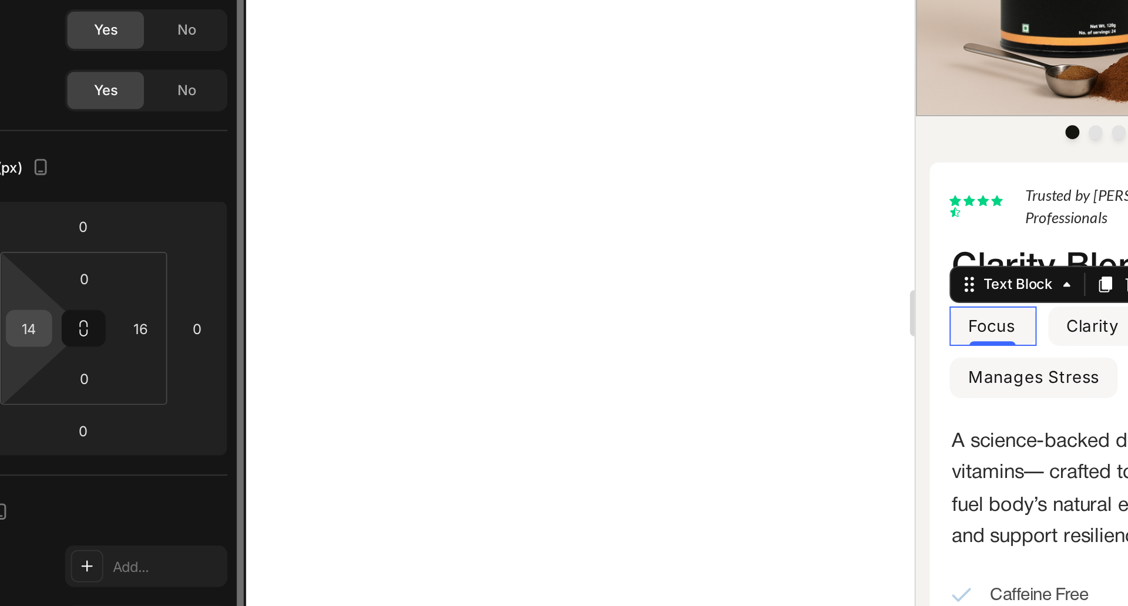
click at [89, 321] on input "14" at bounding box center [88, 327] width 18 height 18
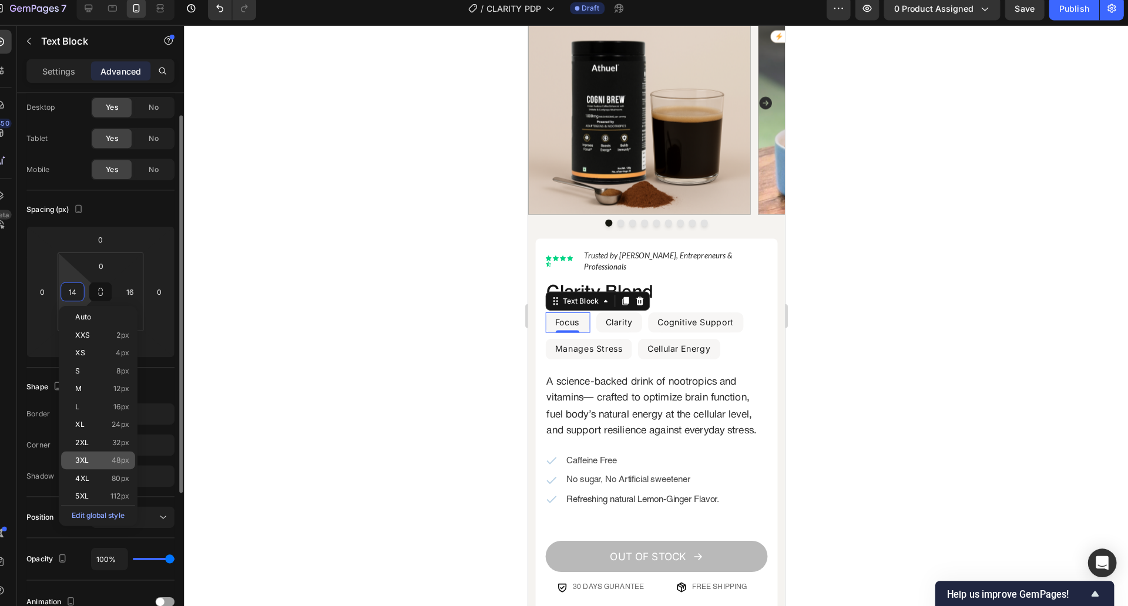
scroll to position [0, 0]
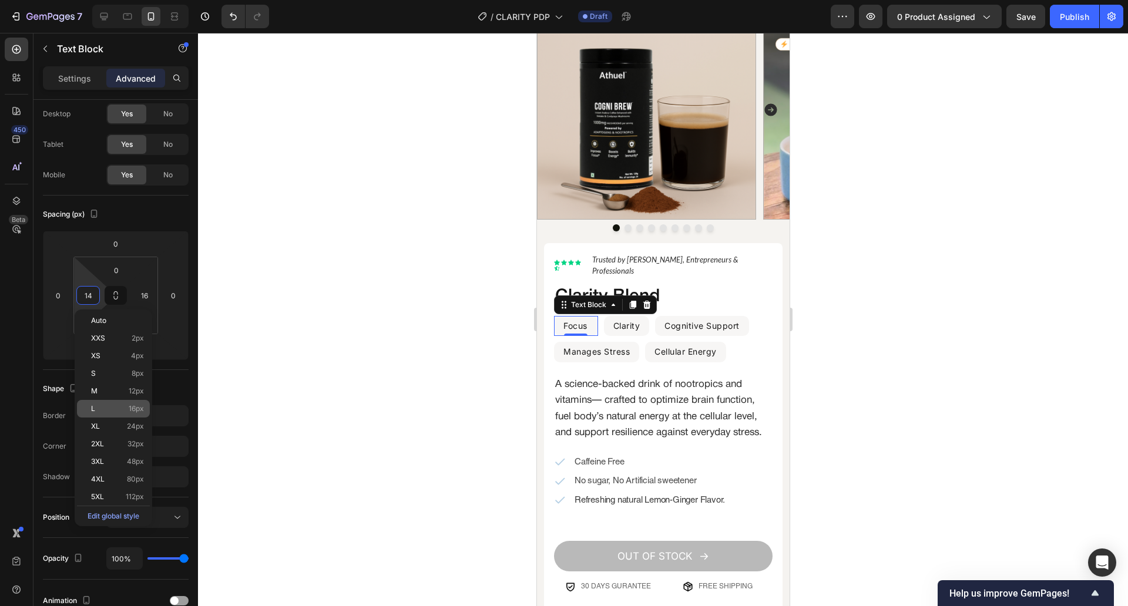
click at [136, 412] on span "16px" at bounding box center [136, 409] width 15 height 8
type input "16"
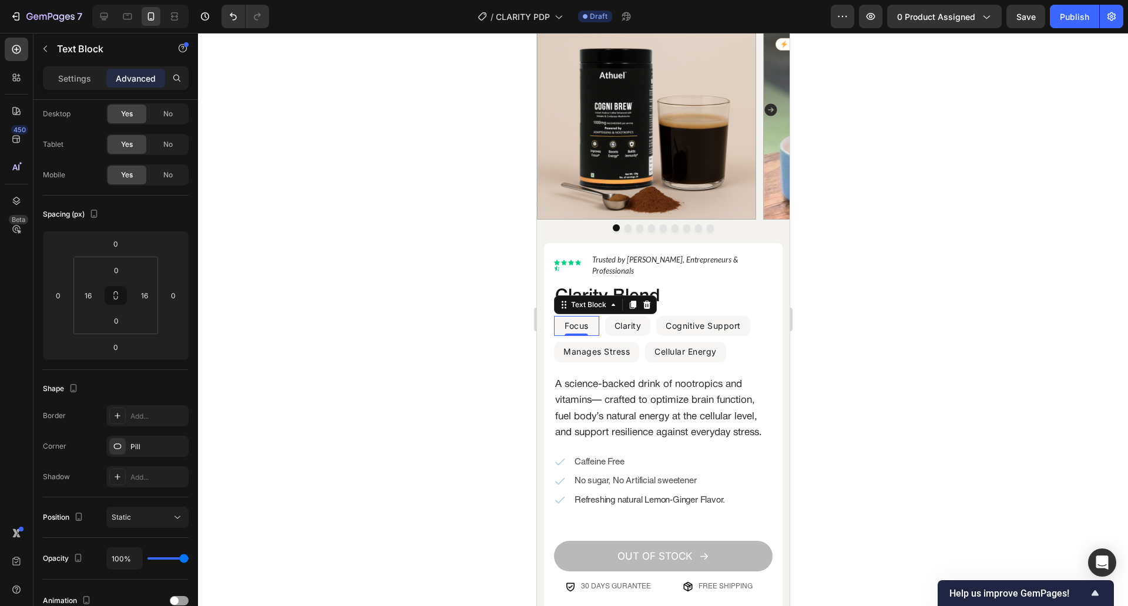
click at [518, 338] on div at bounding box center [663, 319] width 930 height 573
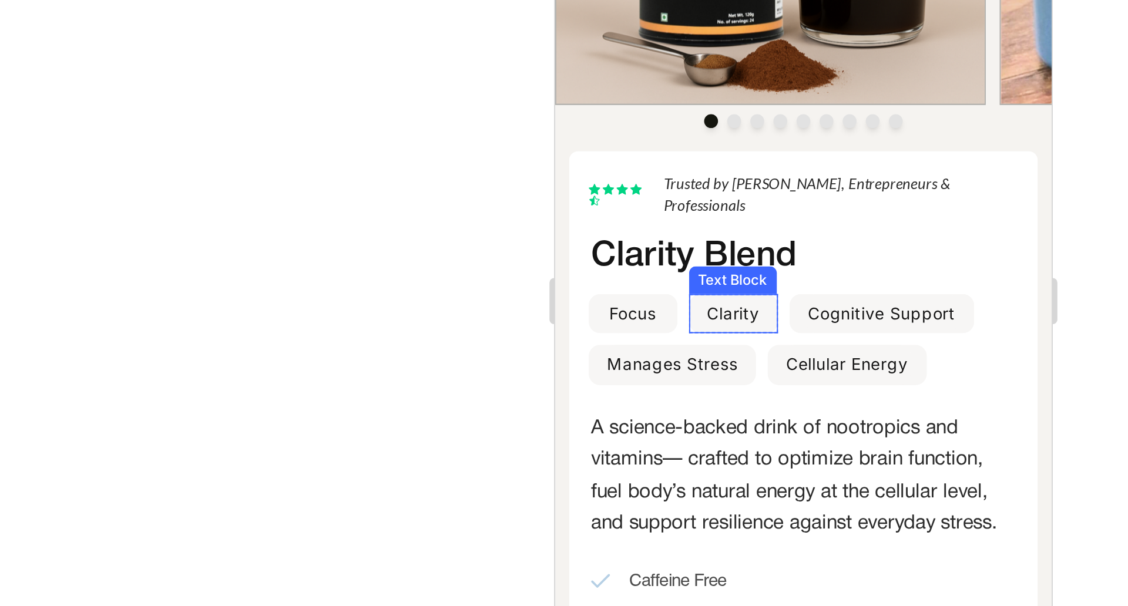
click at [646, 25] on p "Clarity" at bounding box center [645, 31] width 27 height 18
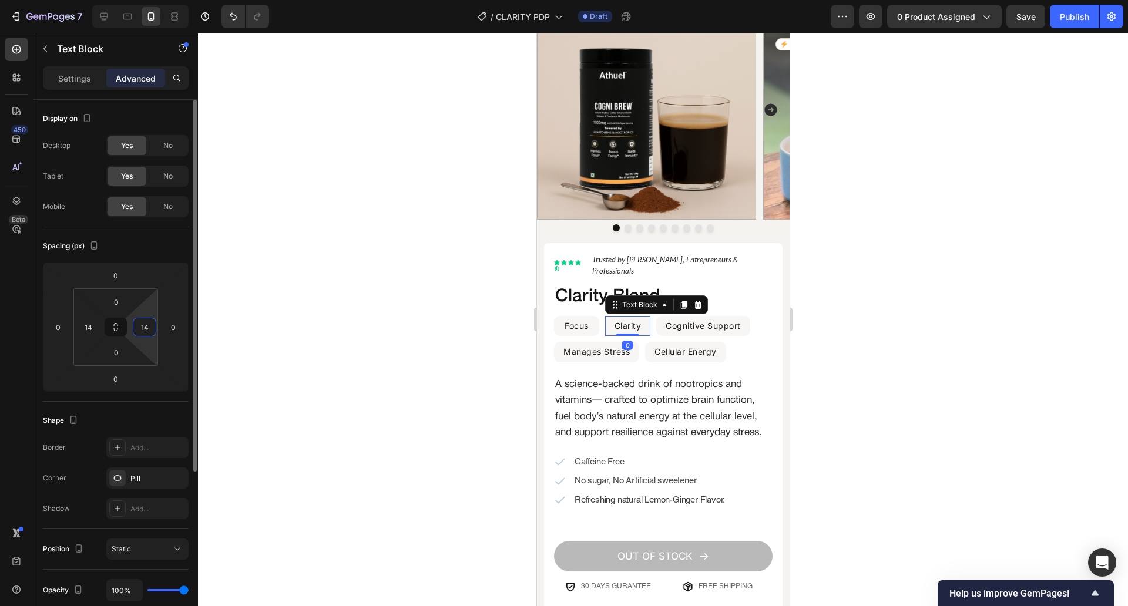
click at [153, 329] on input "14" at bounding box center [145, 327] width 18 height 18
type input "16"
click at [90, 330] on input "14" at bounding box center [88, 327] width 18 height 18
type input "16"
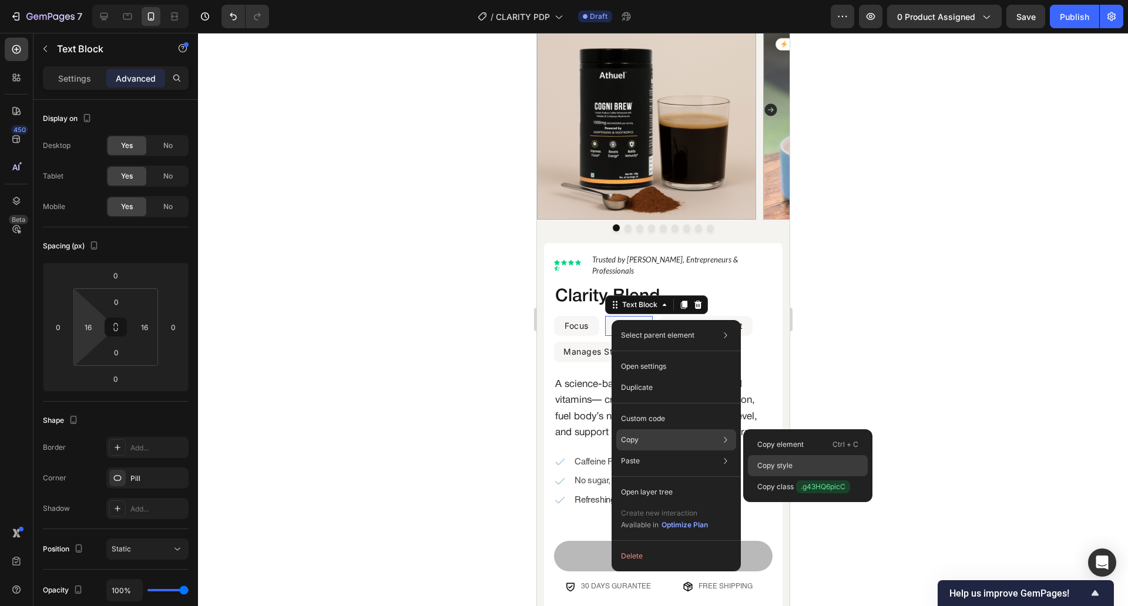
click at [789, 467] on p "Copy style" at bounding box center [774, 466] width 35 height 11
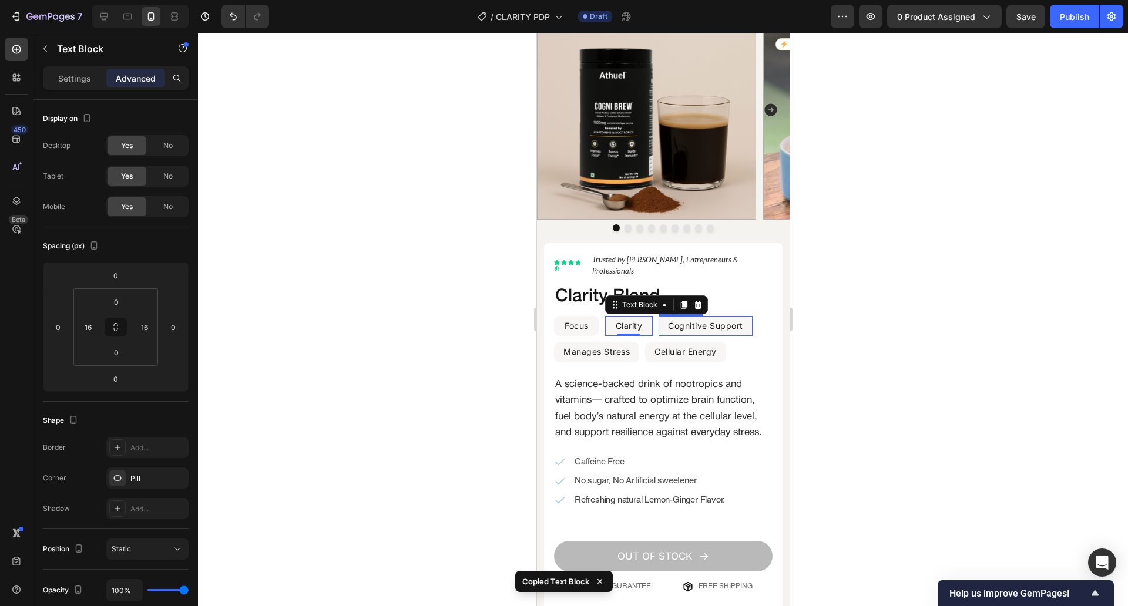
click at [740, 317] on p "Cognitive Support" at bounding box center [704, 326] width 75 height 18
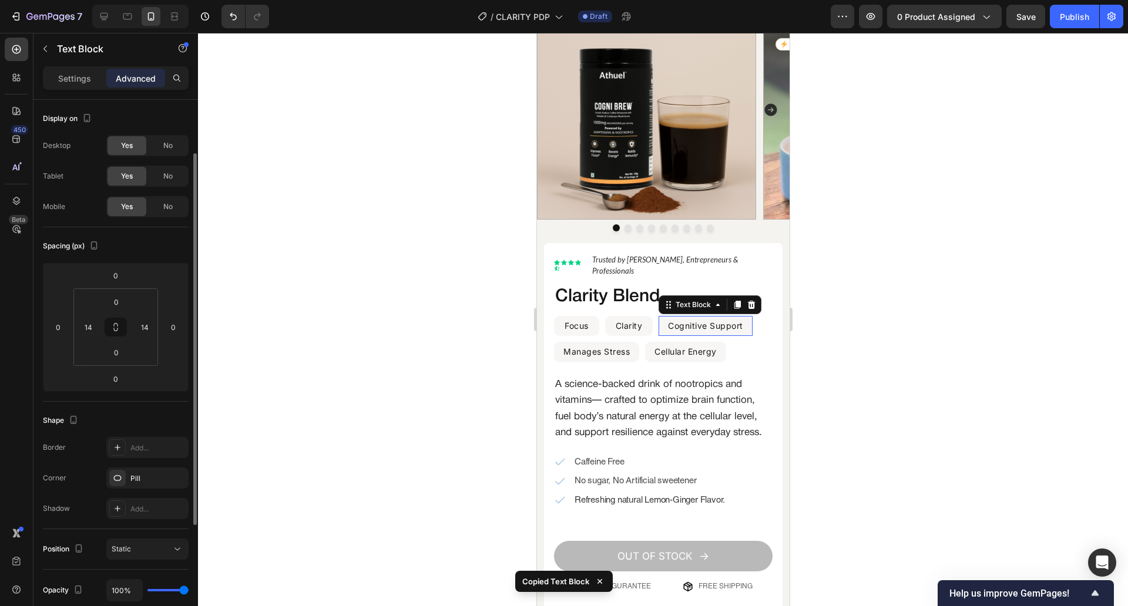
scroll to position [32, 0]
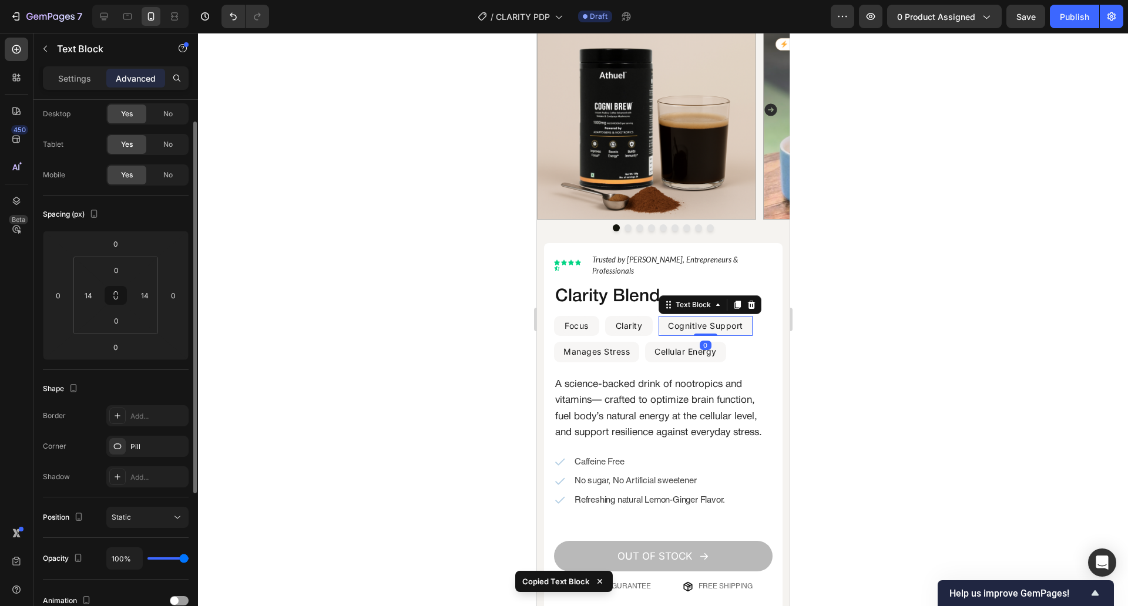
type input "16"
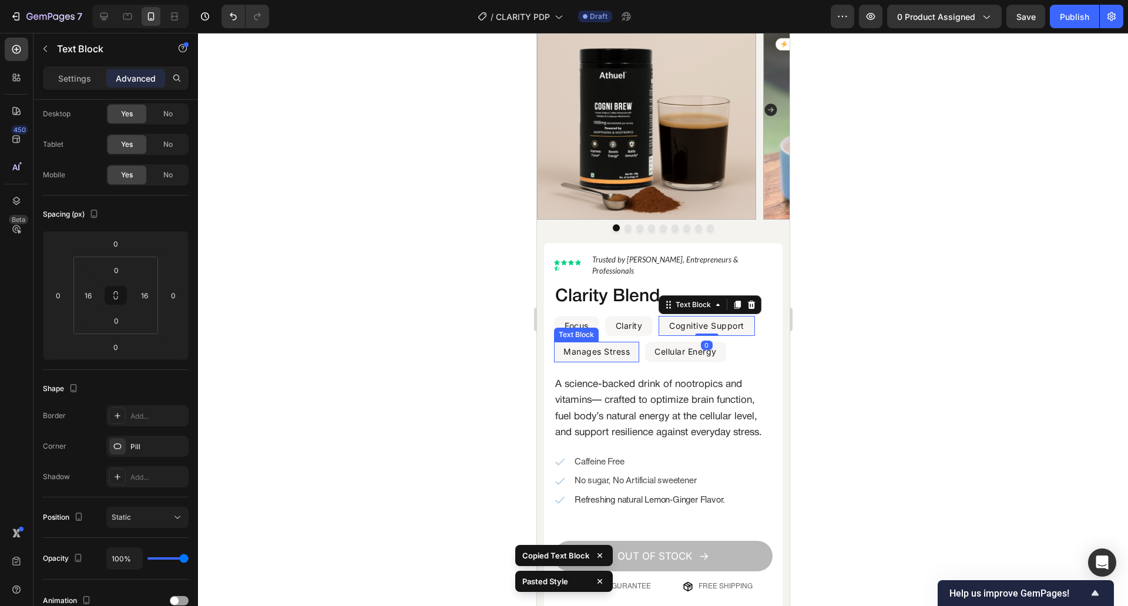
click at [594, 345] on p "Manages Stress" at bounding box center [596, 352] width 66 height 18
type input "16"
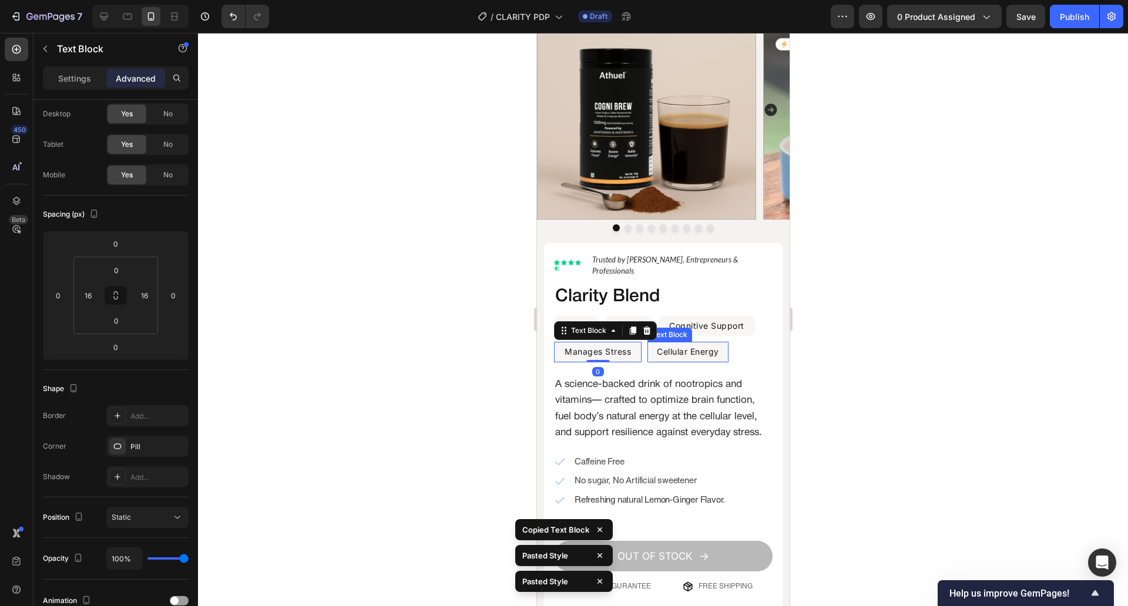
click at [698, 343] on p "Cellular Energy" at bounding box center [687, 352] width 62 height 18
type input "16"
click at [896, 271] on div at bounding box center [663, 319] width 930 height 573
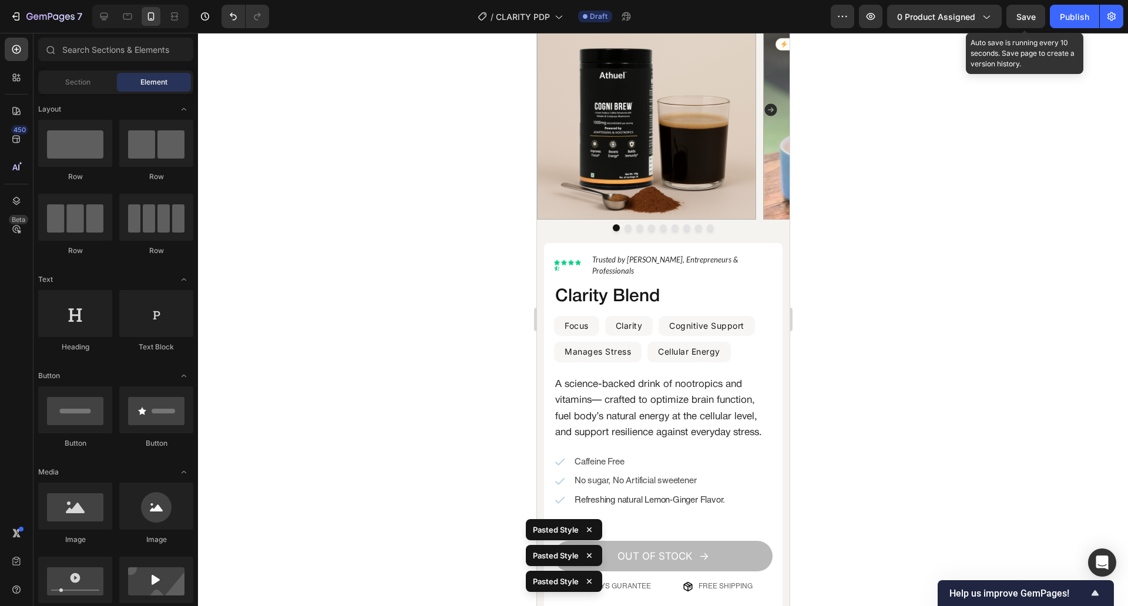
click at [1028, 16] on span "Save" at bounding box center [1025, 17] width 19 height 10
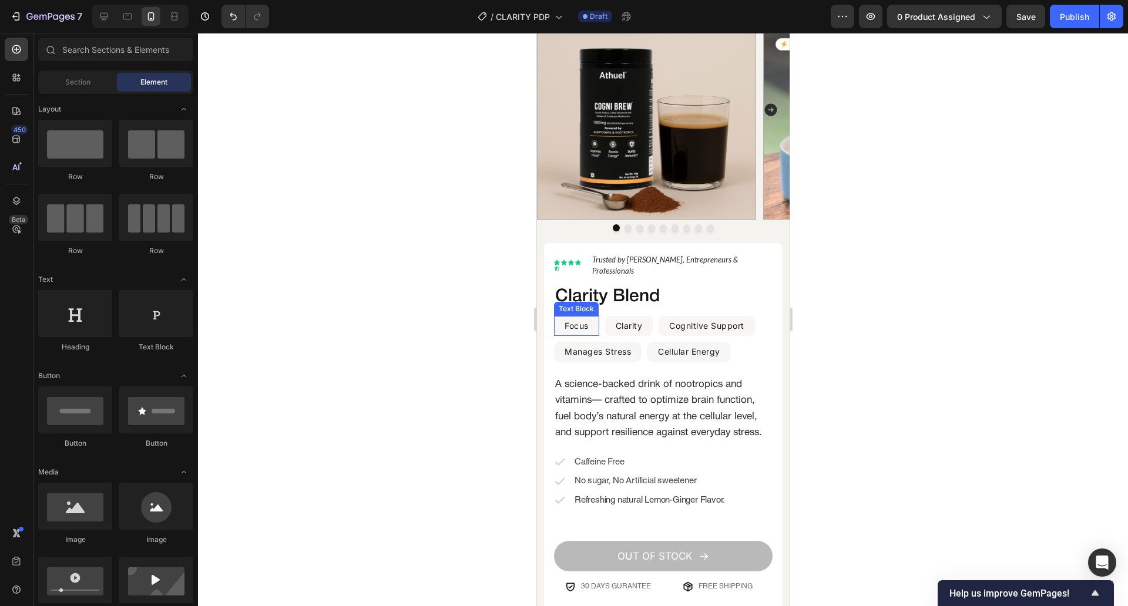
click at [593, 317] on div "Focus Text Block" at bounding box center [575, 326] width 45 height 21
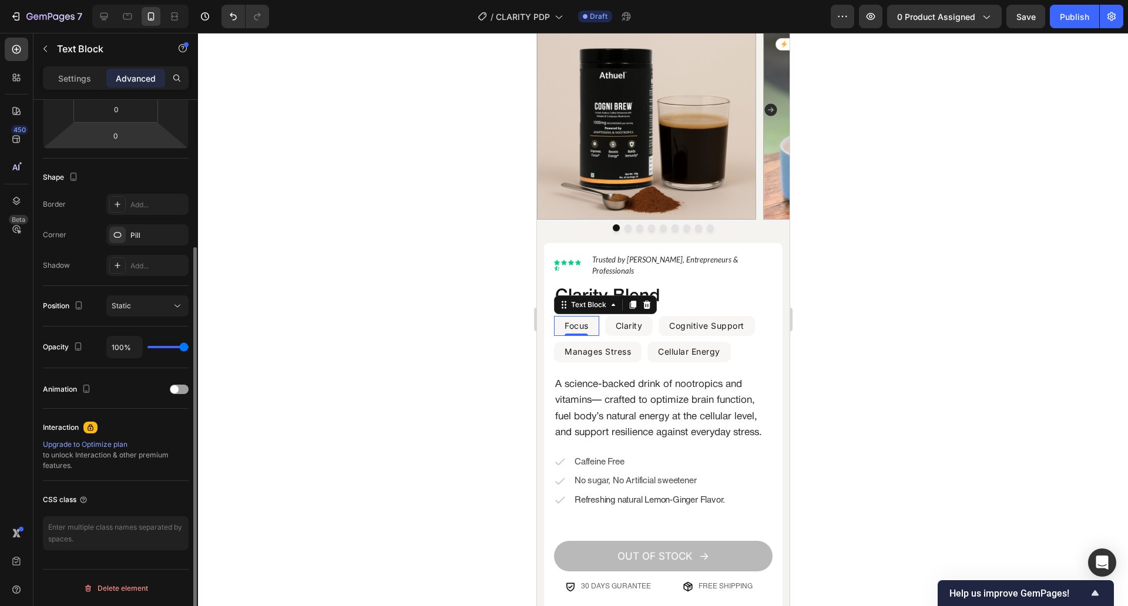
scroll to position [244, 0]
click at [143, 231] on div "Pill" at bounding box center [147, 235] width 34 height 11
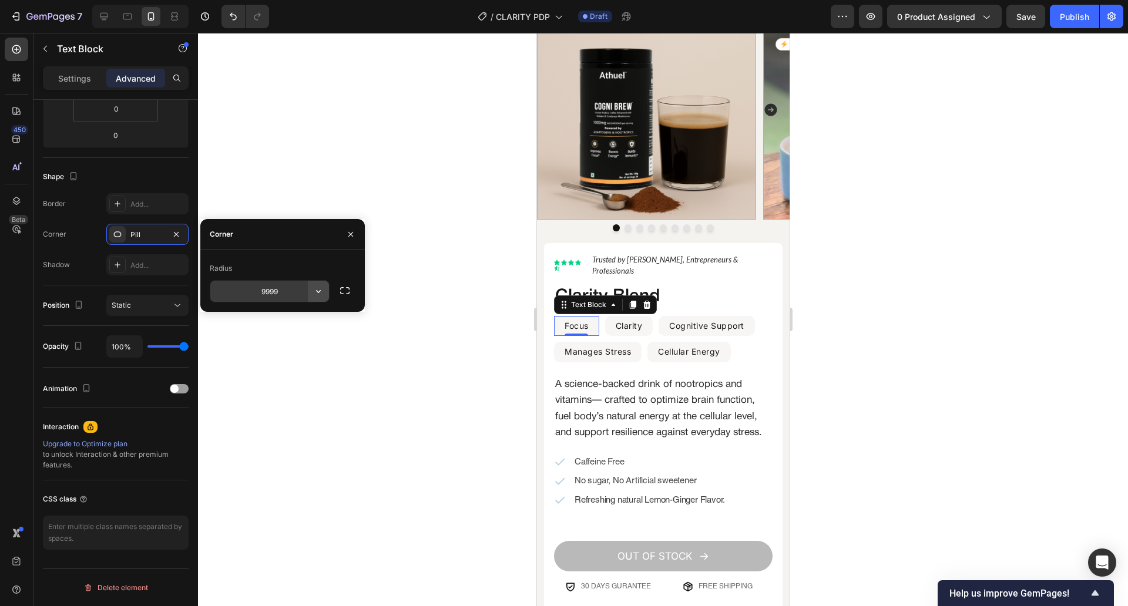
click at [326, 291] on button "button" at bounding box center [318, 291] width 21 height 21
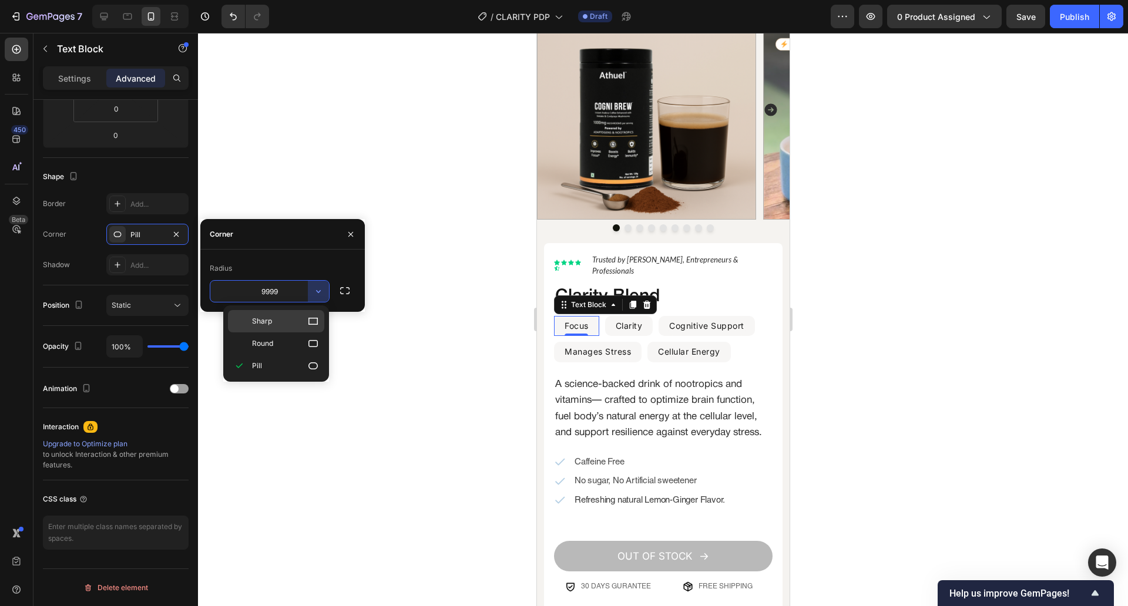
click at [309, 314] on div "Sharp" at bounding box center [276, 321] width 96 height 22
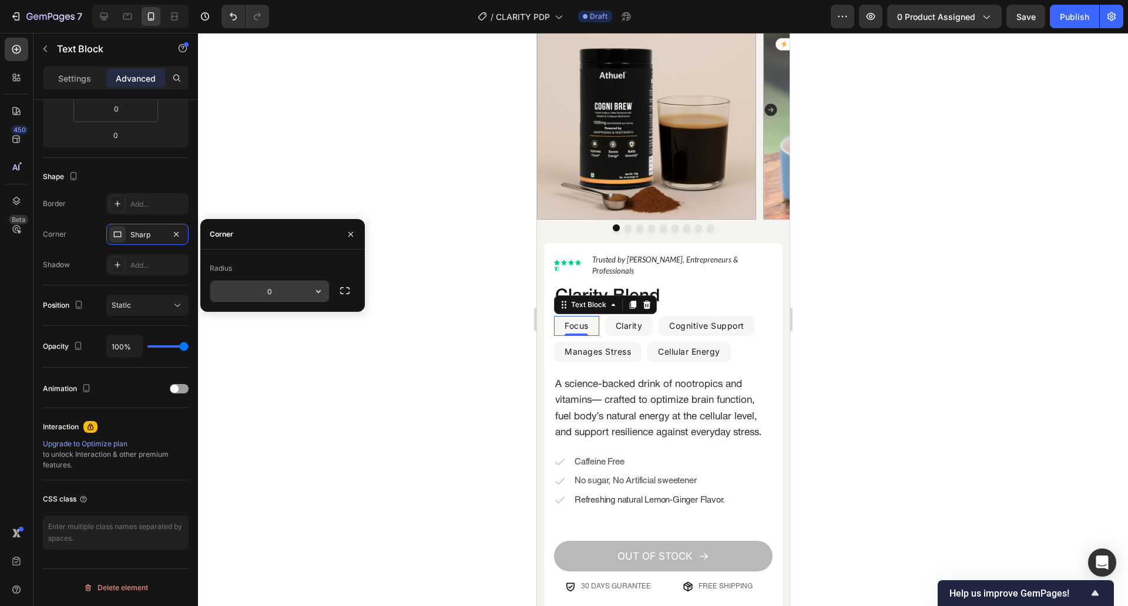
click at [274, 297] on input "0" at bounding box center [269, 291] width 119 height 21
type input "10"
click at [473, 394] on div at bounding box center [663, 319] width 930 height 573
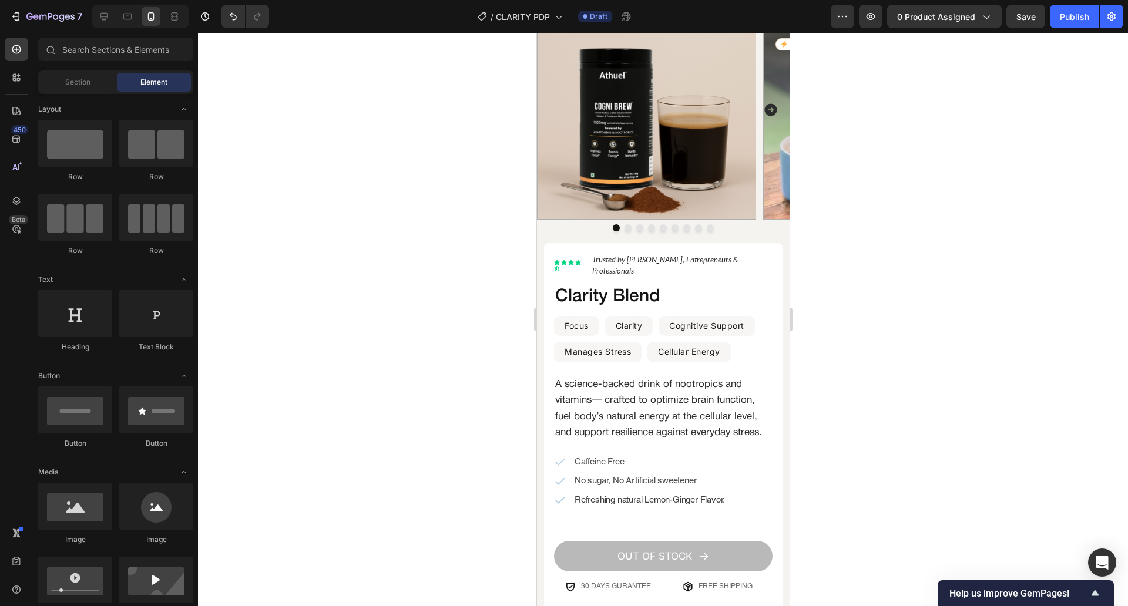
click at [473, 394] on div at bounding box center [663, 319] width 930 height 573
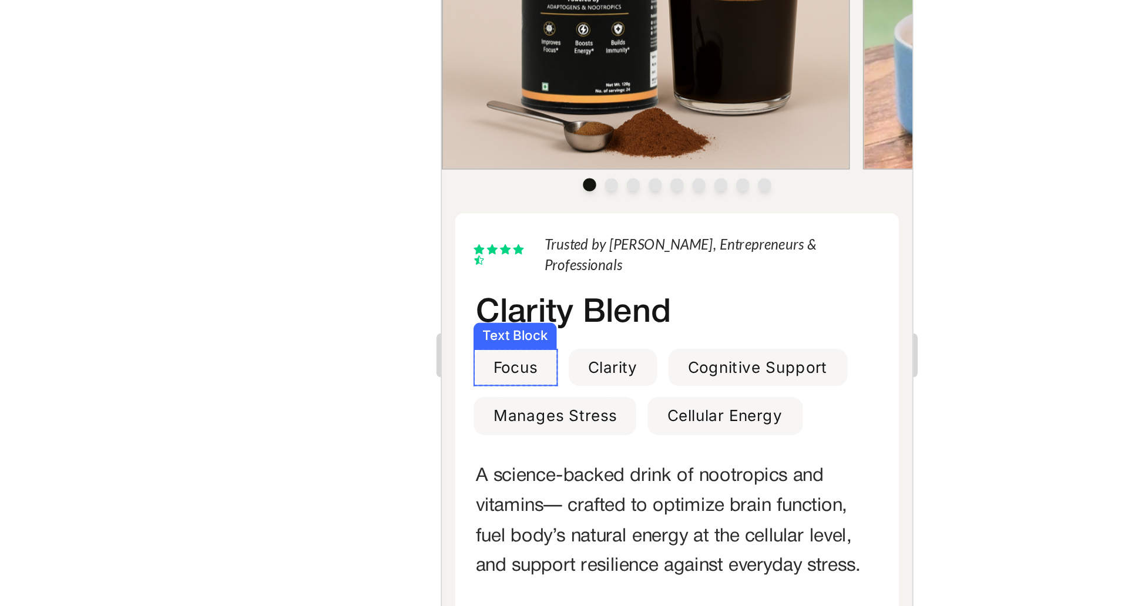
click at [501, 106] on div "Focus Text Block" at bounding box center [480, 115] width 45 height 21
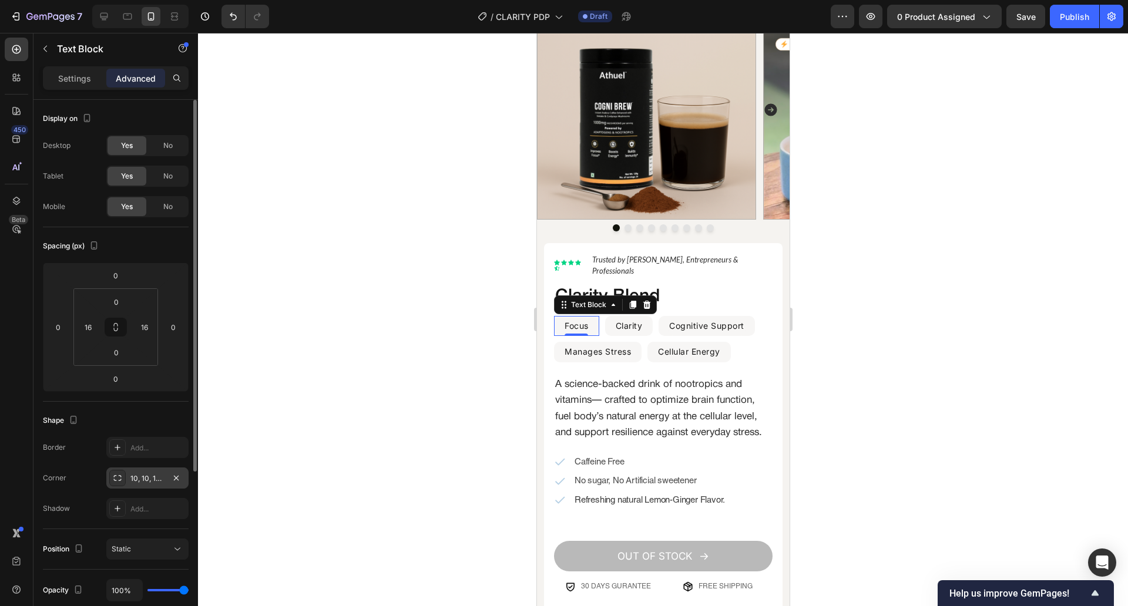
click at [149, 480] on div "10, 10, 10, 10" at bounding box center [147, 478] width 34 height 11
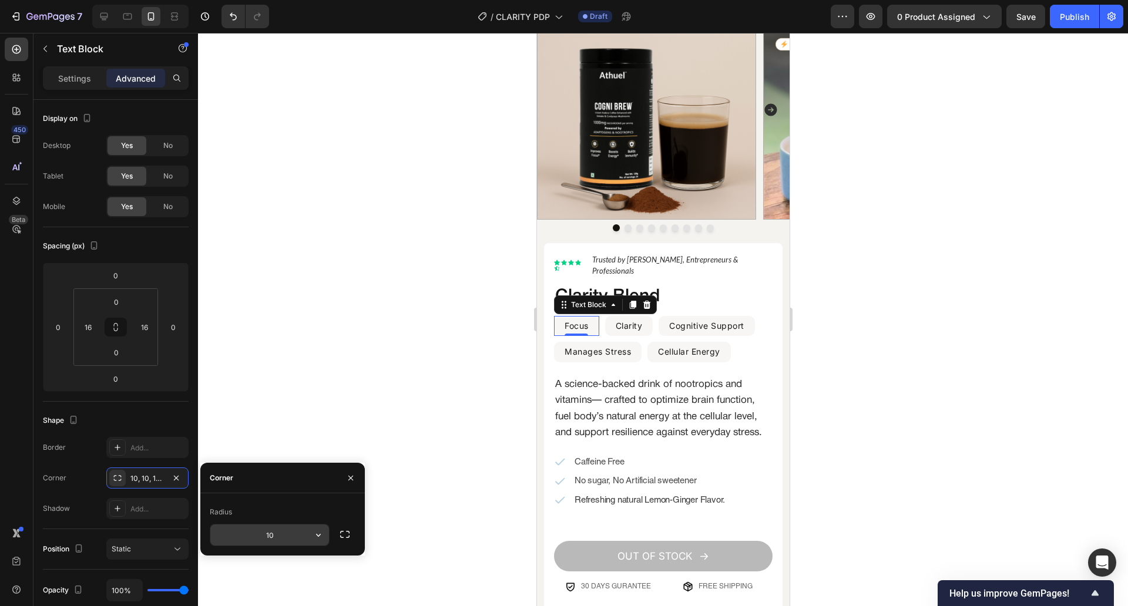
click at [293, 532] on input "10" at bounding box center [269, 535] width 119 height 21
type input "0"
click at [351, 331] on div at bounding box center [663, 319] width 930 height 573
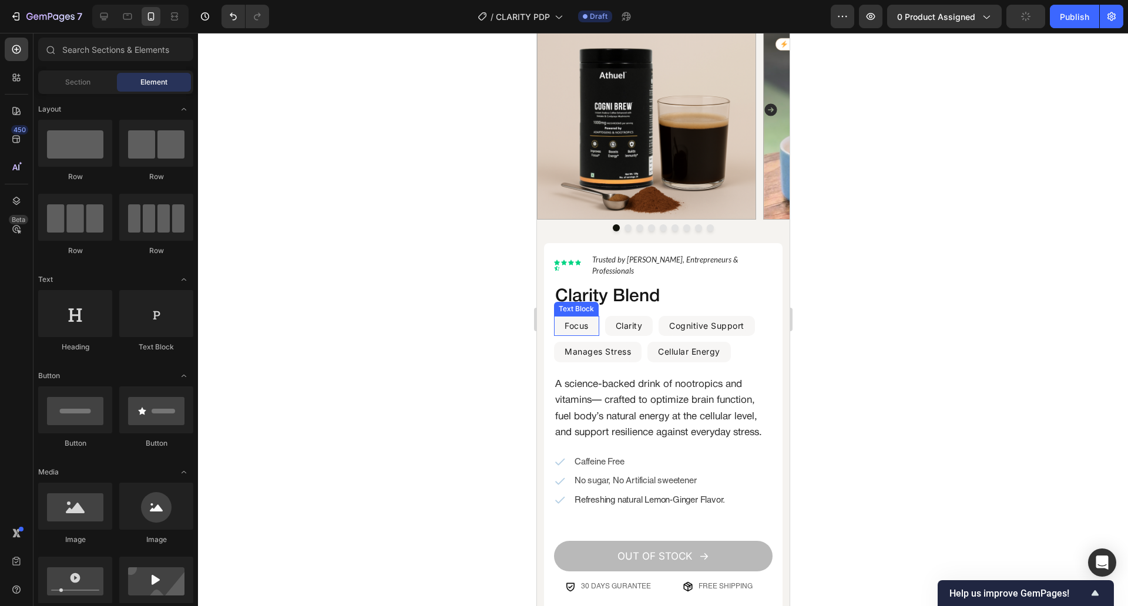
click at [594, 316] on div "Focus Text Block" at bounding box center [575, 326] width 45 height 21
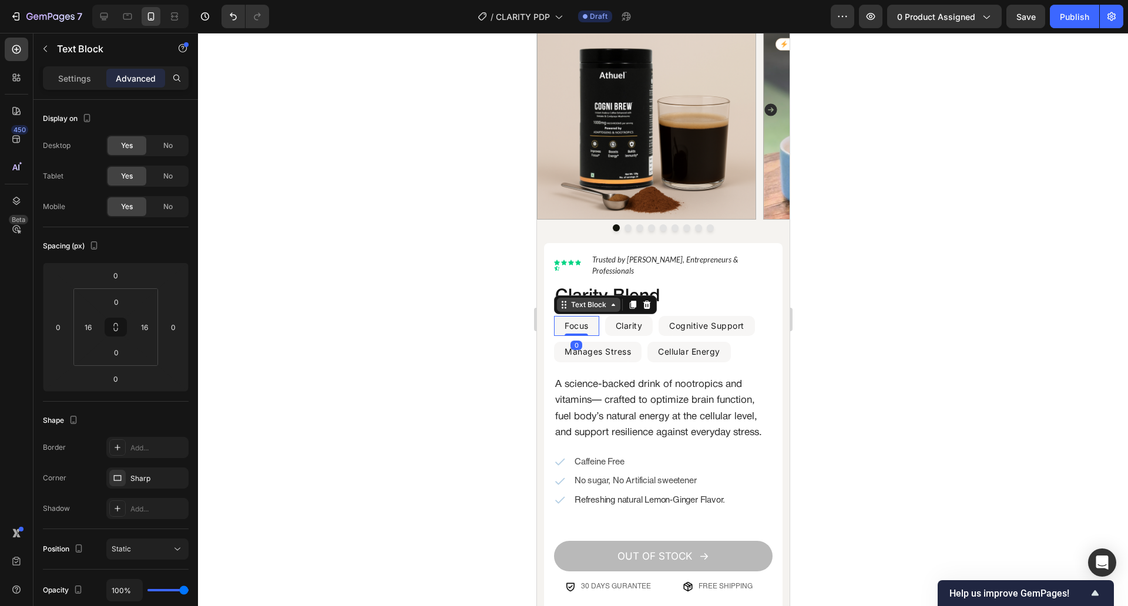
click at [590, 299] on div "Text Block" at bounding box center [587, 305] width 63 height 14
click at [584, 323] on div "Row 1 col" at bounding box center [577, 326] width 36 height 7
click at [153, 485] on div "10, 10, 10, 10" at bounding box center [147, 478] width 82 height 21
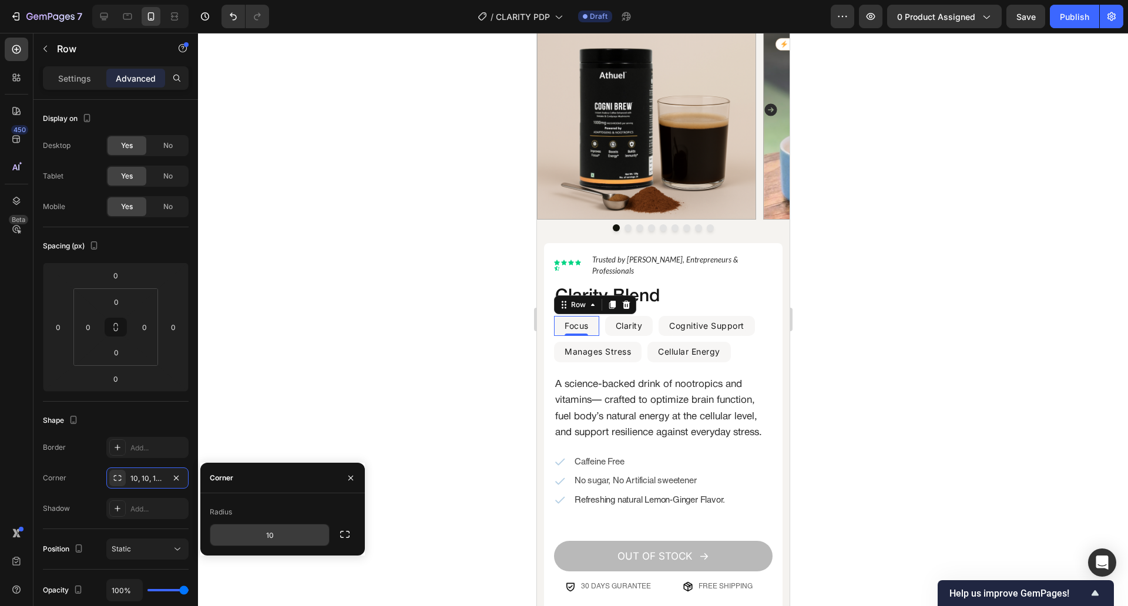
click at [290, 525] on input "10" at bounding box center [269, 535] width 119 height 21
type input "0"
click at [380, 374] on div at bounding box center [663, 319] width 930 height 573
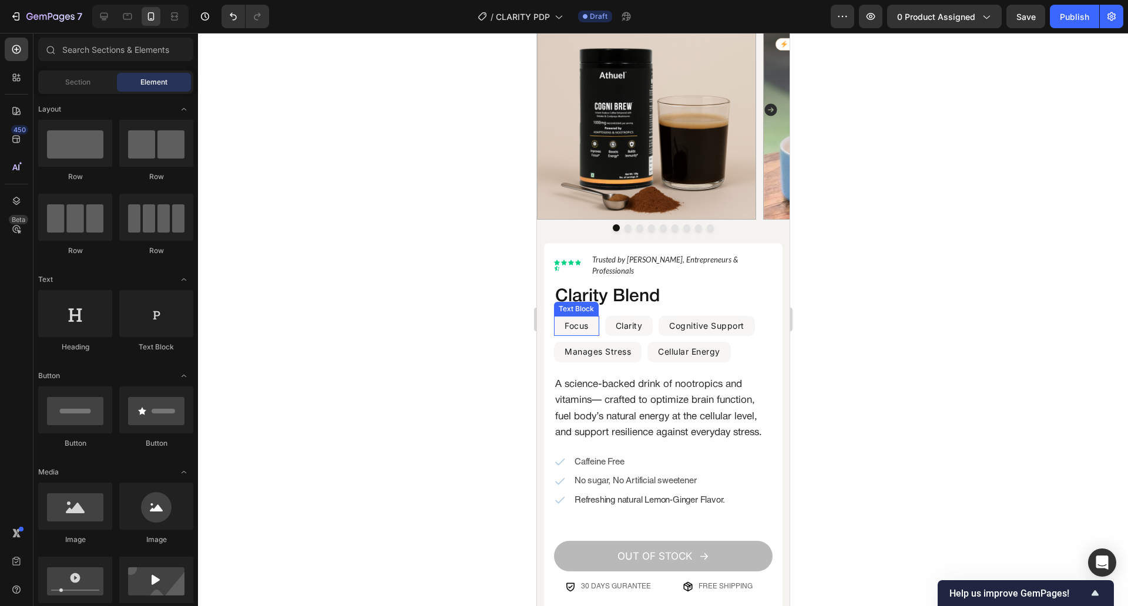
click at [579, 317] on p "Focus" at bounding box center [576, 326] width 24 height 18
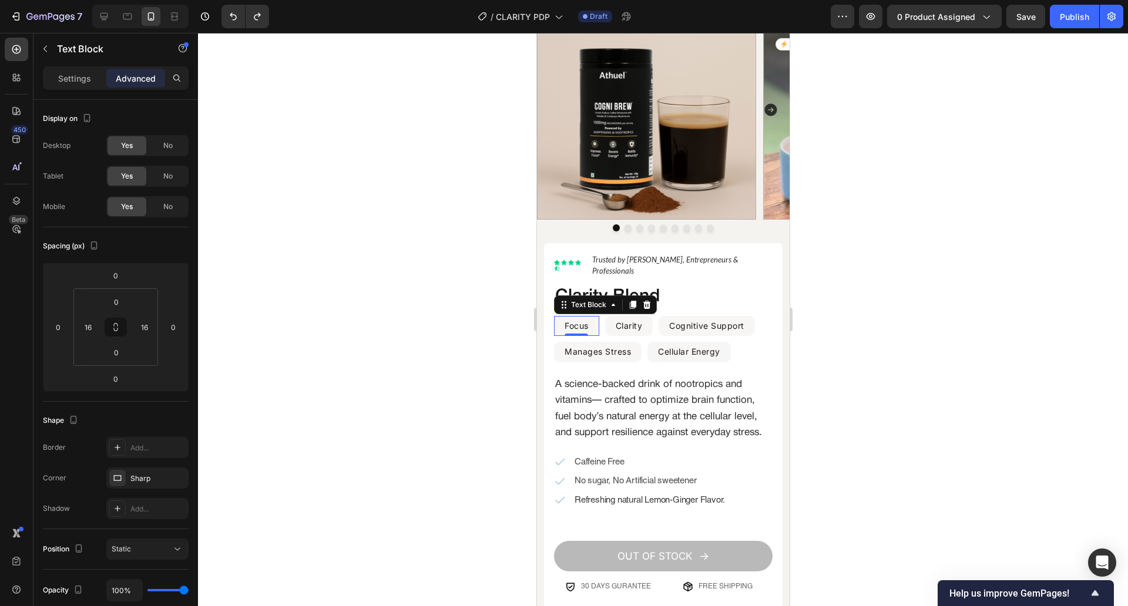
click at [455, 193] on div at bounding box center [663, 319] width 930 height 573
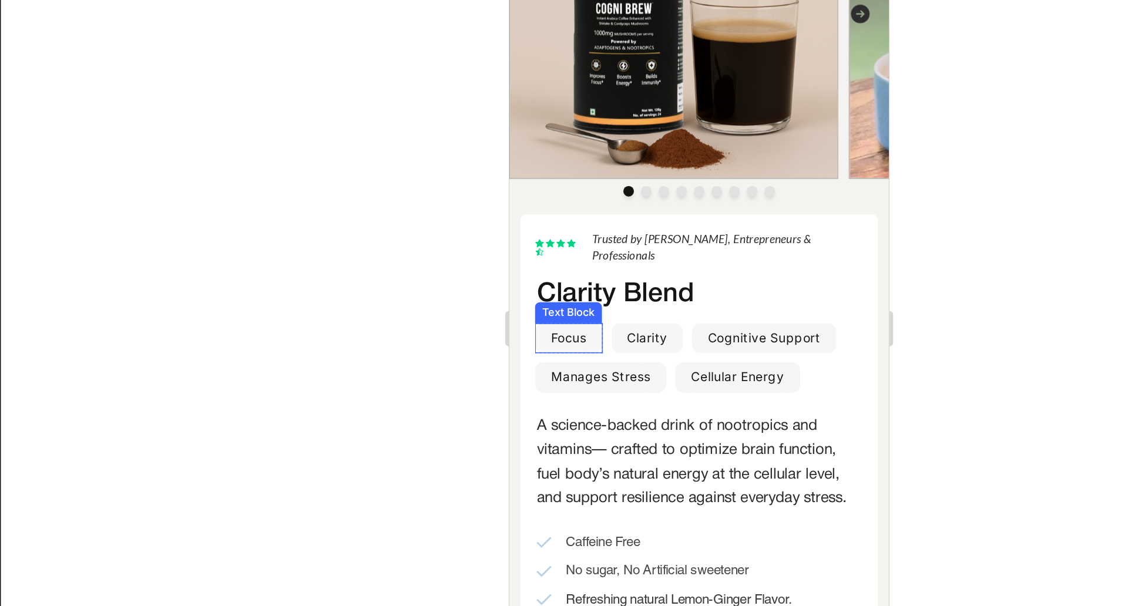
click at [560, 187] on p "Focus" at bounding box center [548, 192] width 24 height 18
click at [569, 166] on div "Text Block" at bounding box center [560, 171] width 40 height 11
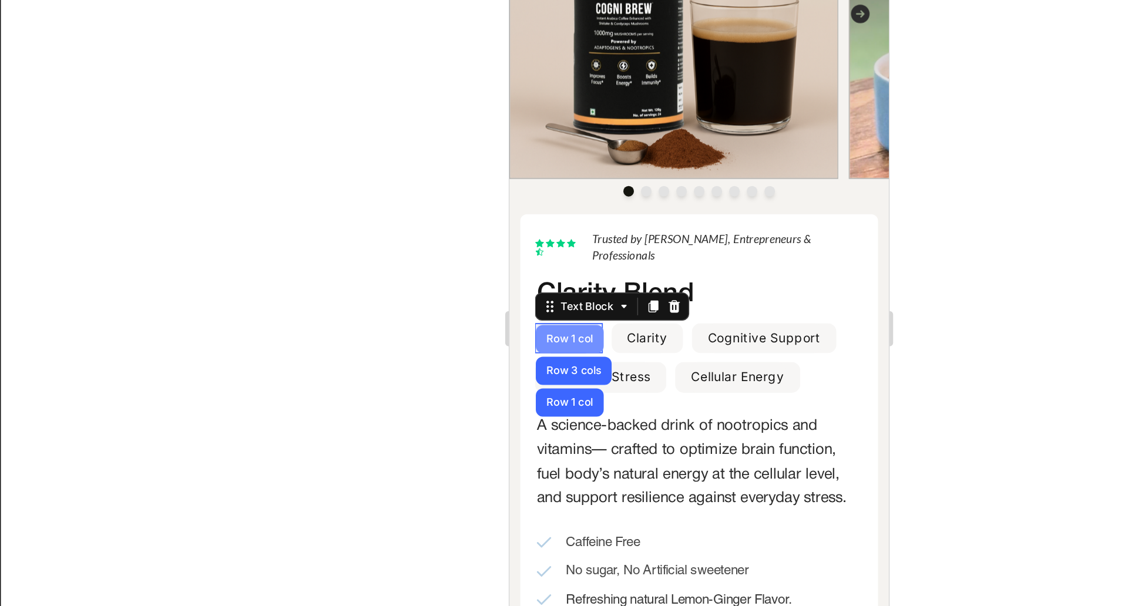
click at [559, 183] on div "Row 1 col" at bounding box center [548, 192] width 45 height 19
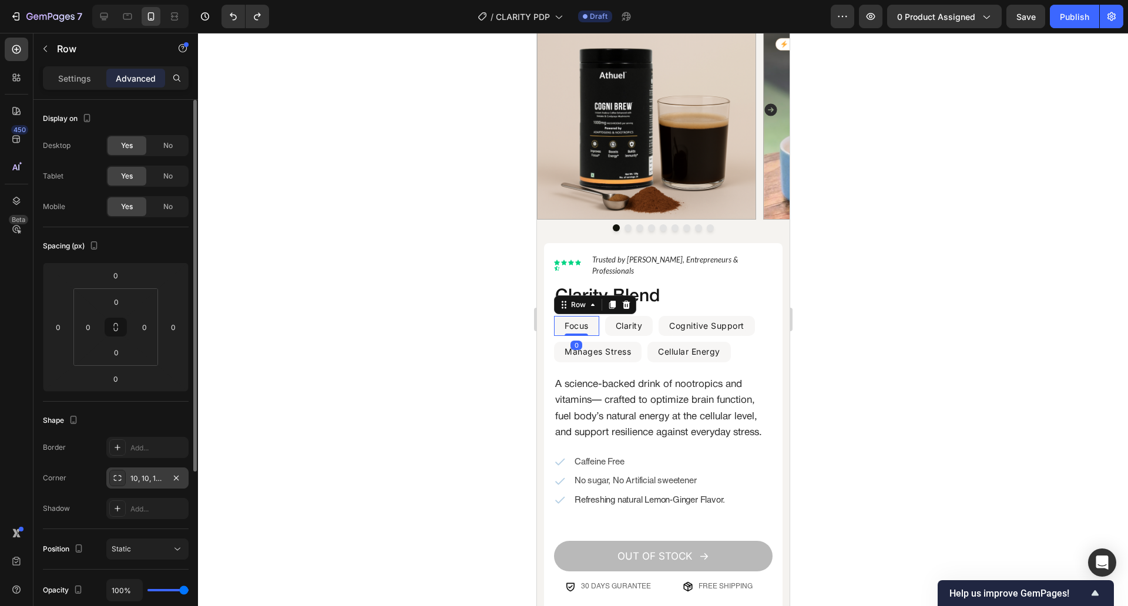
click at [148, 482] on div "10, 10, 10, 10" at bounding box center [147, 478] width 34 height 11
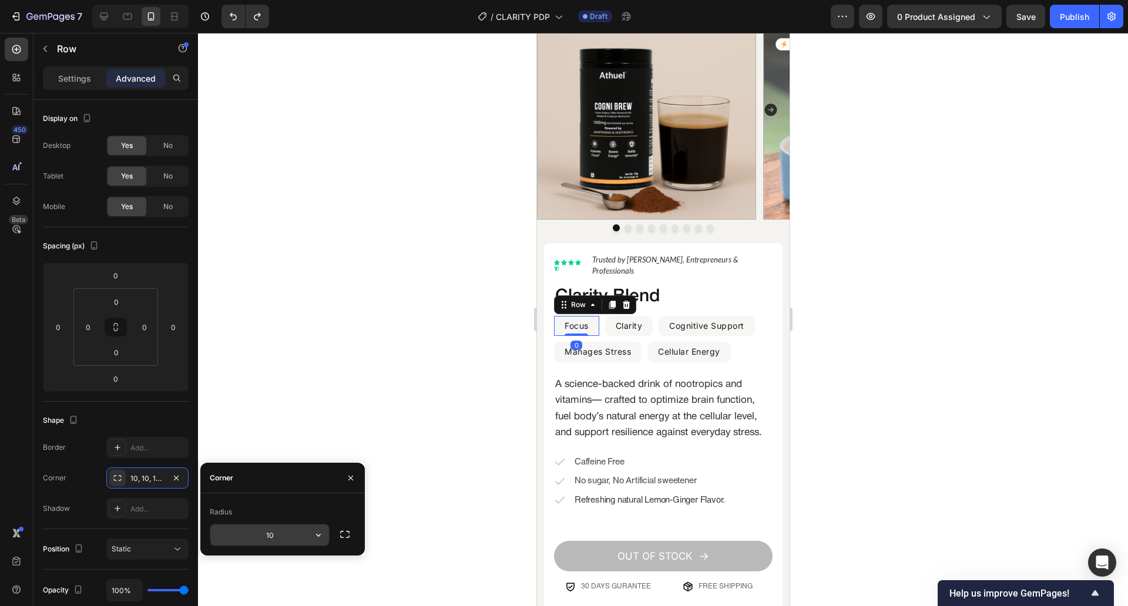
click at [288, 533] on input "10" at bounding box center [269, 535] width 119 height 21
type input "6"
click at [429, 358] on div at bounding box center [663, 319] width 930 height 573
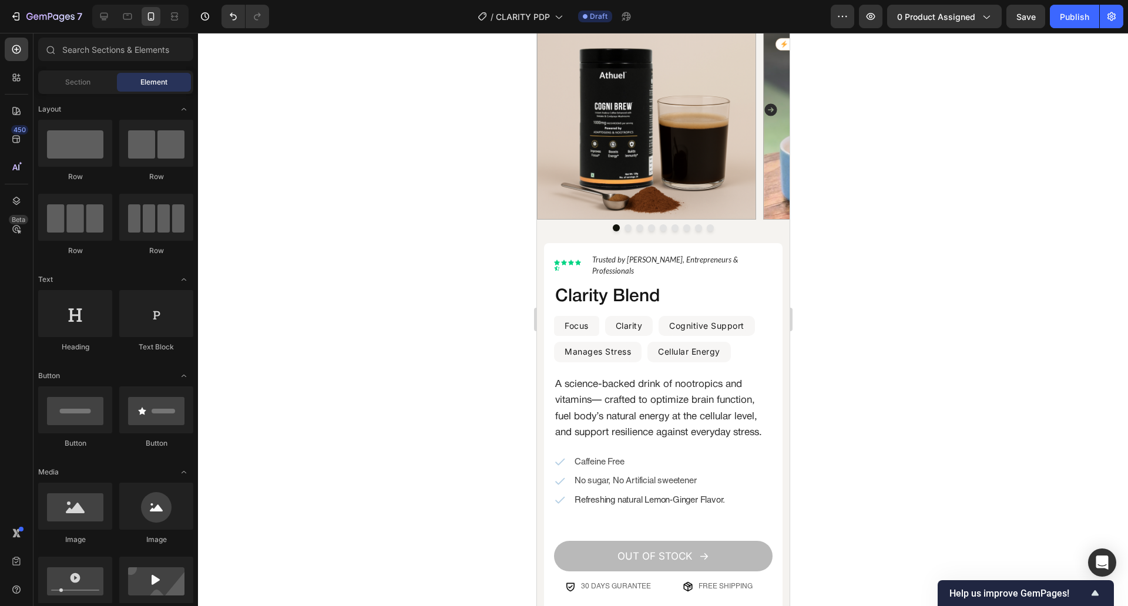
click at [429, 358] on div at bounding box center [663, 319] width 930 height 573
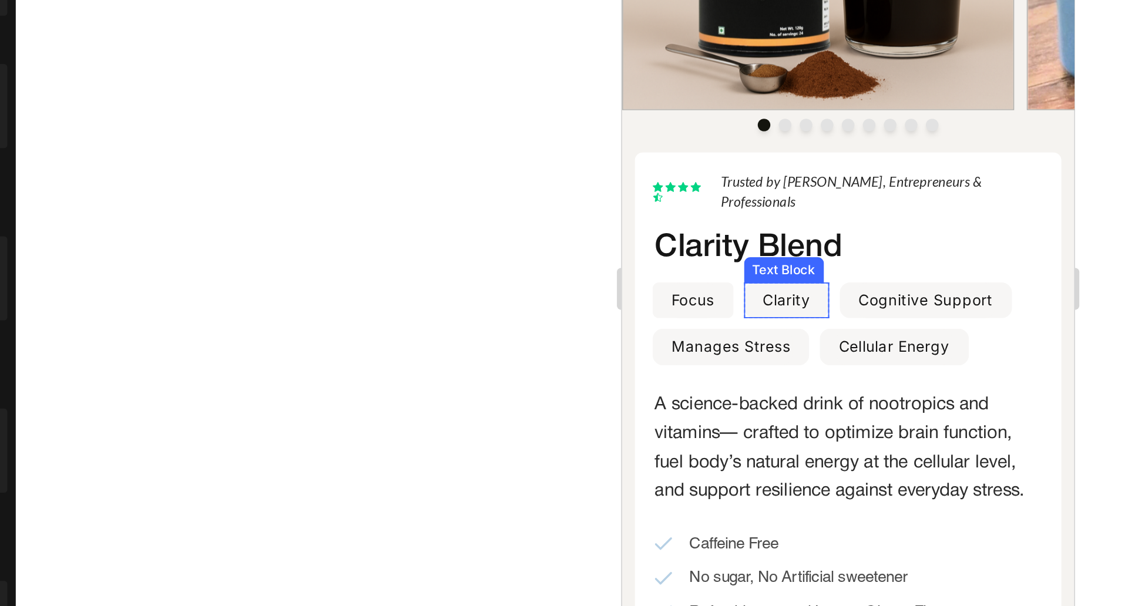
click at [709, 61] on p "Clarity" at bounding box center [713, 70] width 27 height 18
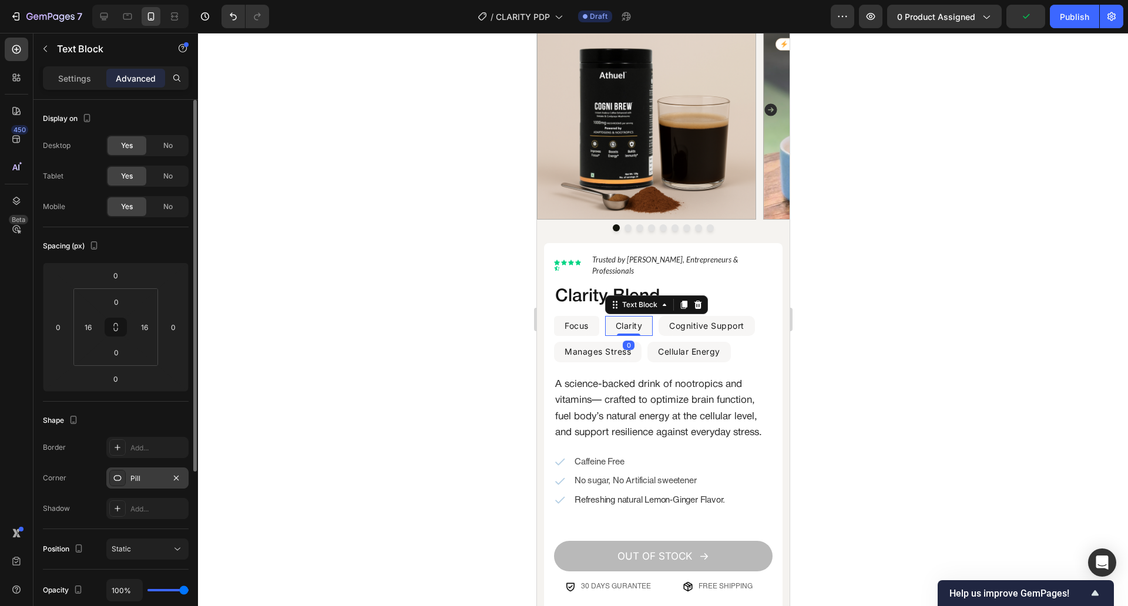
click at [142, 481] on div "Pill" at bounding box center [147, 478] width 34 height 11
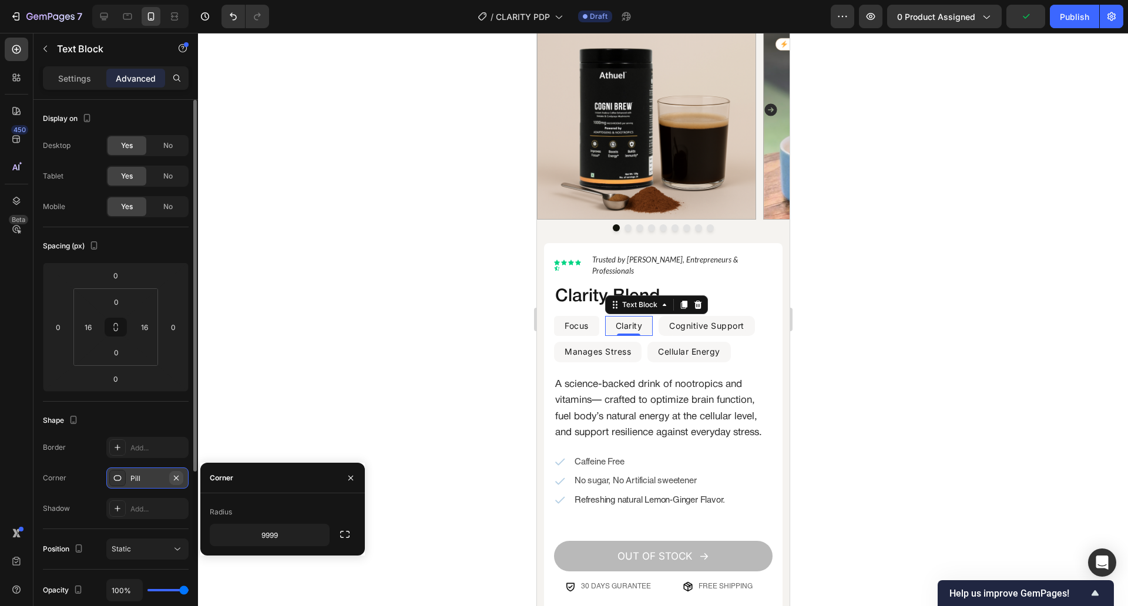
click at [180, 477] on icon "button" at bounding box center [176, 477] width 9 height 9
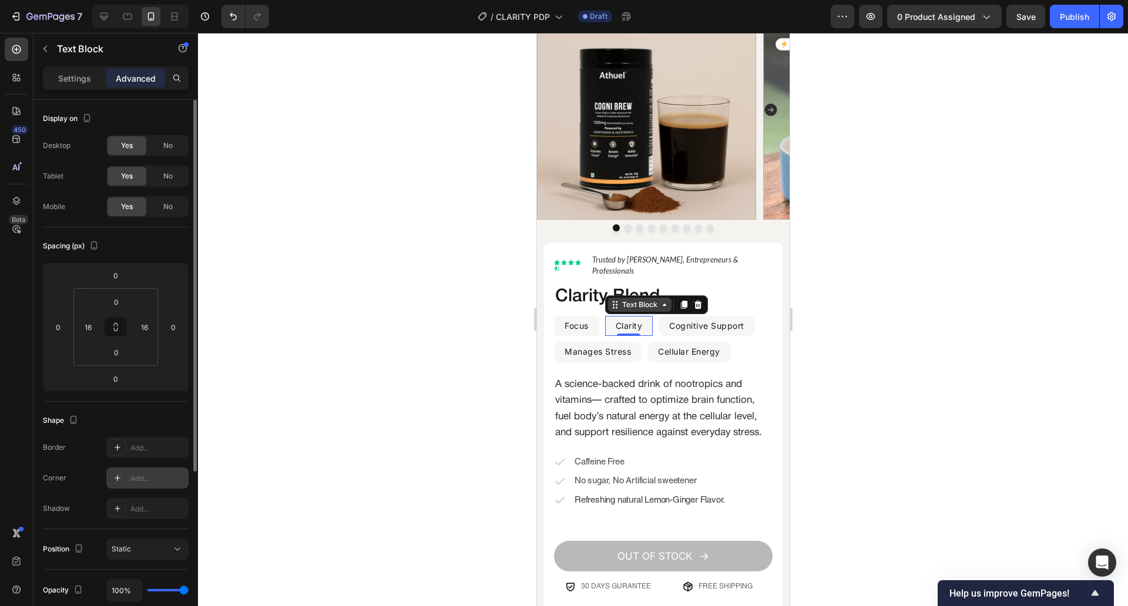
click at [639, 300] on div "Text Block" at bounding box center [639, 305] width 40 height 11
click at [640, 323] on div "Row 1 col" at bounding box center [628, 326] width 36 height 7
click at [163, 476] on div "10, 10, 10, 10" at bounding box center [147, 478] width 34 height 11
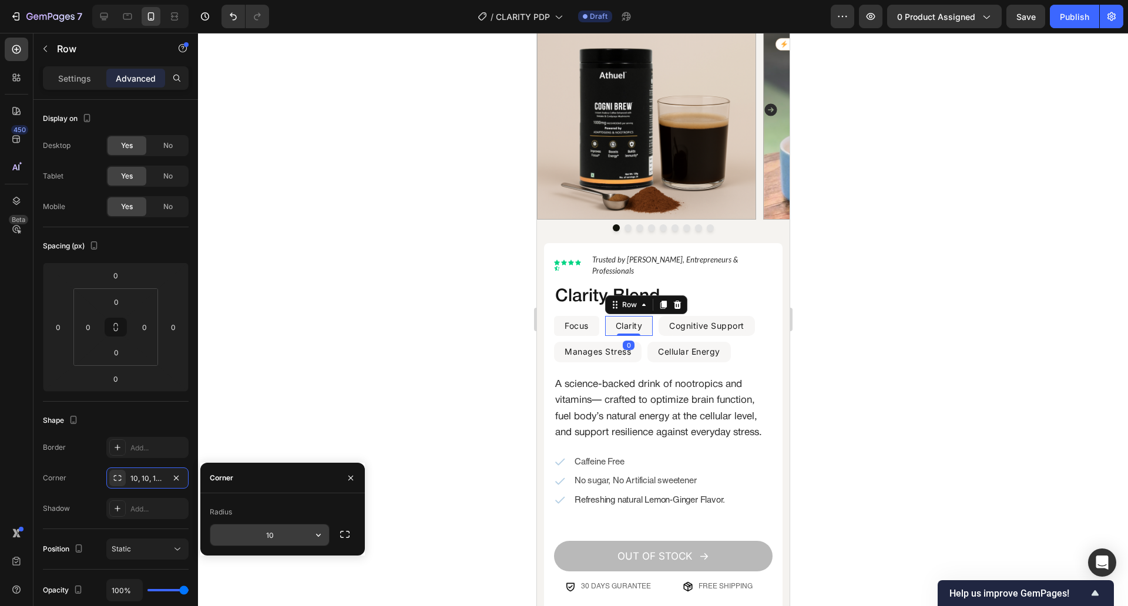
click at [280, 526] on input "10" at bounding box center [269, 535] width 119 height 21
type input "6"
click at [721, 317] on p "Cognitive Support" at bounding box center [706, 326] width 75 height 18
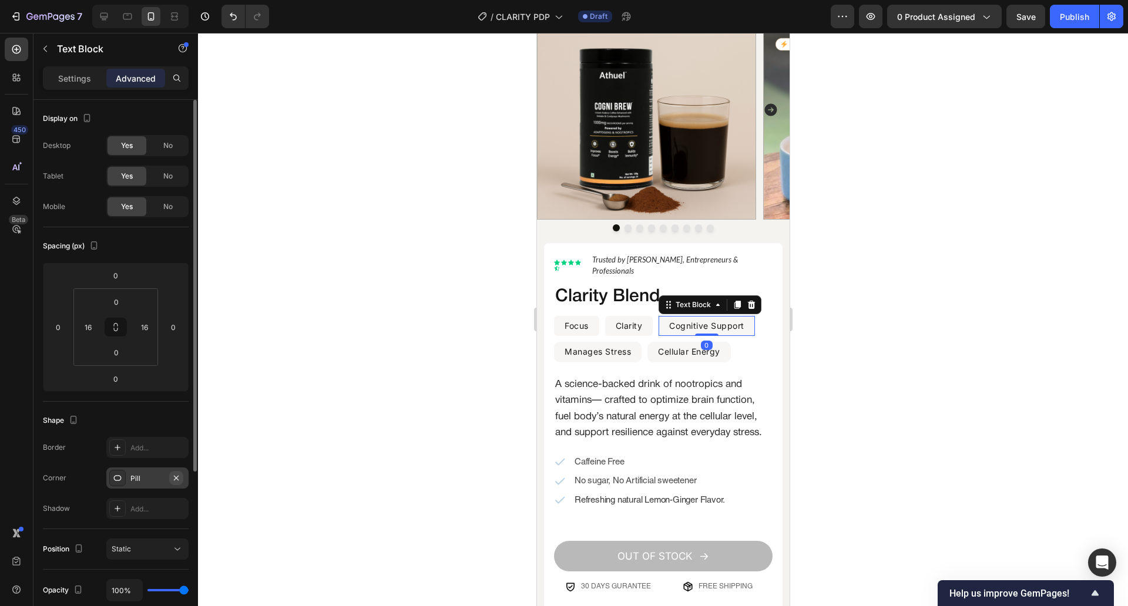
click at [178, 478] on icon "button" at bounding box center [176, 477] width 9 height 9
click at [706, 300] on div "Text Block" at bounding box center [693, 305] width 40 height 11
click at [682, 323] on div "Row 1 col" at bounding box center [681, 326] width 36 height 7
click at [163, 485] on div "10, 10, 10, 10" at bounding box center [147, 478] width 82 height 21
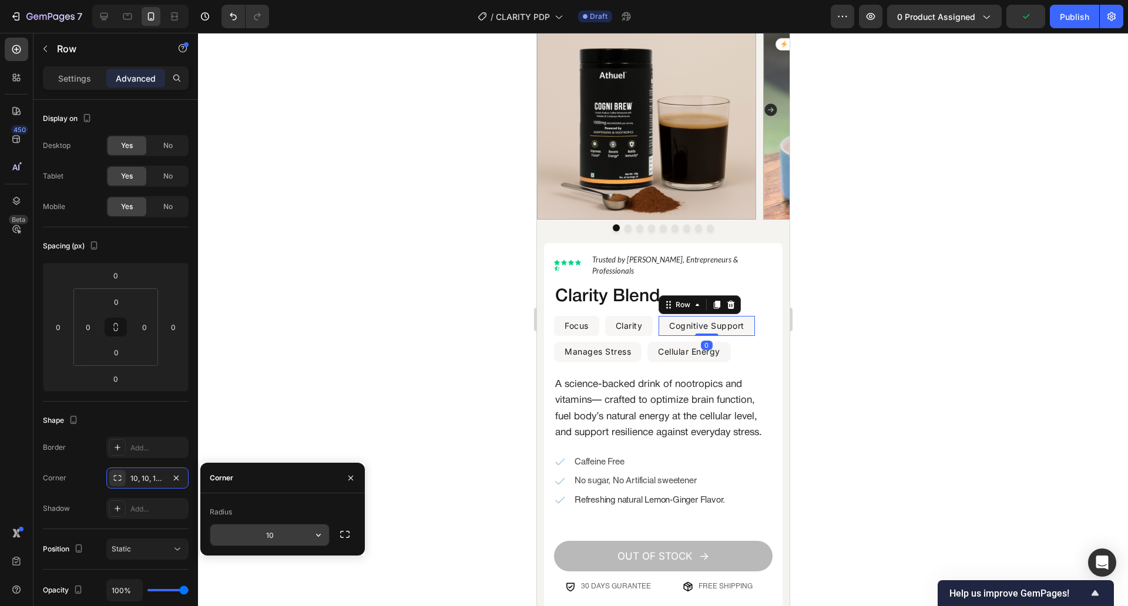
click at [261, 533] on input "10" at bounding box center [269, 535] width 119 height 21
type input "6"
click at [613, 347] on p "Manages Stress" at bounding box center [597, 352] width 66 height 18
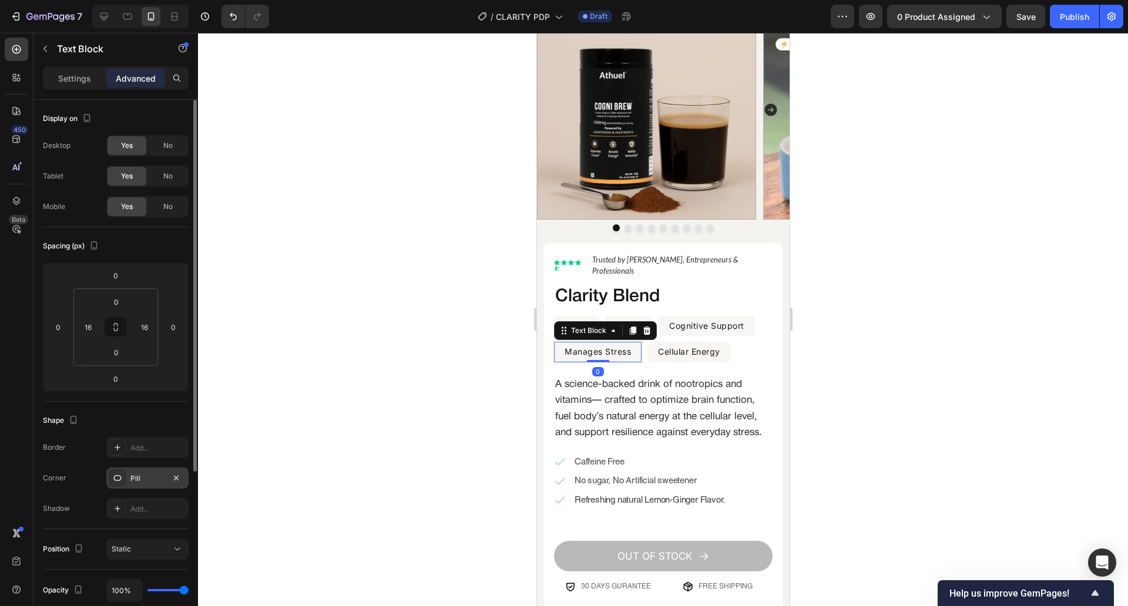
click at [184, 477] on div "Pill" at bounding box center [147, 478] width 82 height 21
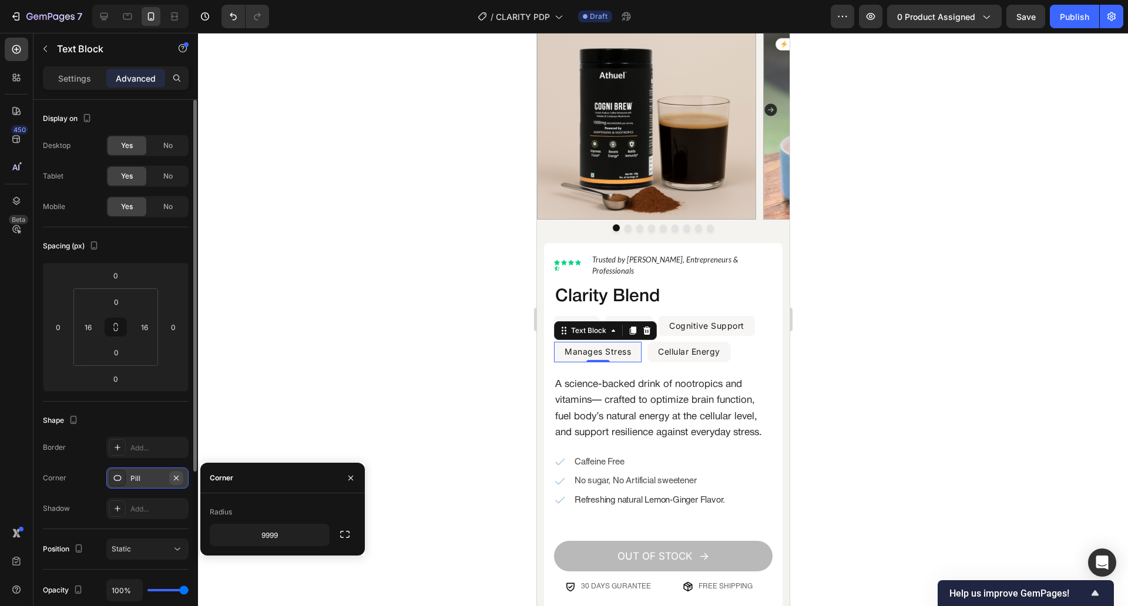
click at [178, 477] on icon "button" at bounding box center [176, 477] width 9 height 9
type input "0"
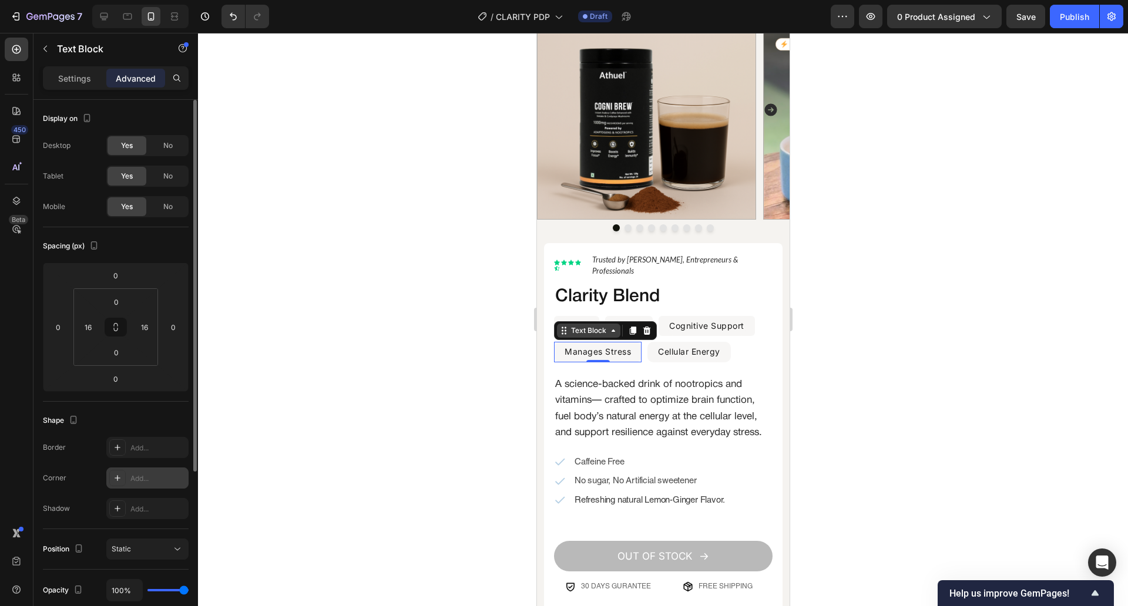
click at [602, 325] on div "Text Block" at bounding box center [588, 330] width 40 height 11
click at [579, 307] on div "Row 1 col" at bounding box center [577, 310] width 36 height 7
click at [140, 479] on div "10, 10, 10, 10" at bounding box center [147, 478] width 34 height 11
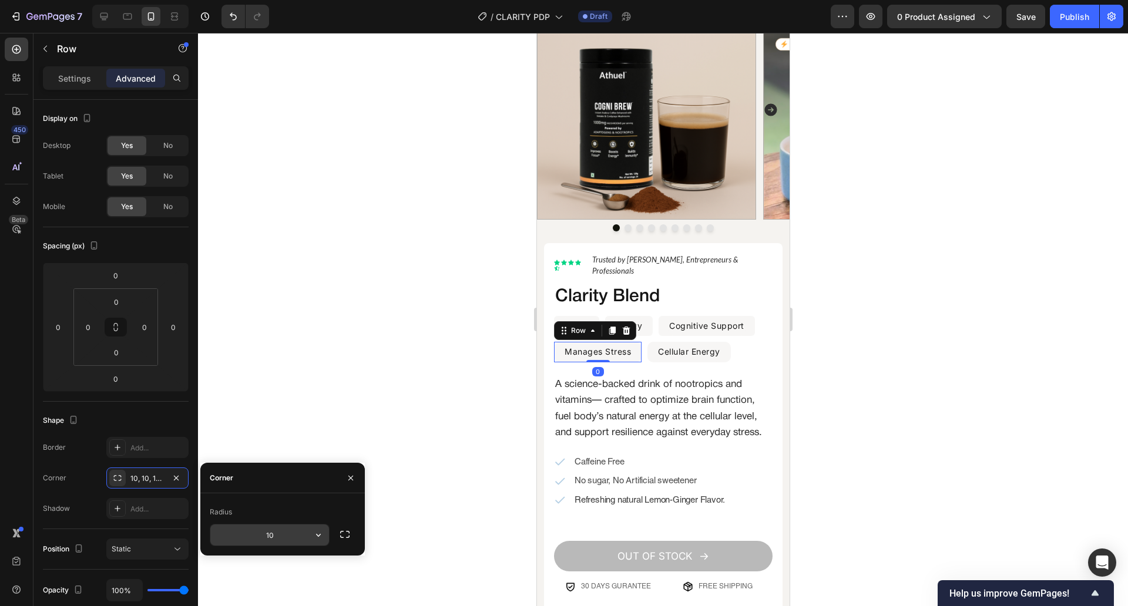
click at [278, 533] on input "10" at bounding box center [269, 535] width 119 height 21
type input "6"
click at [706, 343] on p "Cellular Energy" at bounding box center [688, 352] width 62 height 18
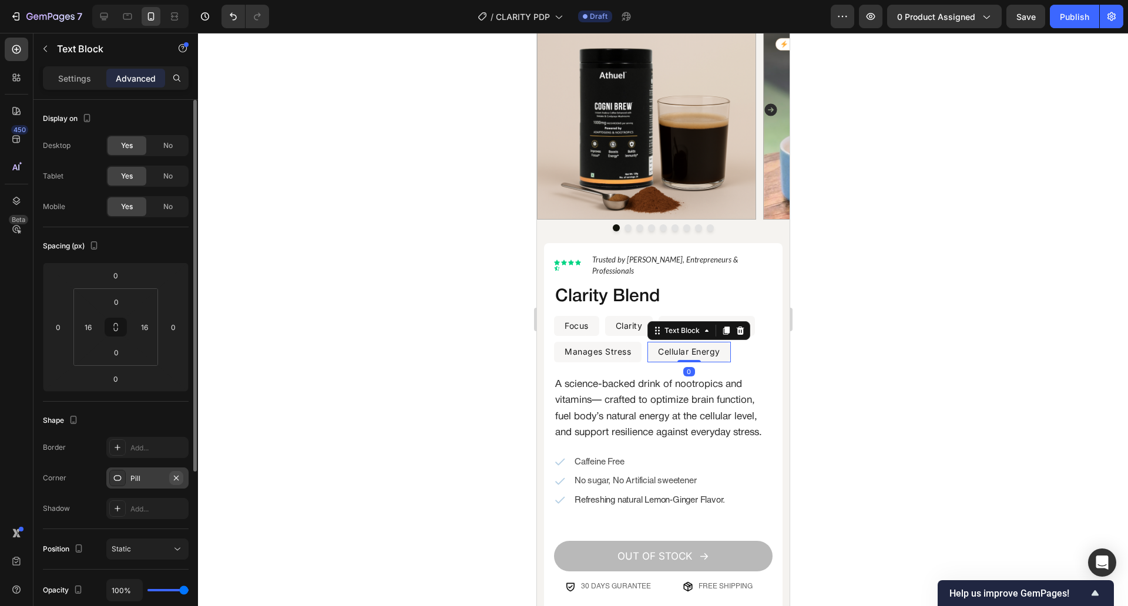
click at [179, 478] on icon "button" at bounding box center [176, 477] width 9 height 9
click at [687, 321] on div "Text Block" at bounding box center [698, 330] width 103 height 19
click at [696, 325] on div "Text Block" at bounding box center [681, 330] width 40 height 11
click at [671, 308] on div "Row 1 col" at bounding box center [669, 310] width 45 height 19
click at [175, 475] on icon "button" at bounding box center [176, 477] width 9 height 9
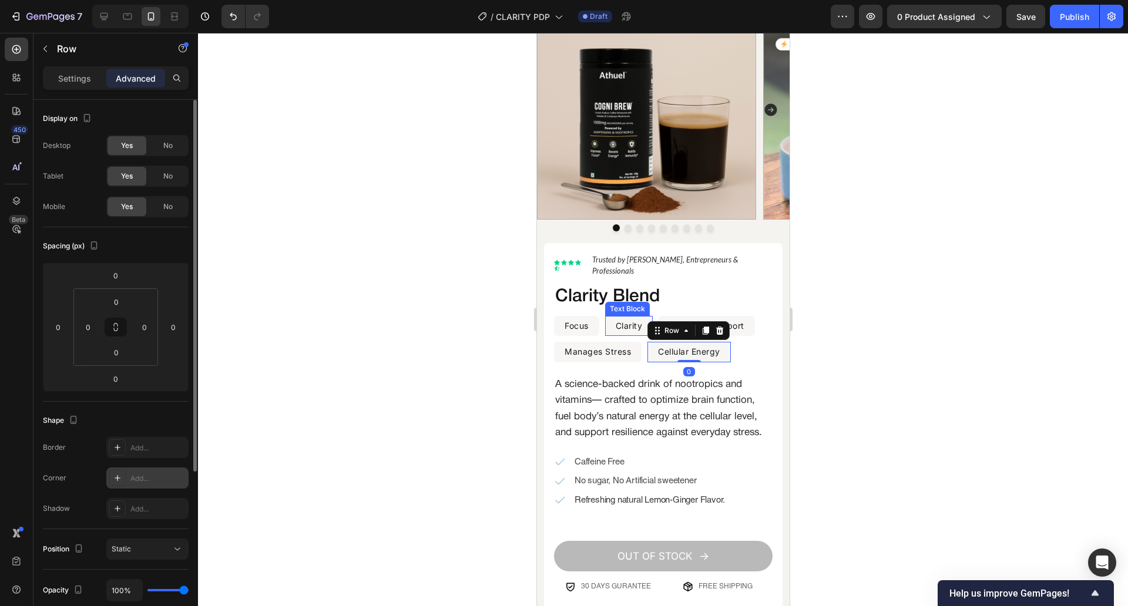
click at [148, 478] on div "Add..." at bounding box center [157, 478] width 55 height 11
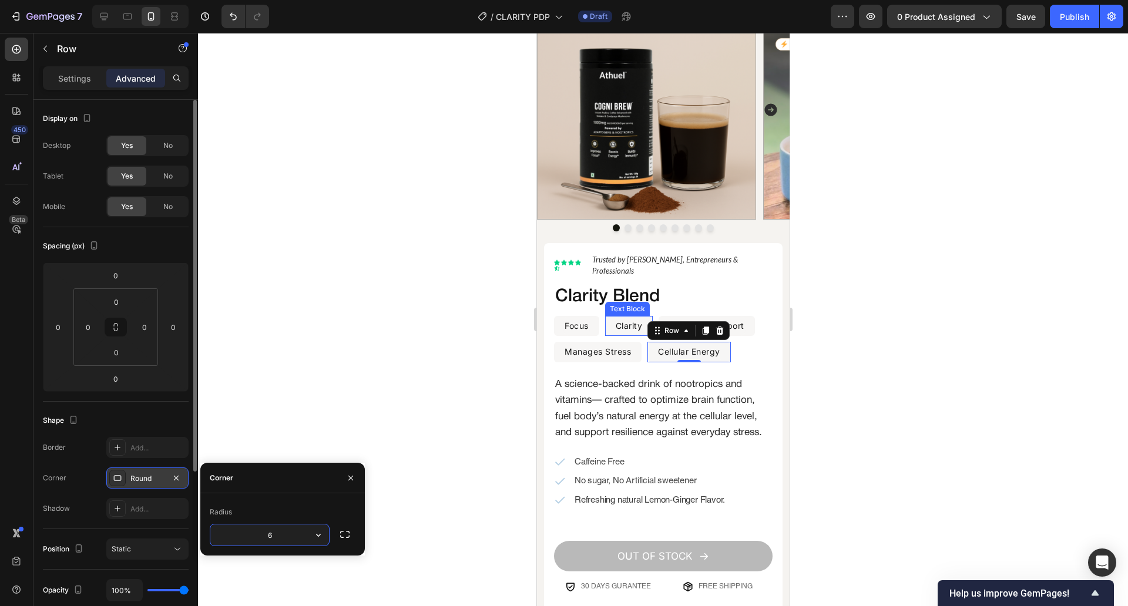
type input "6"
click at [368, 309] on div at bounding box center [663, 319] width 930 height 573
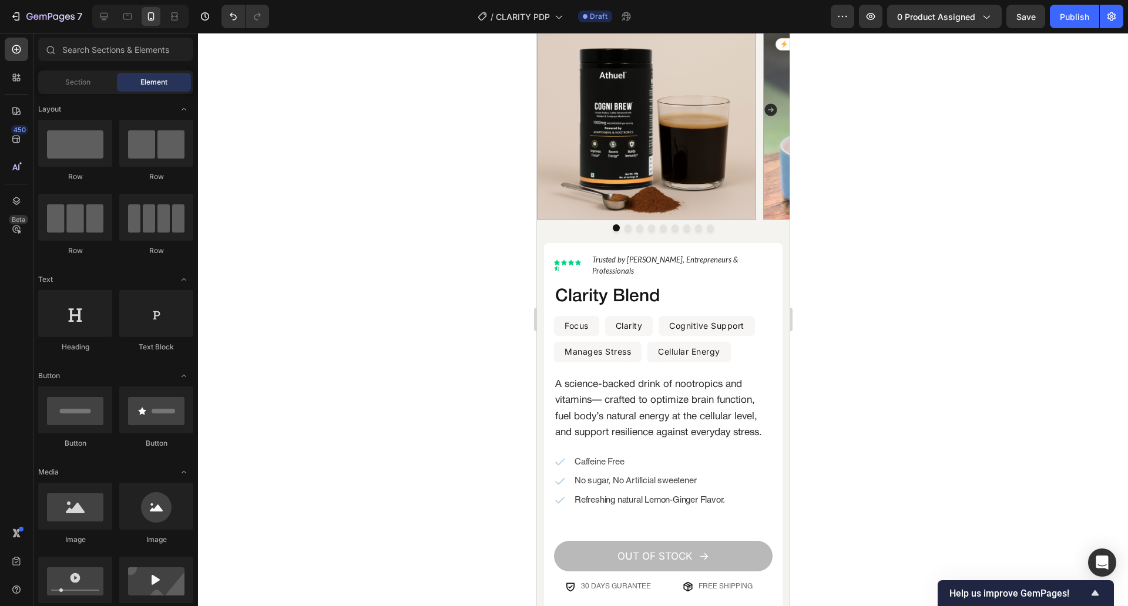
click at [1029, 11] on div "Save" at bounding box center [1025, 17] width 19 height 12
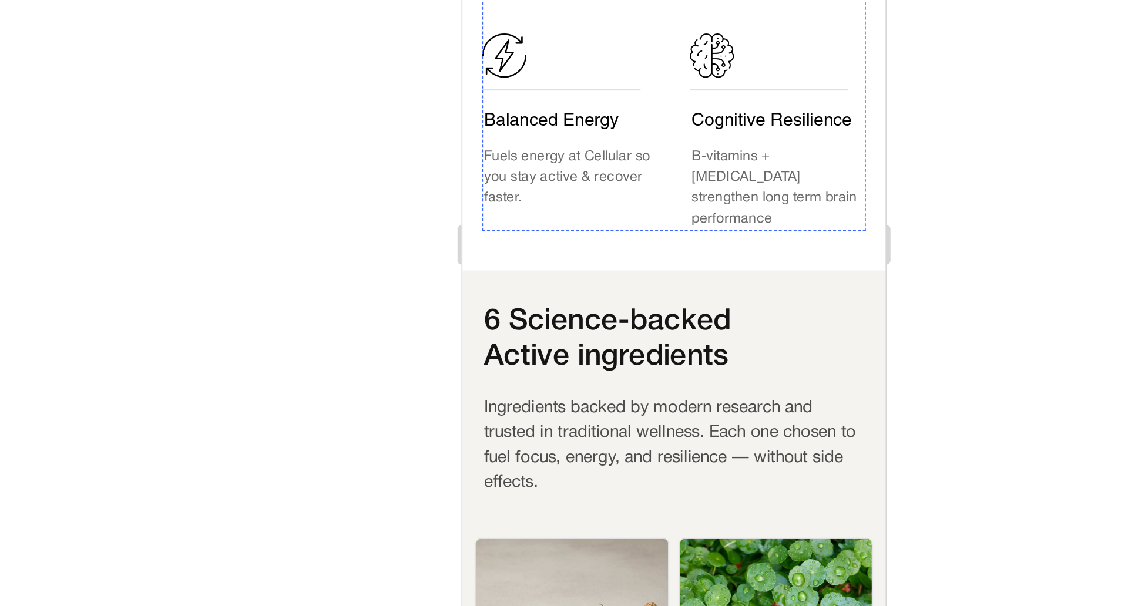
scroll to position [1012, 0]
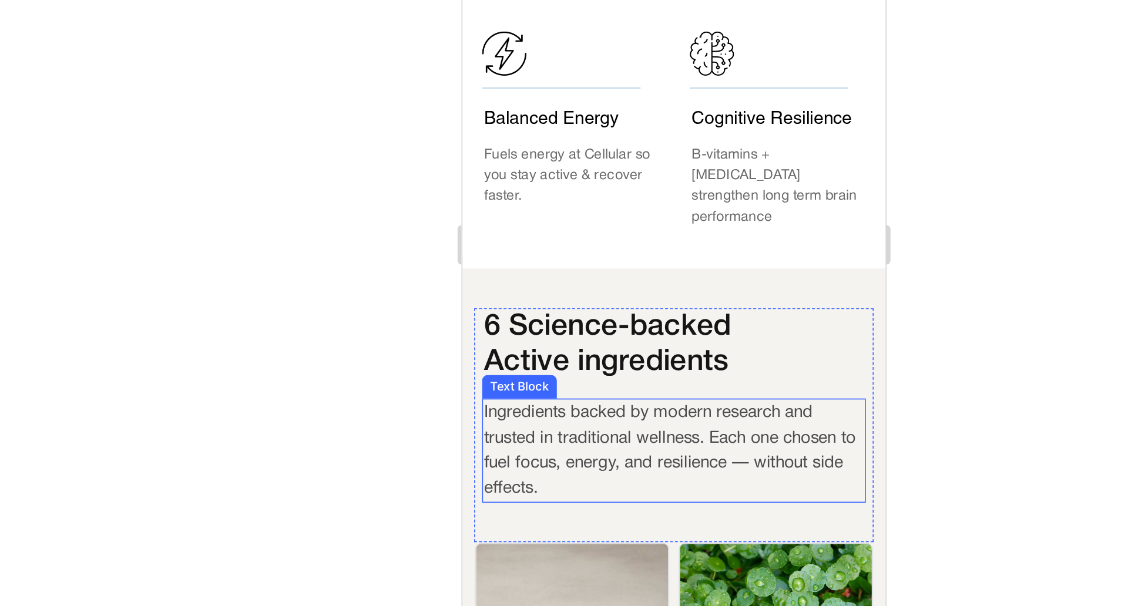
click at [532, 167] on p "Ingredients backed by modern research and trusted in traditional wellness. Each…" at bounding box center [588, 175] width 227 height 60
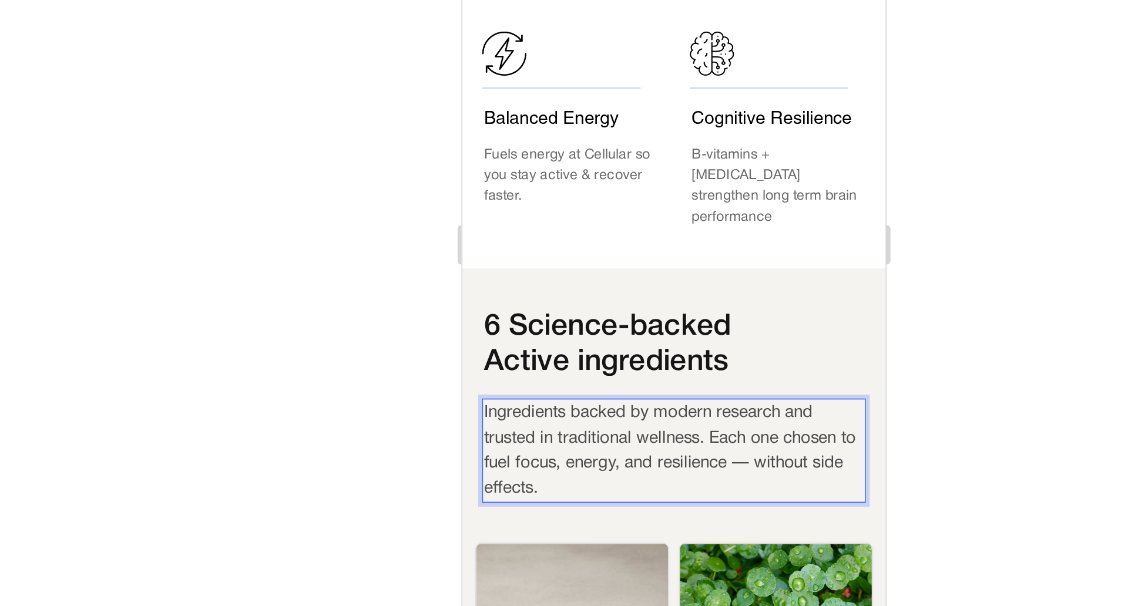
click at [489, 171] on p "Ingredients backed by modern research and trusted in traditional wellness. Each…" at bounding box center [588, 175] width 227 height 60
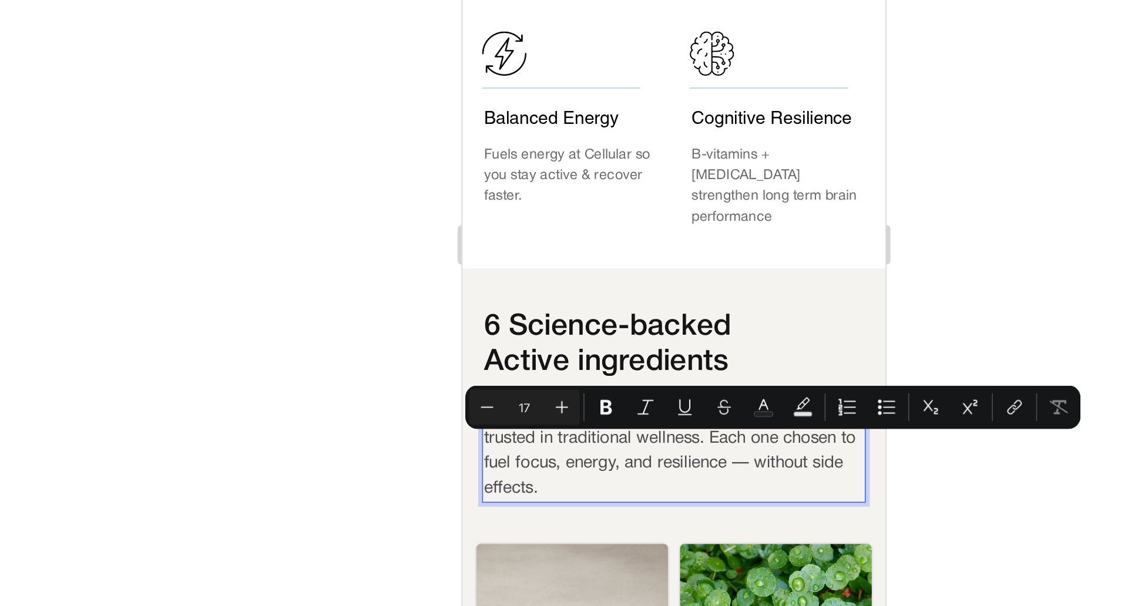
click at [522, 173] on p "Ingredients backed by modern research and trusted in traditional wellness. Each…" at bounding box center [588, 175] width 227 height 60
drag, startPoint x: 524, startPoint y: 173, endPoint x: 473, endPoint y: 171, distance: 51.1
click at [473, 171] on div "Ingredients backed by modern research and trusted in traditional wellness. Each…" at bounding box center [587, 174] width 229 height 62
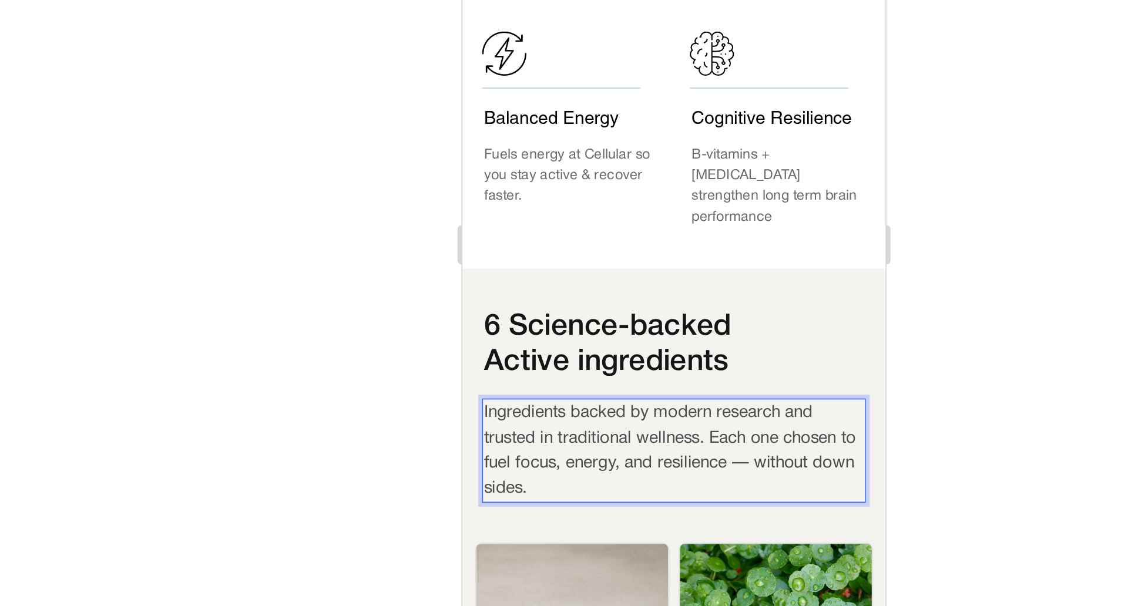
scroll to position [0, 0]
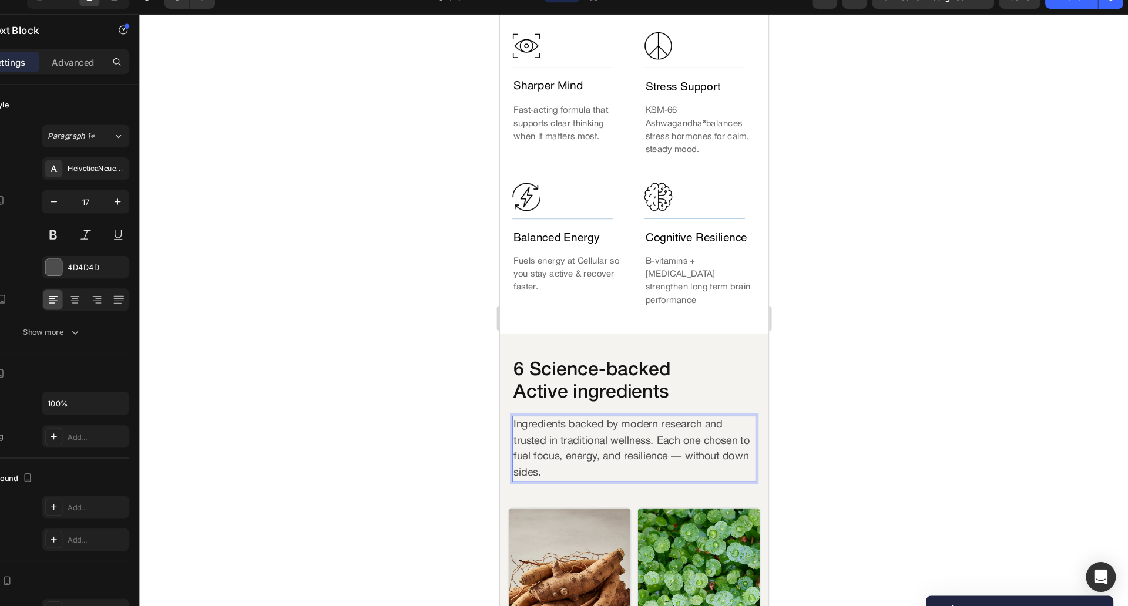
click at [372, 426] on div at bounding box center [663, 319] width 930 height 573
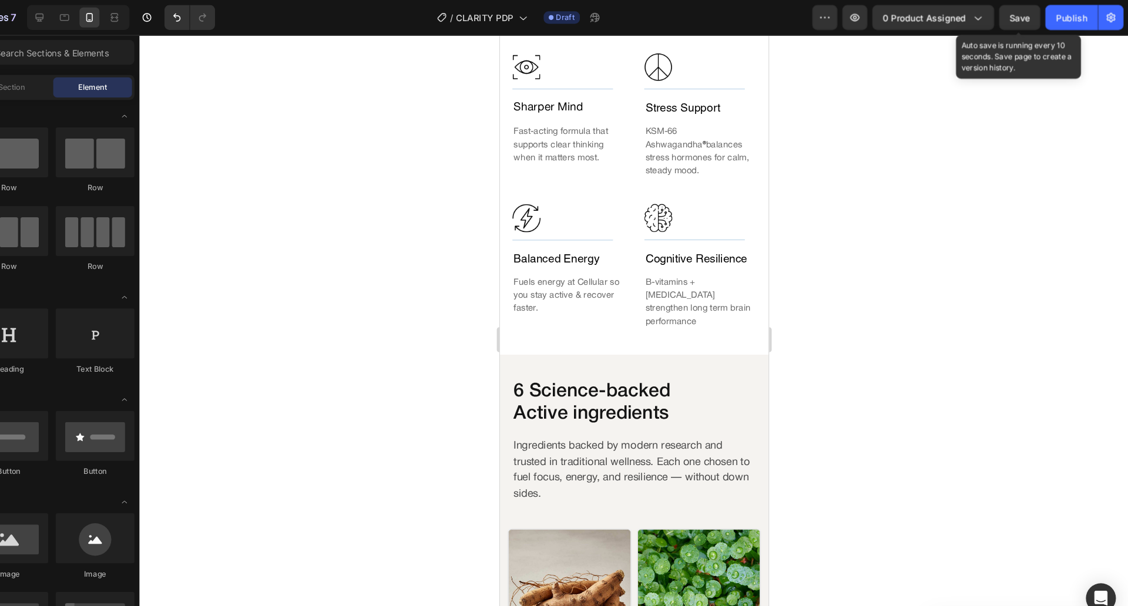
click at [1026, 16] on span "Save" at bounding box center [1025, 17] width 19 height 10
drag, startPoint x: 1087, startPoint y: 18, endPoint x: 958, endPoint y: 166, distance: 196.5
click at [958, 0] on div "7 Version history / CLARITY PDP Draft Preview 0 product assigned Save Publish 4…" at bounding box center [564, 0] width 1128 height 0
click at [958, 166] on div at bounding box center [663, 319] width 930 height 573
